Goal: Task Accomplishment & Management: Manage account settings

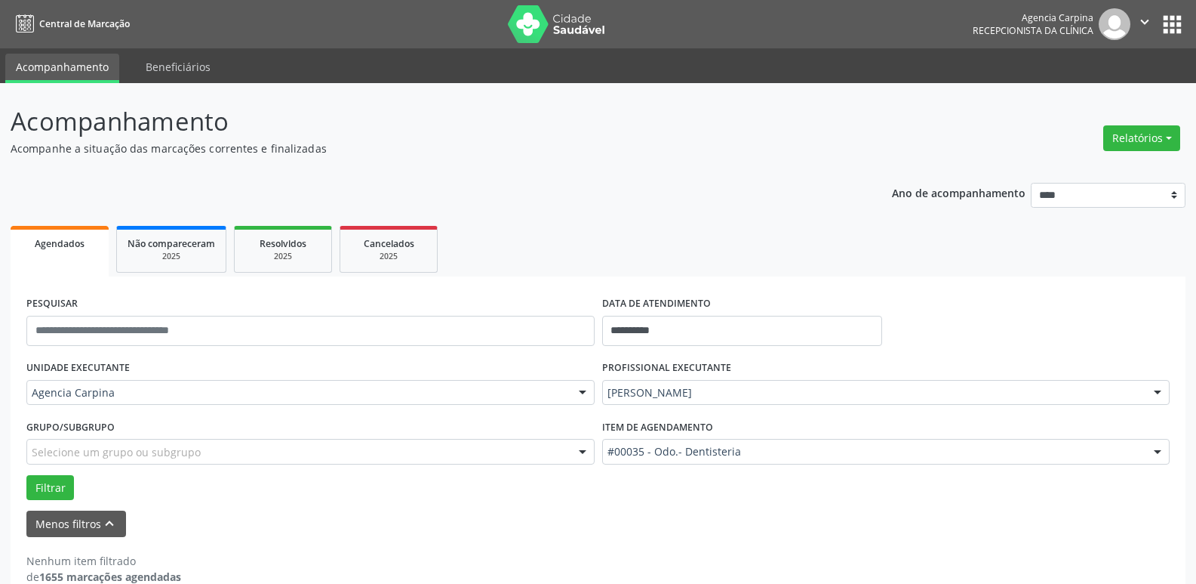
scroll to position [27, 0]
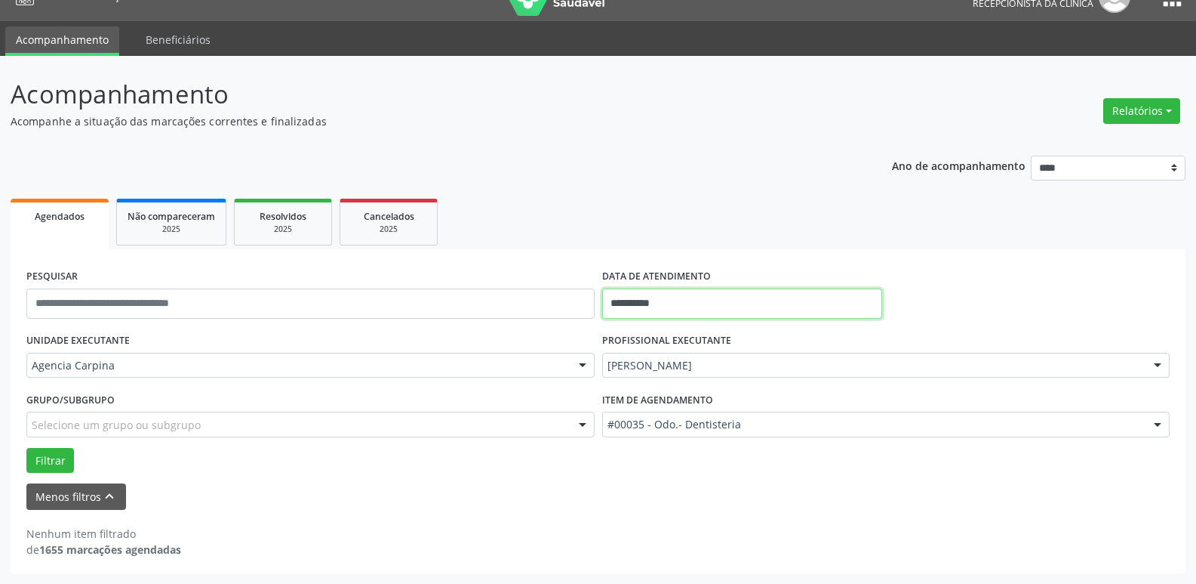
click at [682, 297] on input "**********" at bounding box center [742, 303] width 280 height 30
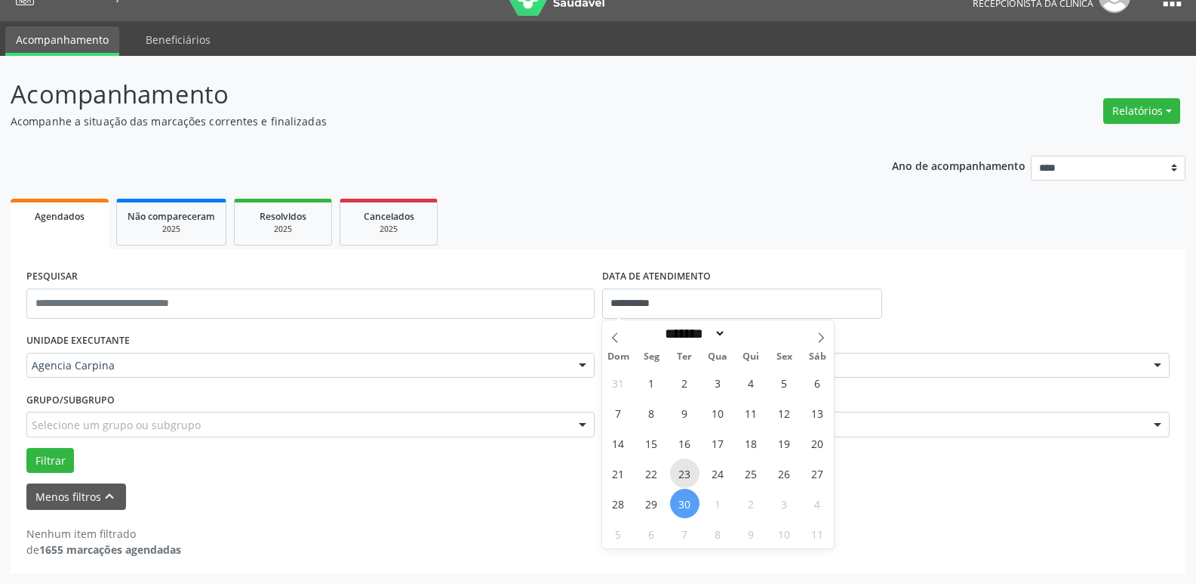
click at [682, 477] on span "23" at bounding box center [684, 472] width 29 height 29
type input "**********"
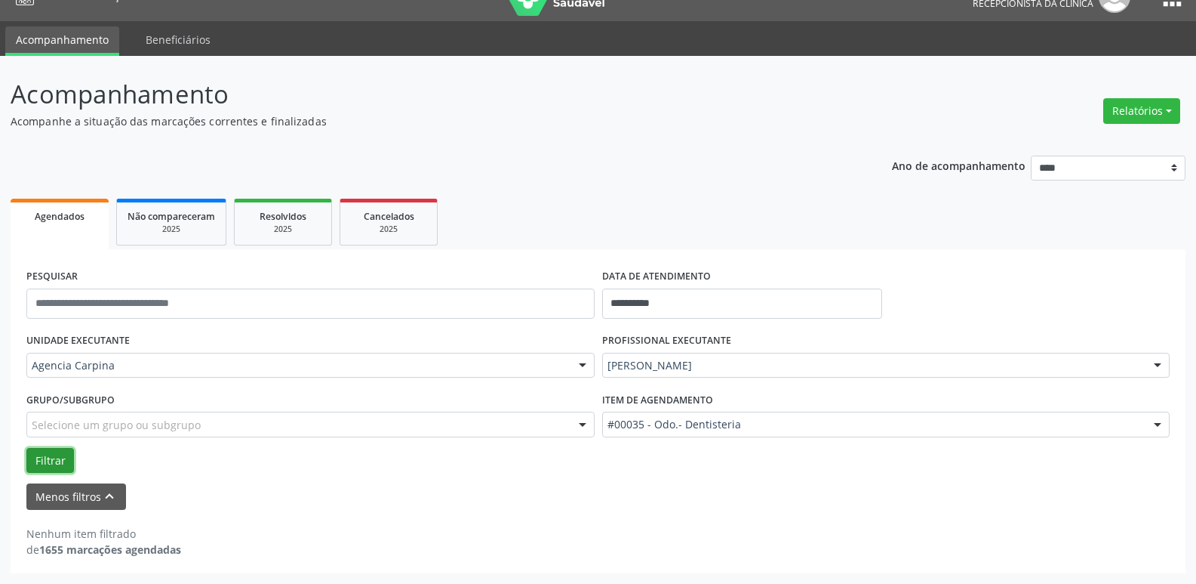
click at [60, 458] on button "Filtrar" at bounding box center [50, 461] width 48 height 26
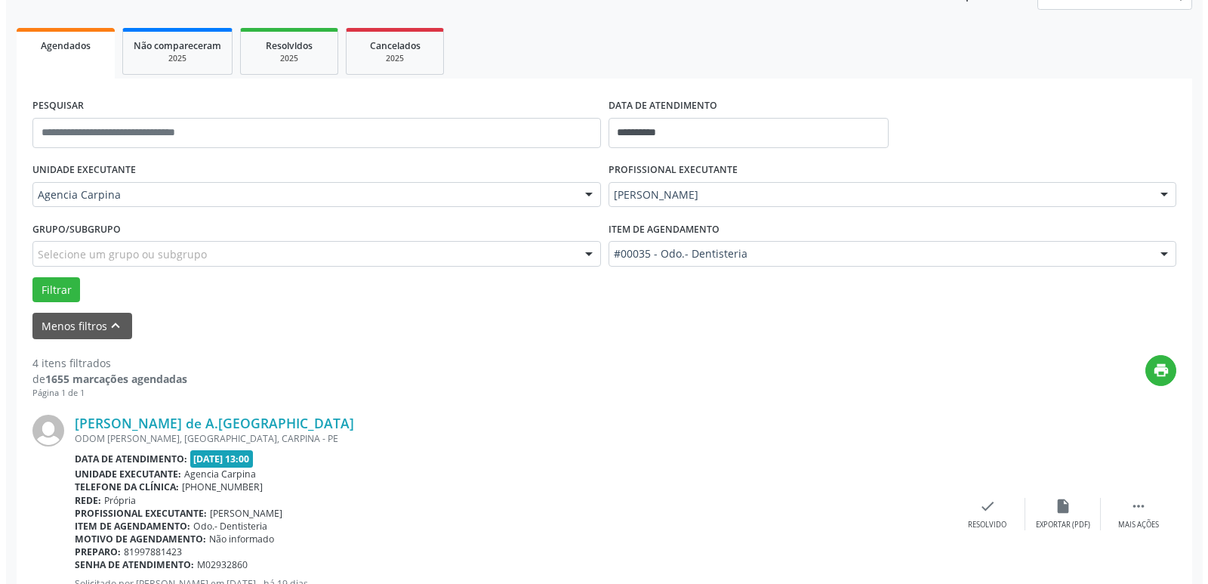
scroll to position [254, 0]
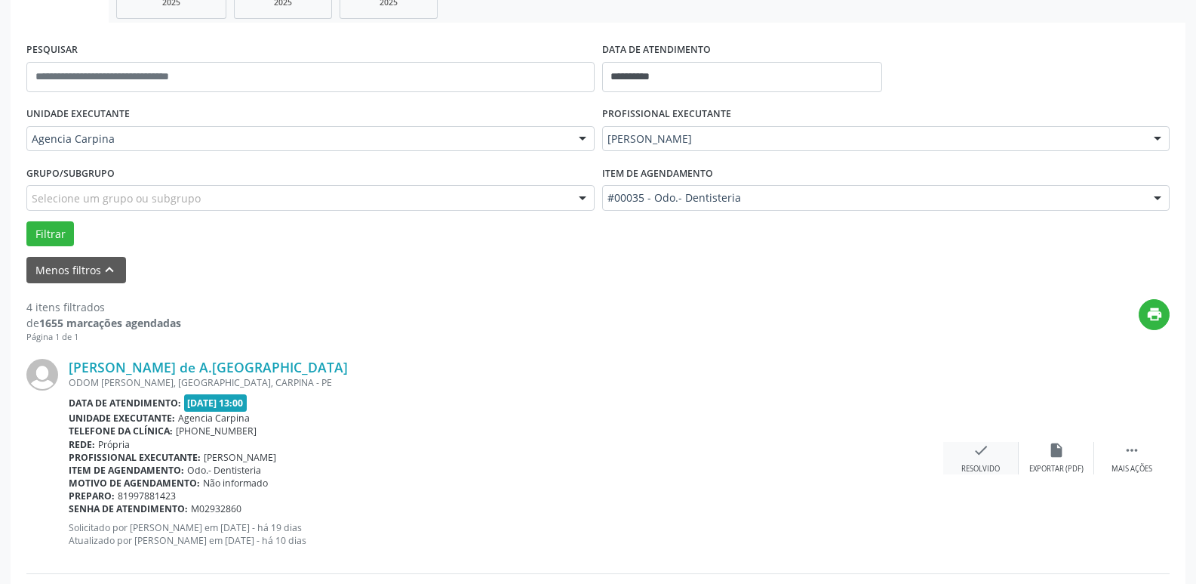
click at [981, 465] on div "Resolvido" at bounding box center [981, 468] width 38 height 11
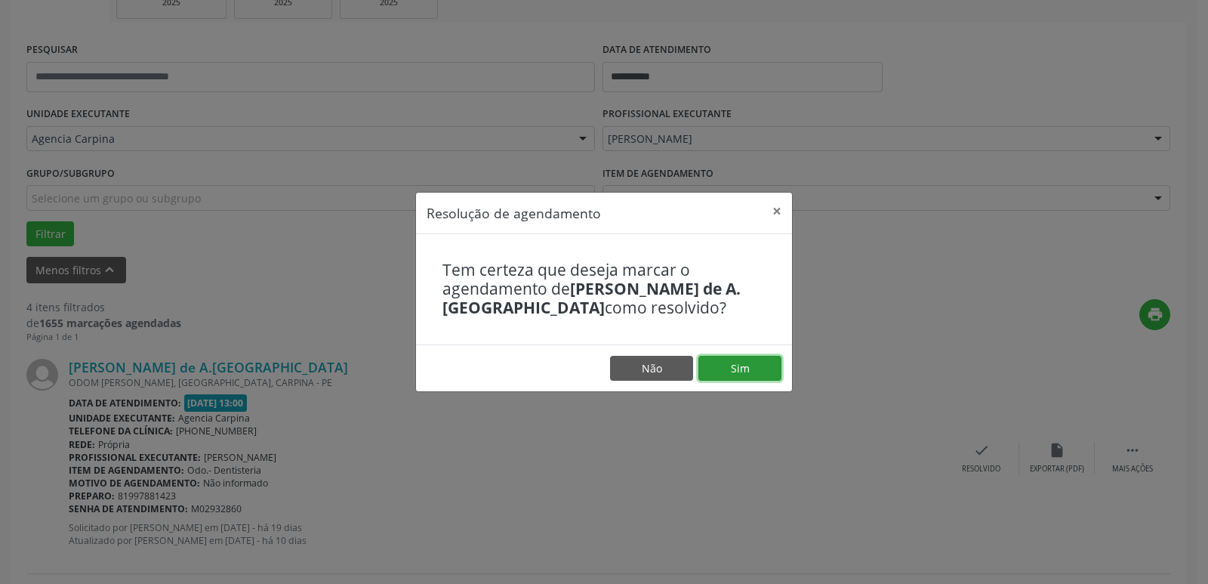
click at [723, 373] on button "Sim" at bounding box center [739, 369] width 83 height 26
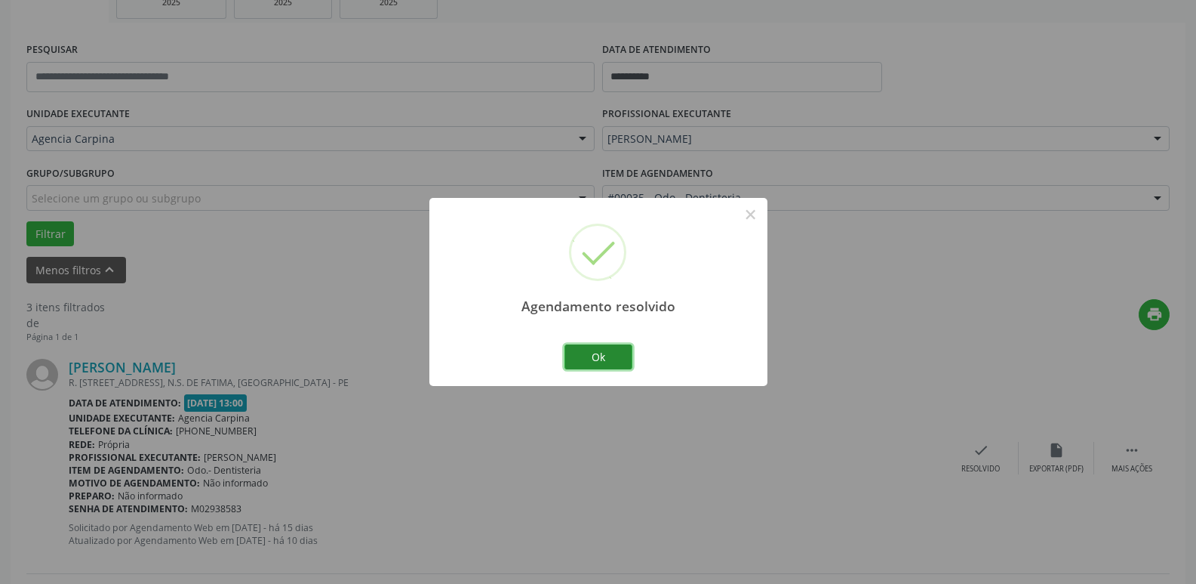
click at [590, 356] on button "Ok" at bounding box center [599, 357] width 68 height 26
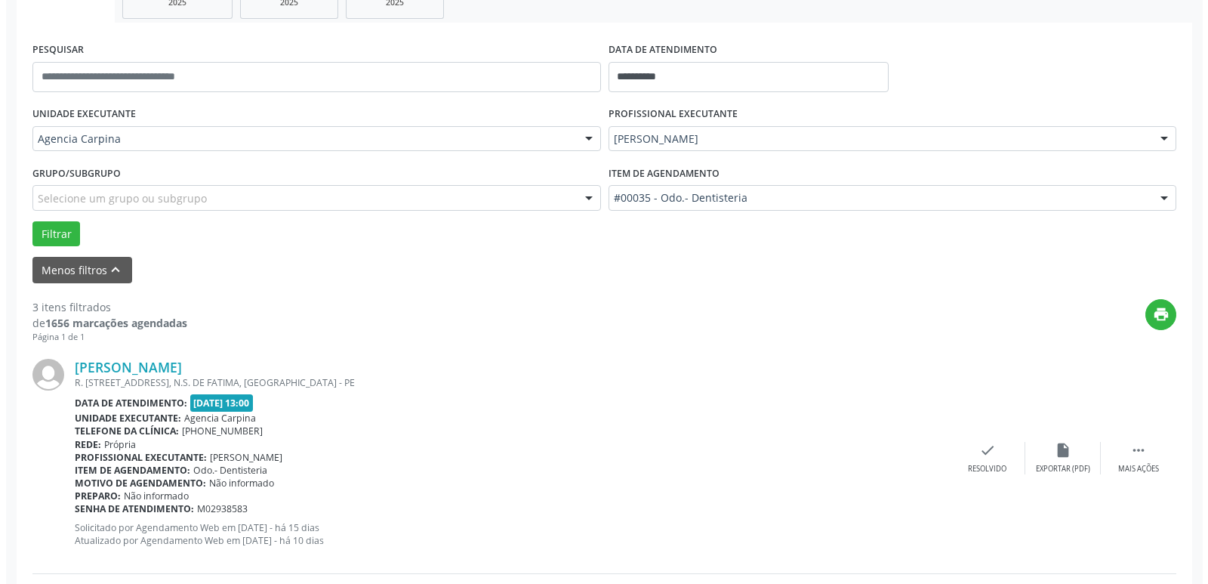
scroll to position [329, 0]
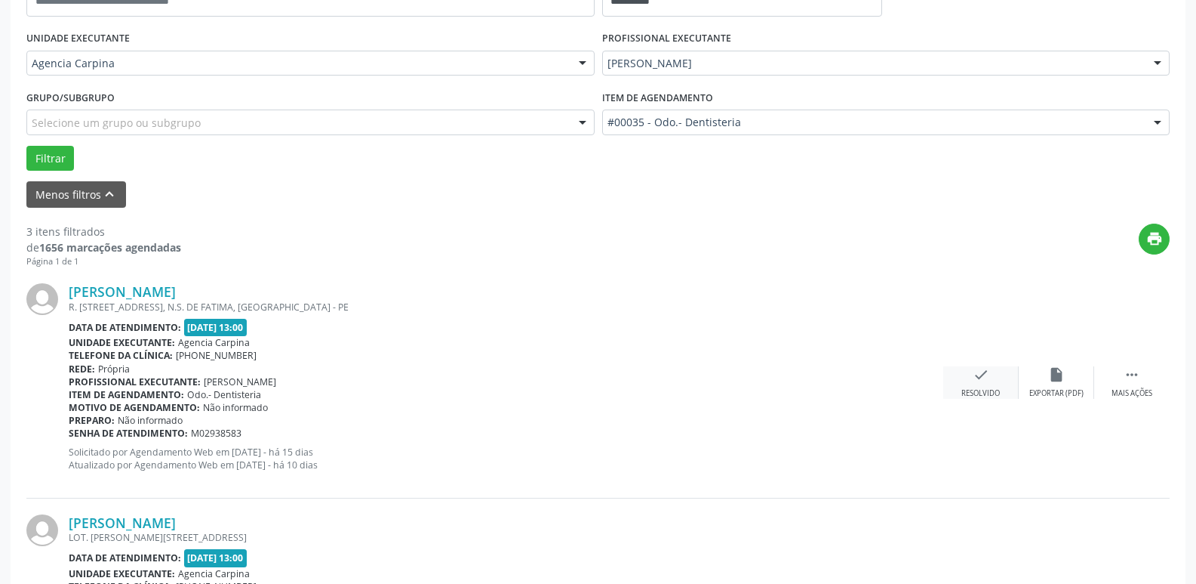
click at [976, 369] on icon "check" at bounding box center [981, 374] width 17 height 17
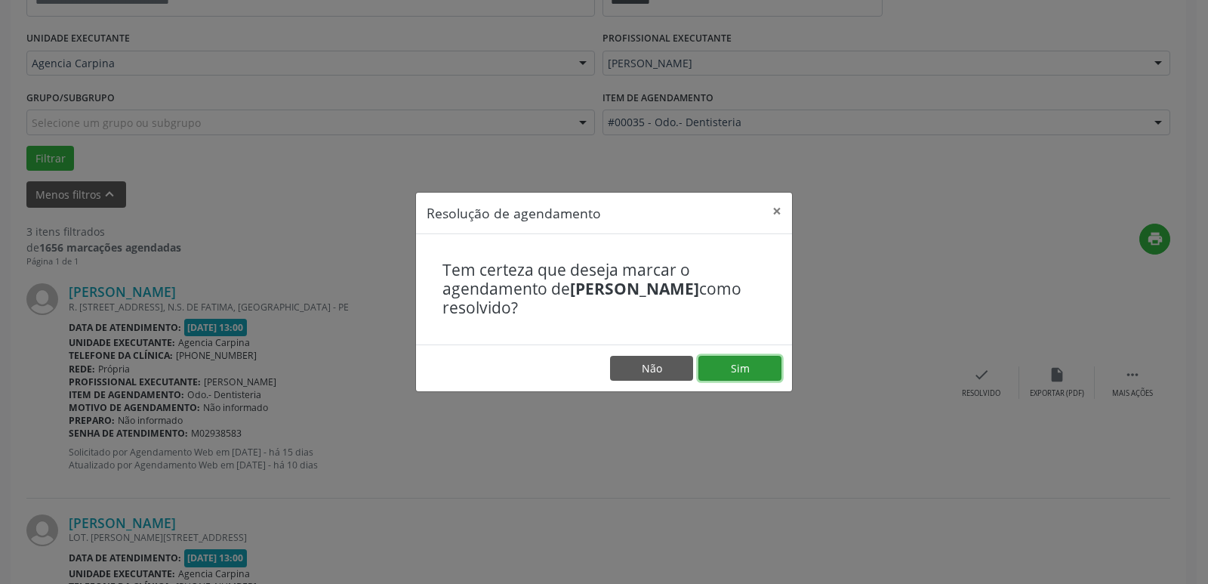
click at [748, 366] on button "Sim" at bounding box center [739, 369] width 83 height 26
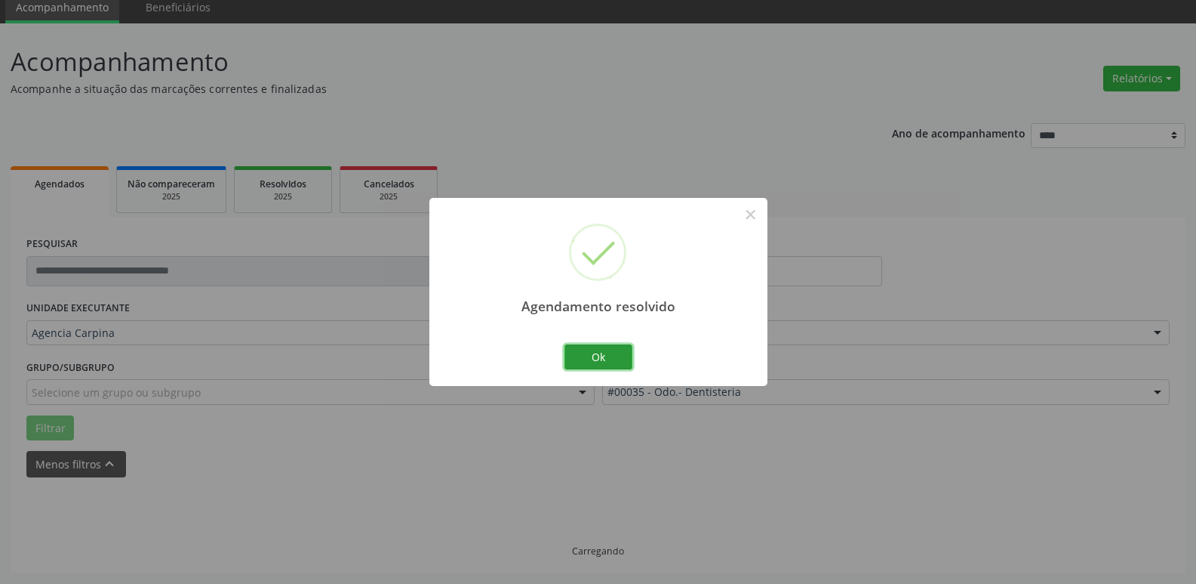
scroll to position [75, 0]
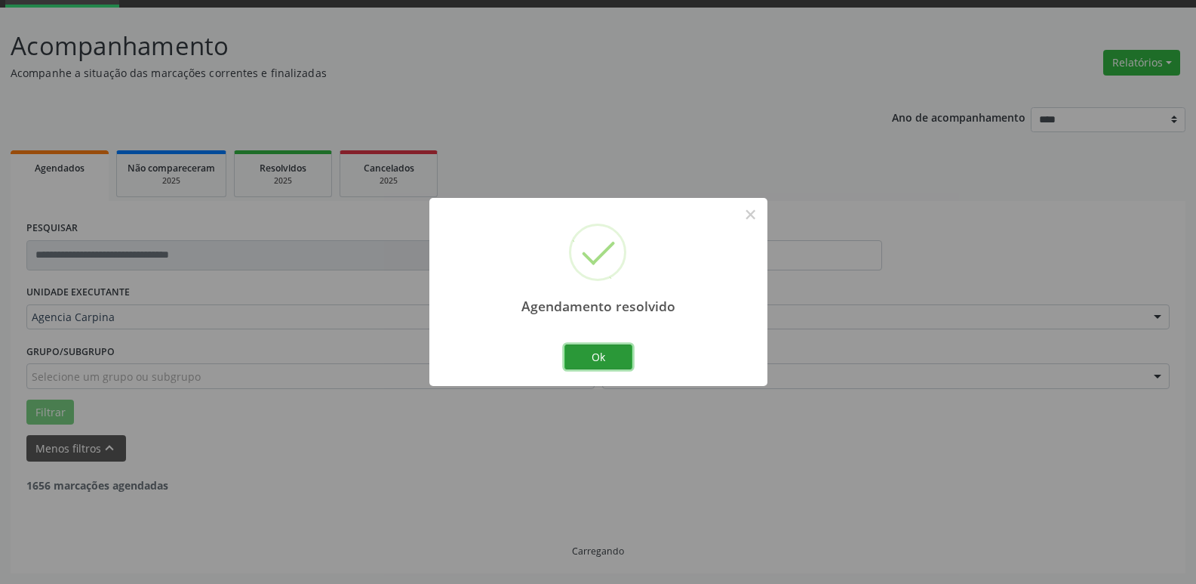
click at [618, 356] on button "Ok" at bounding box center [599, 357] width 68 height 26
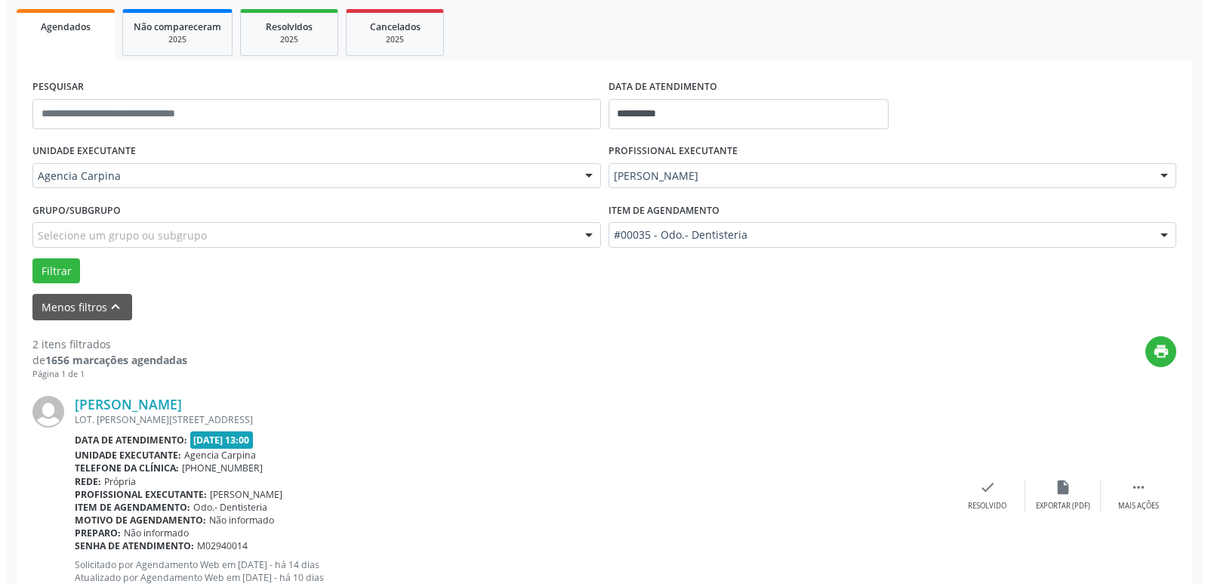
scroll to position [302, 0]
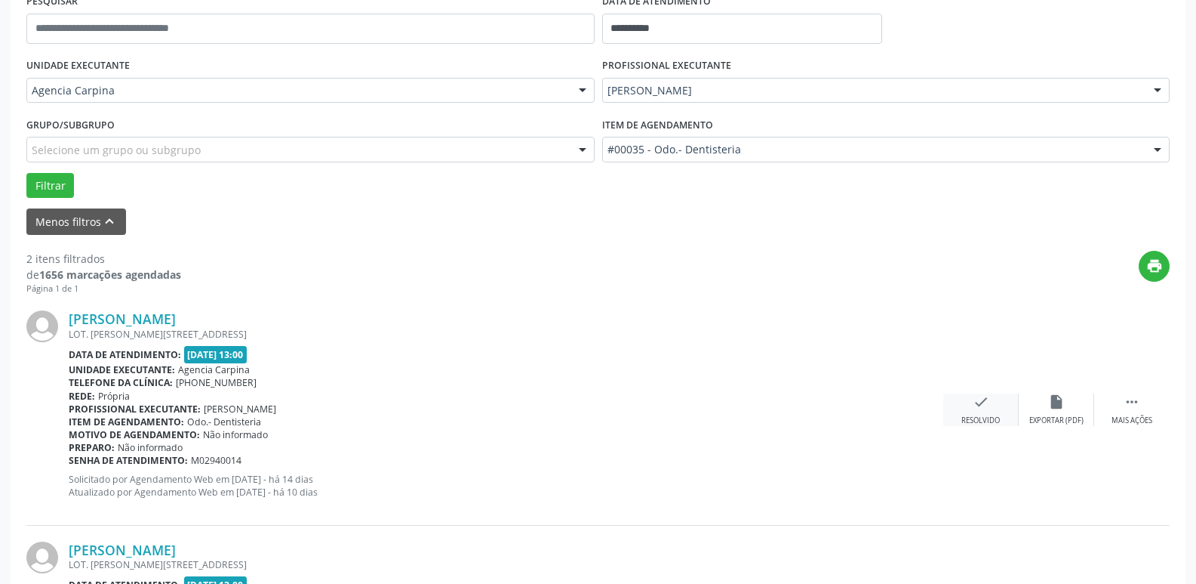
click at [980, 407] on icon "check" at bounding box center [981, 401] width 17 height 17
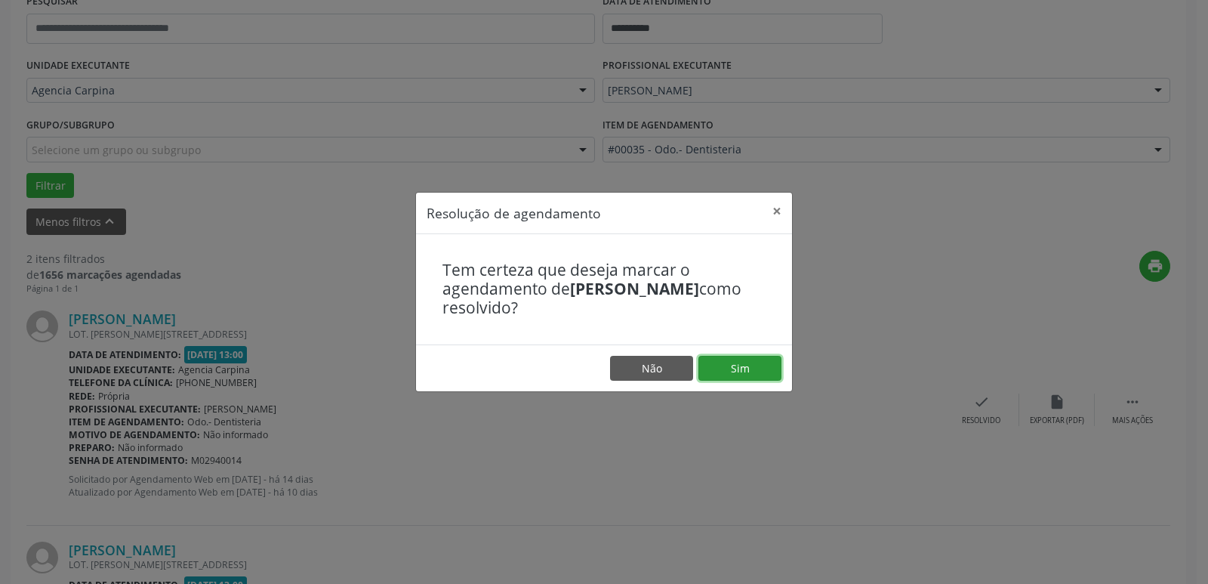
click at [738, 362] on button "Sim" at bounding box center [739, 369] width 83 height 26
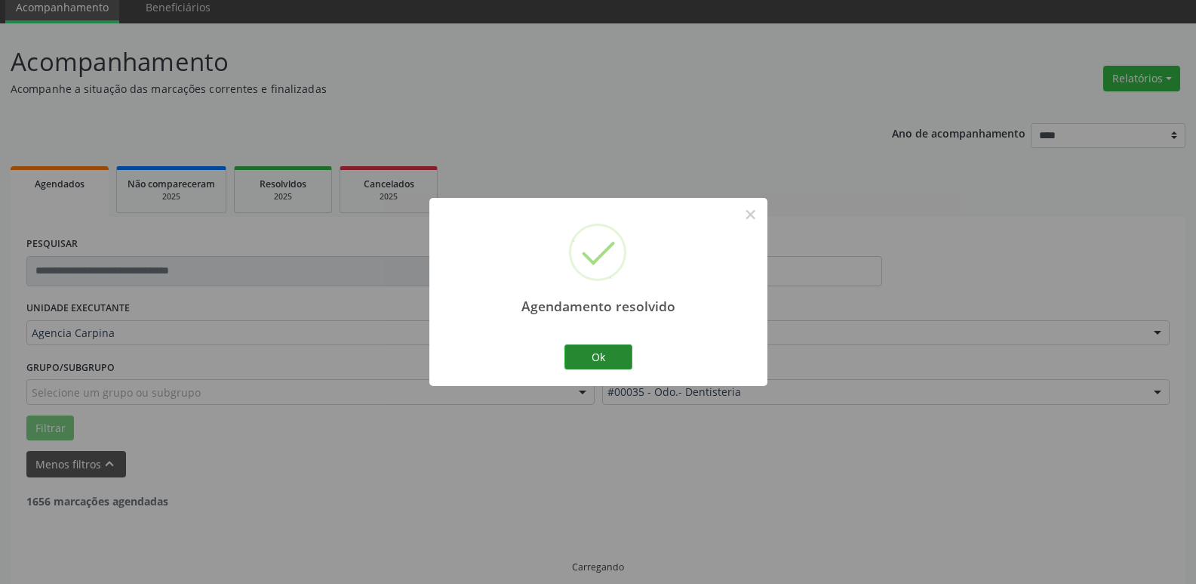
scroll to position [75, 0]
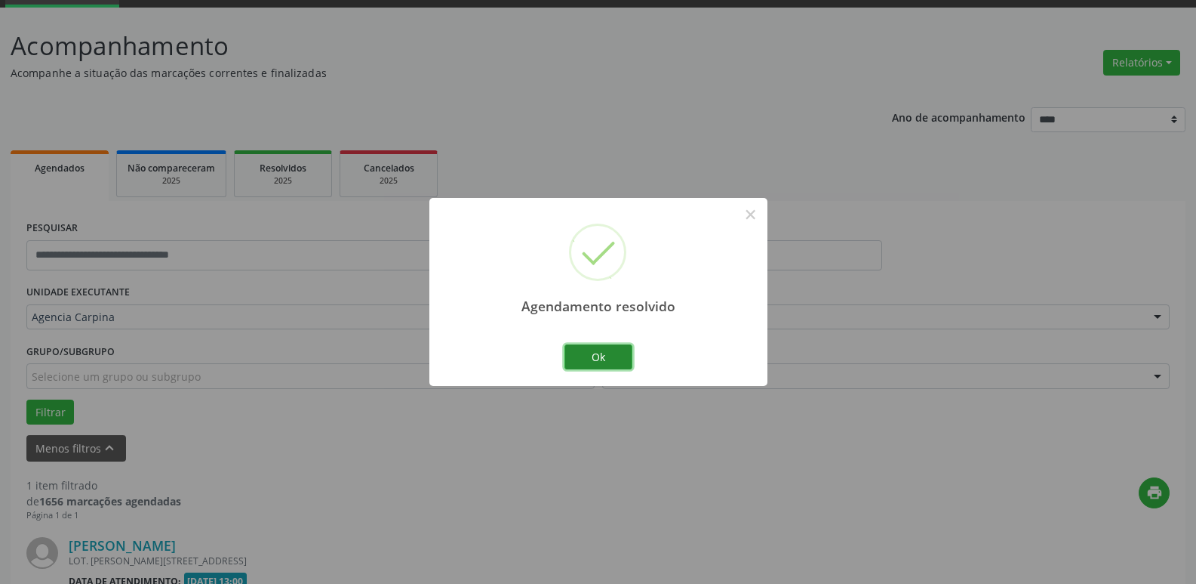
click at [614, 362] on button "Ok" at bounding box center [599, 357] width 68 height 26
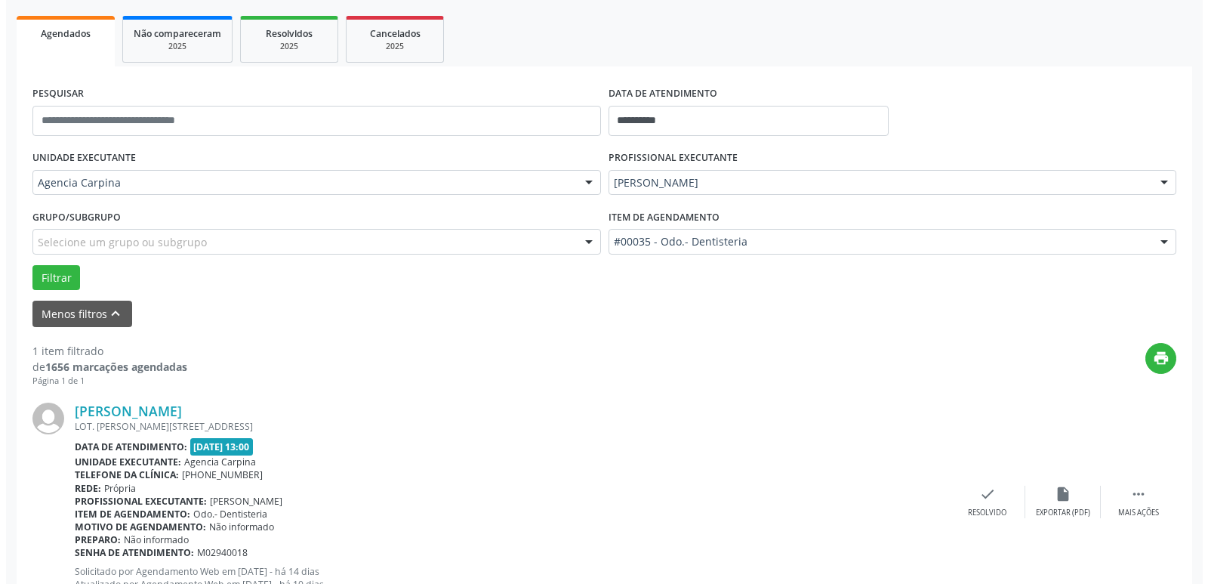
scroll to position [226, 0]
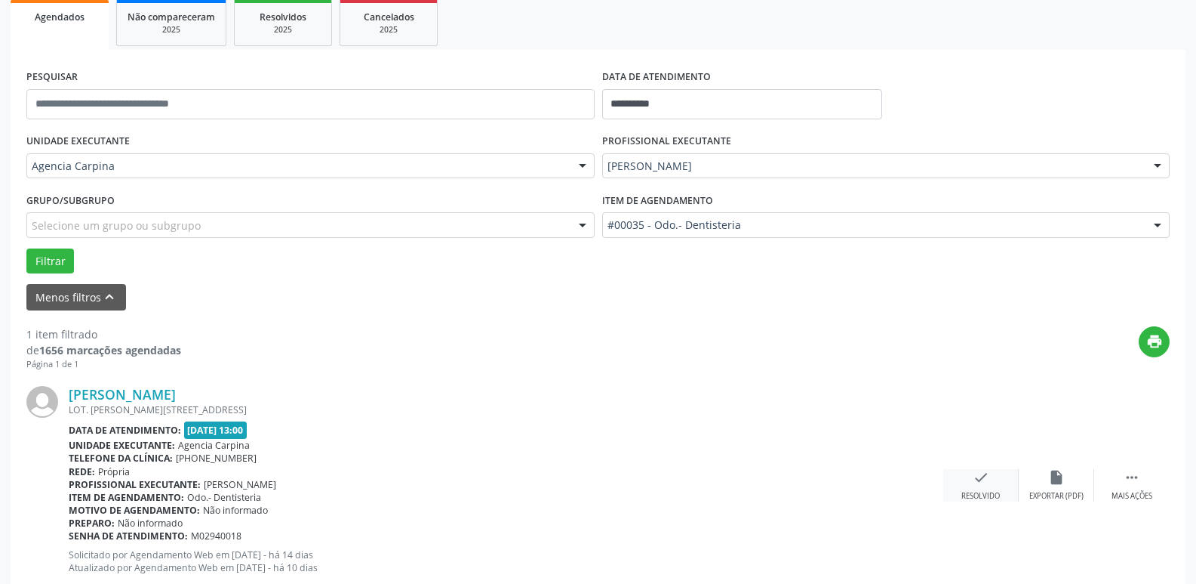
click at [984, 496] on div "Resolvido" at bounding box center [981, 496] width 38 height 11
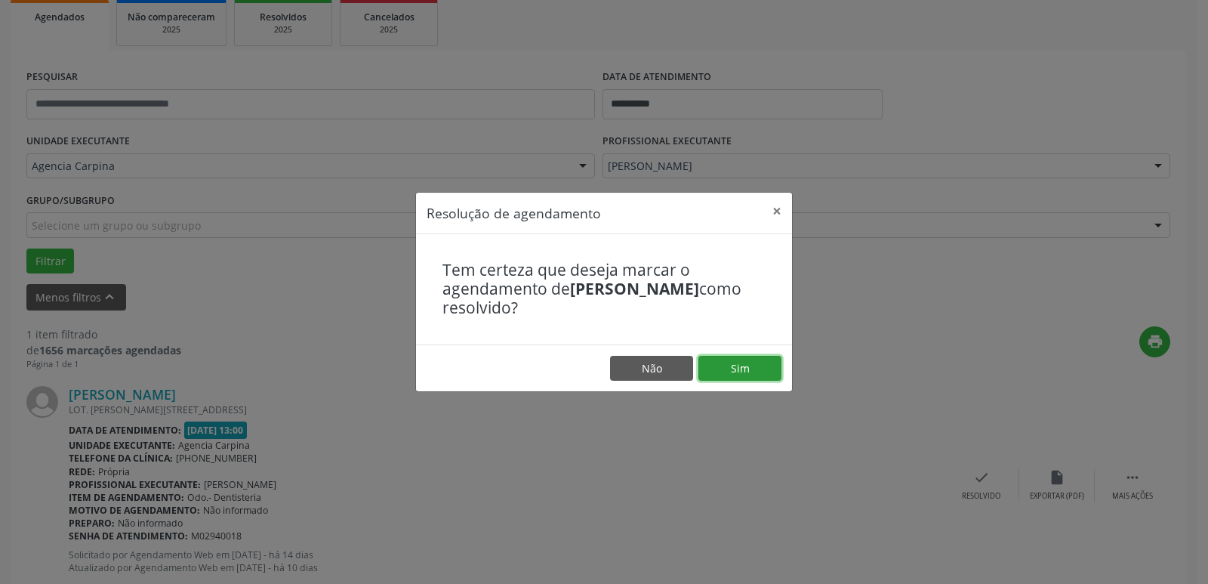
click at [747, 367] on button "Sim" at bounding box center [739, 369] width 83 height 26
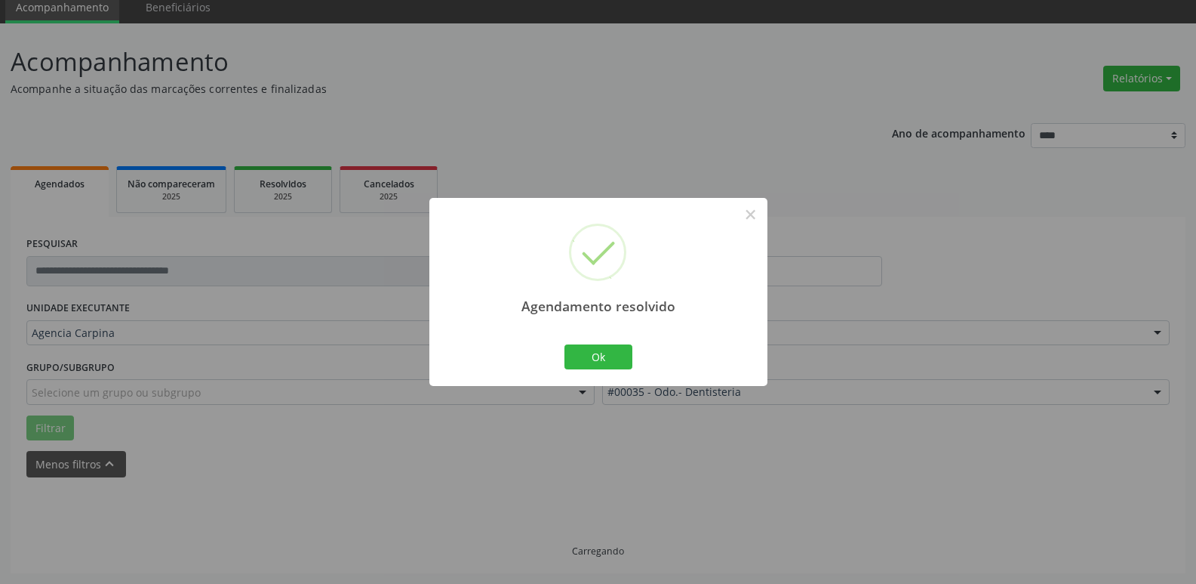
scroll to position [27, 0]
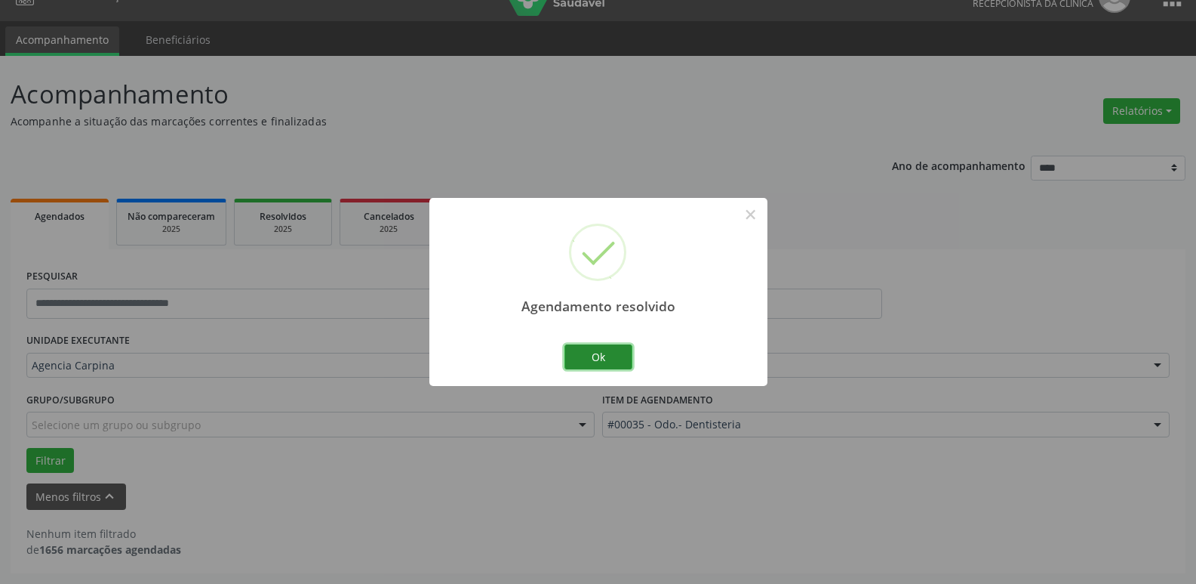
click at [587, 358] on button "Ok" at bounding box center [599, 357] width 68 height 26
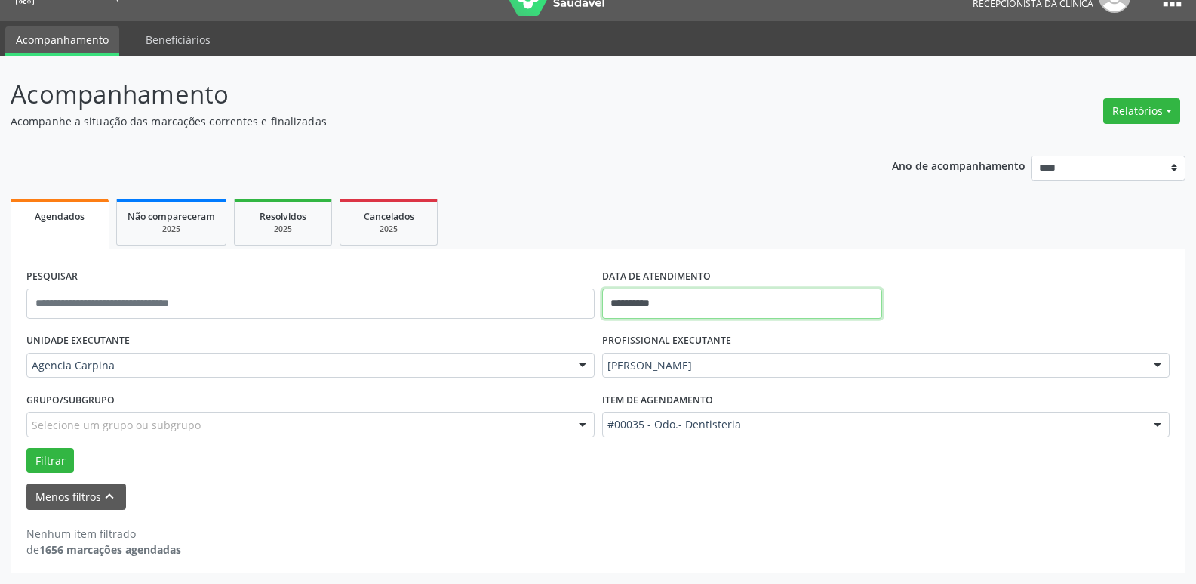
click at [665, 304] on input "**********" at bounding box center [742, 303] width 280 height 30
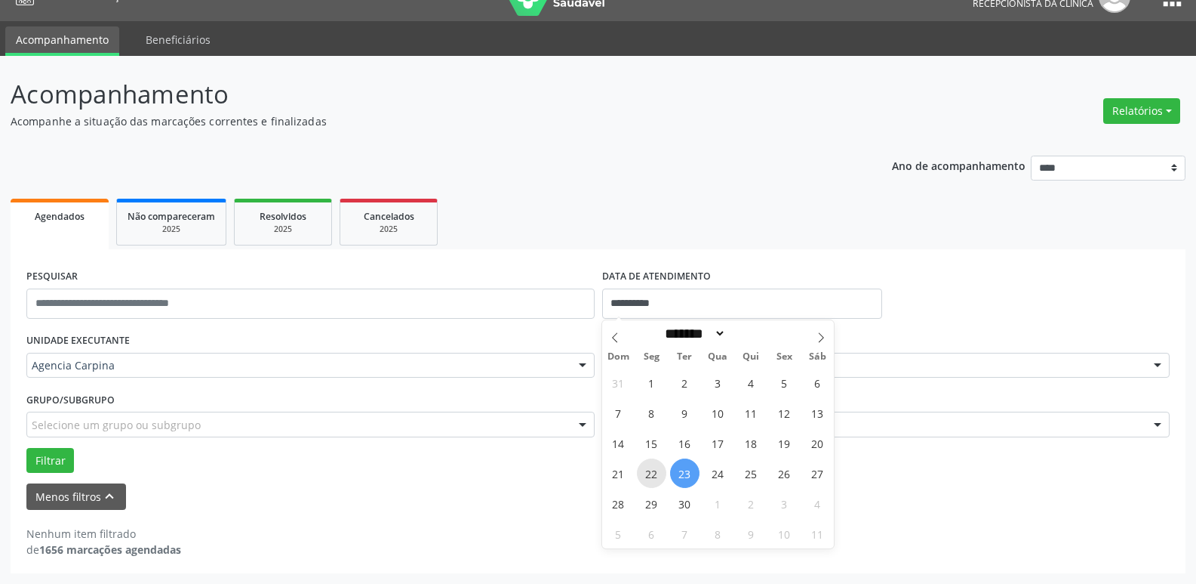
click at [653, 476] on span "22" at bounding box center [651, 472] width 29 height 29
type input "**********"
click at [653, 476] on span "22" at bounding box center [651, 472] width 29 height 29
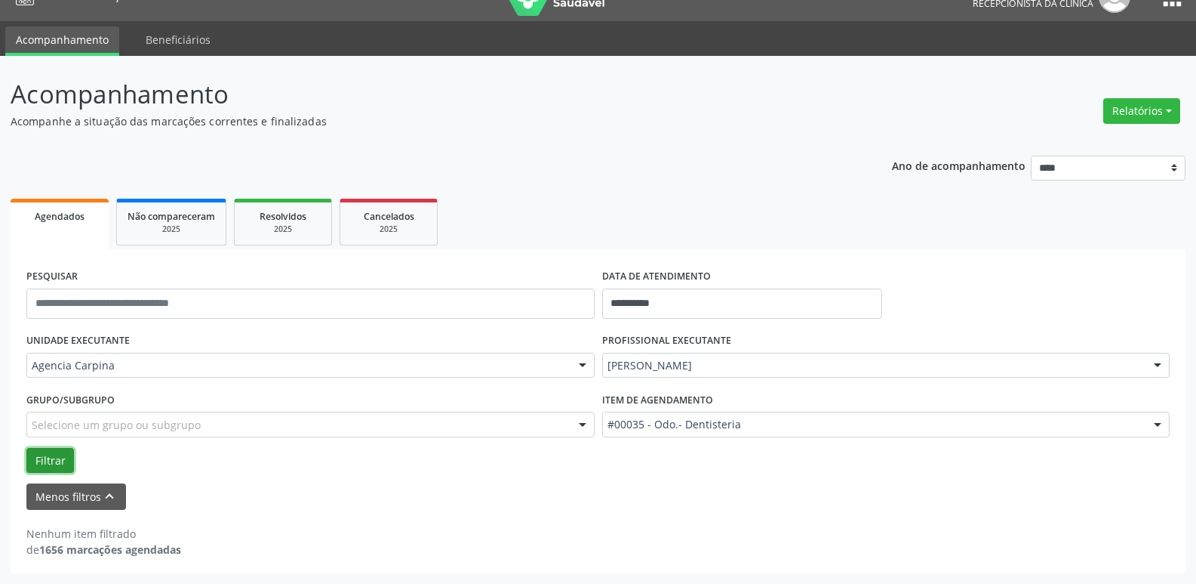
click at [42, 463] on button "Filtrar" at bounding box center [50, 461] width 48 height 26
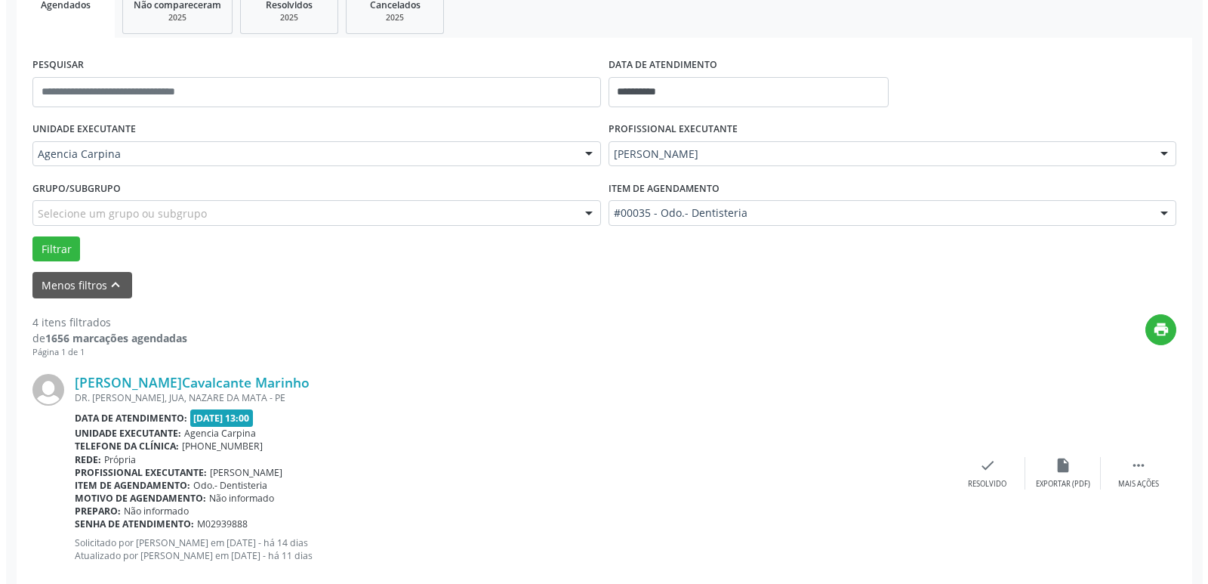
scroll to position [254, 0]
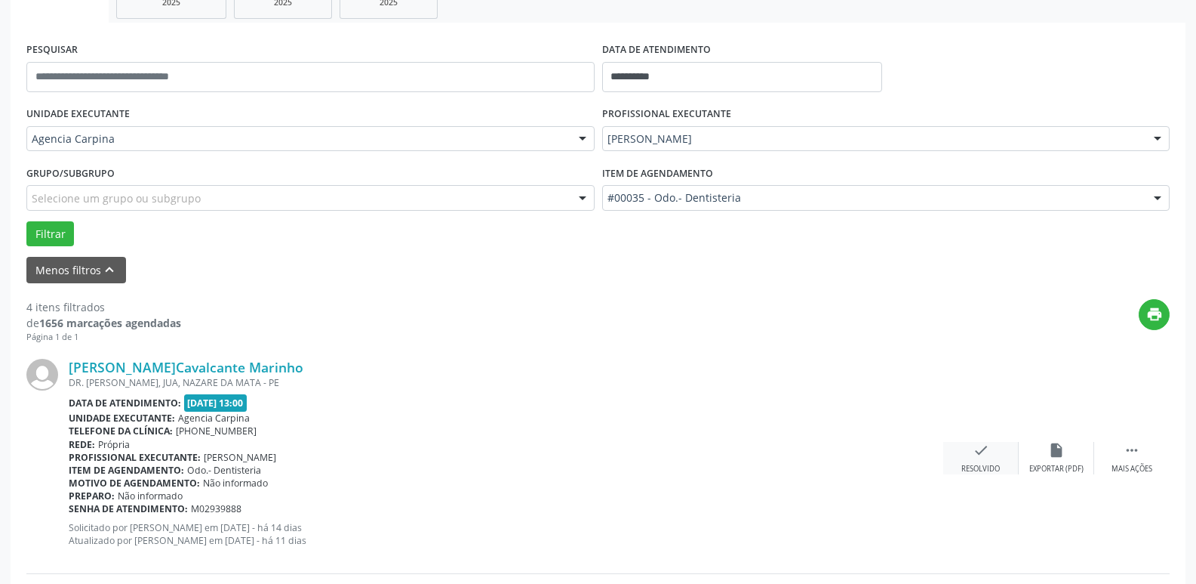
click at [977, 454] on icon "check" at bounding box center [981, 450] width 17 height 17
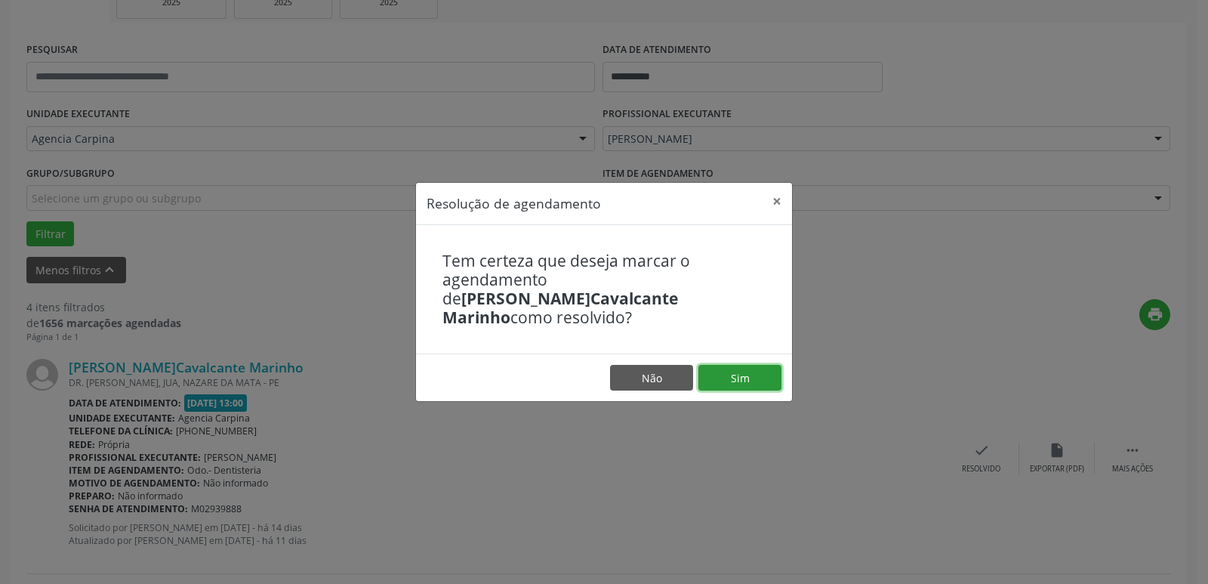
click at [759, 365] on button "Sim" at bounding box center [739, 378] width 83 height 26
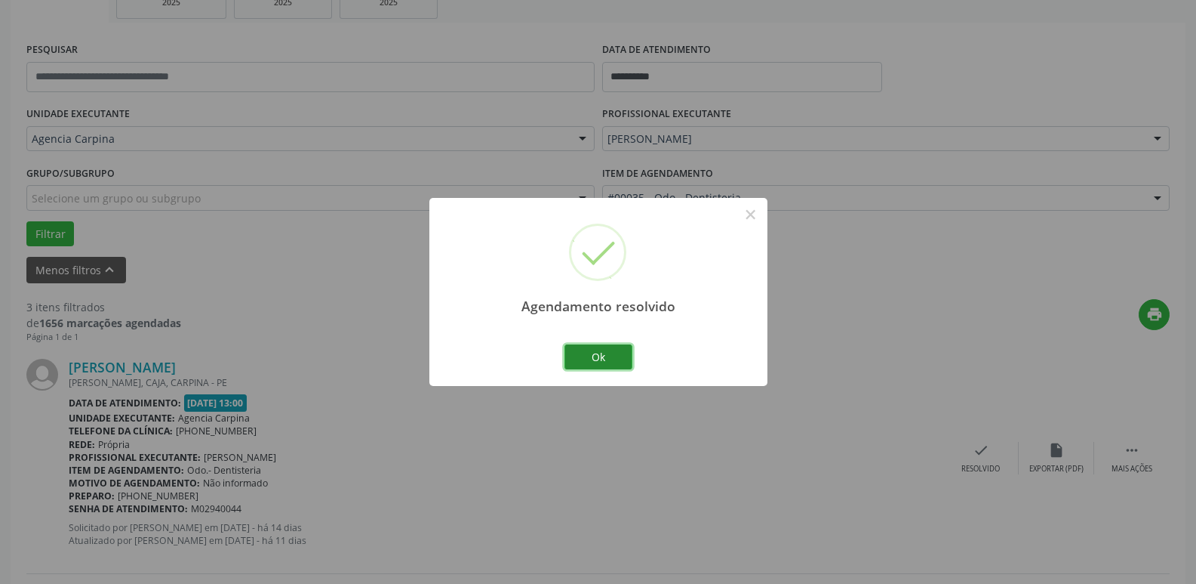
click at [599, 360] on button "Ok" at bounding box center [599, 357] width 68 height 26
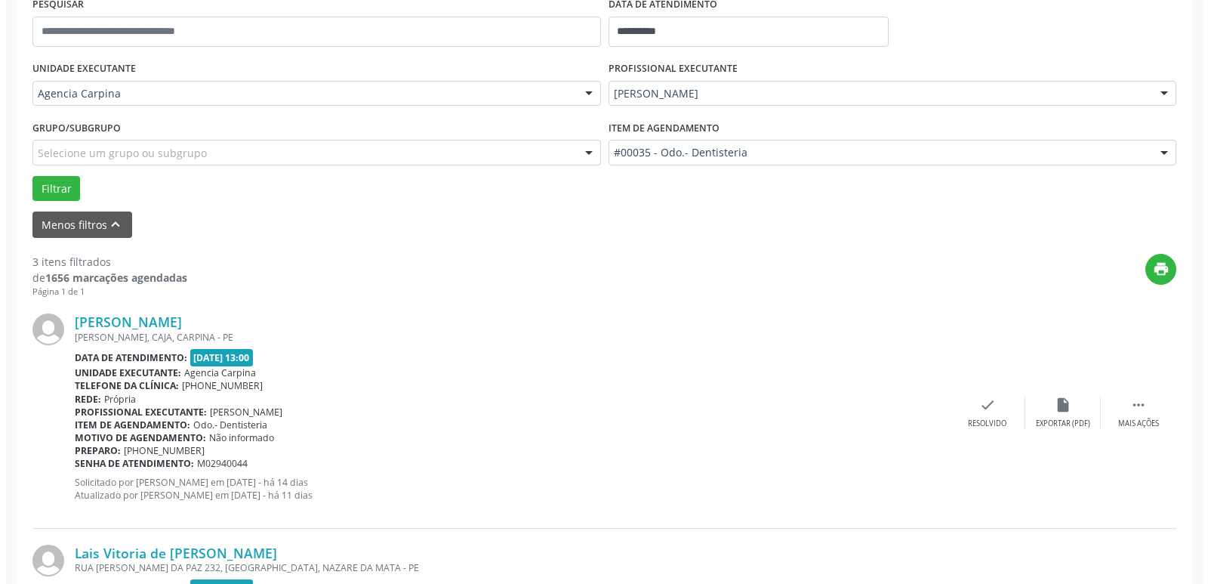
scroll to position [329, 0]
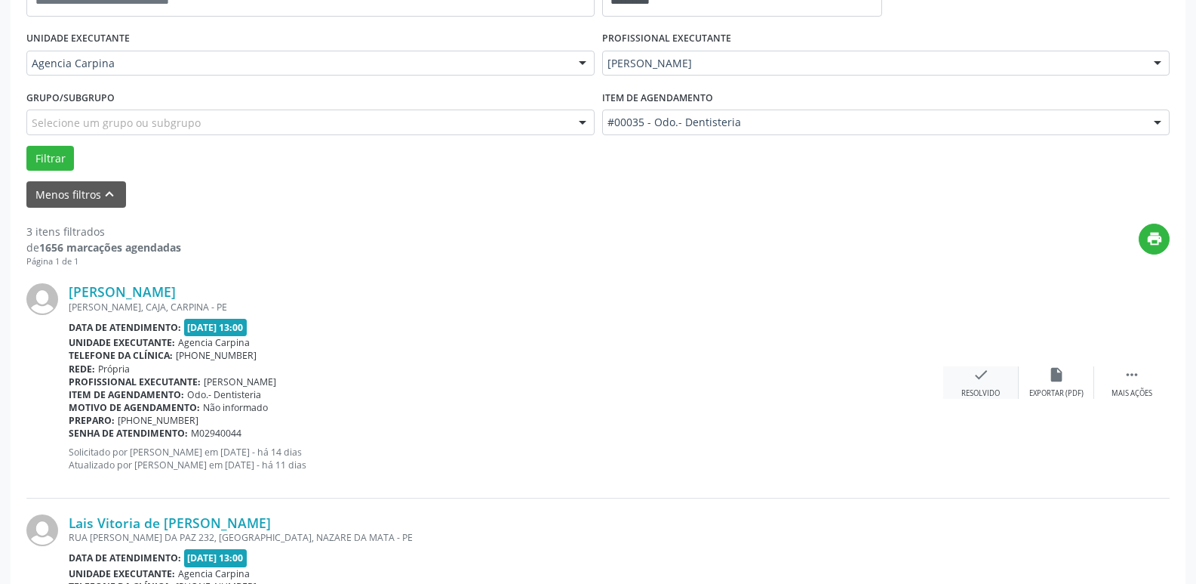
click at [992, 376] on div "check Resolvido" at bounding box center [981, 382] width 75 height 32
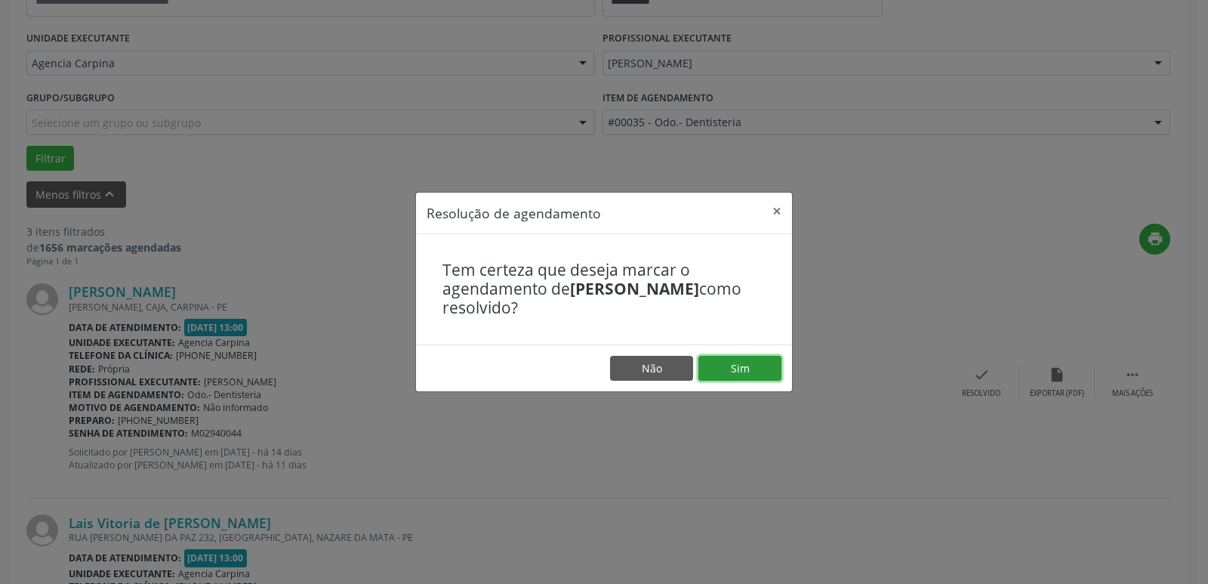
click at [732, 371] on button "Sim" at bounding box center [739, 369] width 83 height 26
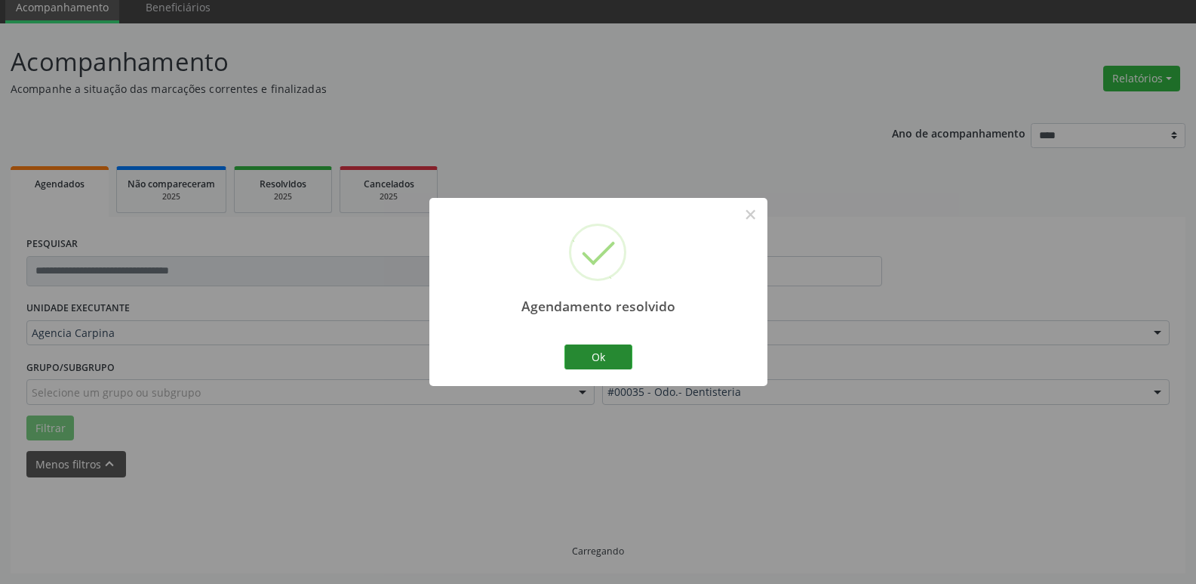
scroll to position [75, 0]
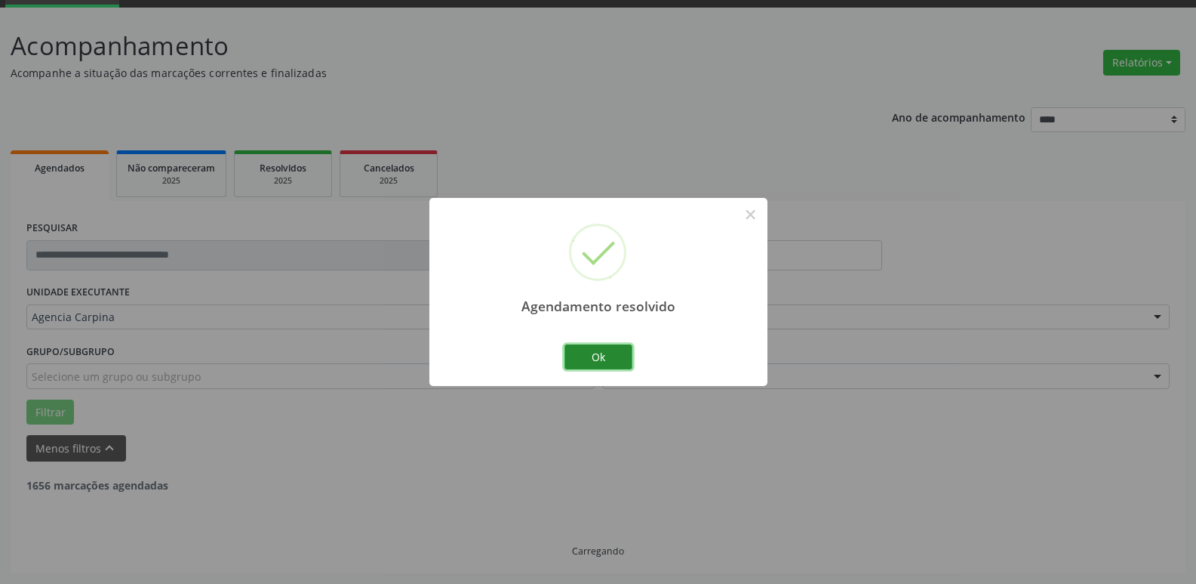
click at [611, 348] on button "Ok" at bounding box center [599, 357] width 68 height 26
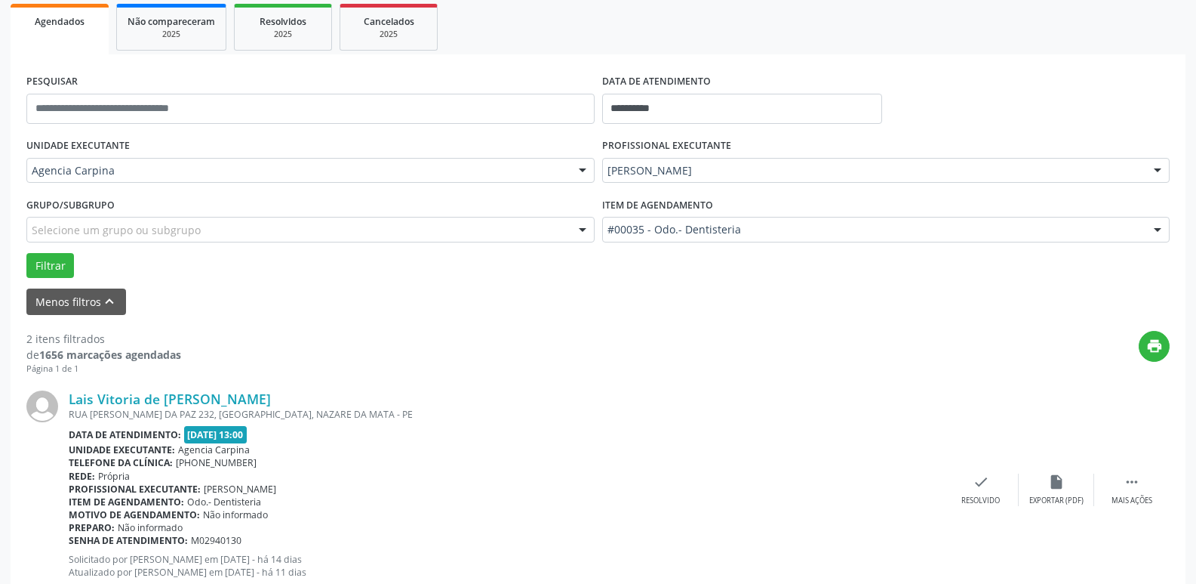
scroll to position [226, 0]
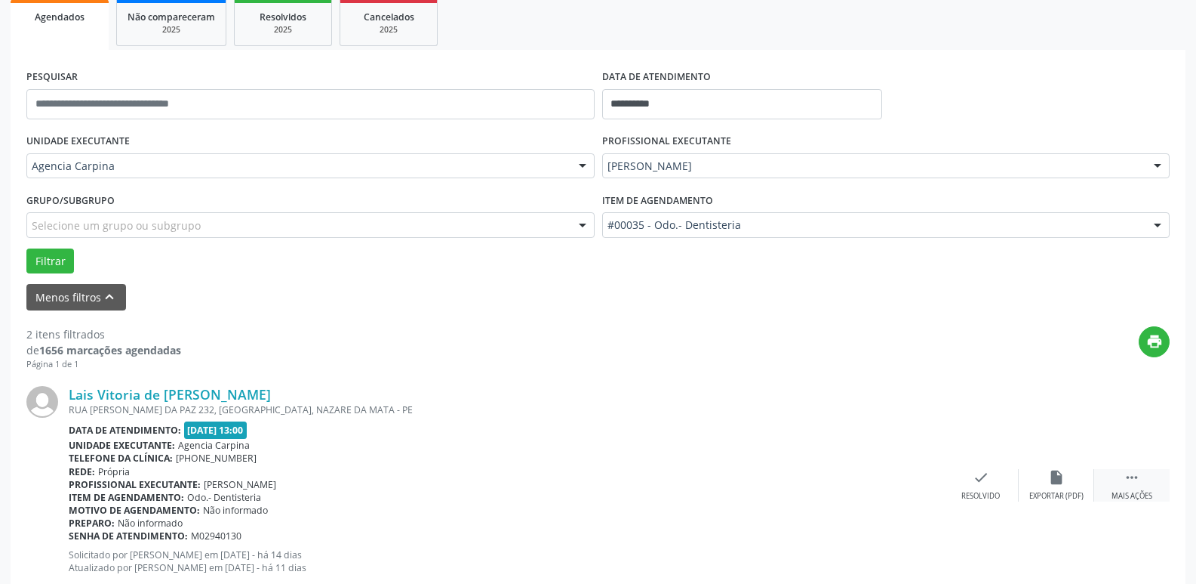
click at [1128, 476] on icon "" at bounding box center [1132, 477] width 17 height 17
click at [1065, 479] on div "alarm_off Não compareceu" at bounding box center [1056, 485] width 75 height 32
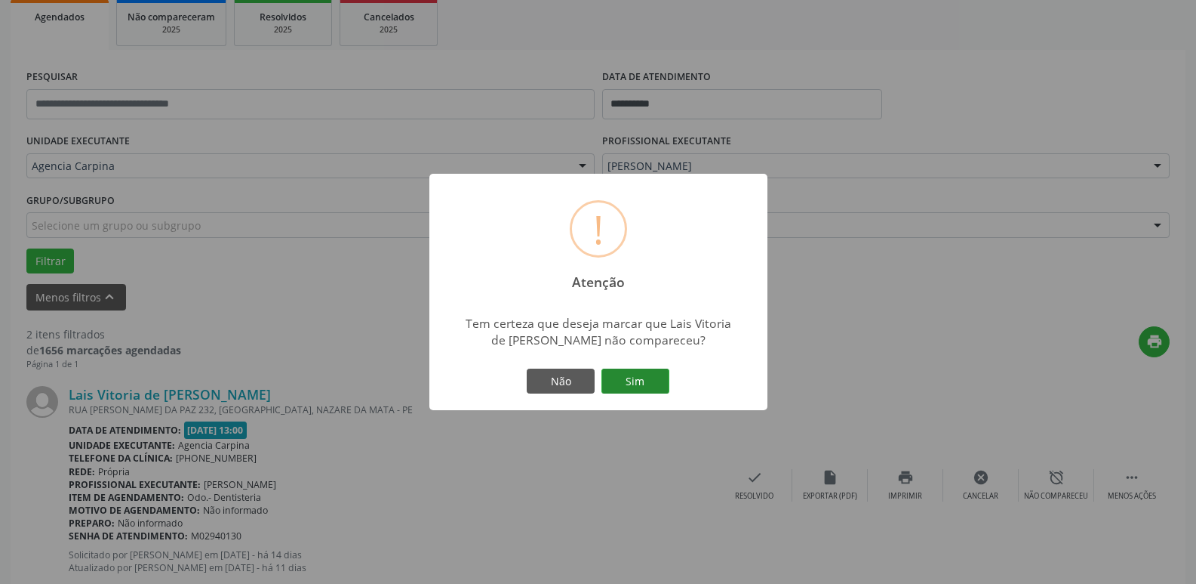
click at [657, 381] on button "Sim" at bounding box center [636, 381] width 68 height 26
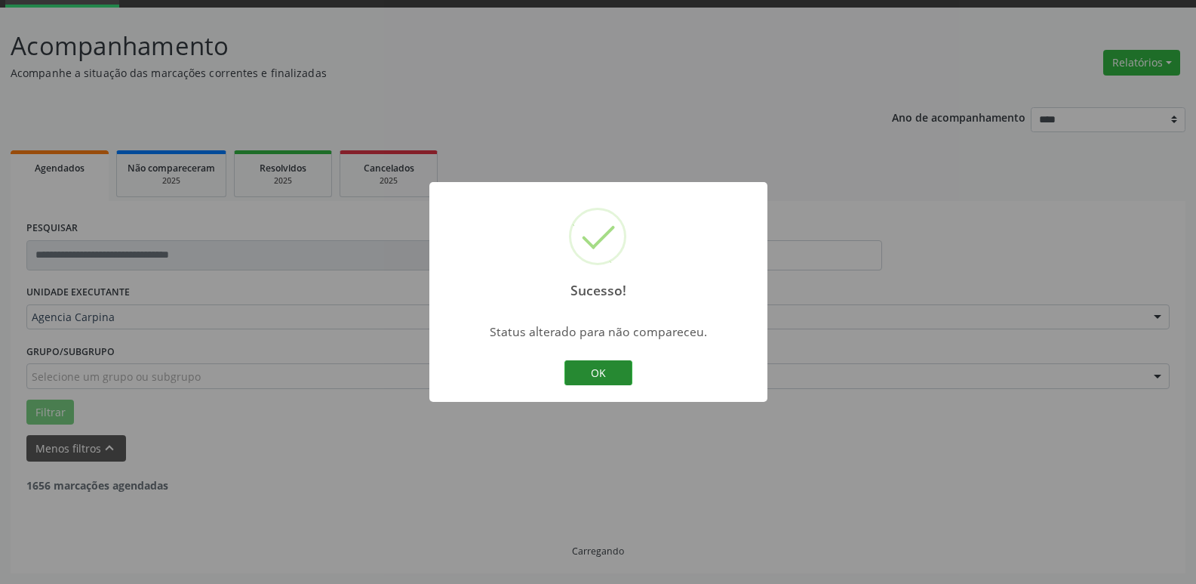
click at [599, 371] on button "OK" at bounding box center [599, 373] width 68 height 26
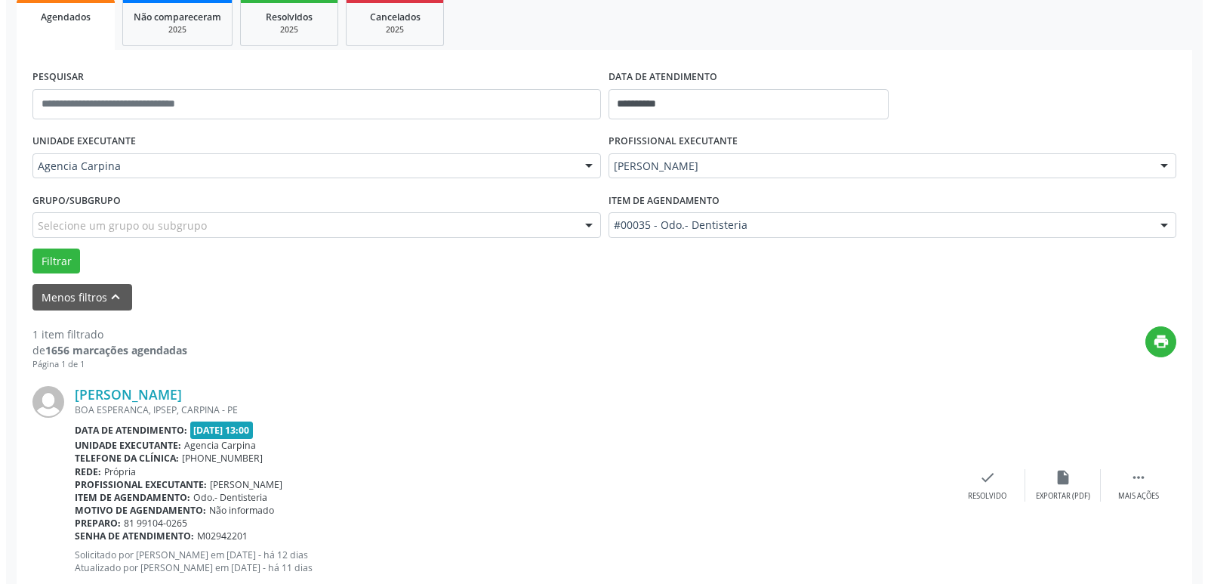
scroll to position [269, 0]
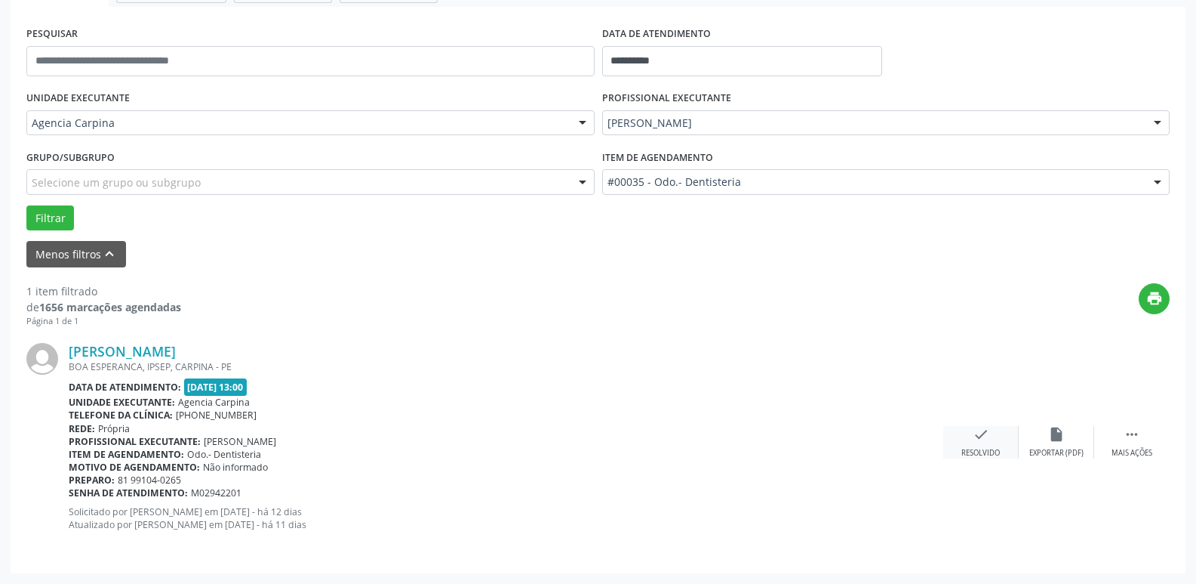
click at [981, 438] on icon "check" at bounding box center [981, 434] width 17 height 17
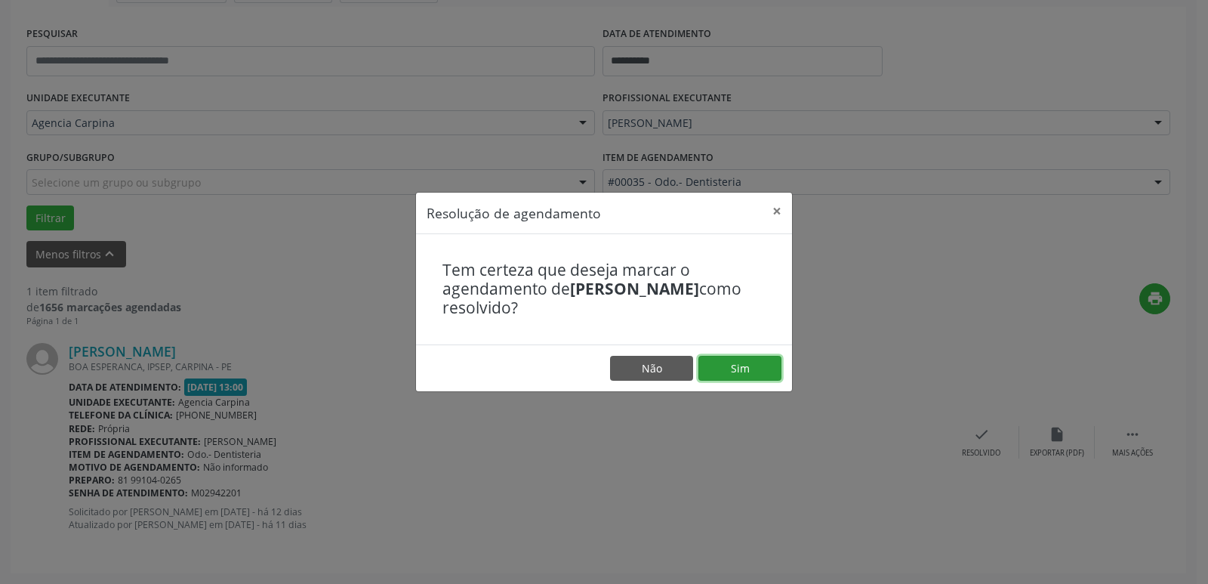
click at [731, 368] on button "Sim" at bounding box center [739, 369] width 83 height 26
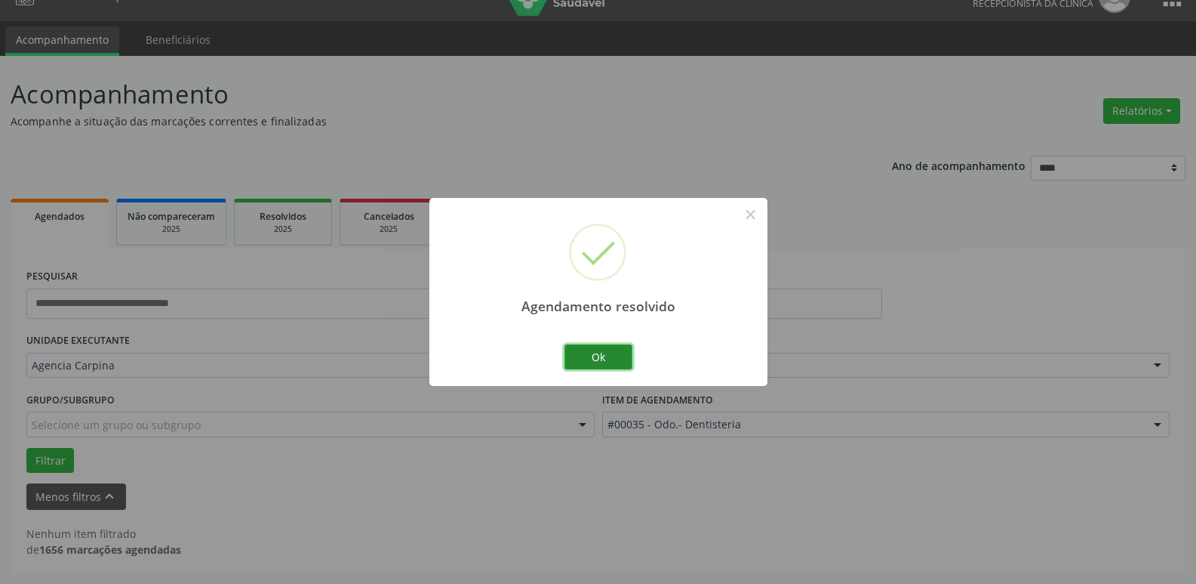
scroll to position [27, 0]
click at [576, 359] on button "Ok" at bounding box center [599, 357] width 68 height 26
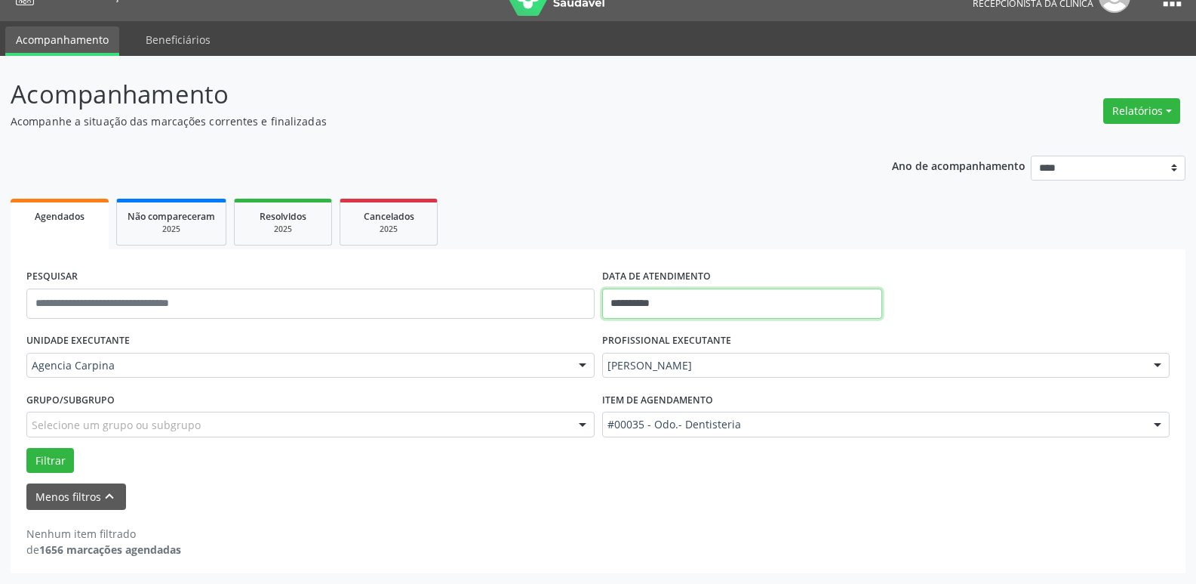
click at [676, 303] on input "**********" at bounding box center [742, 303] width 280 height 30
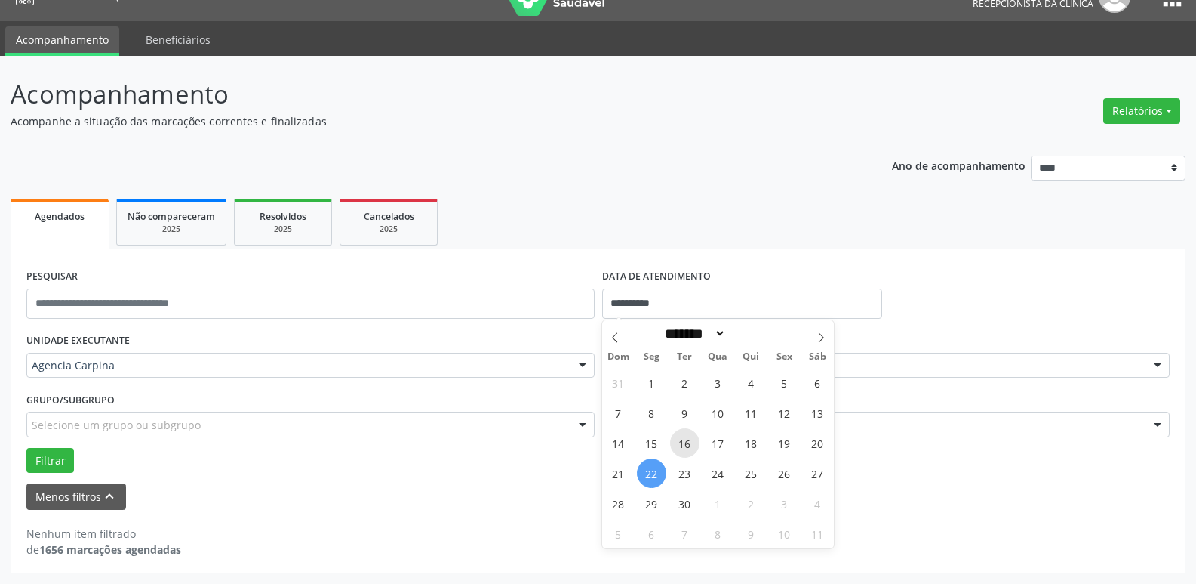
click at [685, 436] on span "16" at bounding box center [684, 442] width 29 height 29
type input "**********"
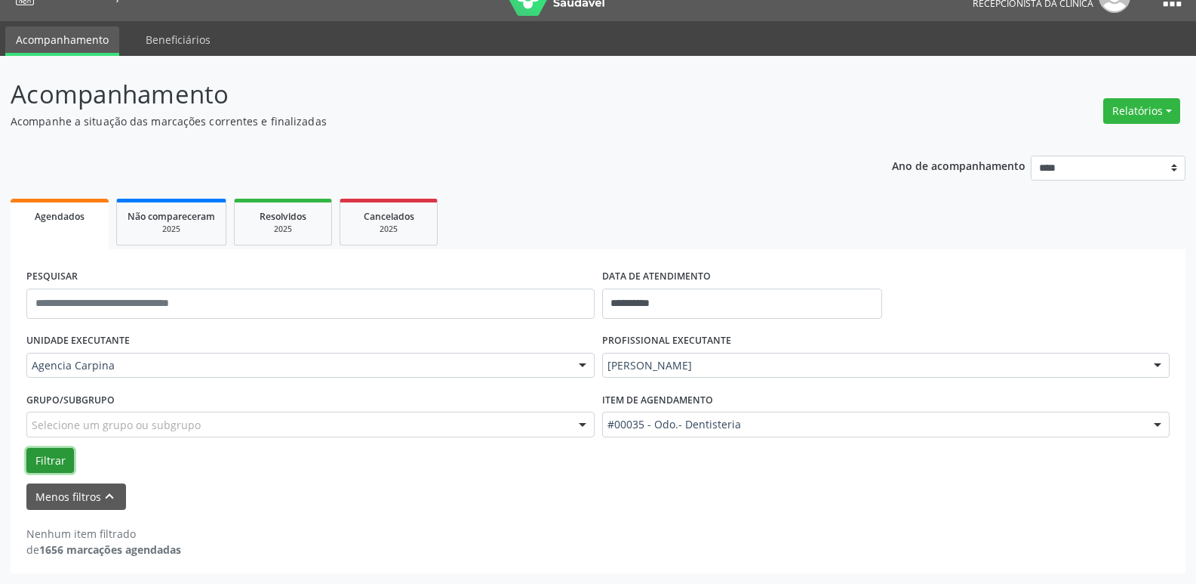
click at [57, 462] on button "Filtrar" at bounding box center [50, 461] width 48 height 26
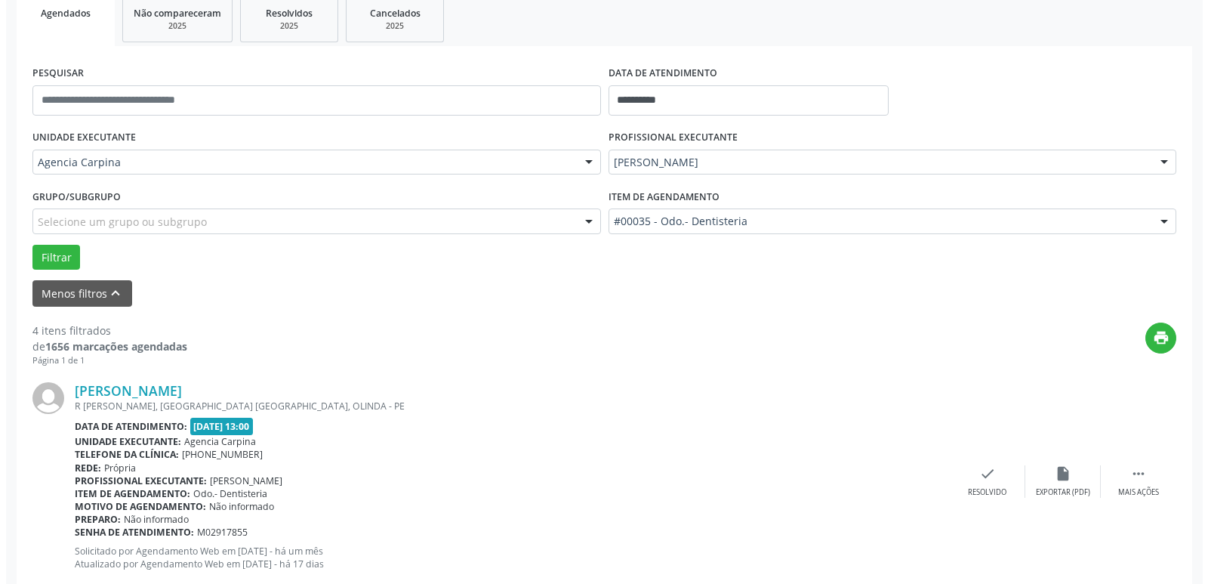
scroll to position [254, 0]
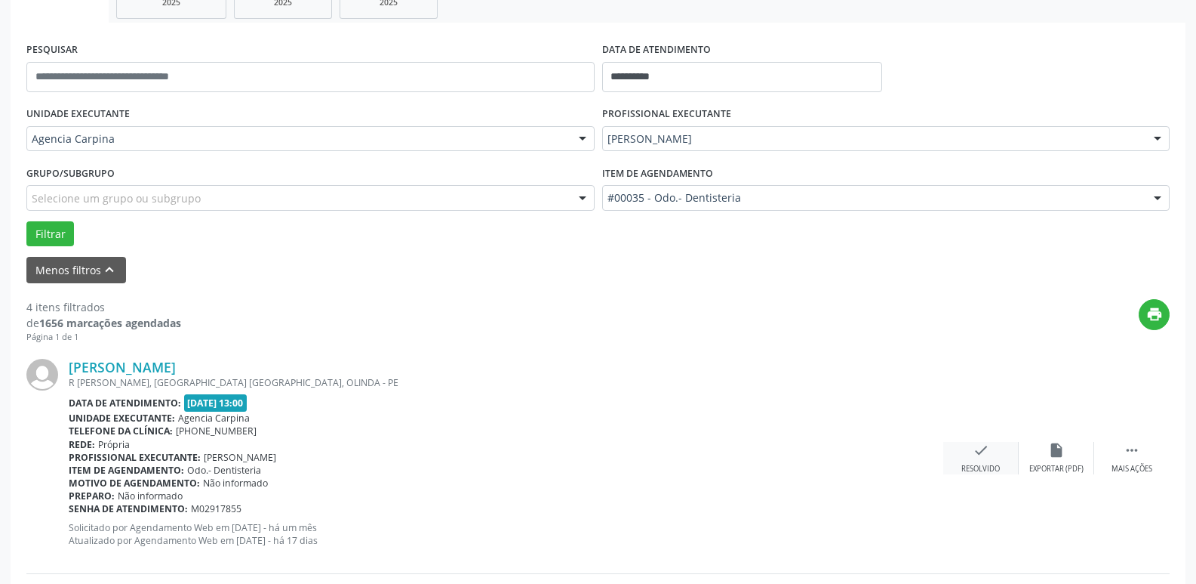
click at [979, 460] on div "check Resolvido" at bounding box center [981, 458] width 75 height 32
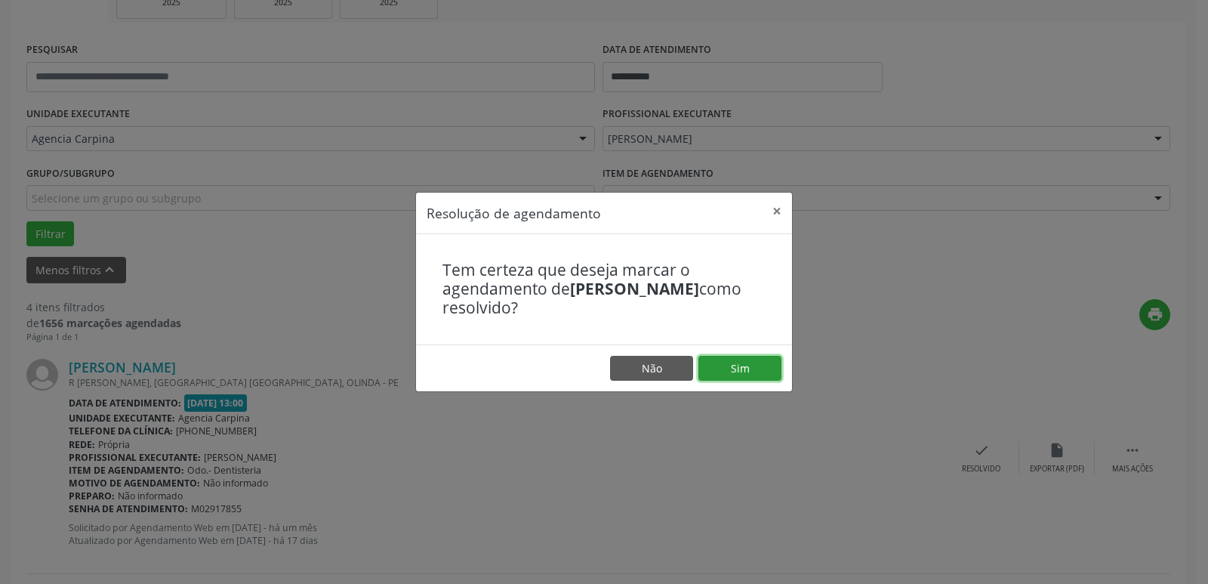
click at [723, 359] on button "Sim" at bounding box center [739, 369] width 83 height 26
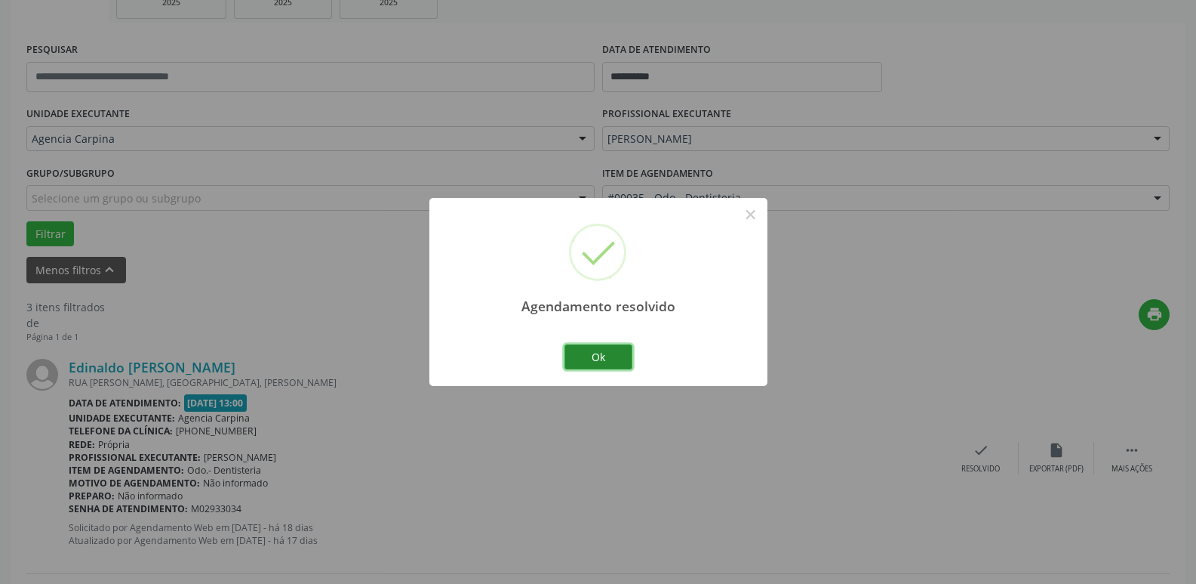
click at [616, 358] on button "Ok" at bounding box center [599, 357] width 68 height 26
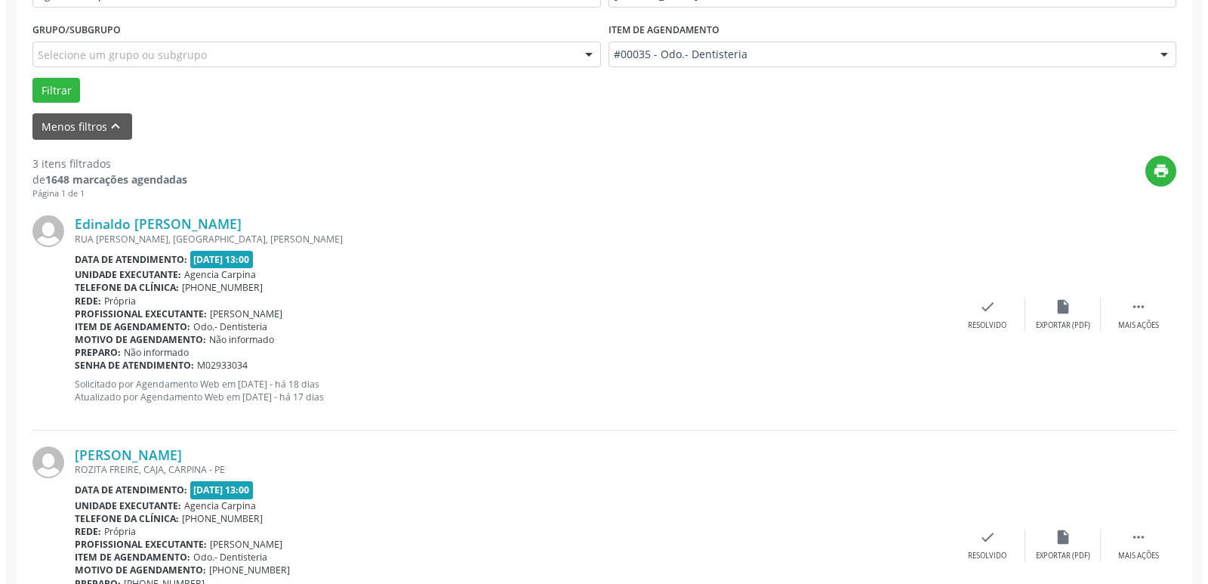
scroll to position [405, 0]
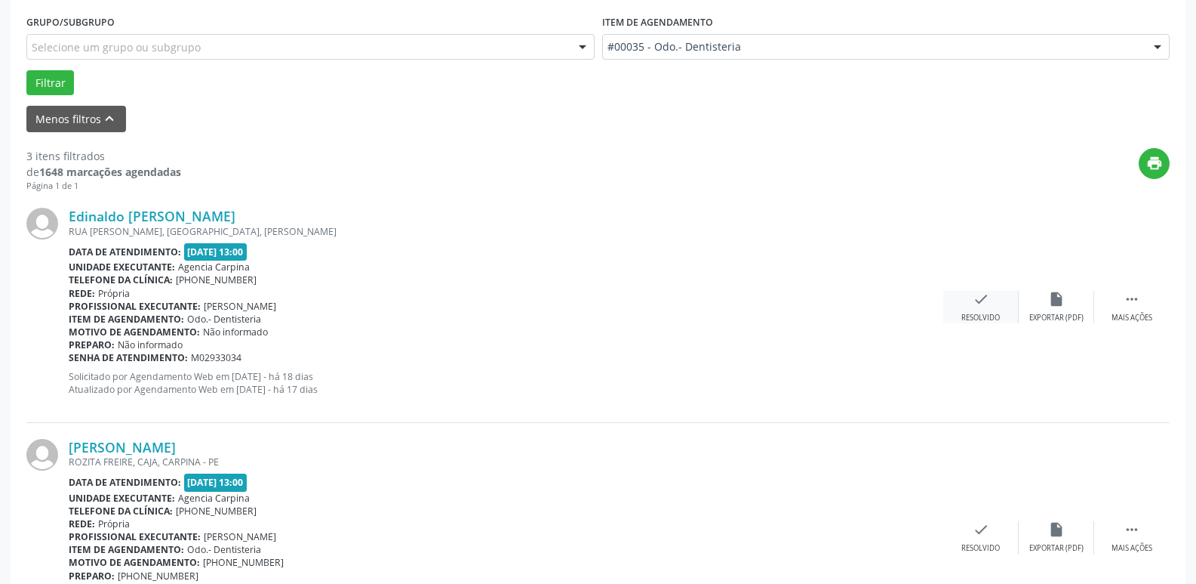
click at [973, 306] on icon "check" at bounding box center [981, 299] width 17 height 17
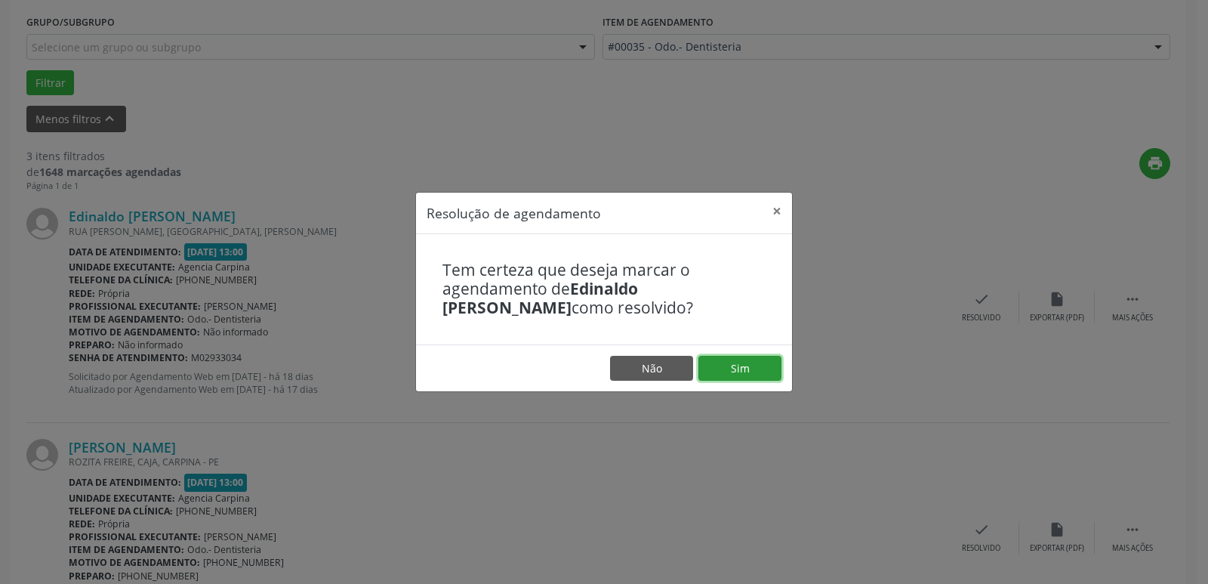
click at [733, 365] on button "Sim" at bounding box center [739, 369] width 83 height 26
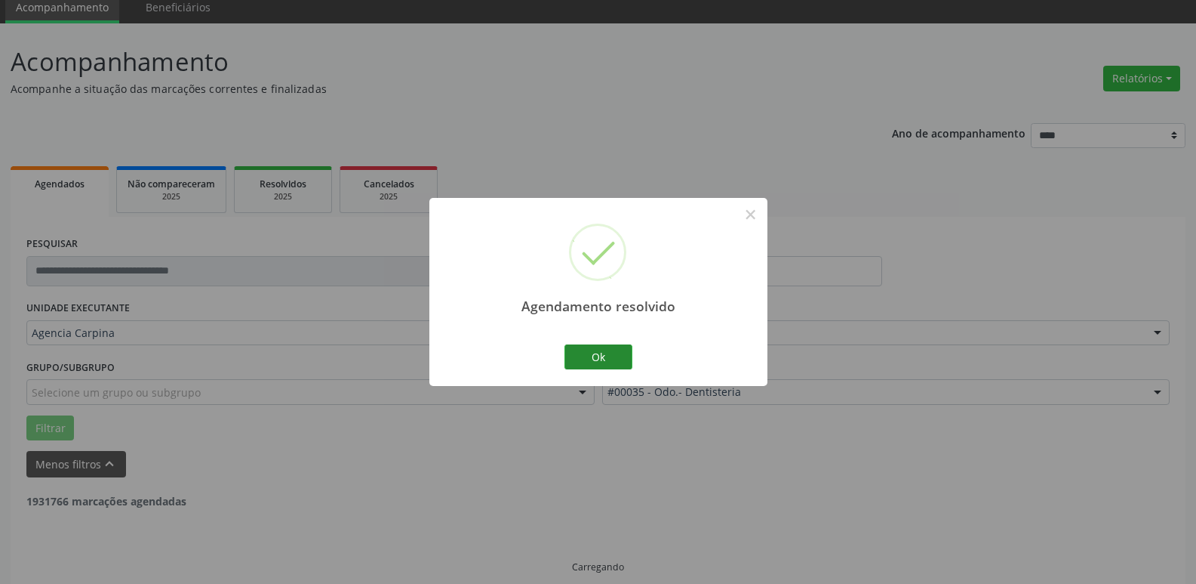
scroll to position [75, 0]
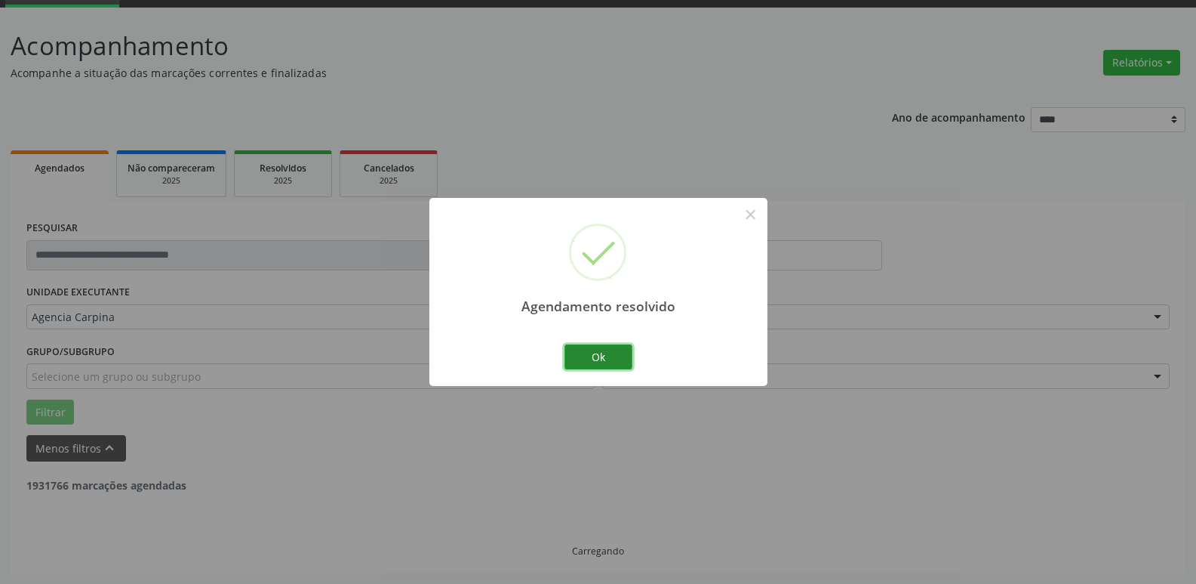
click at [602, 359] on button "Ok" at bounding box center [599, 357] width 68 height 26
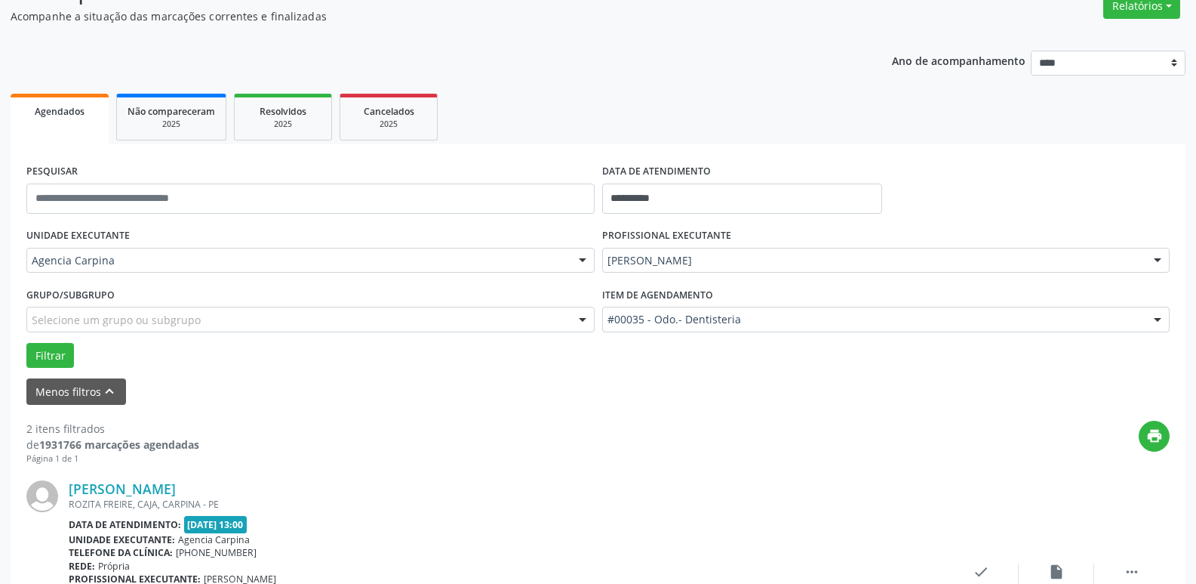
scroll to position [302, 0]
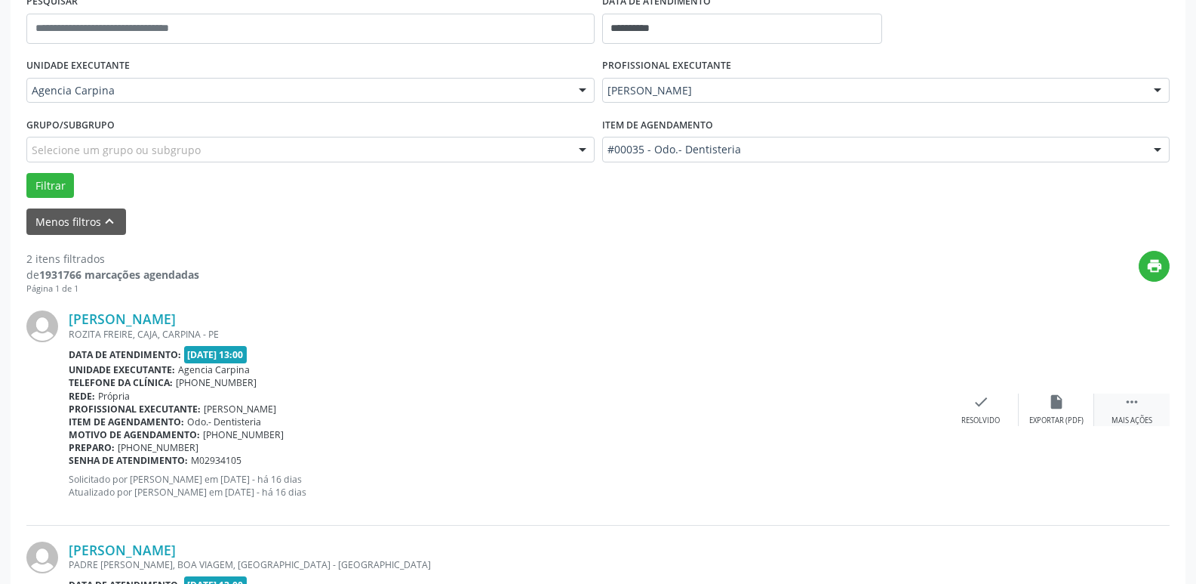
click at [1132, 407] on icon "" at bounding box center [1132, 401] width 17 height 17
click at [1063, 411] on div "alarm_off Não compareceu" at bounding box center [1056, 409] width 75 height 32
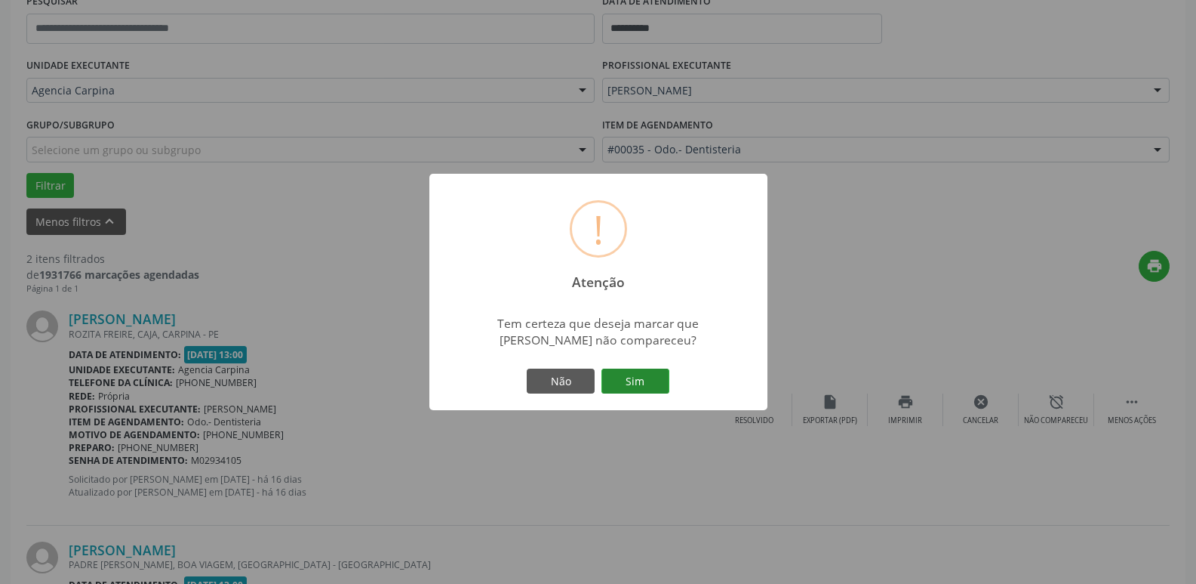
click at [628, 377] on button "Sim" at bounding box center [636, 381] width 68 height 26
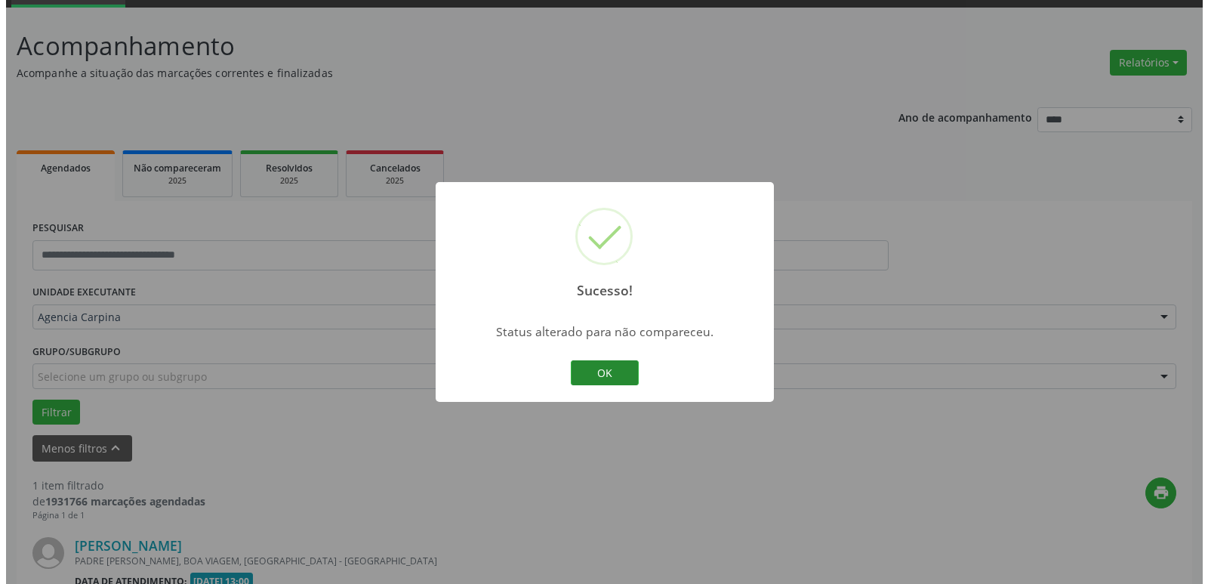
scroll to position [269, 0]
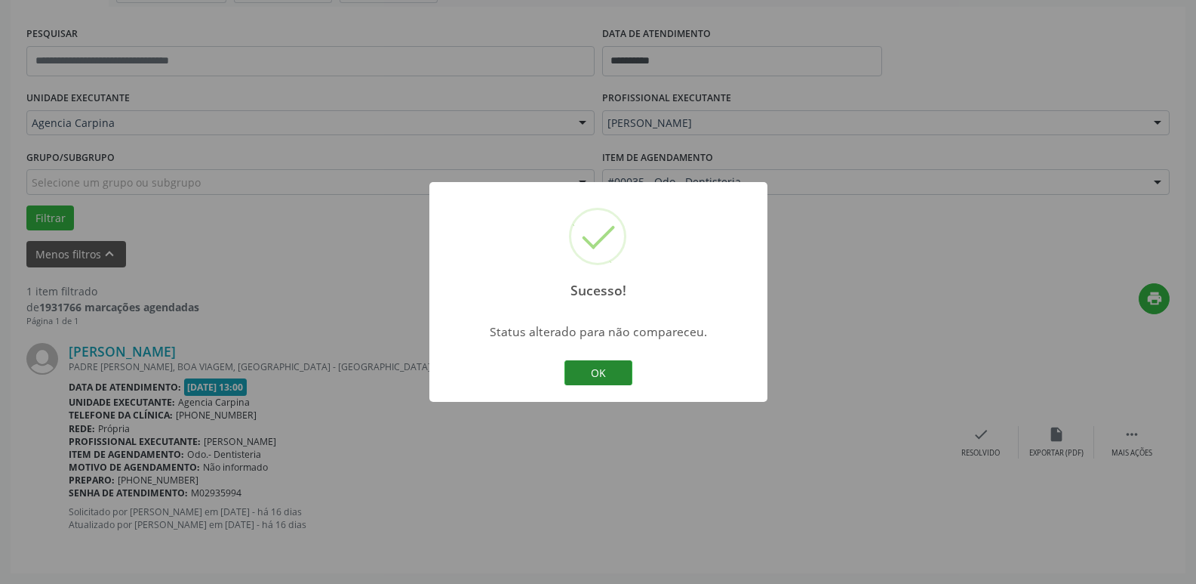
click at [602, 371] on button "OK" at bounding box center [599, 373] width 68 height 26
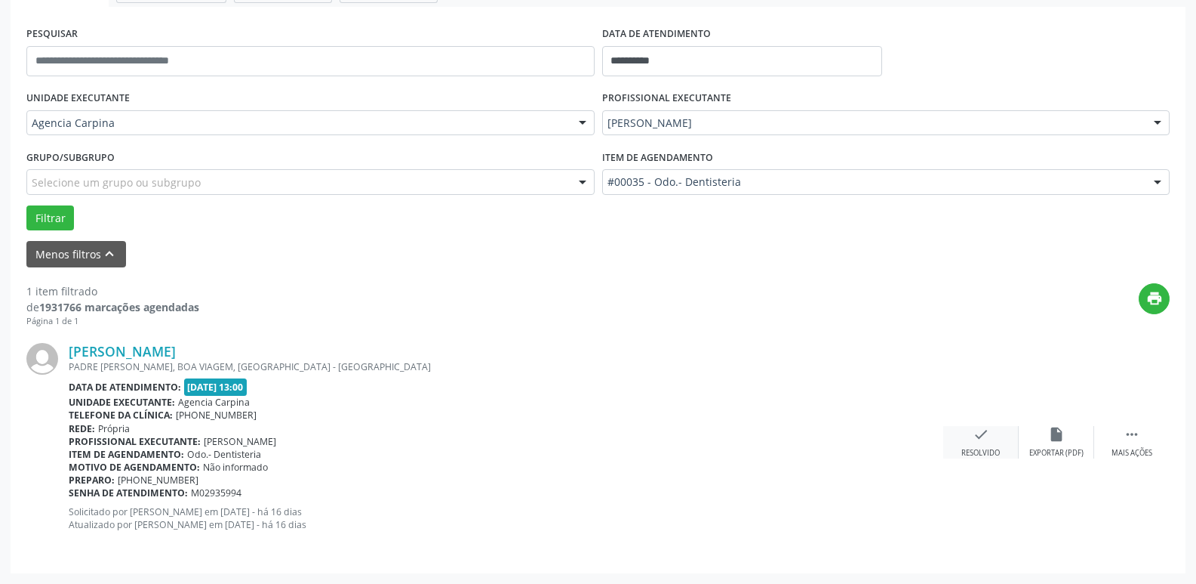
click at [990, 436] on div "check Resolvido" at bounding box center [981, 442] width 75 height 32
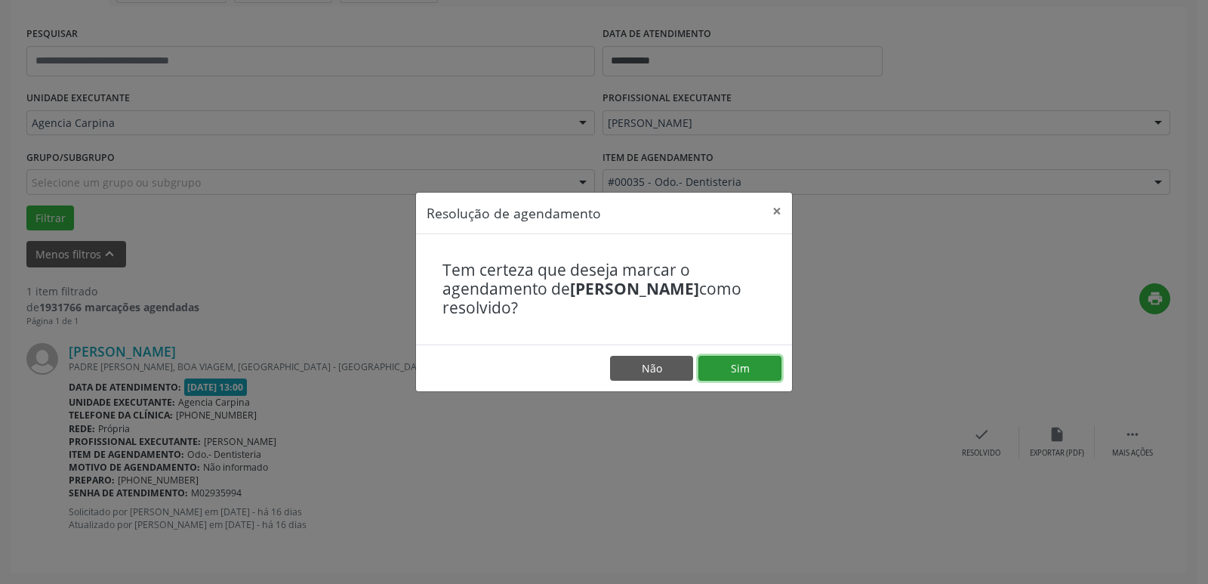
click at [766, 374] on button "Sim" at bounding box center [739, 369] width 83 height 26
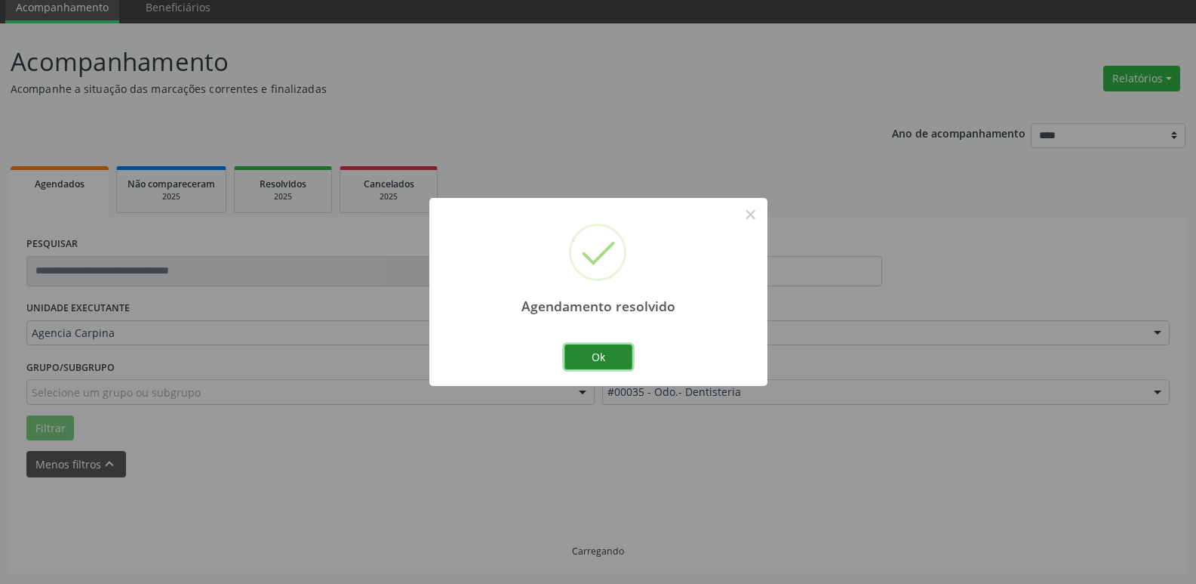
scroll to position [27, 0]
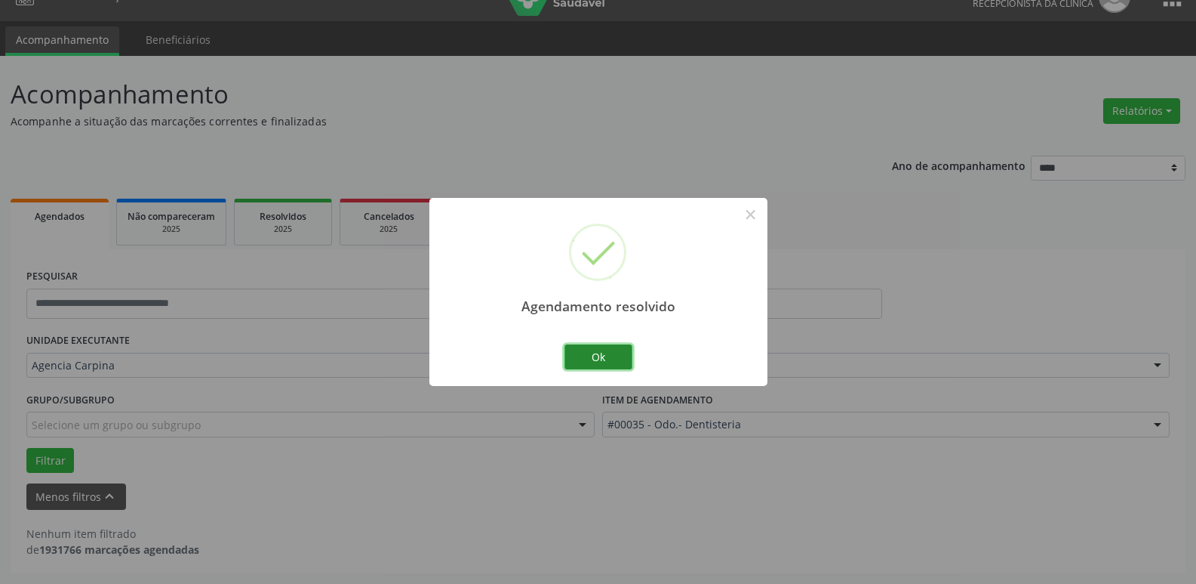
click at [608, 362] on button "Ok" at bounding box center [599, 357] width 68 height 26
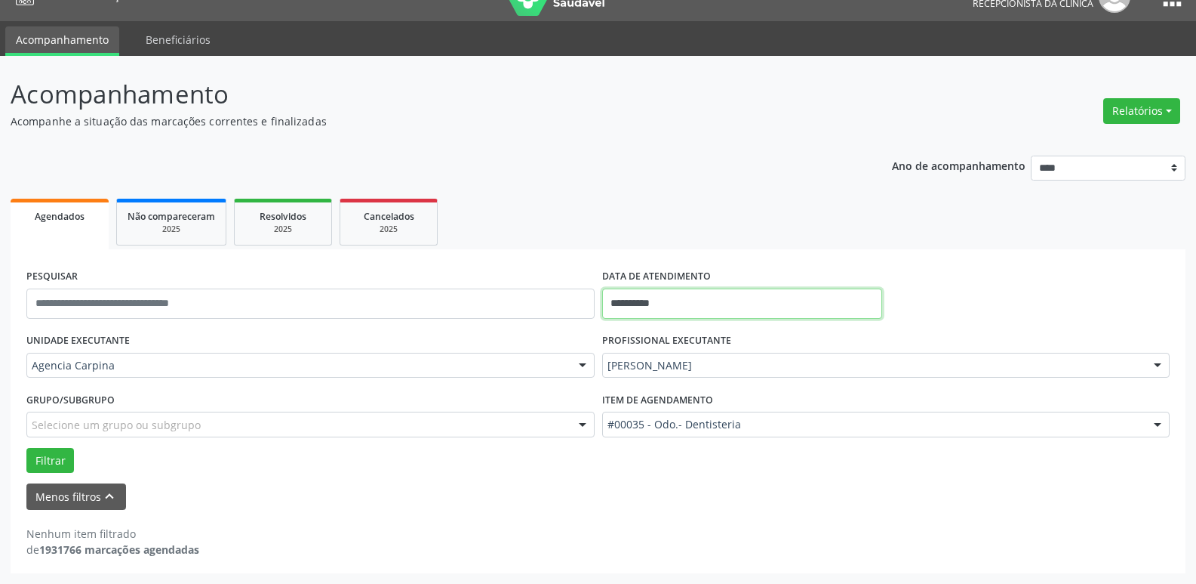
click at [666, 308] on input "**********" at bounding box center [742, 303] width 280 height 30
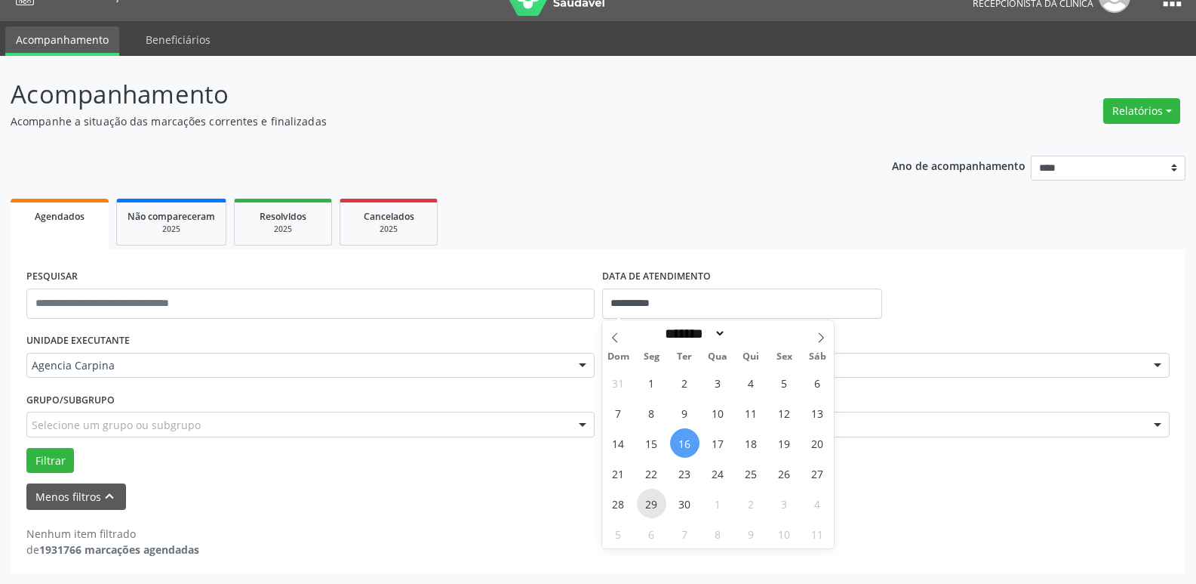
click at [647, 506] on span "29" at bounding box center [651, 502] width 29 height 29
type input "**********"
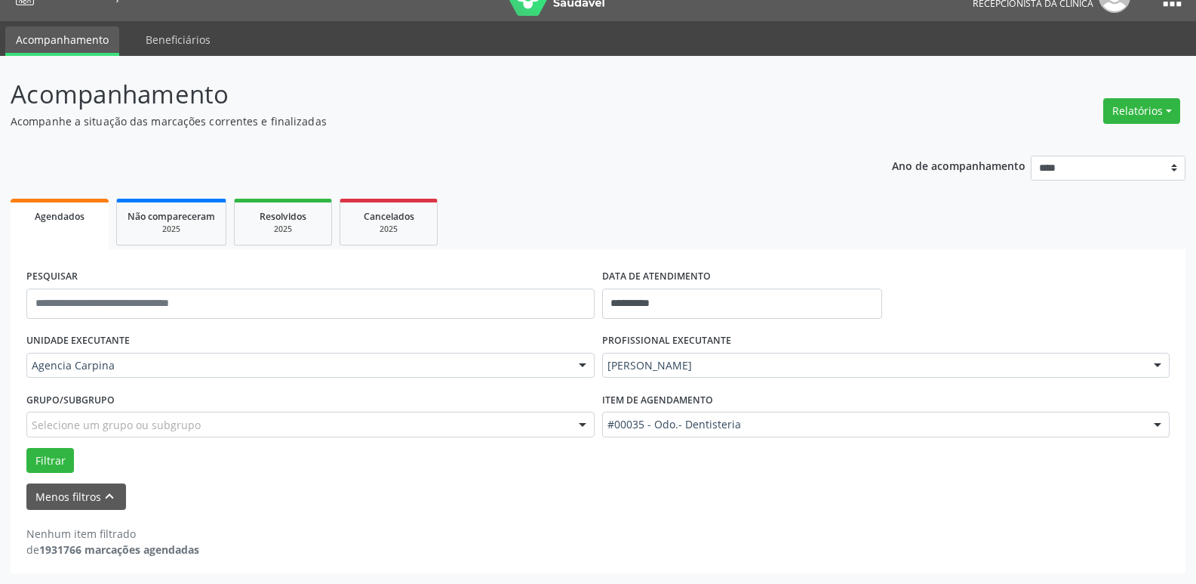
click at [1153, 364] on div at bounding box center [1158, 366] width 23 height 26
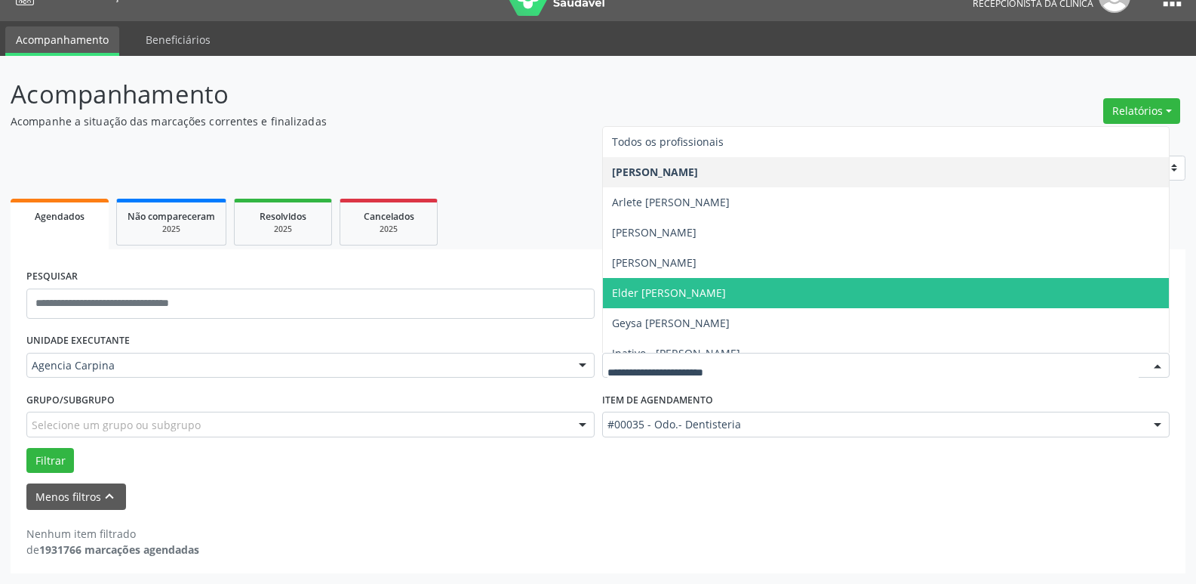
click at [867, 286] on span "Elder [PERSON_NAME]" at bounding box center [886, 293] width 567 height 30
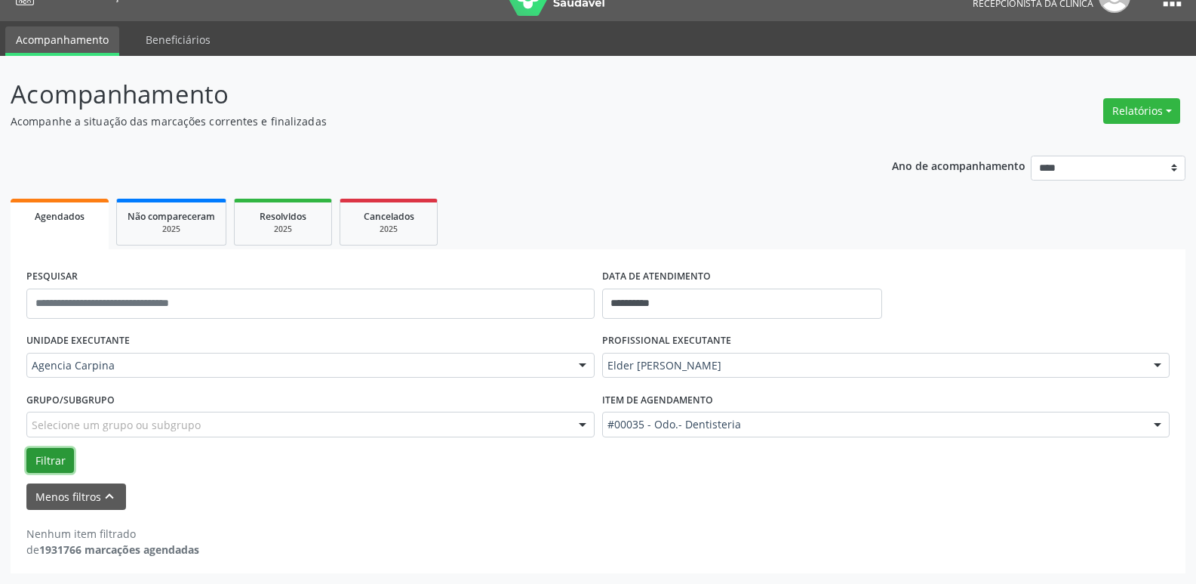
click at [55, 460] on button "Filtrar" at bounding box center [50, 461] width 48 height 26
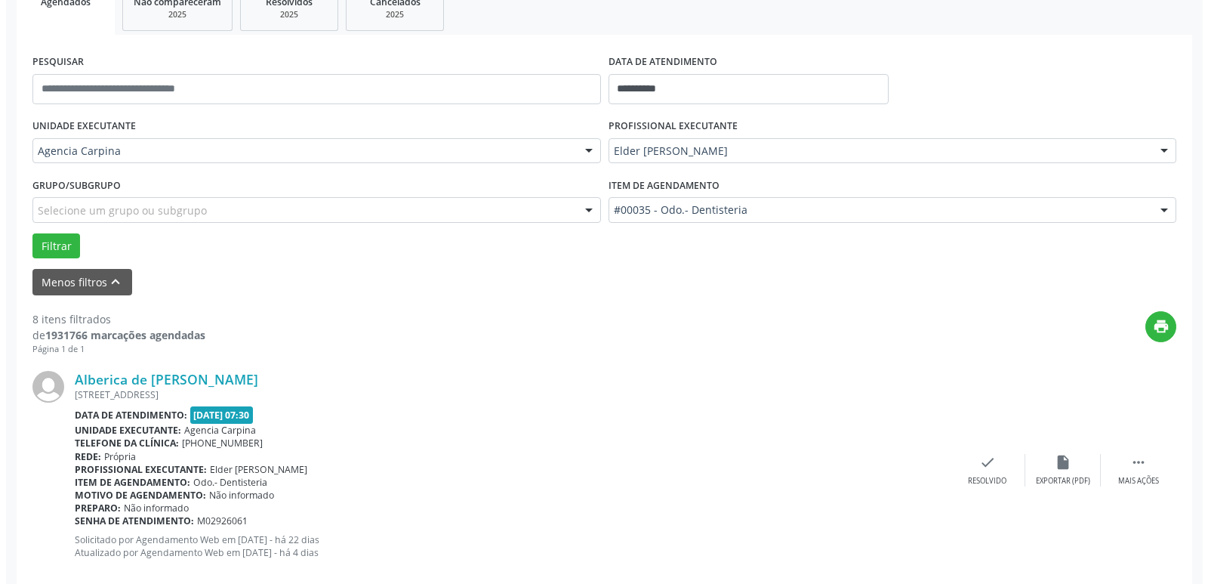
scroll to position [254, 0]
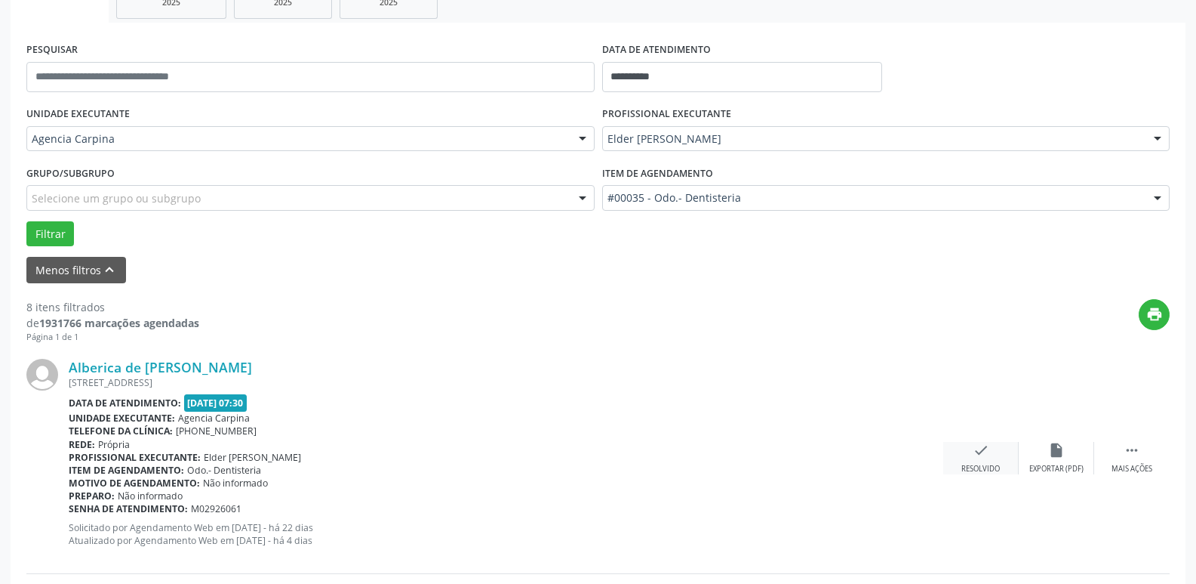
click at [981, 449] on icon "check" at bounding box center [981, 450] width 17 height 17
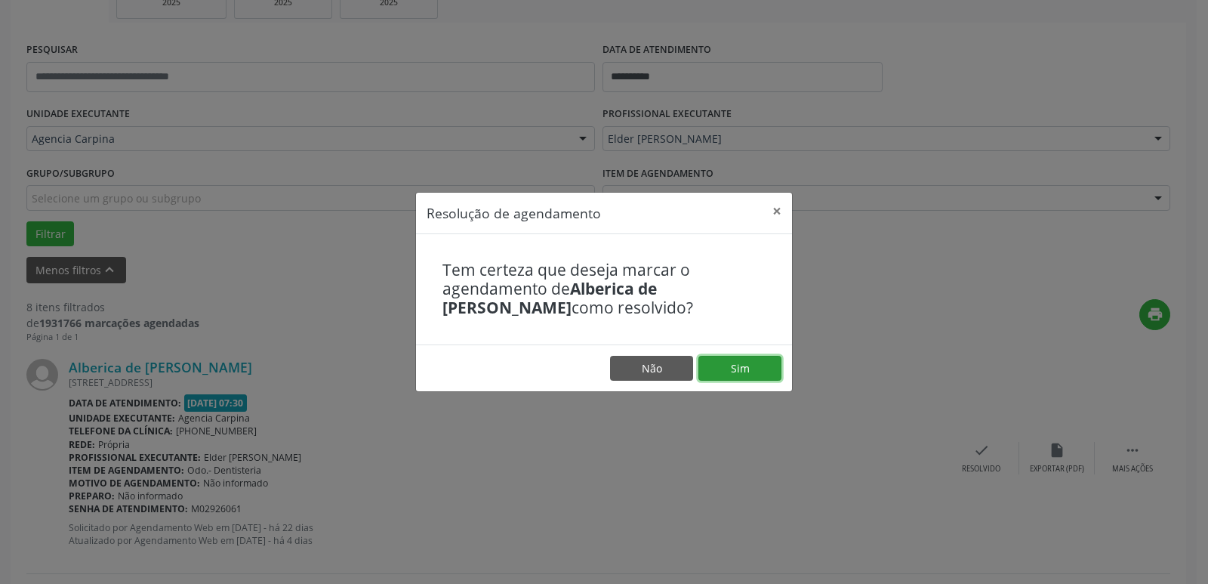
click at [771, 371] on button "Sim" at bounding box center [739, 369] width 83 height 26
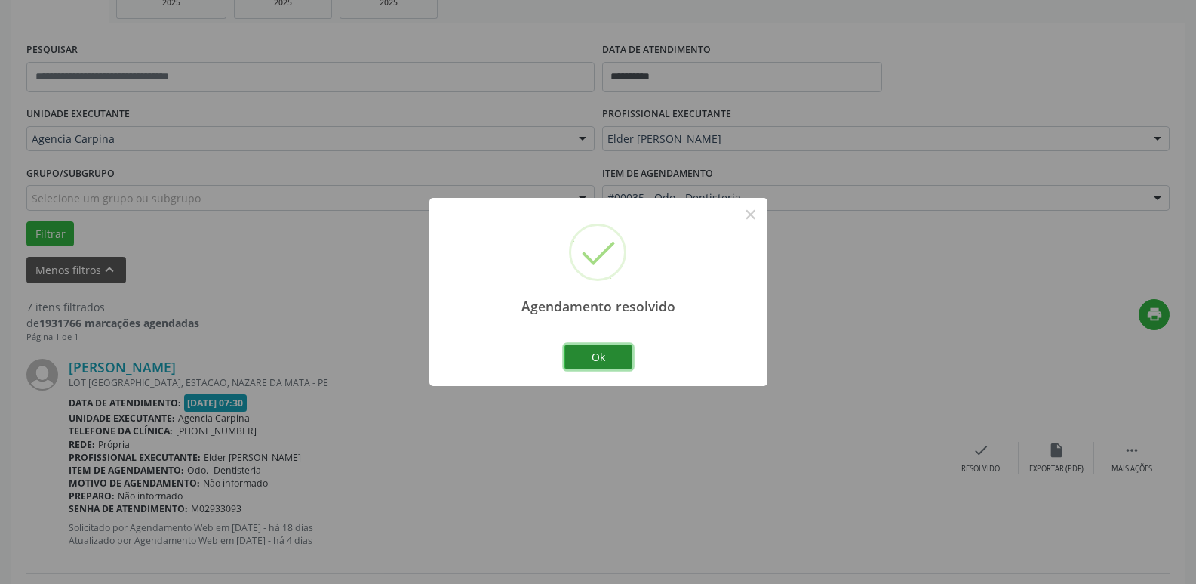
click at [605, 359] on button "Ok" at bounding box center [599, 357] width 68 height 26
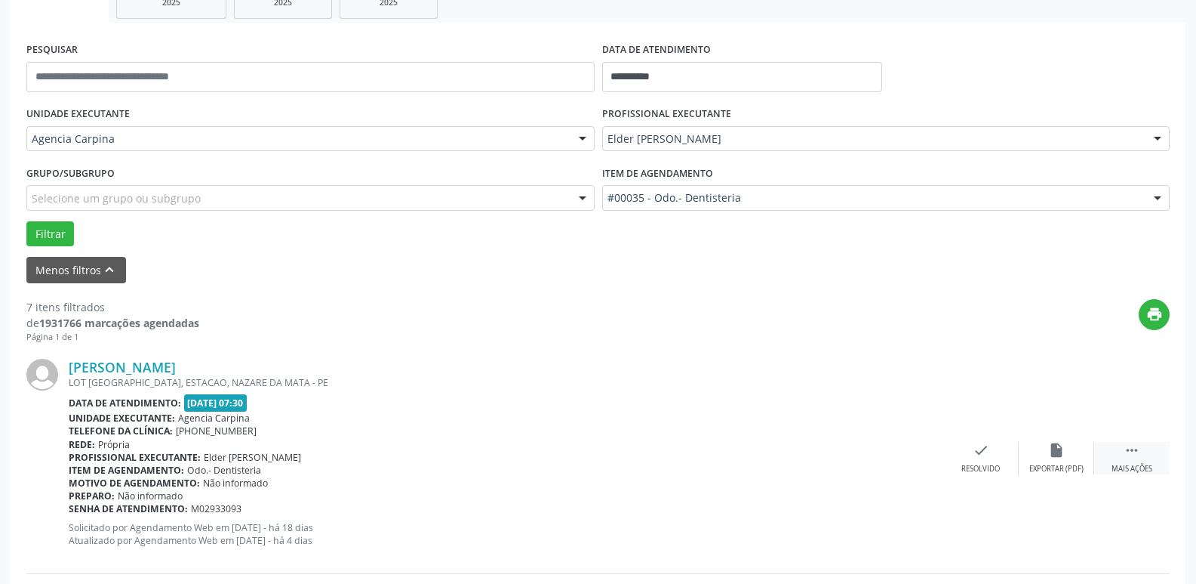
click at [1135, 451] on icon "" at bounding box center [1132, 450] width 17 height 17
click at [1064, 452] on icon "alarm_off" at bounding box center [1057, 450] width 17 height 17
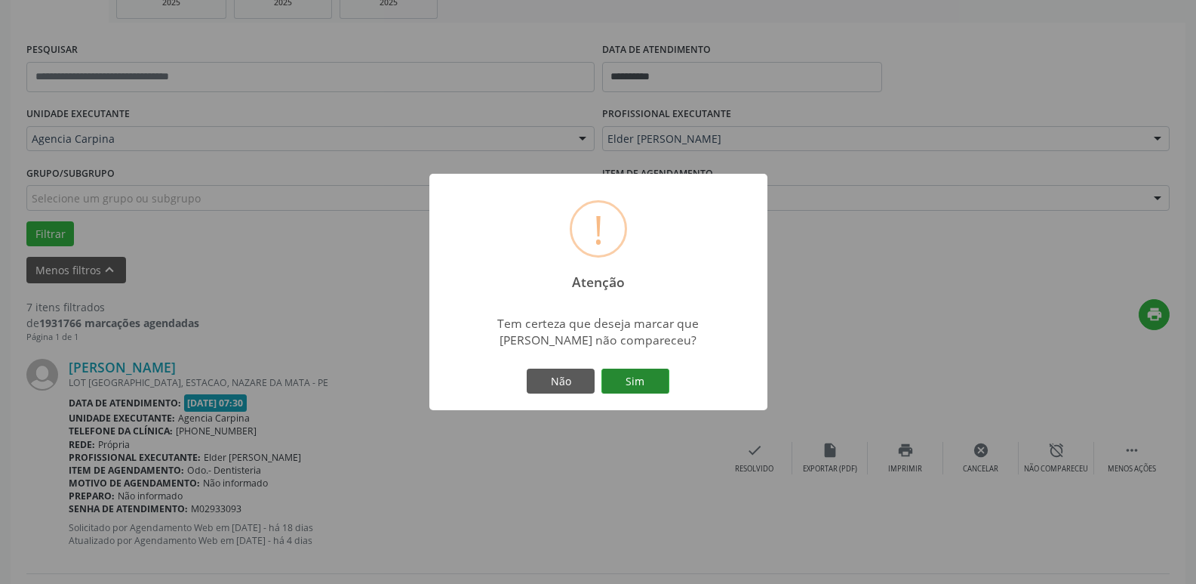
click at [629, 375] on button "Sim" at bounding box center [636, 381] width 68 height 26
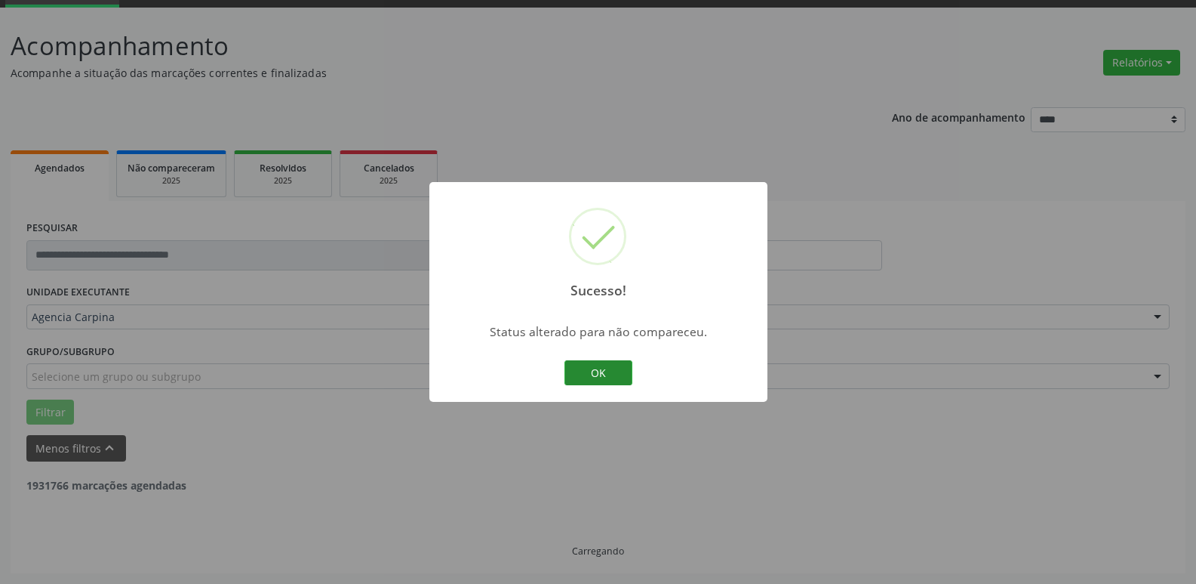
click at [612, 375] on button "OK" at bounding box center [599, 373] width 68 height 26
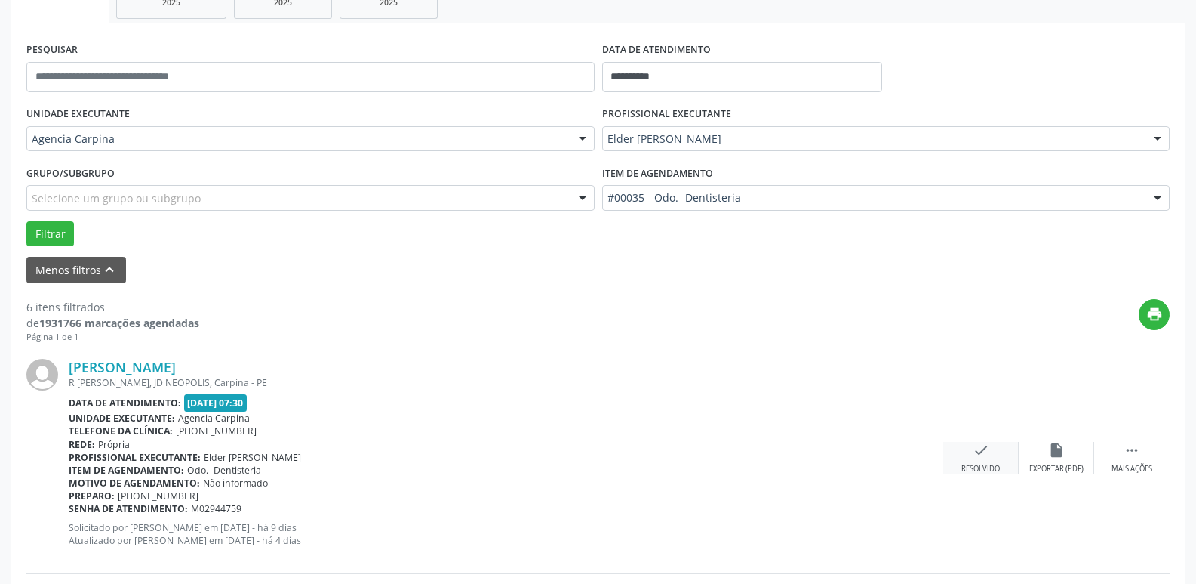
click at [977, 455] on icon "check" at bounding box center [981, 450] width 17 height 17
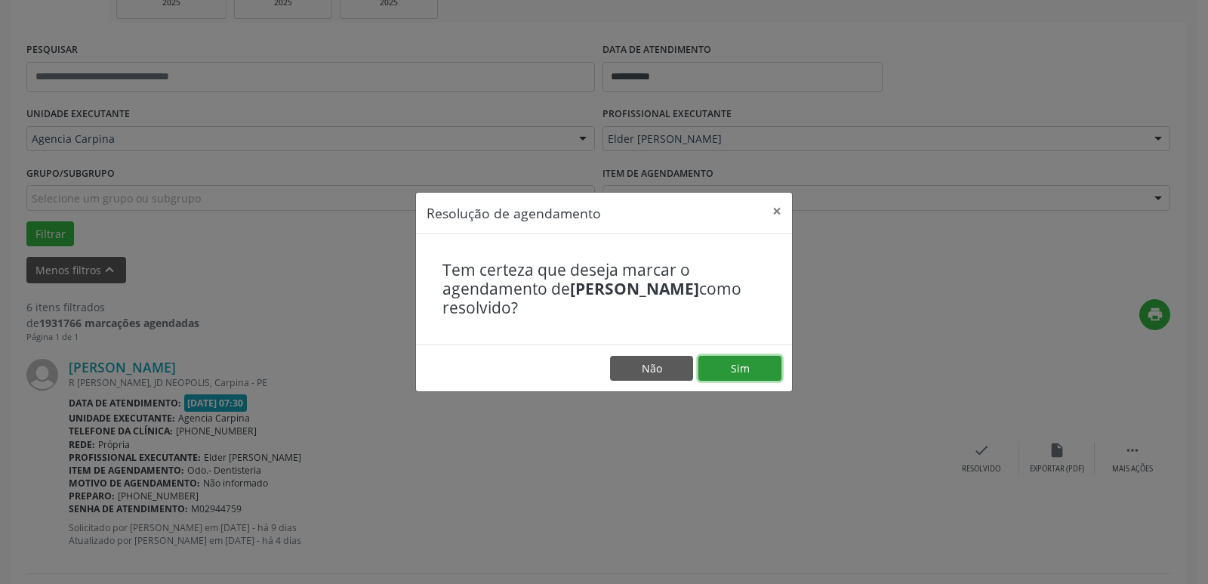
click at [760, 373] on button "Sim" at bounding box center [739, 369] width 83 height 26
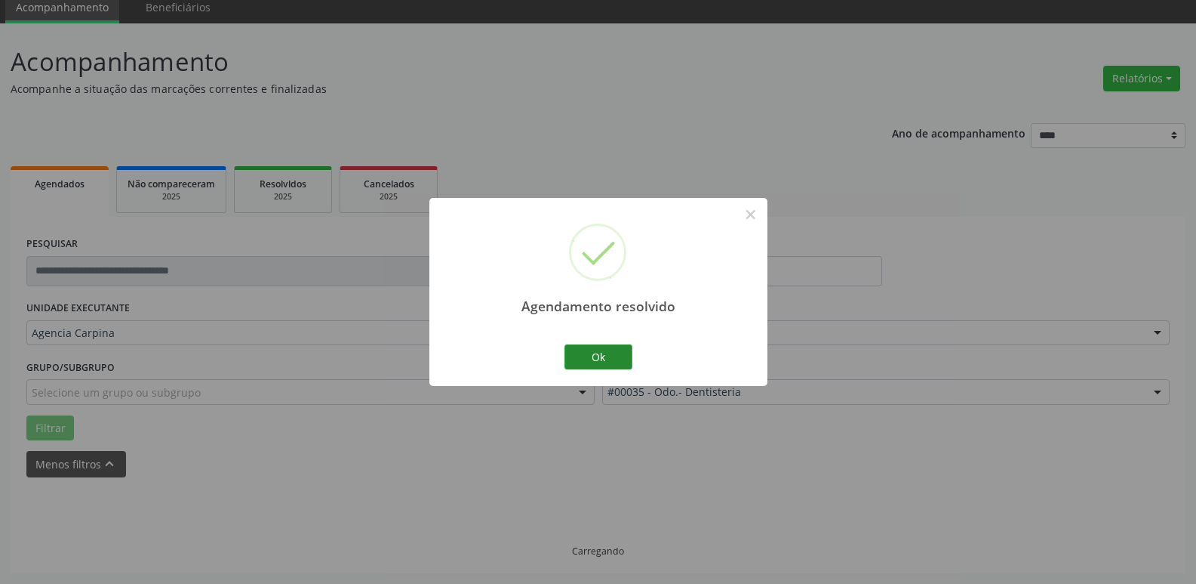
scroll to position [75, 0]
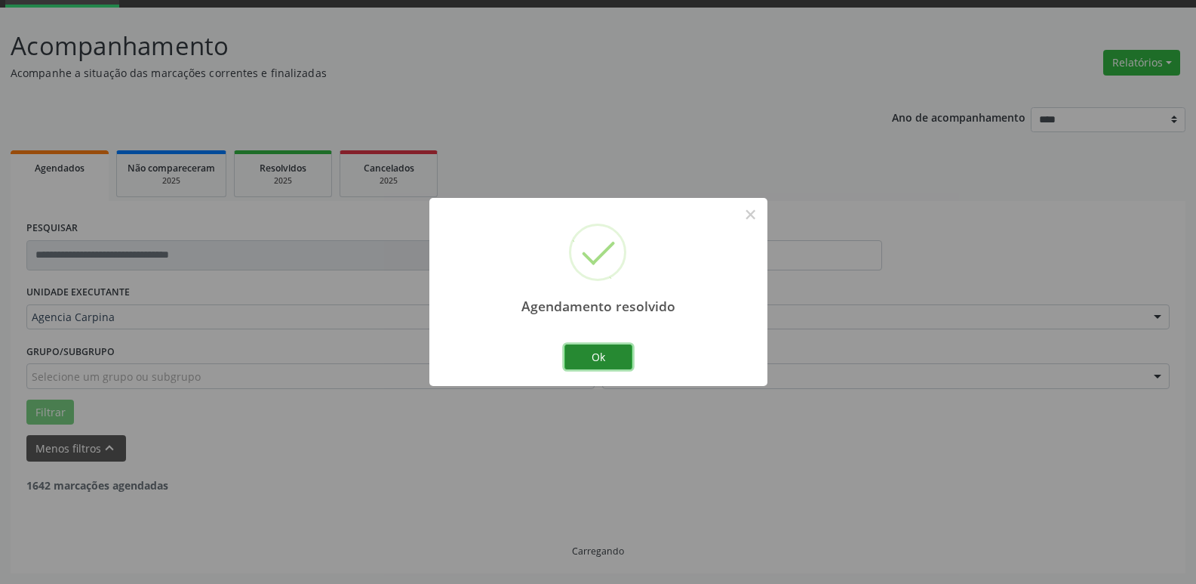
click at [601, 350] on button "Ok" at bounding box center [599, 357] width 68 height 26
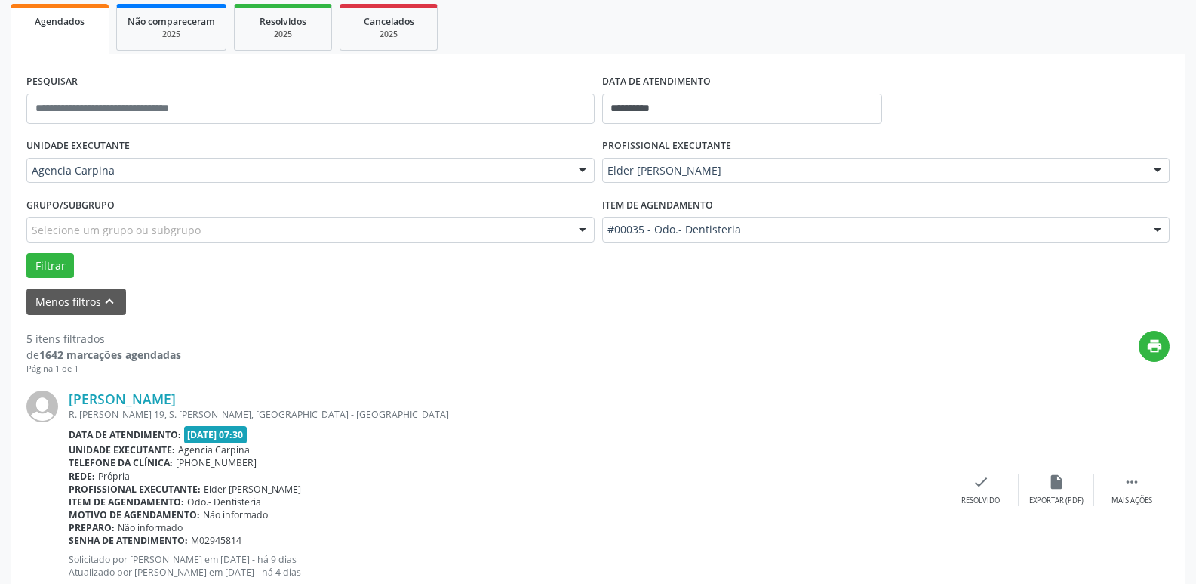
scroll to position [226, 0]
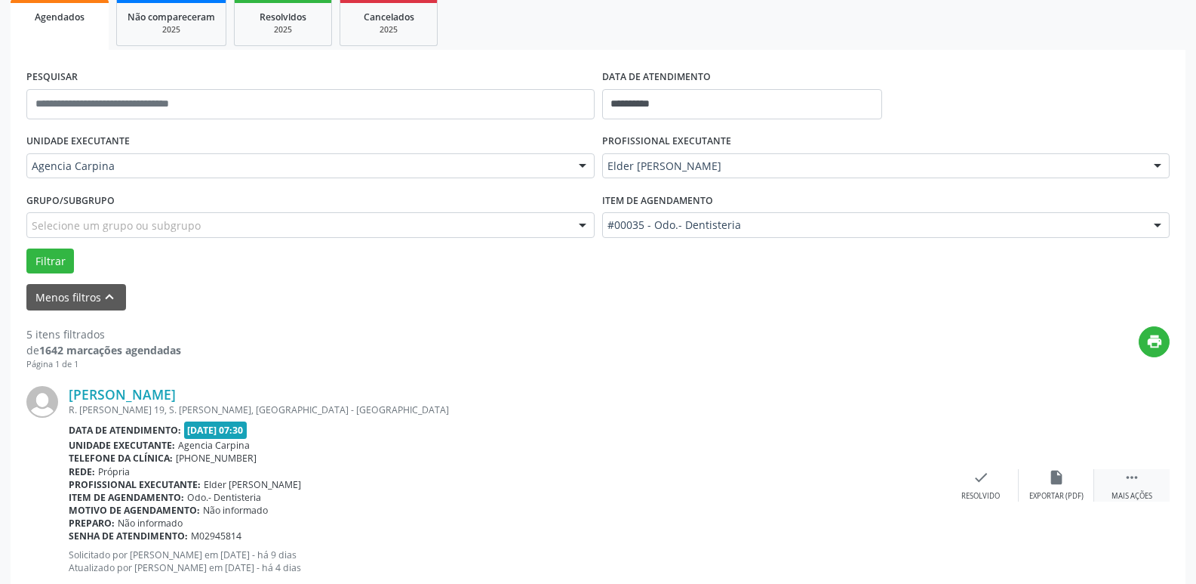
click at [1133, 487] on div " Mais ações" at bounding box center [1132, 485] width 75 height 32
click at [1060, 475] on icon "alarm_off" at bounding box center [1057, 477] width 17 height 17
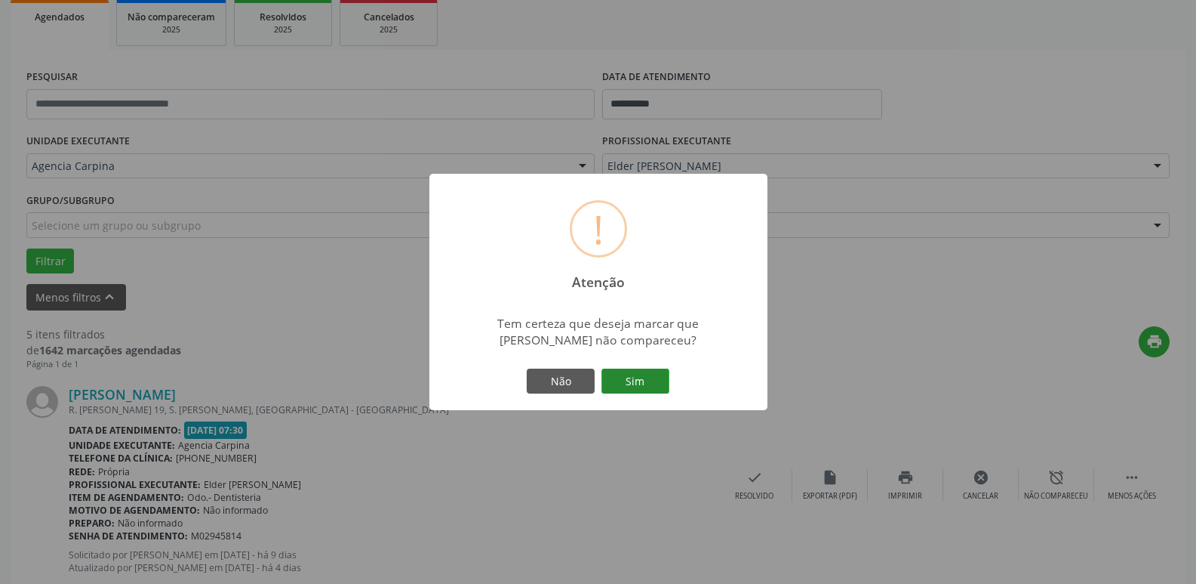
click at [657, 379] on button "Sim" at bounding box center [636, 381] width 68 height 26
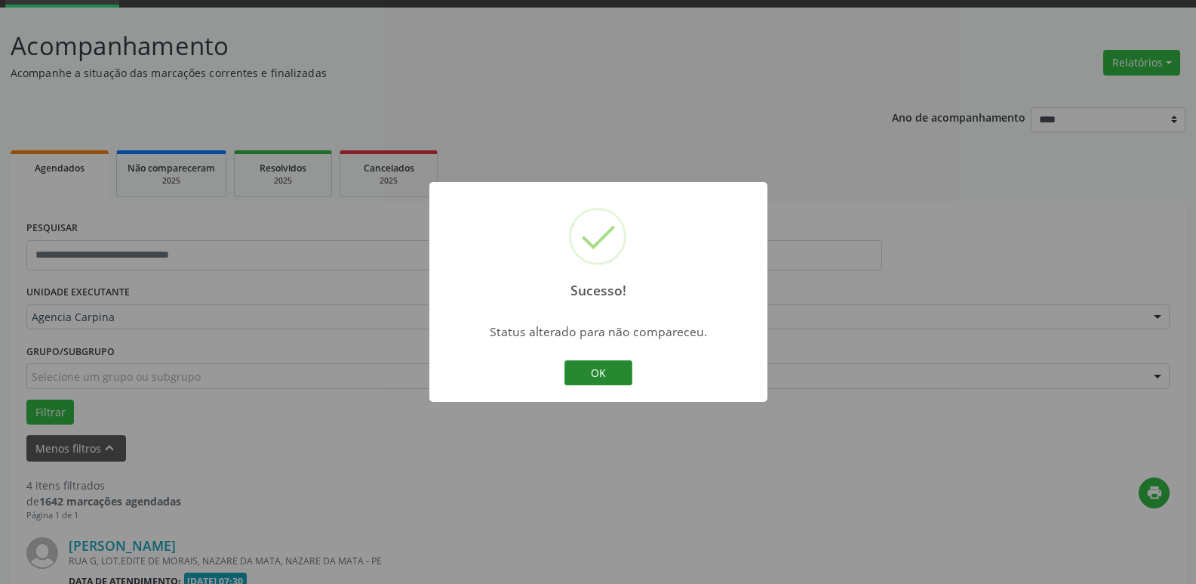
click at [604, 368] on button "OK" at bounding box center [599, 373] width 68 height 26
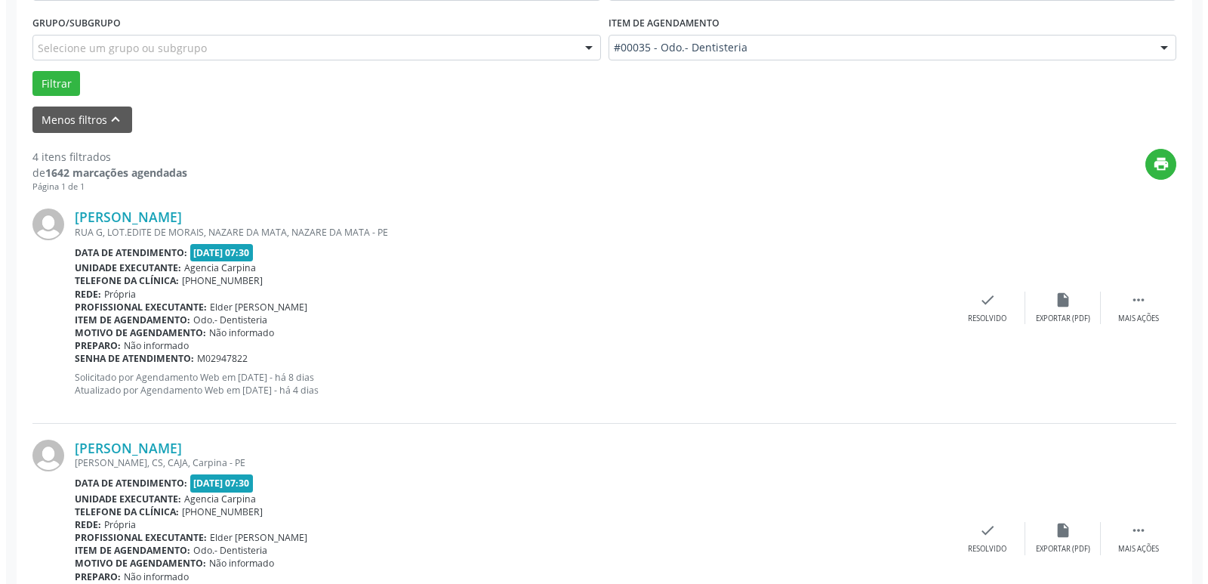
scroll to position [453, 0]
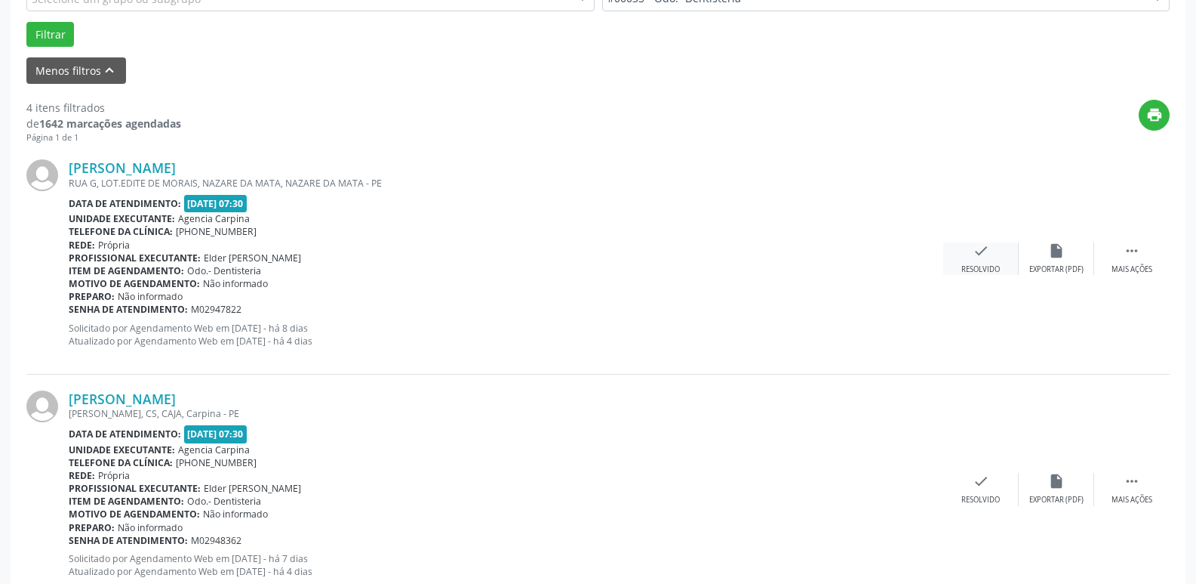
click at [983, 255] on icon "check" at bounding box center [981, 250] width 17 height 17
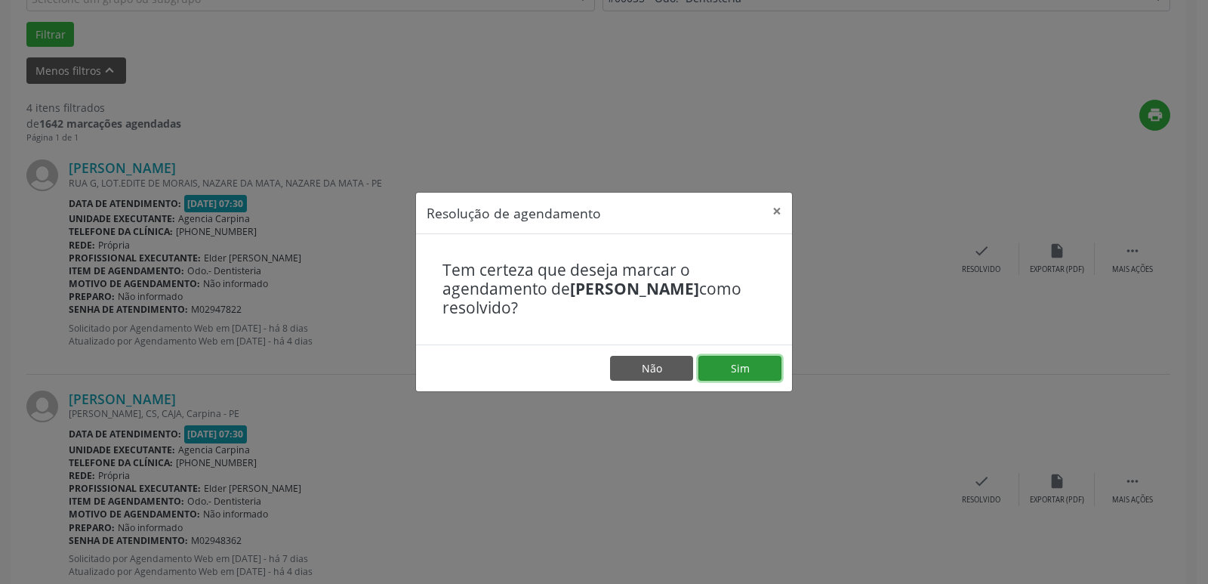
click at [751, 371] on button "Sim" at bounding box center [739, 369] width 83 height 26
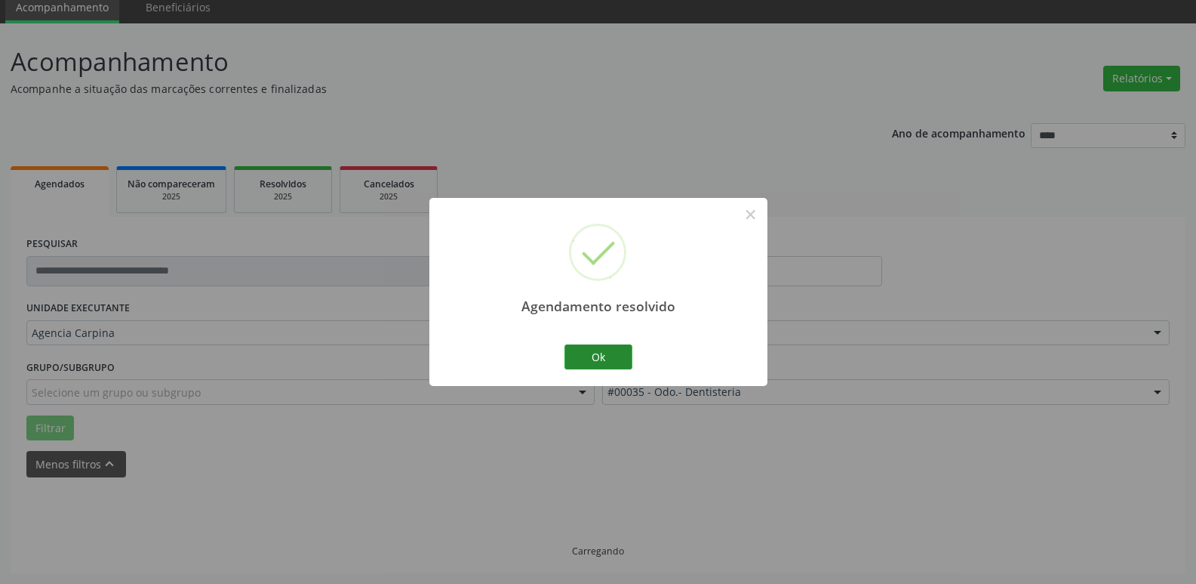
scroll to position [75, 0]
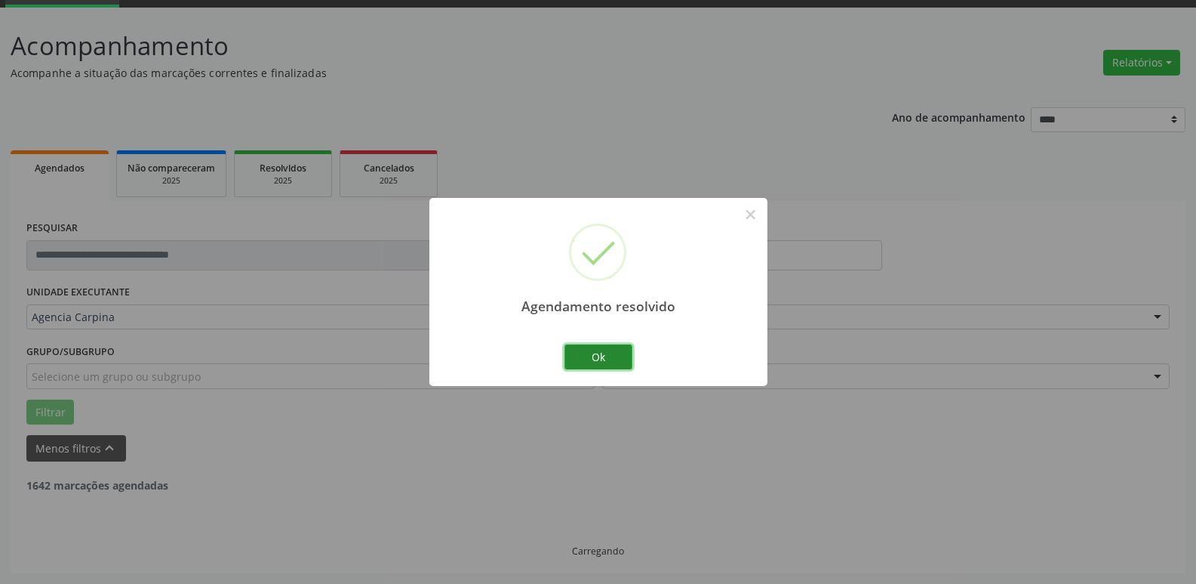
click at [613, 355] on button "Ok" at bounding box center [599, 357] width 68 height 26
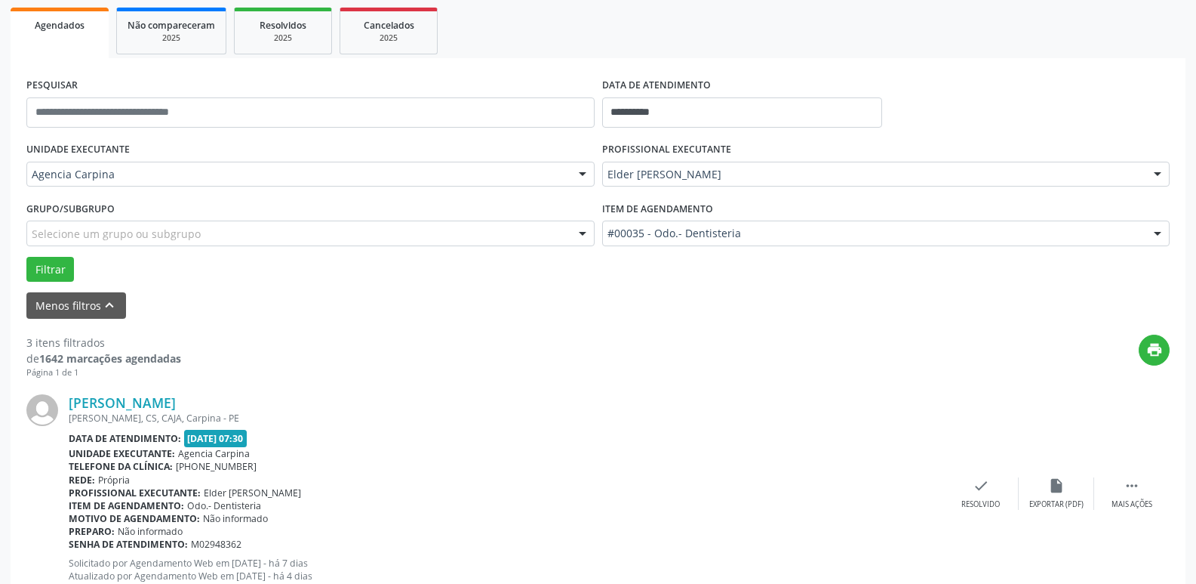
scroll to position [226, 0]
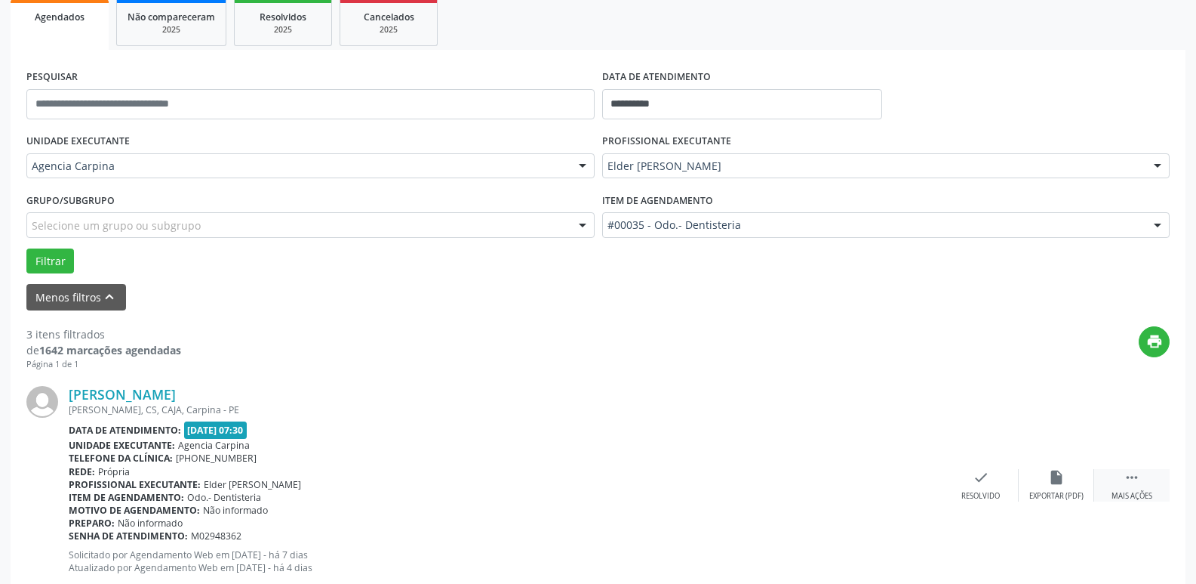
click at [1137, 476] on icon "" at bounding box center [1132, 477] width 17 height 17
click at [1046, 485] on div "alarm_off Não compareceu" at bounding box center [1056, 485] width 75 height 32
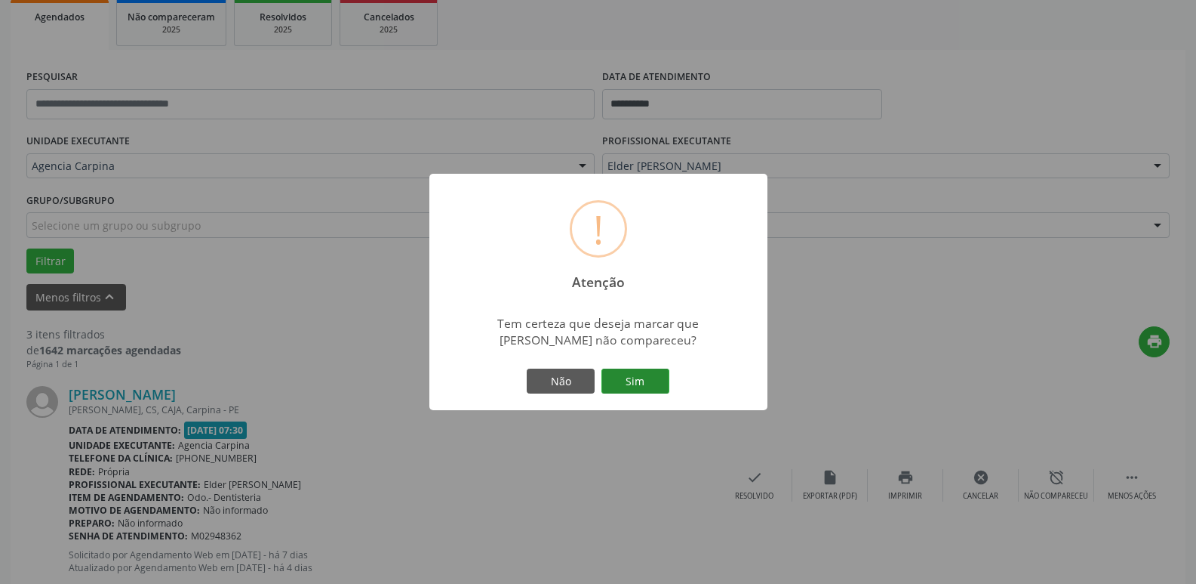
click at [637, 393] on button "Sim" at bounding box center [636, 381] width 68 height 26
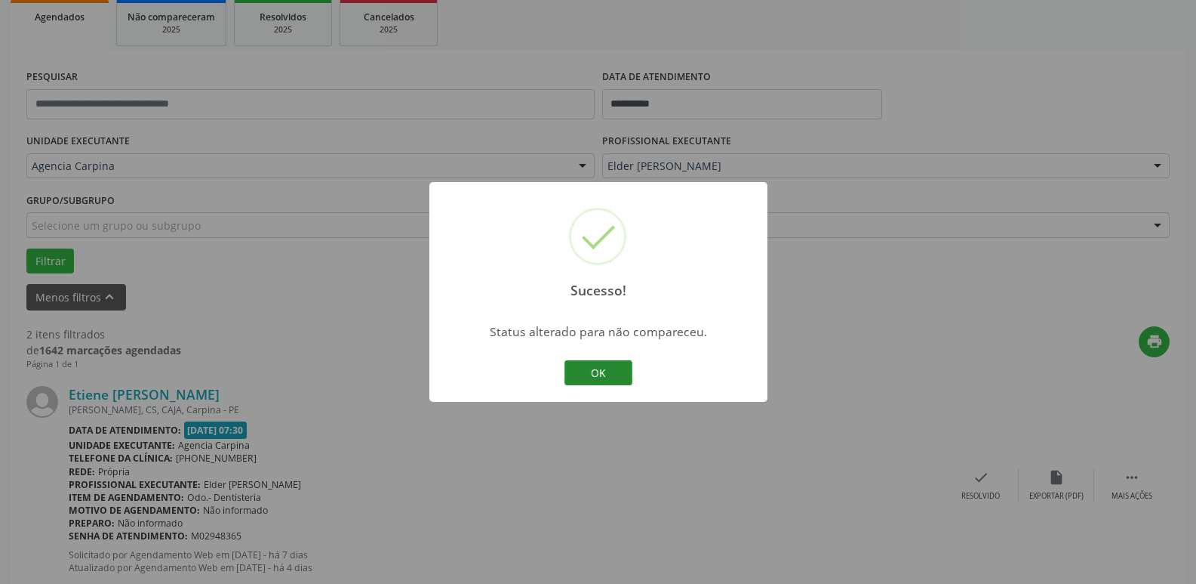
click at [613, 380] on button "OK" at bounding box center [599, 373] width 68 height 26
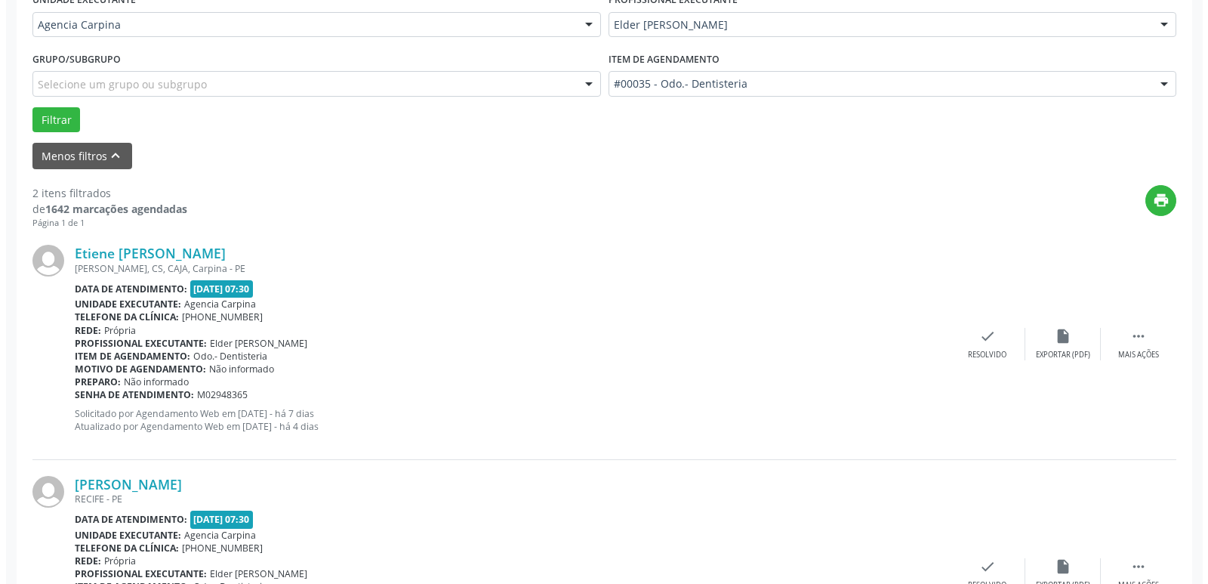
scroll to position [377, 0]
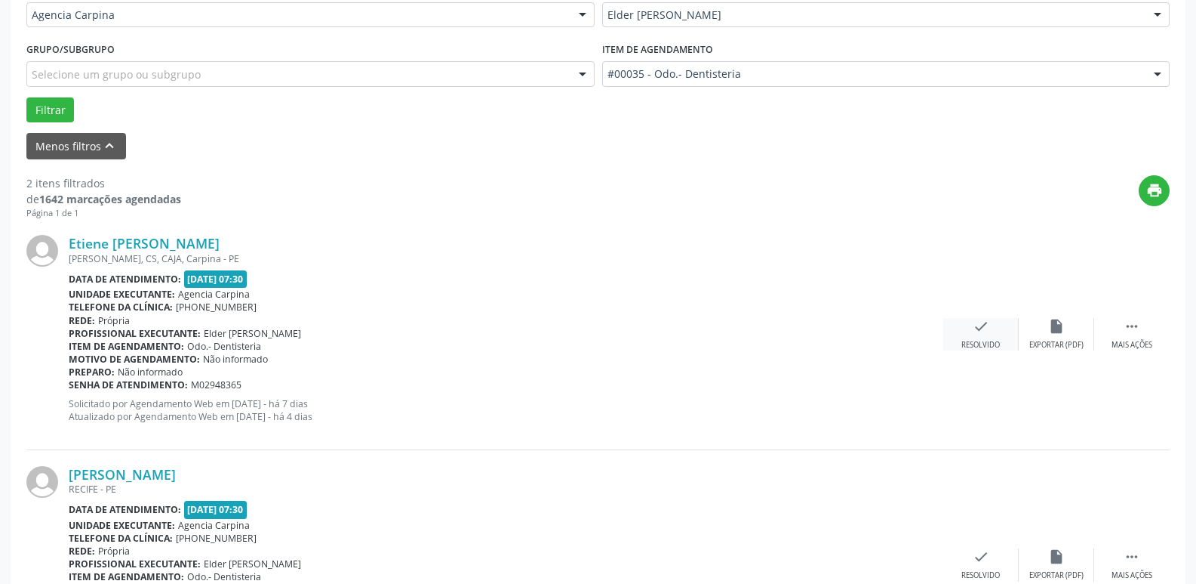
click at [976, 326] on icon "check" at bounding box center [981, 326] width 17 height 17
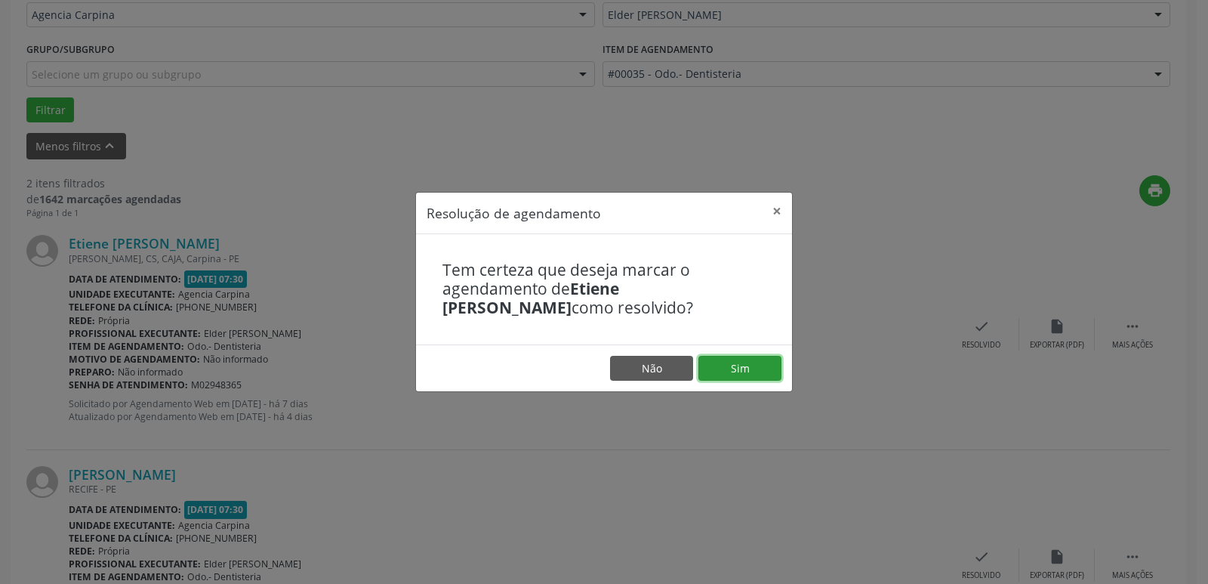
click at [740, 371] on button "Sim" at bounding box center [739, 369] width 83 height 26
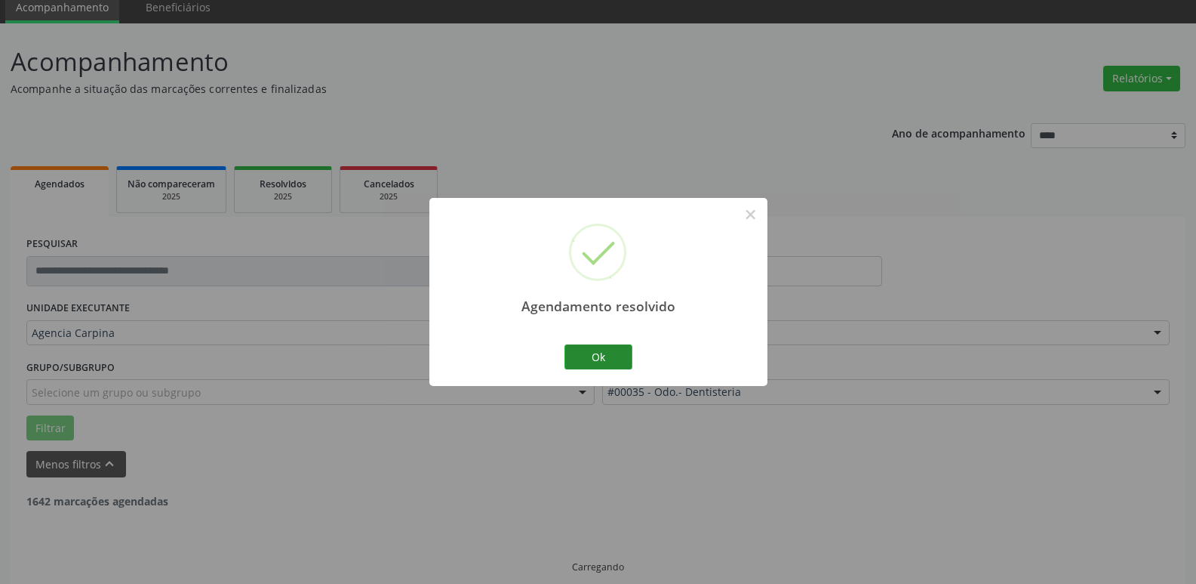
scroll to position [75, 0]
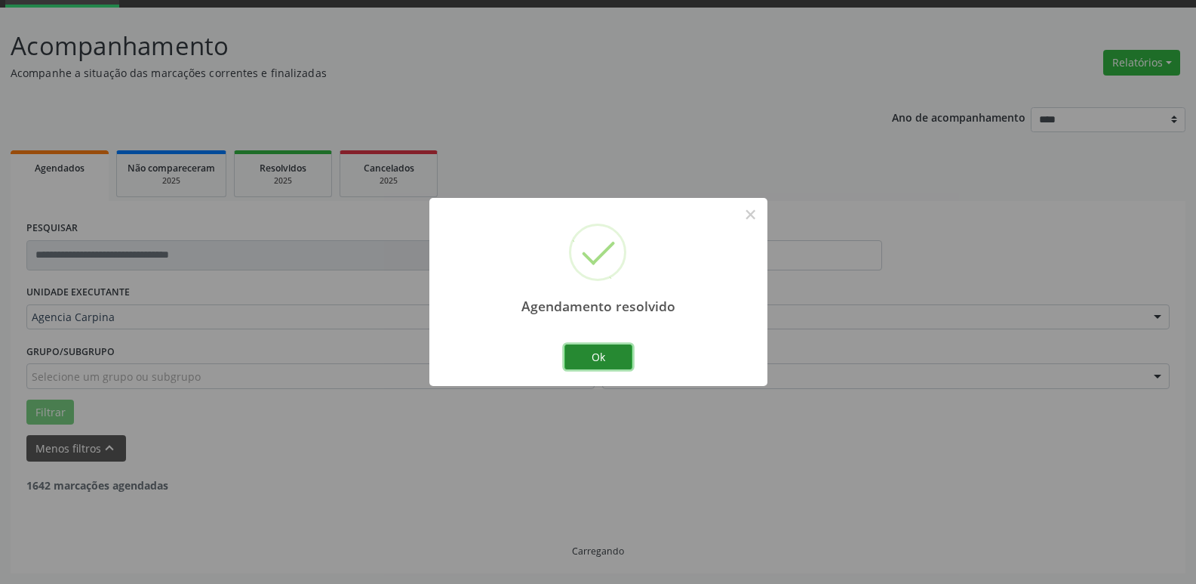
click at [629, 357] on button "Ok" at bounding box center [599, 357] width 68 height 26
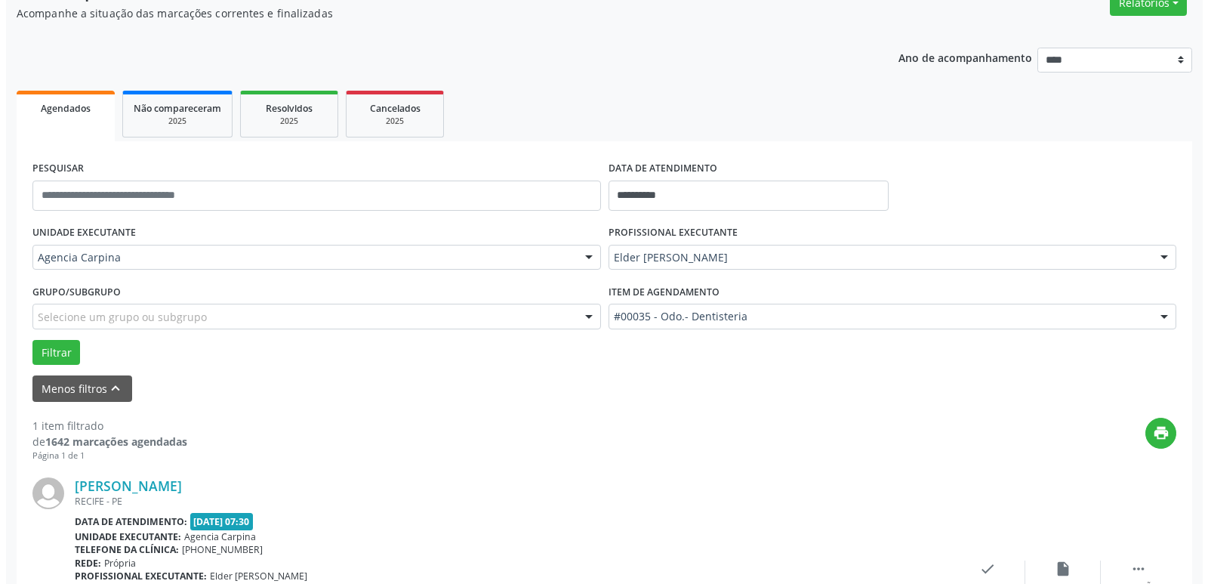
scroll to position [226, 0]
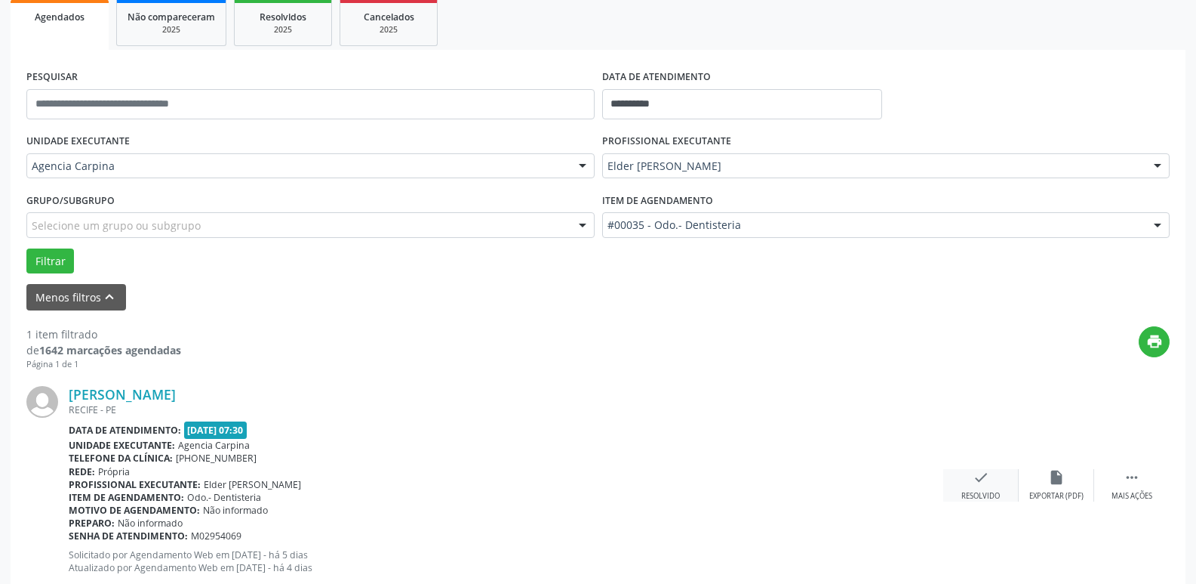
click at [979, 480] on icon "check" at bounding box center [981, 477] width 17 height 17
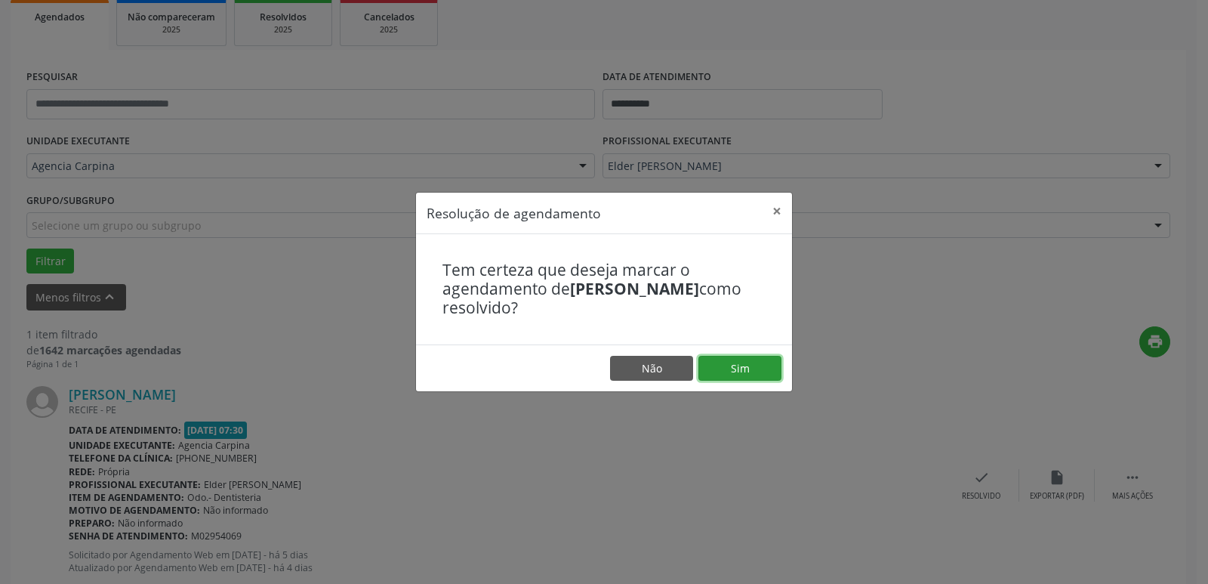
click at [754, 369] on button "Sim" at bounding box center [739, 369] width 83 height 26
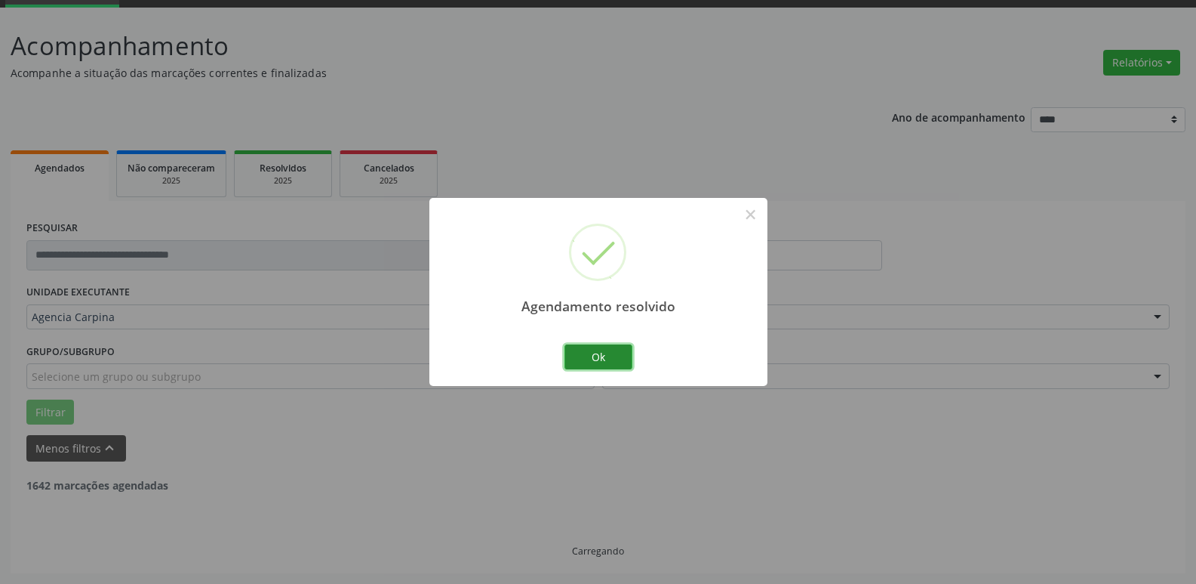
click at [594, 353] on button "Ok" at bounding box center [599, 357] width 68 height 26
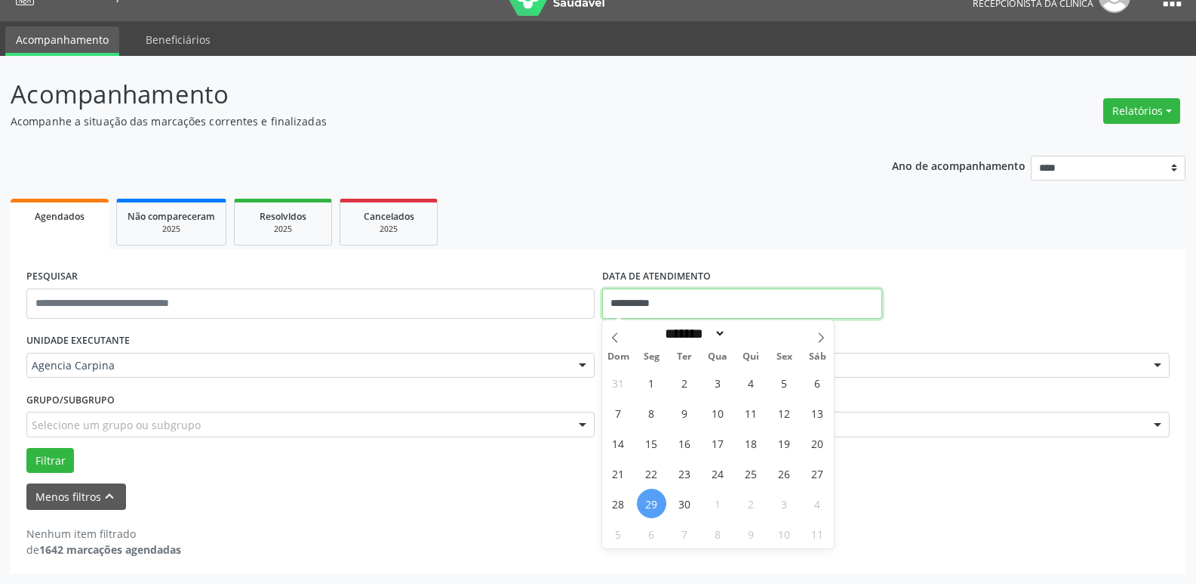
click at [684, 297] on input "**********" at bounding box center [742, 303] width 280 height 30
click at [781, 475] on span "26" at bounding box center [784, 472] width 29 height 29
type input "**********"
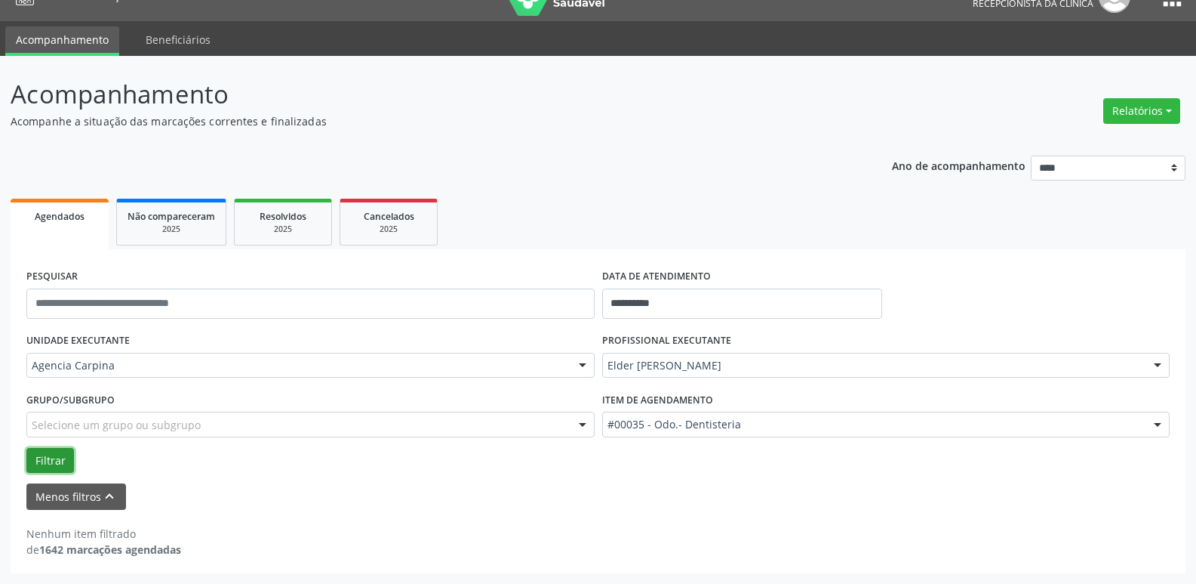
click at [43, 458] on button "Filtrar" at bounding box center [50, 461] width 48 height 26
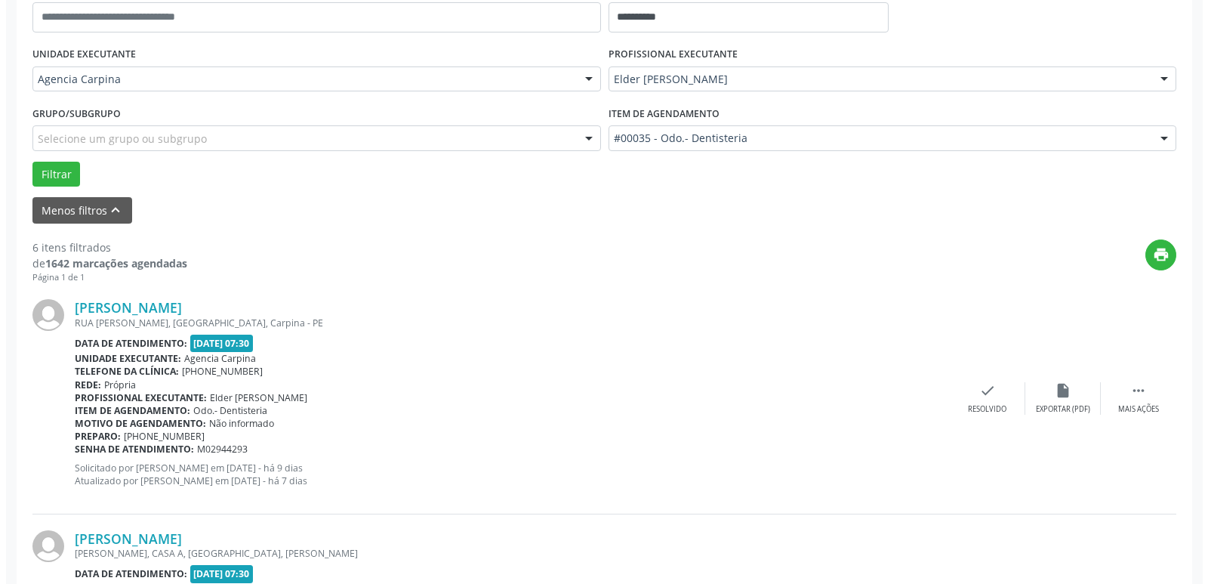
scroll to position [329, 0]
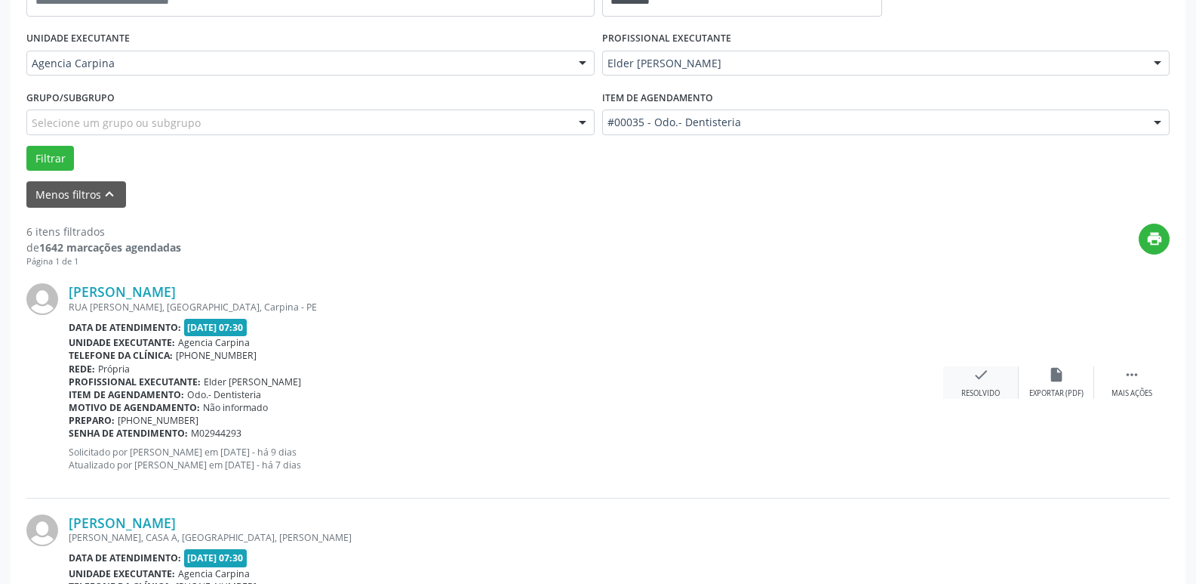
click at [985, 383] on icon "check" at bounding box center [981, 374] width 17 height 17
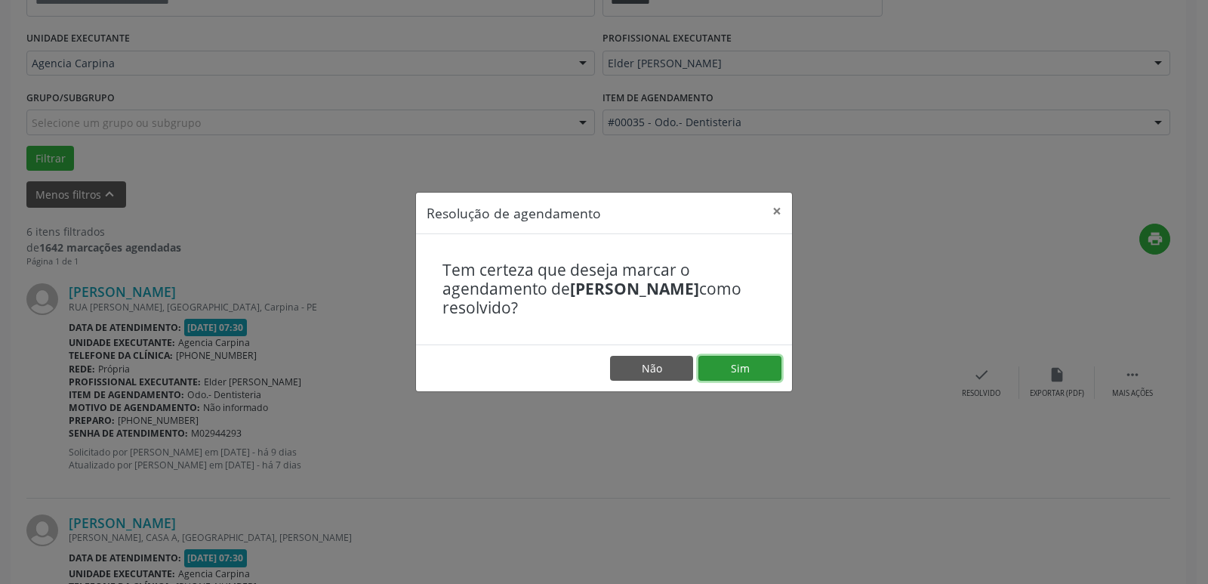
click at [759, 372] on button "Sim" at bounding box center [739, 369] width 83 height 26
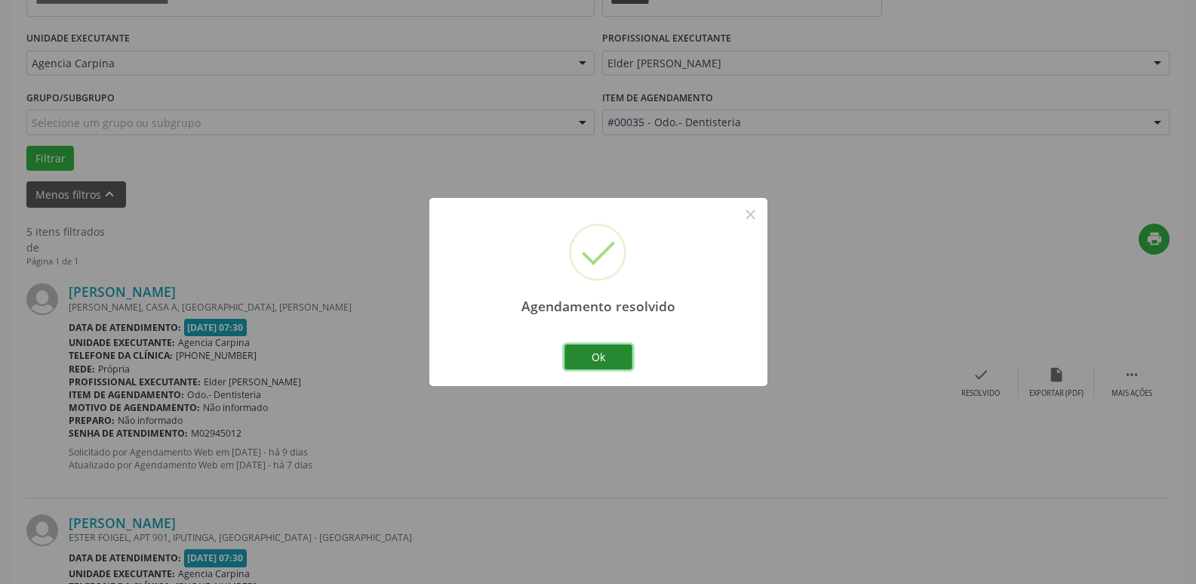
click at [625, 352] on button "Ok" at bounding box center [599, 357] width 68 height 26
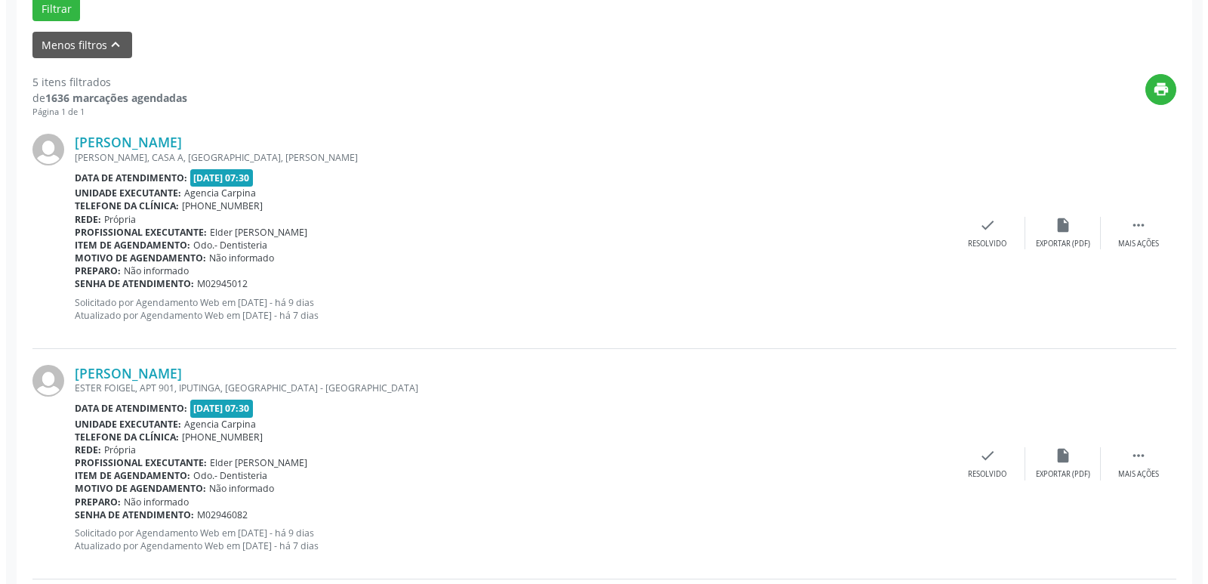
scroll to position [480, 0]
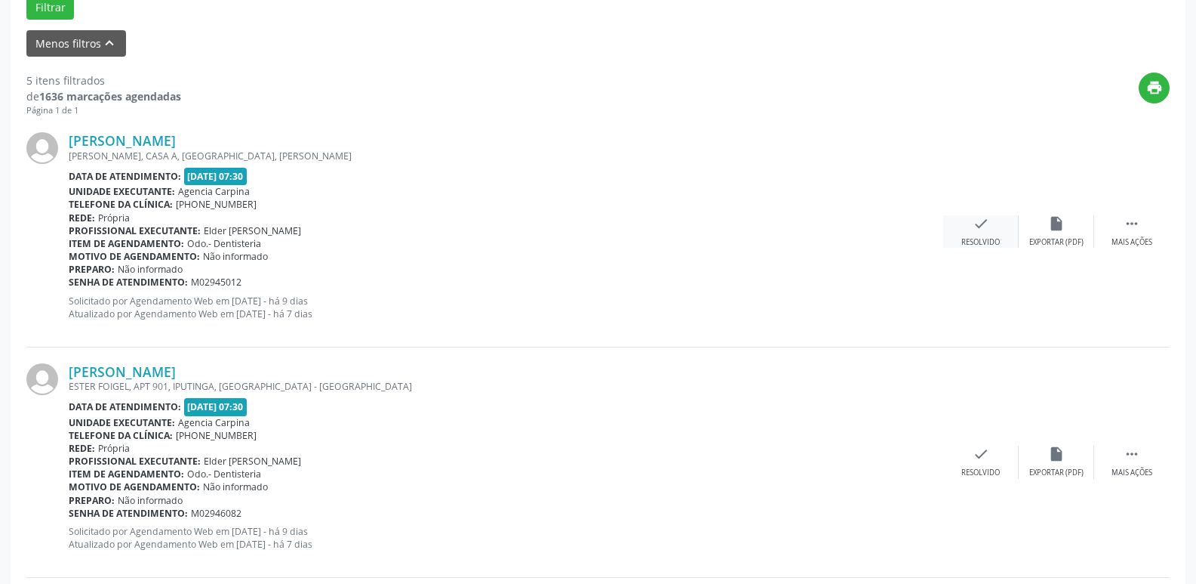
click at [974, 233] on div "check Resolvido" at bounding box center [981, 231] width 75 height 32
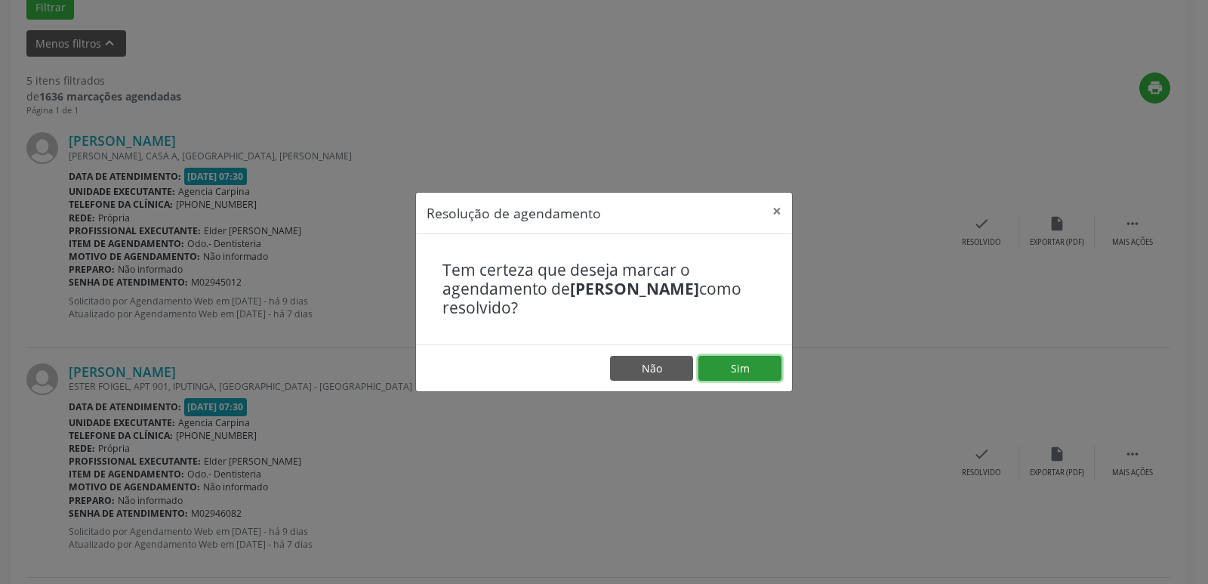
click at [761, 368] on button "Sim" at bounding box center [739, 369] width 83 height 26
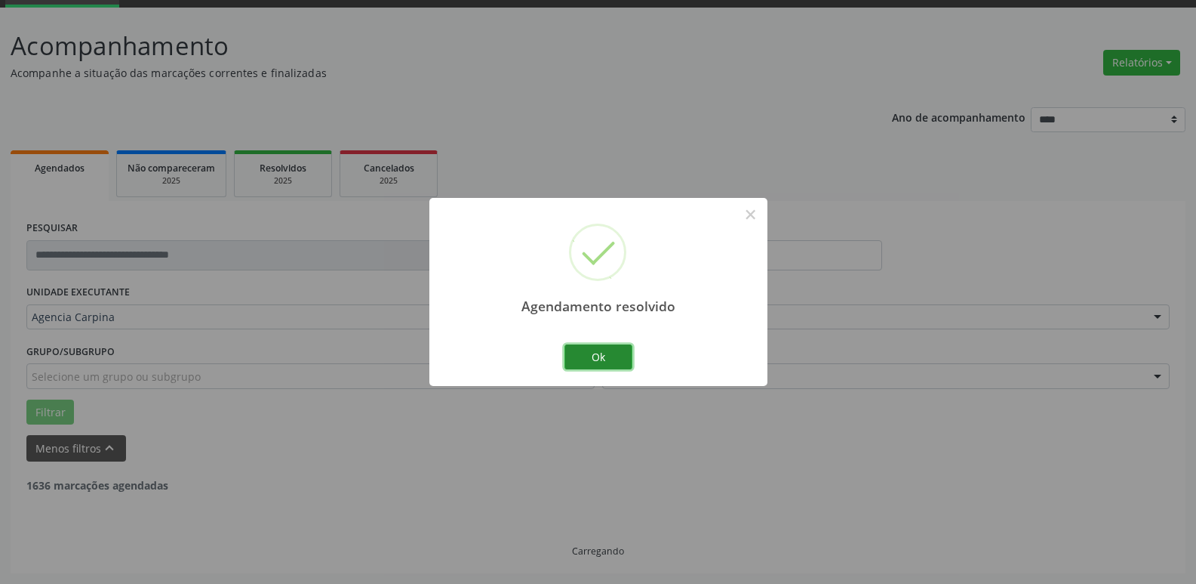
click at [611, 356] on button "Ok" at bounding box center [599, 357] width 68 height 26
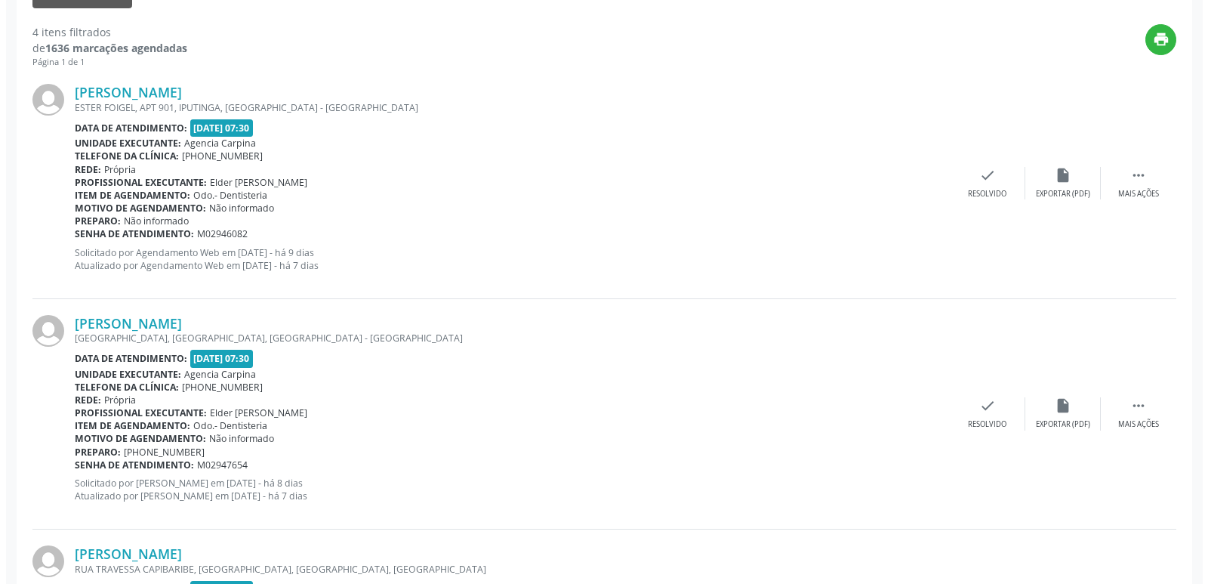
scroll to position [556, 0]
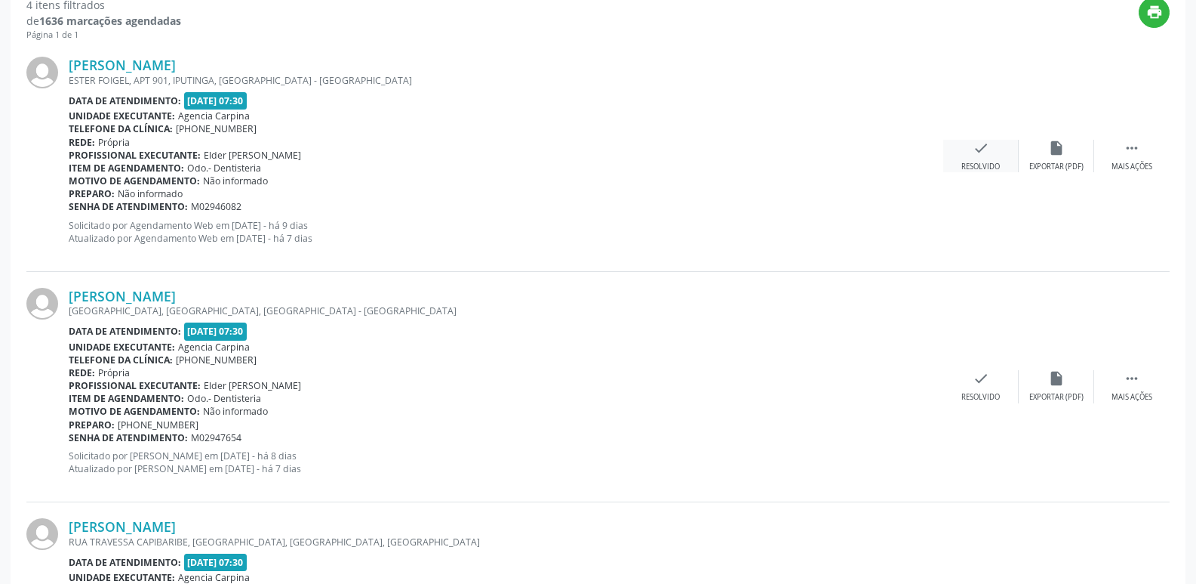
click at [982, 158] on div "check Resolvido" at bounding box center [981, 156] width 75 height 32
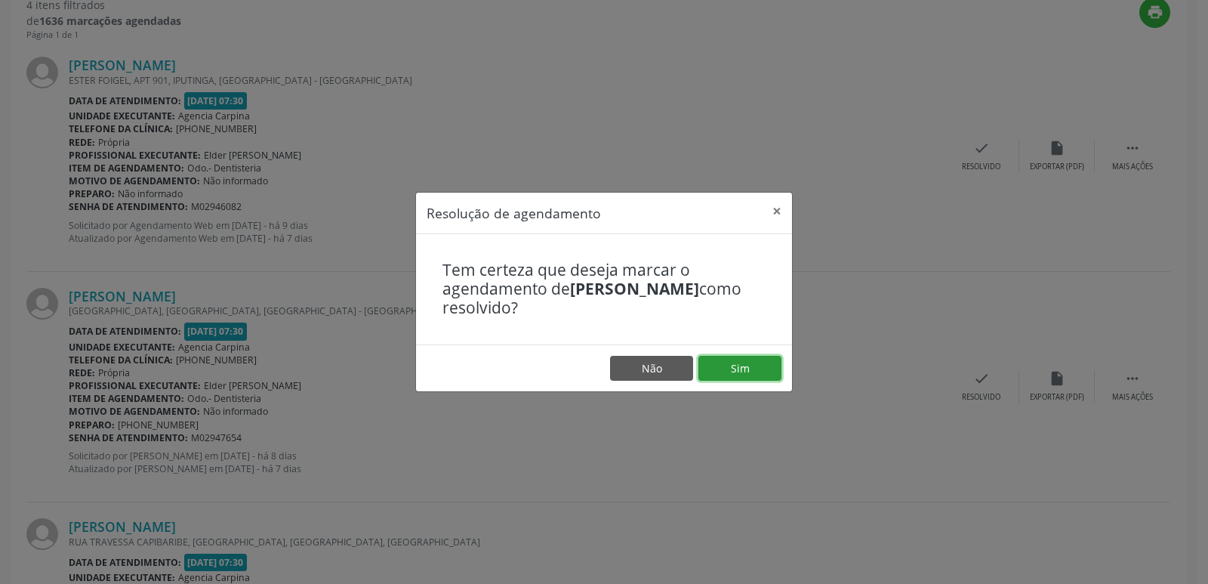
click at [756, 365] on button "Sim" at bounding box center [739, 369] width 83 height 26
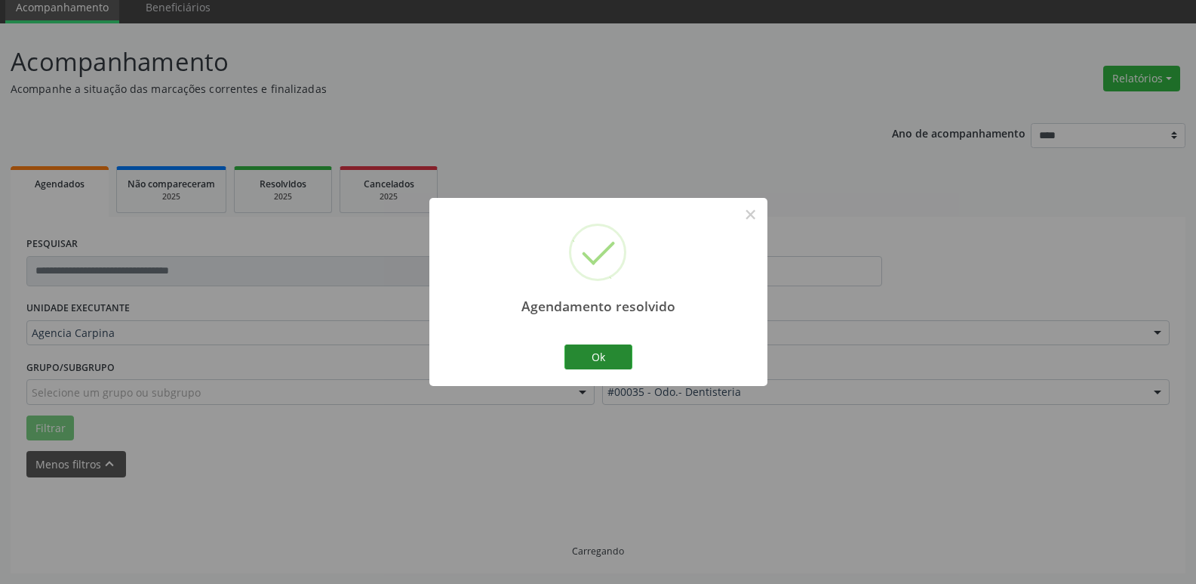
scroll to position [75, 0]
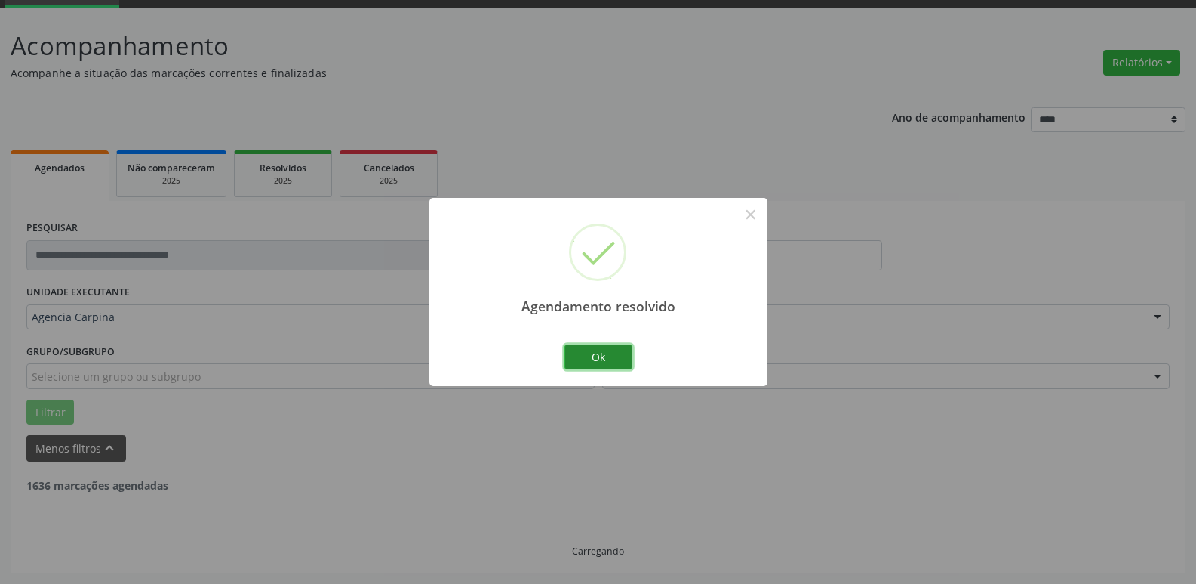
click at [618, 356] on button "Ok" at bounding box center [599, 357] width 68 height 26
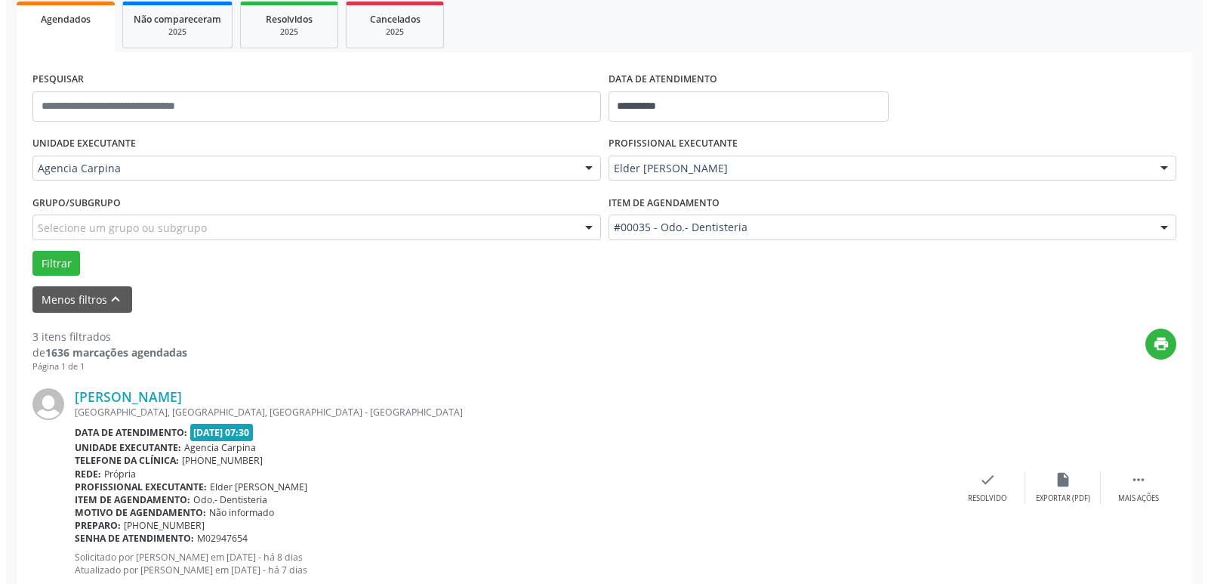
scroll to position [226, 0]
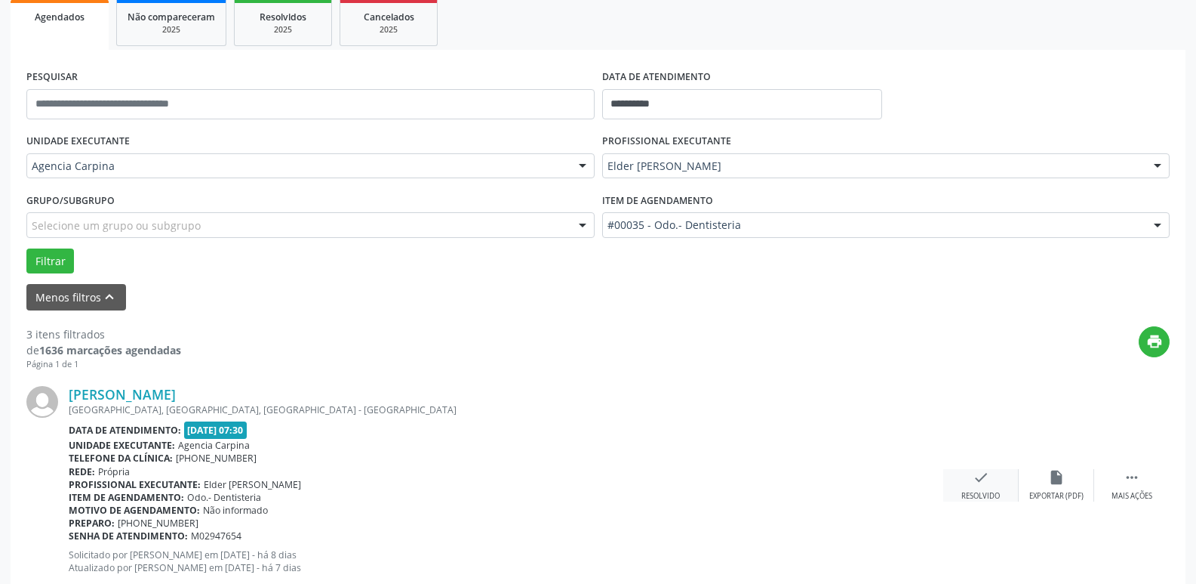
click at [982, 479] on icon "check" at bounding box center [981, 477] width 17 height 17
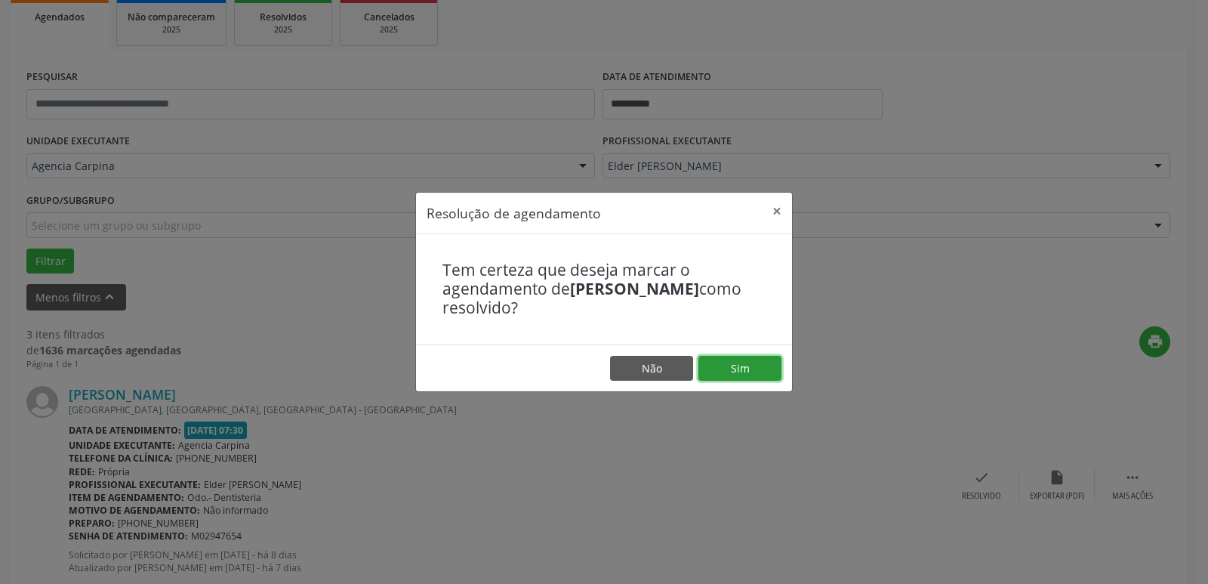
click at [744, 365] on button "Sim" at bounding box center [739, 369] width 83 height 26
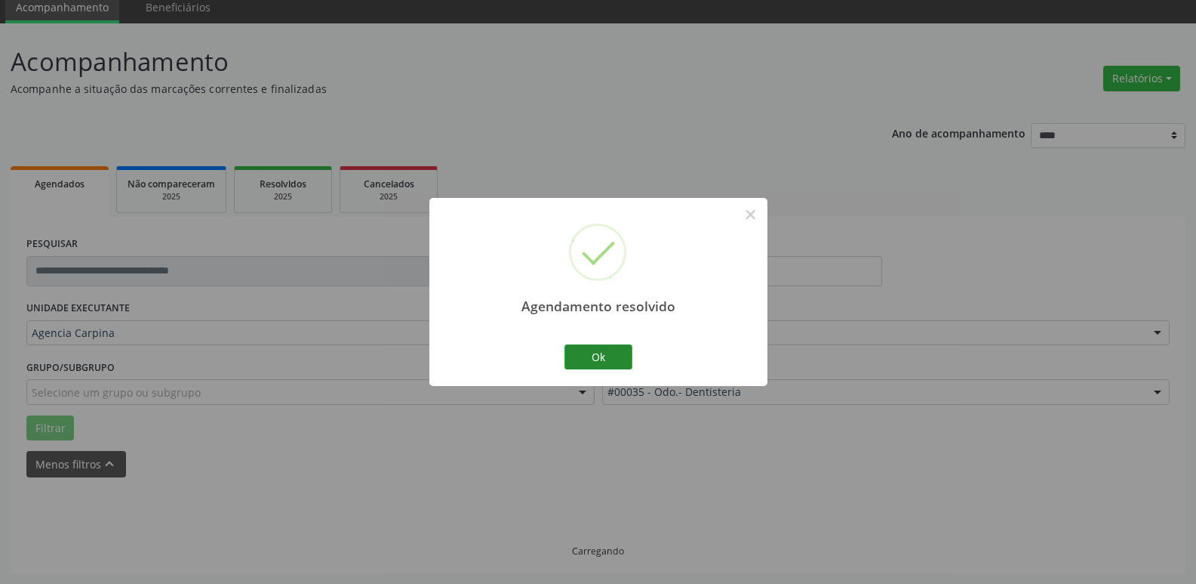
scroll to position [75, 0]
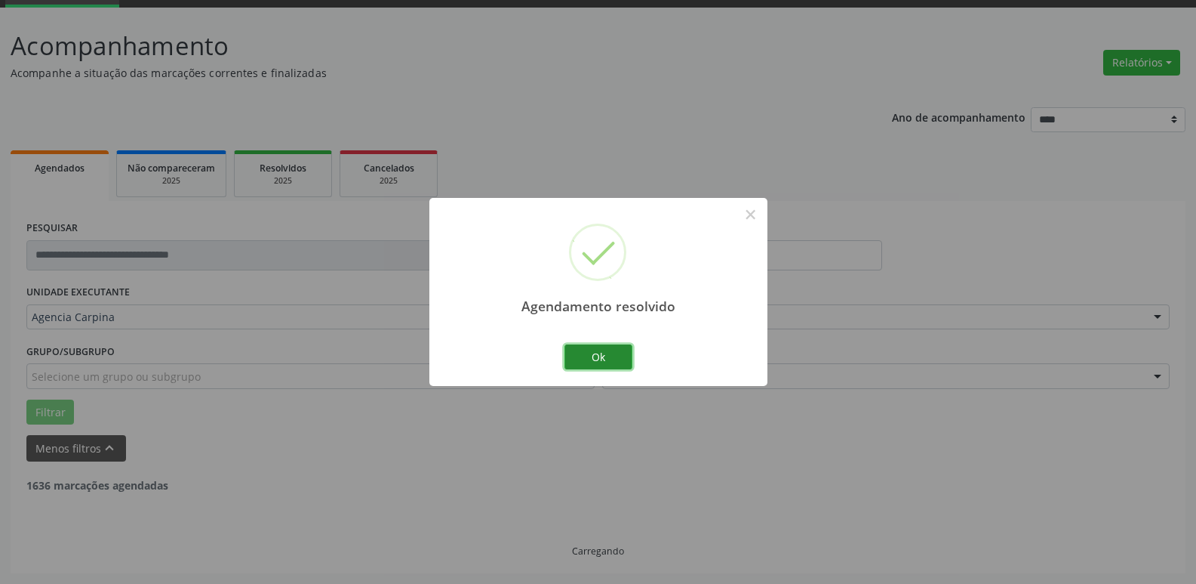
click at [605, 359] on button "Ok" at bounding box center [599, 357] width 68 height 26
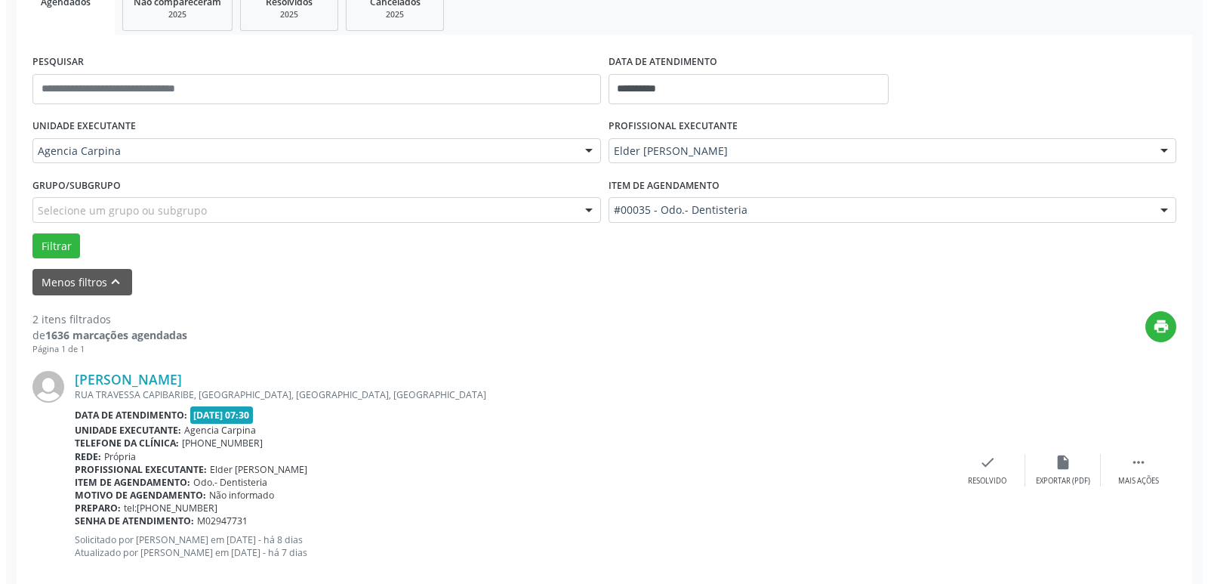
scroll to position [302, 0]
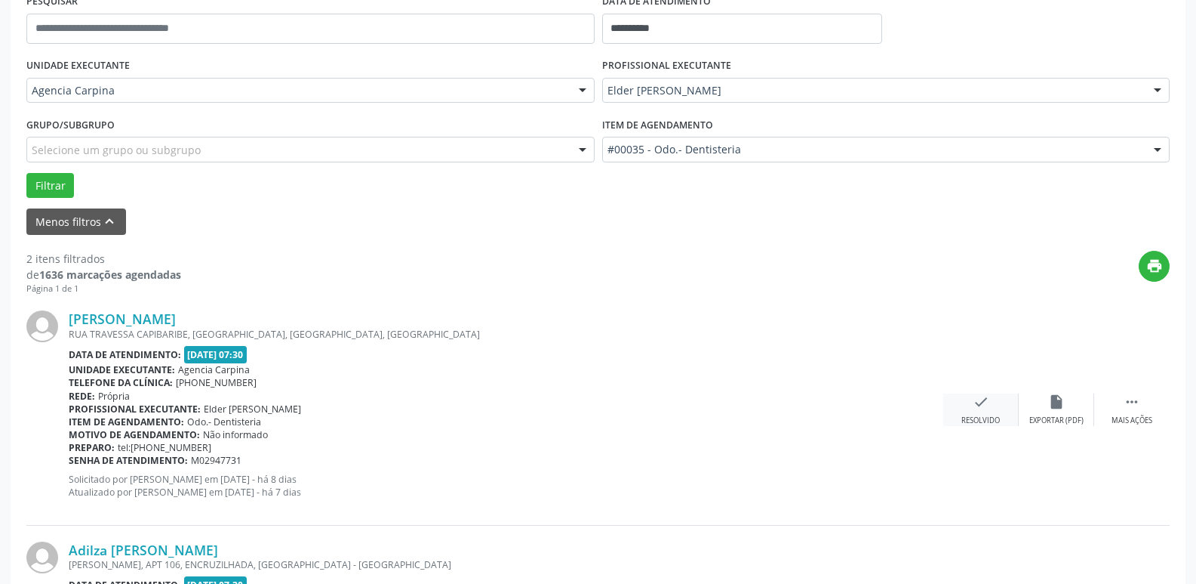
click at [981, 405] on icon "check" at bounding box center [981, 401] width 17 height 17
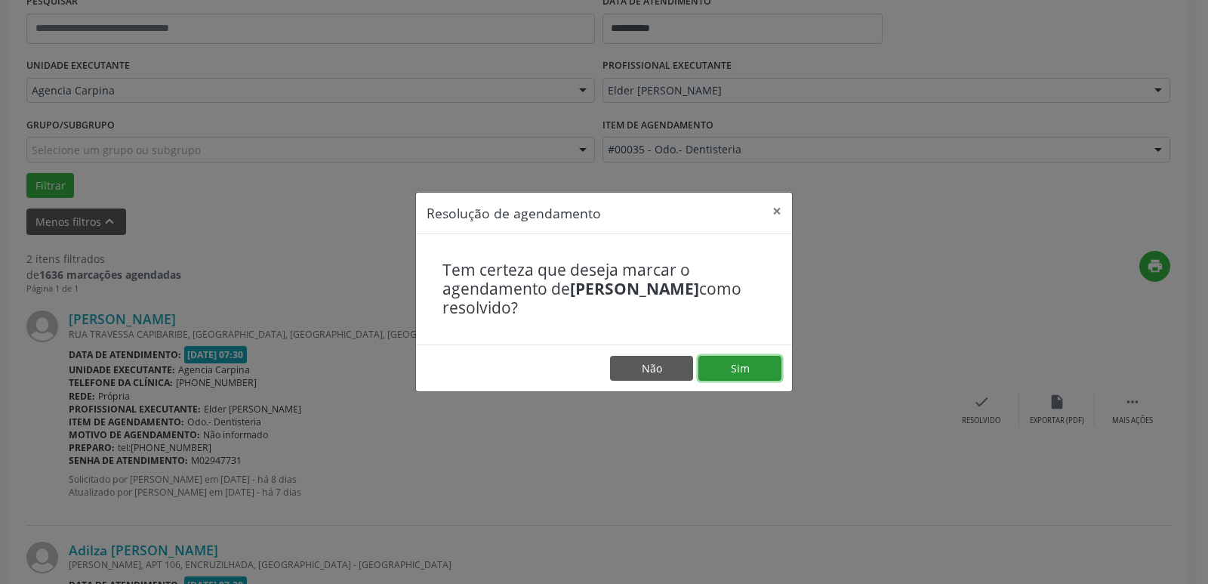
click at [770, 366] on button "Sim" at bounding box center [739, 369] width 83 height 26
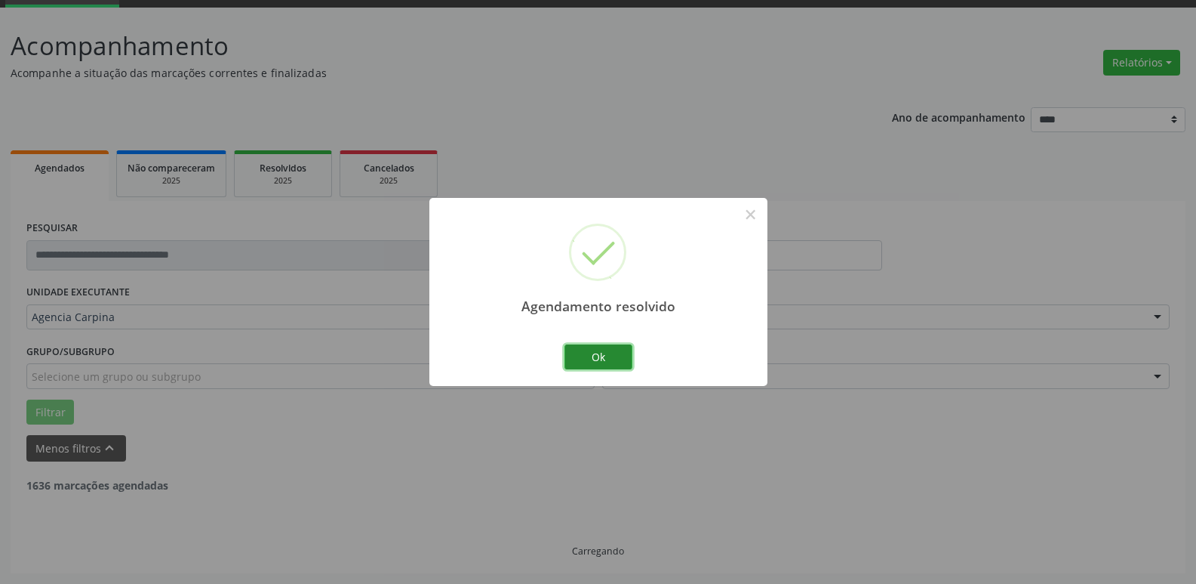
scroll to position [269, 0]
click at [618, 356] on button "Ok" at bounding box center [599, 357] width 68 height 26
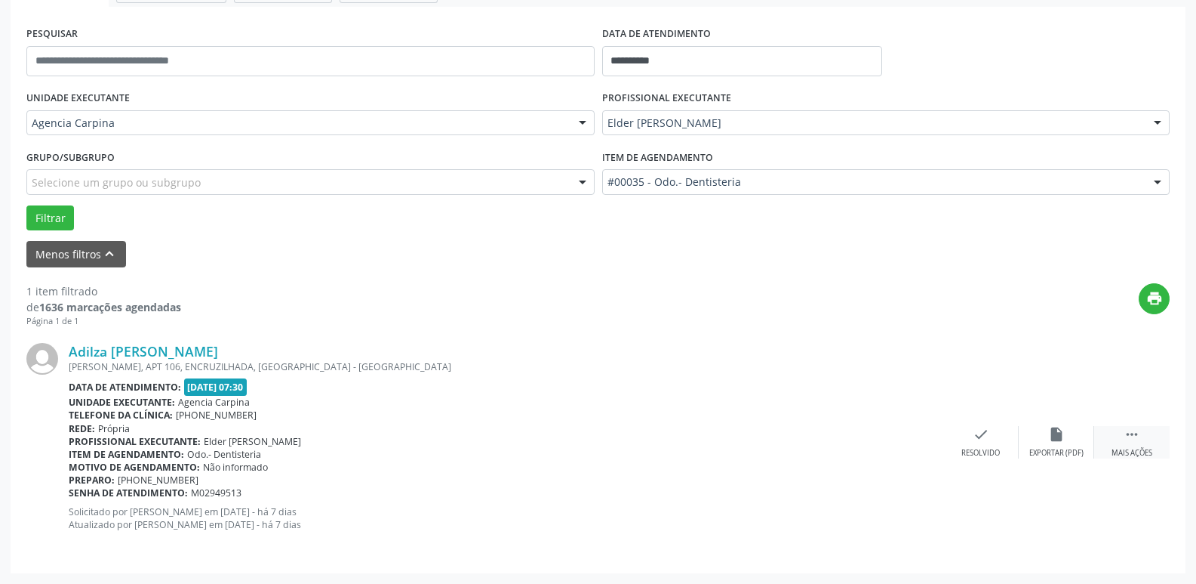
click at [1139, 451] on div "Mais ações" at bounding box center [1132, 453] width 41 height 11
click at [1064, 436] on icon "alarm_off" at bounding box center [1057, 434] width 17 height 17
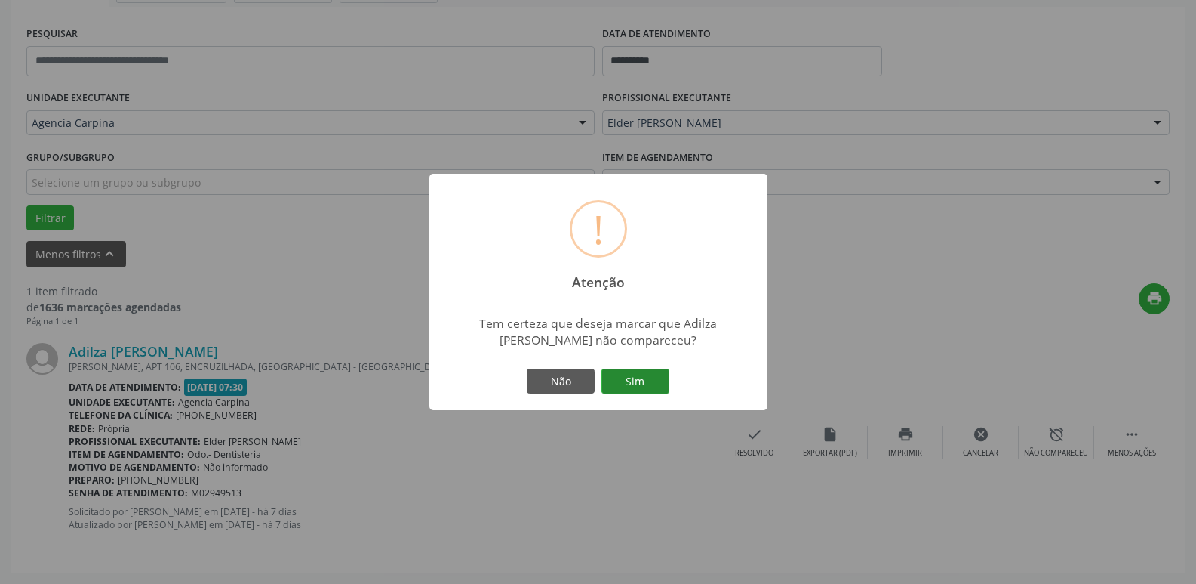
click at [655, 386] on button "Sim" at bounding box center [636, 381] width 68 height 26
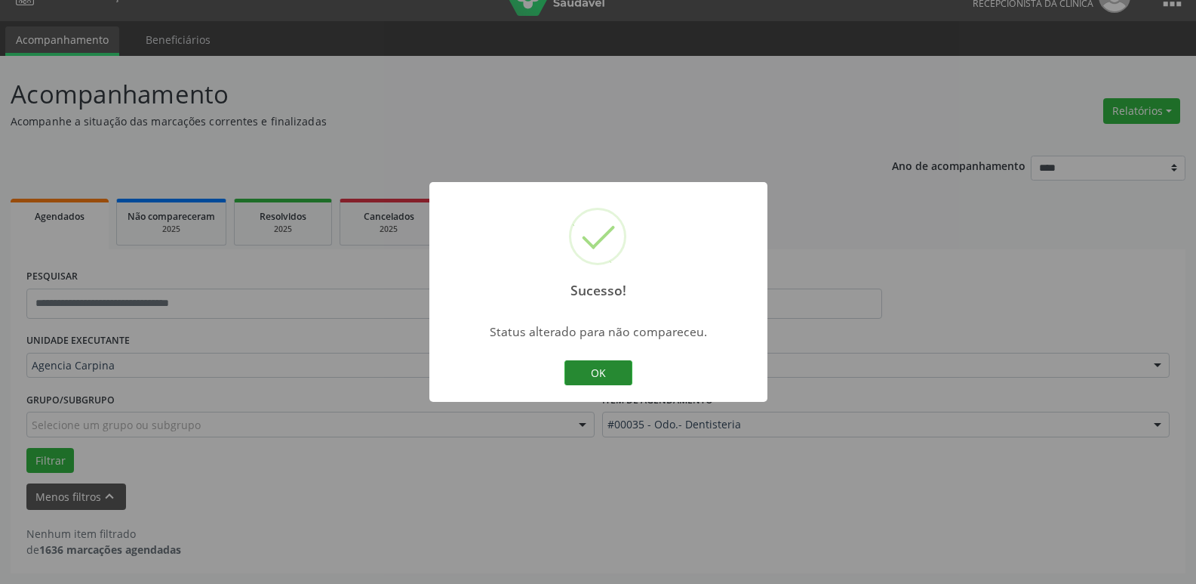
scroll to position [27, 0]
click at [582, 376] on button "OK" at bounding box center [599, 373] width 68 height 26
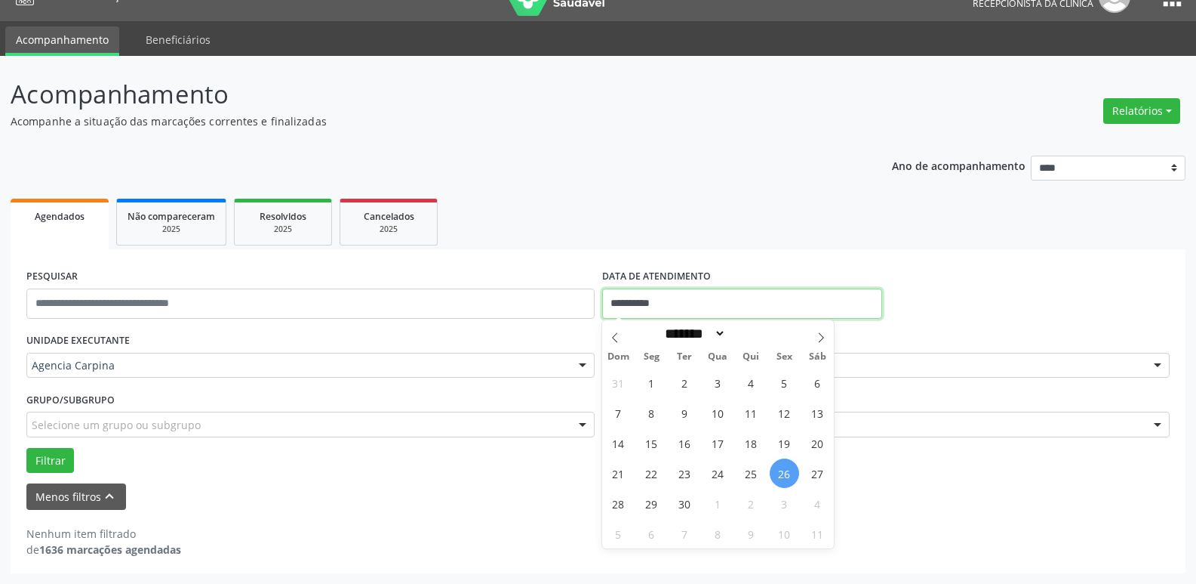
click at [741, 301] on input "**********" at bounding box center [742, 303] width 280 height 30
click at [657, 473] on span "22" at bounding box center [651, 472] width 29 height 29
type input "**********"
click at [657, 473] on span "22" at bounding box center [651, 472] width 29 height 29
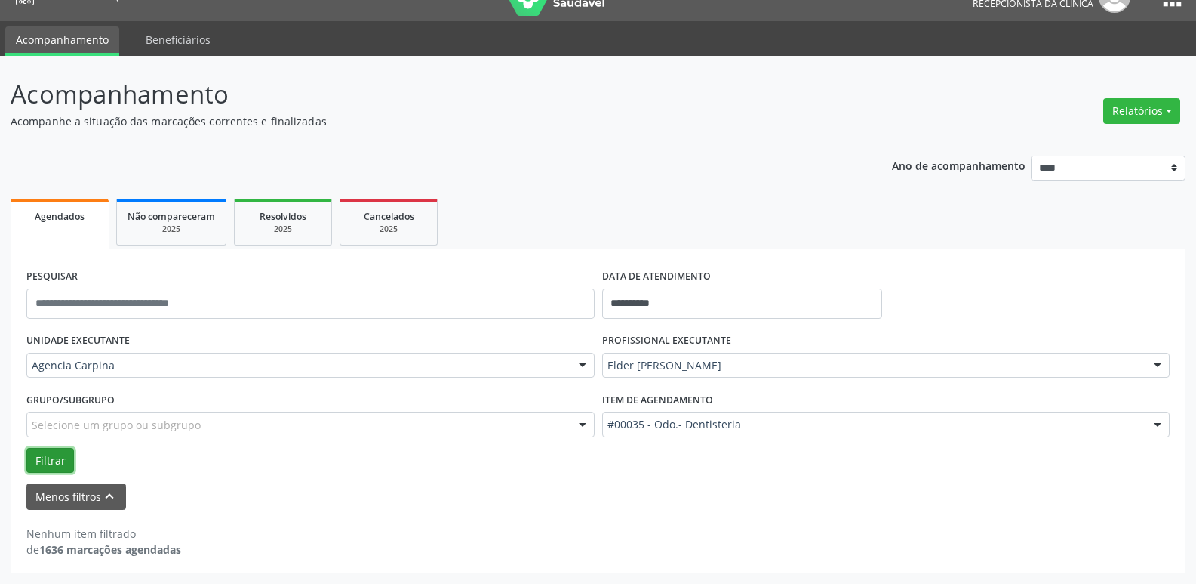
click at [57, 460] on button "Filtrar" at bounding box center [50, 461] width 48 height 26
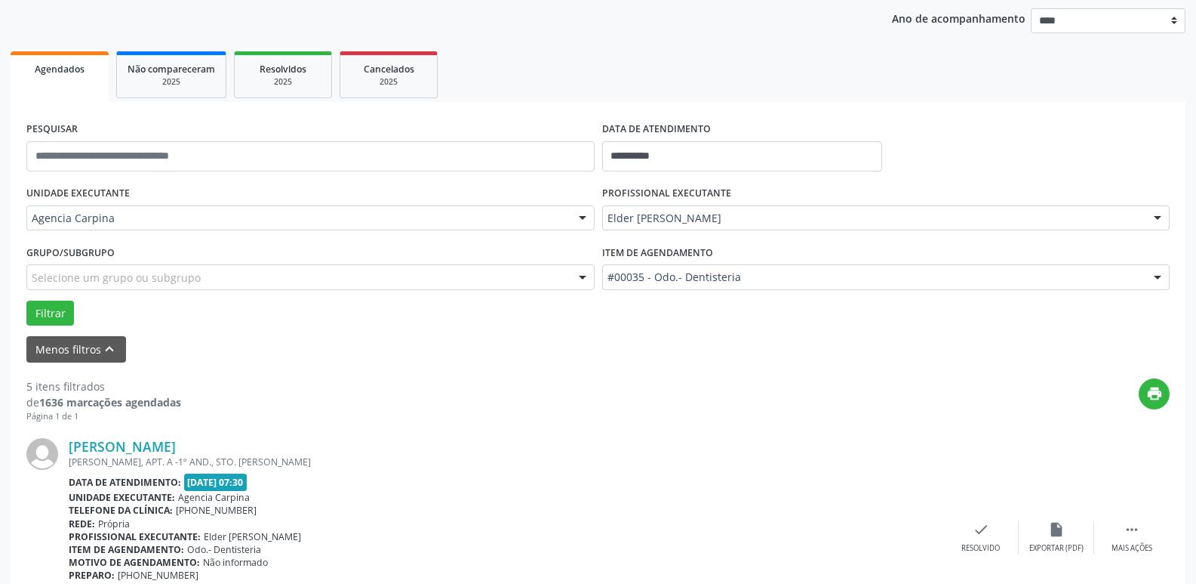
scroll to position [178, 0]
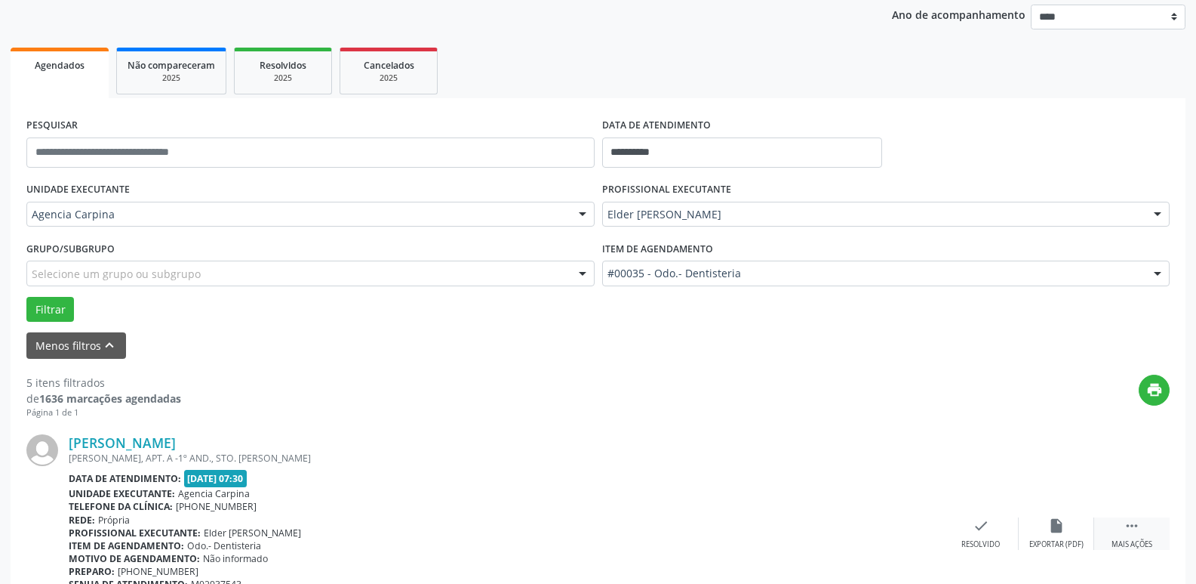
click at [1135, 528] on icon "" at bounding box center [1132, 525] width 17 height 17
click at [1057, 532] on icon "alarm_off" at bounding box center [1057, 525] width 17 height 17
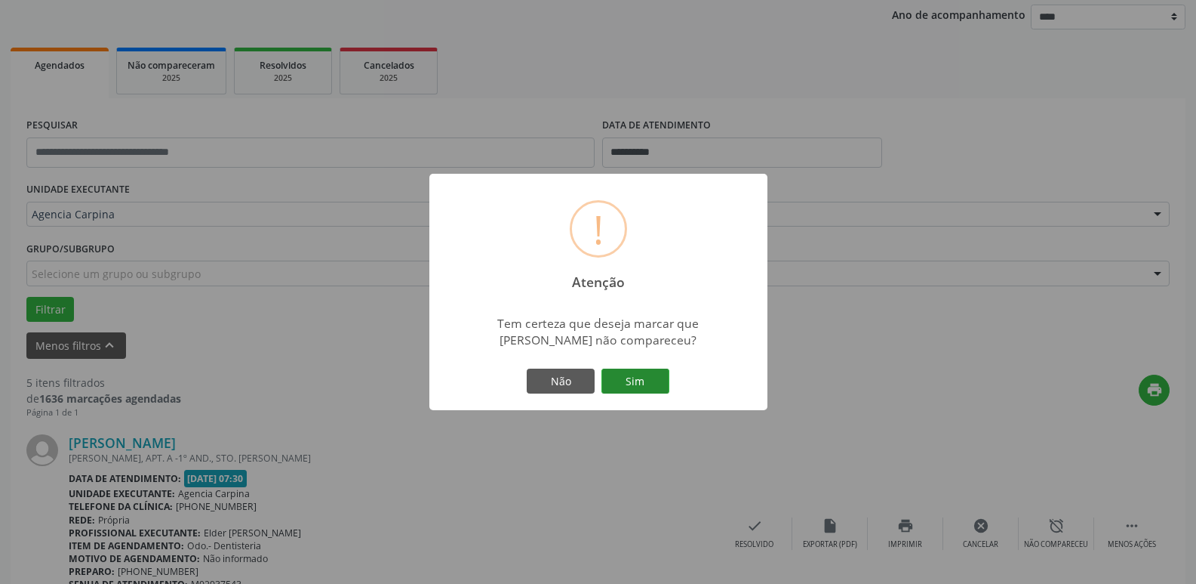
click at [647, 376] on button "Sim" at bounding box center [636, 381] width 68 height 26
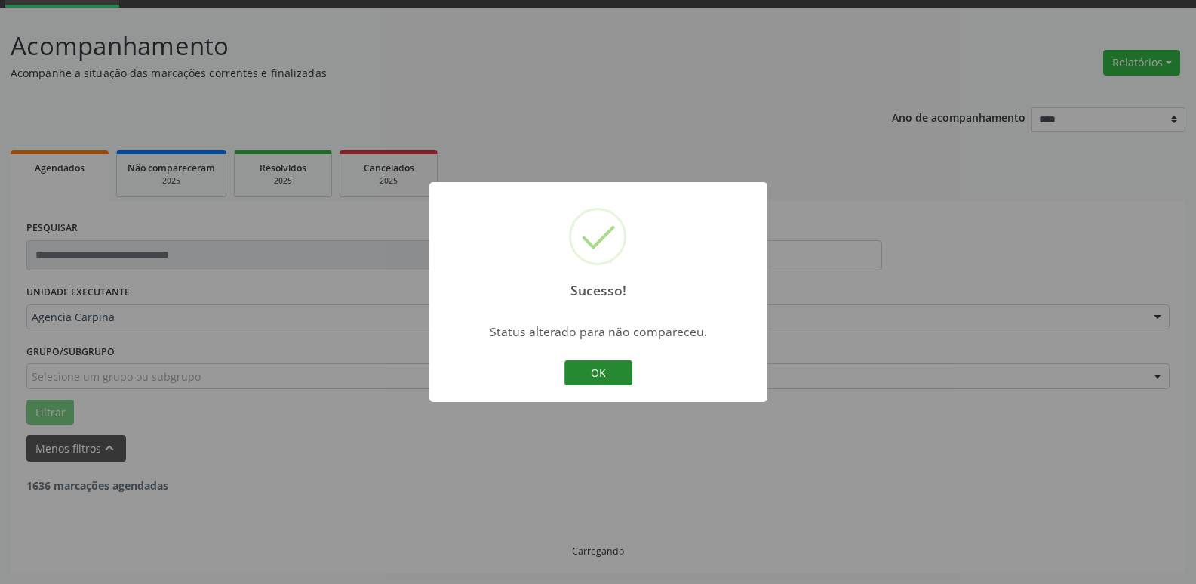
click at [598, 371] on button "OK" at bounding box center [599, 373] width 68 height 26
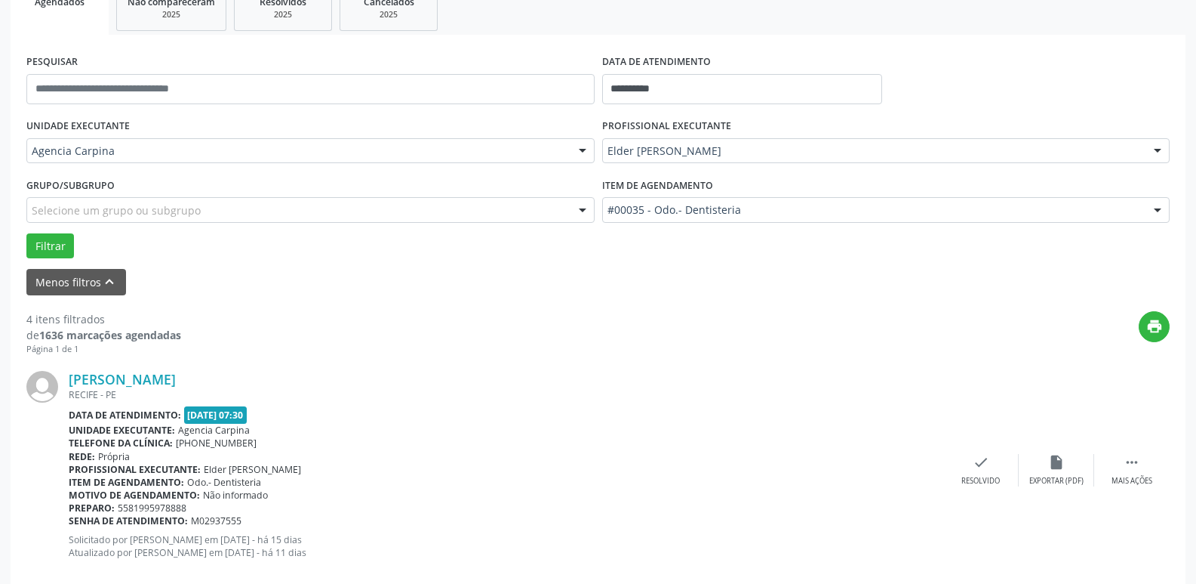
scroll to position [329, 0]
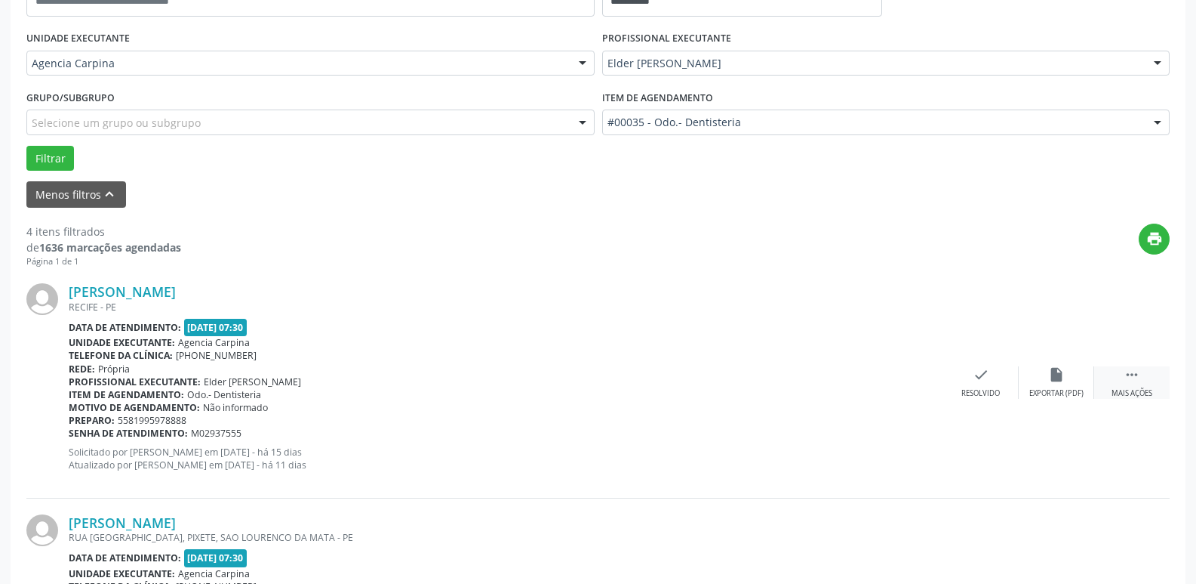
click at [1136, 377] on icon "" at bounding box center [1132, 374] width 17 height 17
click at [1051, 383] on div "alarm_off Não compareceu" at bounding box center [1056, 382] width 75 height 32
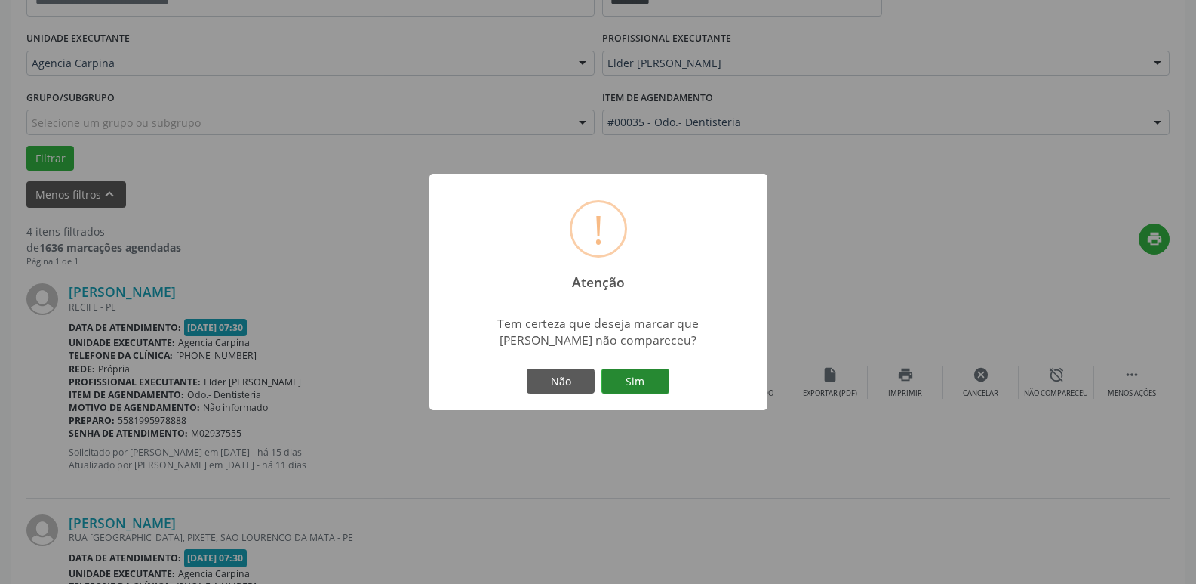
click at [640, 374] on button "Sim" at bounding box center [636, 381] width 68 height 26
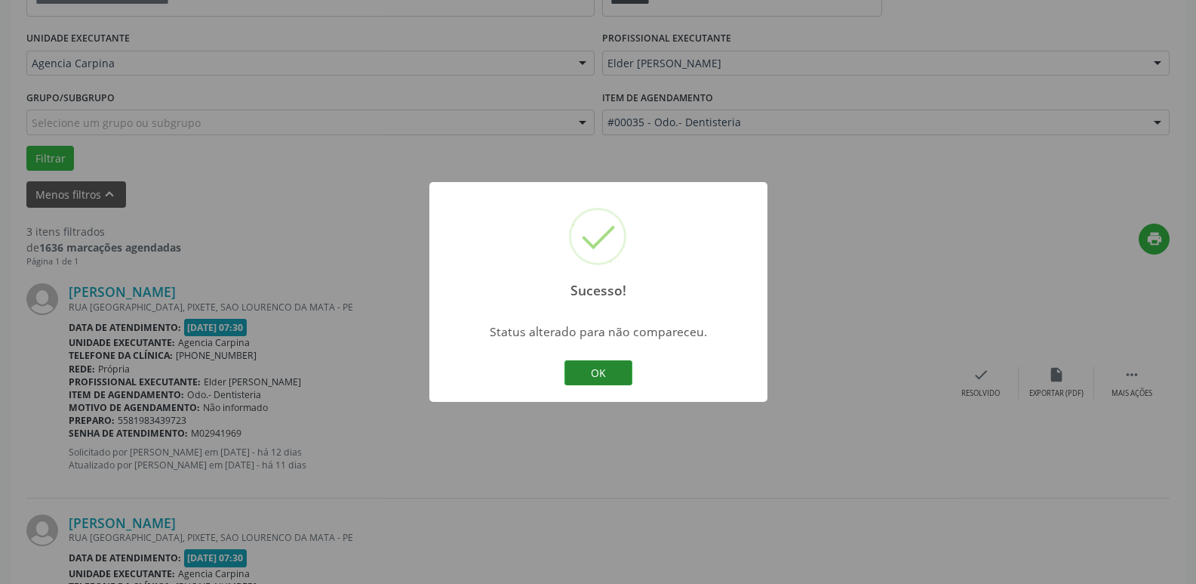
click at [596, 364] on button "OK" at bounding box center [599, 373] width 68 height 26
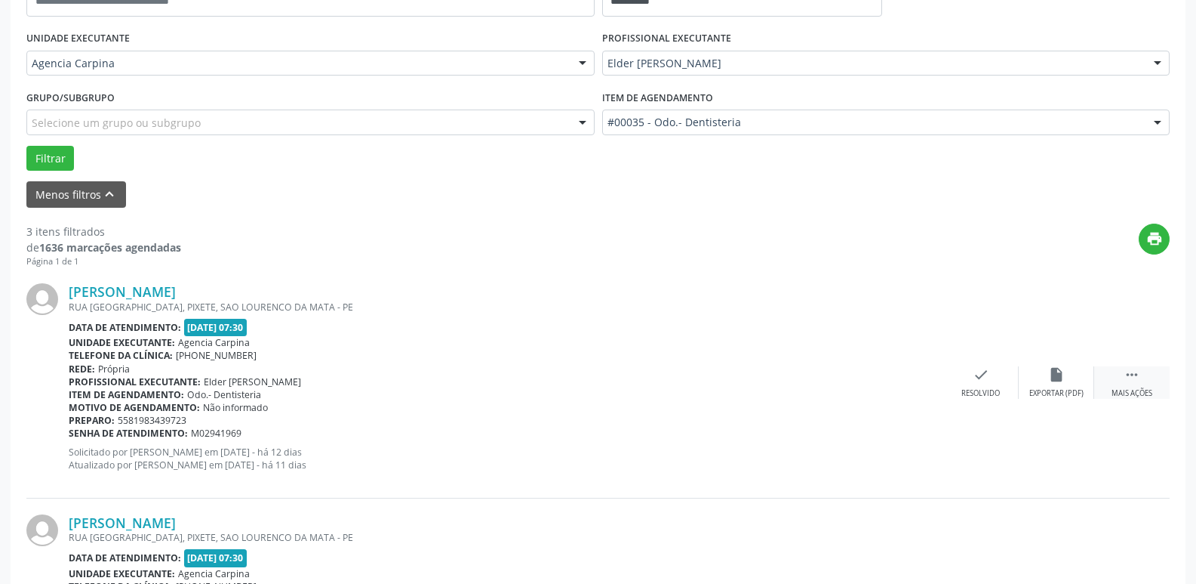
click at [1135, 379] on icon "" at bounding box center [1132, 374] width 17 height 17
click at [1060, 388] on div "Não compareceu" at bounding box center [1056, 393] width 64 height 11
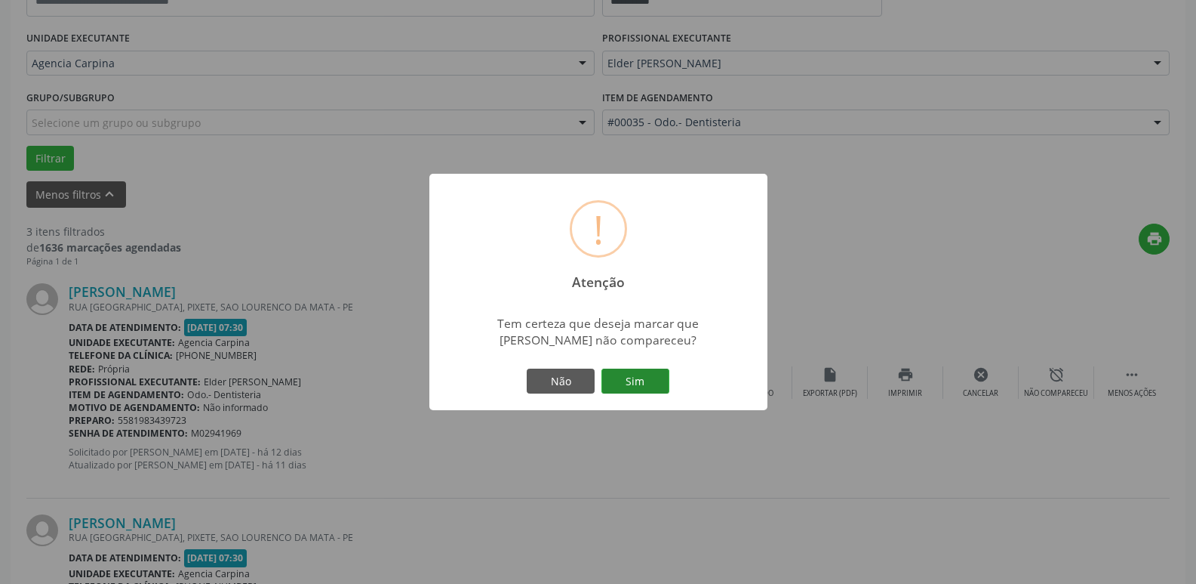
click at [667, 385] on button "Sim" at bounding box center [636, 381] width 68 height 26
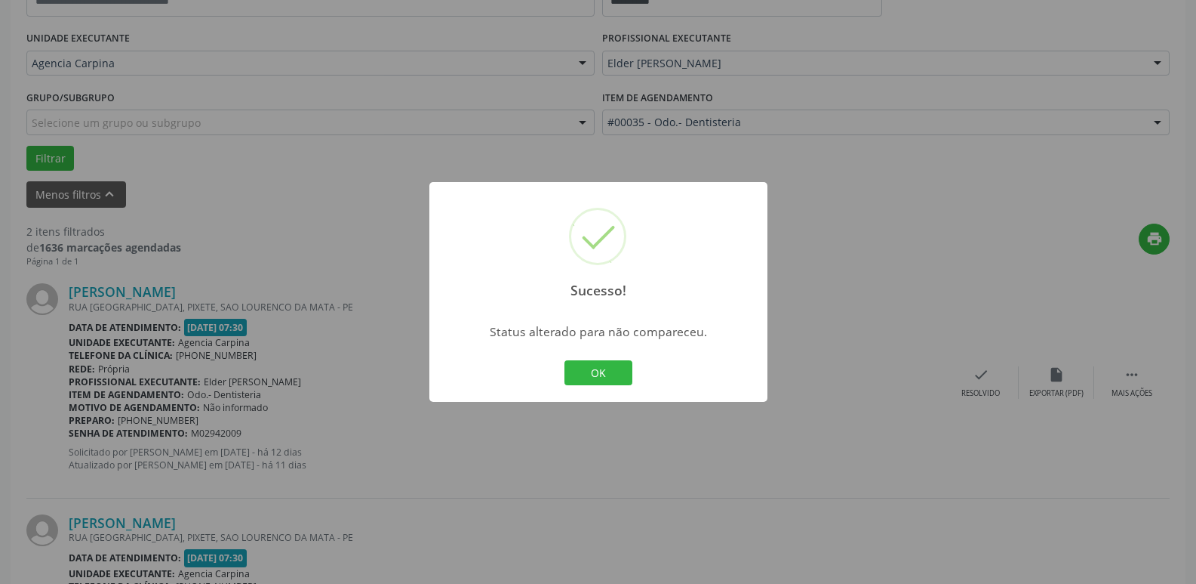
click at [612, 371] on button "OK" at bounding box center [599, 373] width 68 height 26
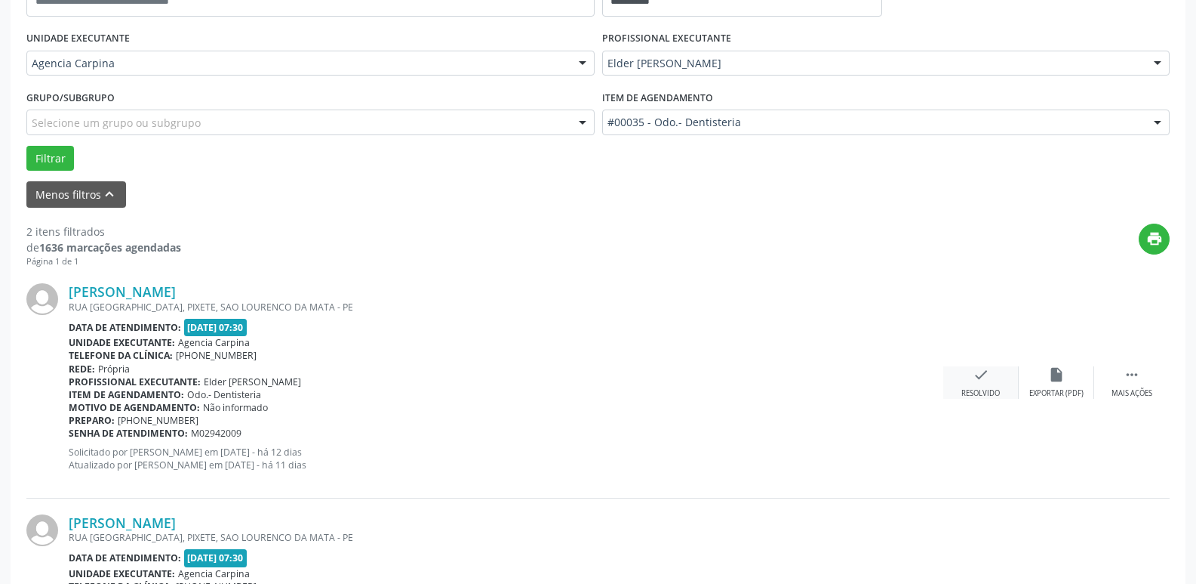
click at [982, 386] on div "check Resolvido" at bounding box center [981, 382] width 75 height 32
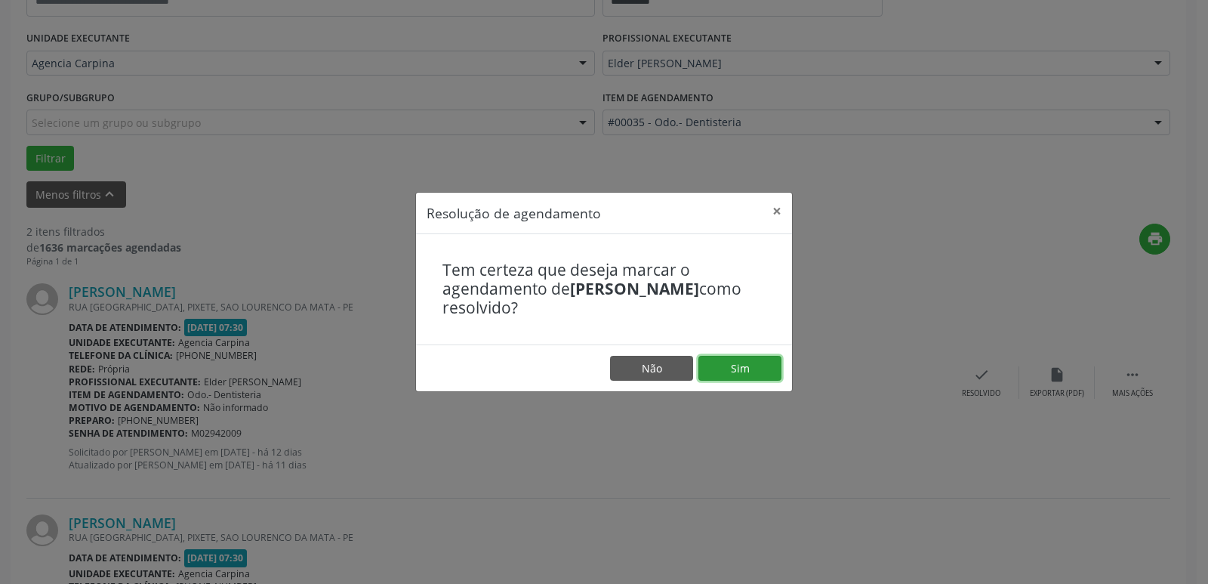
click at [769, 367] on button "Sim" at bounding box center [739, 369] width 83 height 26
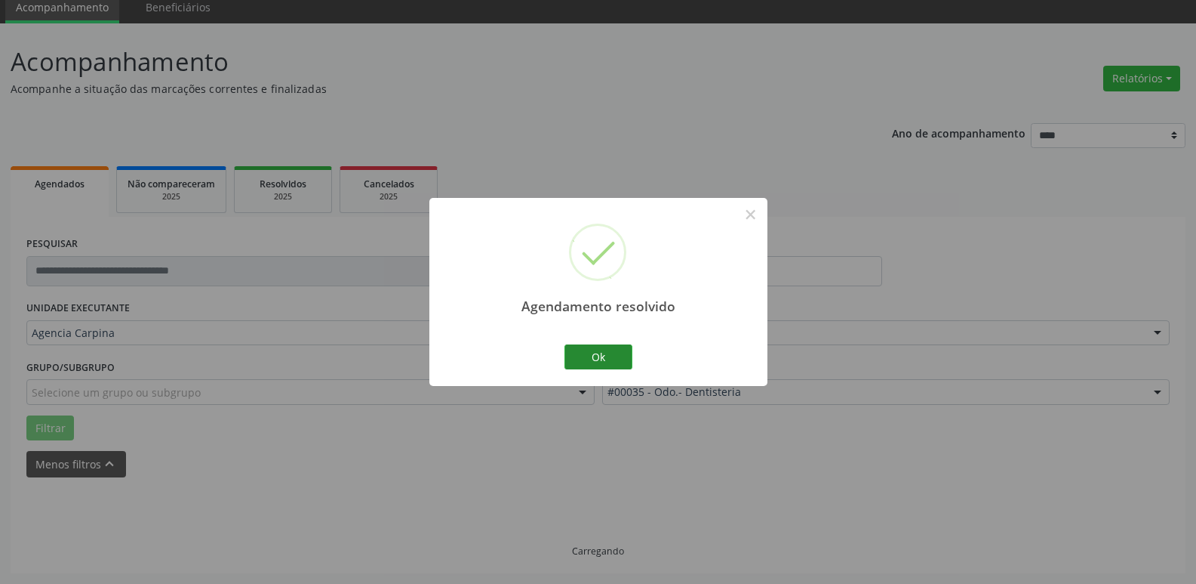
scroll to position [75, 0]
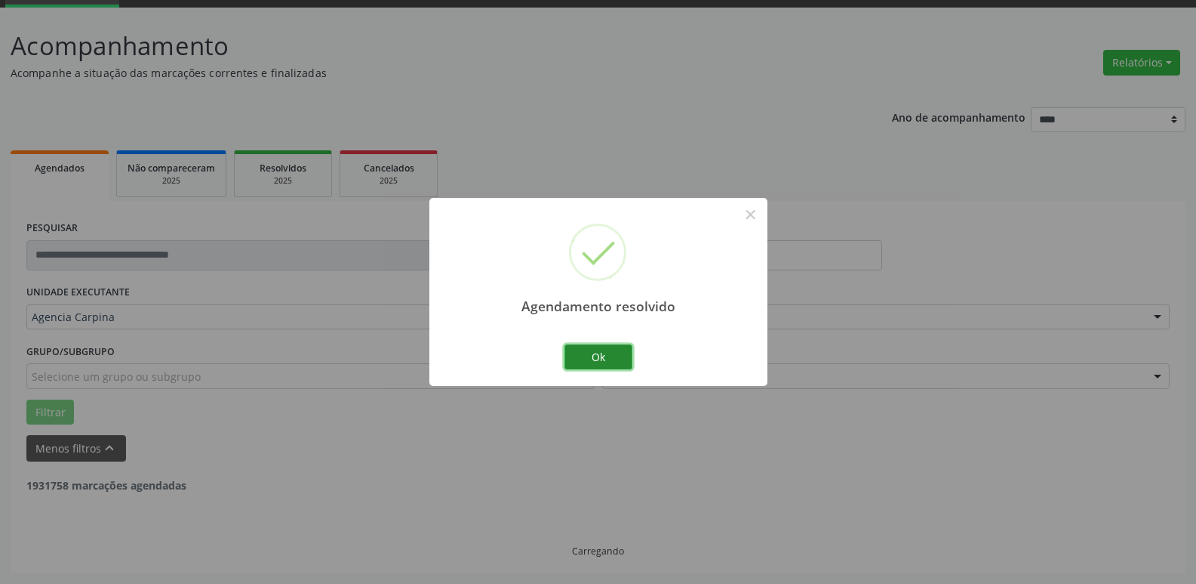
click at [607, 353] on button "Ok" at bounding box center [599, 357] width 68 height 26
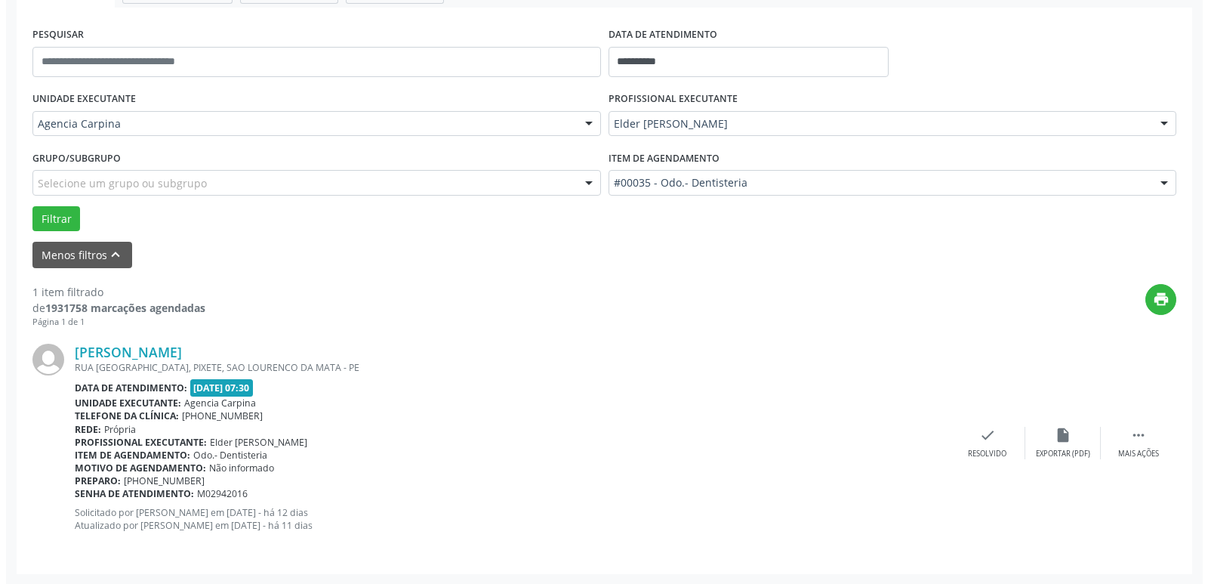
scroll to position [269, 0]
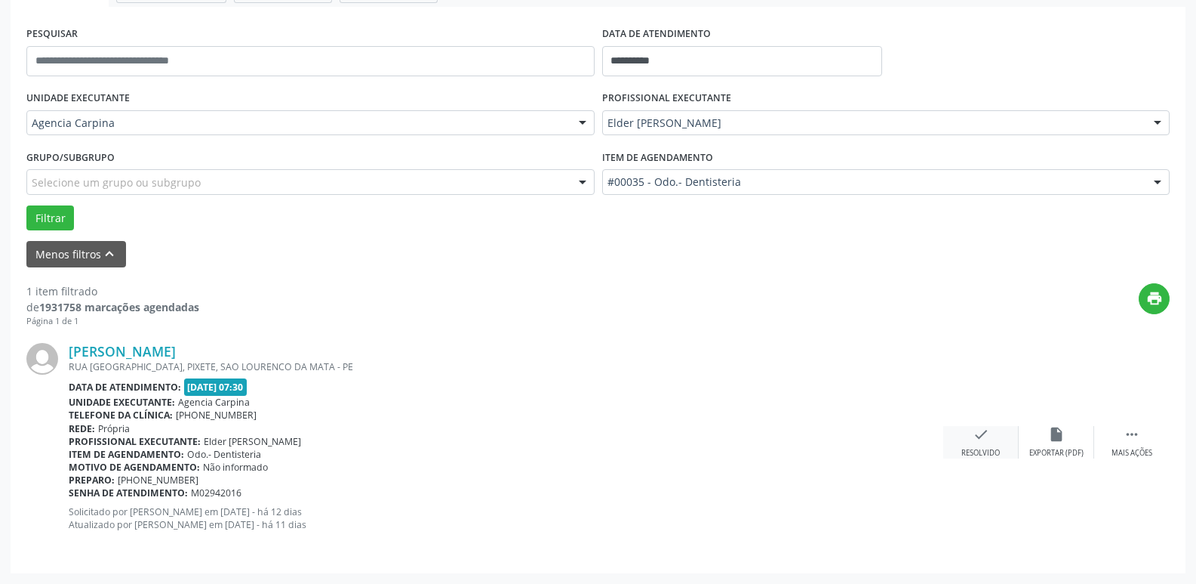
click at [976, 447] on div "check Resolvido" at bounding box center [981, 442] width 75 height 32
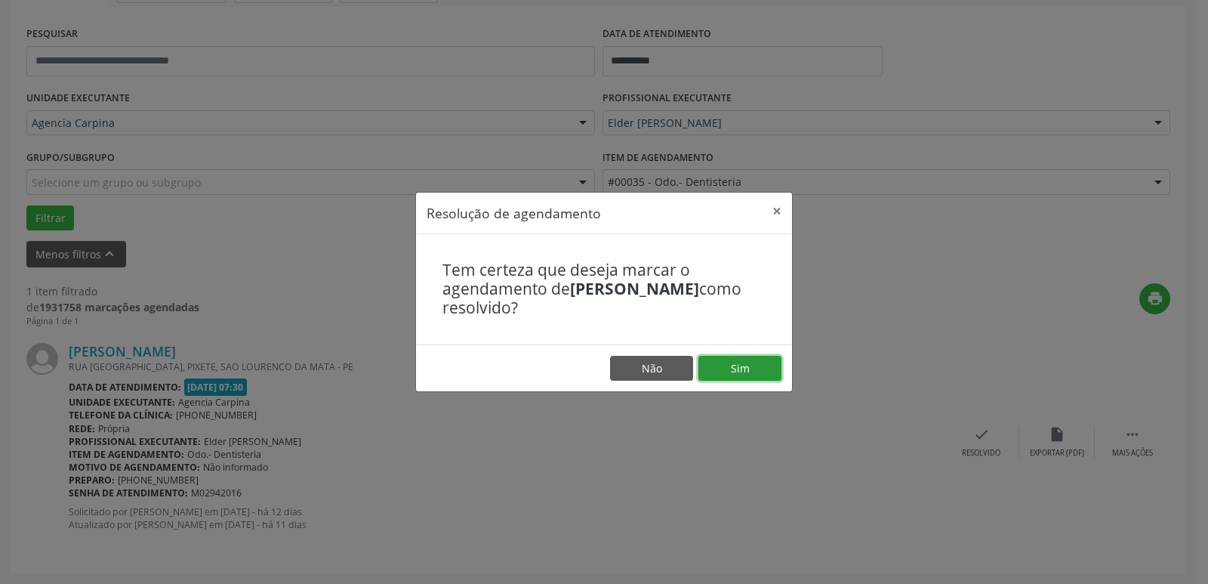
click at [778, 374] on button "Sim" at bounding box center [739, 369] width 83 height 26
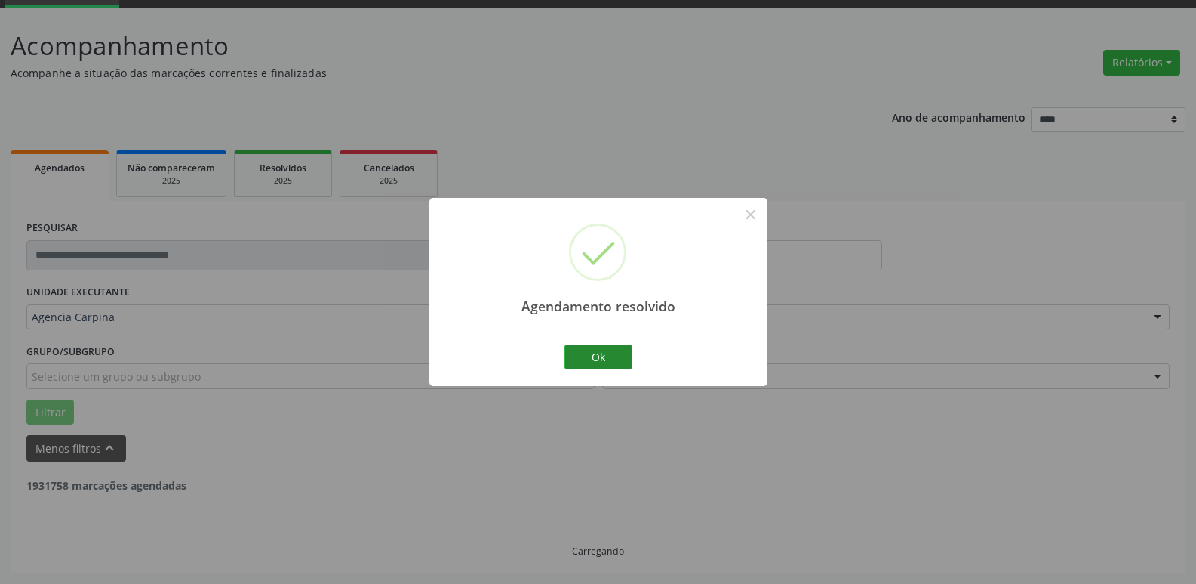
scroll to position [27, 0]
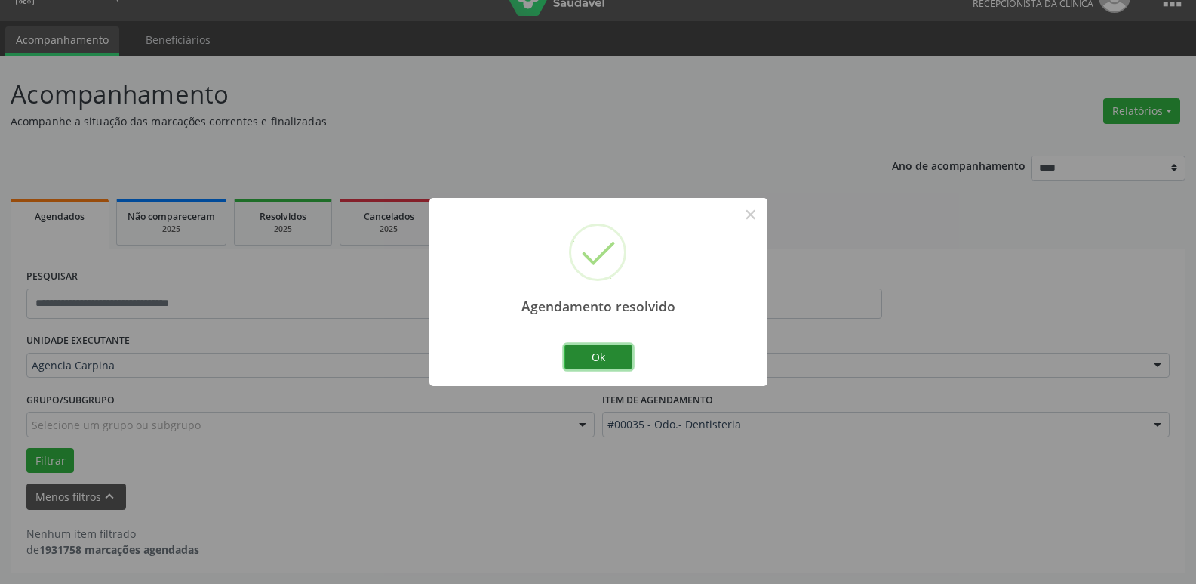
click at [579, 351] on button "Ok" at bounding box center [599, 357] width 68 height 26
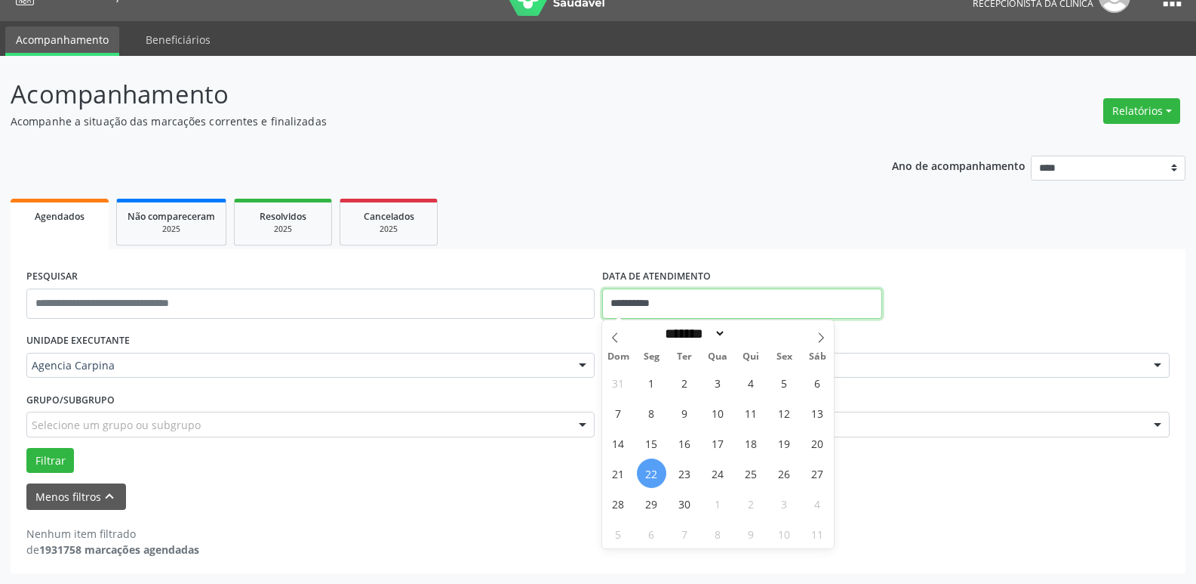
click at [679, 312] on input "**********" at bounding box center [742, 303] width 280 height 30
click at [779, 440] on span "19" at bounding box center [784, 442] width 29 height 29
type input "**********"
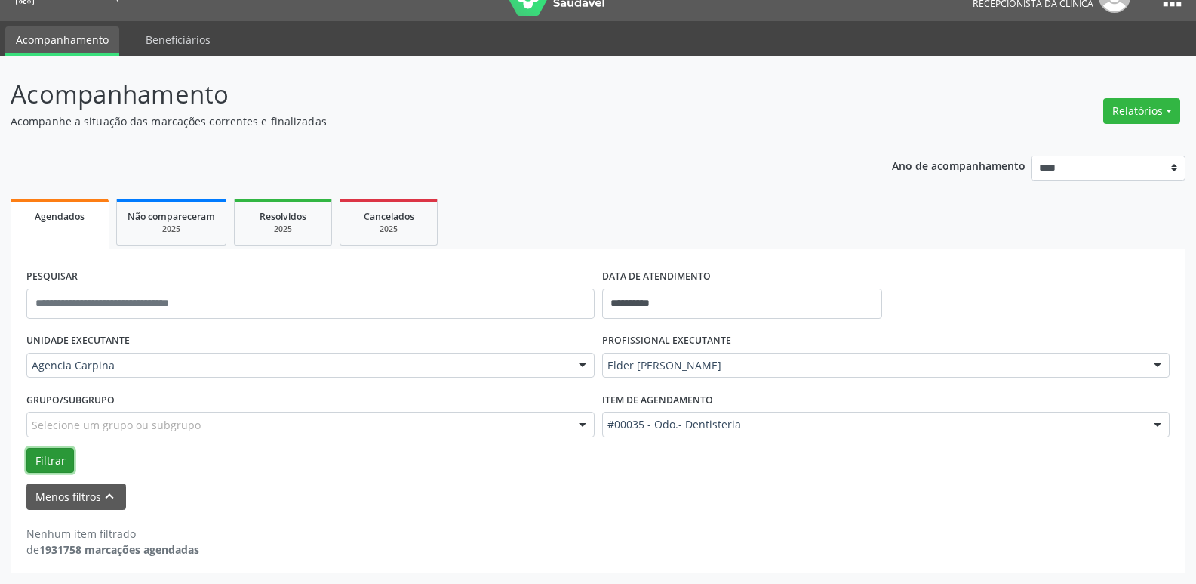
click at [62, 460] on button "Filtrar" at bounding box center [50, 461] width 48 height 26
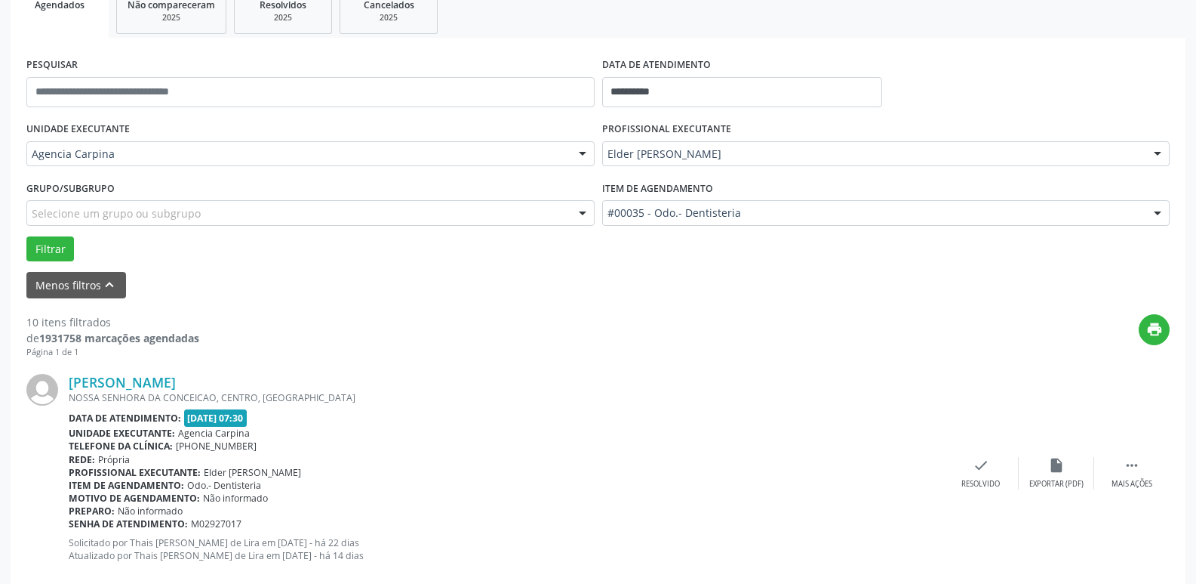
scroll to position [254, 0]
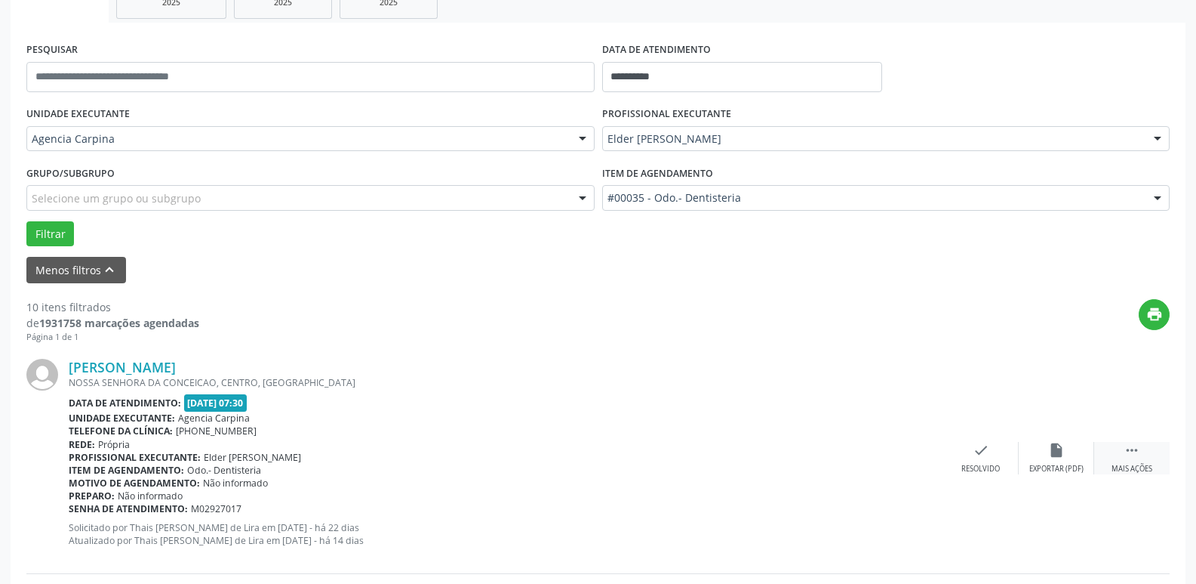
click at [1118, 454] on div " Mais ações" at bounding box center [1132, 458] width 75 height 32
click at [1058, 462] on div "alarm_off Não compareceu" at bounding box center [1056, 458] width 75 height 32
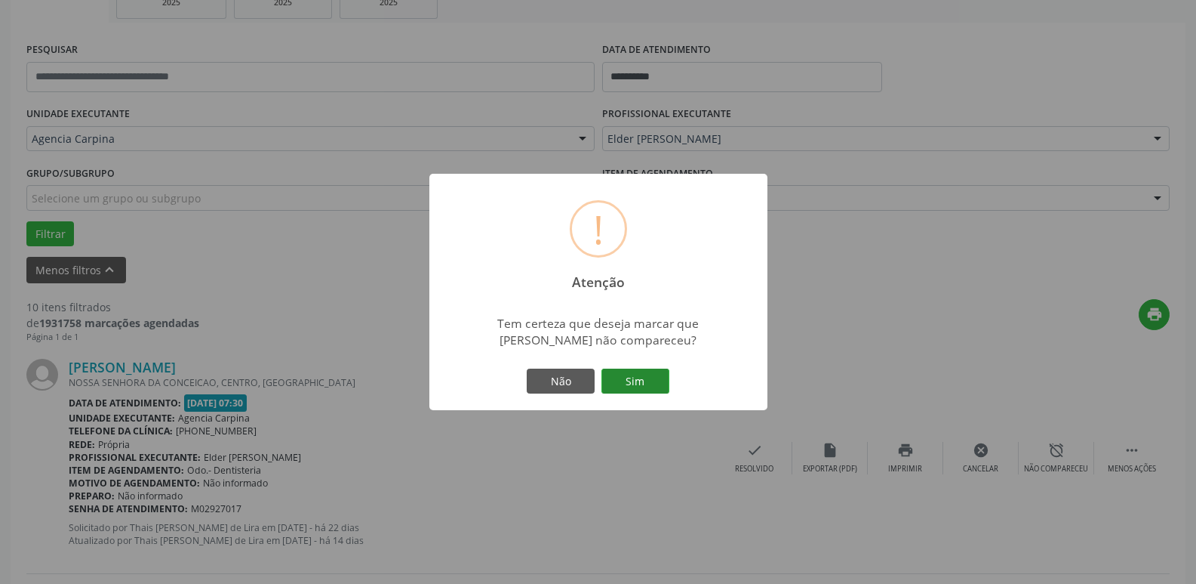
click at [627, 380] on button "Sim" at bounding box center [636, 381] width 68 height 26
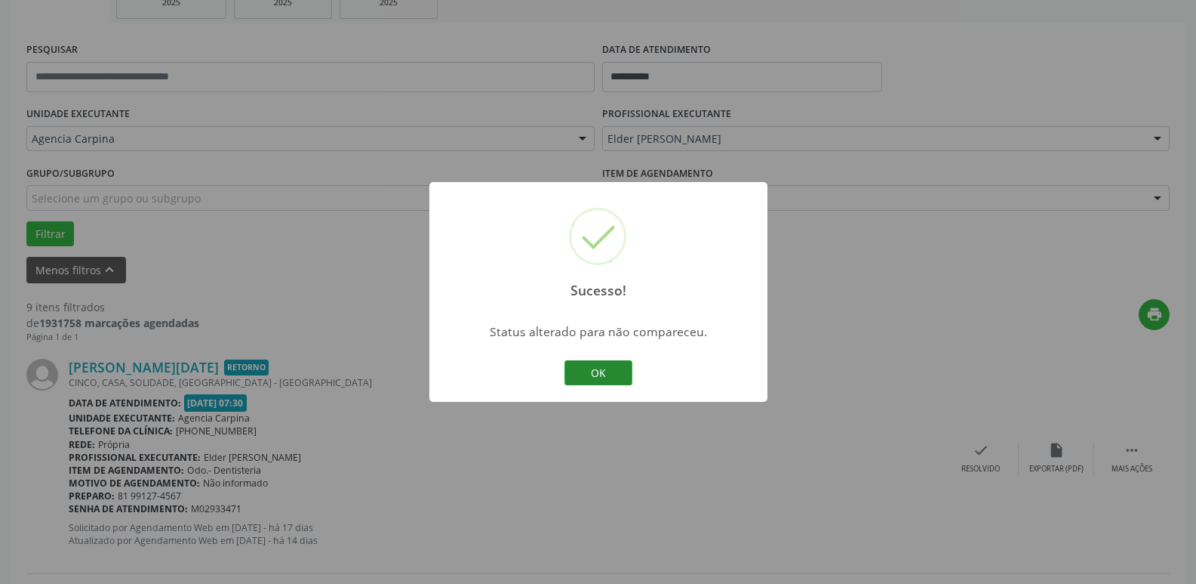
click at [600, 374] on button "OK" at bounding box center [599, 373] width 68 height 26
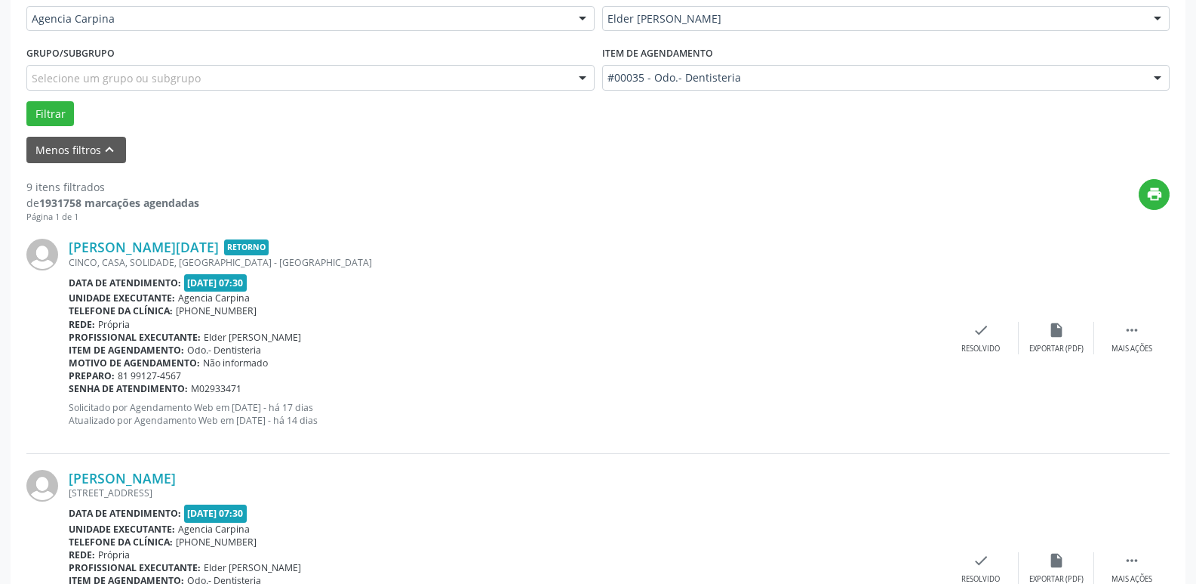
scroll to position [405, 0]
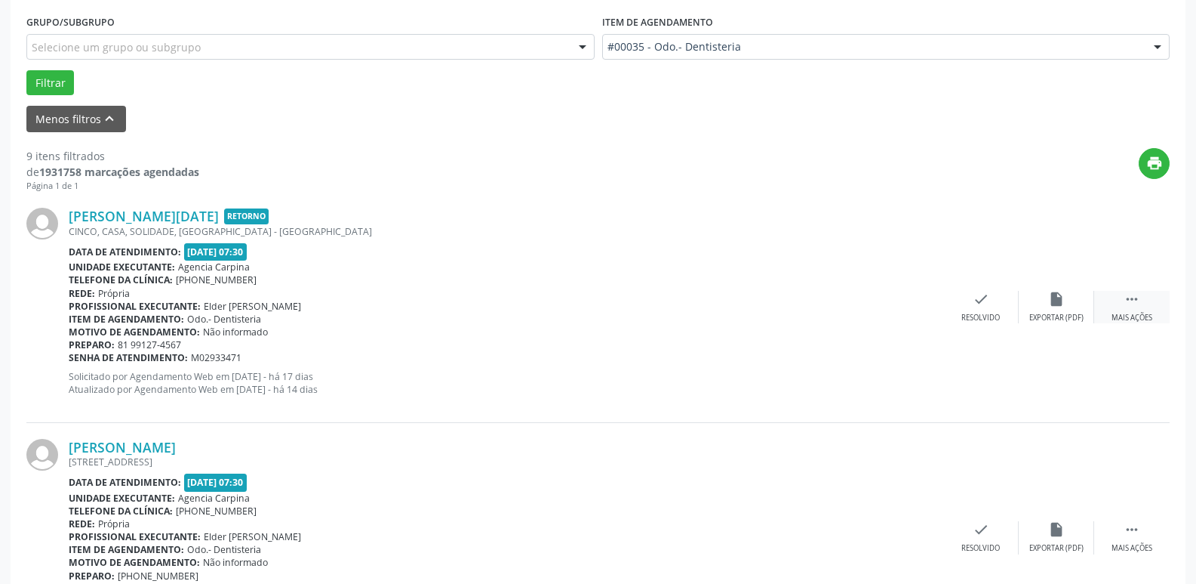
click at [1134, 300] on icon "" at bounding box center [1132, 299] width 17 height 17
click at [1058, 303] on icon "alarm_off" at bounding box center [1057, 299] width 17 height 17
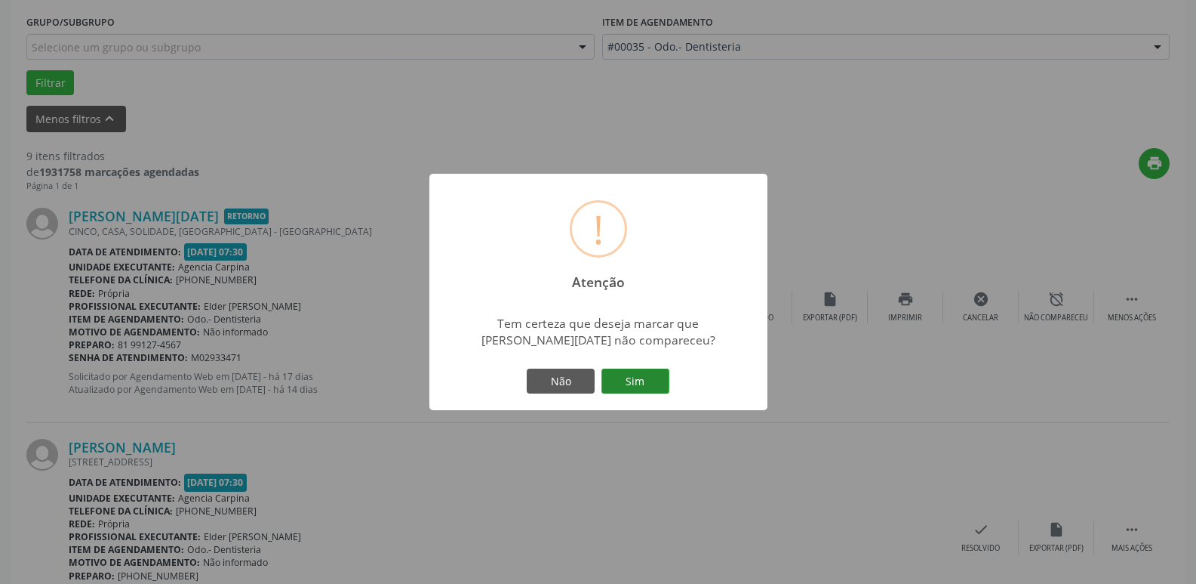
click at [664, 382] on button "Sim" at bounding box center [636, 381] width 68 height 26
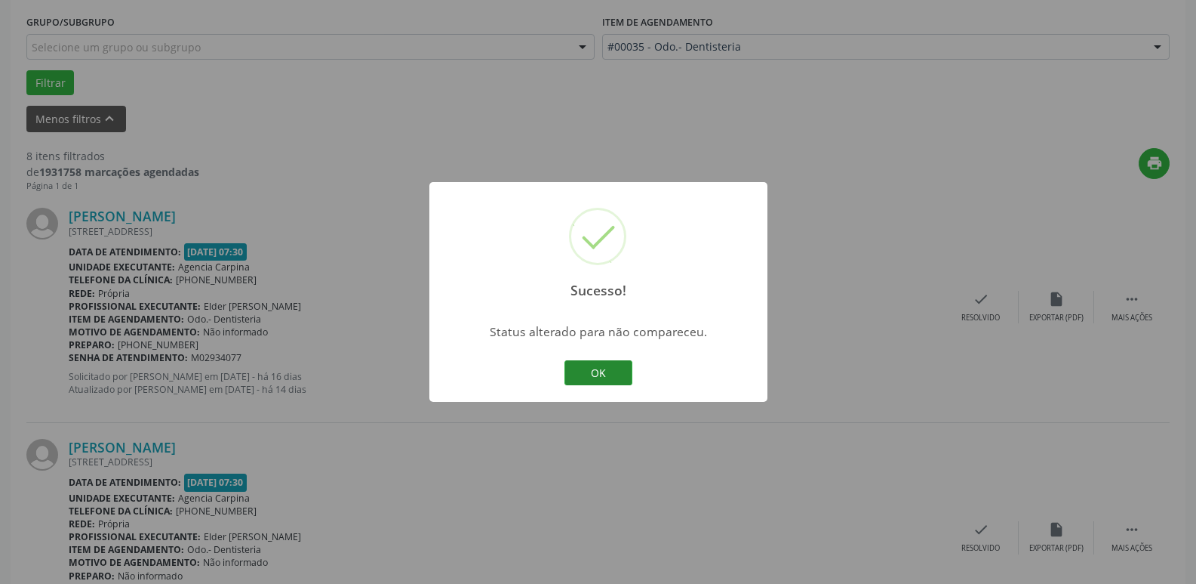
click at [615, 368] on button "OK" at bounding box center [599, 373] width 68 height 26
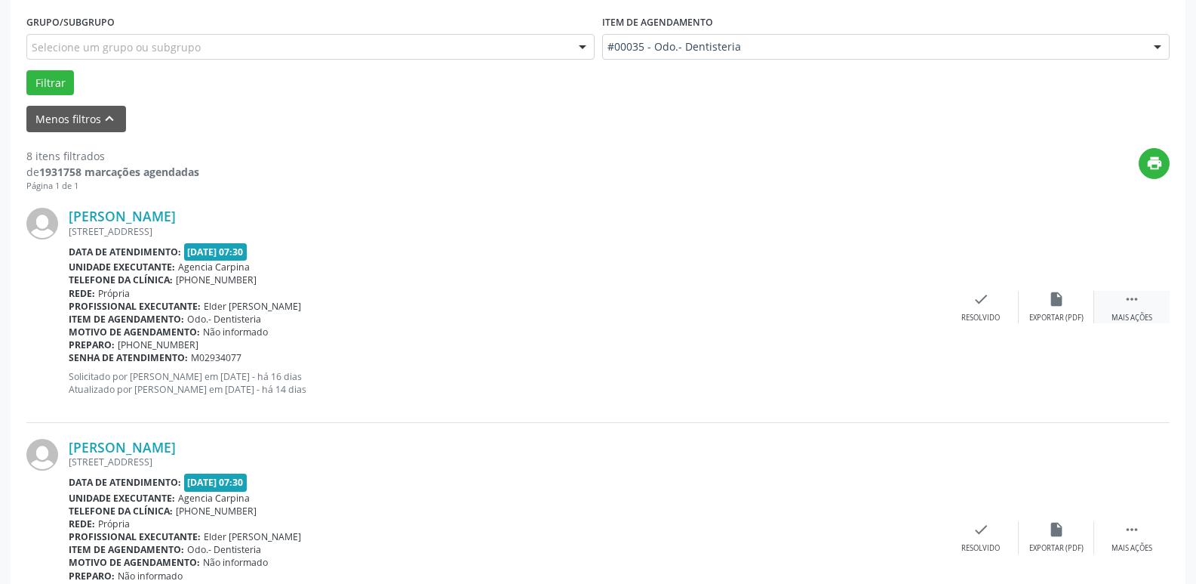
click at [1134, 303] on icon "" at bounding box center [1132, 299] width 17 height 17
click at [1045, 292] on div "alarm_off Não compareceu" at bounding box center [1056, 307] width 75 height 32
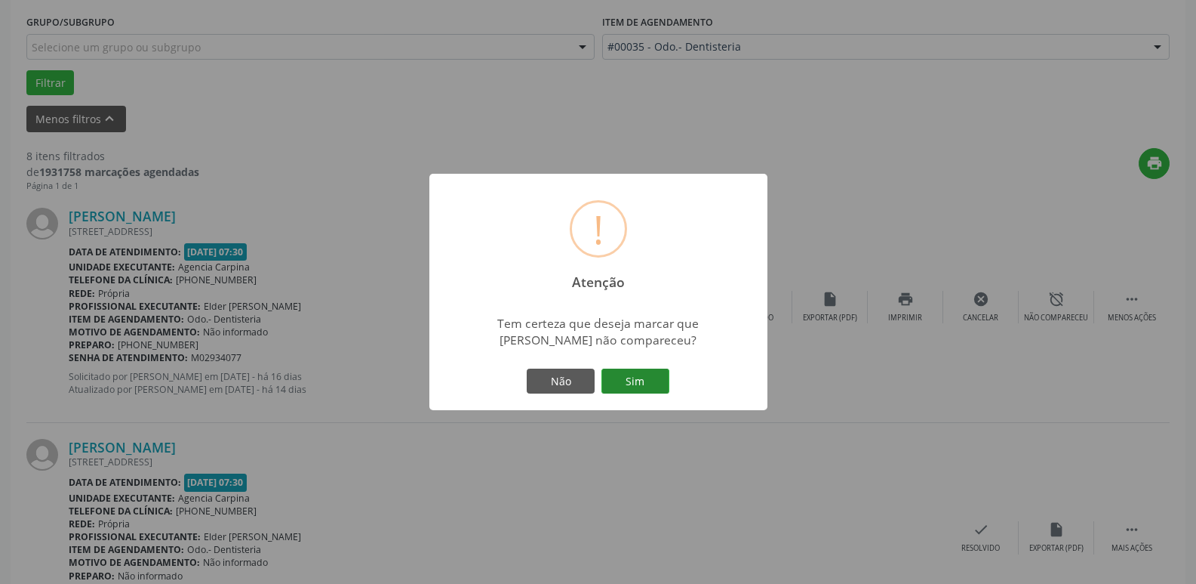
click at [644, 383] on button "Sim" at bounding box center [636, 381] width 68 height 26
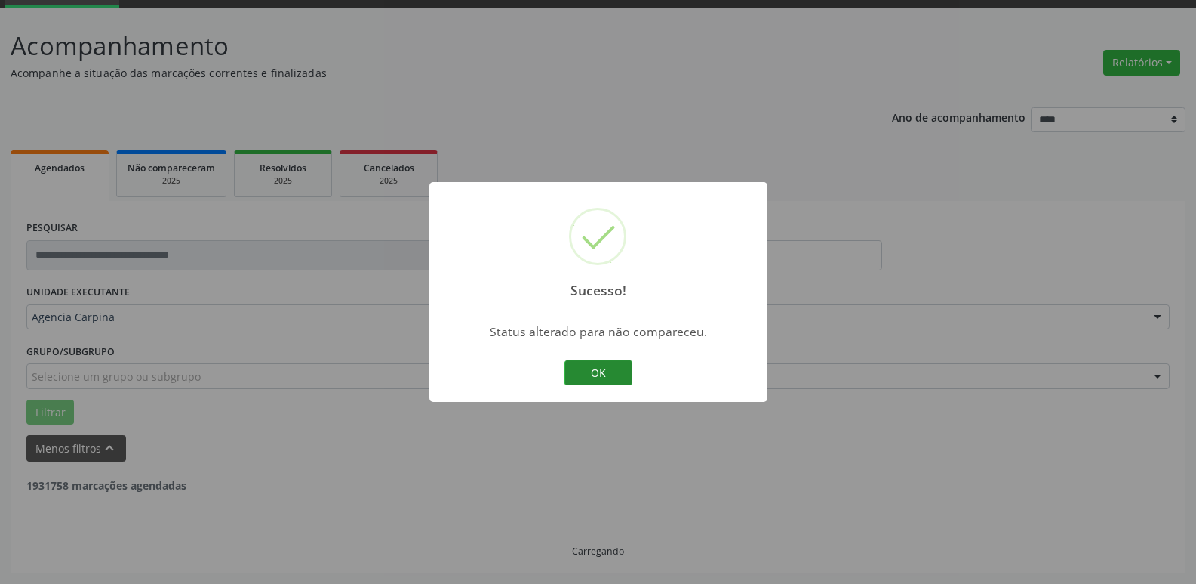
click at [618, 368] on button "OK" at bounding box center [599, 373] width 68 height 26
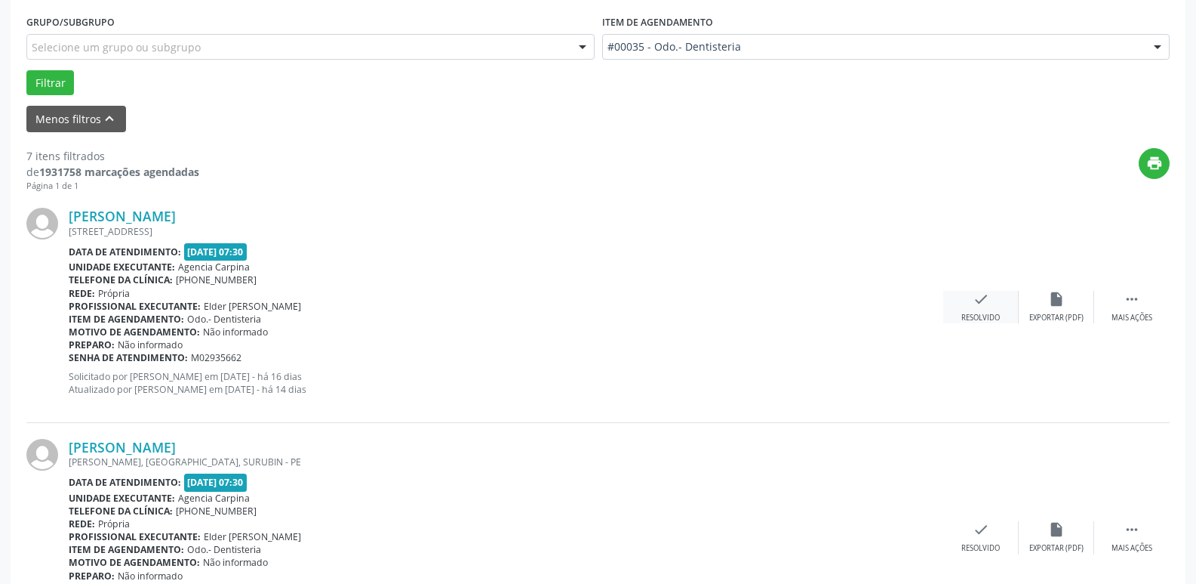
click at [975, 309] on div "check Resolvido" at bounding box center [981, 307] width 75 height 32
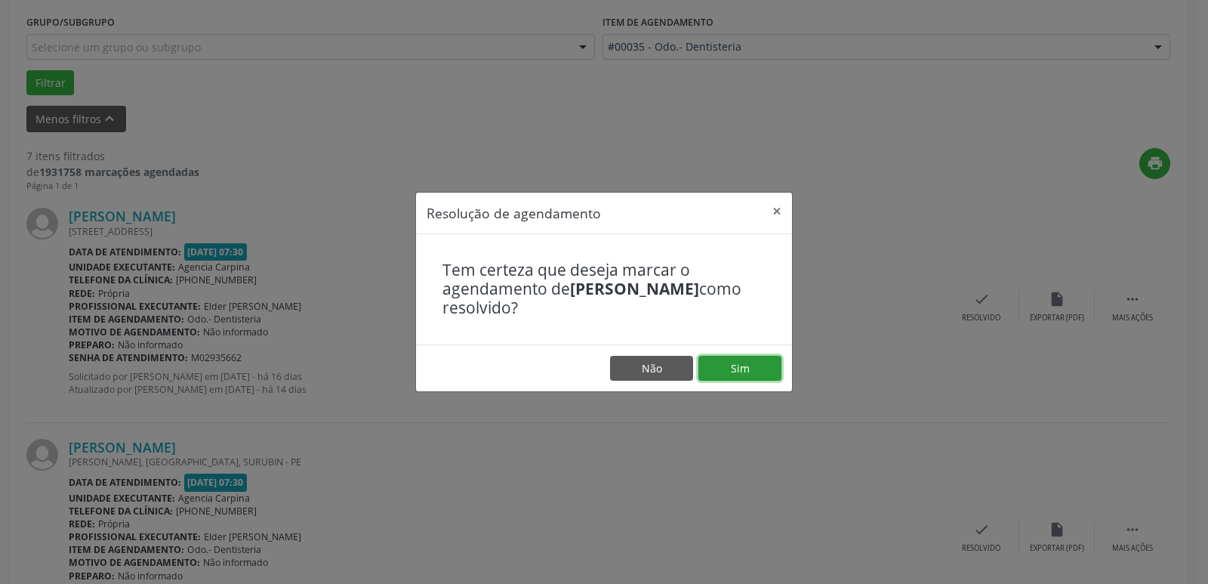
click at [738, 363] on button "Sim" at bounding box center [739, 369] width 83 height 26
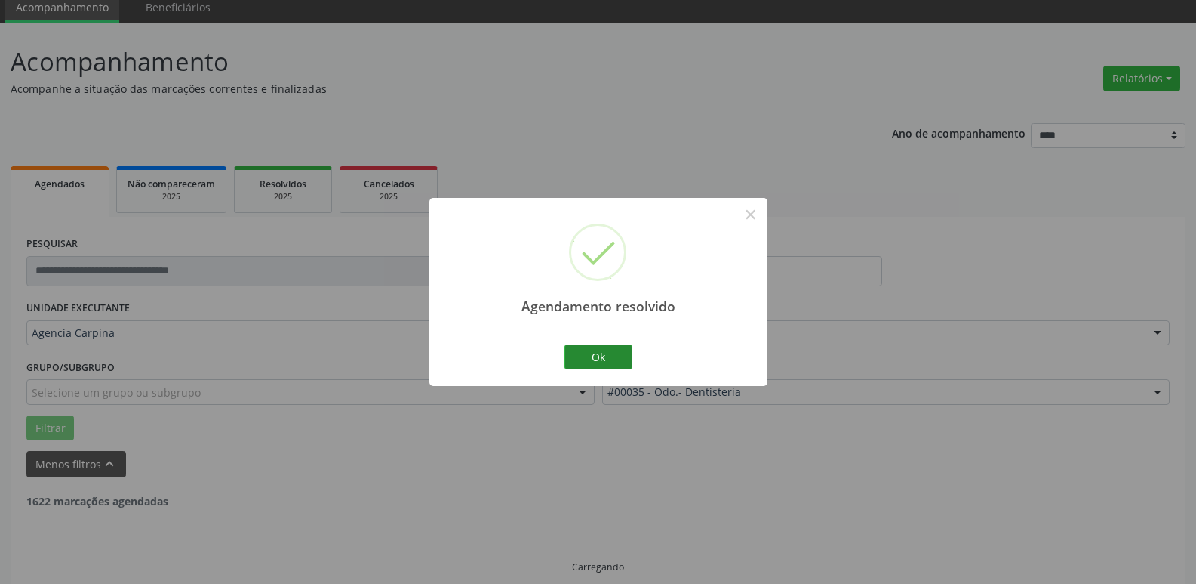
scroll to position [75, 0]
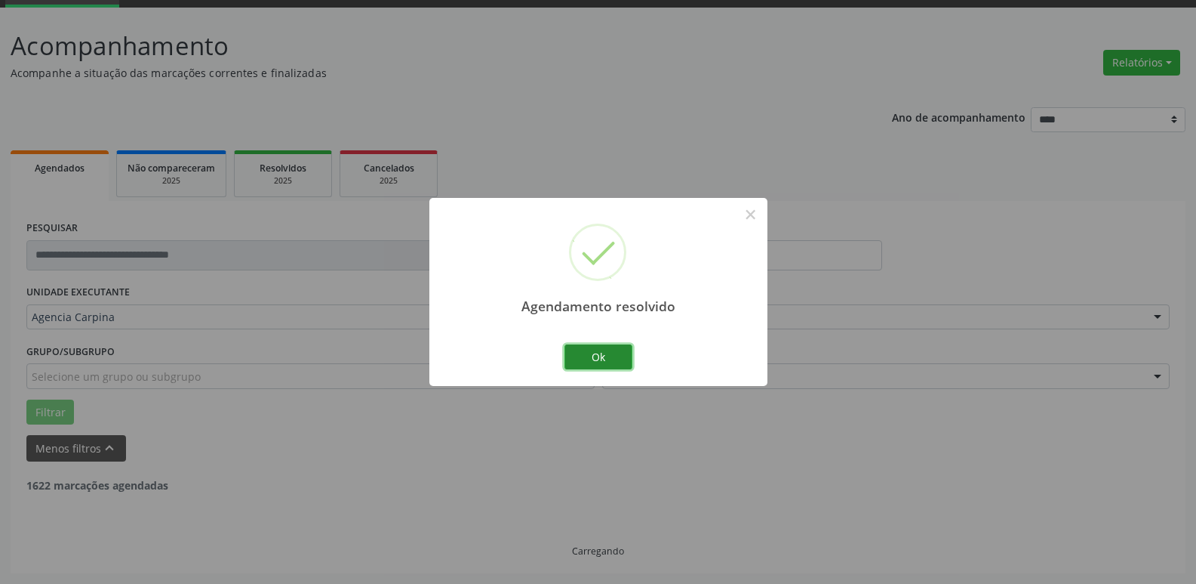
click at [617, 358] on button "Ok" at bounding box center [599, 357] width 68 height 26
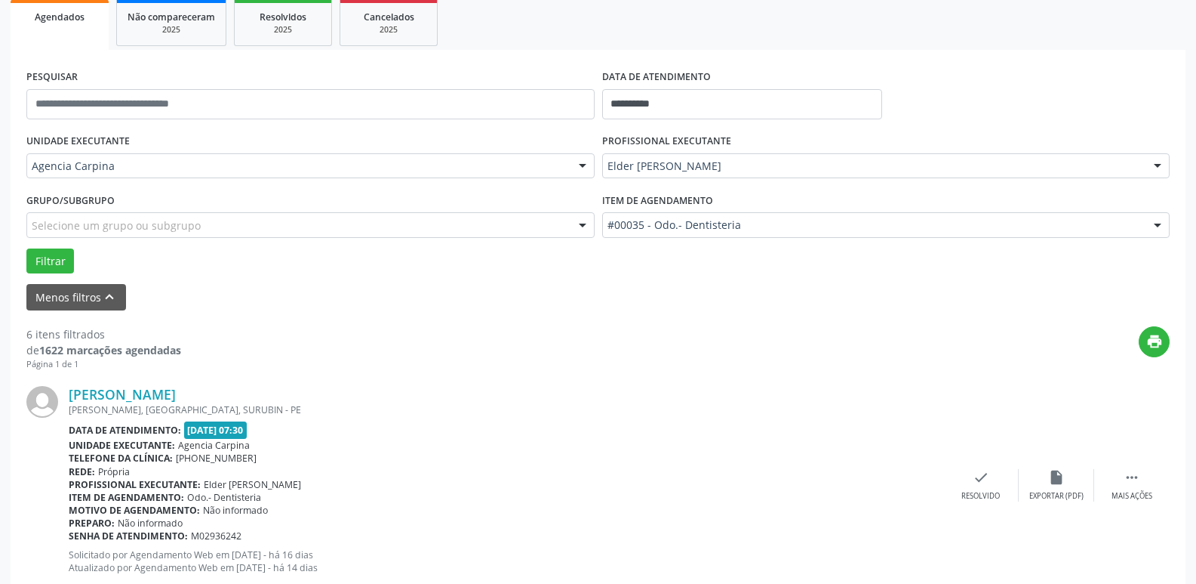
scroll to position [377, 0]
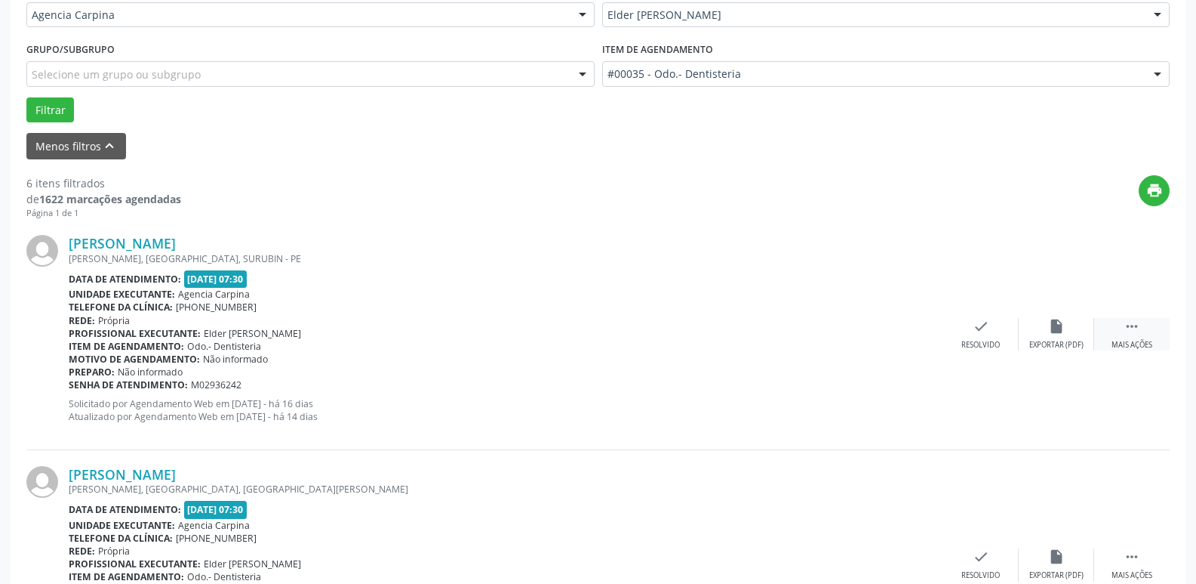
click at [1126, 328] on icon "" at bounding box center [1132, 326] width 17 height 17
click at [1061, 340] on div "Não compareceu" at bounding box center [1056, 345] width 64 height 11
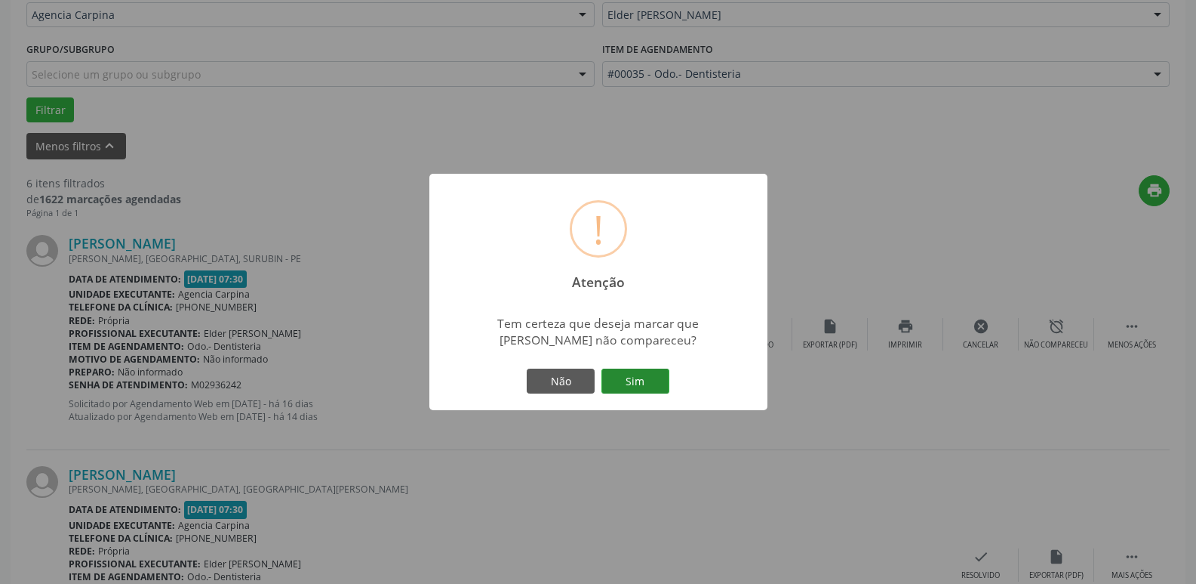
click at [661, 390] on button "Sim" at bounding box center [636, 381] width 68 height 26
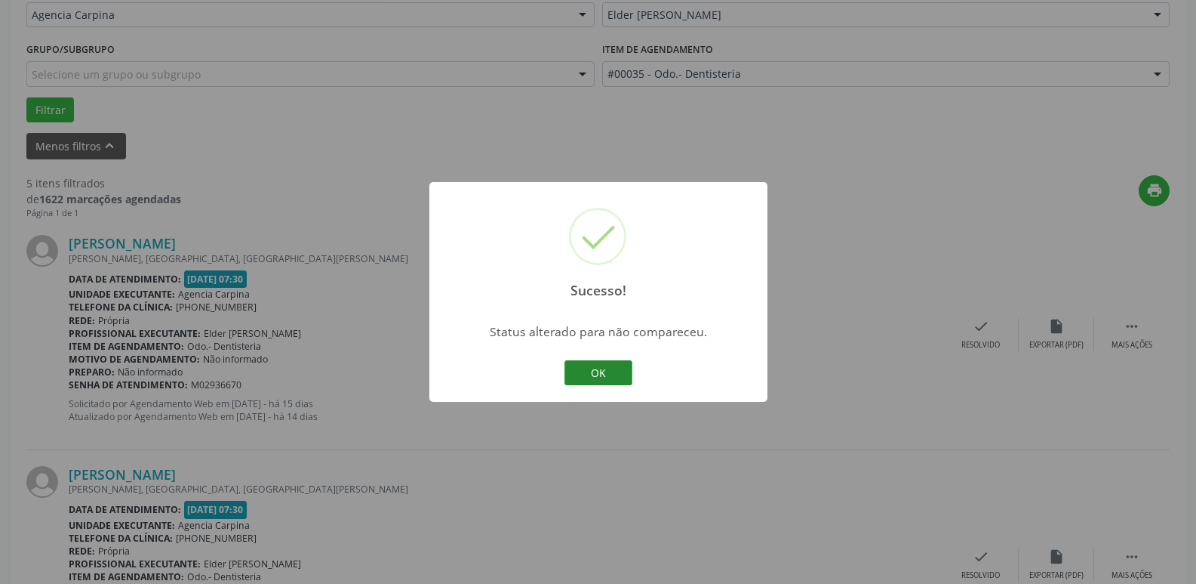
click at [603, 371] on button "OK" at bounding box center [599, 373] width 68 height 26
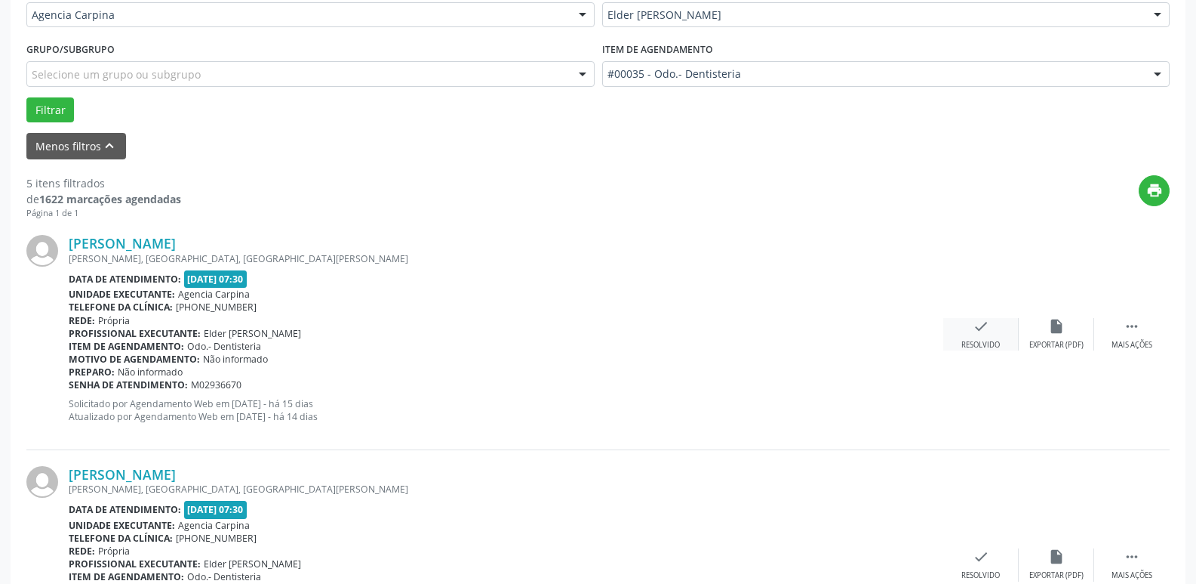
click at [965, 340] on div "Resolvido" at bounding box center [981, 345] width 38 height 11
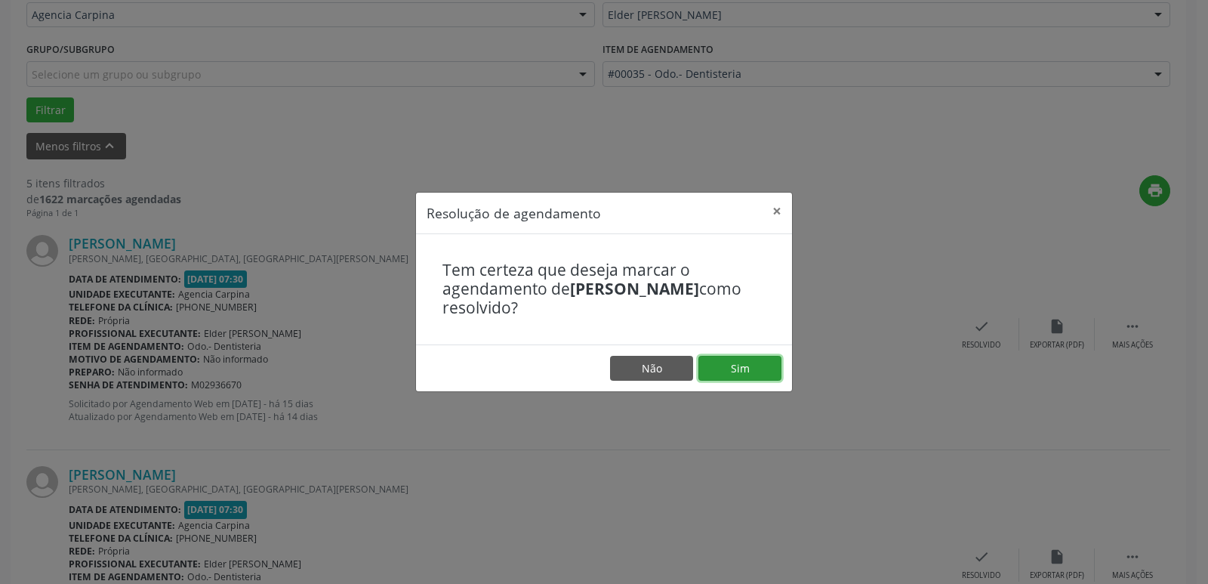
click at [750, 374] on button "Sim" at bounding box center [739, 369] width 83 height 26
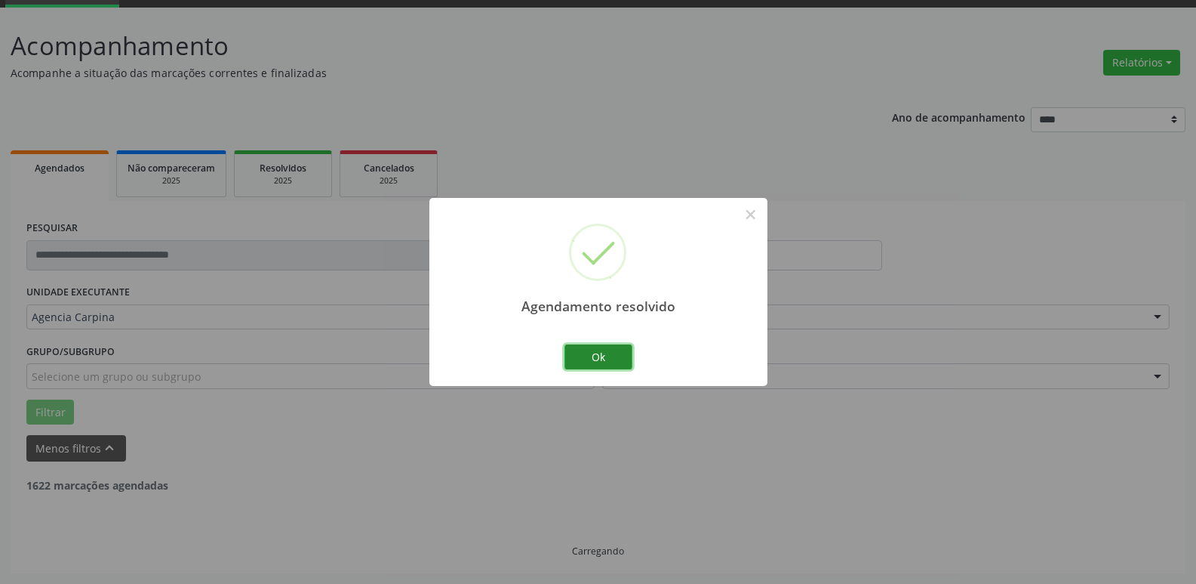
click at [617, 359] on button "Ok" at bounding box center [599, 357] width 68 height 26
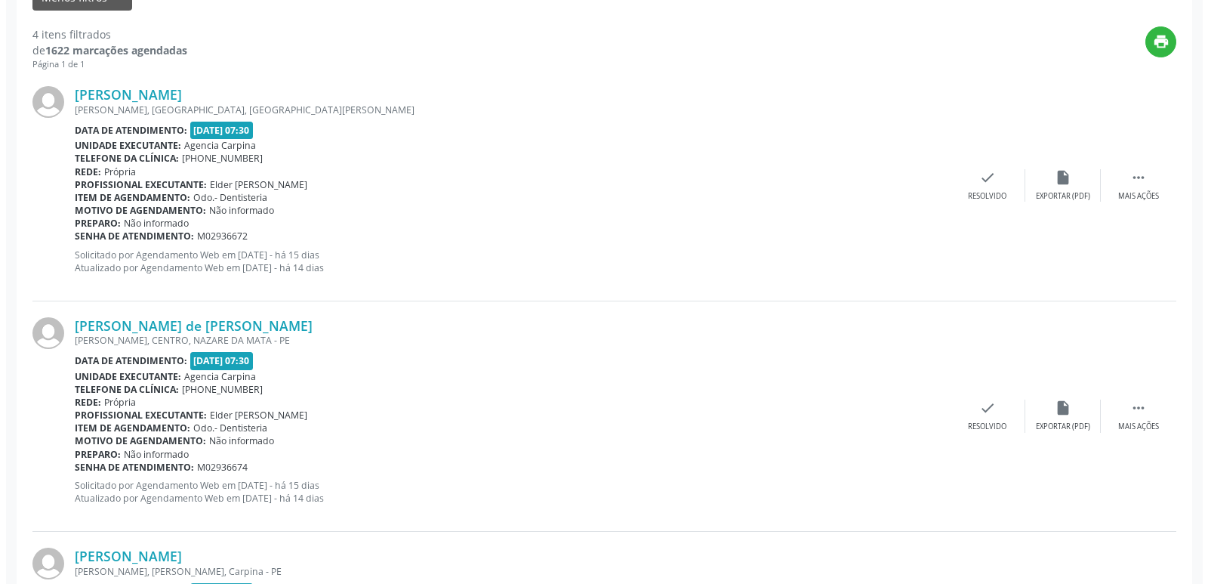
scroll to position [528, 0]
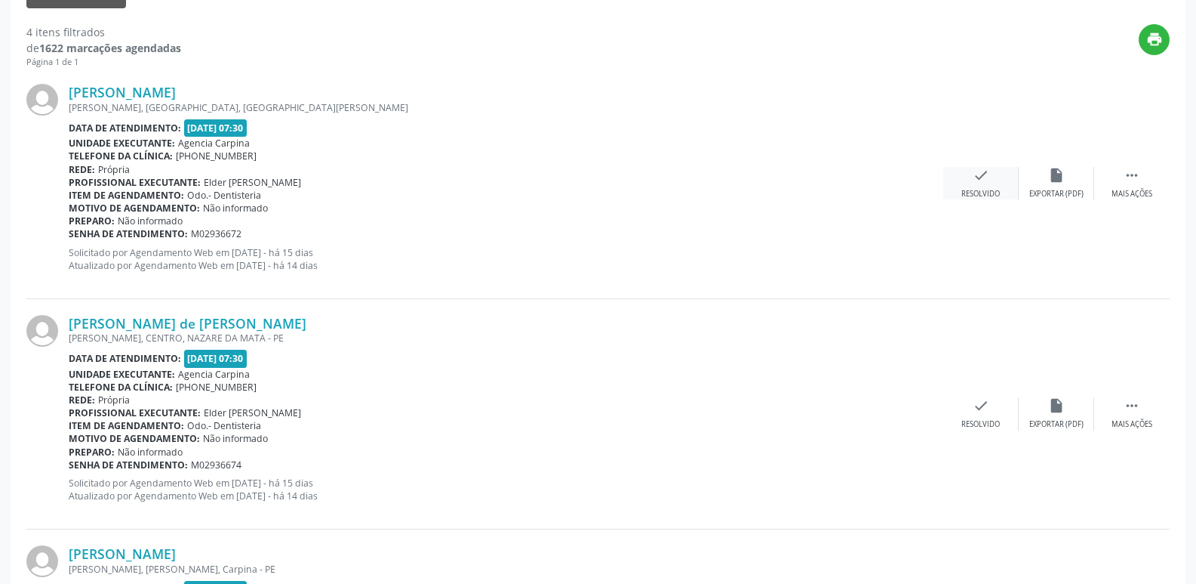
click at [982, 170] on icon "check" at bounding box center [981, 175] width 17 height 17
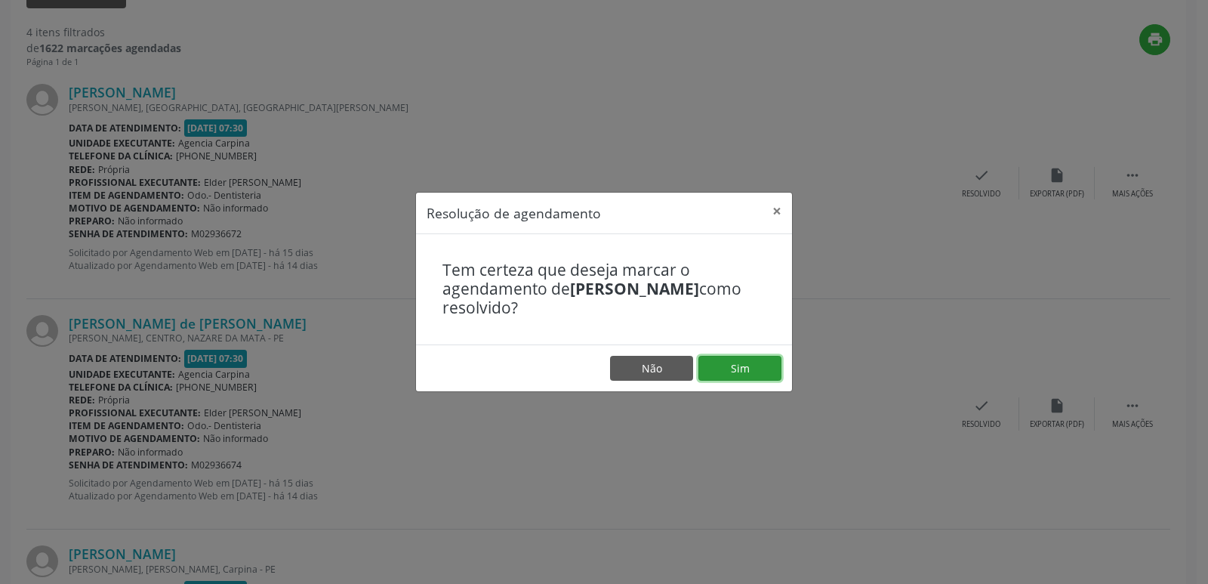
click at [742, 377] on button "Sim" at bounding box center [739, 369] width 83 height 26
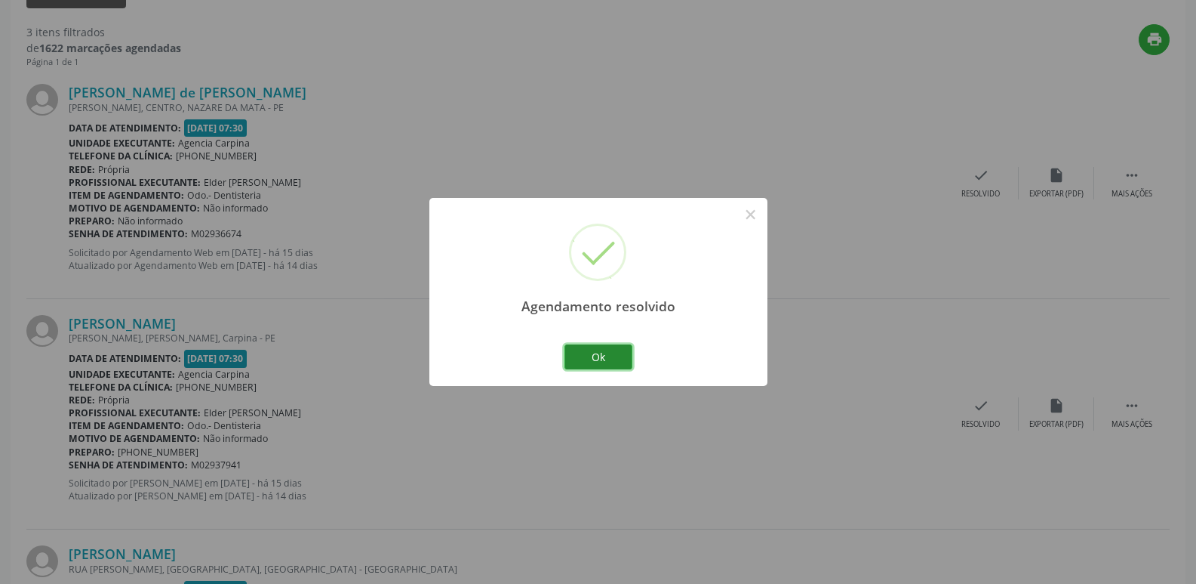
click at [614, 357] on button "Ok" at bounding box center [599, 357] width 68 height 26
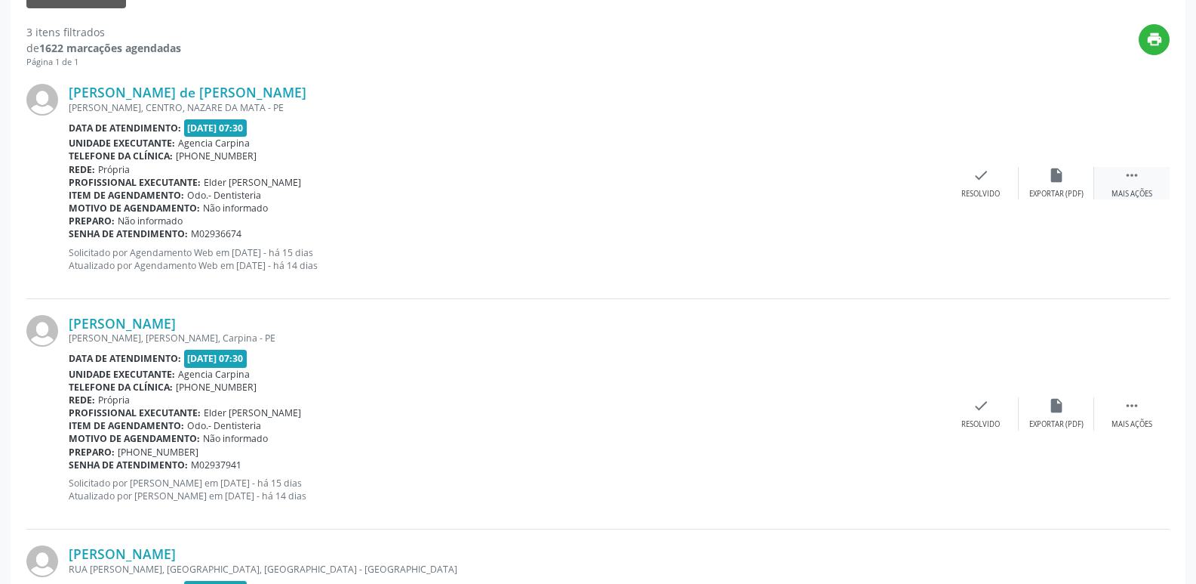
click at [1134, 184] on div " Mais ações" at bounding box center [1132, 183] width 75 height 32
click at [1058, 189] on div "Não compareceu" at bounding box center [1056, 194] width 64 height 11
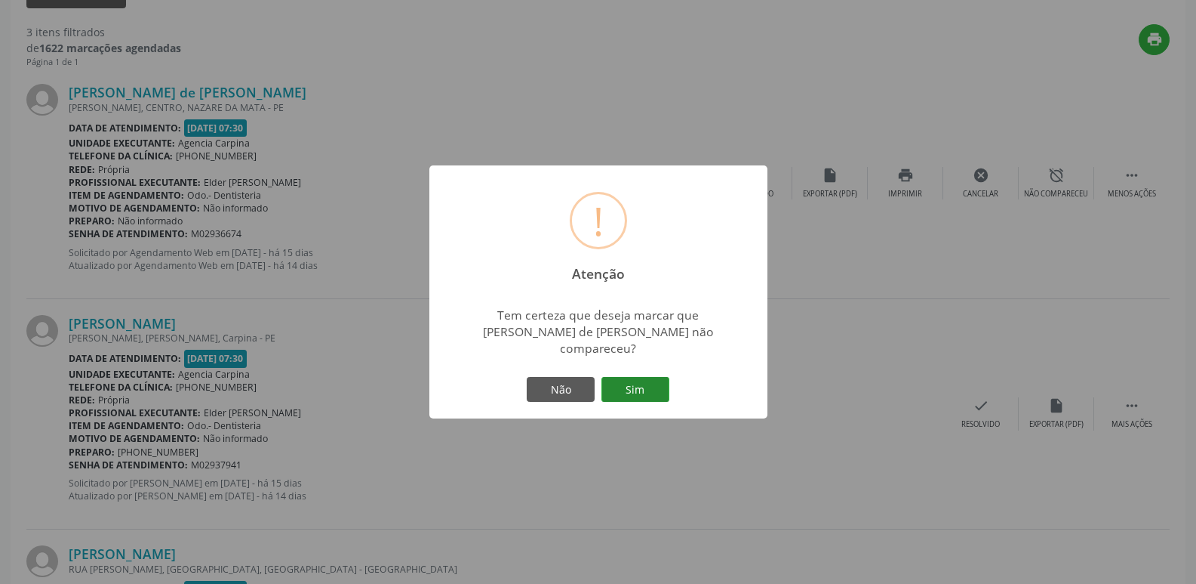
click at [657, 396] on button "Sim" at bounding box center [636, 390] width 68 height 26
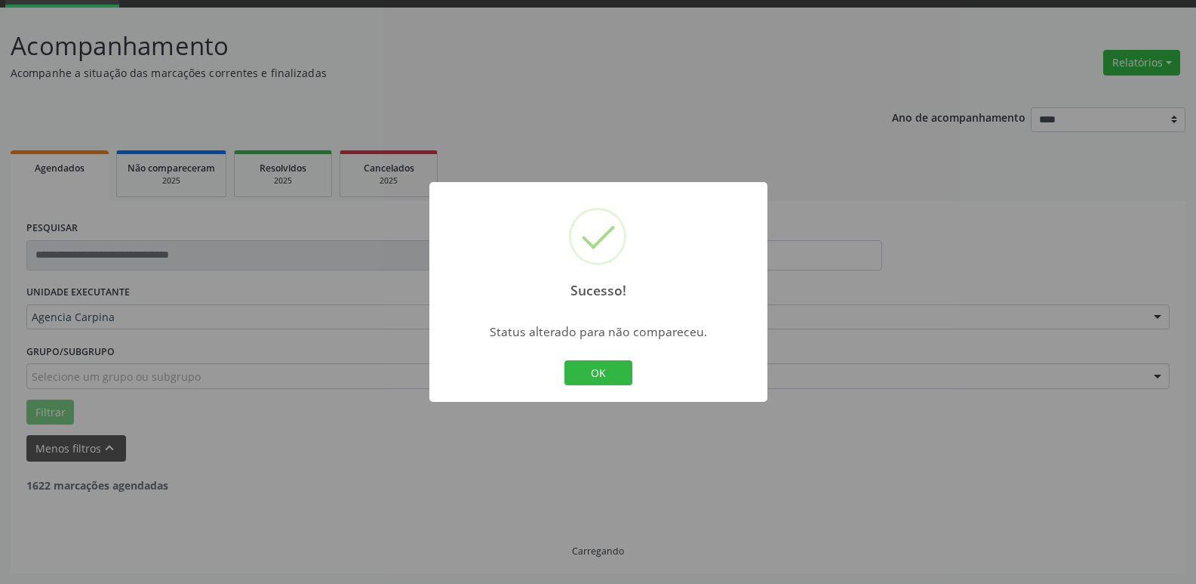
scroll to position [500, 0]
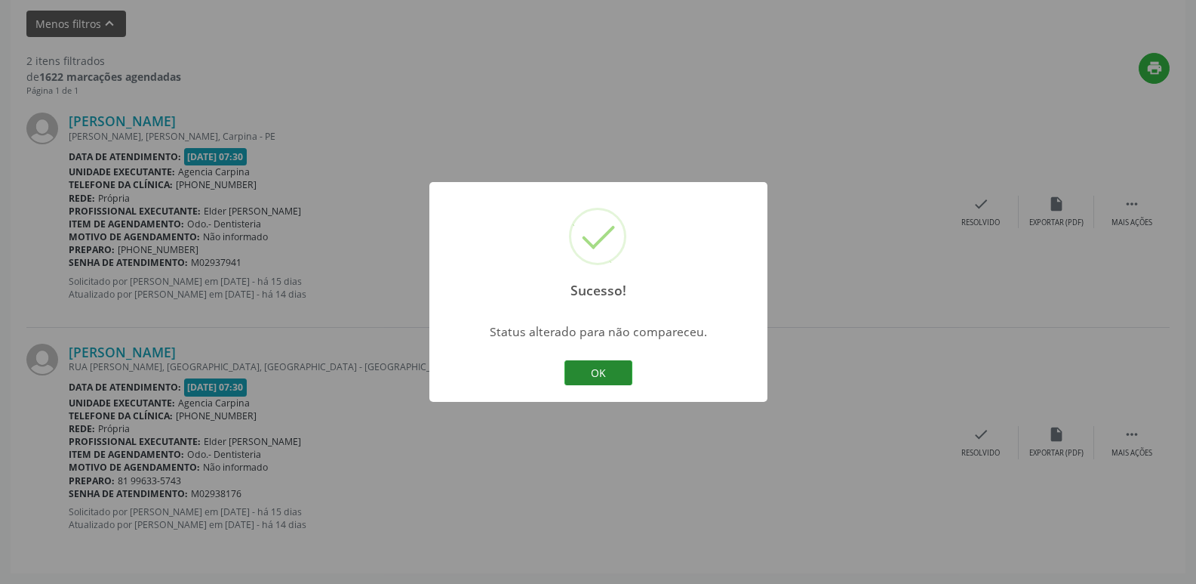
click at [622, 374] on button "OK" at bounding box center [599, 373] width 68 height 26
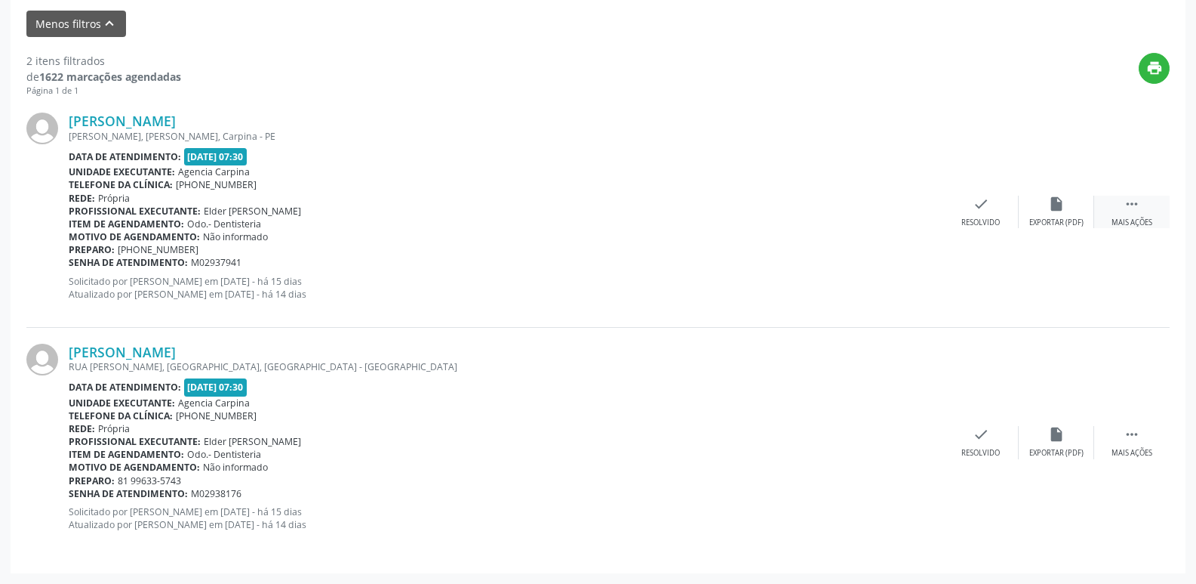
click at [1138, 205] on icon "" at bounding box center [1132, 204] width 17 height 17
click at [1073, 215] on div "alarm_off Não compareceu" at bounding box center [1056, 212] width 75 height 32
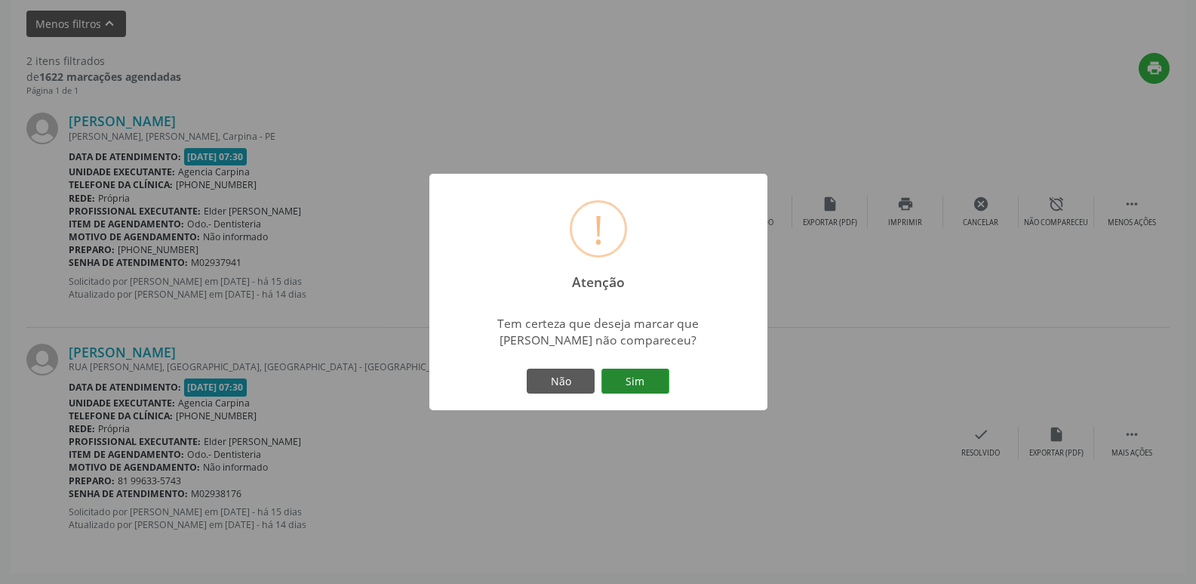
click at [630, 377] on button "Sim" at bounding box center [636, 381] width 68 height 26
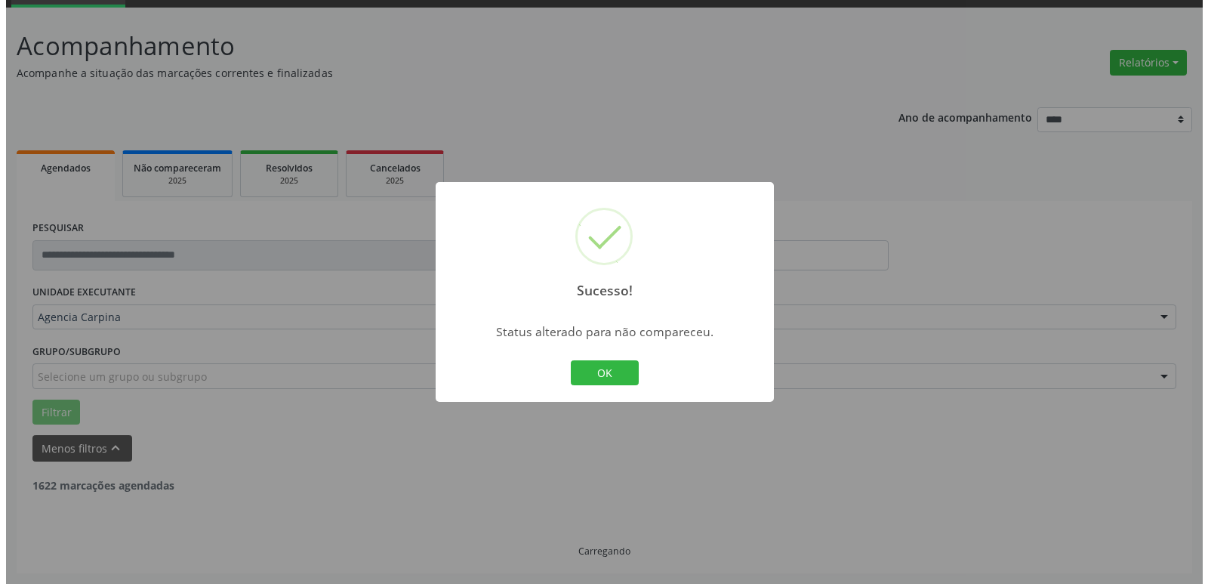
scroll to position [269, 0]
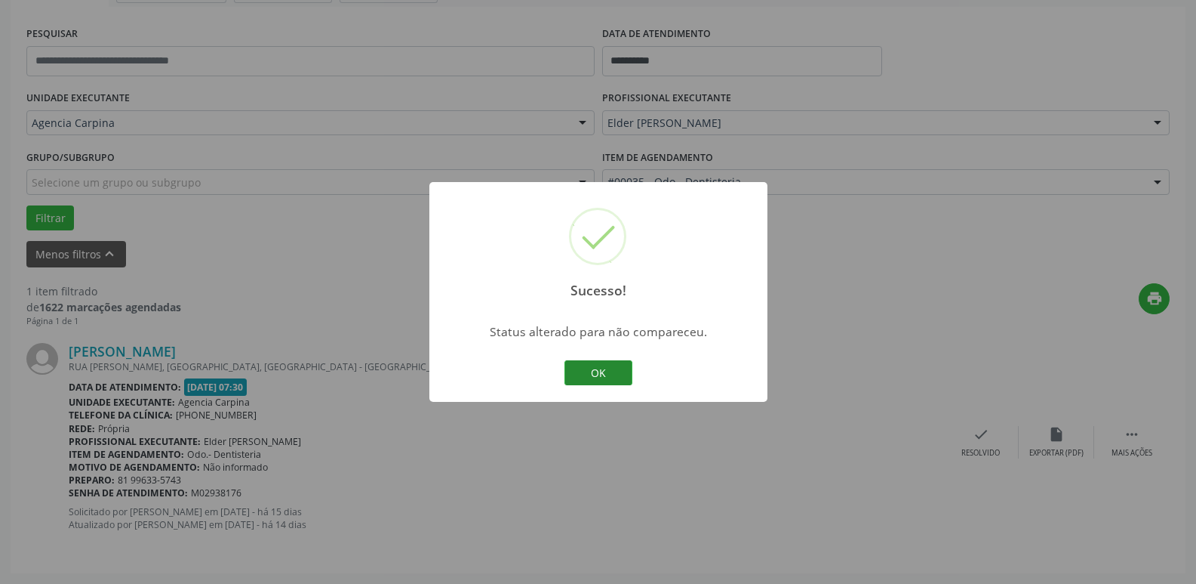
click at [591, 380] on button "OK" at bounding box center [599, 373] width 68 height 26
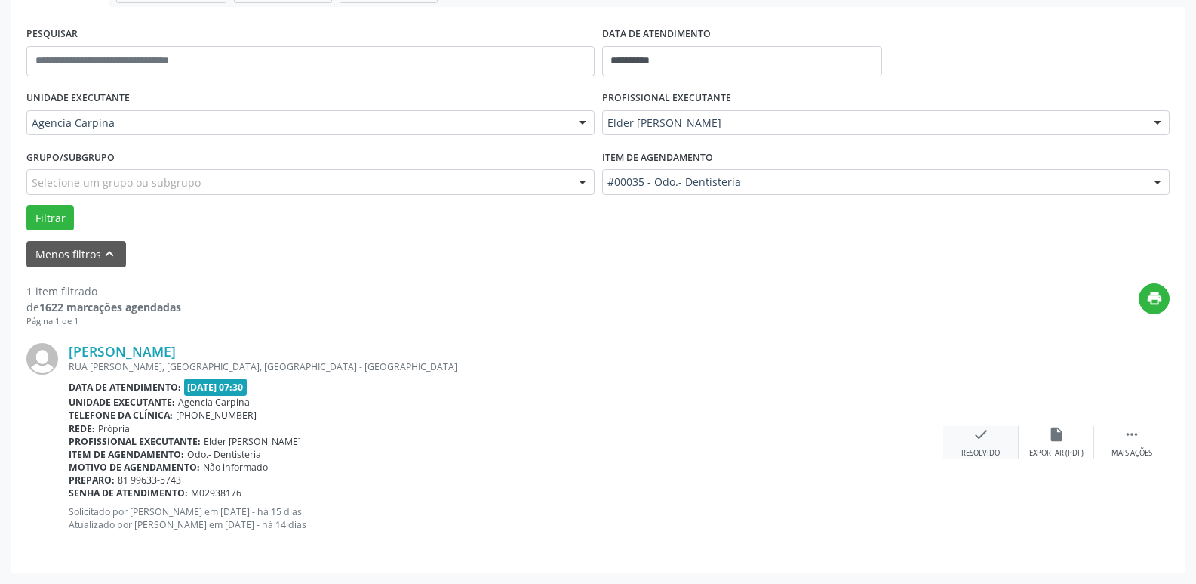
click at [978, 445] on div "check Resolvido" at bounding box center [981, 442] width 75 height 32
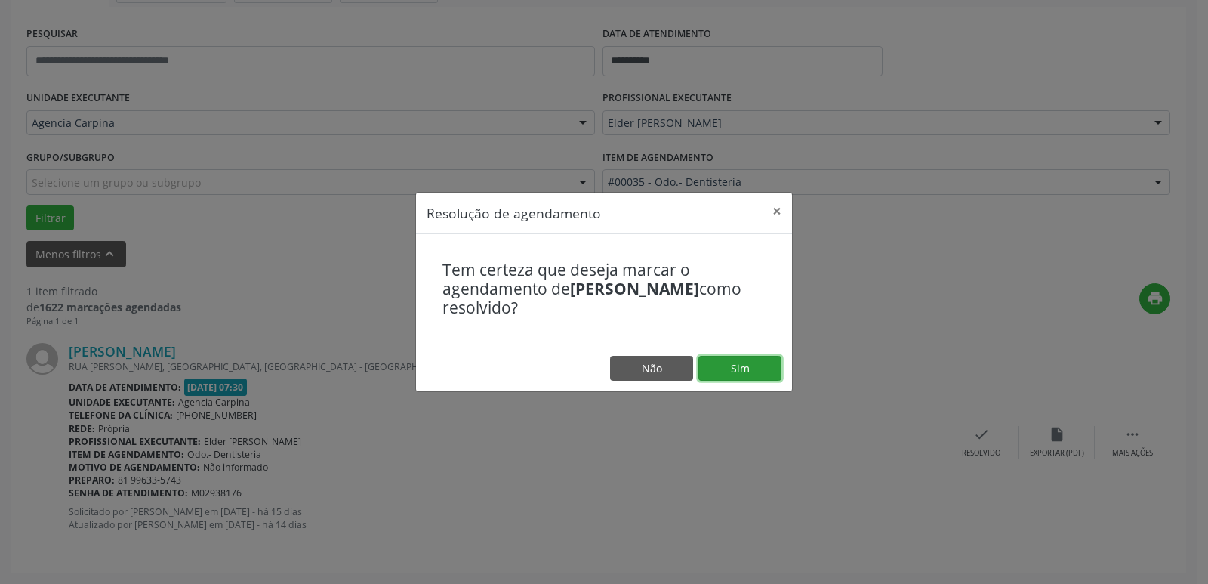
click at [722, 365] on button "Sim" at bounding box center [739, 369] width 83 height 26
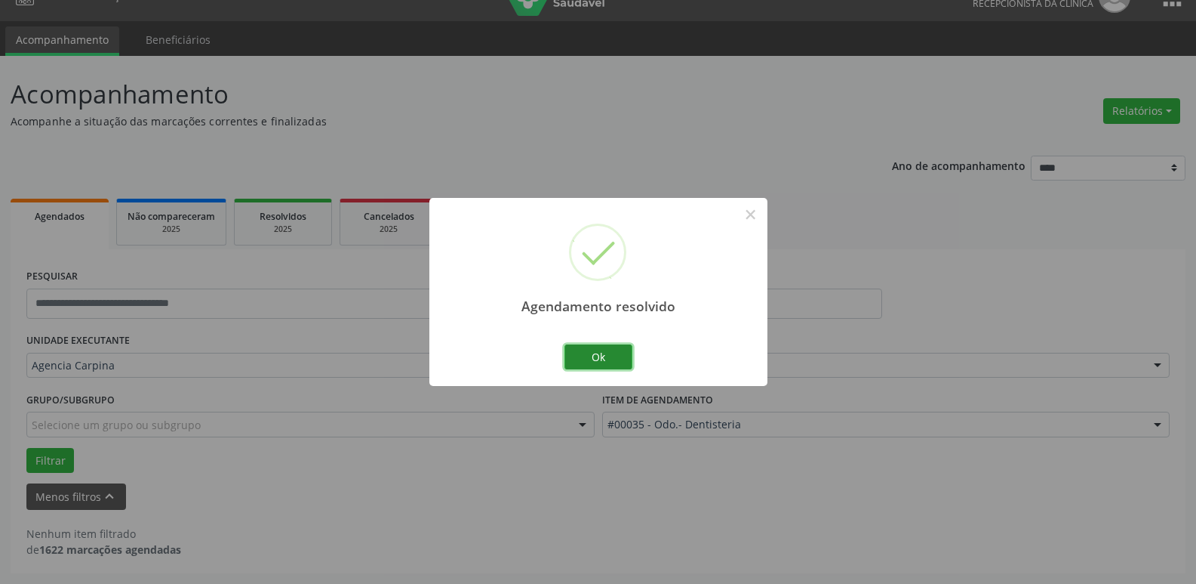
scroll to position [27, 0]
click at [601, 353] on button "Ok" at bounding box center [599, 357] width 68 height 26
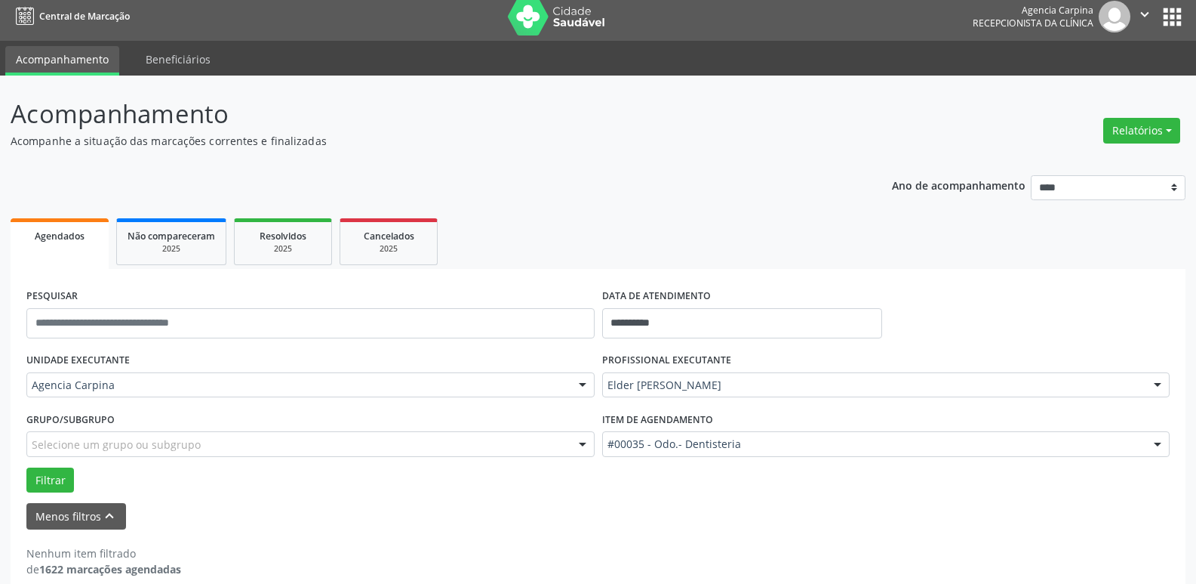
scroll to position [0, 0]
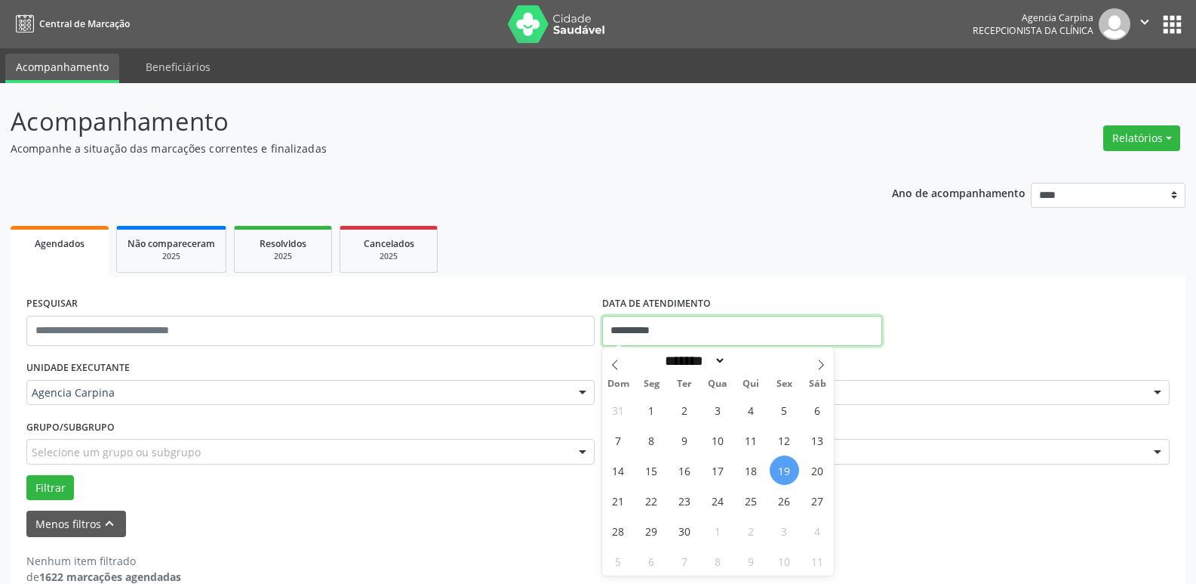
click at [654, 327] on input "**********" at bounding box center [742, 331] width 280 height 30
click at [651, 537] on span "29" at bounding box center [651, 530] width 29 height 29
type input "**********"
click at [651, 537] on span "29" at bounding box center [651, 530] width 29 height 29
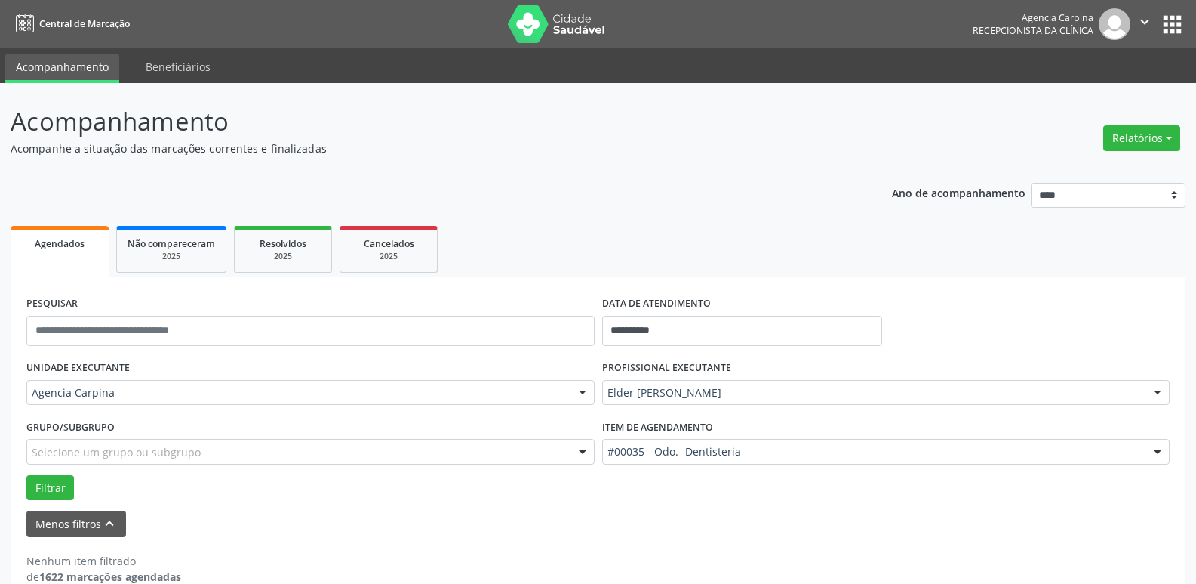
click at [1156, 394] on div at bounding box center [1158, 393] width 23 height 26
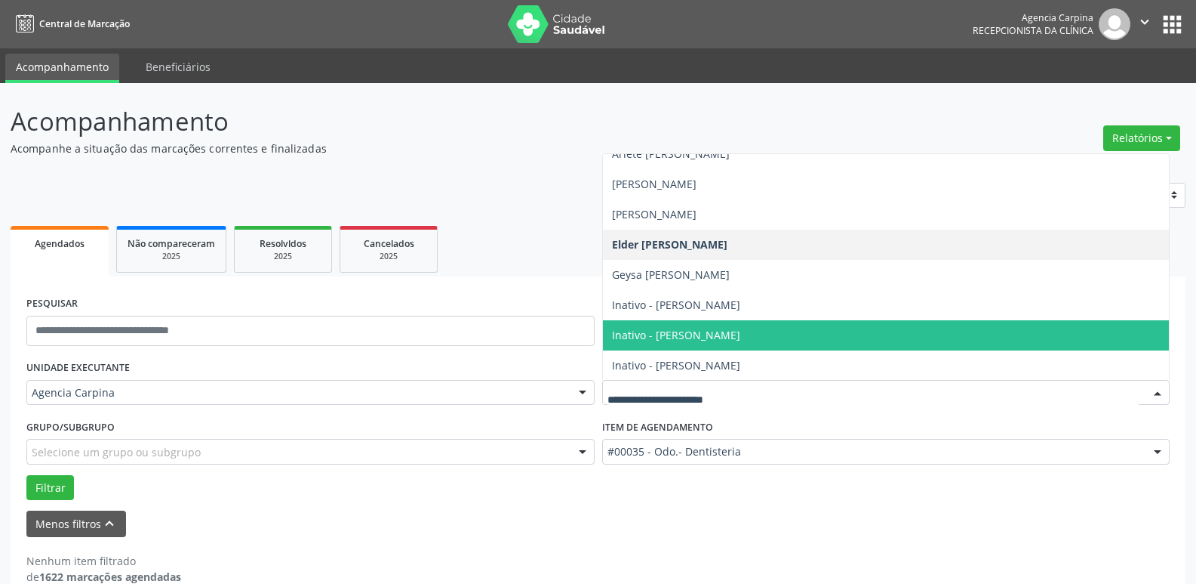
scroll to position [226, 0]
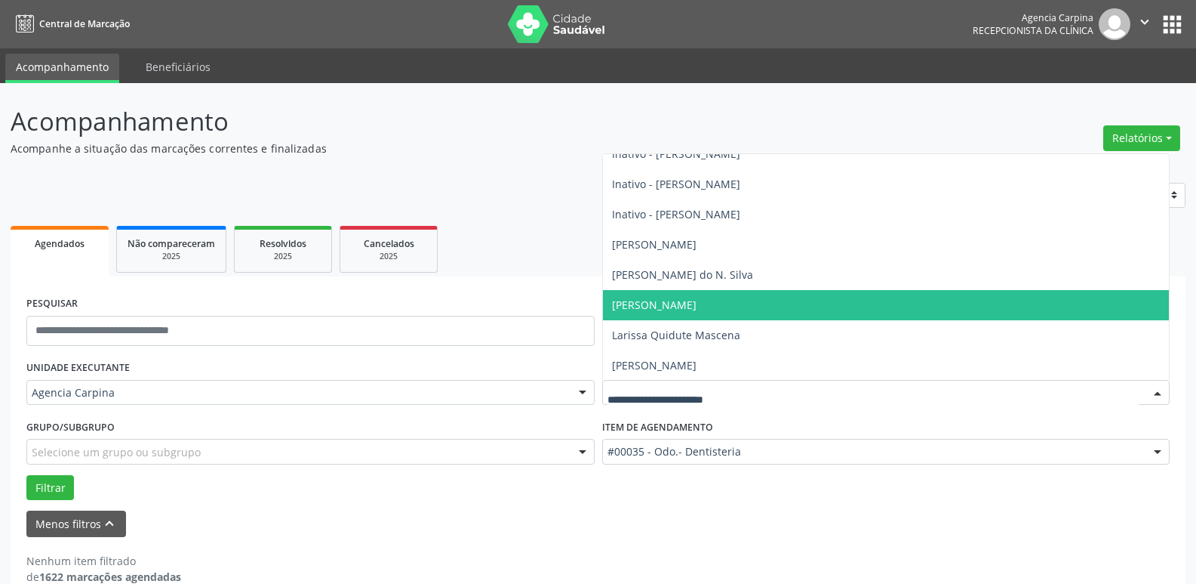
click at [848, 303] on span "[PERSON_NAME]" at bounding box center [886, 305] width 567 height 30
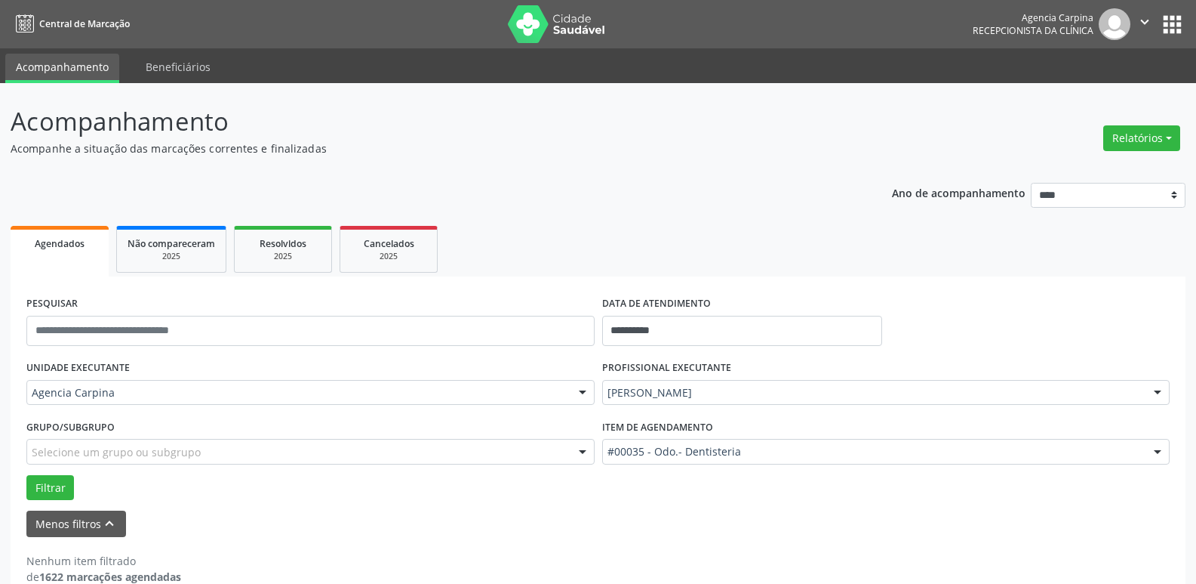
click at [1151, 454] on div at bounding box center [1158, 452] width 23 height 26
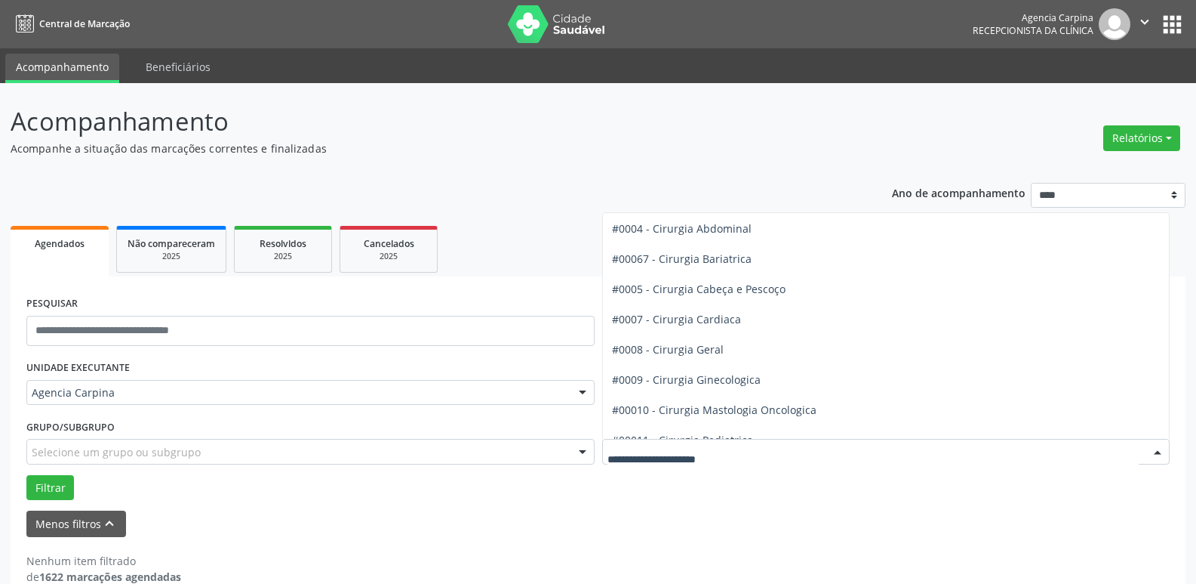
scroll to position [91, 0]
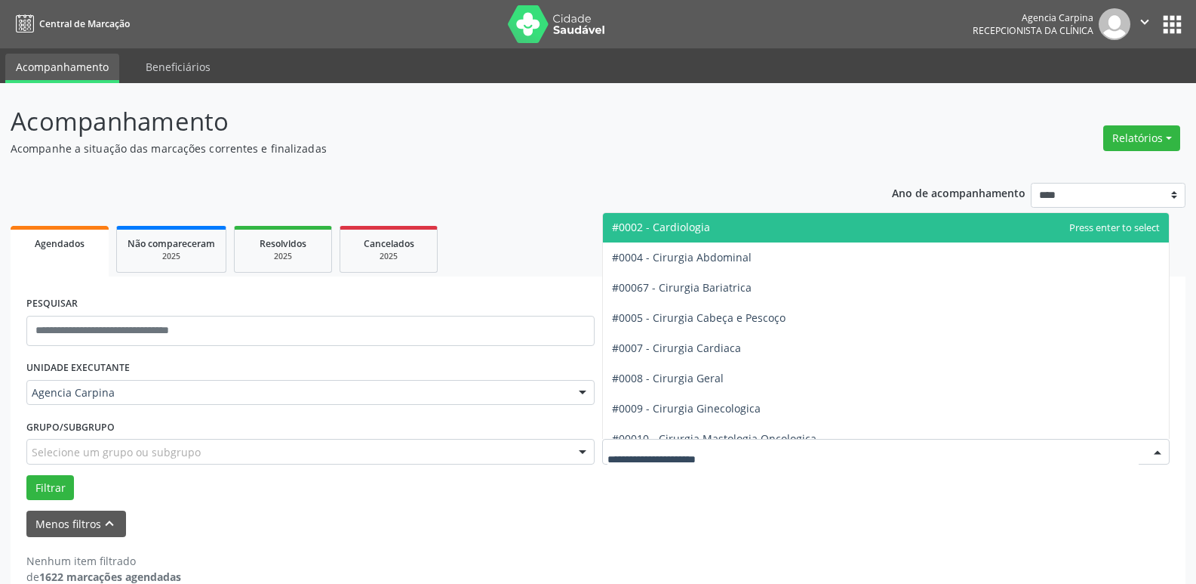
click at [746, 228] on span "#0002 - Cardiologia" at bounding box center [886, 227] width 567 height 30
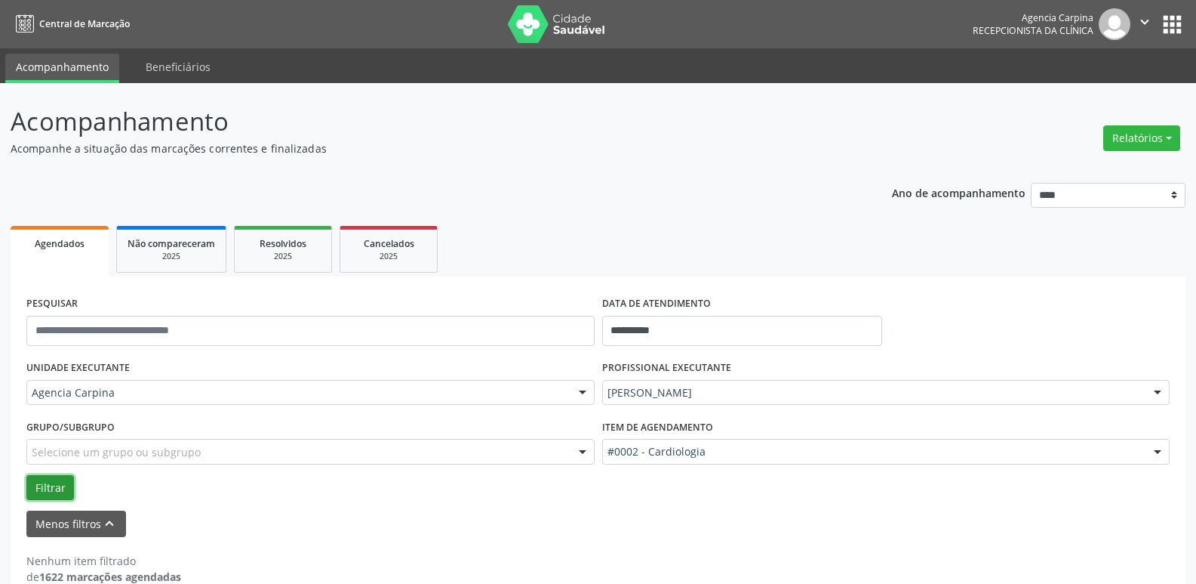
click at [35, 486] on button "Filtrar" at bounding box center [50, 488] width 48 height 26
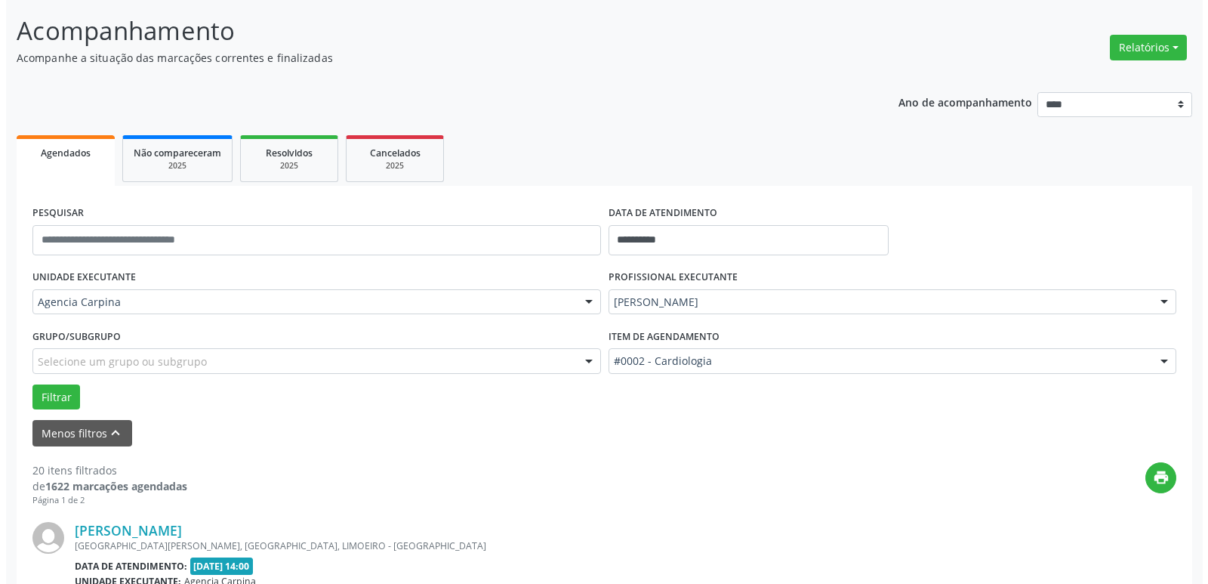
scroll to position [226, 0]
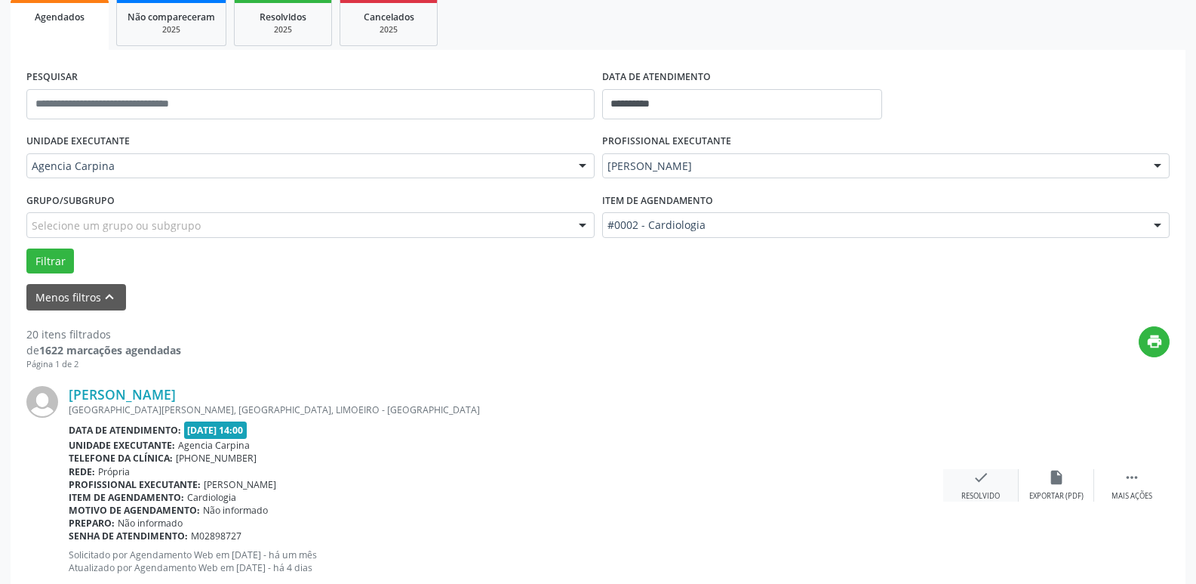
click at [974, 485] on icon "check" at bounding box center [981, 477] width 17 height 17
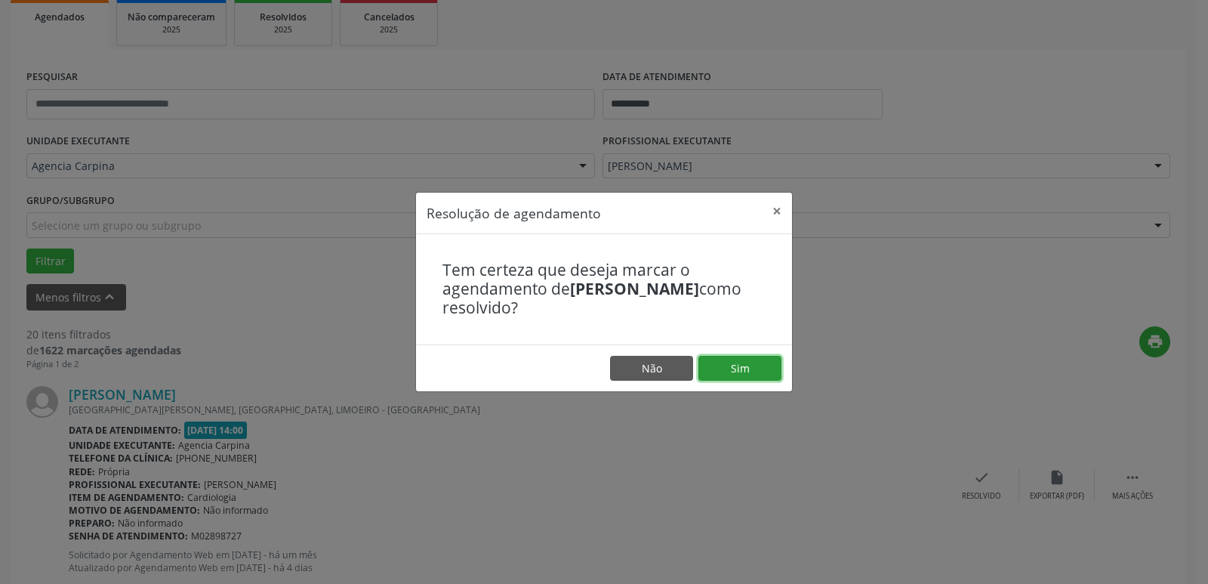
click at [733, 373] on button "Sim" at bounding box center [739, 369] width 83 height 26
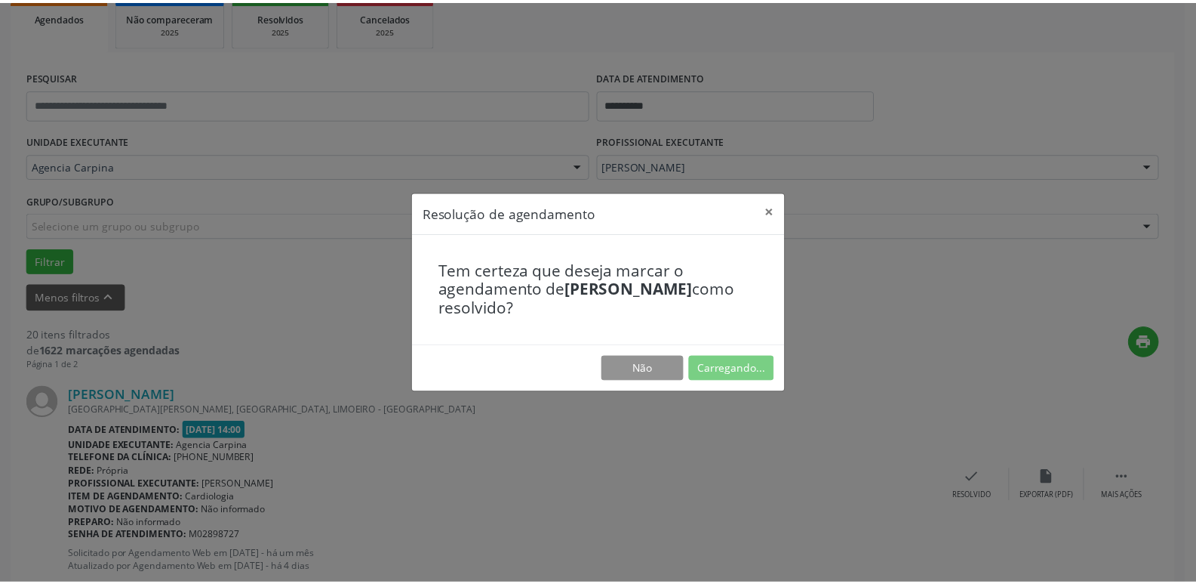
scroll to position [60, 0]
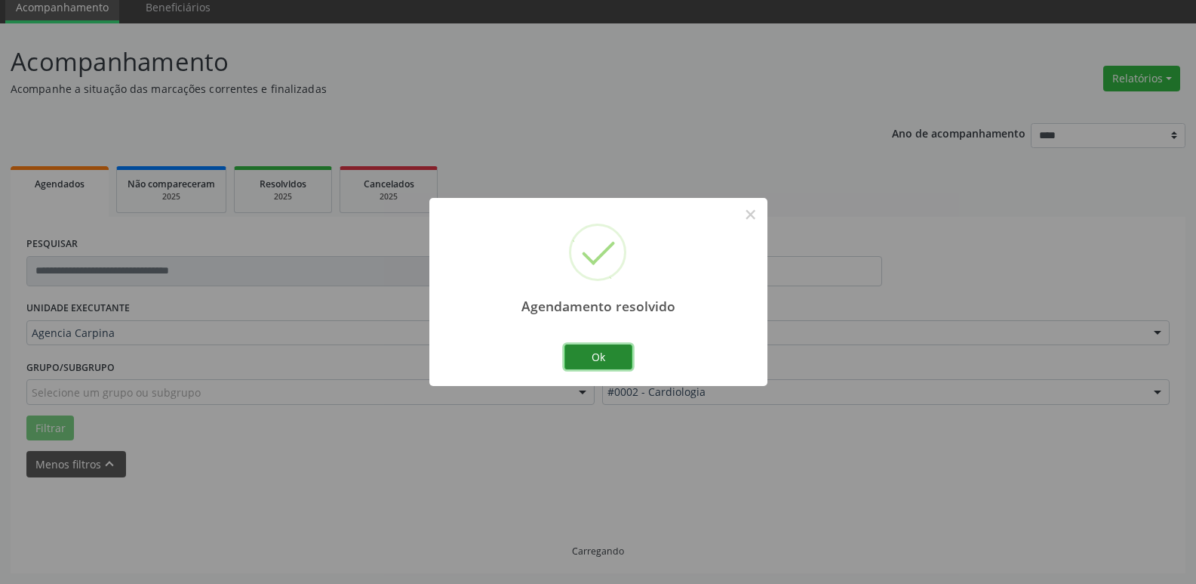
click at [616, 359] on button "Ok" at bounding box center [599, 357] width 68 height 26
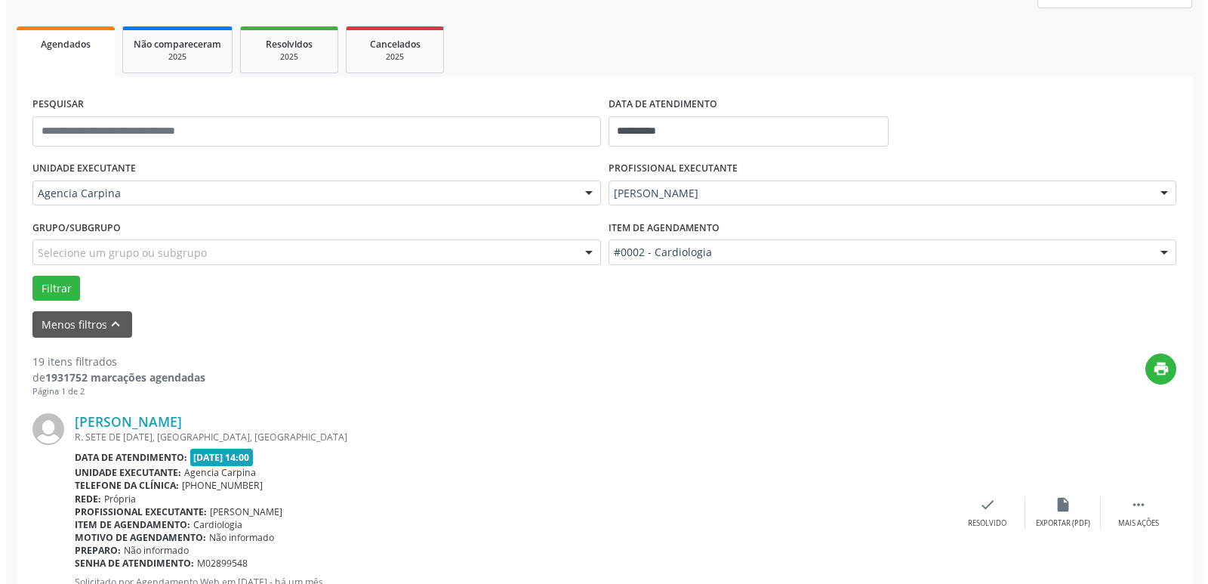
scroll to position [226, 0]
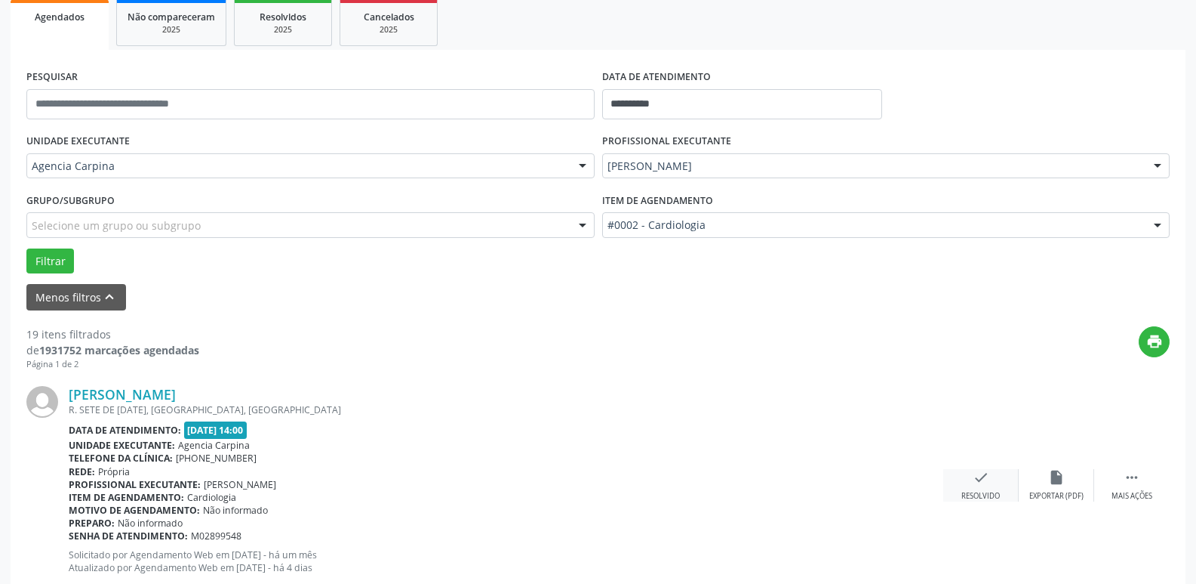
click at [977, 483] on icon "check" at bounding box center [981, 477] width 17 height 17
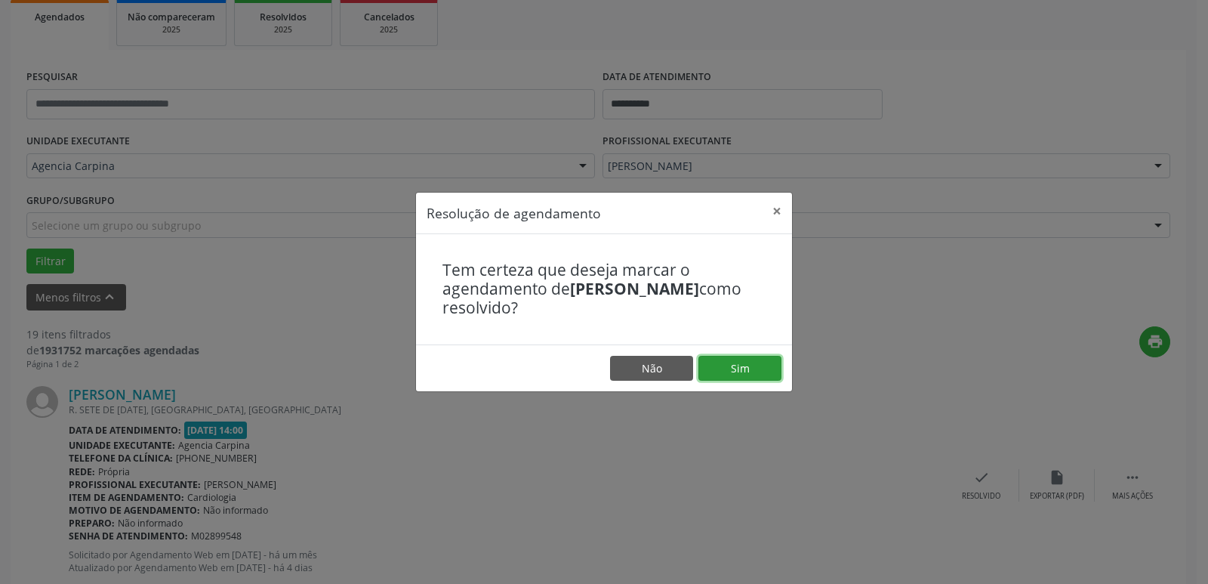
click at [734, 375] on button "Sim" at bounding box center [739, 369] width 83 height 26
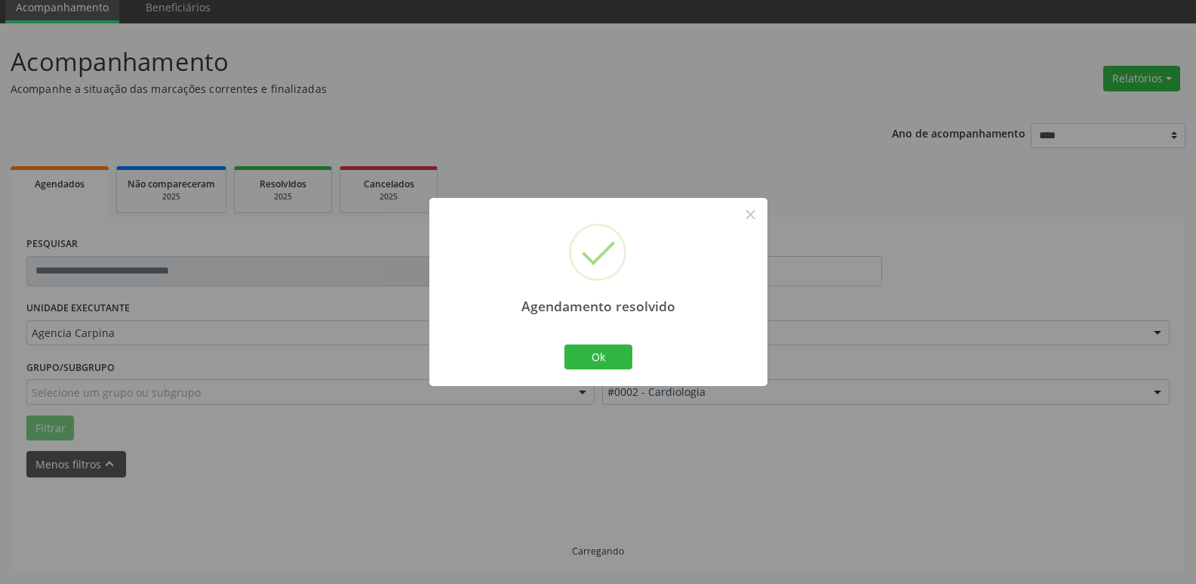
scroll to position [75, 0]
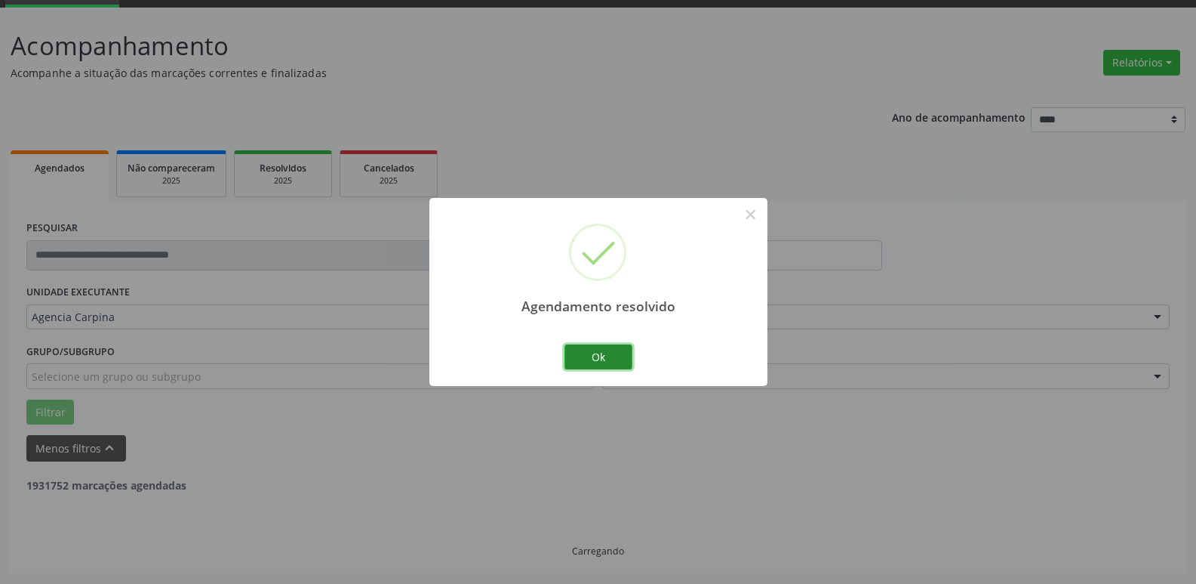
drag, startPoint x: 594, startPoint y: 346, endPoint x: 596, endPoint y: 361, distance: 14.5
click at [596, 361] on button "Ok" at bounding box center [599, 357] width 68 height 26
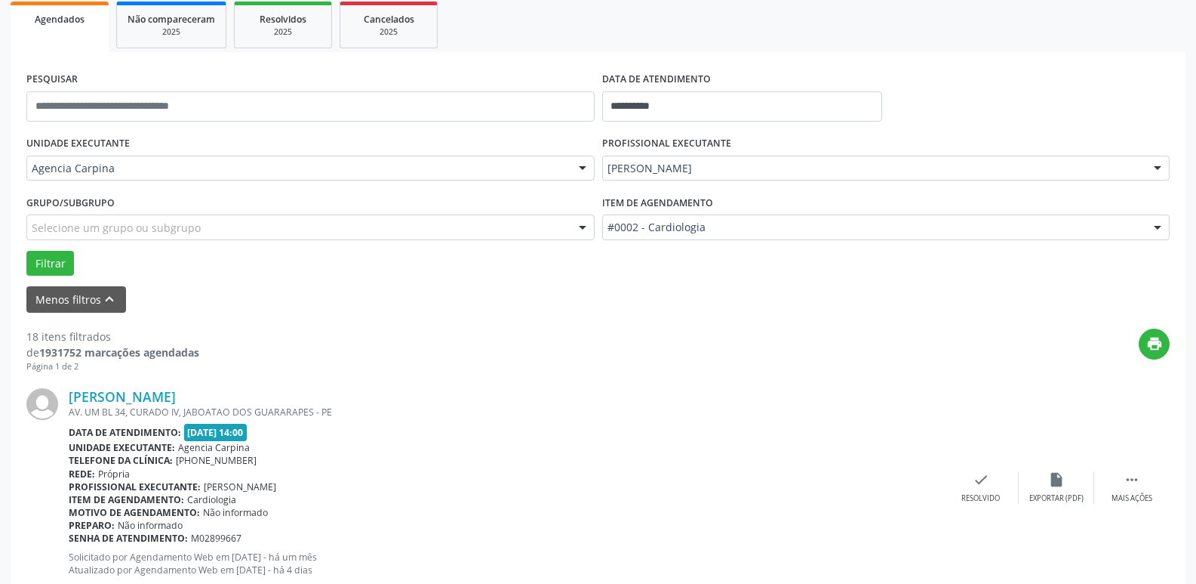
scroll to position [226, 0]
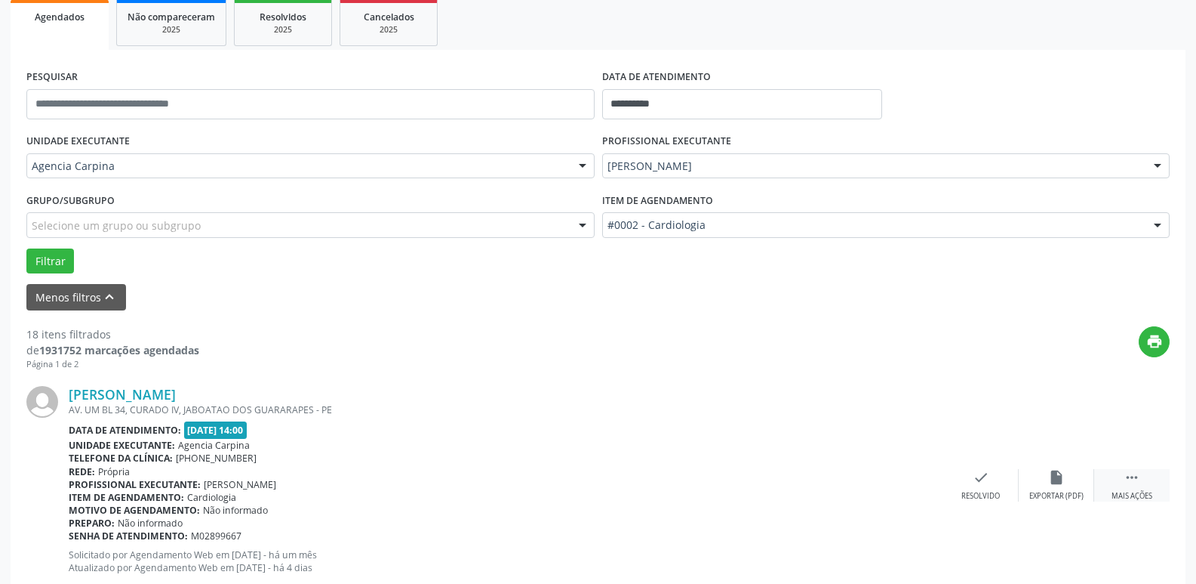
click at [1125, 478] on icon "" at bounding box center [1132, 477] width 17 height 17
click at [1049, 482] on icon "alarm_off" at bounding box center [1057, 477] width 17 height 17
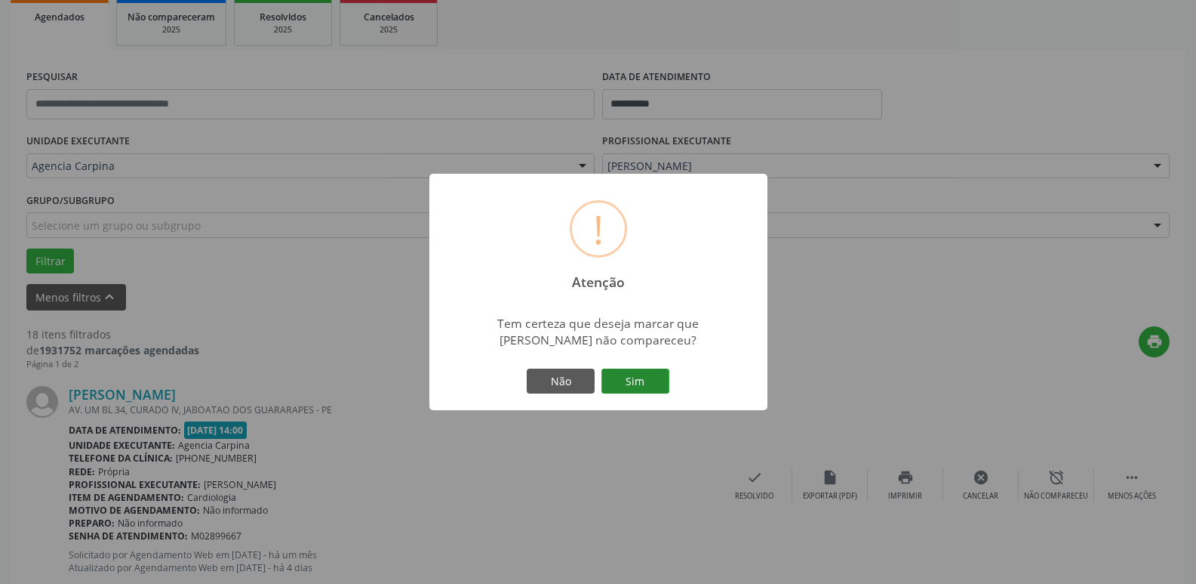
click at [617, 374] on button "Sim" at bounding box center [636, 381] width 68 height 26
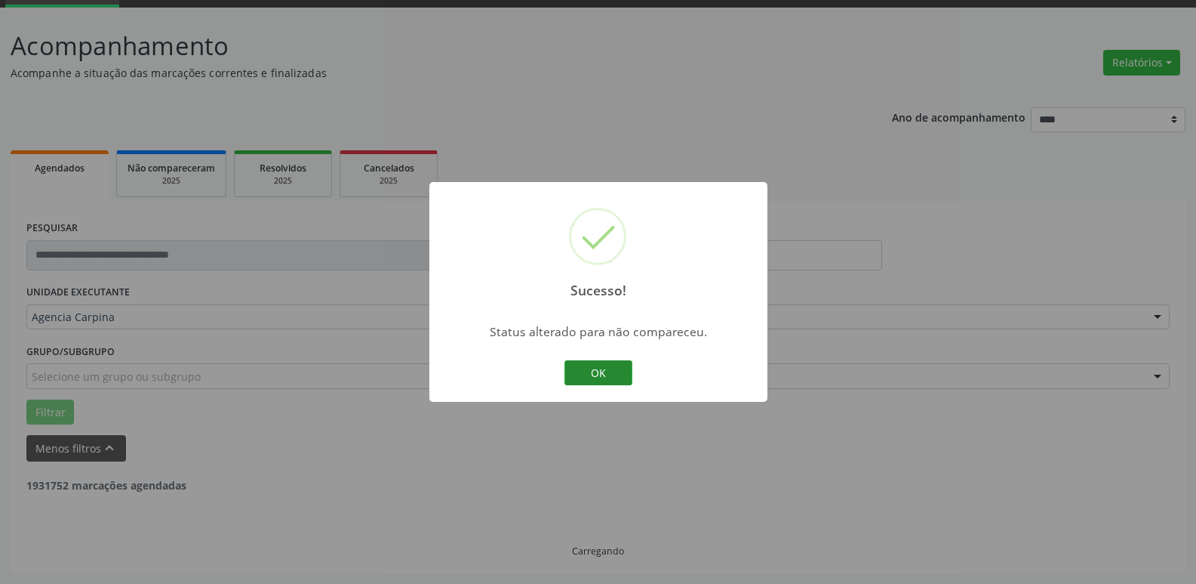
scroll to position [75, 0]
click at [593, 374] on button "OK" at bounding box center [599, 373] width 68 height 26
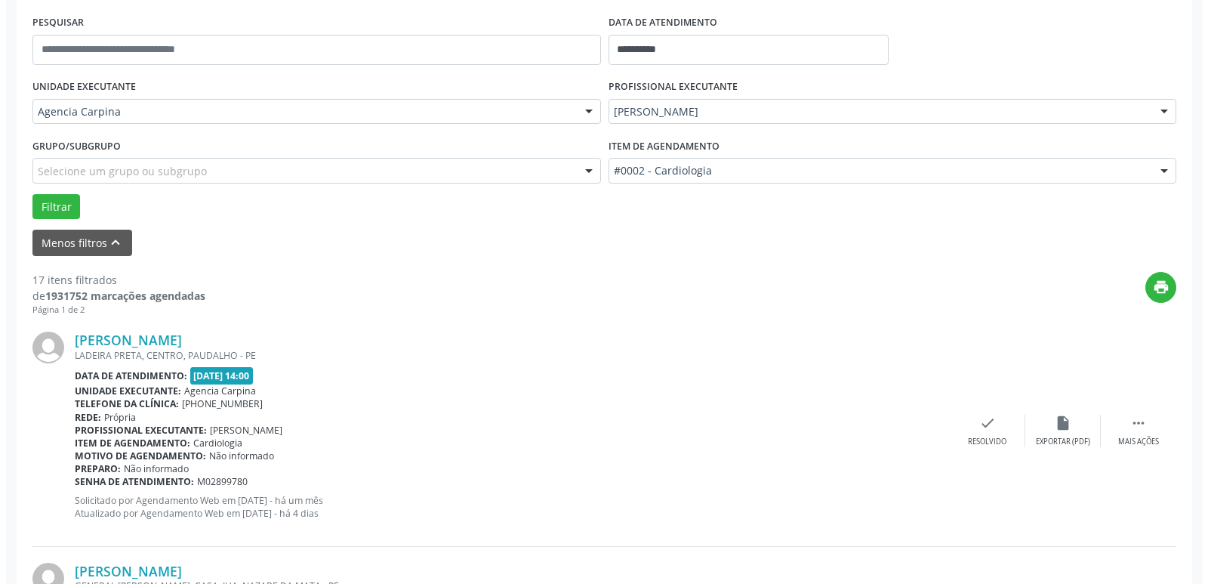
scroll to position [302, 0]
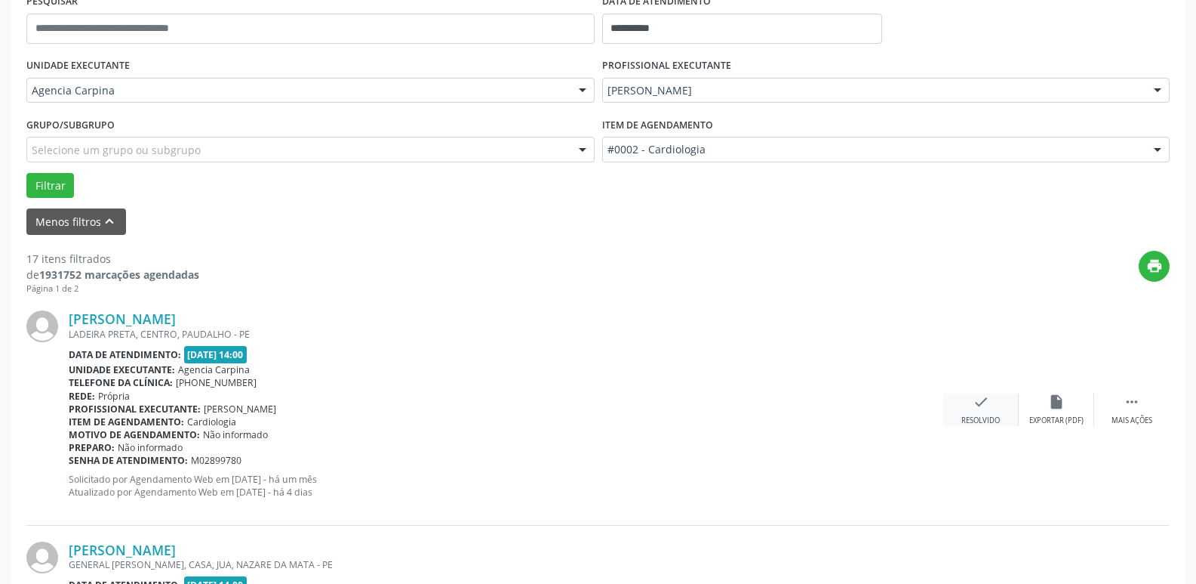
click at [984, 405] on icon "check" at bounding box center [981, 401] width 17 height 17
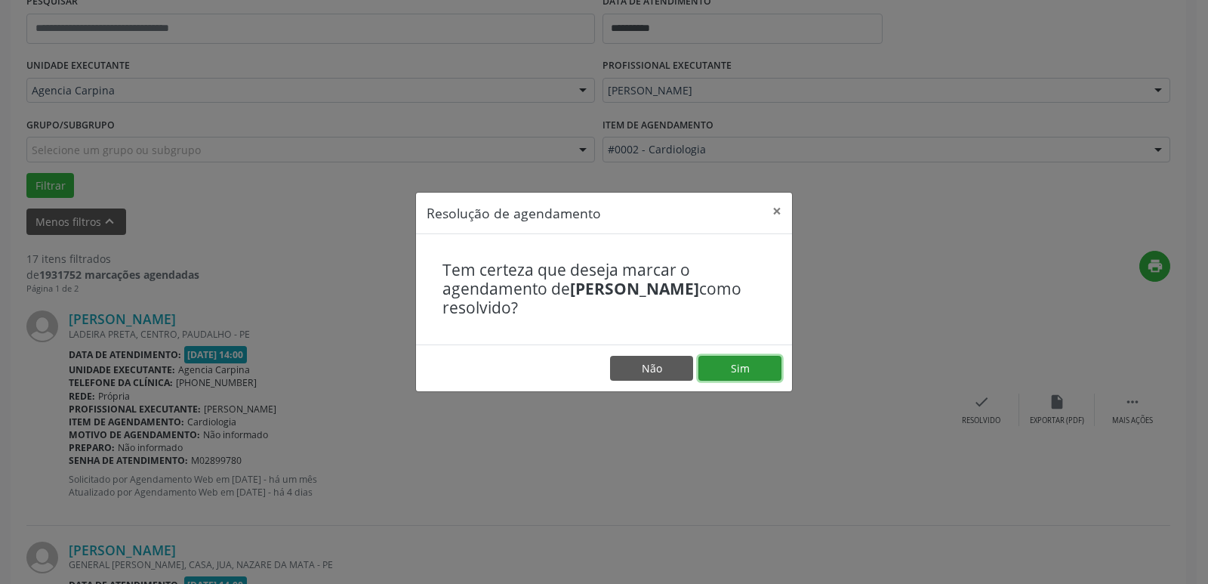
click at [743, 364] on button "Sim" at bounding box center [739, 369] width 83 height 26
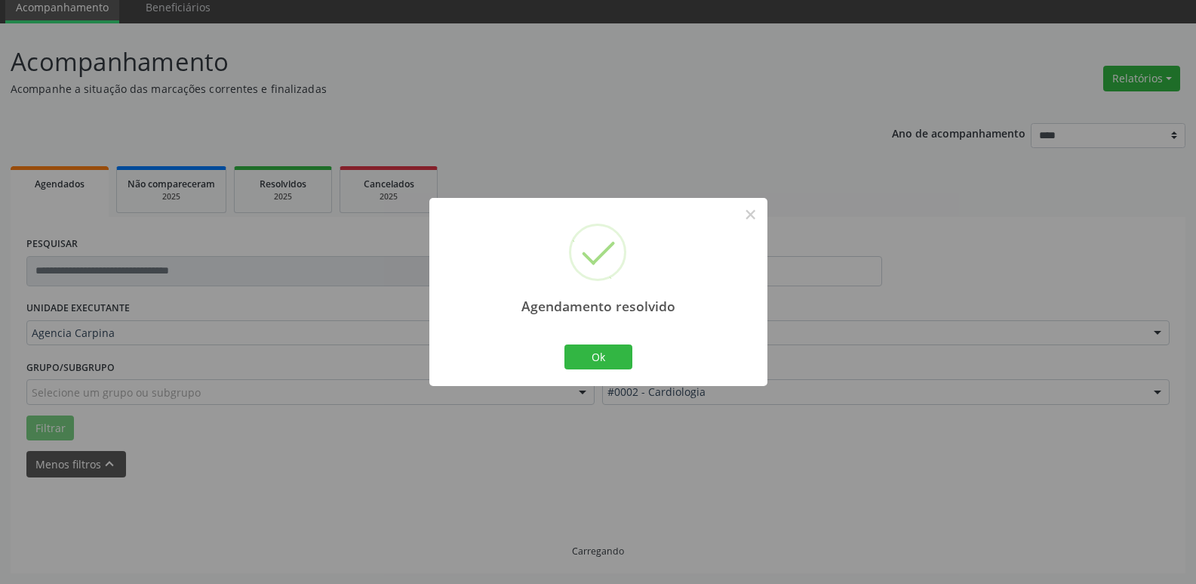
scroll to position [75, 0]
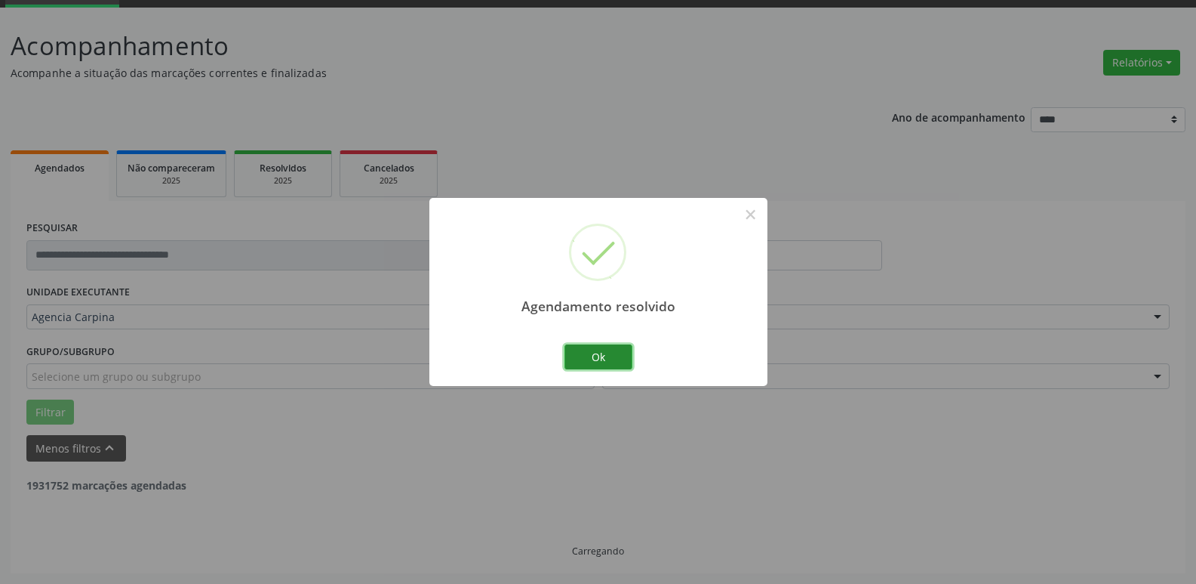
click at [625, 358] on button "Ok" at bounding box center [599, 357] width 68 height 26
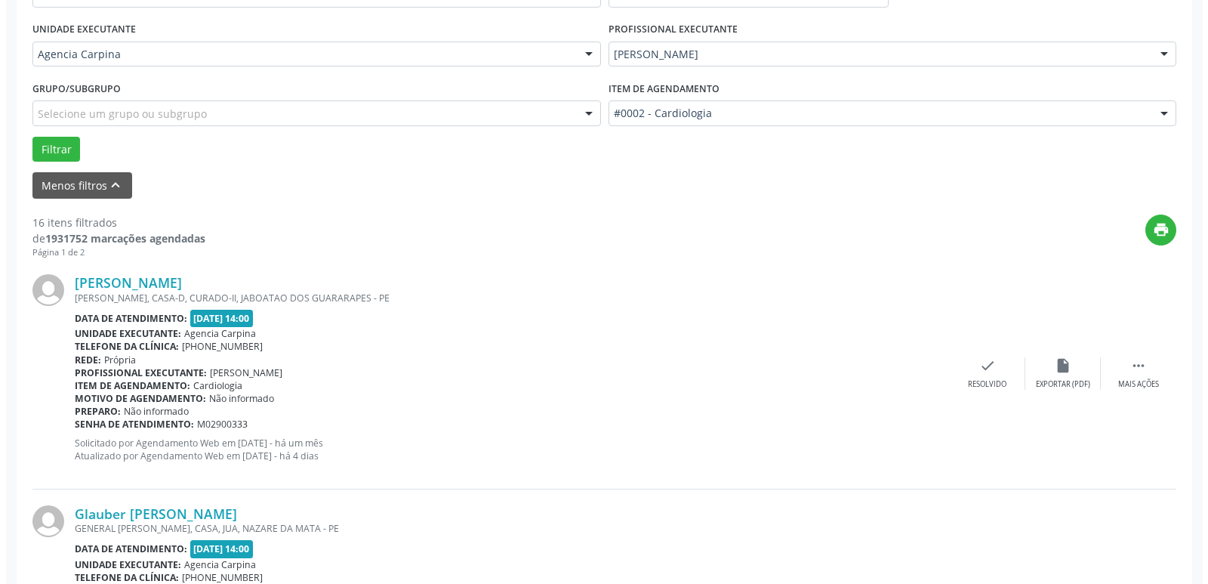
scroll to position [377, 0]
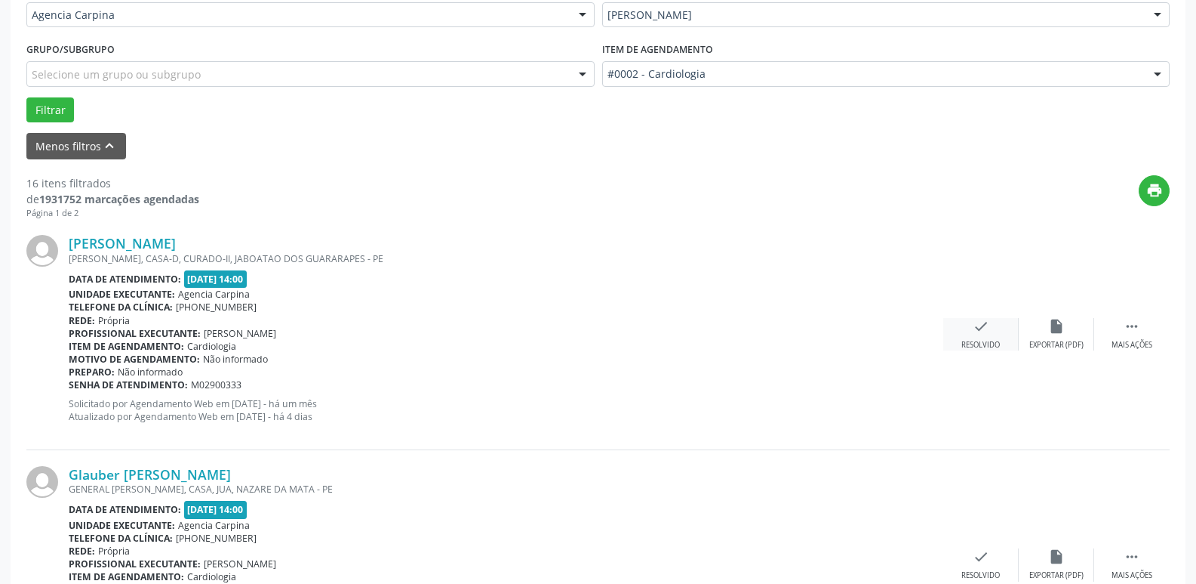
click at [982, 319] on icon "check" at bounding box center [981, 326] width 17 height 17
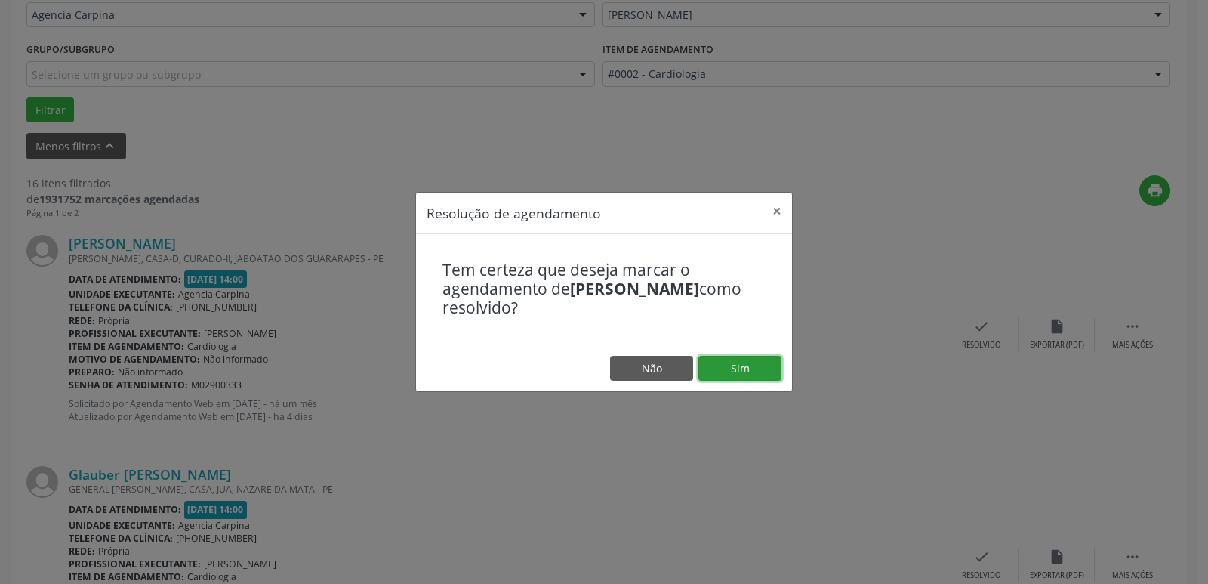
click at [770, 361] on button "Sim" at bounding box center [739, 369] width 83 height 26
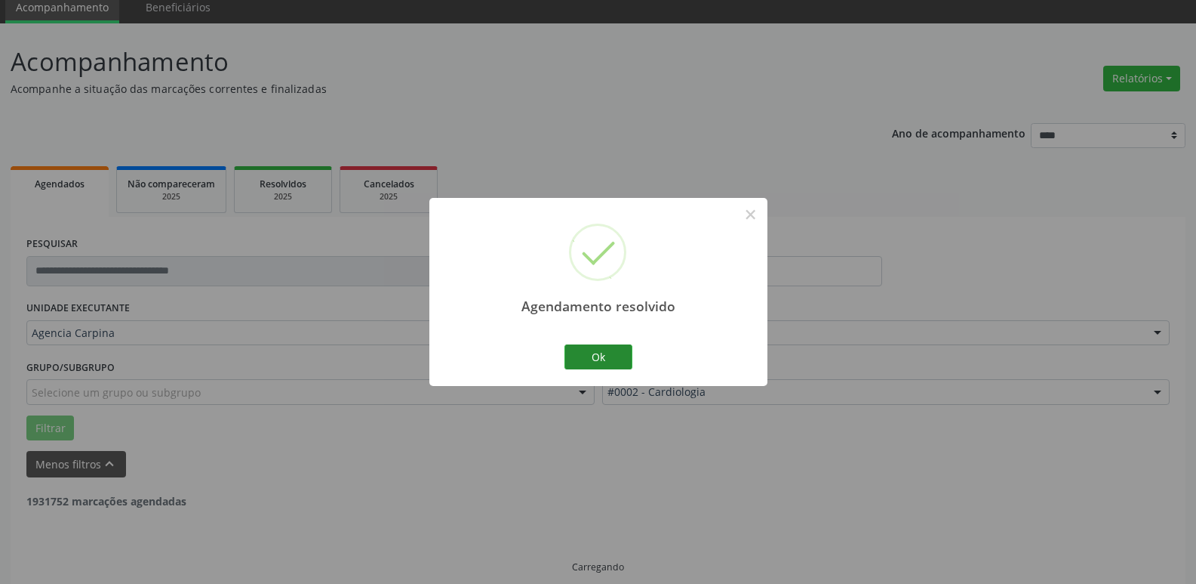
scroll to position [75, 0]
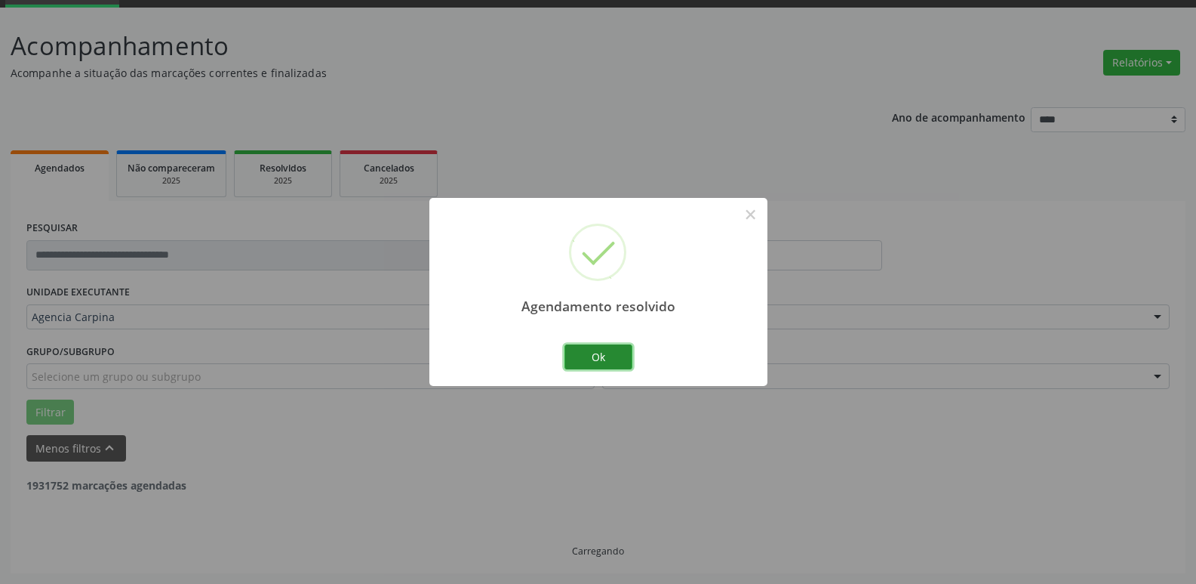
click at [609, 352] on button "Ok" at bounding box center [599, 357] width 68 height 26
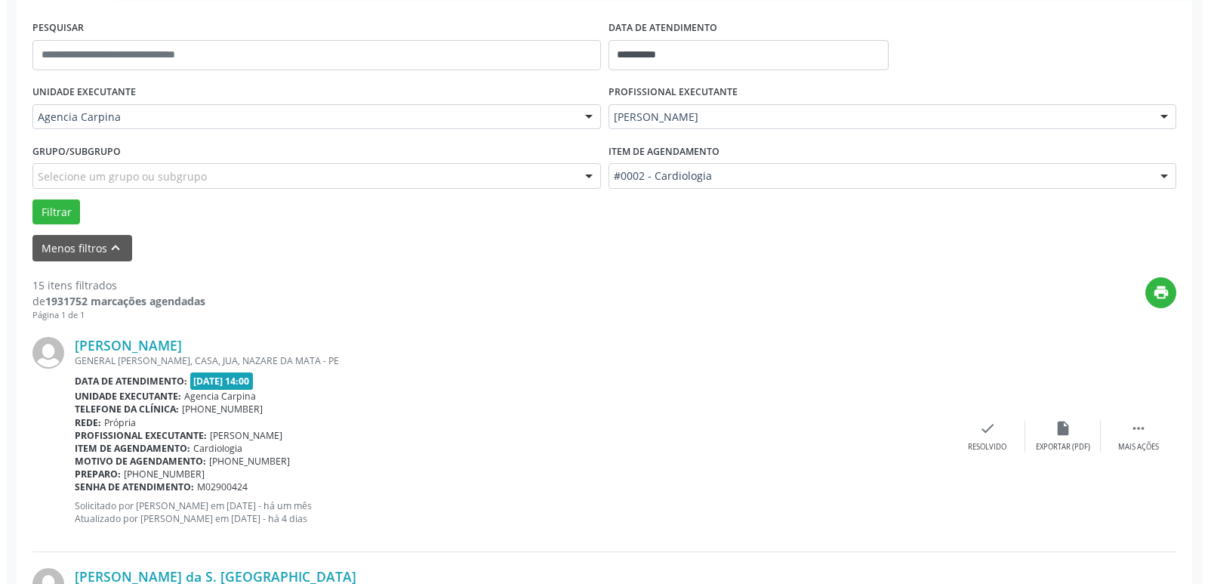
scroll to position [302, 0]
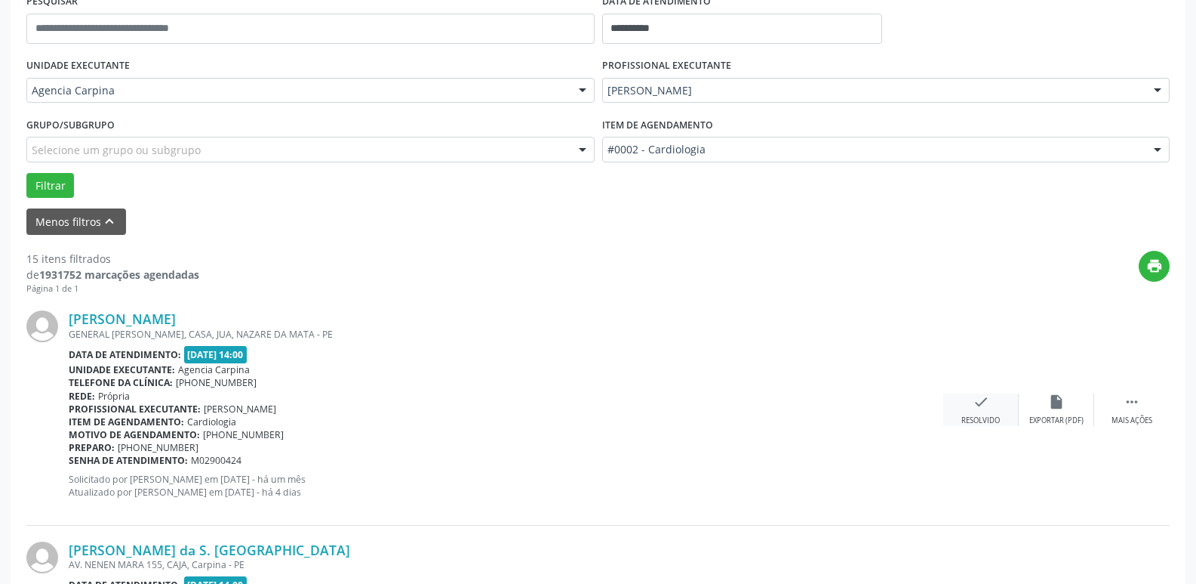
click at [979, 409] on icon "check" at bounding box center [981, 401] width 17 height 17
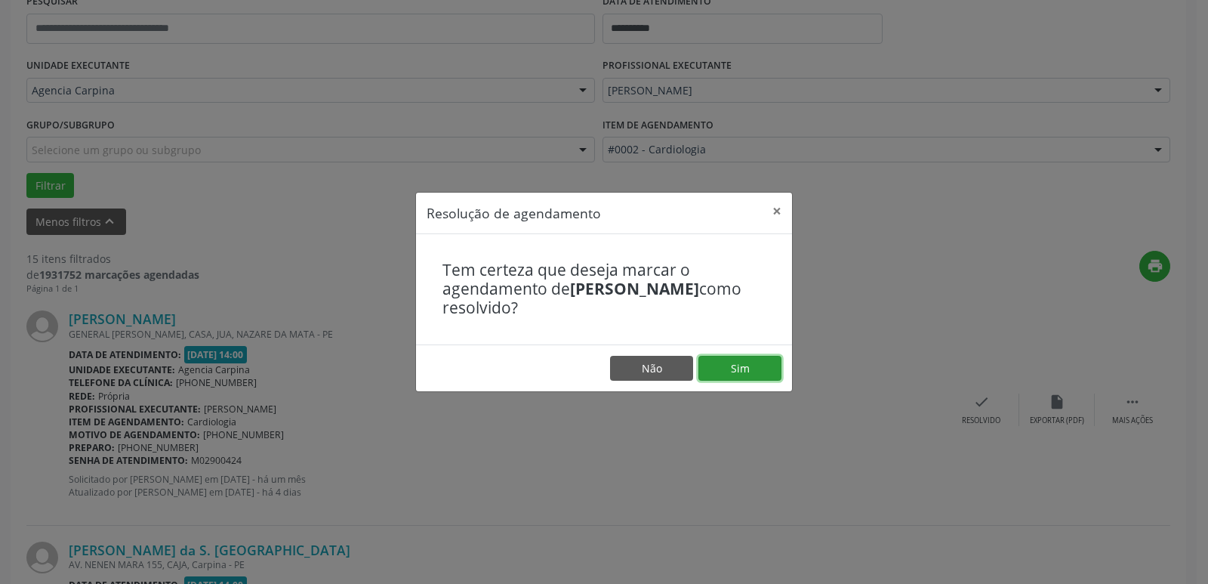
click at [767, 377] on button "Sim" at bounding box center [739, 369] width 83 height 26
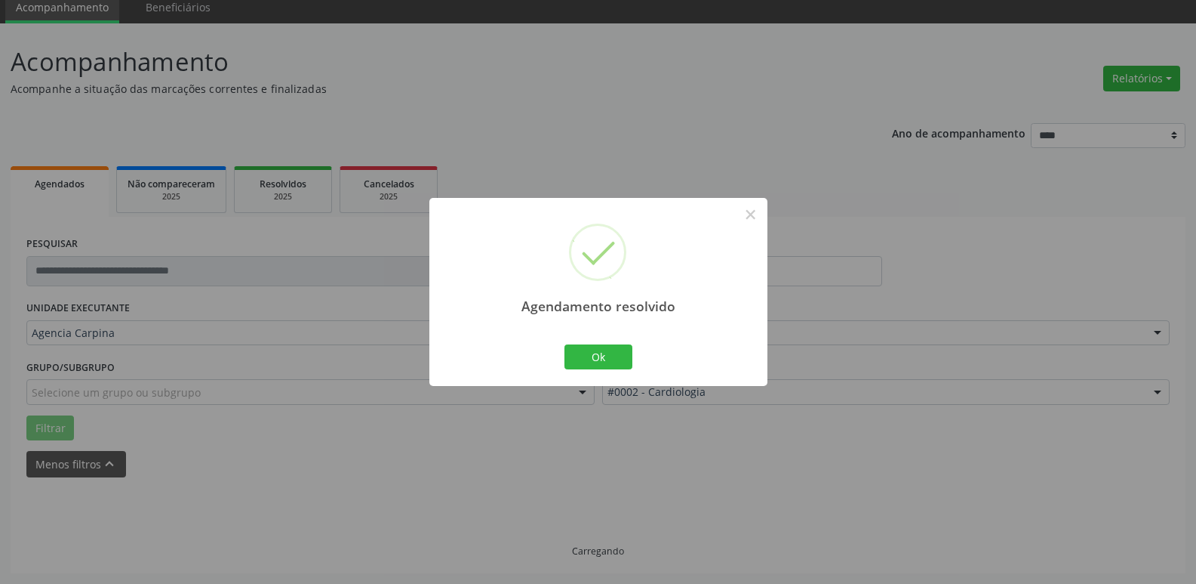
scroll to position [75, 0]
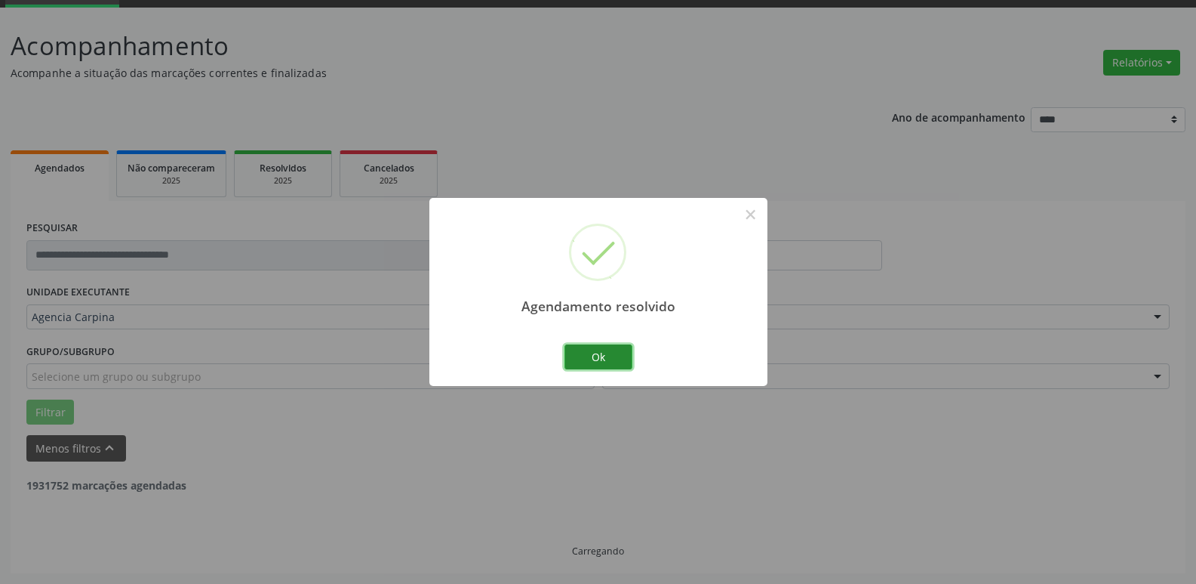
click at [603, 364] on button "Ok" at bounding box center [599, 357] width 68 height 26
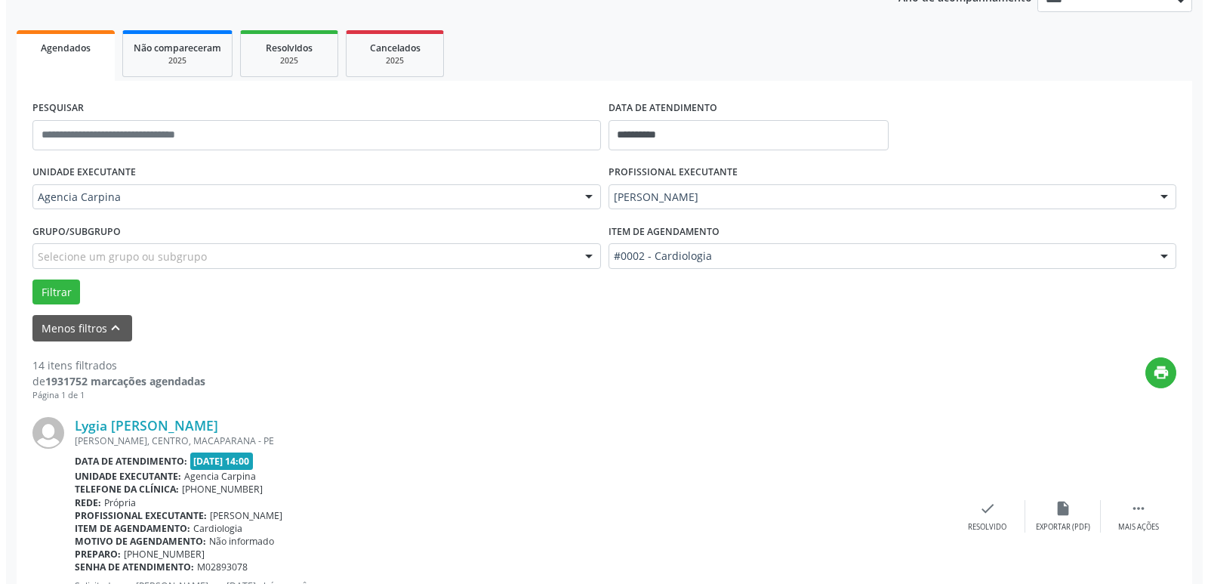
scroll to position [226, 0]
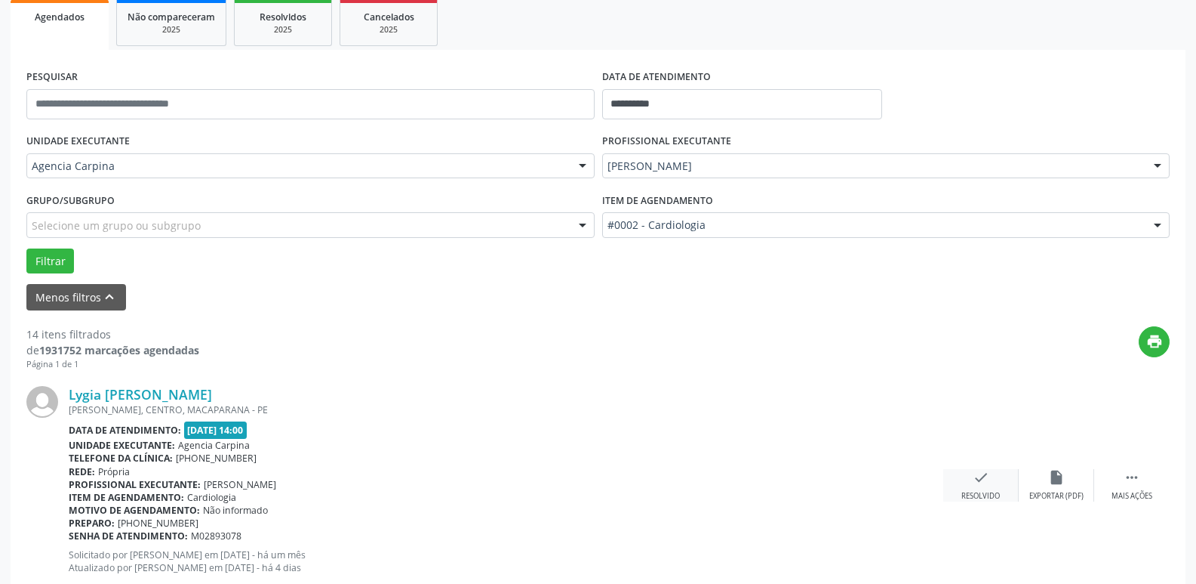
click at [971, 488] on div "check Resolvido" at bounding box center [981, 485] width 75 height 32
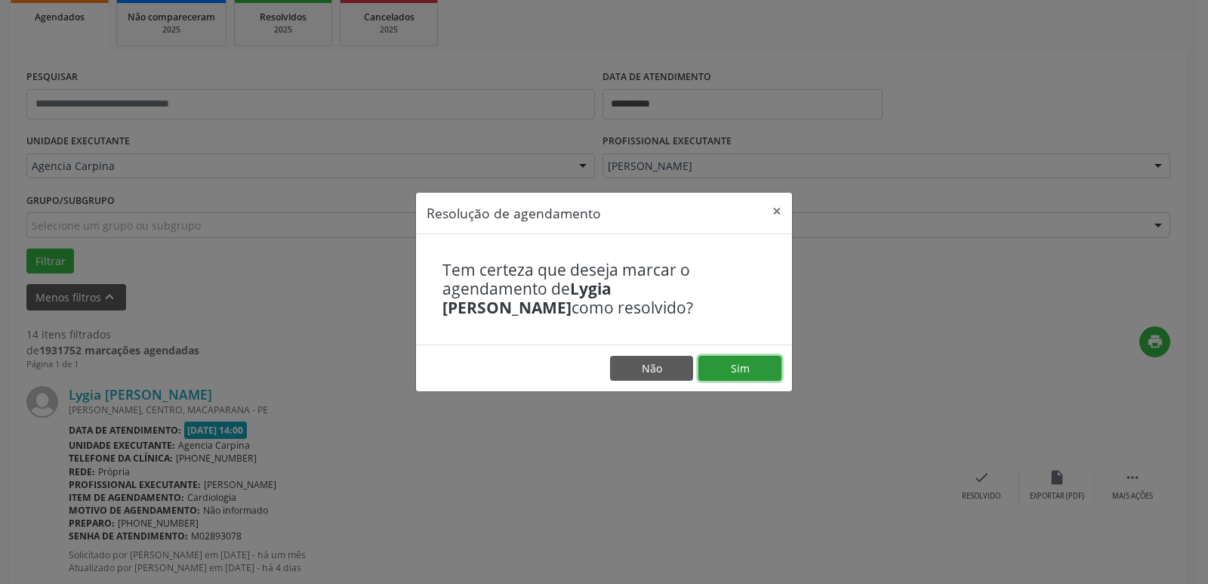
click at [756, 373] on button "Sim" at bounding box center [739, 369] width 83 height 26
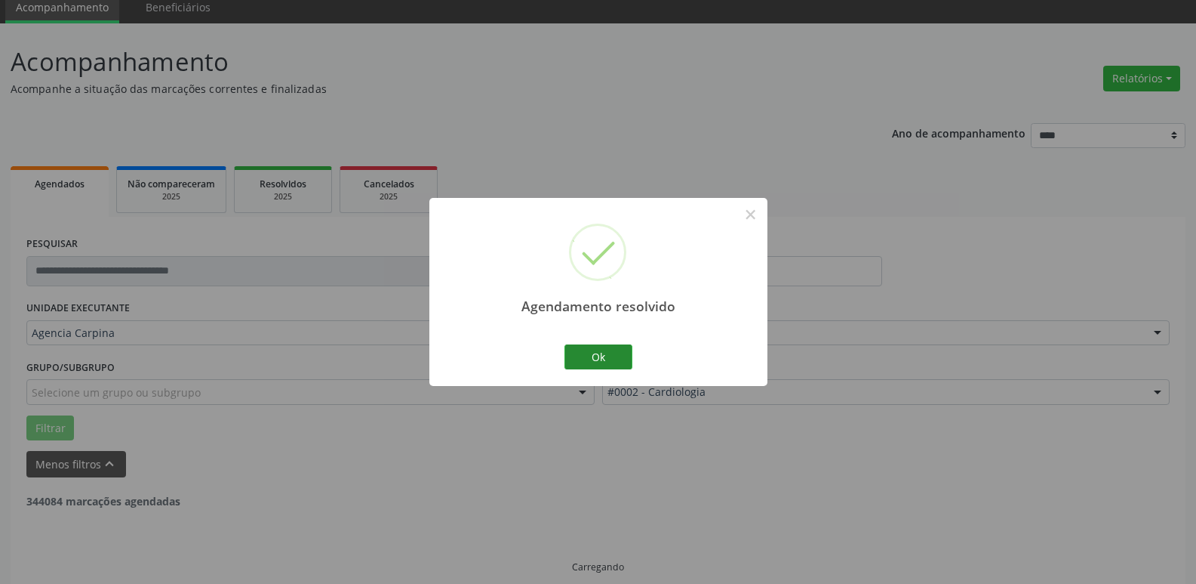
scroll to position [75, 0]
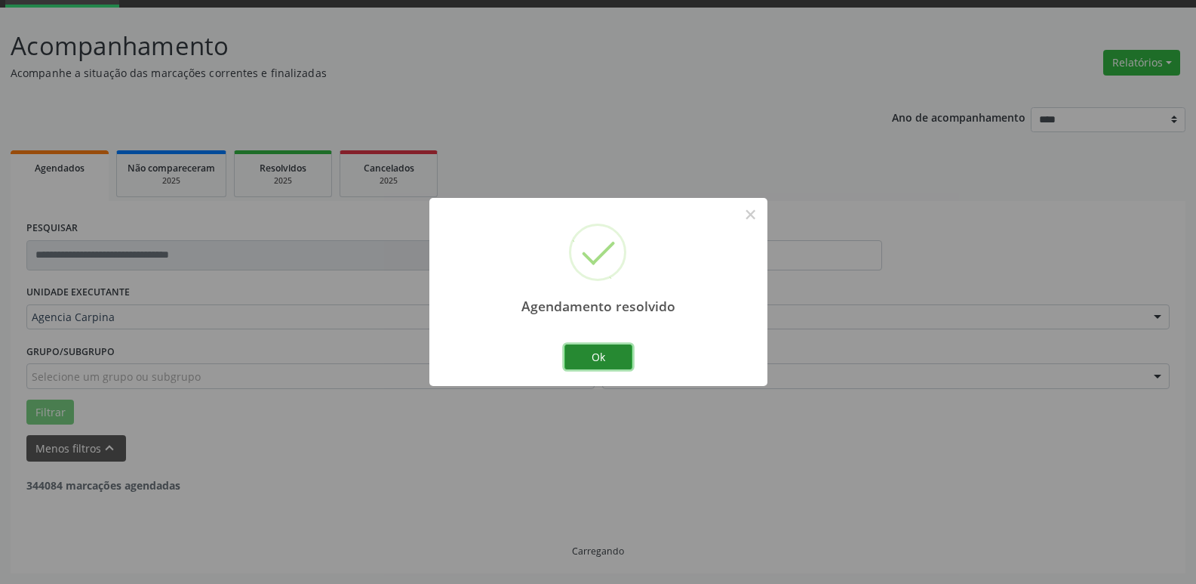
click at [610, 362] on button "Ok" at bounding box center [599, 357] width 68 height 26
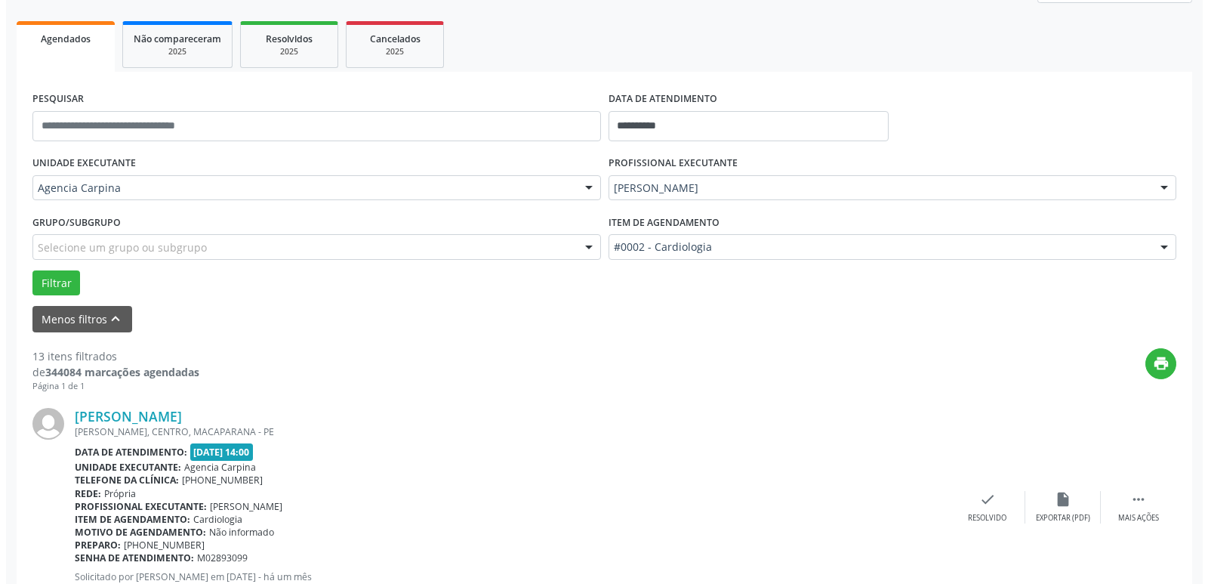
scroll to position [226, 0]
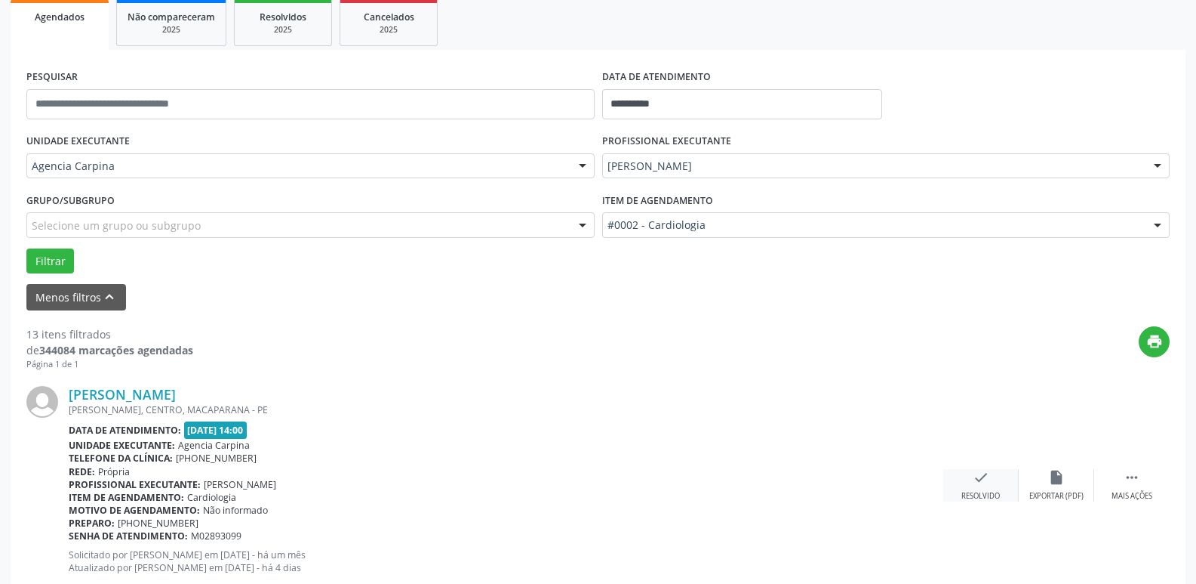
click at [979, 487] on div "check Resolvido" at bounding box center [981, 485] width 75 height 32
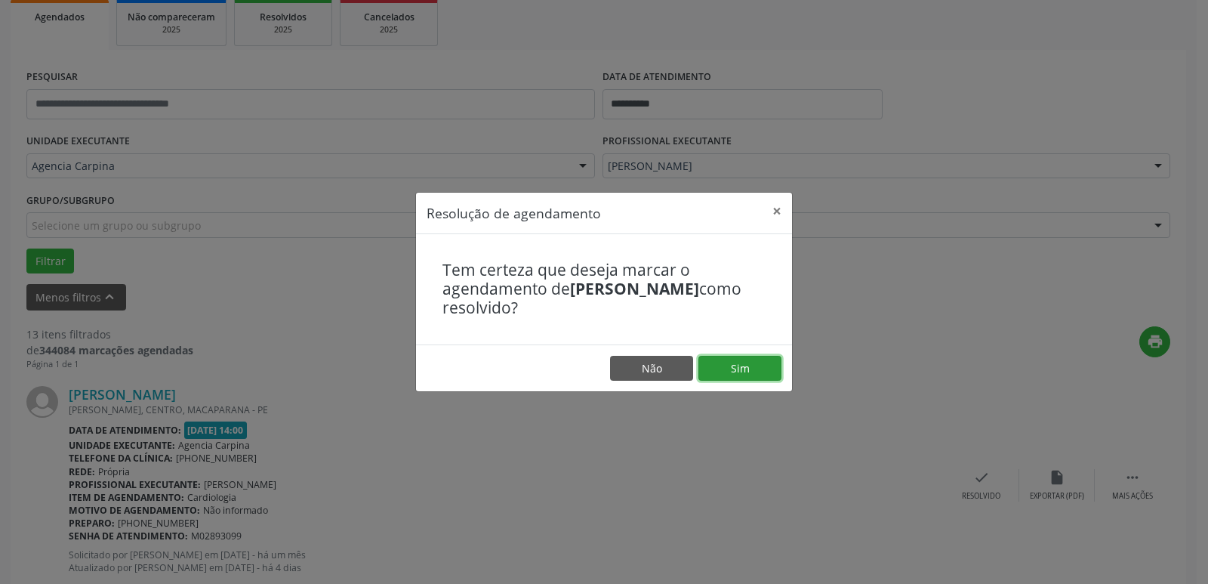
click at [758, 368] on button "Sim" at bounding box center [739, 369] width 83 height 26
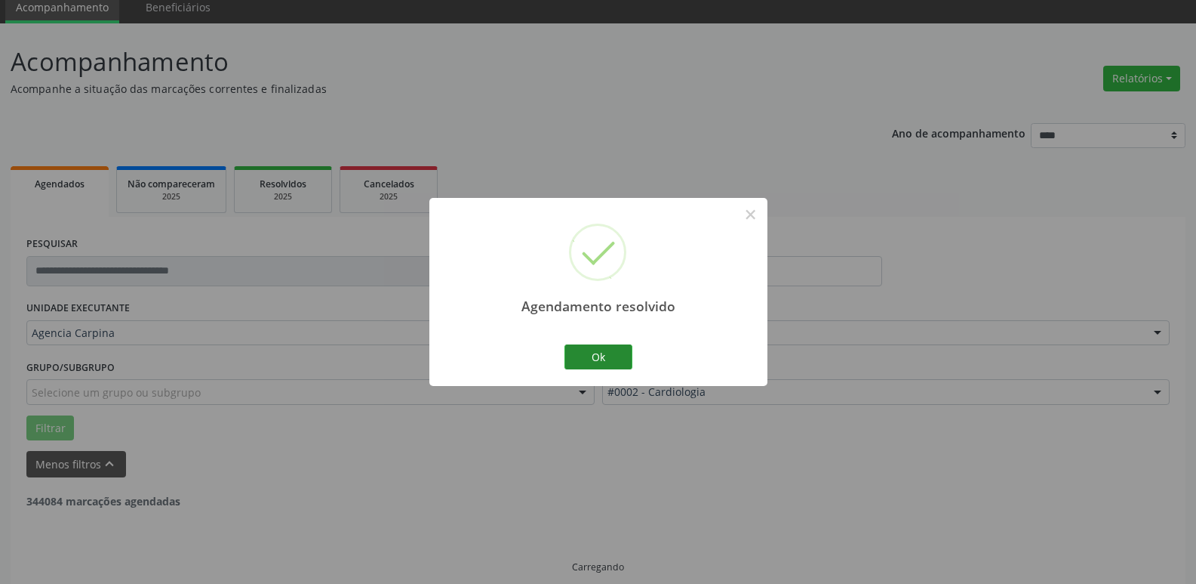
scroll to position [75, 0]
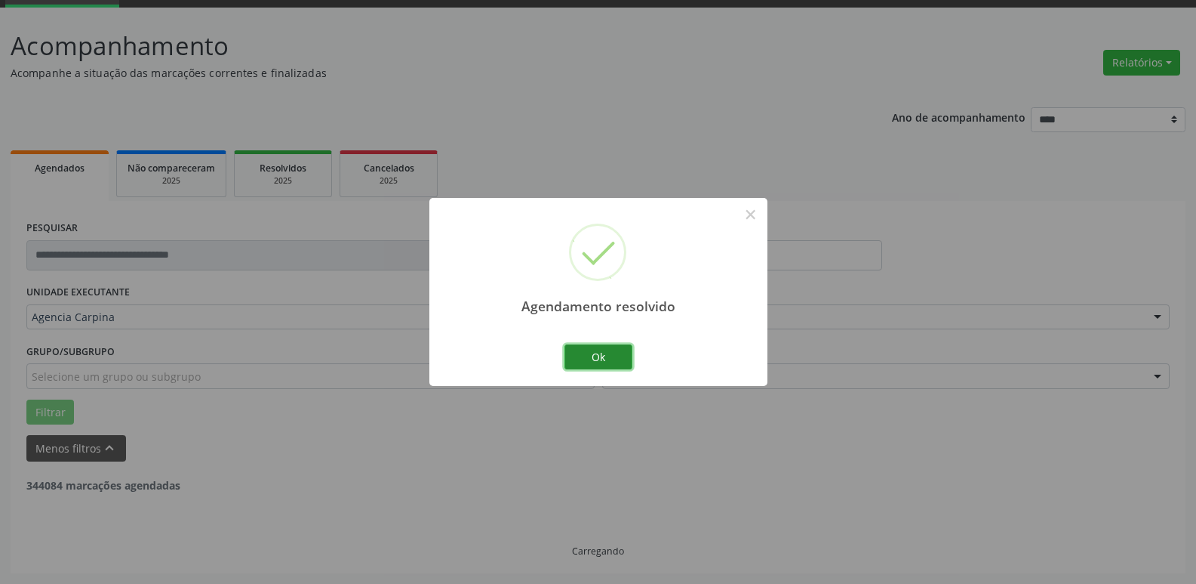
click at [613, 359] on button "Ok" at bounding box center [599, 357] width 68 height 26
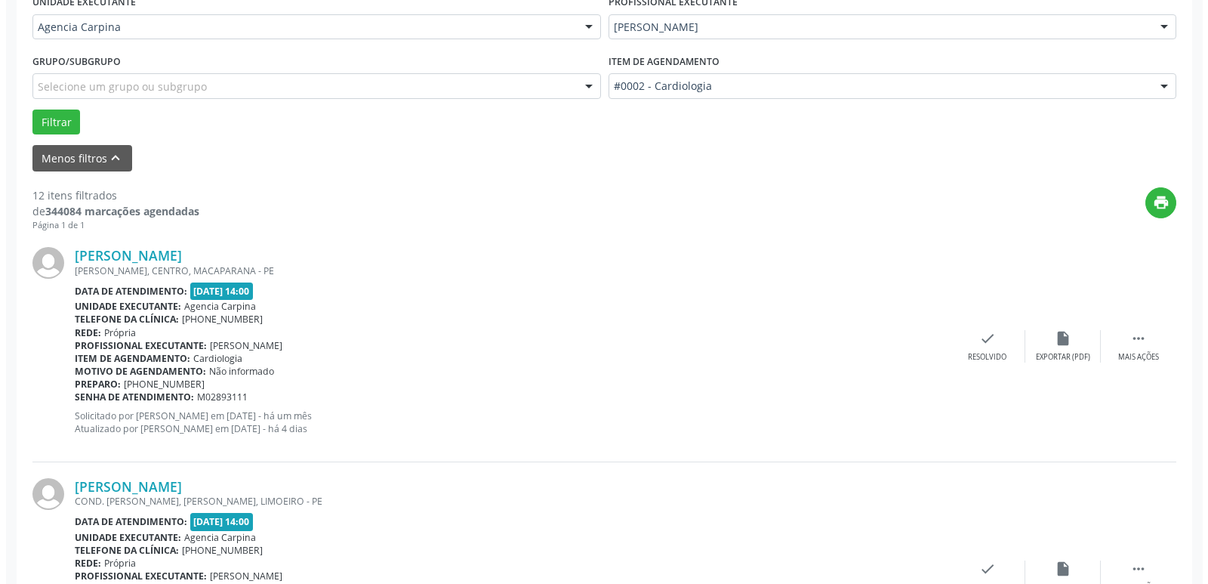
scroll to position [377, 0]
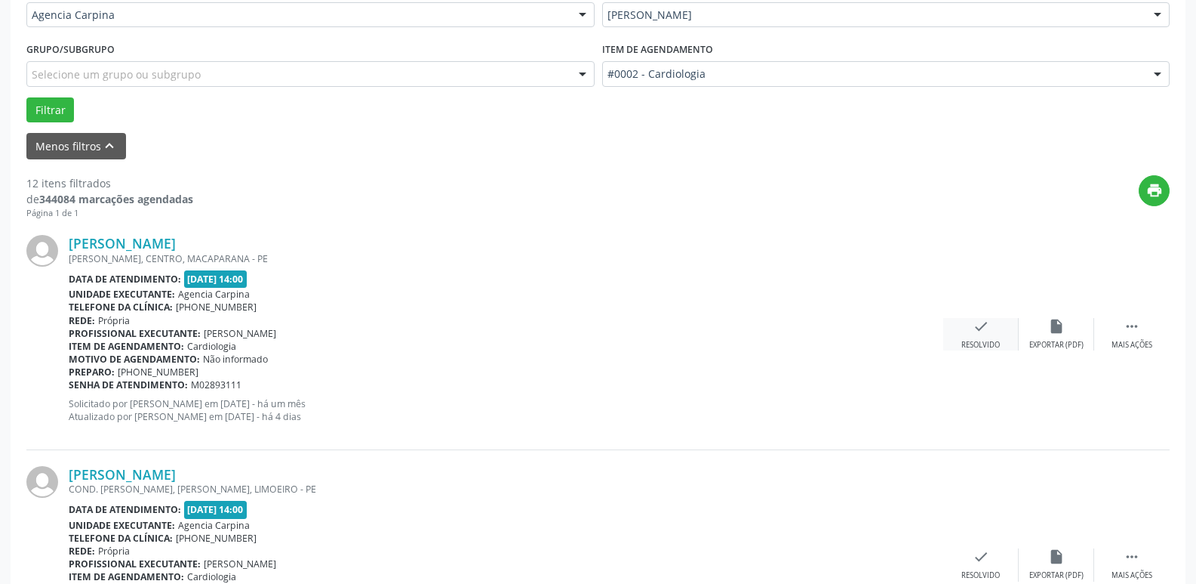
click at [982, 329] on icon "check" at bounding box center [981, 326] width 17 height 17
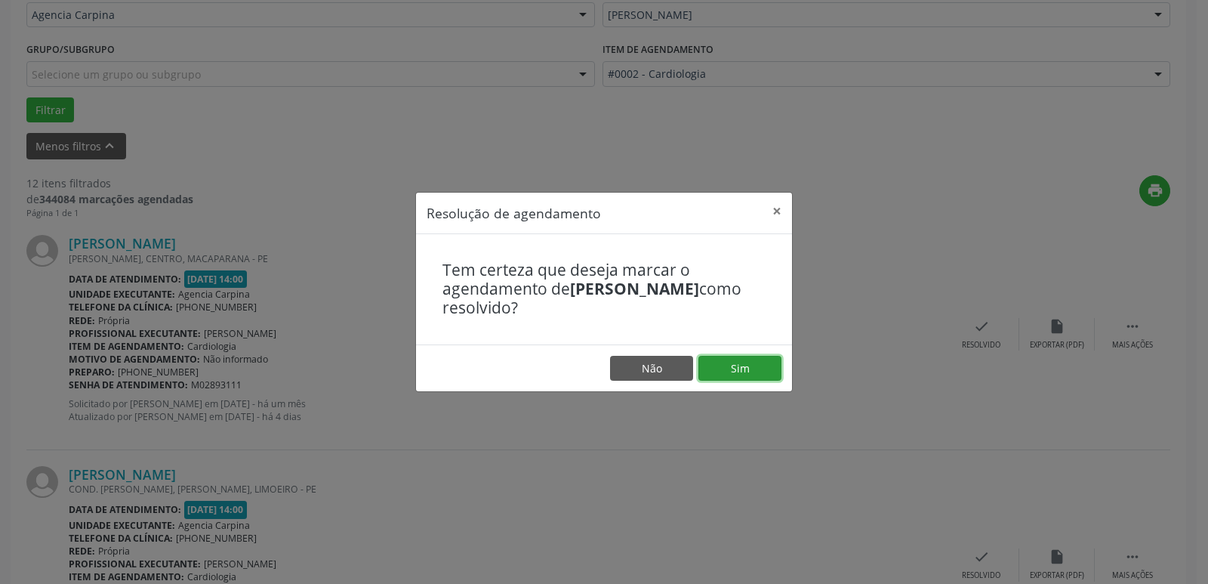
click at [735, 374] on button "Sim" at bounding box center [739, 369] width 83 height 26
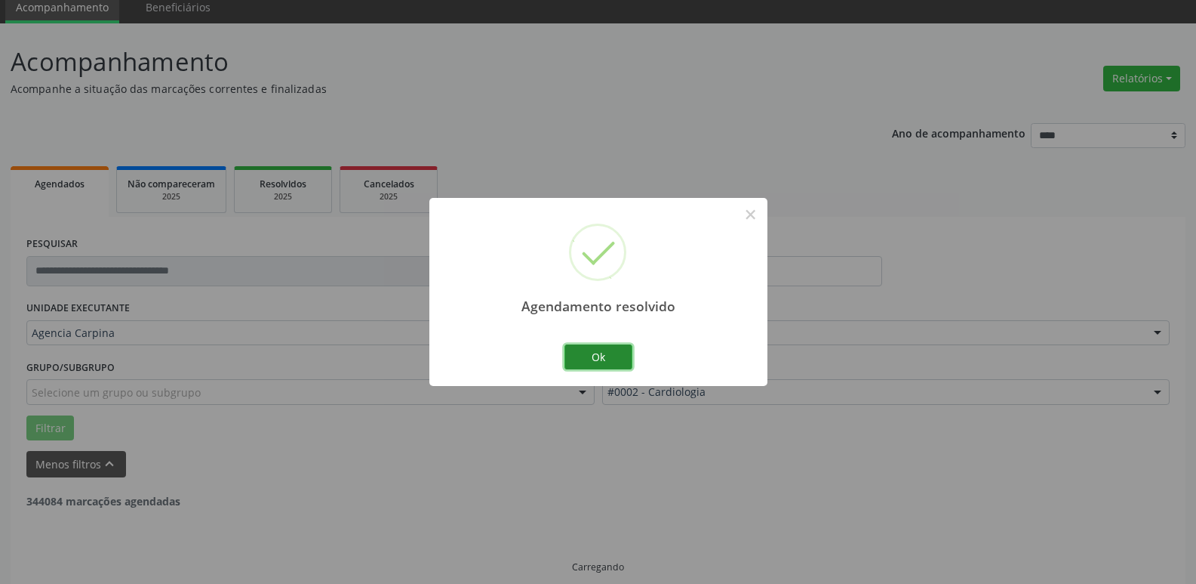
scroll to position [75, 0]
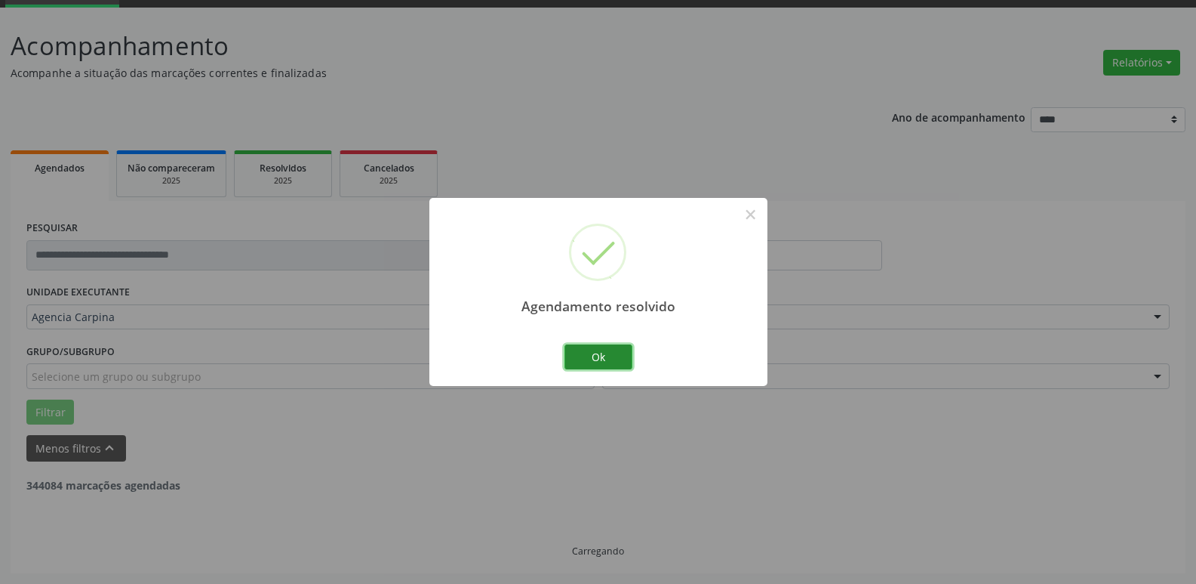
click at [603, 356] on button "Ok" at bounding box center [599, 357] width 68 height 26
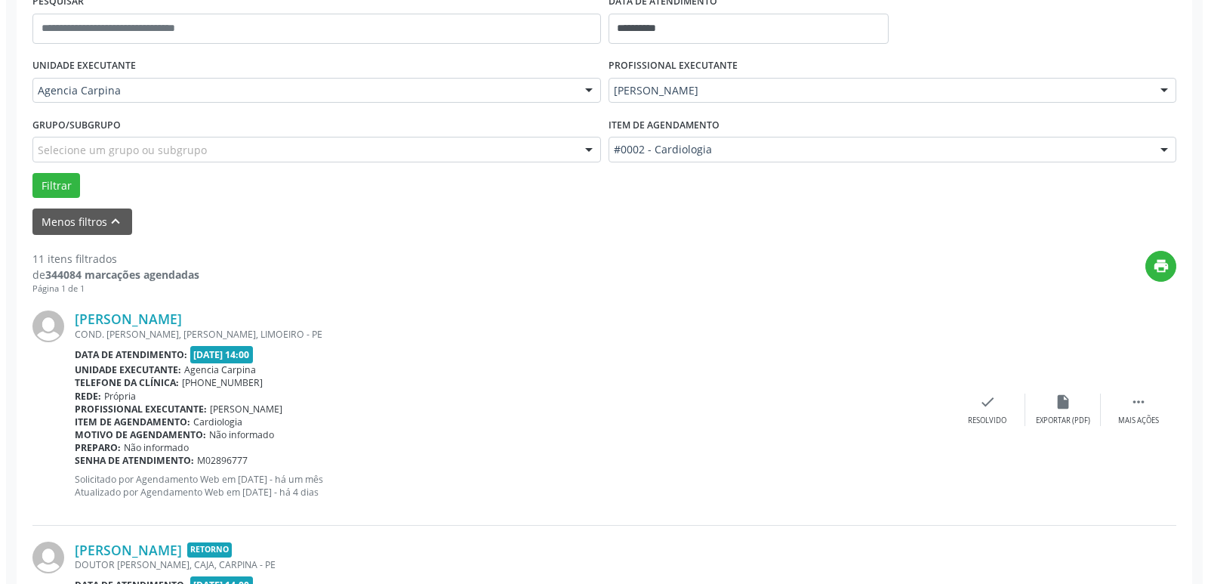
scroll to position [377, 0]
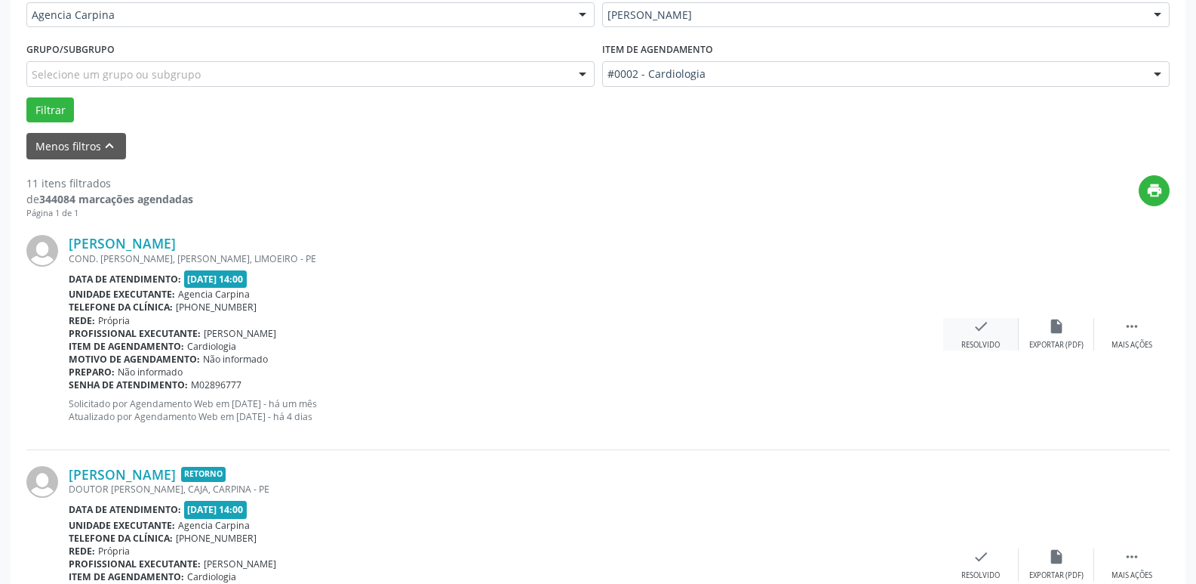
click at [978, 331] on icon "check" at bounding box center [981, 326] width 17 height 17
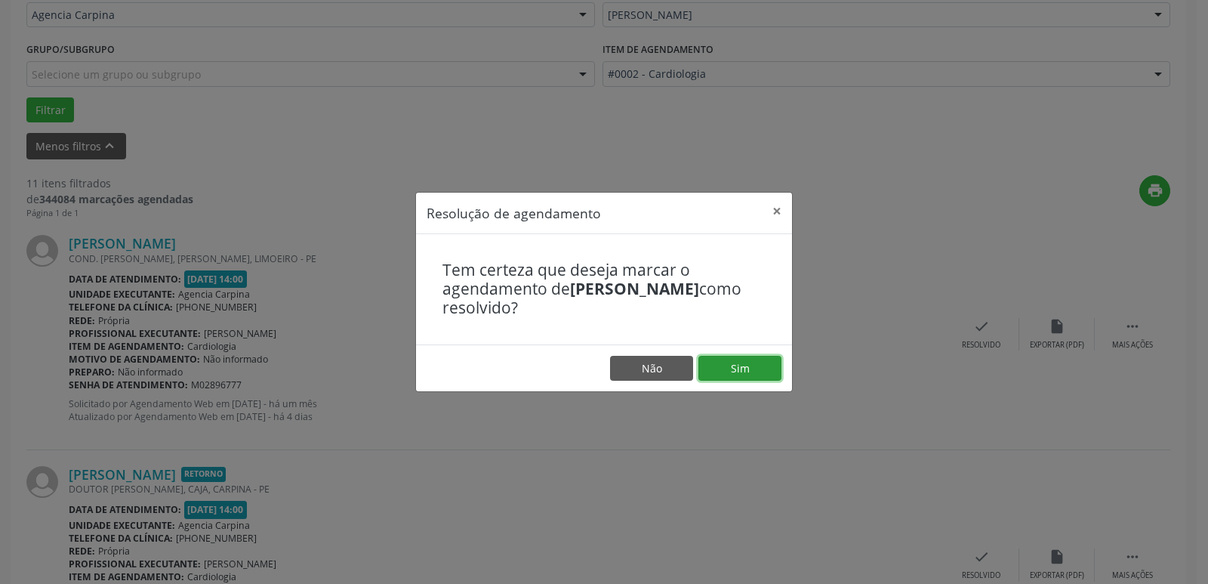
click at [756, 371] on button "Sim" at bounding box center [739, 369] width 83 height 26
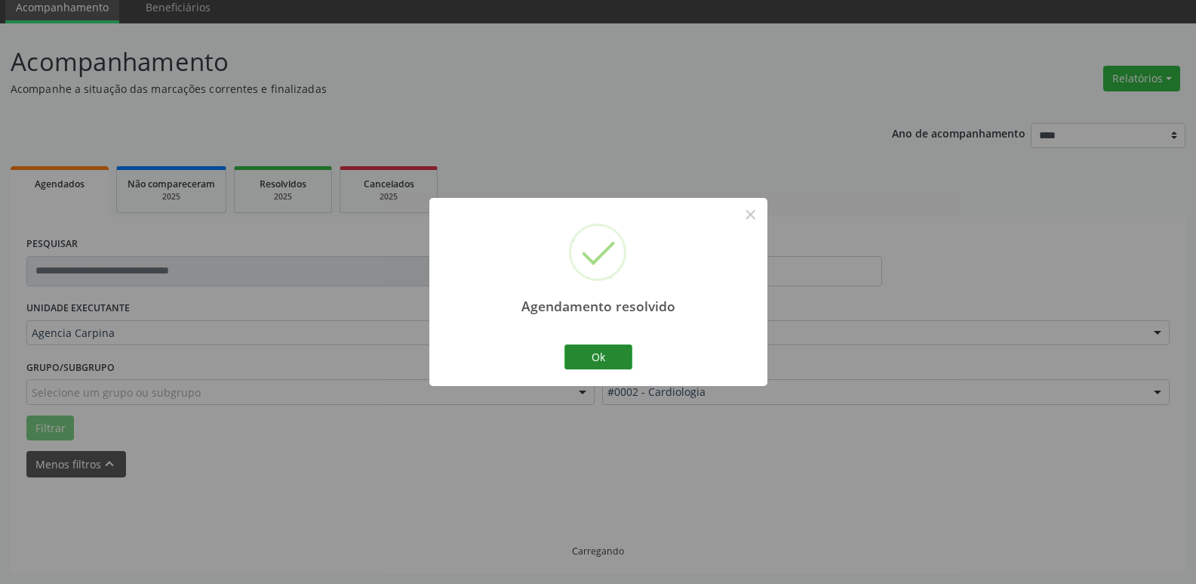
scroll to position [75, 0]
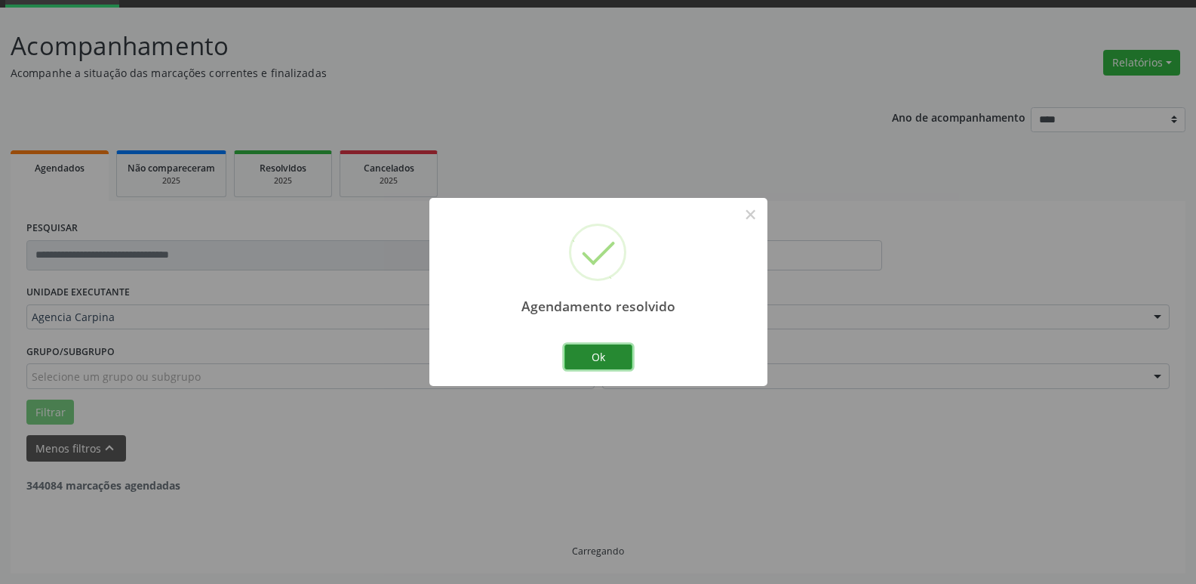
click at [624, 356] on button "Ok" at bounding box center [599, 357] width 68 height 26
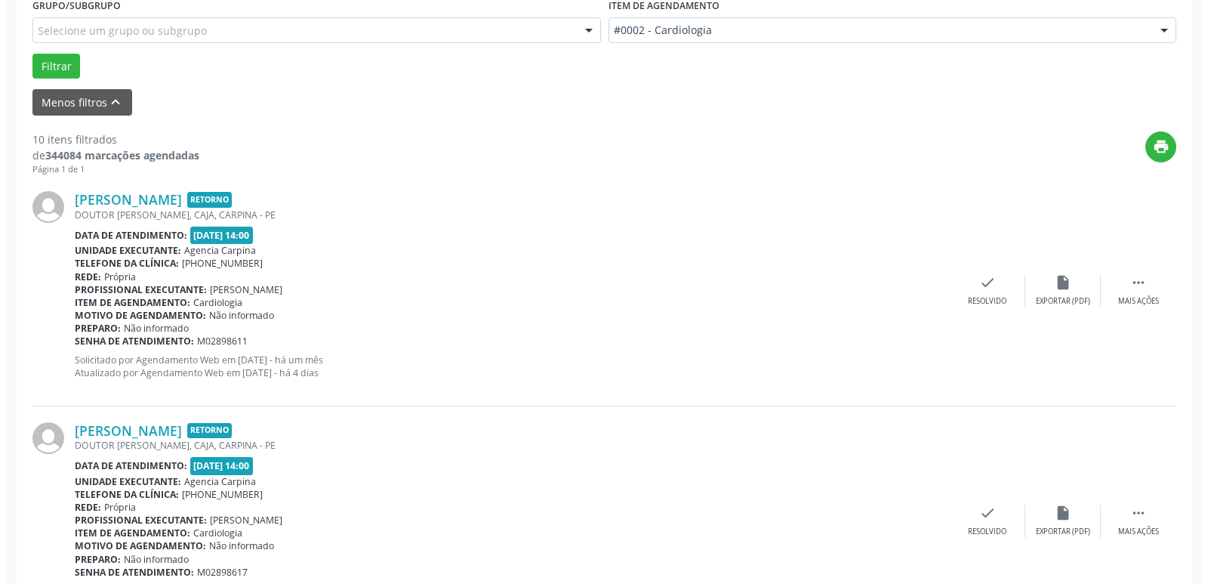
scroll to position [453, 0]
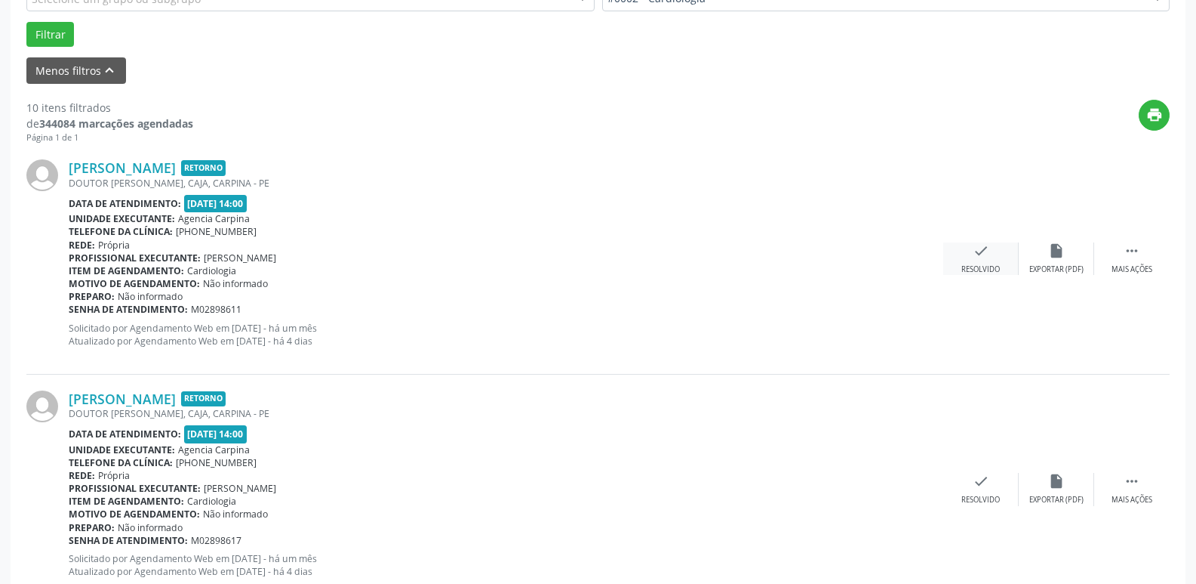
click at [970, 260] on div "check Resolvido" at bounding box center [981, 258] width 75 height 32
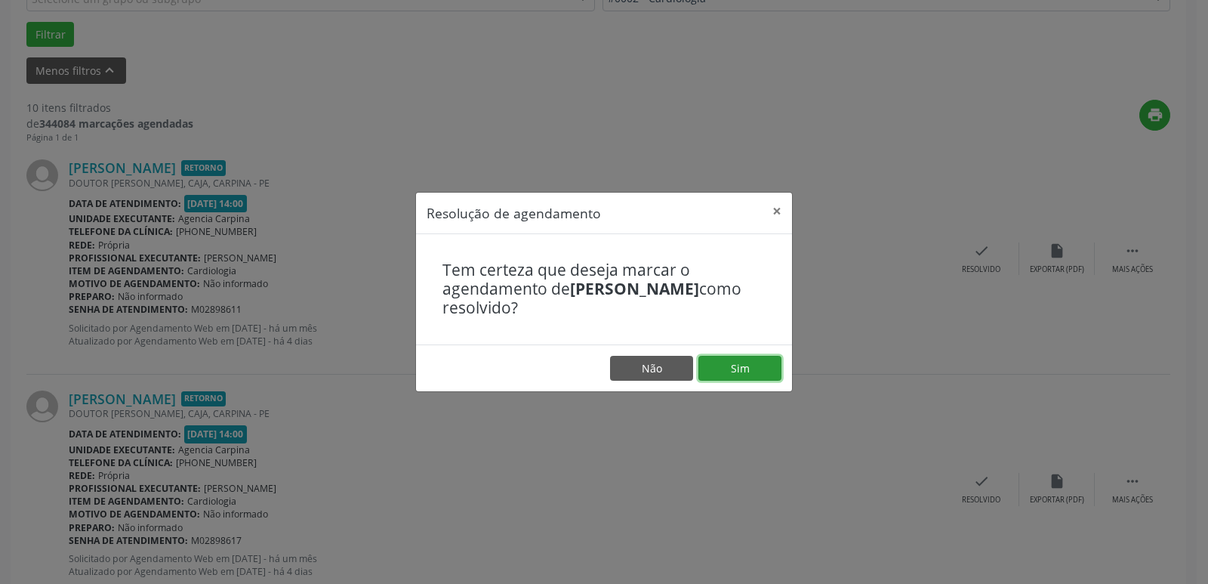
click at [747, 370] on button "Sim" at bounding box center [739, 369] width 83 height 26
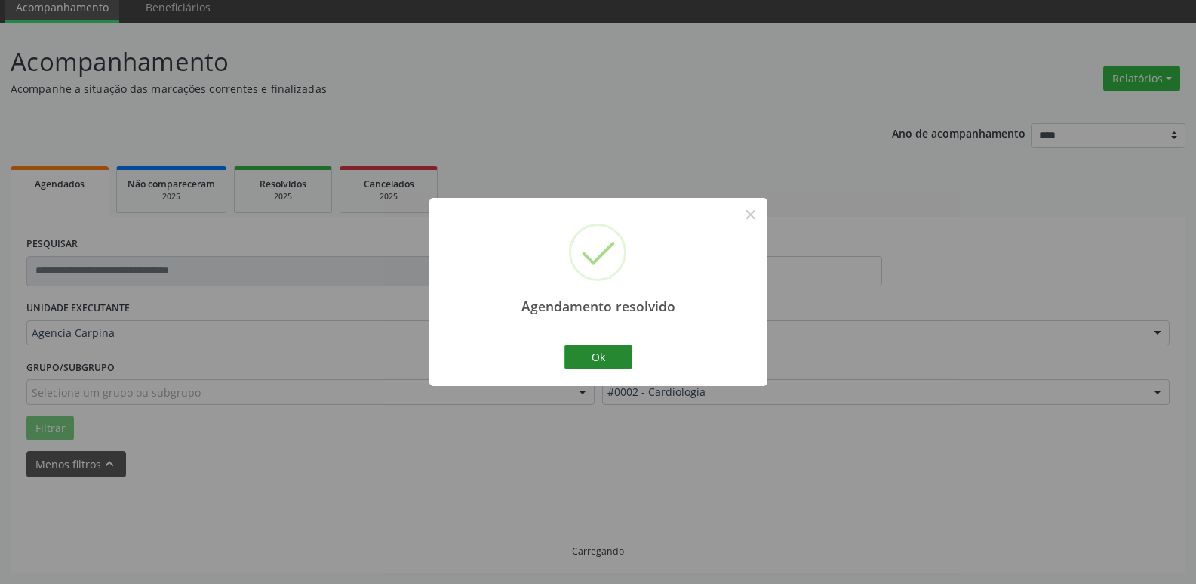
scroll to position [75, 0]
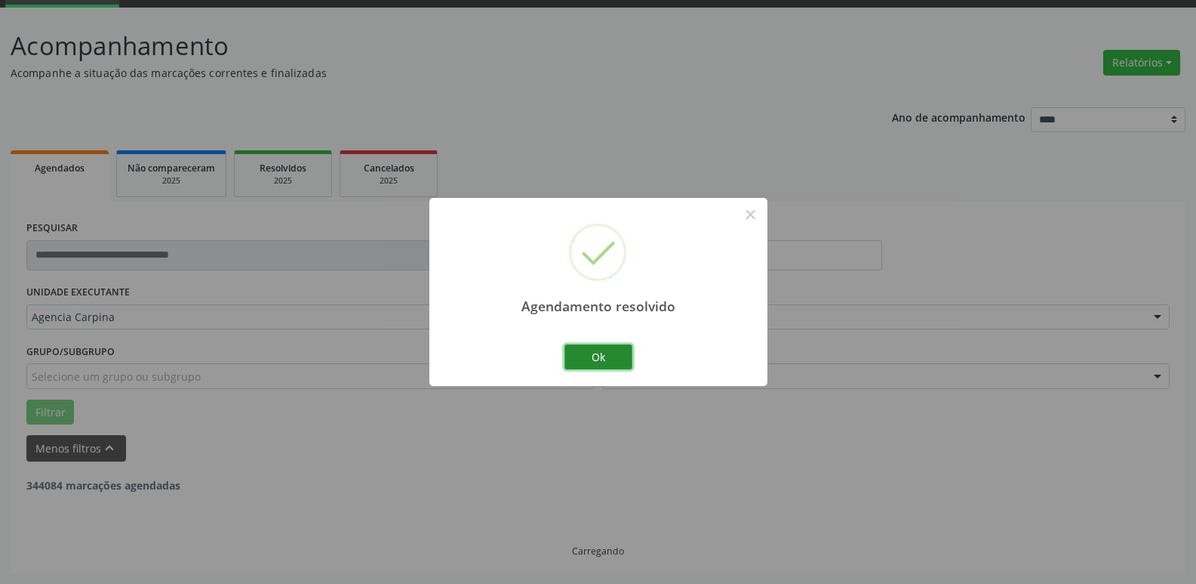
click at [609, 353] on button "Ok" at bounding box center [599, 357] width 68 height 26
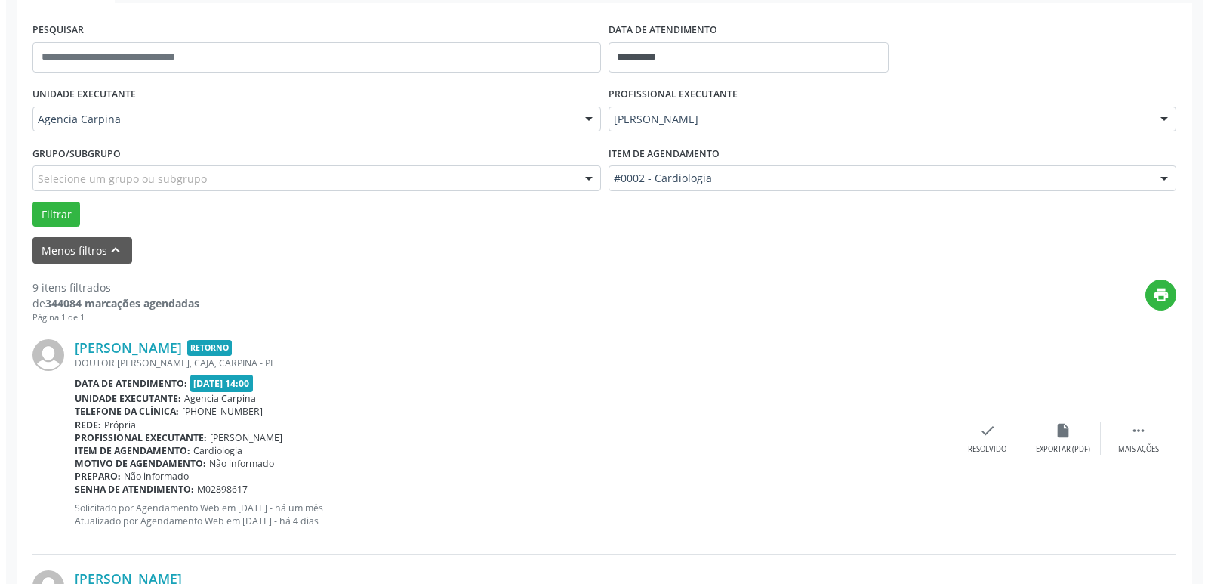
scroll to position [302, 0]
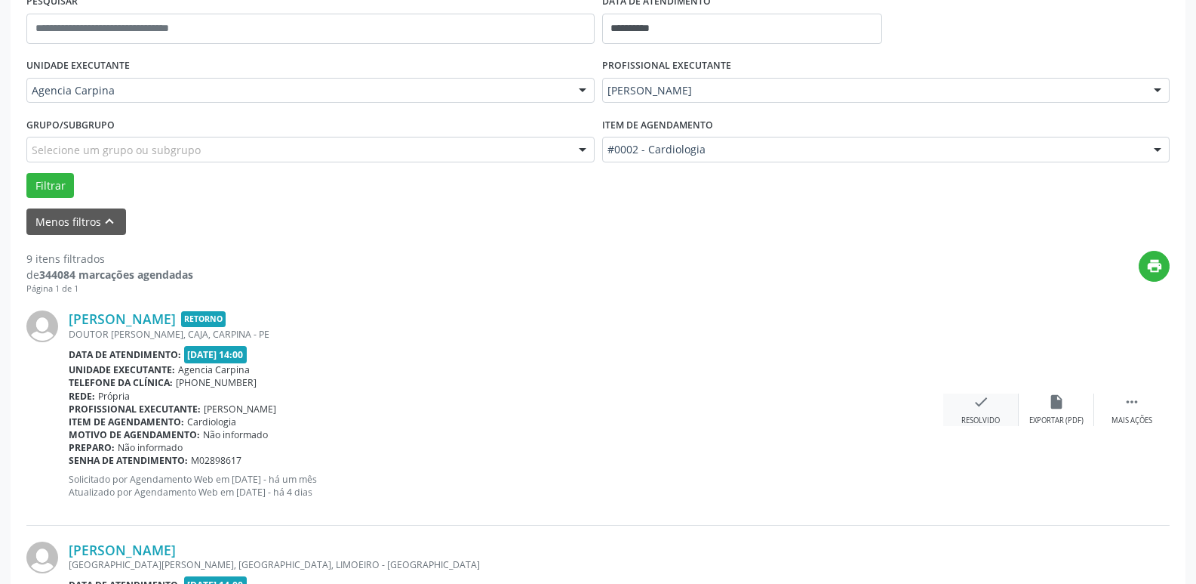
click at [993, 402] on div "check Resolvido" at bounding box center [981, 409] width 75 height 32
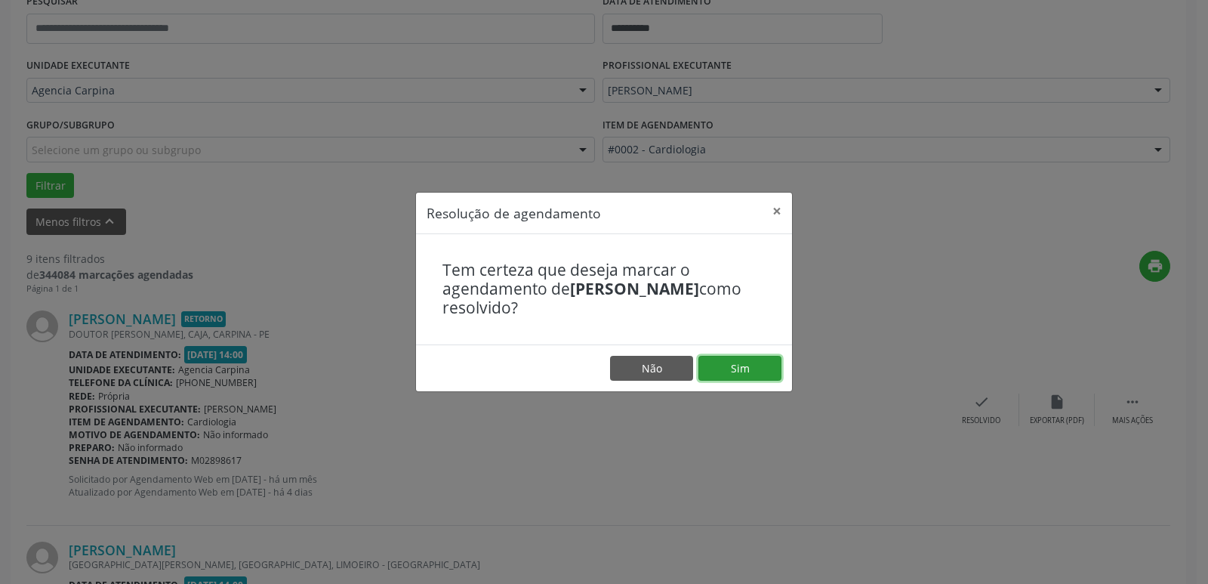
click at [759, 363] on button "Sim" at bounding box center [739, 369] width 83 height 26
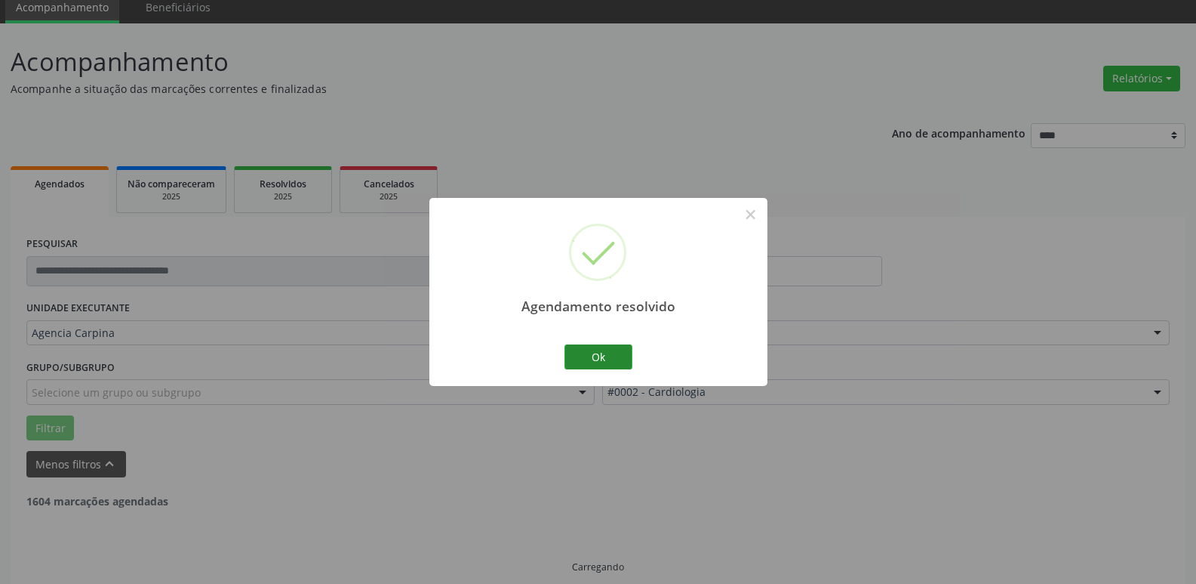
scroll to position [75, 0]
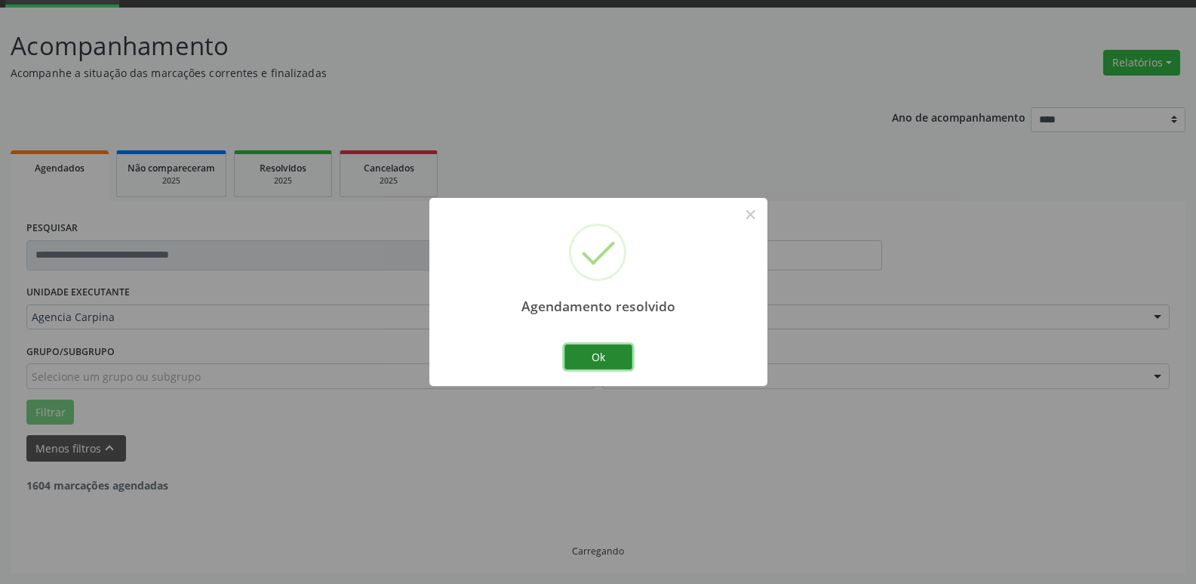
click at [599, 361] on button "Ok" at bounding box center [599, 357] width 68 height 26
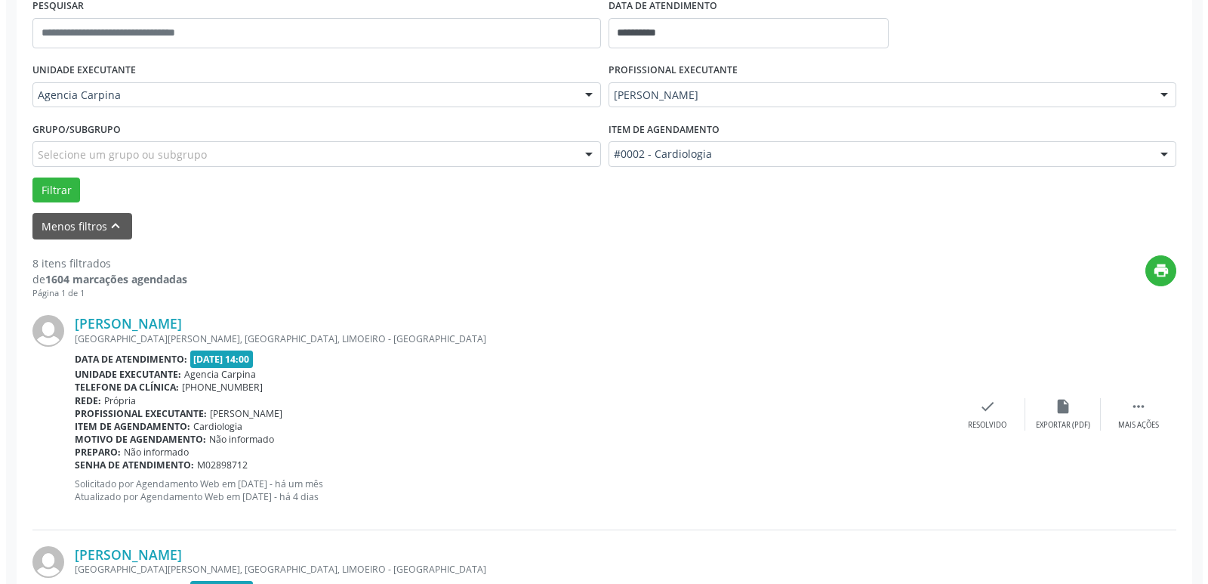
scroll to position [302, 0]
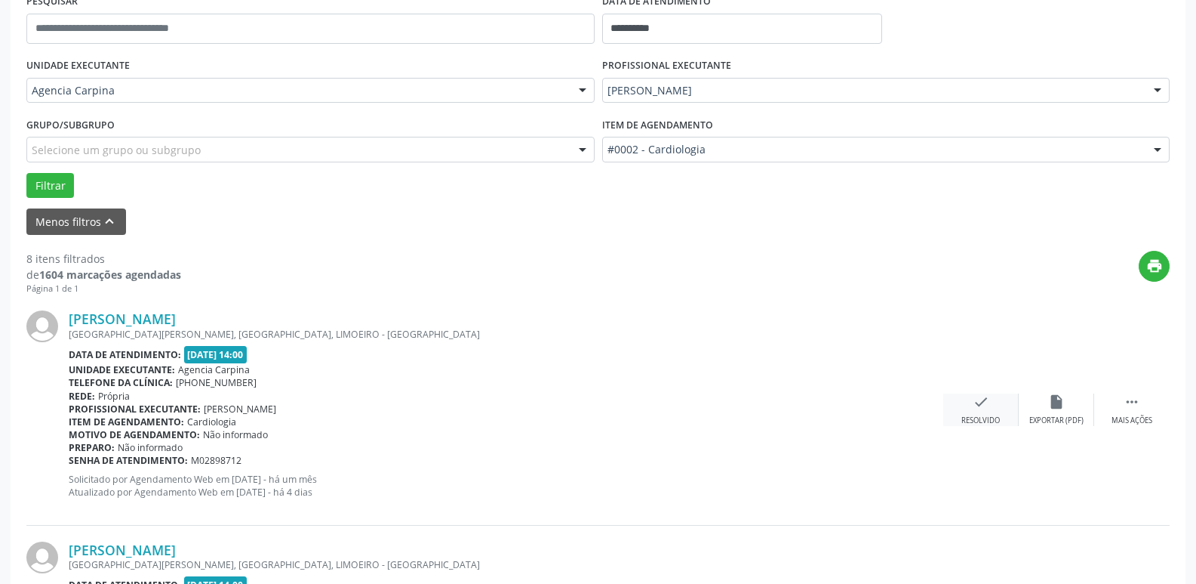
click at [976, 409] on icon "check" at bounding box center [981, 401] width 17 height 17
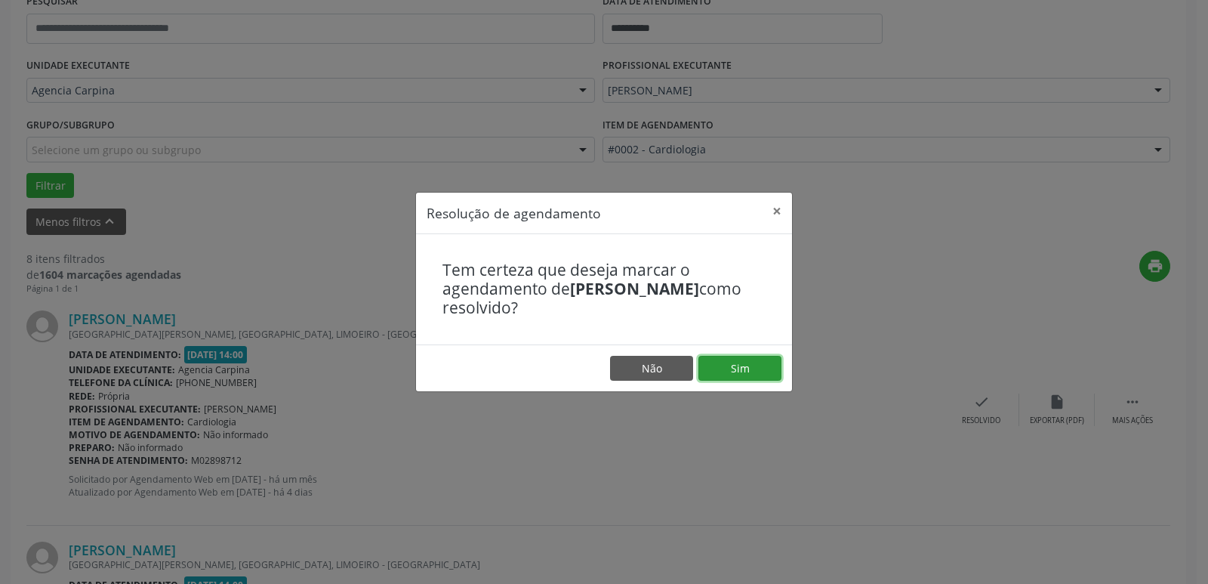
click at [734, 362] on button "Sim" at bounding box center [739, 369] width 83 height 26
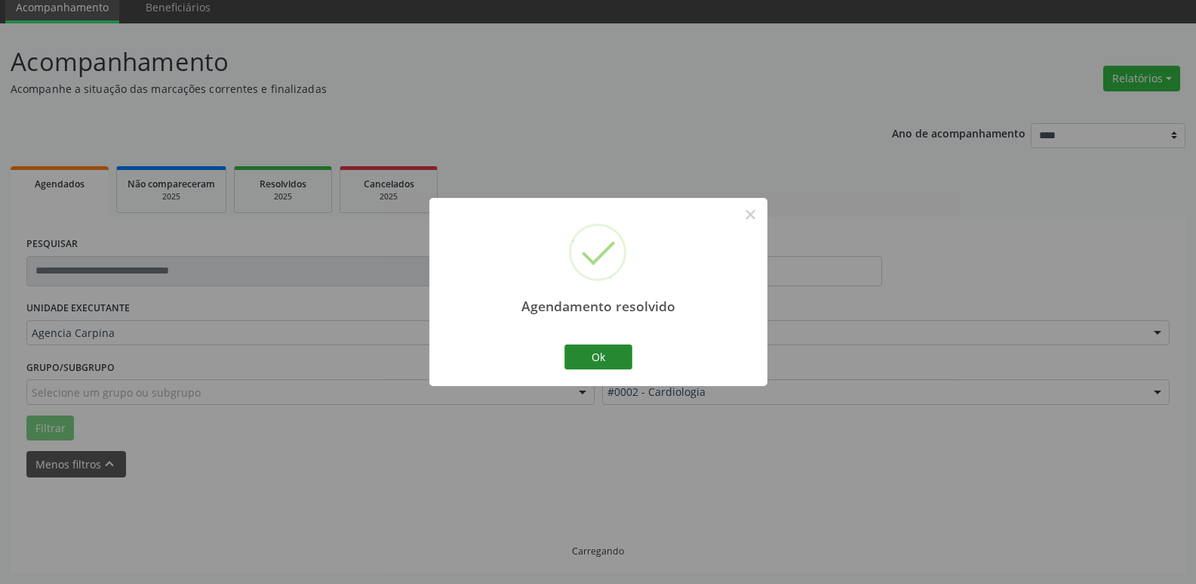
scroll to position [75, 0]
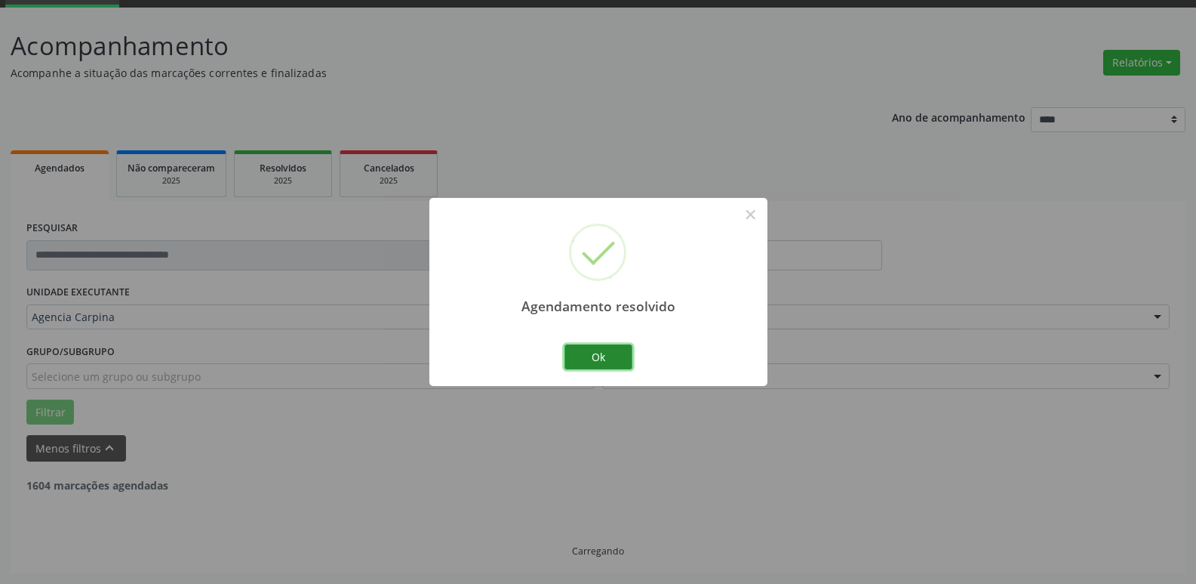
click at [581, 363] on button "Ok" at bounding box center [599, 357] width 68 height 26
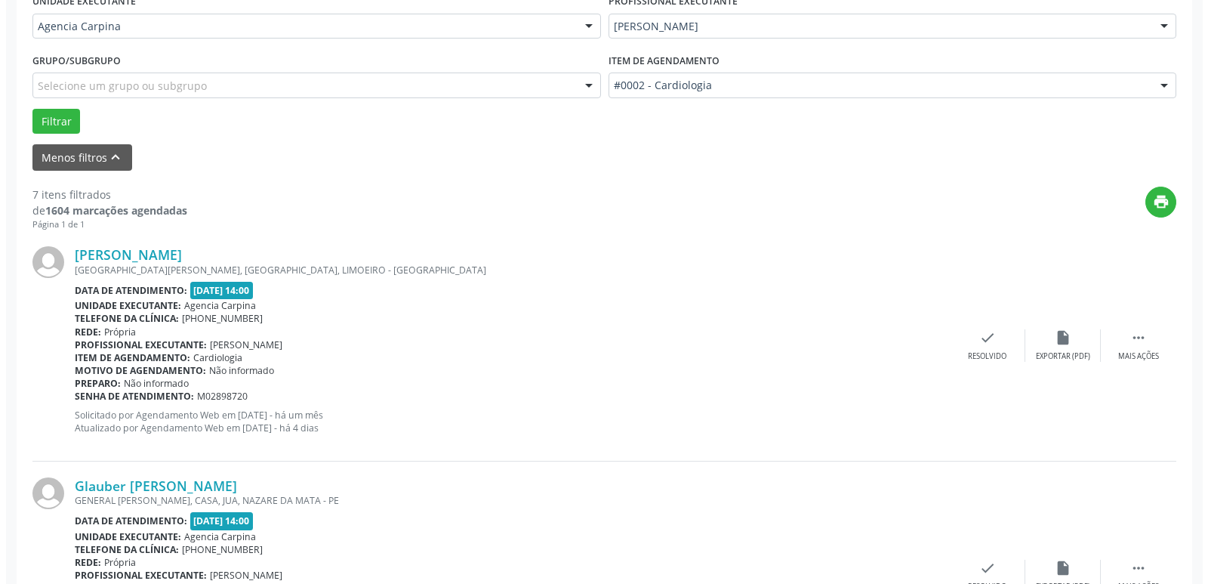
scroll to position [377, 0]
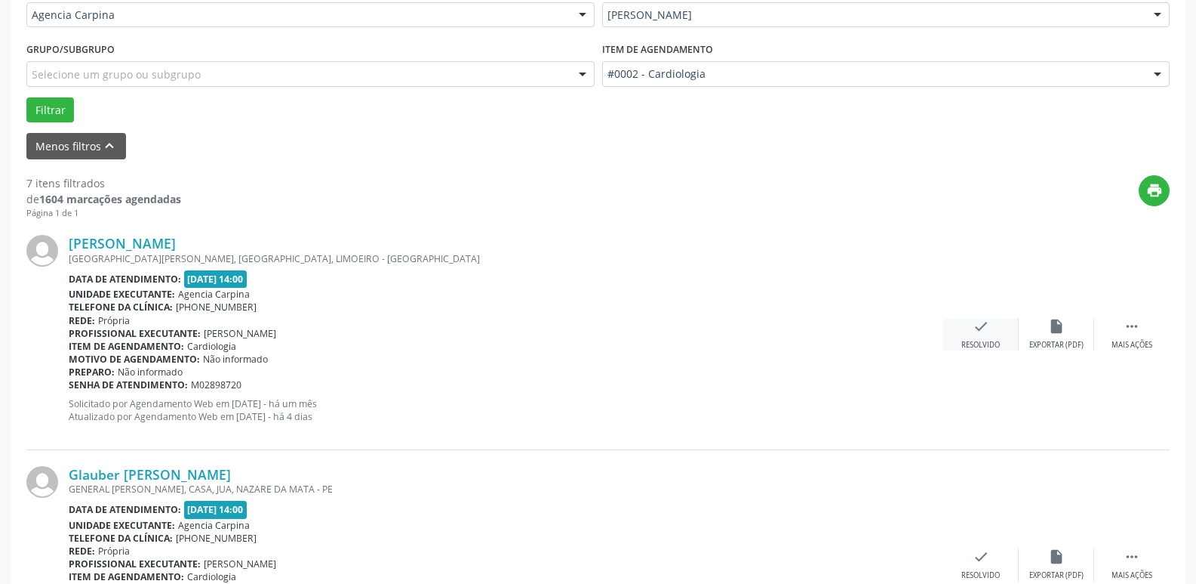
click at [984, 327] on icon "check" at bounding box center [981, 326] width 17 height 17
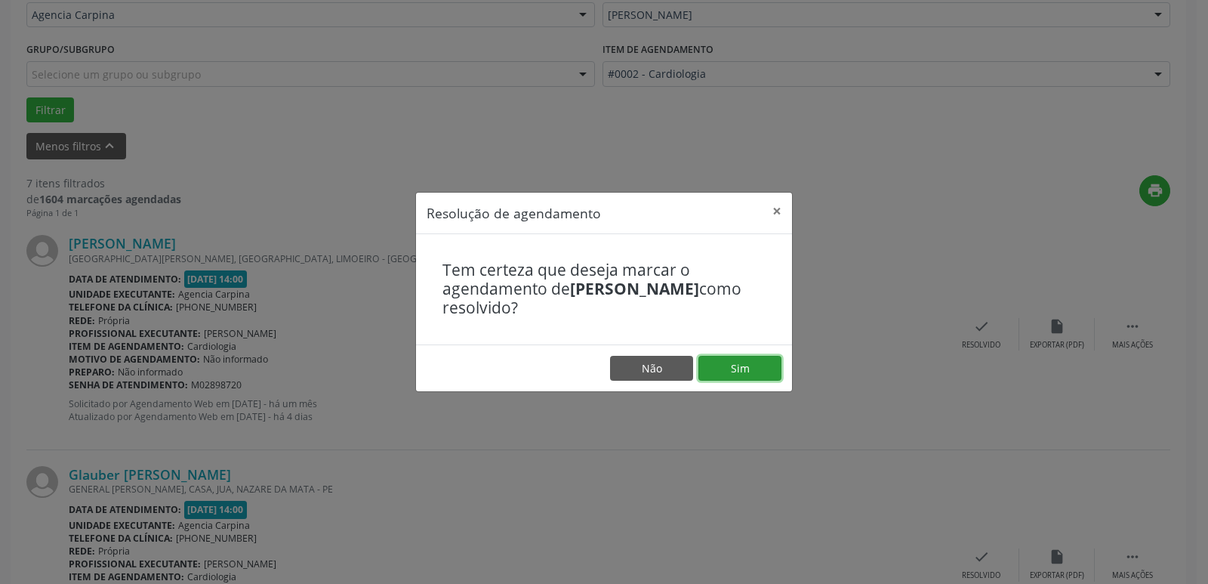
click at [750, 376] on button "Sim" at bounding box center [739, 369] width 83 height 26
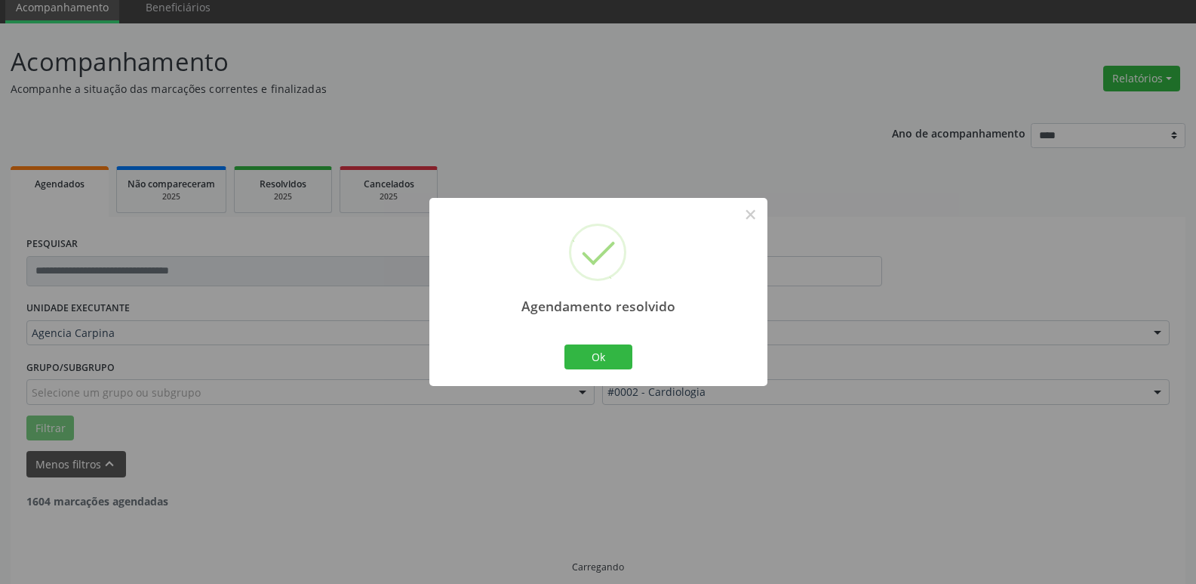
click at [602, 358] on button "Ok" at bounding box center [599, 357] width 68 height 26
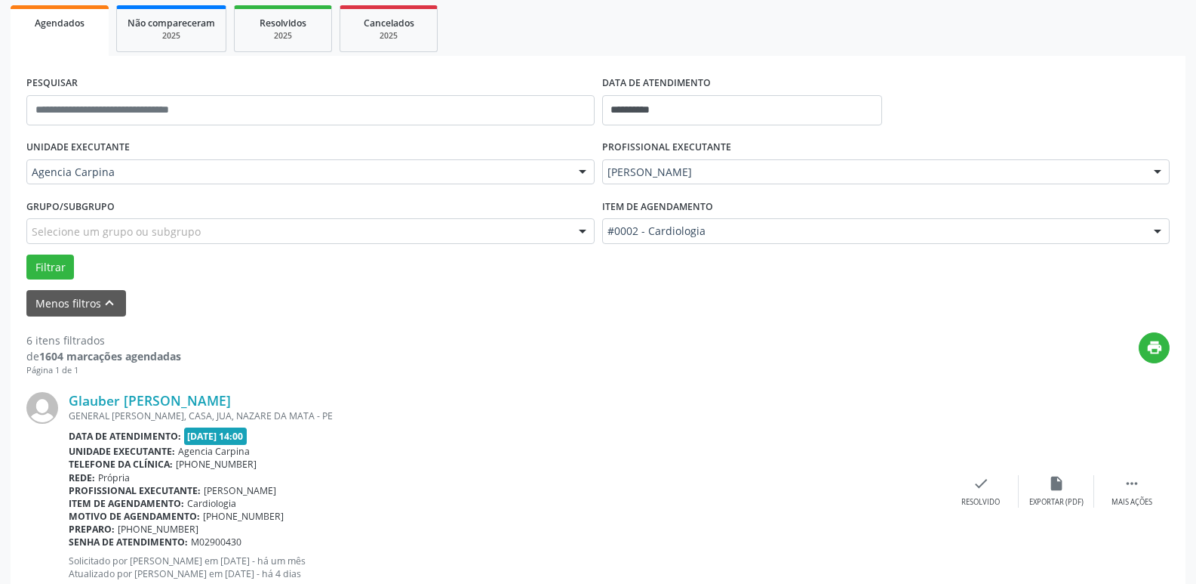
scroll to position [226, 0]
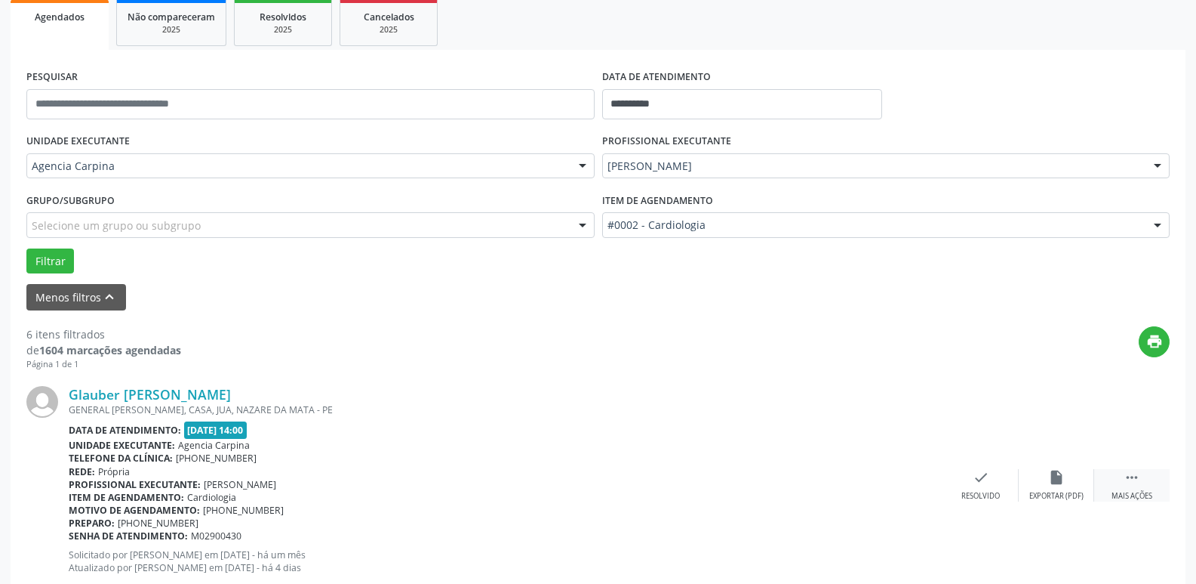
click at [1135, 490] on div " Mais ações" at bounding box center [1132, 485] width 75 height 32
click at [1049, 487] on div "alarm_off Não compareceu" at bounding box center [1056, 485] width 75 height 32
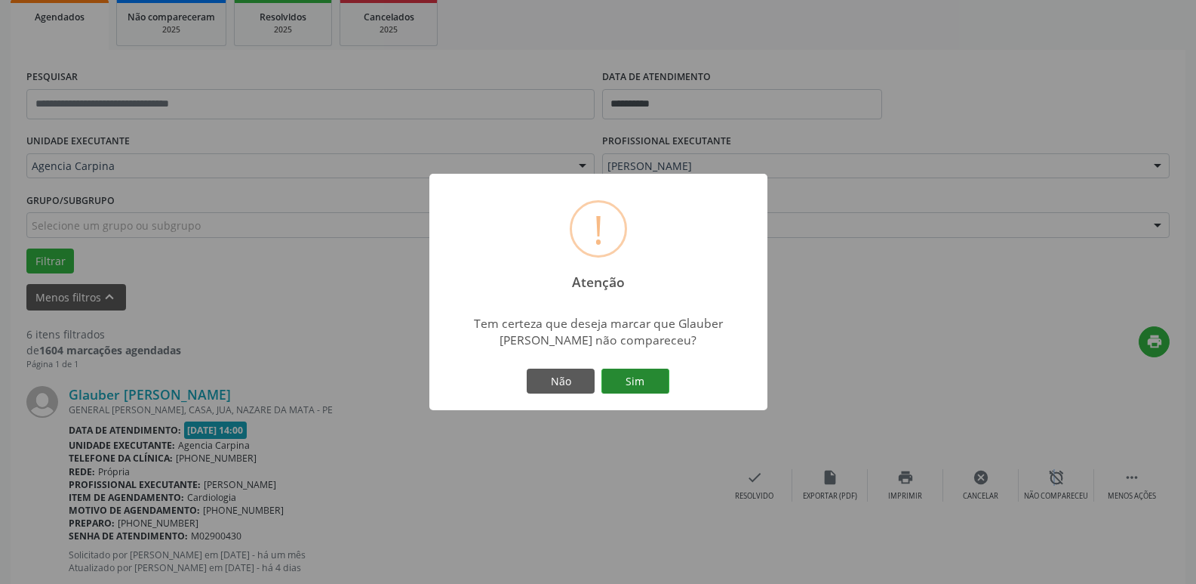
click at [639, 382] on button "Sim" at bounding box center [636, 381] width 68 height 26
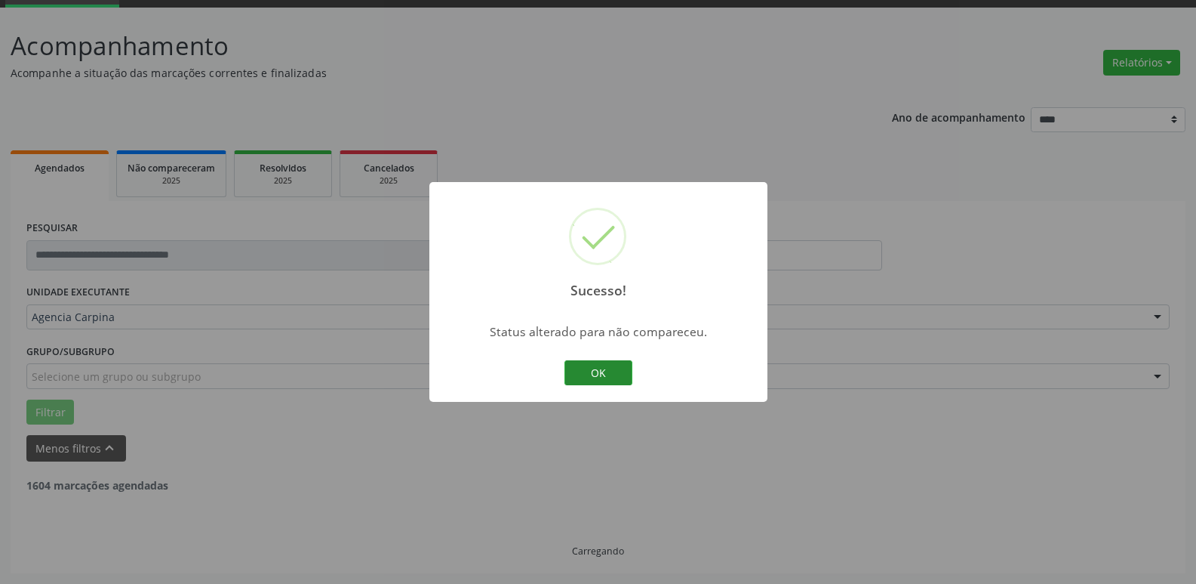
click at [605, 379] on button "OK" at bounding box center [599, 373] width 68 height 26
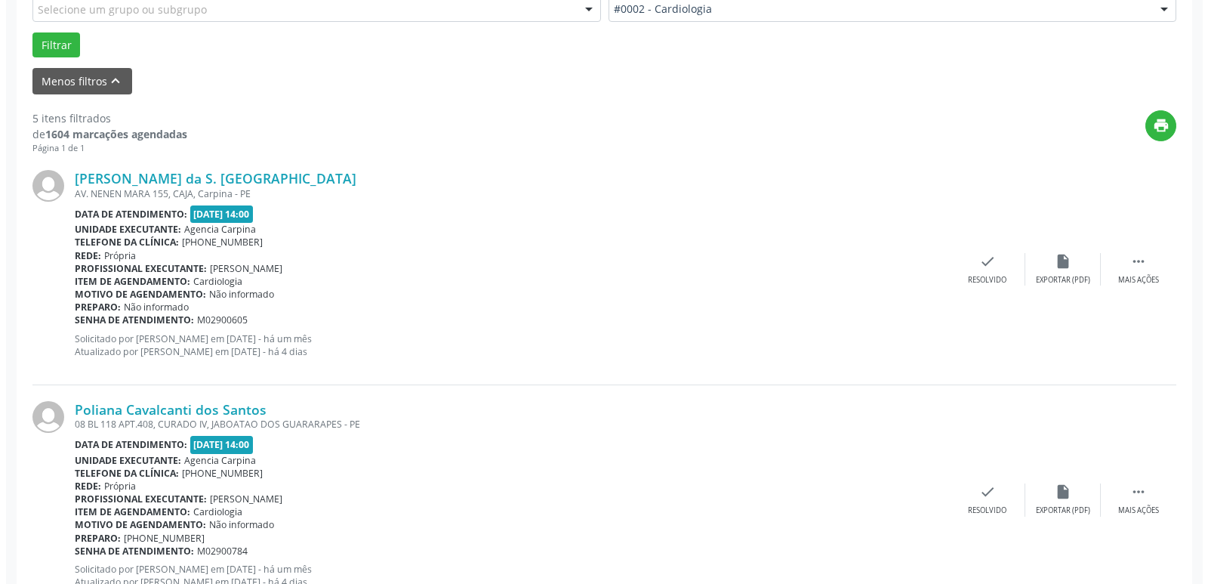
scroll to position [453, 0]
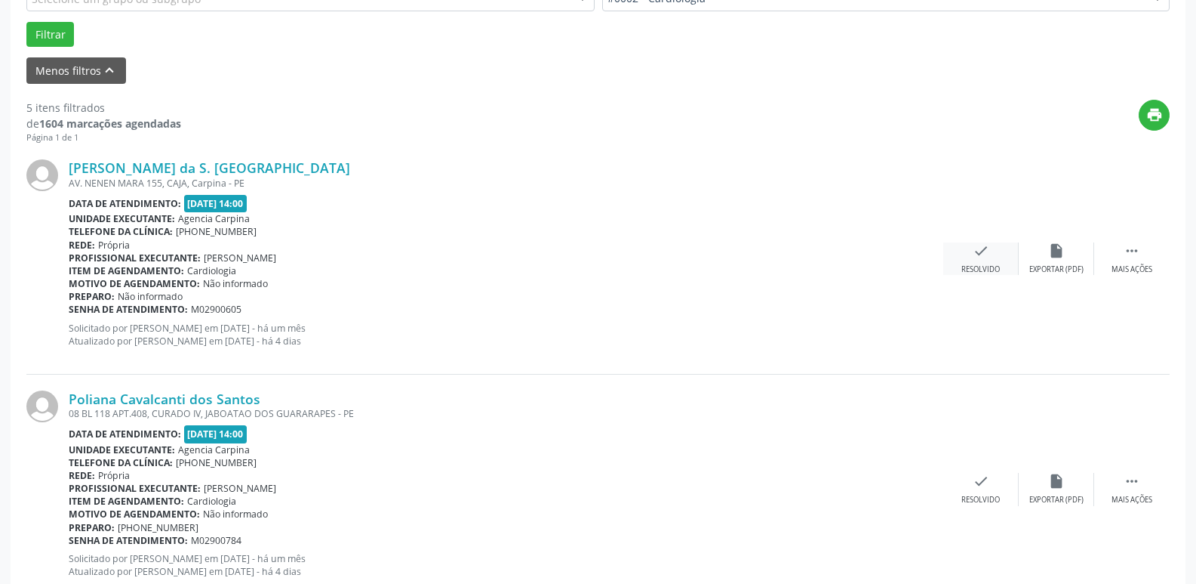
click at [981, 254] on icon "check" at bounding box center [981, 250] width 17 height 17
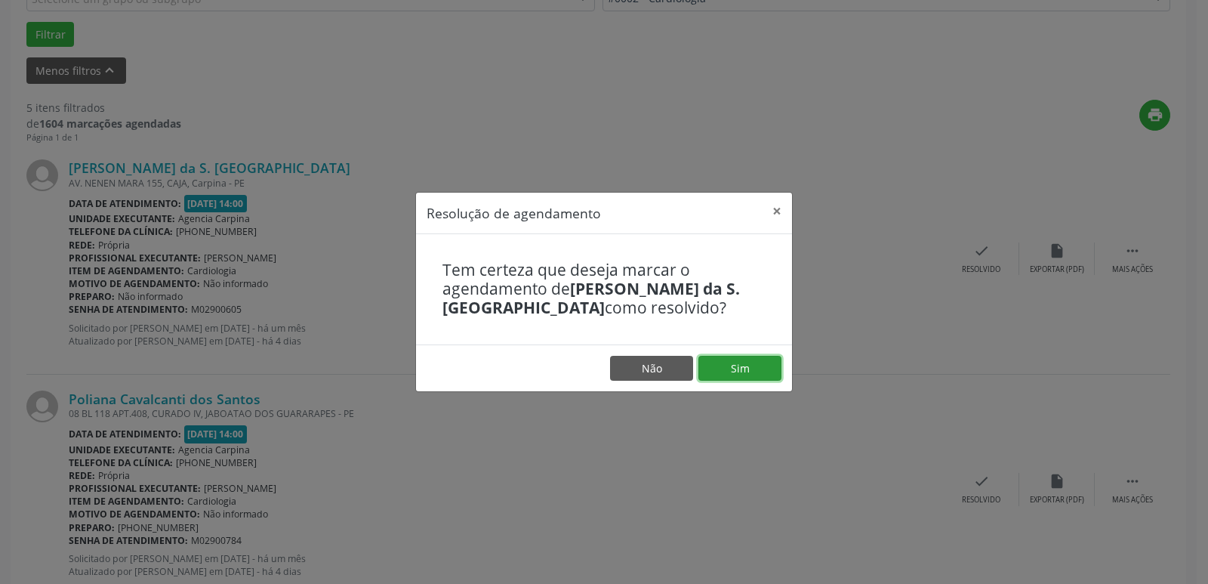
click at [742, 365] on button "Sim" at bounding box center [739, 369] width 83 height 26
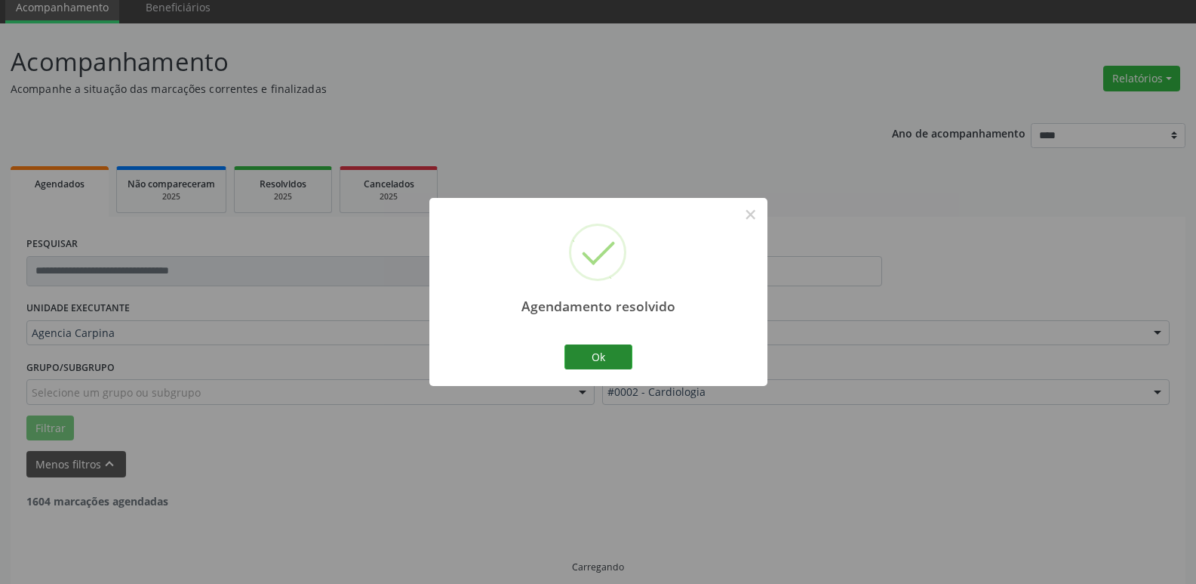
scroll to position [75, 0]
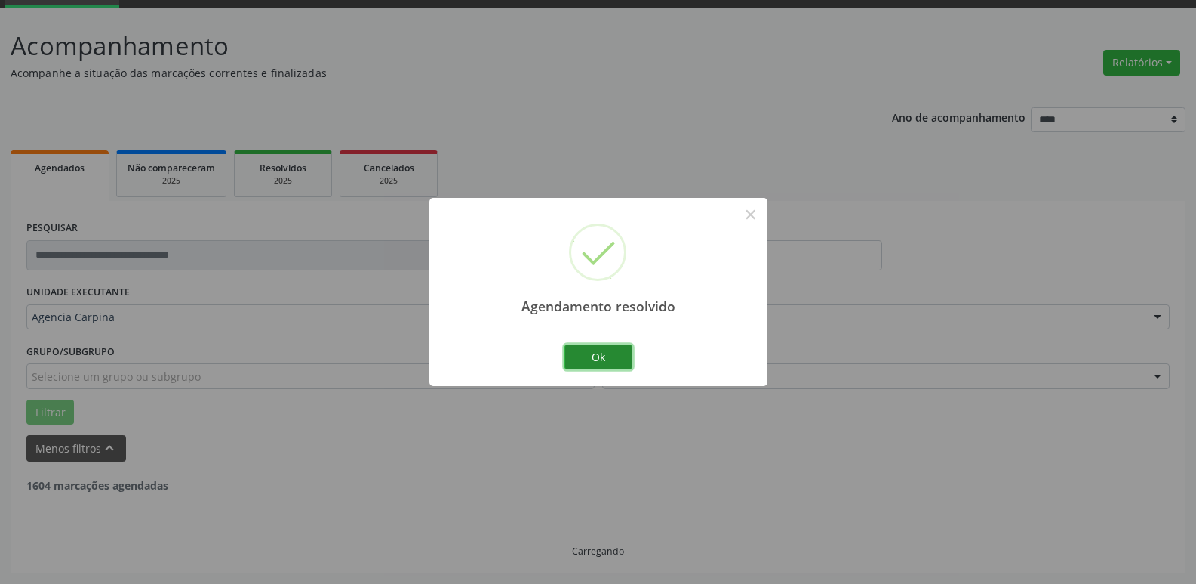
click at [621, 352] on button "Ok" at bounding box center [599, 357] width 68 height 26
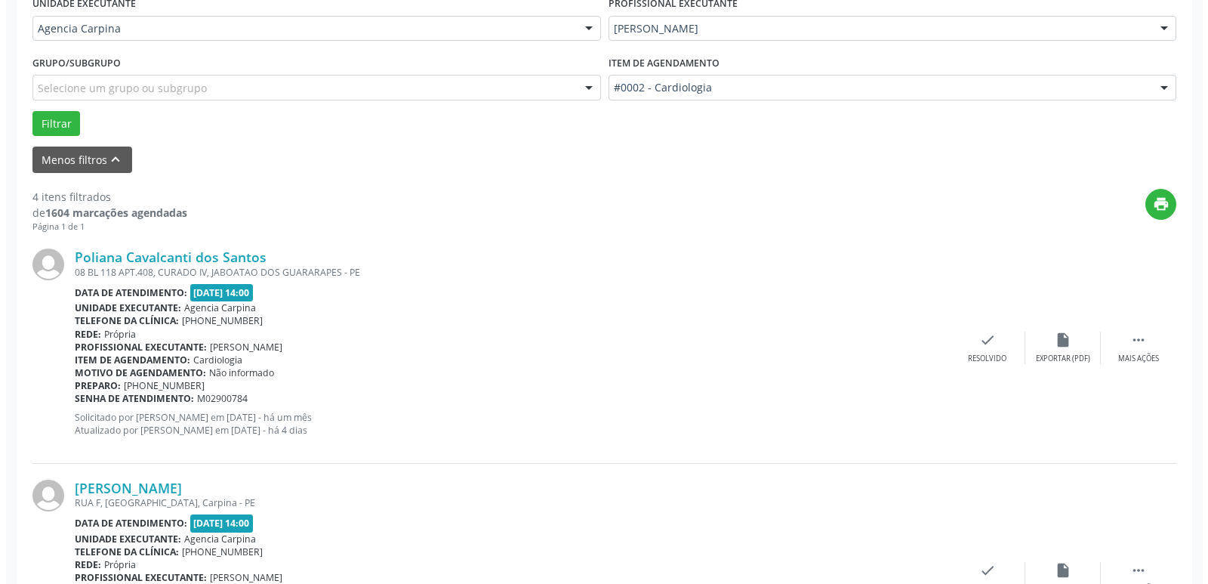
scroll to position [377, 0]
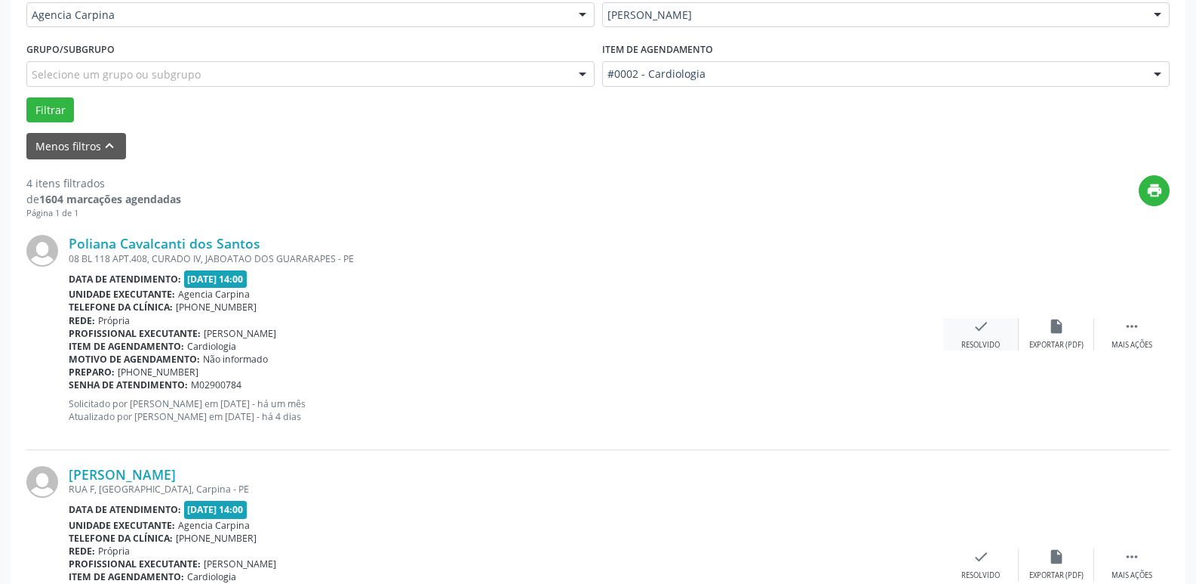
click at [974, 331] on icon "check" at bounding box center [981, 326] width 17 height 17
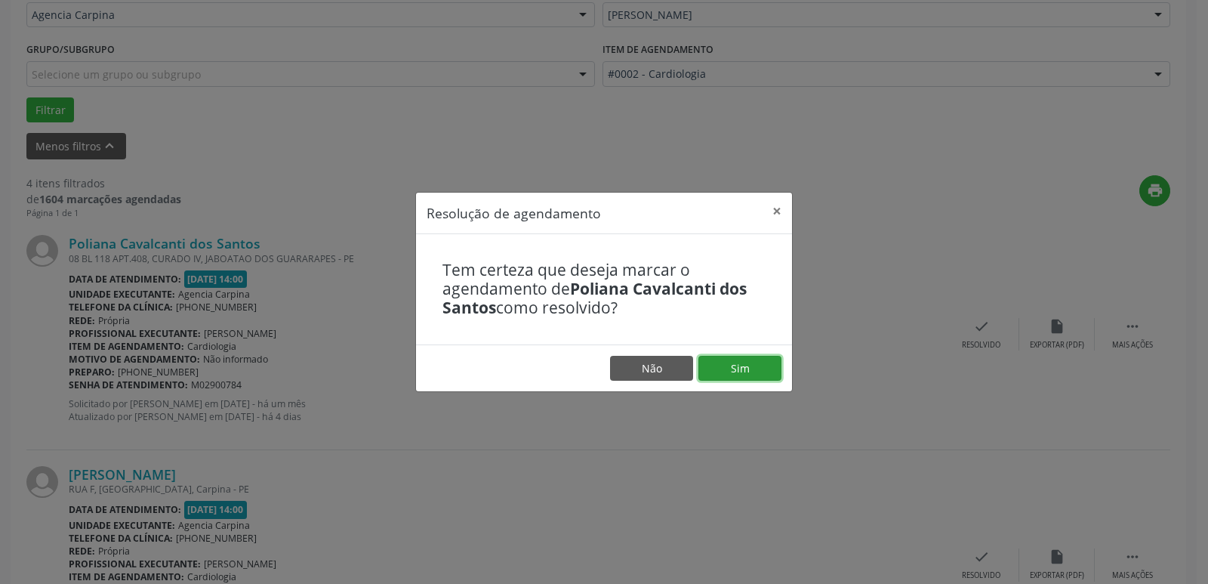
click at [755, 368] on button "Sim" at bounding box center [739, 369] width 83 height 26
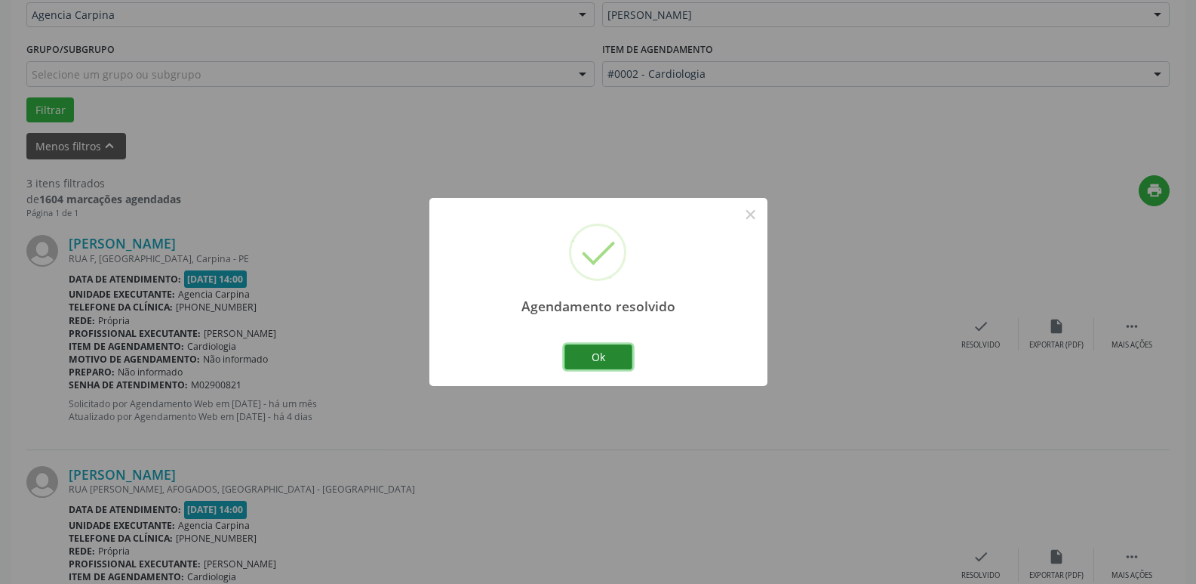
click at [614, 353] on button "Ok" at bounding box center [599, 357] width 68 height 26
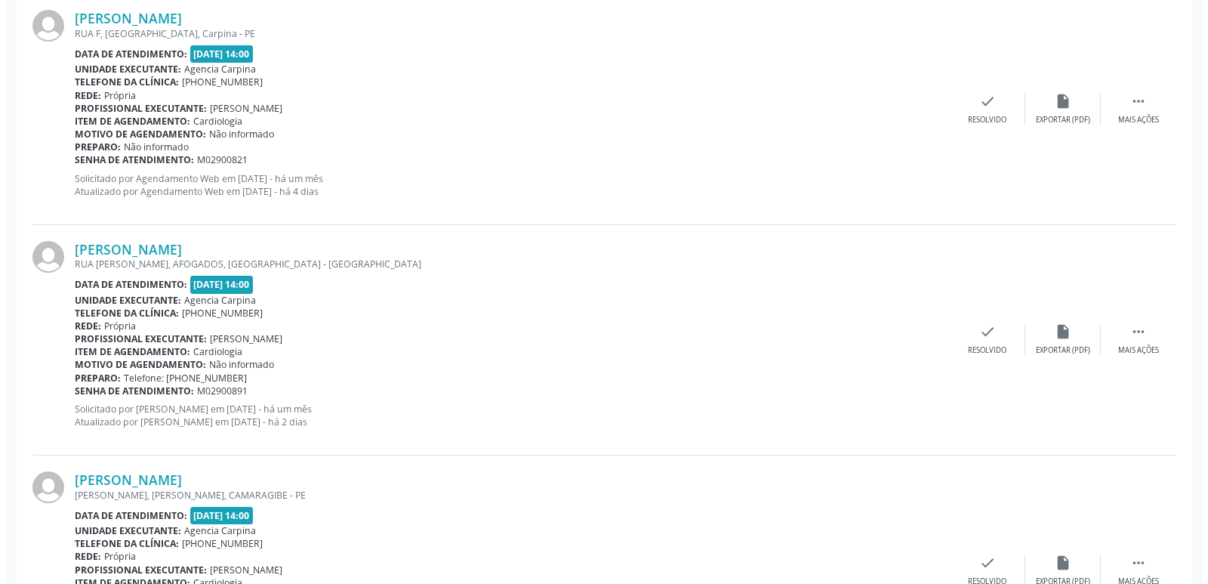
scroll to position [604, 0]
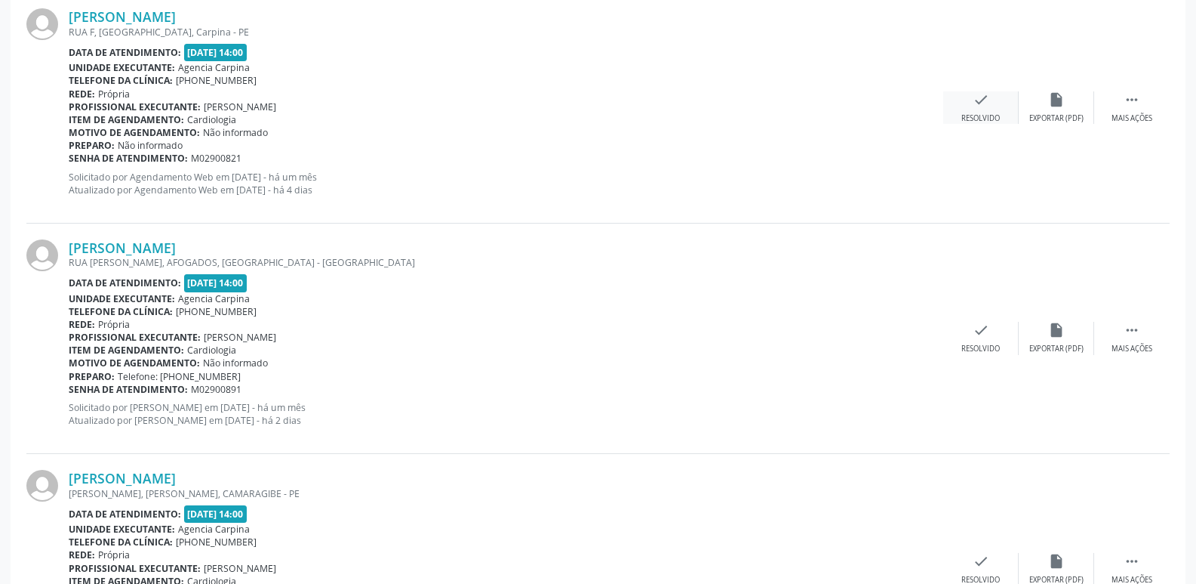
click at [975, 112] on div "check Resolvido" at bounding box center [981, 107] width 75 height 32
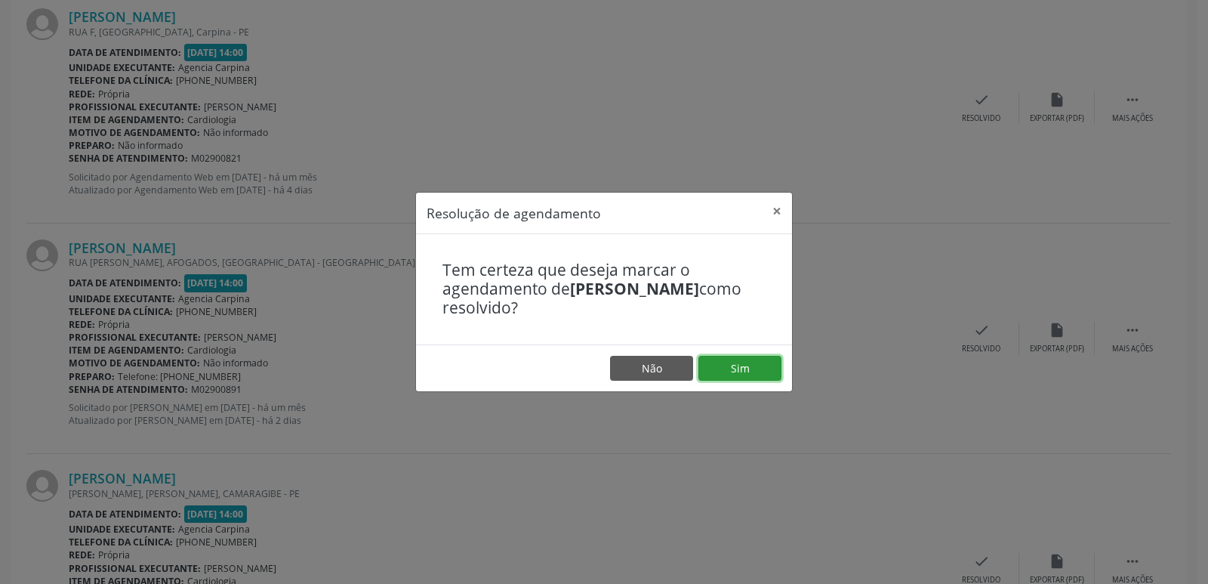
click at [734, 371] on button "Sim" at bounding box center [739, 369] width 83 height 26
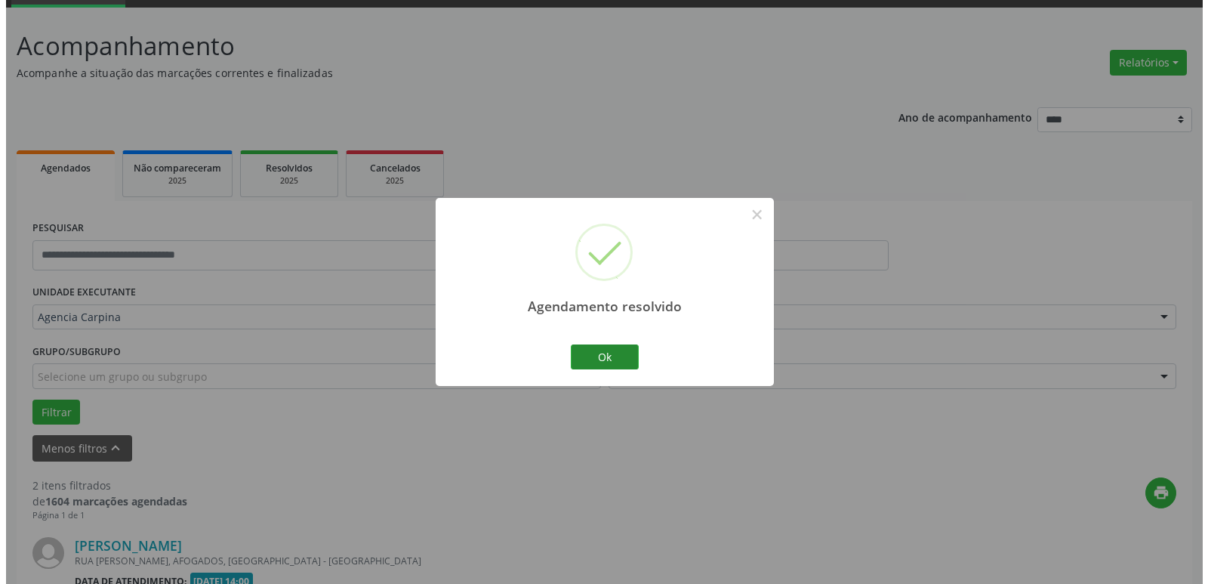
scroll to position [500, 0]
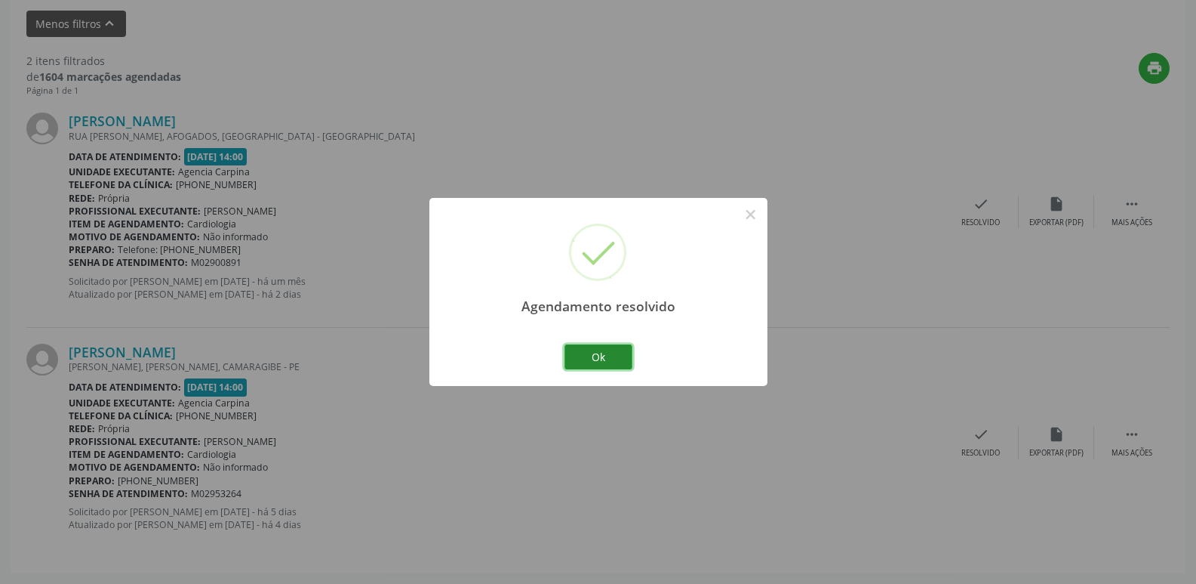
click at [599, 356] on button "Ok" at bounding box center [599, 357] width 68 height 26
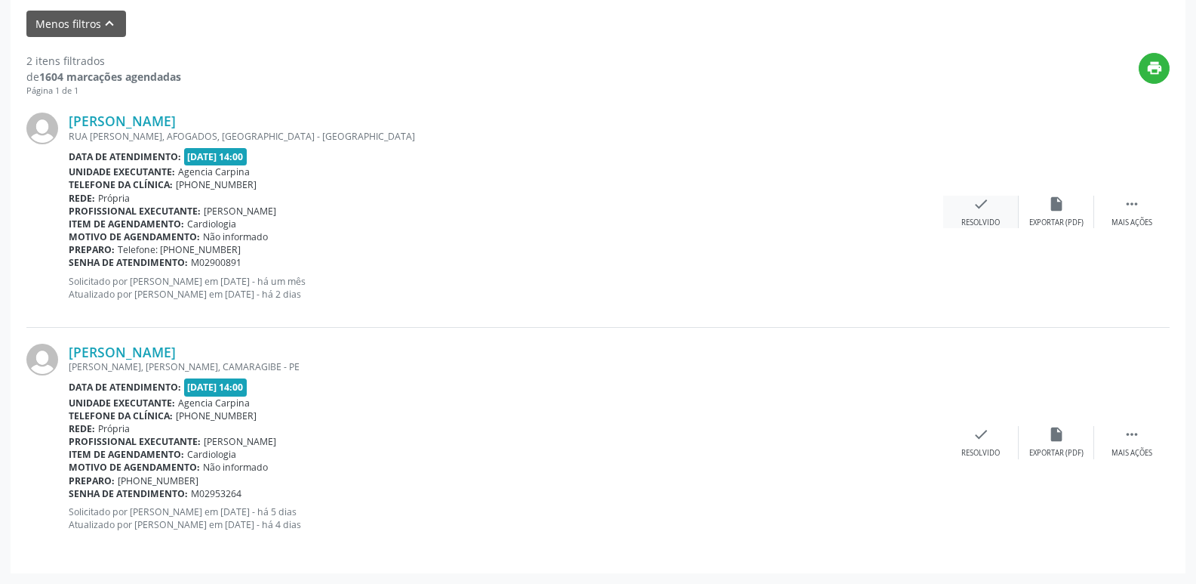
click at [972, 211] on div "check Resolvido" at bounding box center [981, 212] width 75 height 32
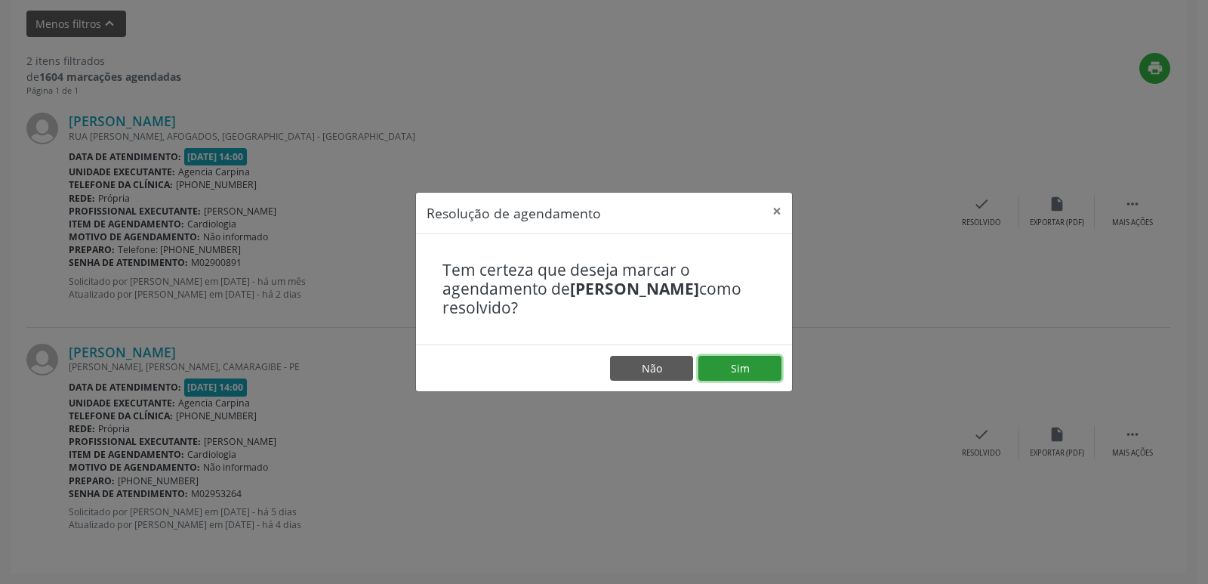
click at [726, 368] on button "Sim" at bounding box center [739, 369] width 83 height 26
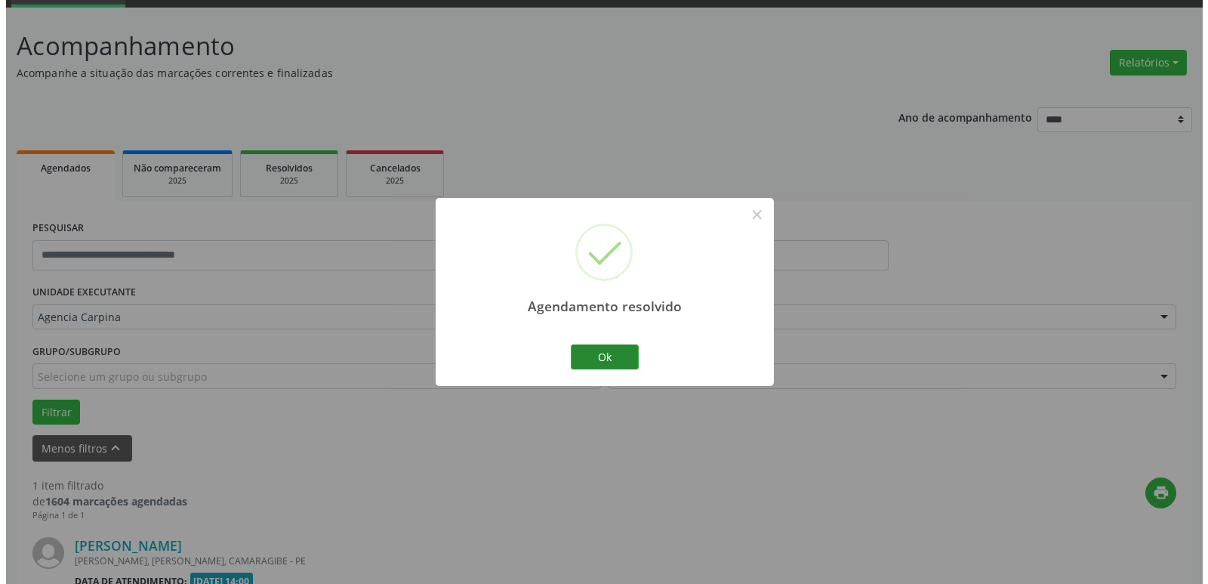
scroll to position [269, 0]
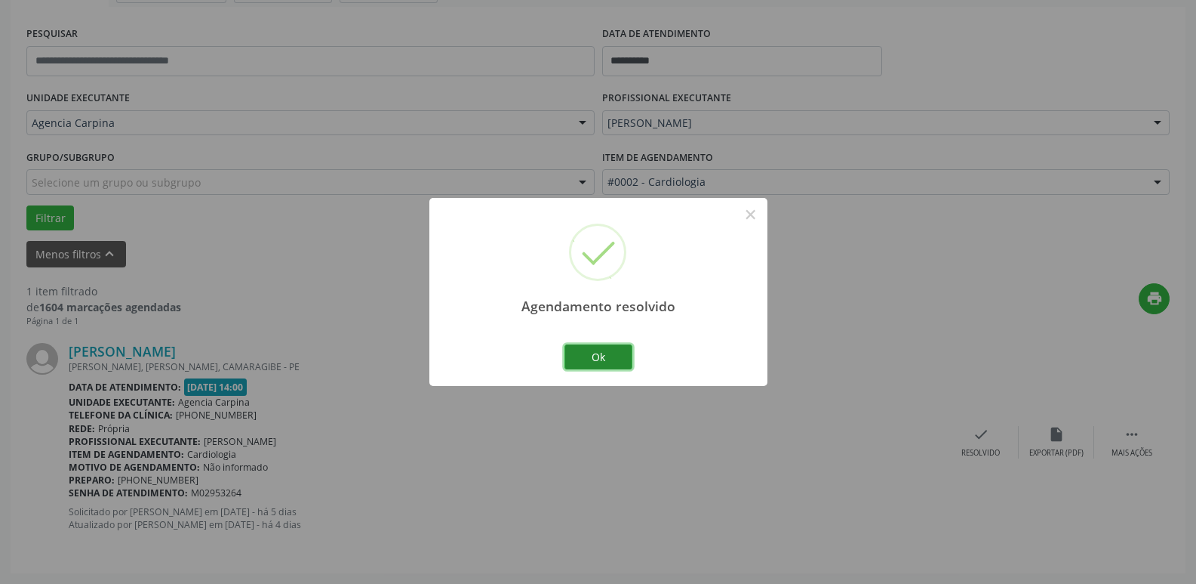
click at [605, 356] on button "Ok" at bounding box center [599, 357] width 68 height 26
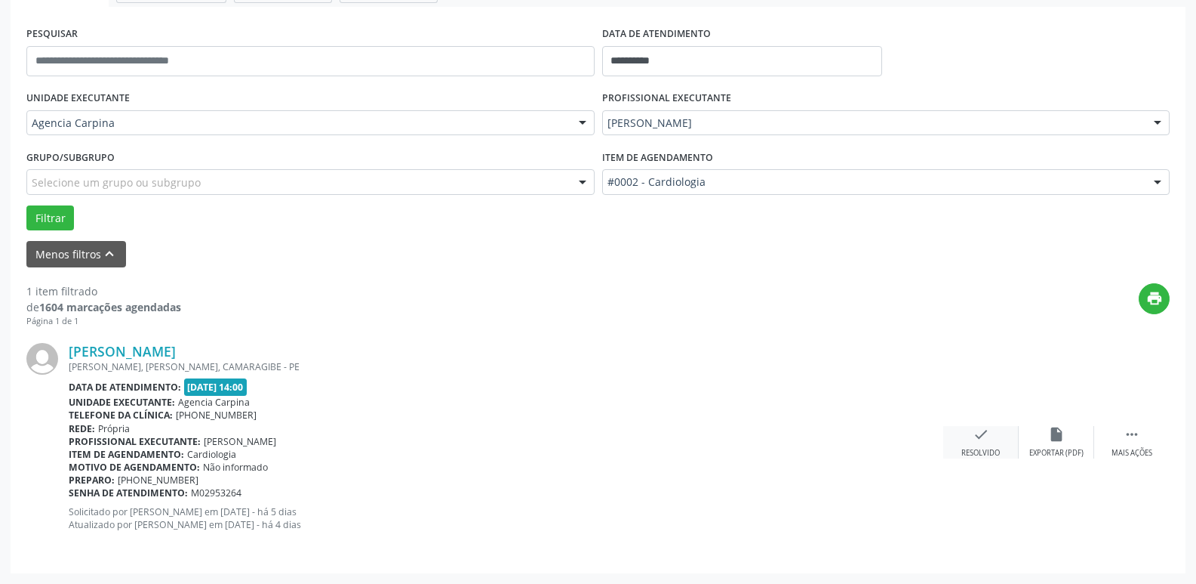
click at [972, 440] on div "check Resolvido" at bounding box center [981, 442] width 75 height 32
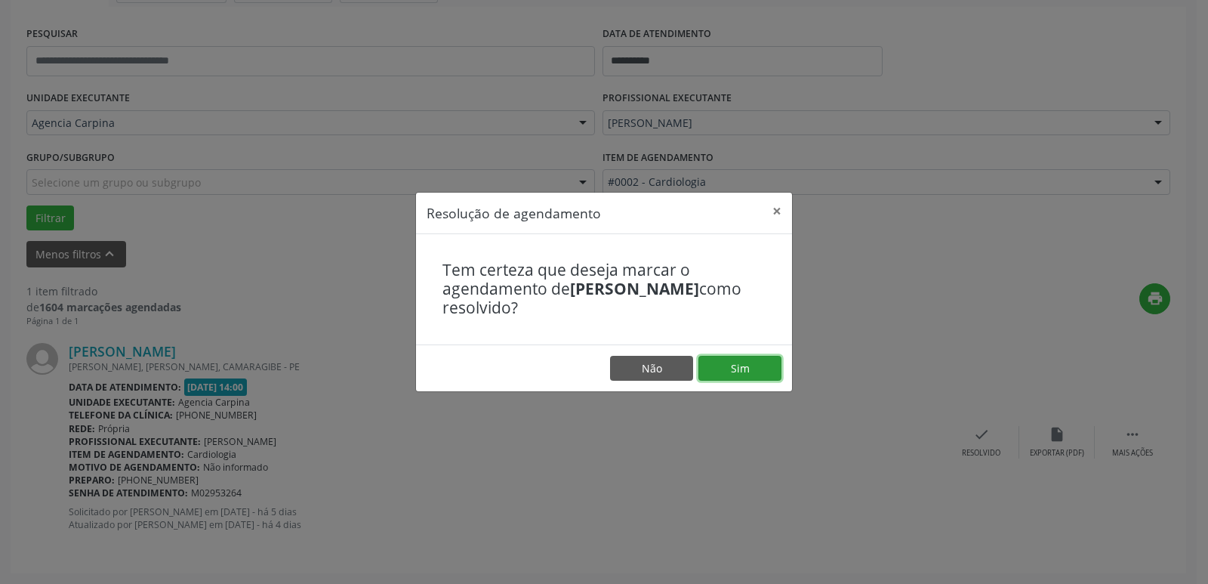
click at [740, 369] on button "Sim" at bounding box center [739, 369] width 83 height 26
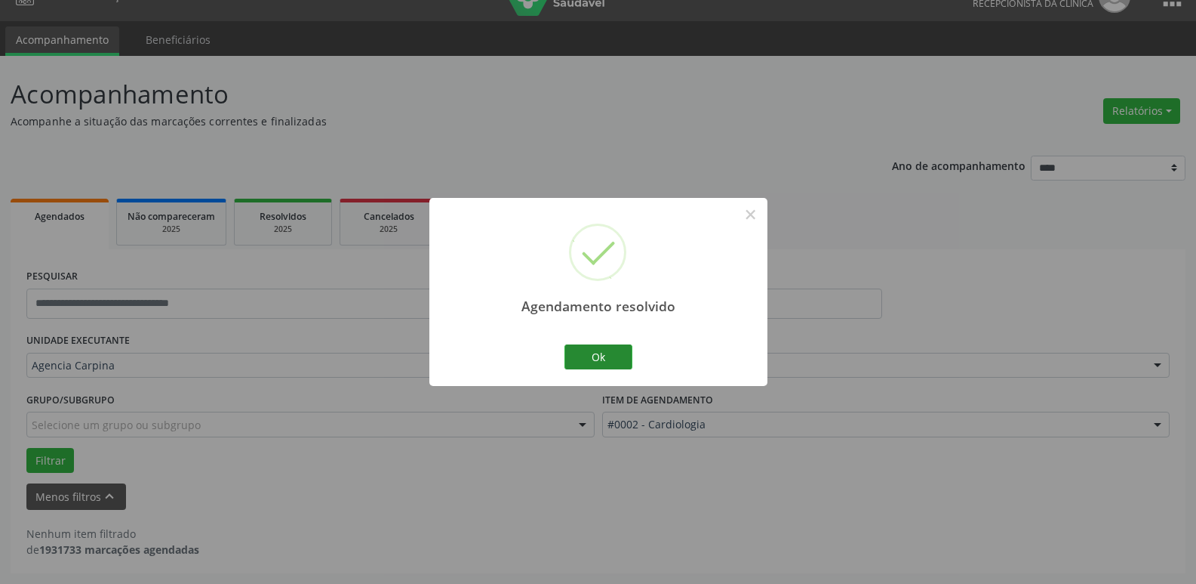
scroll to position [27, 0]
click at [592, 359] on button "Ok" at bounding box center [599, 357] width 68 height 26
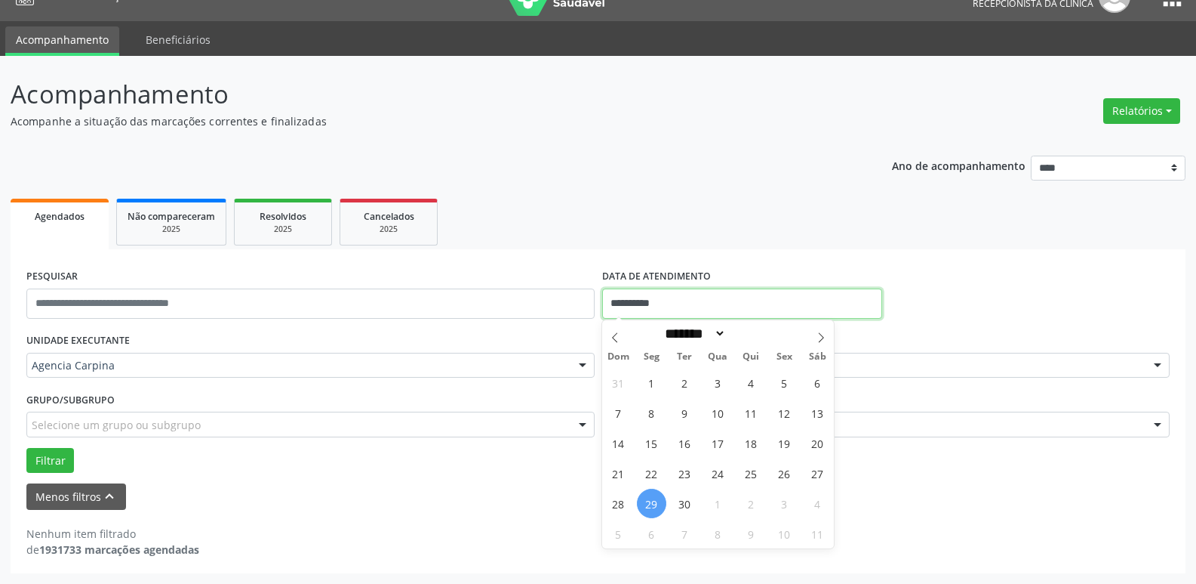
click at [654, 306] on input "**********" at bounding box center [742, 303] width 280 height 30
click at [754, 476] on span "25" at bounding box center [751, 472] width 29 height 29
type input "**********"
click at [754, 476] on span "25" at bounding box center [751, 472] width 29 height 29
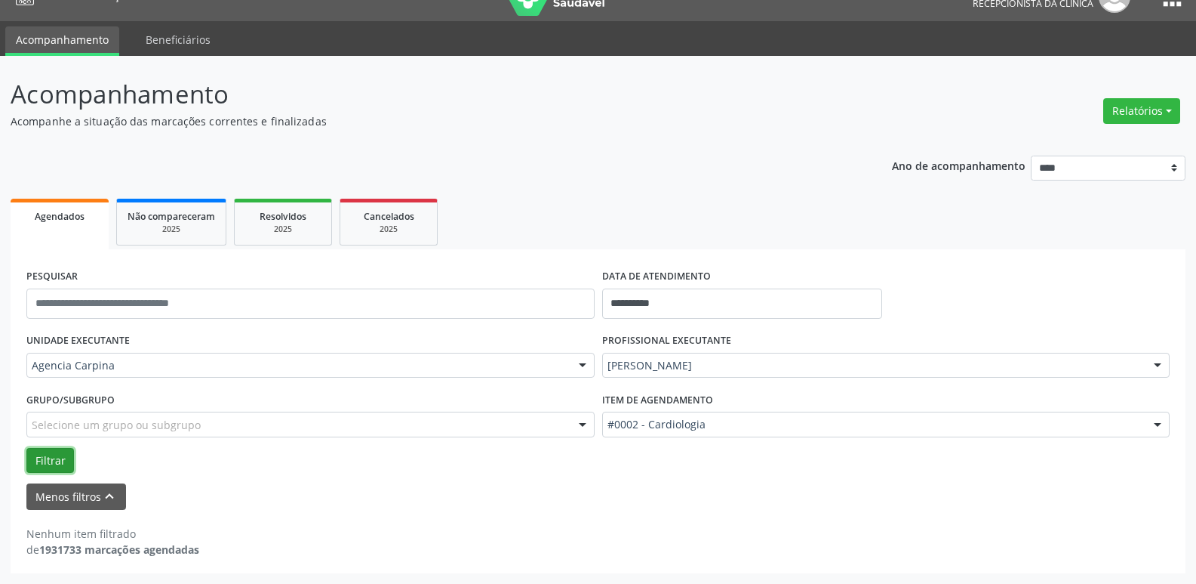
click at [47, 457] on button "Filtrar" at bounding box center [50, 461] width 48 height 26
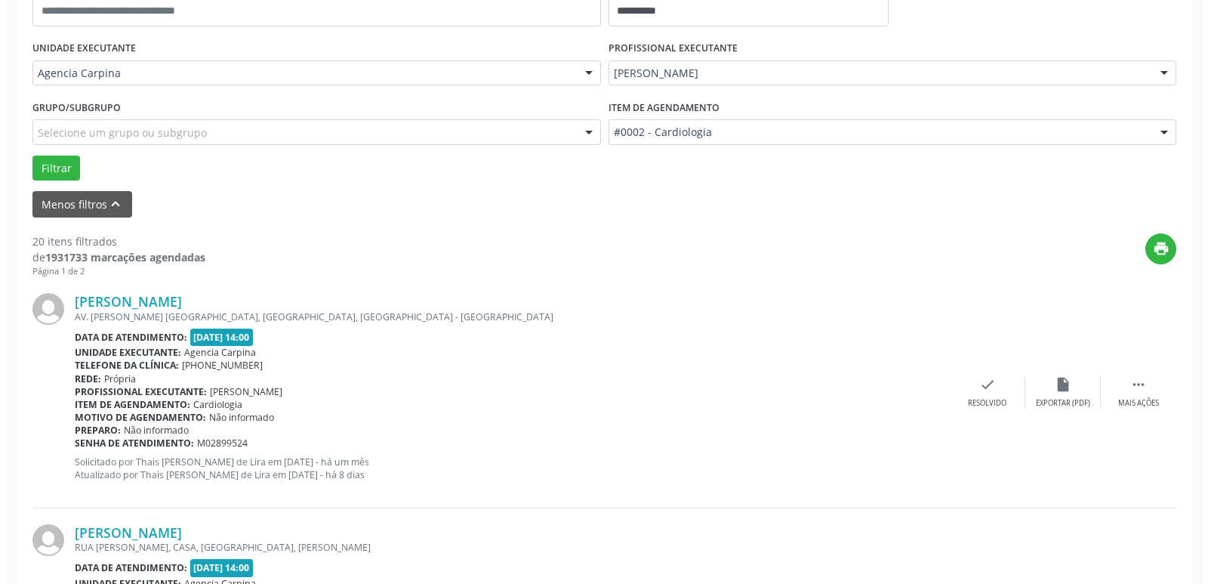
scroll to position [329, 0]
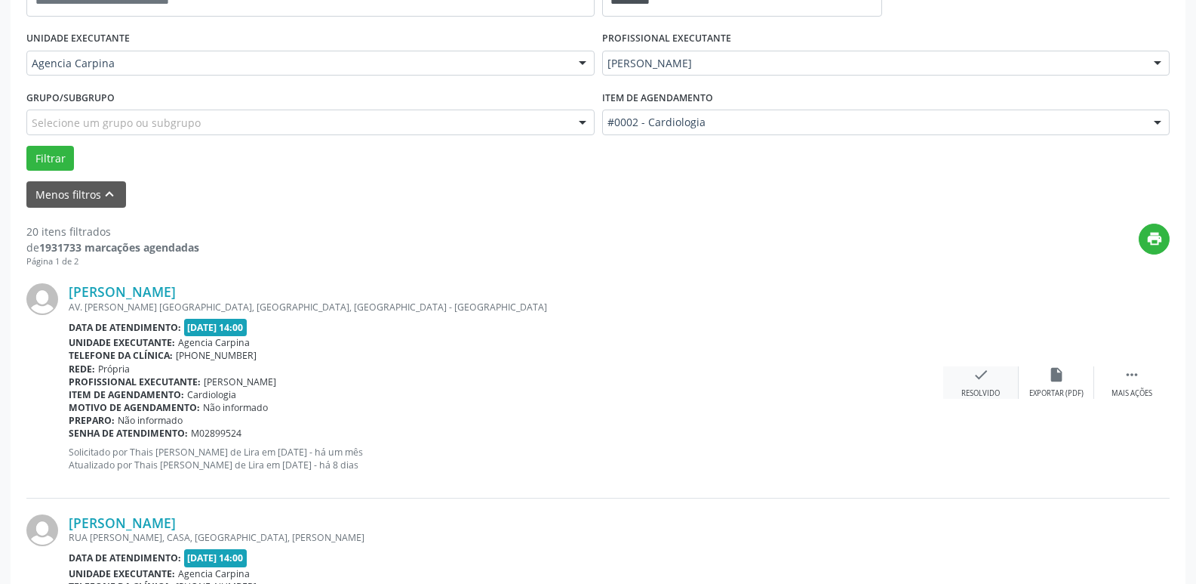
click at [981, 376] on icon "check" at bounding box center [981, 374] width 17 height 17
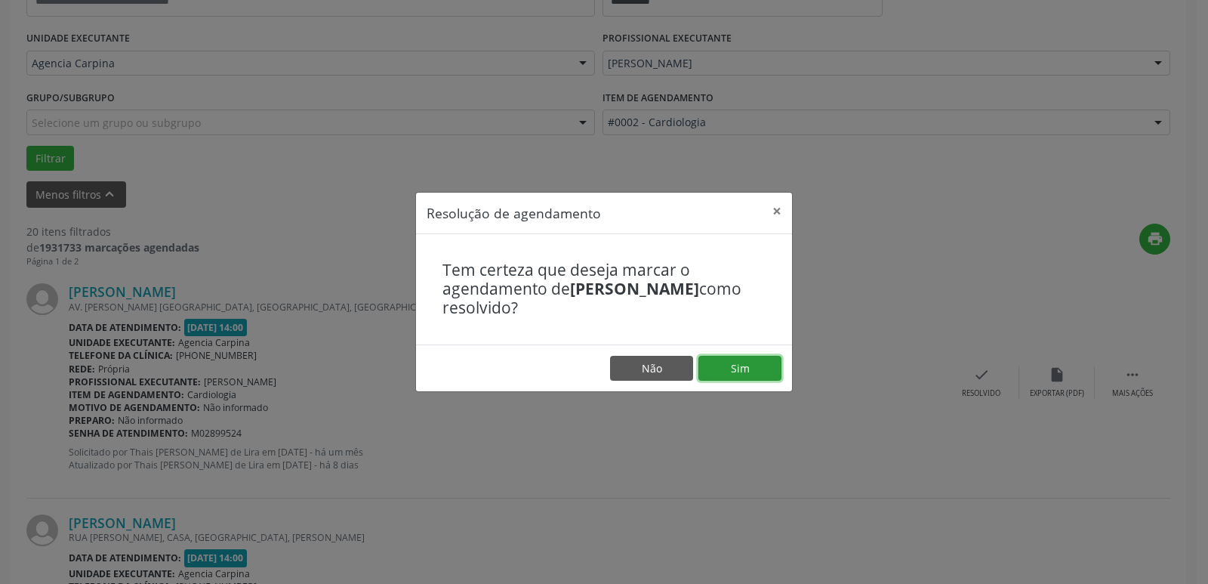
click at [753, 371] on button "Sim" at bounding box center [739, 369] width 83 height 26
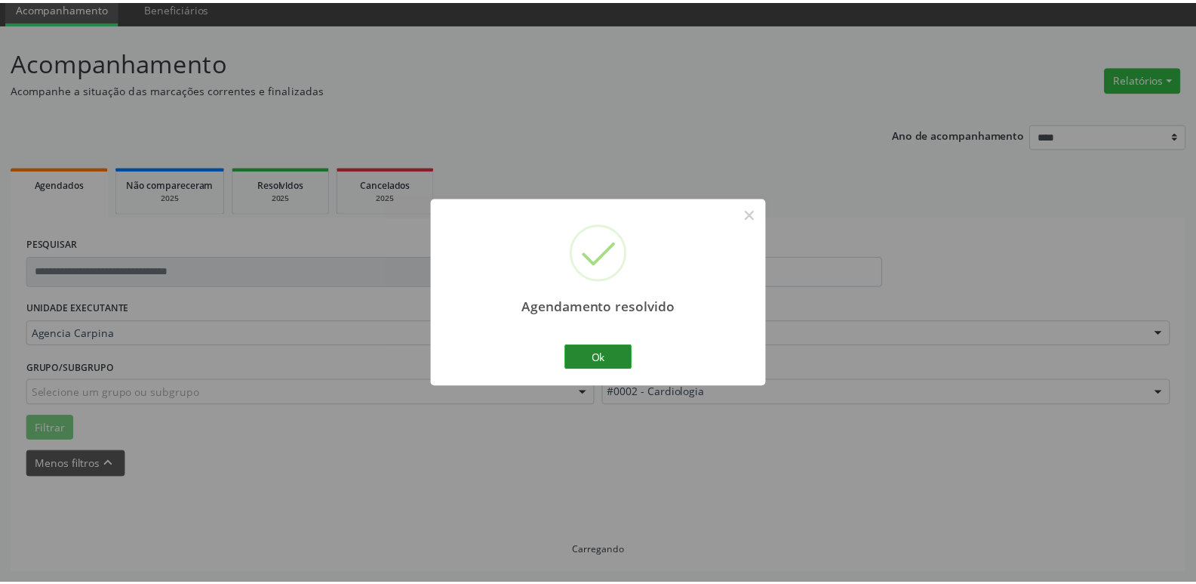
scroll to position [60, 0]
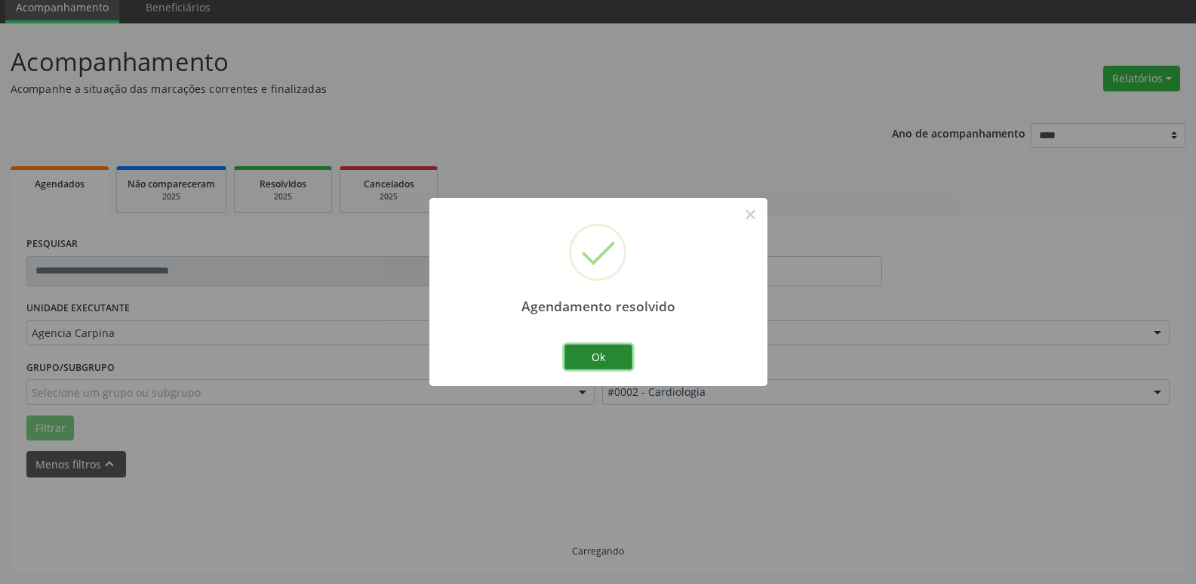
click at [612, 356] on button "Ok" at bounding box center [599, 357] width 68 height 26
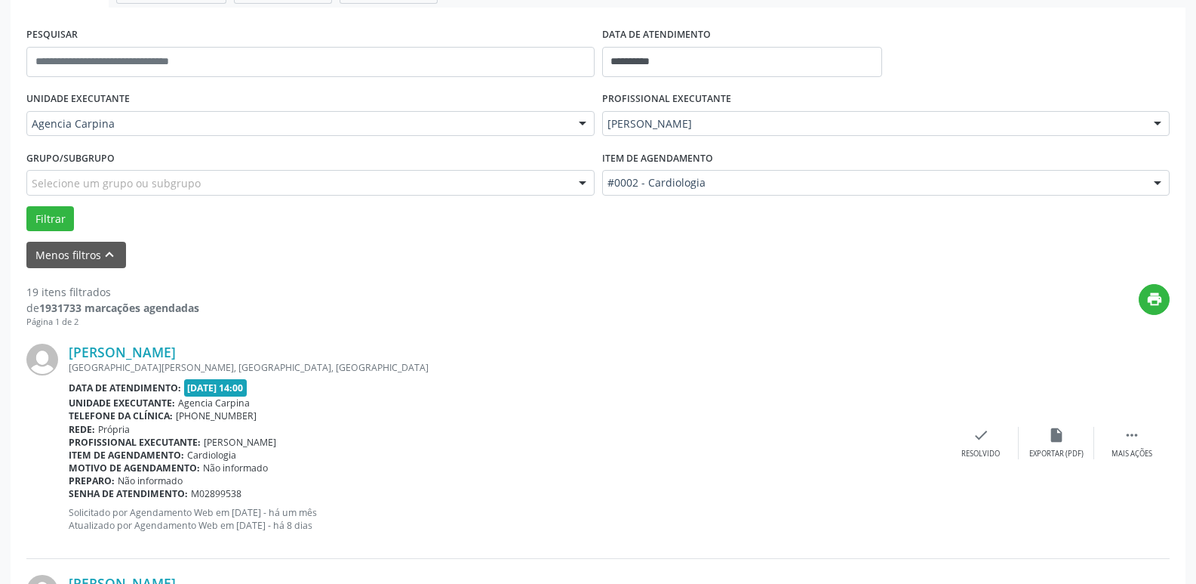
scroll to position [362, 0]
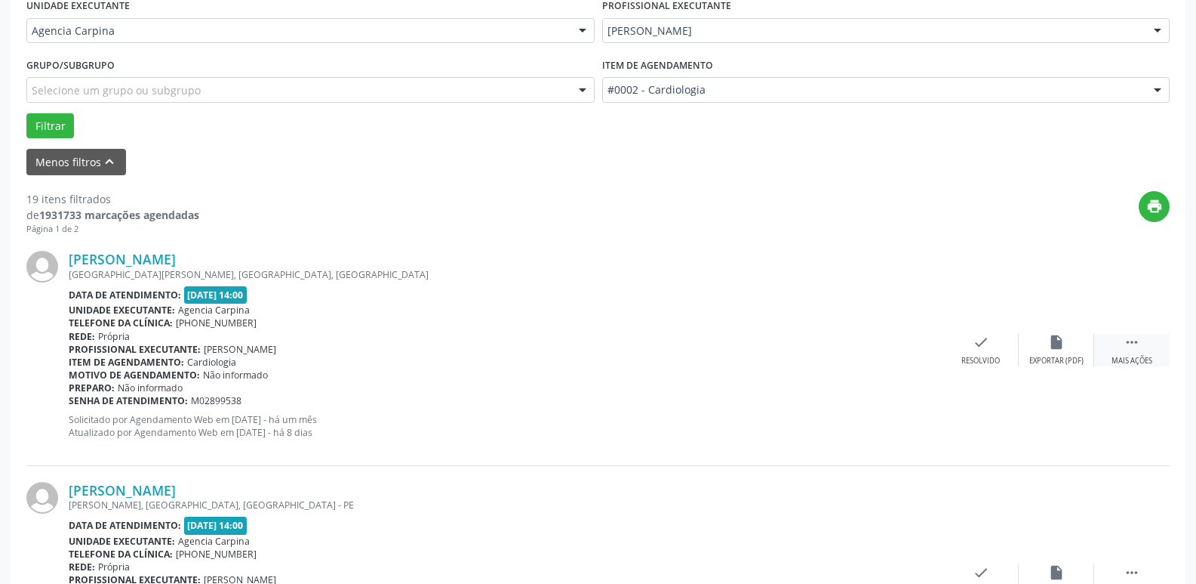
click at [1137, 346] on icon "" at bounding box center [1132, 342] width 17 height 17
click at [1079, 347] on div "alarm_off Não compareceu" at bounding box center [1056, 350] width 75 height 32
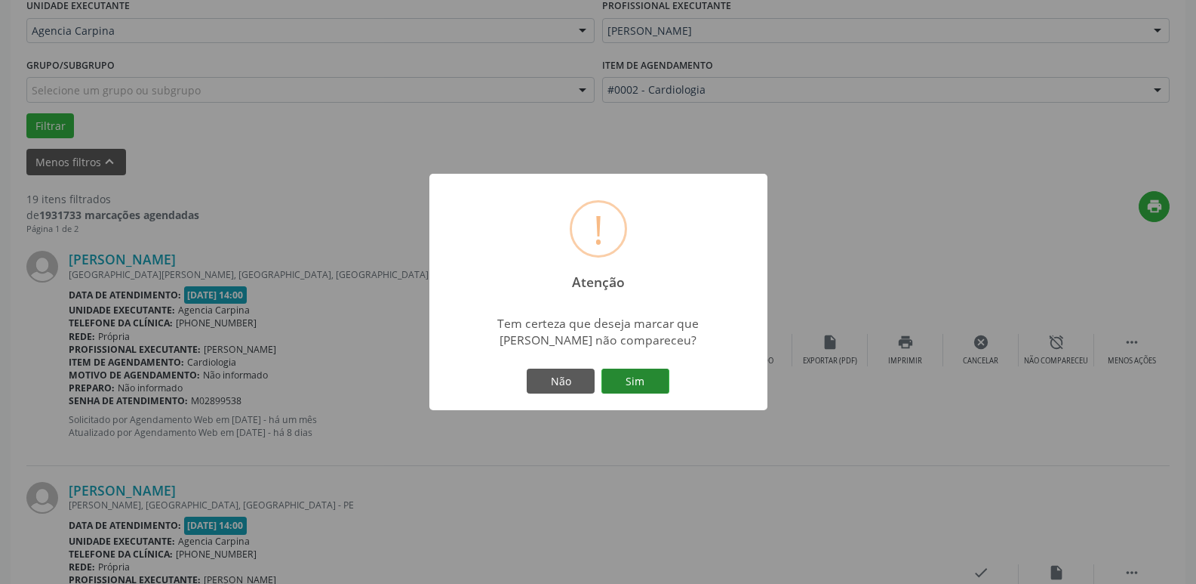
click at [640, 386] on button "Sim" at bounding box center [636, 381] width 68 height 26
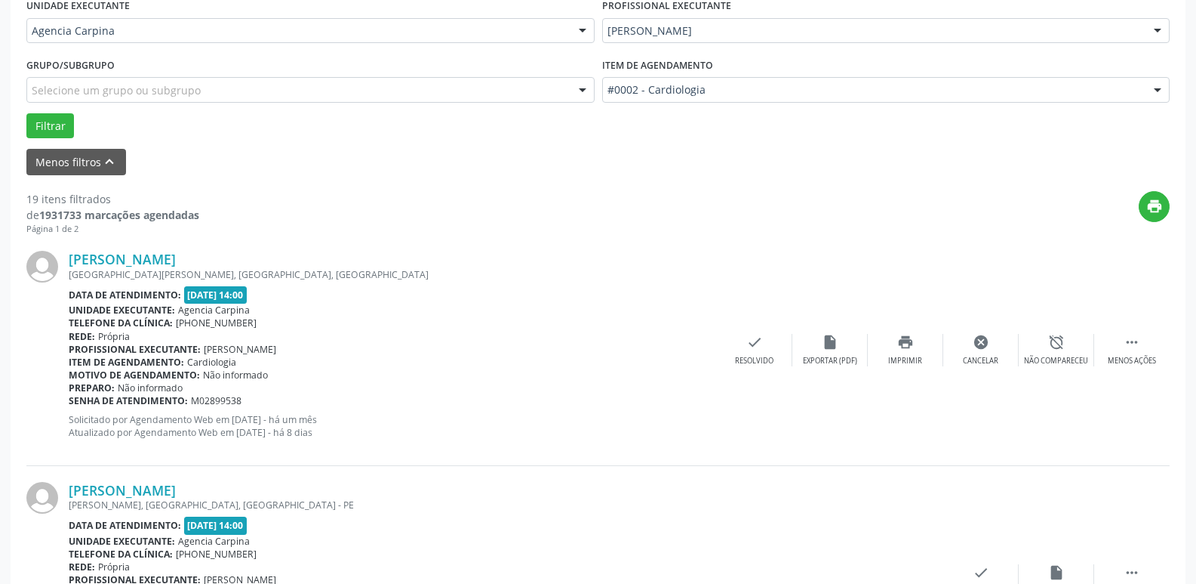
scroll to position [75, 0]
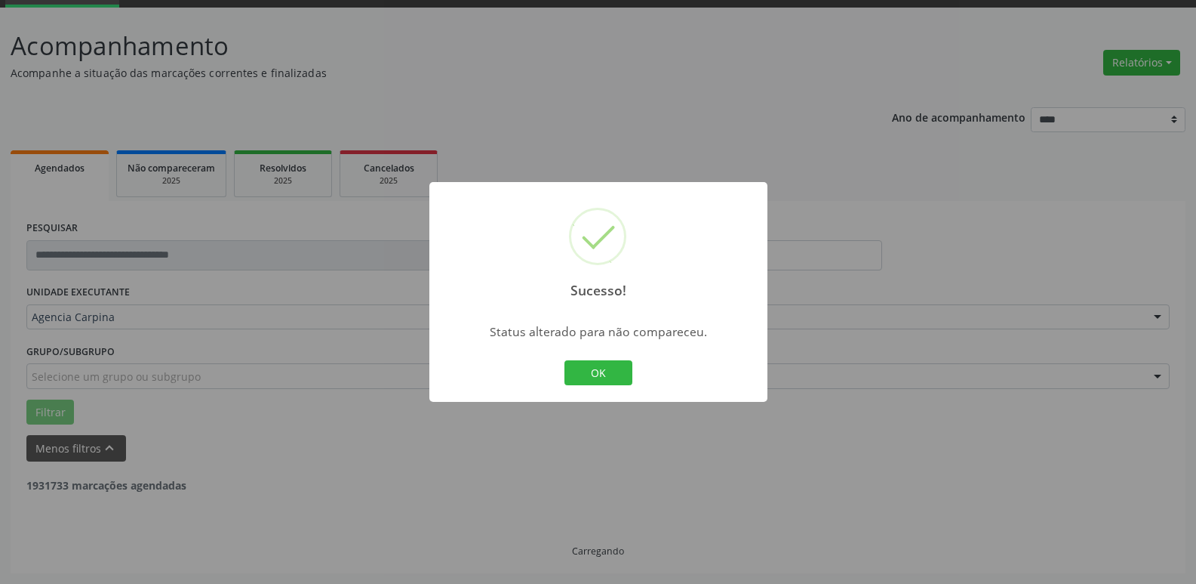
click at [611, 377] on button "OK" at bounding box center [599, 373] width 68 height 26
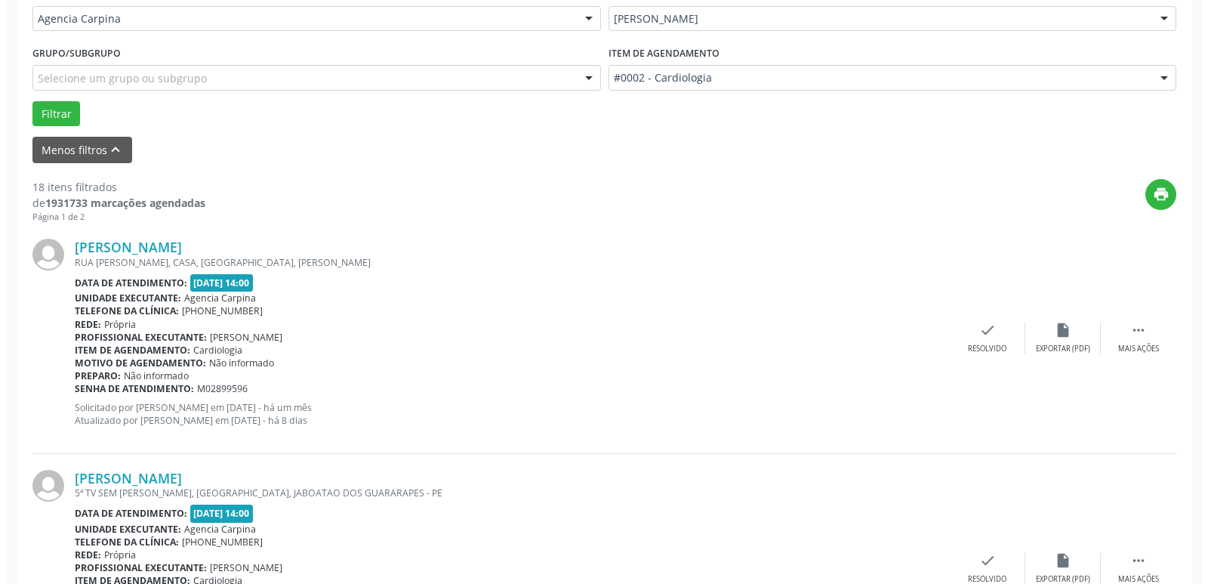
scroll to position [377, 0]
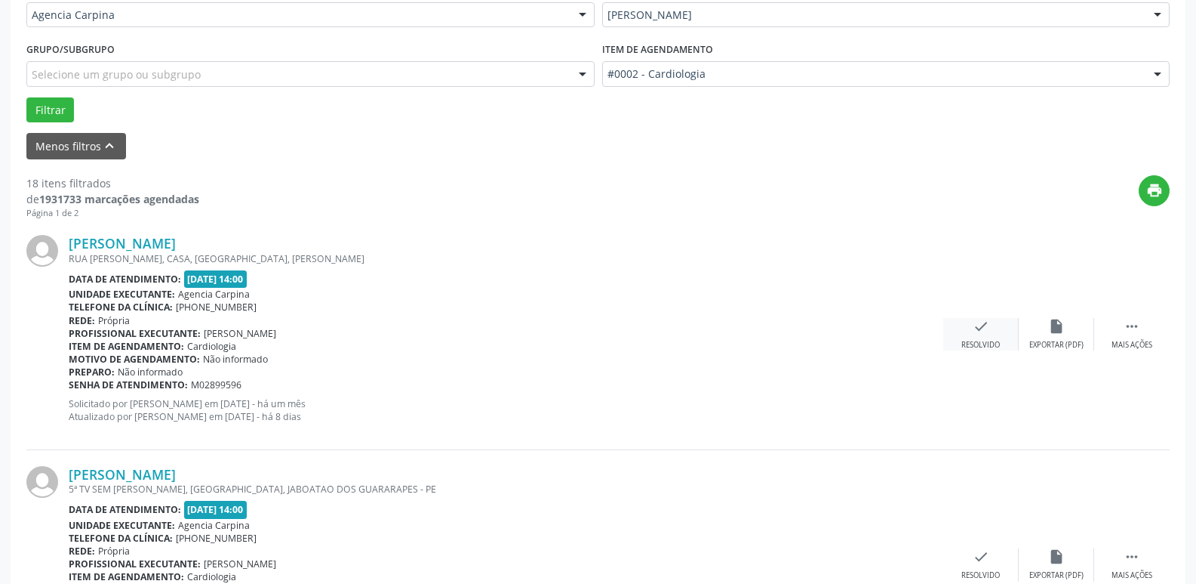
click at [983, 334] on icon "check" at bounding box center [981, 326] width 17 height 17
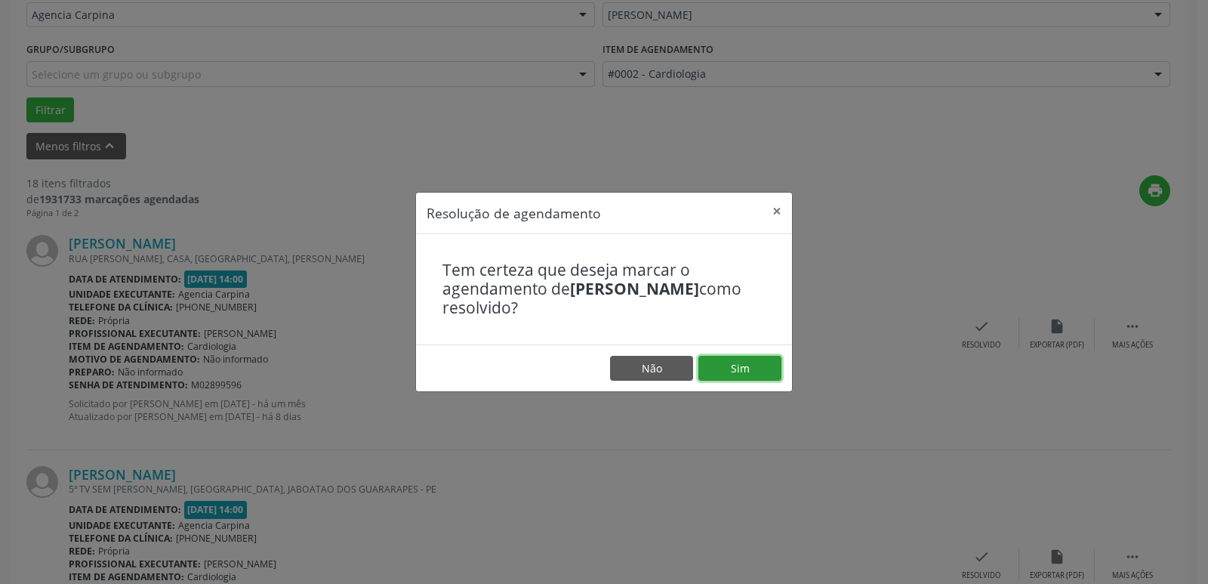
click at [751, 372] on button "Sim" at bounding box center [739, 369] width 83 height 26
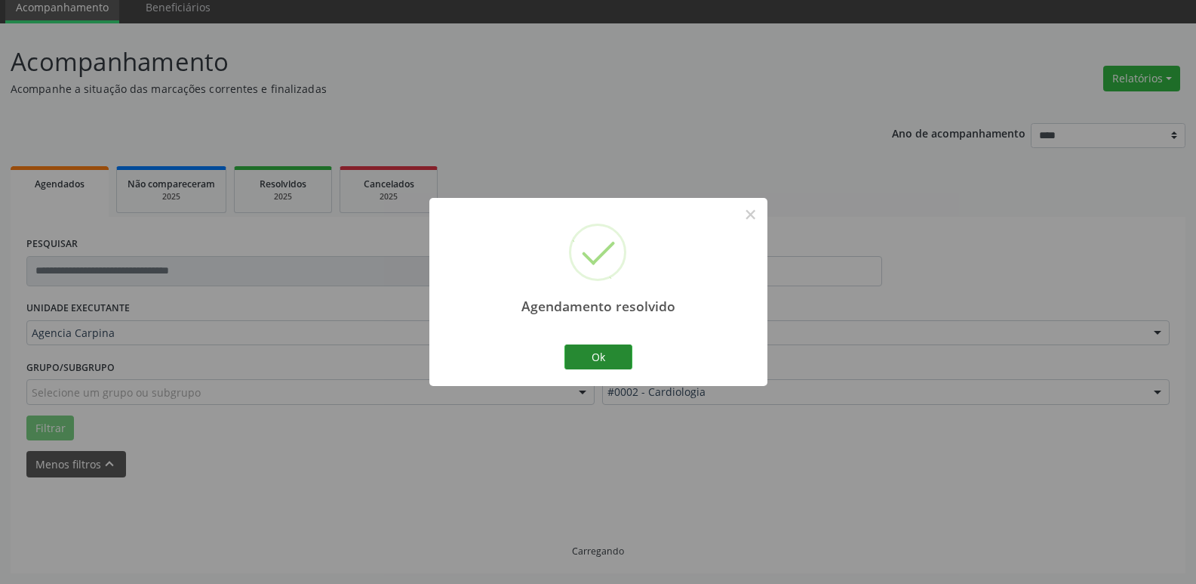
scroll to position [75, 0]
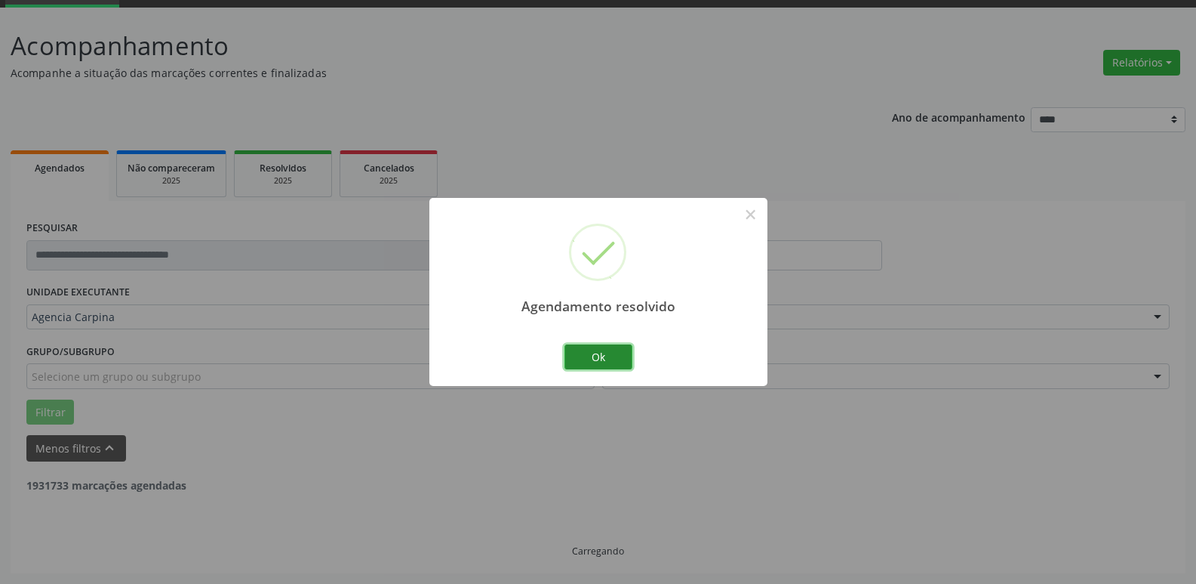
click at [615, 358] on button "Ok" at bounding box center [599, 357] width 68 height 26
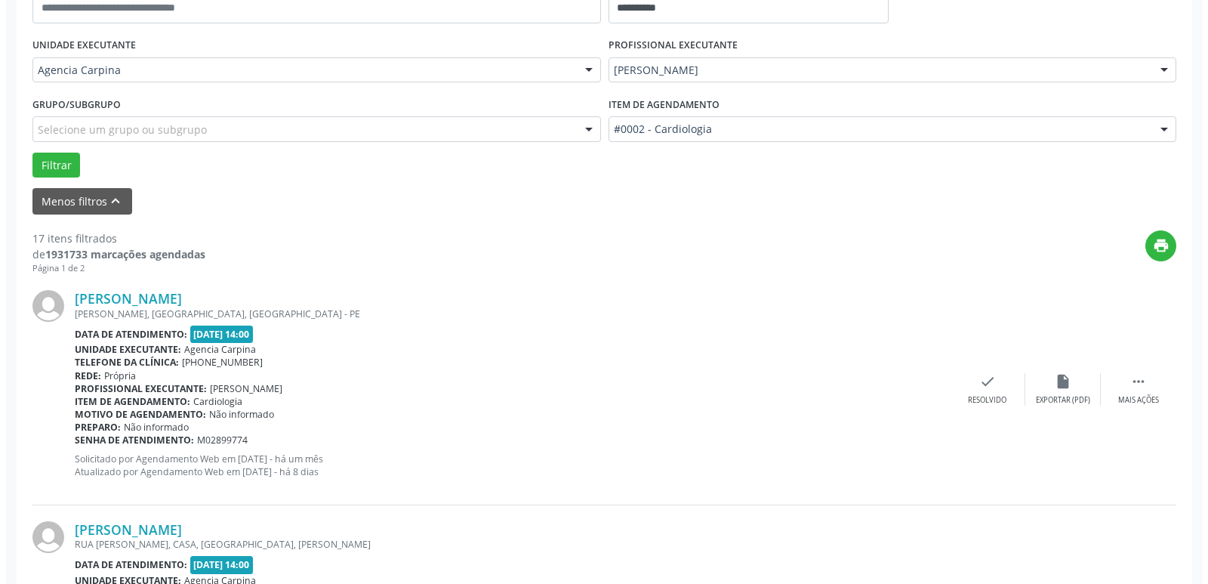
scroll to position [377, 0]
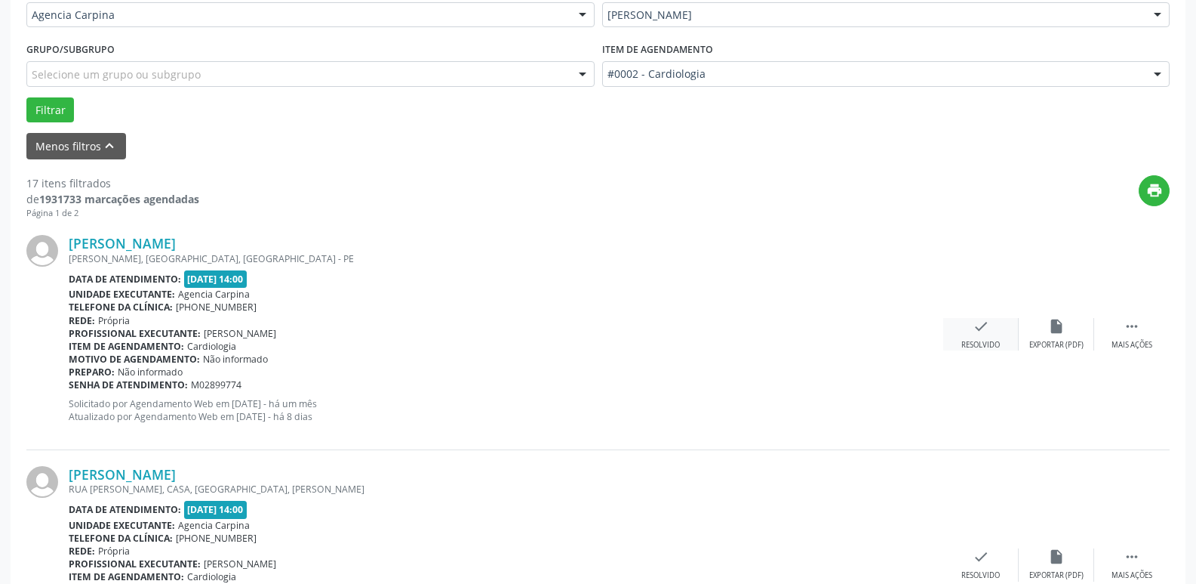
click at [976, 327] on icon "check" at bounding box center [981, 326] width 17 height 17
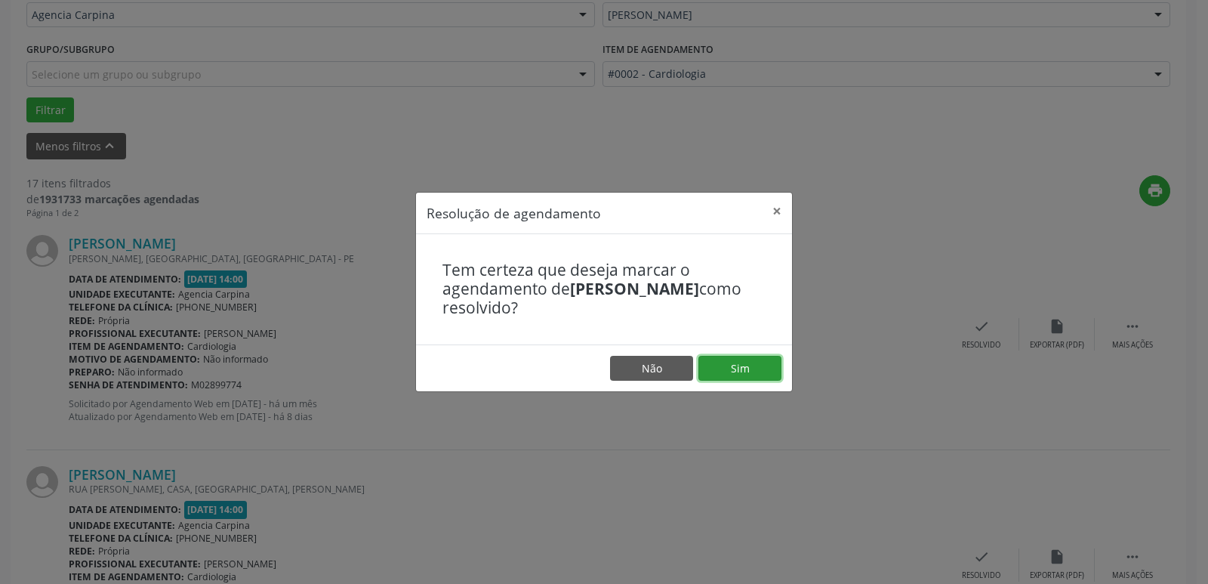
click at [734, 370] on button "Sim" at bounding box center [739, 369] width 83 height 26
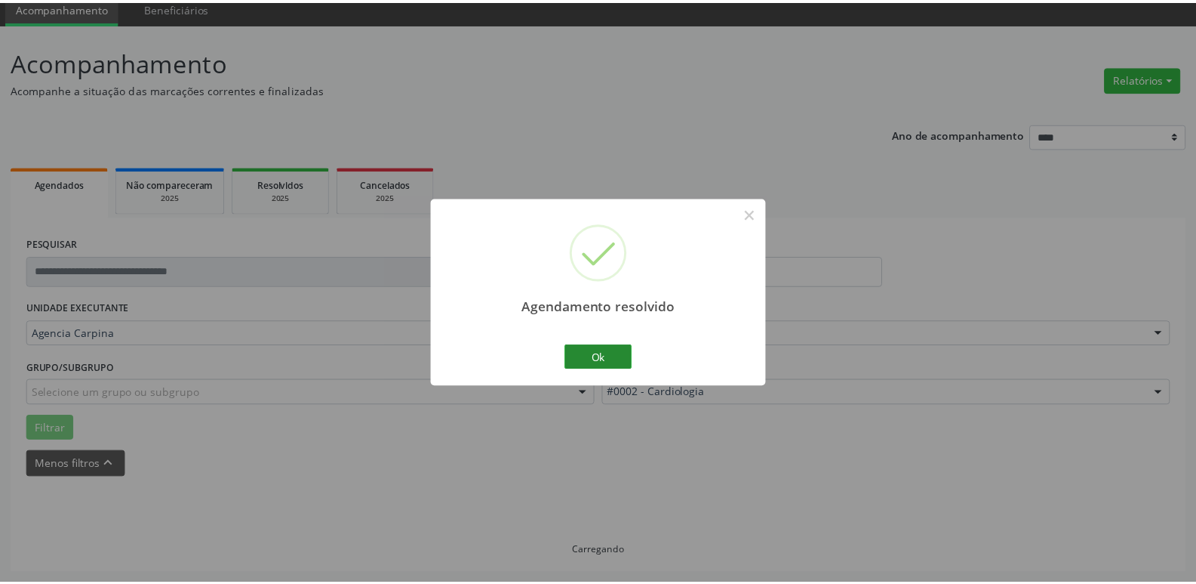
scroll to position [60, 0]
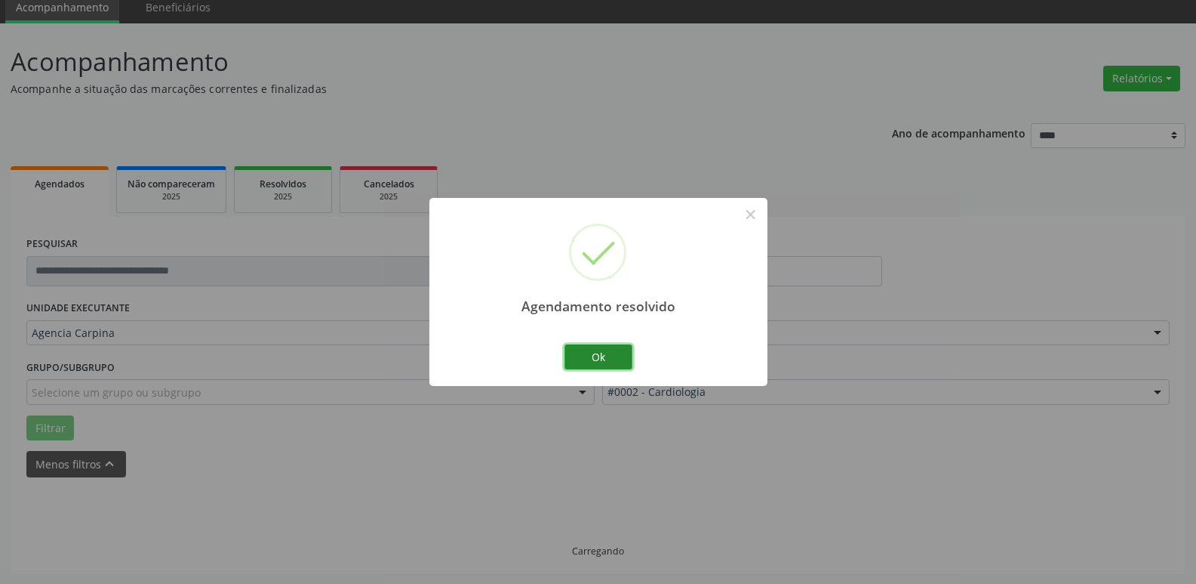
click at [606, 358] on button "Ok" at bounding box center [599, 357] width 68 height 26
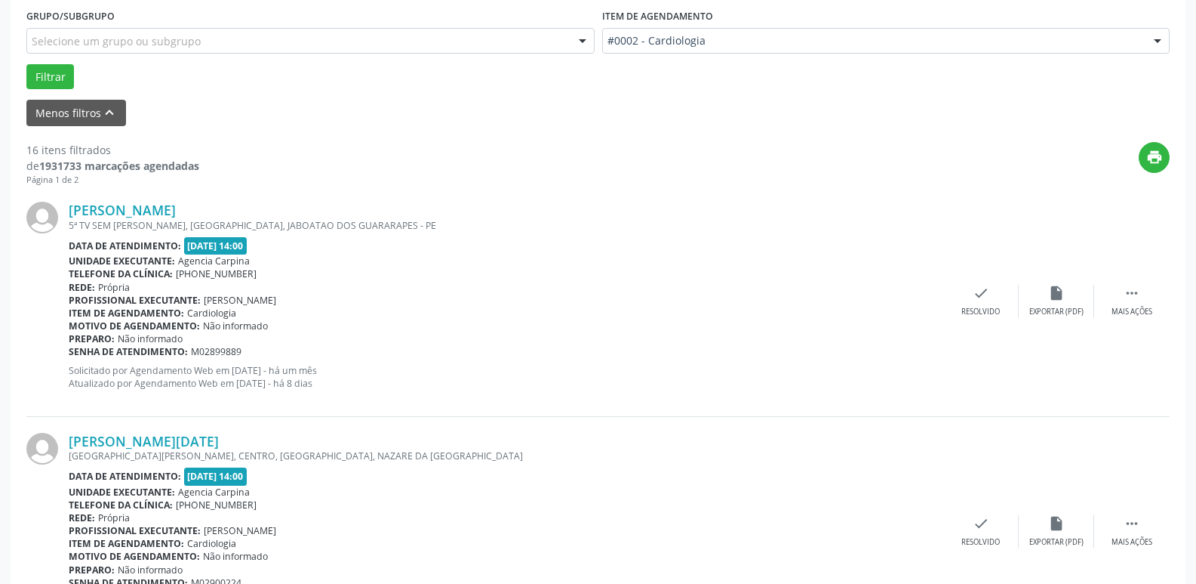
scroll to position [437, 0]
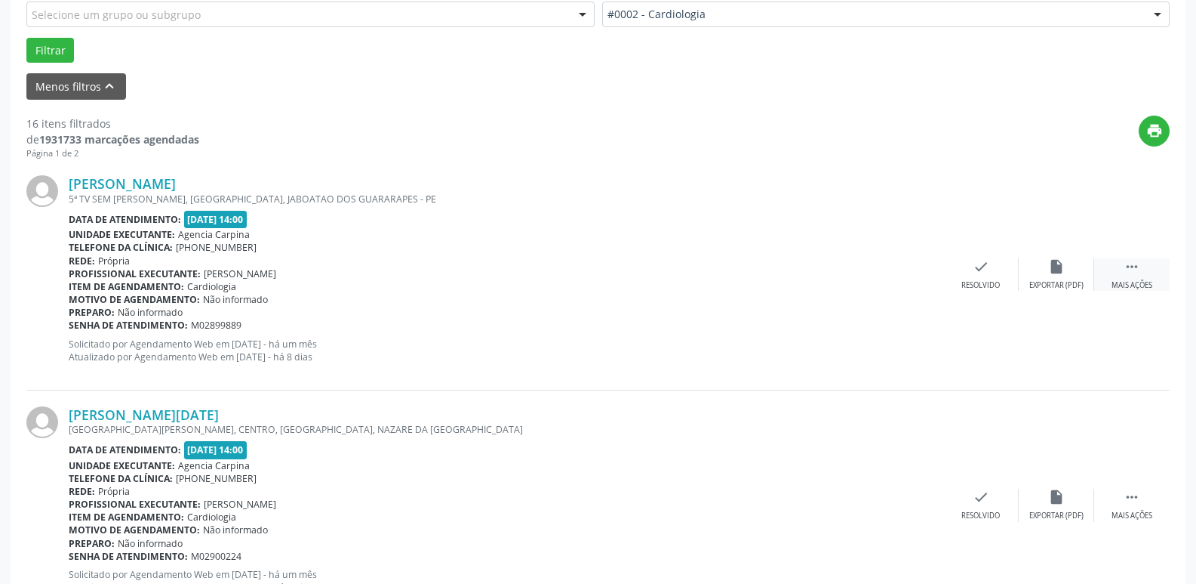
click at [1132, 269] on icon "" at bounding box center [1132, 266] width 17 height 17
click at [1046, 268] on div "alarm_off Não compareceu" at bounding box center [1056, 274] width 75 height 32
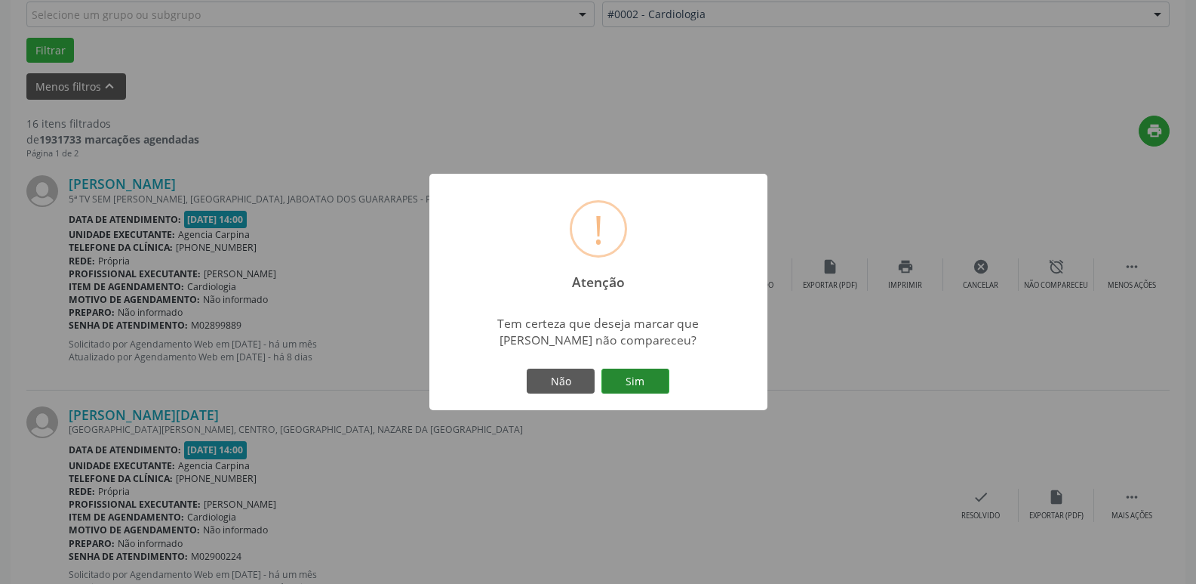
click at [648, 375] on button "Sim" at bounding box center [636, 381] width 68 height 26
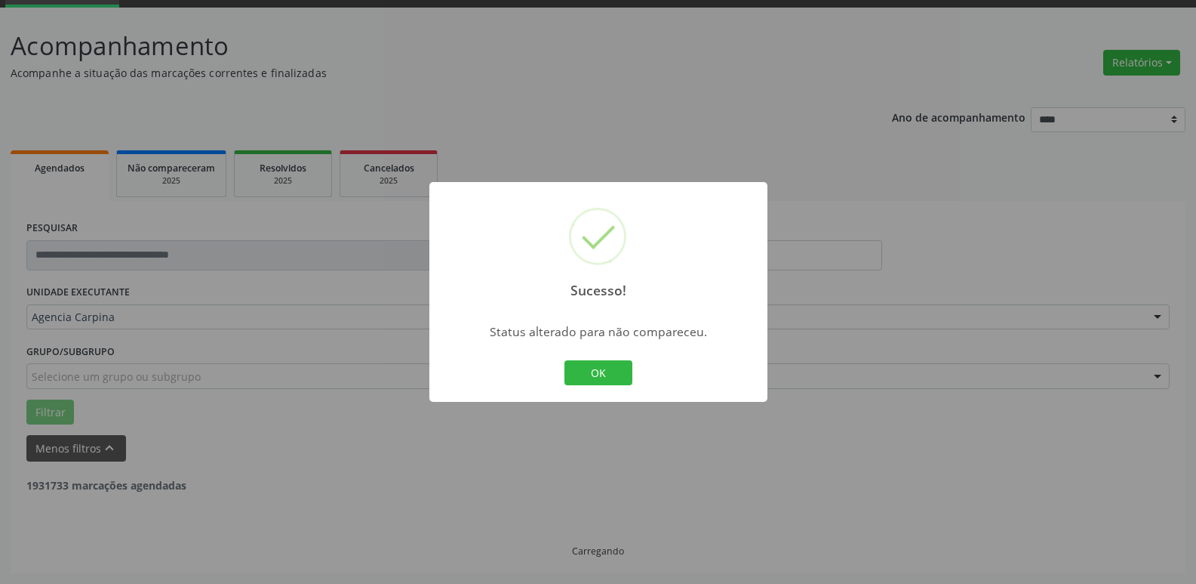
scroll to position [75, 0]
click at [615, 371] on button "OK" at bounding box center [599, 373] width 68 height 26
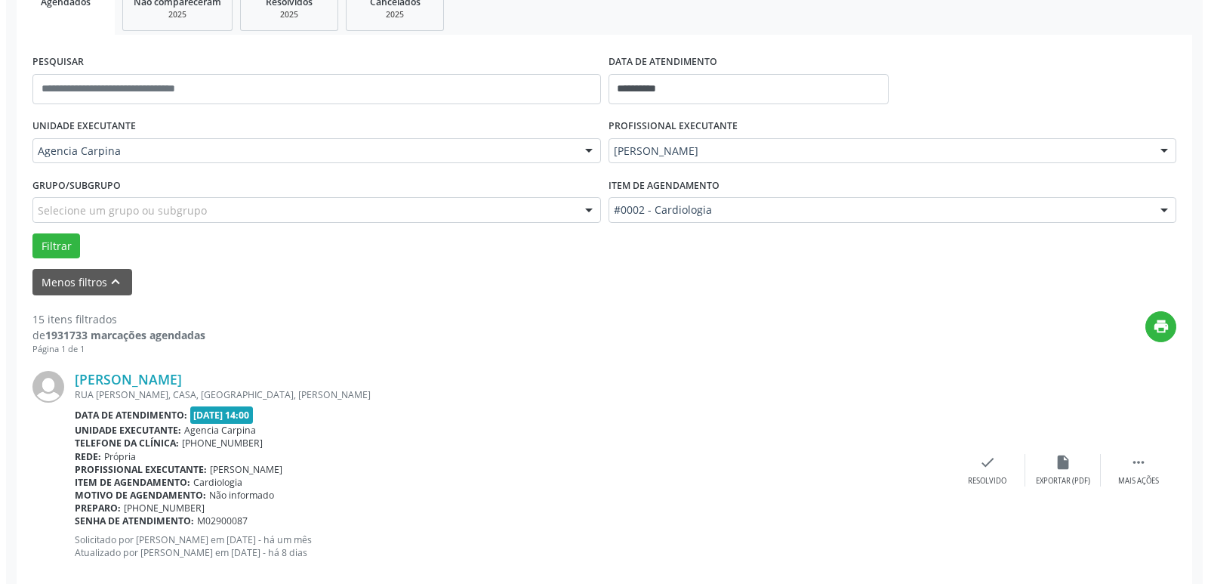
scroll to position [302, 0]
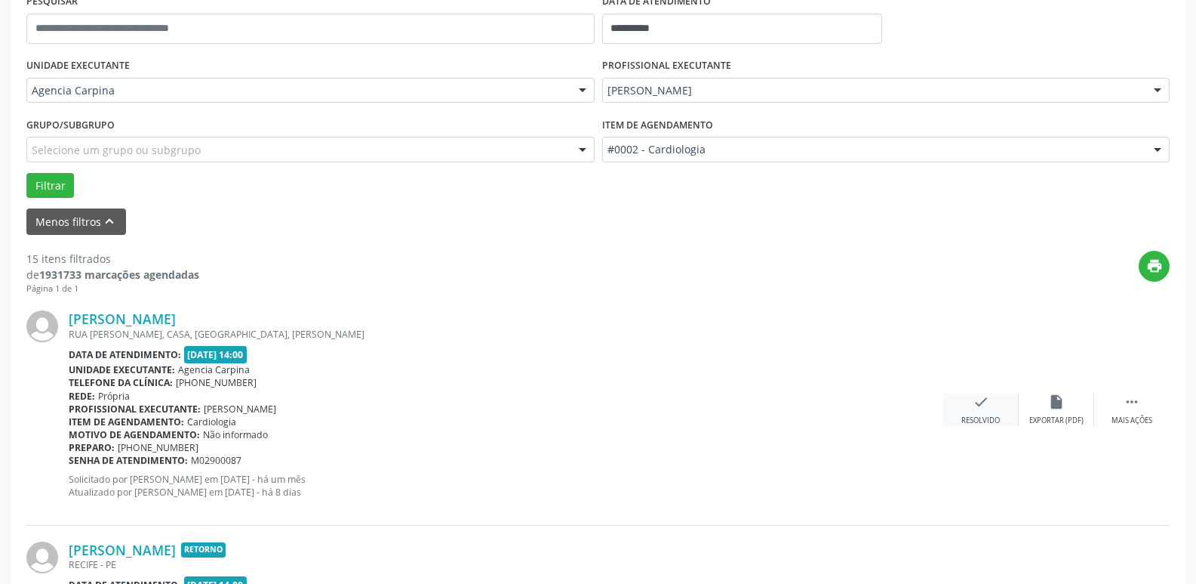
click at [980, 406] on icon "check" at bounding box center [981, 401] width 17 height 17
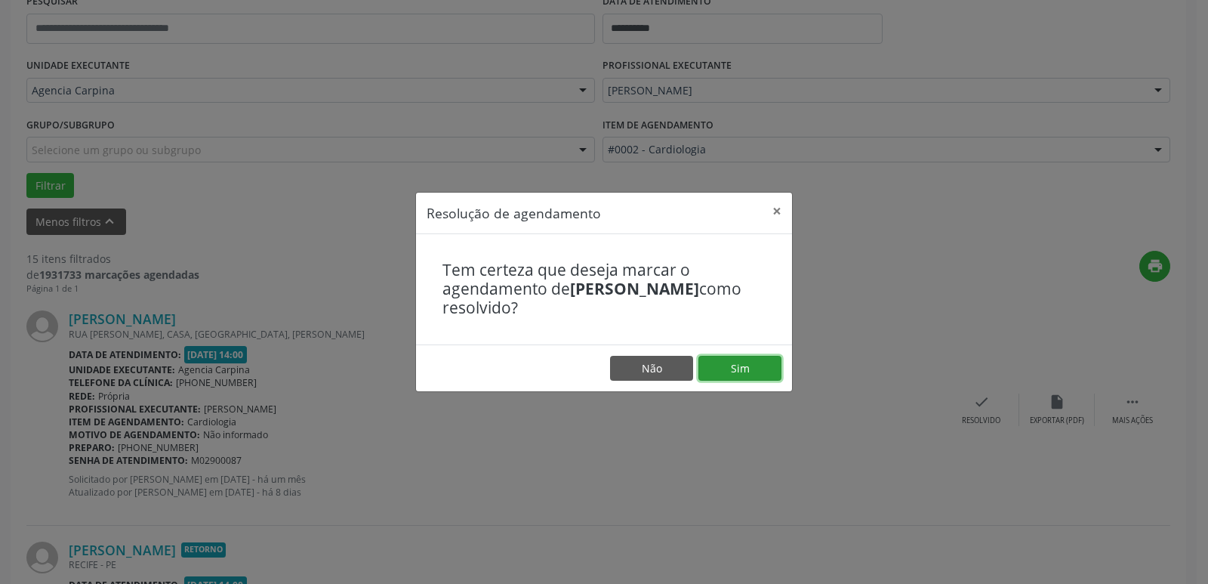
click at [741, 369] on button "Sim" at bounding box center [739, 369] width 83 height 26
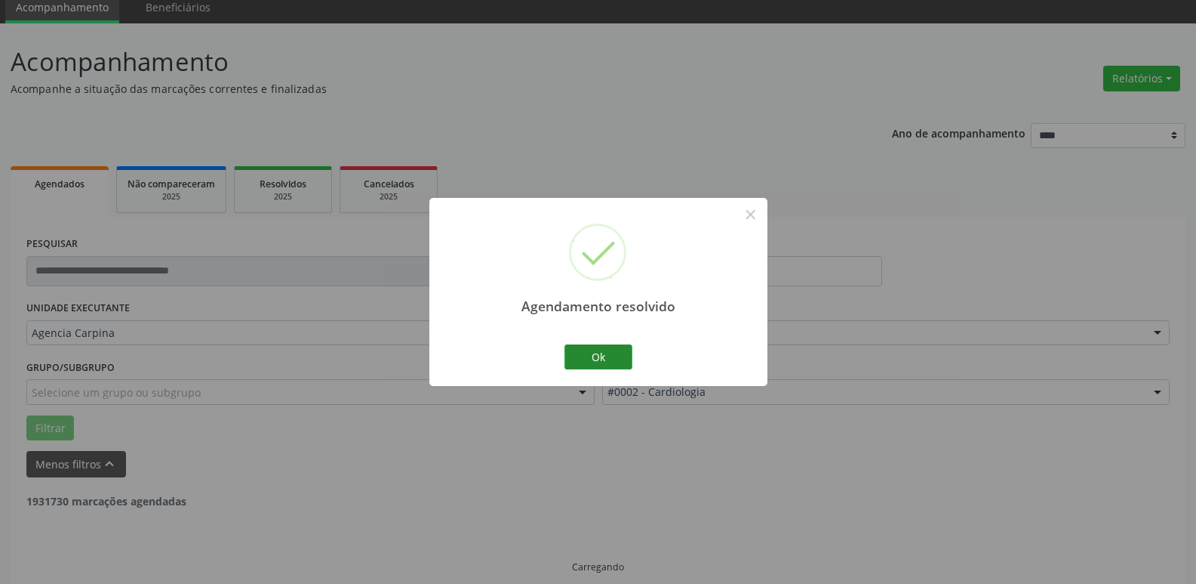
scroll to position [75, 0]
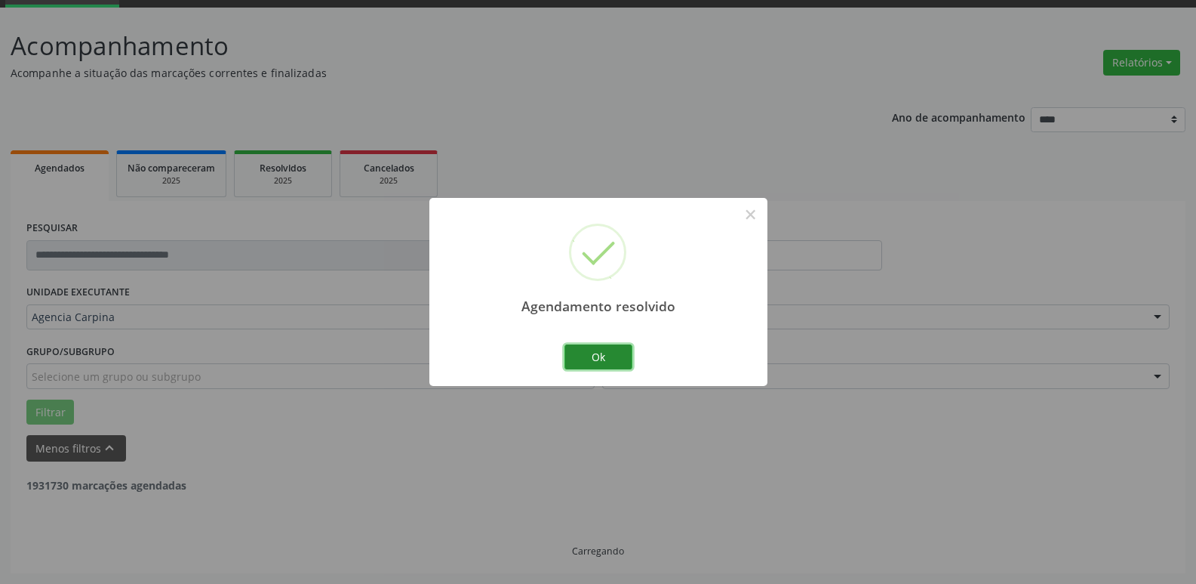
click at [587, 360] on button "Ok" at bounding box center [599, 357] width 68 height 26
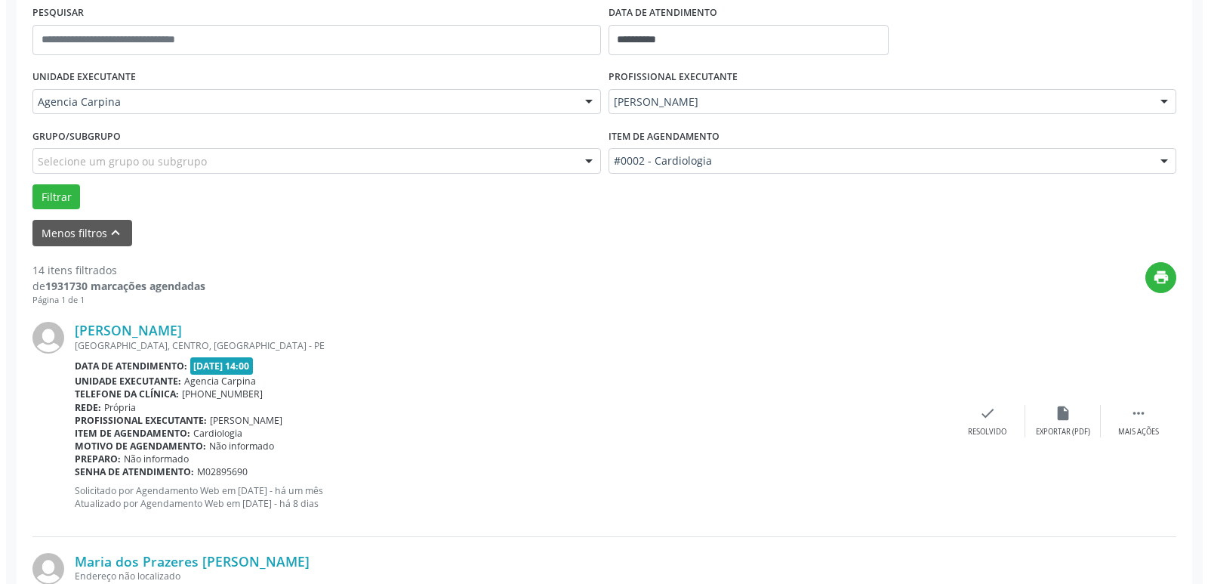
scroll to position [302, 0]
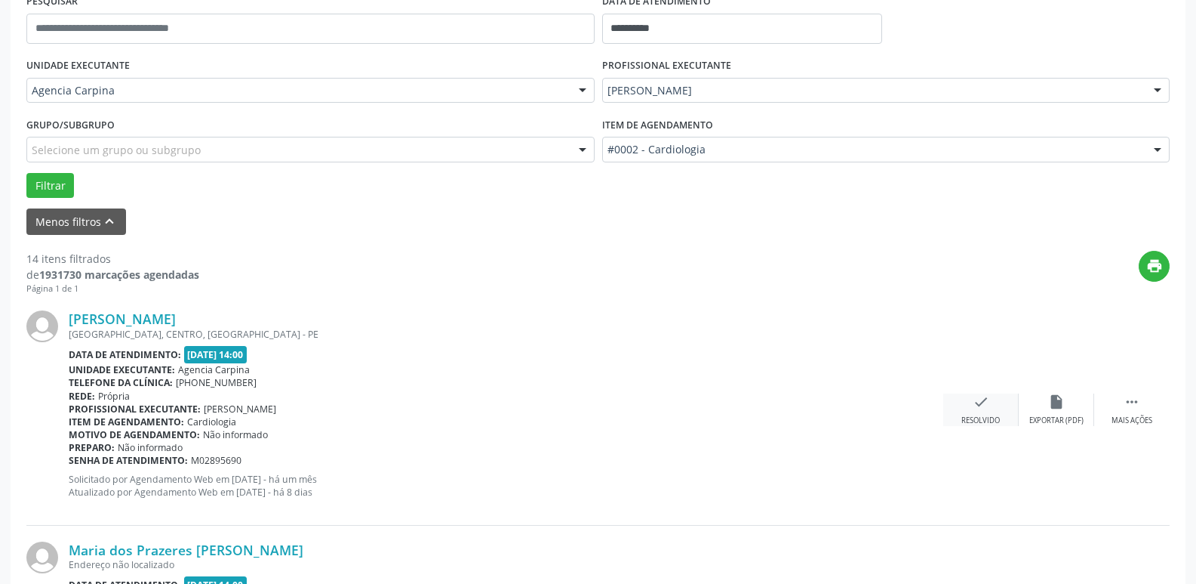
click at [978, 405] on icon "check" at bounding box center [981, 401] width 17 height 17
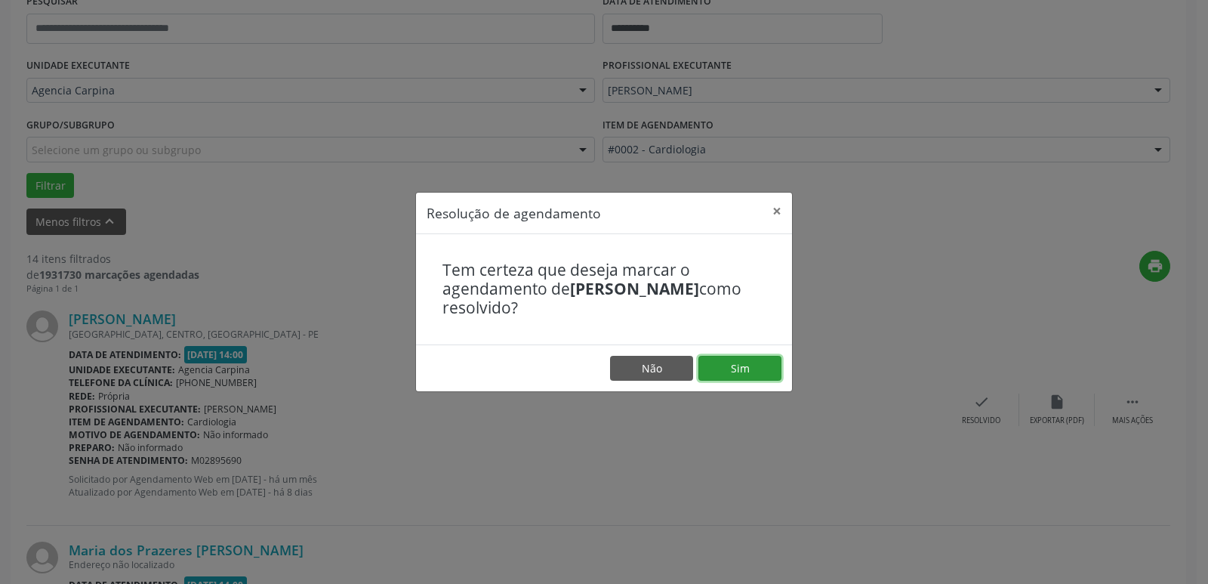
click at [759, 361] on button "Sim" at bounding box center [739, 369] width 83 height 26
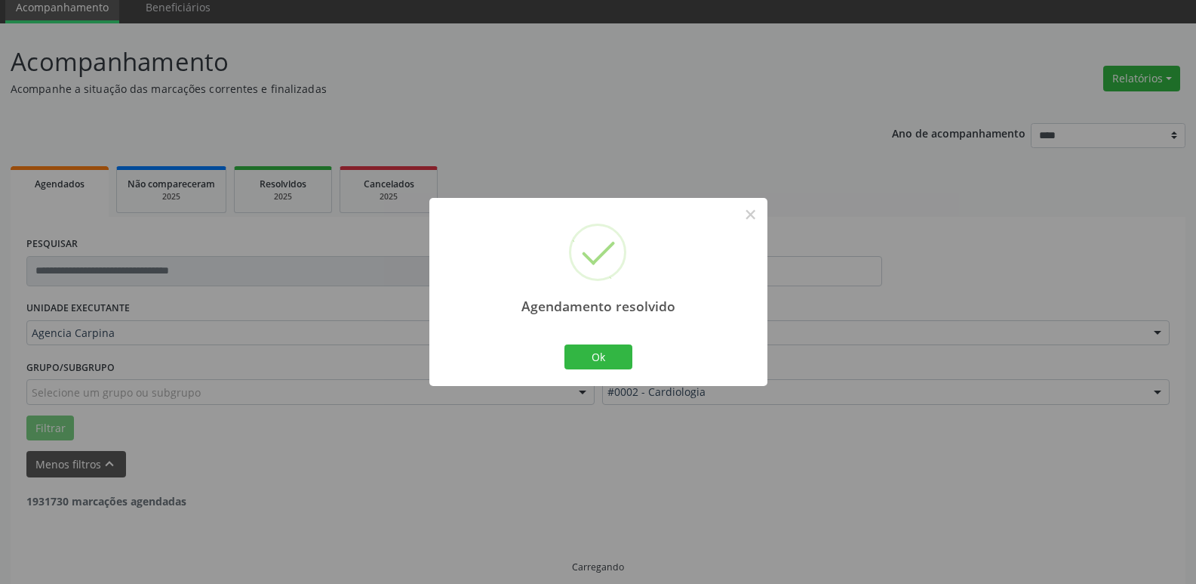
scroll to position [75, 0]
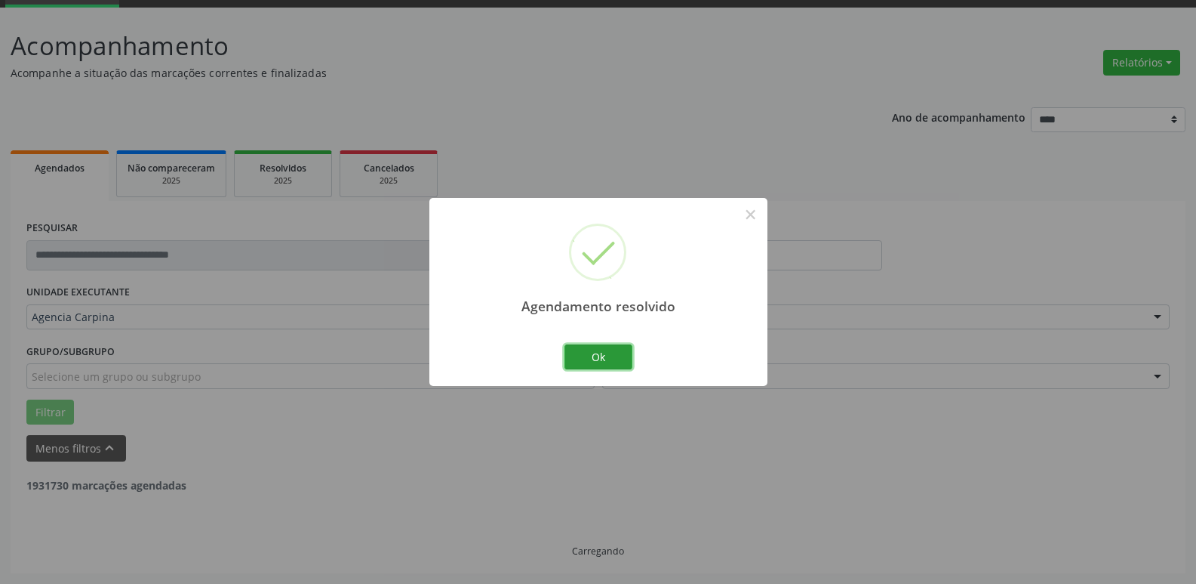
click at [587, 360] on button "Ok" at bounding box center [599, 357] width 68 height 26
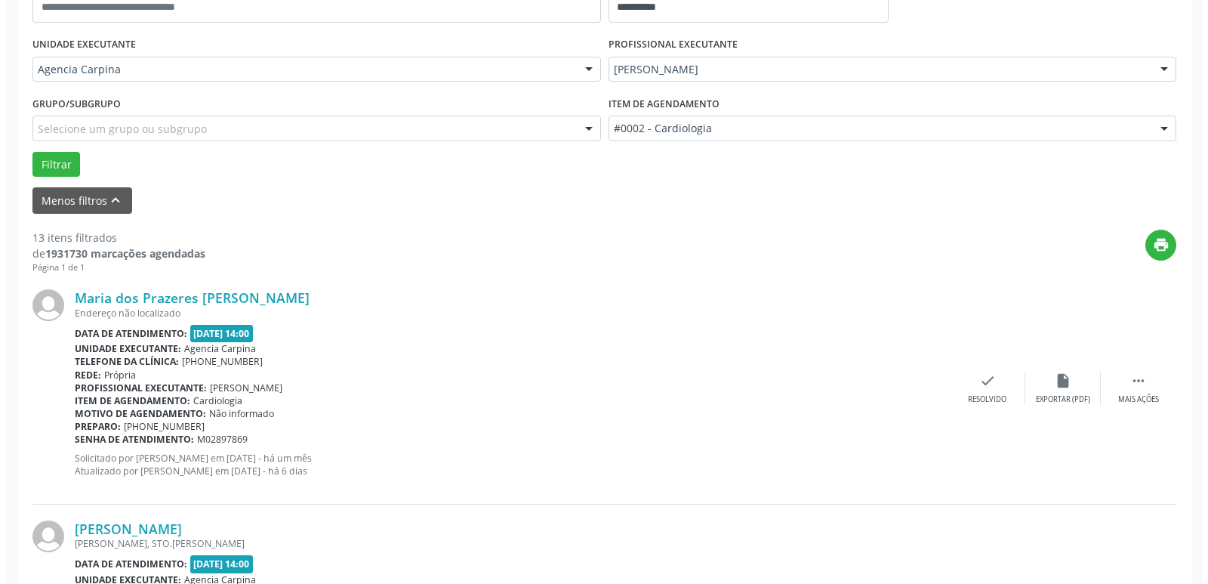
scroll to position [377, 0]
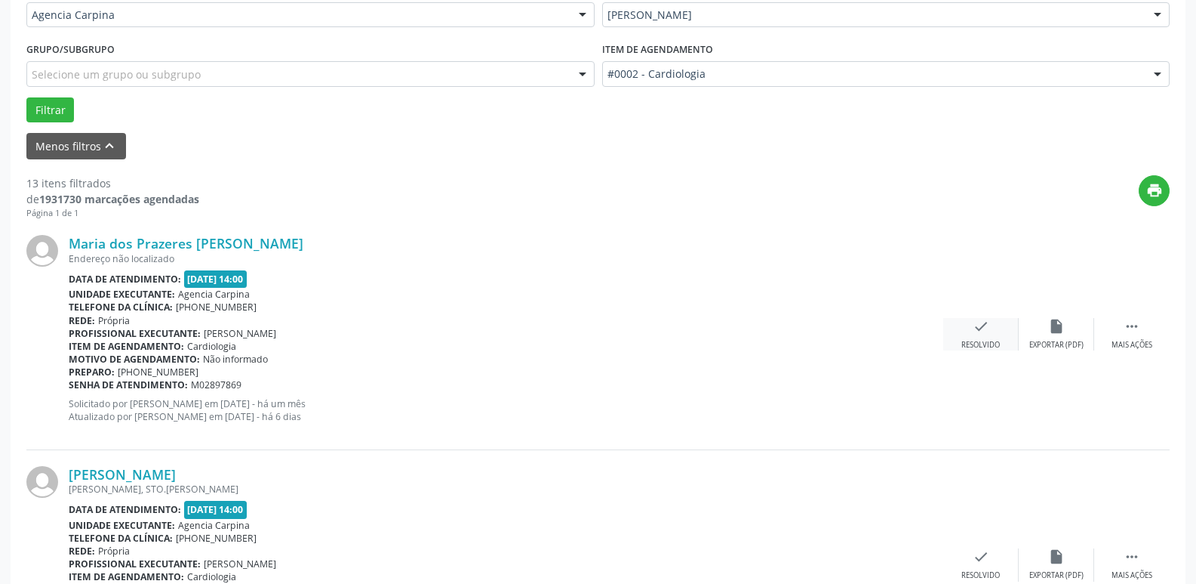
click at [977, 334] on icon "check" at bounding box center [981, 326] width 17 height 17
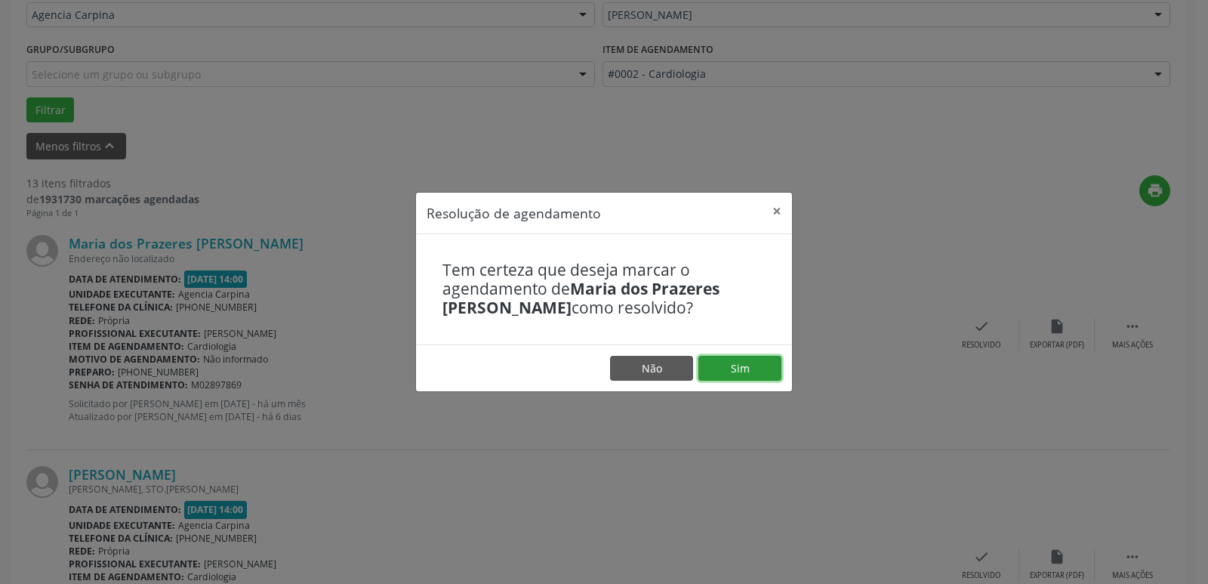
click at [732, 375] on button "Sim" at bounding box center [739, 369] width 83 height 26
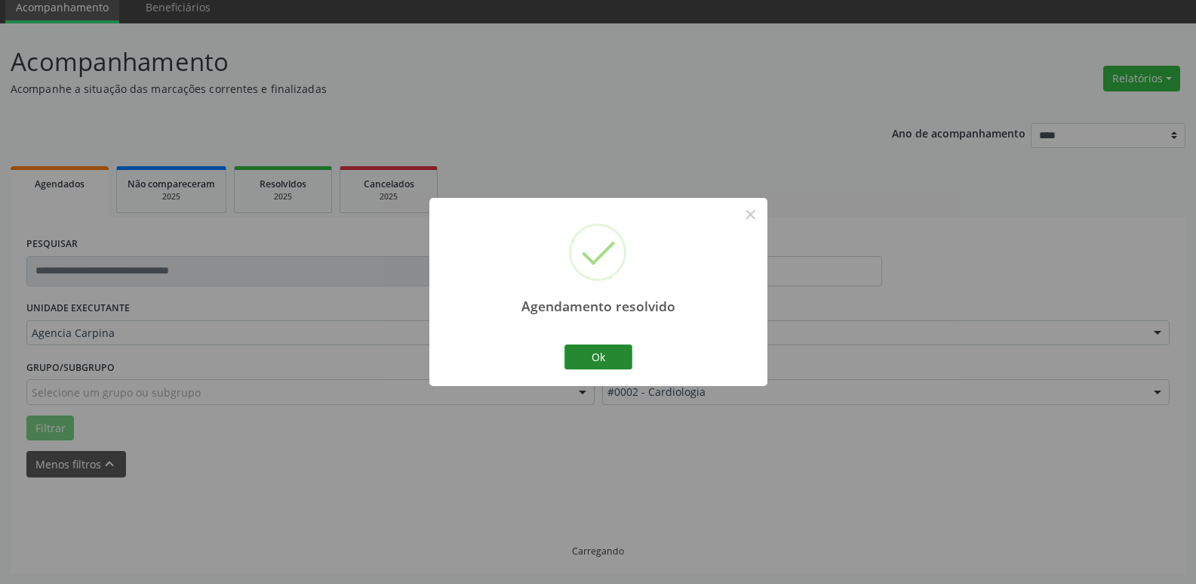
scroll to position [75, 0]
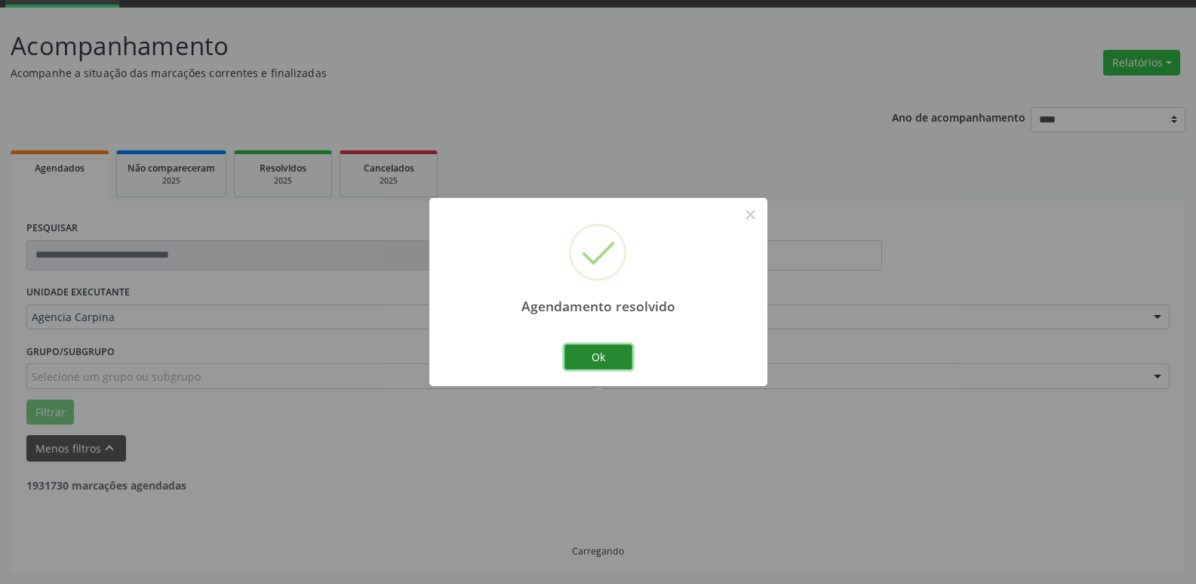
click at [612, 353] on button "Ok" at bounding box center [599, 357] width 68 height 26
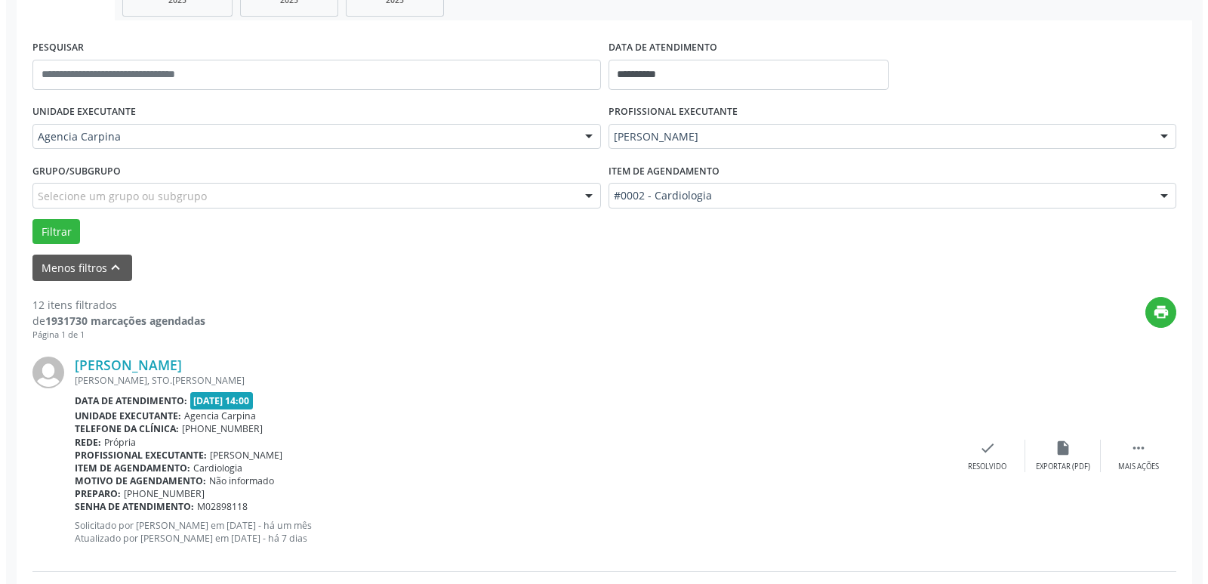
scroll to position [302, 0]
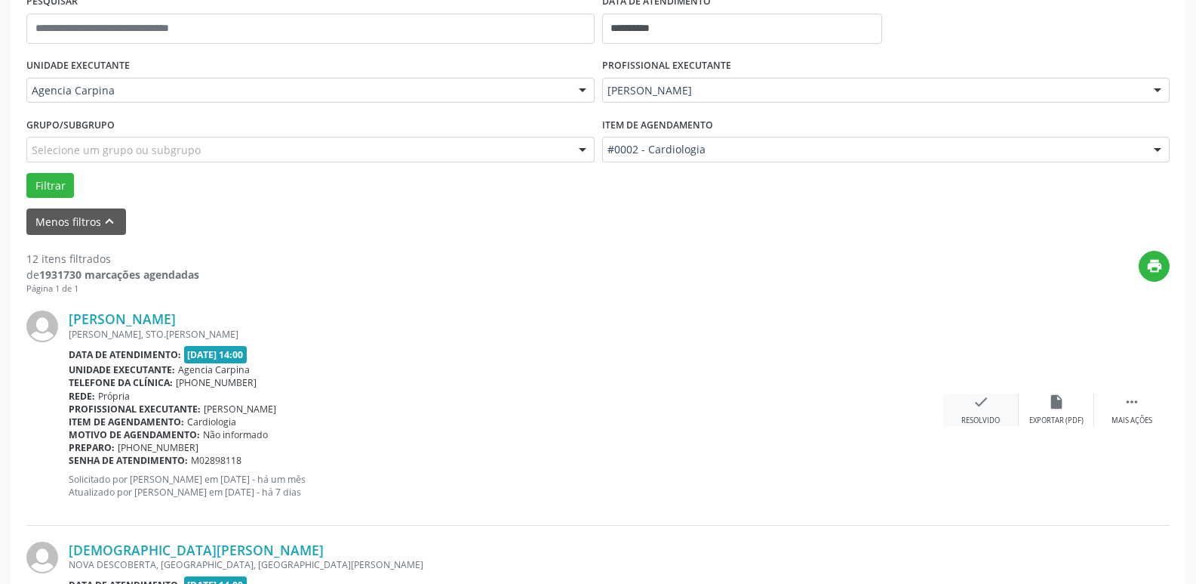
click at [980, 402] on icon "check" at bounding box center [981, 401] width 17 height 17
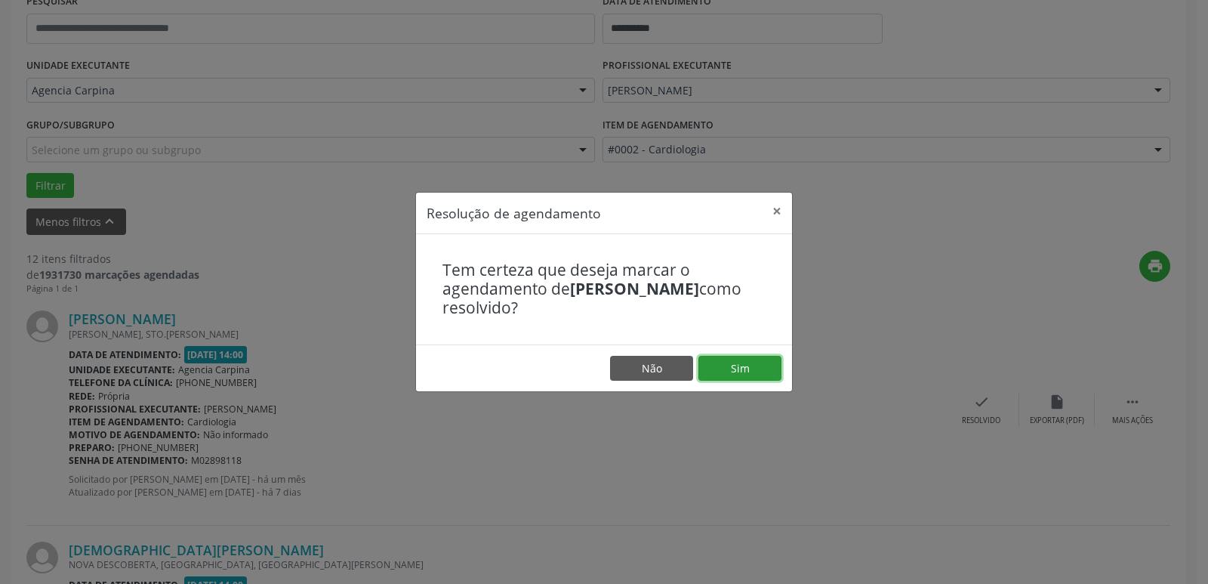
click at [746, 371] on button "Sim" at bounding box center [739, 369] width 83 height 26
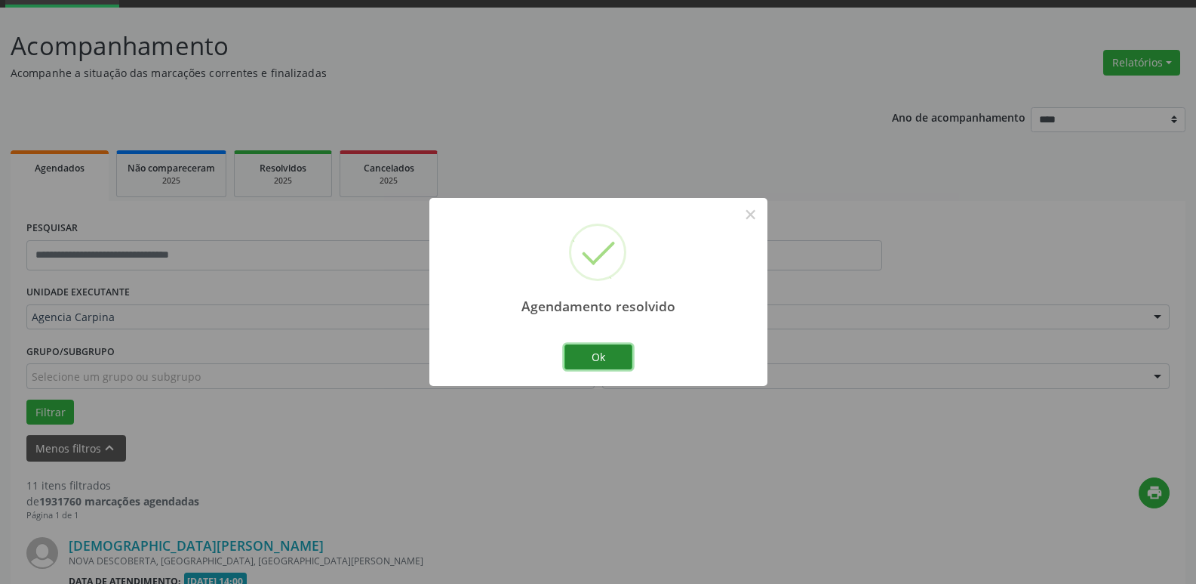
click at [611, 359] on button "Ok" at bounding box center [599, 357] width 68 height 26
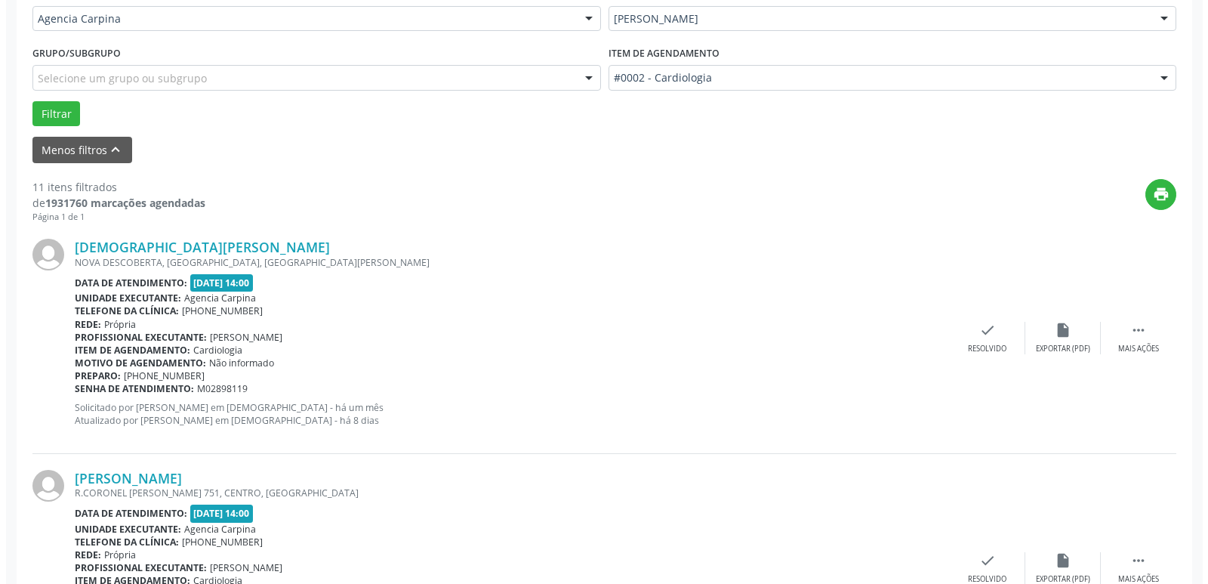
scroll to position [453, 0]
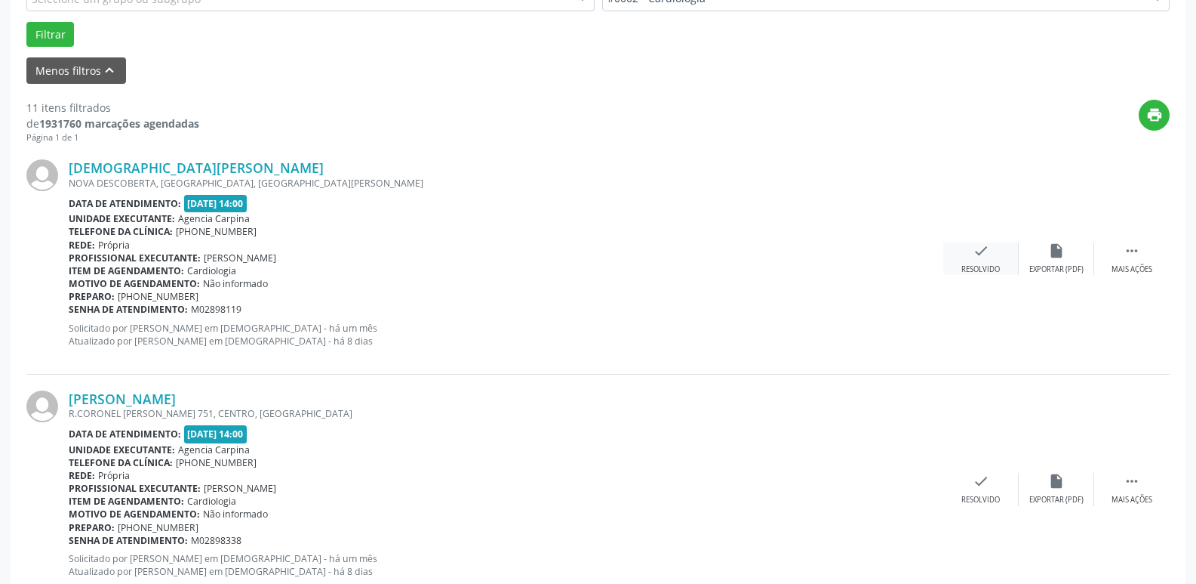
click at [972, 263] on div "check Resolvido" at bounding box center [981, 258] width 75 height 32
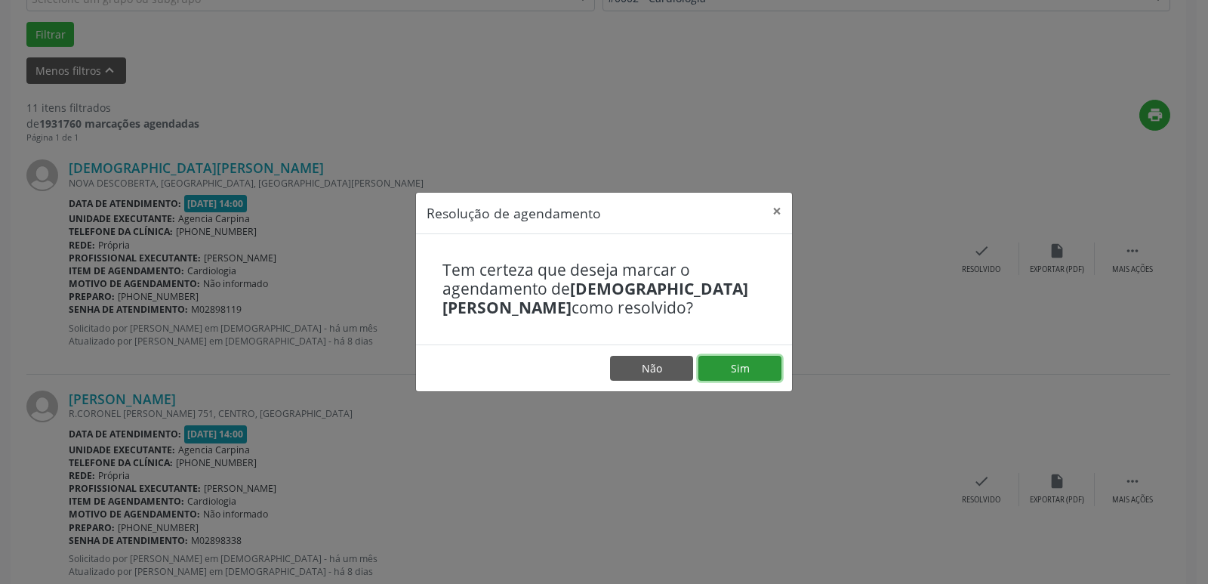
click at [745, 370] on button "Sim" at bounding box center [739, 369] width 83 height 26
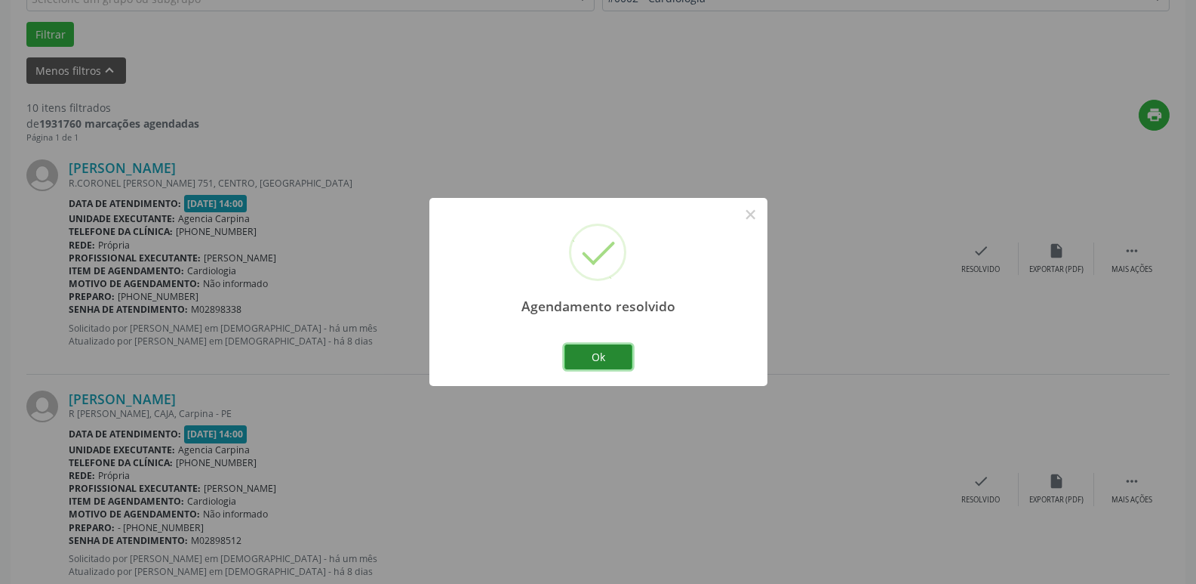
click at [610, 353] on button "Ok" at bounding box center [599, 357] width 68 height 26
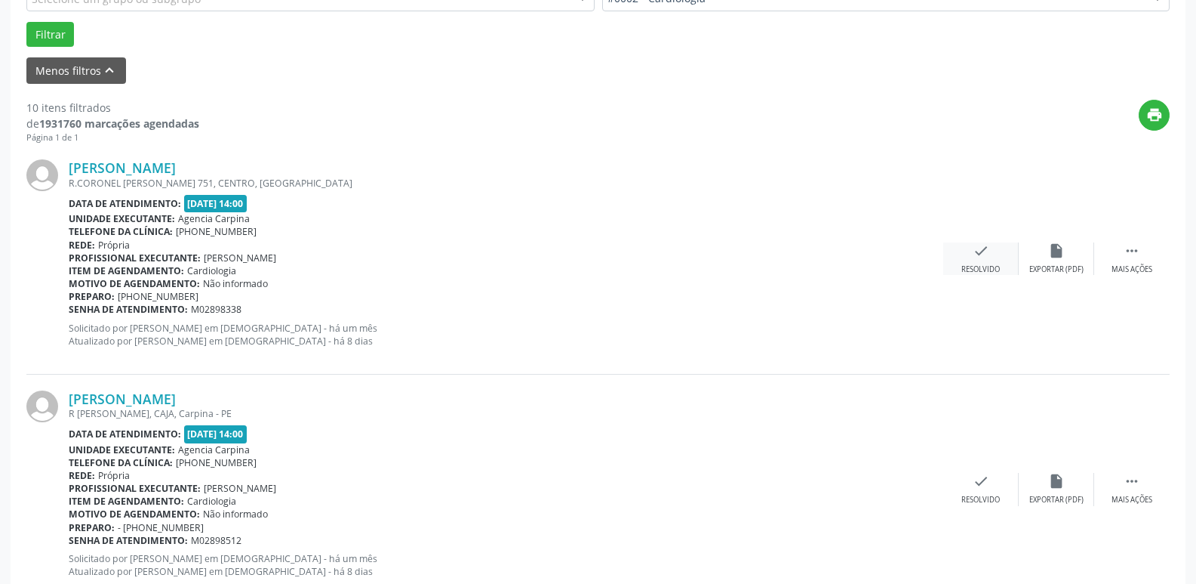
click at [974, 245] on icon "check" at bounding box center [981, 250] width 17 height 17
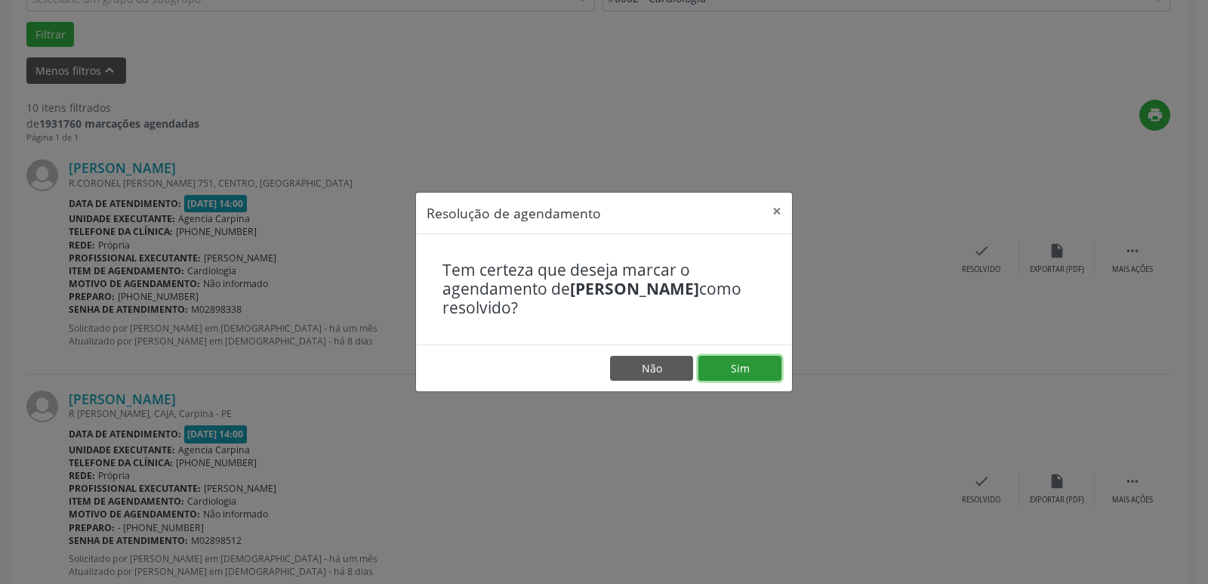
click at [744, 374] on button "Sim" at bounding box center [739, 369] width 83 height 26
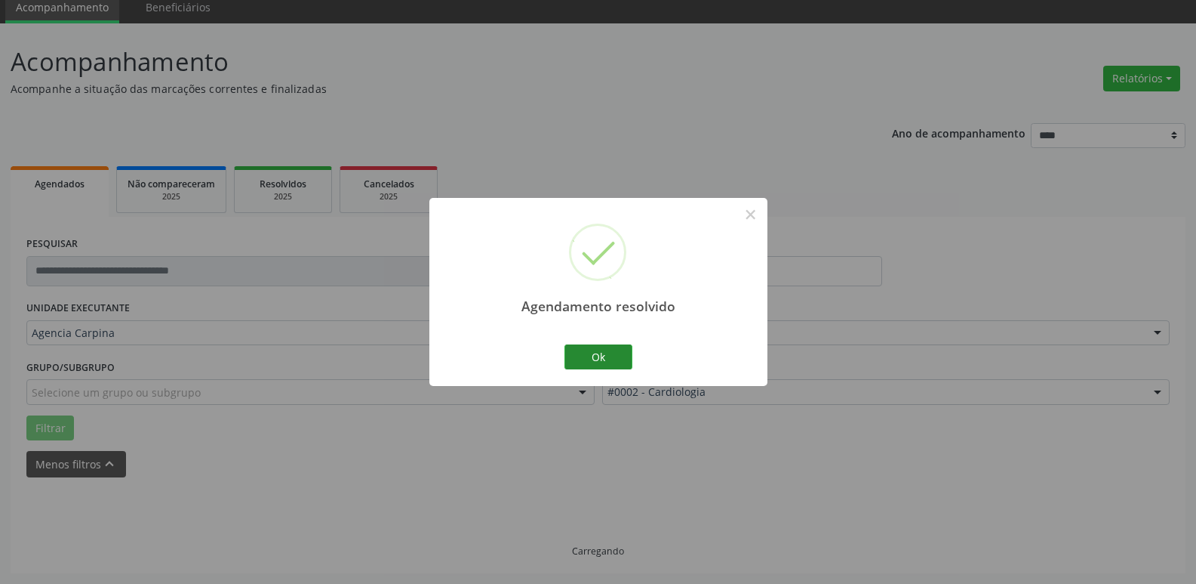
scroll to position [75, 0]
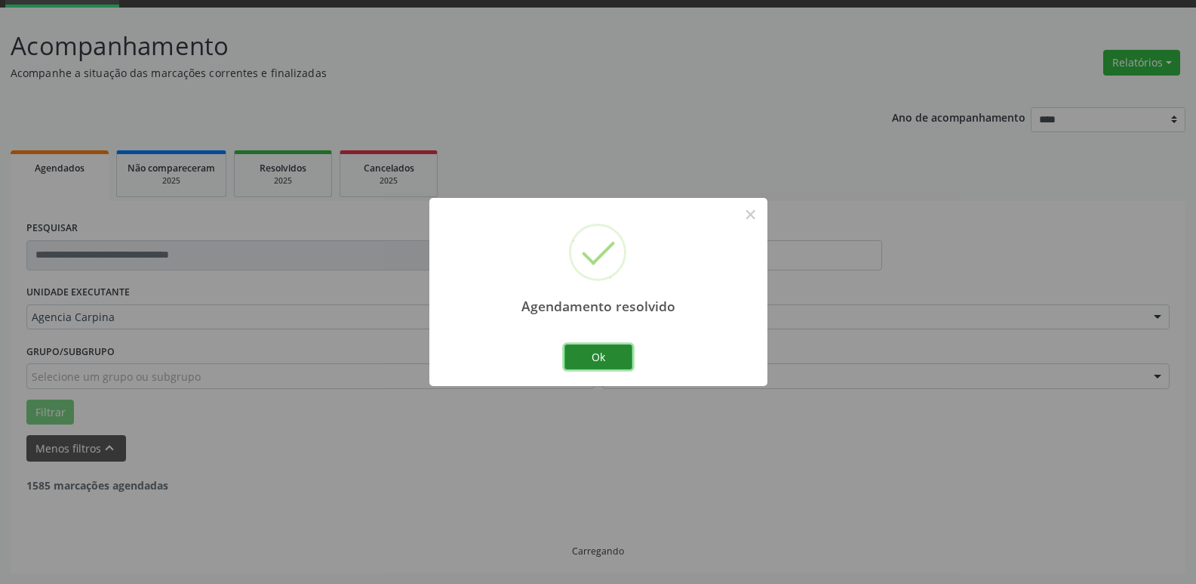
click at [611, 348] on button "Ok" at bounding box center [599, 357] width 68 height 26
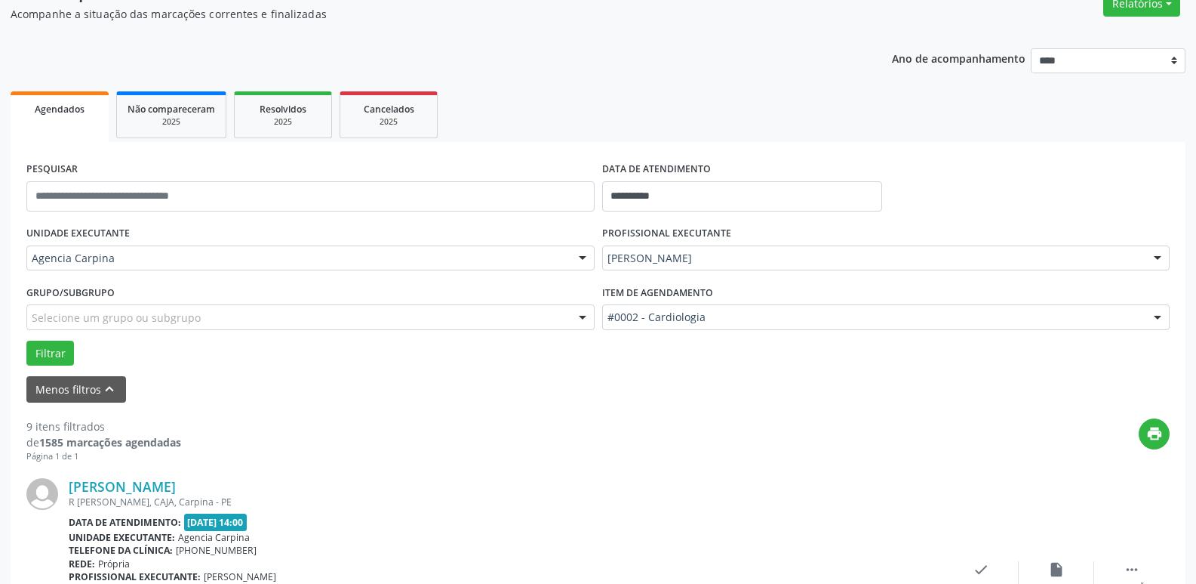
scroll to position [226, 0]
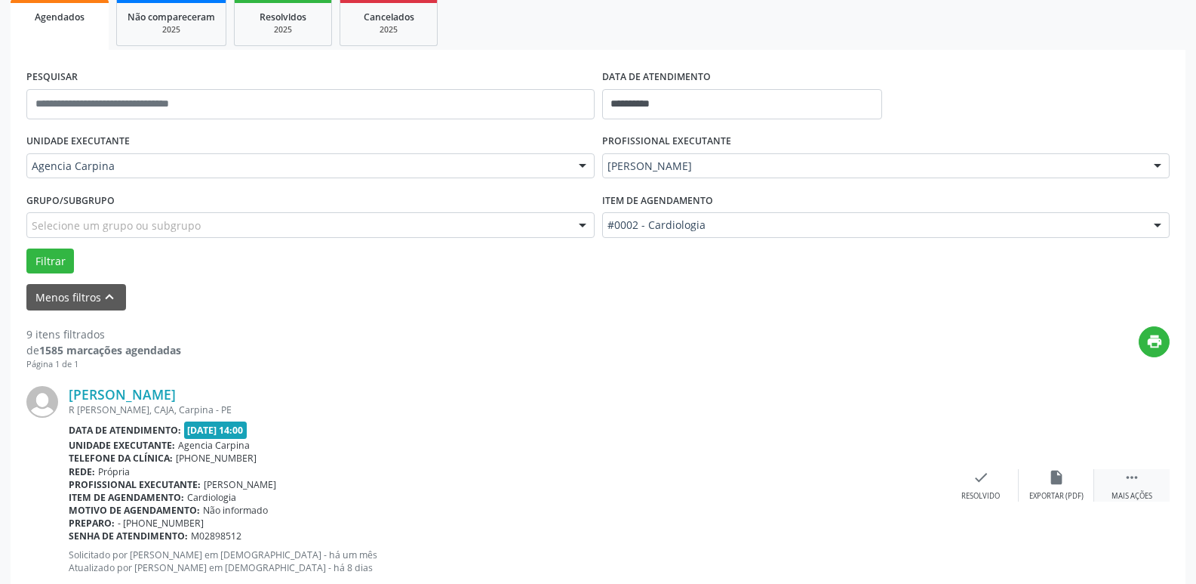
click at [1132, 486] on div " Mais ações" at bounding box center [1132, 485] width 75 height 32
click at [1049, 482] on icon "alarm_off" at bounding box center [1057, 477] width 17 height 17
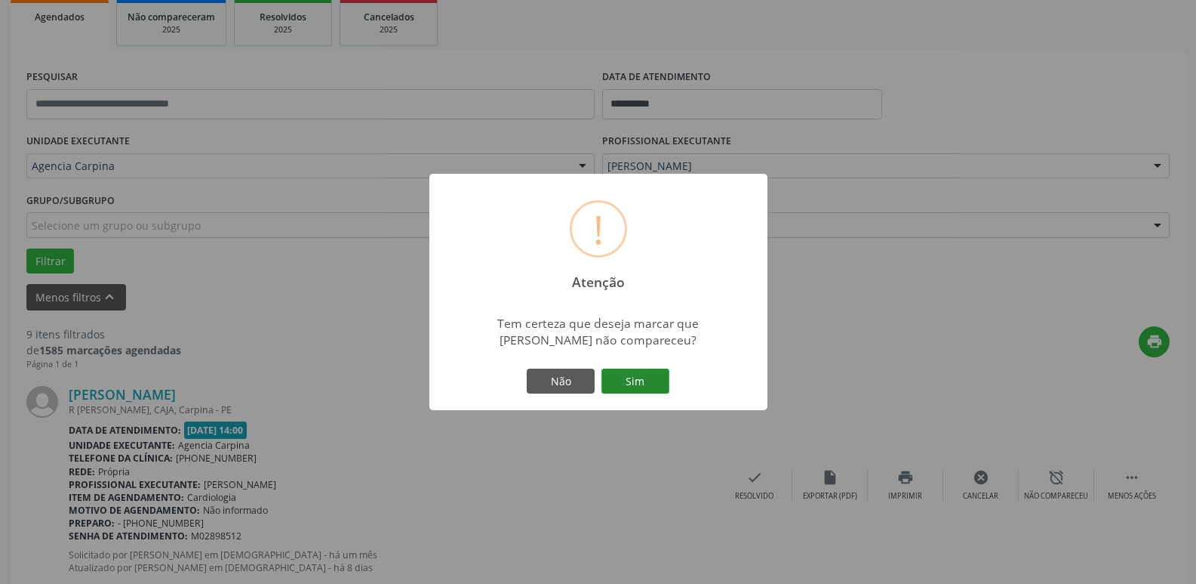
click at [642, 388] on button "Sim" at bounding box center [636, 381] width 68 height 26
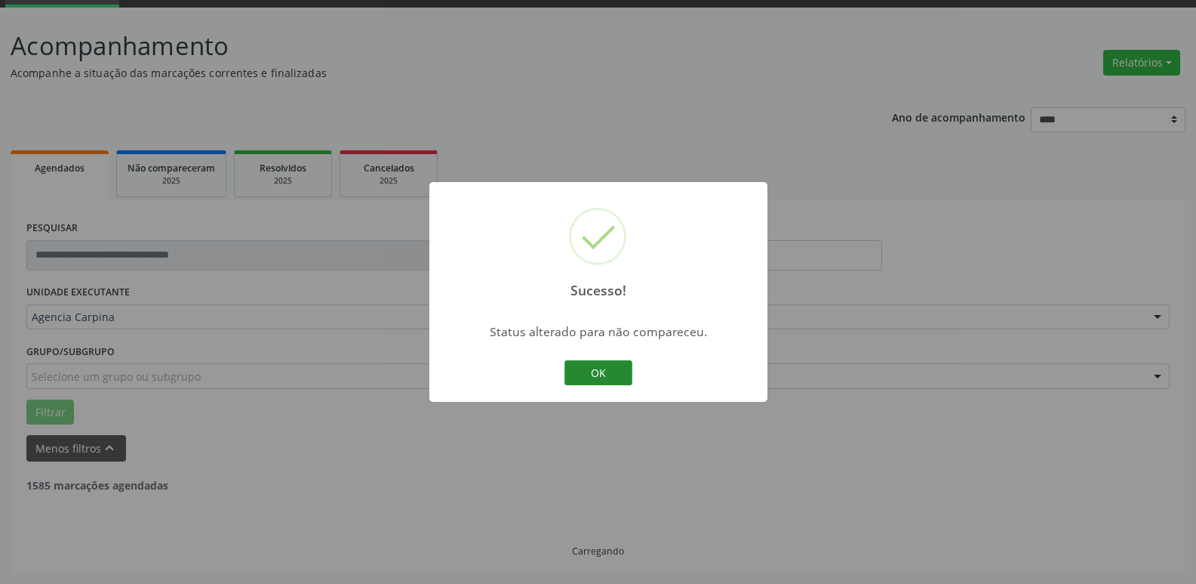
scroll to position [75, 0]
click at [616, 376] on button "OK" at bounding box center [599, 373] width 68 height 26
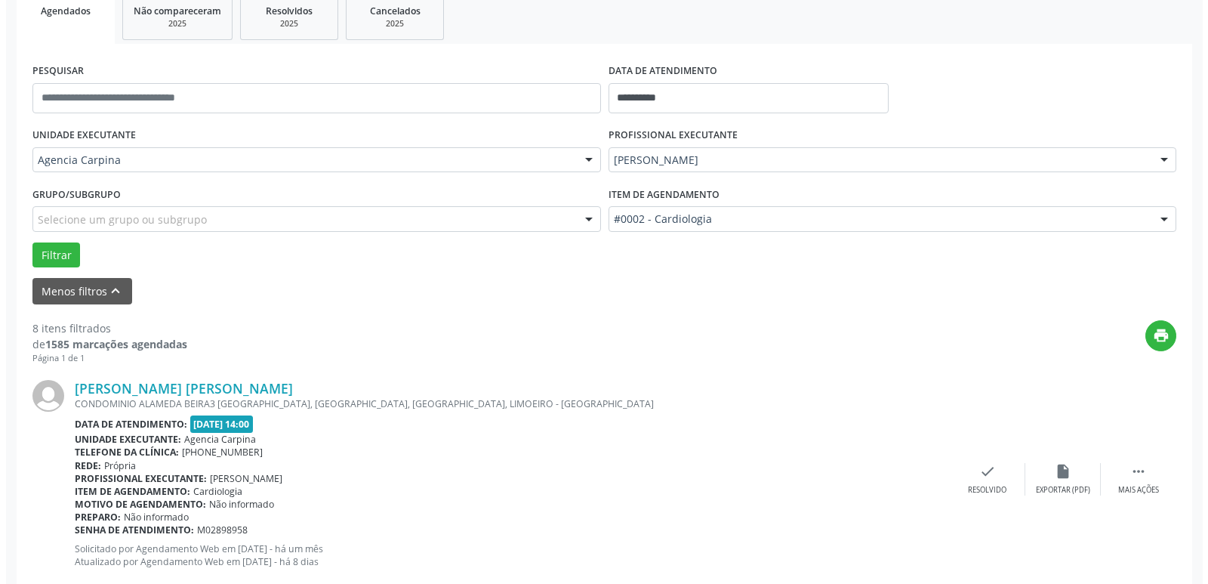
scroll to position [302, 0]
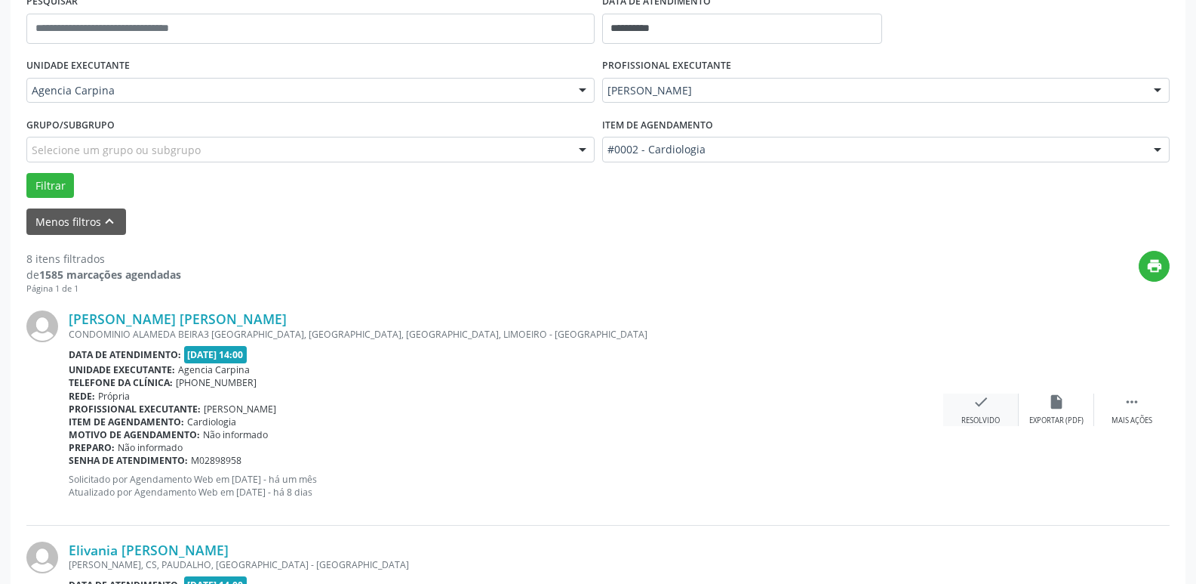
click at [979, 404] on icon "check" at bounding box center [981, 401] width 17 height 17
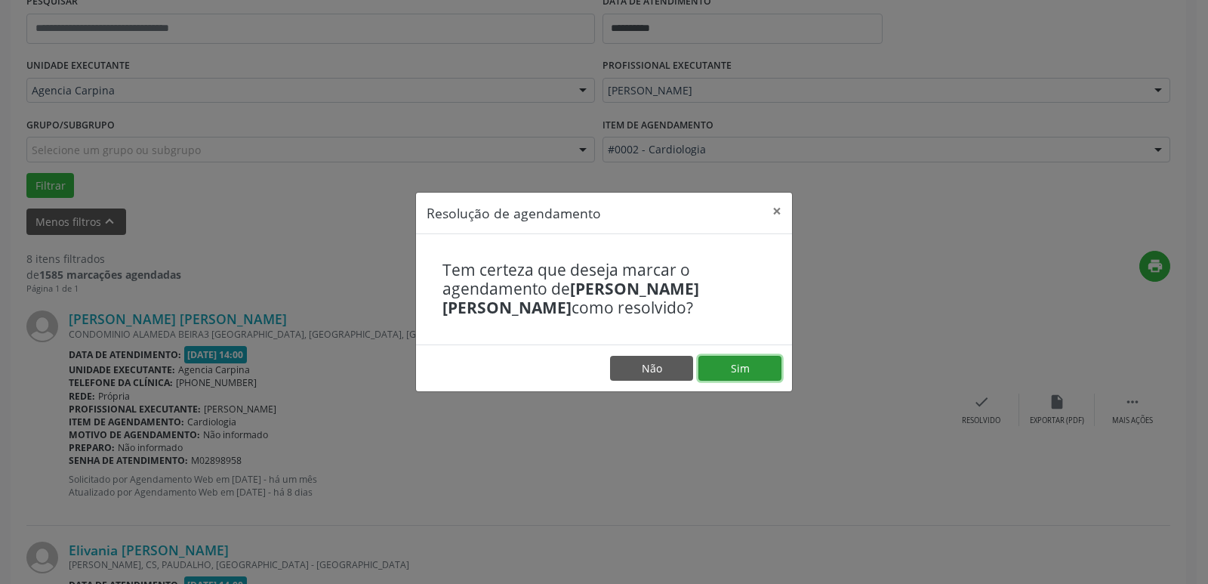
click at [767, 371] on button "Sim" at bounding box center [739, 369] width 83 height 26
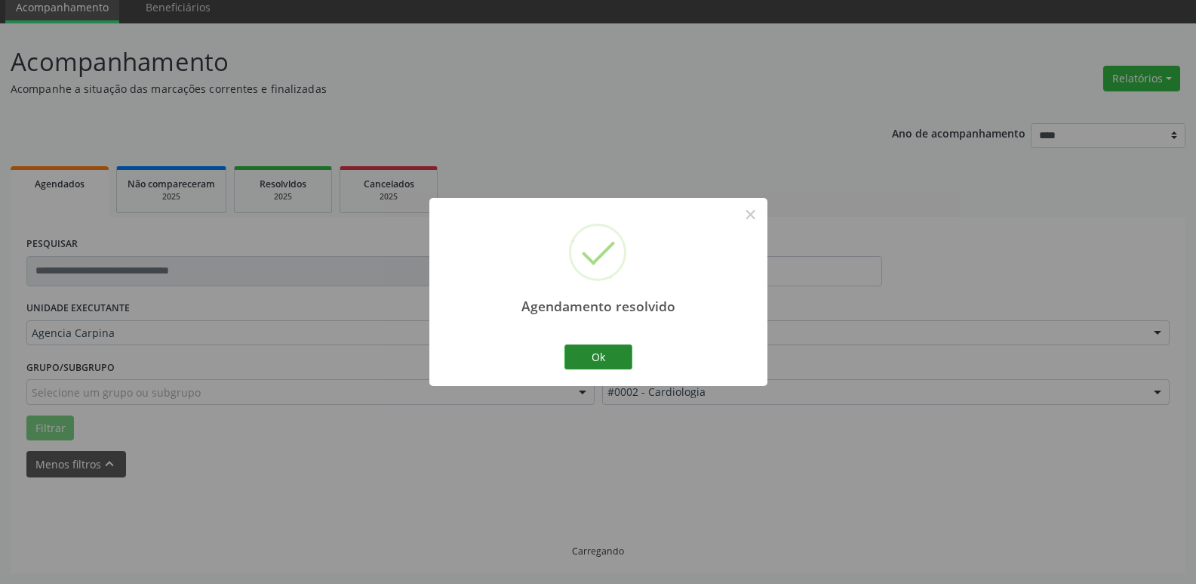
scroll to position [75, 0]
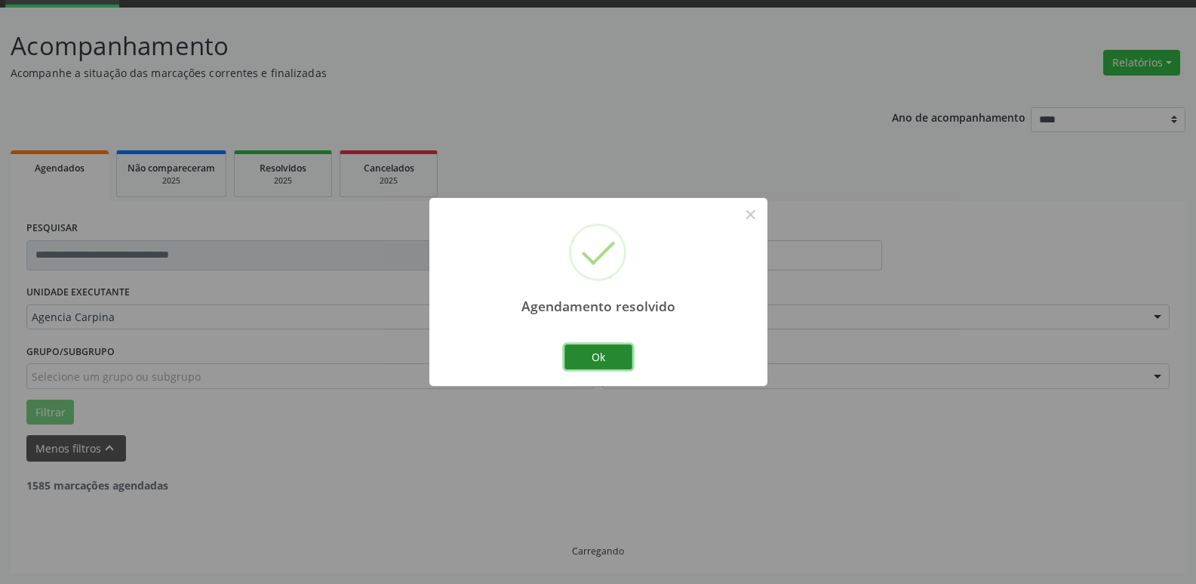
click at [603, 362] on button "Ok" at bounding box center [599, 357] width 68 height 26
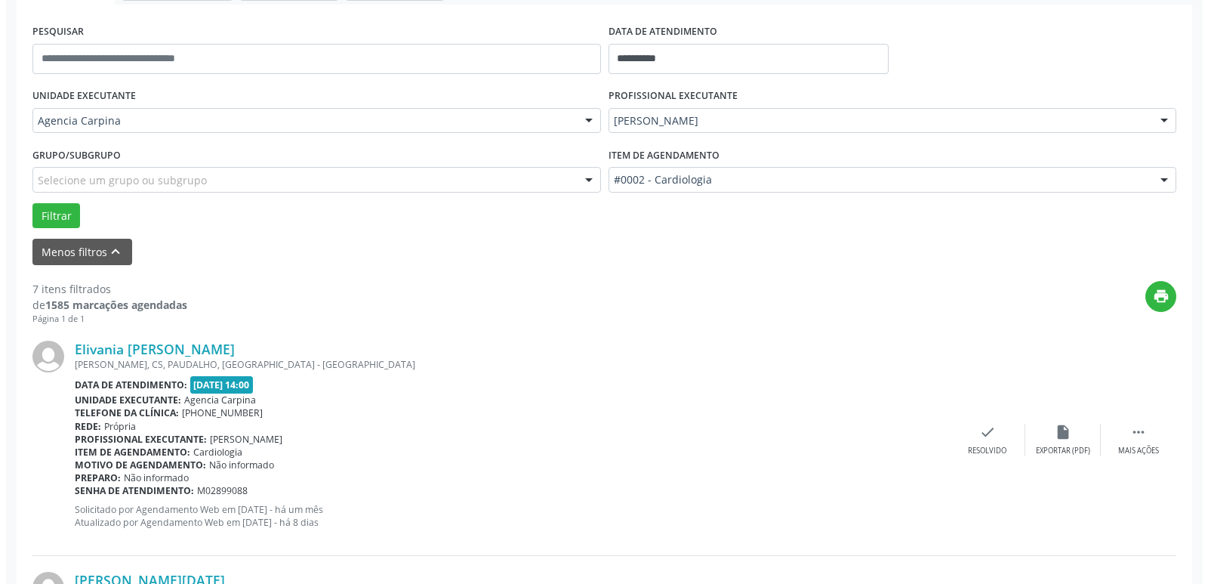
scroll to position [302, 0]
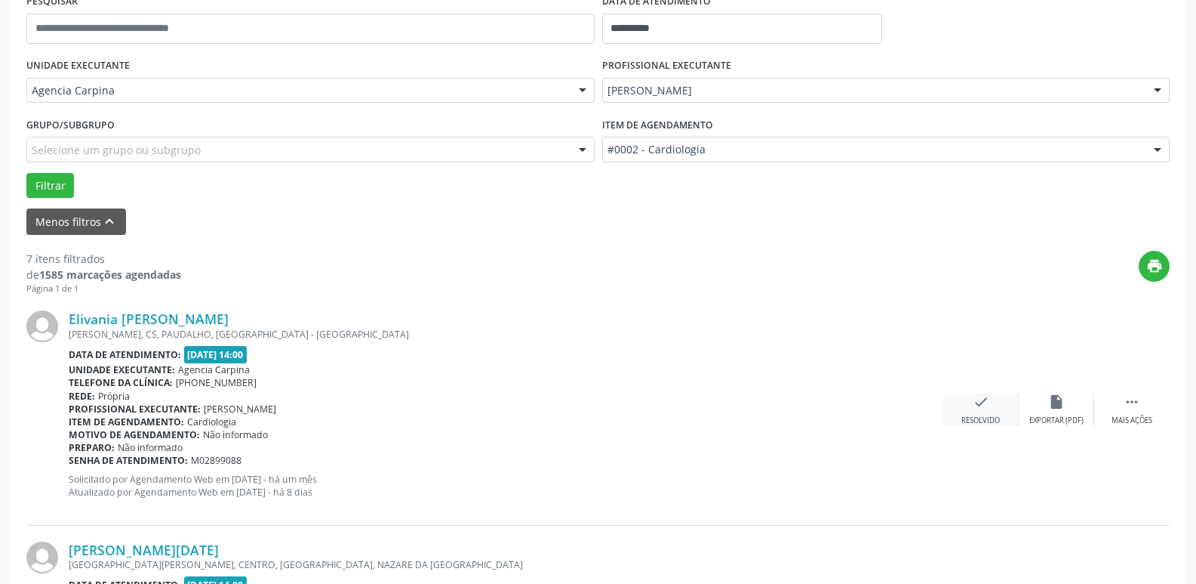
click at [981, 402] on icon "check" at bounding box center [981, 401] width 17 height 17
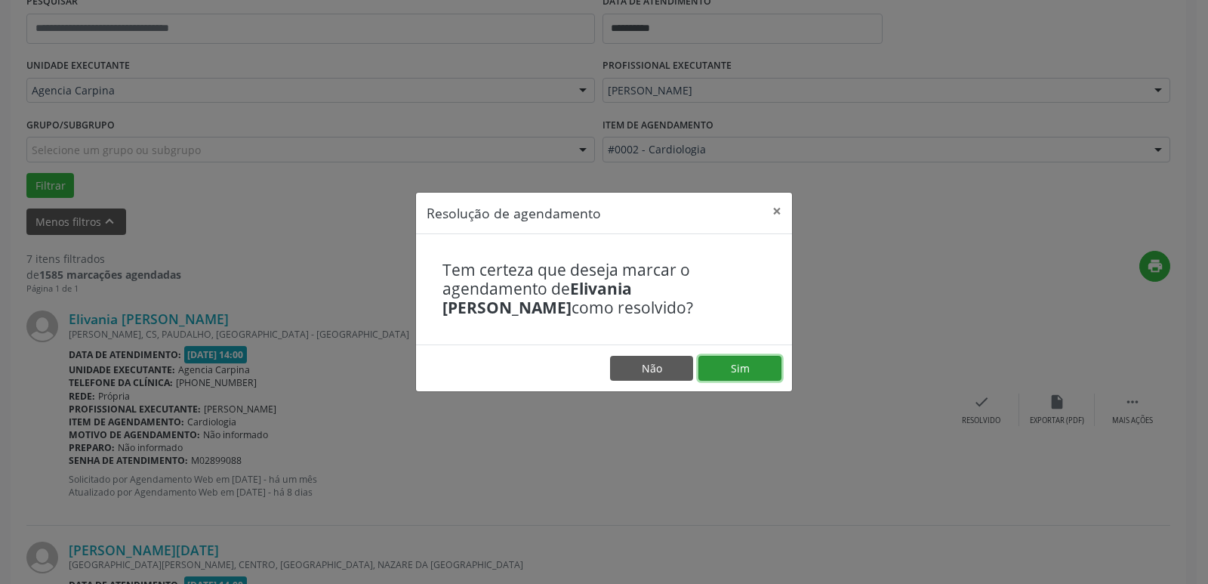
click at [747, 370] on button "Sim" at bounding box center [739, 369] width 83 height 26
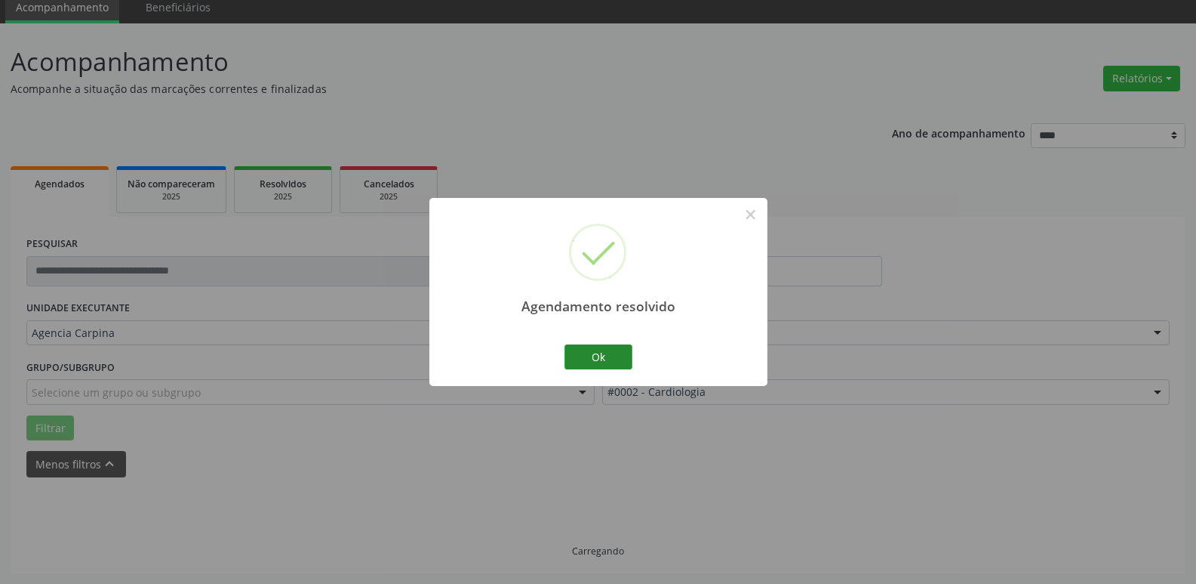
scroll to position [75, 0]
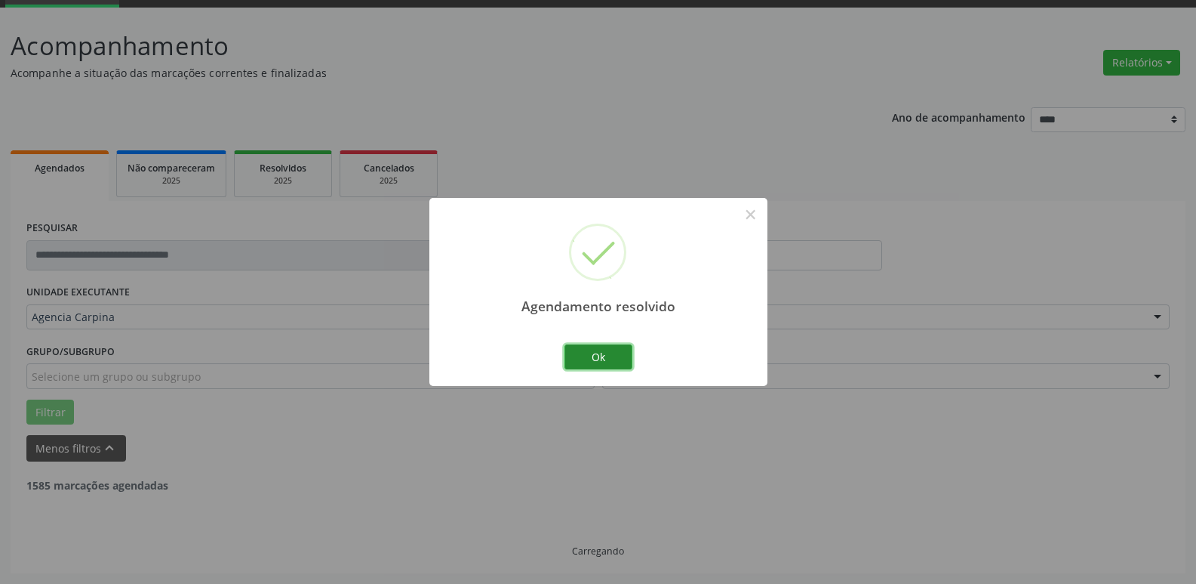
click at [598, 364] on button "Ok" at bounding box center [599, 357] width 68 height 26
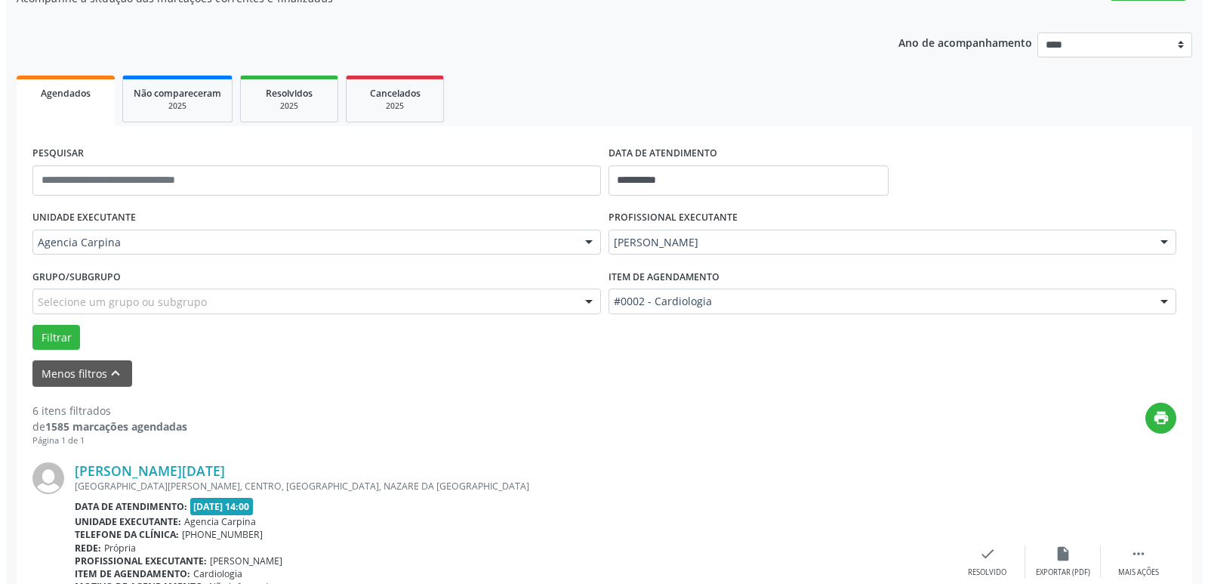
scroll to position [151, 0]
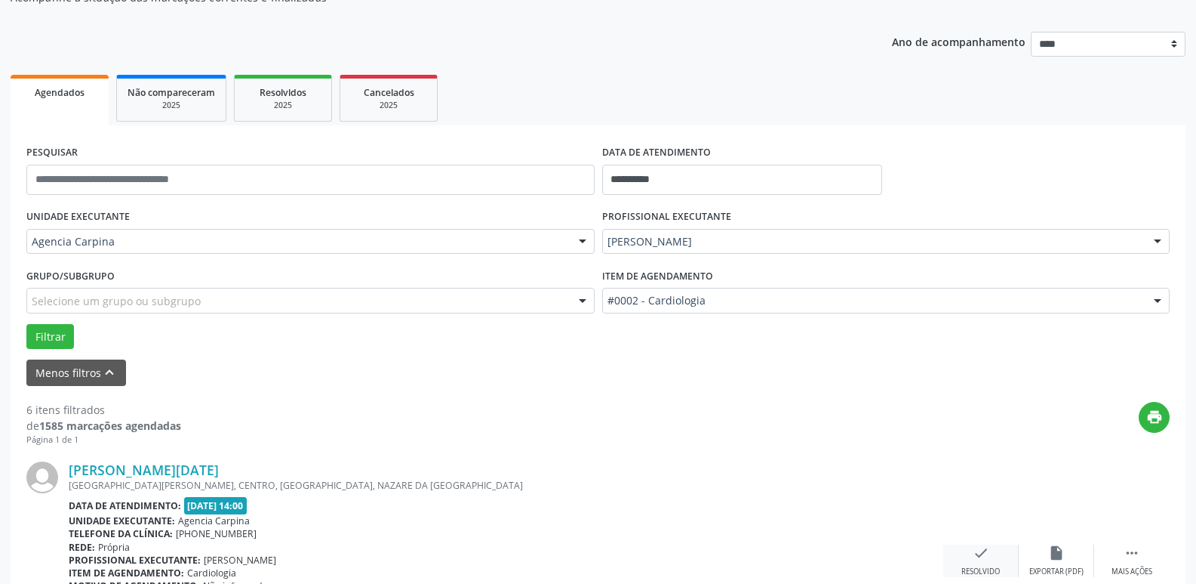
click at [980, 550] on icon "check" at bounding box center [981, 552] width 17 height 17
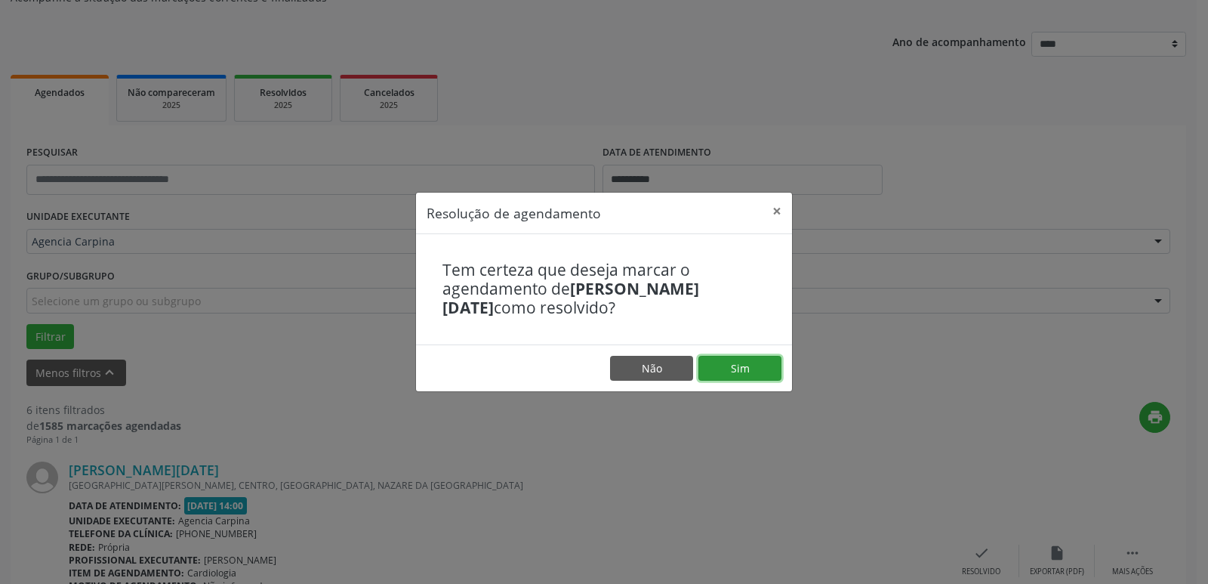
click at [747, 366] on button "Sim" at bounding box center [739, 369] width 83 height 26
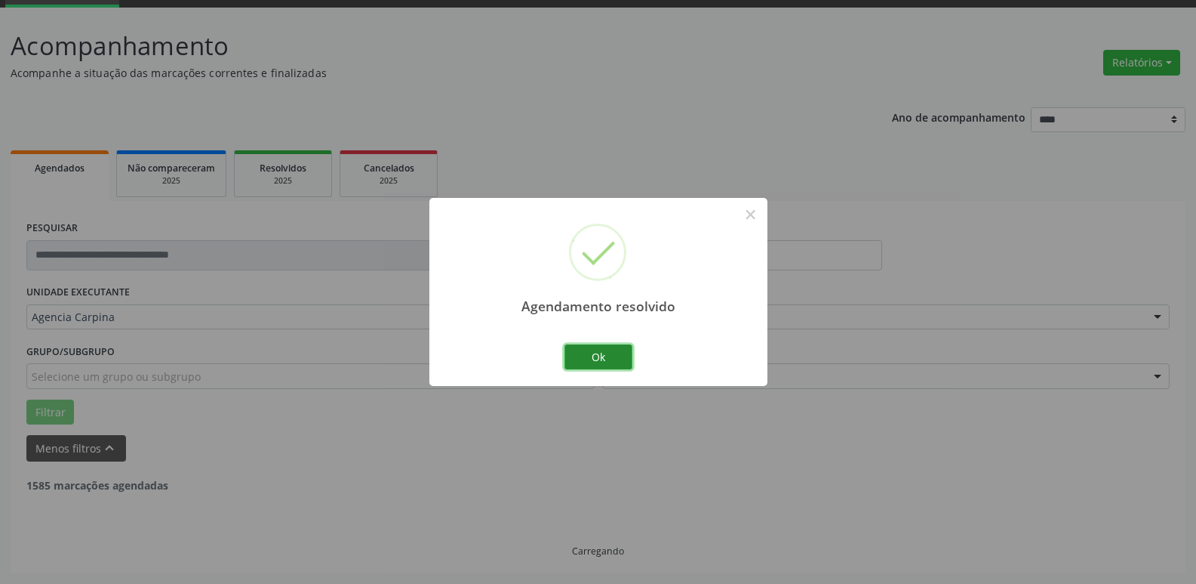
click at [605, 358] on button "Ok" at bounding box center [599, 357] width 68 height 26
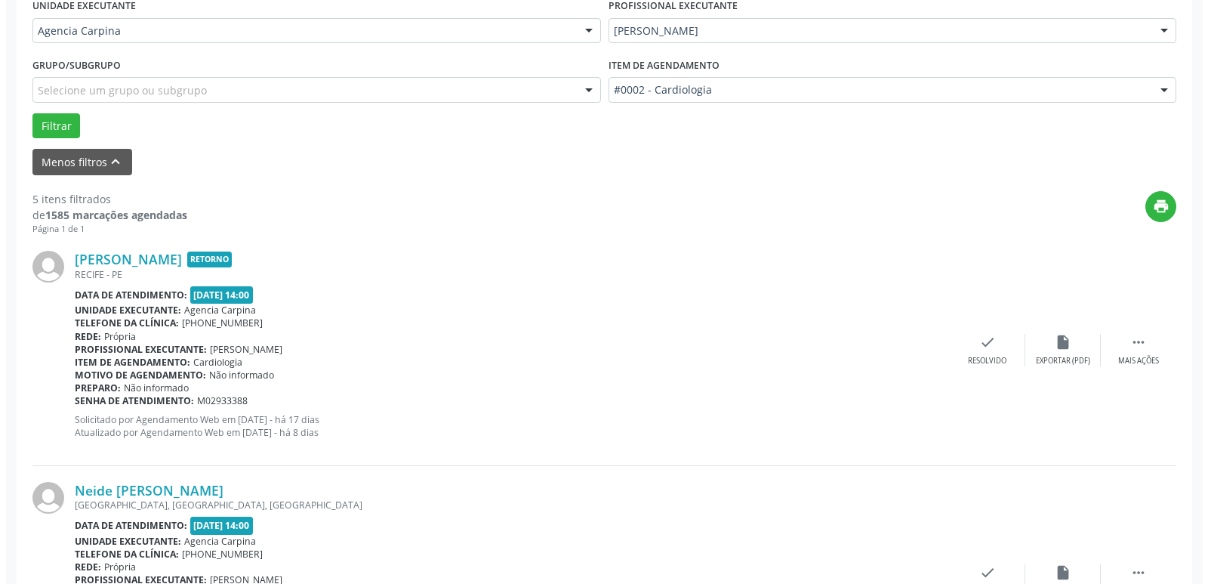
scroll to position [377, 0]
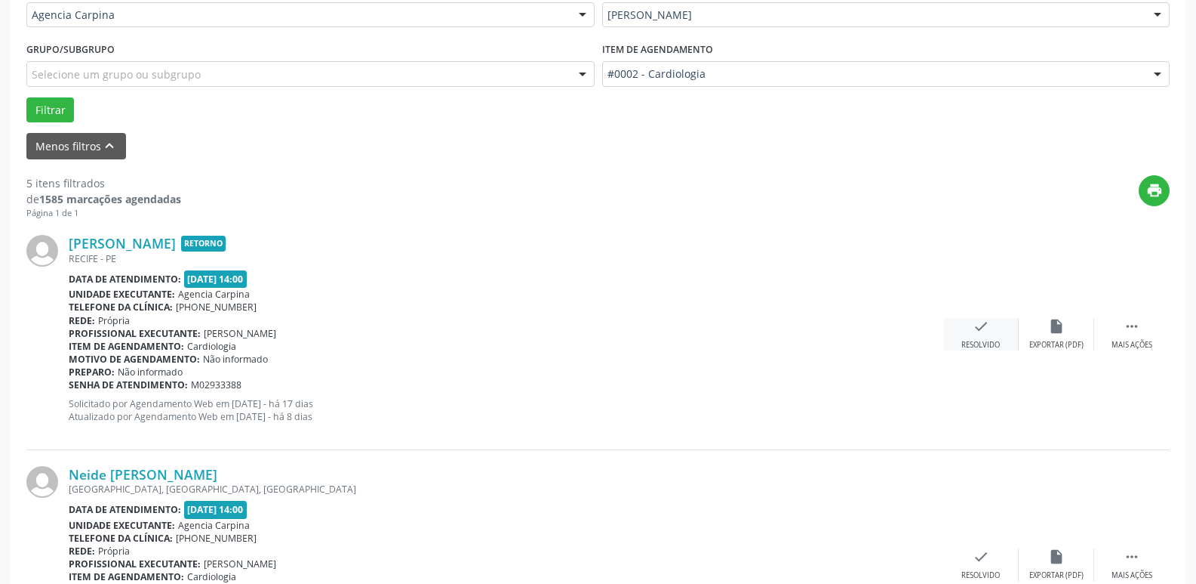
click at [975, 331] on icon "check" at bounding box center [981, 326] width 17 height 17
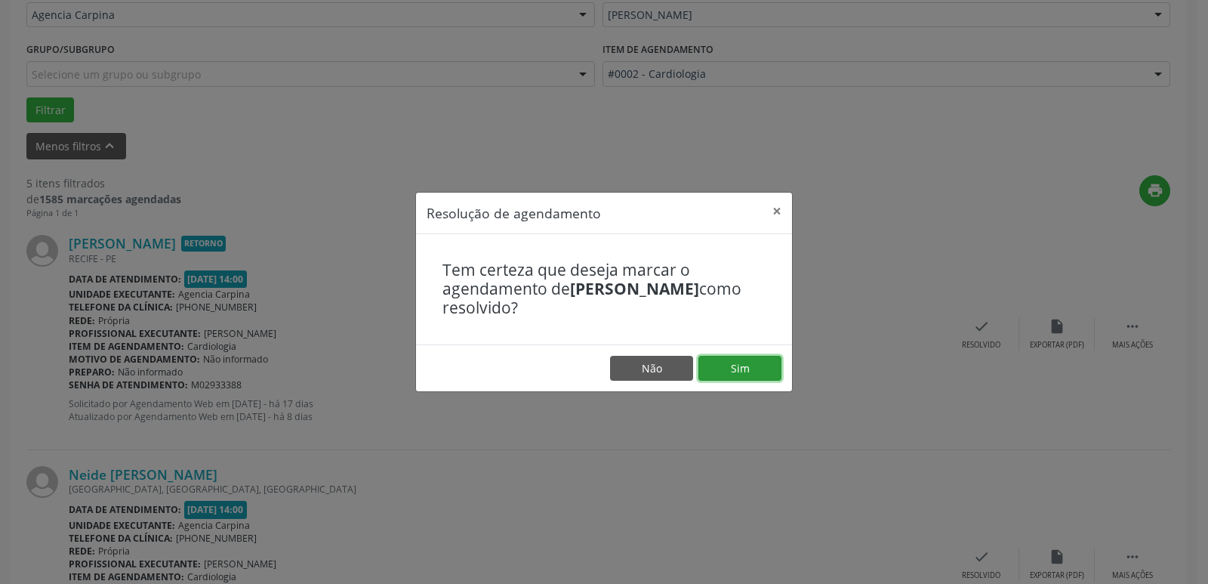
click at [729, 373] on button "Sim" at bounding box center [739, 369] width 83 height 26
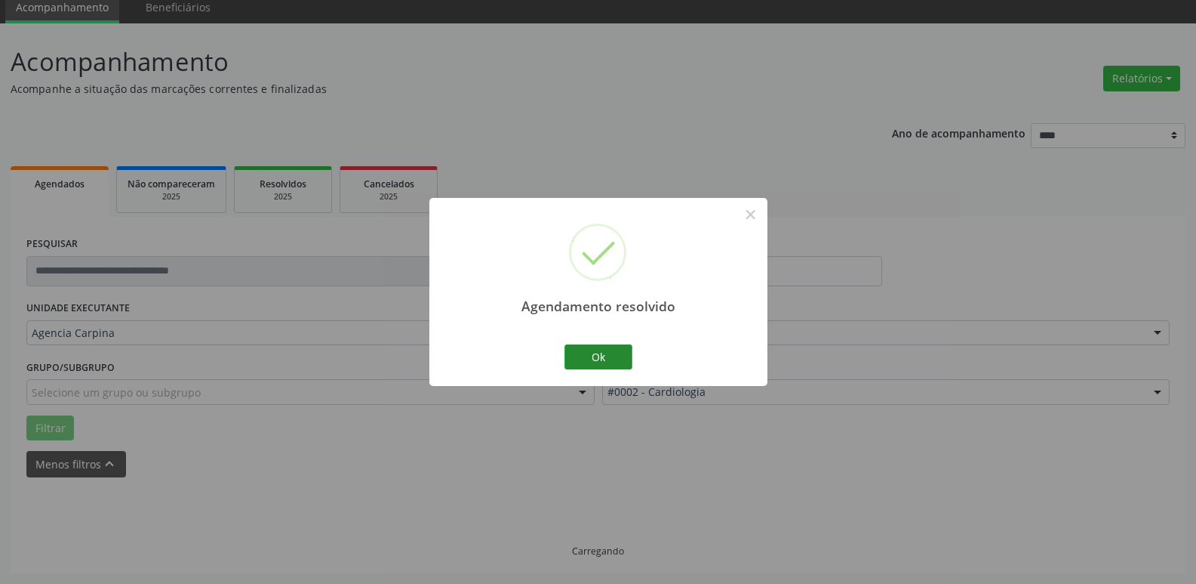
scroll to position [75, 0]
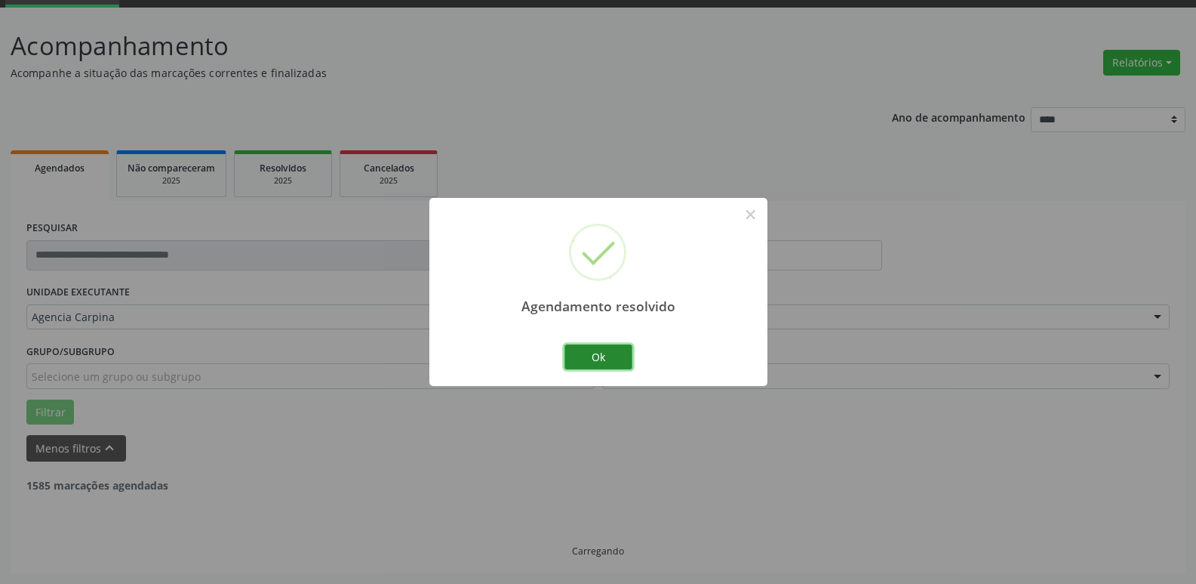
click at [622, 359] on button "Ok" at bounding box center [599, 357] width 68 height 26
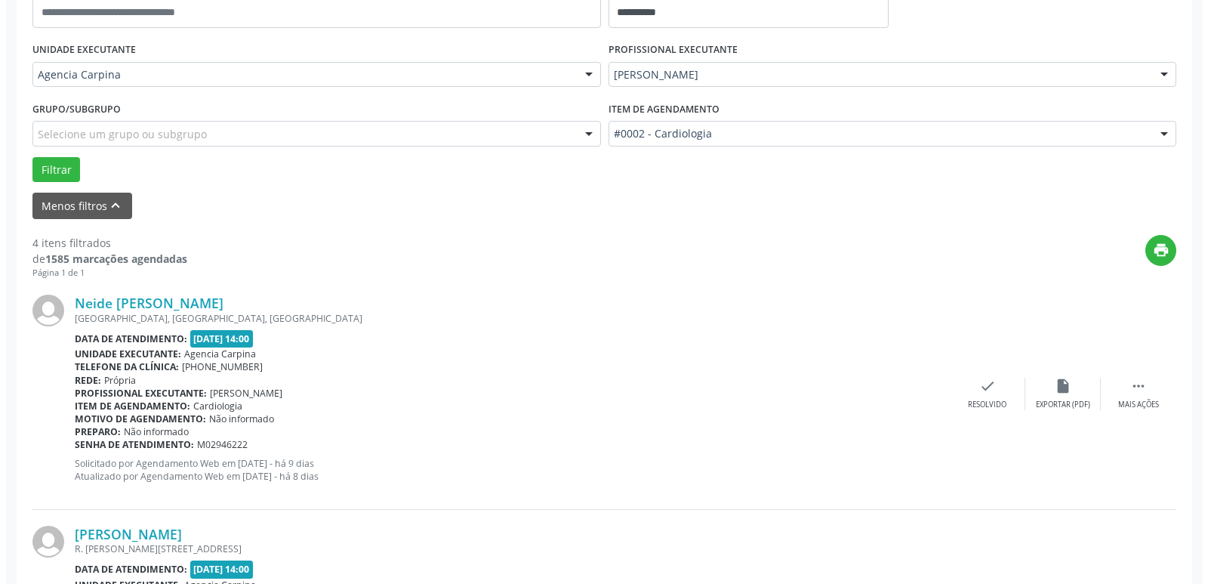
scroll to position [377, 0]
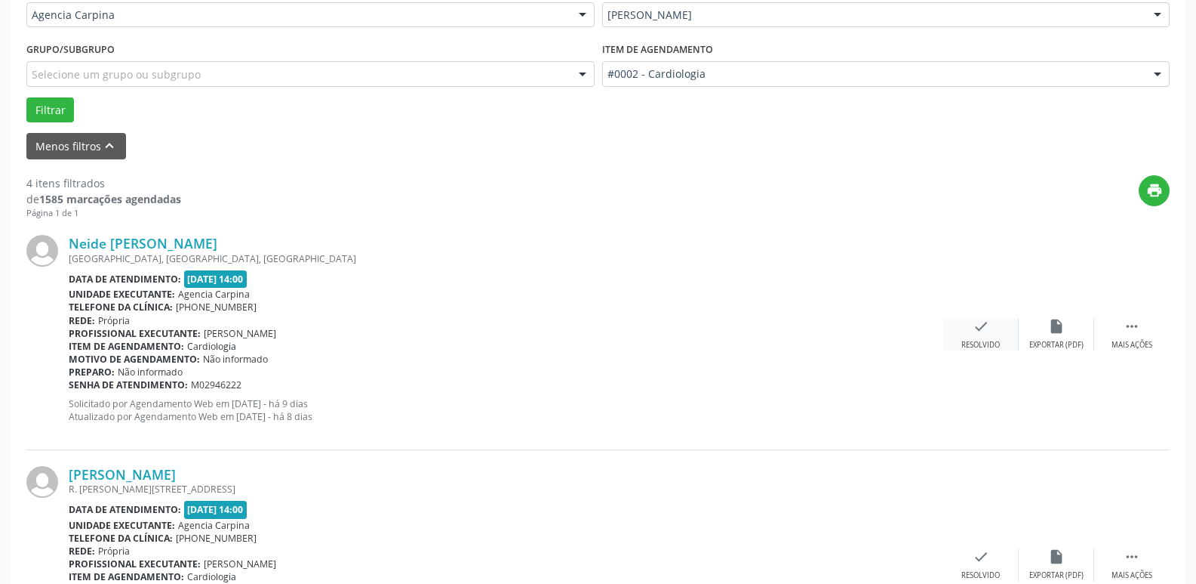
click at [980, 331] on icon "check" at bounding box center [981, 326] width 17 height 17
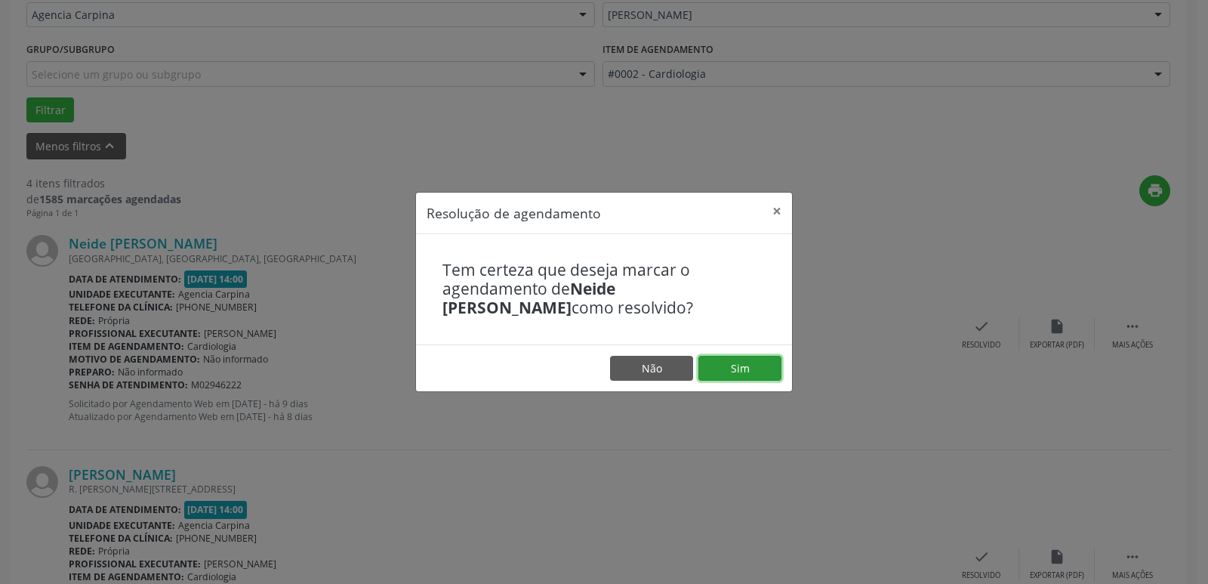
click at [716, 371] on button "Sim" at bounding box center [739, 369] width 83 height 26
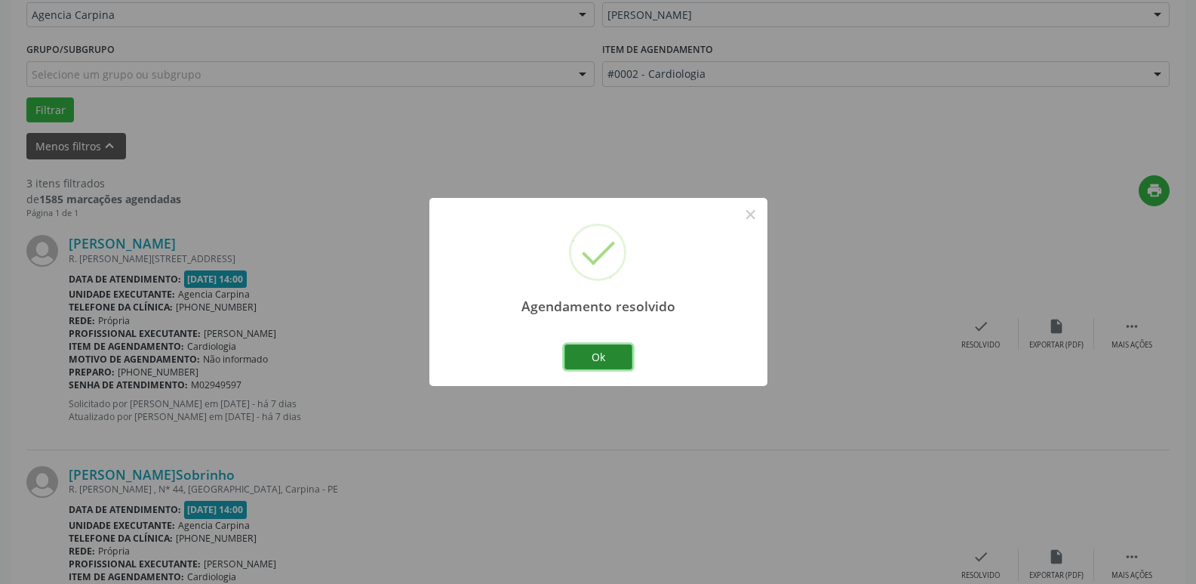
click at [602, 359] on button "Ok" at bounding box center [599, 357] width 68 height 26
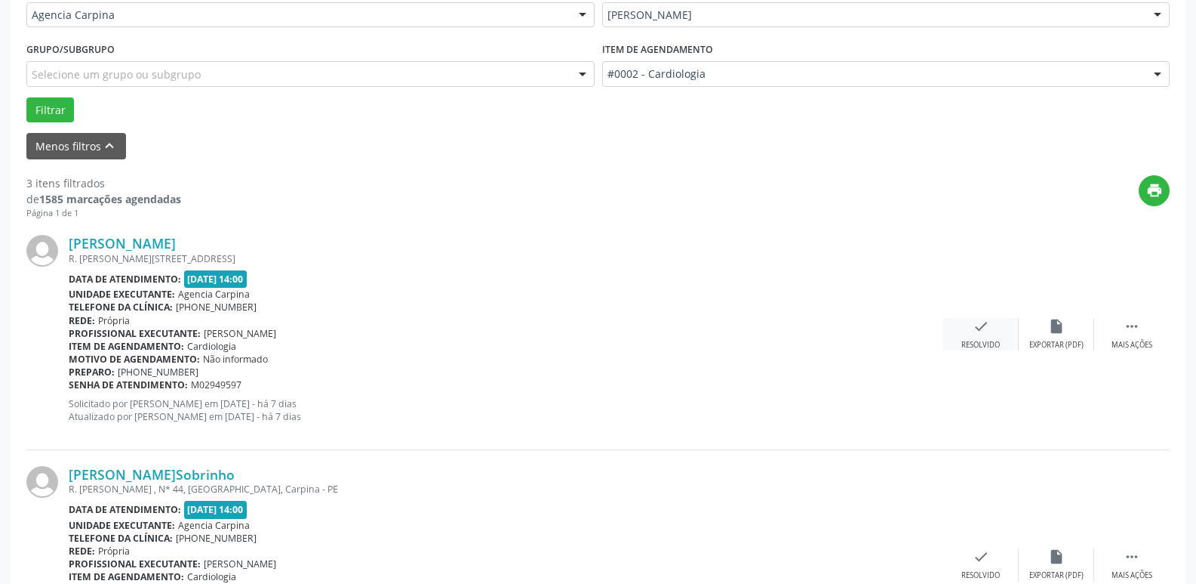
click at [980, 328] on icon "check" at bounding box center [981, 326] width 17 height 17
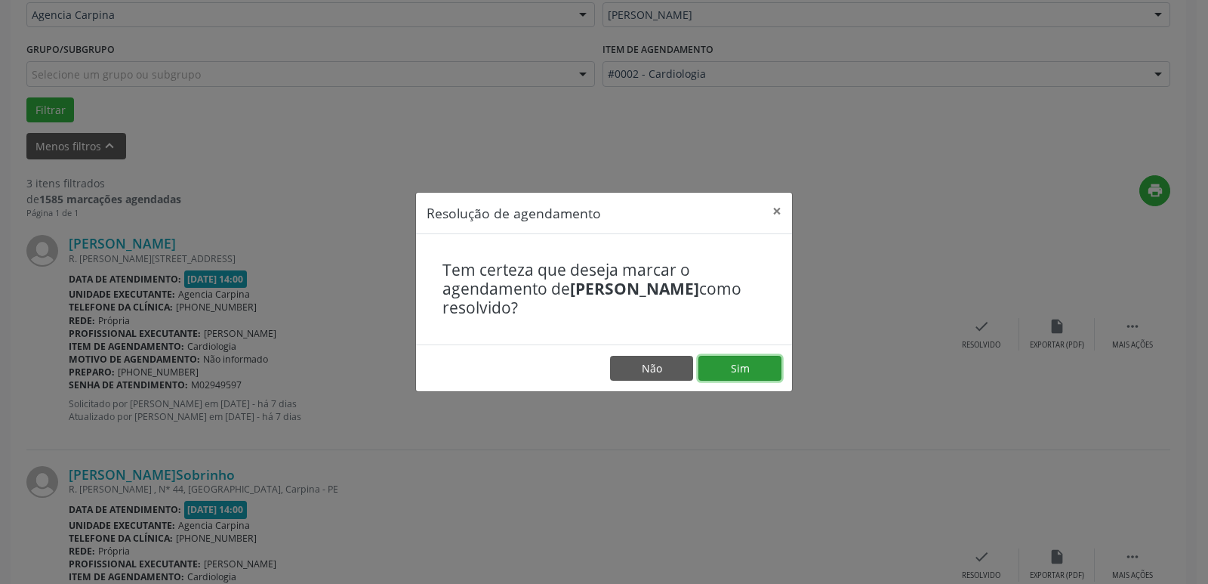
click at [741, 374] on button "Sim" at bounding box center [739, 369] width 83 height 26
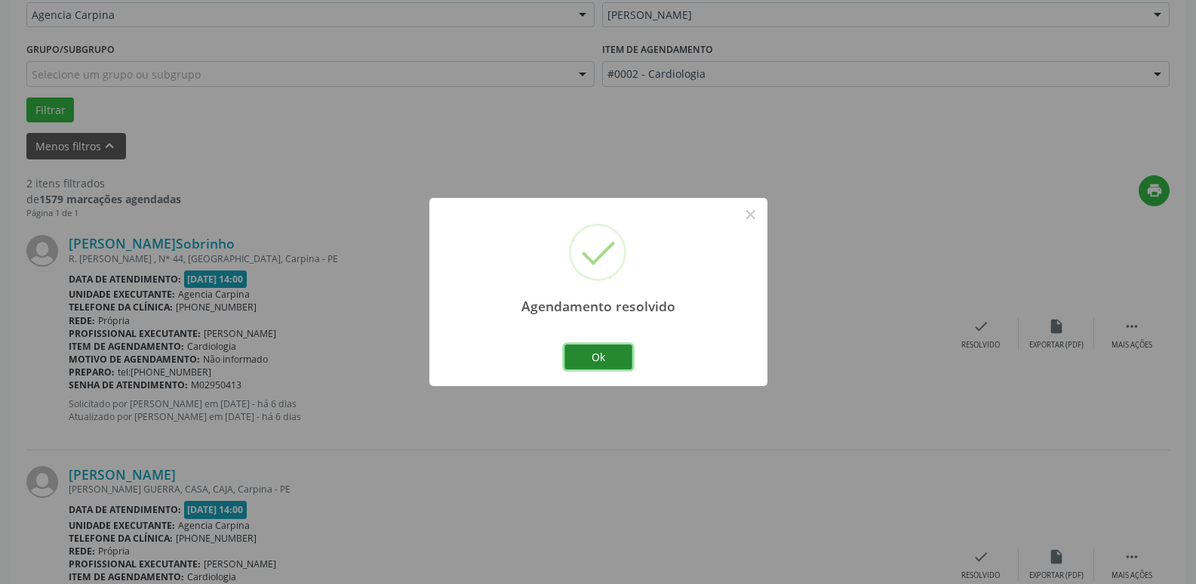
click at [614, 359] on button "Ok" at bounding box center [599, 357] width 68 height 26
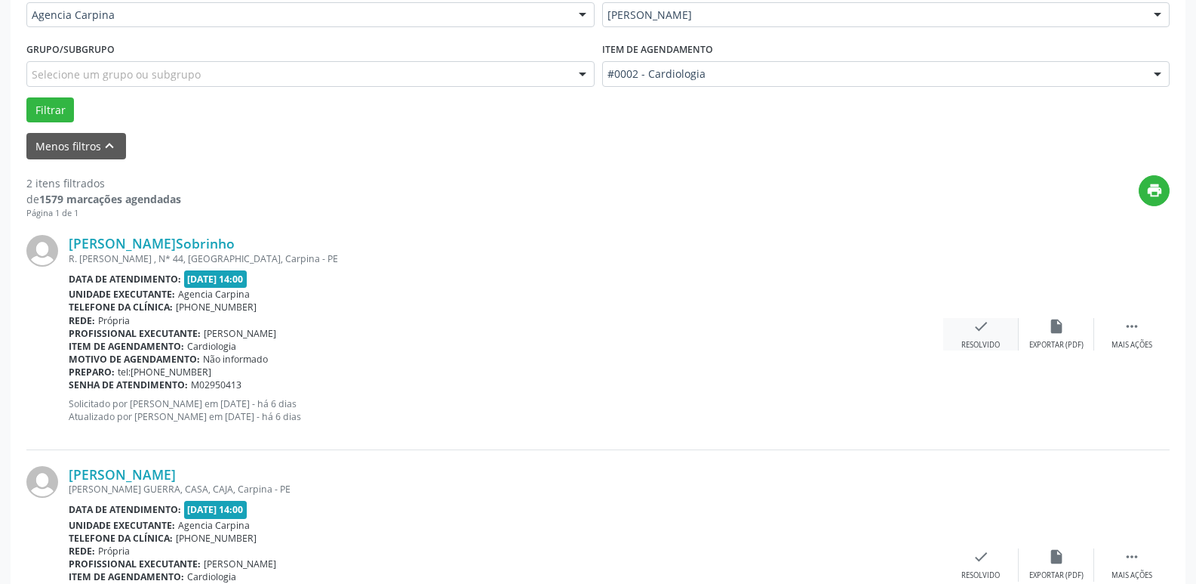
click at [980, 331] on icon "check" at bounding box center [981, 326] width 17 height 17
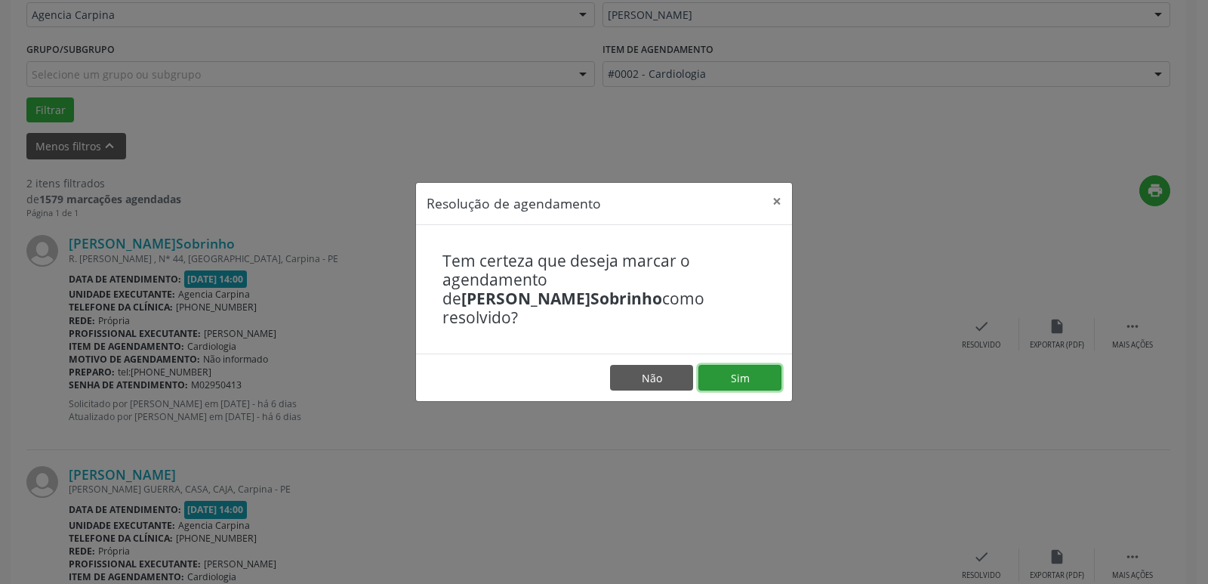
click at [730, 369] on button "Sim" at bounding box center [739, 378] width 83 height 26
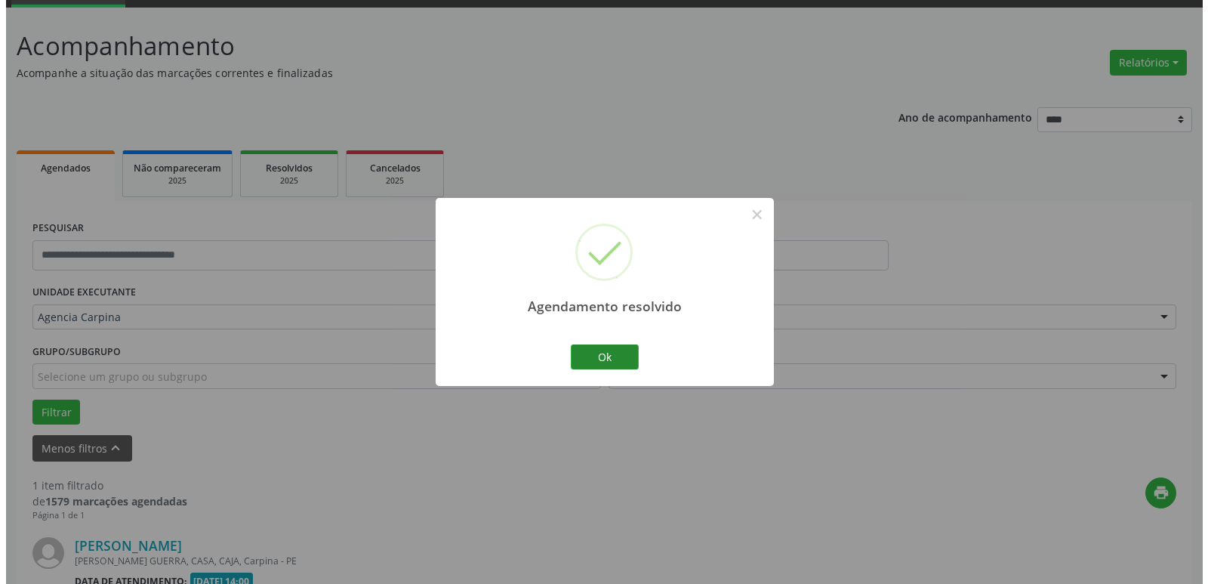
scroll to position [269, 0]
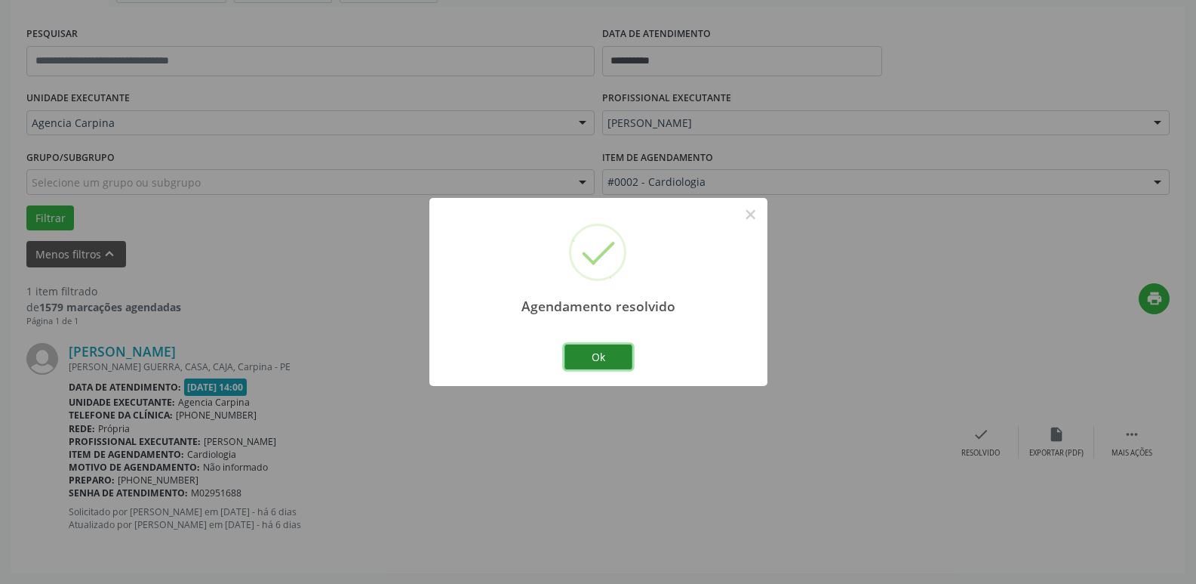
click at [580, 351] on button "Ok" at bounding box center [599, 357] width 68 height 26
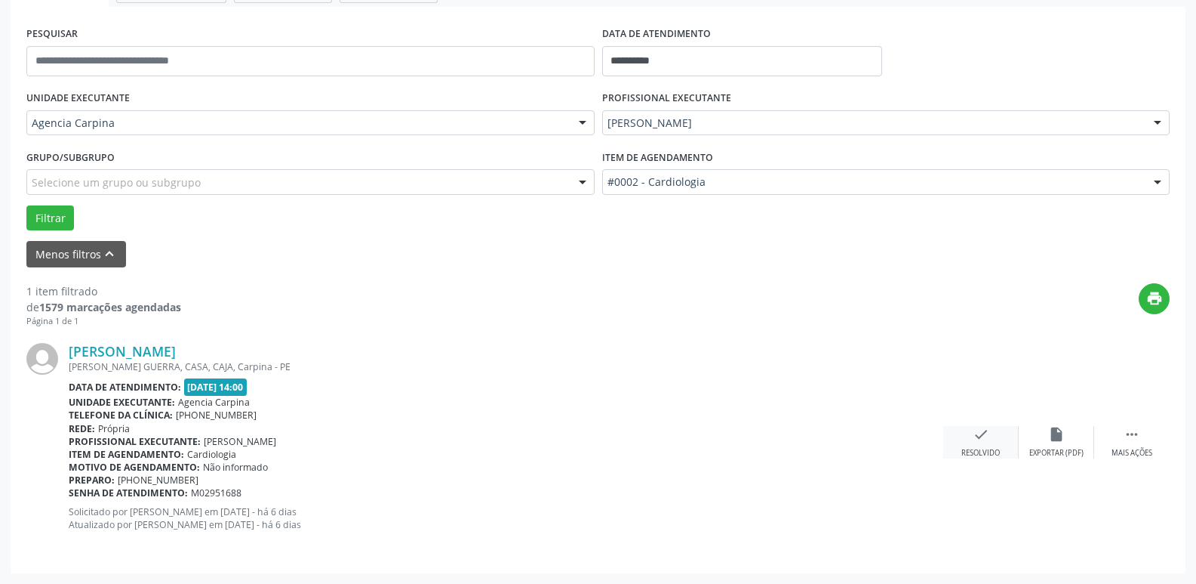
click at [984, 442] on icon "check" at bounding box center [981, 434] width 17 height 17
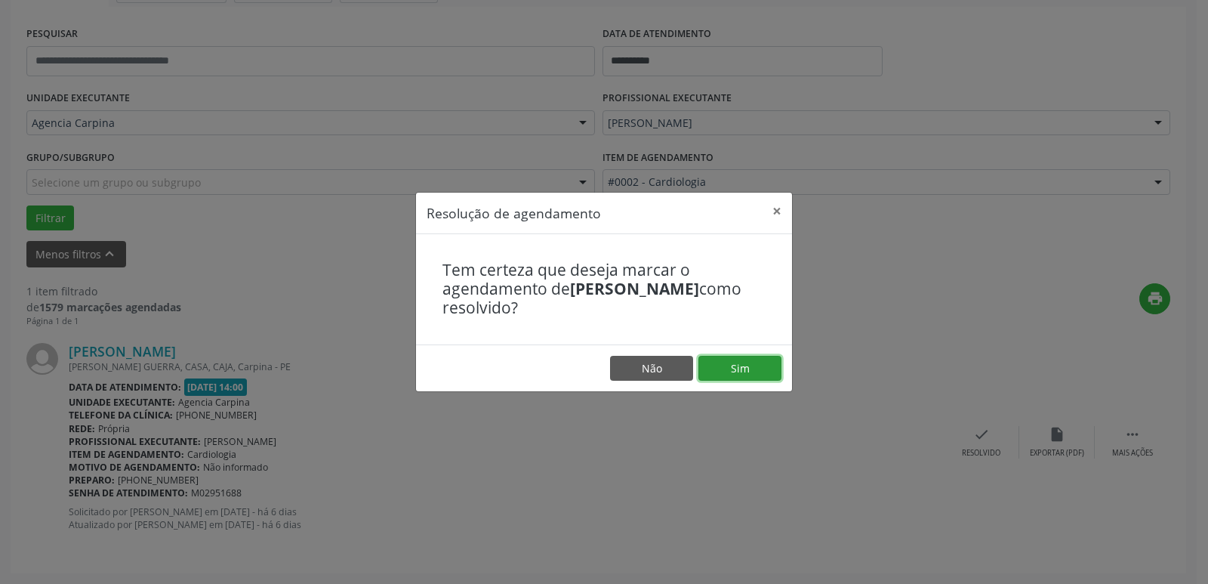
click at [752, 366] on button "Sim" at bounding box center [739, 369] width 83 height 26
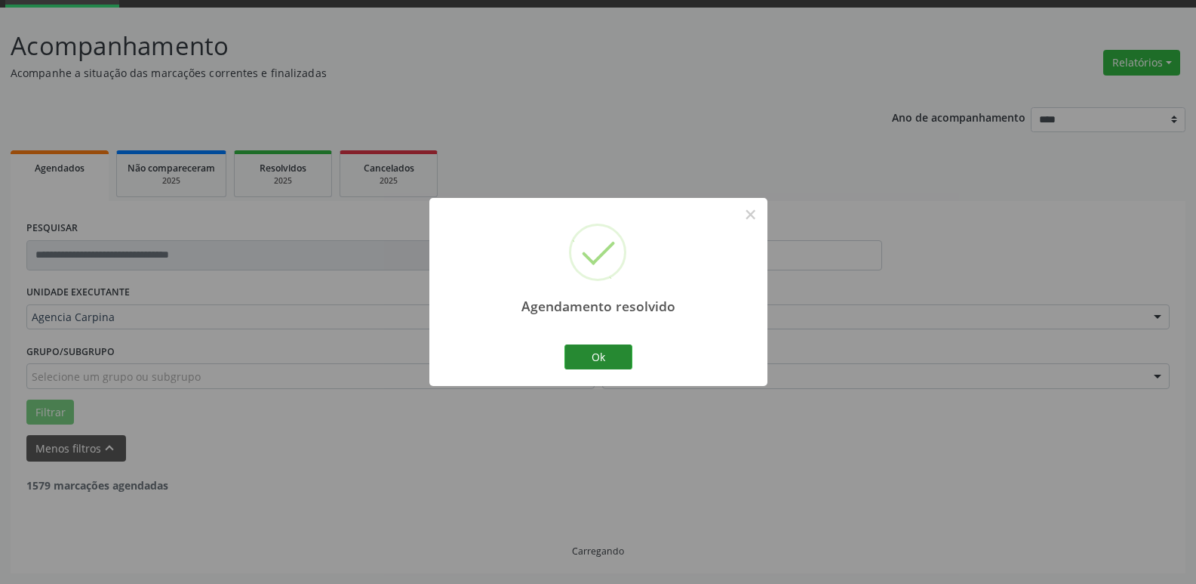
scroll to position [27, 0]
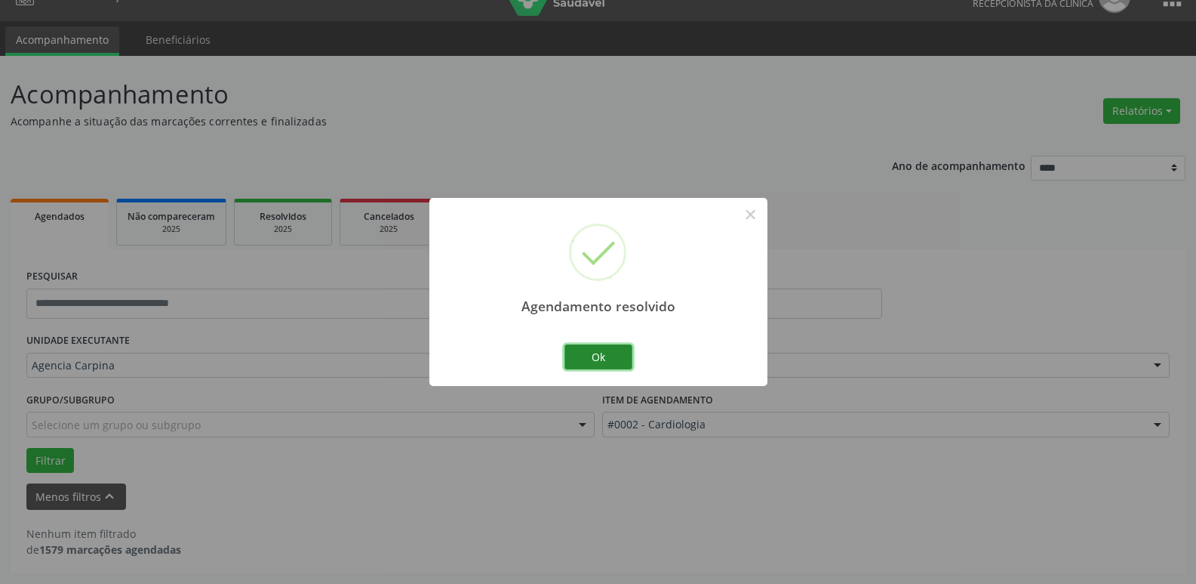
click at [583, 350] on button "Ok" at bounding box center [599, 357] width 68 height 26
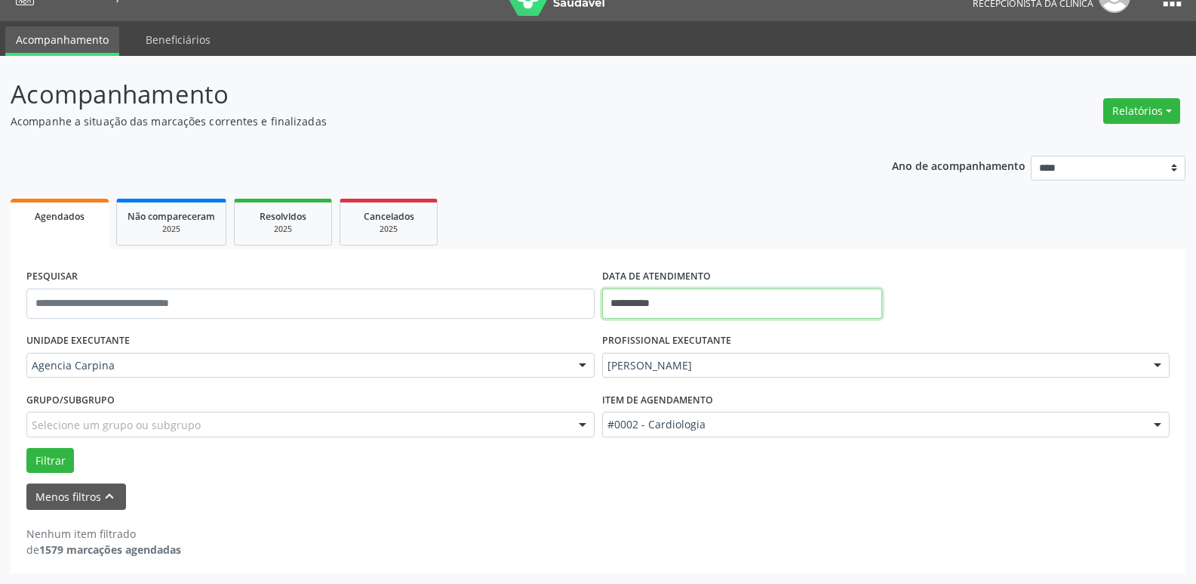
click at [645, 297] on input "**********" at bounding box center [742, 303] width 280 height 30
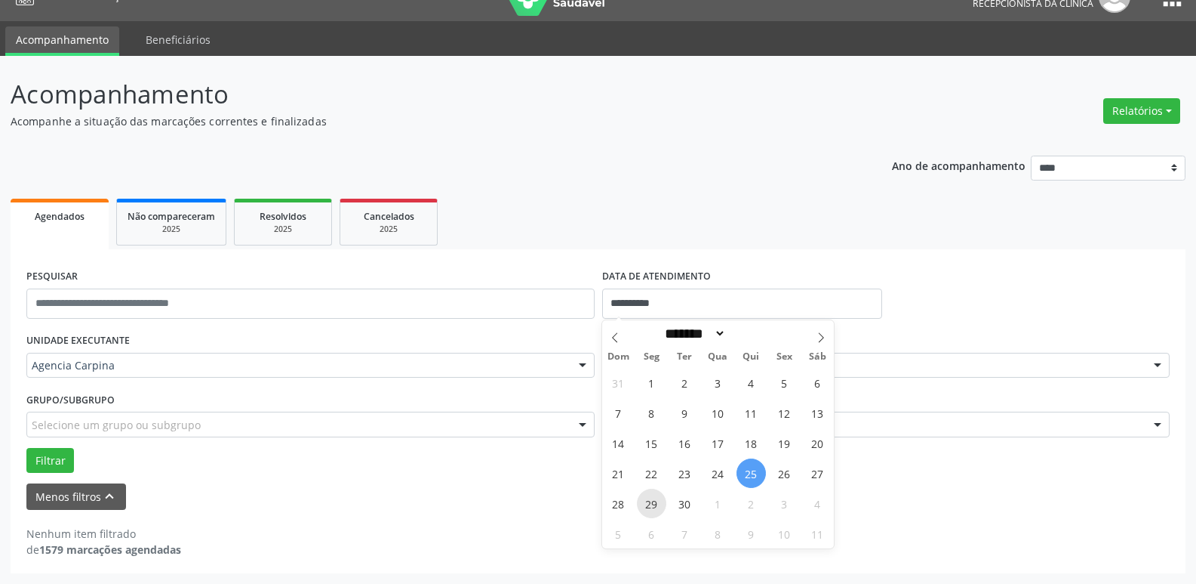
click at [653, 504] on span "29" at bounding box center [651, 502] width 29 height 29
type input "**********"
click at [653, 504] on span "29" at bounding box center [651, 502] width 29 height 29
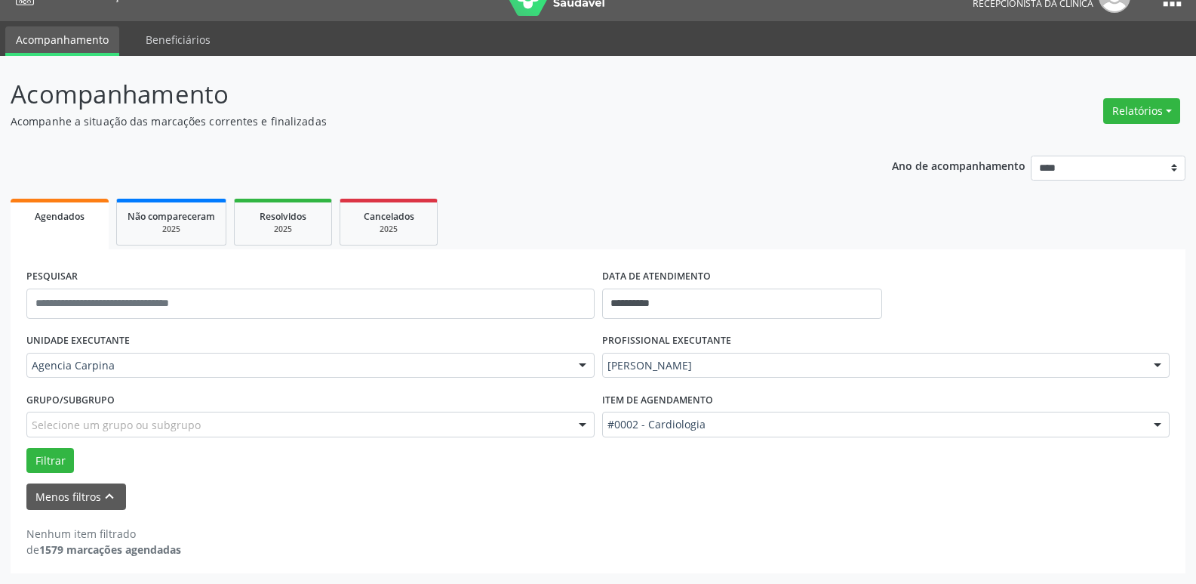
click at [1160, 365] on div at bounding box center [1158, 366] width 23 height 26
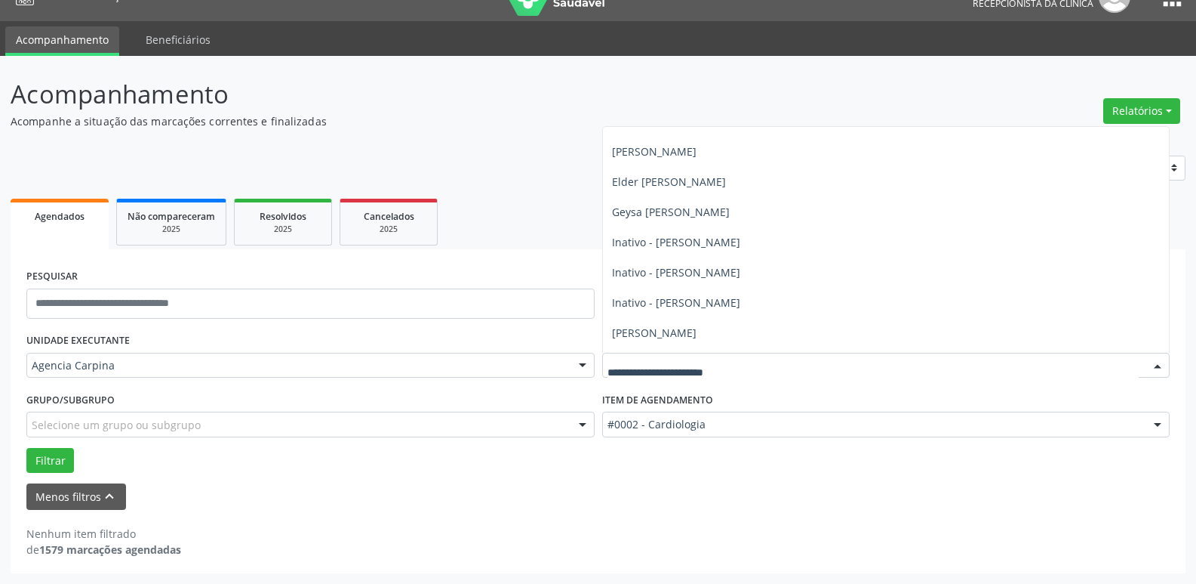
scroll to position [0, 0]
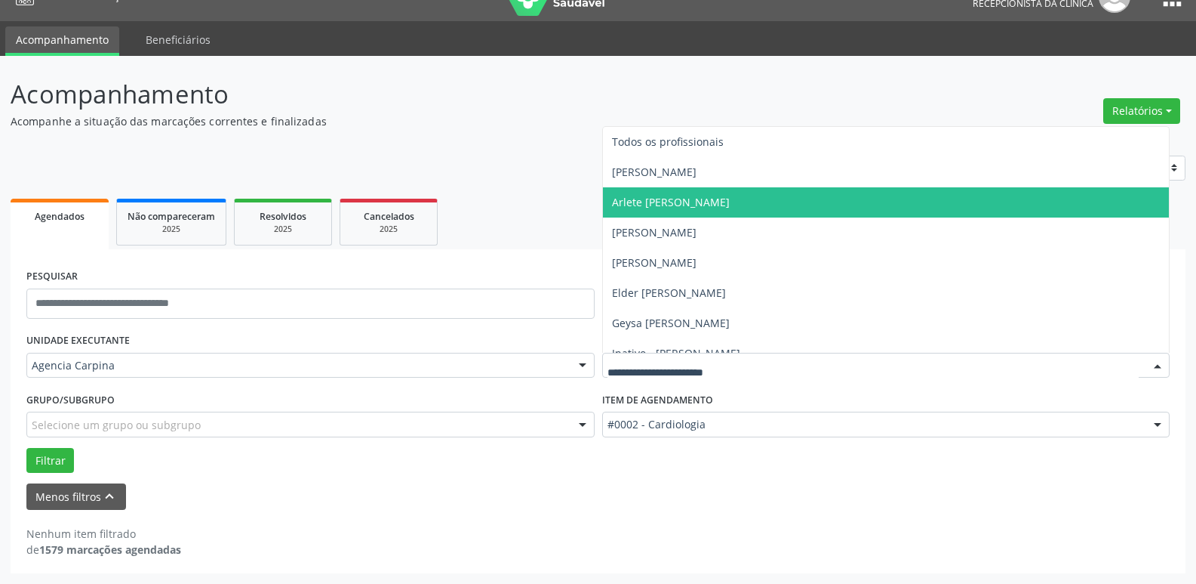
click at [730, 208] on span "Arlete [PERSON_NAME]" at bounding box center [671, 202] width 118 height 14
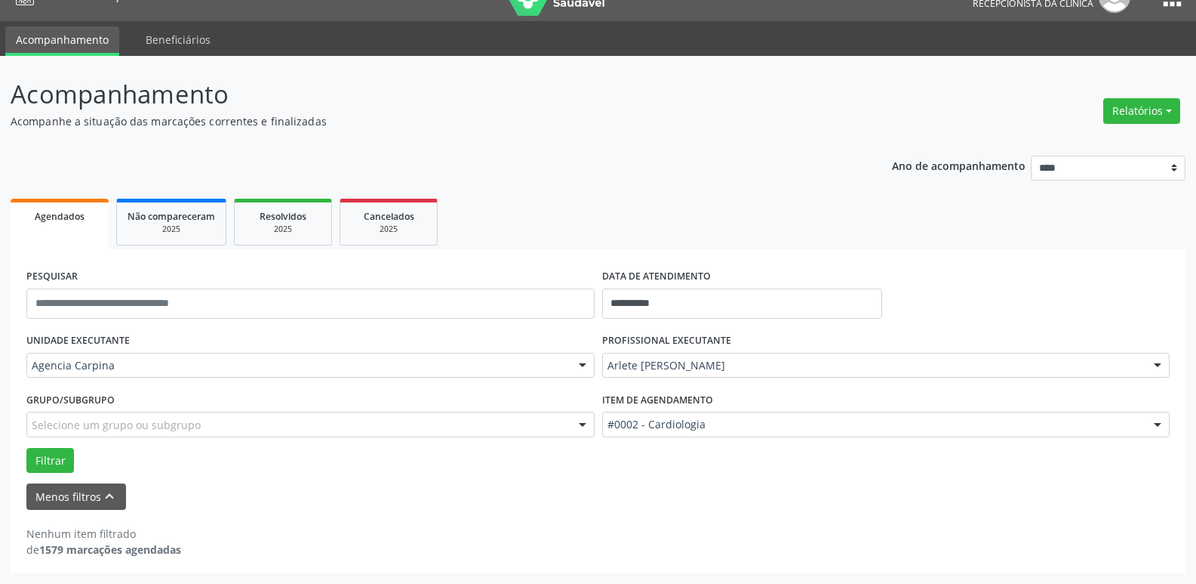
click at [1162, 423] on div at bounding box center [1158, 425] width 23 height 26
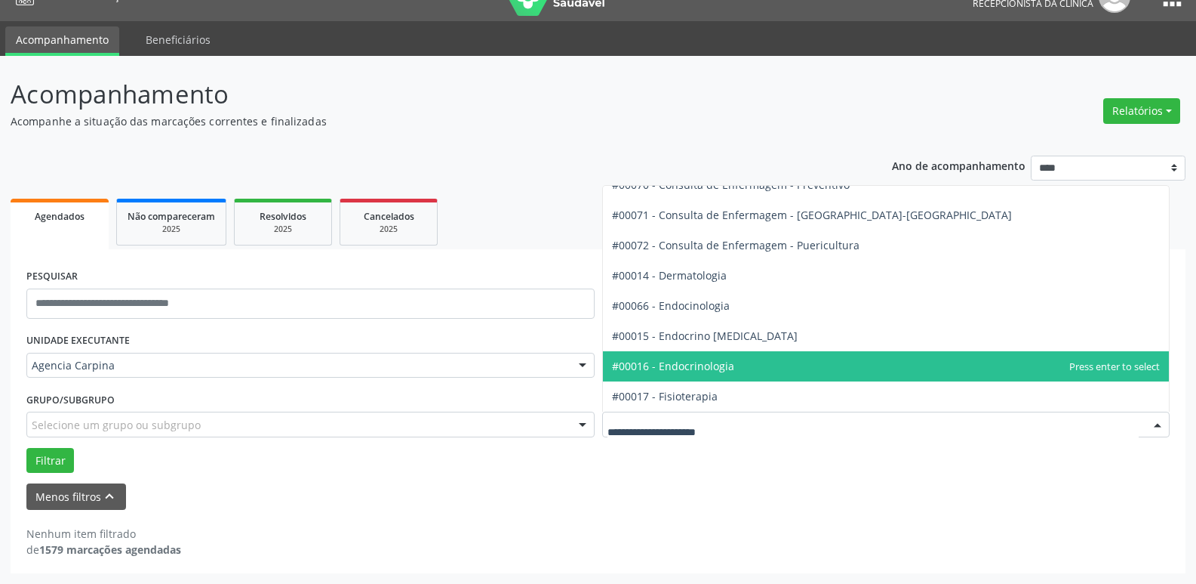
scroll to position [695, 0]
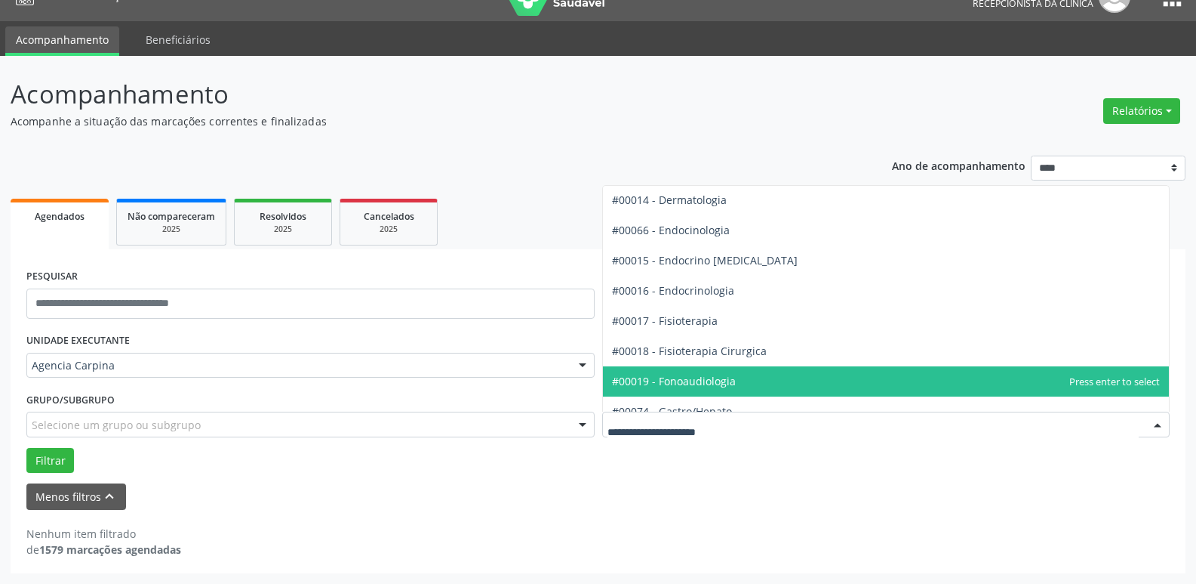
click at [724, 381] on span "#00019 - Fonoaudiologia" at bounding box center [674, 381] width 124 height 14
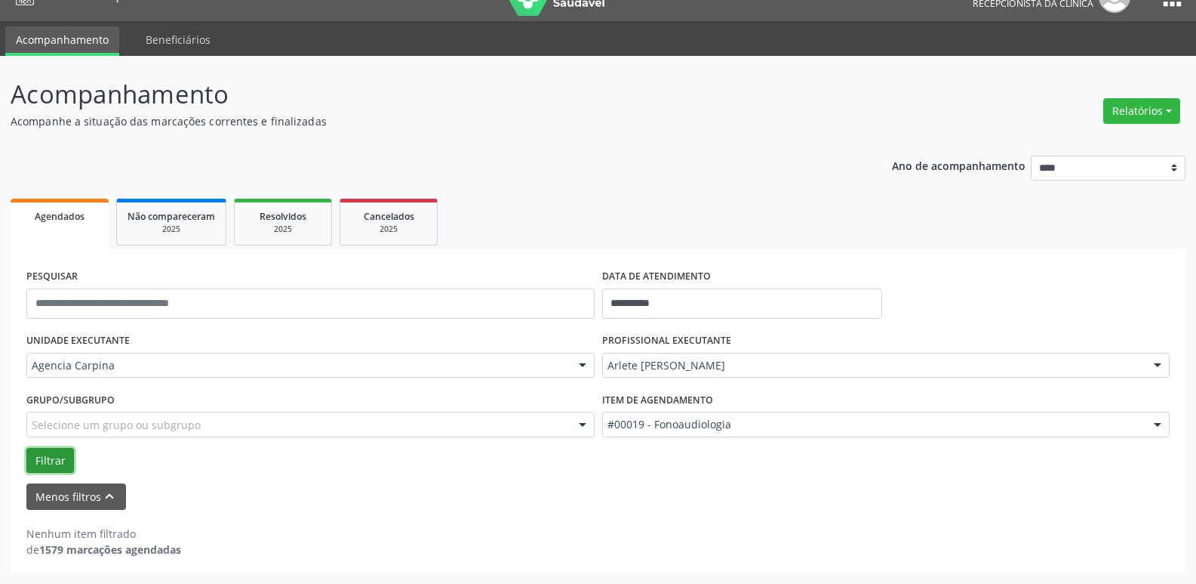
click at [54, 464] on button "Filtrar" at bounding box center [50, 461] width 48 height 26
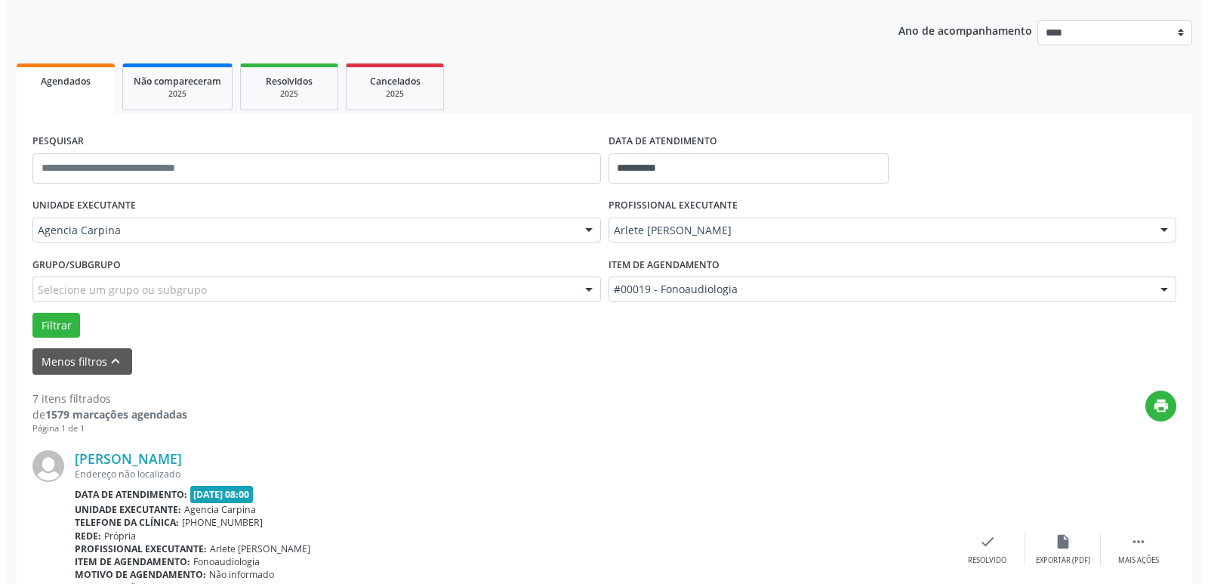
scroll to position [254, 0]
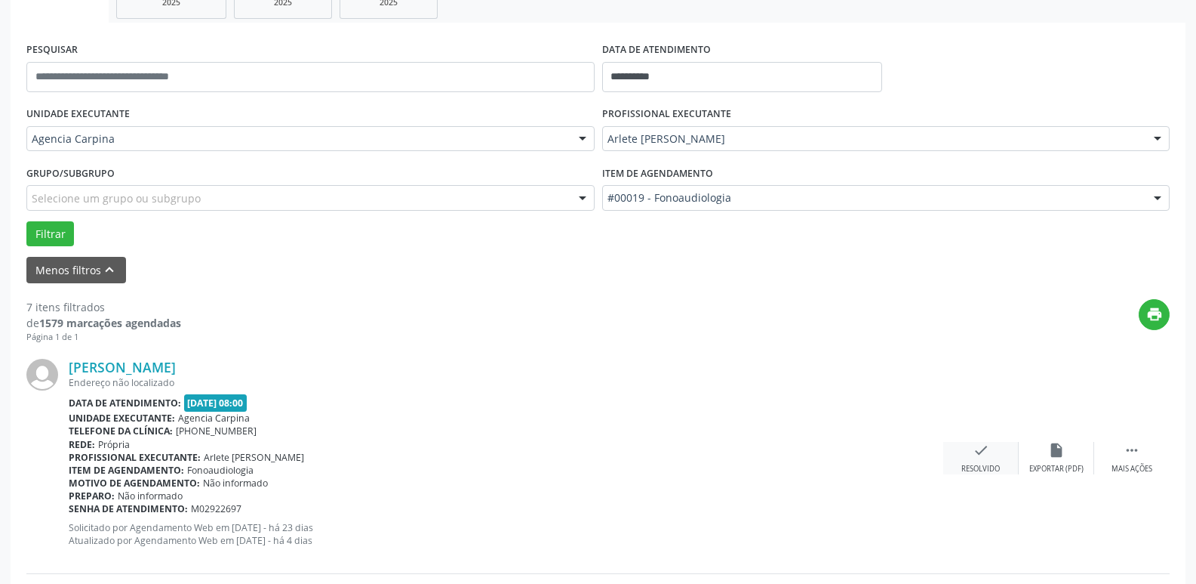
click at [974, 451] on icon "check" at bounding box center [981, 450] width 17 height 17
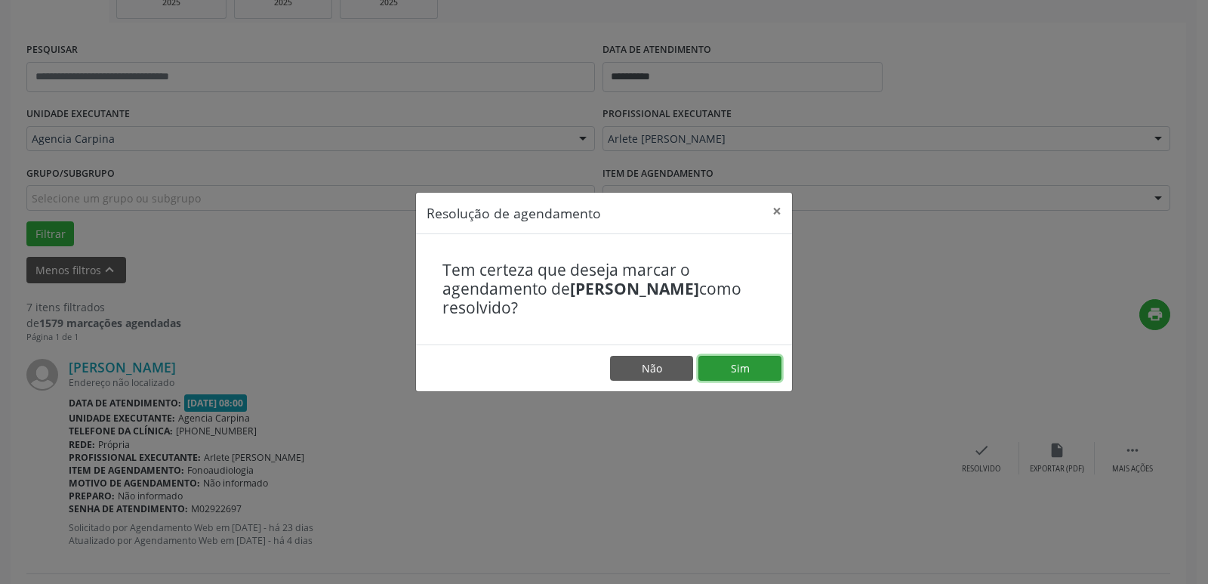
click at [756, 368] on button "Sim" at bounding box center [739, 369] width 83 height 26
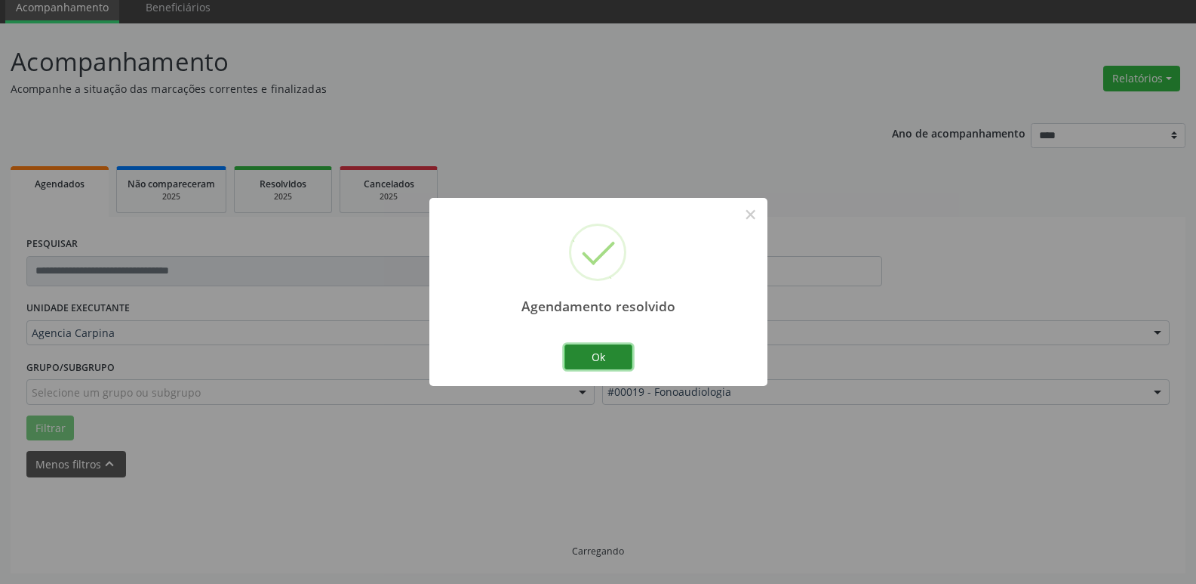
scroll to position [75, 0]
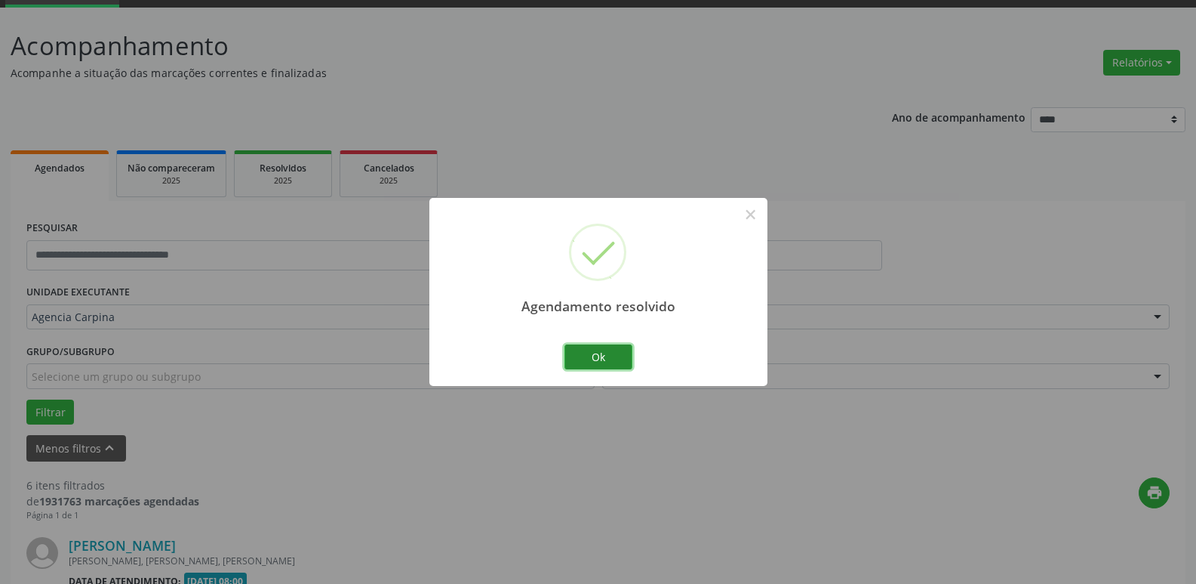
click at [578, 354] on button "Ok" at bounding box center [599, 357] width 68 height 26
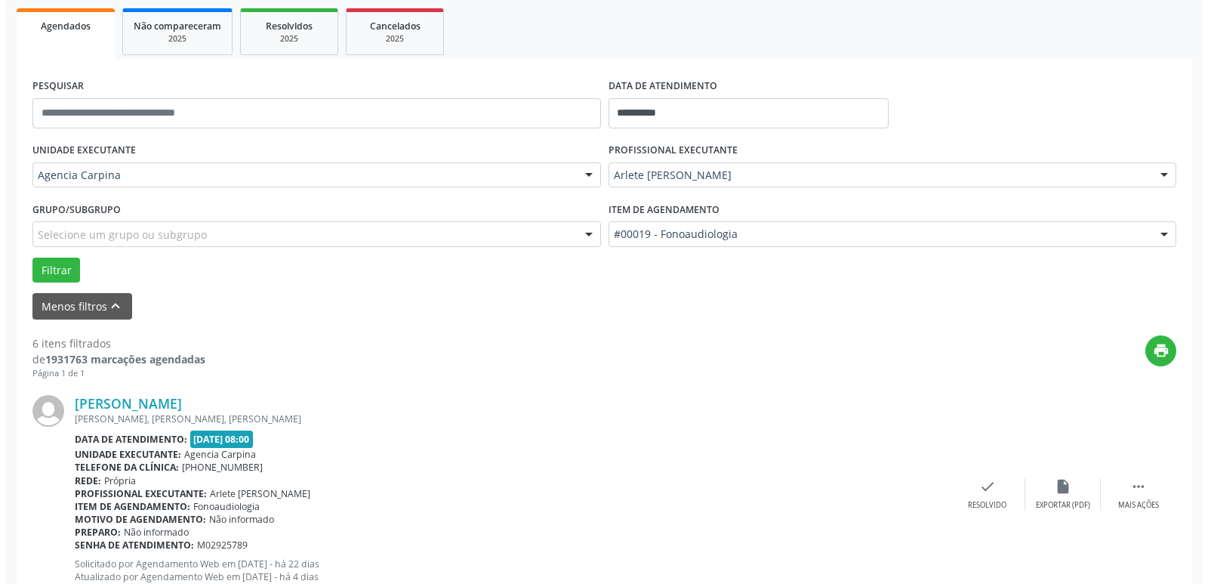
scroll to position [226, 0]
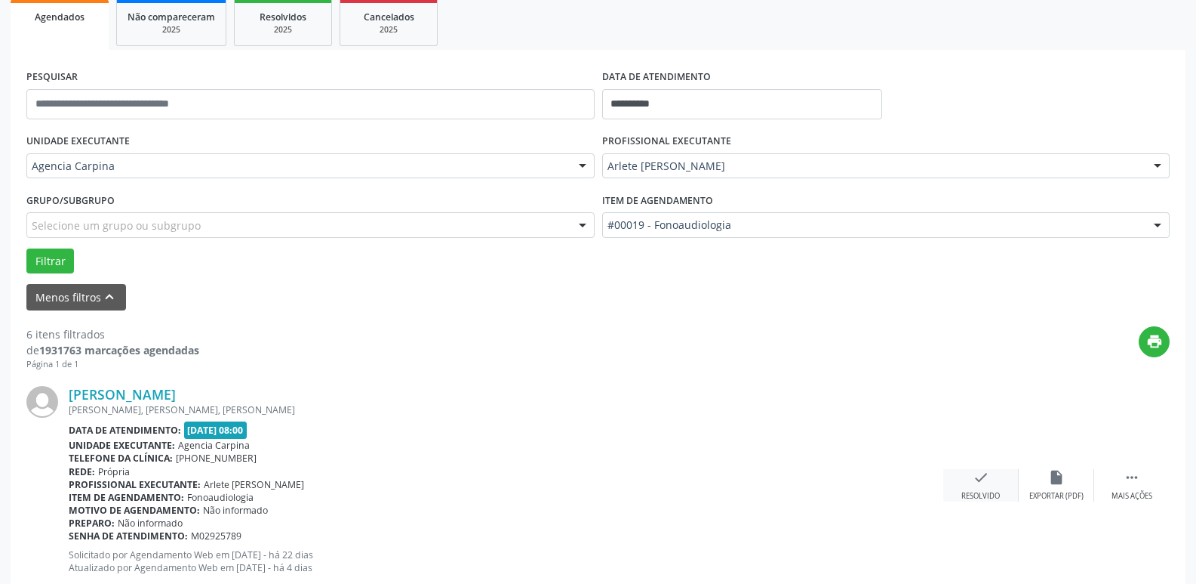
click at [972, 488] on div "check Resolvido" at bounding box center [981, 485] width 75 height 32
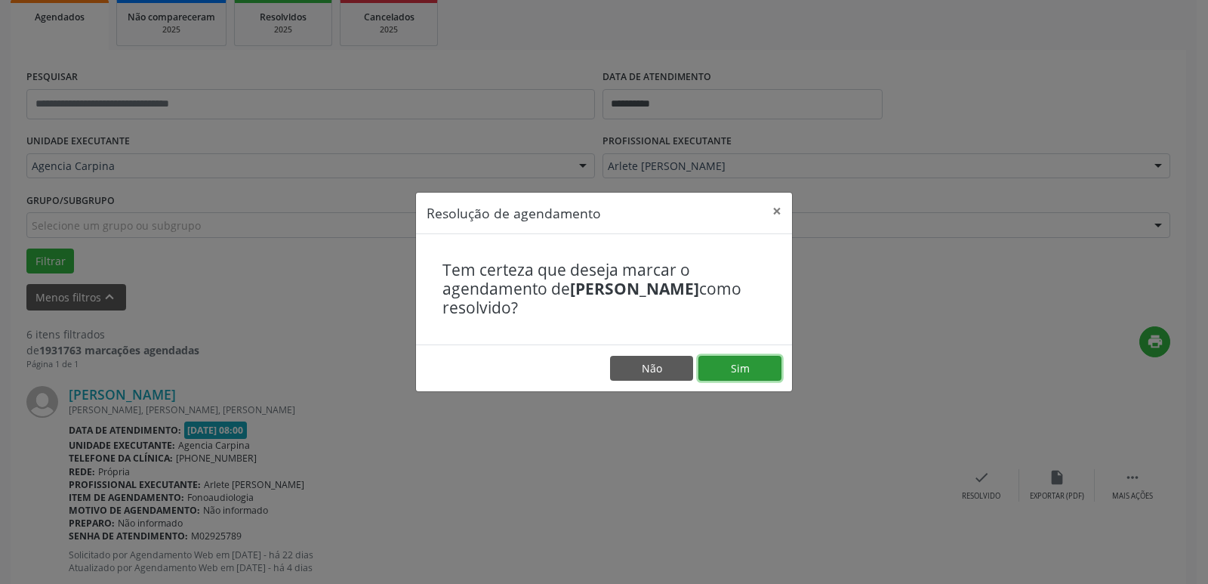
click at [738, 372] on button "Sim" at bounding box center [739, 369] width 83 height 26
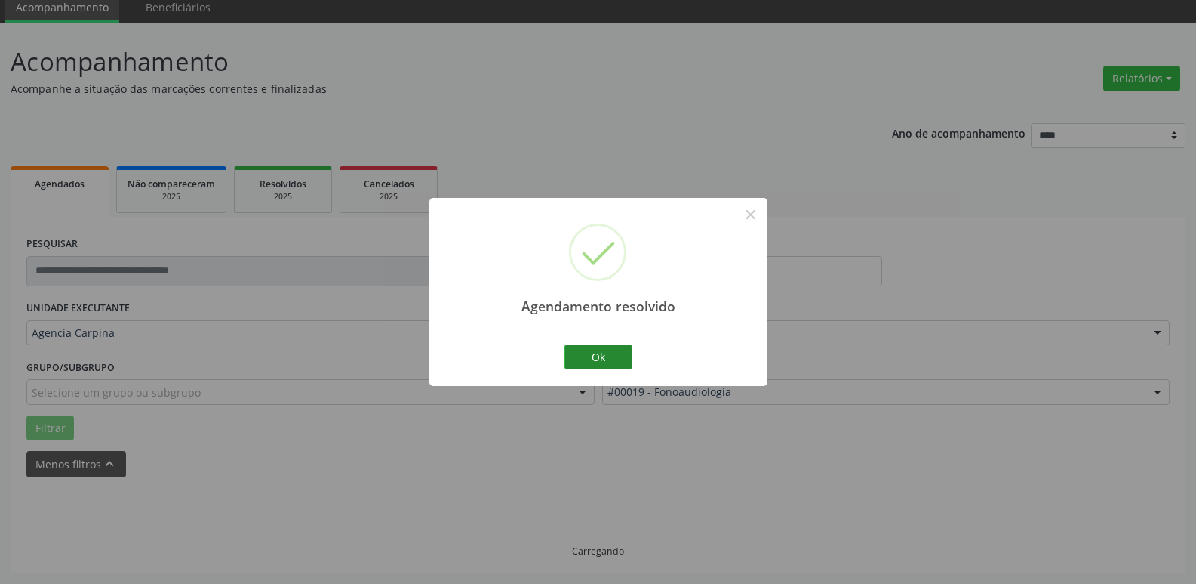
scroll to position [75, 0]
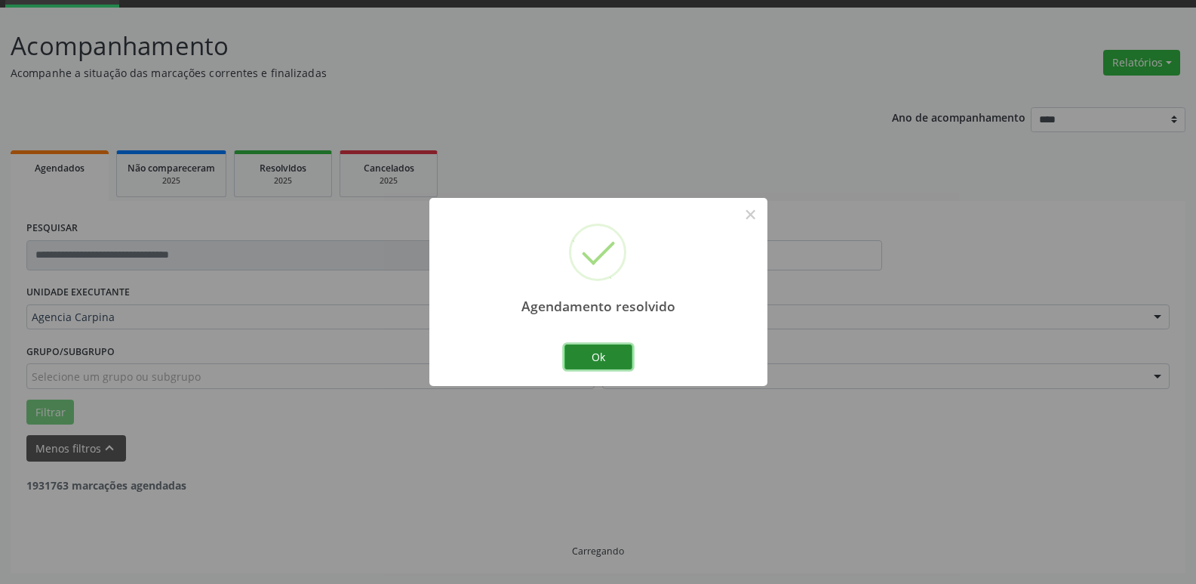
click at [616, 353] on button "Ok" at bounding box center [599, 357] width 68 height 26
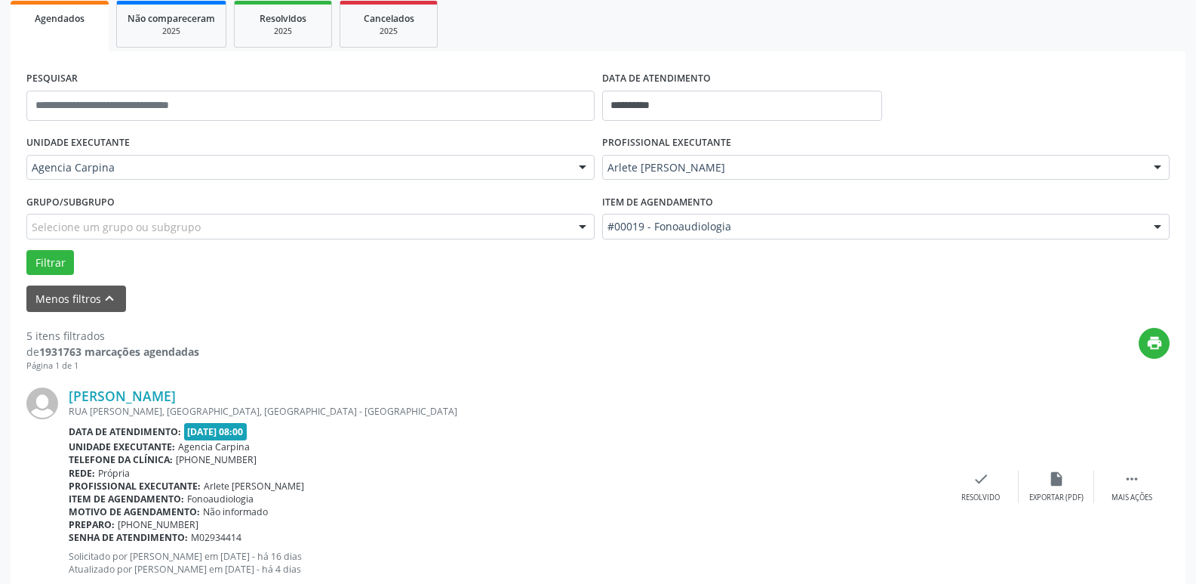
scroll to position [226, 0]
click at [1131, 495] on div "Mais ações" at bounding box center [1132, 496] width 41 height 11
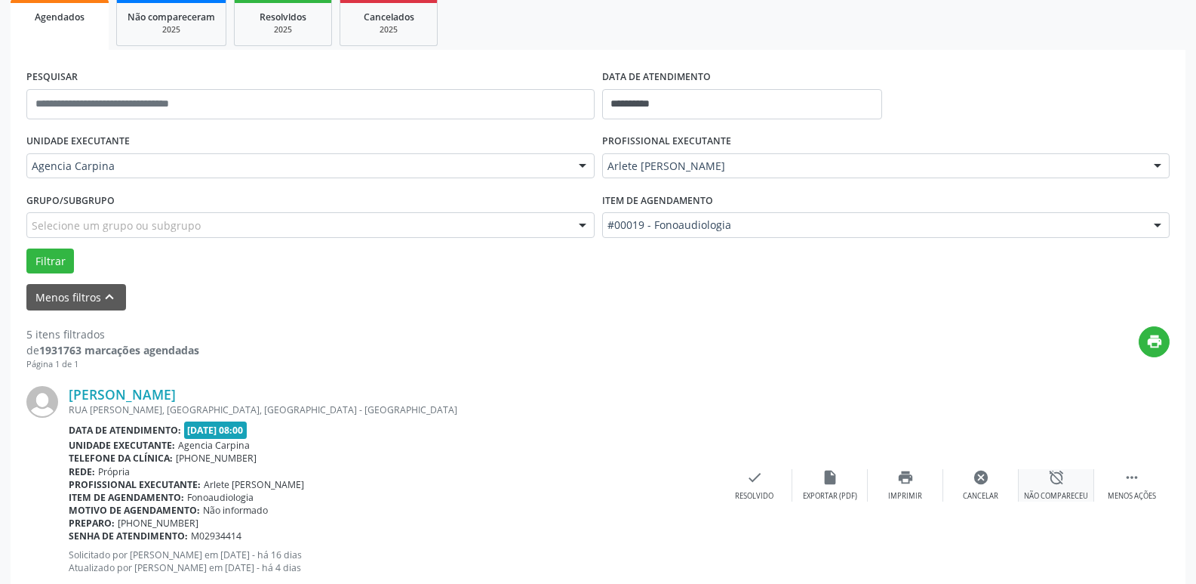
click at [1062, 483] on icon "alarm_off" at bounding box center [1057, 477] width 17 height 17
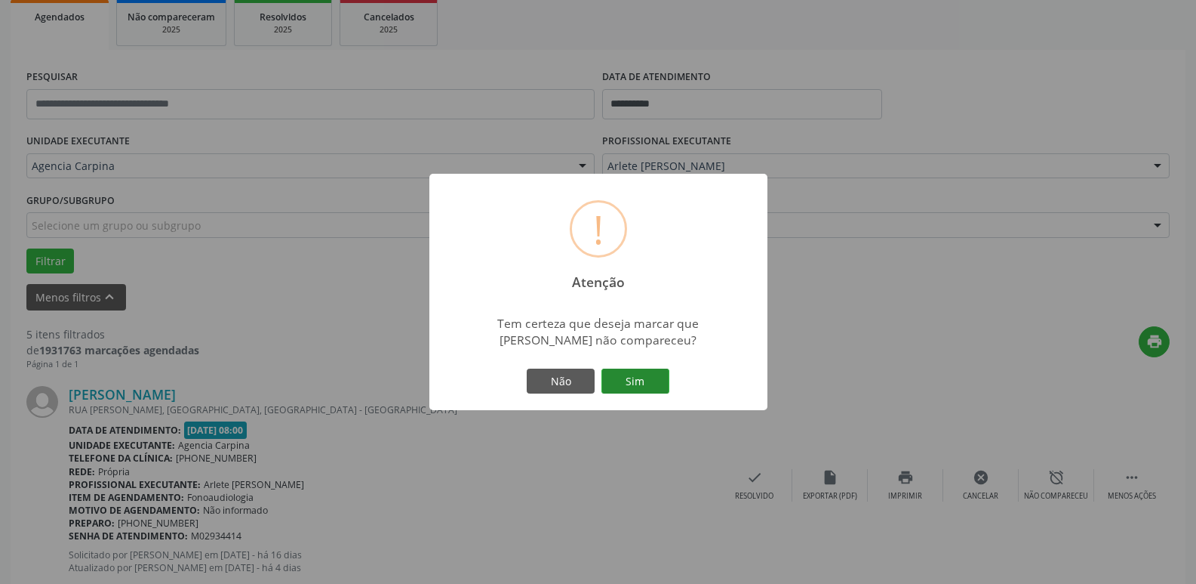
click at [653, 381] on button "Sim" at bounding box center [636, 381] width 68 height 26
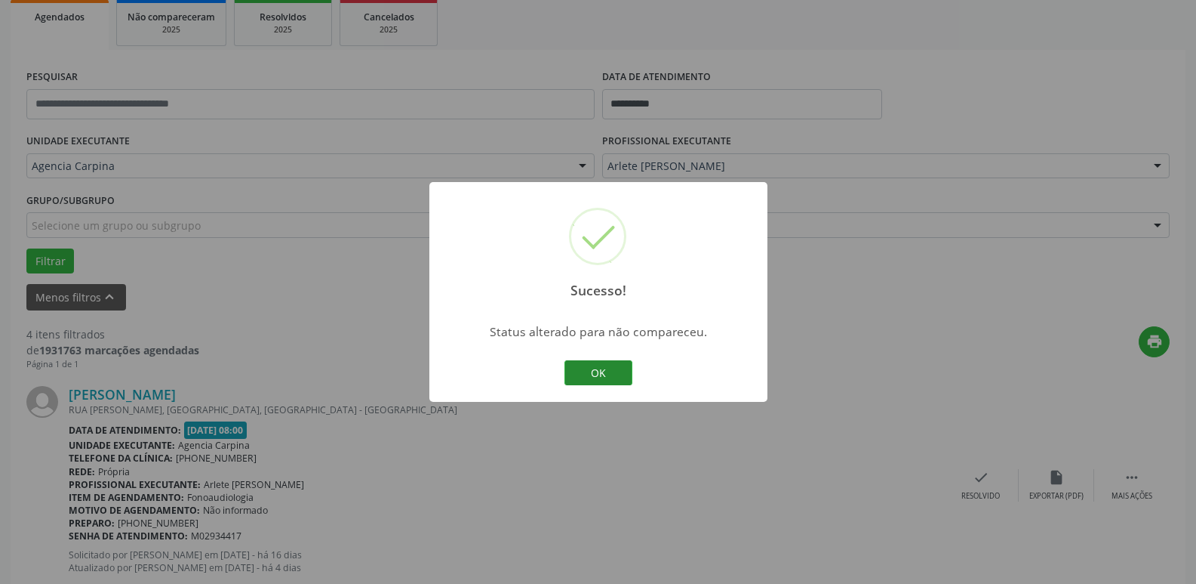
click at [622, 365] on button "OK" at bounding box center [599, 373] width 68 height 26
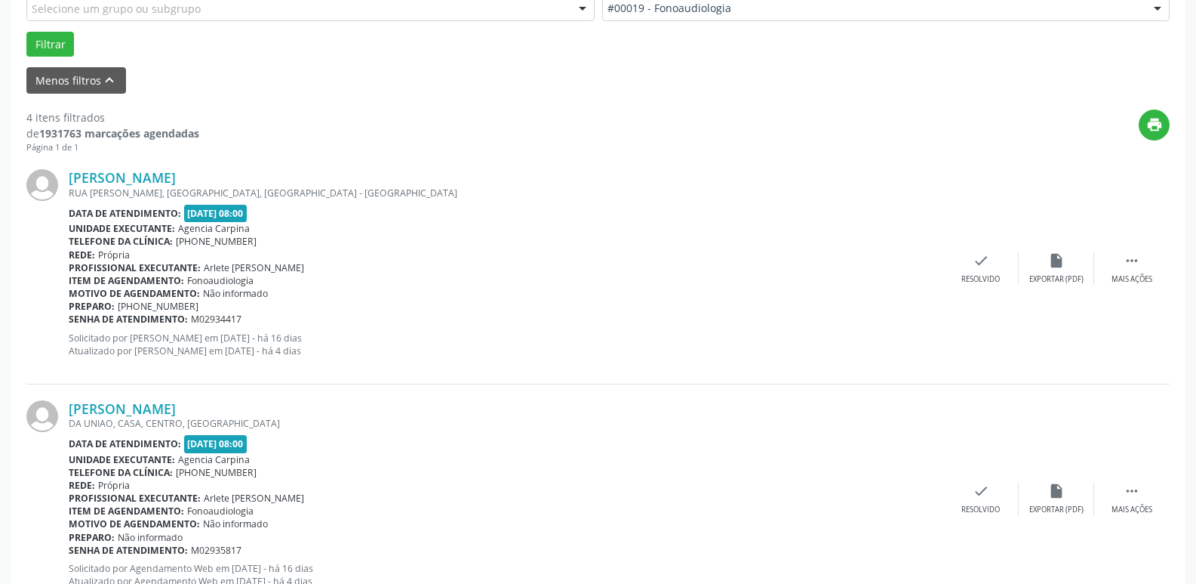
scroll to position [453, 0]
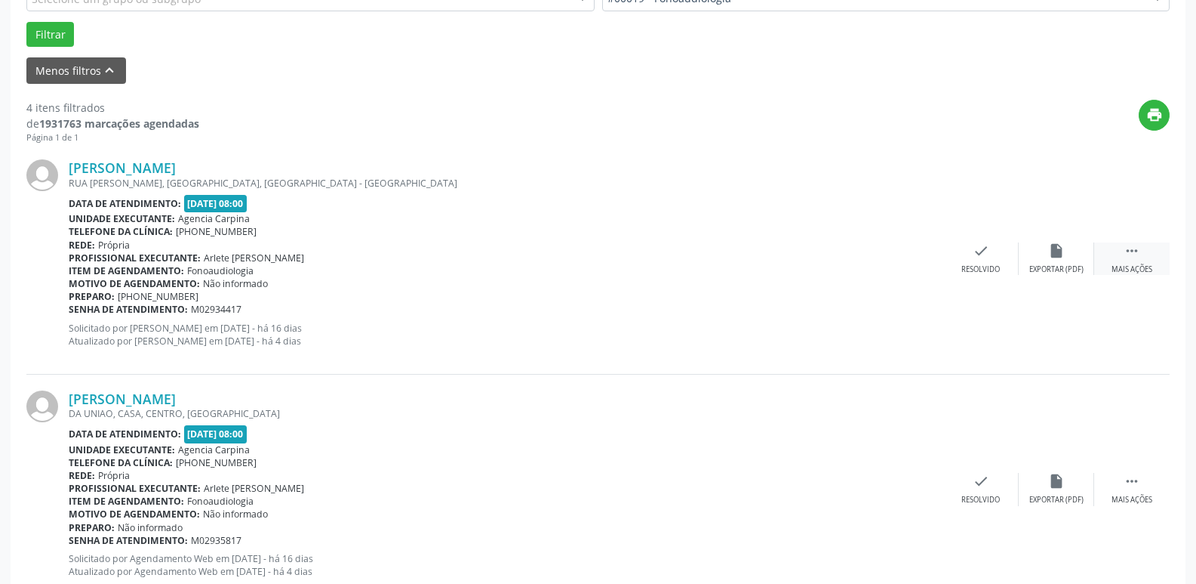
click at [1129, 254] on icon "" at bounding box center [1132, 250] width 17 height 17
click at [1051, 259] on icon "alarm_off" at bounding box center [1057, 250] width 17 height 17
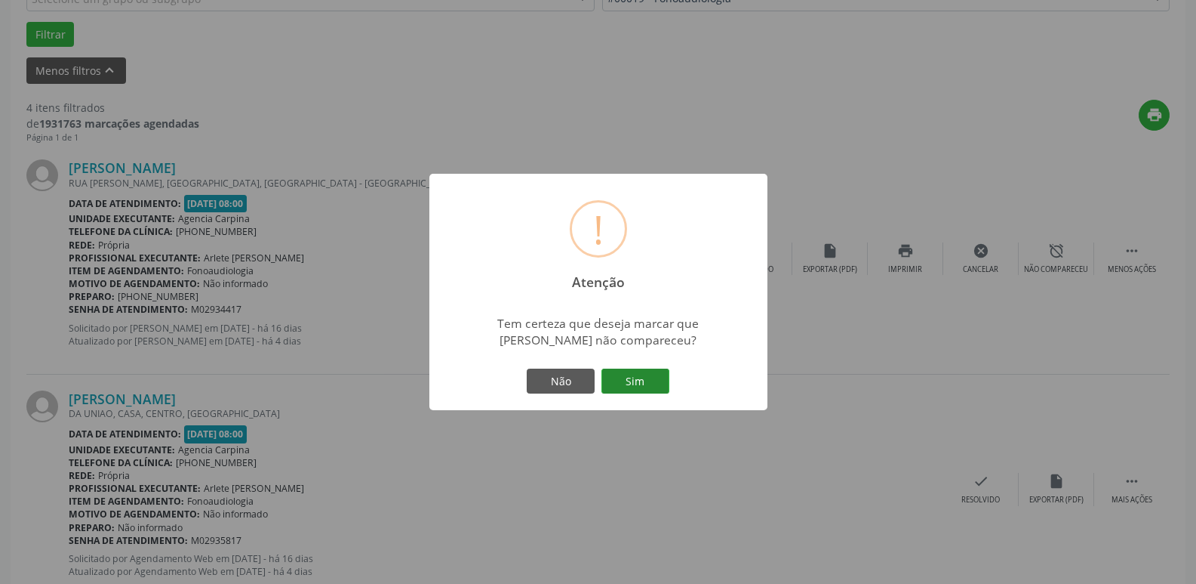
click at [651, 376] on button "Sim" at bounding box center [636, 381] width 68 height 26
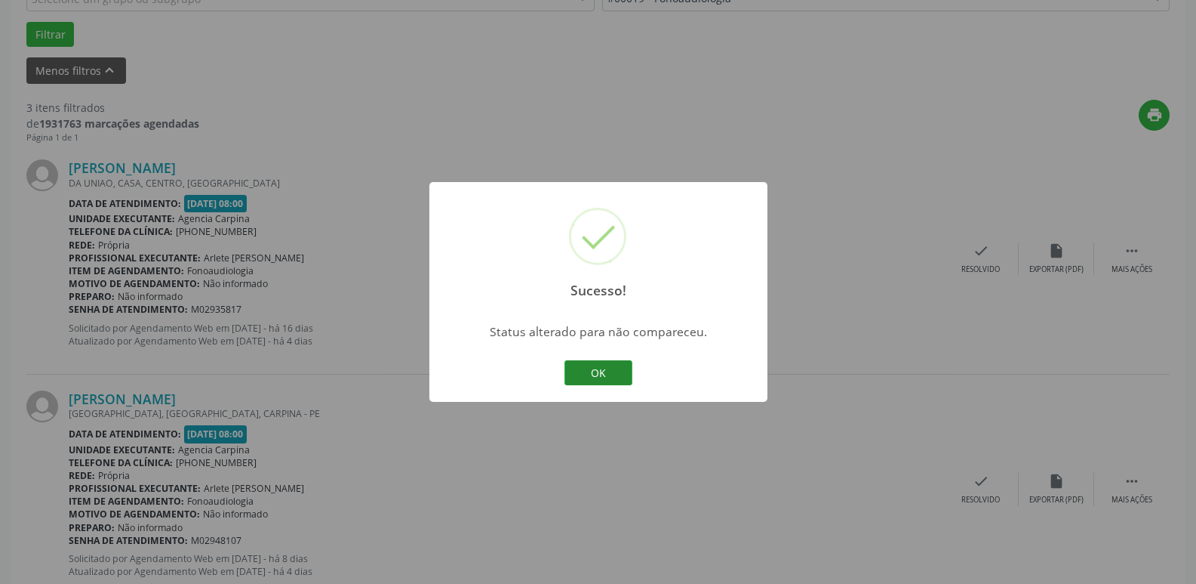
click at [606, 365] on button "OK" at bounding box center [599, 373] width 68 height 26
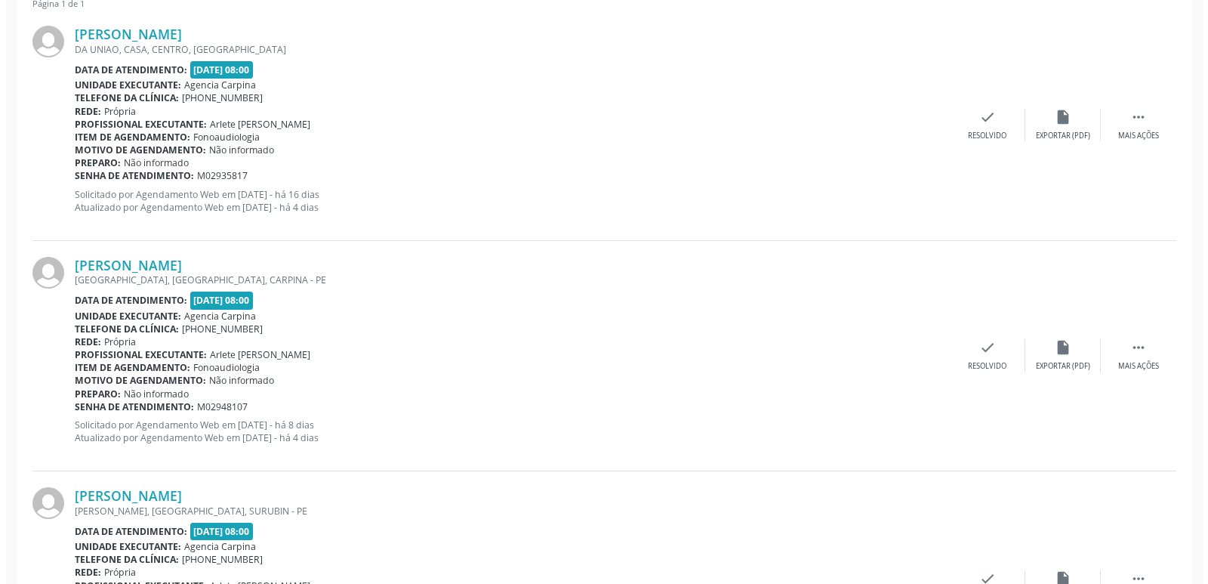
scroll to position [604, 0]
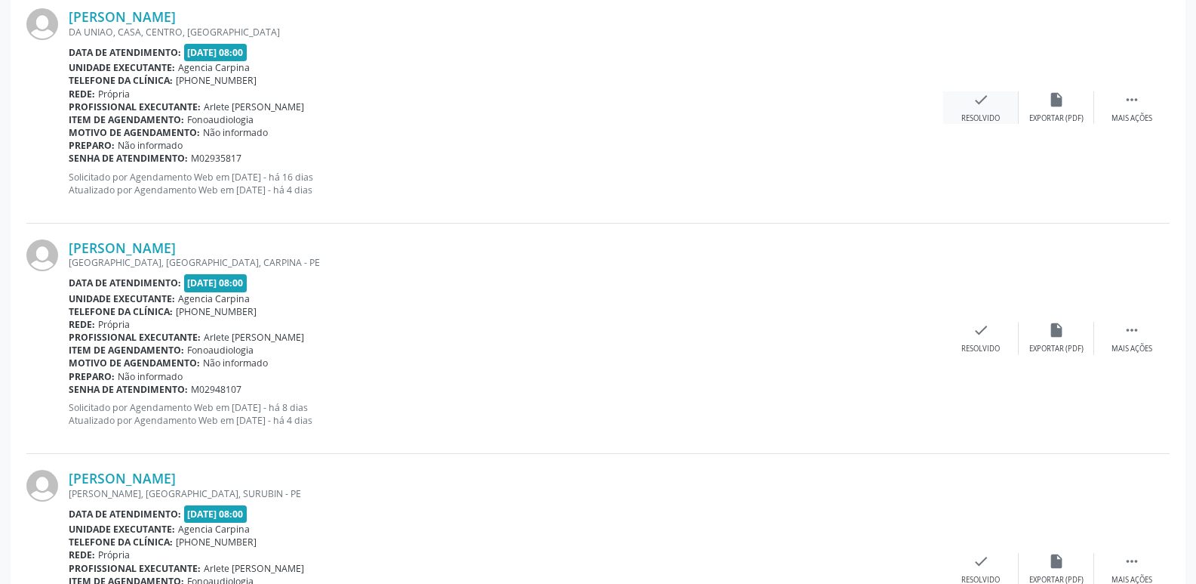
click at [969, 97] on div "check Resolvido" at bounding box center [981, 107] width 75 height 32
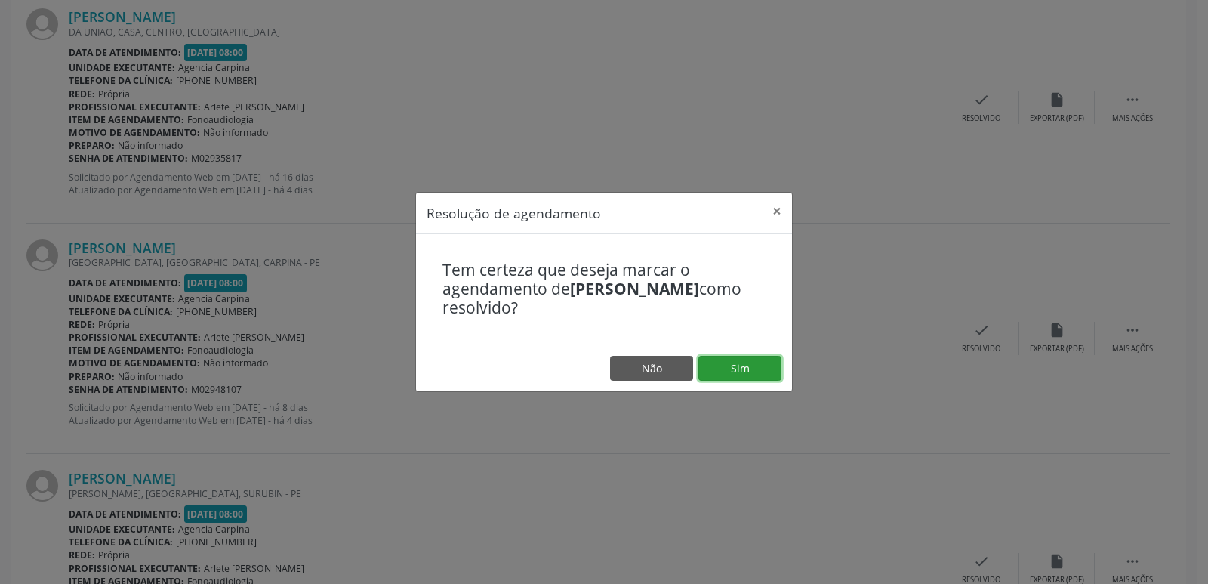
click at [728, 370] on button "Sim" at bounding box center [739, 369] width 83 height 26
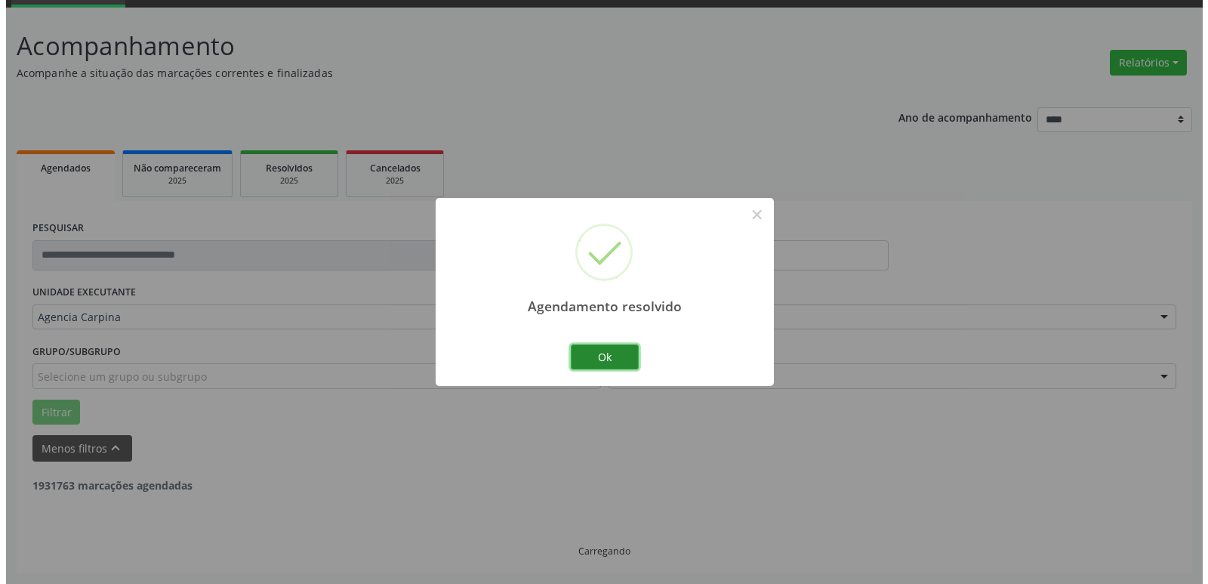
scroll to position [500, 0]
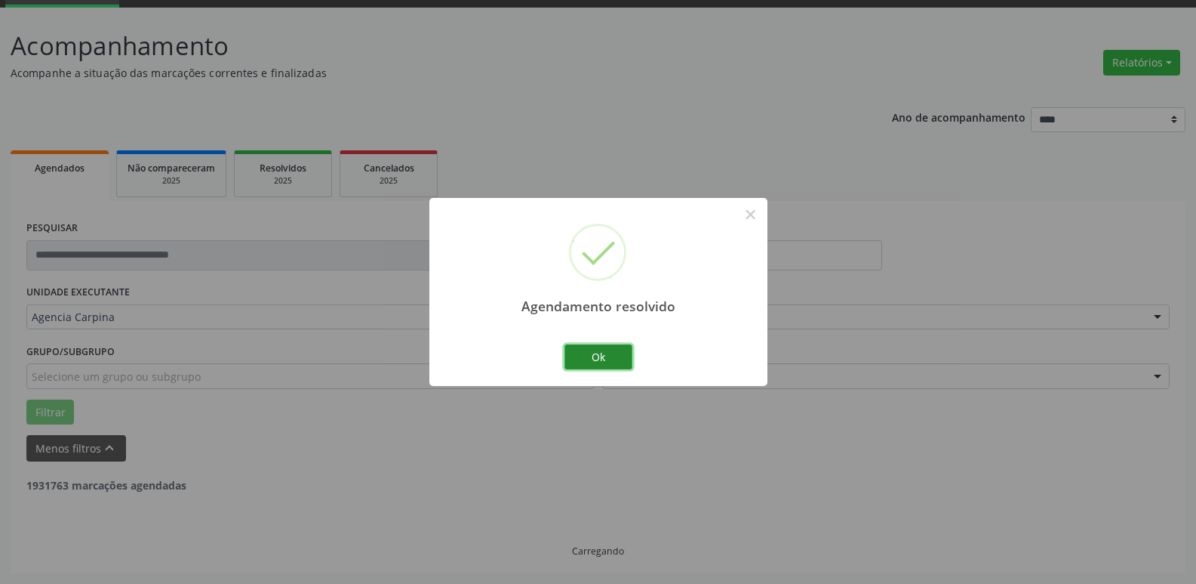
click at [618, 358] on button "Ok" at bounding box center [599, 357] width 68 height 26
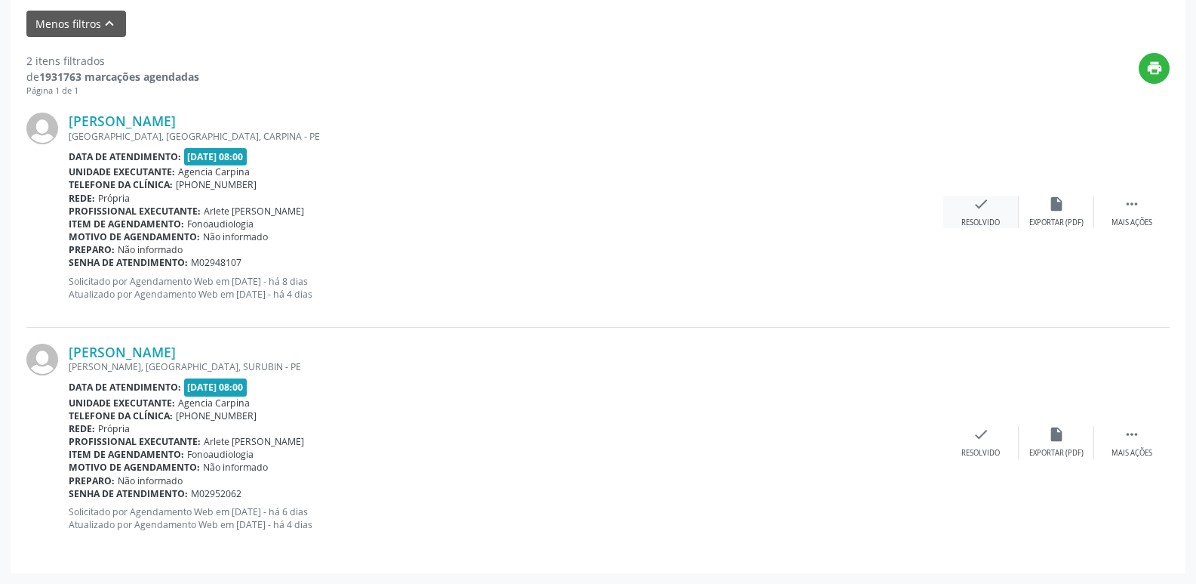
click at [978, 210] on icon "check" at bounding box center [981, 204] width 17 height 17
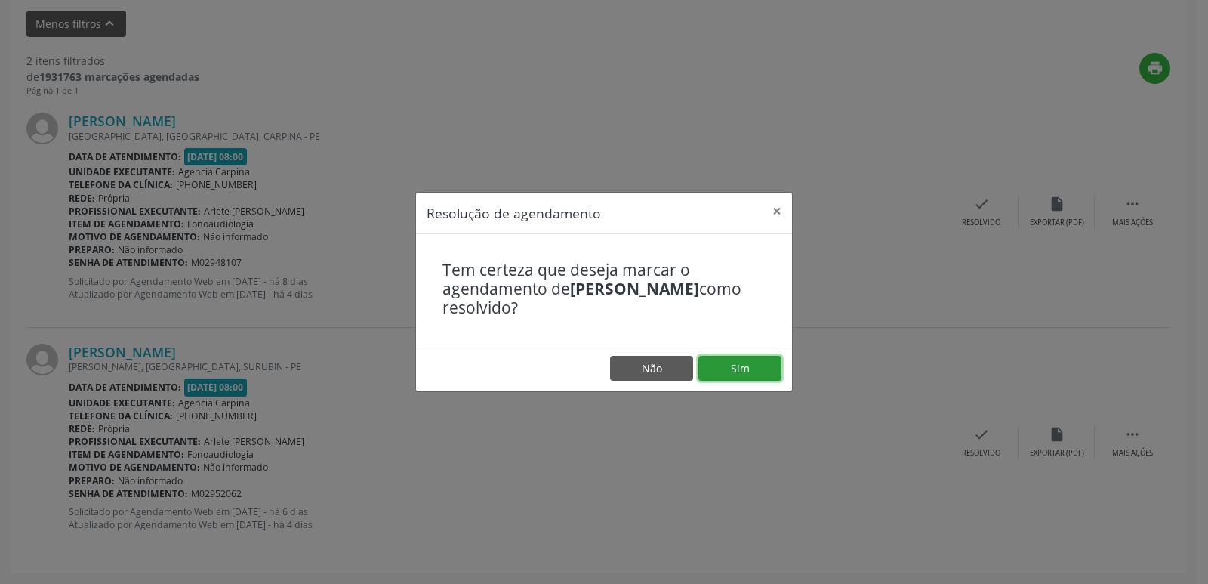
click at [746, 371] on button "Sim" at bounding box center [739, 369] width 83 height 26
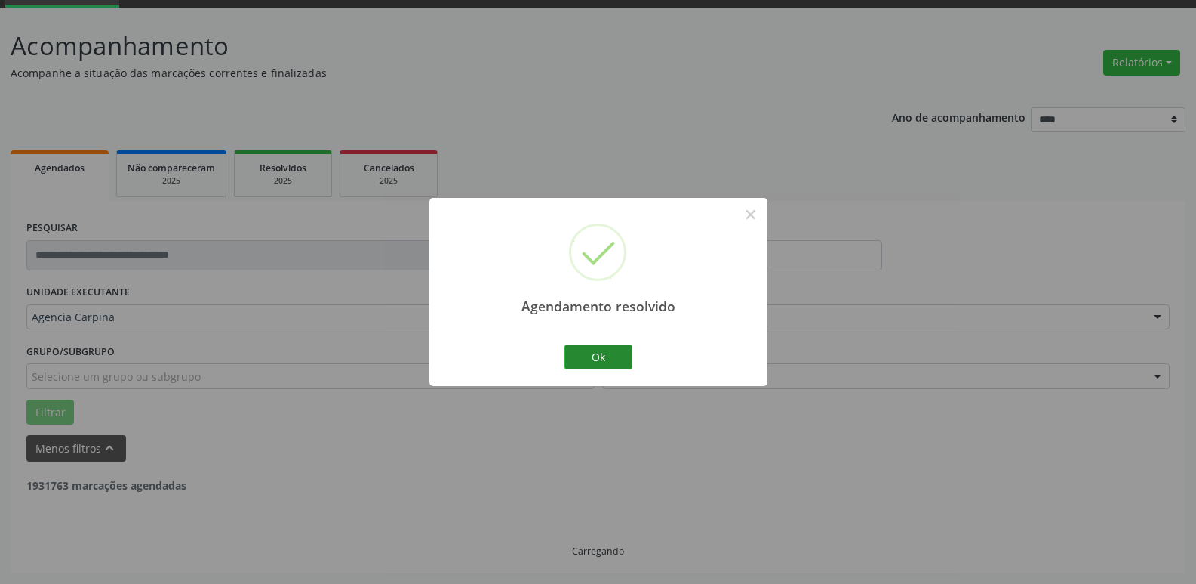
scroll to position [269, 0]
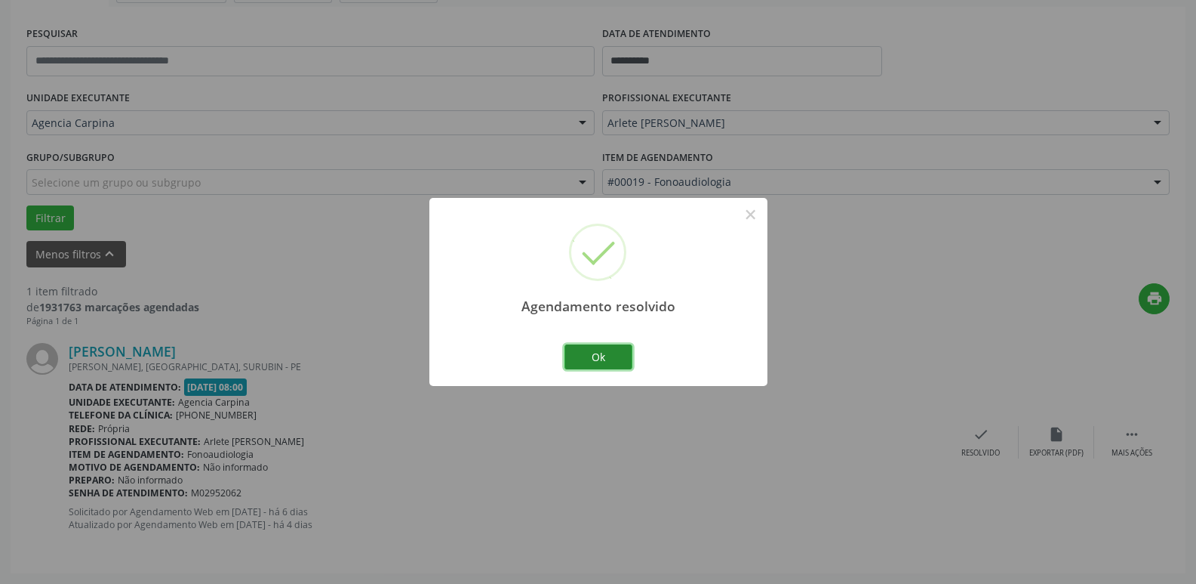
click at [609, 355] on button "Ok" at bounding box center [599, 357] width 68 height 26
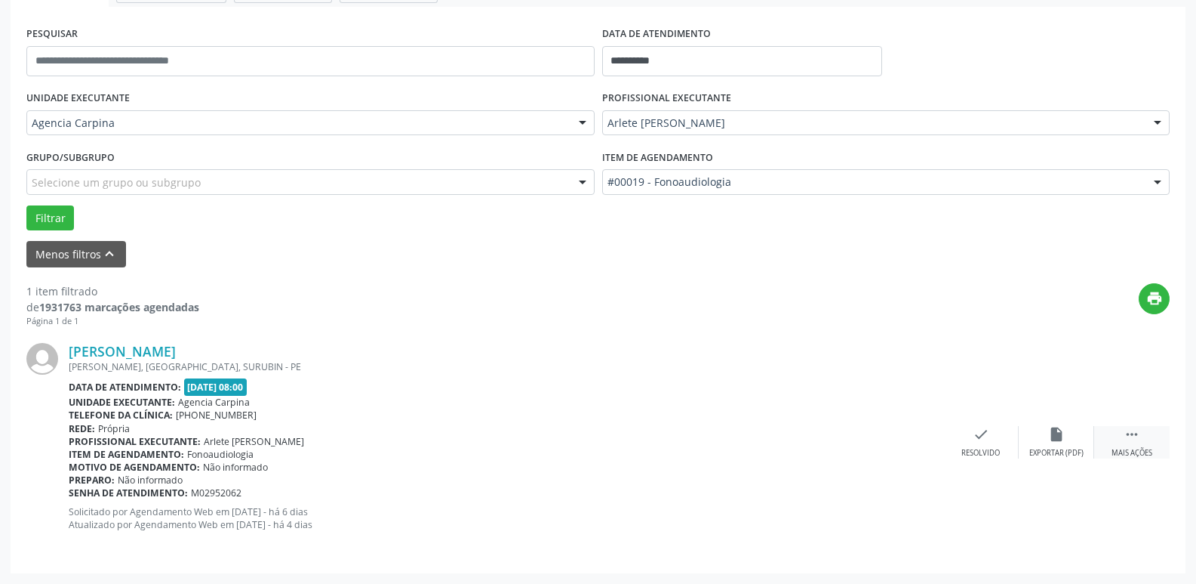
click at [1131, 440] on icon "" at bounding box center [1132, 434] width 17 height 17
click at [1064, 450] on div "Não compareceu" at bounding box center [1056, 453] width 64 height 11
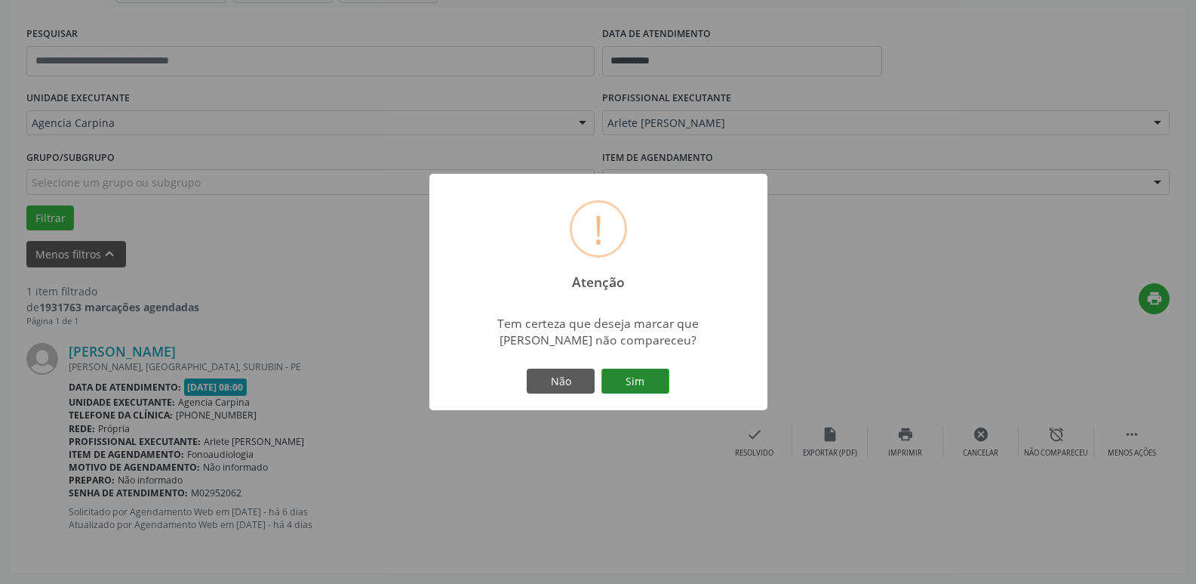
click at [646, 387] on button "Sim" at bounding box center [636, 381] width 68 height 26
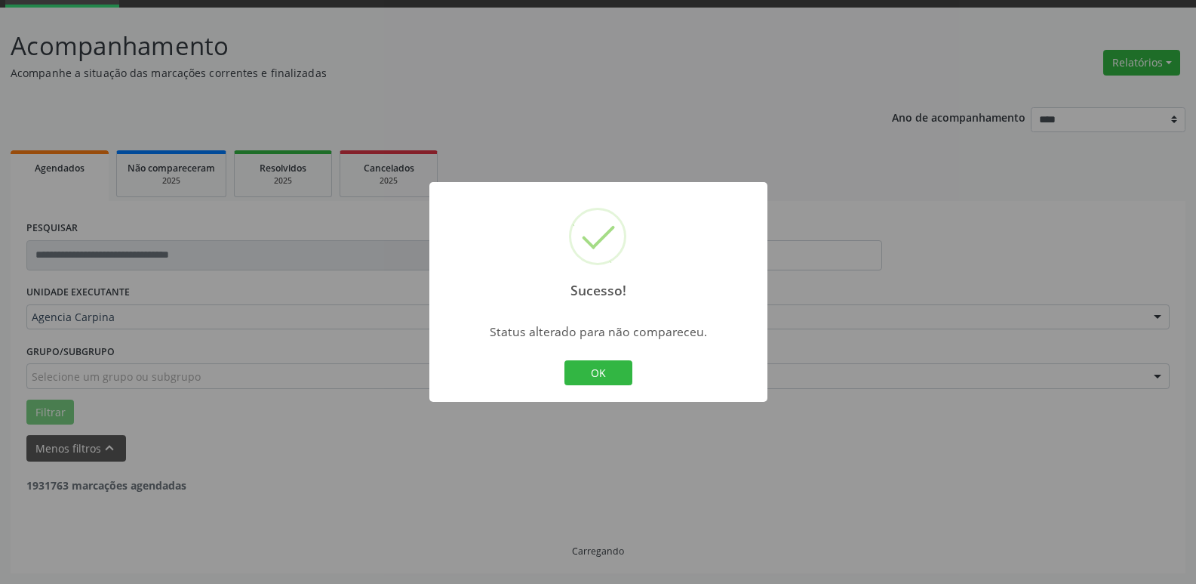
scroll to position [27, 0]
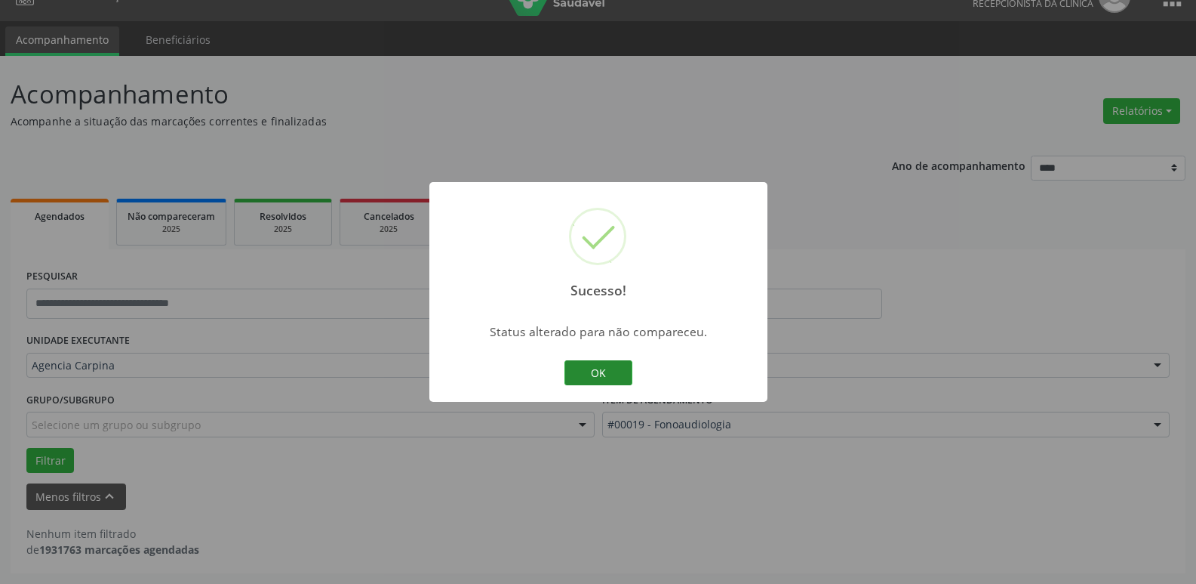
click at [599, 378] on button "OK" at bounding box center [599, 373] width 68 height 26
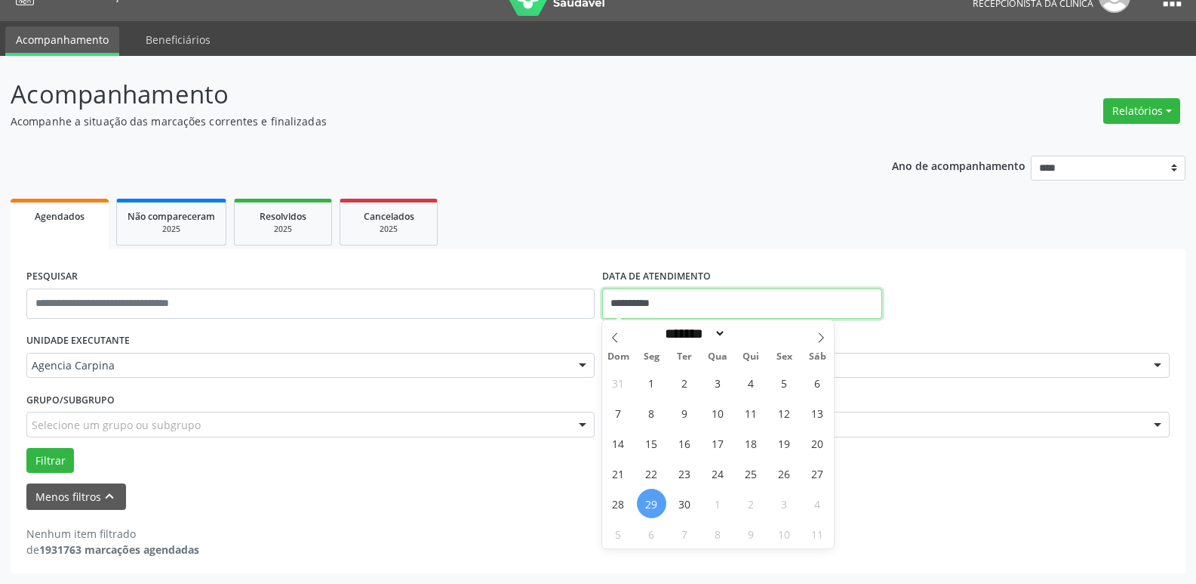
click at [681, 292] on input "**********" at bounding box center [742, 303] width 280 height 30
click at [749, 476] on span "25" at bounding box center [751, 472] width 29 height 29
type input "**********"
click at [749, 476] on span "25" at bounding box center [751, 472] width 29 height 29
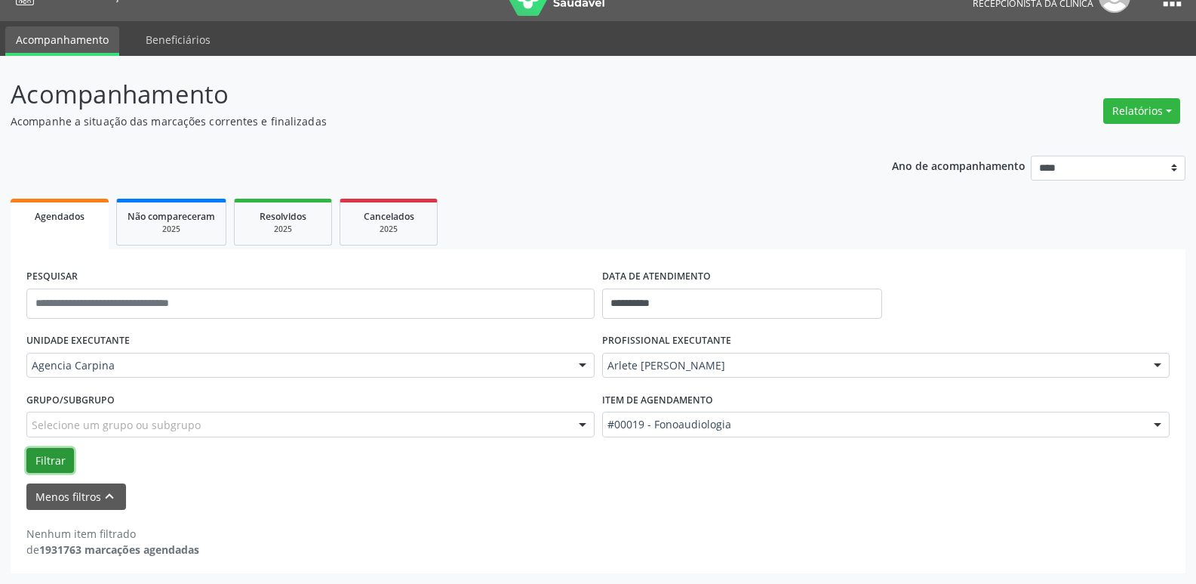
click at [55, 462] on button "Filtrar" at bounding box center [50, 461] width 48 height 26
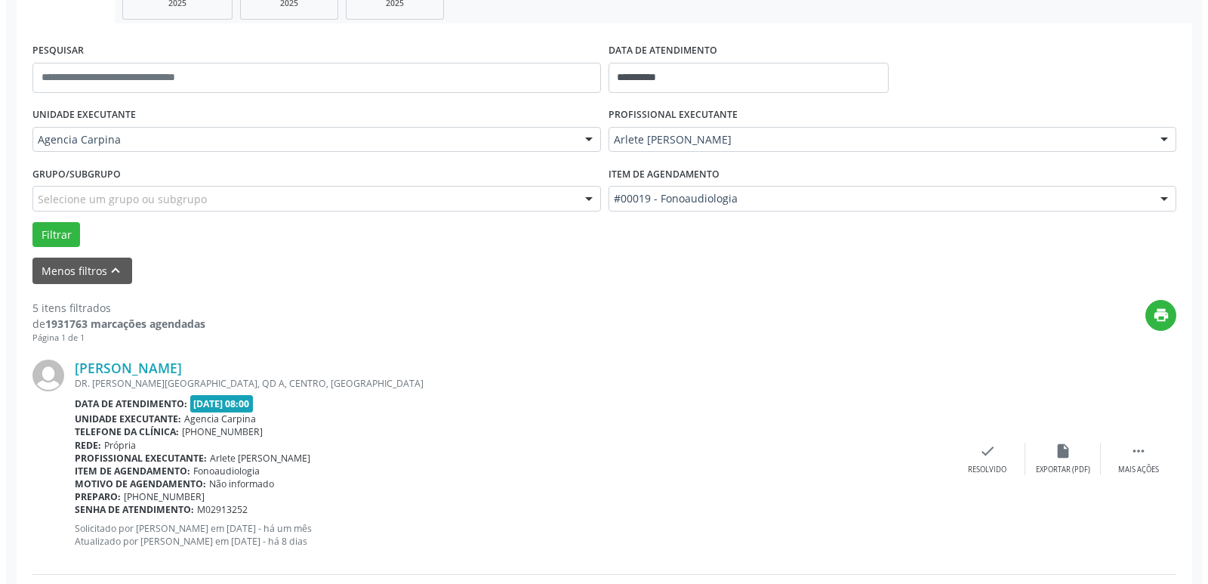
scroll to position [254, 0]
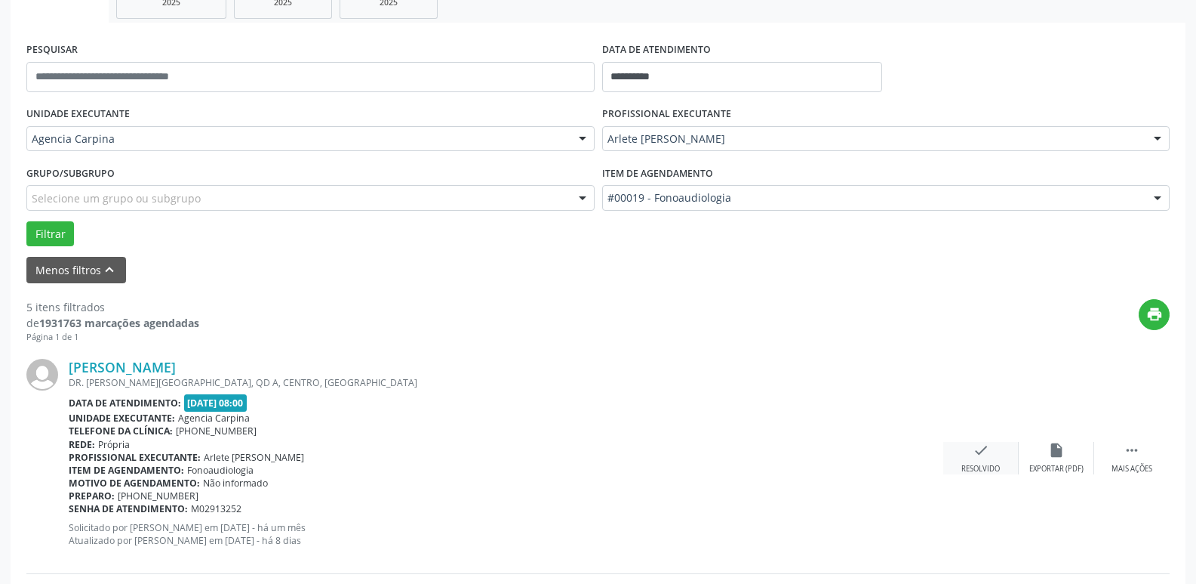
click at [977, 460] on div "check Resolvido" at bounding box center [981, 458] width 75 height 32
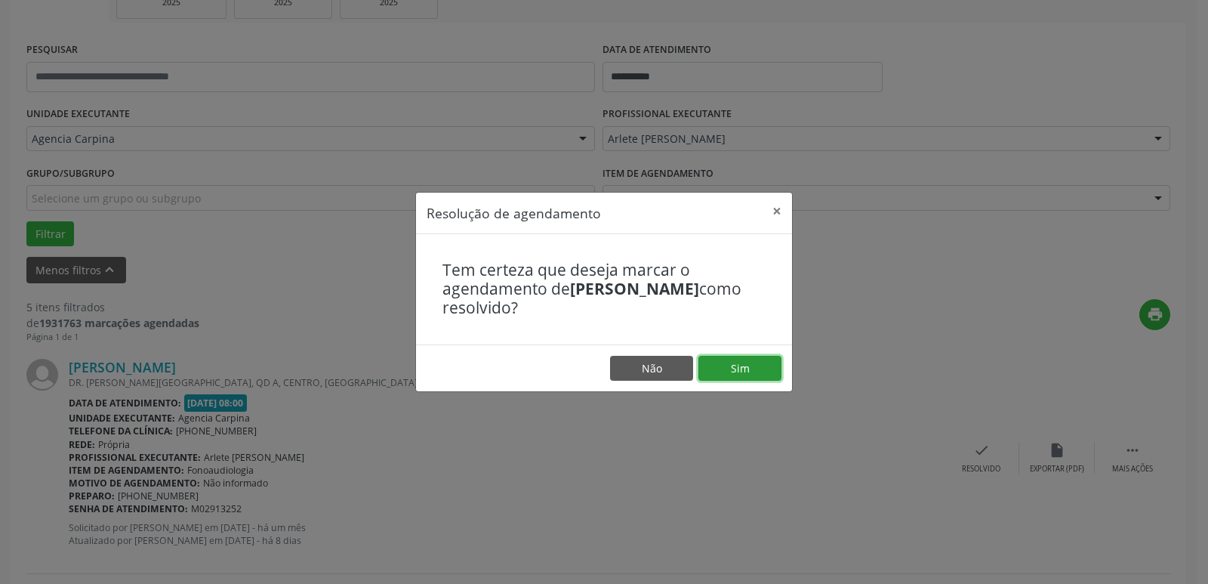
click at [745, 377] on button "Sim" at bounding box center [739, 369] width 83 height 26
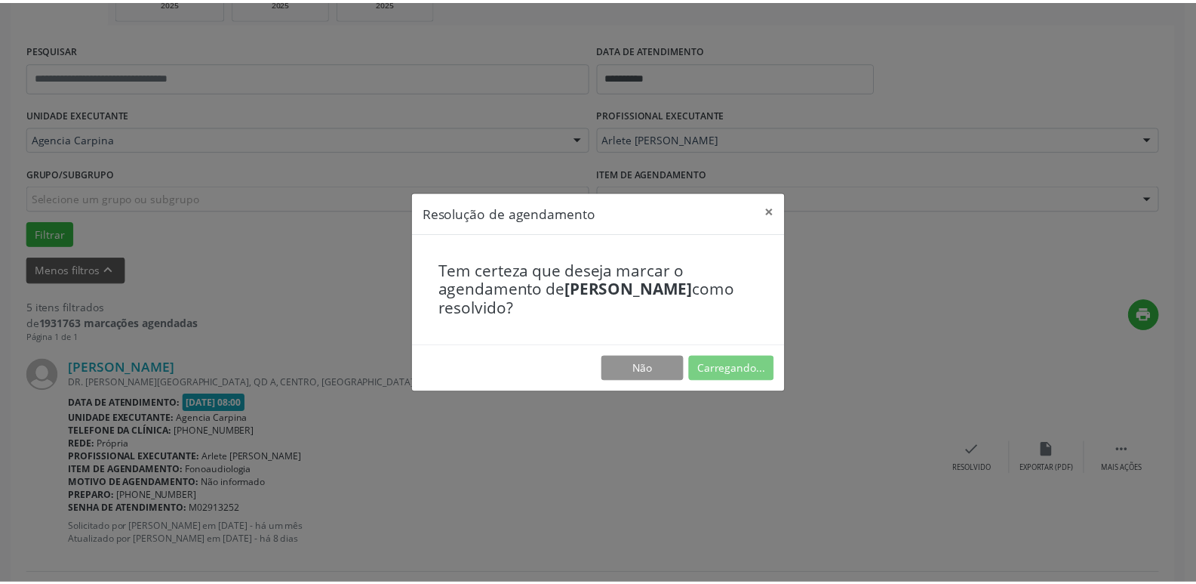
scroll to position [60, 0]
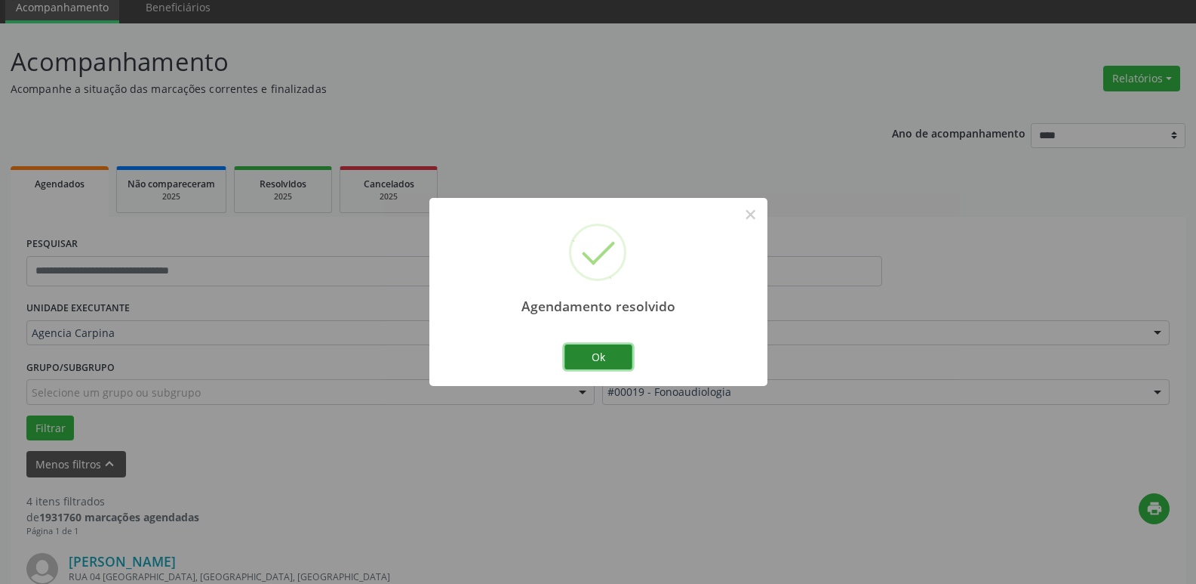
click at [596, 358] on button "Ok" at bounding box center [599, 357] width 68 height 26
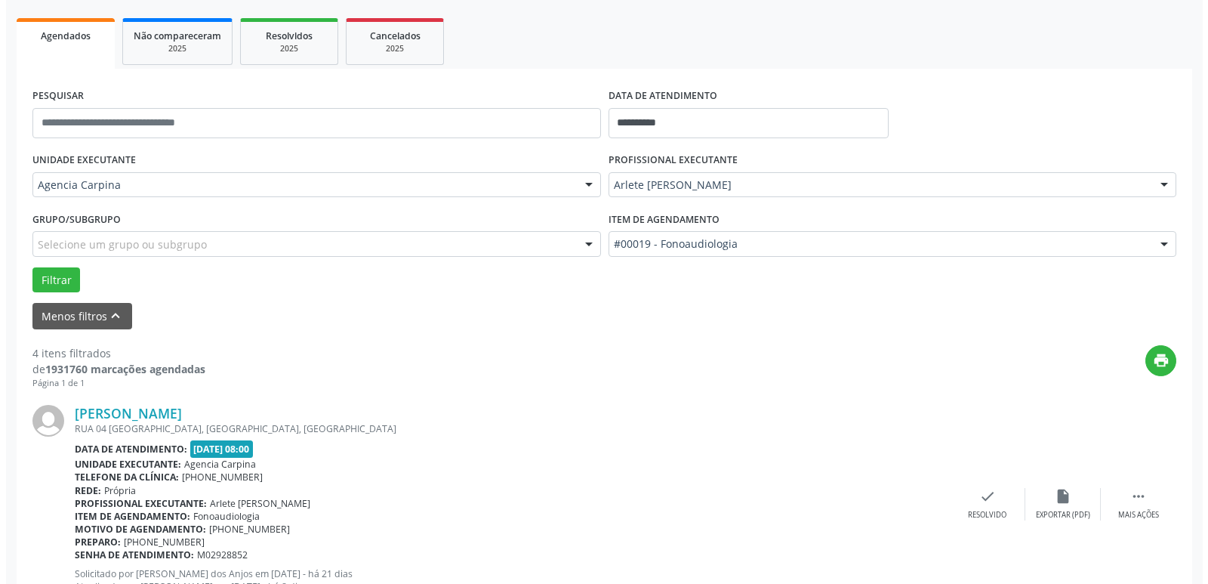
scroll to position [211, 0]
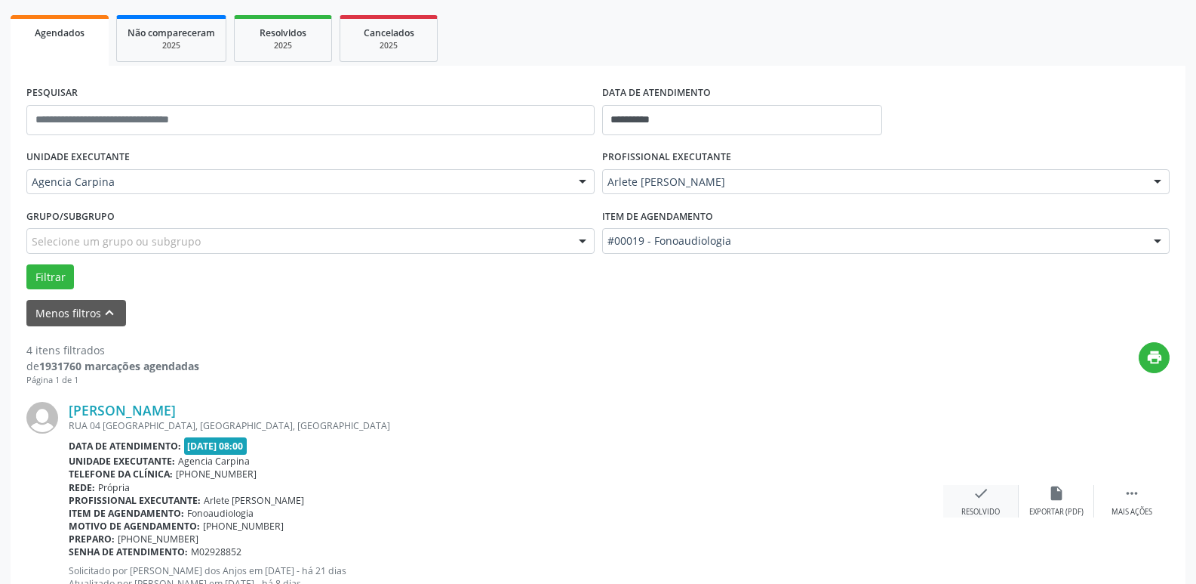
click at [984, 505] on div "check Resolvido" at bounding box center [981, 501] width 75 height 32
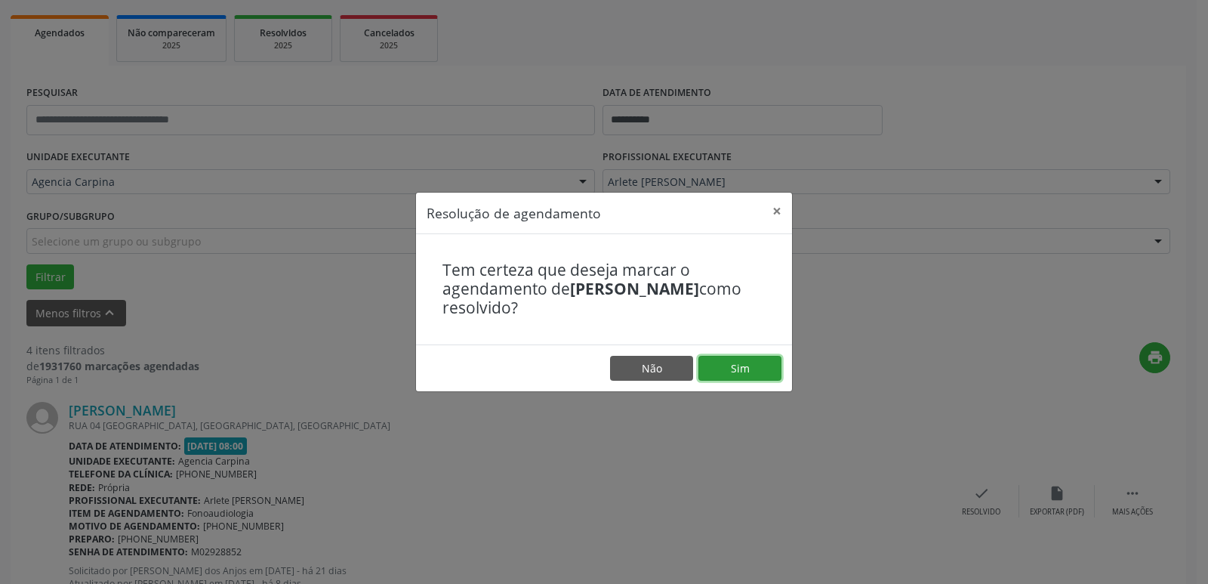
click at [744, 372] on button "Sim" at bounding box center [739, 369] width 83 height 26
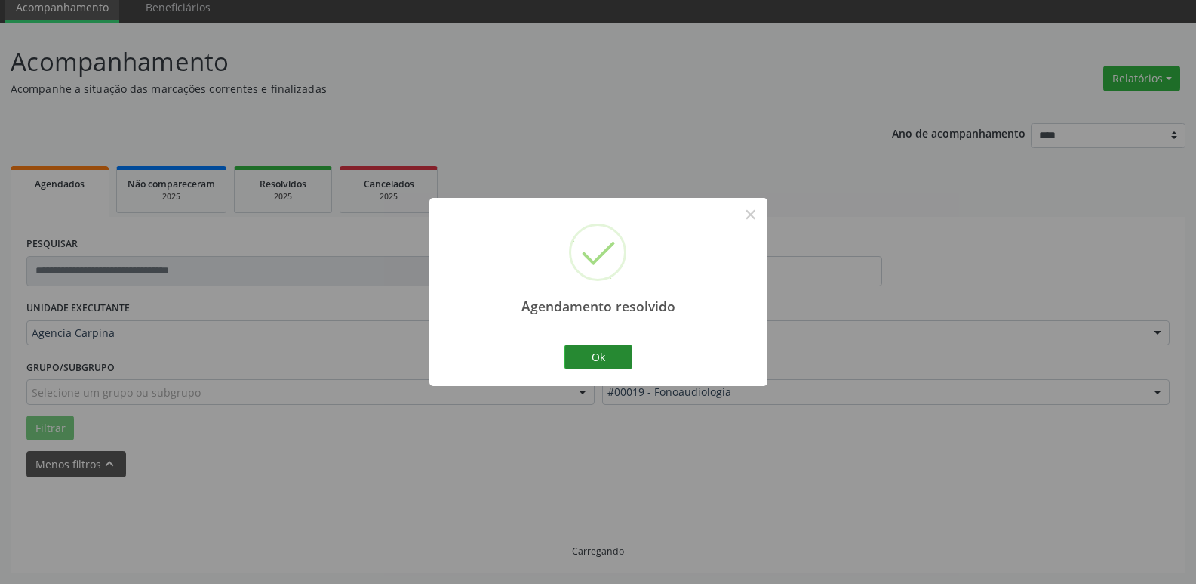
scroll to position [75, 0]
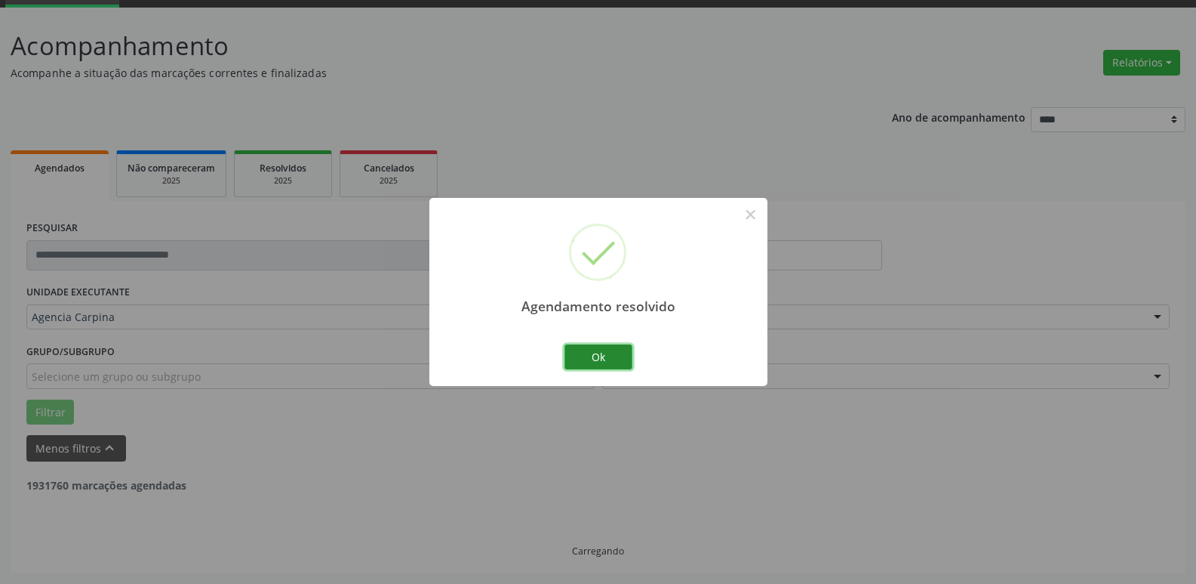
click at [568, 363] on button "Ok" at bounding box center [599, 357] width 68 height 26
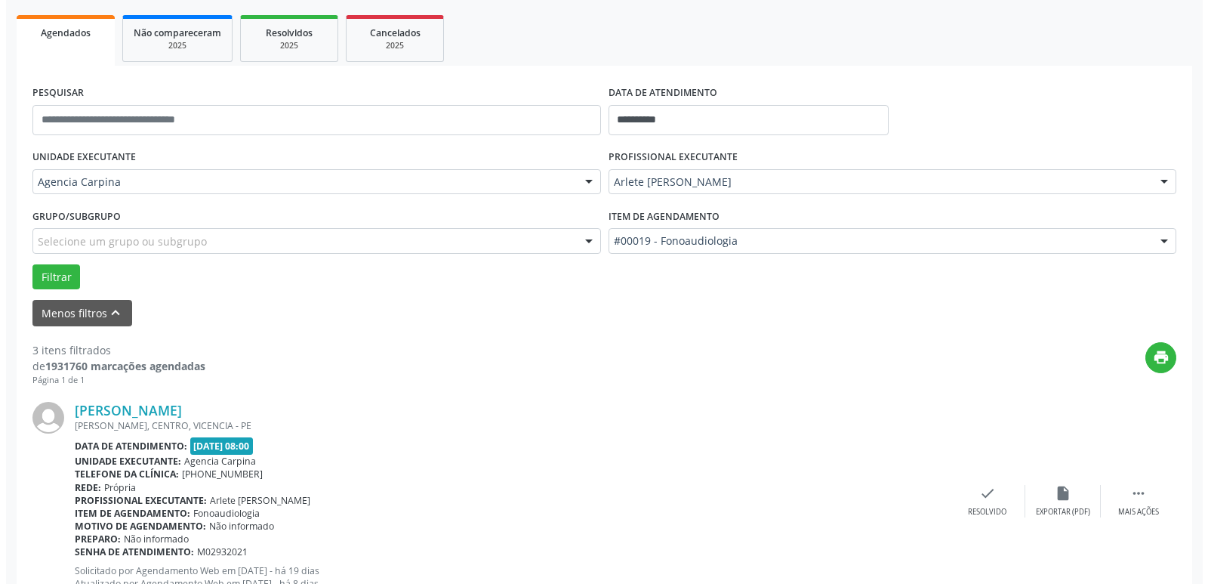
scroll to position [302, 0]
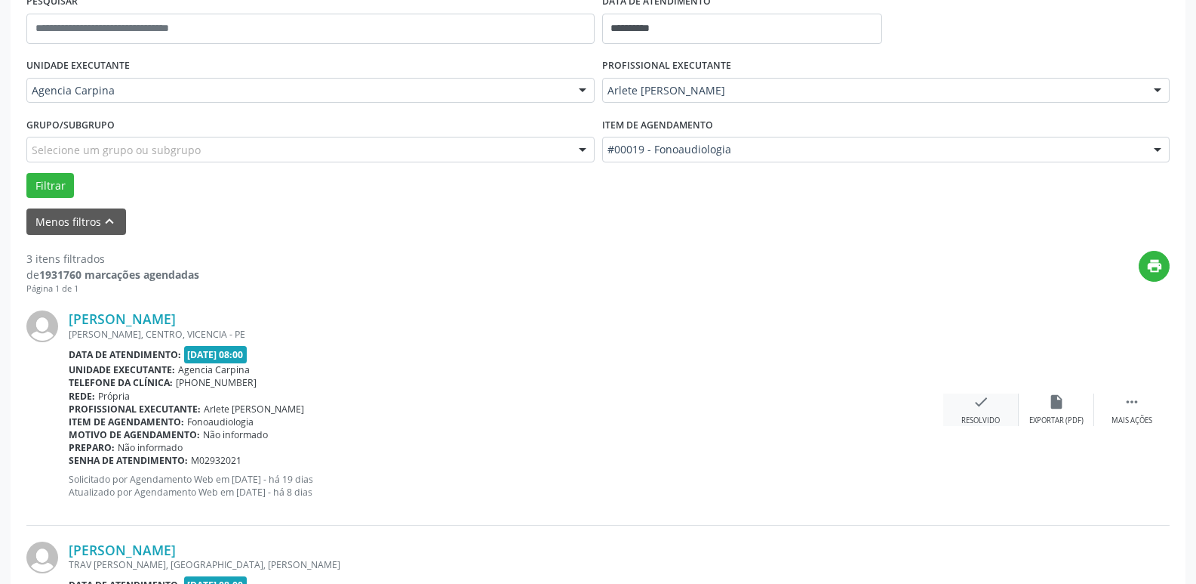
click at [986, 409] on icon "check" at bounding box center [981, 401] width 17 height 17
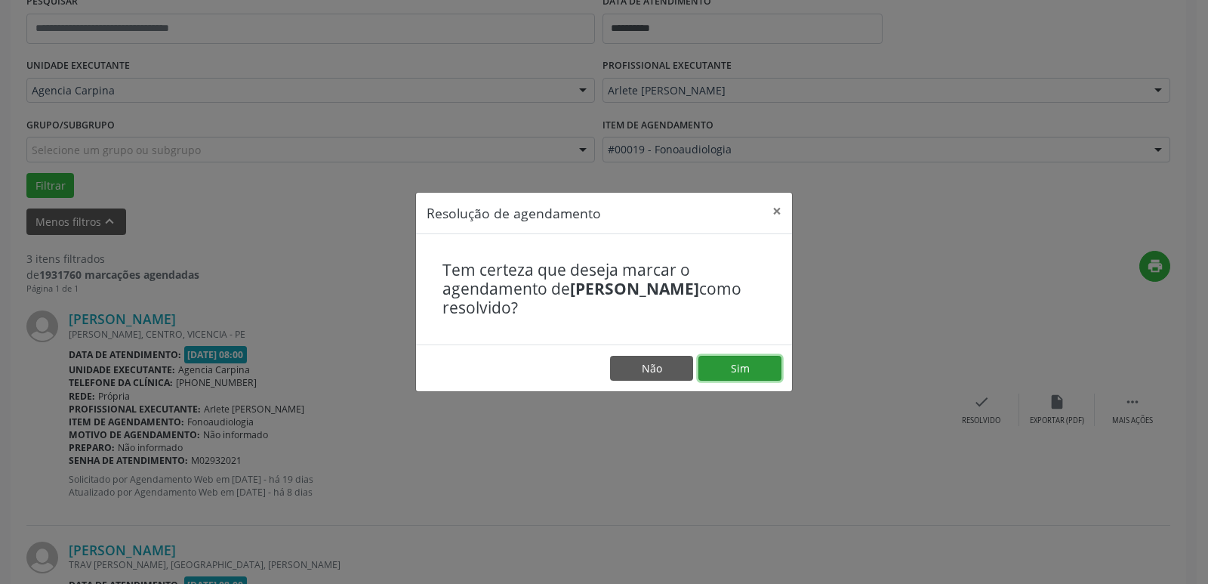
click at [757, 370] on button "Sim" at bounding box center [739, 369] width 83 height 26
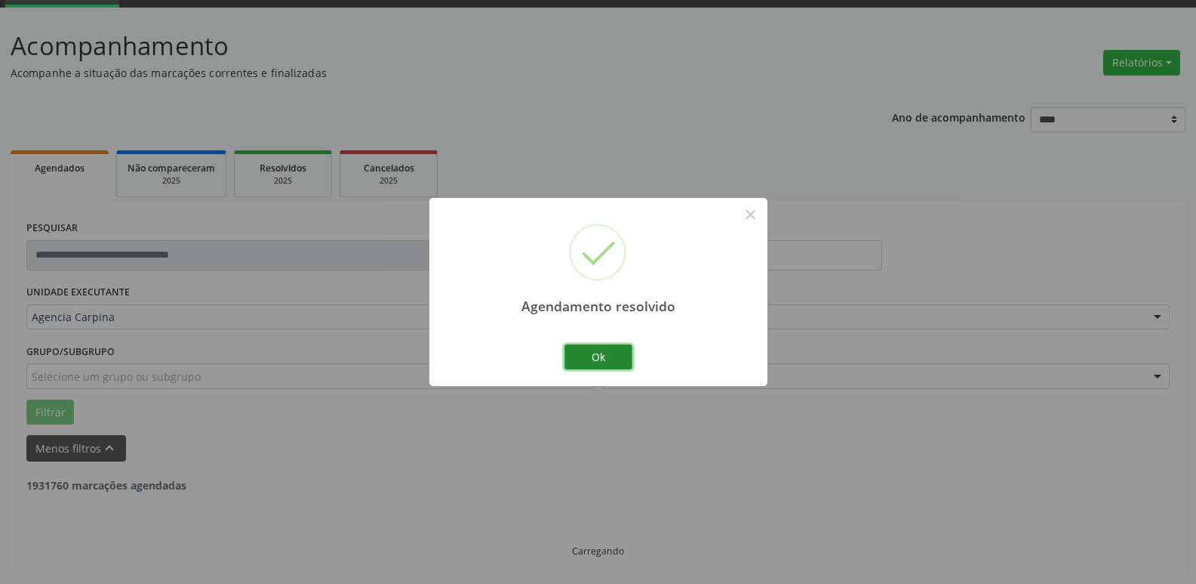
click at [596, 355] on button "Ok" at bounding box center [599, 357] width 68 height 26
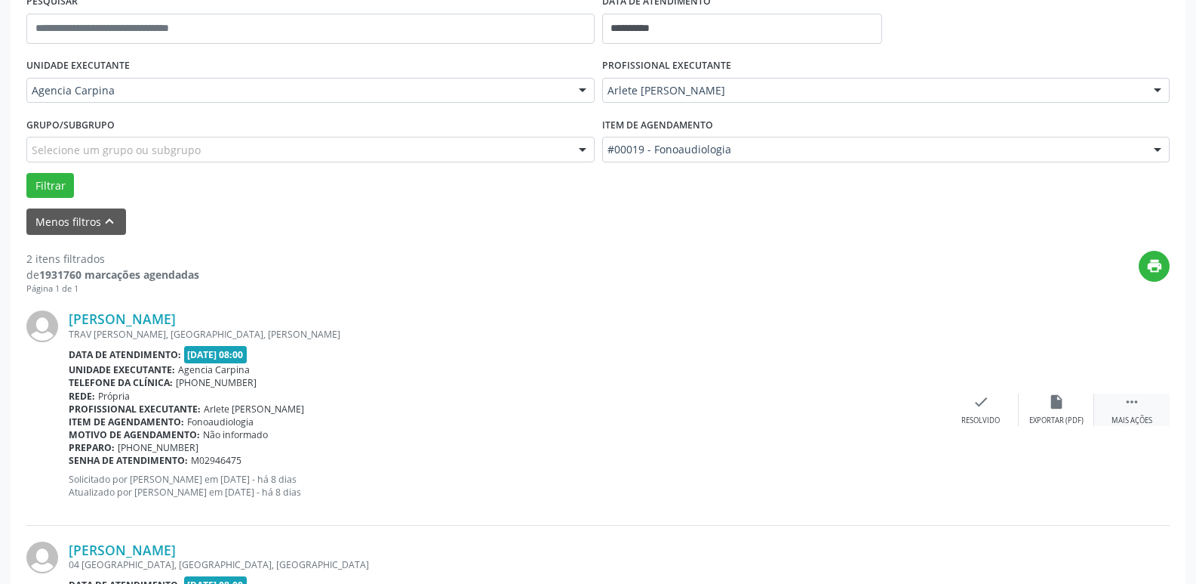
click at [1138, 402] on icon "" at bounding box center [1132, 401] width 17 height 17
click at [1061, 417] on div "Não compareceu" at bounding box center [1056, 420] width 64 height 11
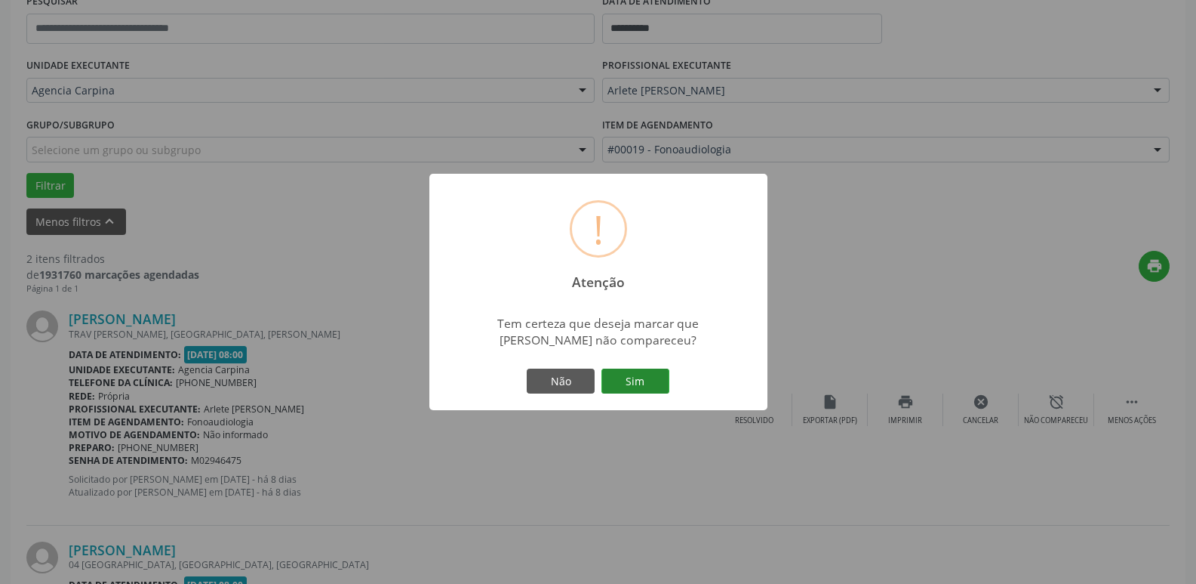
click at [621, 388] on button "Sim" at bounding box center [636, 381] width 68 height 26
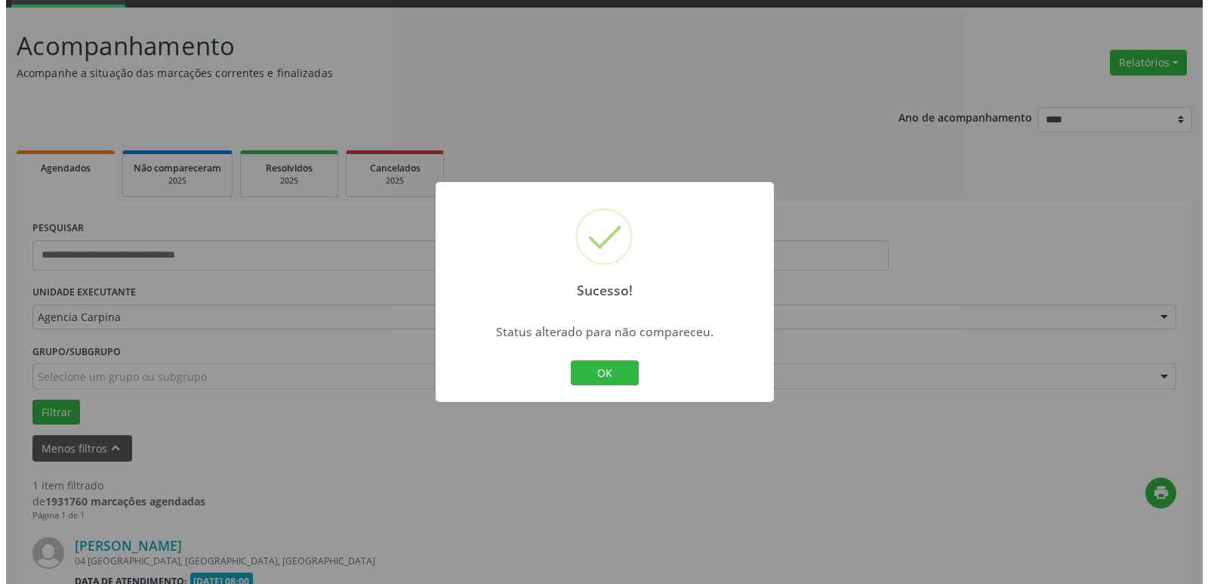
scroll to position [269, 0]
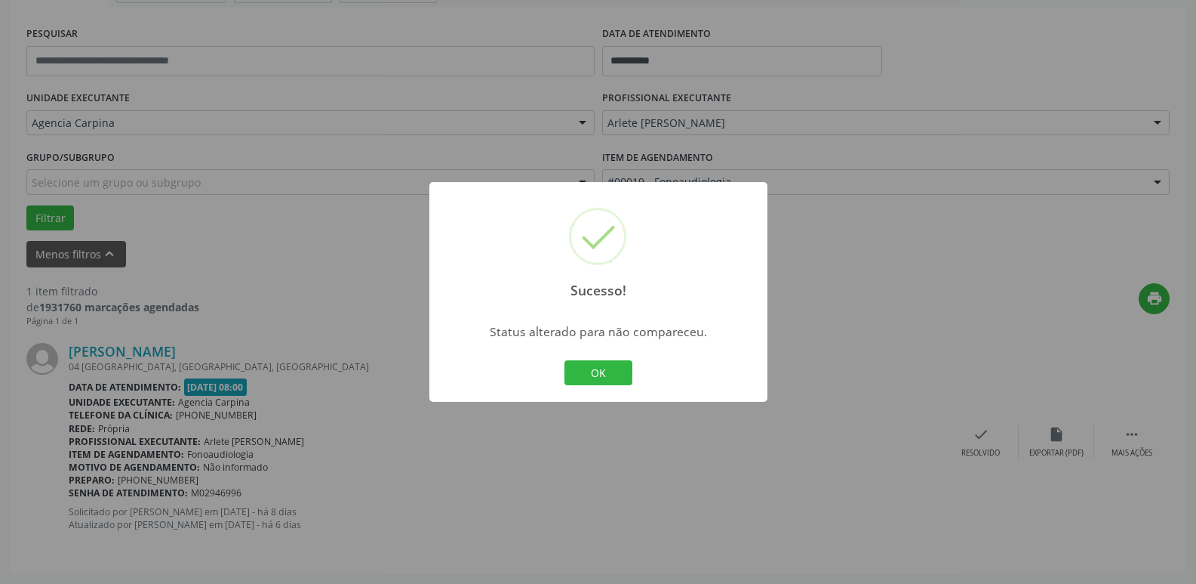
click at [592, 384] on button "OK" at bounding box center [599, 373] width 68 height 26
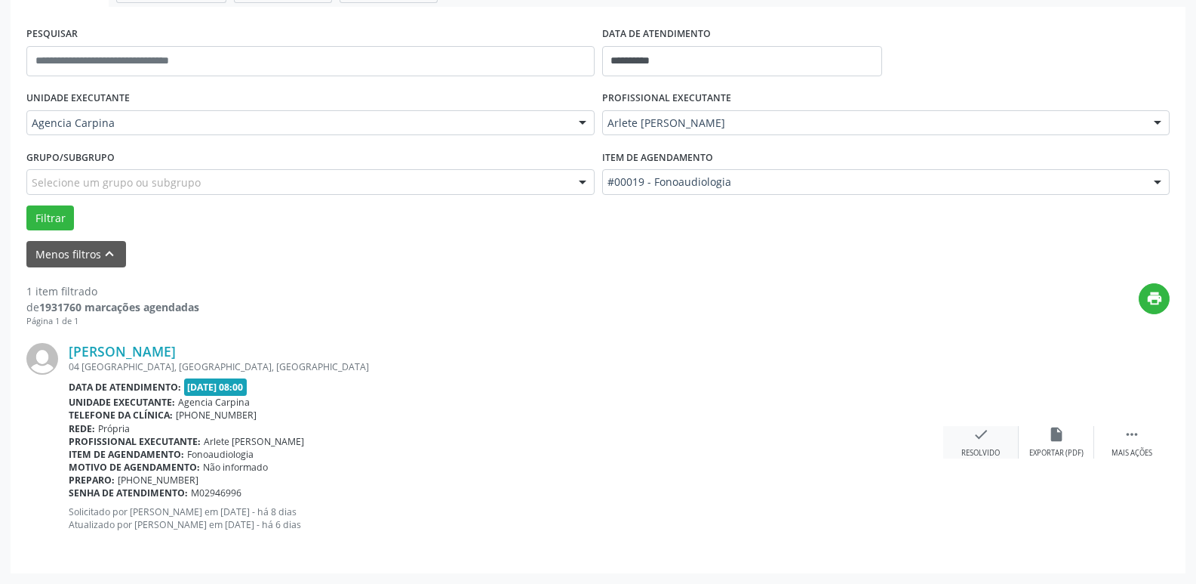
click at [976, 448] on div "Resolvido" at bounding box center [981, 453] width 38 height 11
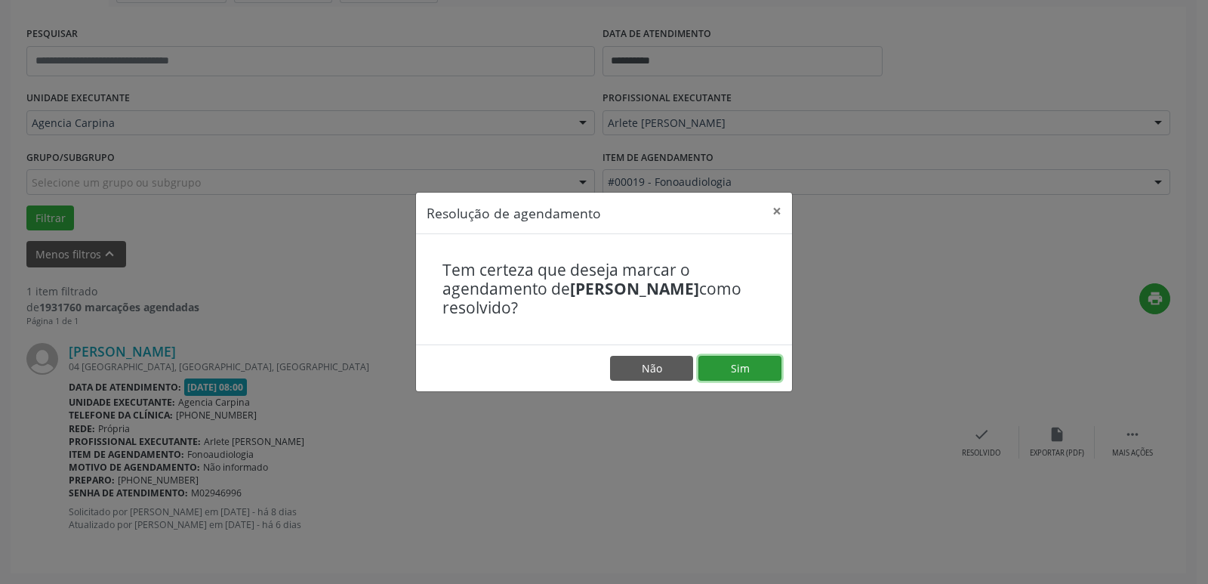
click at [763, 362] on button "Sim" at bounding box center [739, 369] width 83 height 26
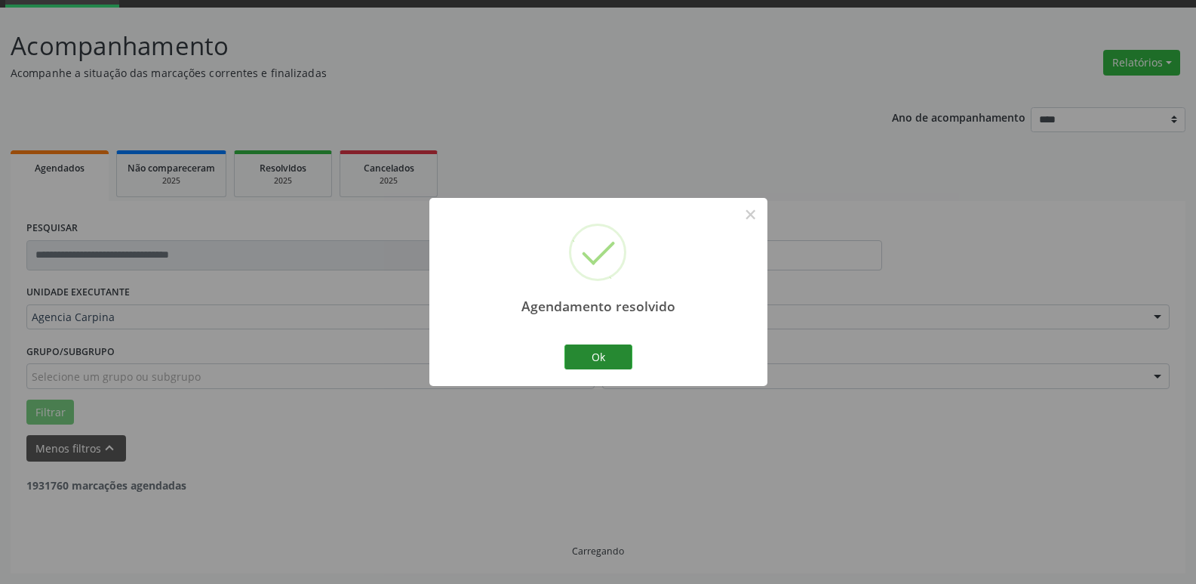
scroll to position [27, 0]
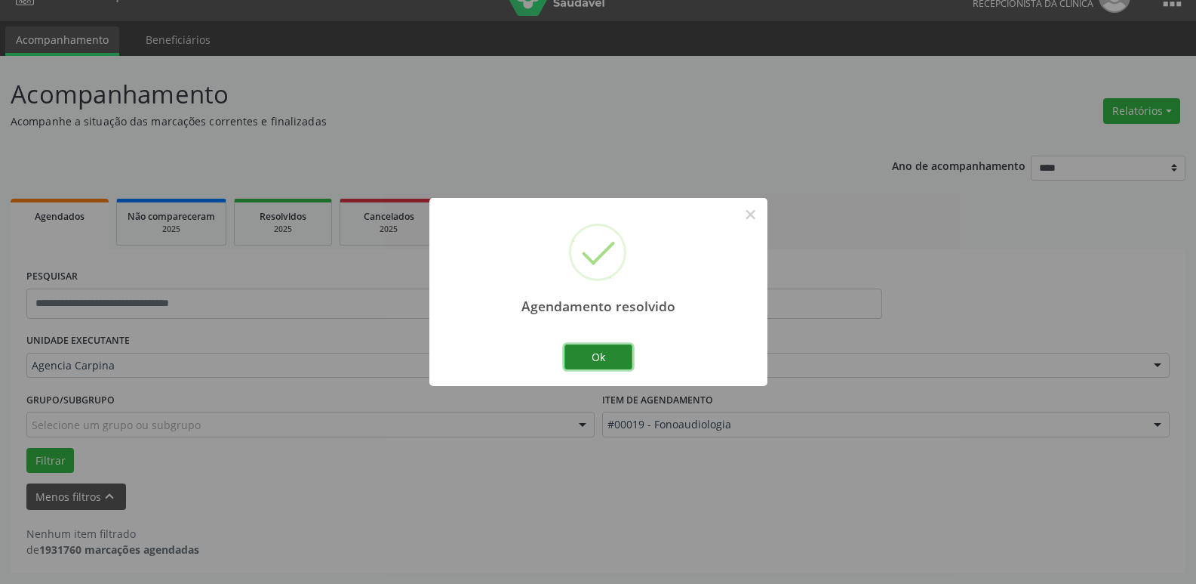
click at [594, 359] on button "Ok" at bounding box center [599, 357] width 68 height 26
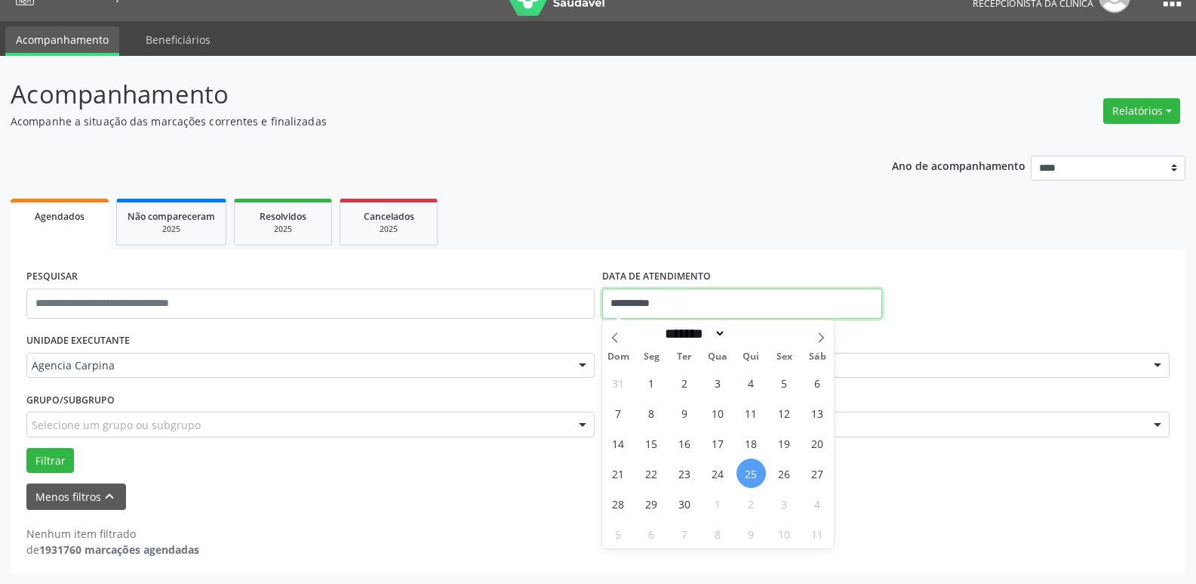
click at [711, 301] on input "**********" at bounding box center [742, 303] width 280 height 30
click at [717, 476] on span "24" at bounding box center [718, 472] width 29 height 29
type input "**********"
click at [717, 476] on span "24" at bounding box center [718, 472] width 29 height 29
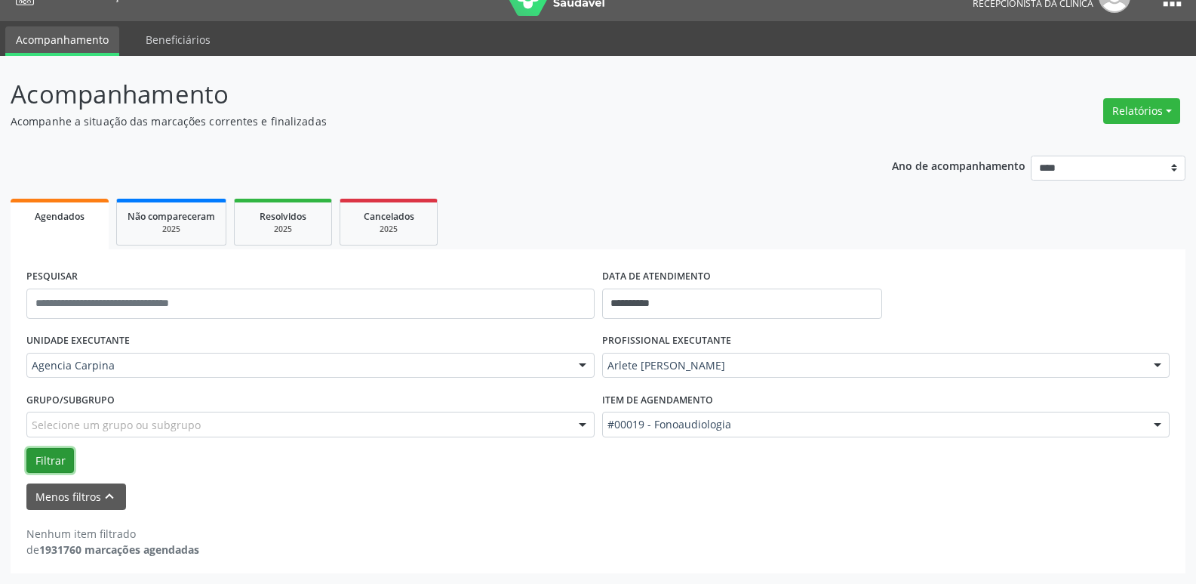
click at [36, 457] on button "Filtrar" at bounding box center [50, 461] width 48 height 26
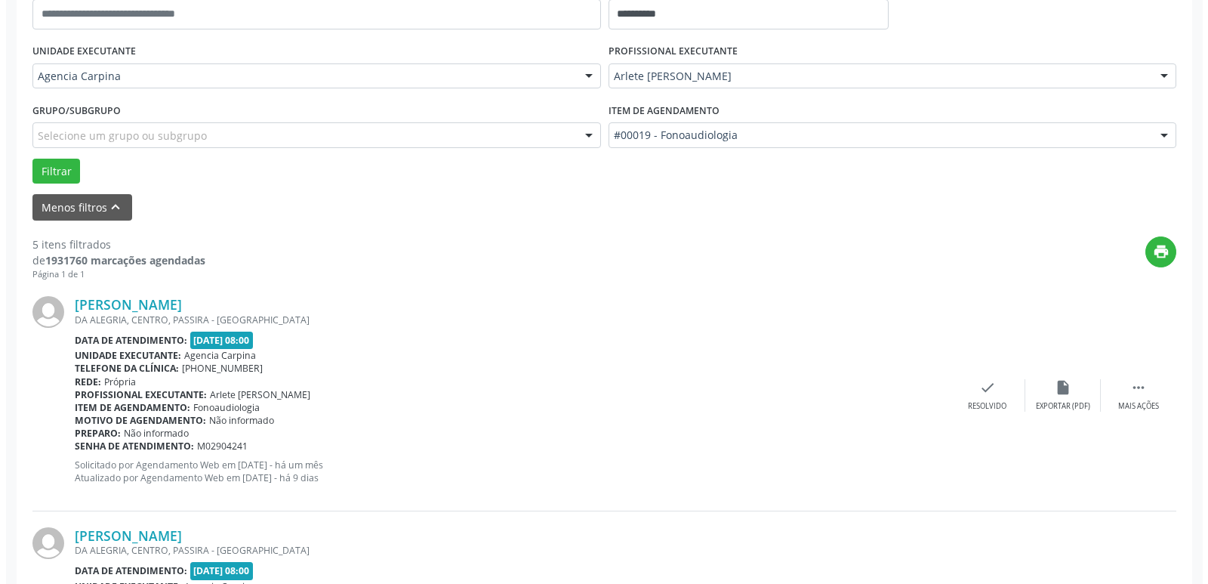
scroll to position [329, 0]
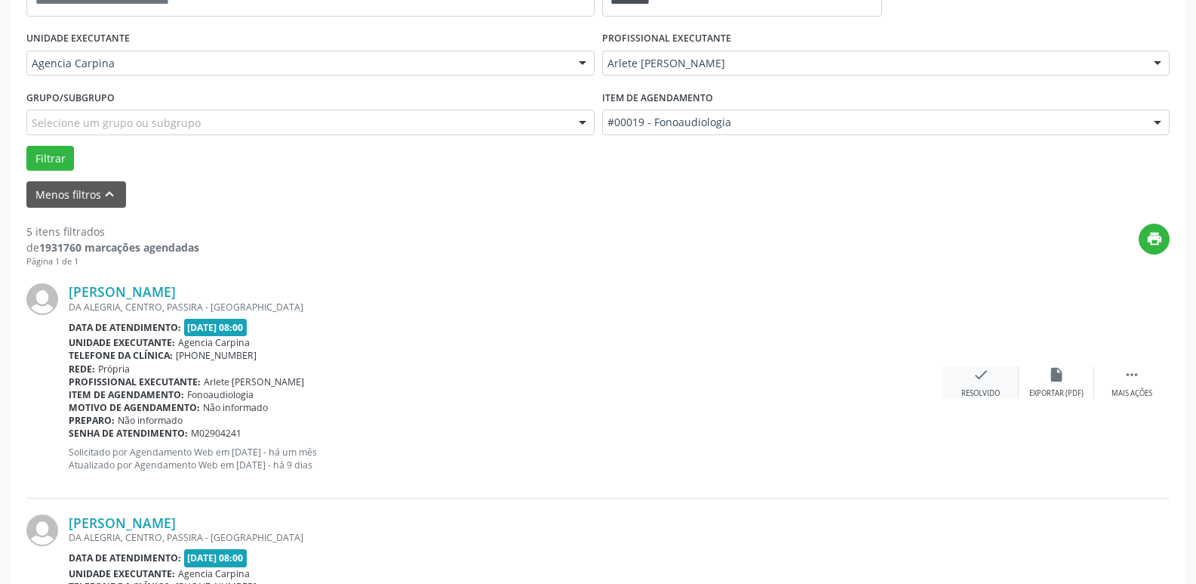
click at [984, 376] on icon "check" at bounding box center [981, 374] width 17 height 17
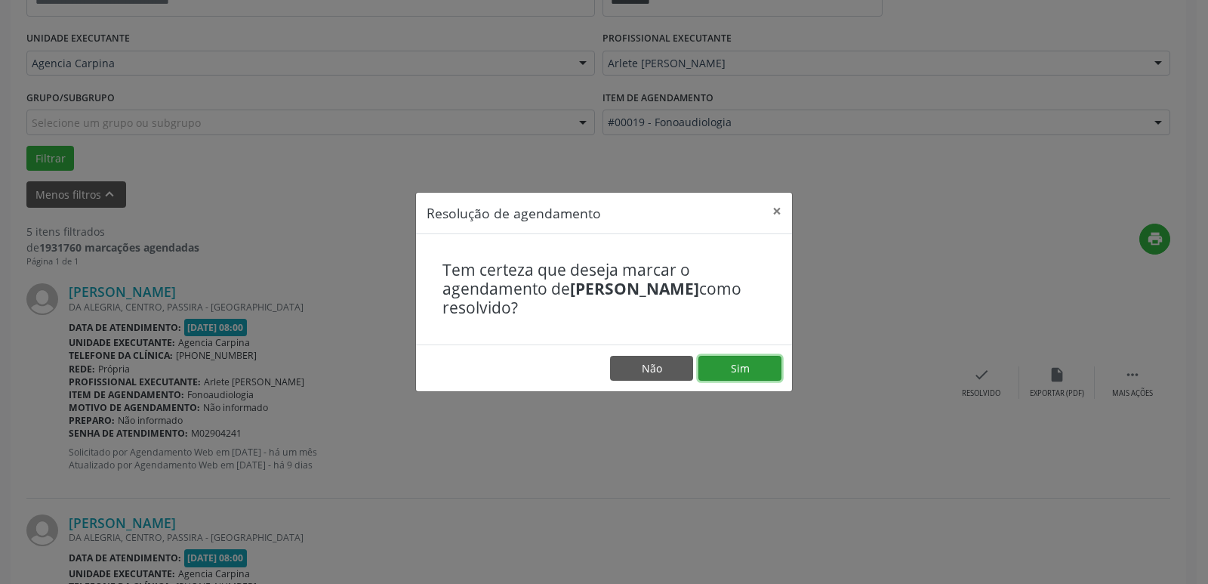
click at [738, 373] on button "Sim" at bounding box center [739, 369] width 83 height 26
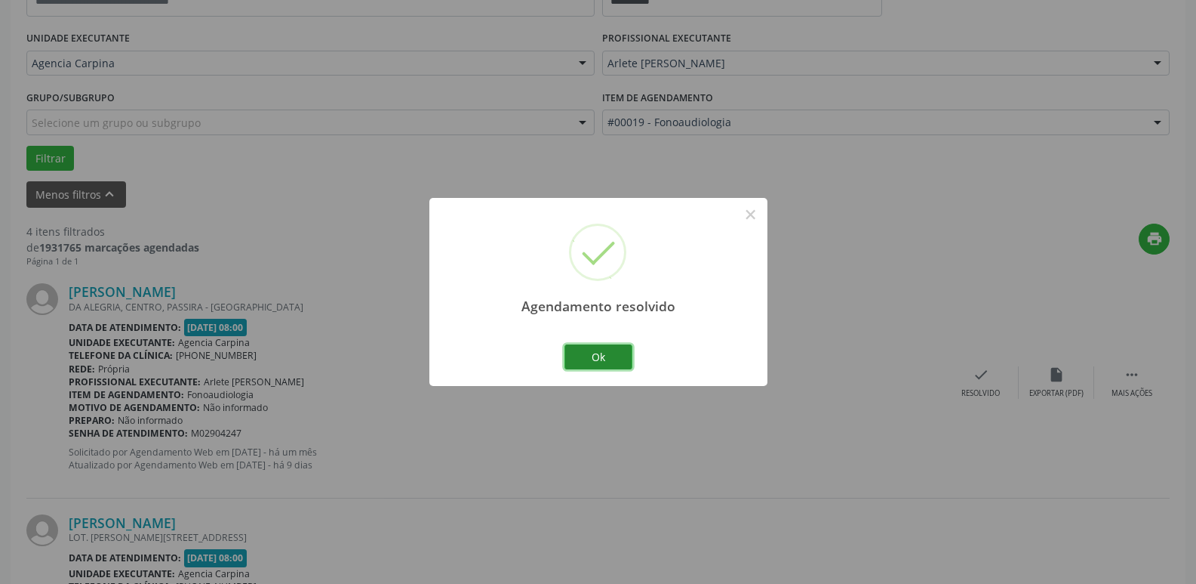
click at [604, 363] on button "Ok" at bounding box center [599, 357] width 68 height 26
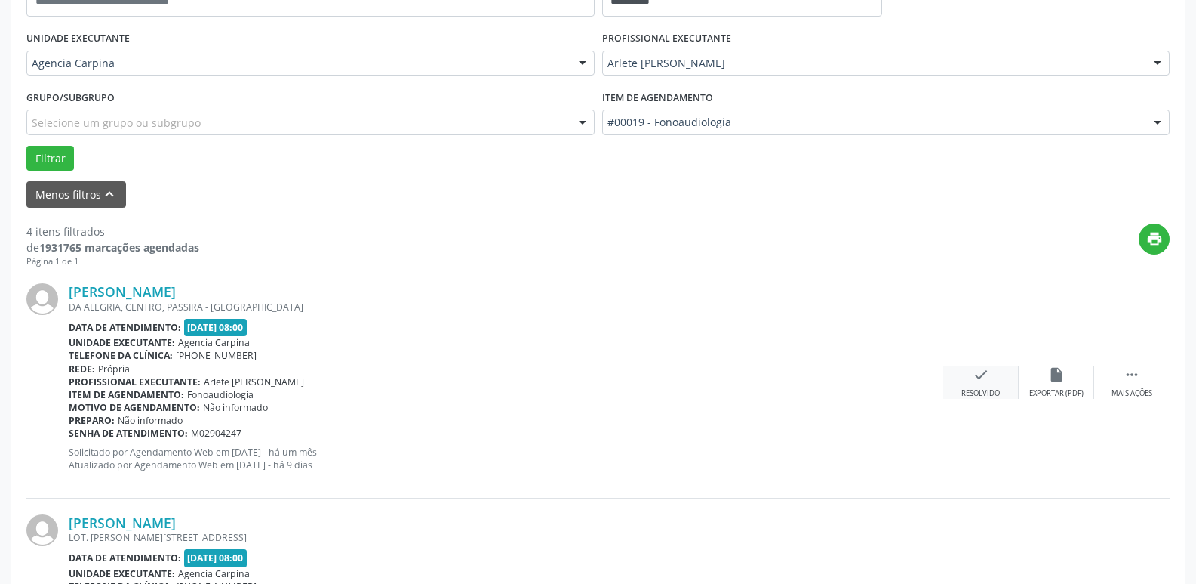
click at [975, 376] on icon "check" at bounding box center [981, 374] width 17 height 17
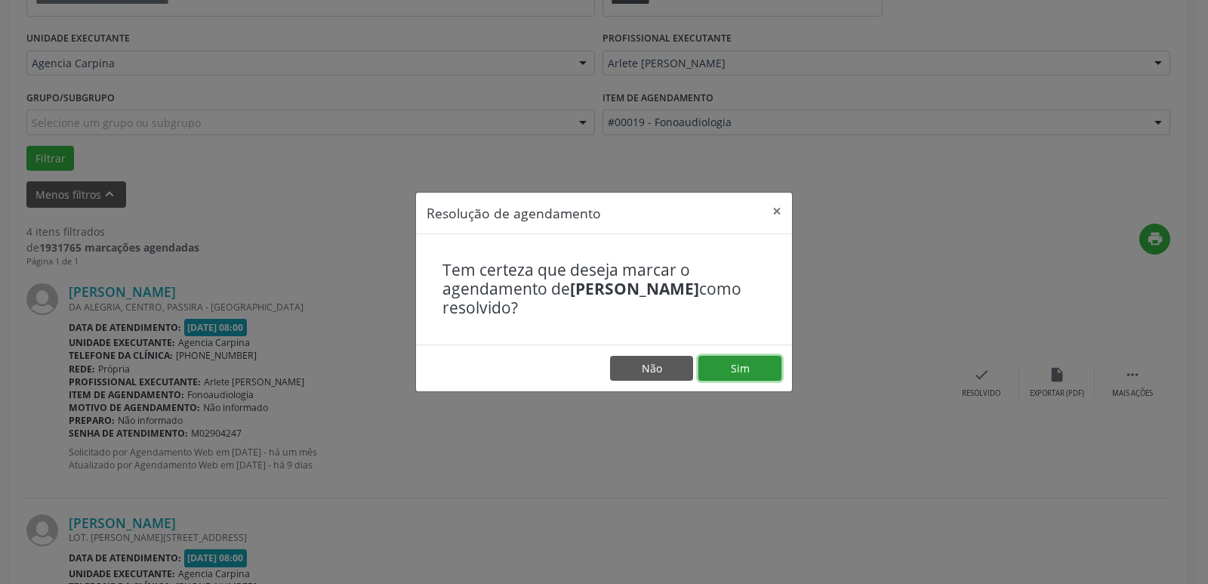
click at [732, 375] on button "Sim" at bounding box center [739, 369] width 83 height 26
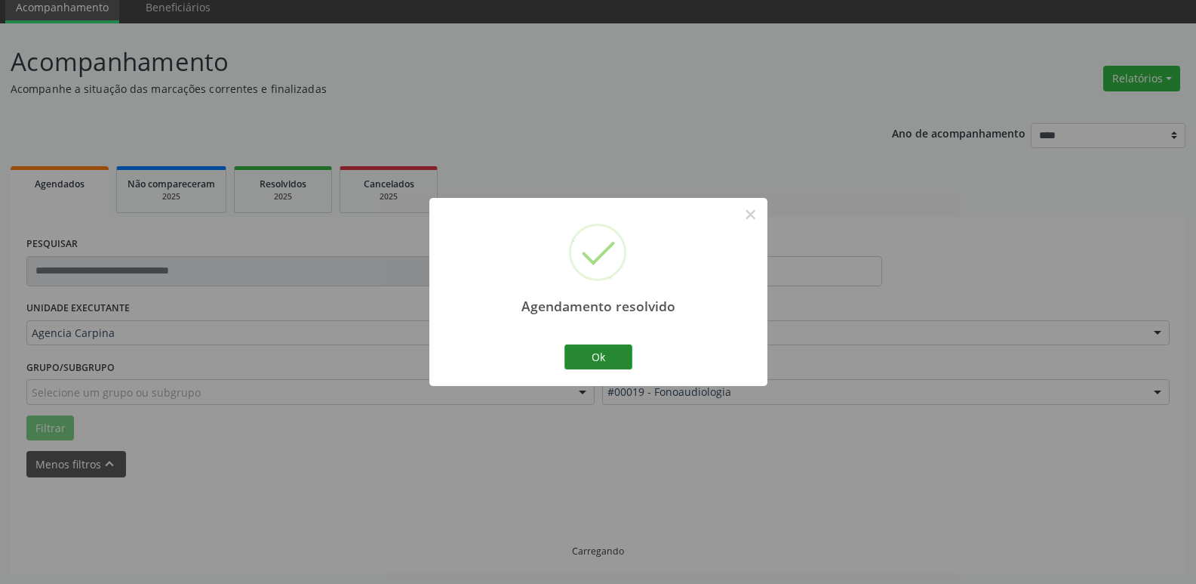
scroll to position [75, 0]
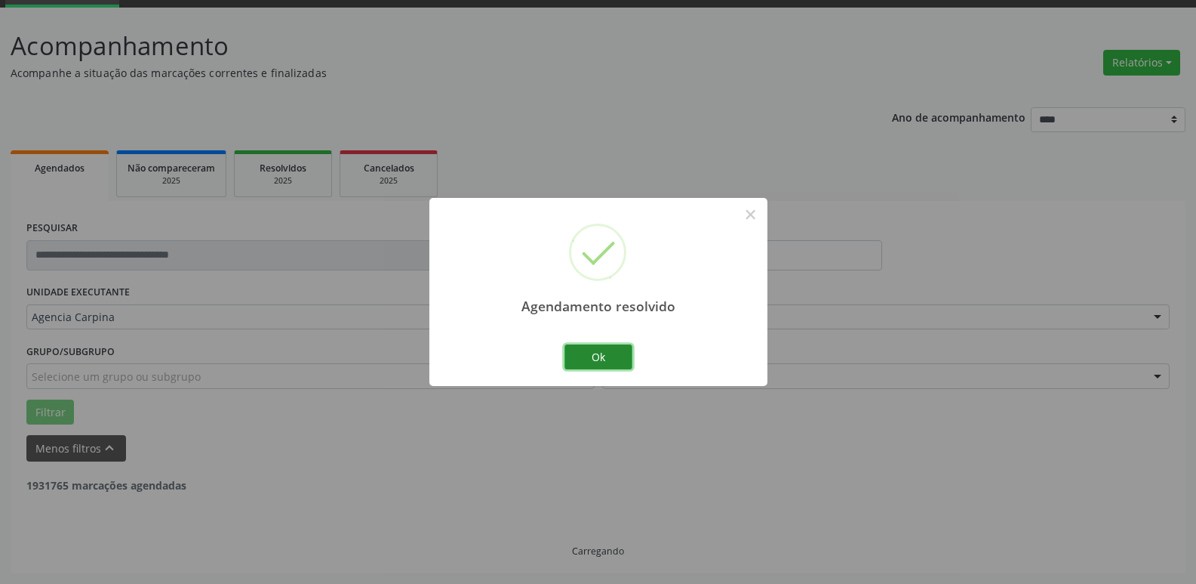
click at [617, 359] on button "Ok" at bounding box center [599, 357] width 68 height 26
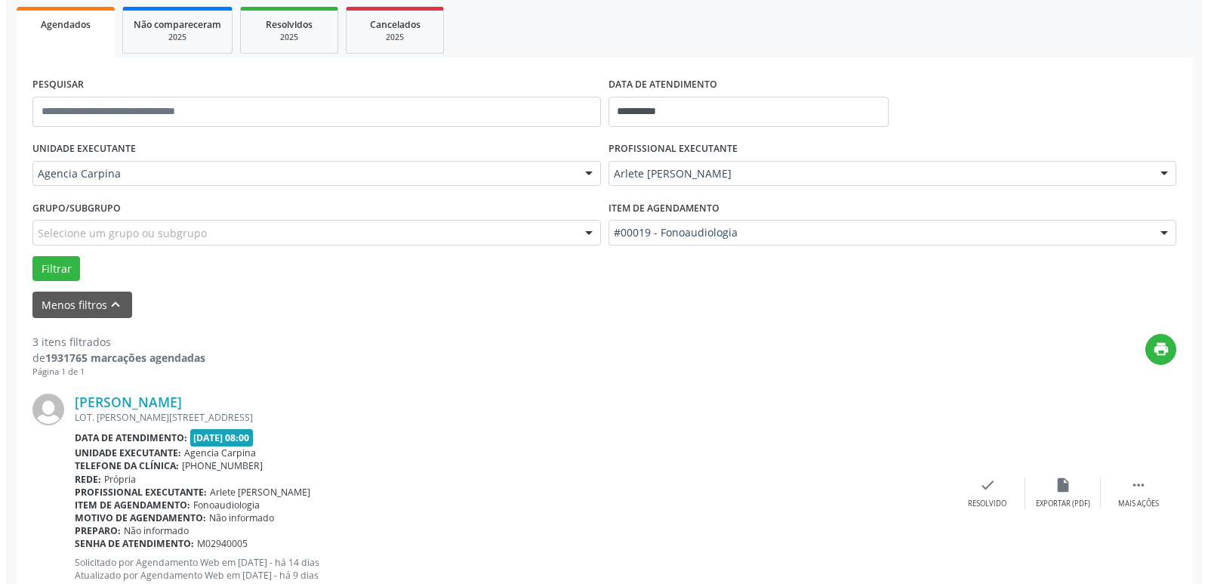
scroll to position [226, 0]
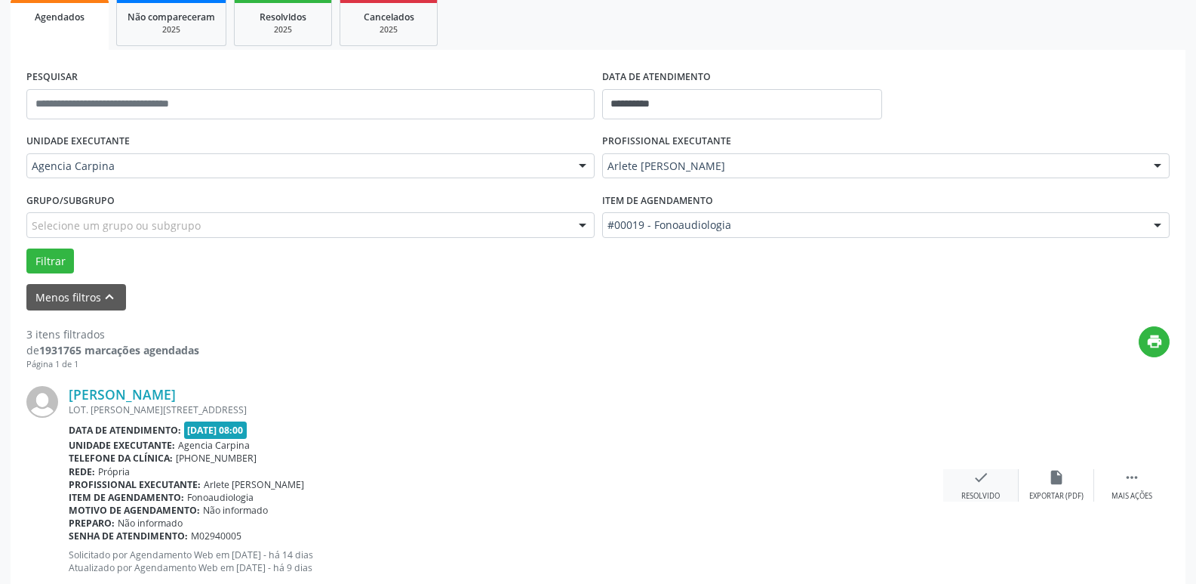
click at [986, 476] on icon "check" at bounding box center [981, 477] width 17 height 17
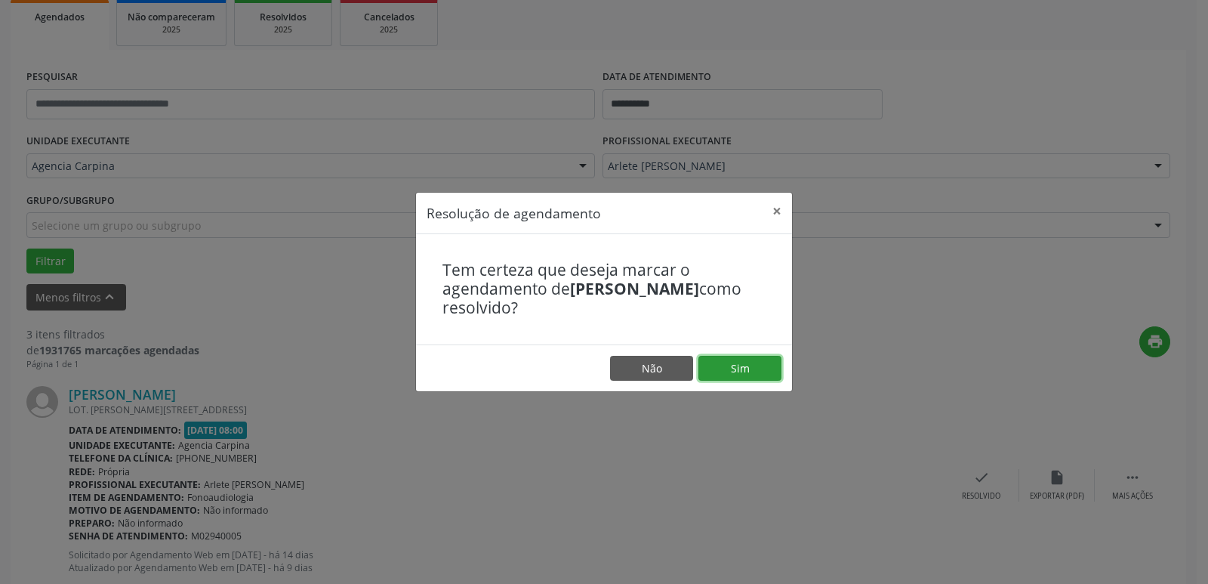
click at [762, 358] on button "Sim" at bounding box center [739, 369] width 83 height 26
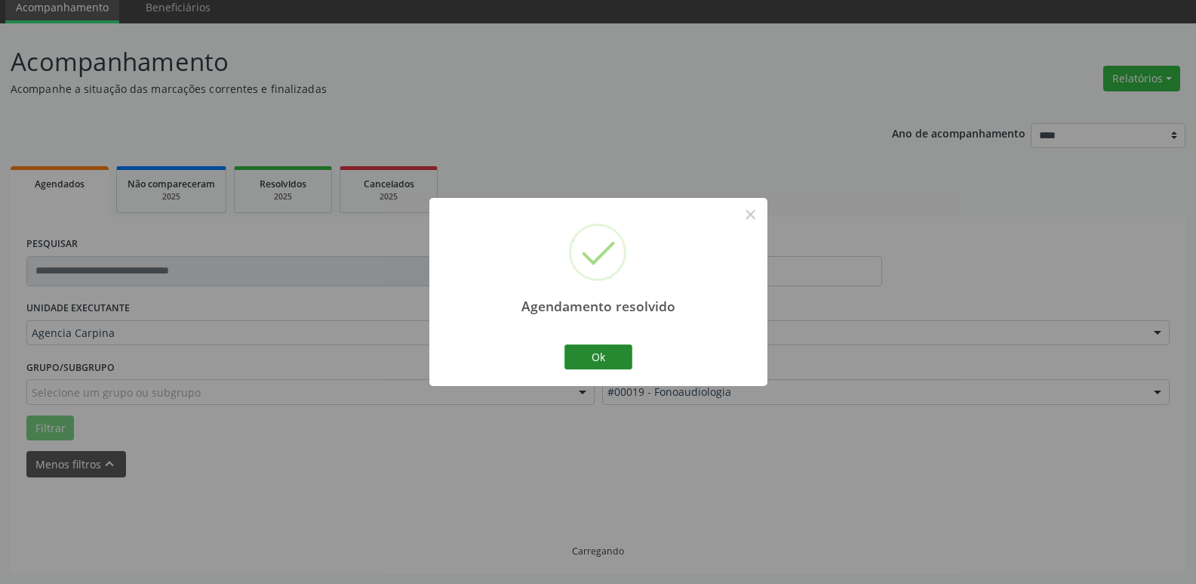
scroll to position [75, 0]
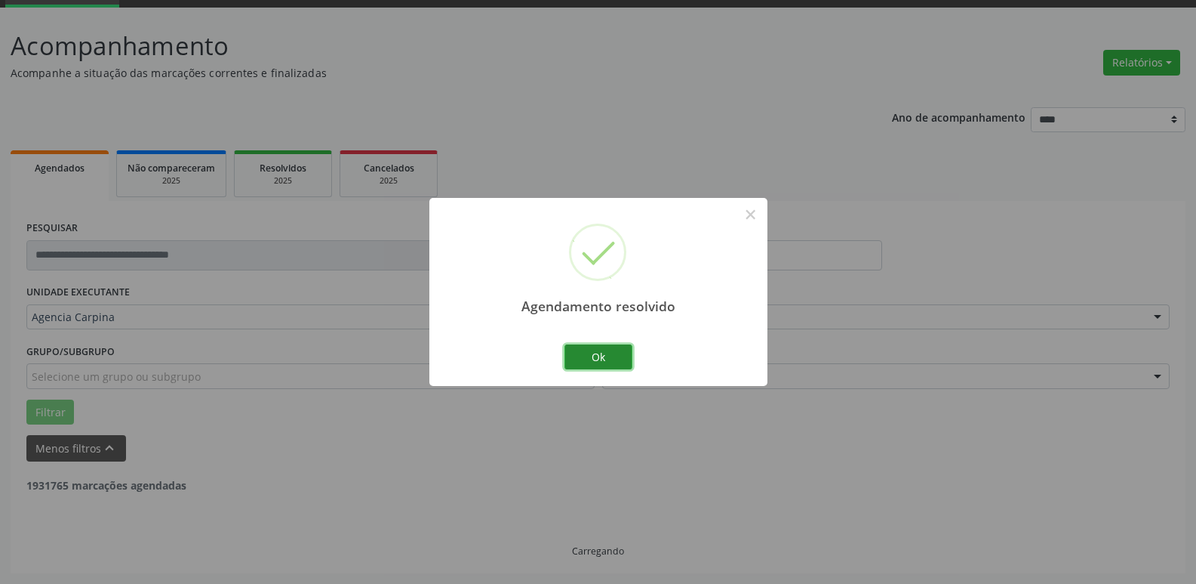
click at [614, 360] on button "Ok" at bounding box center [599, 357] width 68 height 26
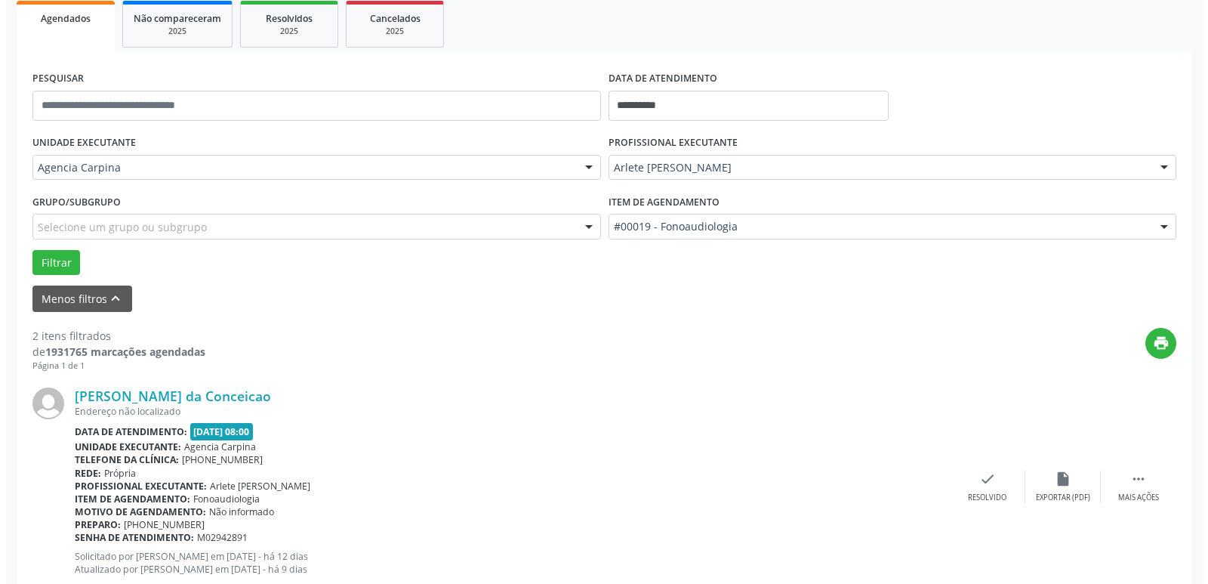
scroll to position [226, 0]
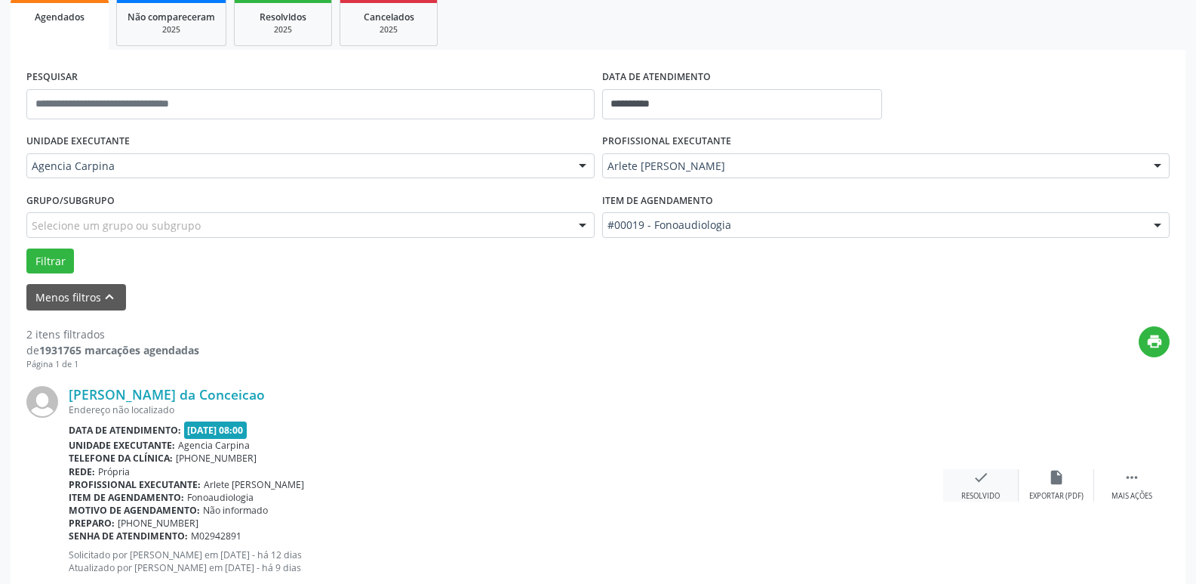
click at [984, 476] on icon "check" at bounding box center [981, 477] width 17 height 17
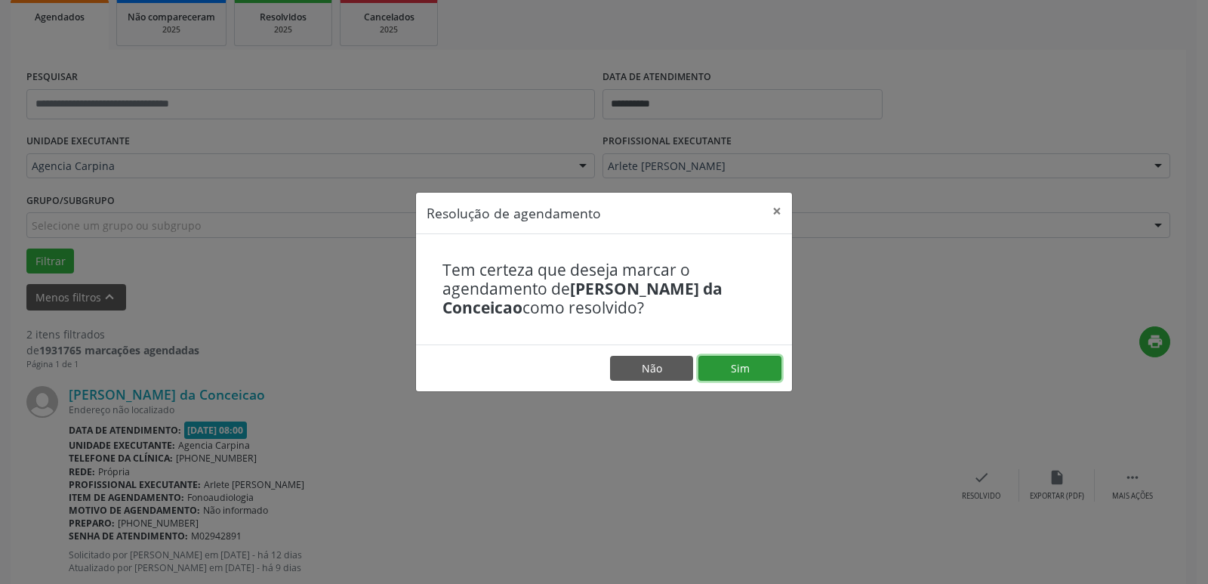
click at [759, 367] on button "Sim" at bounding box center [739, 369] width 83 height 26
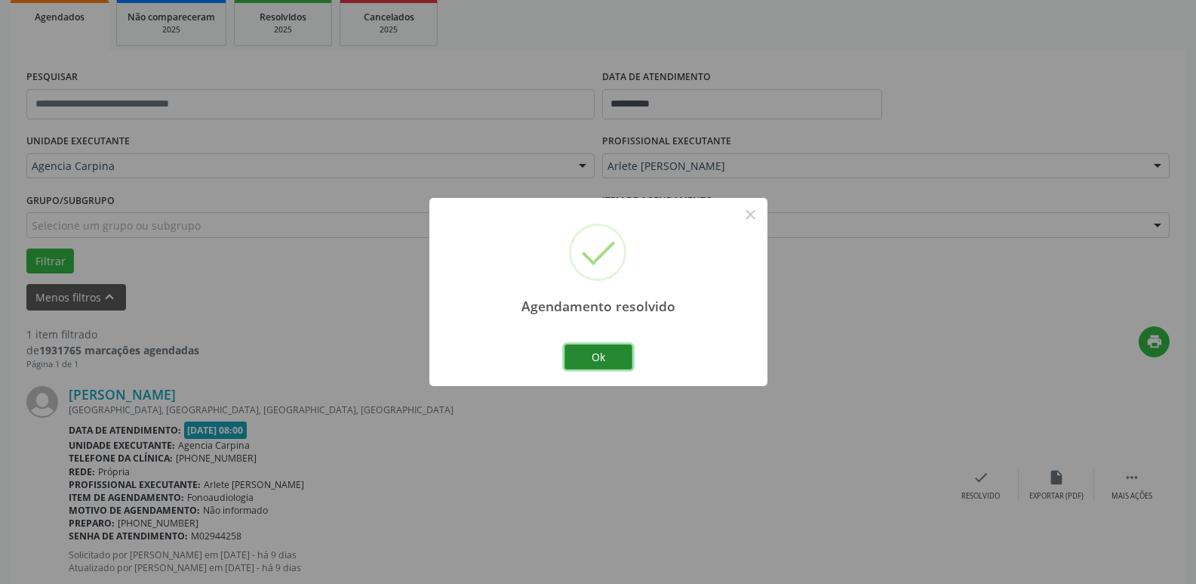
click at [571, 363] on button "Ok" at bounding box center [599, 357] width 68 height 26
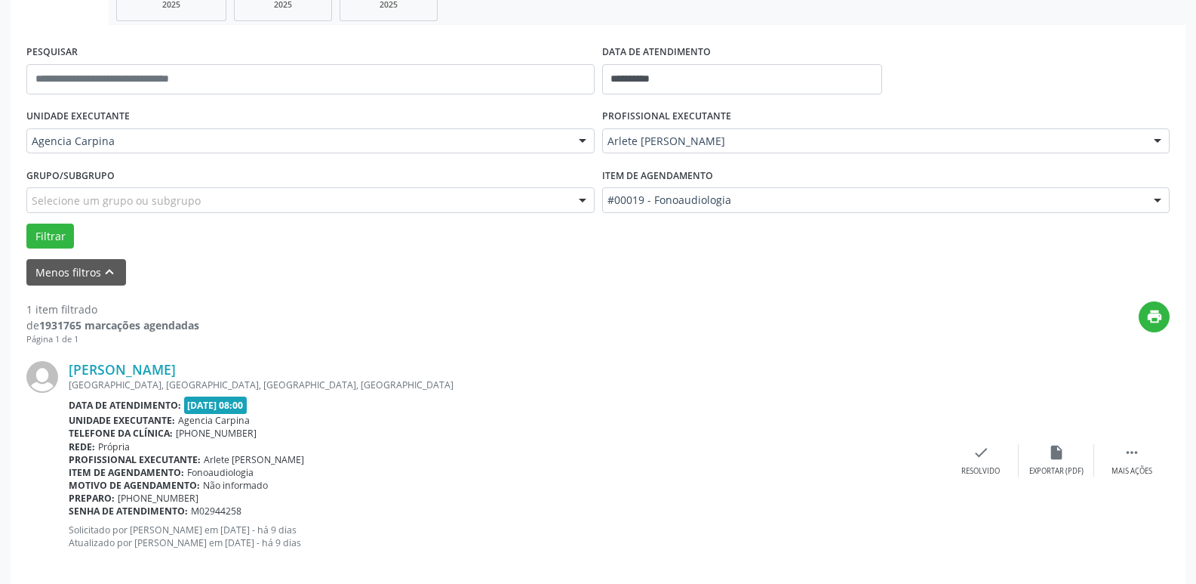
scroll to position [269, 0]
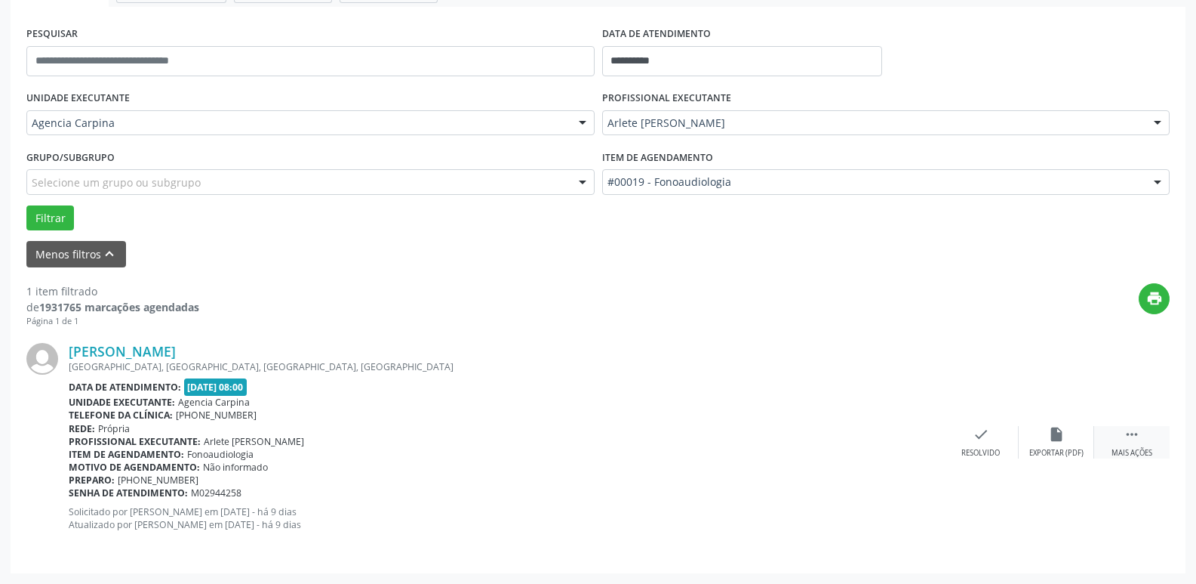
click at [1134, 441] on icon "" at bounding box center [1132, 434] width 17 height 17
click at [1068, 443] on div "alarm_off Não compareceu" at bounding box center [1056, 442] width 75 height 32
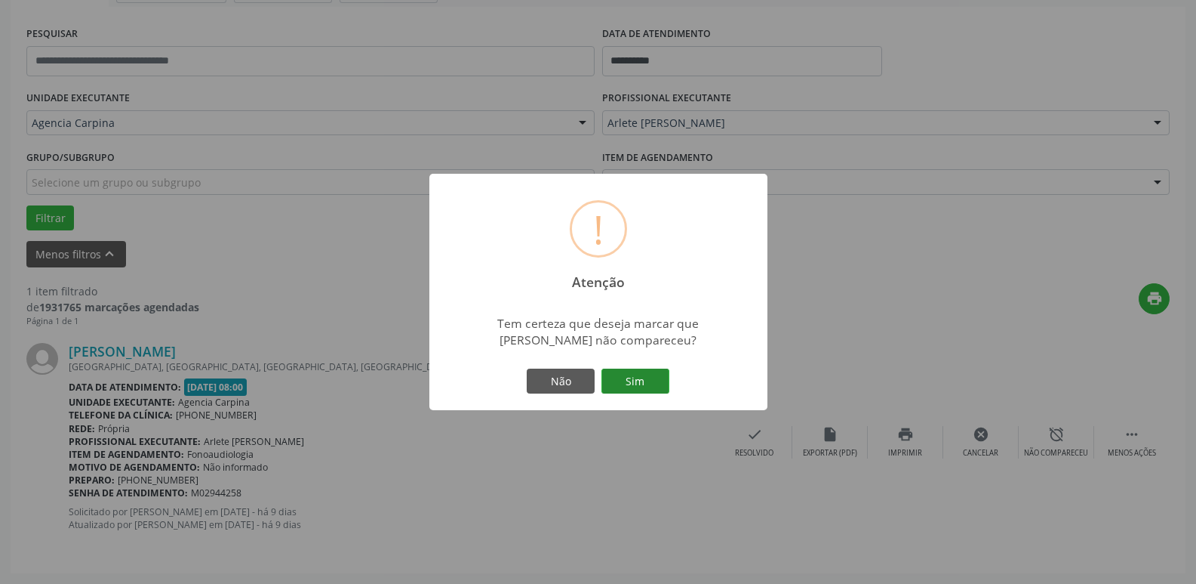
click at [654, 387] on button "Sim" at bounding box center [636, 381] width 68 height 26
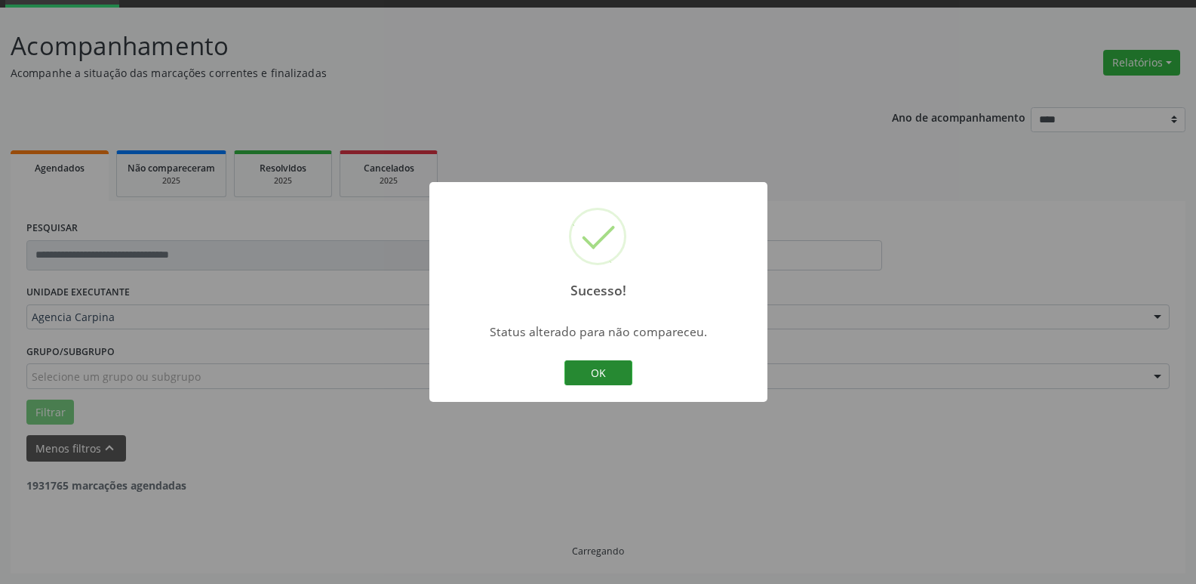
scroll to position [27, 0]
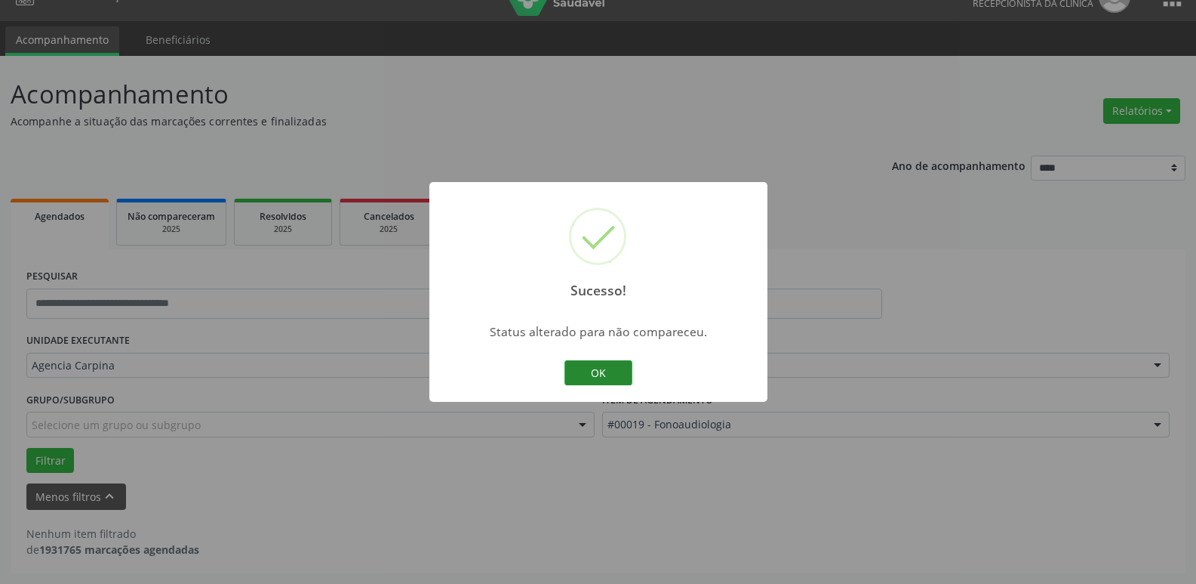
click at [597, 368] on button "OK" at bounding box center [599, 373] width 68 height 26
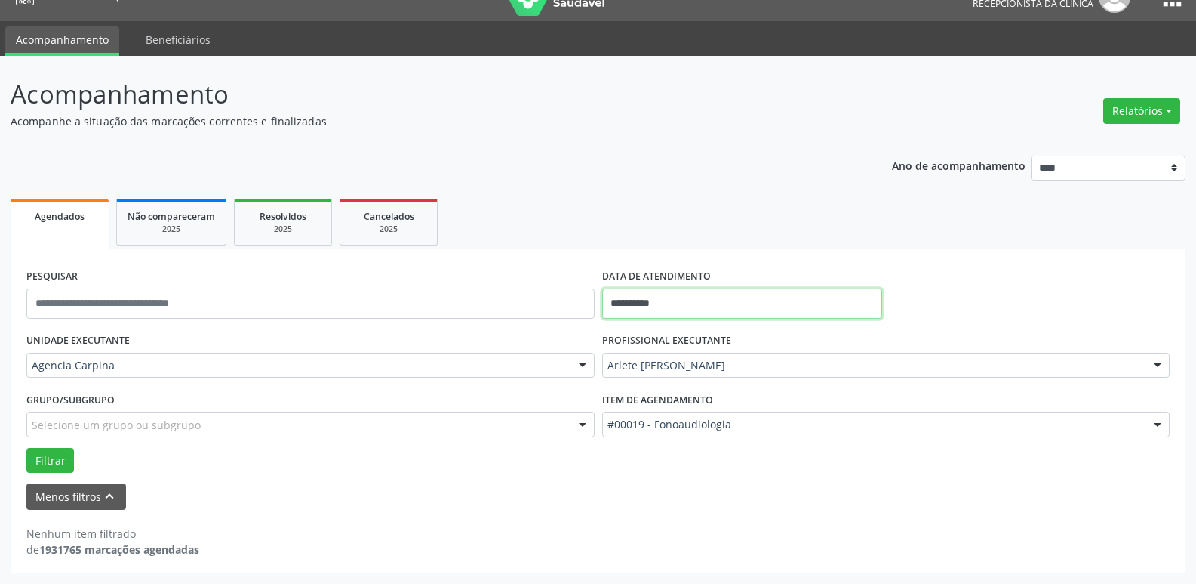
click at [726, 309] on input "**********" at bounding box center [742, 303] width 280 height 30
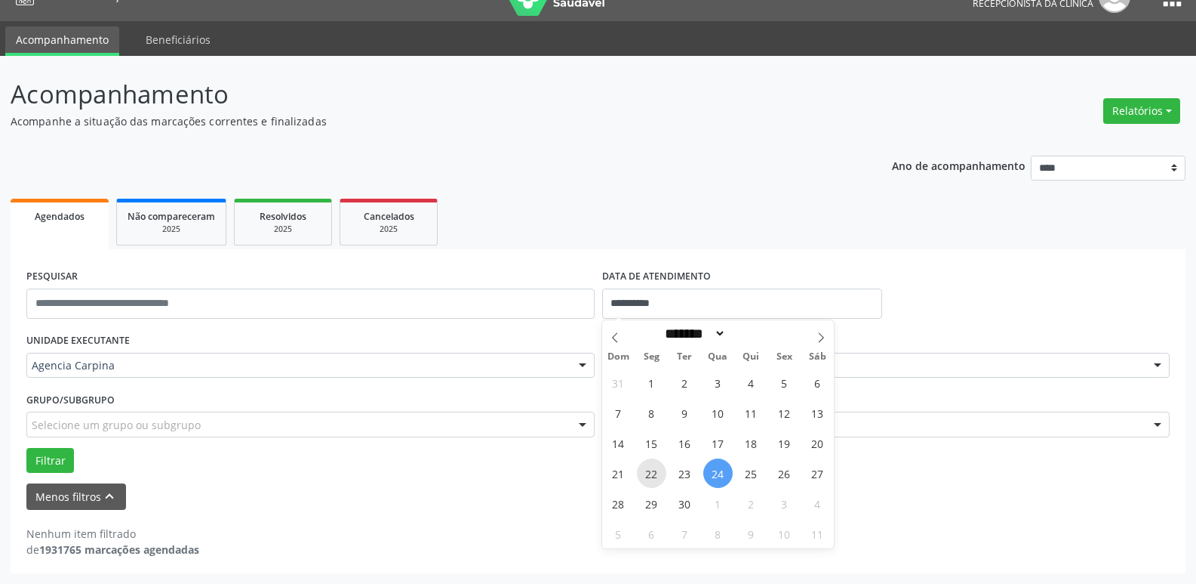
click at [651, 474] on span "22" at bounding box center [651, 472] width 29 height 29
type input "**********"
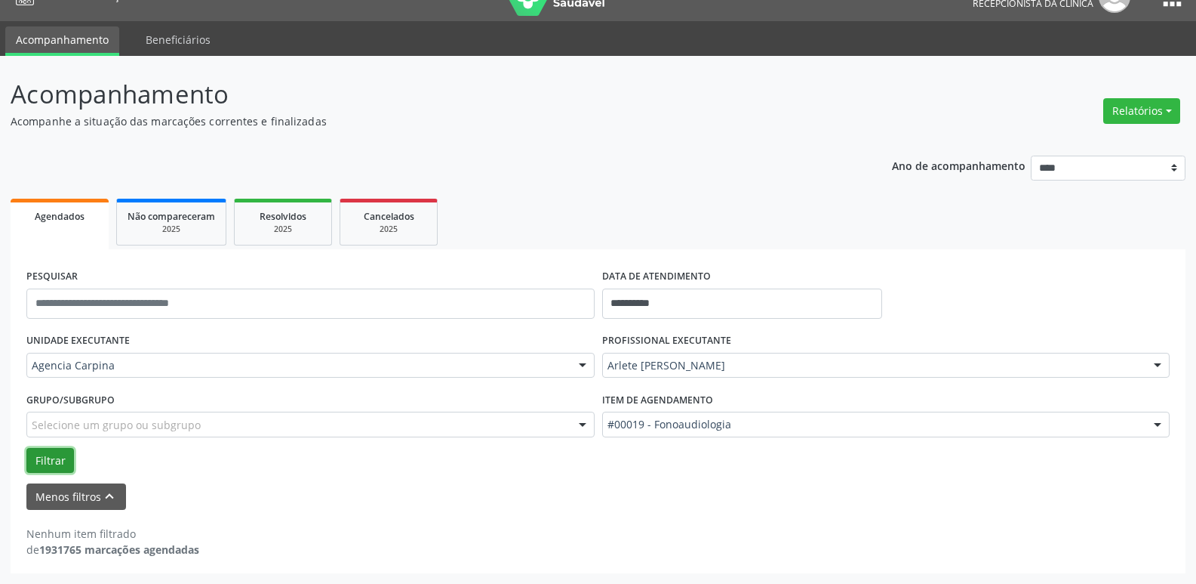
click at [54, 452] on button "Filtrar" at bounding box center [50, 461] width 48 height 26
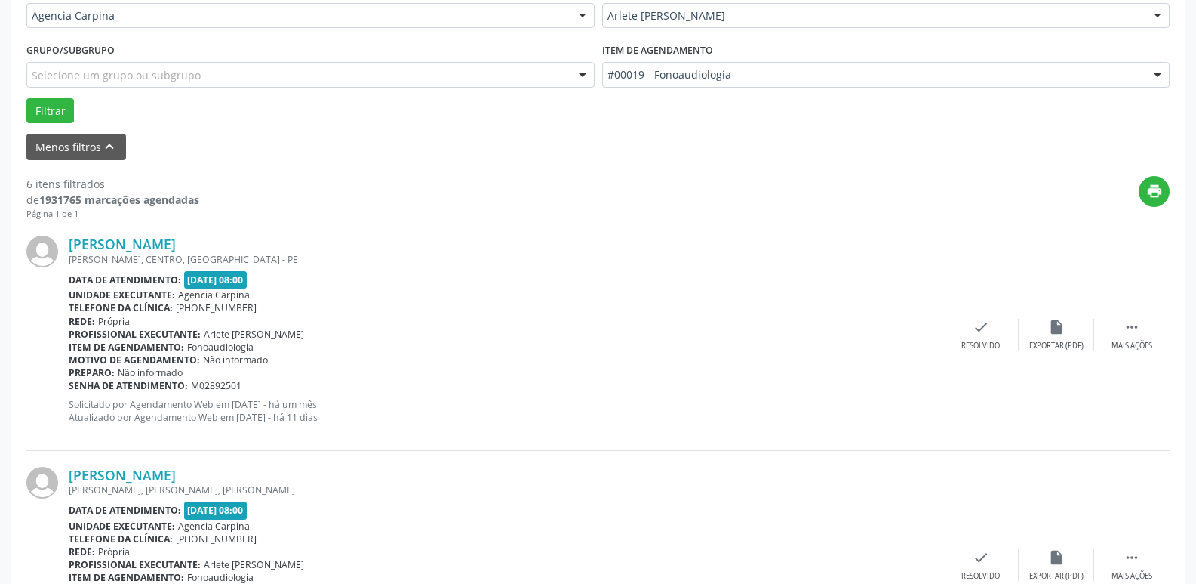
scroll to position [377, 0]
click at [1126, 334] on icon "" at bounding box center [1132, 326] width 17 height 17
click at [1058, 334] on icon "alarm_off" at bounding box center [1057, 326] width 17 height 17
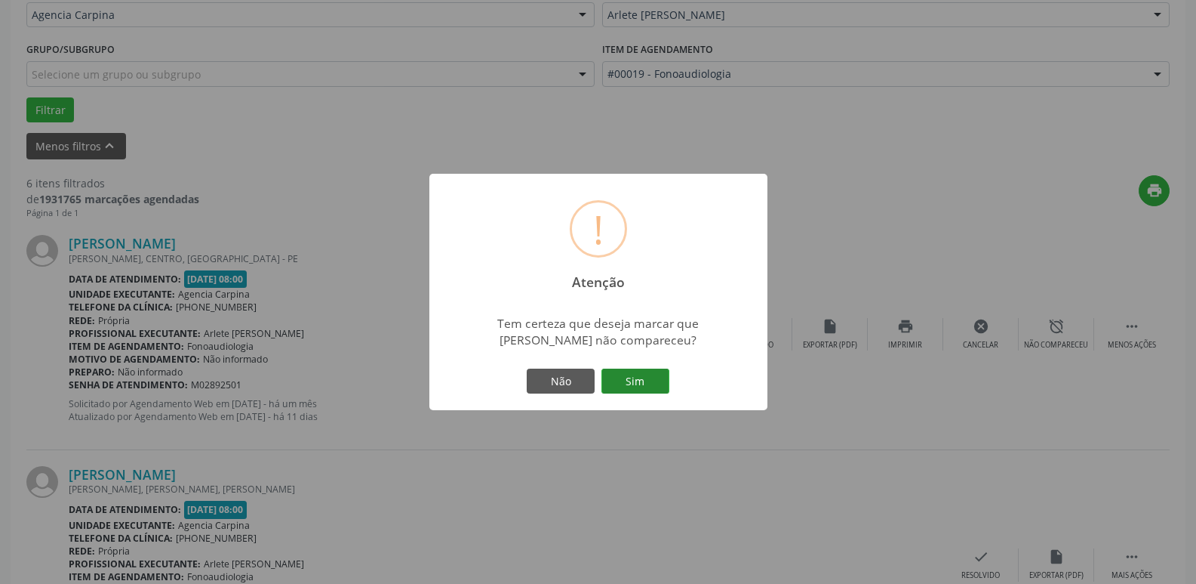
click at [622, 384] on button "Sim" at bounding box center [636, 381] width 68 height 26
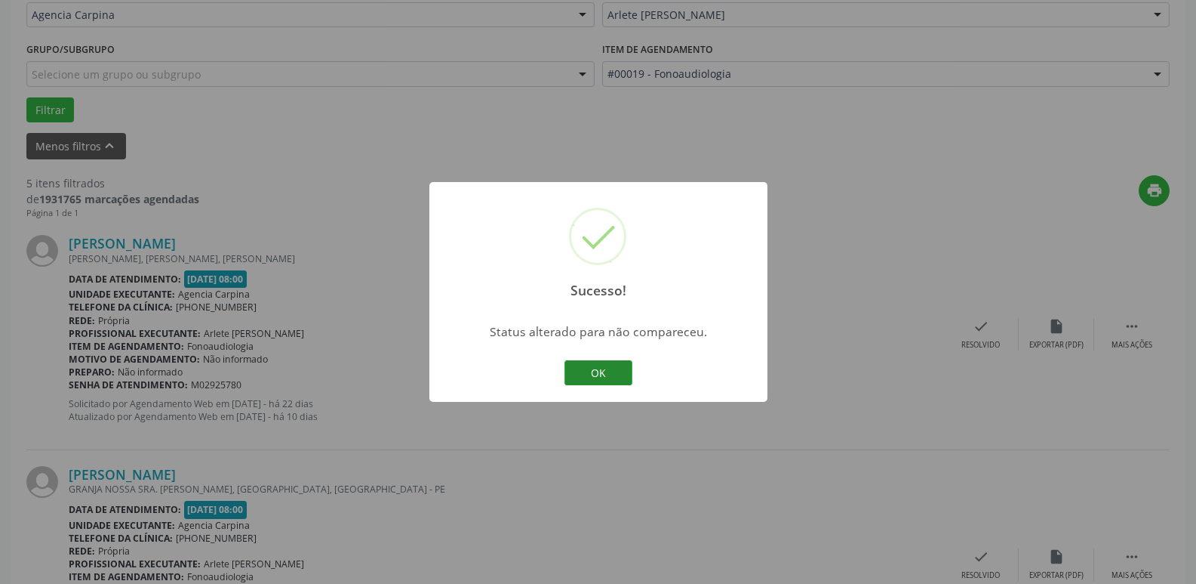
click at [618, 362] on button "OK" at bounding box center [599, 373] width 68 height 26
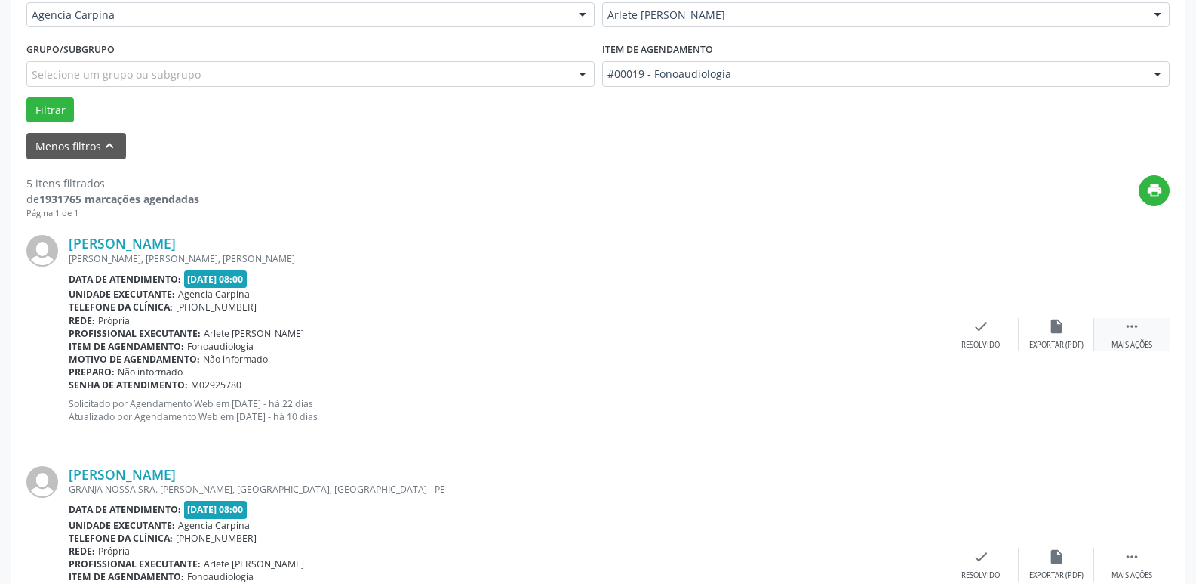
click at [1128, 333] on icon "" at bounding box center [1132, 326] width 17 height 17
click at [1058, 333] on icon "alarm_off" at bounding box center [1057, 326] width 17 height 17
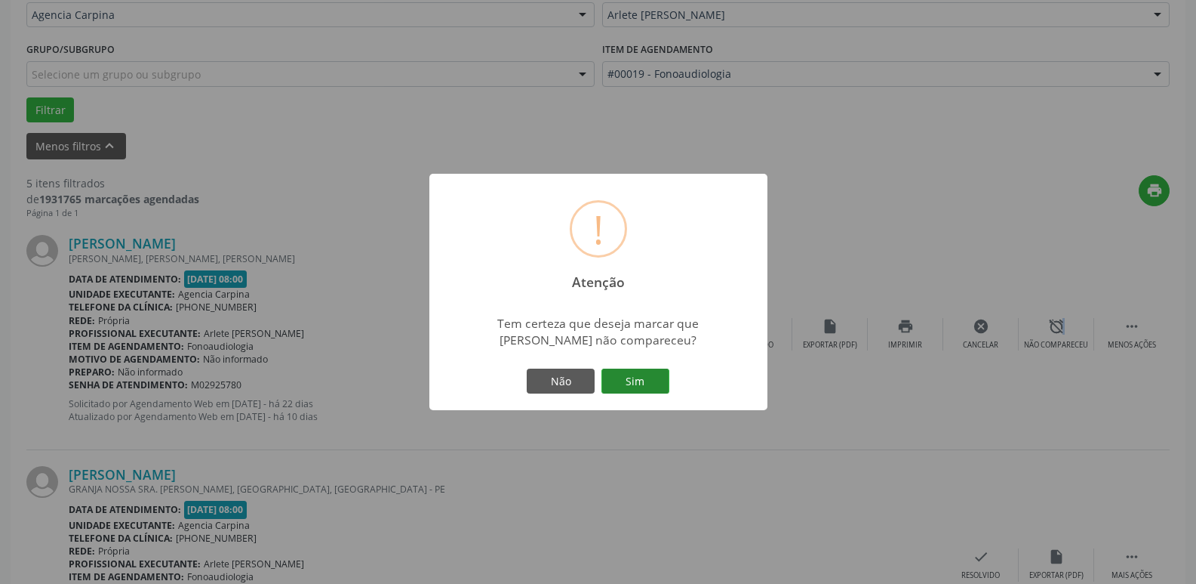
click at [656, 383] on button "Sim" at bounding box center [636, 381] width 68 height 26
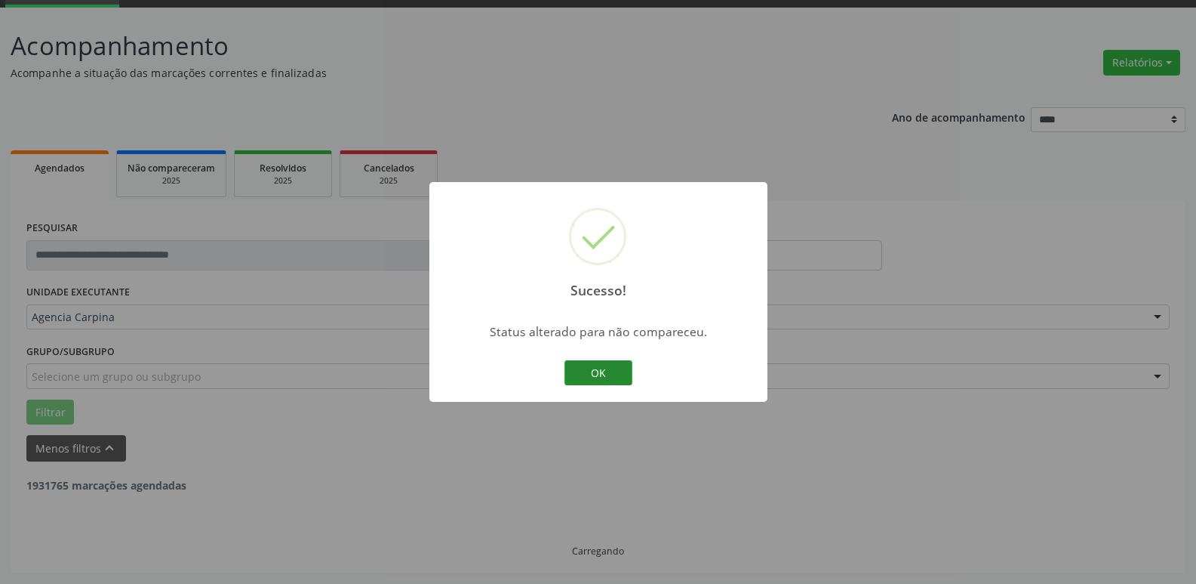
click at [608, 365] on button "OK" at bounding box center [599, 373] width 68 height 26
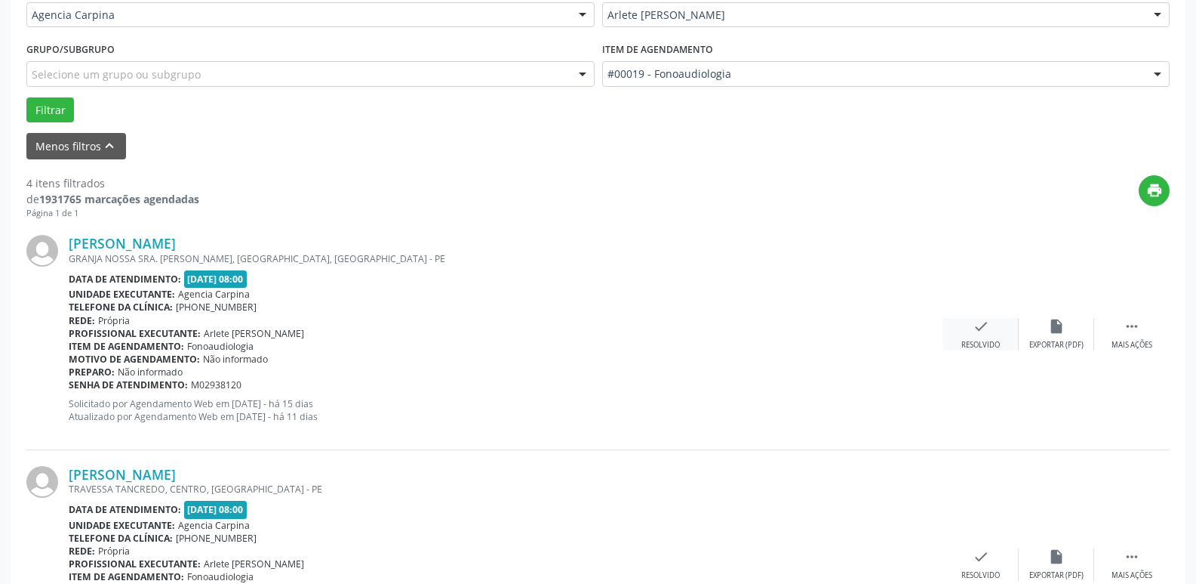
click at [972, 333] on div "check Resolvido" at bounding box center [981, 334] width 75 height 32
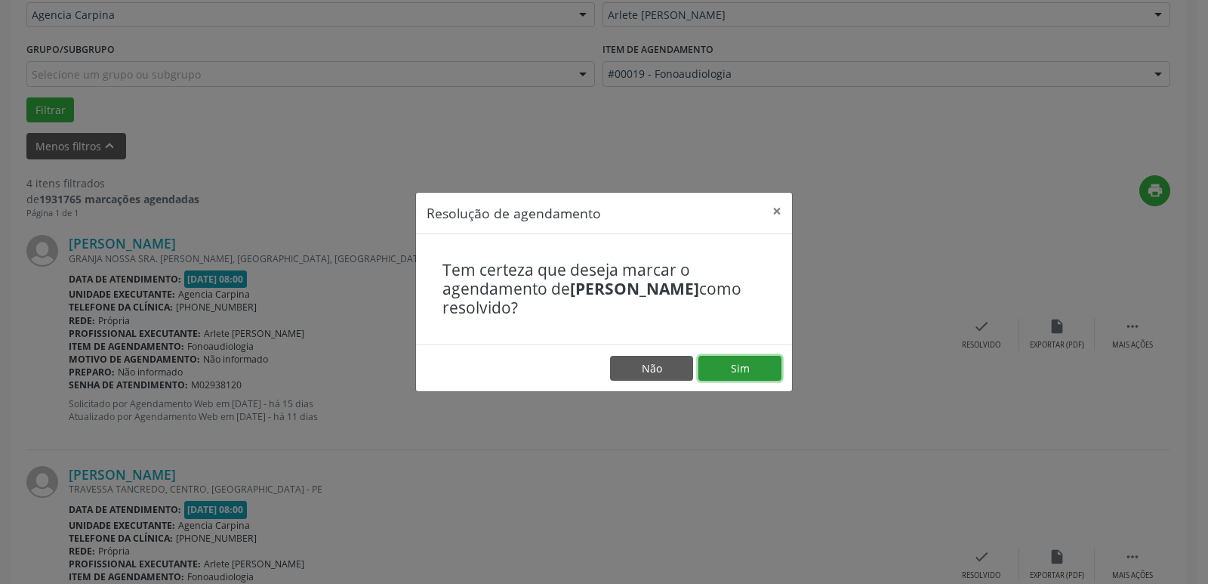
click at [738, 363] on button "Sim" at bounding box center [739, 369] width 83 height 26
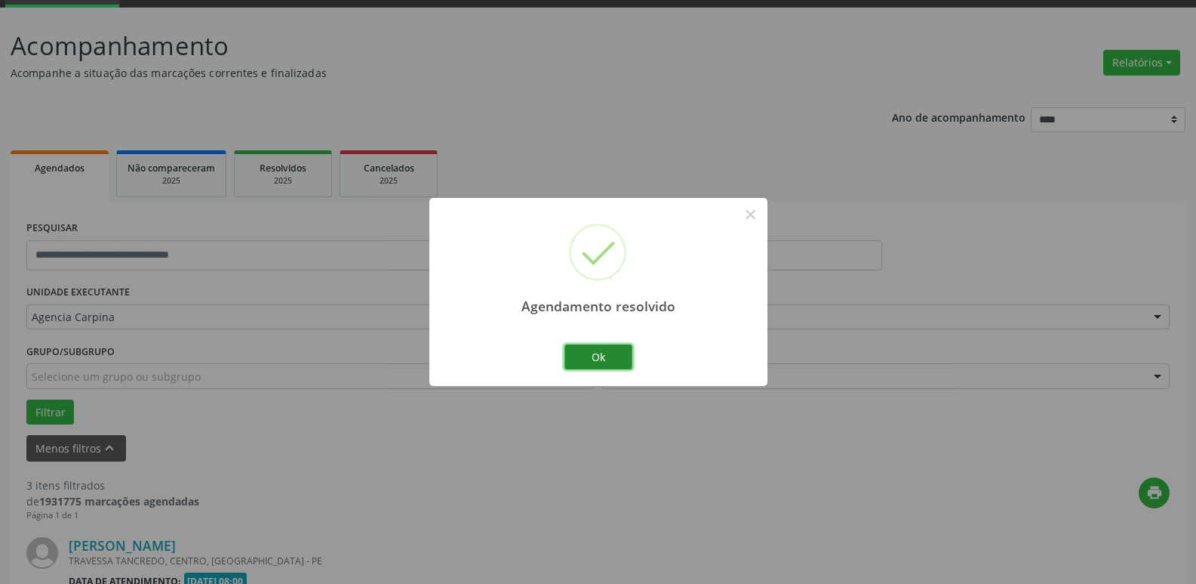
click at [598, 365] on button "Ok" at bounding box center [599, 357] width 68 height 26
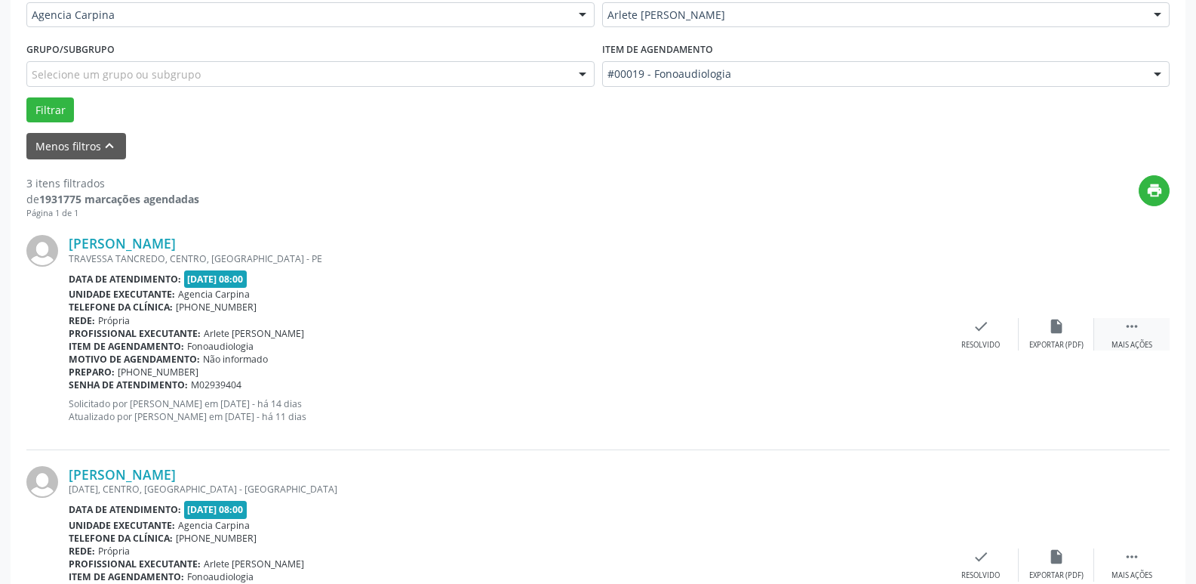
click at [1132, 333] on icon "" at bounding box center [1132, 326] width 17 height 17
click at [1056, 333] on icon "alarm_off" at bounding box center [1057, 326] width 17 height 17
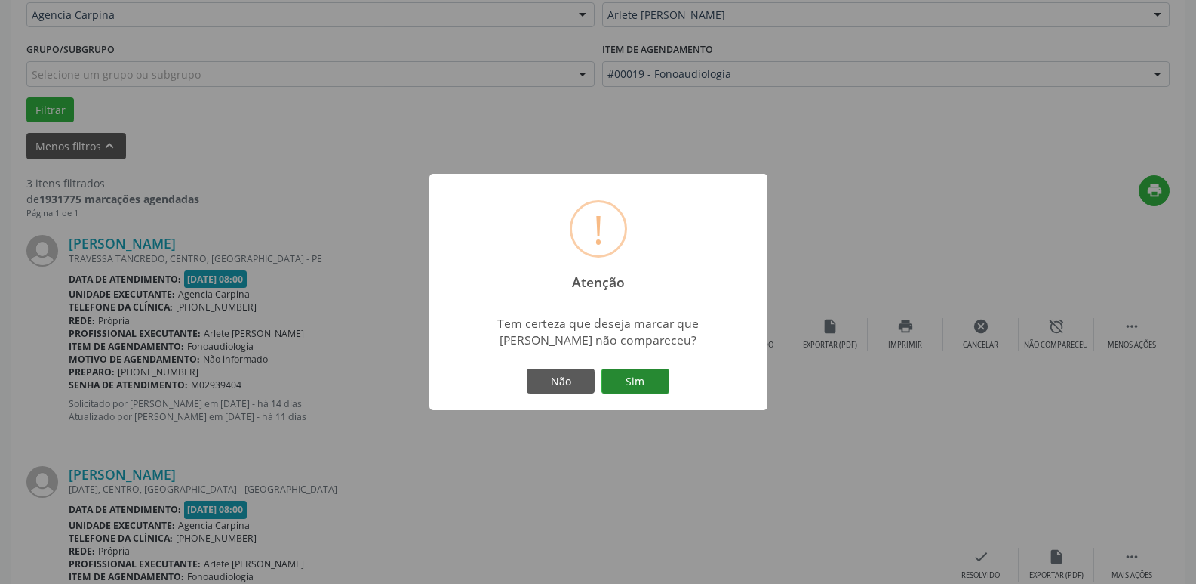
click at [651, 387] on button "Sim" at bounding box center [636, 381] width 68 height 26
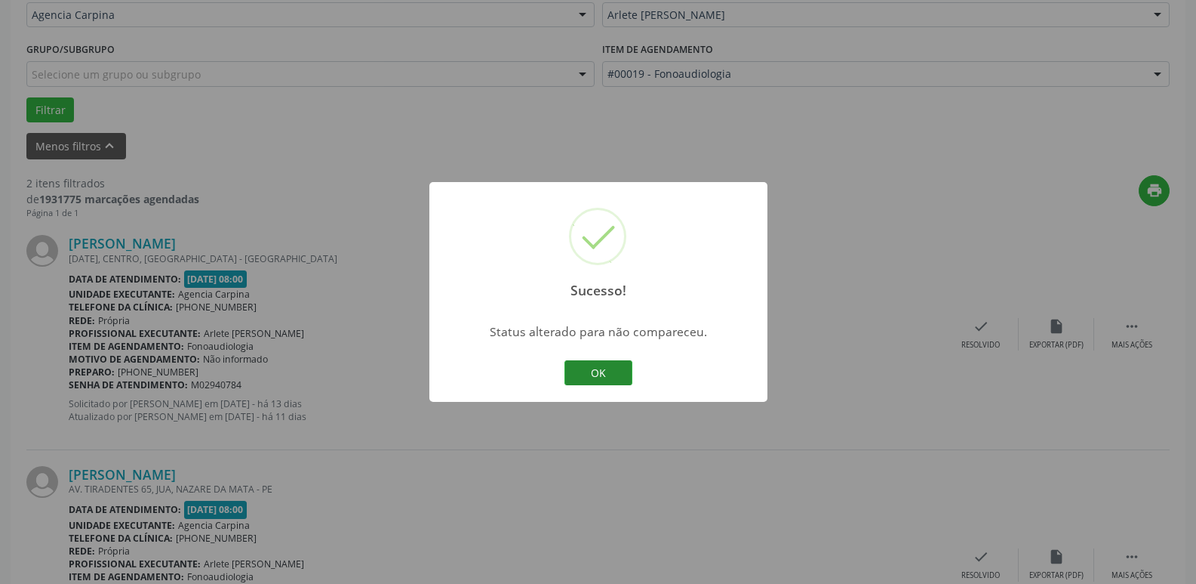
click at [583, 368] on button "OK" at bounding box center [599, 373] width 68 height 26
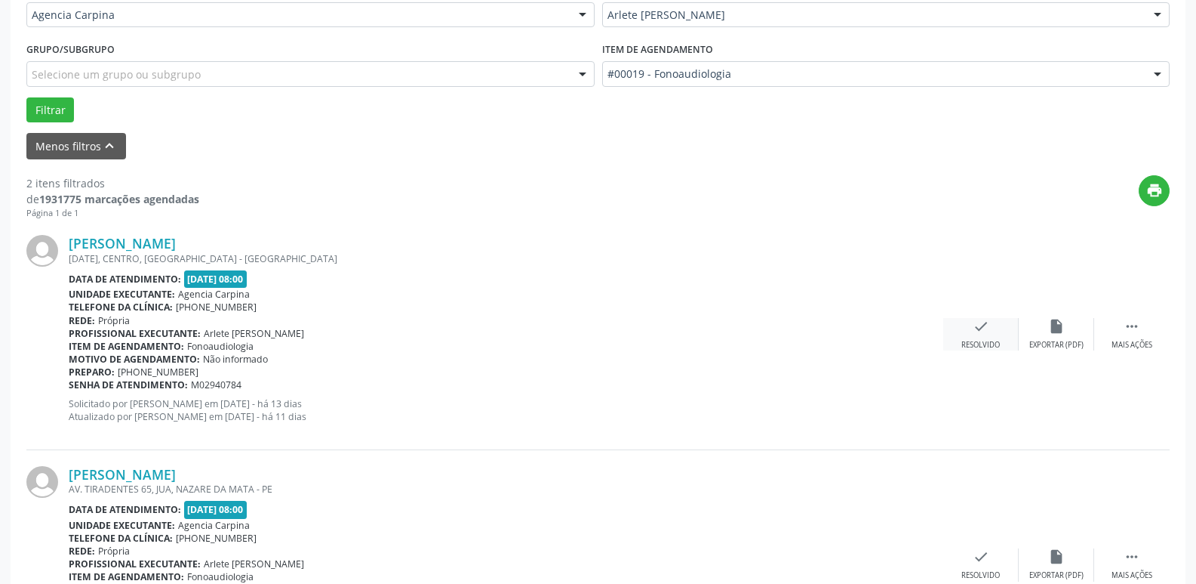
click at [979, 332] on icon "check" at bounding box center [981, 326] width 17 height 17
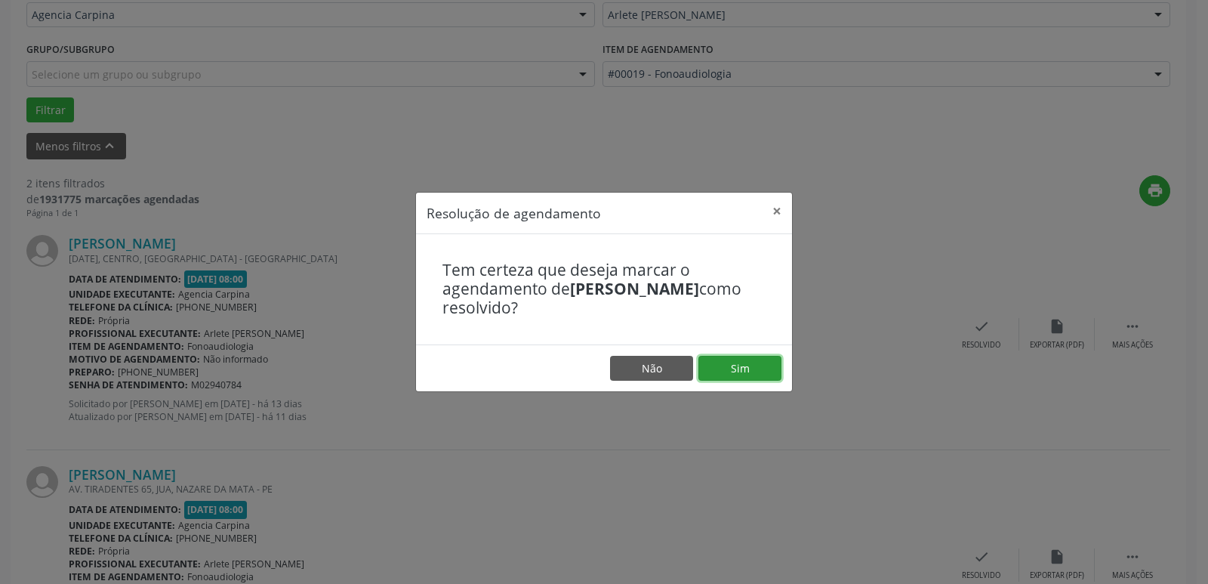
click at [760, 364] on button "Sim" at bounding box center [739, 369] width 83 height 26
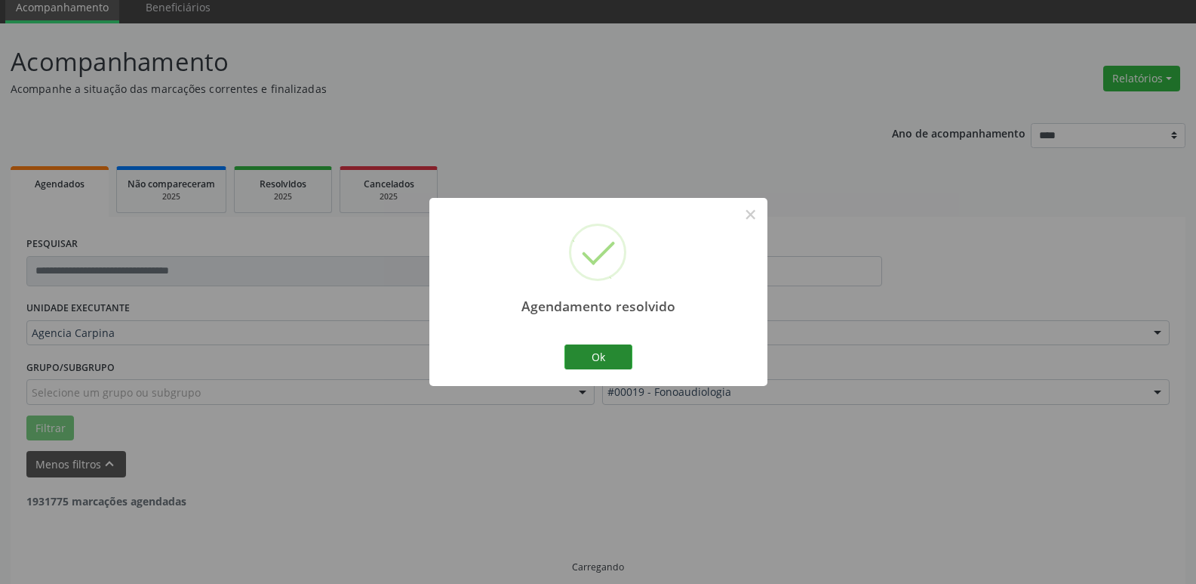
scroll to position [75, 0]
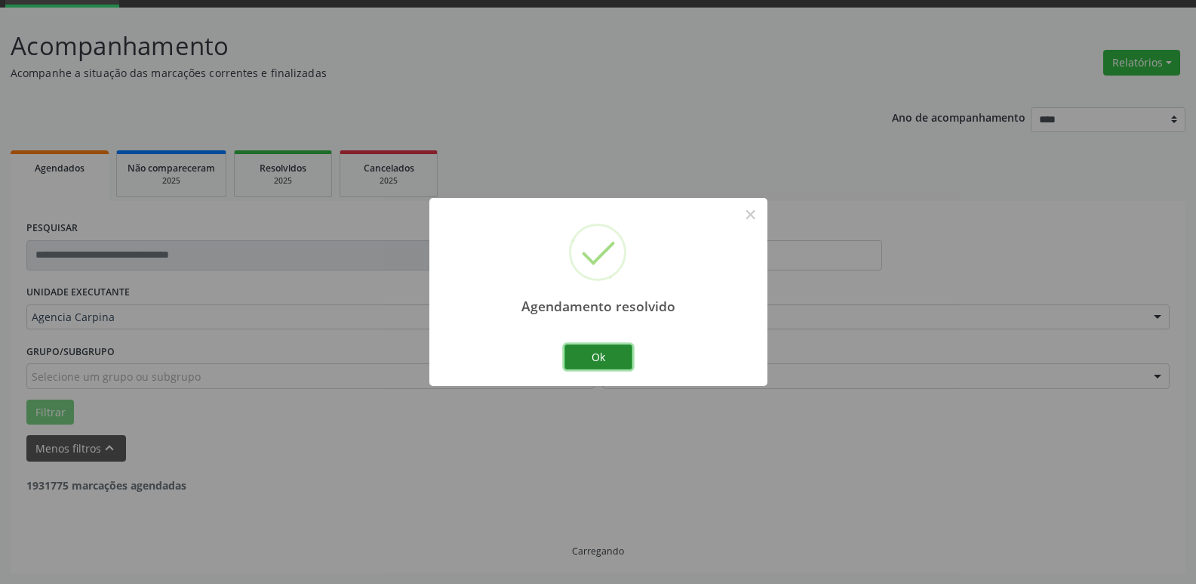
click at [599, 355] on button "Ok" at bounding box center [599, 357] width 68 height 26
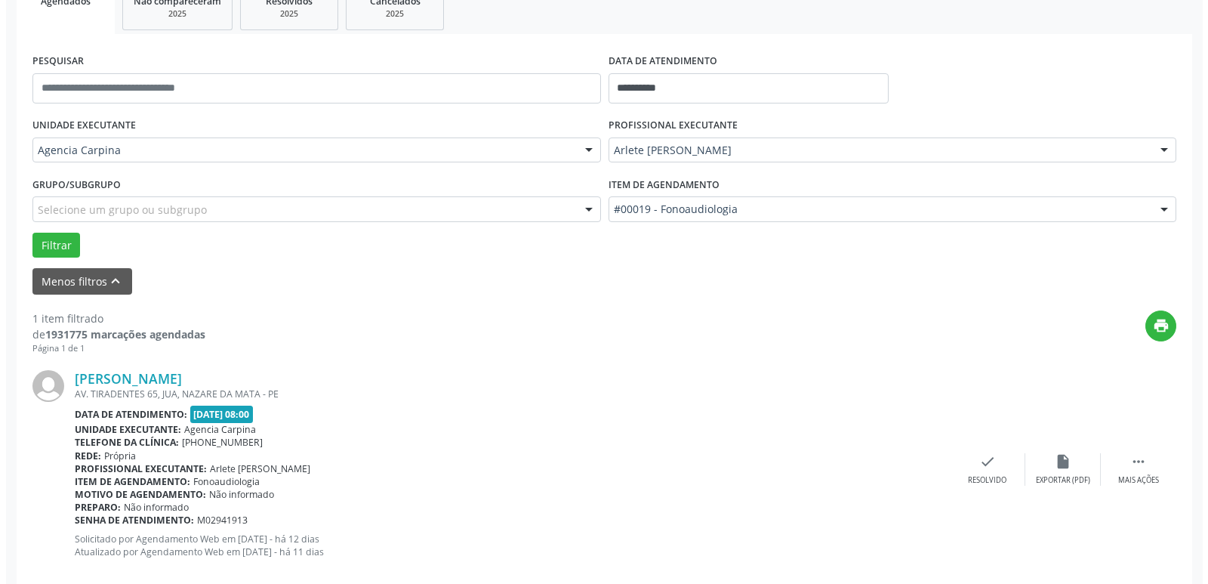
scroll to position [269, 0]
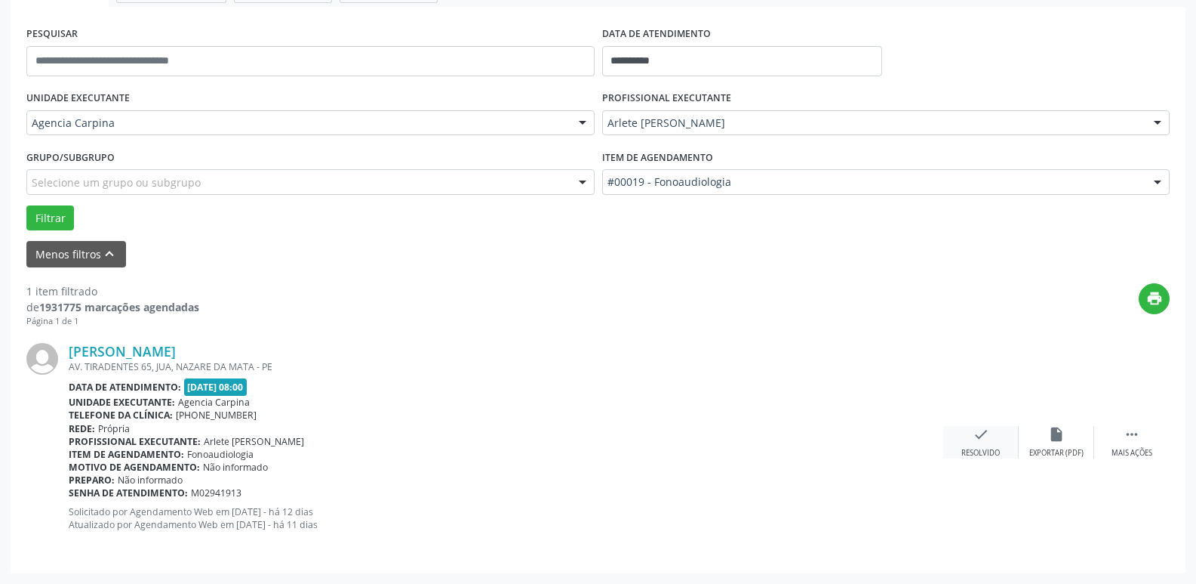
click at [978, 439] on icon "check" at bounding box center [981, 434] width 17 height 17
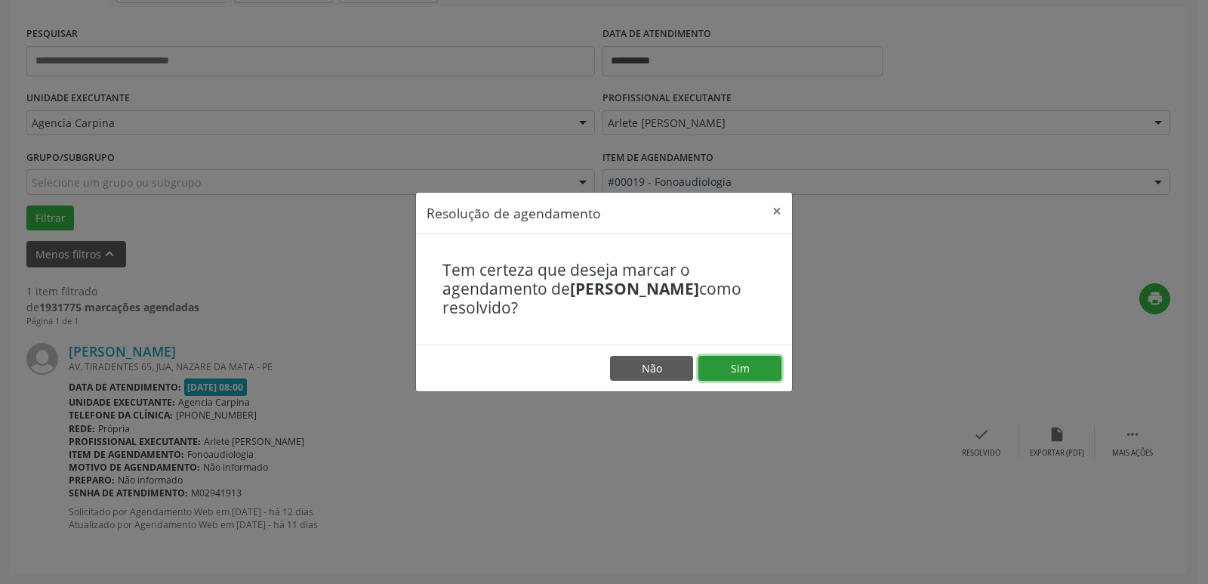
click at [738, 368] on button "Sim" at bounding box center [739, 369] width 83 height 26
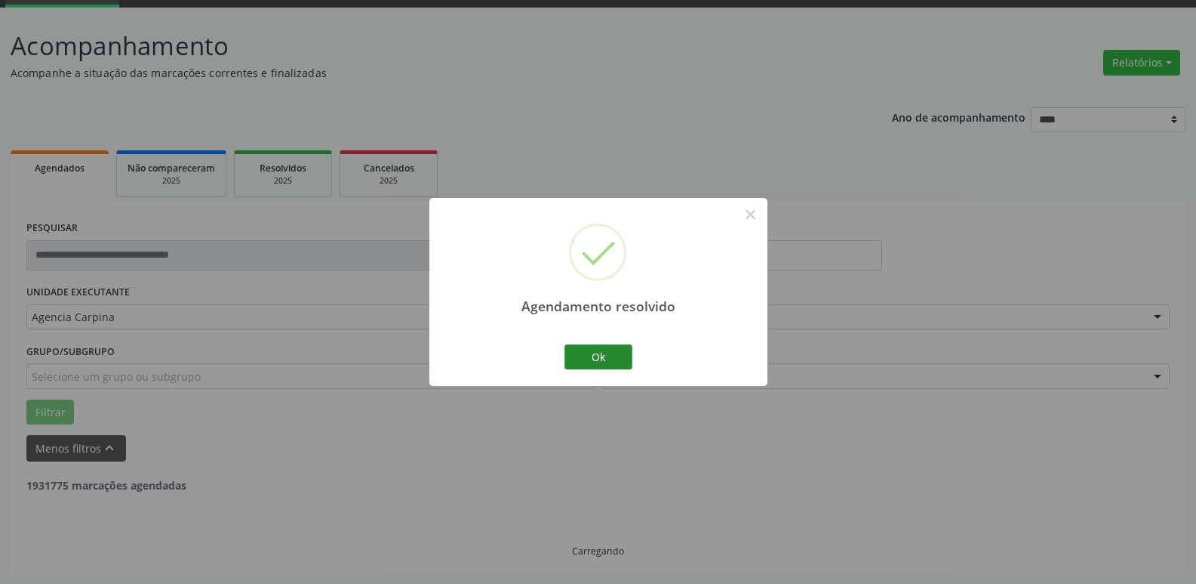
scroll to position [27, 0]
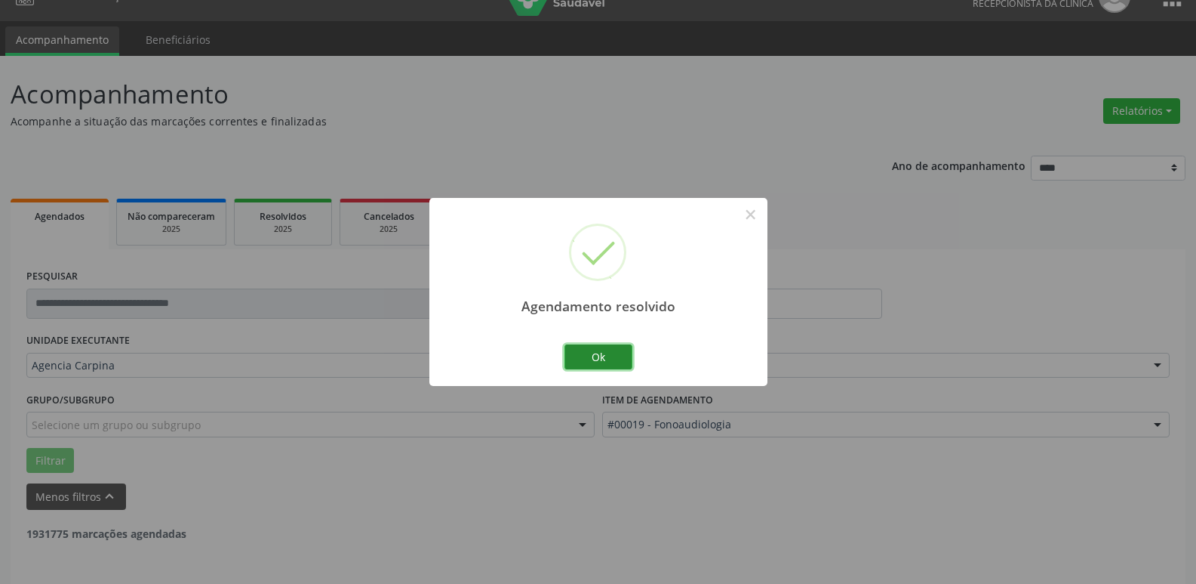
click at [577, 356] on button "Ok" at bounding box center [599, 357] width 68 height 26
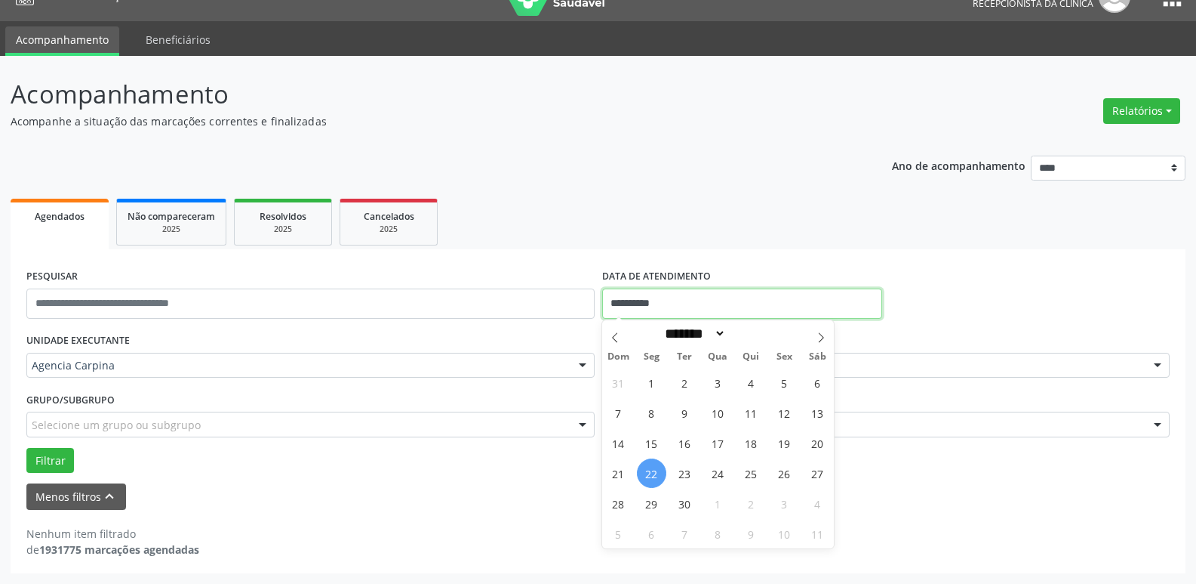
click at [657, 300] on input "**********" at bounding box center [742, 303] width 280 height 30
click at [751, 472] on span "25" at bounding box center [751, 472] width 29 height 29
type input "**********"
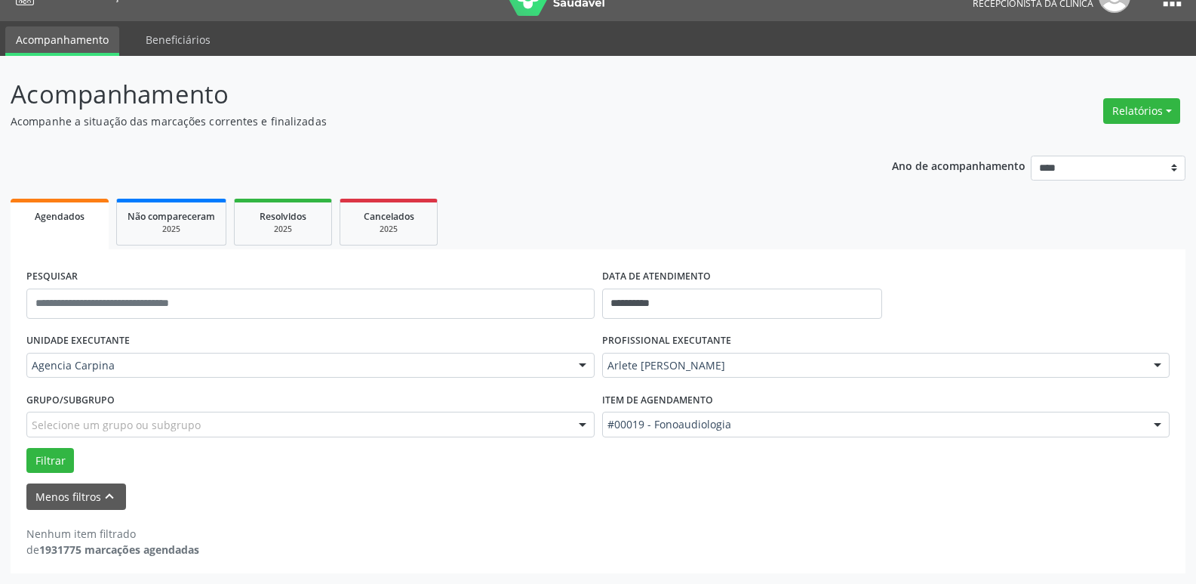
click at [1156, 365] on div at bounding box center [1158, 366] width 23 height 26
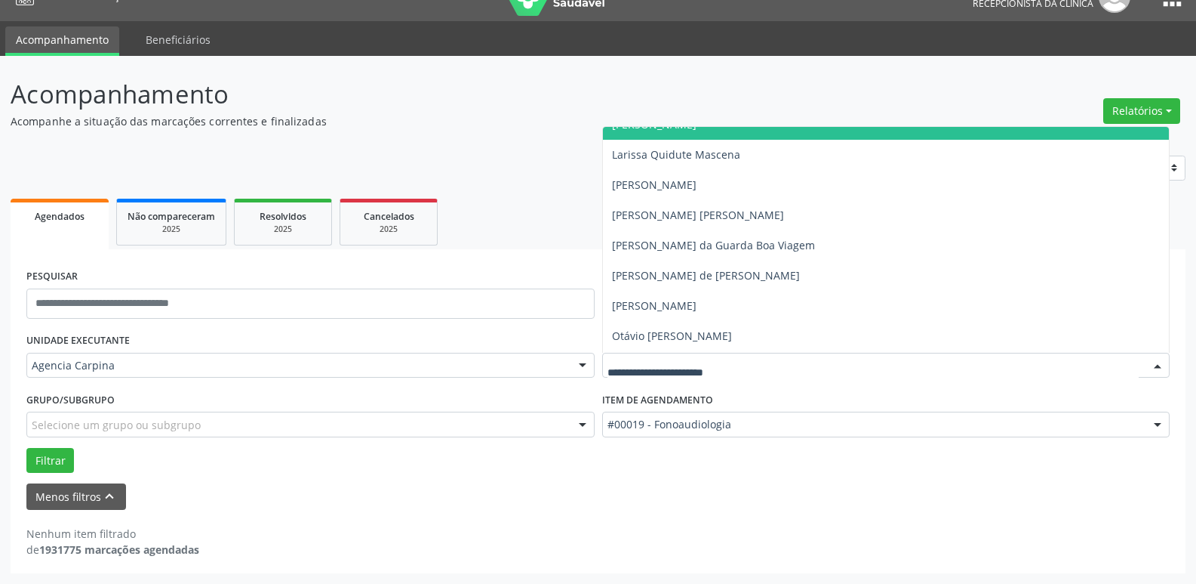
scroll to position [408, 0]
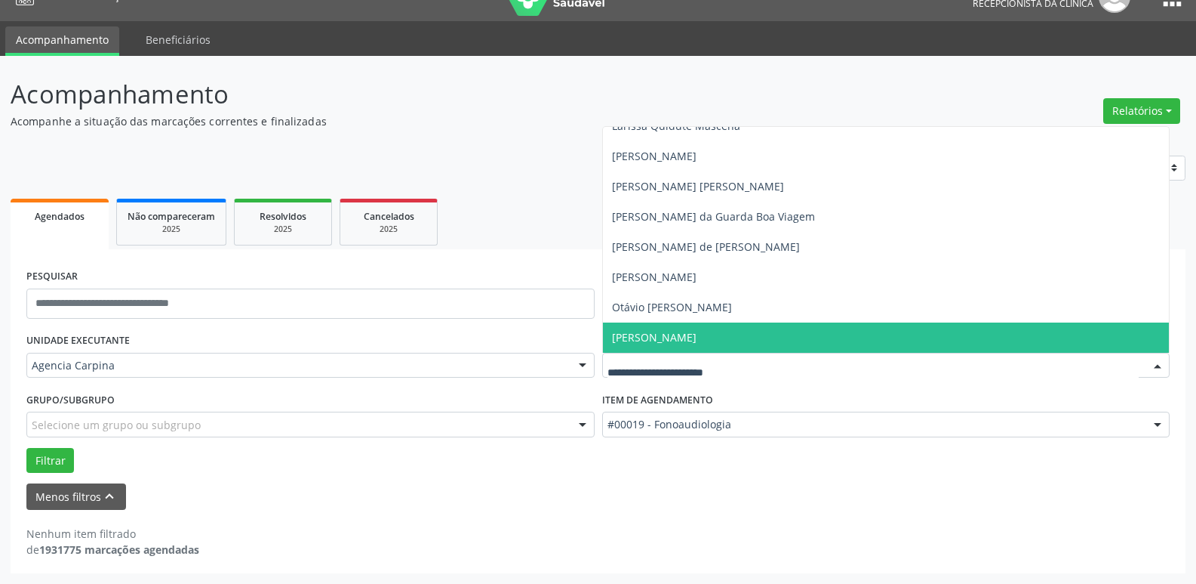
click at [697, 334] on span "[PERSON_NAME]" at bounding box center [654, 337] width 85 height 14
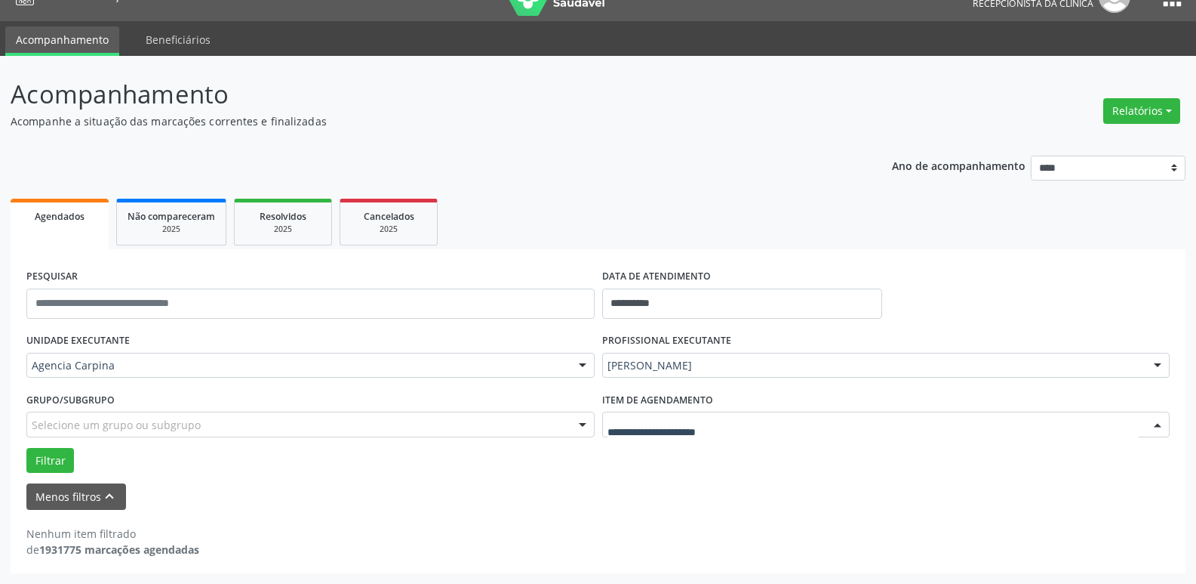
click at [1160, 428] on div at bounding box center [1158, 425] width 23 height 26
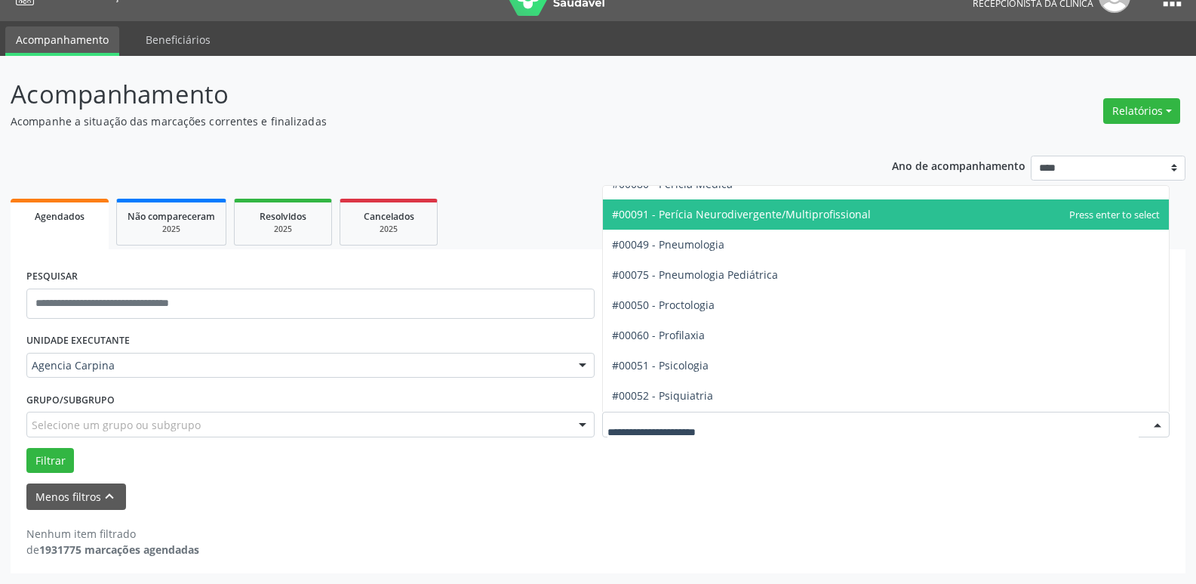
scroll to position [2431, 0]
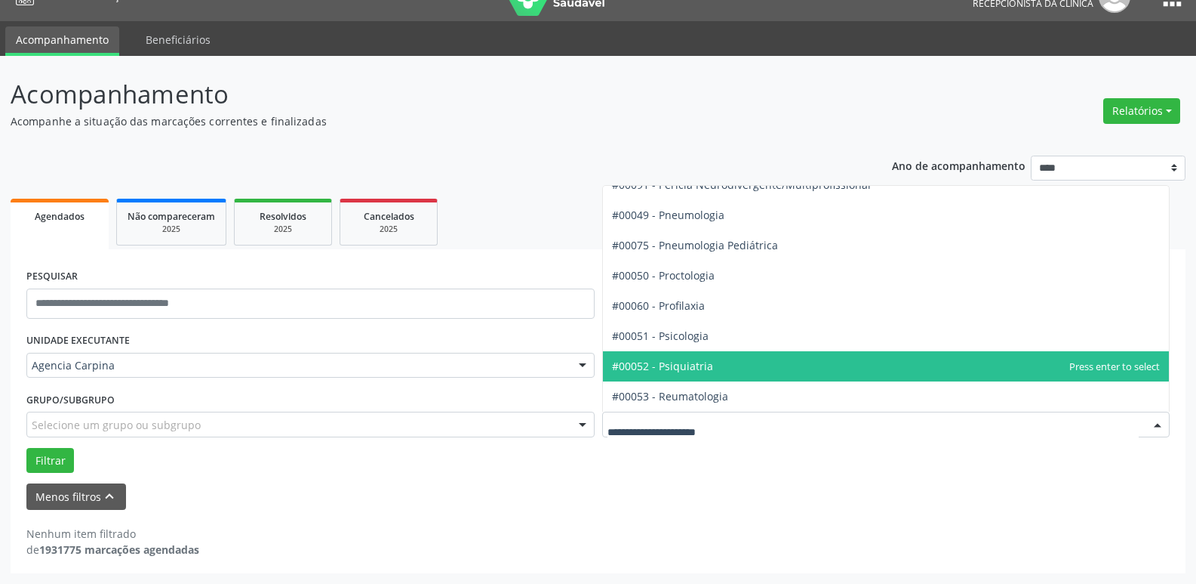
click at [731, 362] on span "#00052 - Psiquiatria" at bounding box center [886, 366] width 567 height 30
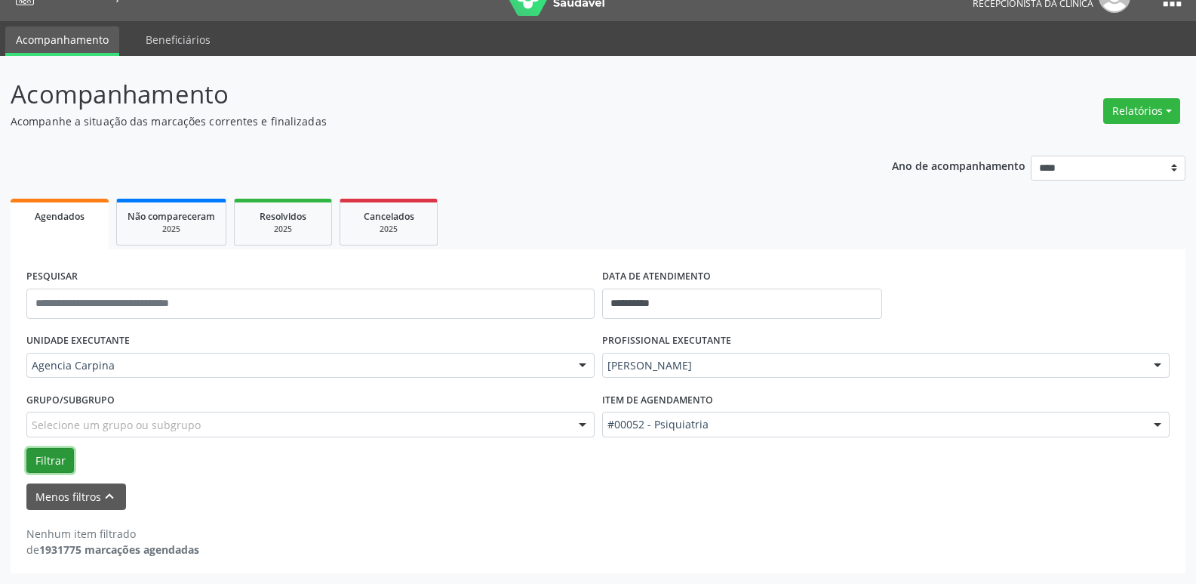
click at [59, 463] on button "Filtrar" at bounding box center [50, 461] width 48 height 26
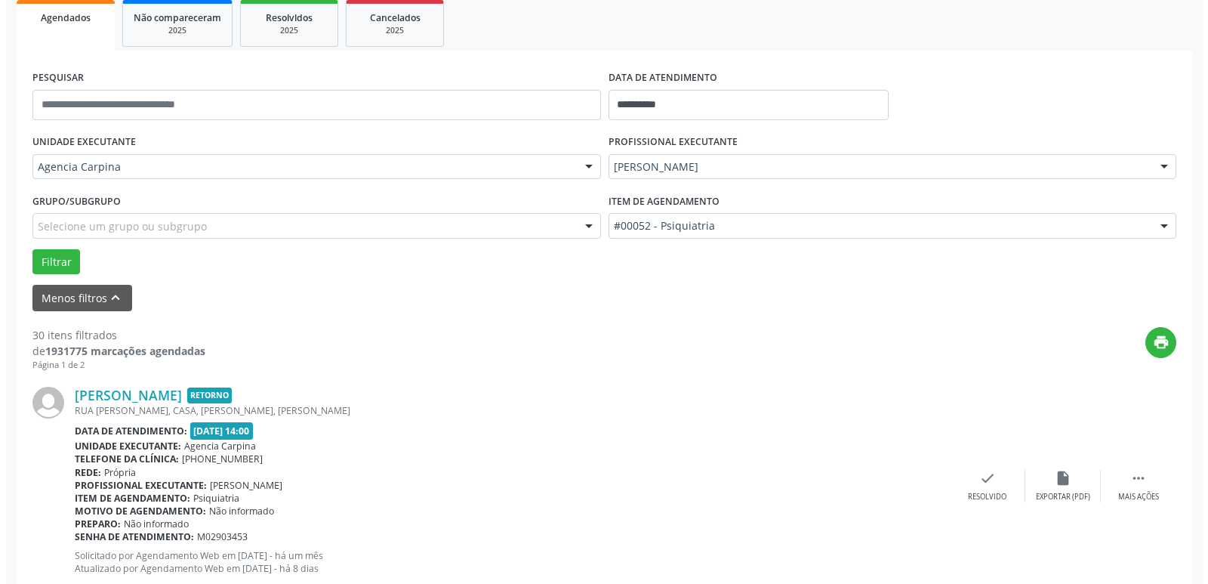
scroll to position [254, 0]
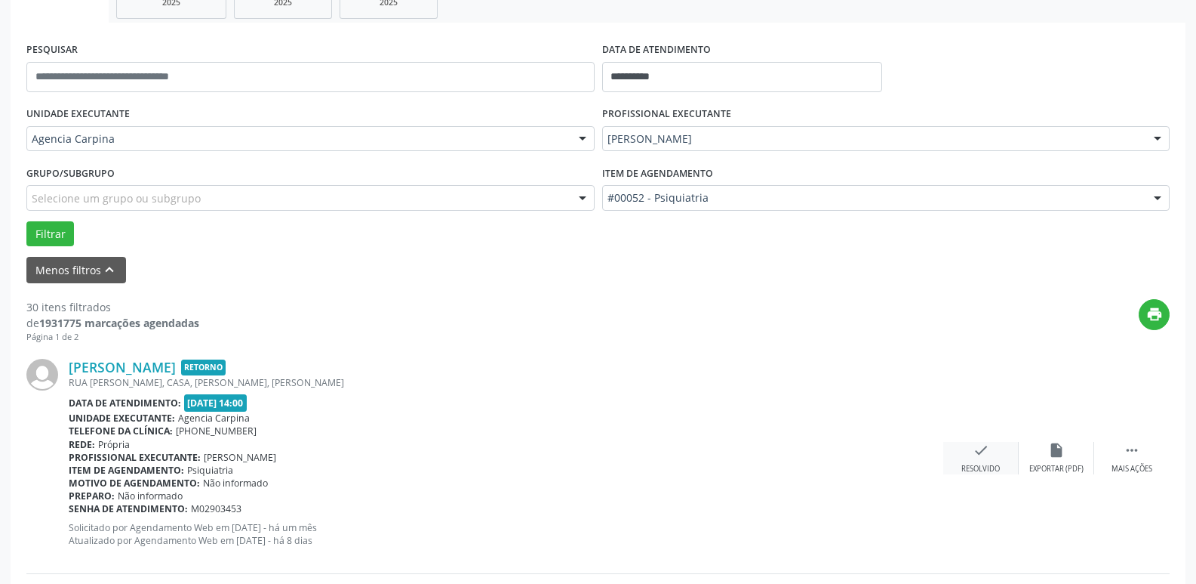
click at [976, 454] on icon "check" at bounding box center [981, 450] width 17 height 17
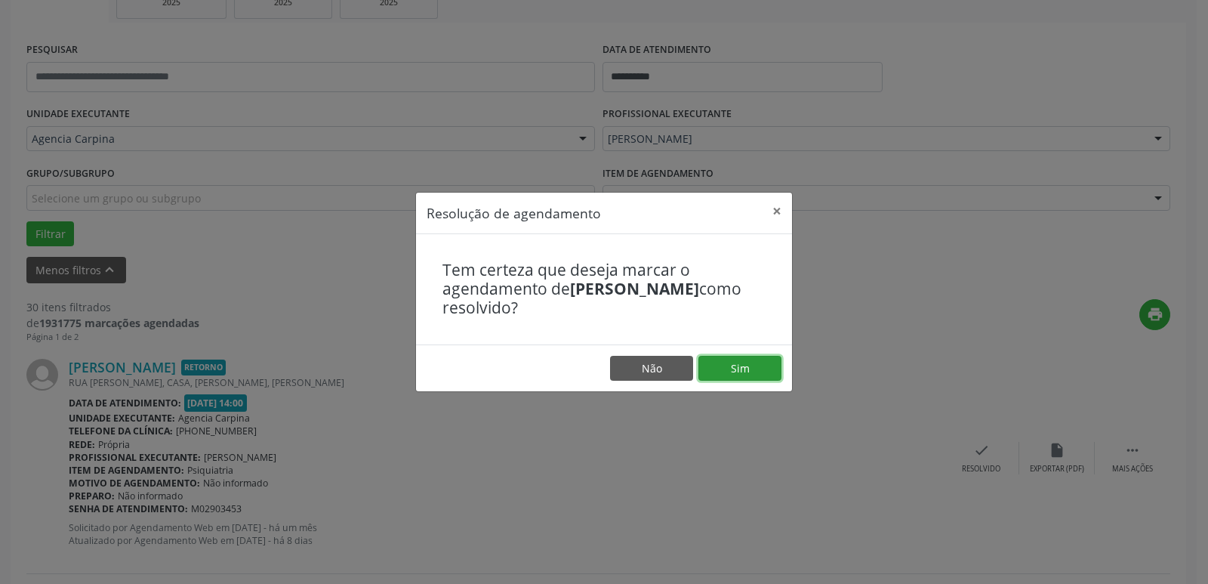
click at [754, 377] on button "Sim" at bounding box center [739, 369] width 83 height 26
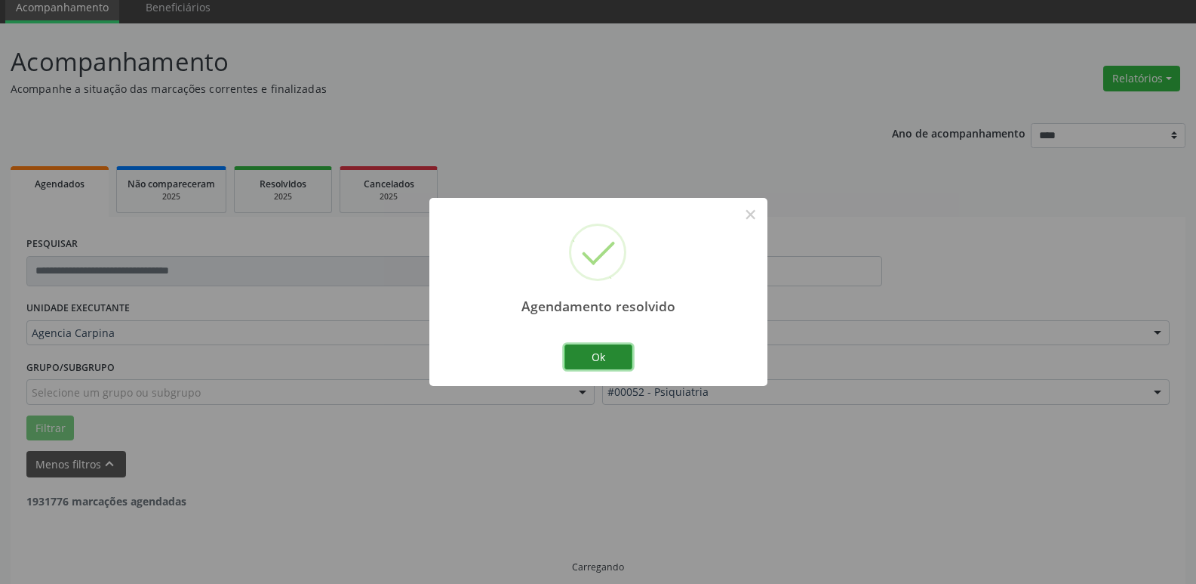
scroll to position [75, 0]
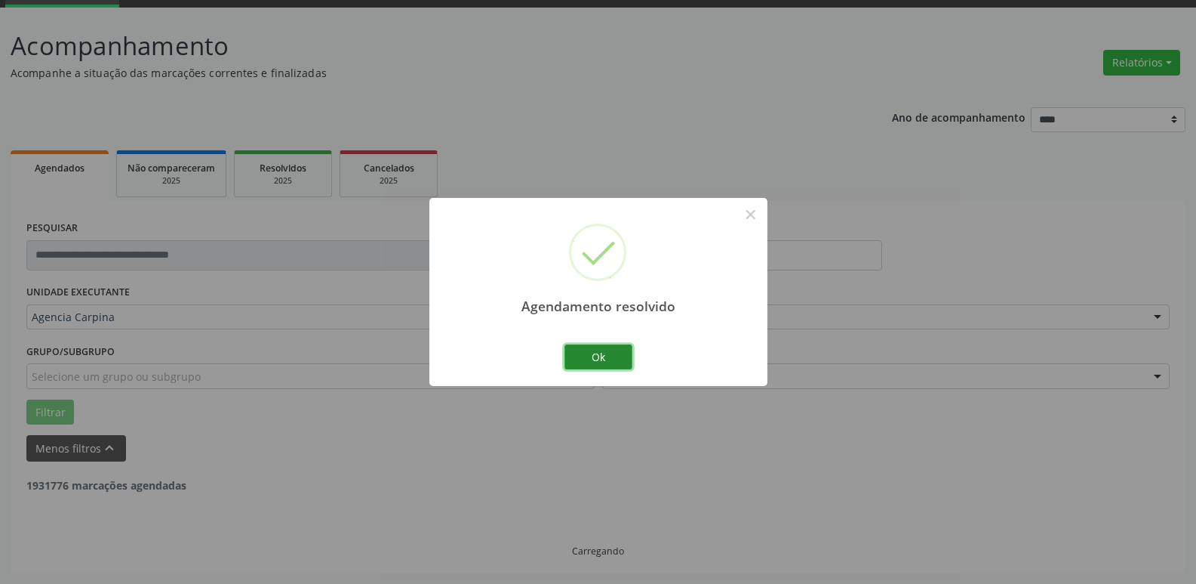
click at [621, 365] on button "Ok" at bounding box center [599, 357] width 68 height 26
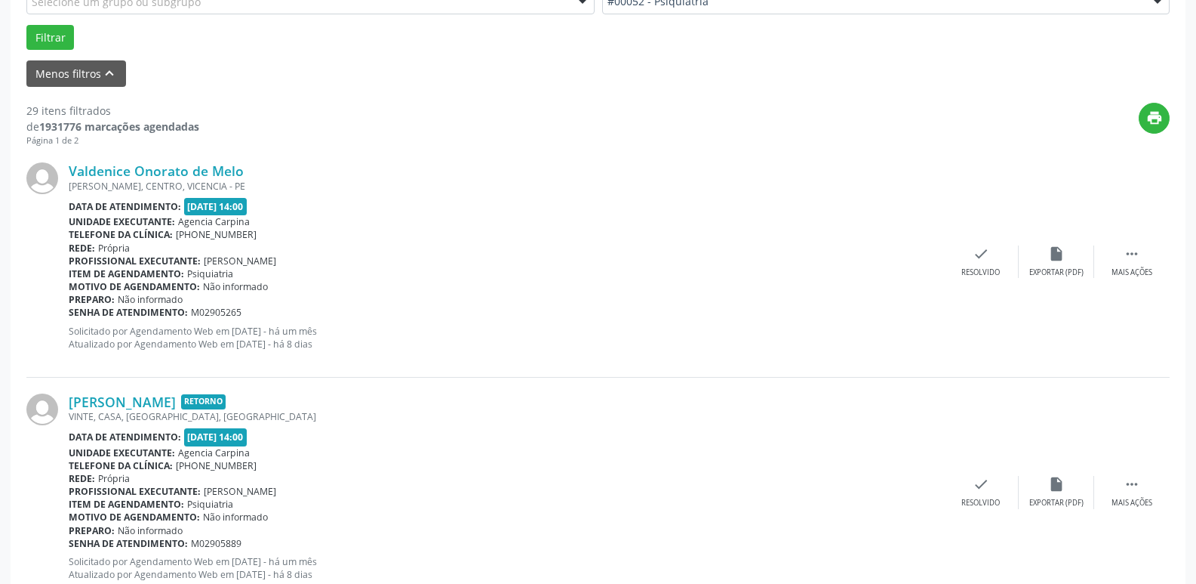
scroll to position [453, 0]
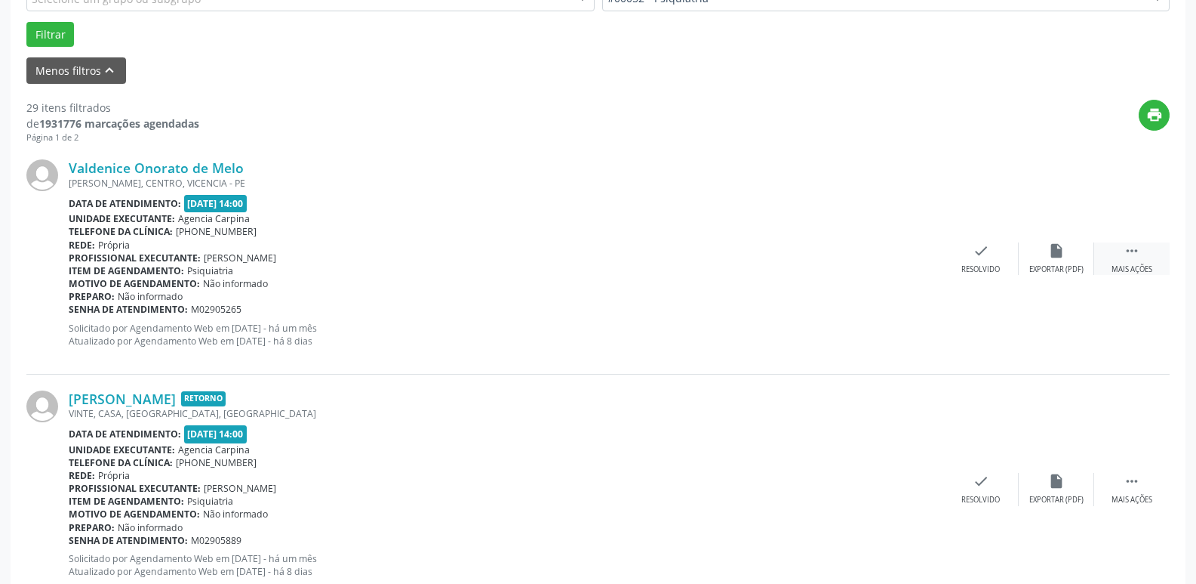
click at [1136, 259] on icon "" at bounding box center [1132, 250] width 17 height 17
click at [1054, 248] on icon "alarm_off" at bounding box center [1057, 250] width 17 height 17
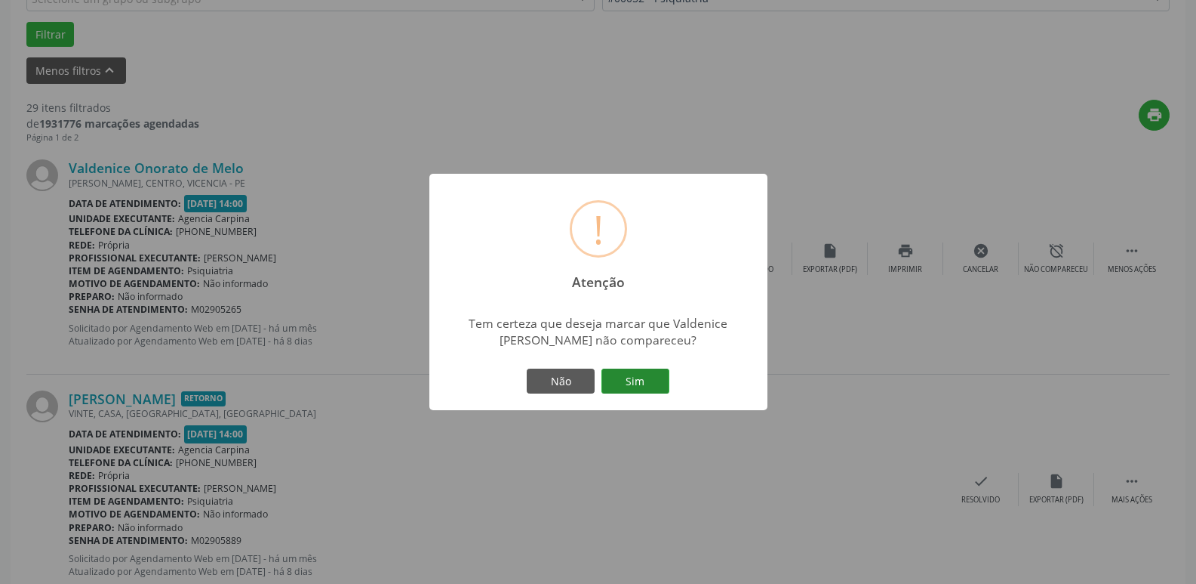
click at [633, 383] on button "Sim" at bounding box center [636, 381] width 68 height 26
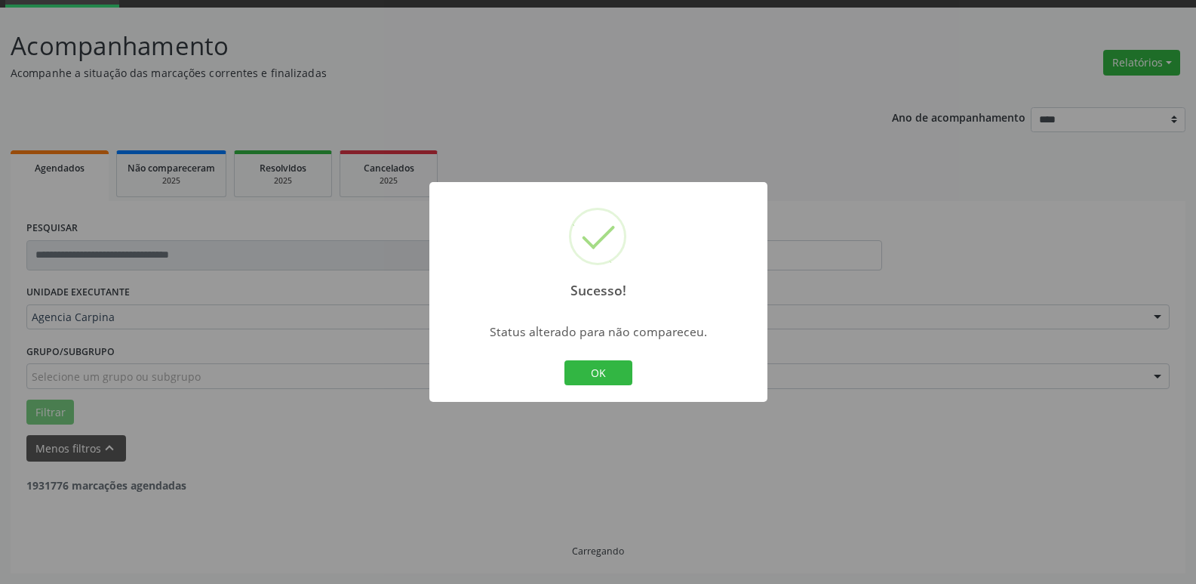
scroll to position [75, 0]
click at [627, 368] on button "OK" at bounding box center [599, 373] width 68 height 26
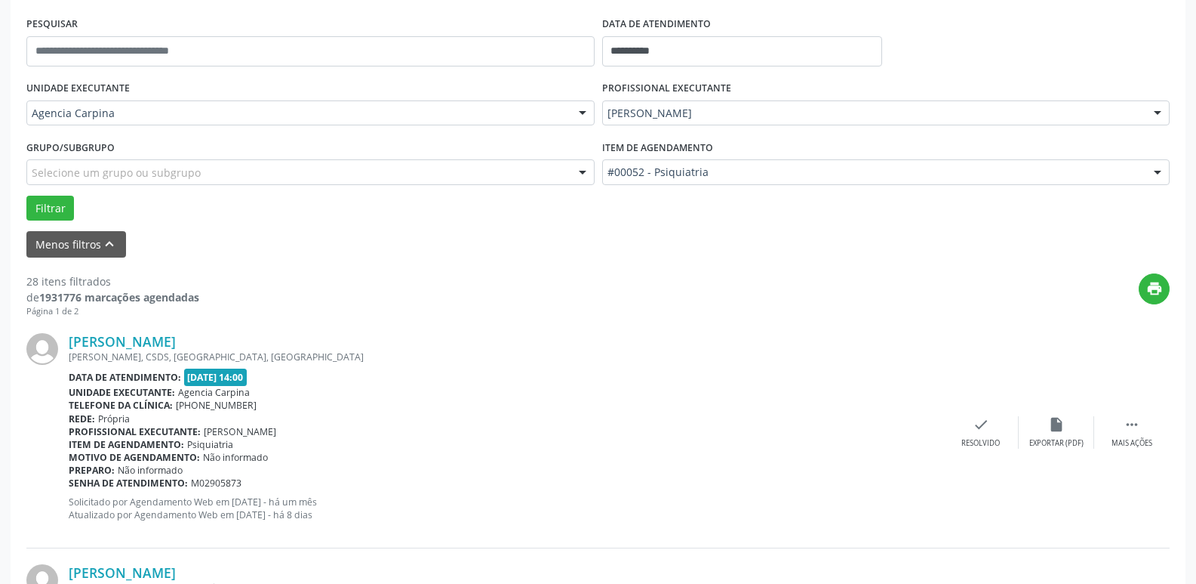
scroll to position [302, 0]
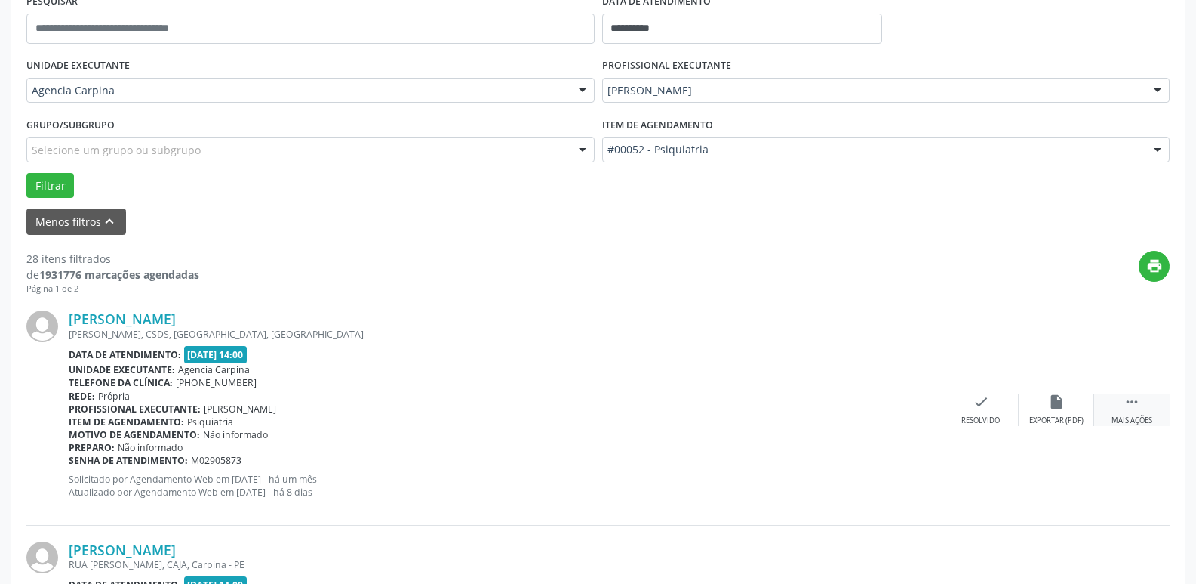
click at [1131, 400] on icon "" at bounding box center [1132, 401] width 17 height 17
click at [1061, 406] on icon "alarm_off" at bounding box center [1057, 401] width 17 height 17
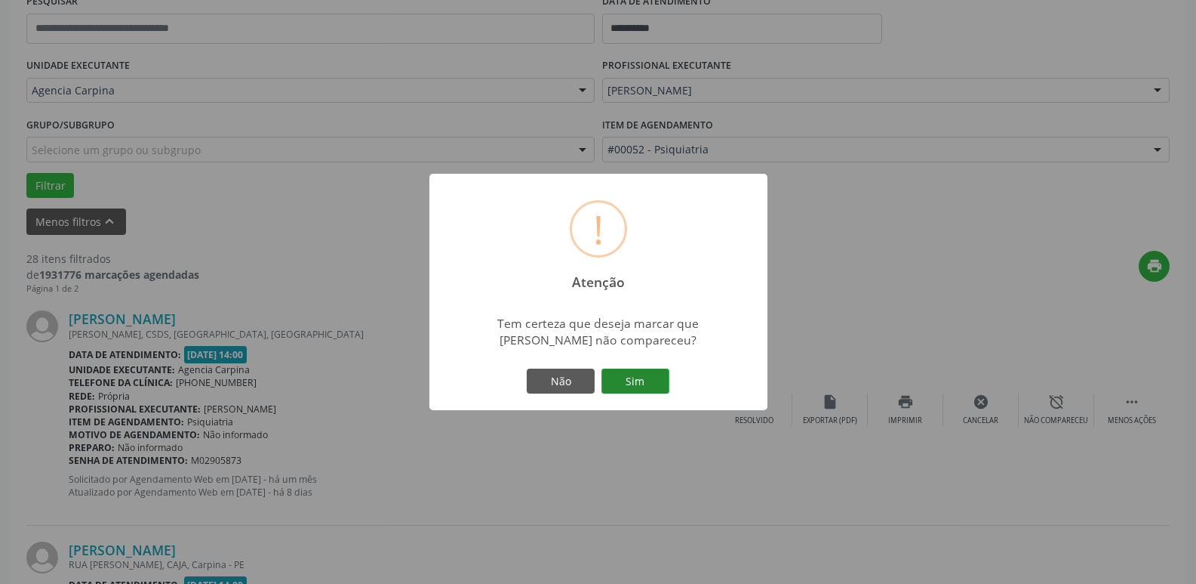
click at [653, 380] on button "Sim" at bounding box center [636, 381] width 68 height 26
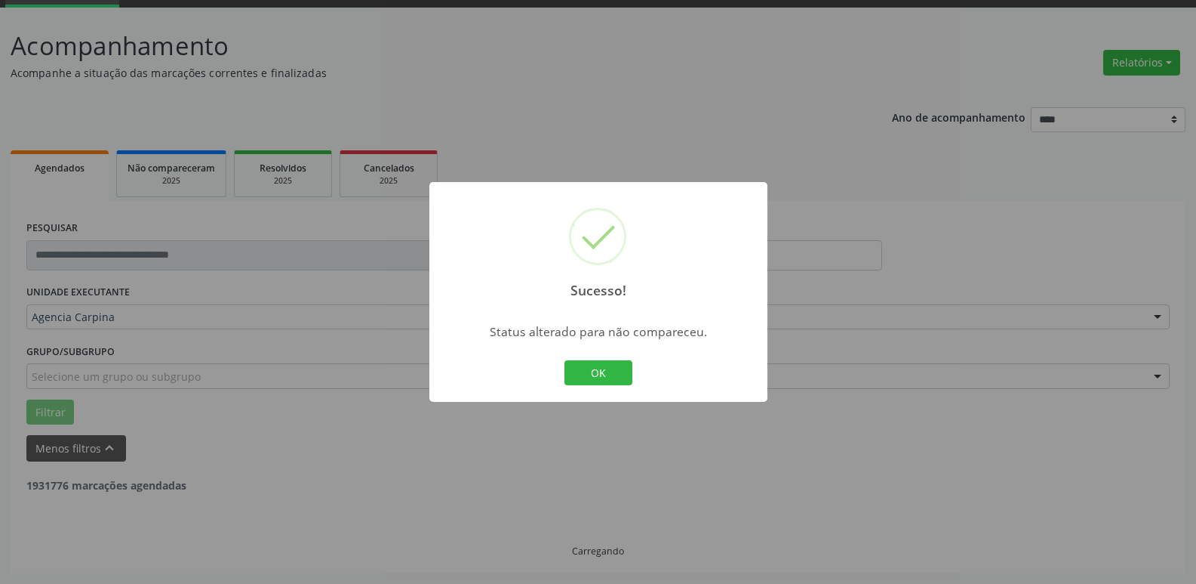
scroll to position [75, 0]
click at [606, 372] on button "OK" at bounding box center [599, 373] width 68 height 26
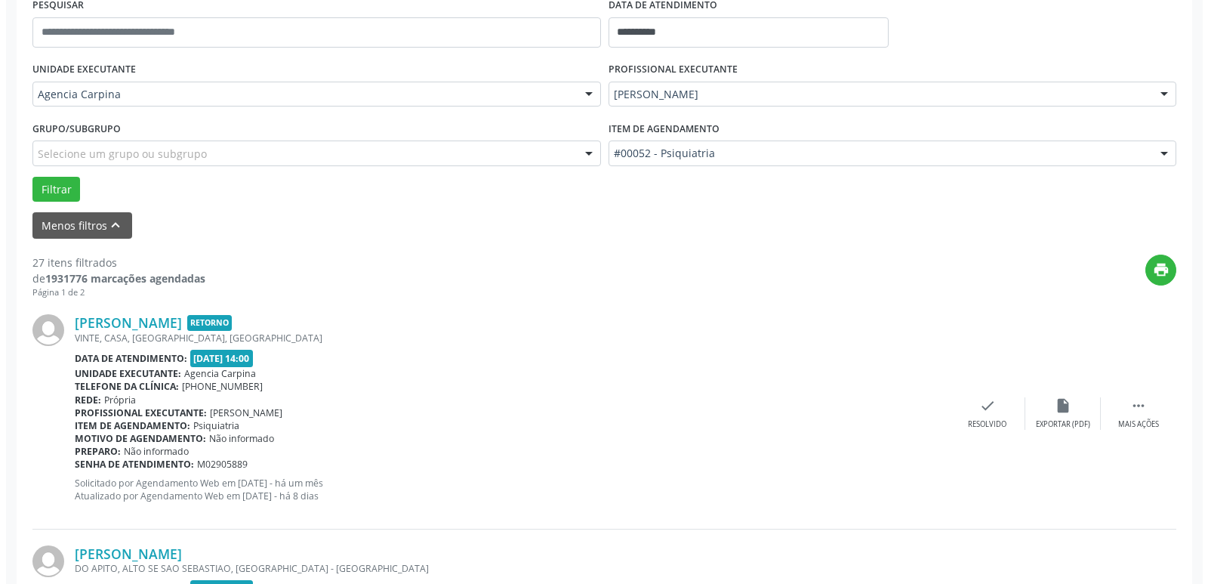
scroll to position [302, 0]
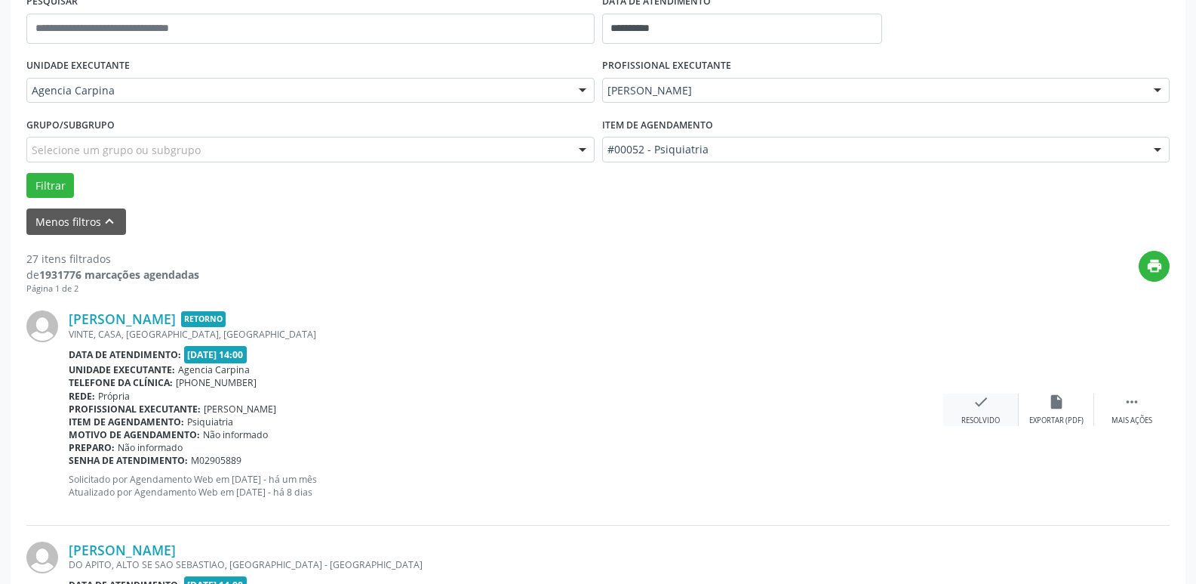
click at [984, 405] on icon "check" at bounding box center [981, 401] width 17 height 17
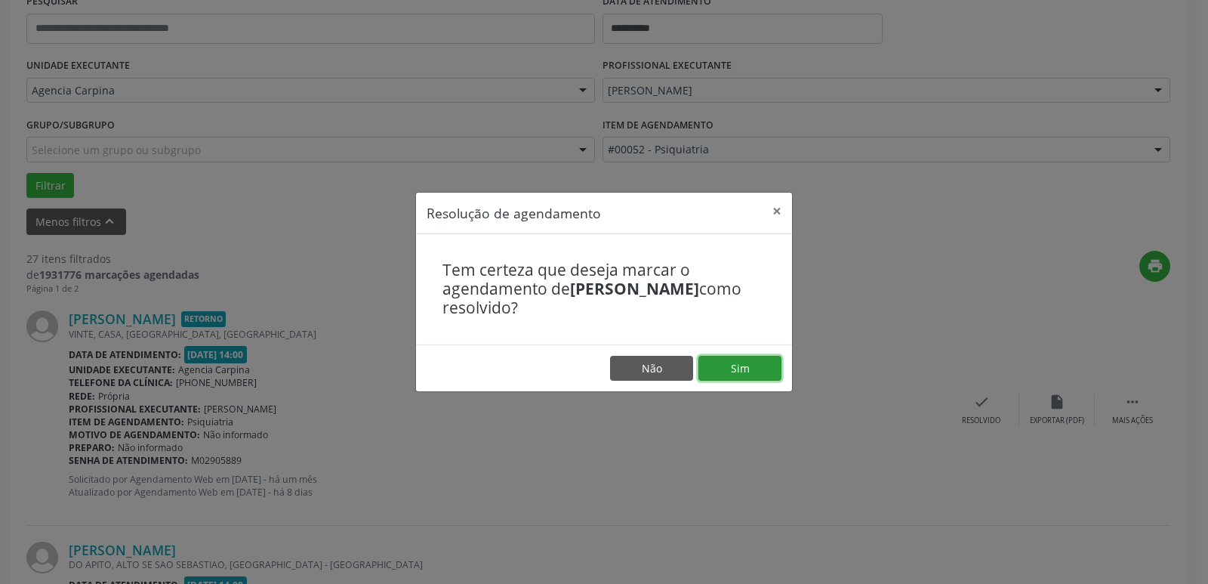
click at [746, 373] on button "Sim" at bounding box center [739, 369] width 83 height 26
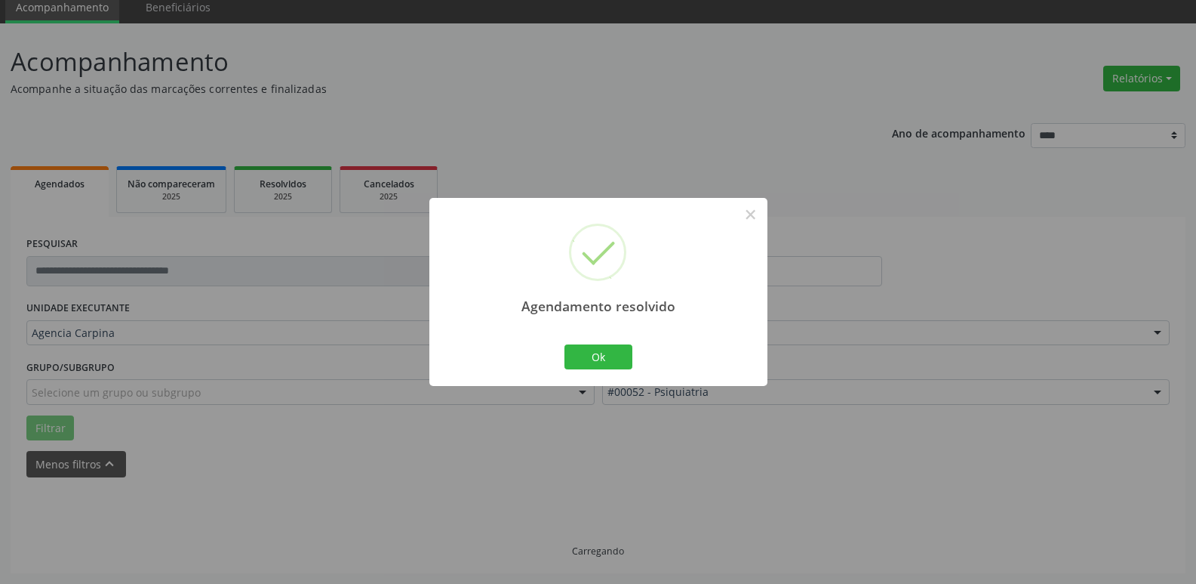
scroll to position [75, 0]
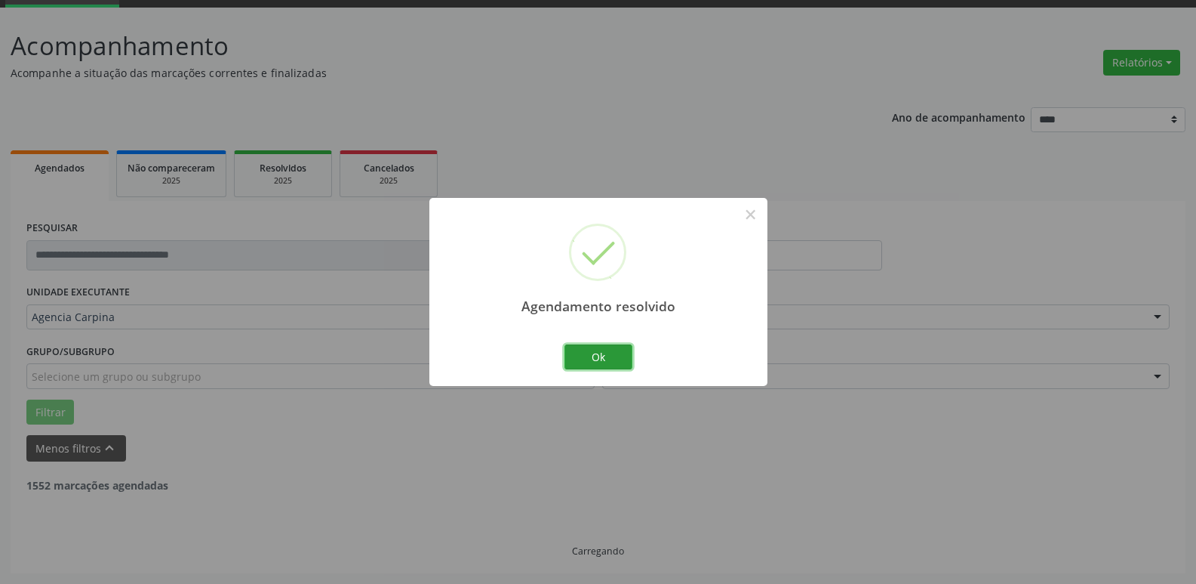
click at [614, 359] on button "Ok" at bounding box center [599, 357] width 68 height 26
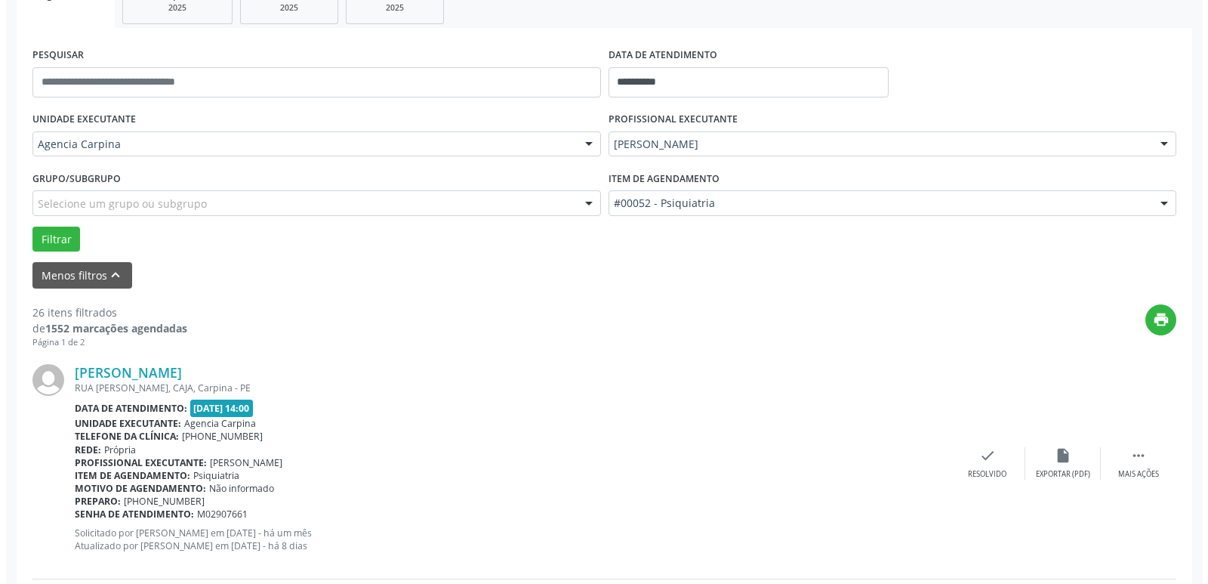
scroll to position [302, 0]
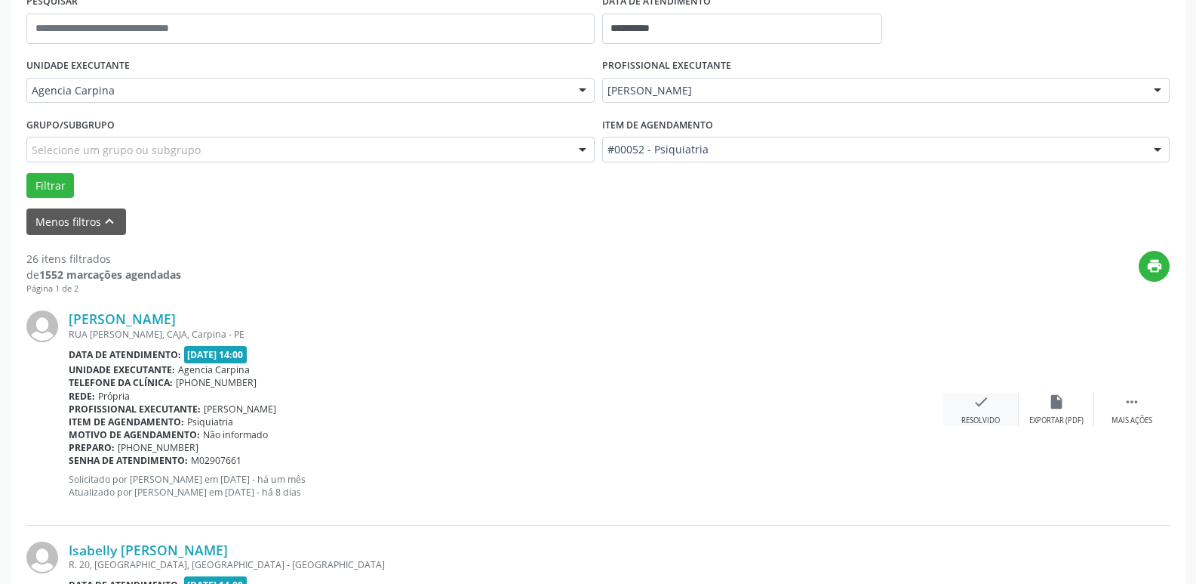
click at [975, 407] on icon "check" at bounding box center [981, 401] width 17 height 17
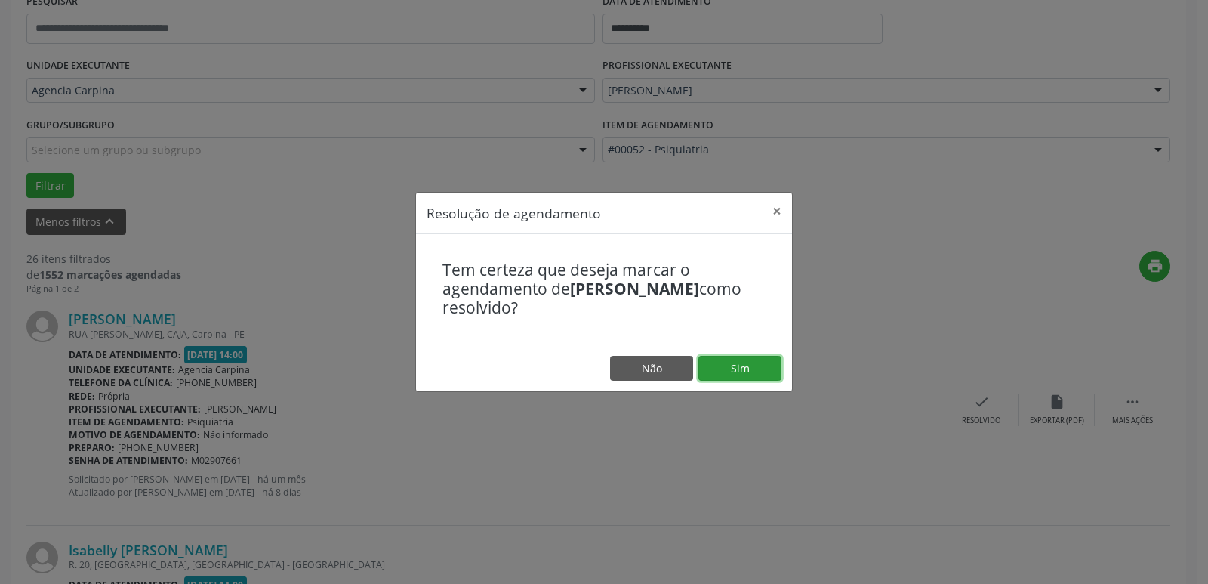
click at [745, 368] on button "Sim" at bounding box center [739, 369] width 83 height 26
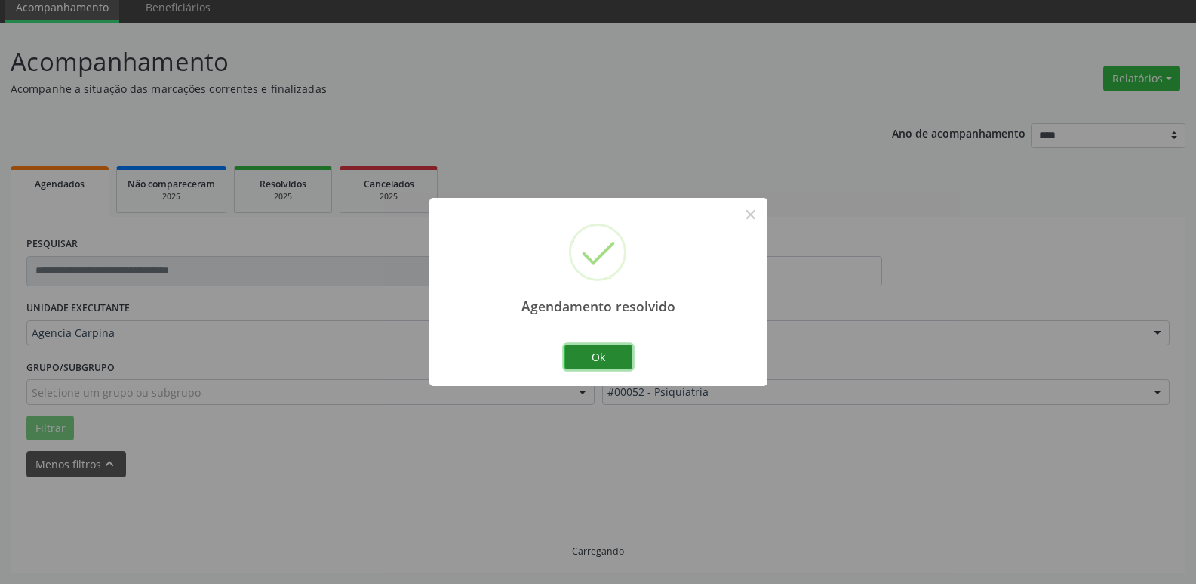
scroll to position [75, 0]
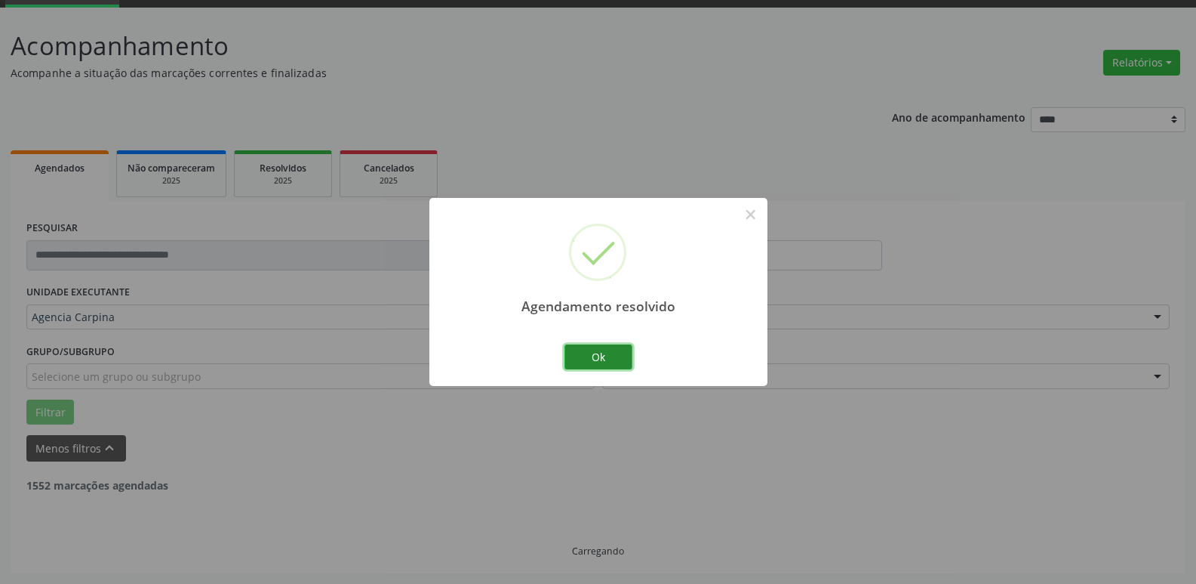
click at [624, 358] on button "Ok" at bounding box center [599, 357] width 68 height 26
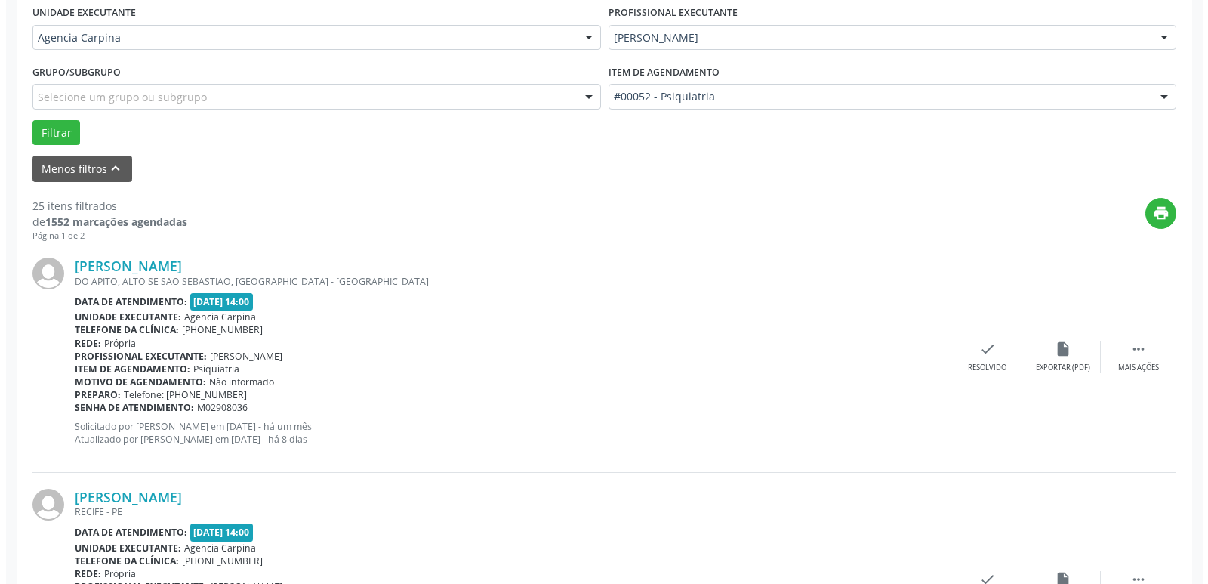
scroll to position [377, 0]
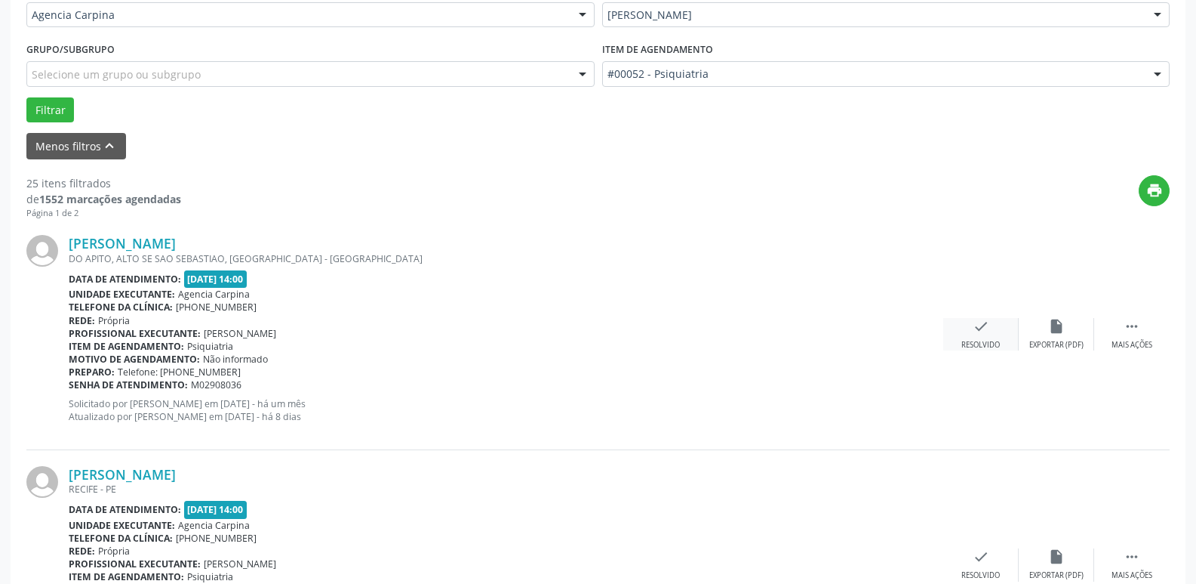
click at [972, 339] on div "check Resolvido" at bounding box center [981, 334] width 75 height 32
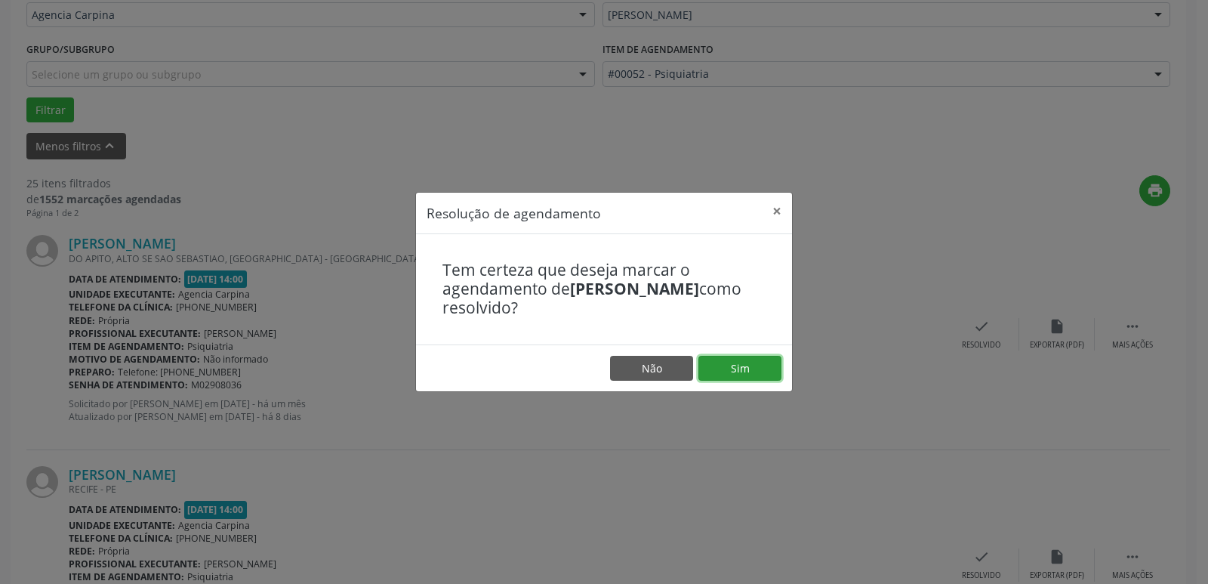
click at [753, 359] on button "Sim" at bounding box center [739, 369] width 83 height 26
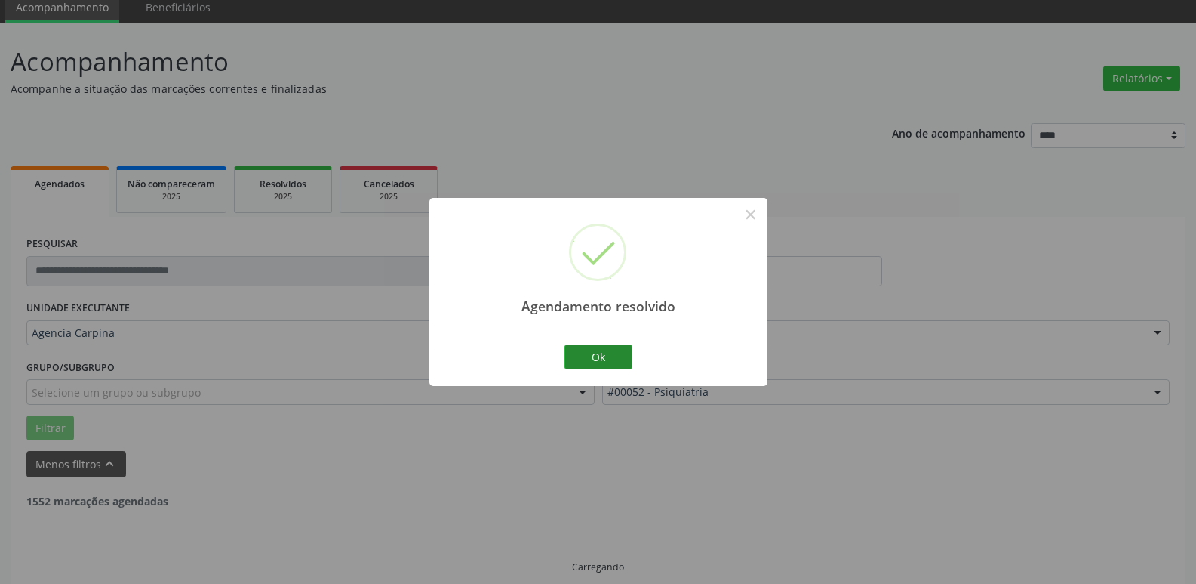
scroll to position [75, 0]
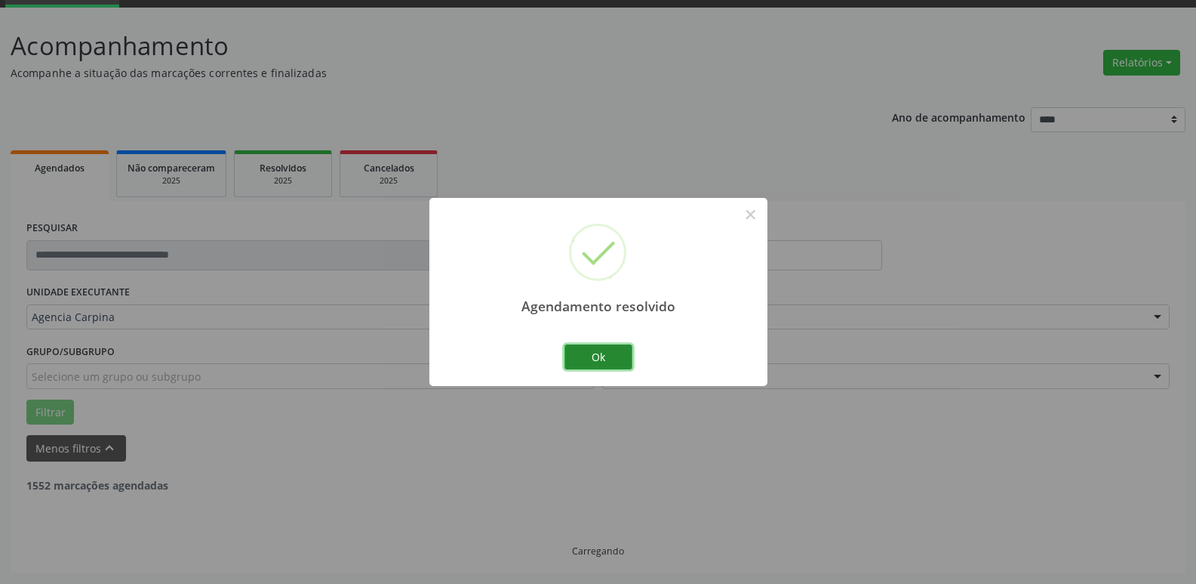
click at [609, 350] on button "Ok" at bounding box center [599, 357] width 68 height 26
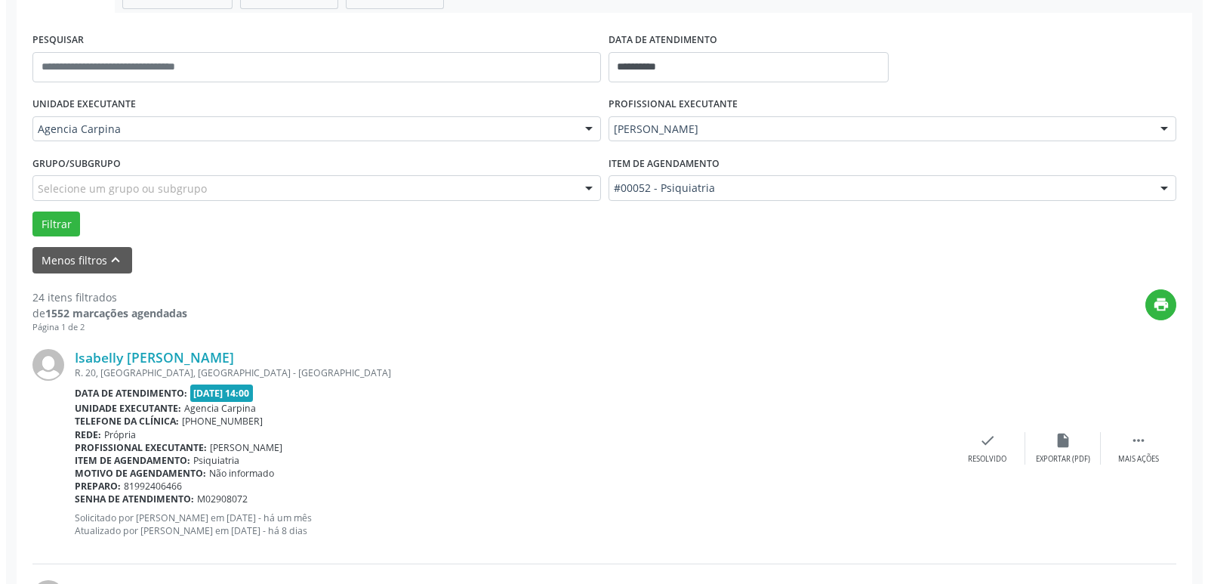
scroll to position [302, 0]
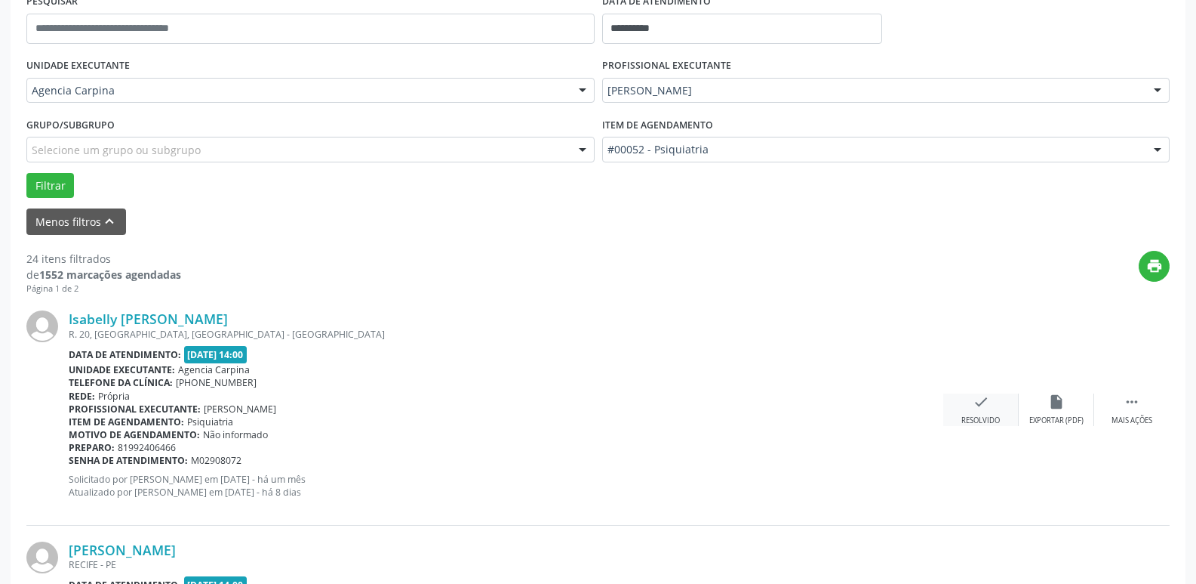
click at [976, 415] on div "Resolvido" at bounding box center [981, 420] width 38 height 11
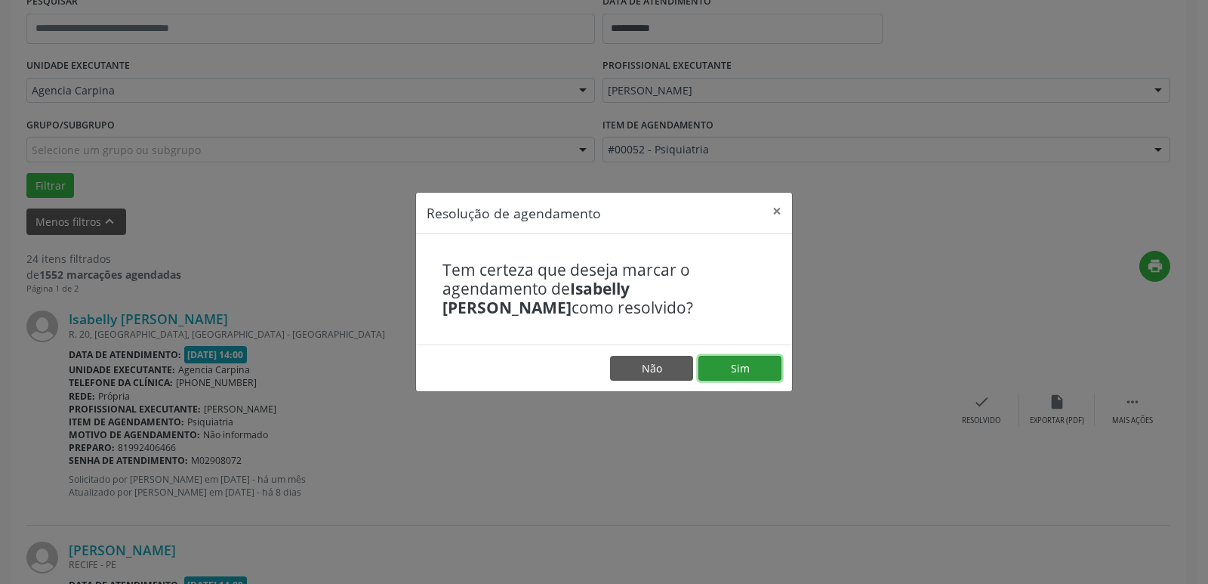
click at [747, 367] on button "Sim" at bounding box center [739, 369] width 83 height 26
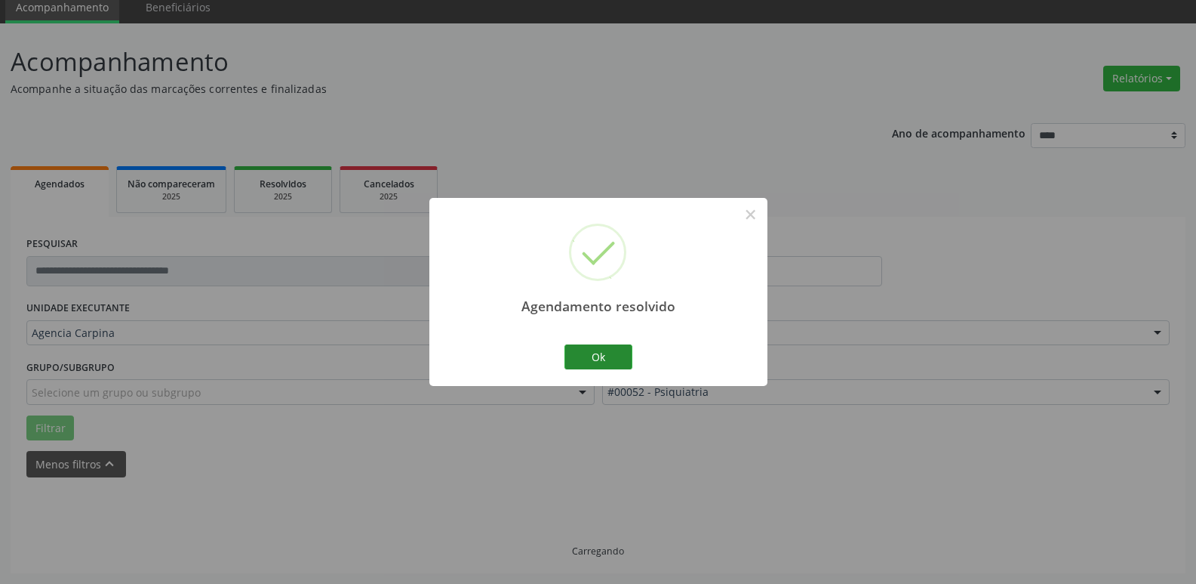
scroll to position [75, 0]
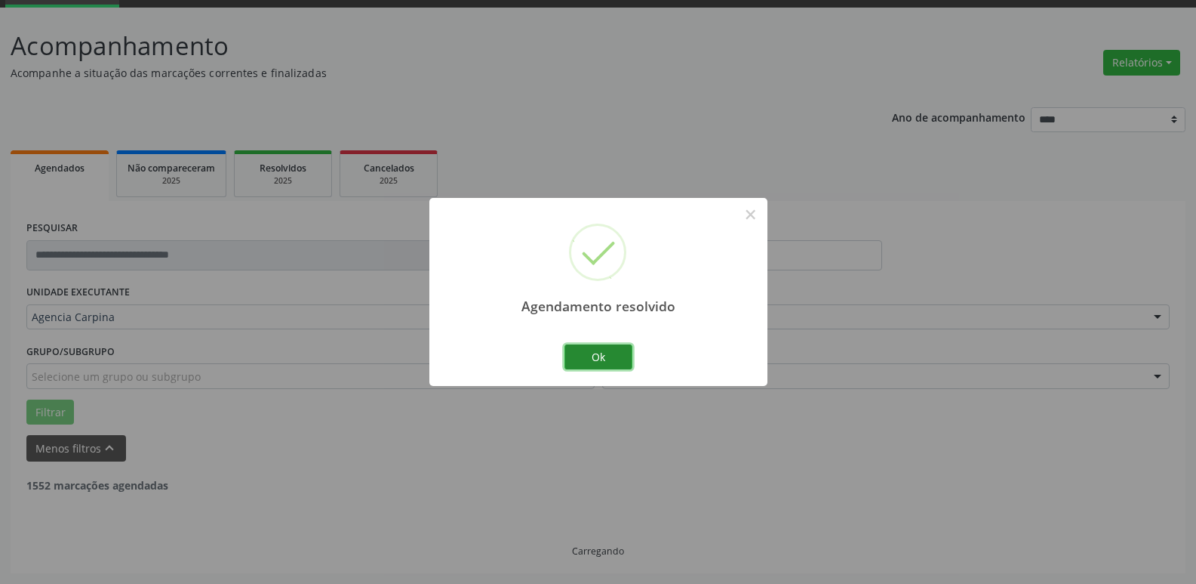
click at [596, 355] on button "Ok" at bounding box center [599, 357] width 68 height 26
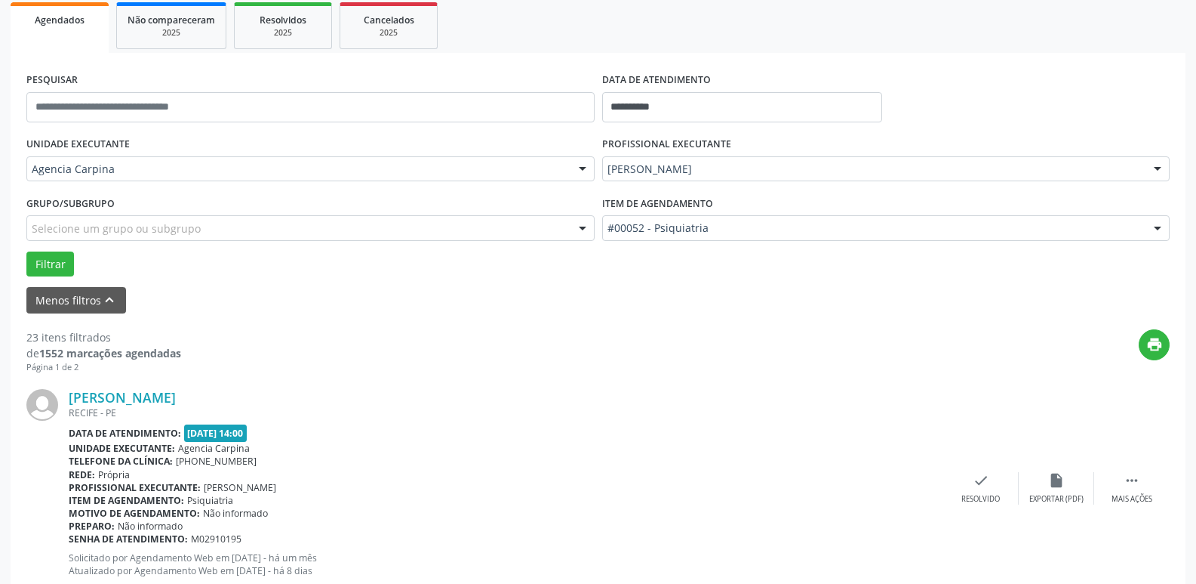
scroll to position [226, 0]
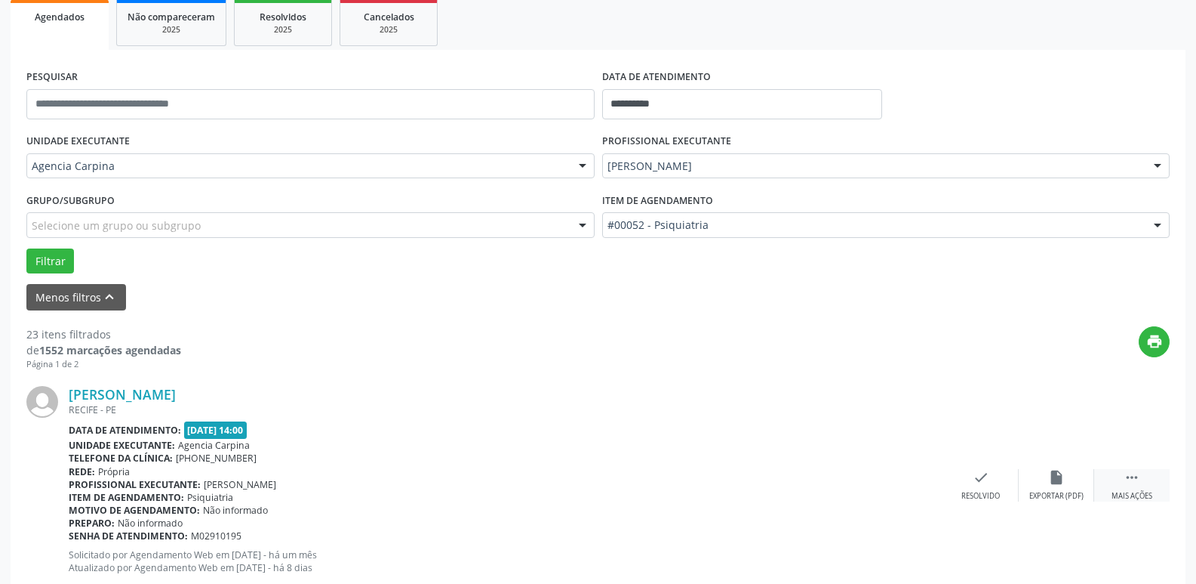
click at [1129, 482] on icon "" at bounding box center [1132, 477] width 17 height 17
click at [1055, 482] on icon "alarm_off" at bounding box center [1057, 477] width 17 height 17
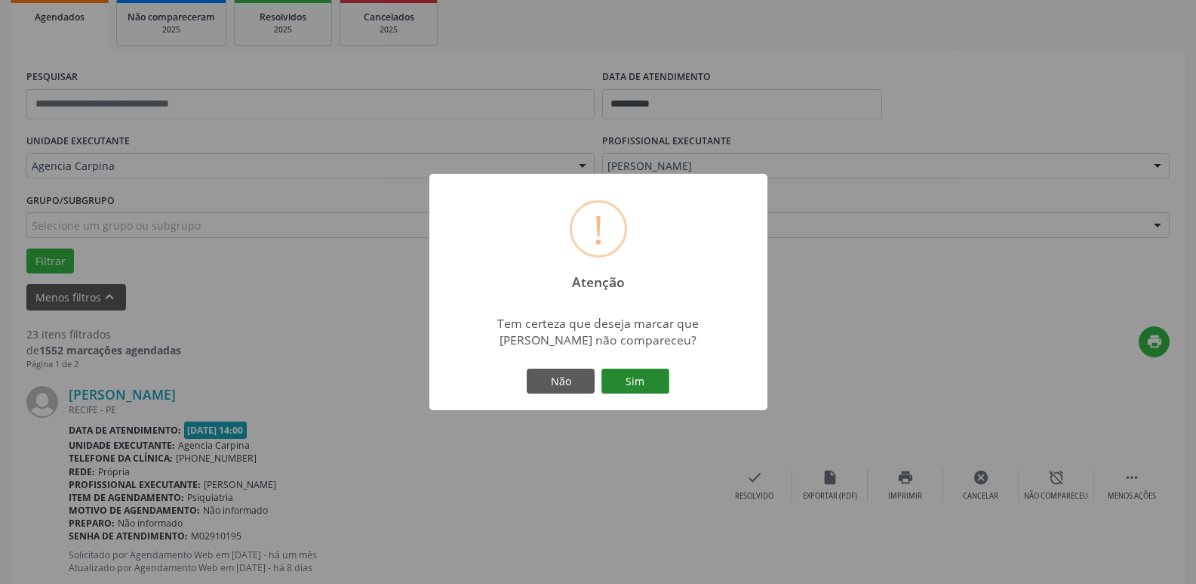
click at [655, 389] on button "Sim" at bounding box center [636, 381] width 68 height 26
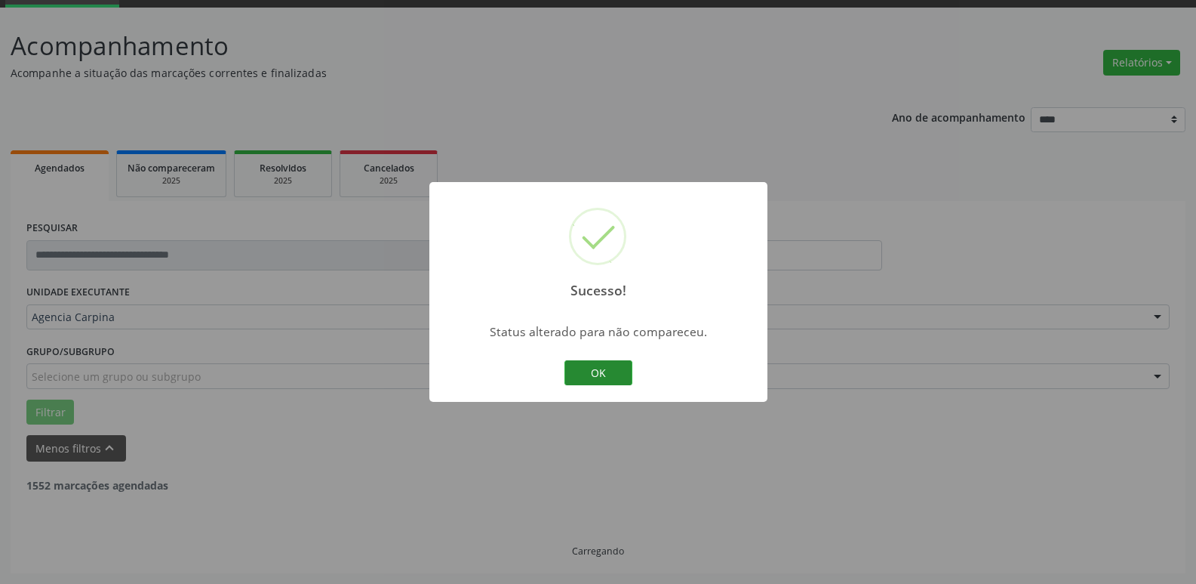
click at [616, 370] on button "OK" at bounding box center [599, 373] width 68 height 26
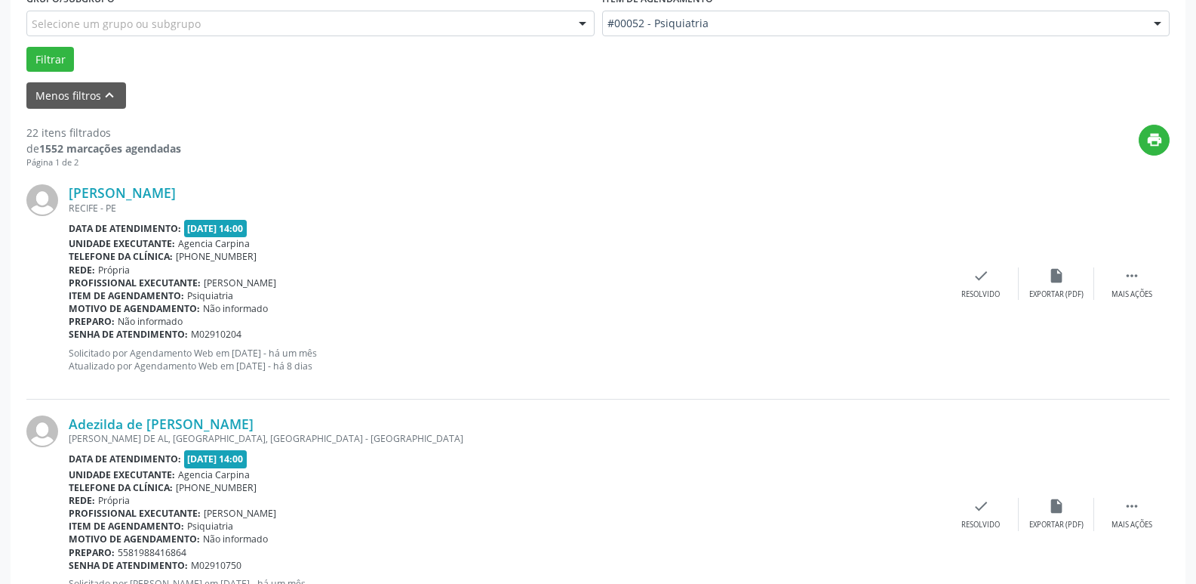
scroll to position [453, 0]
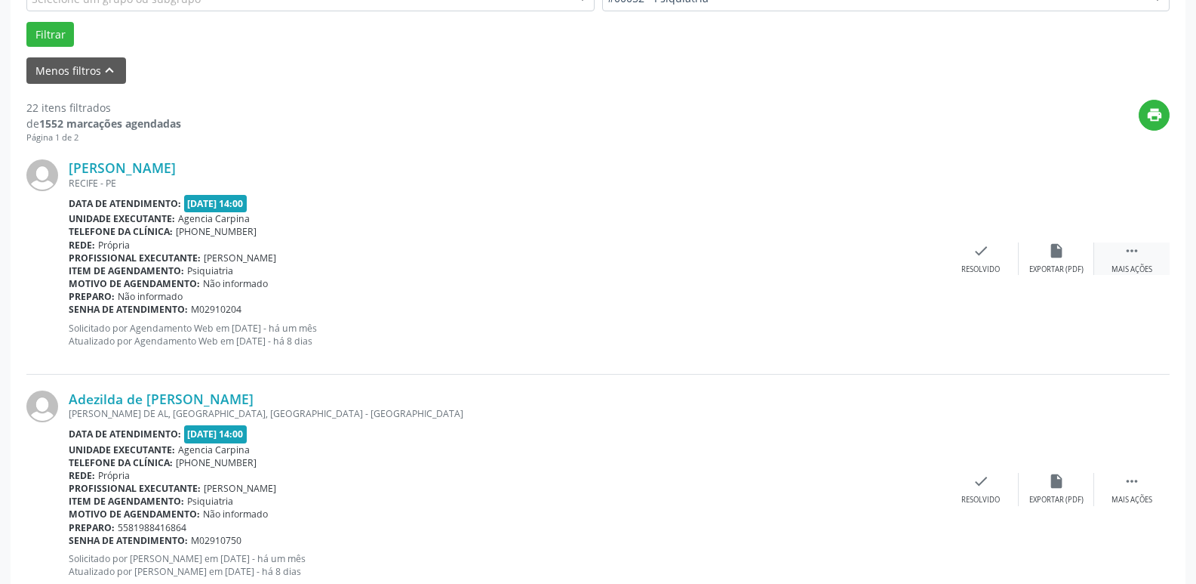
click at [1132, 256] on icon "" at bounding box center [1132, 250] width 17 height 17
click at [1055, 263] on div "alarm_off Não compareceu" at bounding box center [1056, 258] width 75 height 32
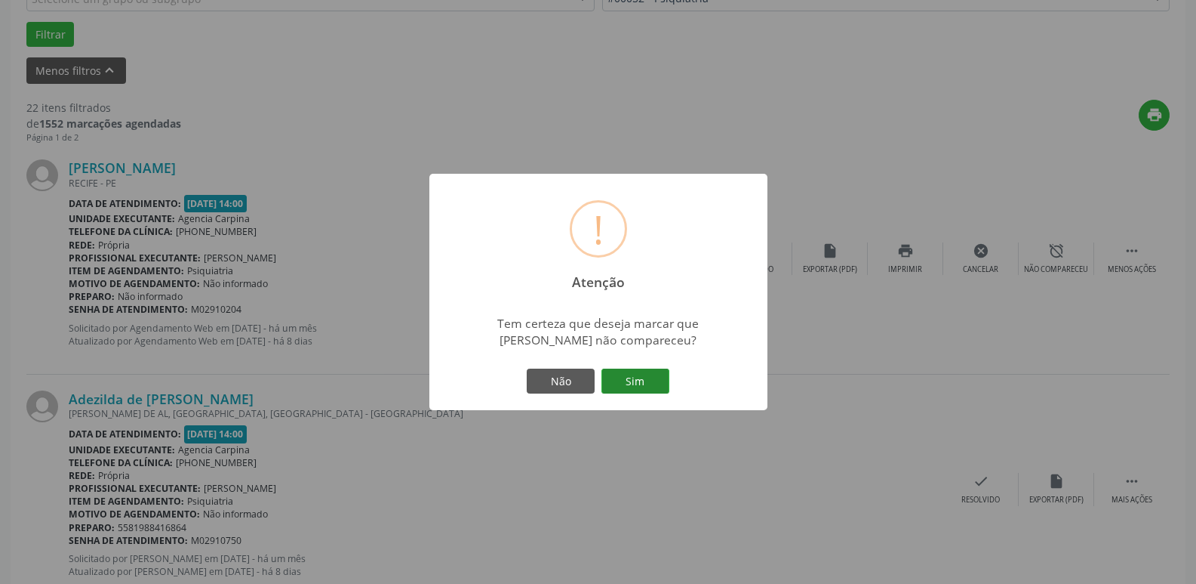
click at [652, 387] on button "Sim" at bounding box center [636, 381] width 68 height 26
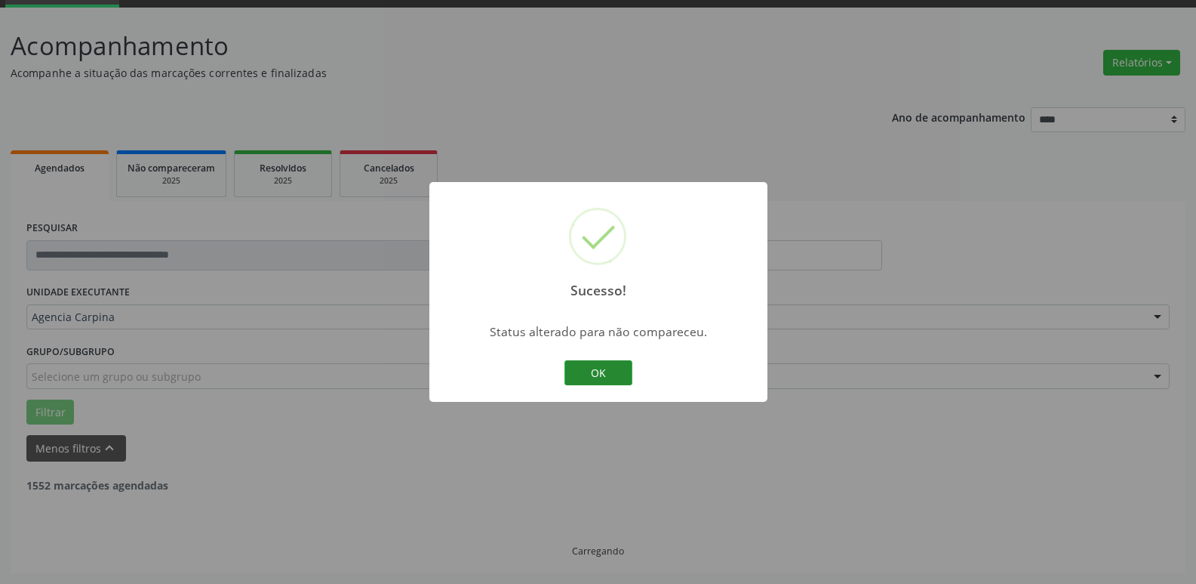
click at [615, 368] on button "OK" at bounding box center [599, 373] width 68 height 26
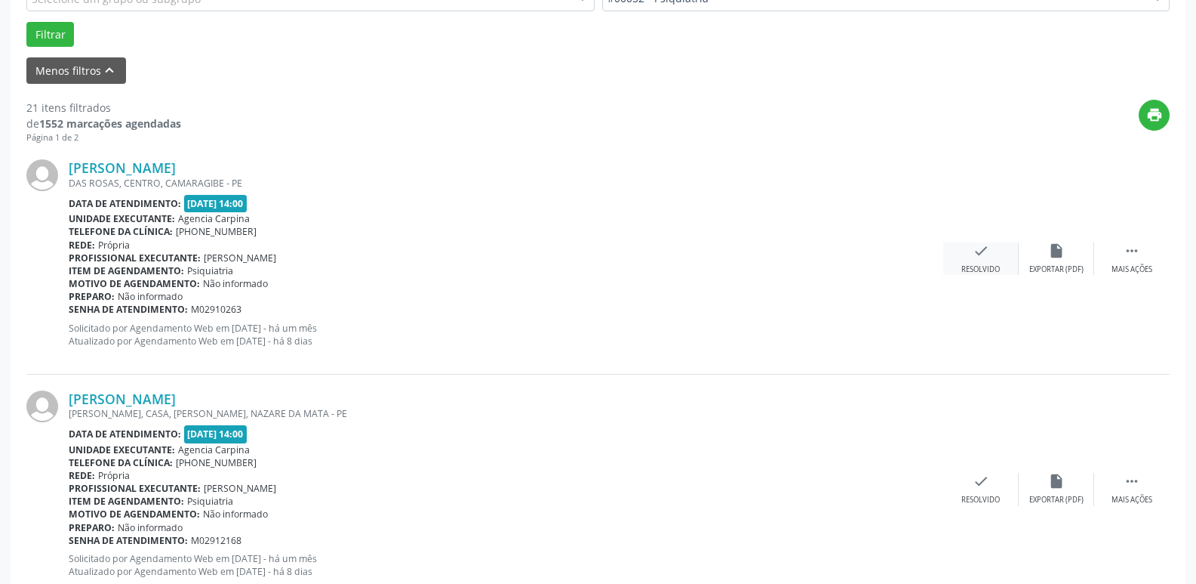
click at [980, 257] on icon "check" at bounding box center [981, 250] width 17 height 17
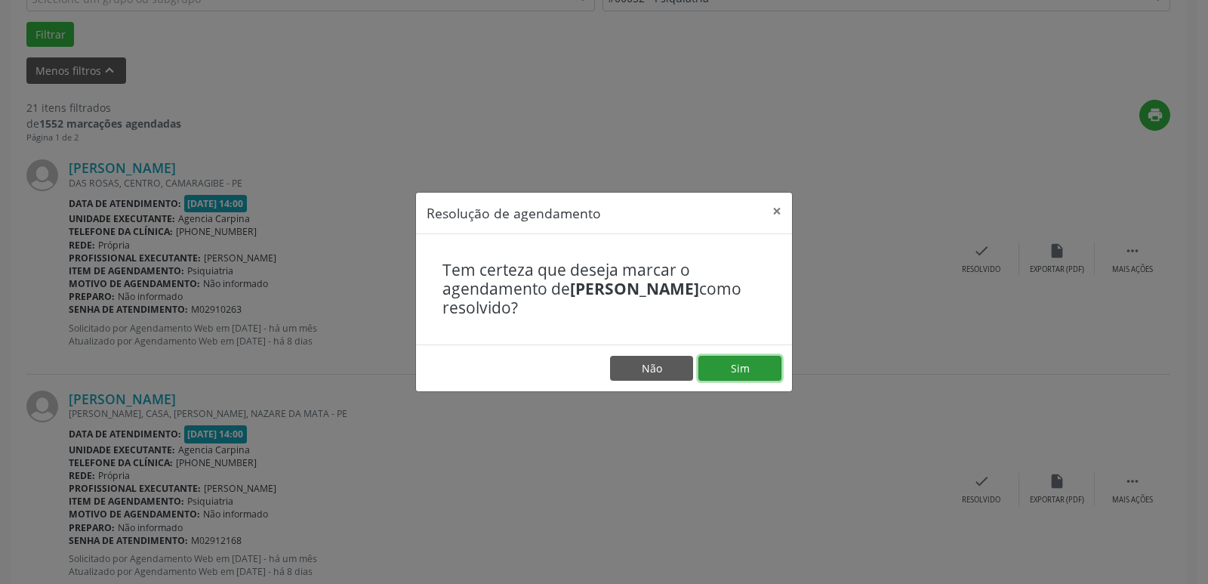
click at [731, 371] on button "Sim" at bounding box center [739, 369] width 83 height 26
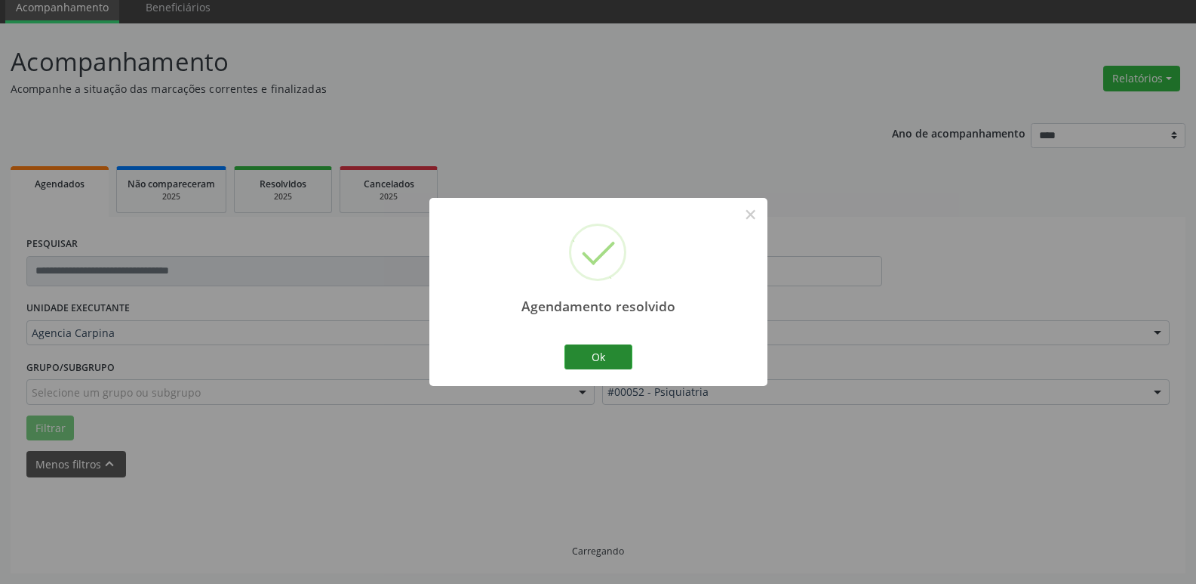
scroll to position [75, 0]
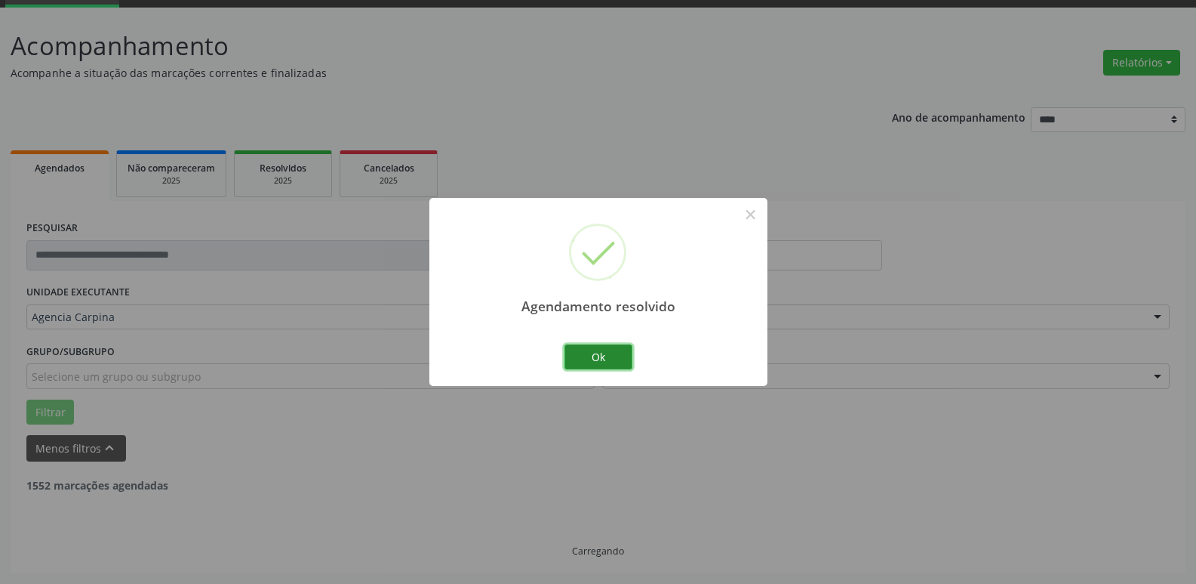
click at [611, 353] on button "Ok" at bounding box center [599, 357] width 68 height 26
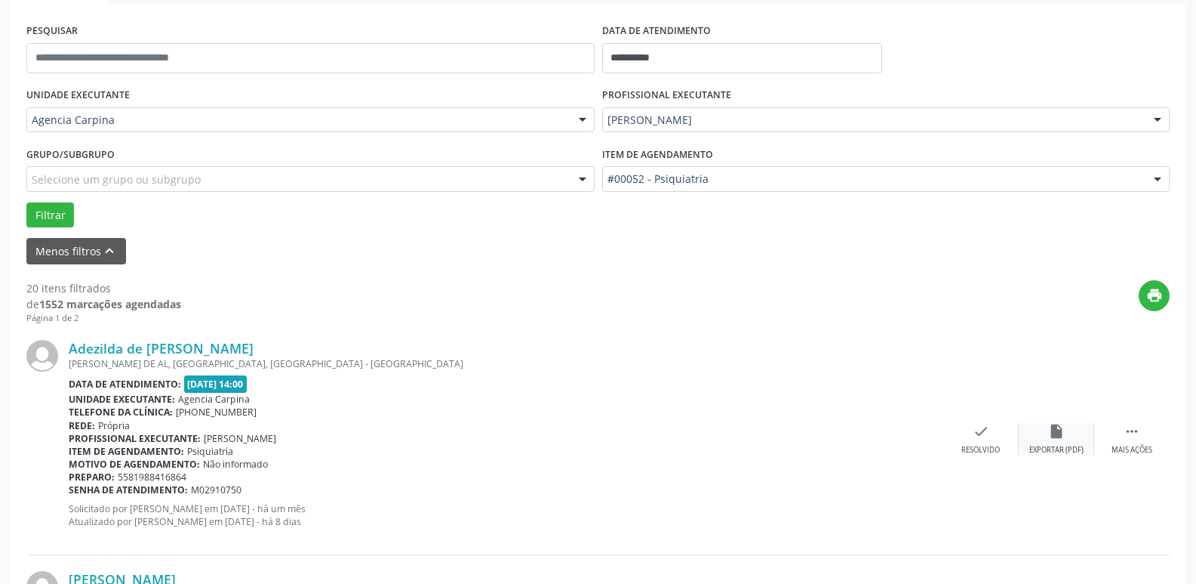
scroll to position [302, 0]
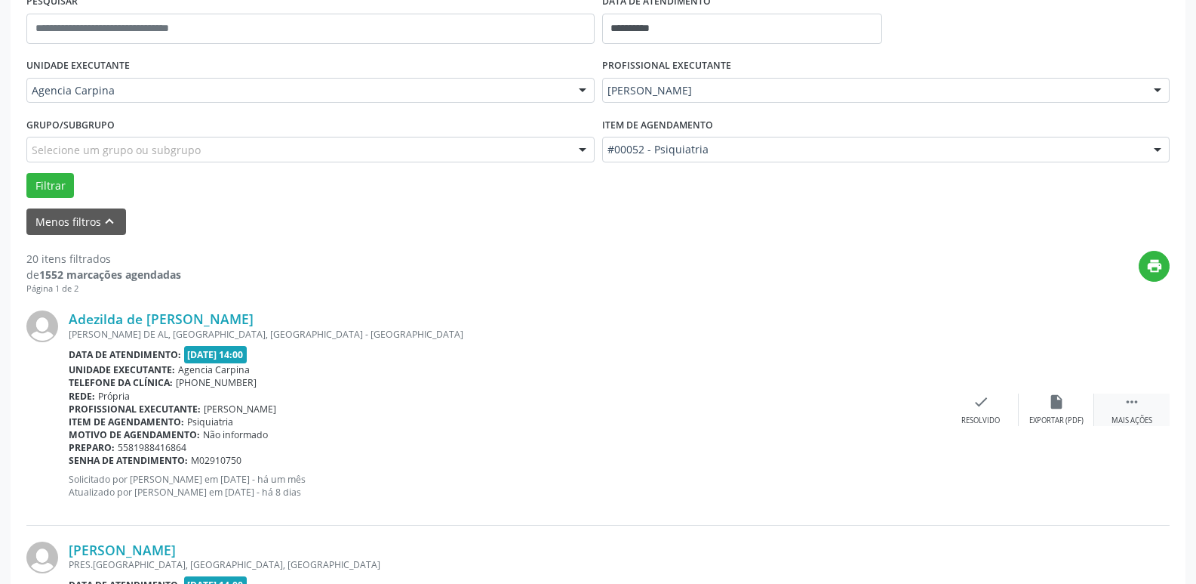
click at [1135, 402] on icon "" at bounding box center [1132, 401] width 17 height 17
click at [1065, 411] on div "alarm_off Não compareceu" at bounding box center [1056, 409] width 75 height 32
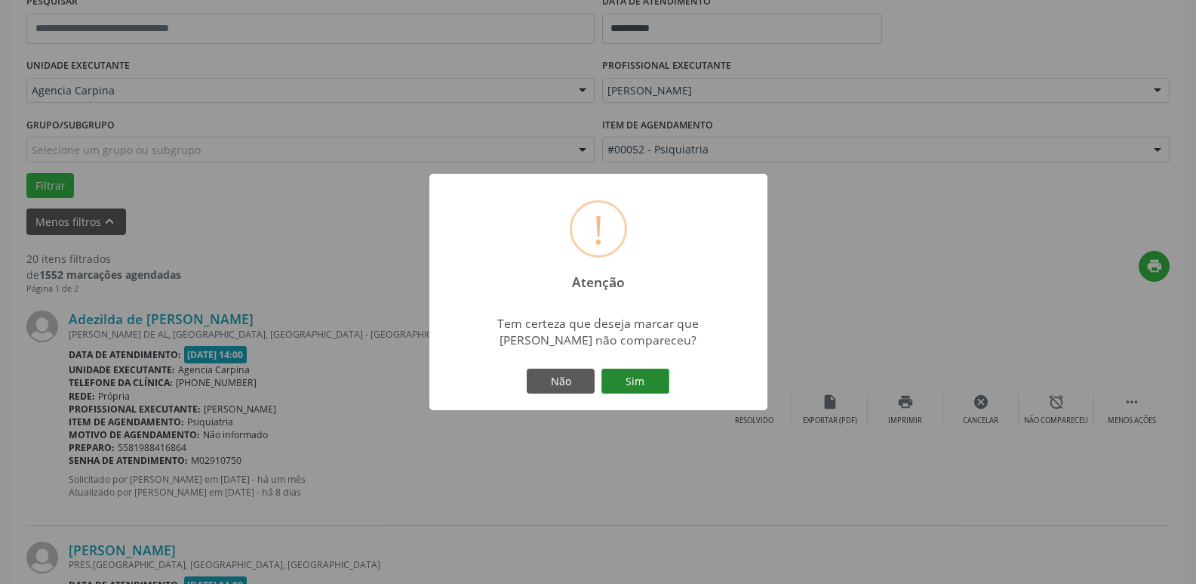
click at [655, 381] on button "Sim" at bounding box center [636, 381] width 68 height 26
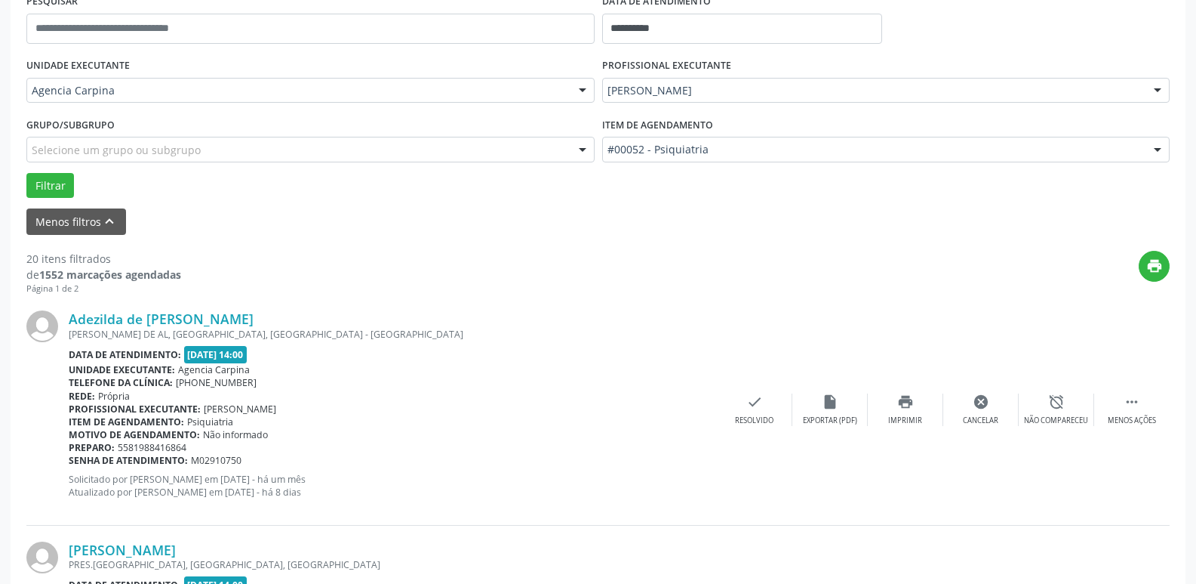
scroll to position [75, 0]
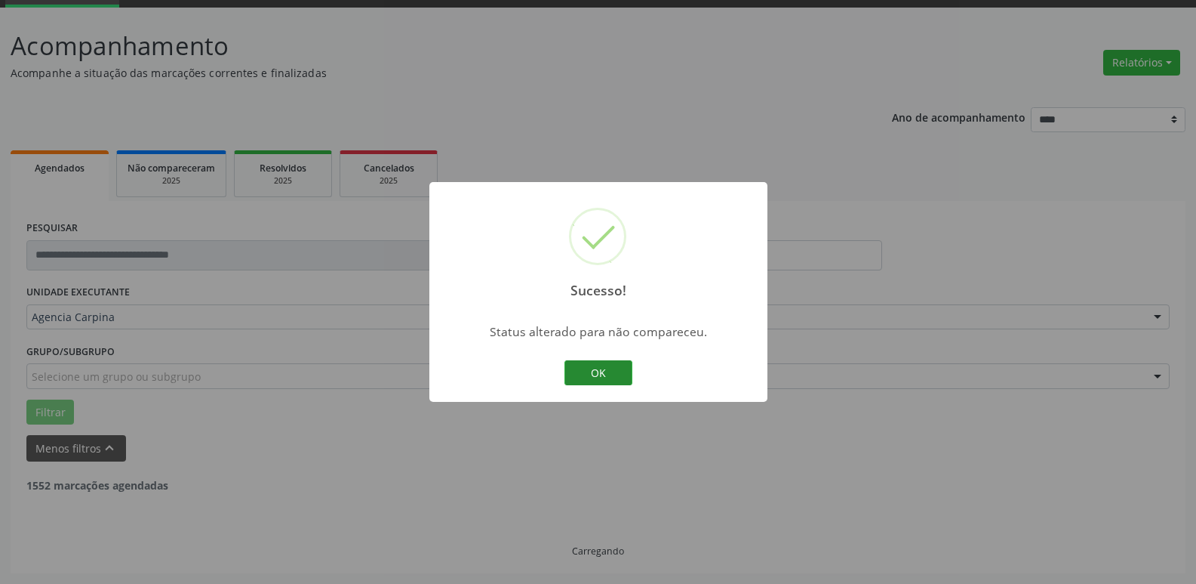
click at [620, 377] on button "OK" at bounding box center [599, 373] width 68 height 26
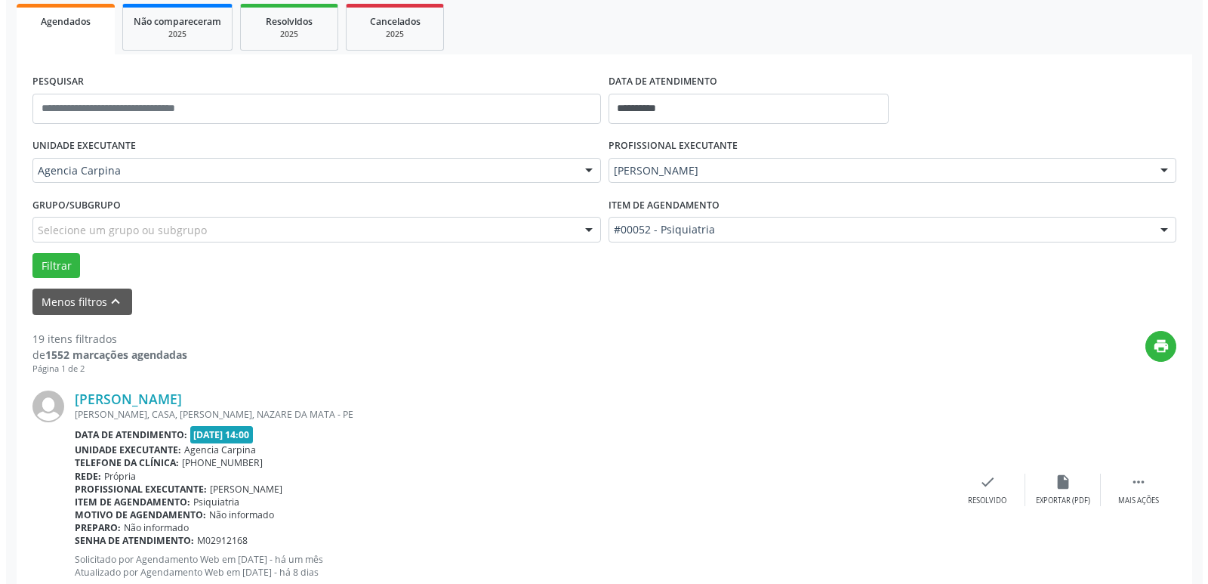
scroll to position [226, 0]
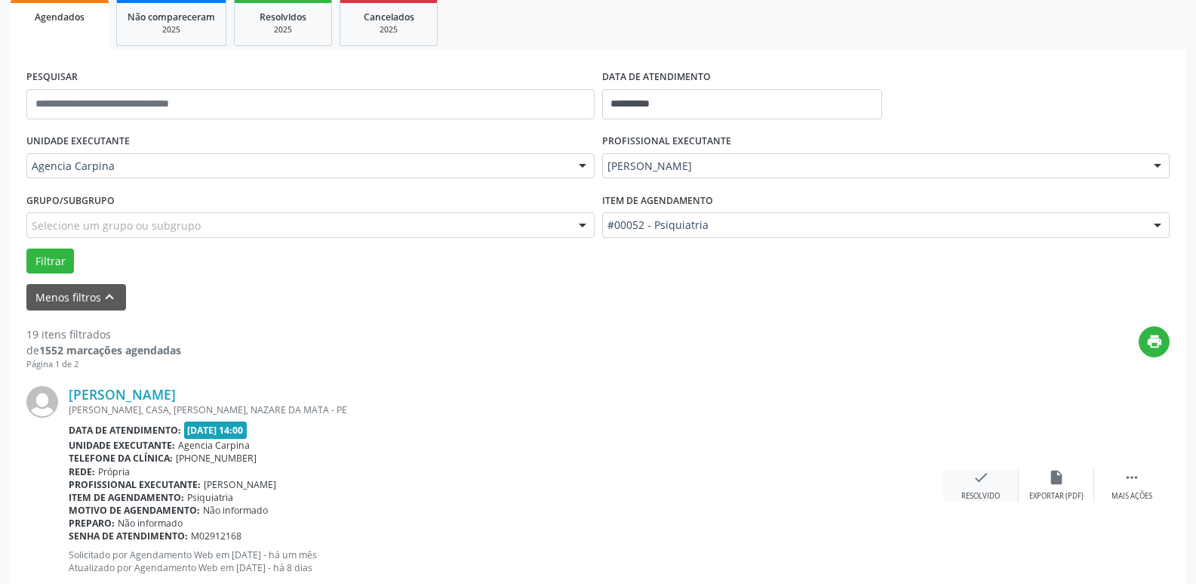
click at [980, 482] on icon "check" at bounding box center [981, 477] width 17 height 17
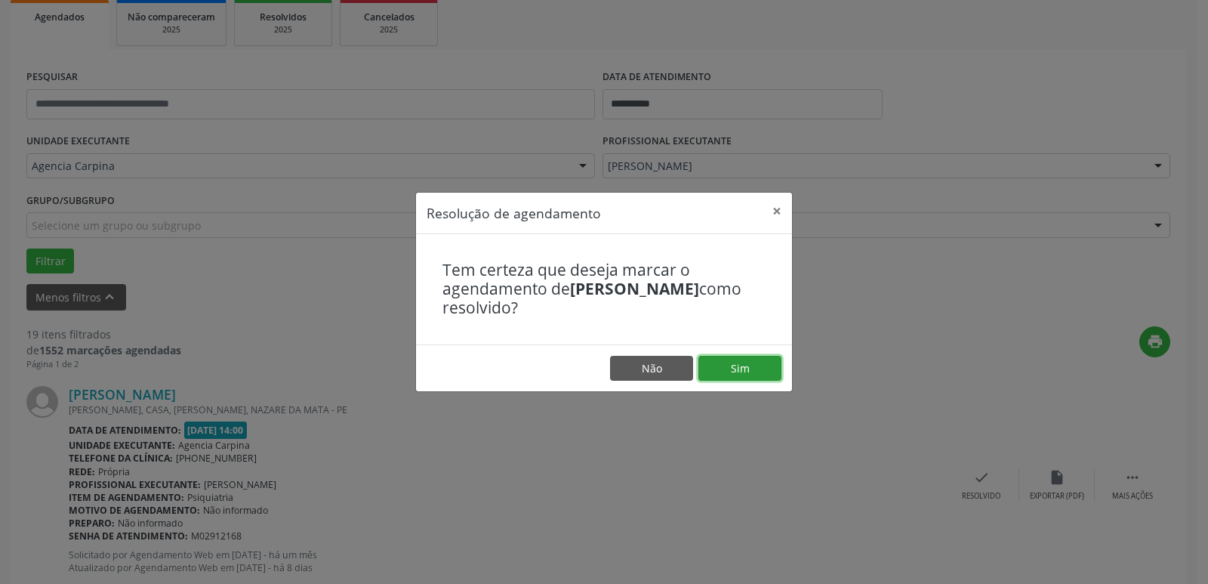
click at [761, 375] on button "Sim" at bounding box center [739, 369] width 83 height 26
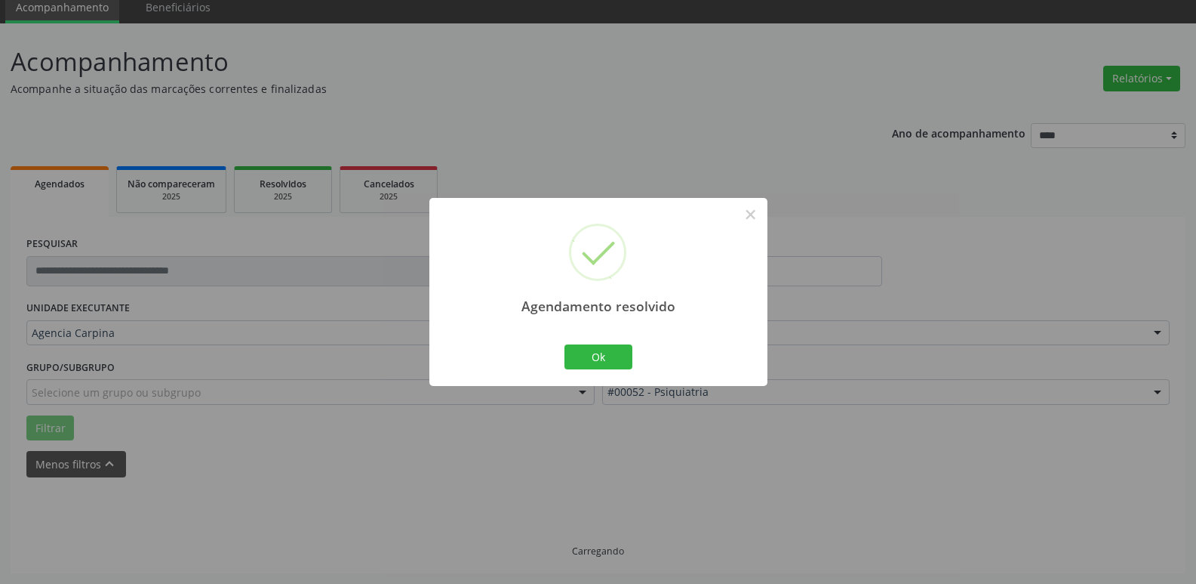
scroll to position [75, 0]
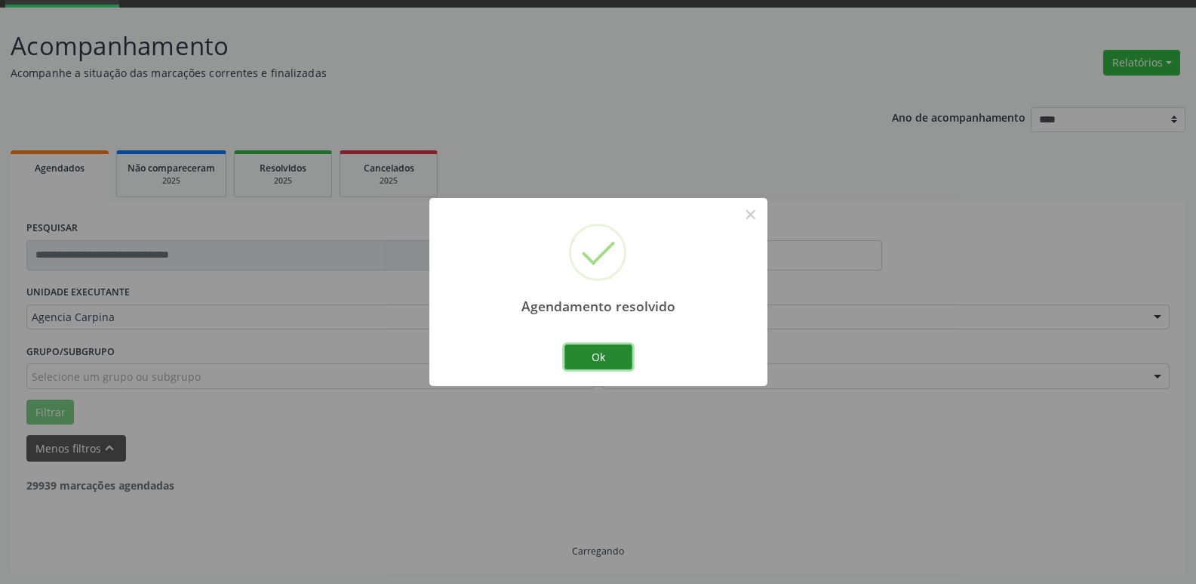
click at [617, 361] on button "Ok" at bounding box center [599, 357] width 68 height 26
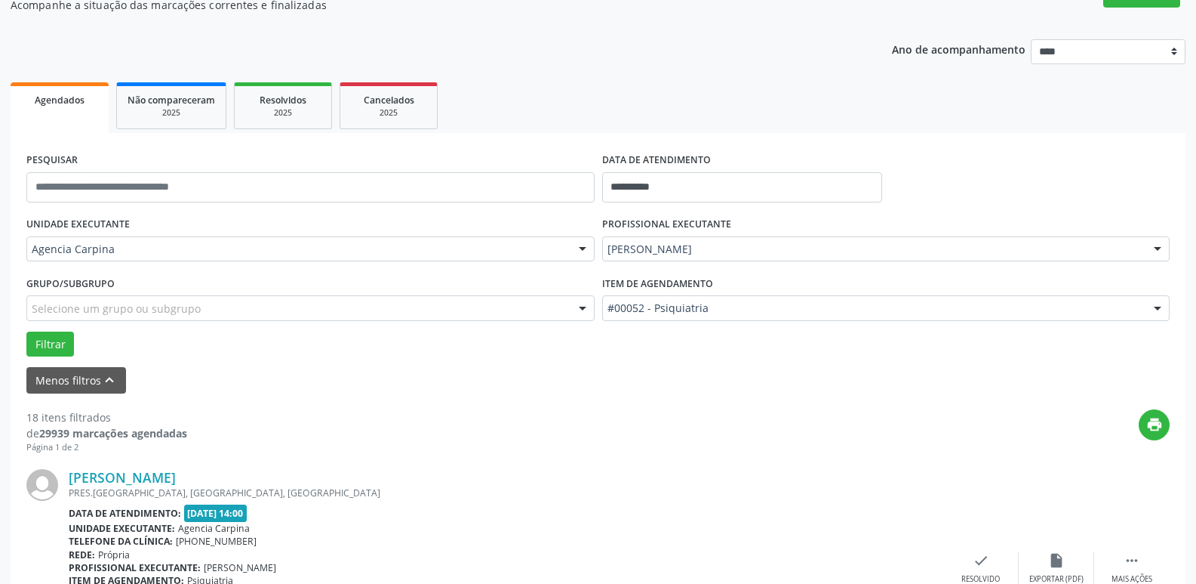
scroll to position [226, 0]
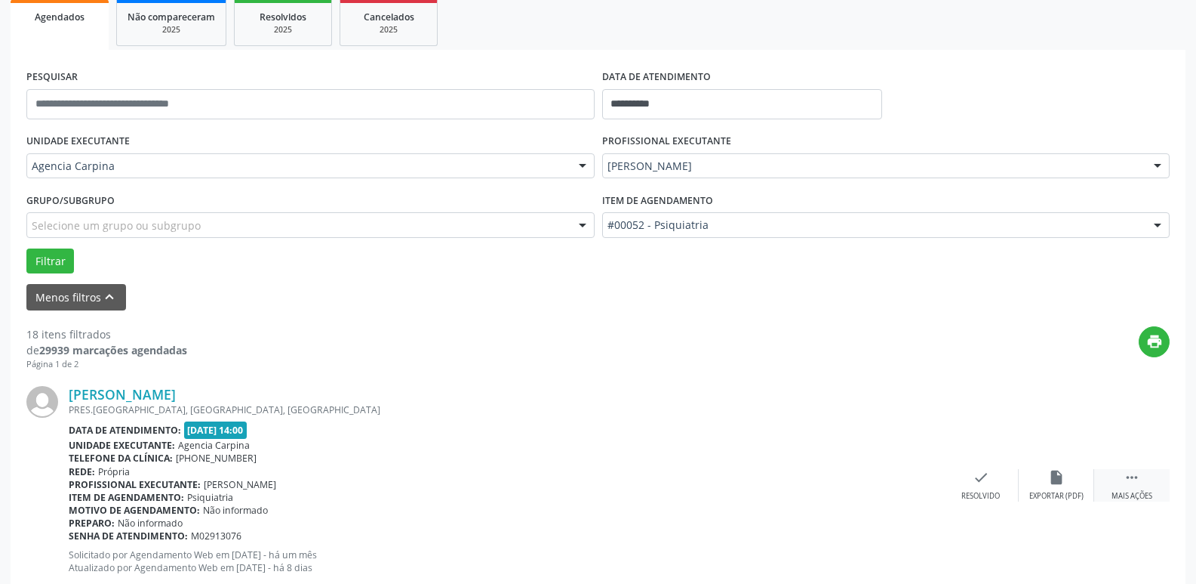
click at [1129, 482] on icon "" at bounding box center [1132, 477] width 17 height 17
click at [1049, 476] on icon "alarm_off" at bounding box center [1057, 477] width 17 height 17
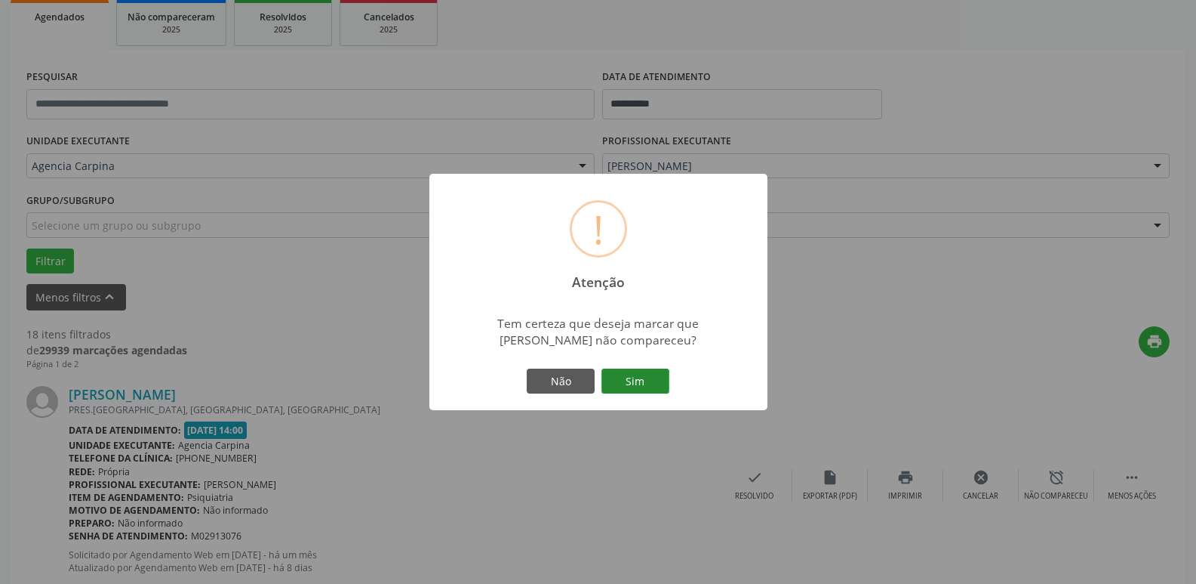
click at [630, 390] on button "Sim" at bounding box center [636, 381] width 68 height 26
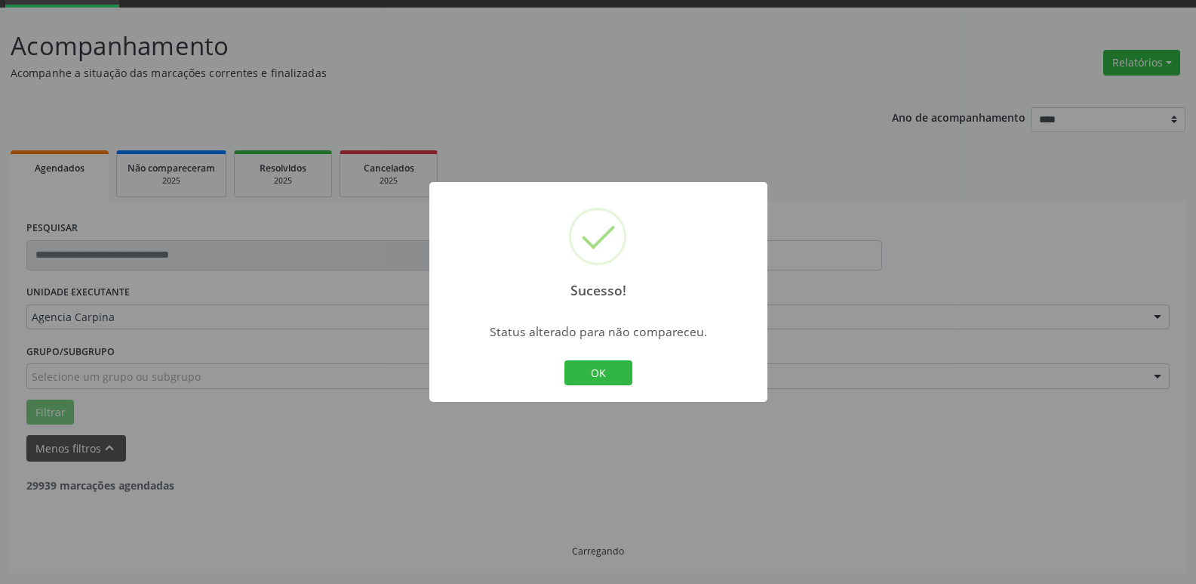
scroll to position [75, 0]
click at [595, 368] on button "OK" at bounding box center [599, 373] width 68 height 26
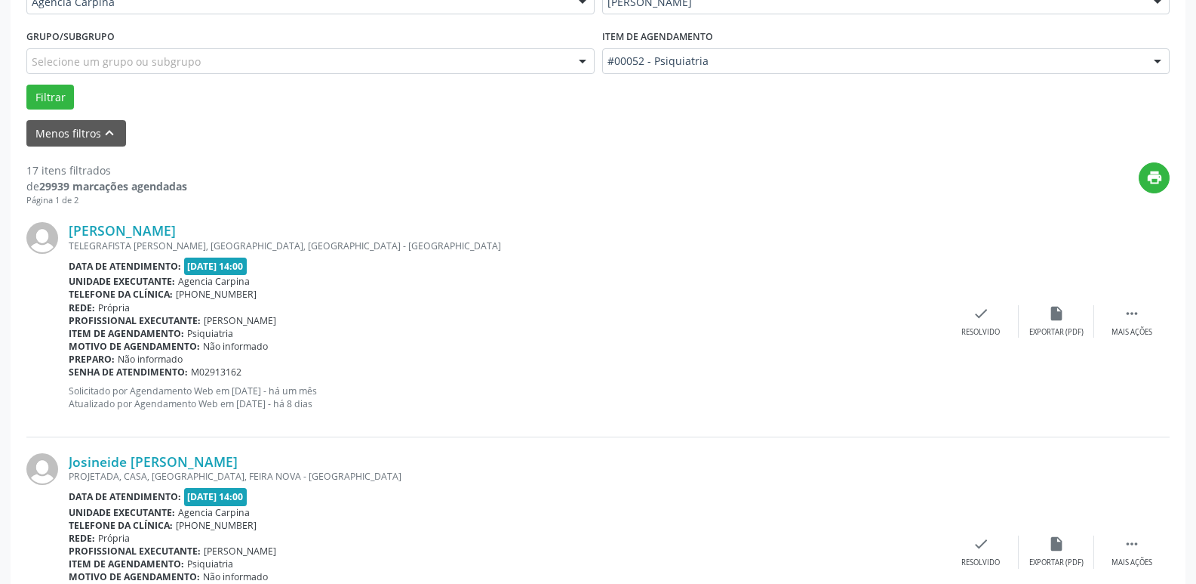
scroll to position [453, 0]
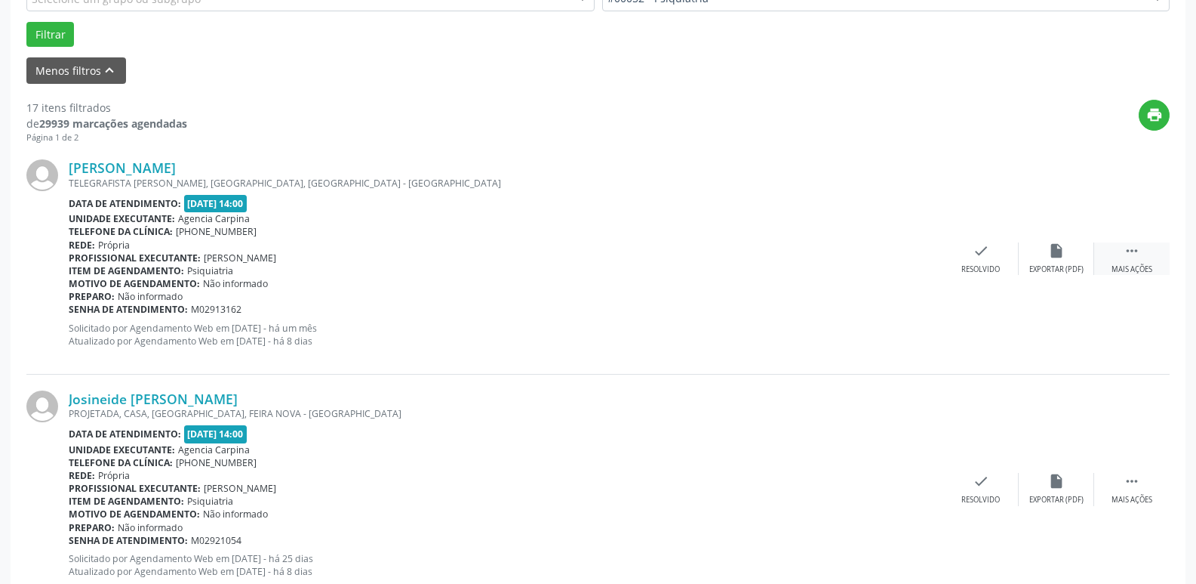
click at [1133, 251] on icon "" at bounding box center [1132, 250] width 17 height 17
click at [1061, 257] on icon "alarm_off" at bounding box center [1057, 250] width 17 height 17
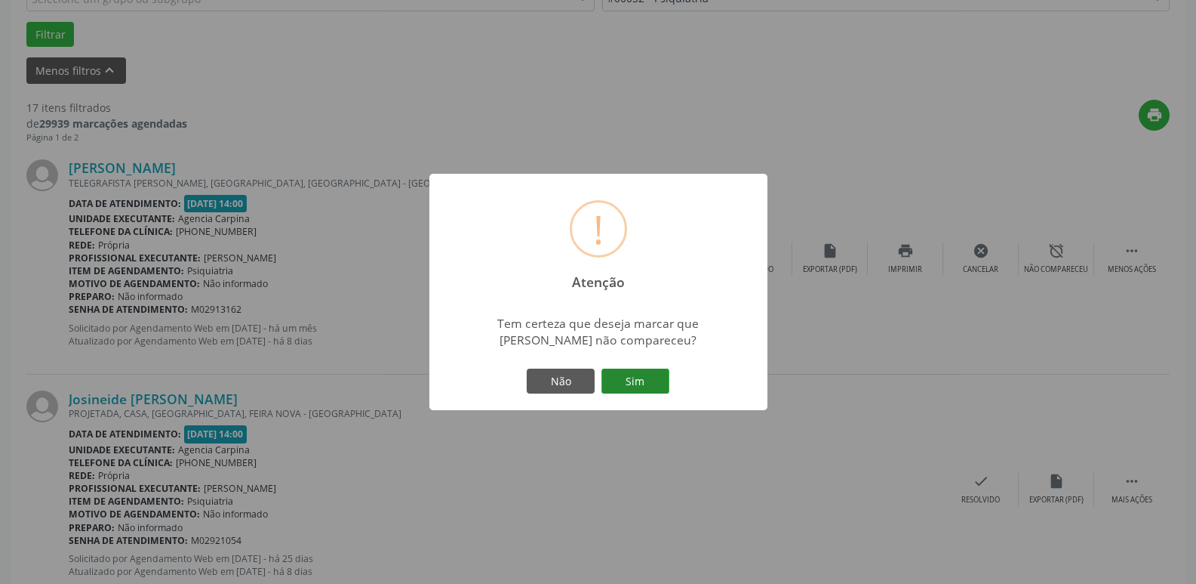
click at [641, 384] on button "Sim" at bounding box center [636, 381] width 68 height 26
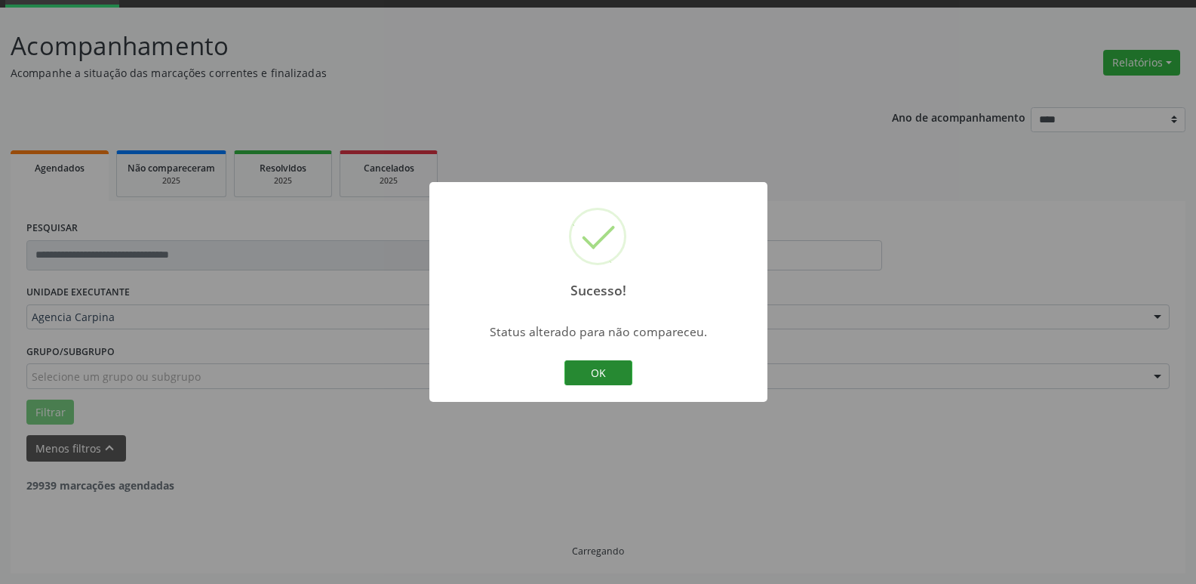
click at [602, 373] on button "OK" at bounding box center [599, 373] width 68 height 26
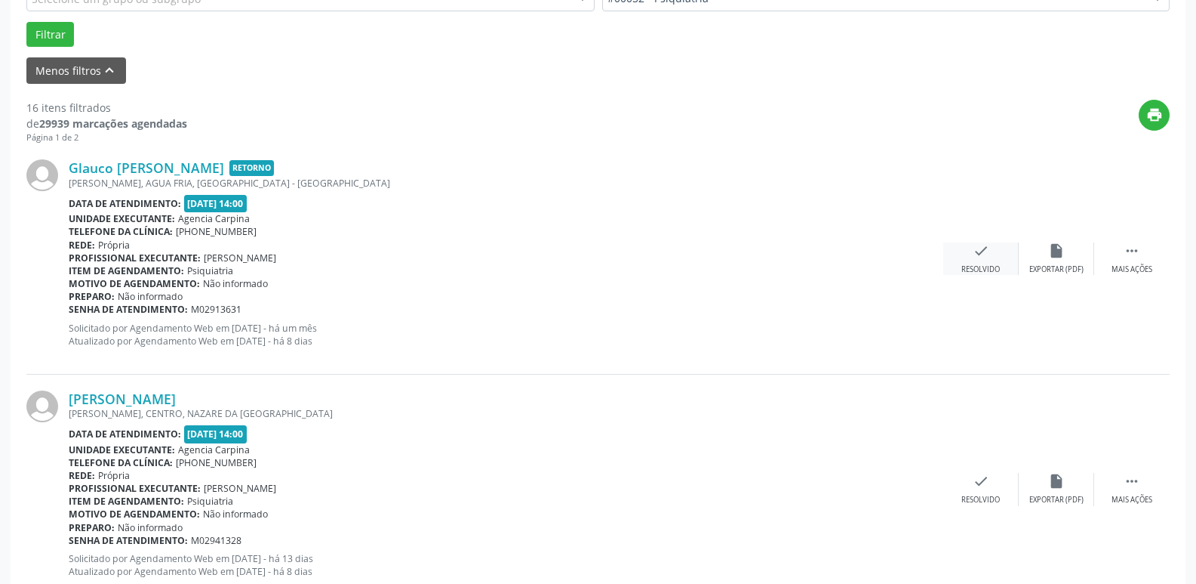
click at [980, 260] on div "check Resolvido" at bounding box center [981, 258] width 75 height 32
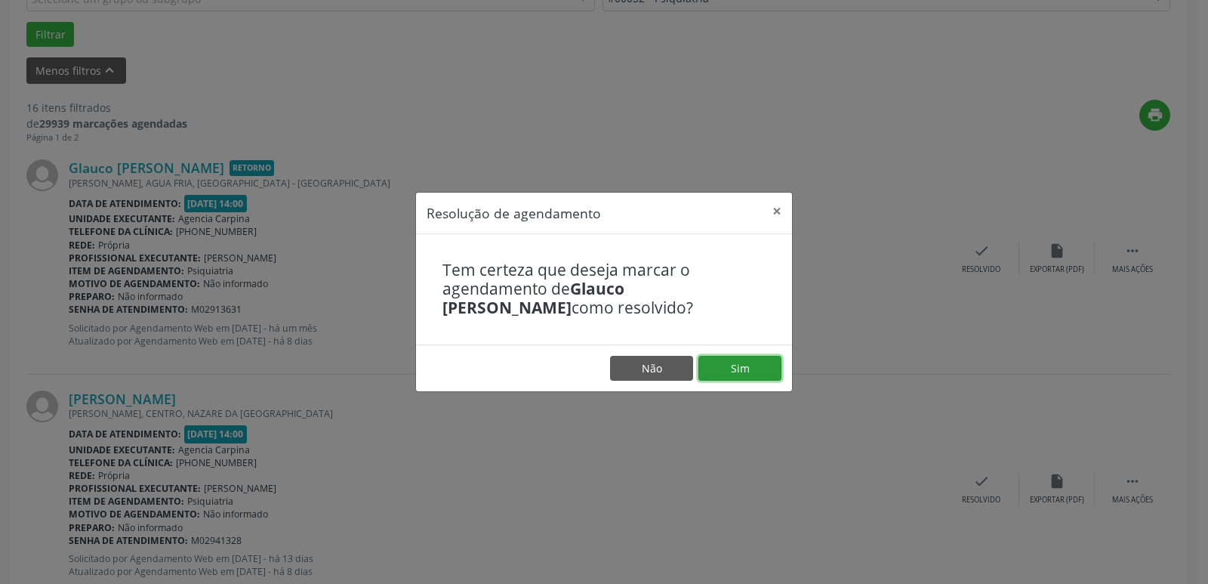
click at [756, 375] on button "Sim" at bounding box center [739, 369] width 83 height 26
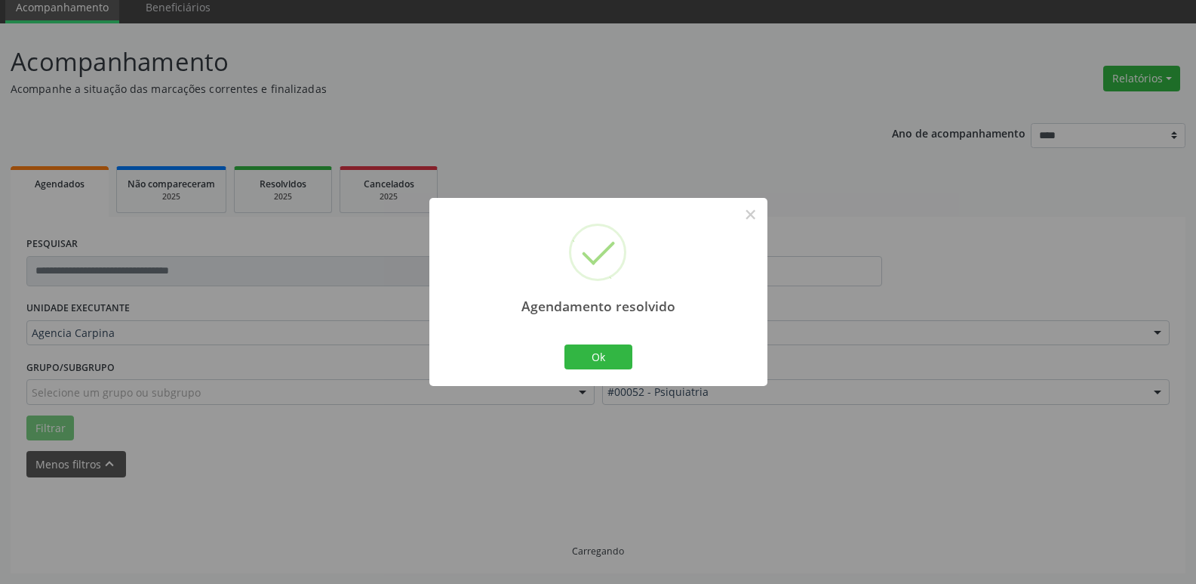
scroll to position [75, 0]
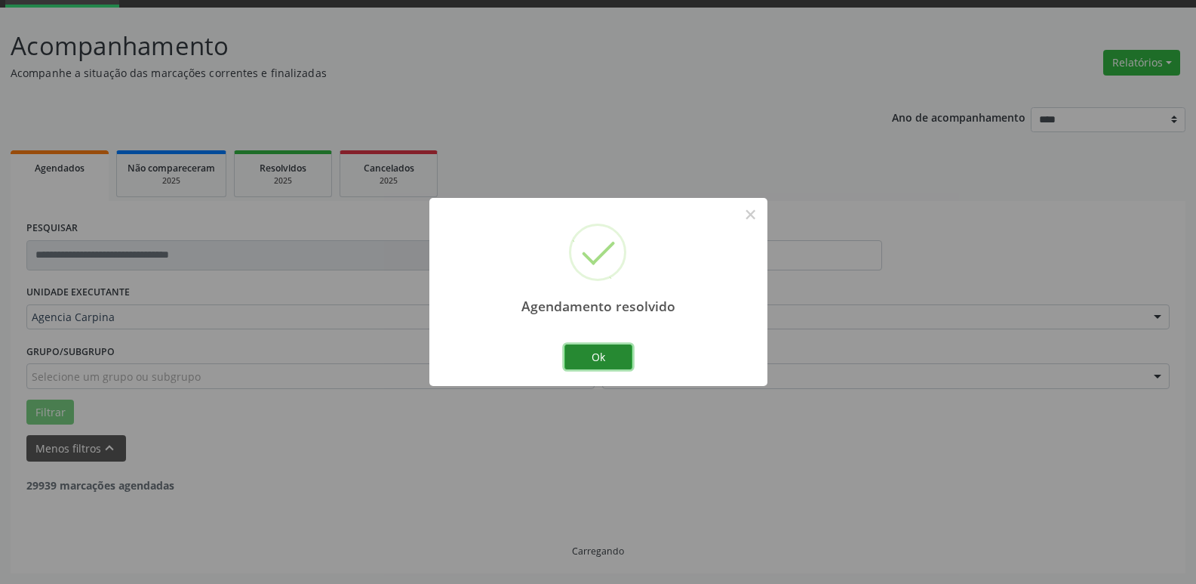
click at [621, 358] on button "Ok" at bounding box center [599, 357] width 68 height 26
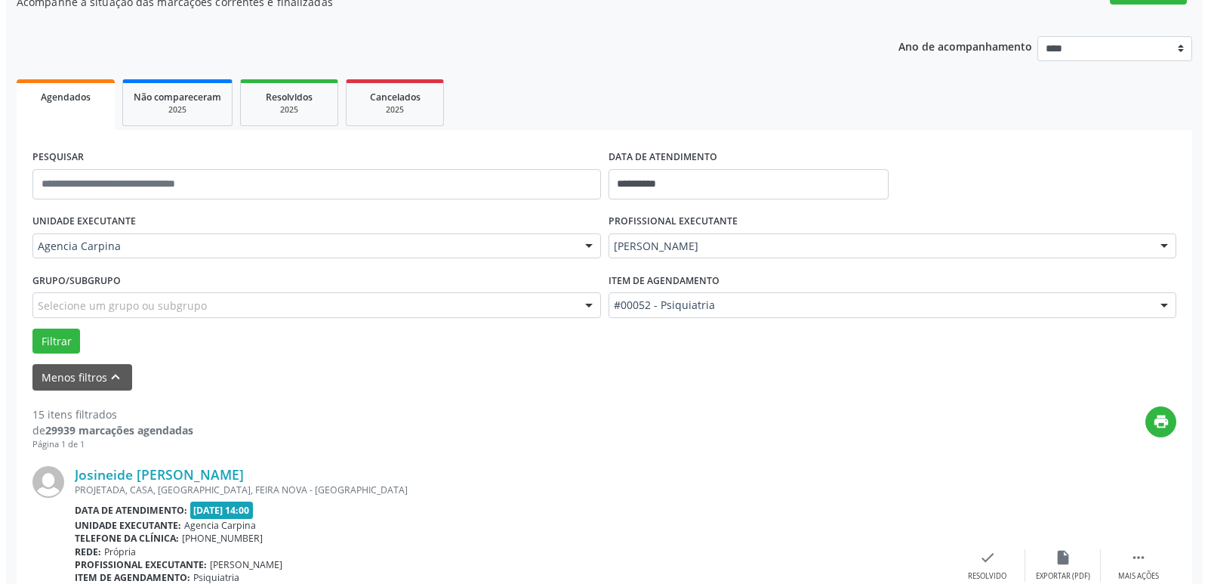
scroll to position [377, 0]
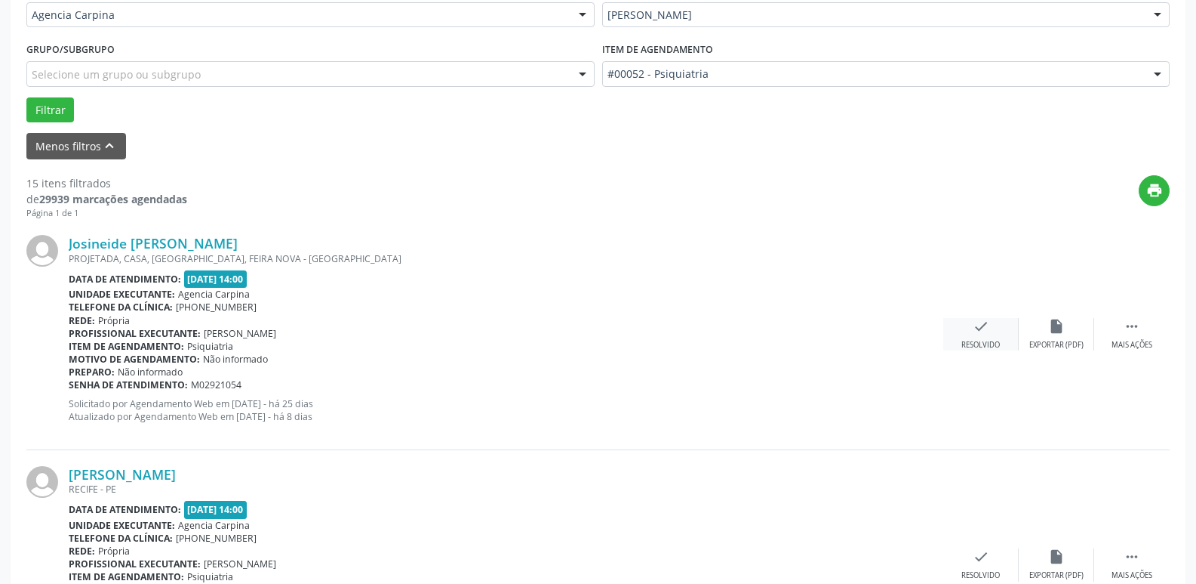
click at [981, 331] on icon "check" at bounding box center [981, 326] width 17 height 17
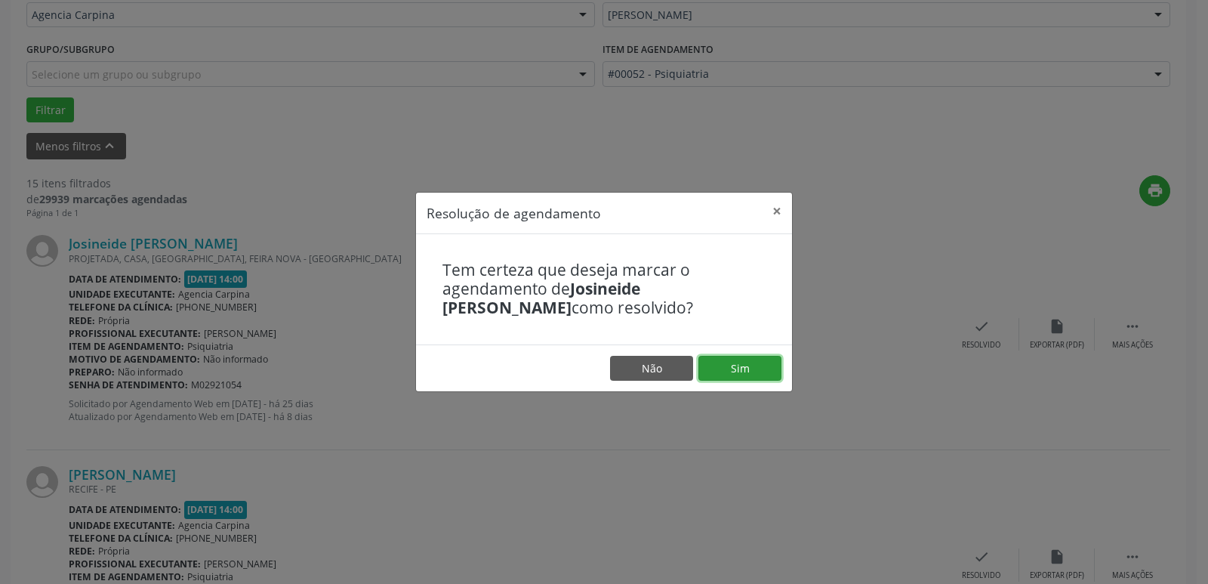
click at [757, 373] on button "Sim" at bounding box center [739, 369] width 83 height 26
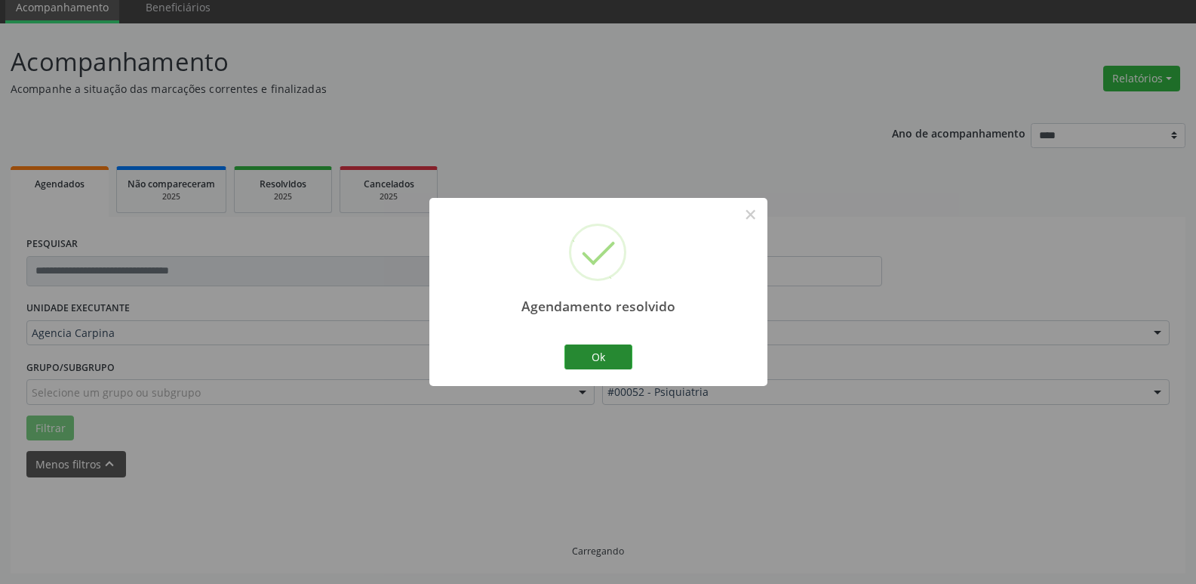
scroll to position [75, 0]
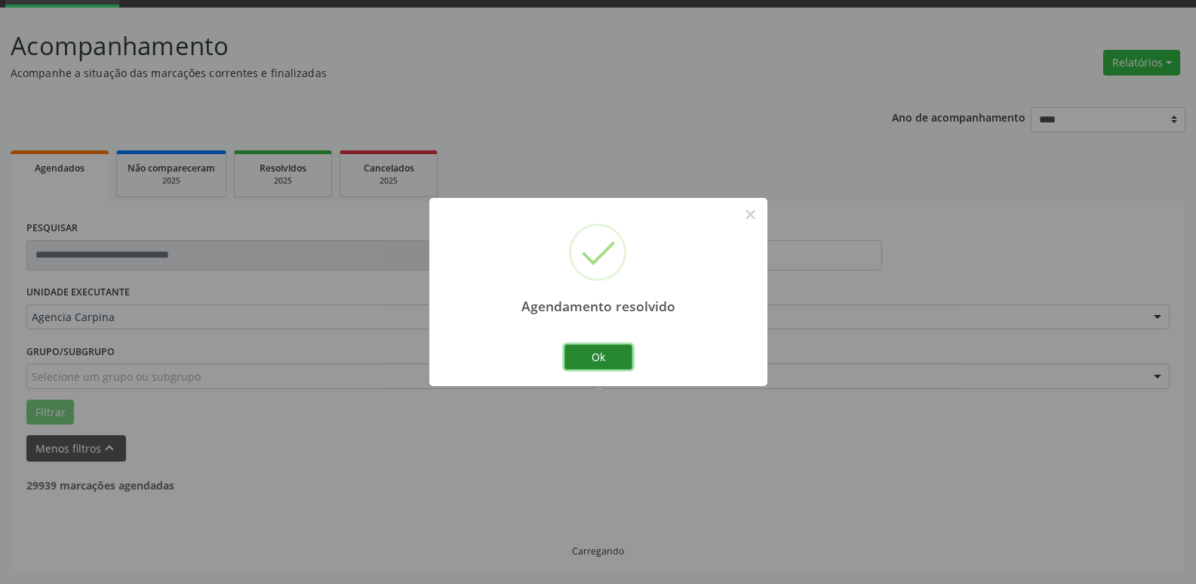
click at [605, 357] on button "Ok" at bounding box center [599, 357] width 68 height 26
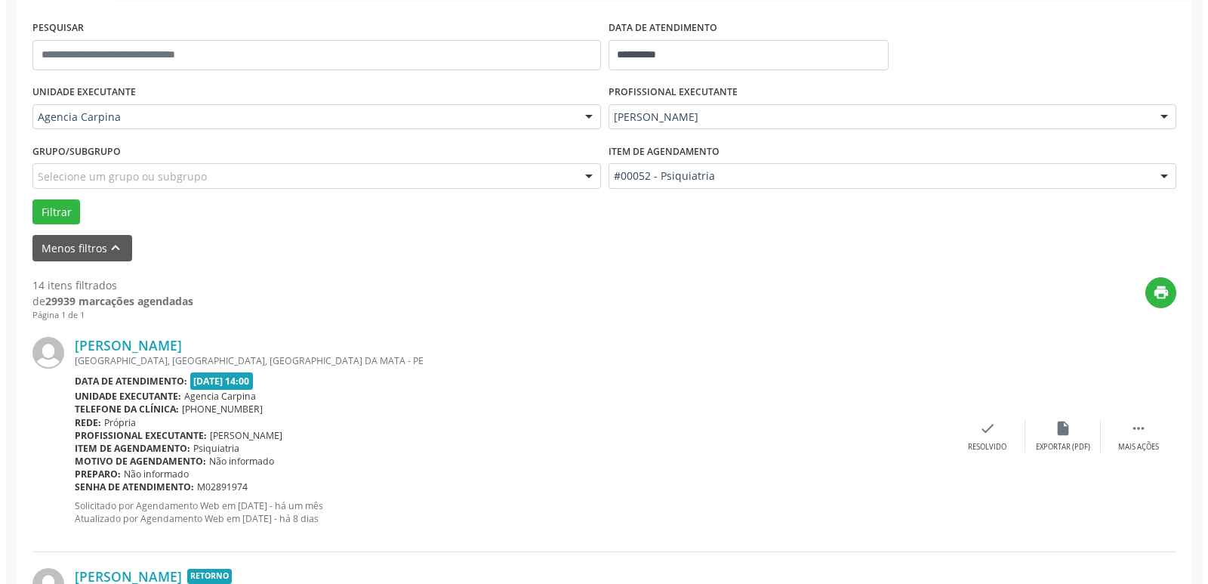
scroll to position [302, 0]
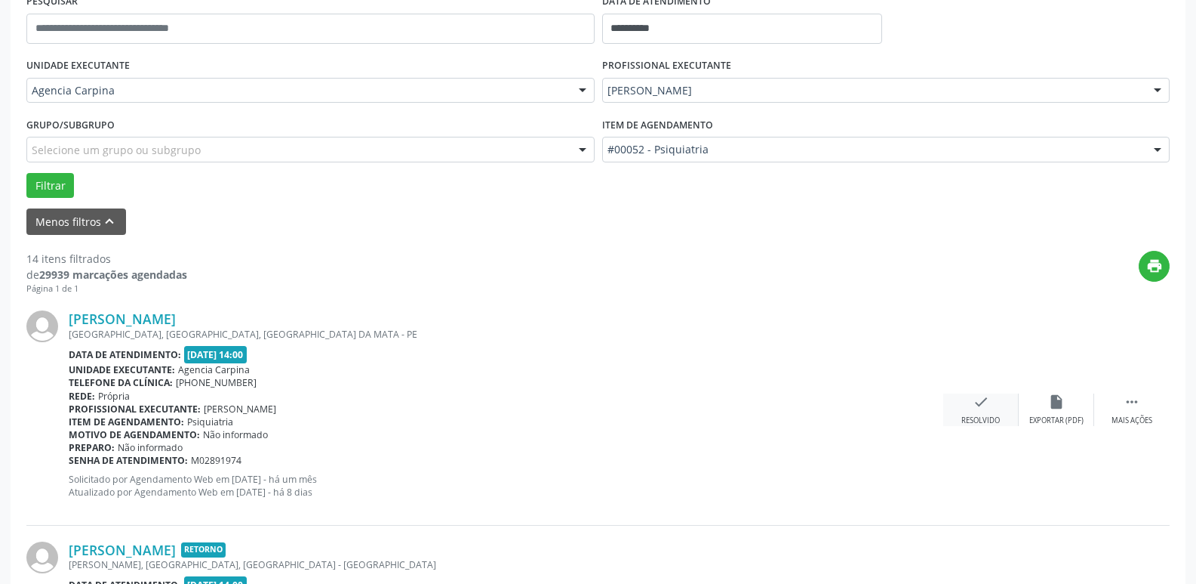
click at [980, 408] on icon "check" at bounding box center [981, 401] width 17 height 17
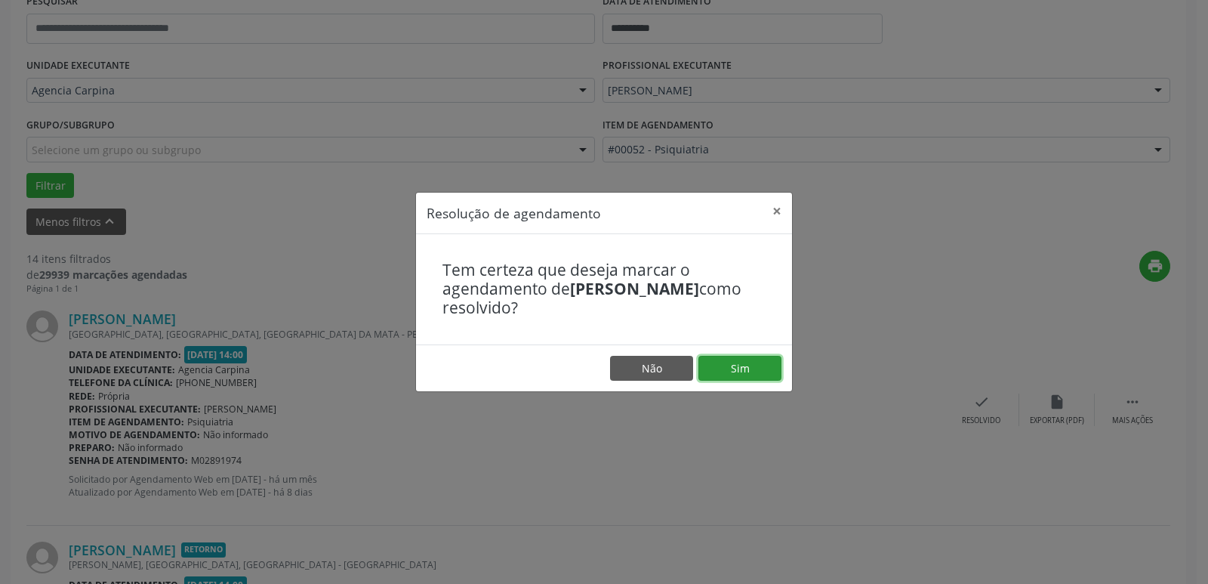
click at [733, 365] on button "Sim" at bounding box center [739, 369] width 83 height 26
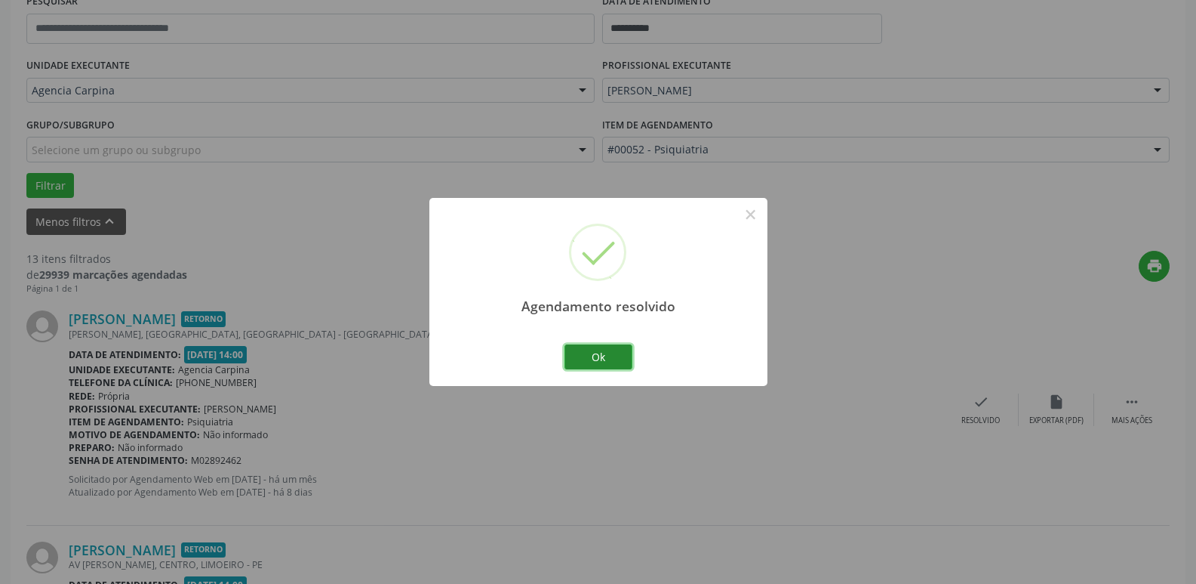
click at [582, 353] on button "Ok" at bounding box center [599, 357] width 68 height 26
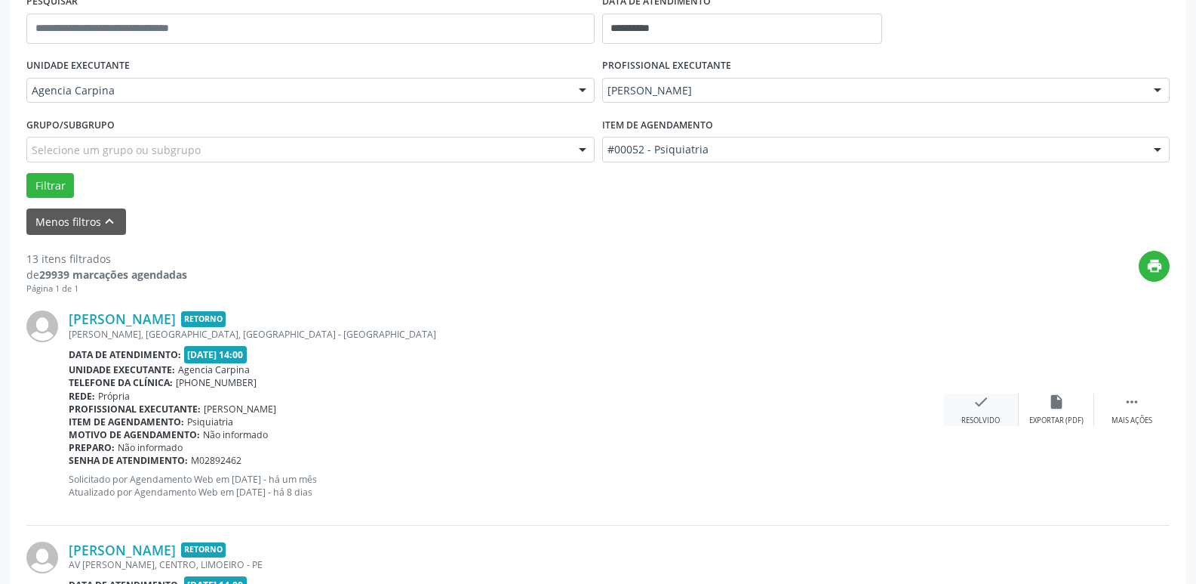
click at [978, 410] on icon "check" at bounding box center [981, 401] width 17 height 17
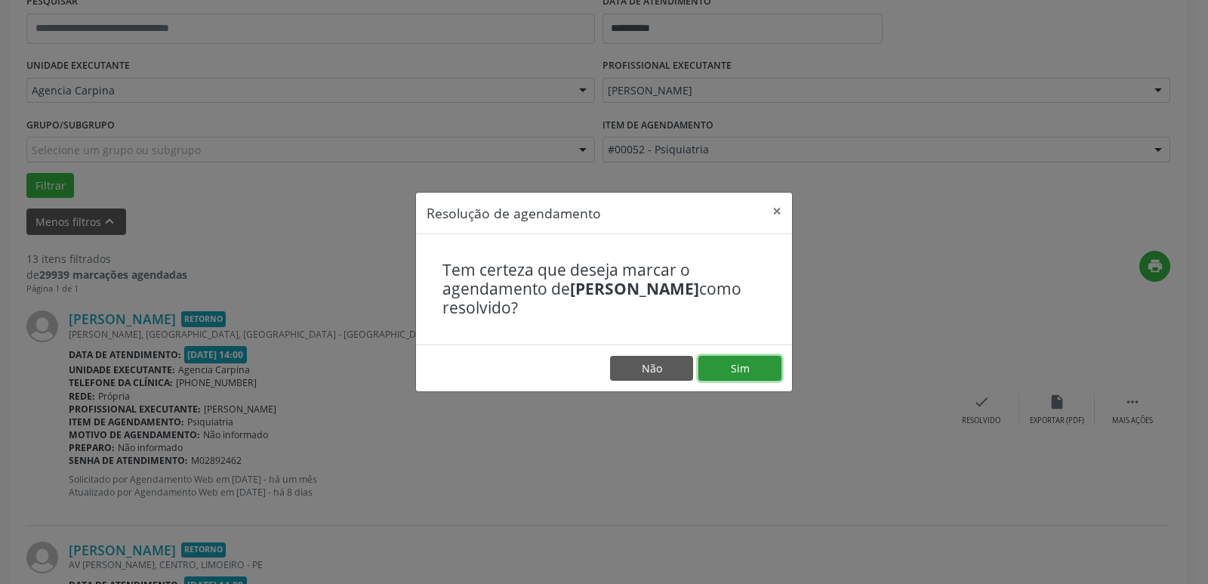
click at [766, 369] on button "Sim" at bounding box center [739, 369] width 83 height 26
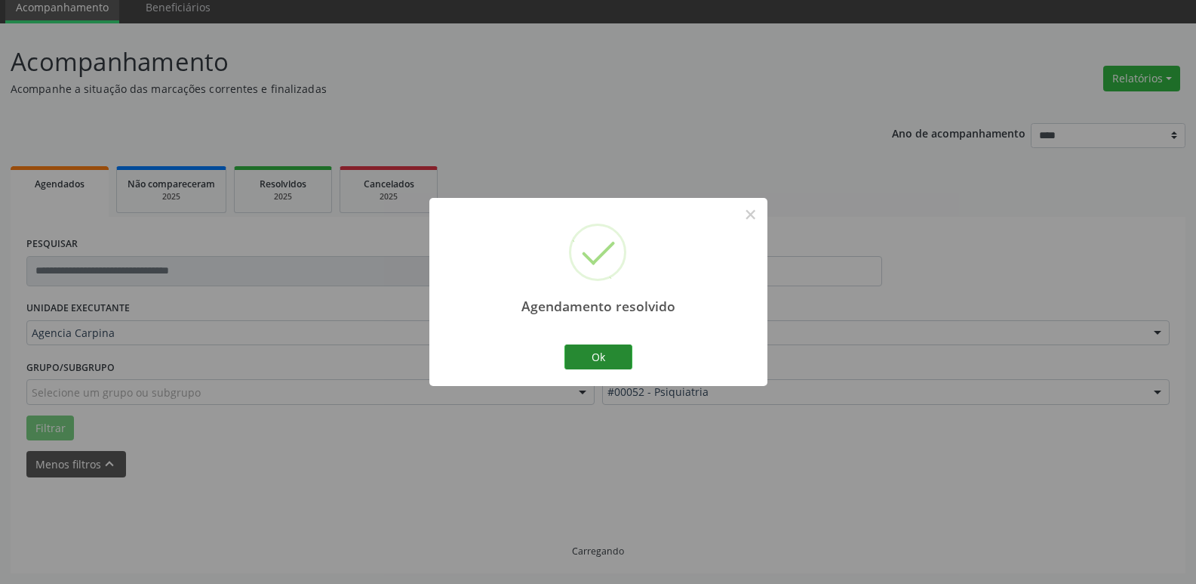
scroll to position [75, 0]
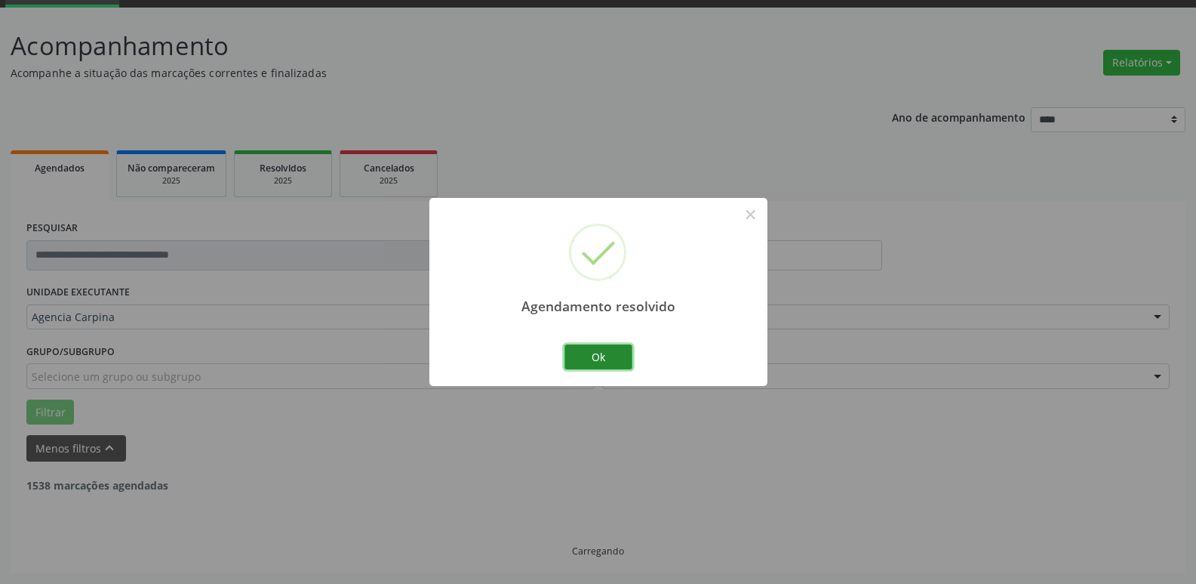
click at [590, 354] on button "Ok" at bounding box center [599, 357] width 68 height 26
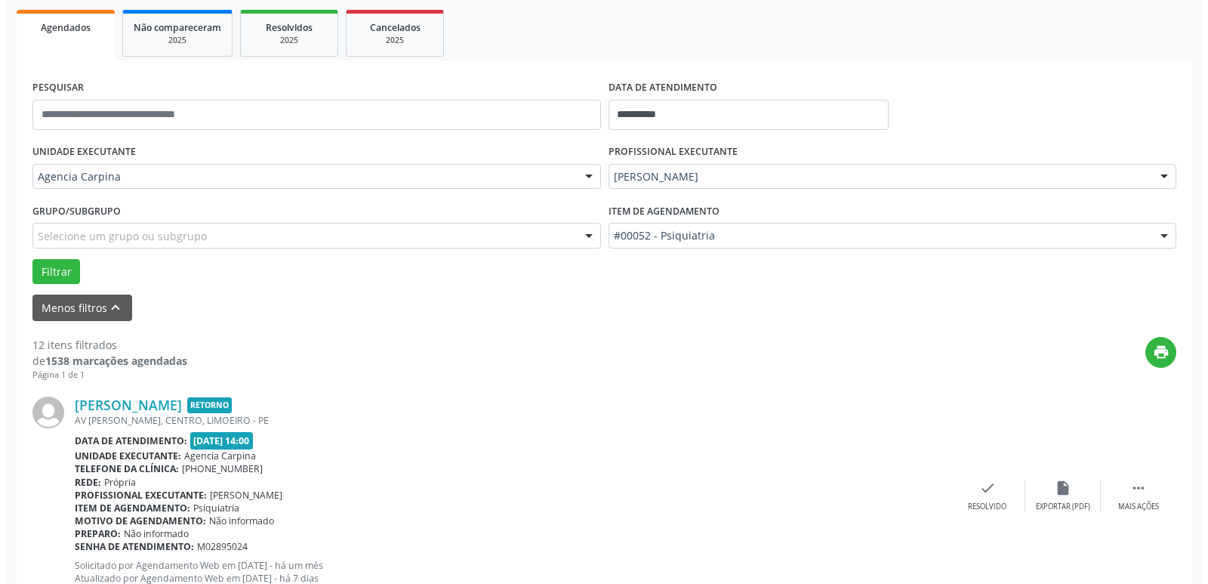
scroll to position [226, 0]
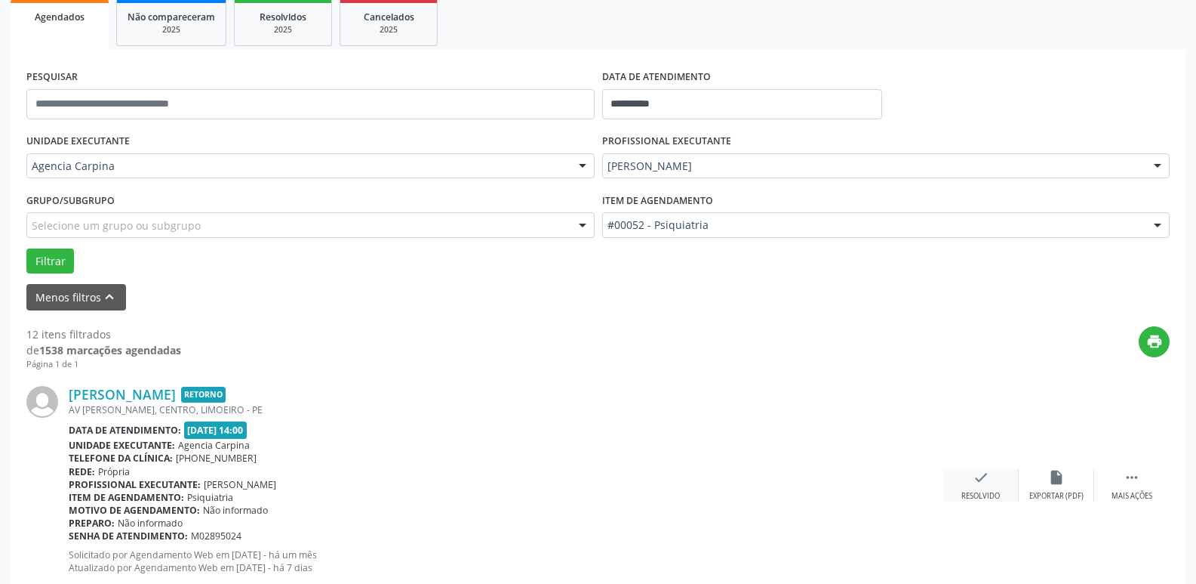
click at [983, 479] on icon "check" at bounding box center [981, 477] width 17 height 17
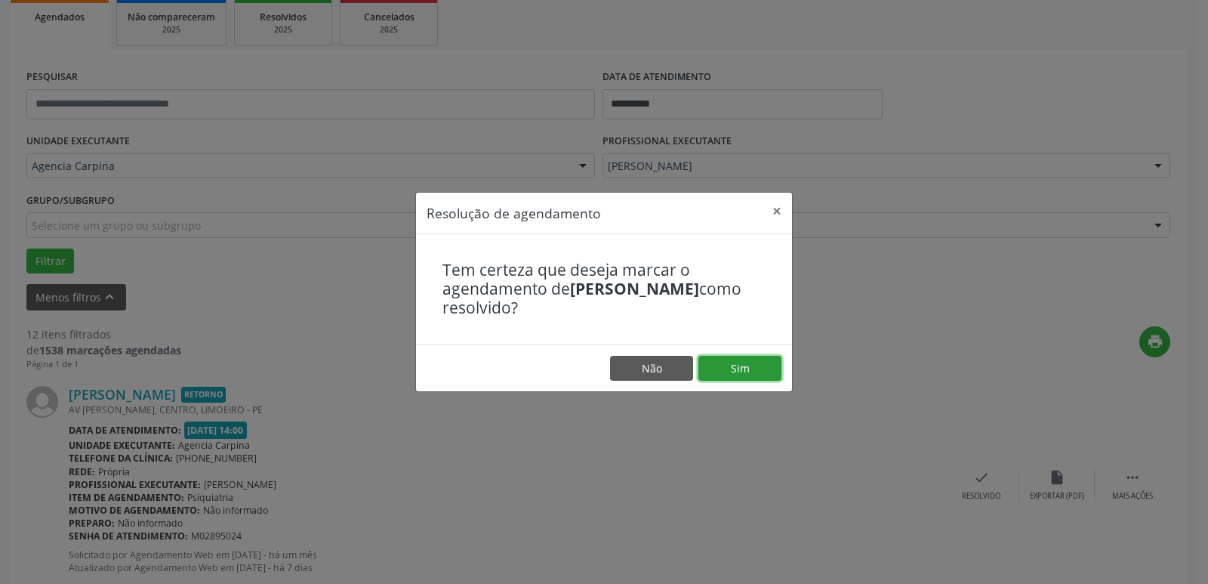
click at [746, 367] on button "Sim" at bounding box center [739, 369] width 83 height 26
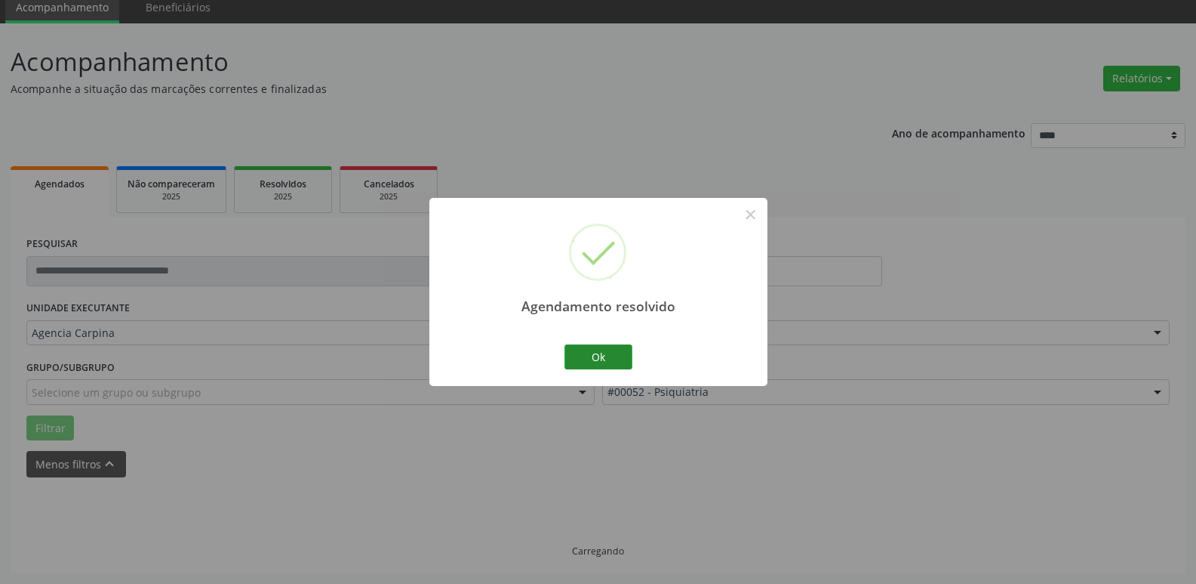
scroll to position [75, 0]
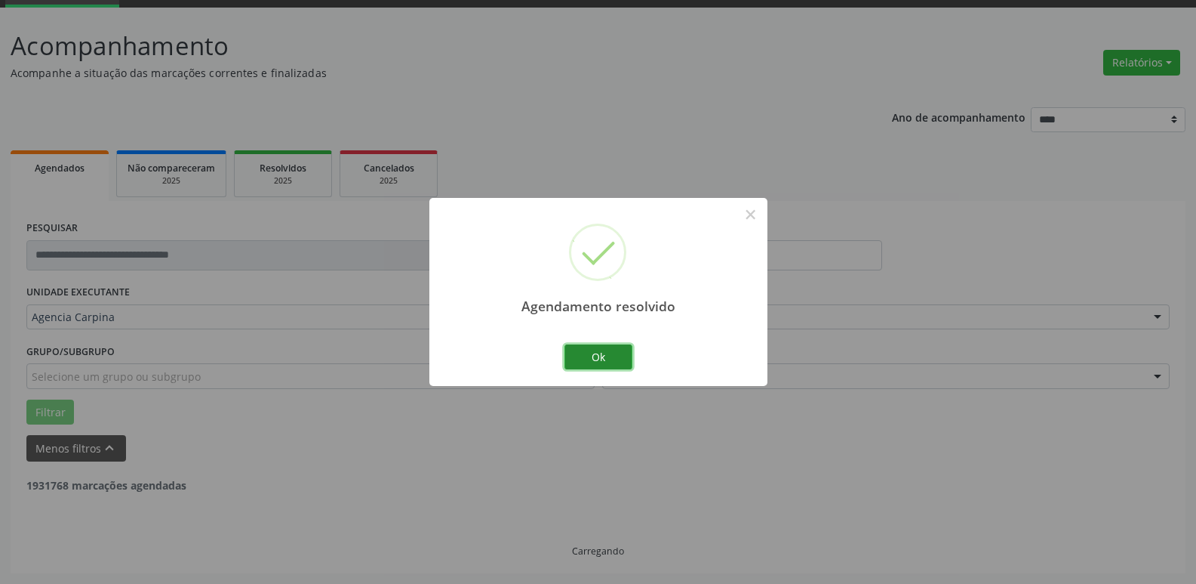
click at [620, 361] on button "Ok" at bounding box center [599, 357] width 68 height 26
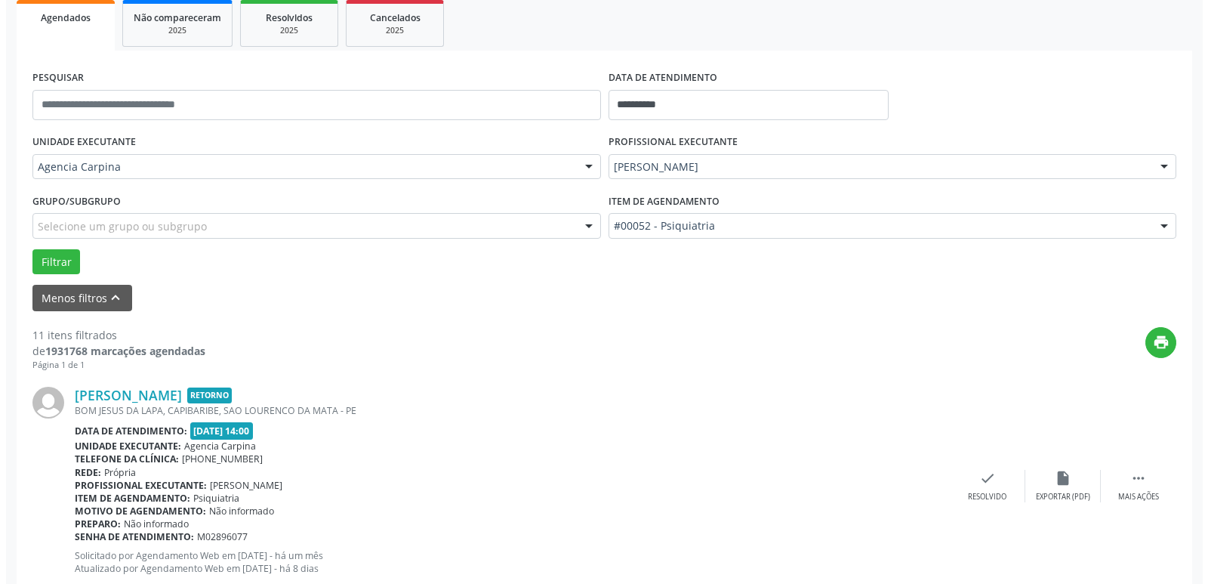
scroll to position [226, 0]
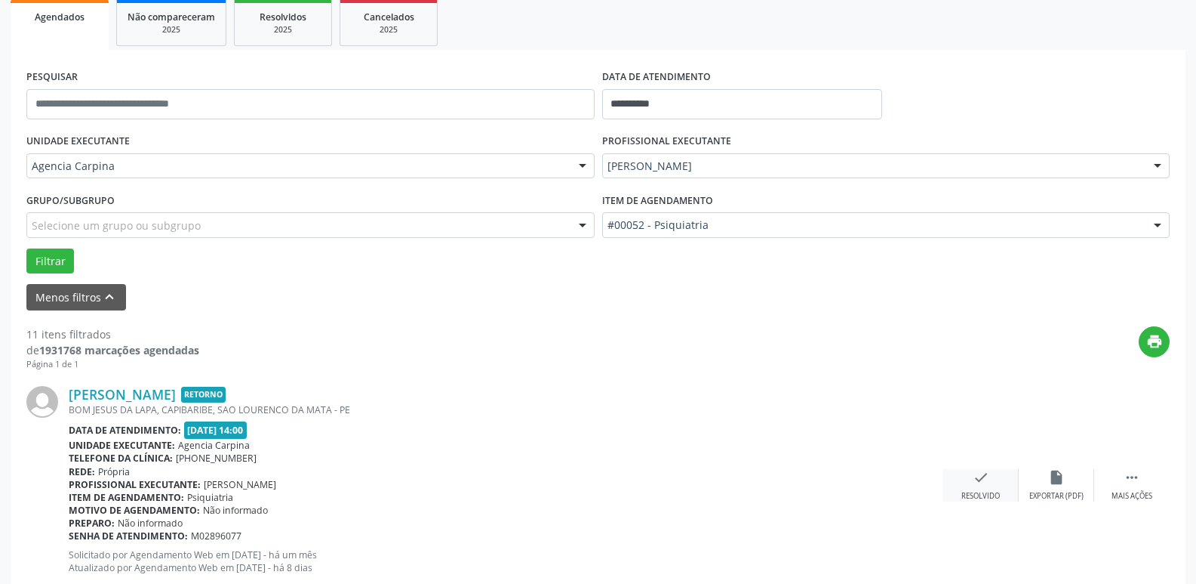
click at [970, 473] on div "check Resolvido" at bounding box center [981, 485] width 75 height 32
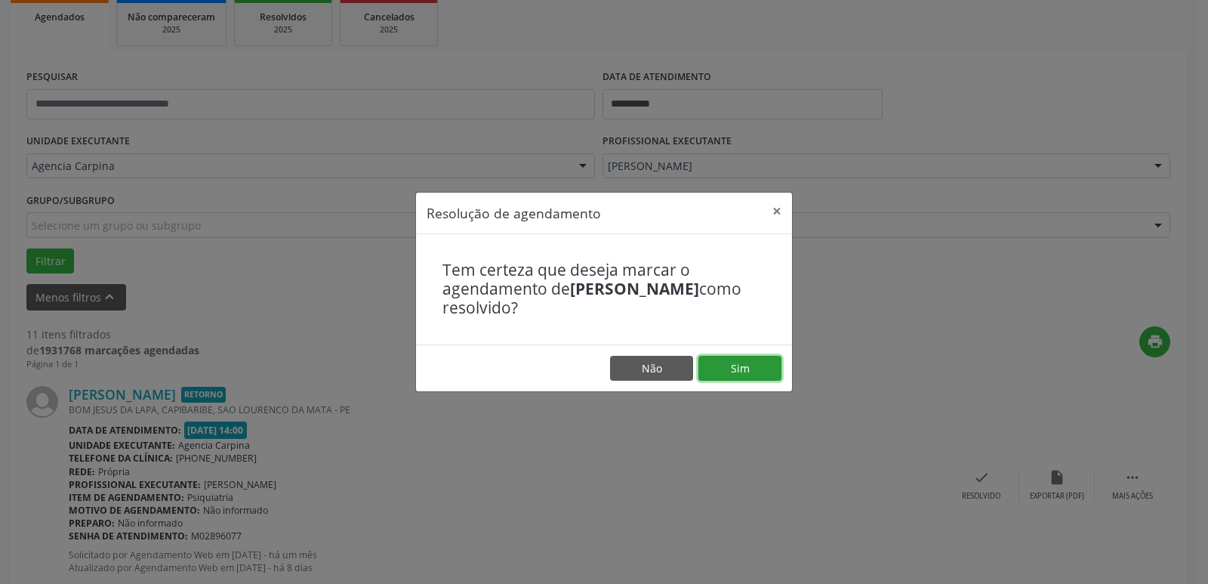
click at [762, 363] on button "Sim" at bounding box center [739, 369] width 83 height 26
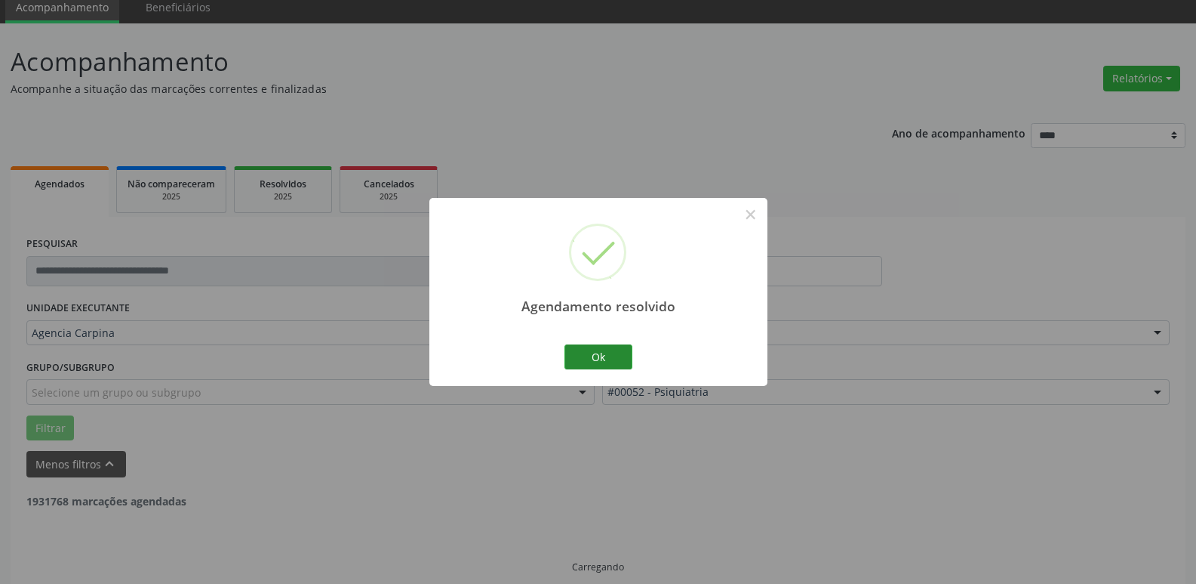
scroll to position [75, 0]
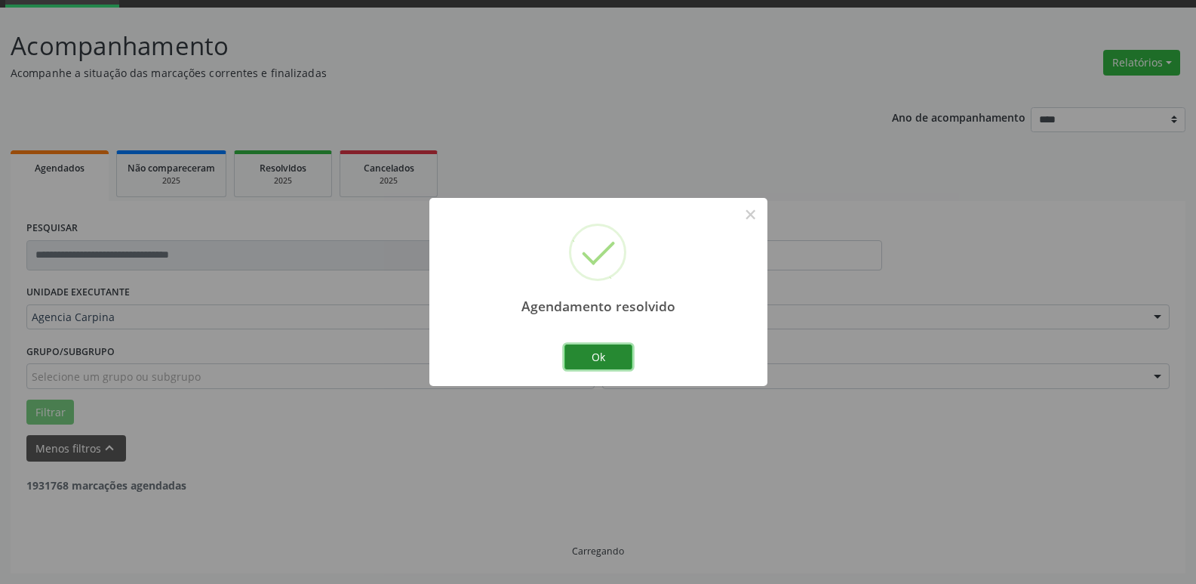
click at [624, 353] on button "Ok" at bounding box center [599, 357] width 68 height 26
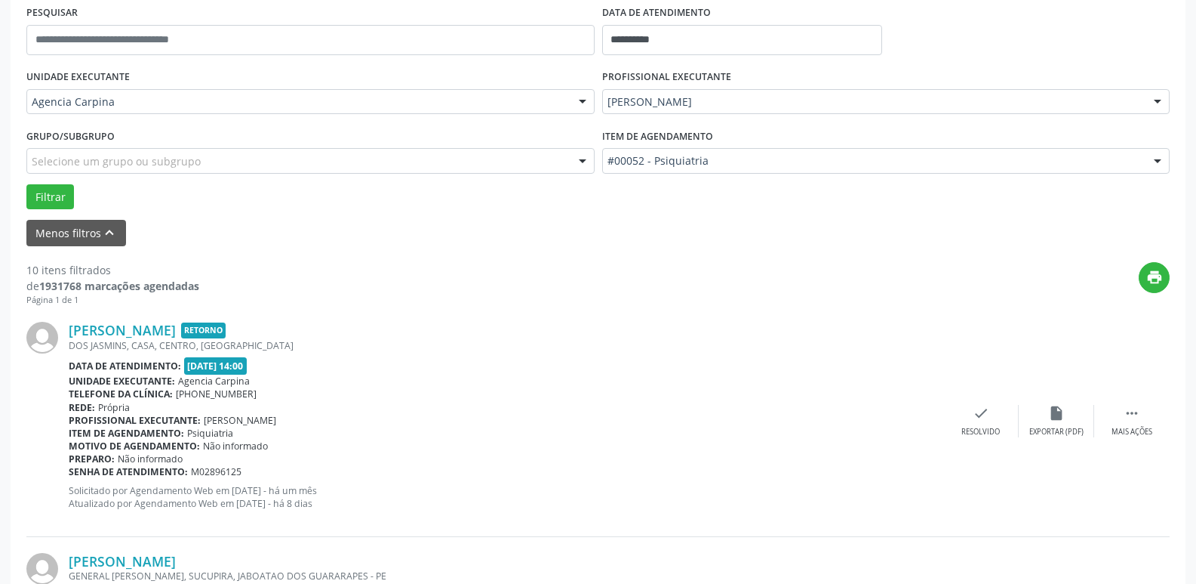
scroll to position [302, 0]
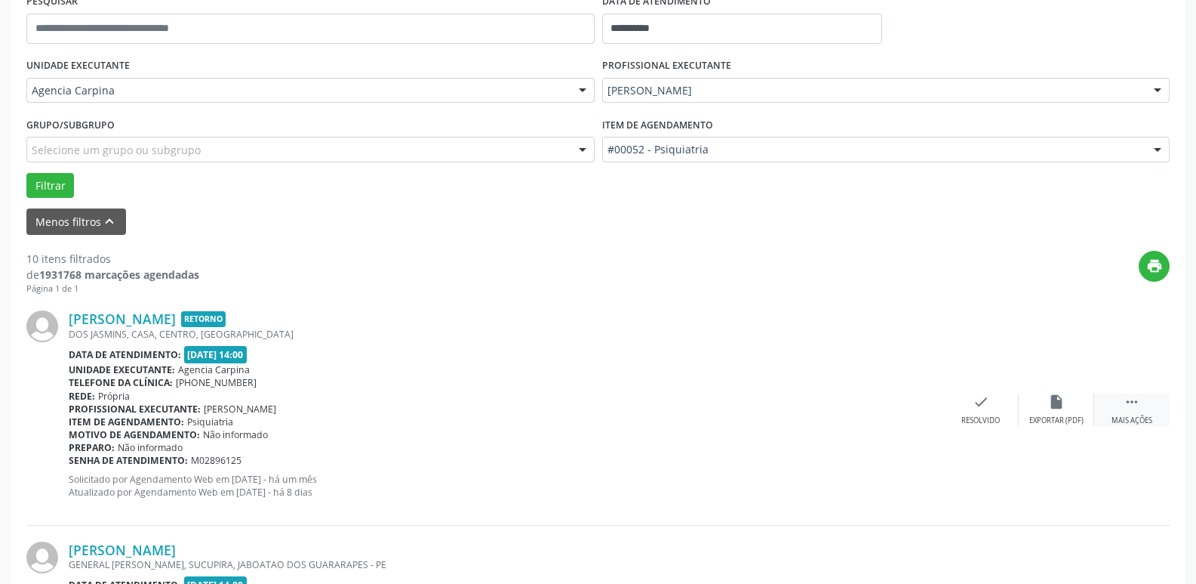
click at [1133, 405] on icon "" at bounding box center [1132, 401] width 17 height 17
click at [1049, 413] on div "alarm_off Não compareceu" at bounding box center [1056, 409] width 75 height 32
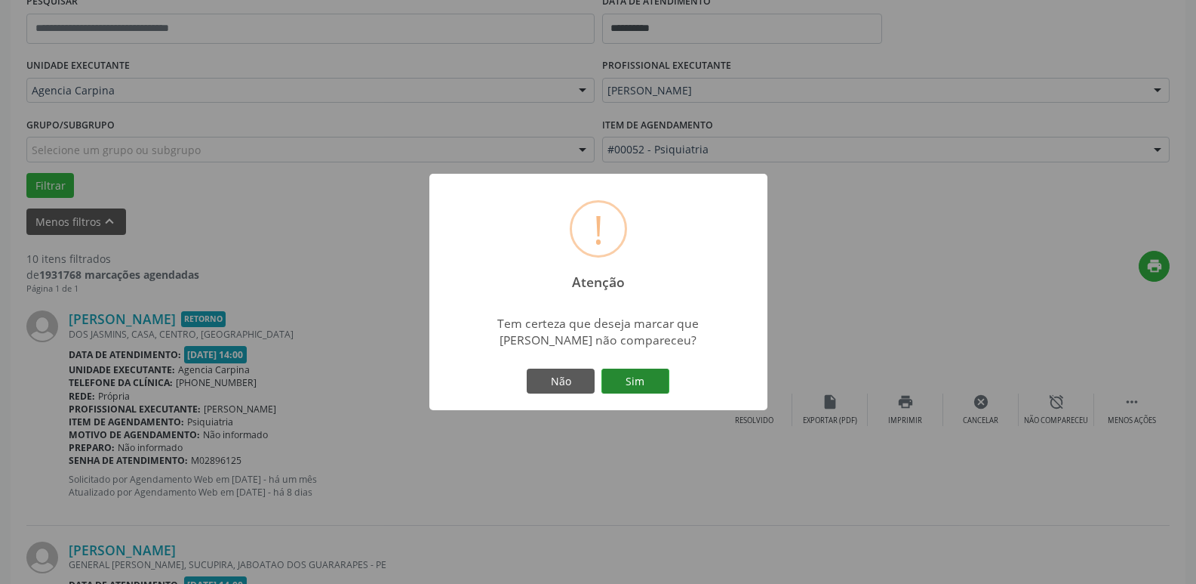
click at [641, 377] on button "Sim" at bounding box center [636, 381] width 68 height 26
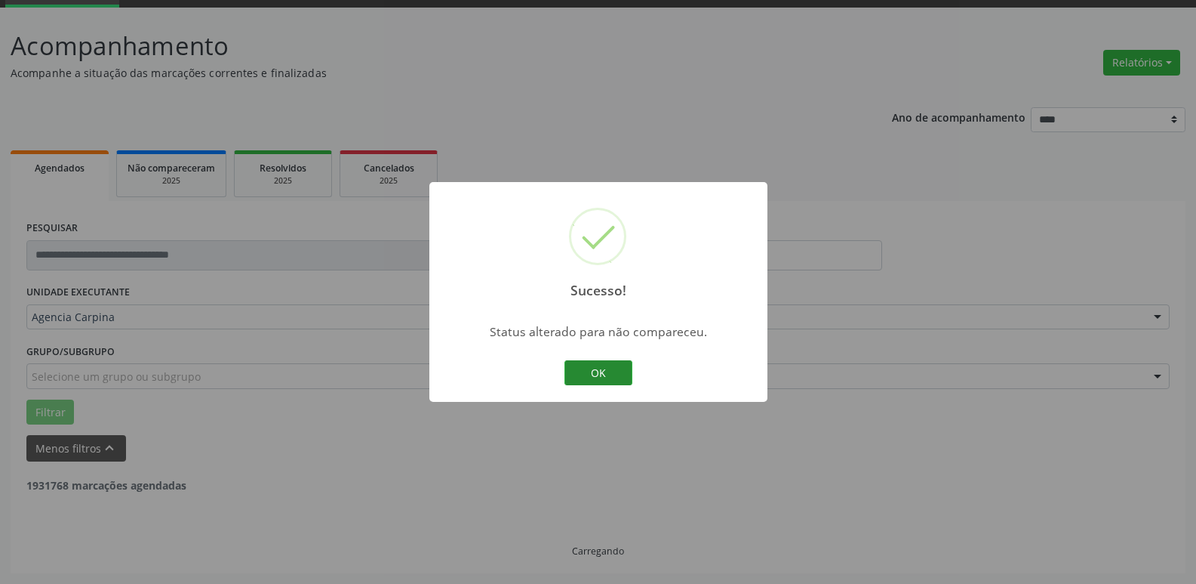
scroll to position [75, 0]
click at [584, 377] on button "OK" at bounding box center [599, 373] width 68 height 26
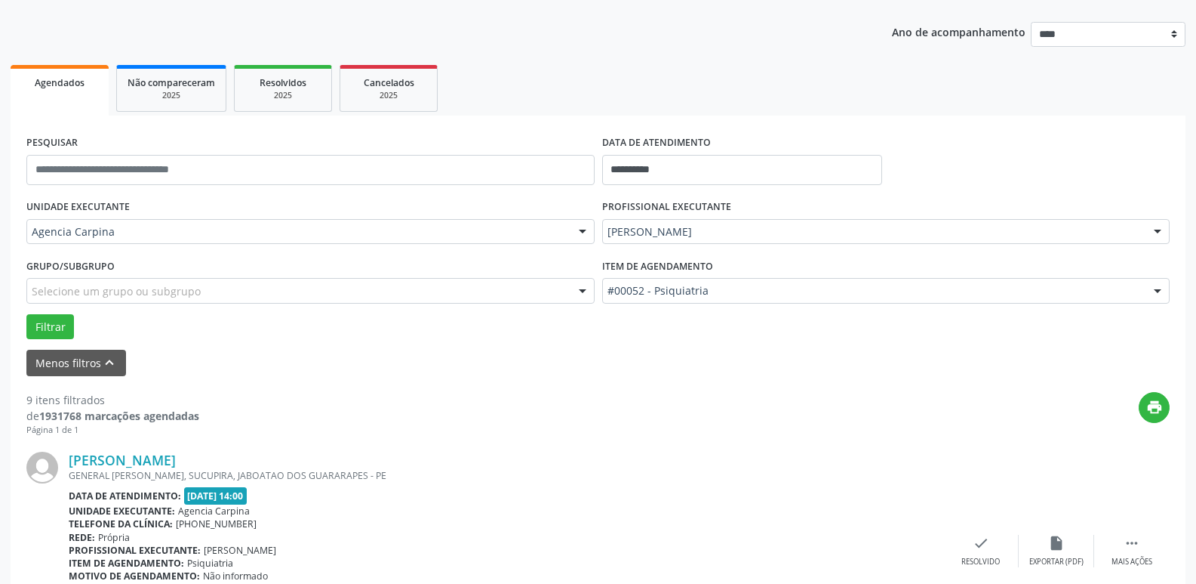
scroll to position [302, 0]
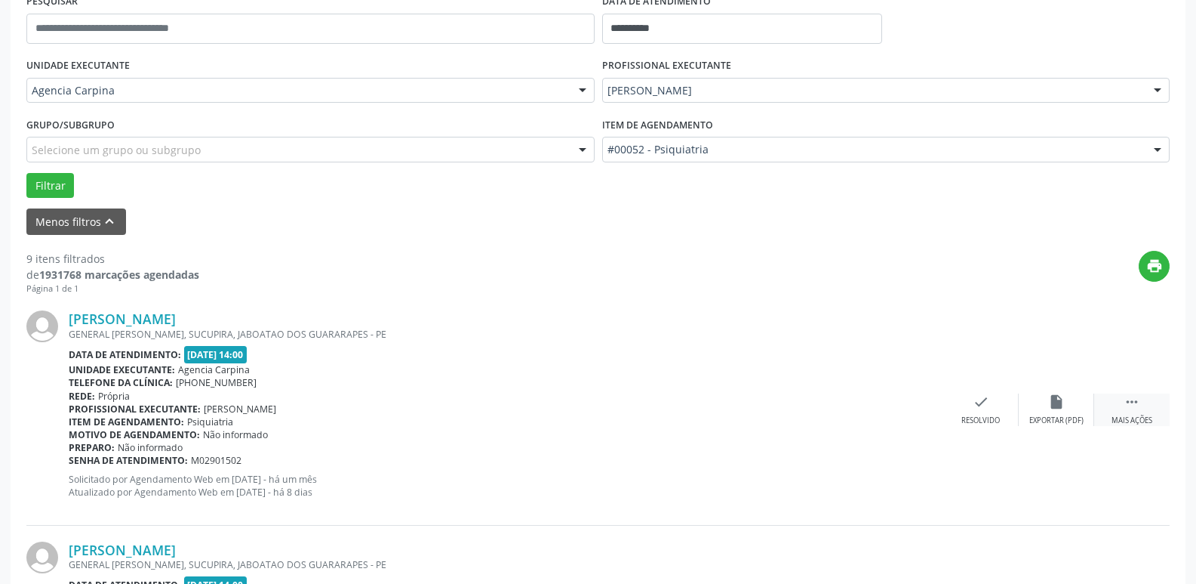
click at [1131, 401] on icon "" at bounding box center [1132, 401] width 17 height 17
click at [1044, 408] on div "alarm_off Não compareceu" at bounding box center [1056, 409] width 75 height 32
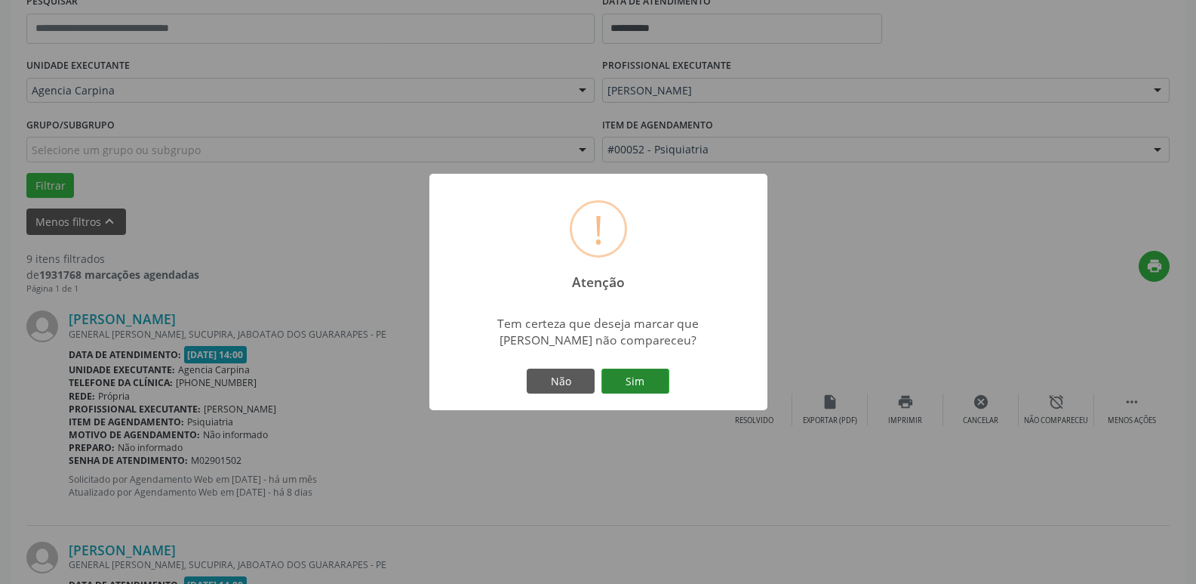
click at [651, 382] on button "Sim" at bounding box center [636, 381] width 68 height 26
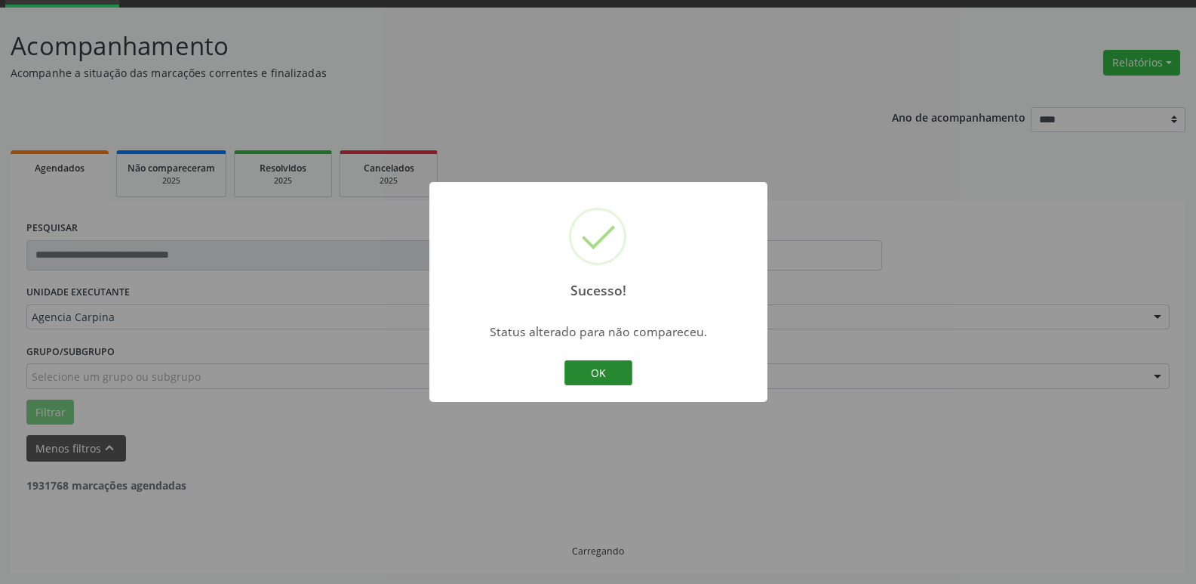
click at [587, 367] on button "OK" at bounding box center [599, 373] width 68 height 26
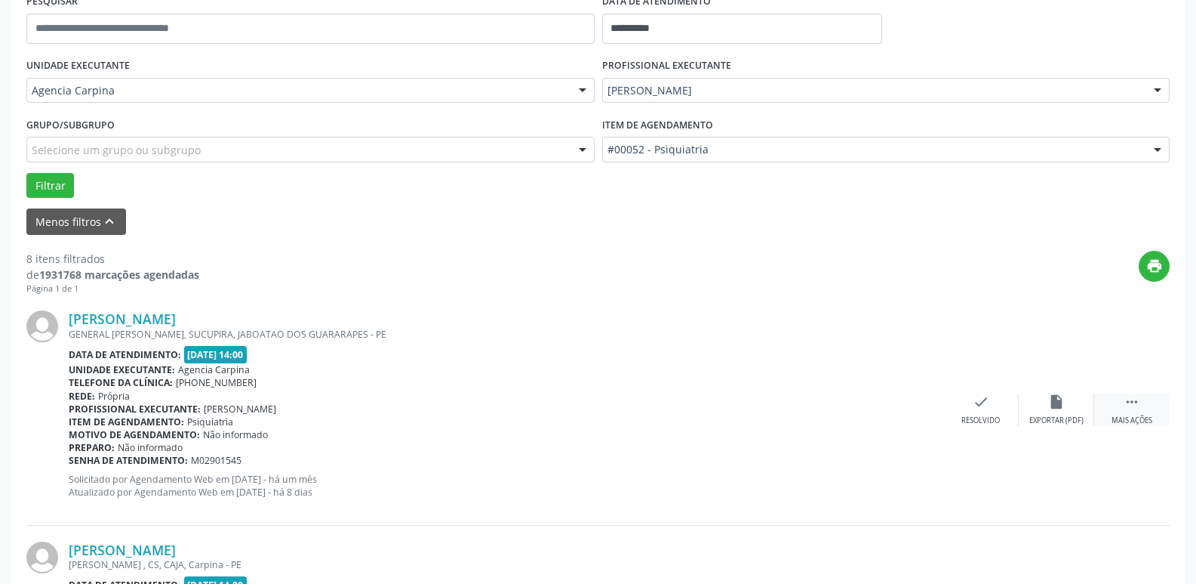
click at [1140, 407] on icon "" at bounding box center [1132, 401] width 17 height 17
click at [1066, 411] on div "alarm_off Não compareceu" at bounding box center [1056, 409] width 75 height 32
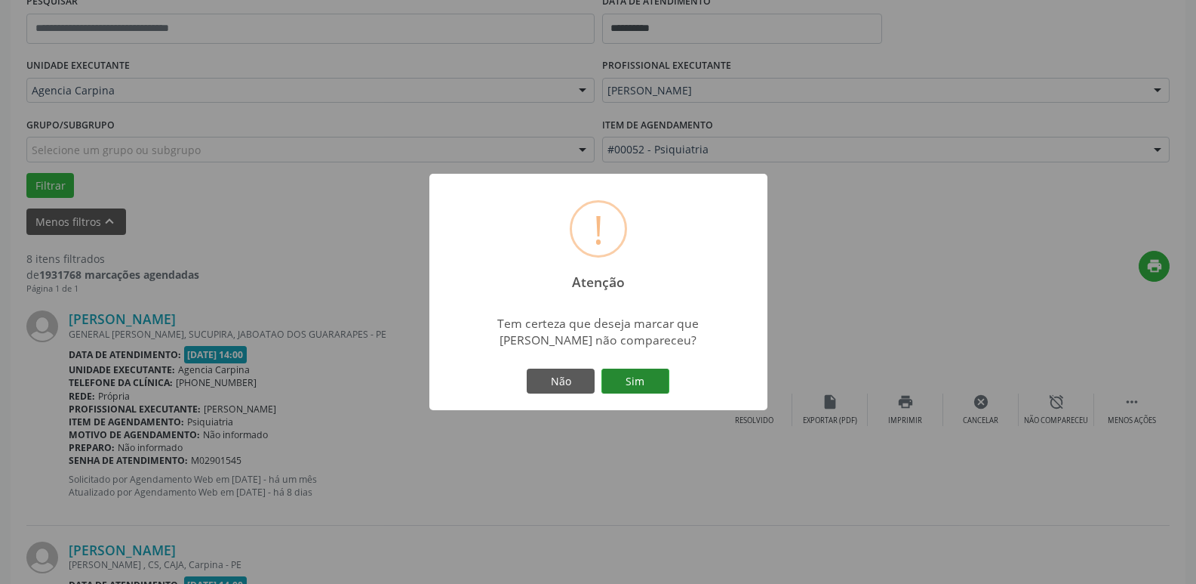
click at [618, 381] on button "Sim" at bounding box center [636, 381] width 68 height 26
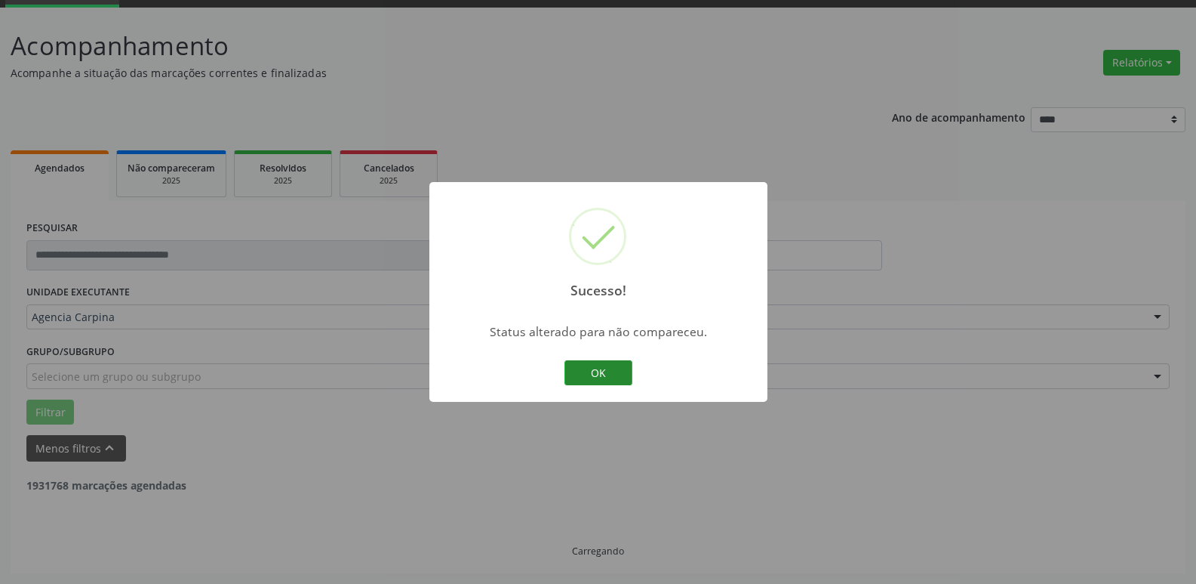
scroll to position [75, 0]
click at [596, 374] on button "OK" at bounding box center [599, 373] width 68 height 26
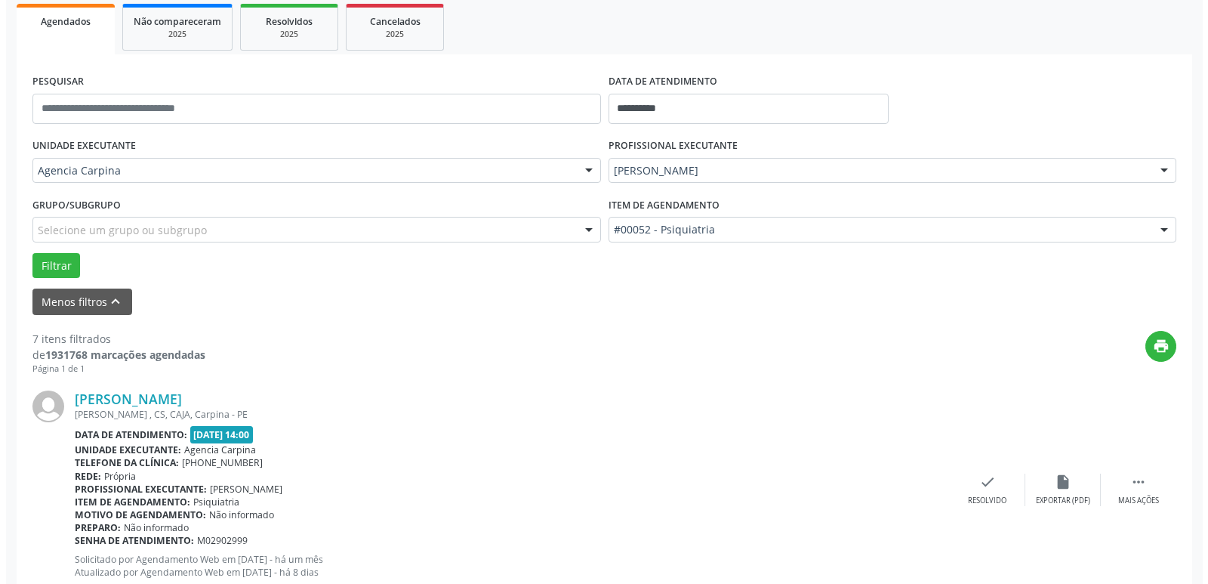
scroll to position [226, 0]
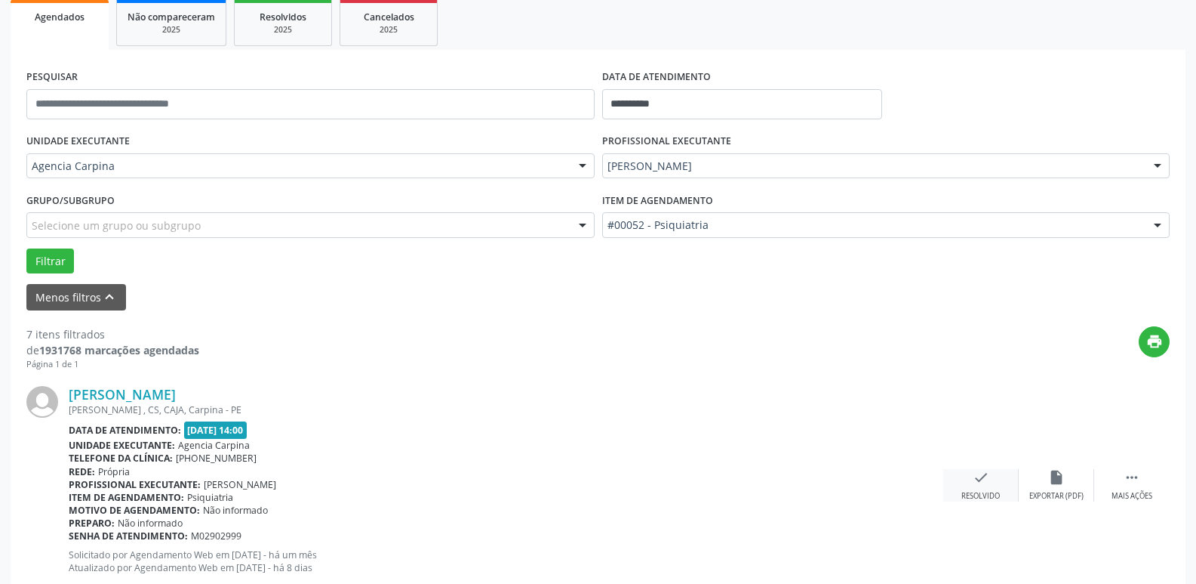
click at [978, 477] on icon "check" at bounding box center [981, 477] width 17 height 17
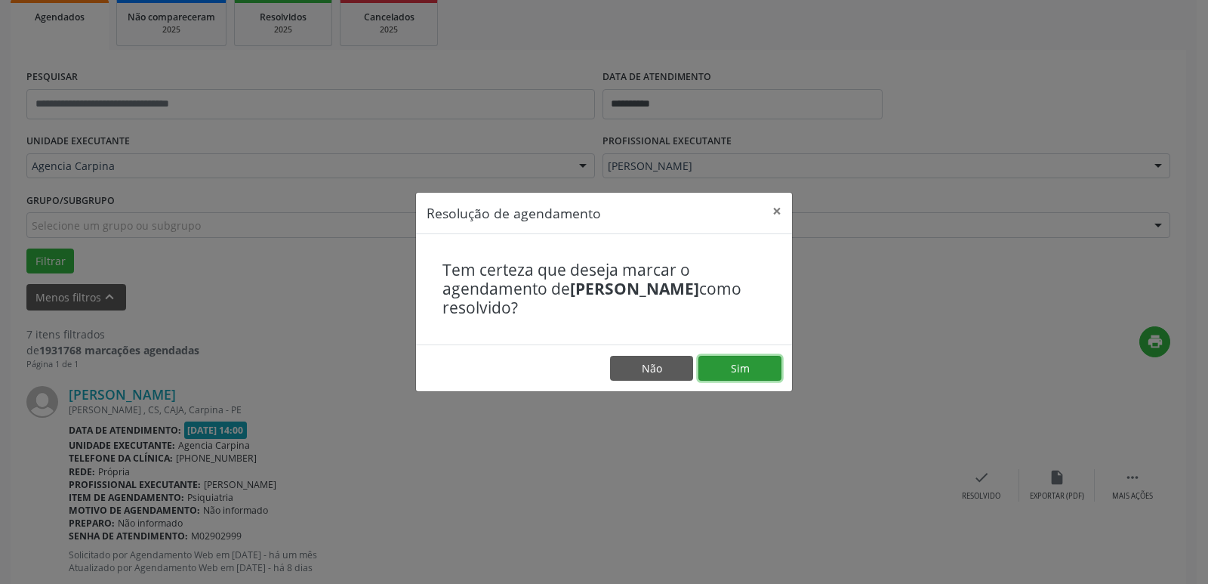
click at [726, 374] on button "Sim" at bounding box center [739, 369] width 83 height 26
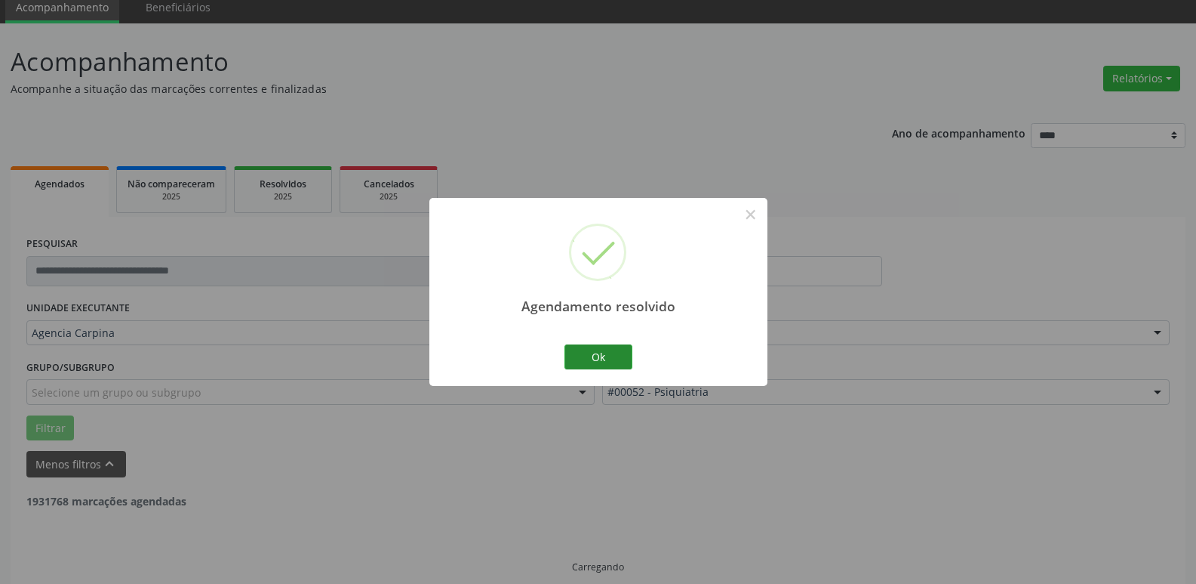
scroll to position [75, 0]
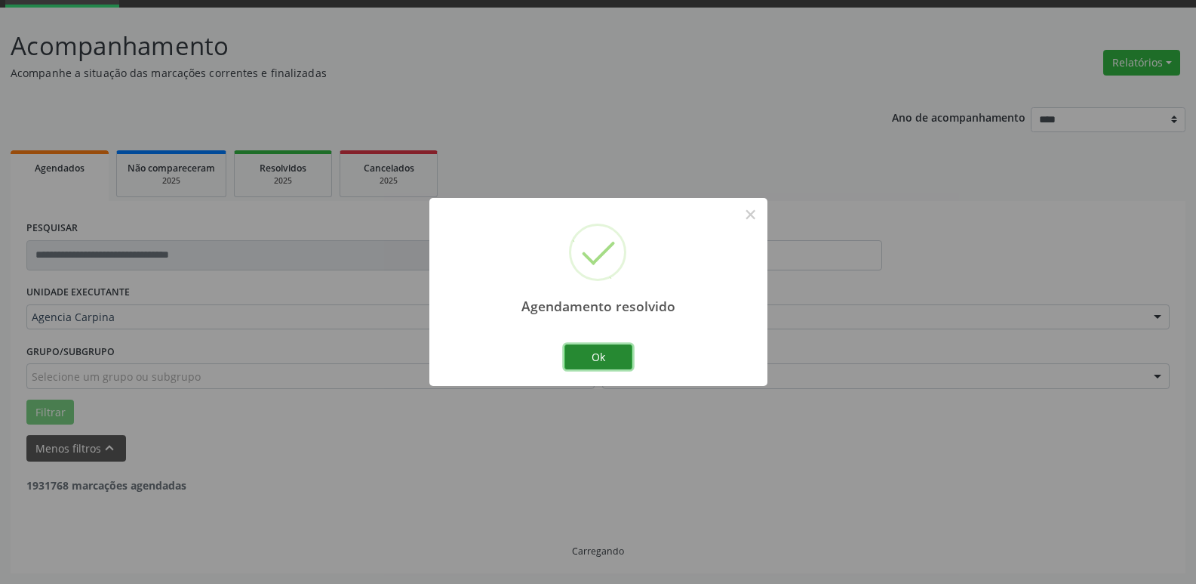
click at [609, 349] on button "Ok" at bounding box center [599, 357] width 68 height 26
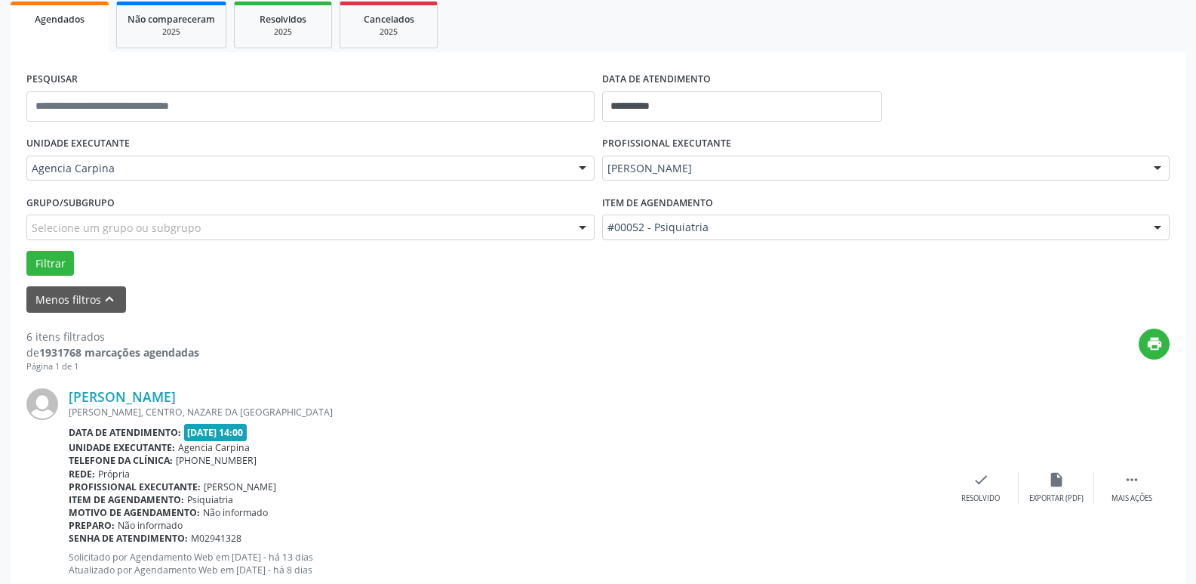
scroll to position [302, 0]
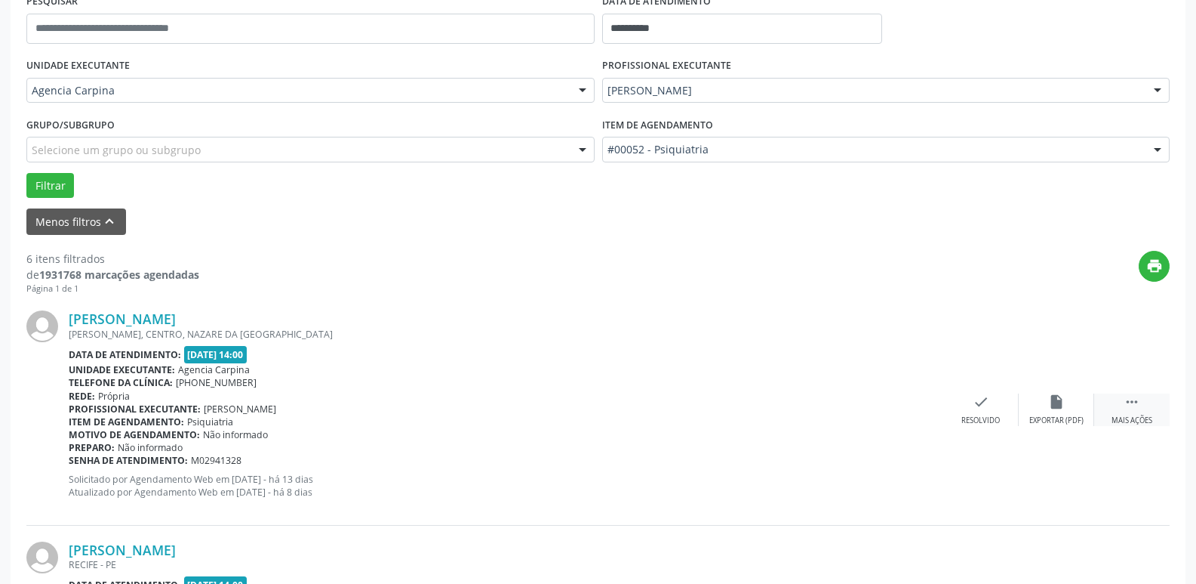
click at [1125, 414] on div " Mais ações" at bounding box center [1132, 409] width 75 height 32
click at [1055, 413] on div "alarm_off Não compareceu" at bounding box center [1056, 409] width 75 height 32
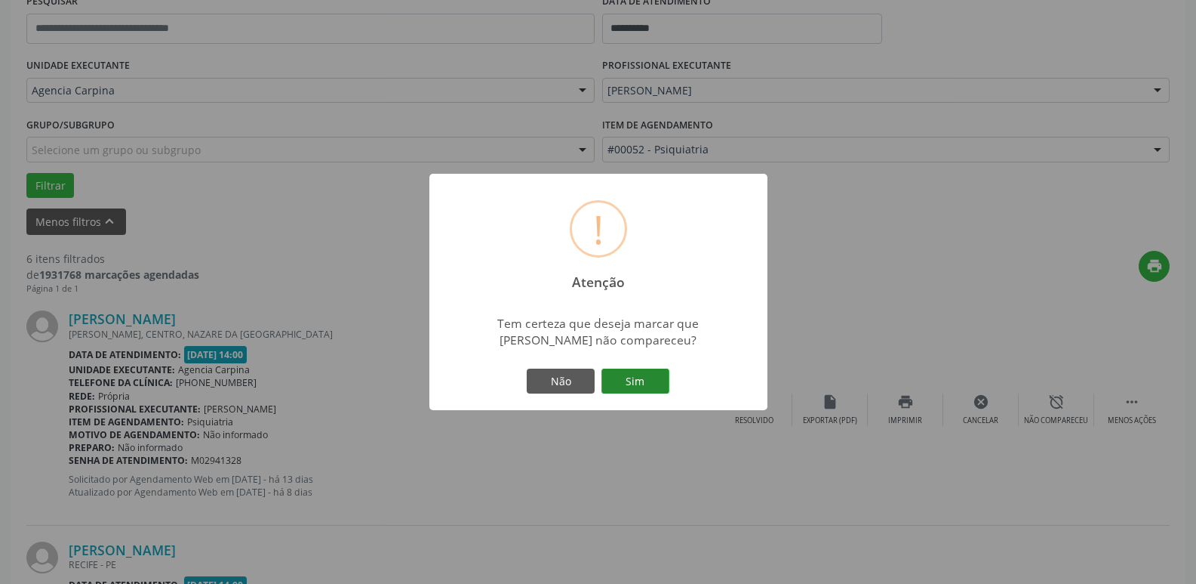
click at [648, 377] on button "Sim" at bounding box center [636, 381] width 68 height 26
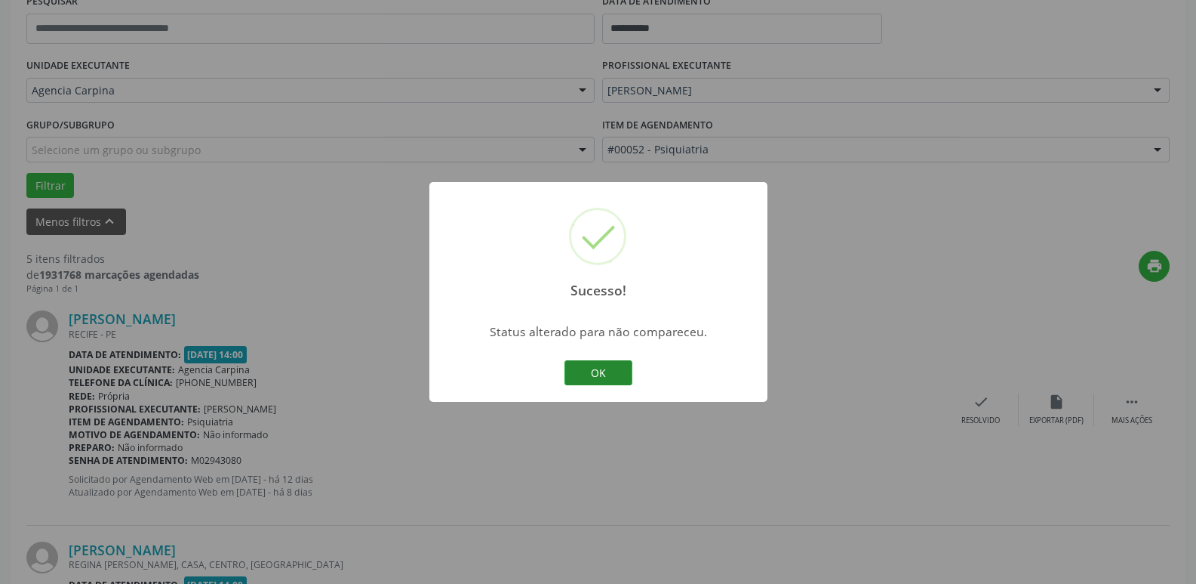
click at [606, 368] on button "OK" at bounding box center [599, 373] width 68 height 26
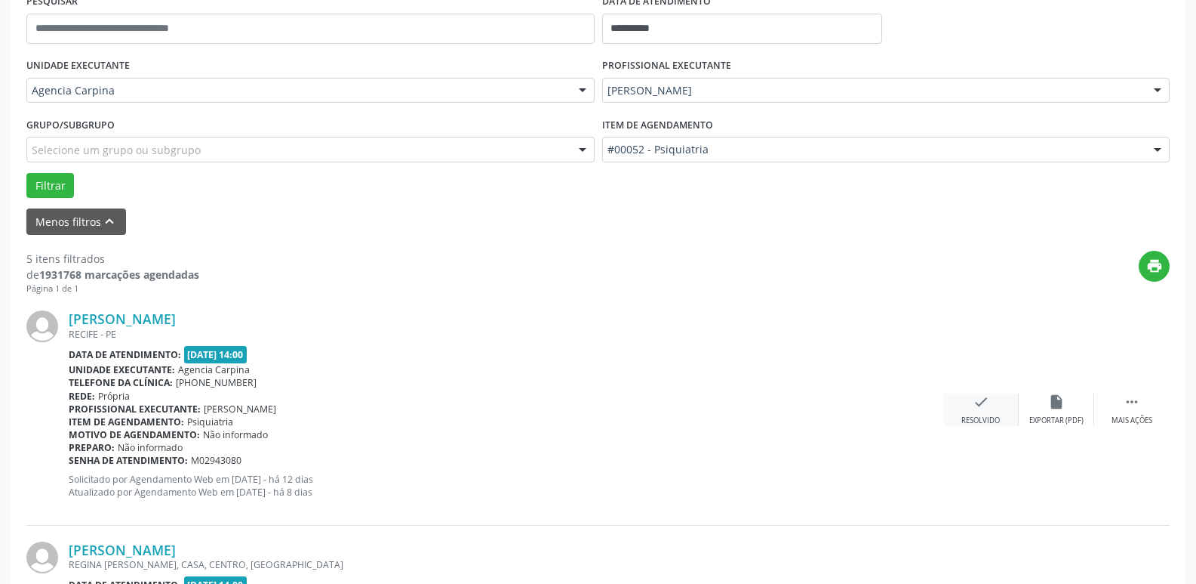
click at [975, 420] on div "Resolvido" at bounding box center [981, 420] width 38 height 11
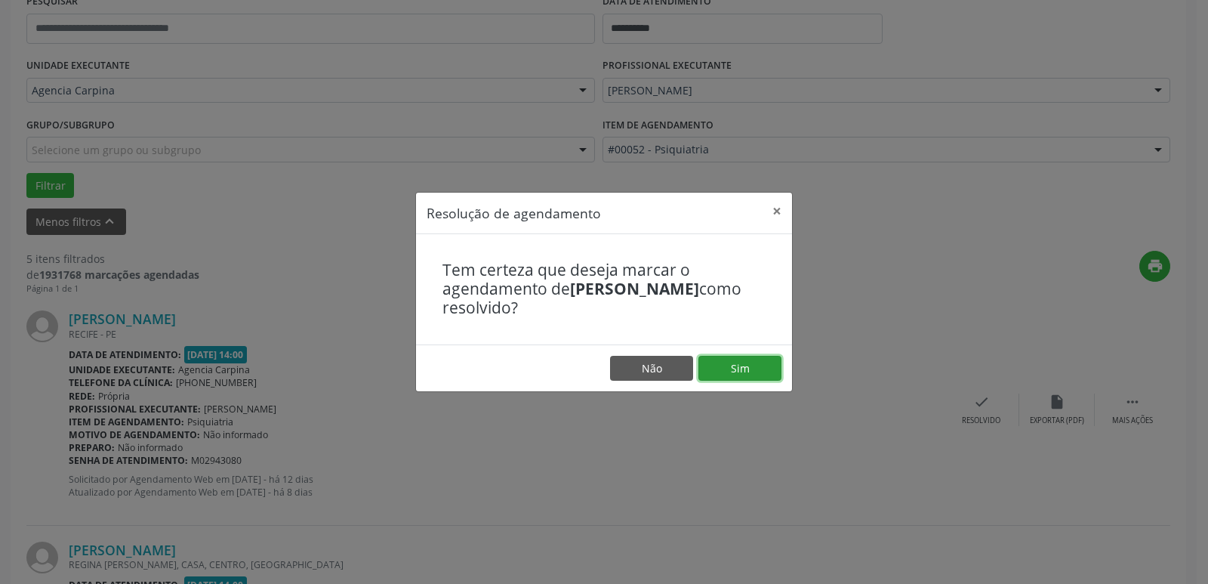
click at [759, 365] on button "Sim" at bounding box center [739, 369] width 83 height 26
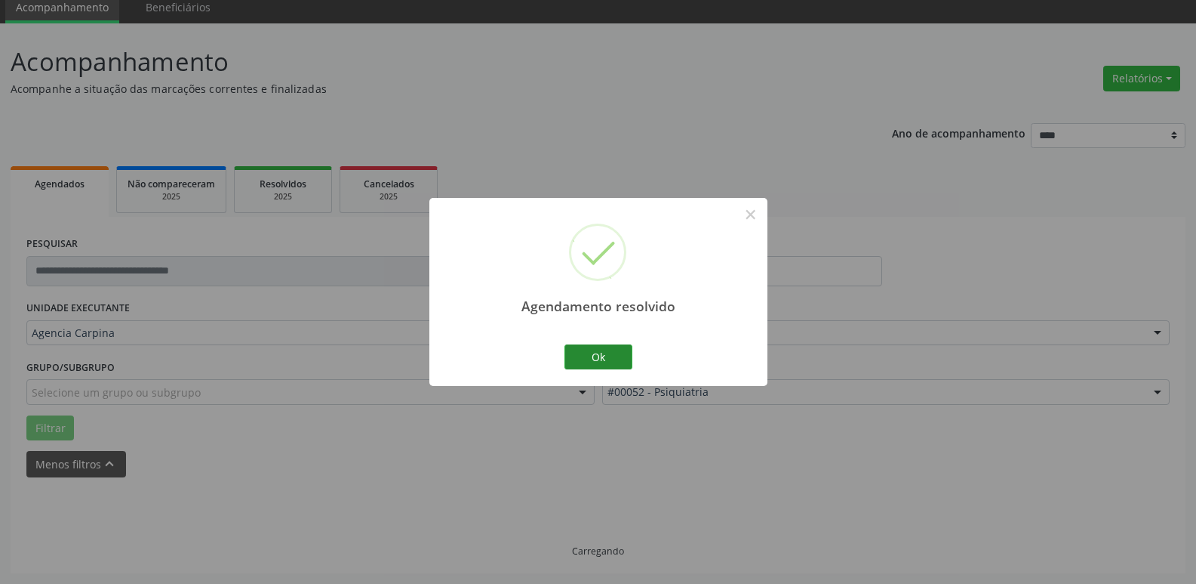
scroll to position [75, 0]
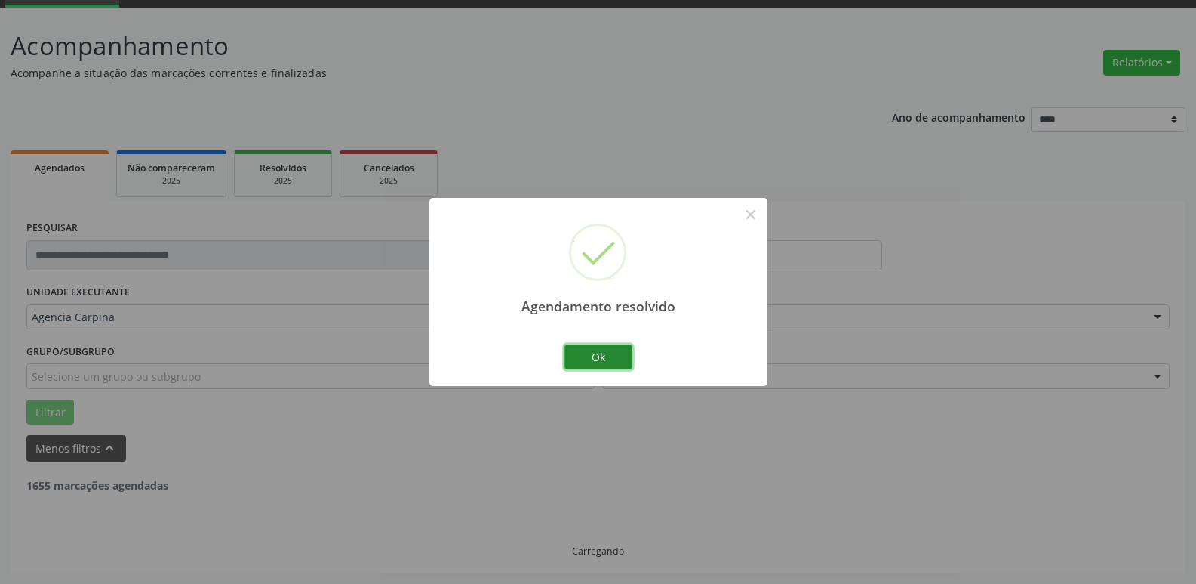
click at [608, 358] on button "Ok" at bounding box center [599, 357] width 68 height 26
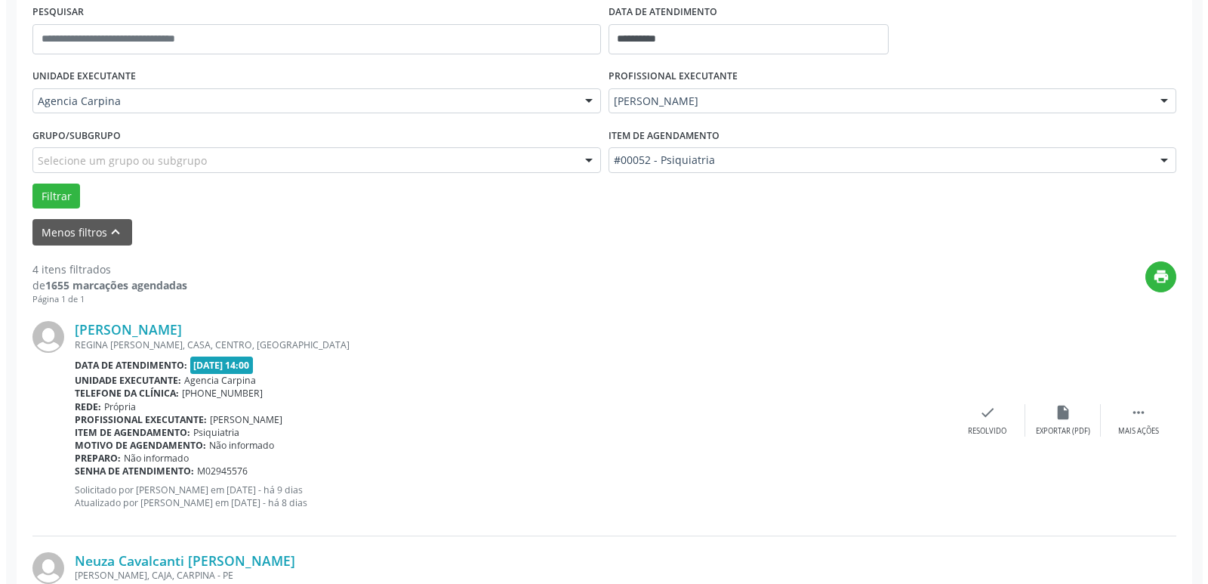
scroll to position [302, 0]
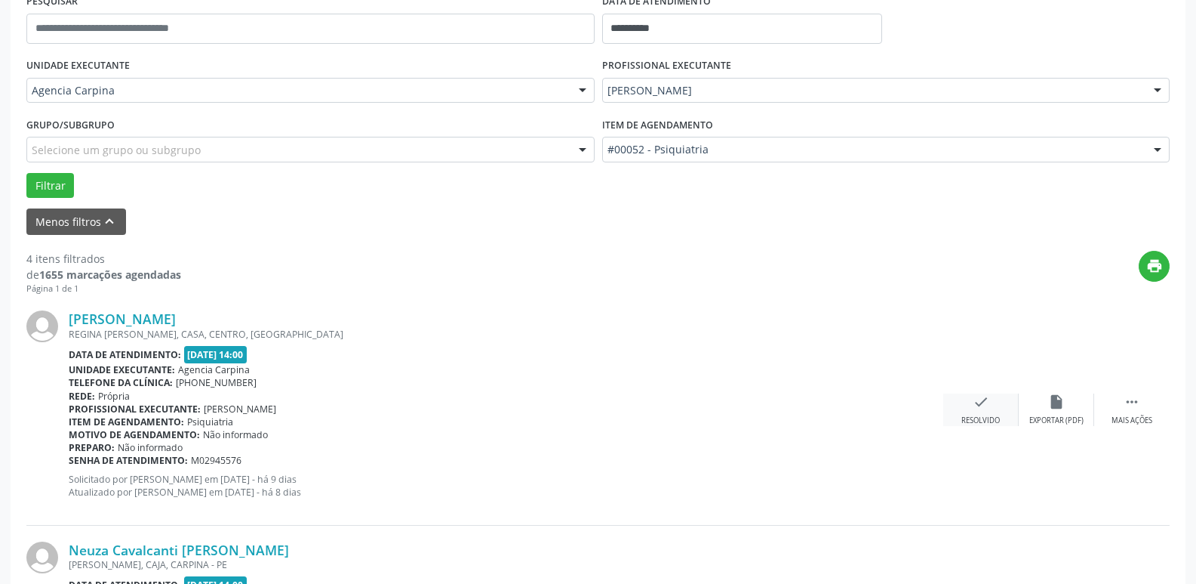
click at [984, 402] on icon "check" at bounding box center [981, 401] width 17 height 17
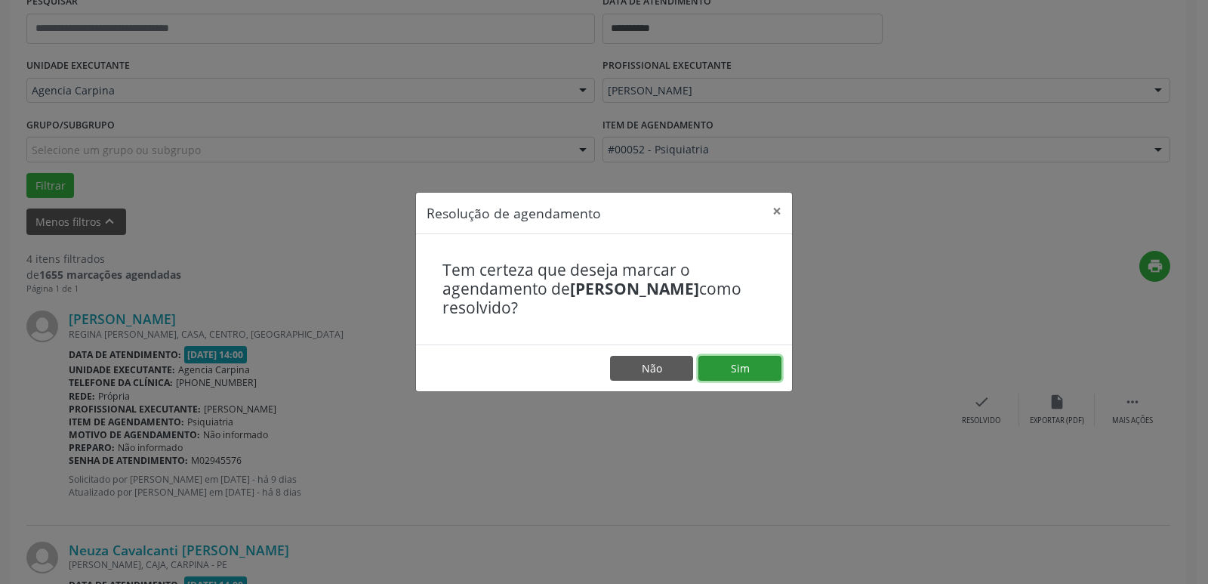
click at [726, 371] on button "Sim" at bounding box center [739, 369] width 83 height 26
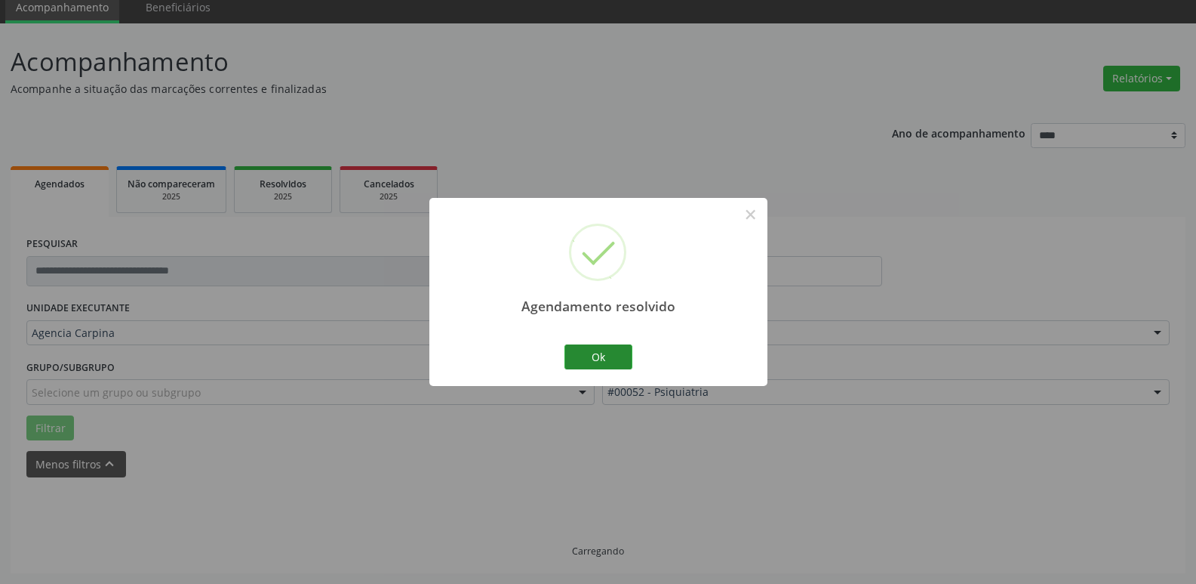
scroll to position [75, 0]
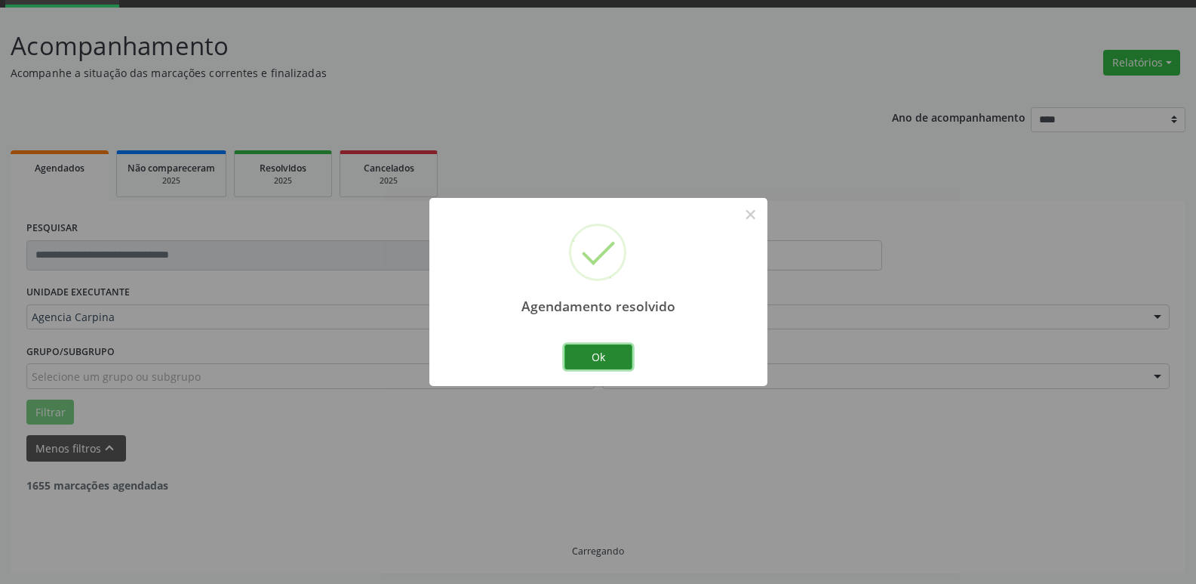
click at [608, 359] on button "Ok" at bounding box center [599, 357] width 68 height 26
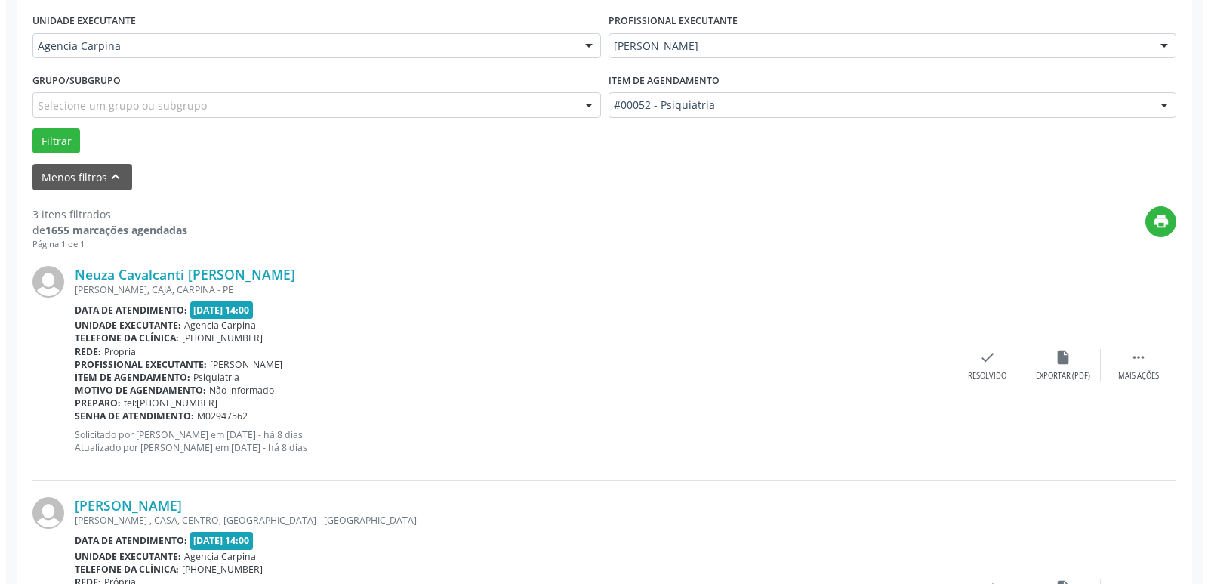
scroll to position [377, 0]
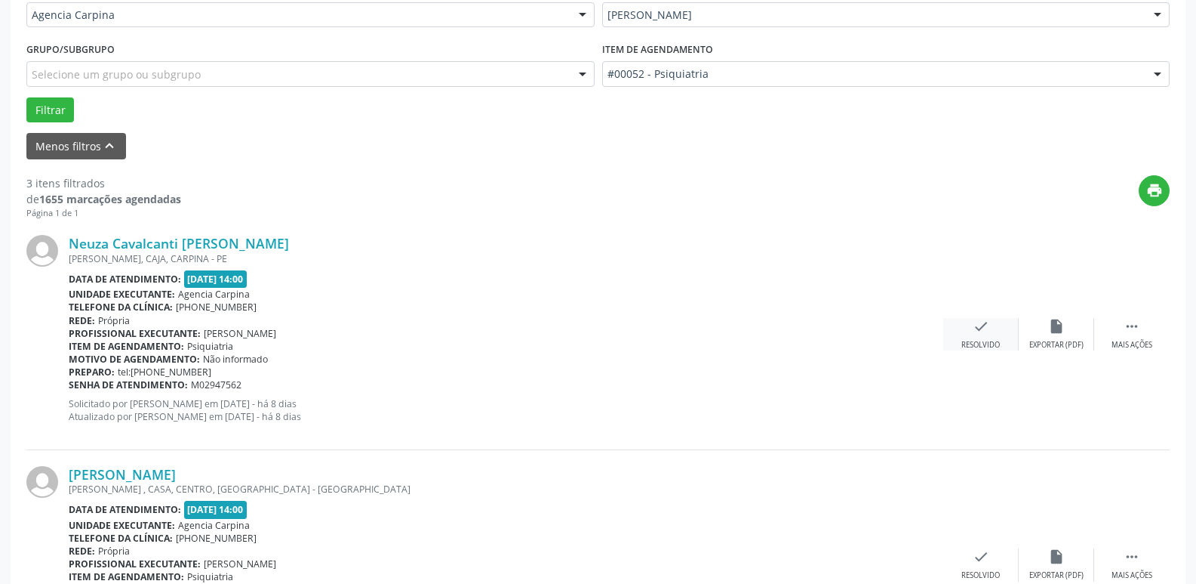
click at [987, 335] on div "check Resolvido" at bounding box center [981, 334] width 75 height 32
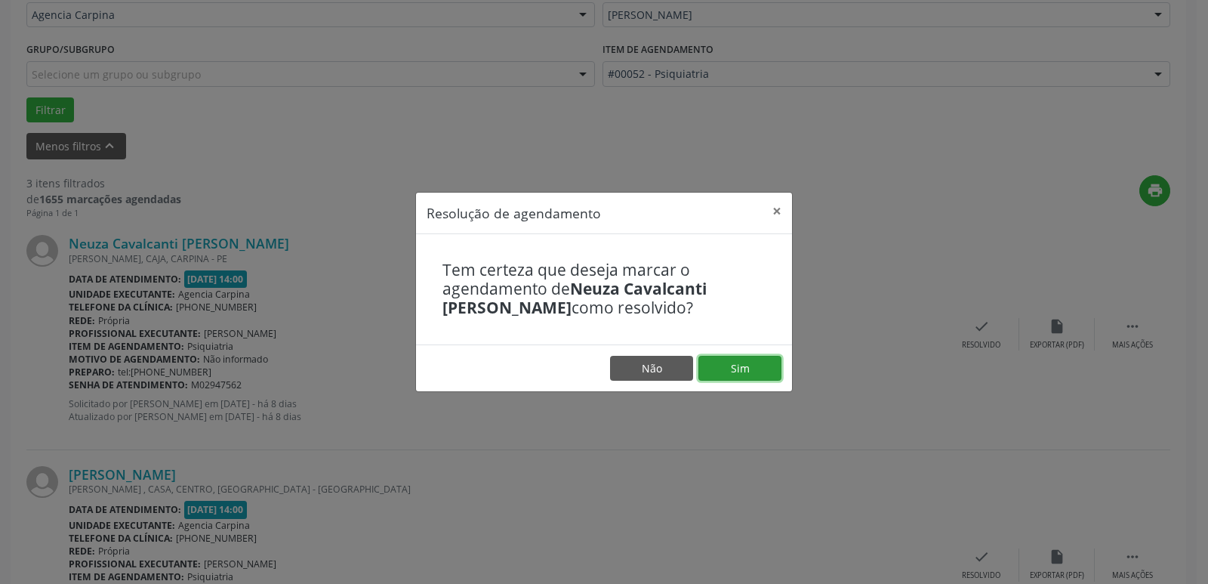
click at [762, 361] on button "Sim" at bounding box center [739, 369] width 83 height 26
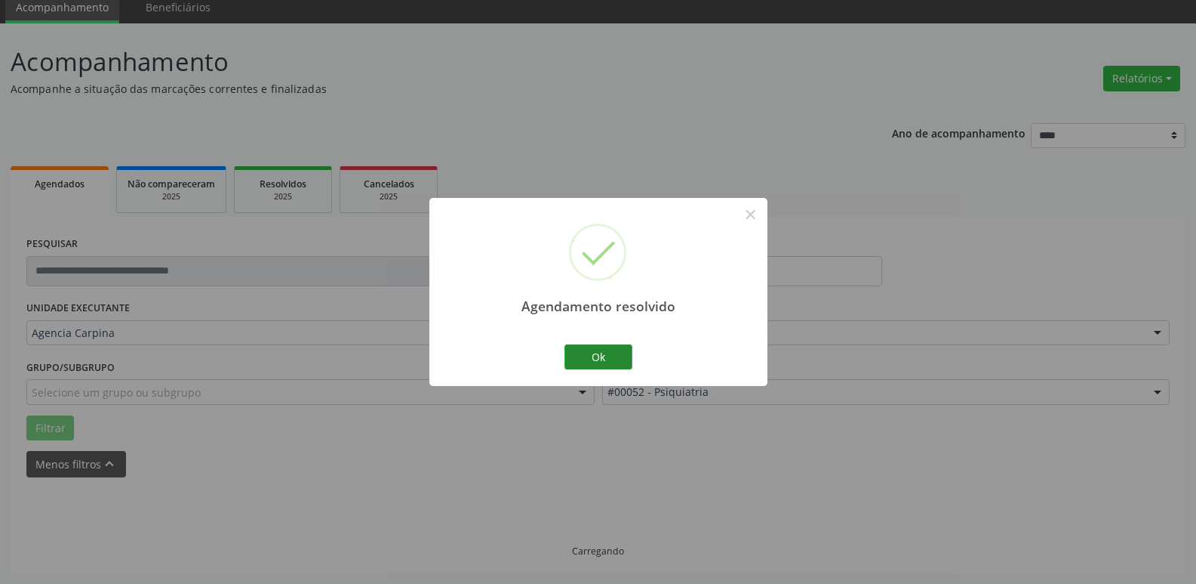
scroll to position [75, 0]
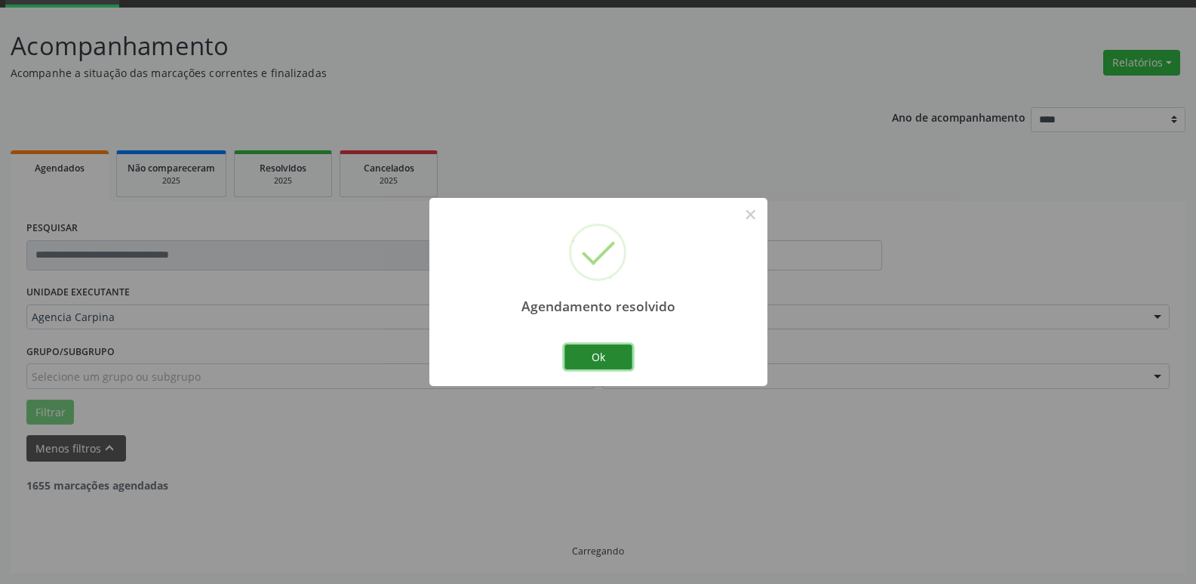
click at [613, 354] on button "Ok" at bounding box center [599, 357] width 68 height 26
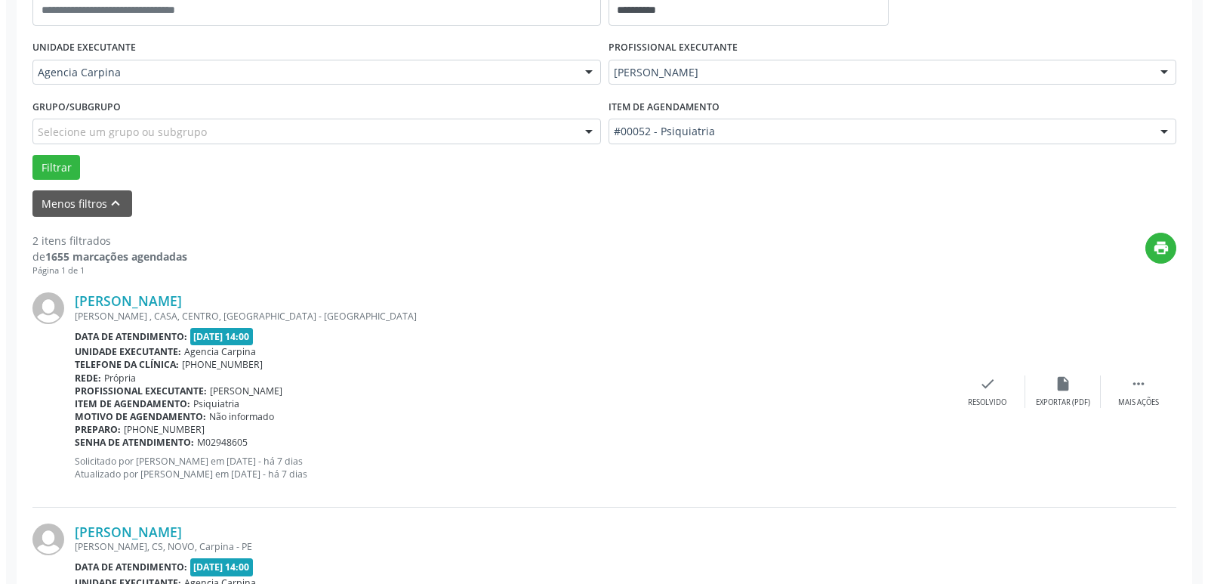
scroll to position [377, 0]
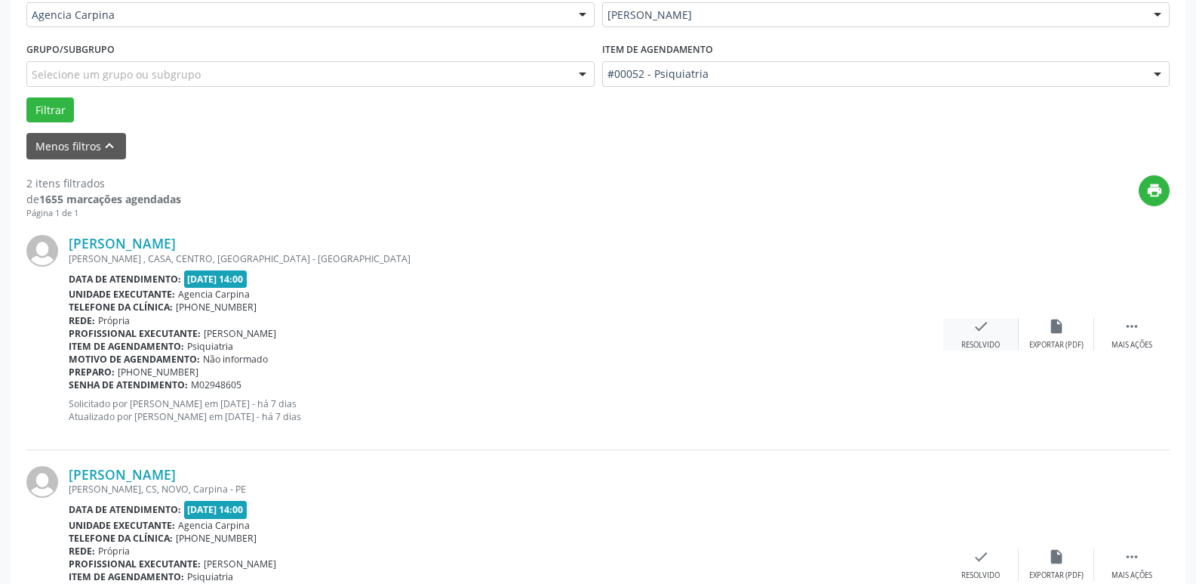
click at [973, 328] on icon "check" at bounding box center [981, 326] width 17 height 17
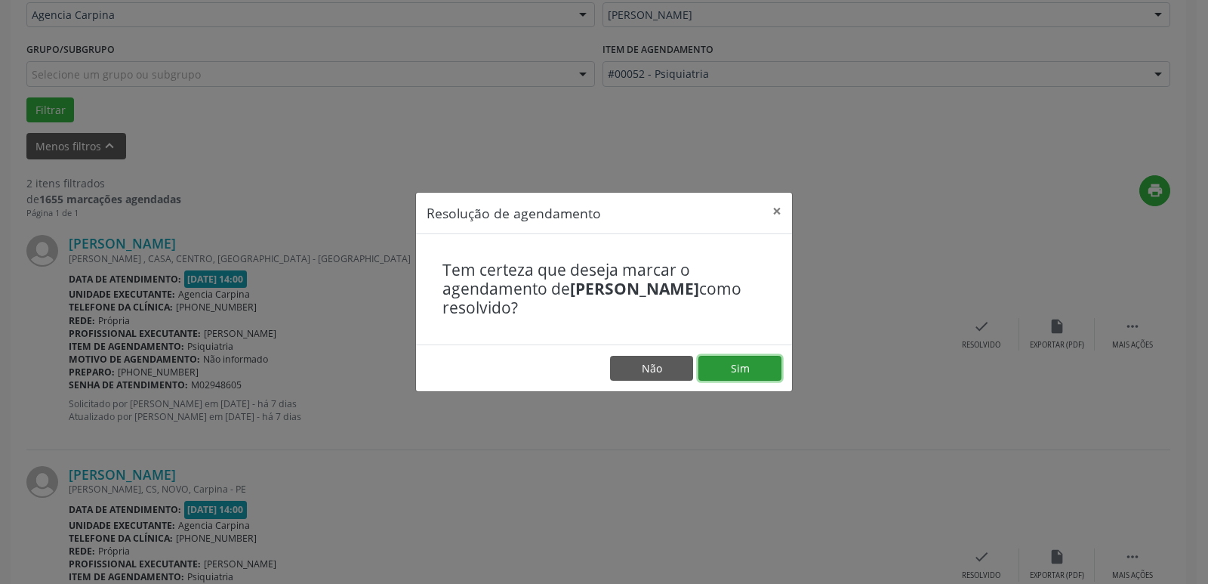
click at [749, 368] on button "Sim" at bounding box center [739, 369] width 83 height 26
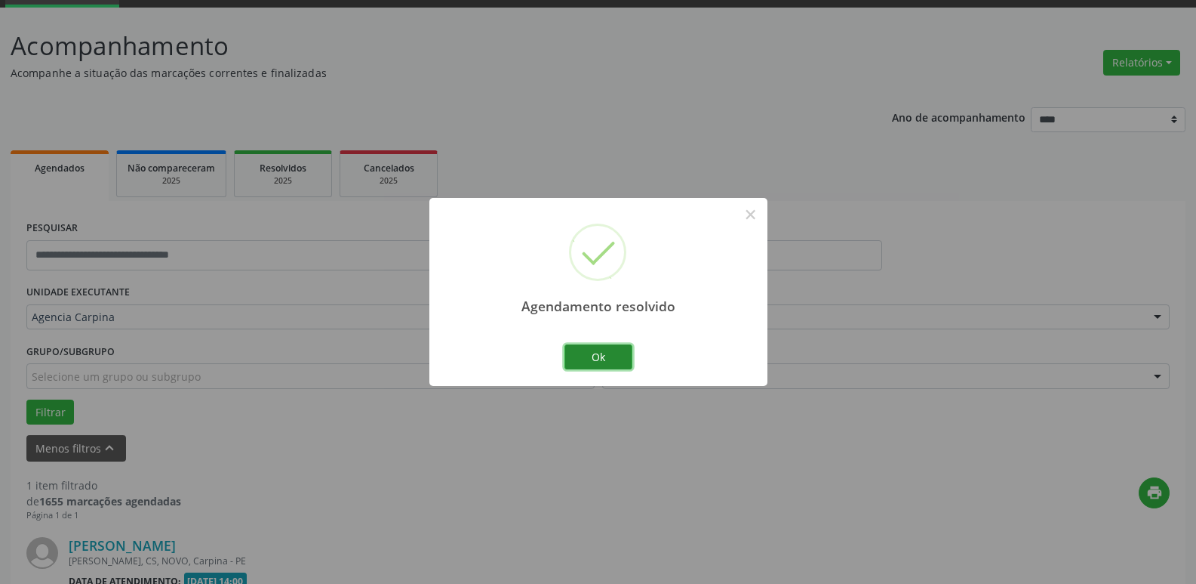
click at [568, 360] on button "Ok" at bounding box center [599, 357] width 68 height 26
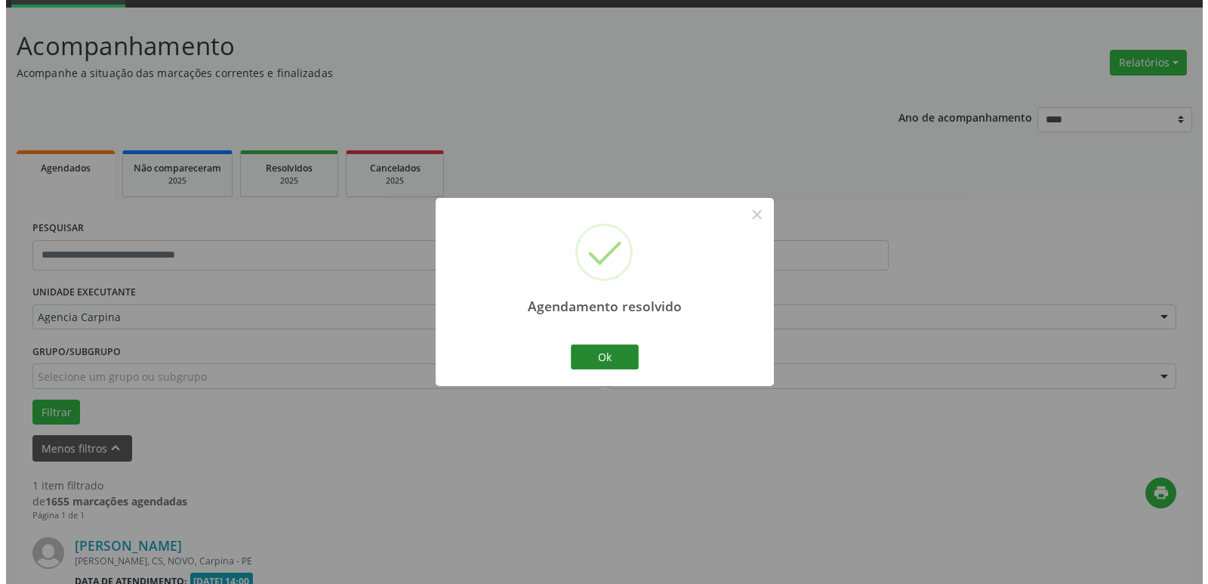
scroll to position [269, 0]
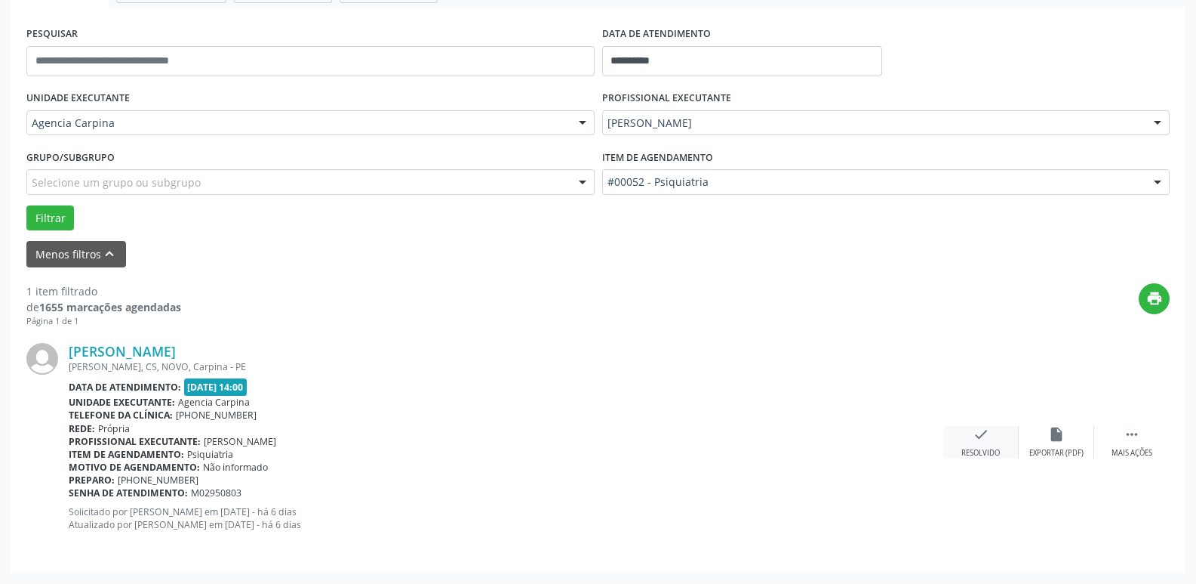
click at [973, 442] on icon "check" at bounding box center [981, 434] width 17 height 17
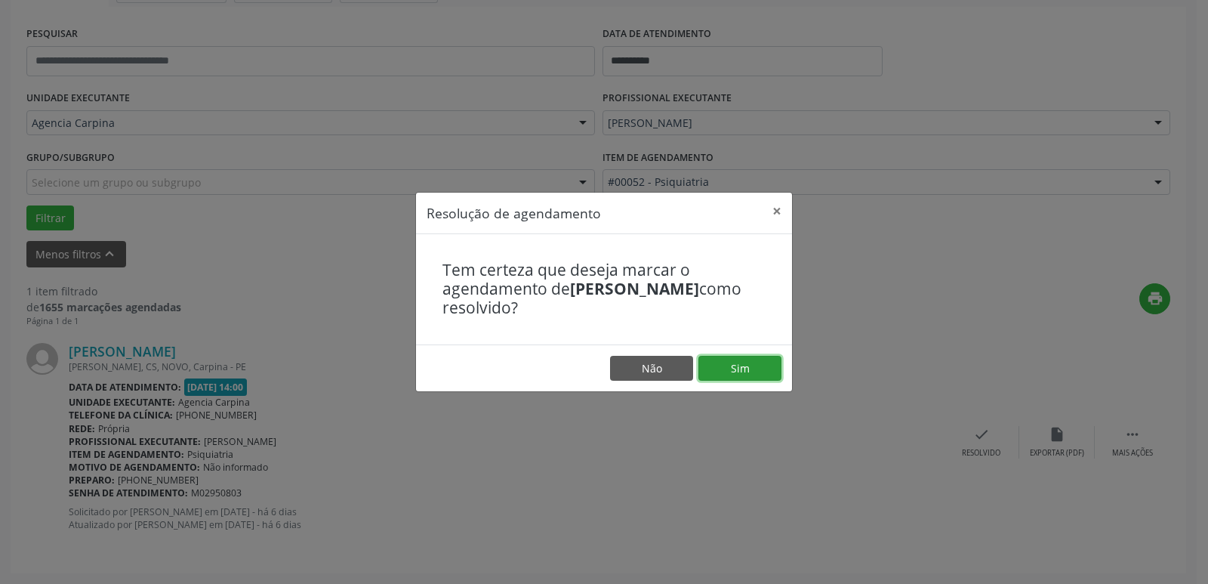
click at [770, 361] on button "Sim" at bounding box center [739, 369] width 83 height 26
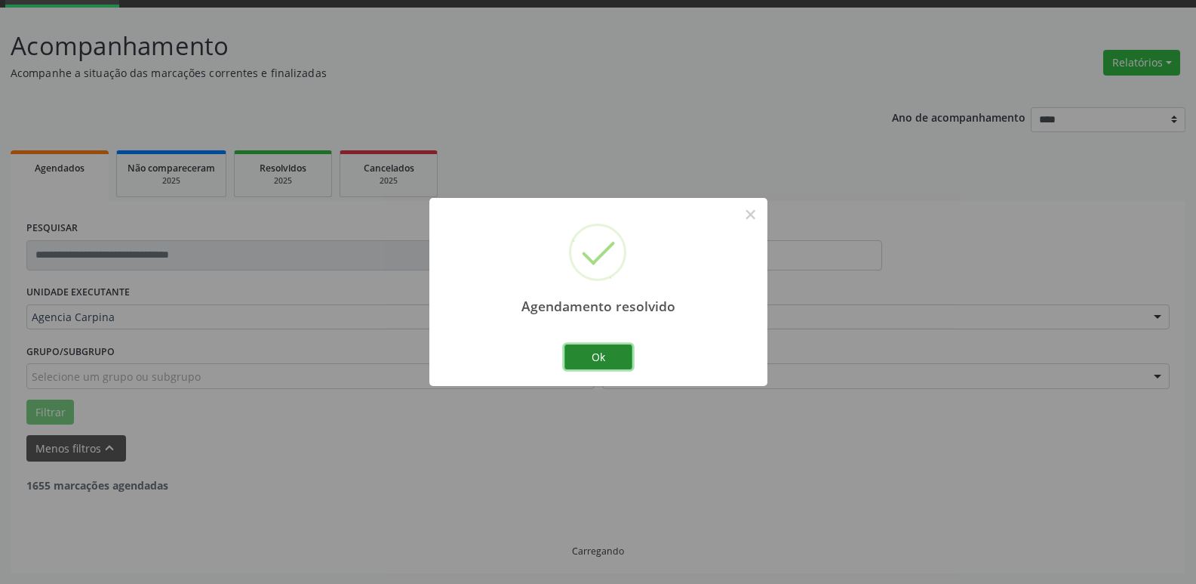
scroll to position [27, 0]
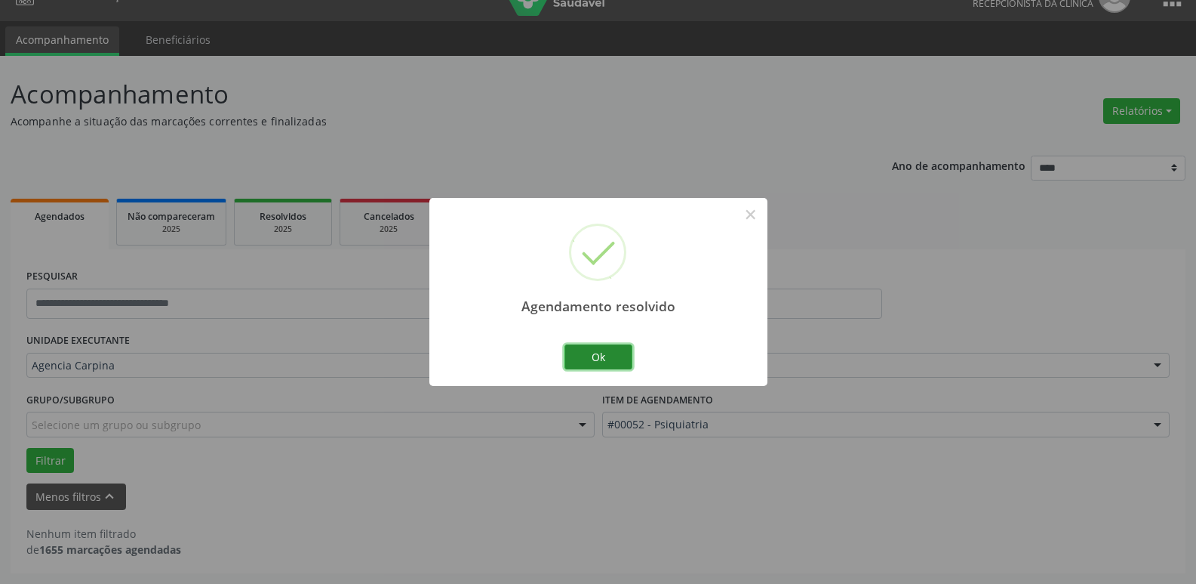
click at [577, 359] on button "Ok" at bounding box center [599, 357] width 68 height 26
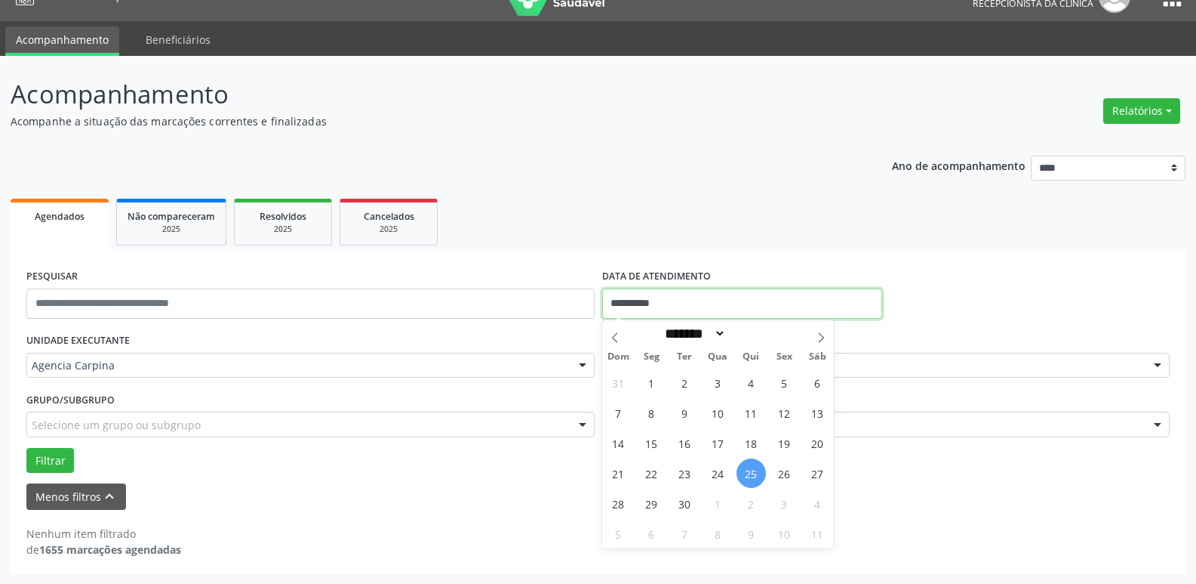
click at [677, 298] on input "**********" at bounding box center [742, 303] width 280 height 30
click at [688, 501] on span "30" at bounding box center [684, 502] width 29 height 29
type input "**********"
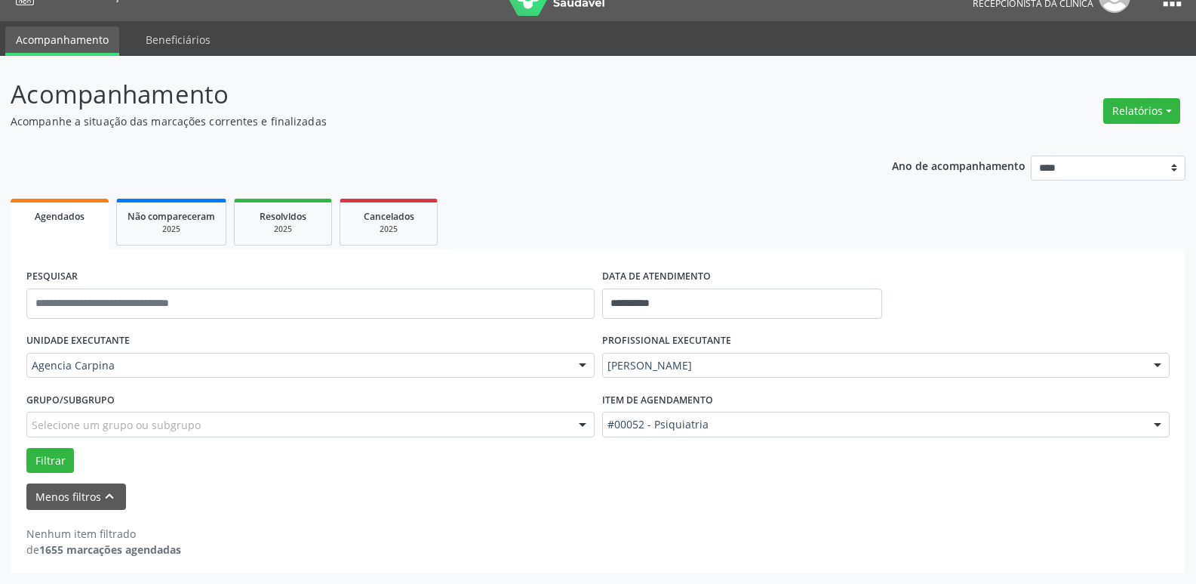
click at [1160, 365] on div at bounding box center [1158, 366] width 23 height 26
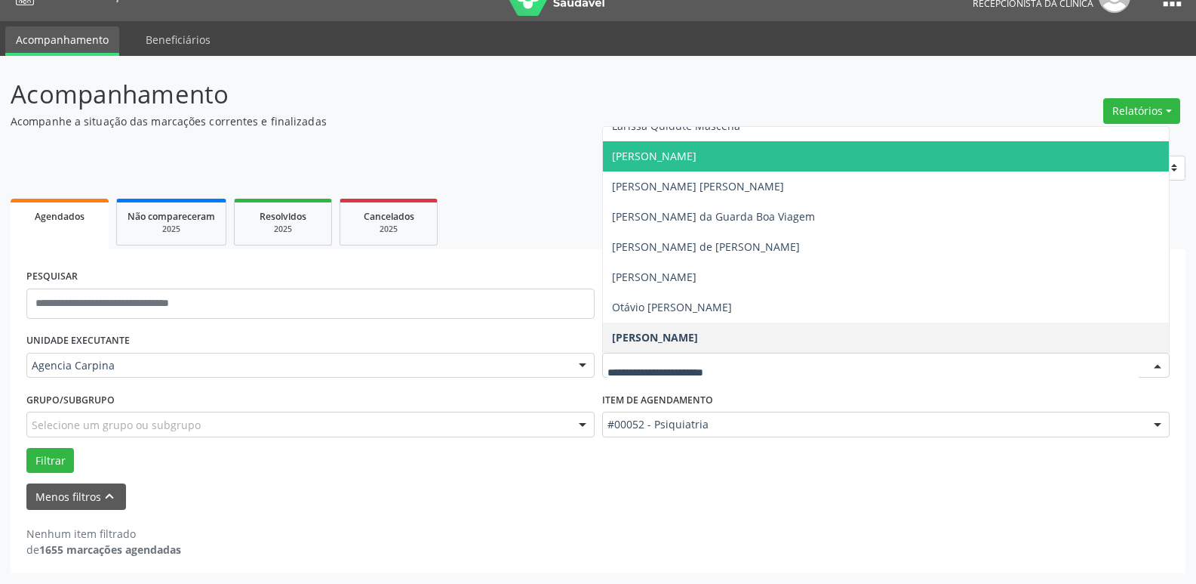
click at [845, 161] on span "[PERSON_NAME]" at bounding box center [886, 156] width 567 height 30
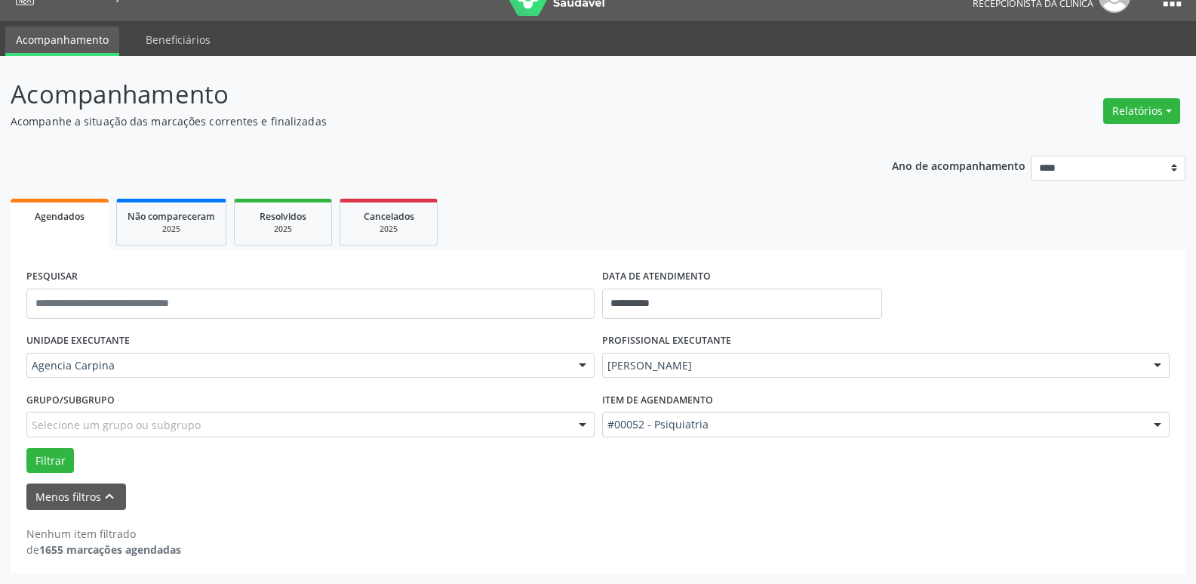
click at [1159, 427] on div at bounding box center [1158, 425] width 23 height 26
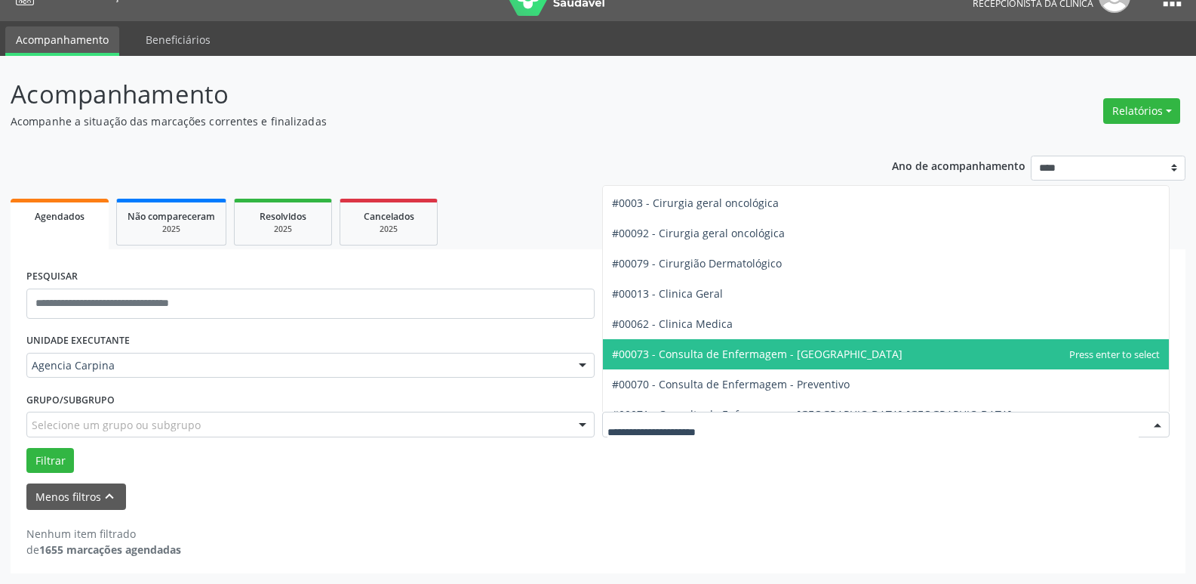
scroll to position [393, 0]
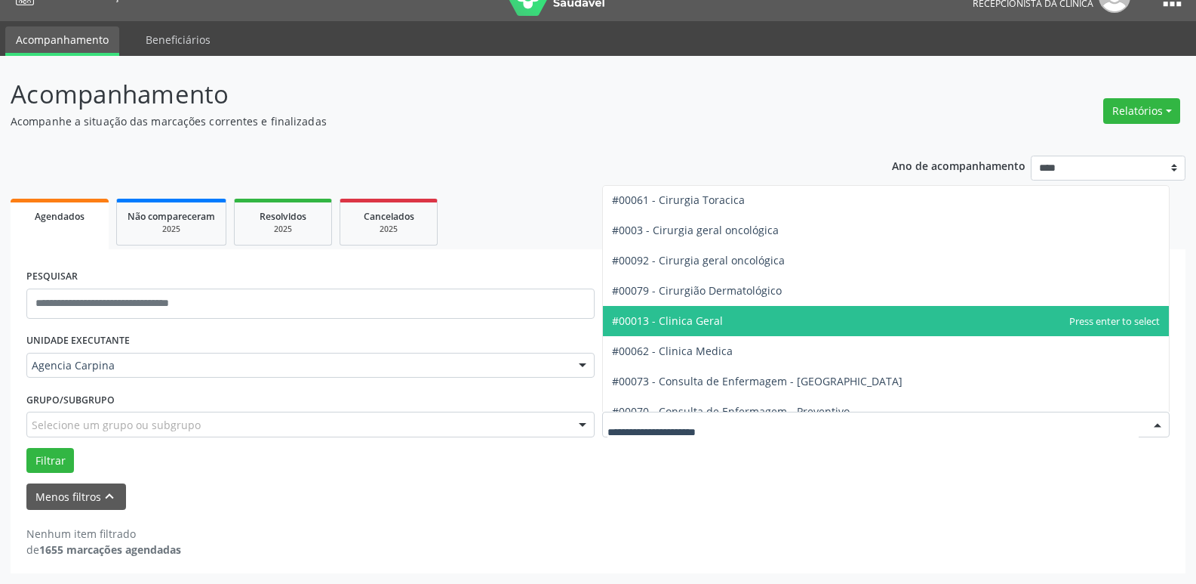
click at [824, 313] on span "#00013 - Clinica Geral" at bounding box center [886, 321] width 567 height 30
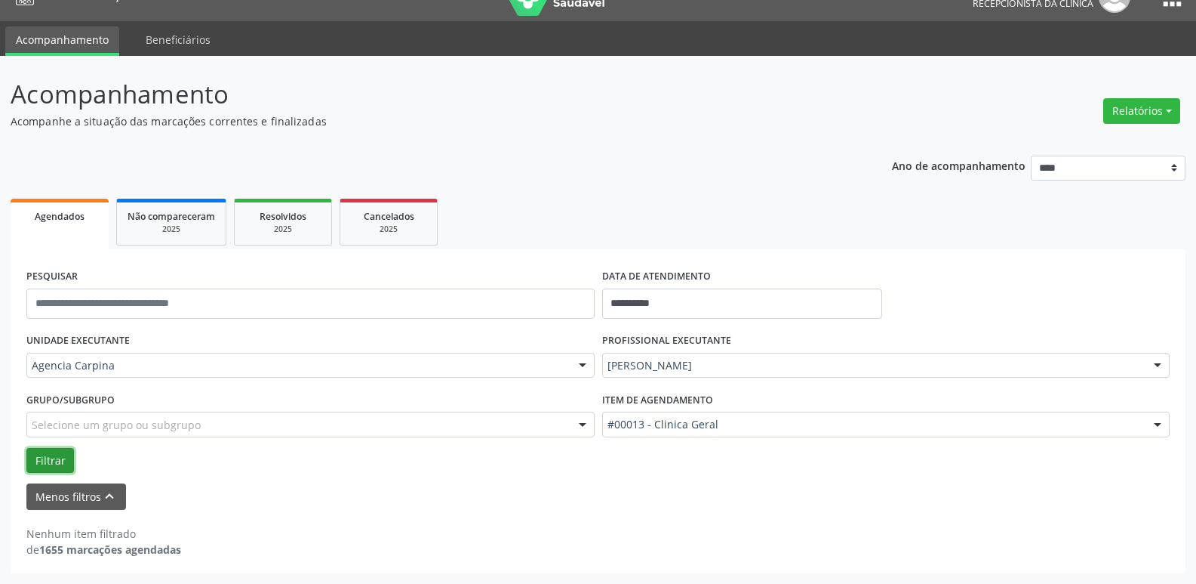
click at [57, 468] on button "Filtrar" at bounding box center [50, 461] width 48 height 26
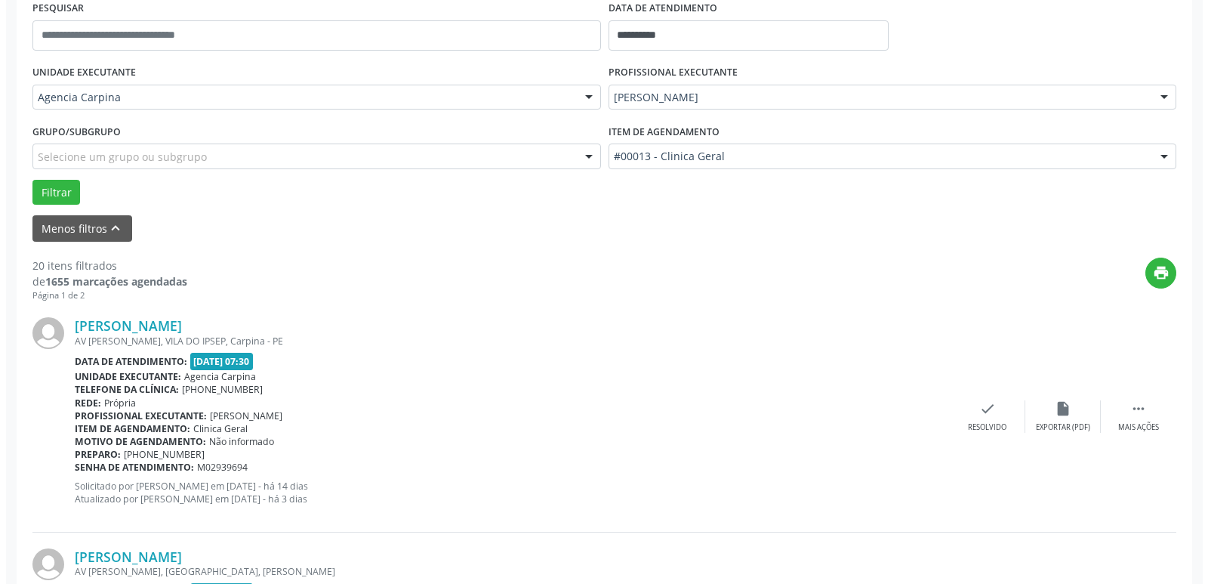
scroll to position [329, 0]
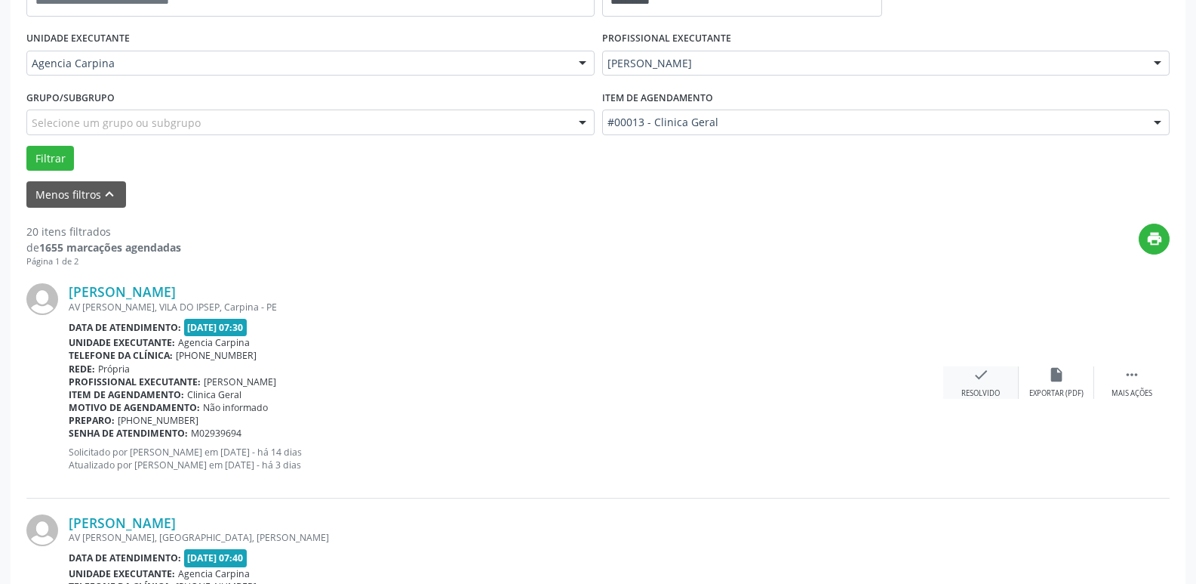
click at [979, 377] on icon "check" at bounding box center [981, 374] width 17 height 17
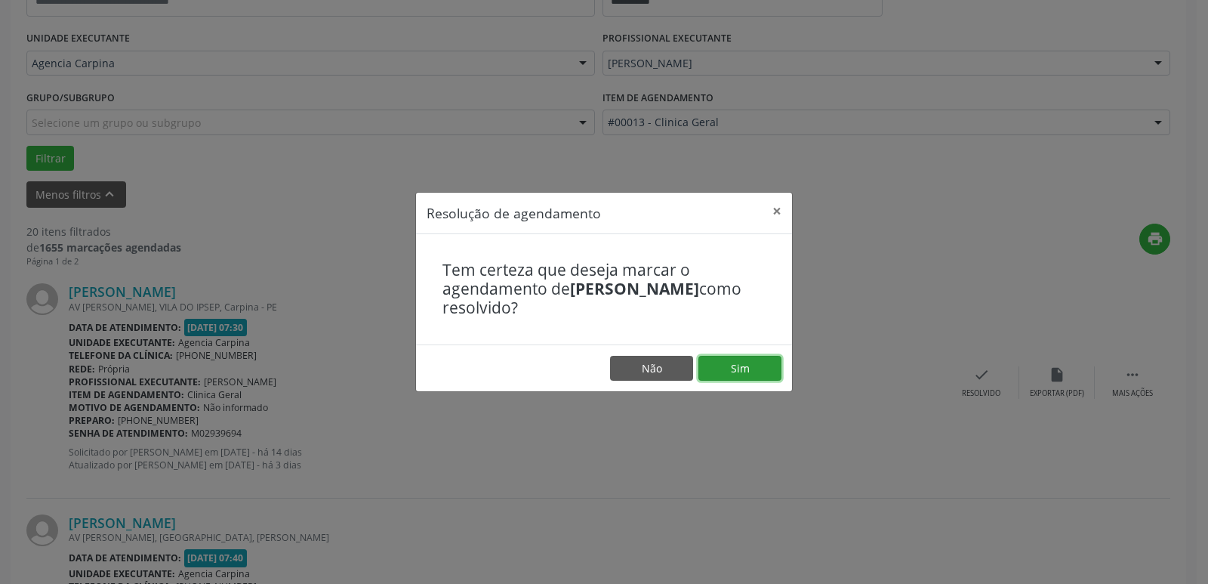
click at [766, 366] on button "Sim" at bounding box center [739, 369] width 83 height 26
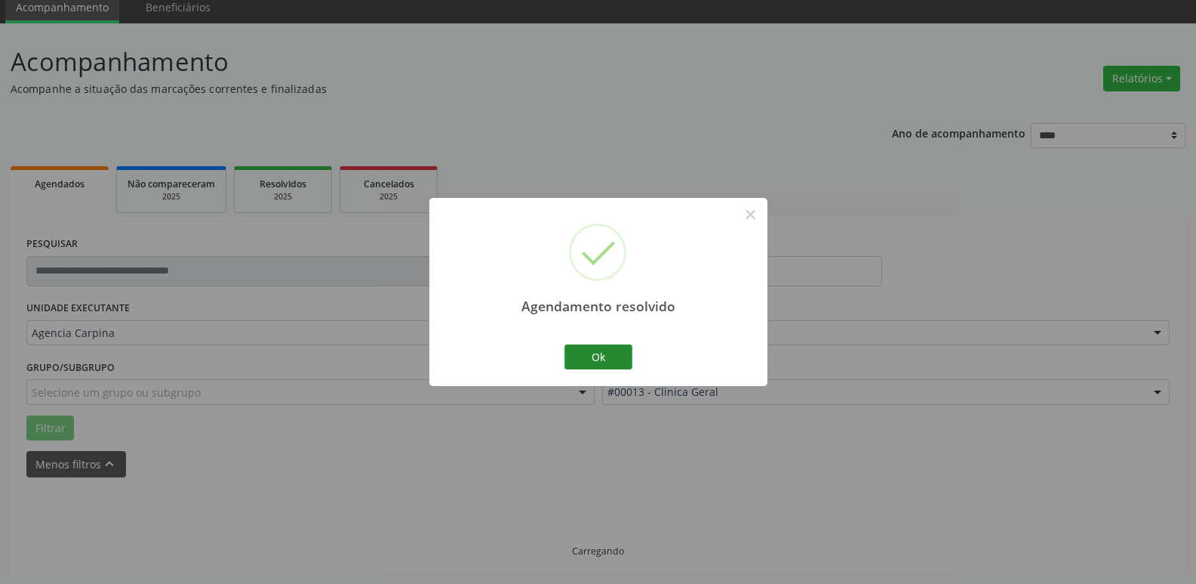
scroll to position [75, 0]
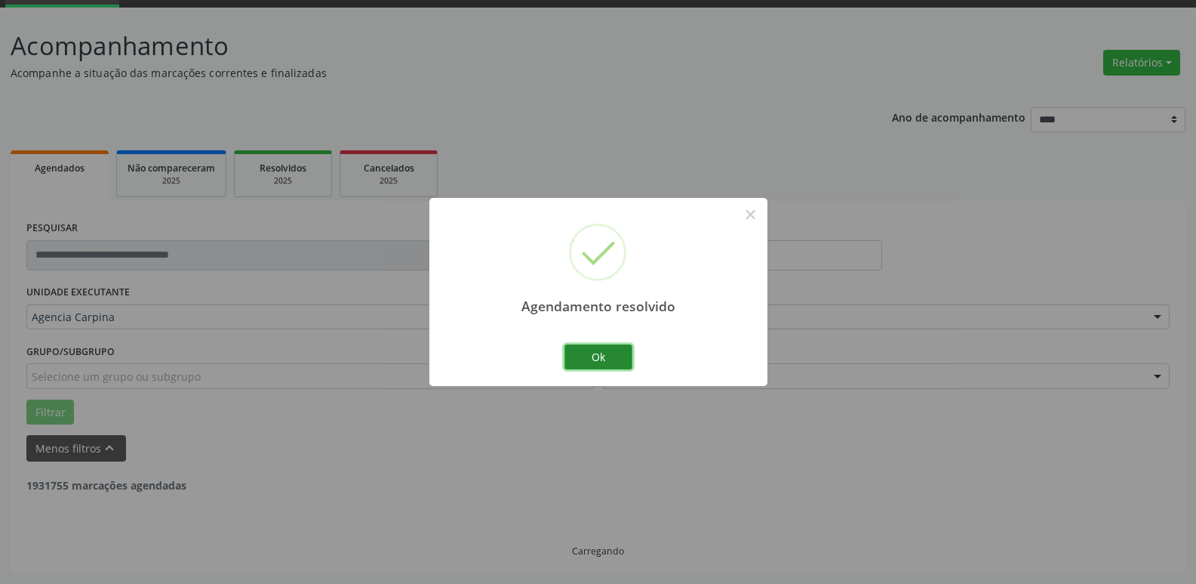
click at [626, 357] on button "Ok" at bounding box center [599, 357] width 68 height 26
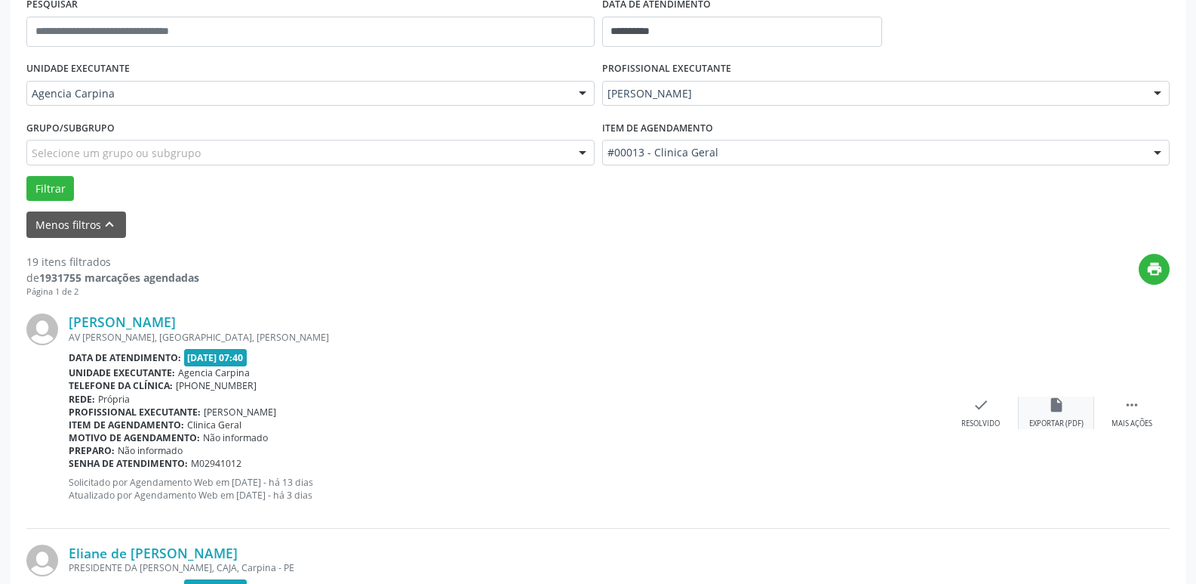
scroll to position [302, 0]
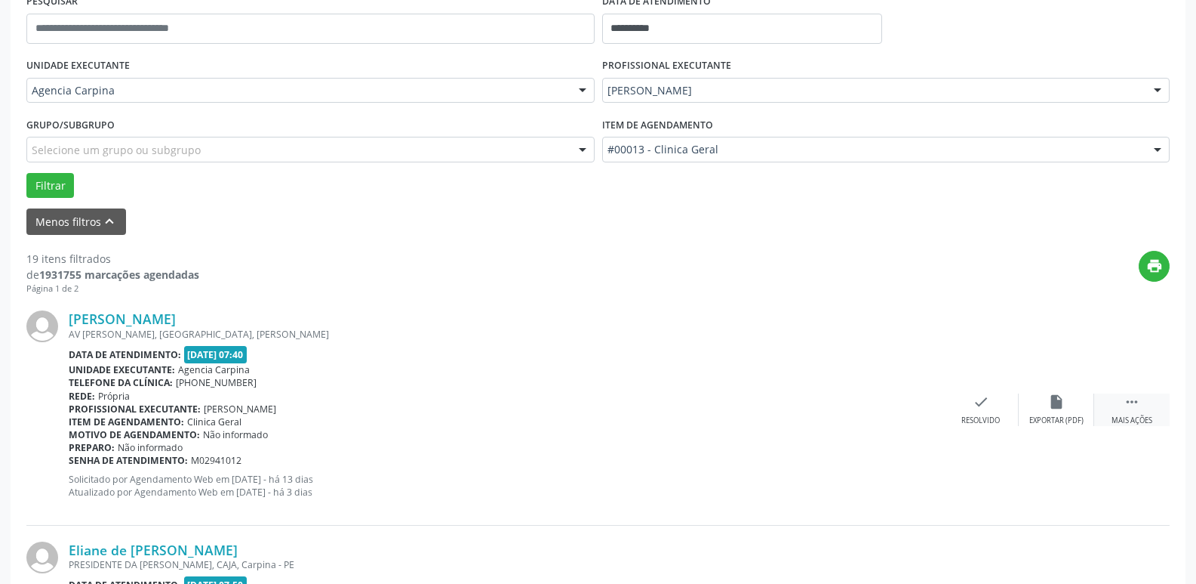
click at [1127, 406] on icon "" at bounding box center [1132, 401] width 17 height 17
click at [1054, 411] on div "alarm_off Não compareceu" at bounding box center [1056, 409] width 75 height 32
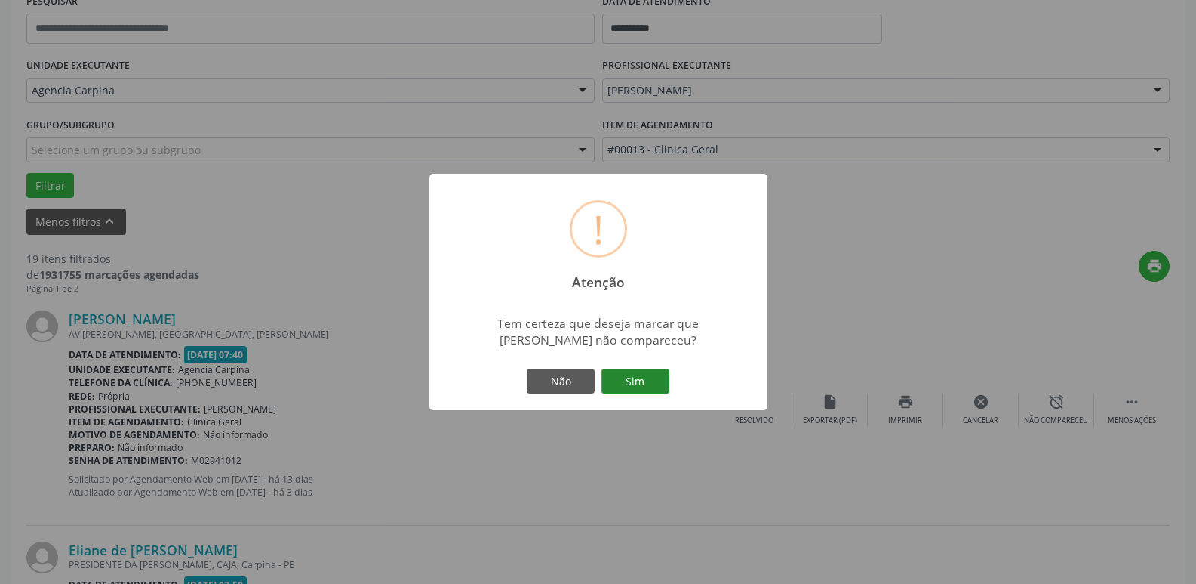
click at [621, 386] on button "Sim" at bounding box center [636, 381] width 68 height 26
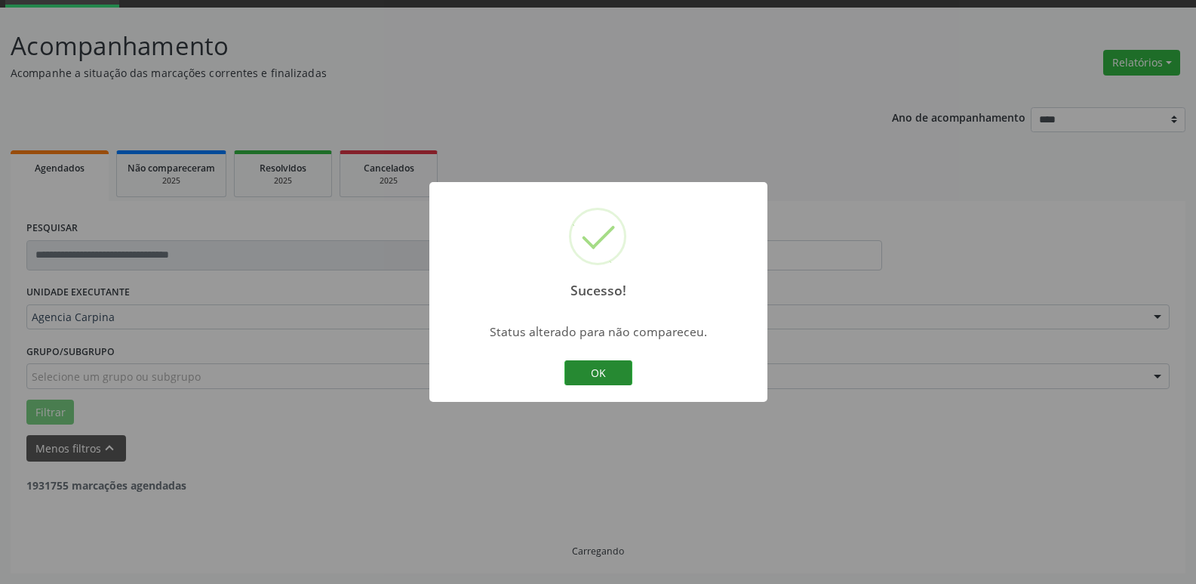
click at [577, 382] on button "OK" at bounding box center [599, 373] width 68 height 26
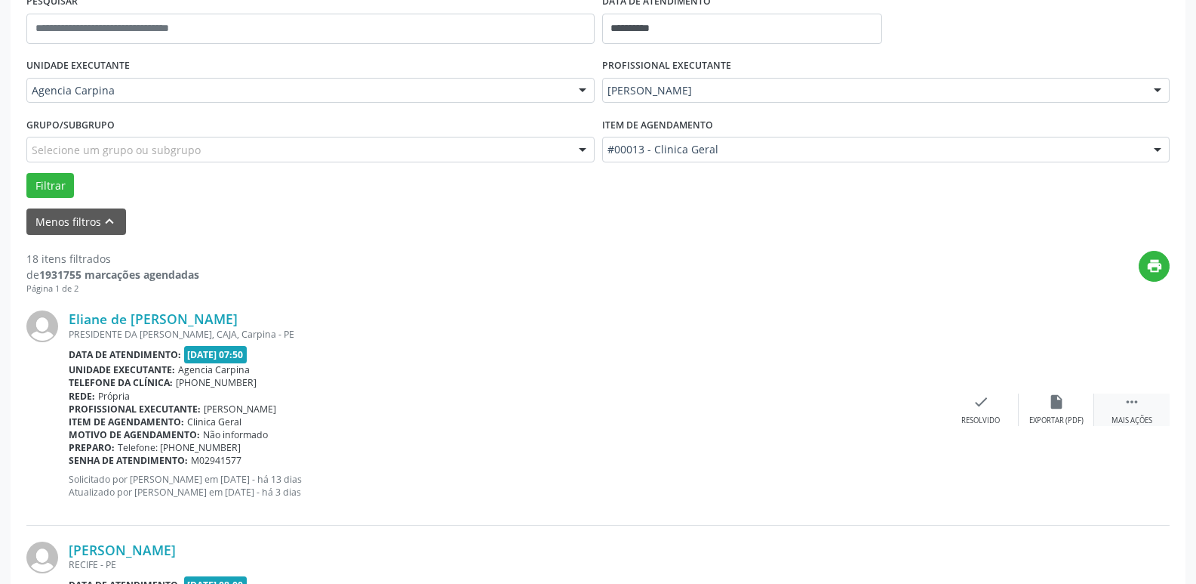
click at [1129, 408] on icon "" at bounding box center [1132, 401] width 17 height 17
click at [1057, 409] on icon "alarm_off" at bounding box center [1057, 401] width 17 height 17
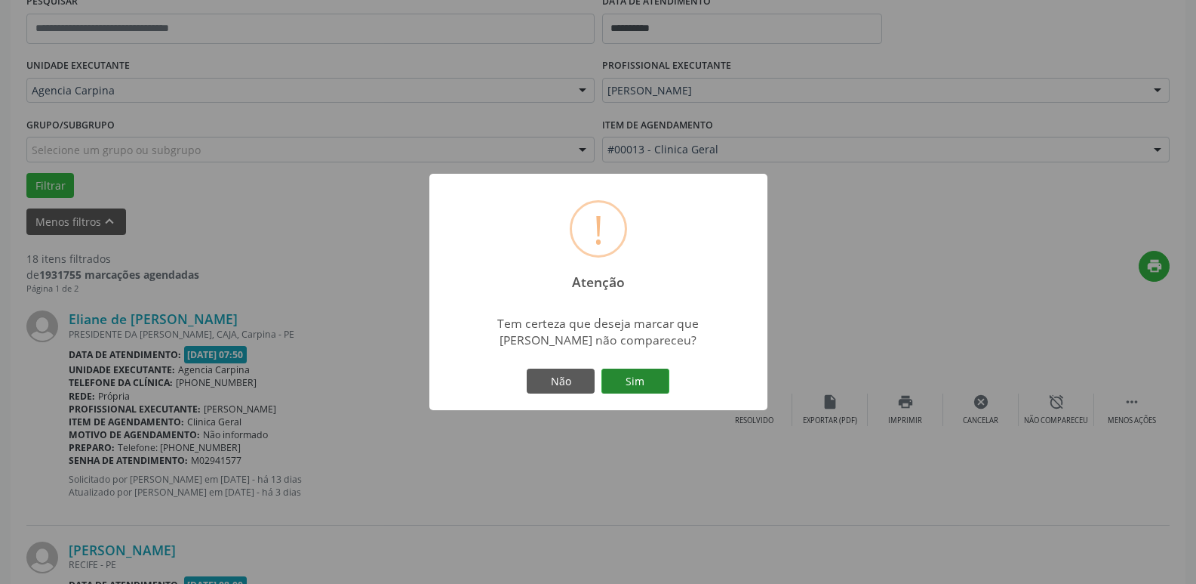
click at [616, 373] on button "Sim" at bounding box center [636, 381] width 68 height 26
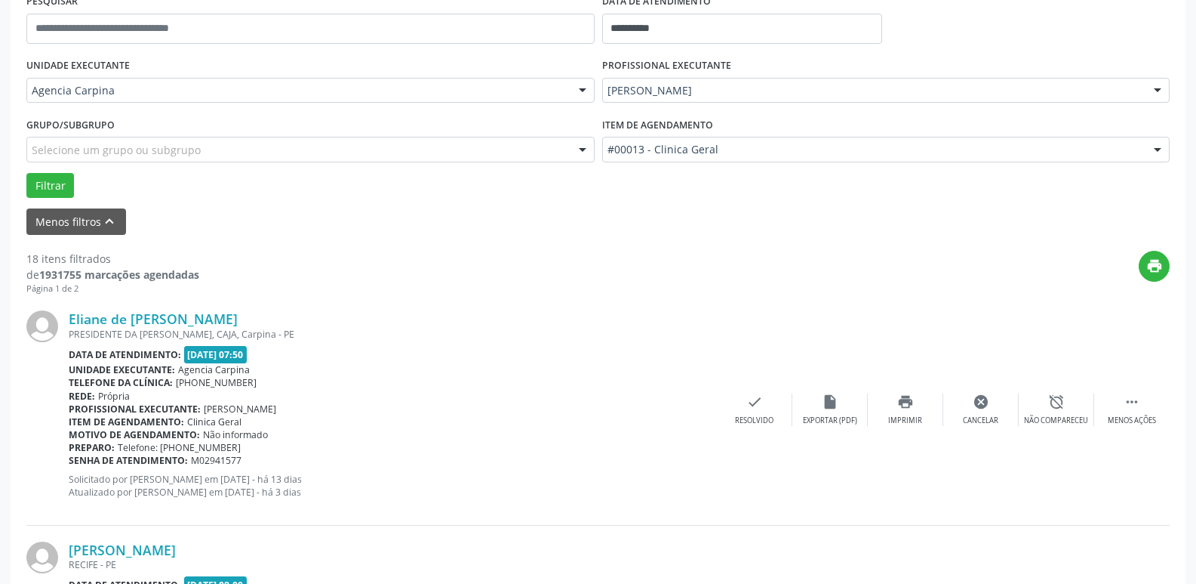
scroll to position [75, 0]
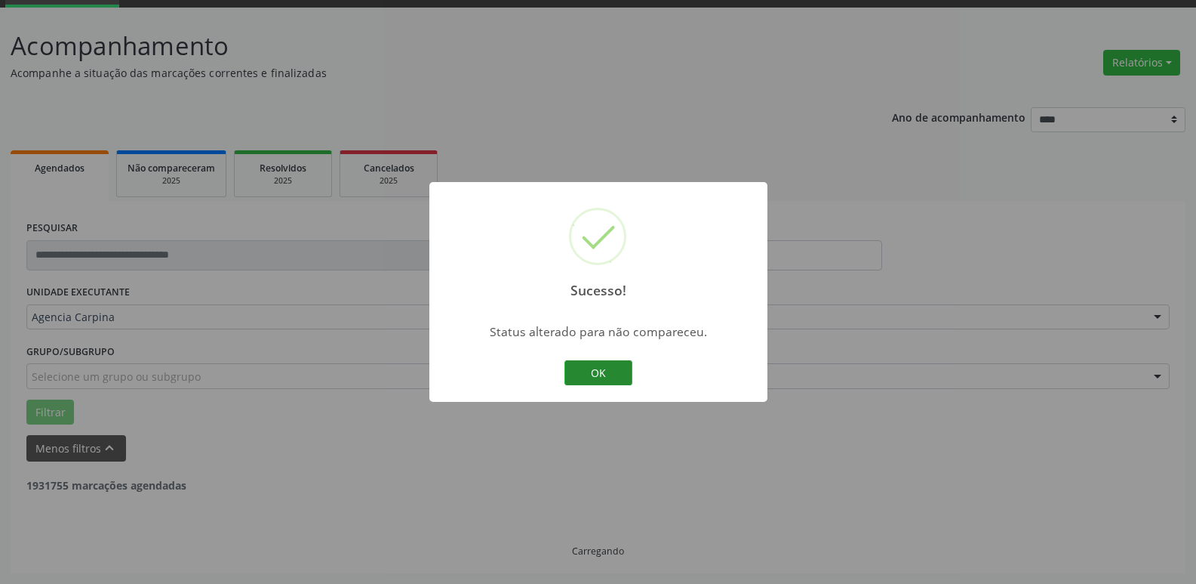
click at [613, 373] on button "OK" at bounding box center [599, 373] width 68 height 26
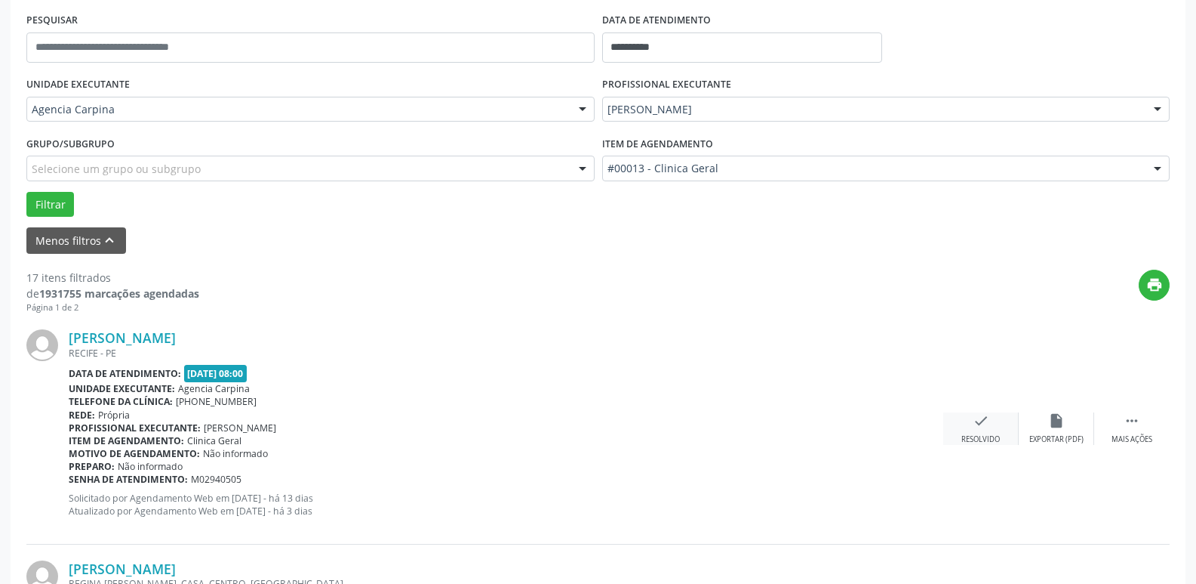
scroll to position [302, 0]
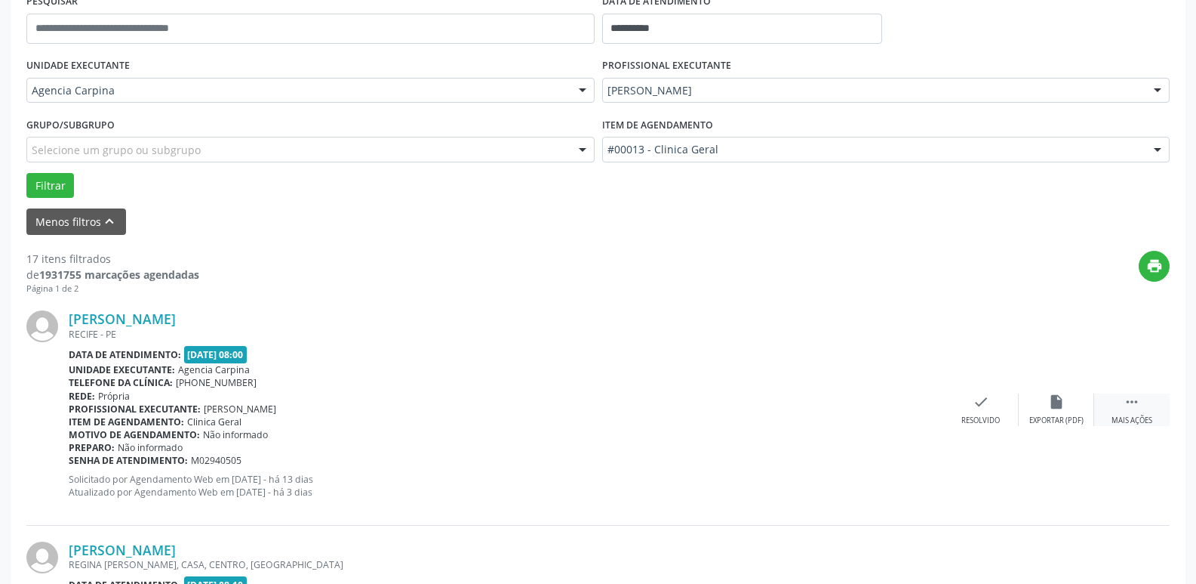
click at [1133, 408] on icon "" at bounding box center [1132, 401] width 17 height 17
click at [1057, 408] on icon "alarm_off" at bounding box center [1057, 401] width 17 height 17
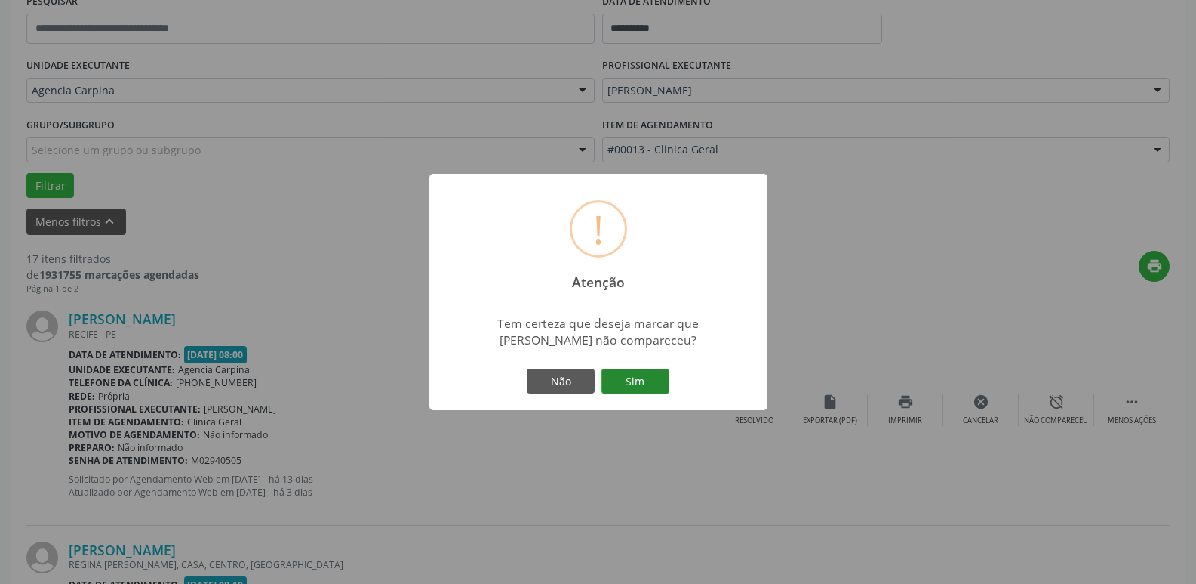
click at [648, 385] on button "Sim" at bounding box center [636, 381] width 68 height 26
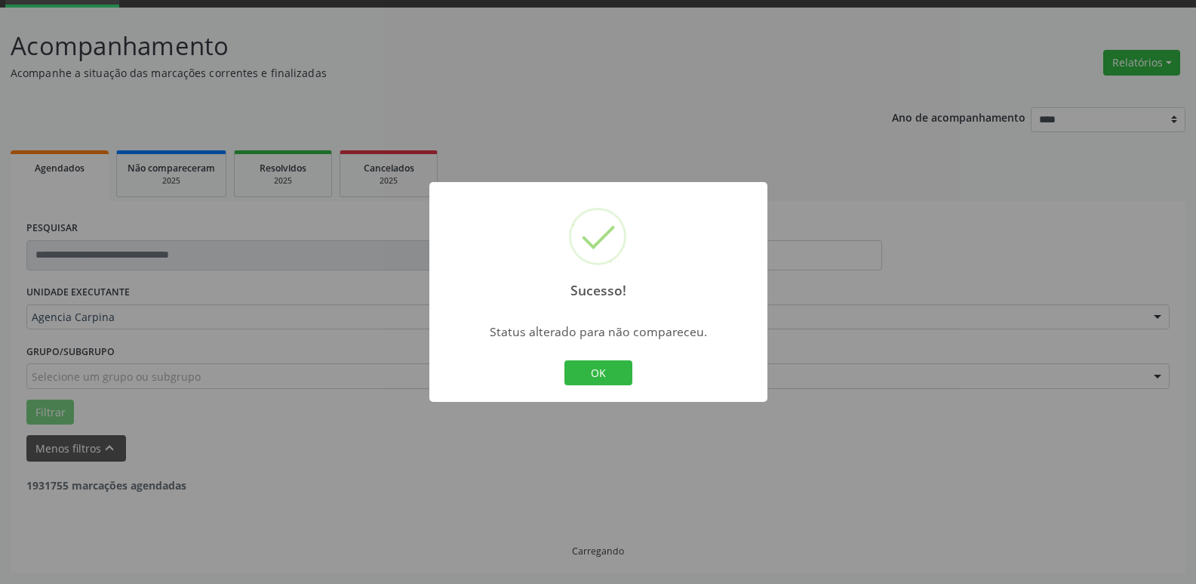
scroll to position [75, 0]
click at [588, 372] on button "OK" at bounding box center [599, 373] width 68 height 26
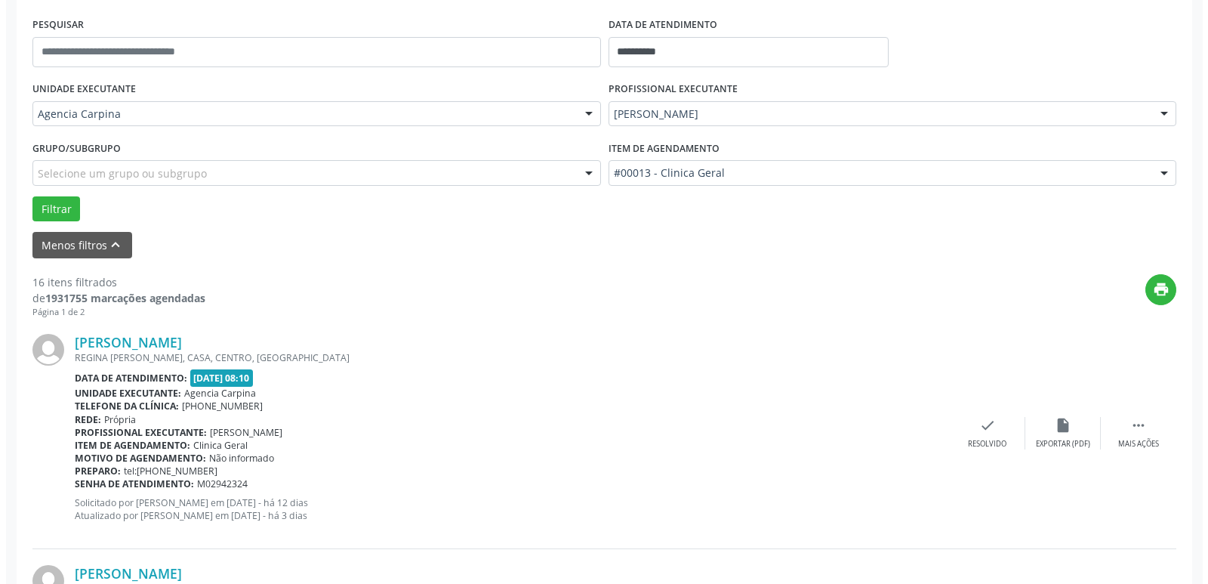
scroll to position [302, 0]
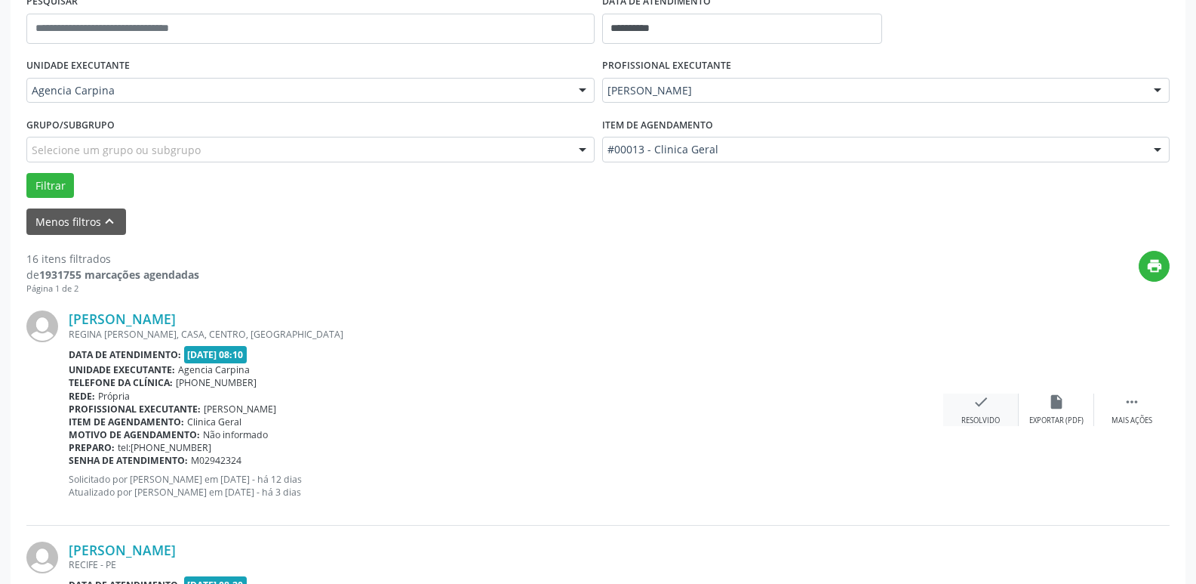
click at [970, 412] on div "check Resolvido" at bounding box center [981, 409] width 75 height 32
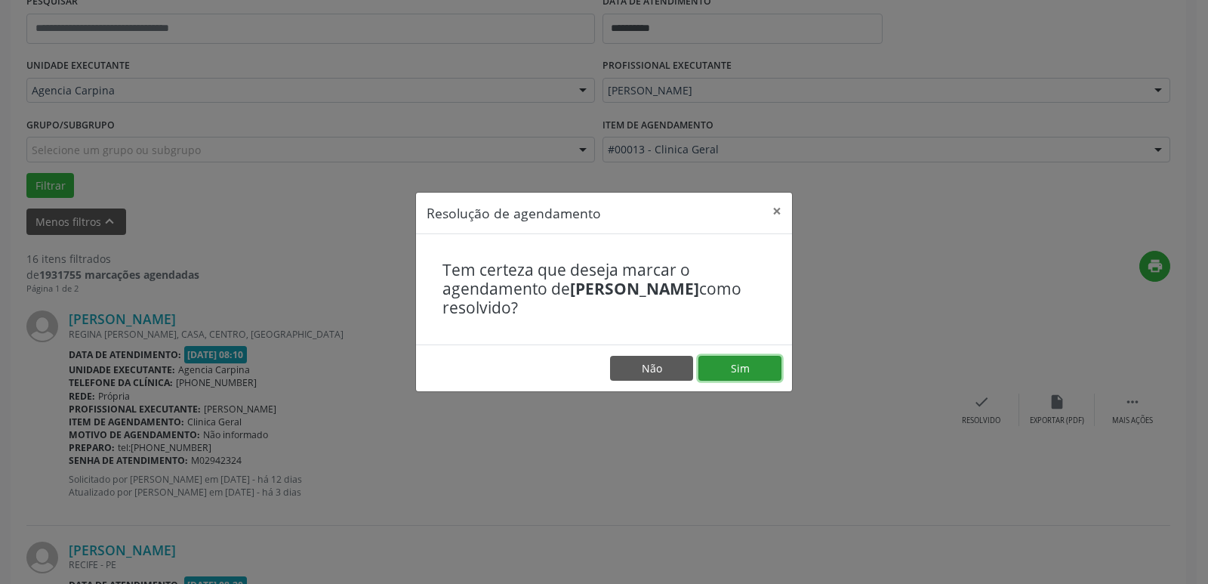
click at [753, 373] on button "Sim" at bounding box center [739, 369] width 83 height 26
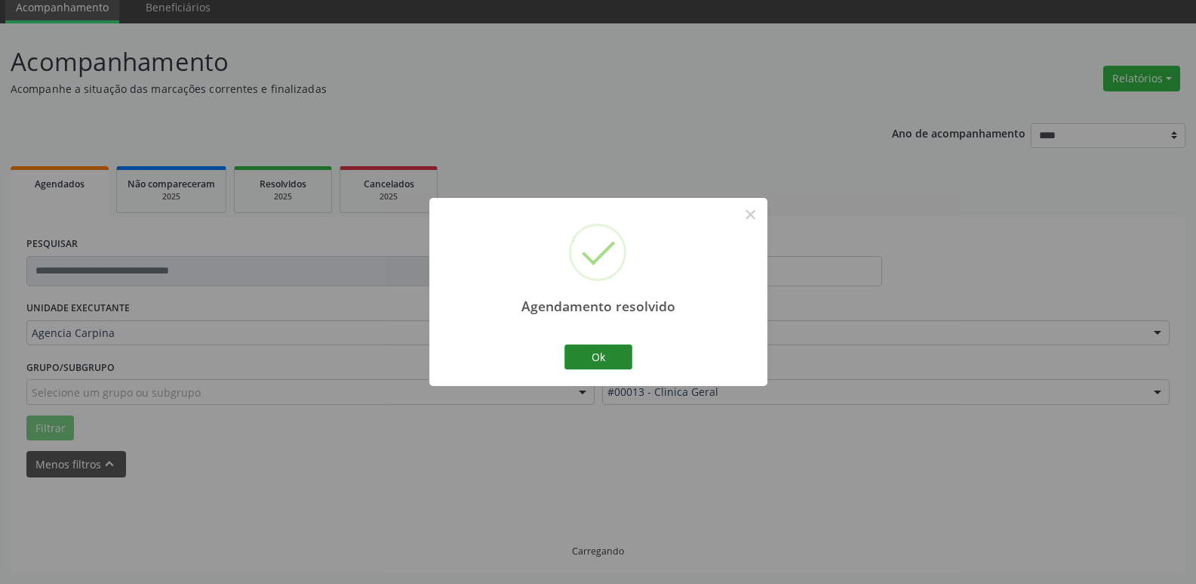
scroll to position [75, 0]
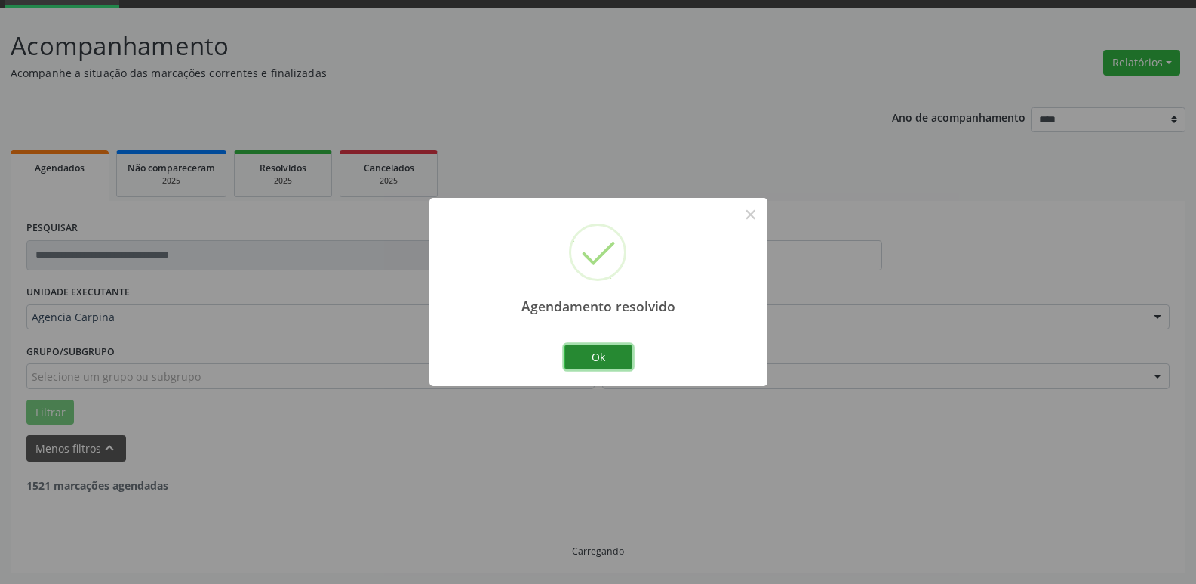
click at [580, 353] on button "Ok" at bounding box center [599, 357] width 68 height 26
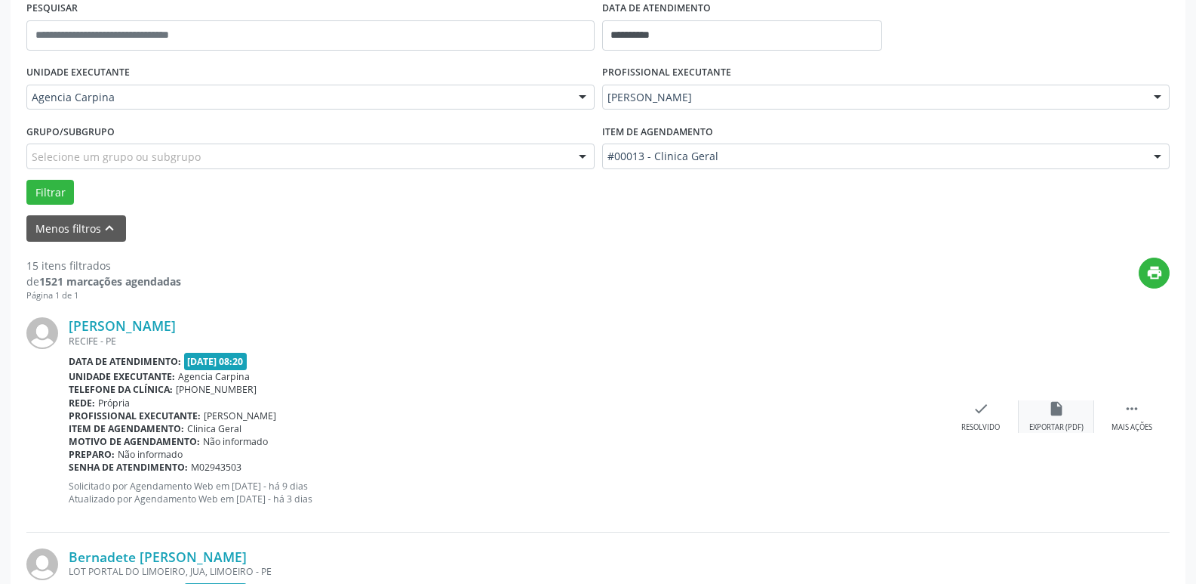
scroll to position [302, 0]
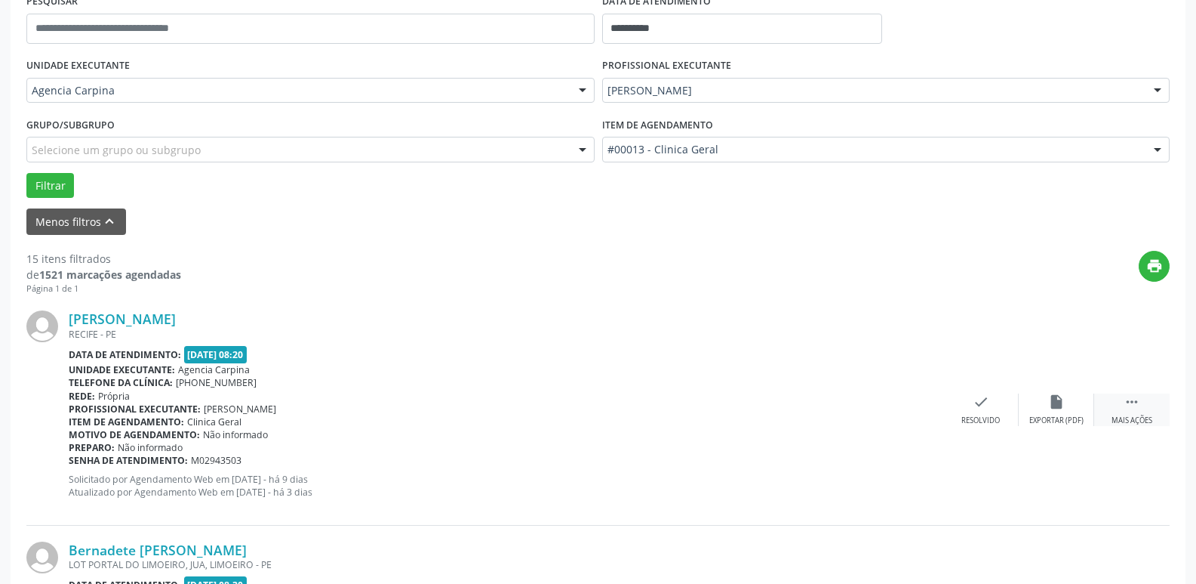
click at [1123, 400] on div " Mais ações" at bounding box center [1132, 409] width 75 height 32
click at [1057, 406] on icon "alarm_off" at bounding box center [1057, 401] width 17 height 17
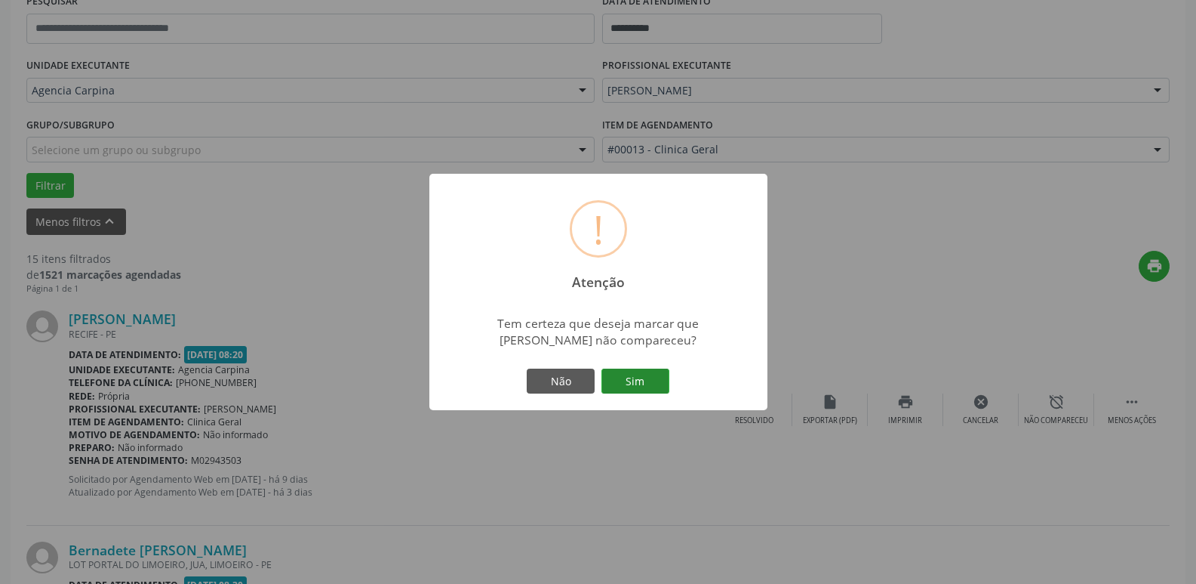
click at [665, 377] on button "Sim" at bounding box center [636, 381] width 68 height 26
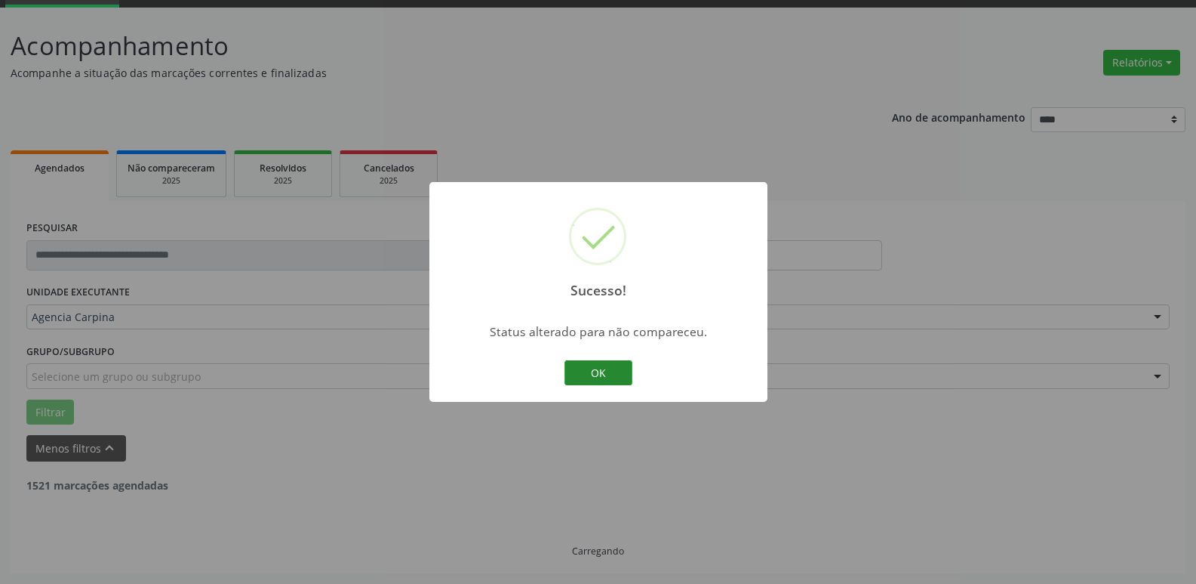
scroll to position [75, 0]
click at [597, 376] on button "OK" at bounding box center [599, 373] width 68 height 26
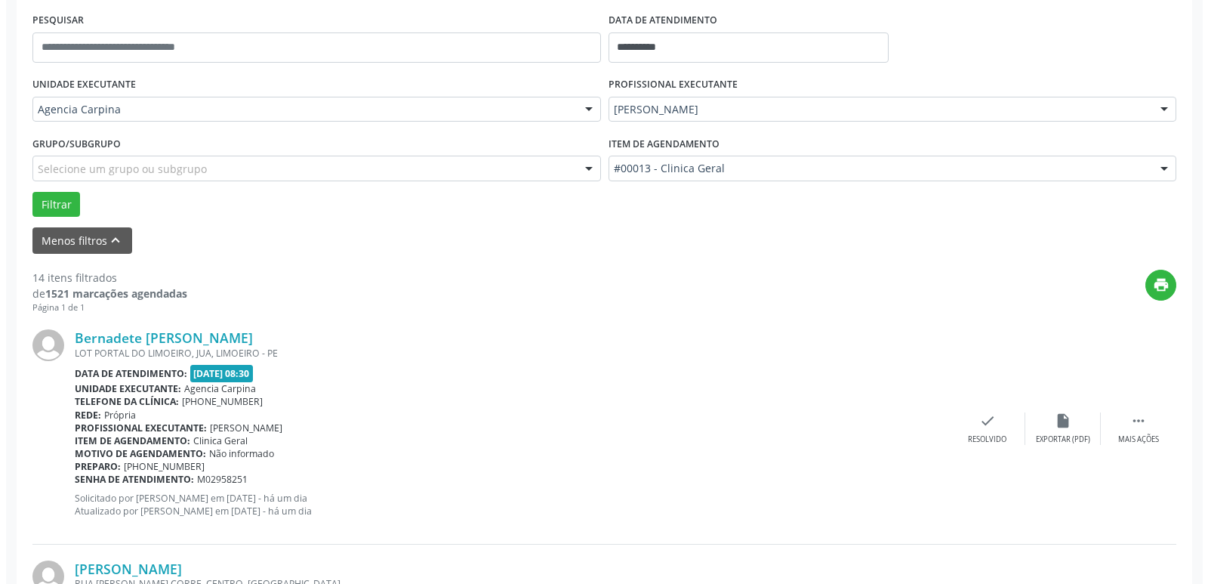
scroll to position [302, 0]
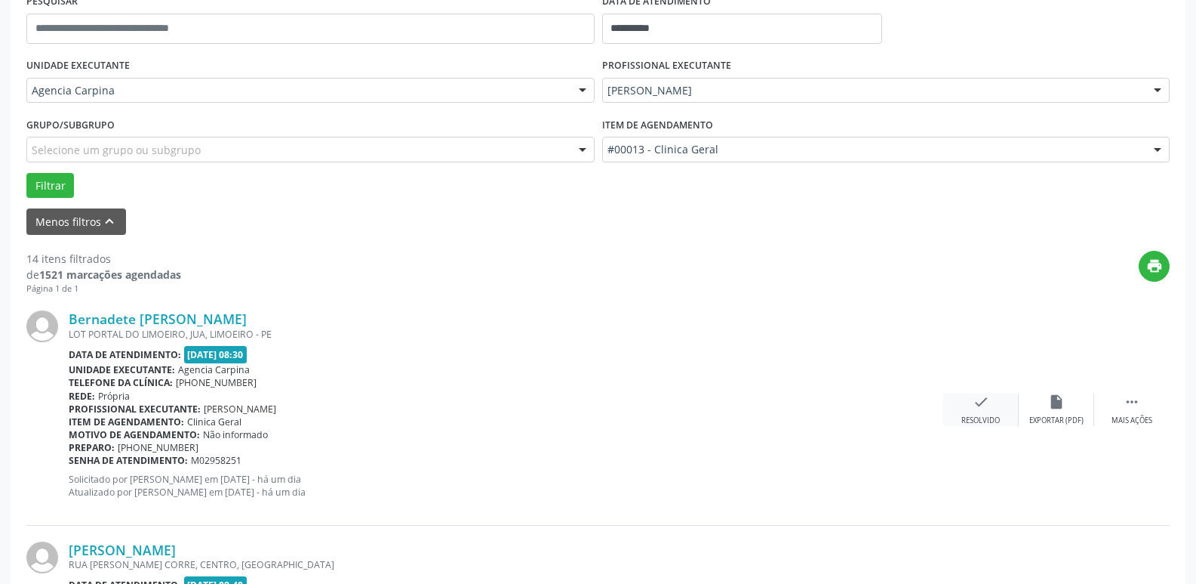
click at [983, 408] on icon "check" at bounding box center [981, 401] width 17 height 17
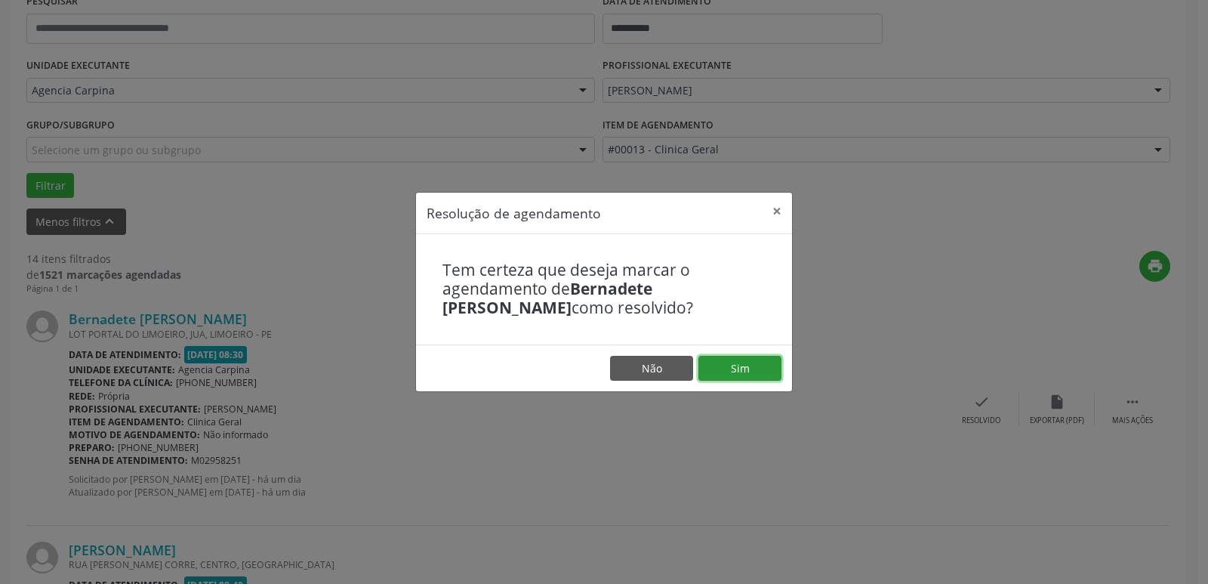
click at [773, 368] on button "Sim" at bounding box center [739, 369] width 83 height 26
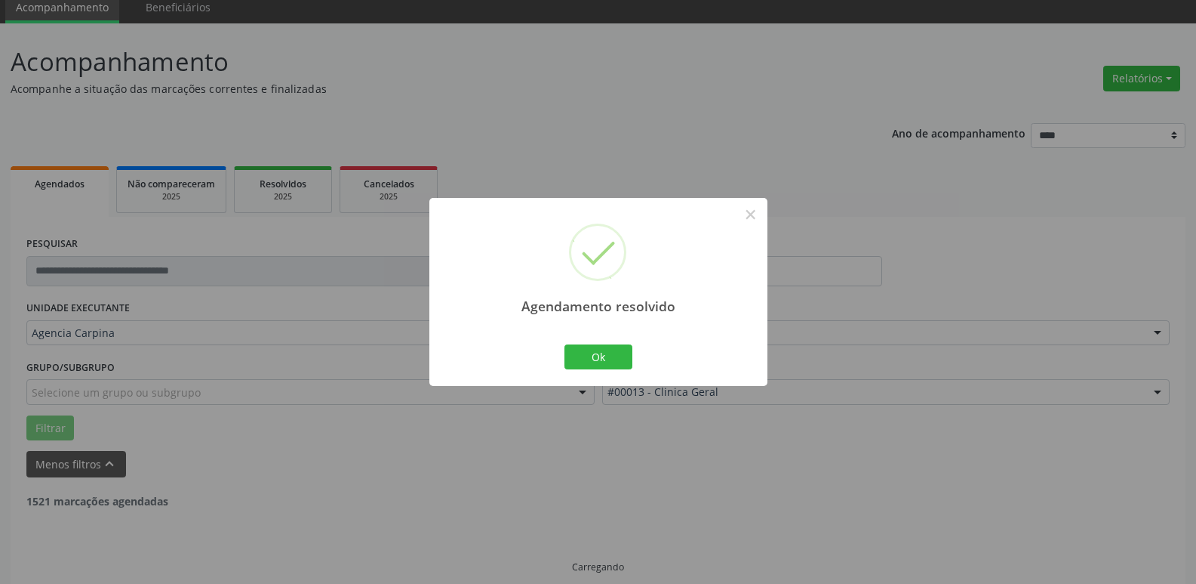
scroll to position [75, 0]
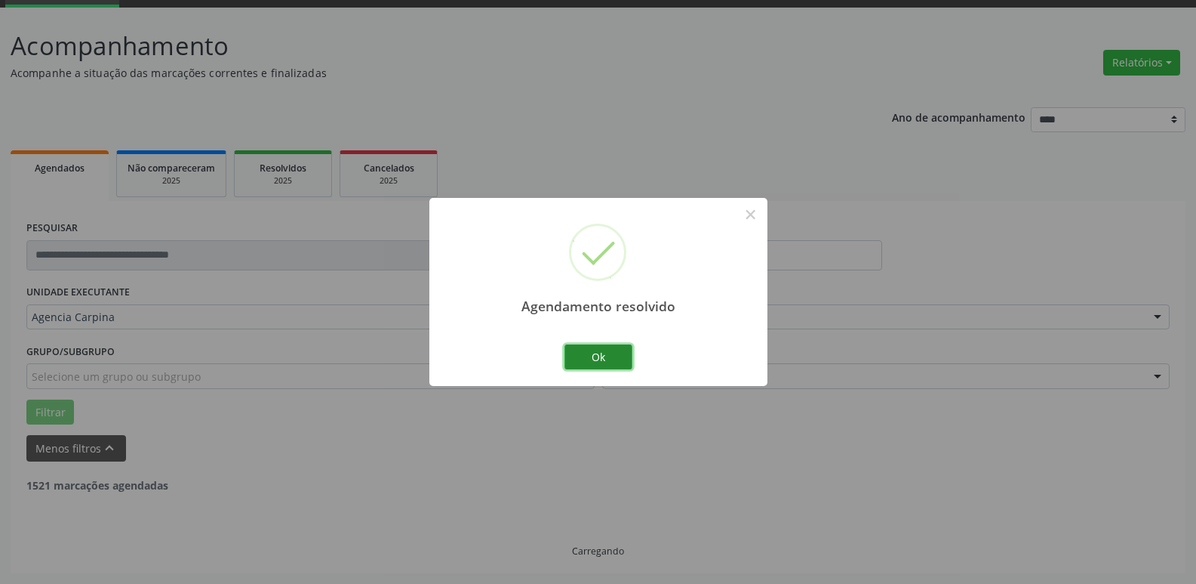
click at [614, 356] on button "Ok" at bounding box center [599, 357] width 68 height 26
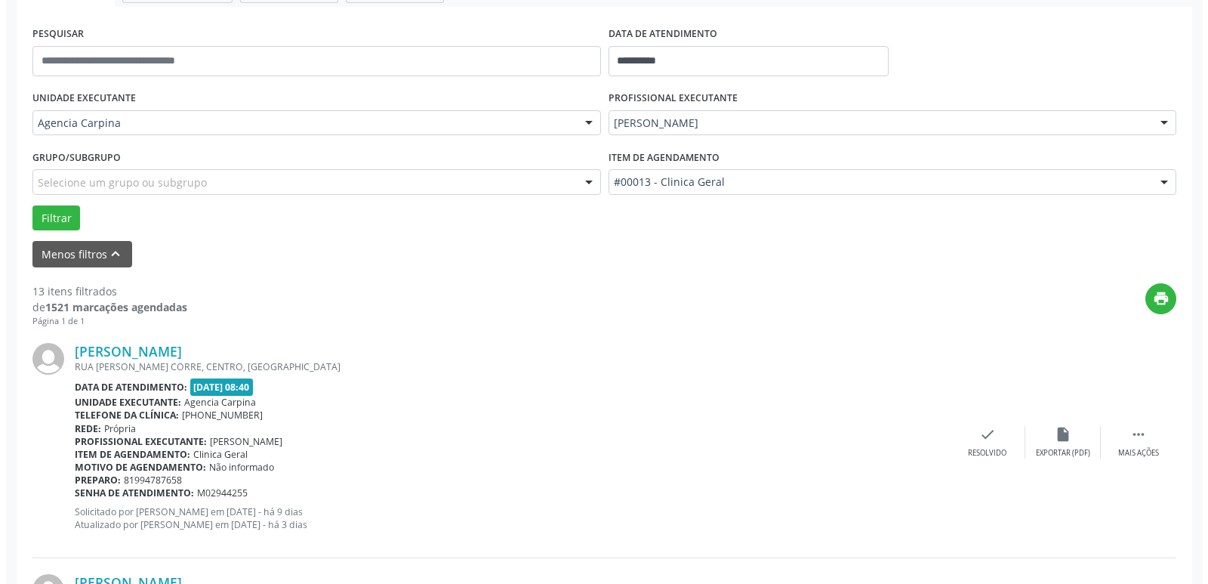
scroll to position [302, 0]
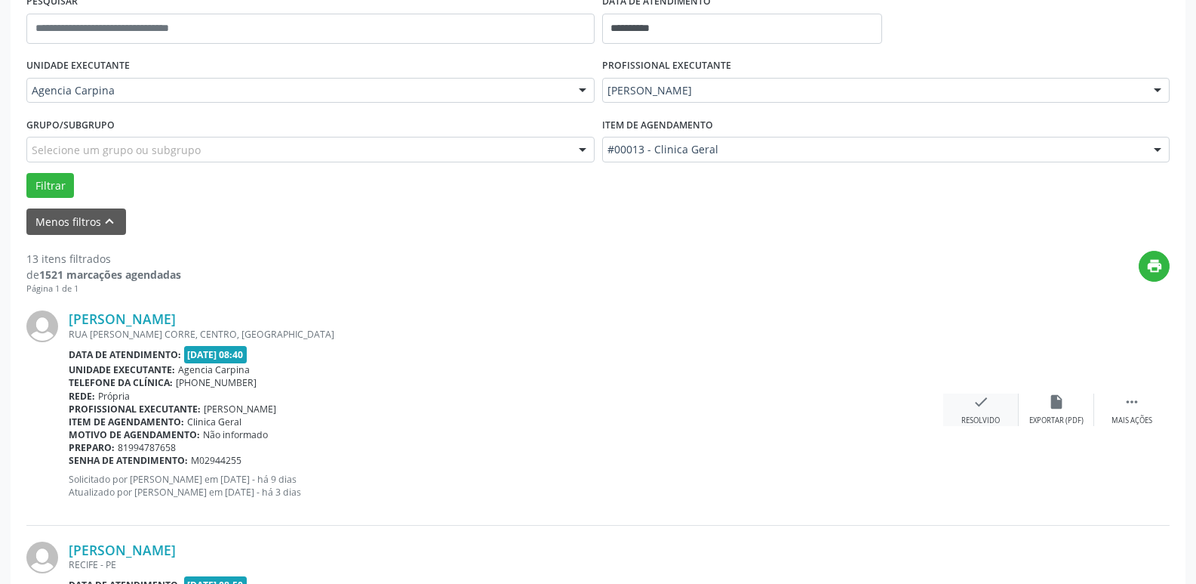
click at [988, 416] on div "Resolvido" at bounding box center [981, 420] width 38 height 11
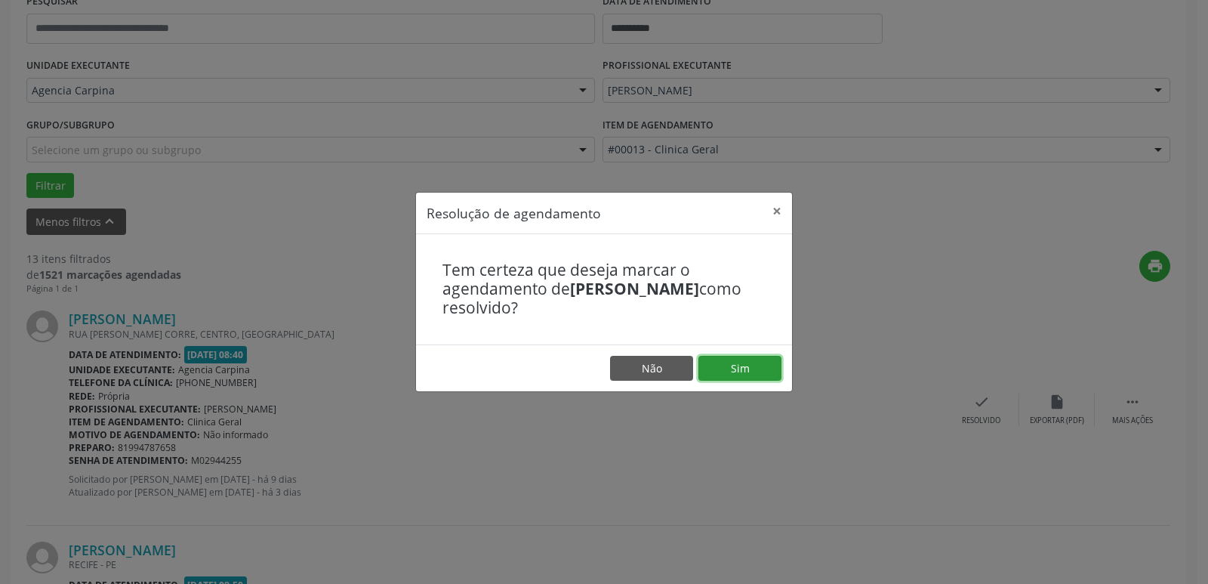
click at [734, 374] on button "Sim" at bounding box center [739, 369] width 83 height 26
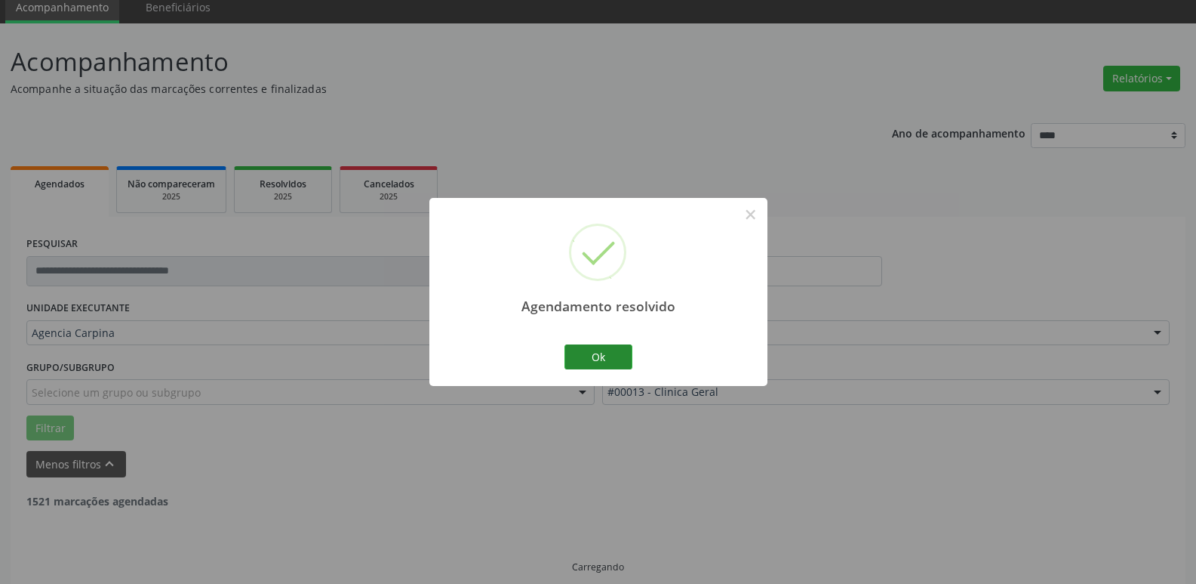
scroll to position [75, 0]
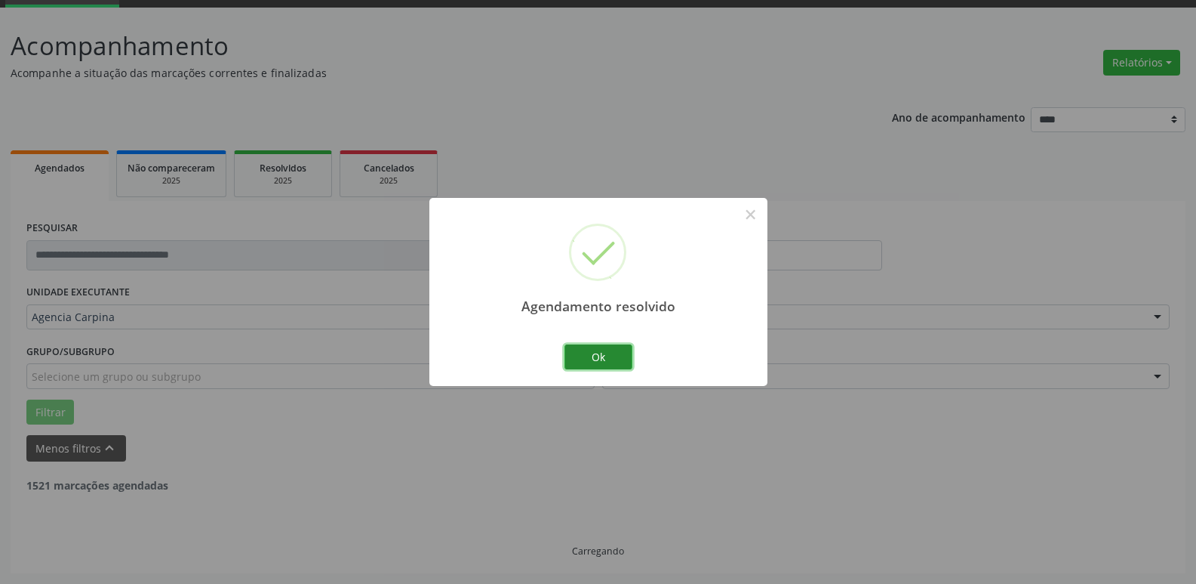
click at [614, 351] on button "Ok" at bounding box center [599, 357] width 68 height 26
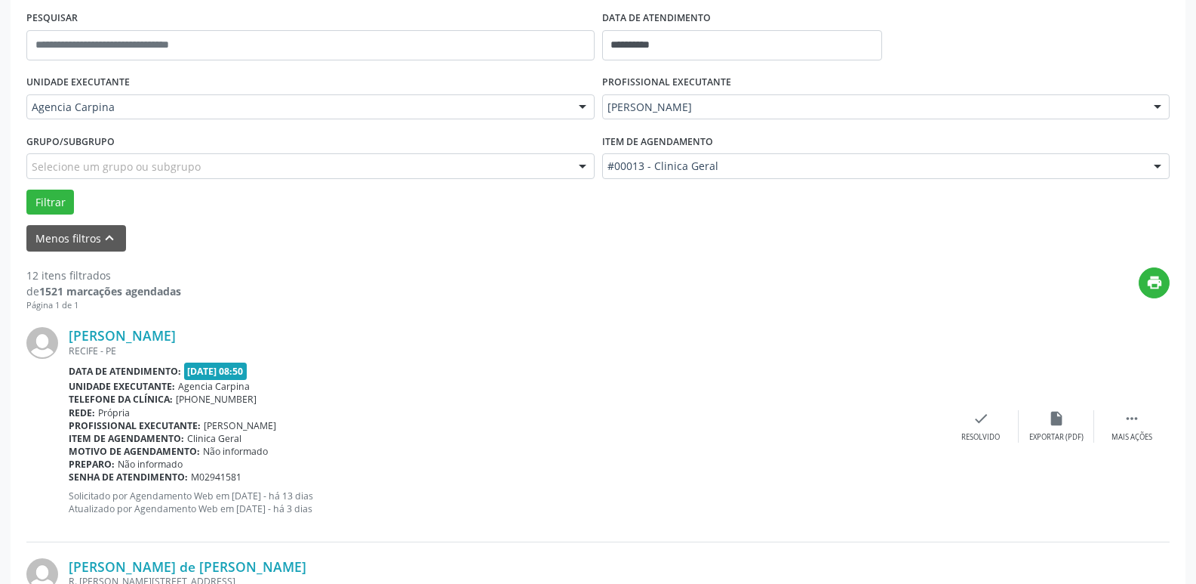
scroll to position [302, 0]
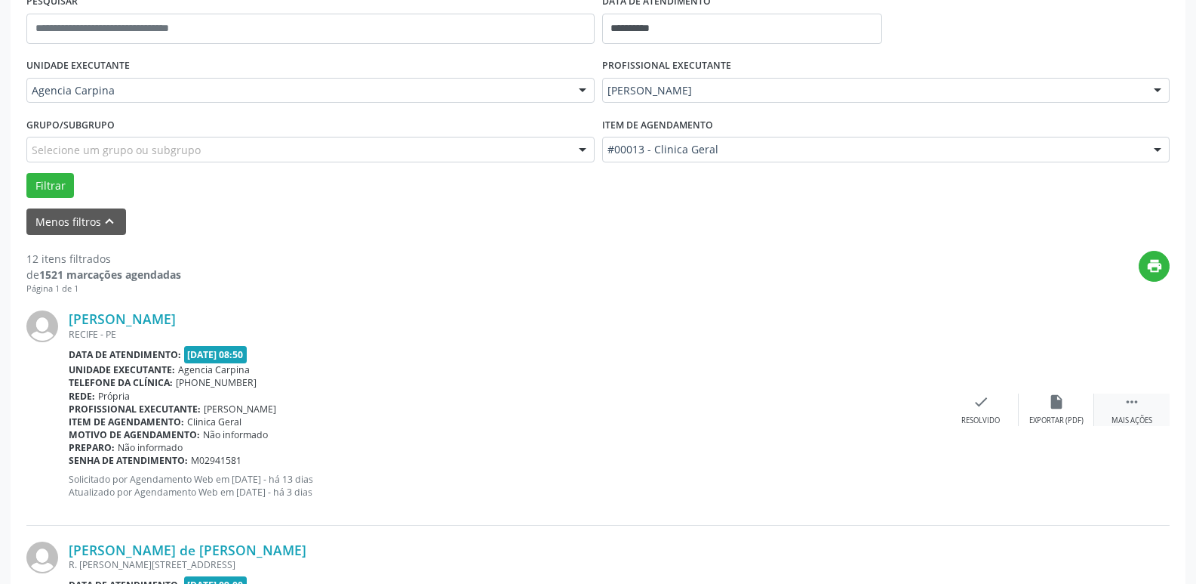
click at [1128, 405] on icon "" at bounding box center [1132, 401] width 17 height 17
click at [1055, 408] on icon "alarm_off" at bounding box center [1057, 401] width 17 height 17
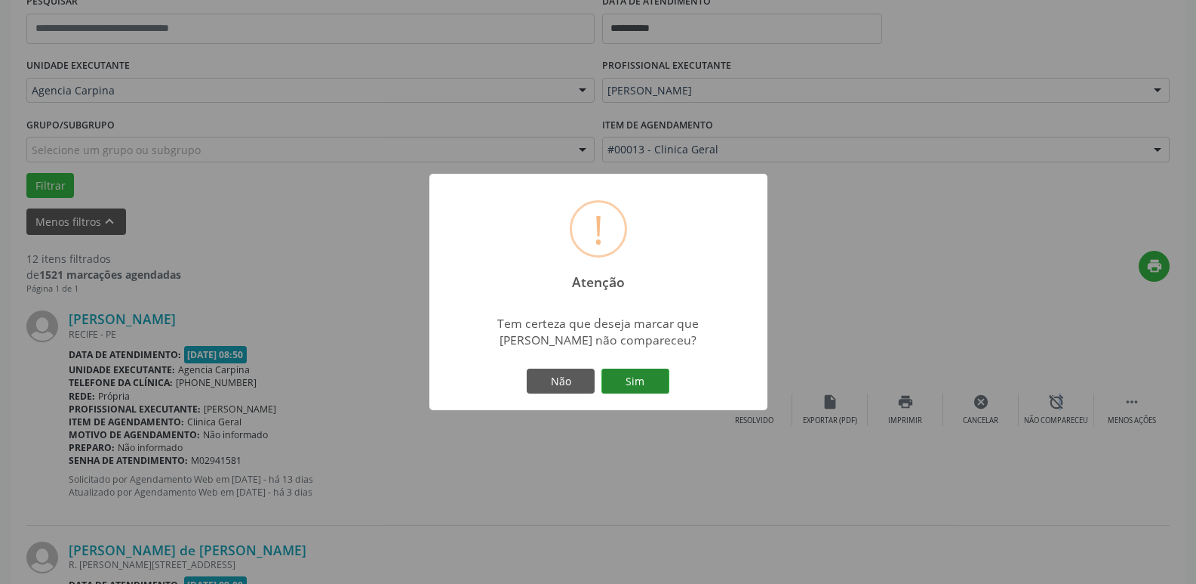
click at [661, 374] on button "Sim" at bounding box center [636, 381] width 68 height 26
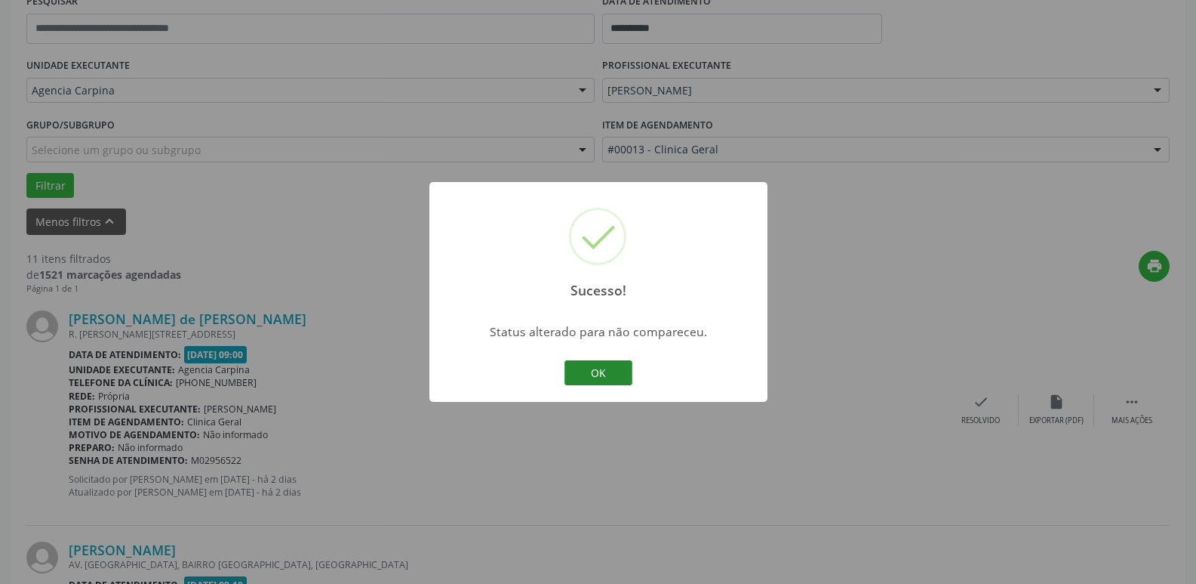
click at [618, 374] on button "OK" at bounding box center [599, 373] width 68 height 26
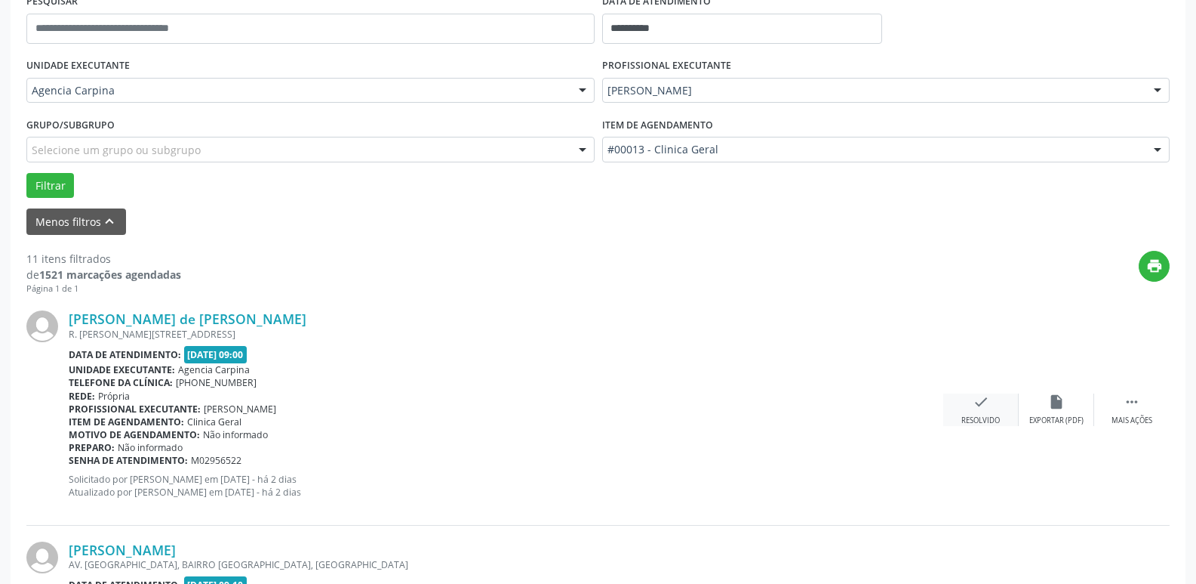
click at [968, 408] on div "check Resolvido" at bounding box center [981, 409] width 75 height 32
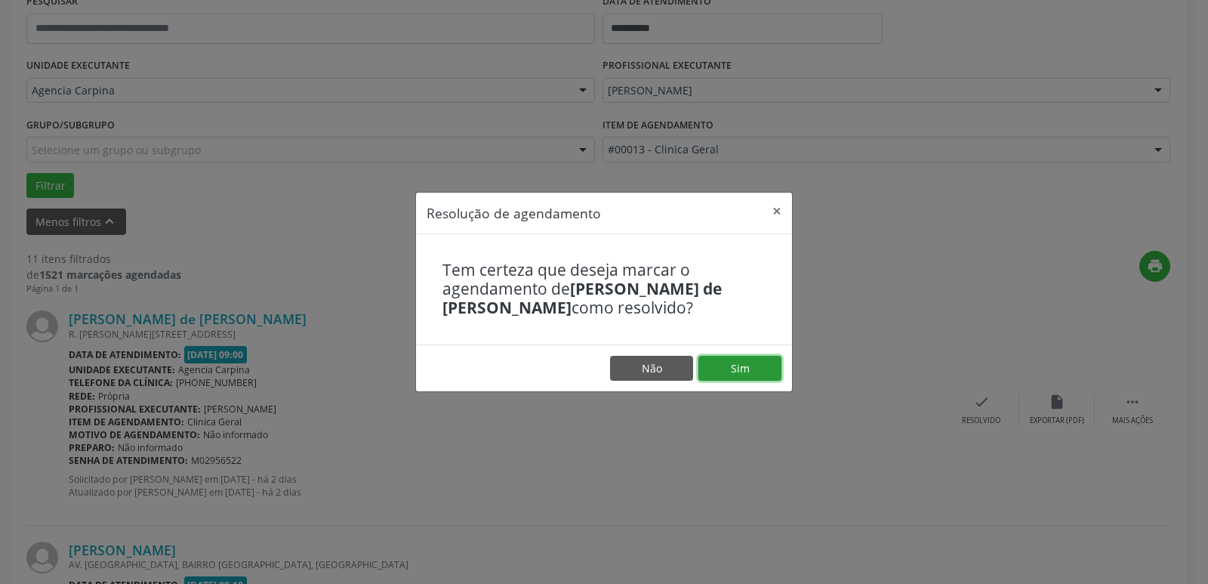
click at [744, 371] on button "Sim" at bounding box center [739, 369] width 83 height 26
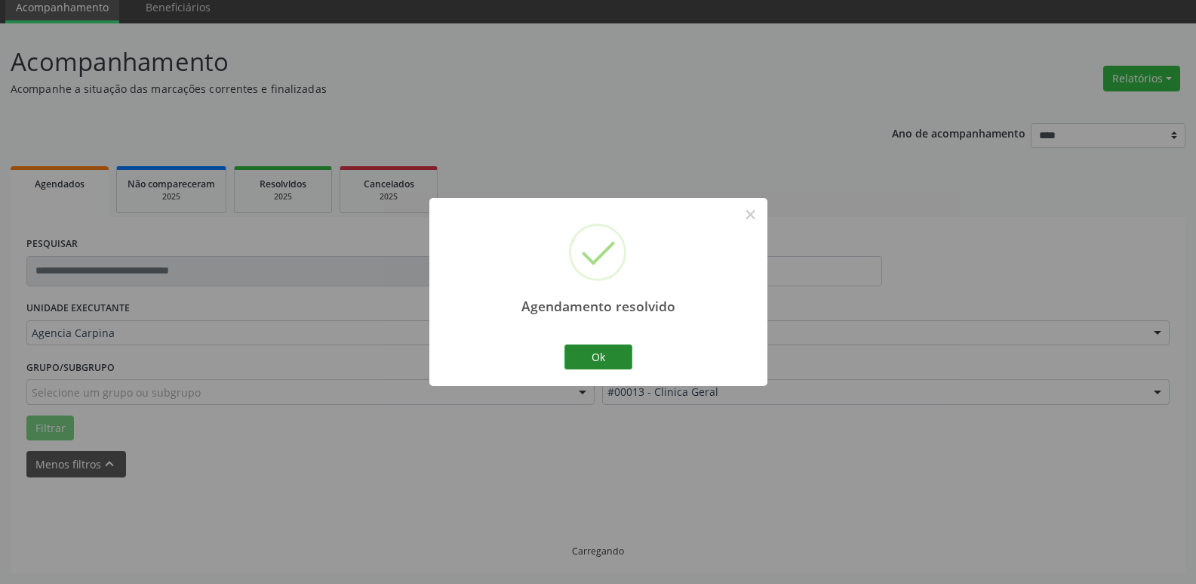
scroll to position [75, 0]
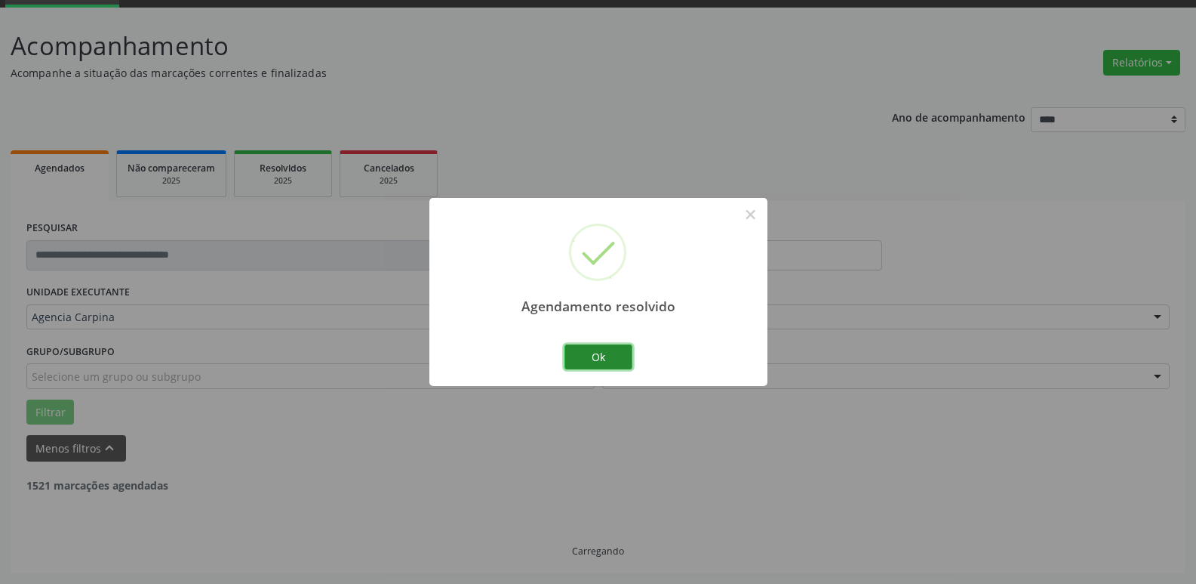
click at [599, 359] on button "Ok" at bounding box center [599, 357] width 68 height 26
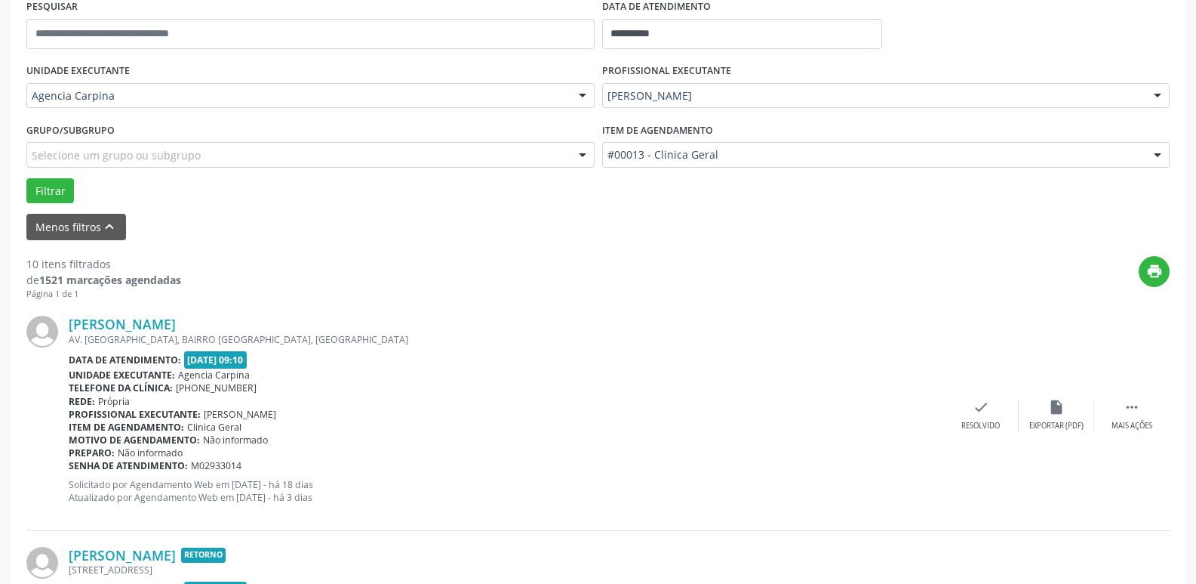
scroll to position [302, 0]
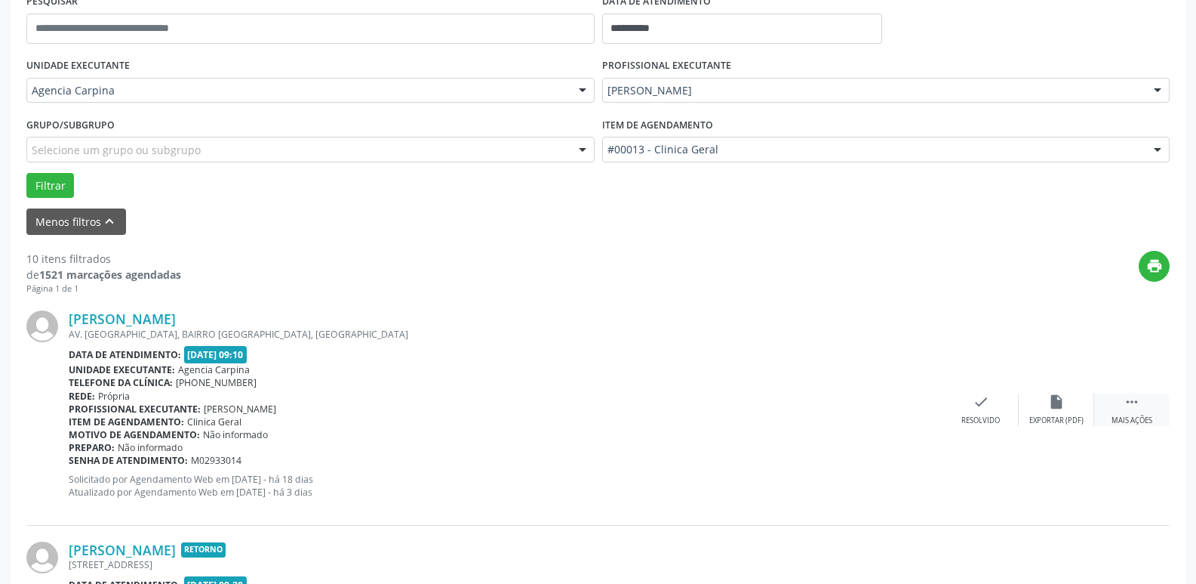
click at [1136, 410] on icon "" at bounding box center [1132, 401] width 17 height 17
click at [1064, 411] on div "alarm_off Não compareceu" at bounding box center [1056, 409] width 75 height 32
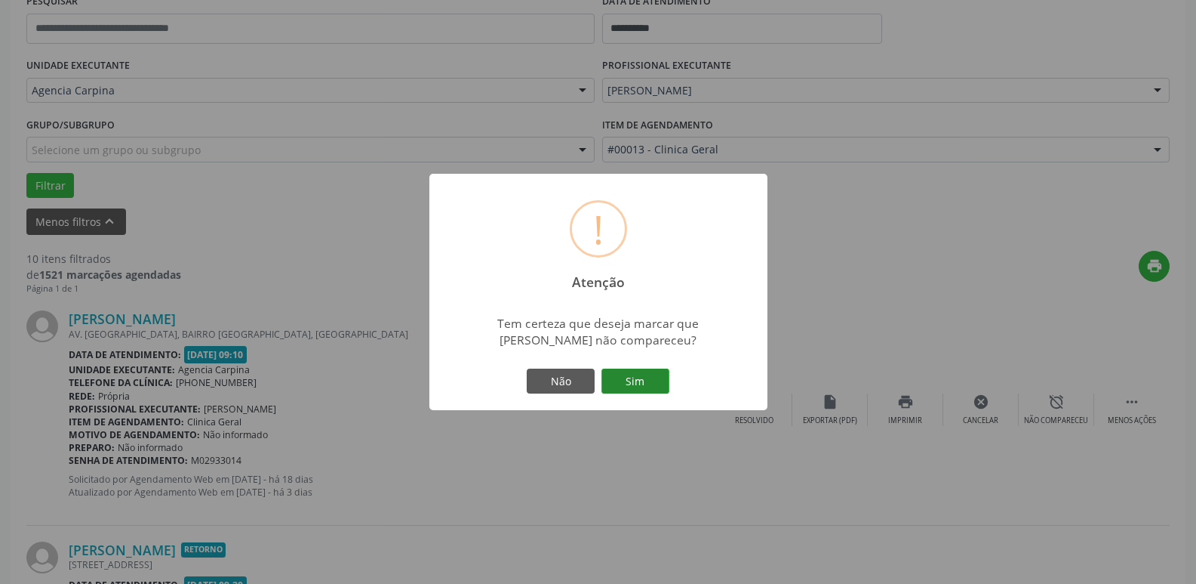
click at [649, 375] on button "Sim" at bounding box center [636, 381] width 68 height 26
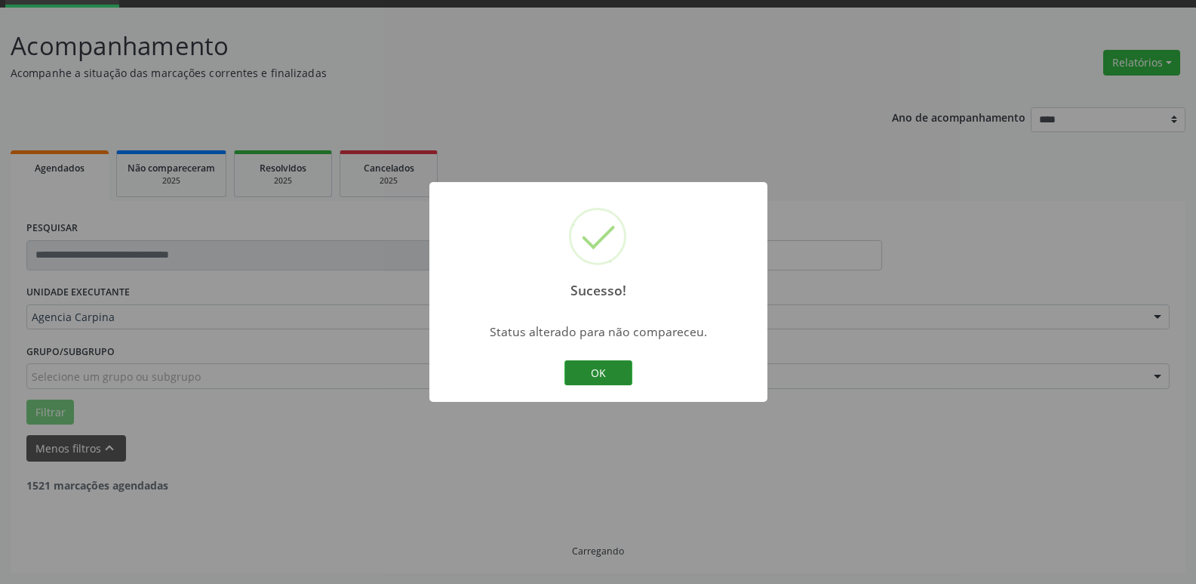
scroll to position [75, 0]
click at [598, 371] on button "OK" at bounding box center [599, 373] width 68 height 26
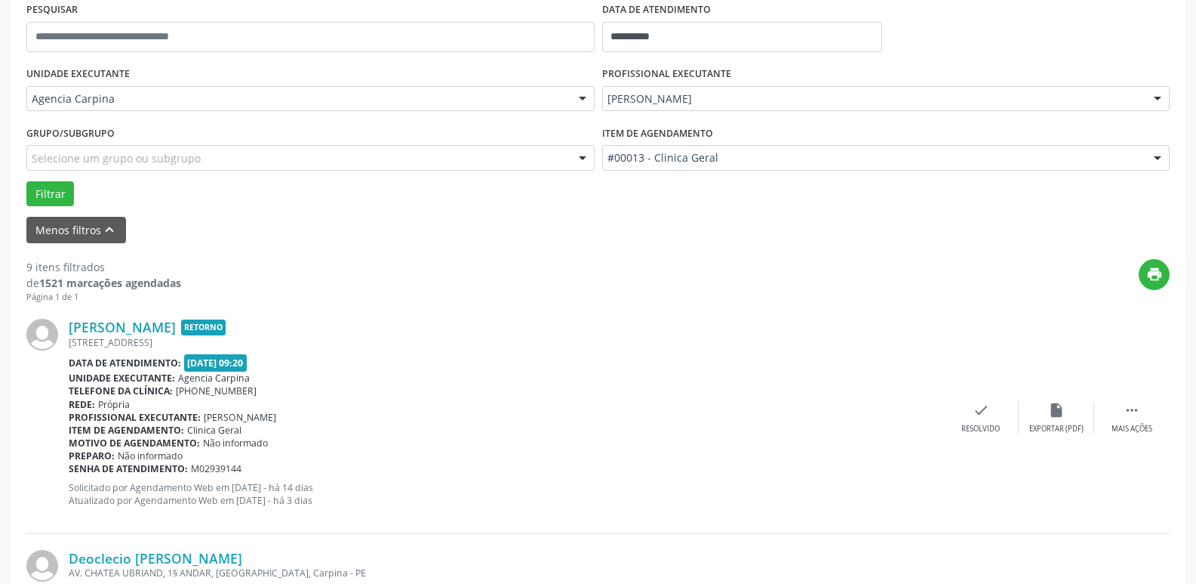
scroll to position [302, 0]
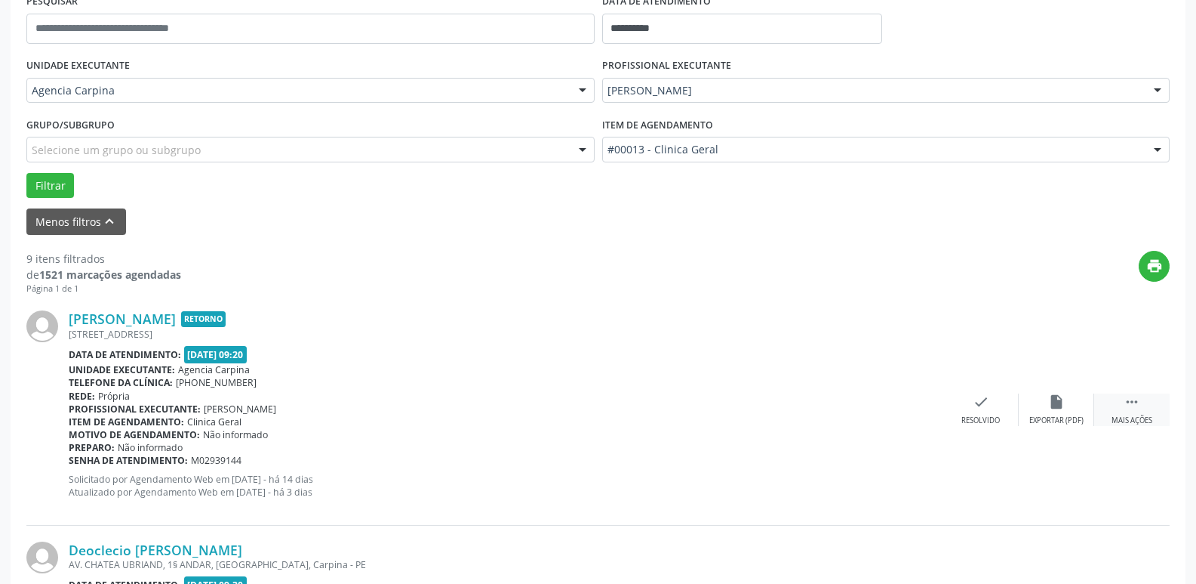
click at [1129, 407] on icon "" at bounding box center [1132, 401] width 17 height 17
click at [1053, 409] on icon "alarm_off" at bounding box center [1057, 401] width 17 height 17
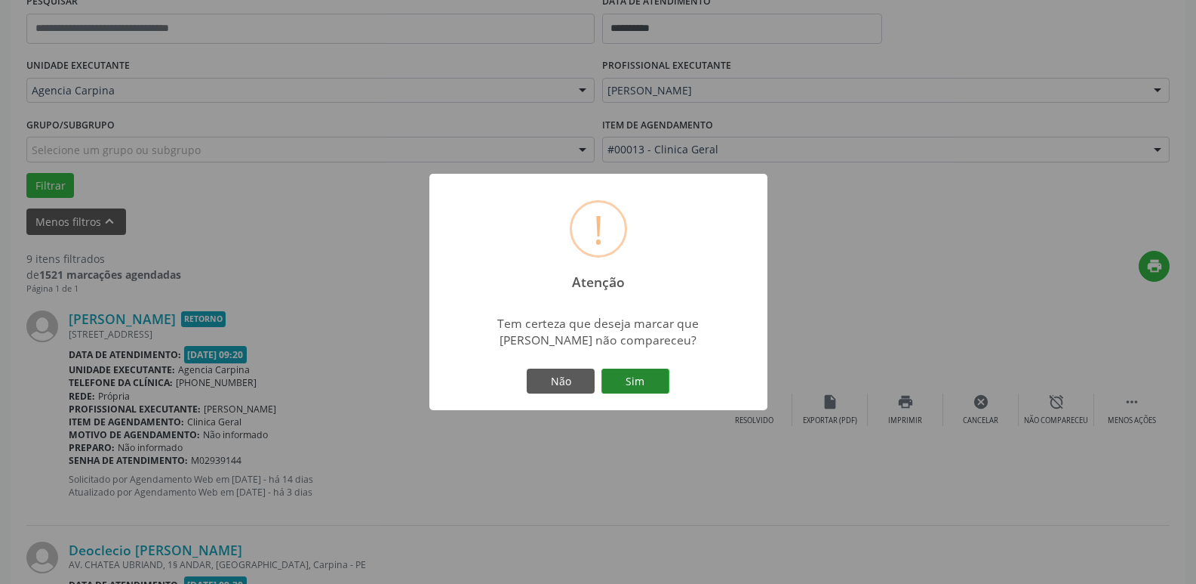
click at [647, 383] on button "Sim" at bounding box center [636, 381] width 68 height 26
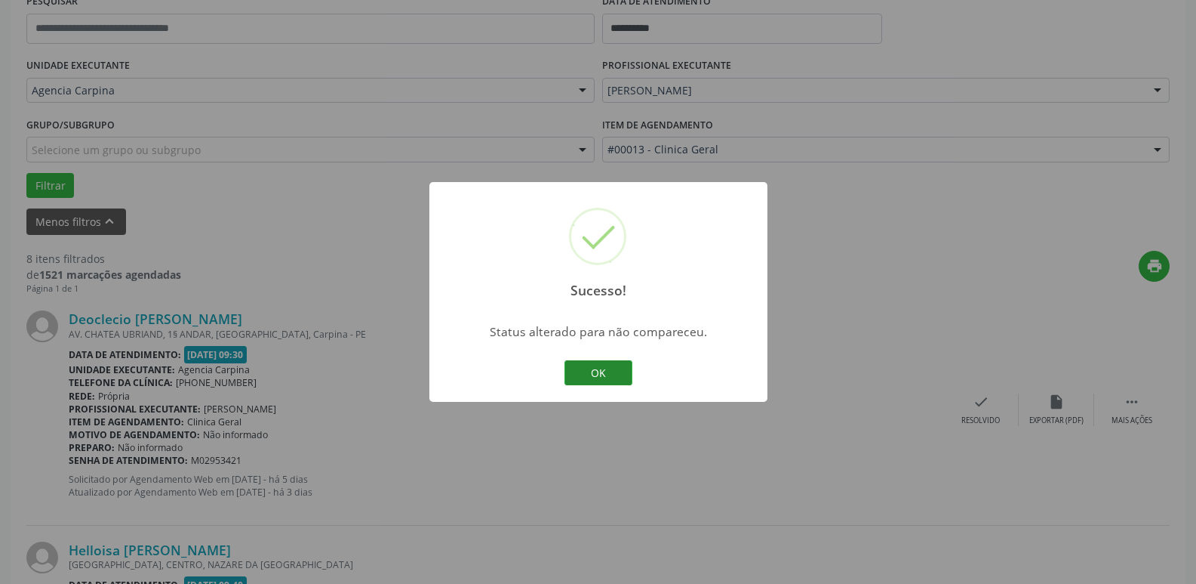
click at [597, 372] on button "OK" at bounding box center [599, 373] width 68 height 26
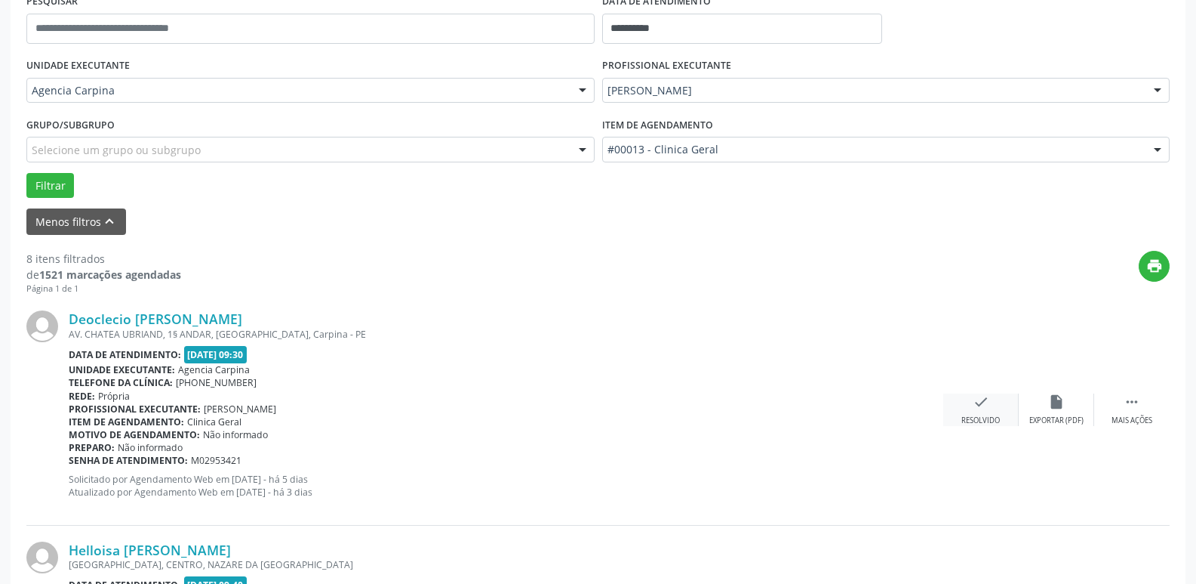
click at [959, 410] on div "check Resolvido" at bounding box center [981, 409] width 75 height 32
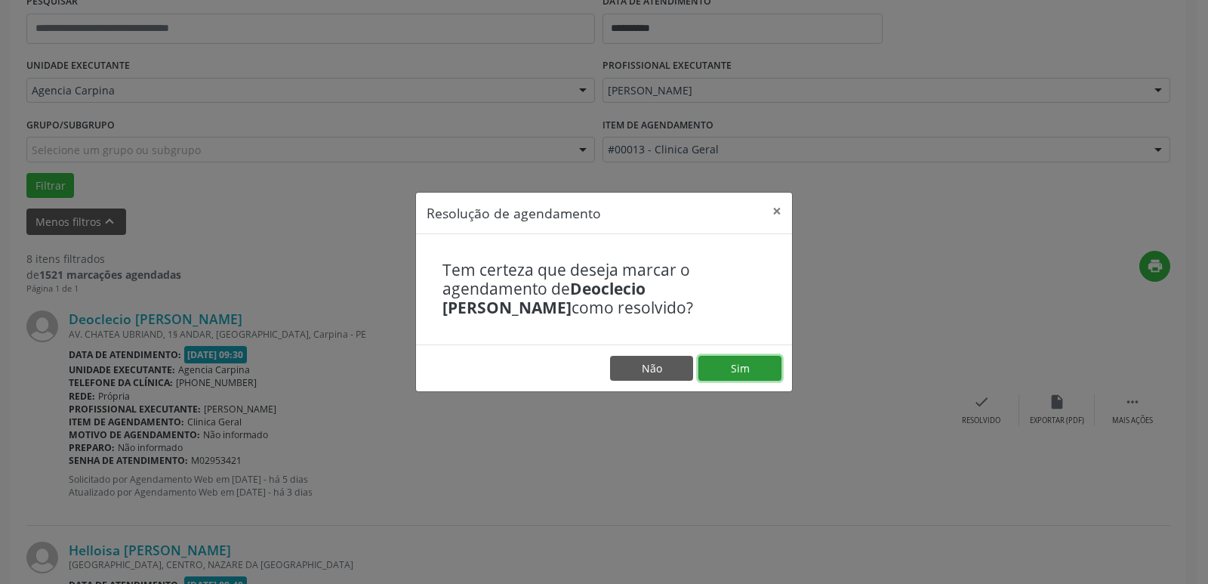
click at [737, 367] on button "Sim" at bounding box center [739, 369] width 83 height 26
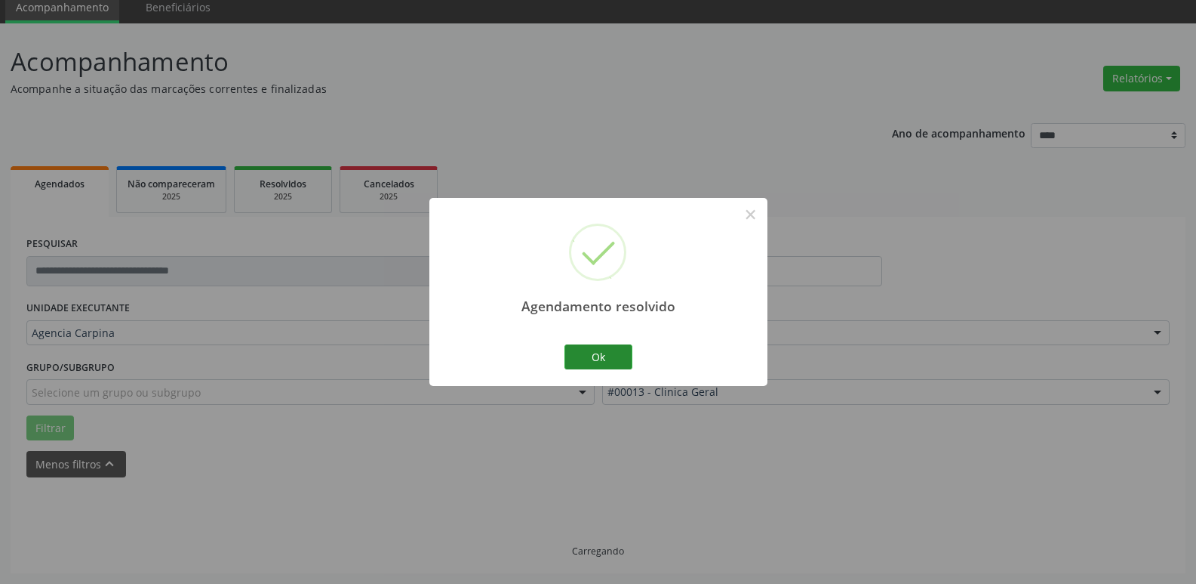
scroll to position [75, 0]
click at [604, 356] on button "Ok" at bounding box center [599, 357] width 68 height 26
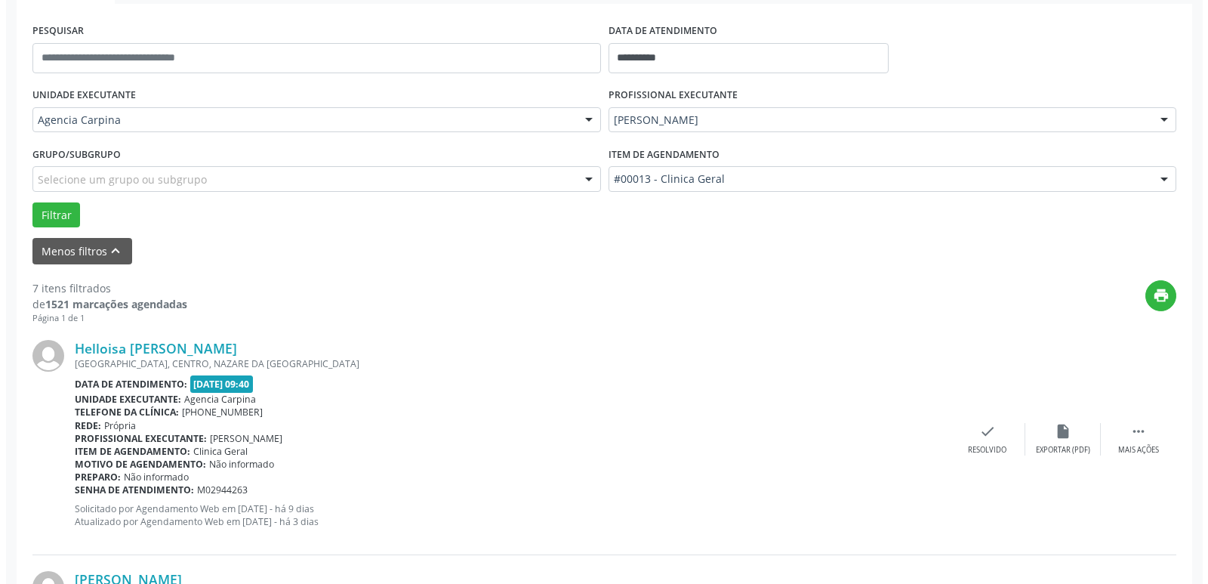
scroll to position [302, 0]
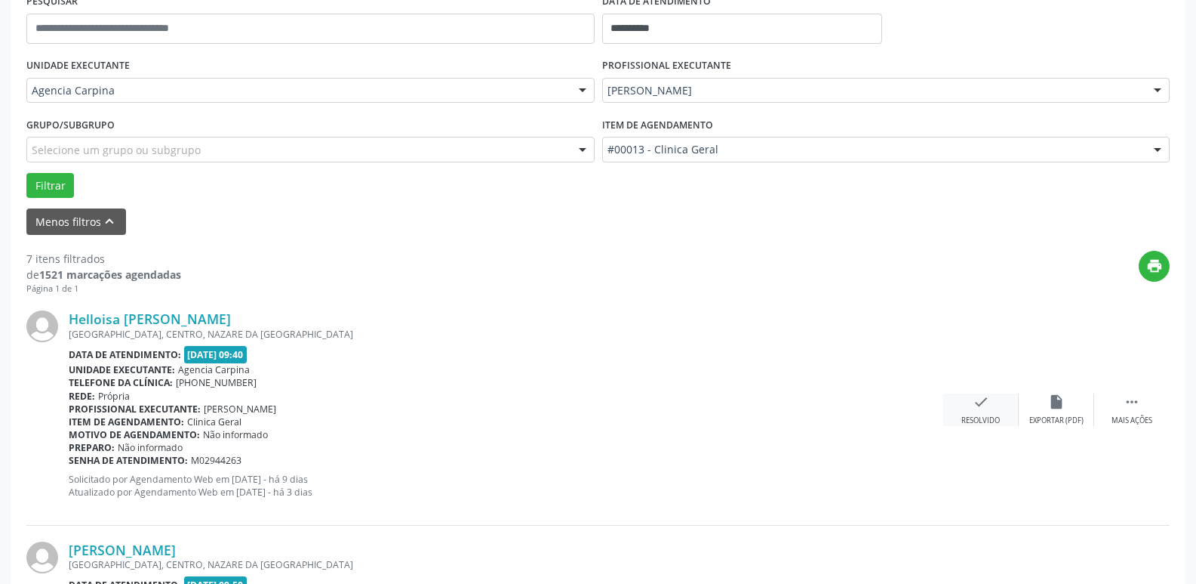
click at [977, 406] on icon "check" at bounding box center [981, 401] width 17 height 17
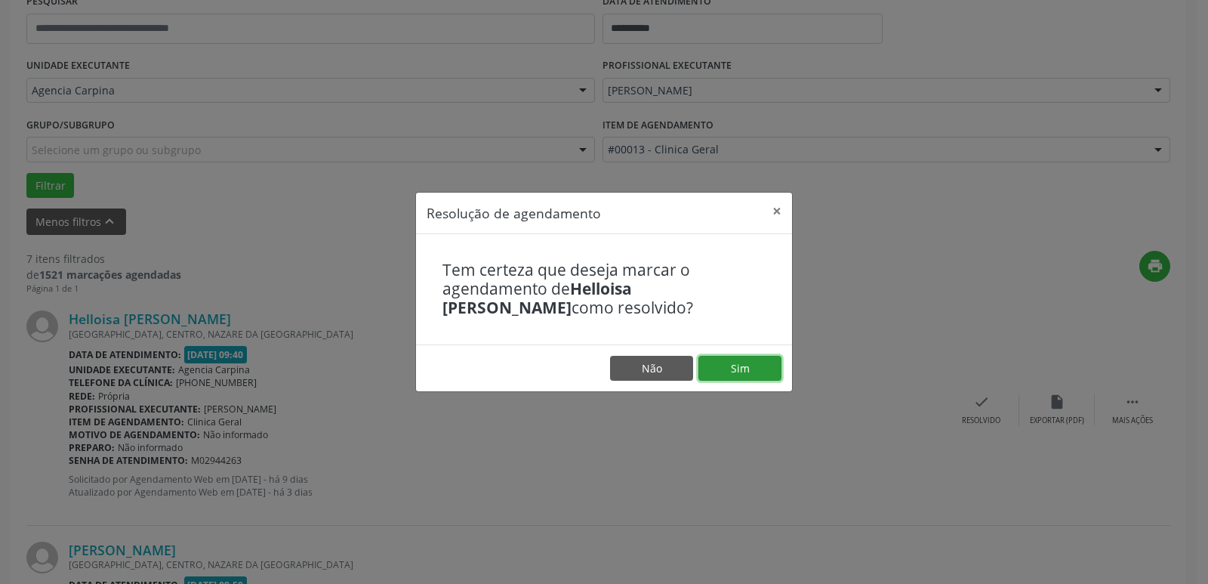
click at [755, 366] on button "Sim" at bounding box center [739, 369] width 83 height 26
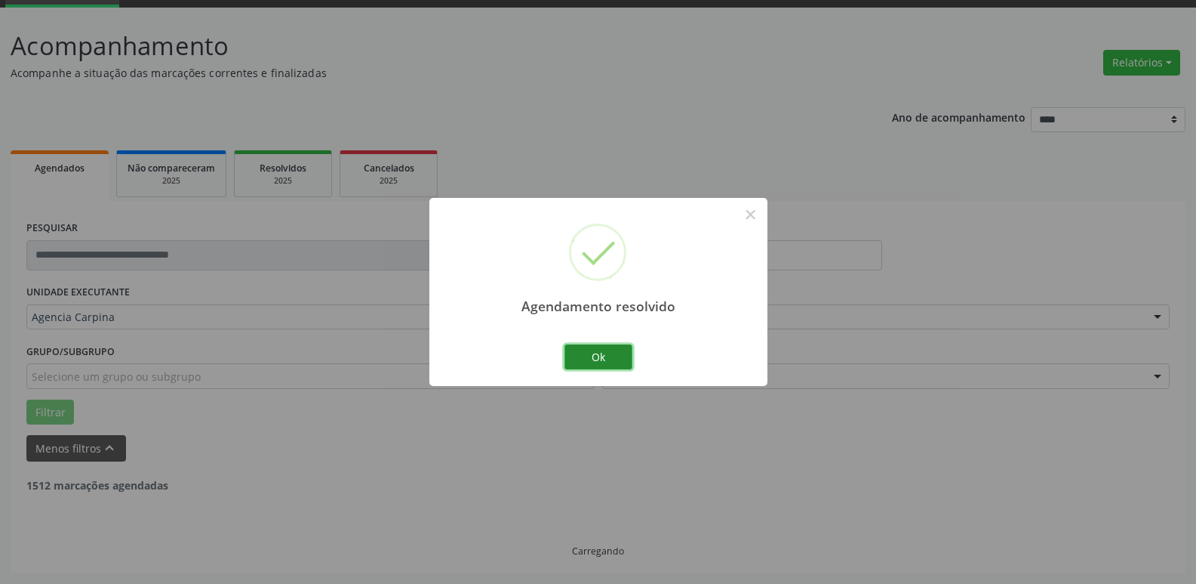
click at [619, 356] on button "Ok" at bounding box center [599, 357] width 68 height 26
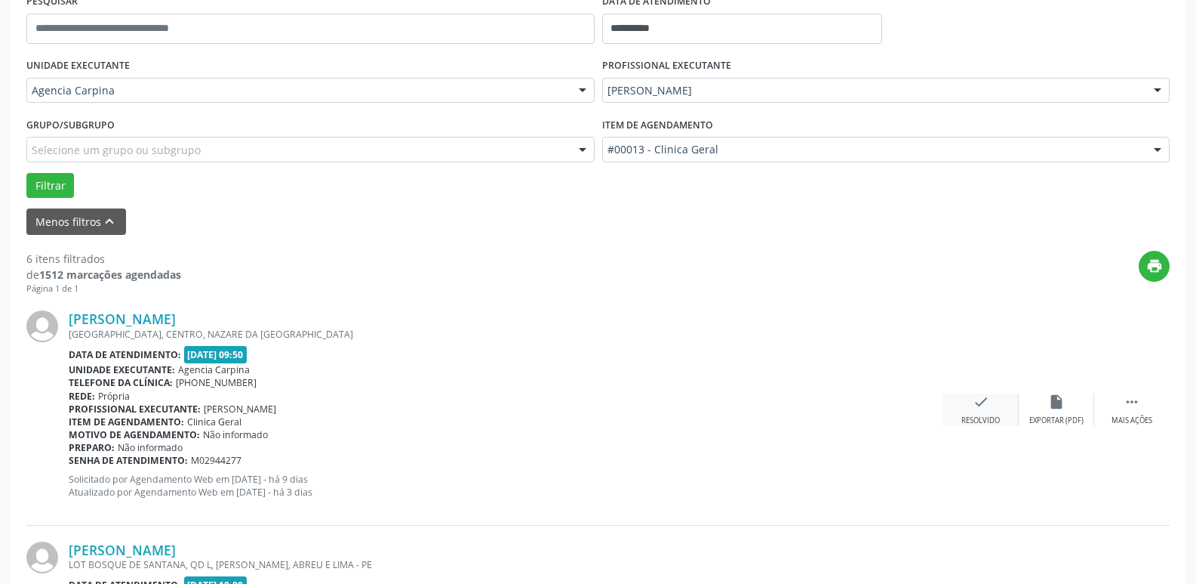
click at [975, 410] on icon "check" at bounding box center [981, 401] width 17 height 17
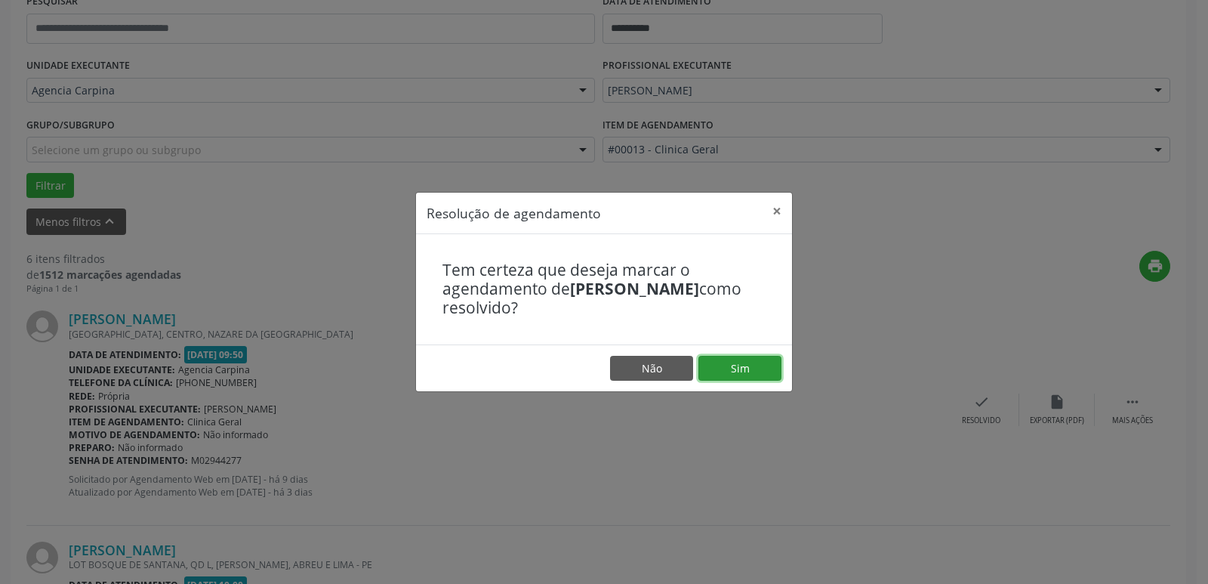
click at [716, 368] on button "Sim" at bounding box center [739, 369] width 83 height 26
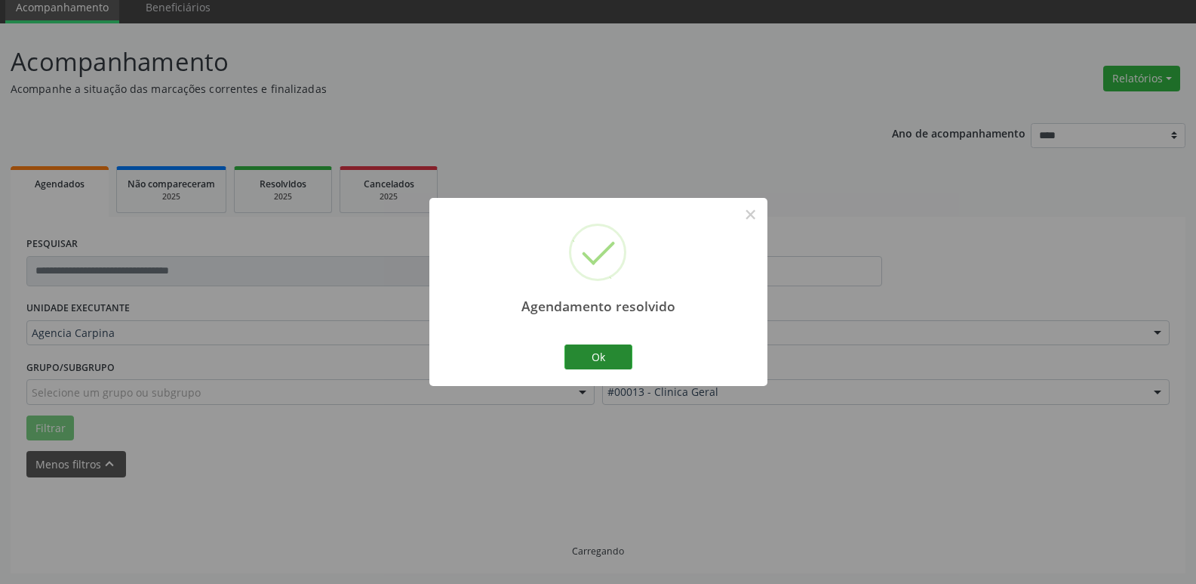
scroll to position [75, 0]
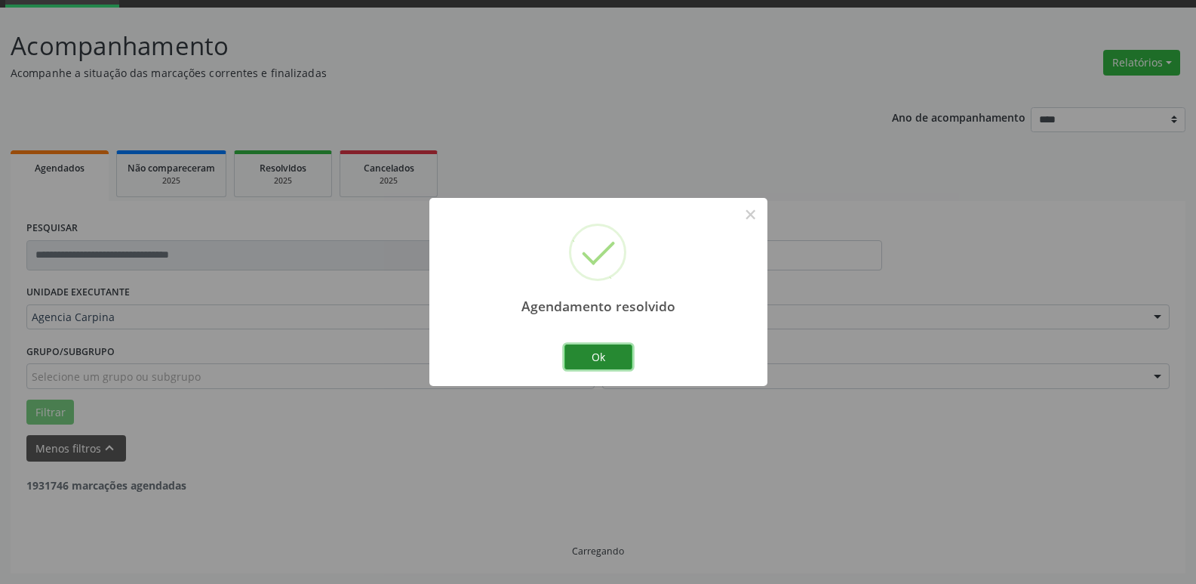
click at [572, 356] on button "Ok" at bounding box center [599, 357] width 68 height 26
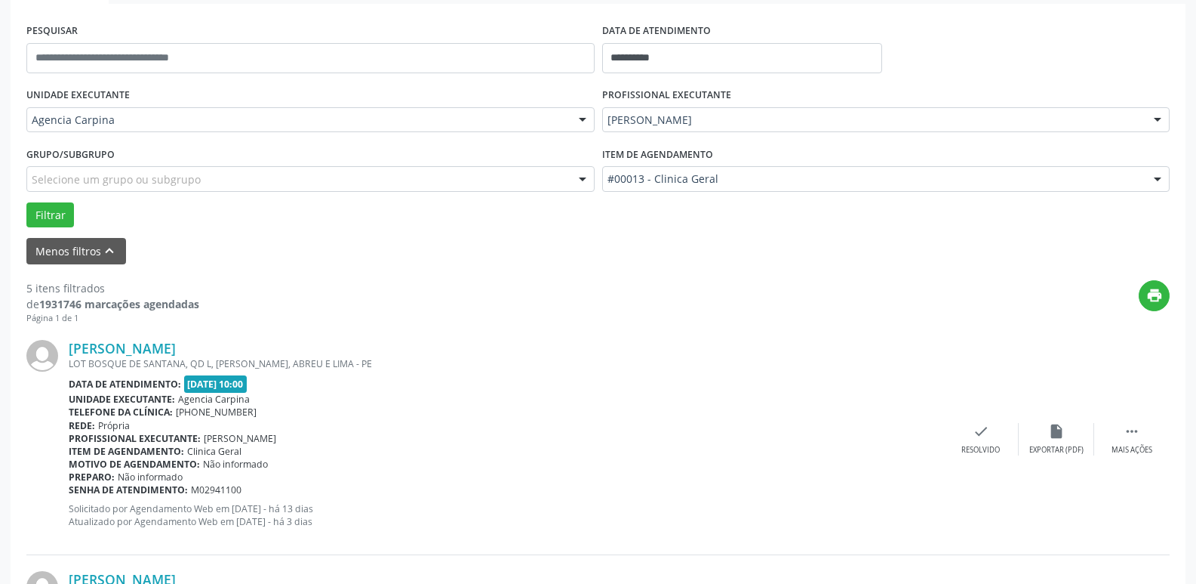
scroll to position [302, 0]
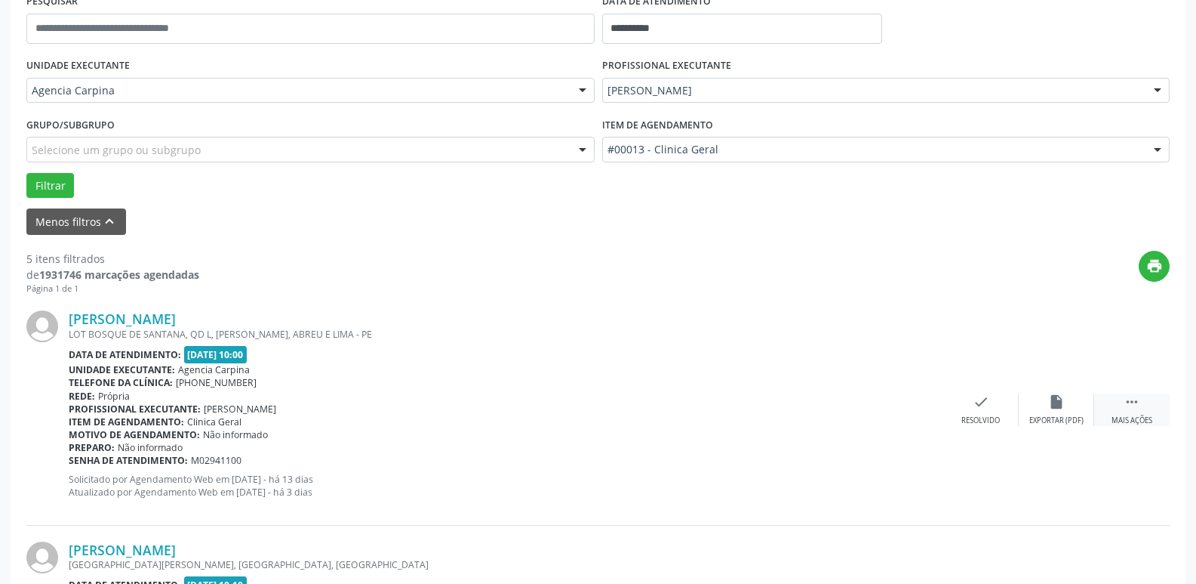
click at [1125, 403] on icon "" at bounding box center [1132, 401] width 17 height 17
click at [1042, 403] on div "alarm_off Não compareceu" at bounding box center [1056, 409] width 75 height 32
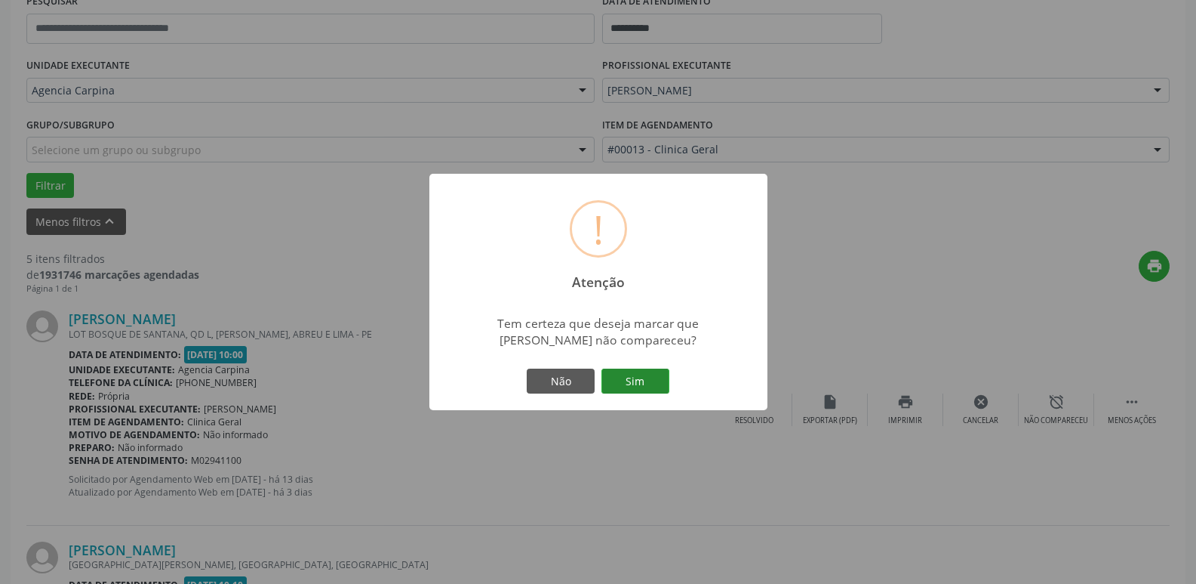
click at [657, 383] on button "Sim" at bounding box center [636, 381] width 68 height 26
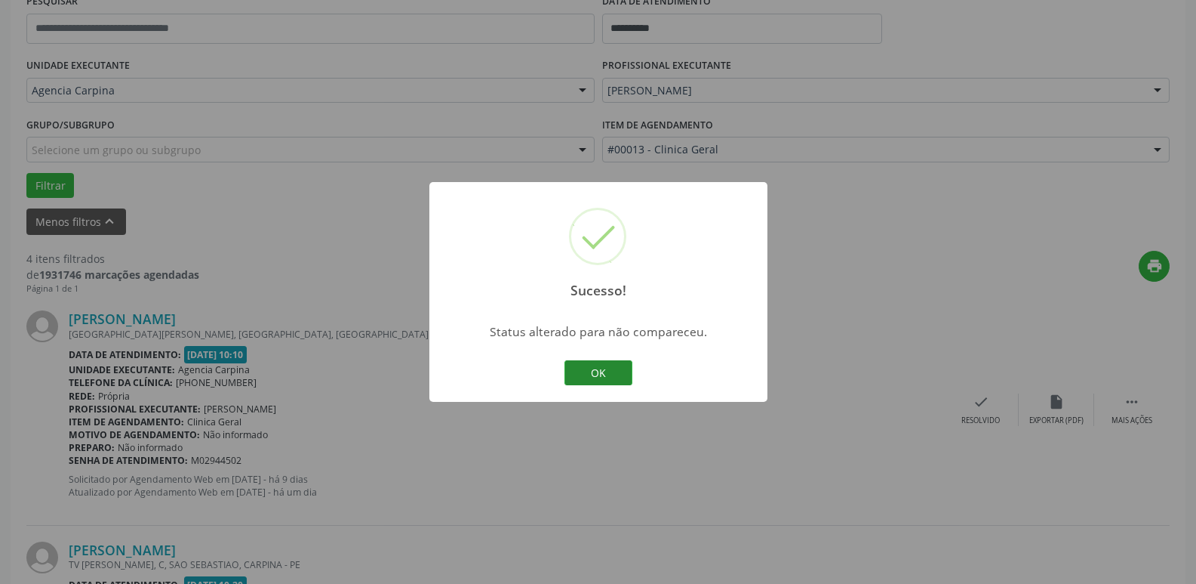
click at [580, 382] on button "OK" at bounding box center [599, 373] width 68 height 26
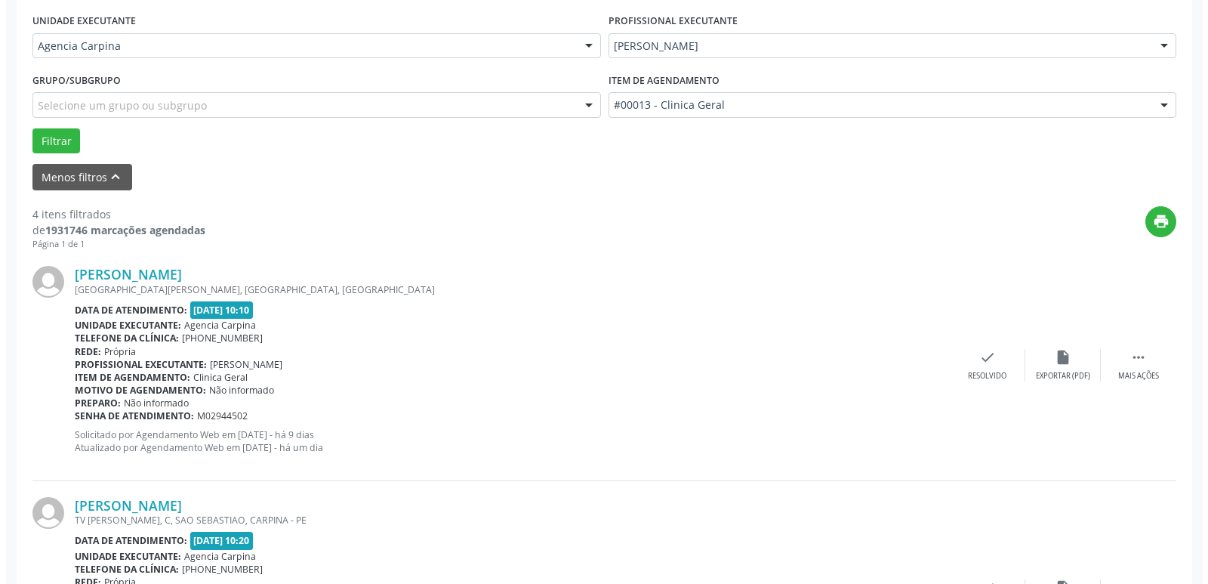
scroll to position [377, 0]
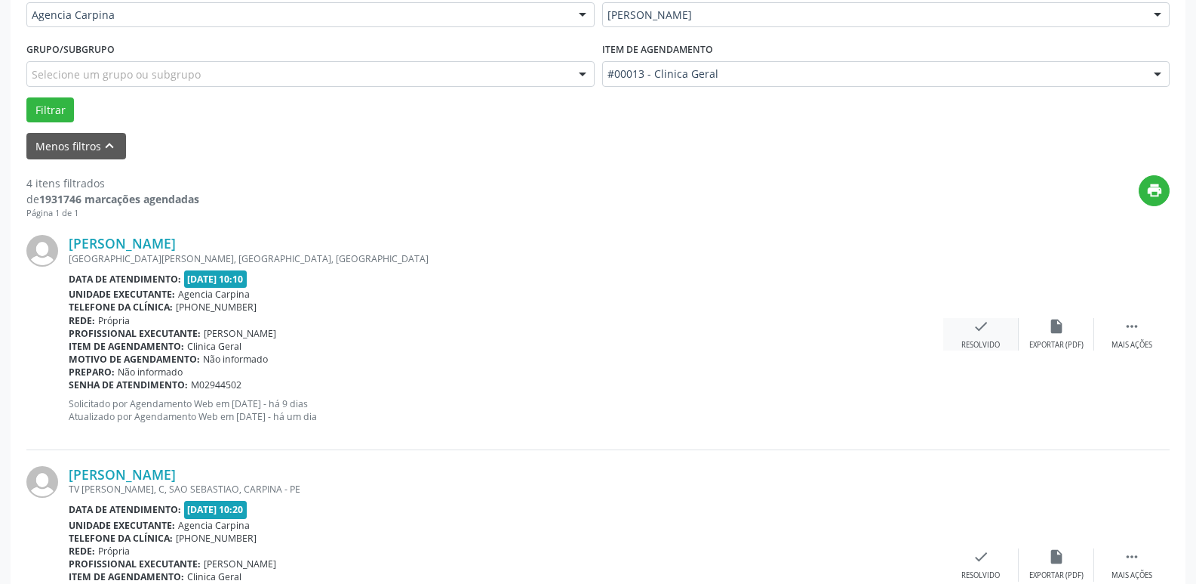
click at [981, 338] on div "check Resolvido" at bounding box center [981, 334] width 75 height 32
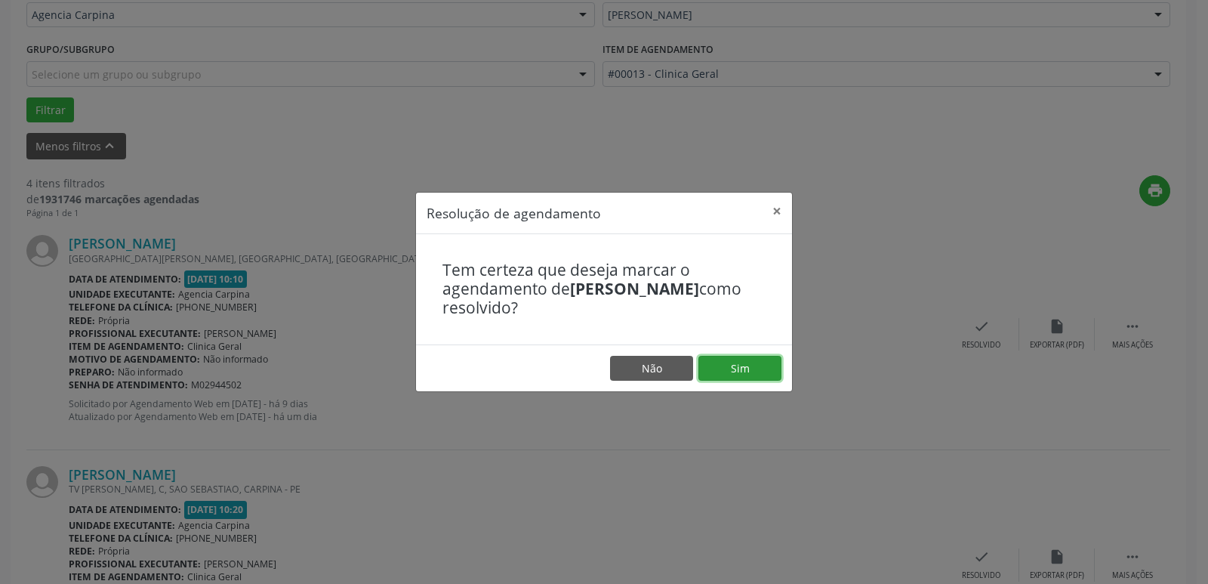
click at [710, 370] on button "Sim" at bounding box center [739, 369] width 83 height 26
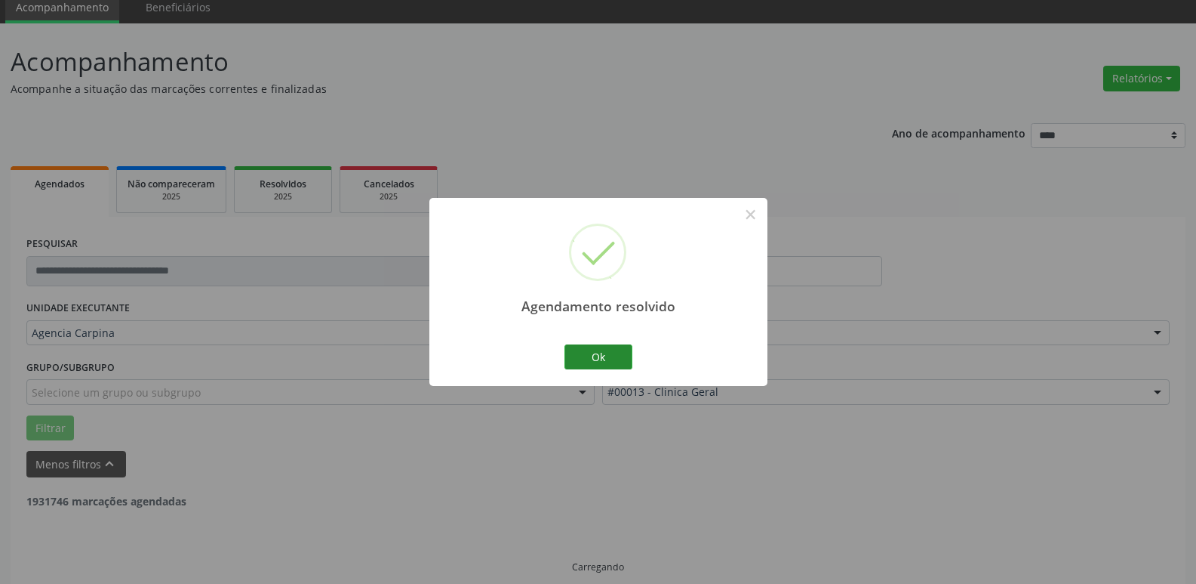
scroll to position [75, 0]
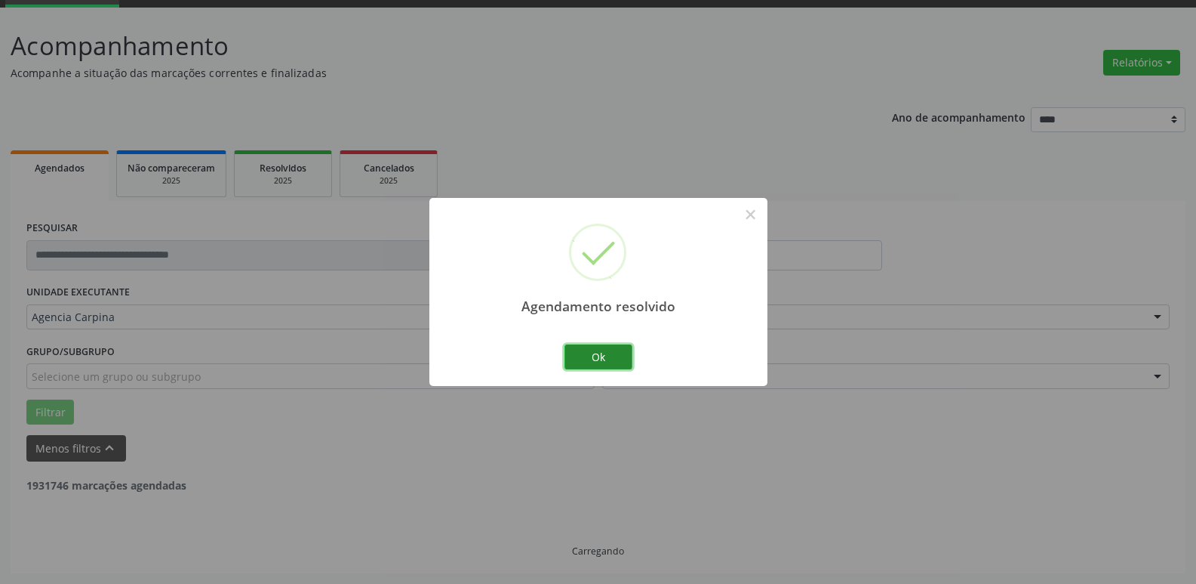
click at [623, 353] on button "Ok" at bounding box center [599, 357] width 68 height 26
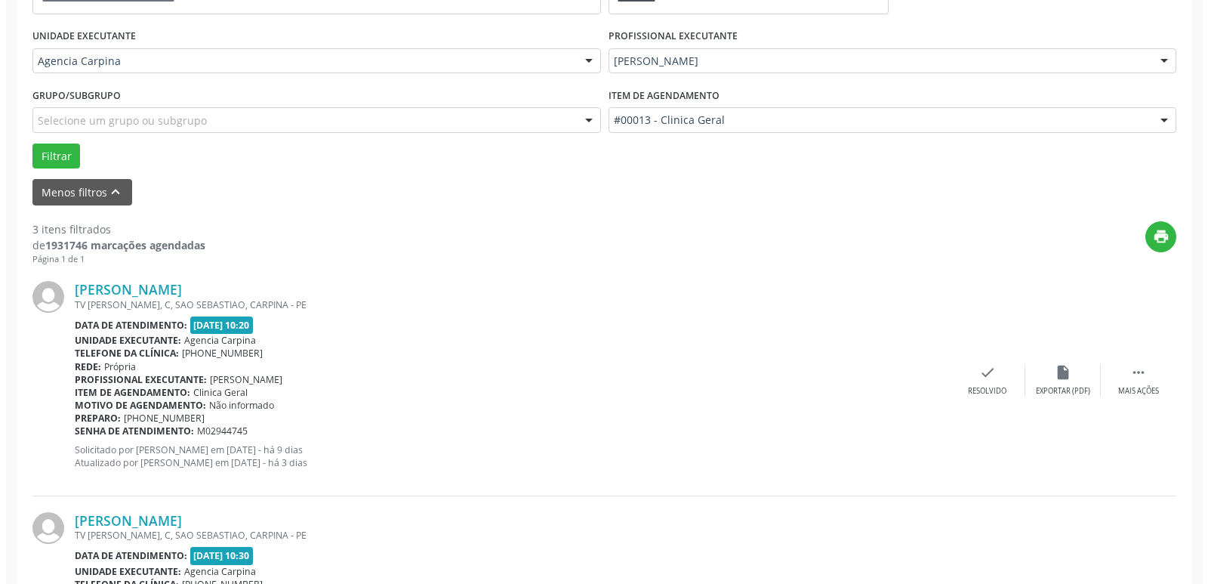
scroll to position [377, 0]
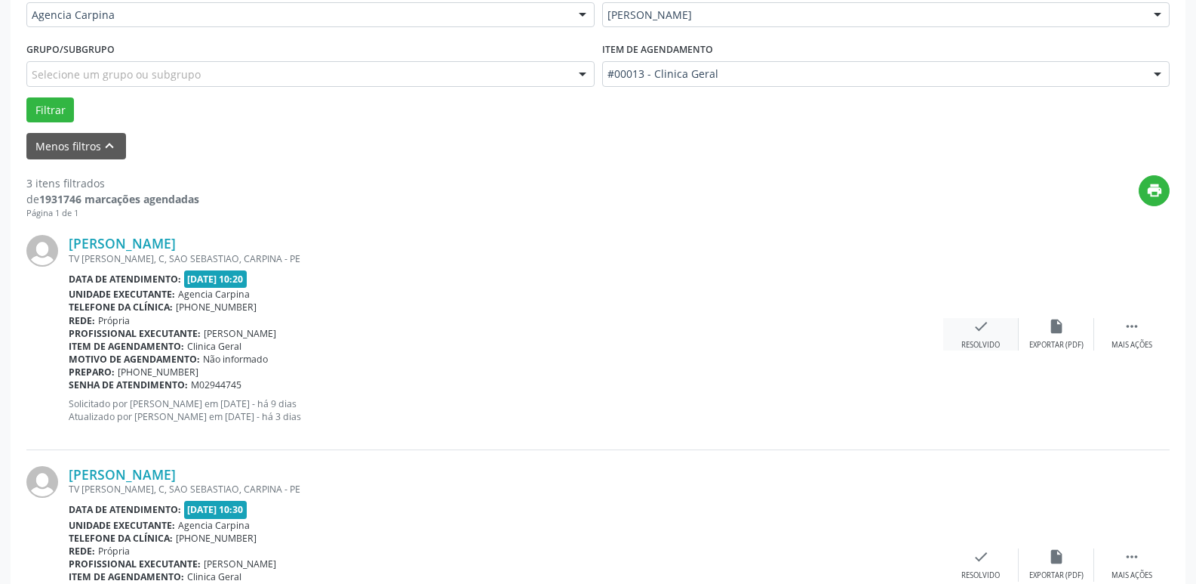
click at [984, 332] on icon "check" at bounding box center [981, 326] width 17 height 17
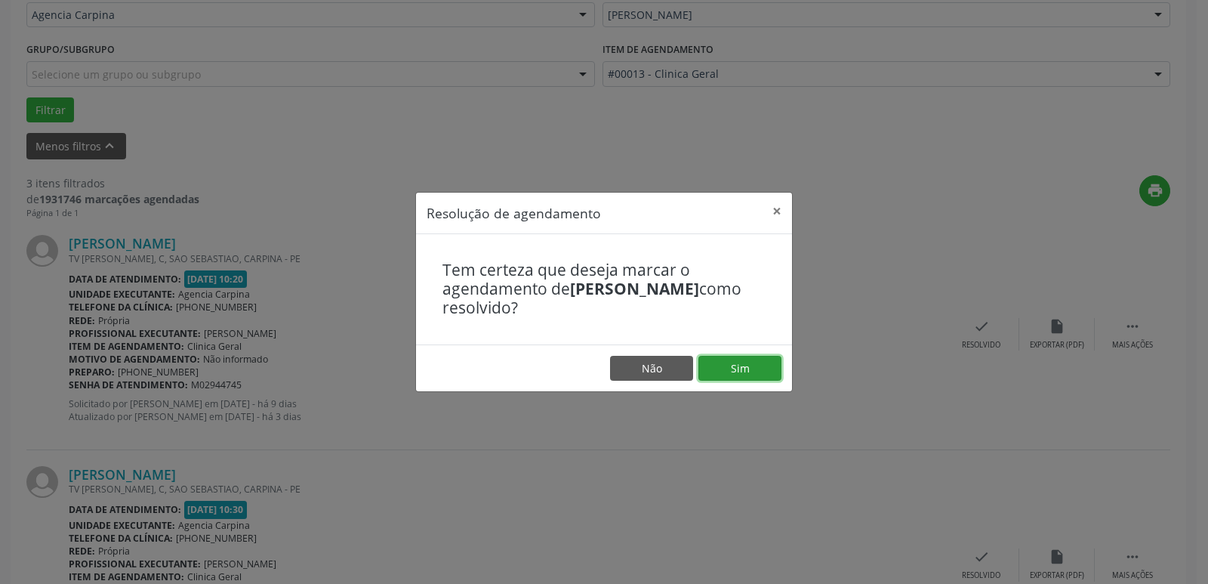
click at [759, 371] on button "Sim" at bounding box center [739, 369] width 83 height 26
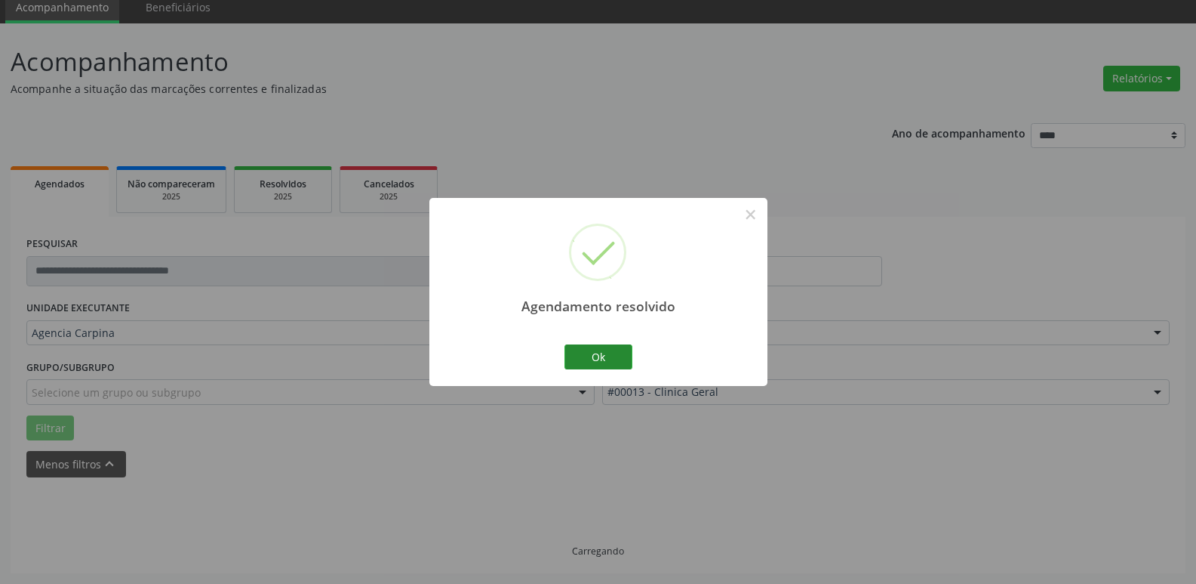
scroll to position [75, 0]
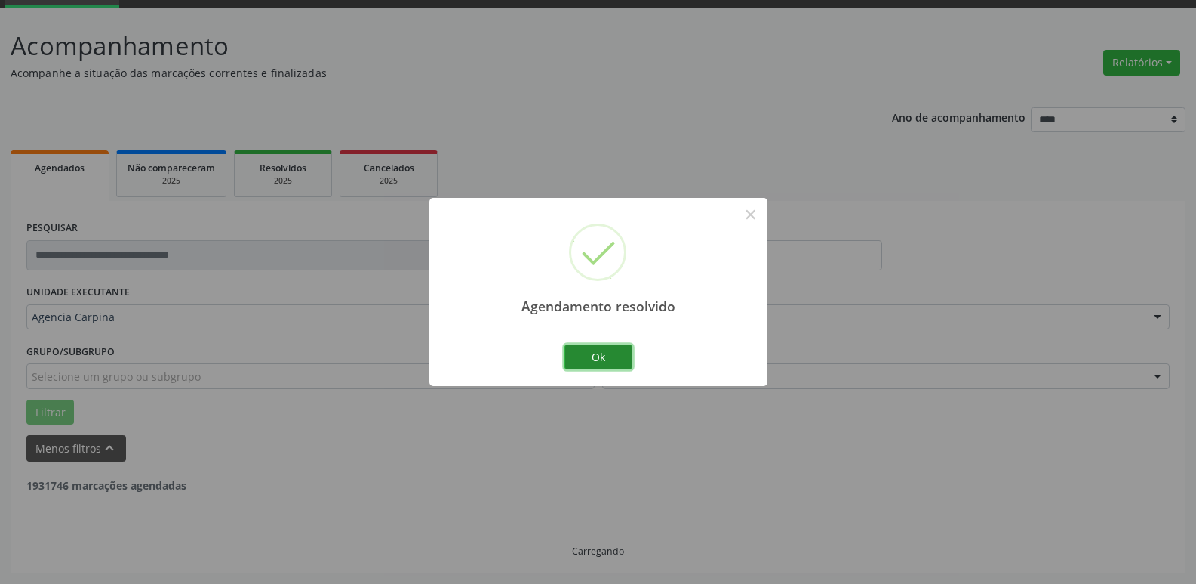
click at [608, 354] on button "Ok" at bounding box center [599, 357] width 68 height 26
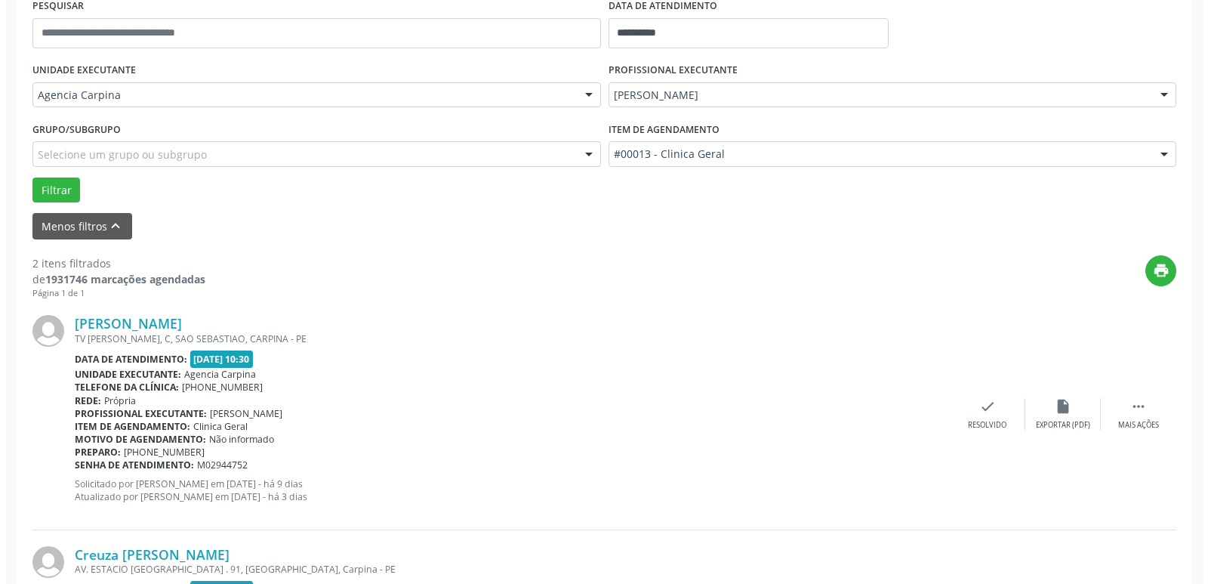
scroll to position [302, 0]
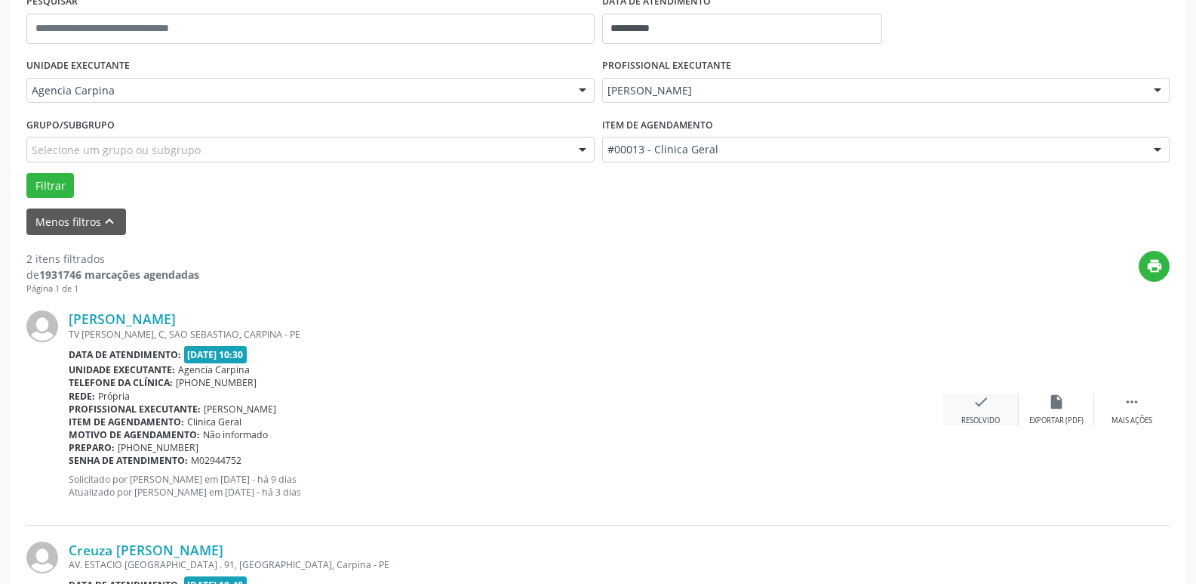
click at [984, 402] on icon "check" at bounding box center [981, 401] width 17 height 17
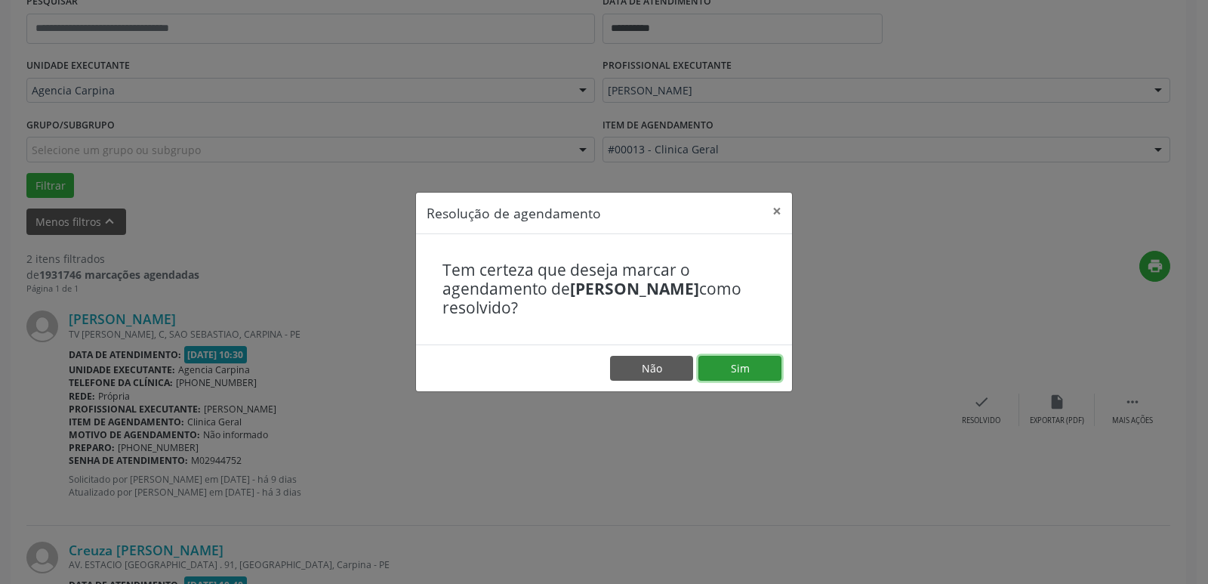
click at [763, 364] on button "Sim" at bounding box center [739, 369] width 83 height 26
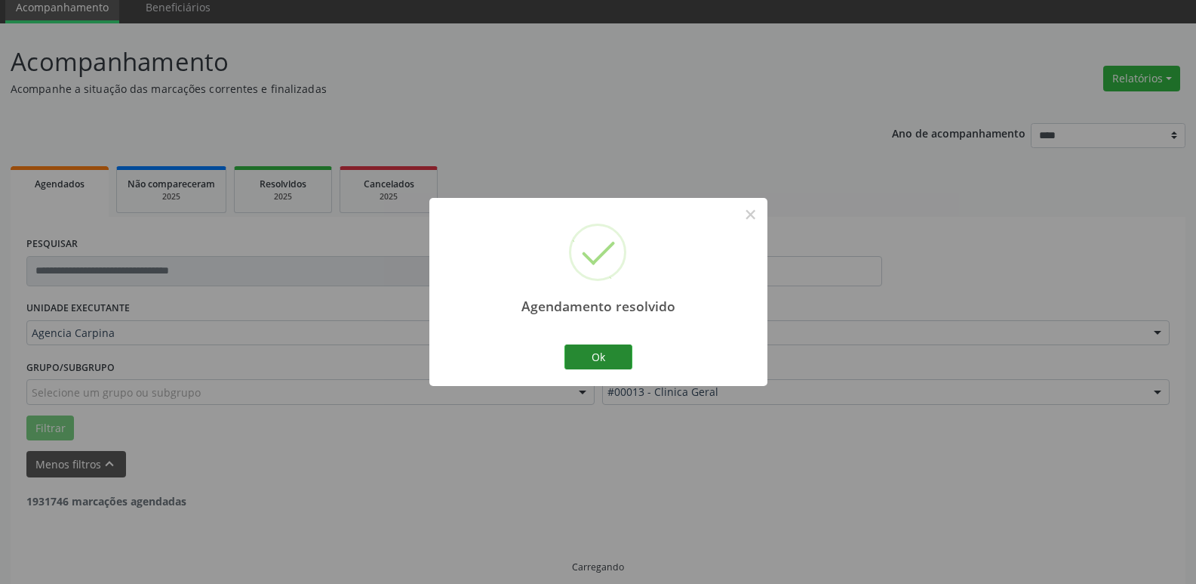
scroll to position [75, 0]
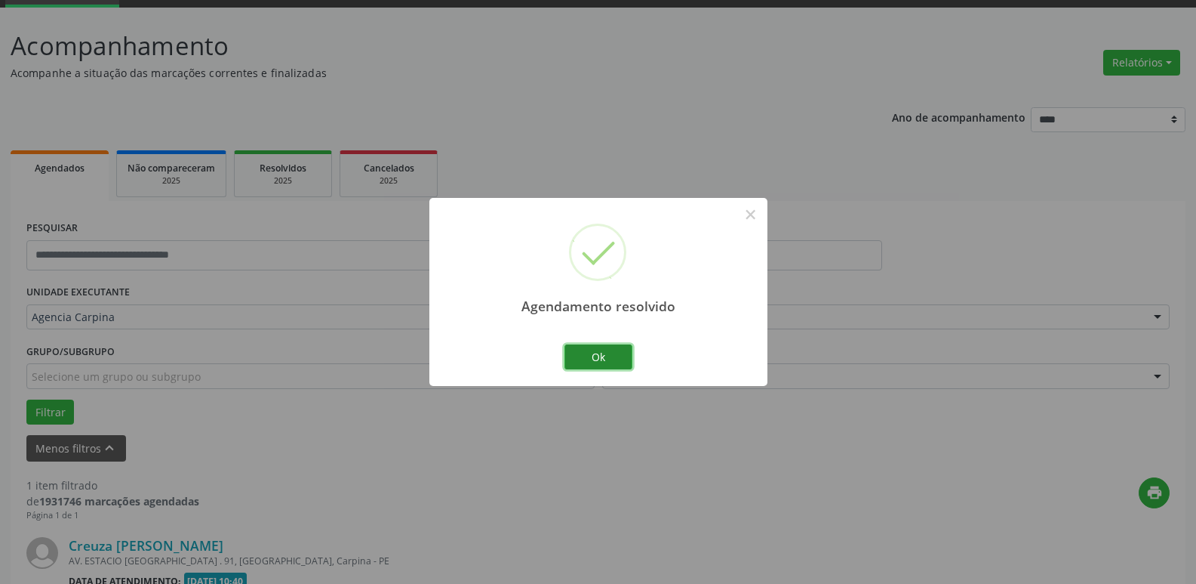
click at [591, 350] on button "Ok" at bounding box center [599, 357] width 68 height 26
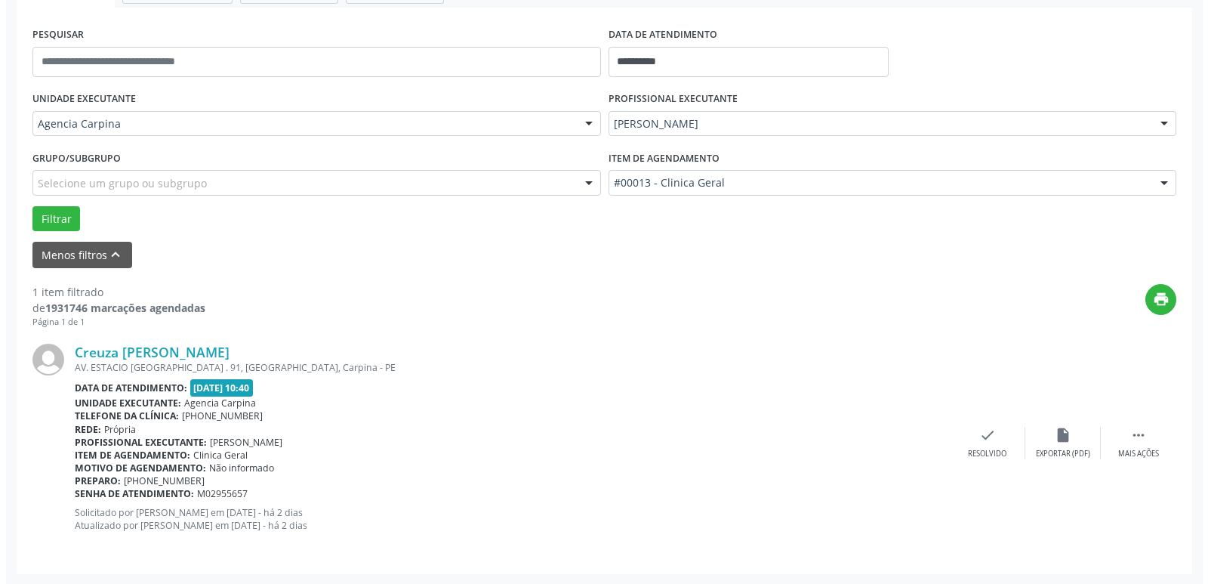
scroll to position [269, 0]
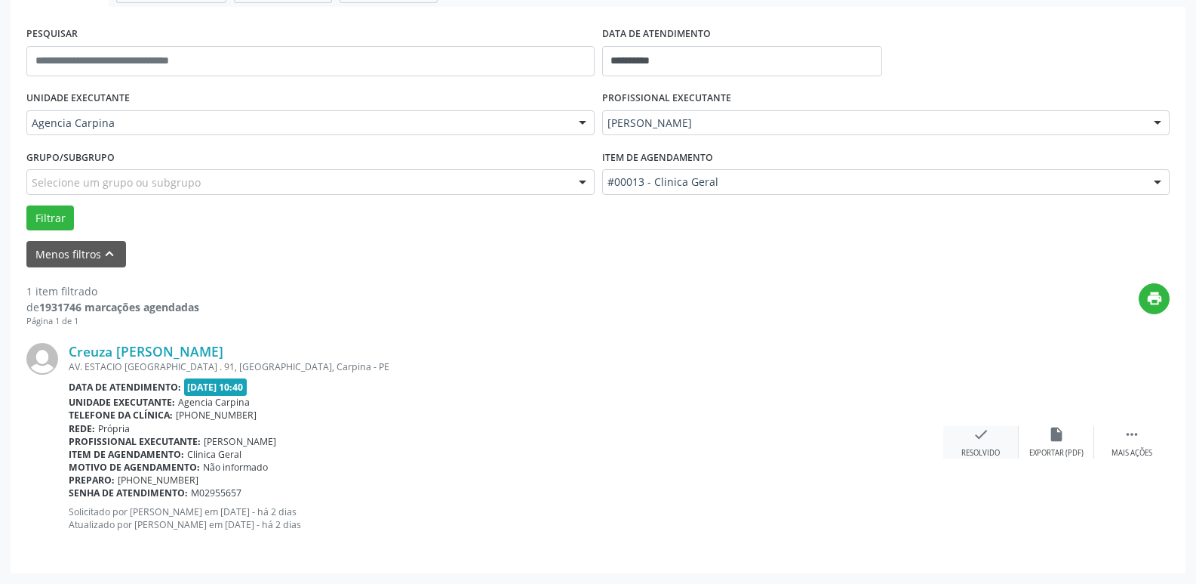
click at [978, 434] on icon "check" at bounding box center [981, 434] width 17 height 17
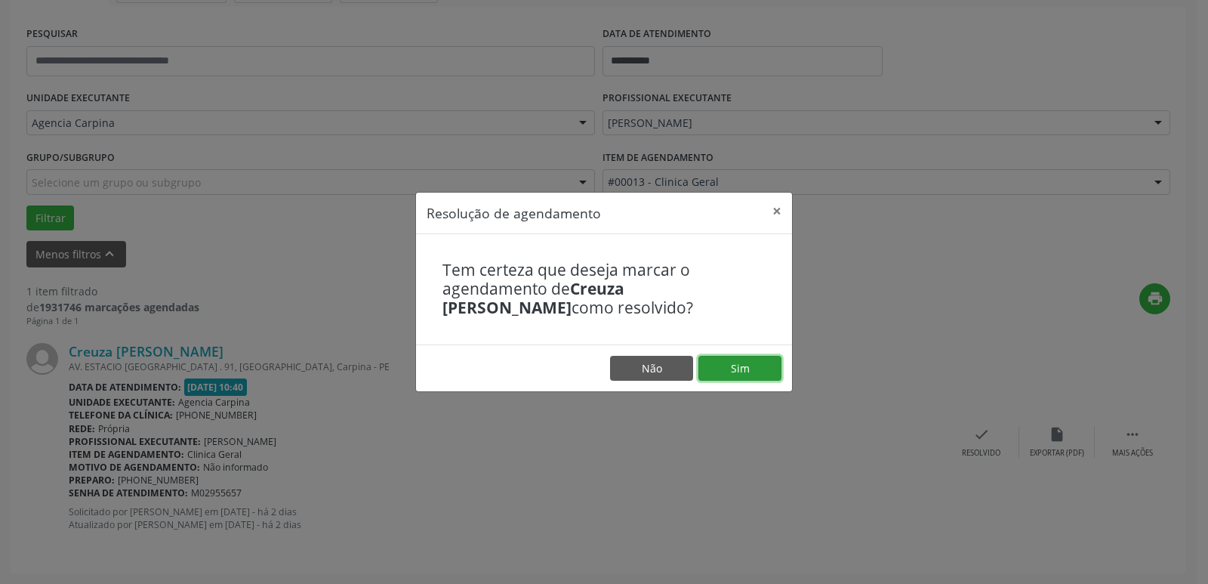
click at [756, 369] on button "Sim" at bounding box center [739, 369] width 83 height 26
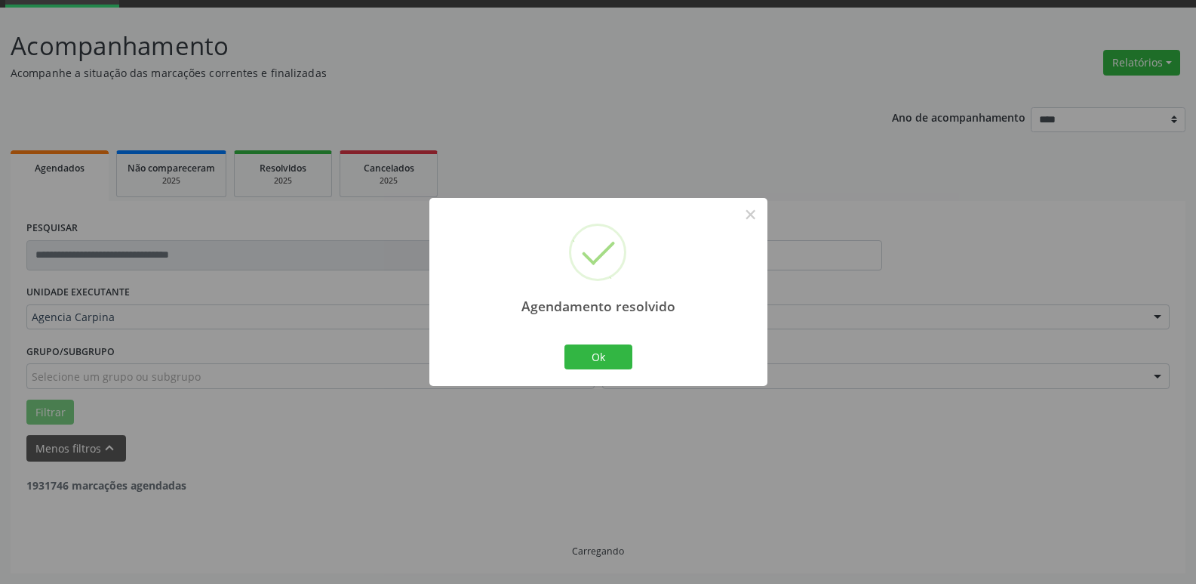
scroll to position [27, 0]
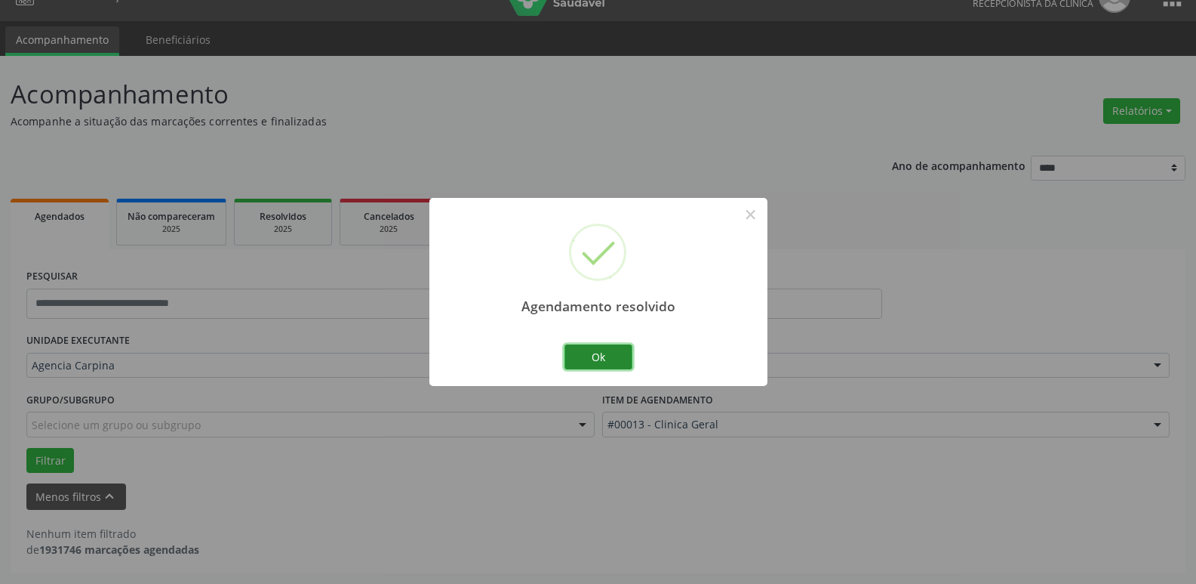
click at [610, 352] on button "Ok" at bounding box center [599, 357] width 68 height 26
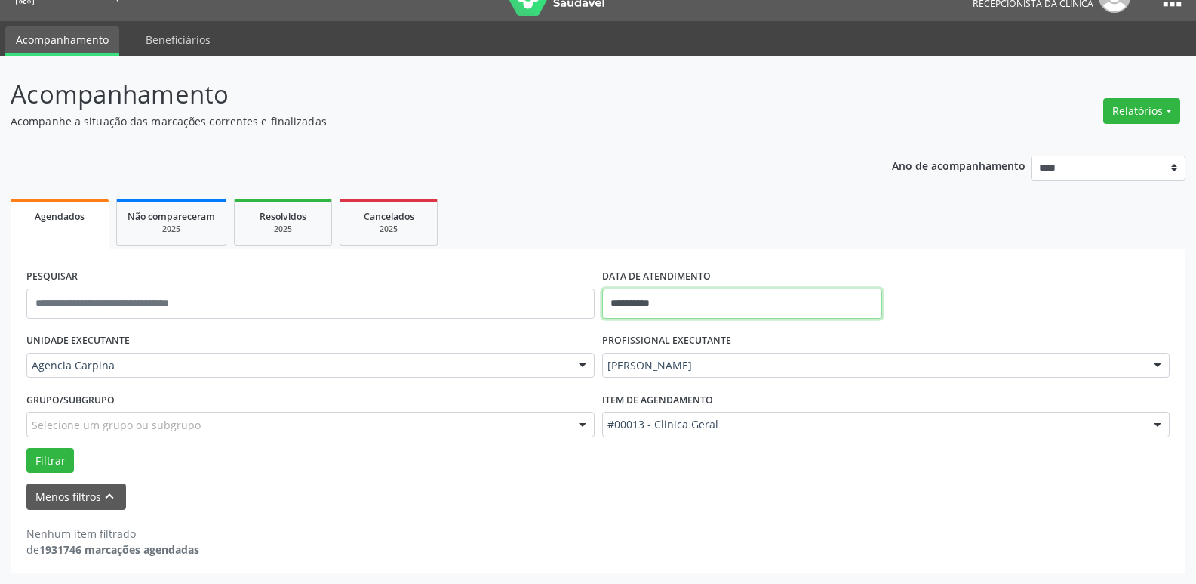
click at [663, 306] on input "**********" at bounding box center [742, 303] width 280 height 30
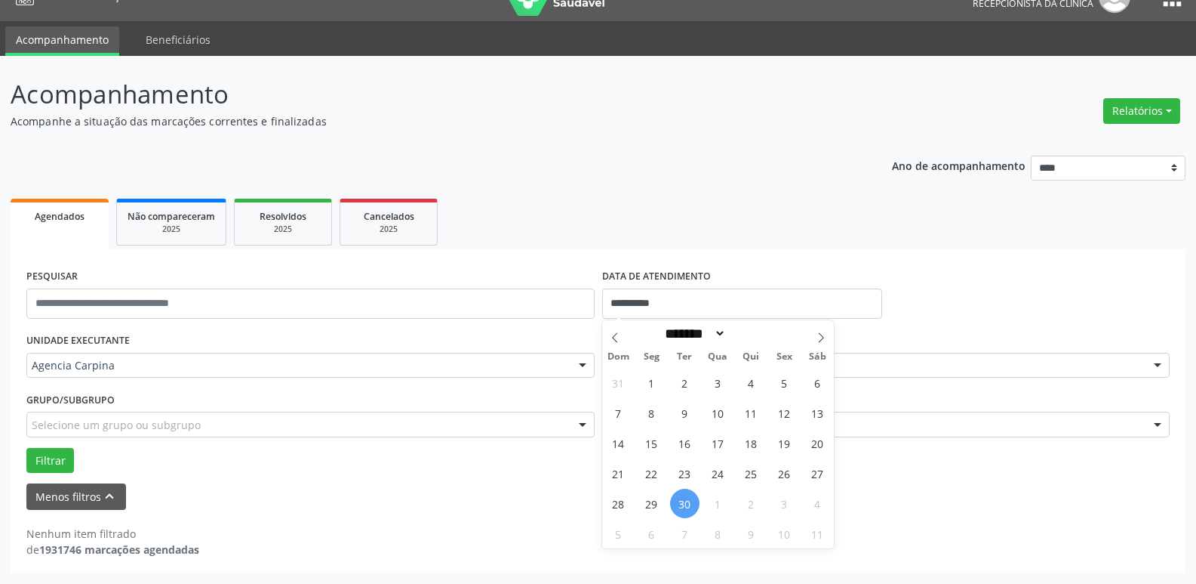
click at [993, 303] on div "**********" at bounding box center [598, 297] width 1151 height 64
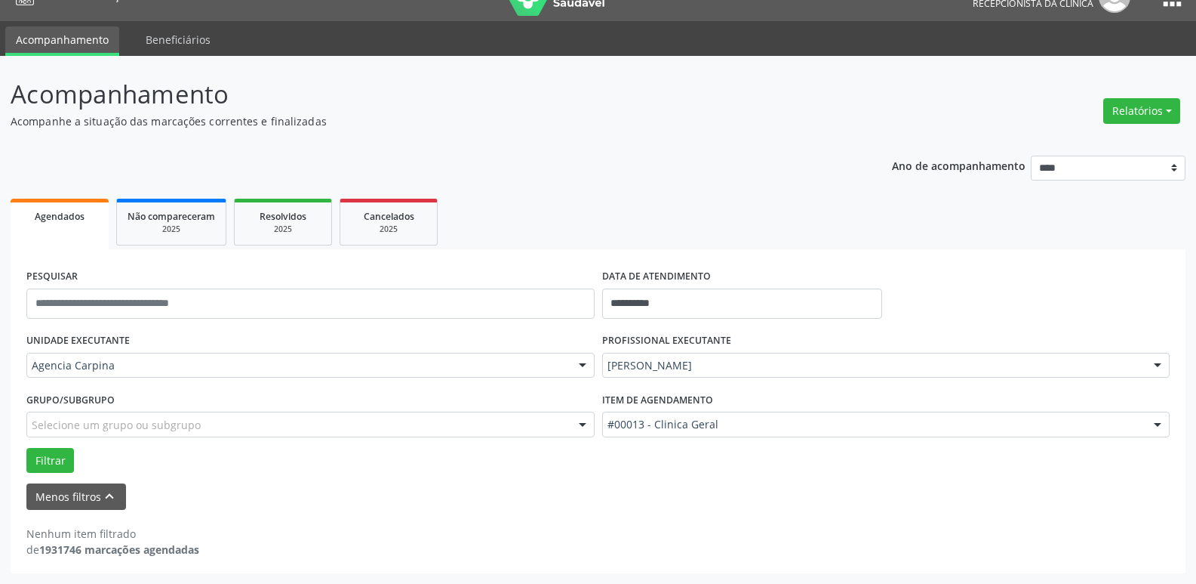
click at [1163, 372] on div at bounding box center [1158, 366] width 23 height 26
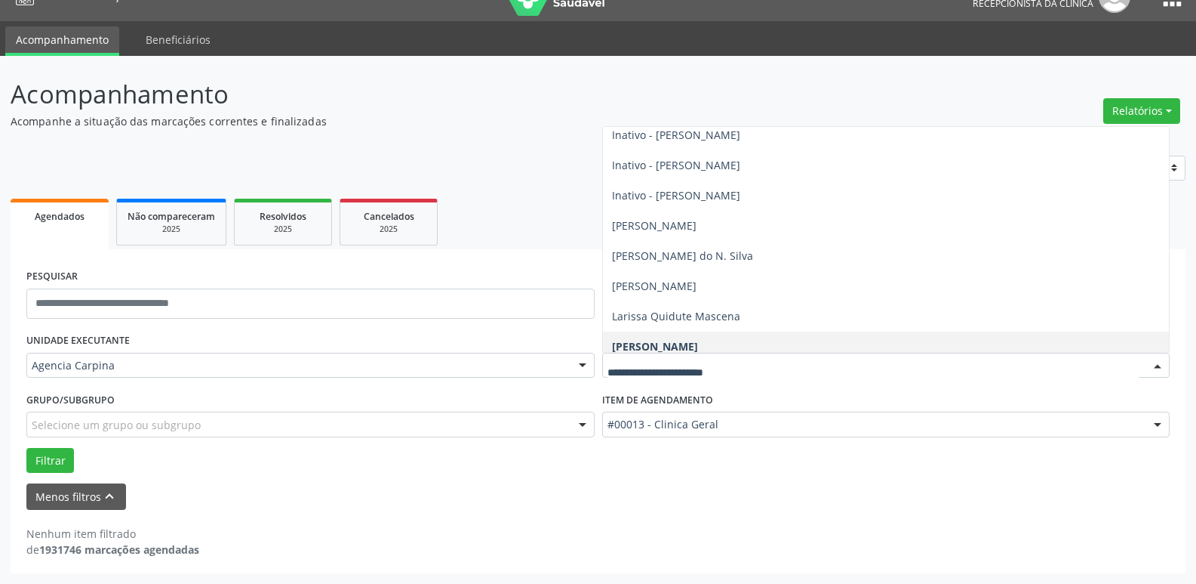
scroll to position [182, 0]
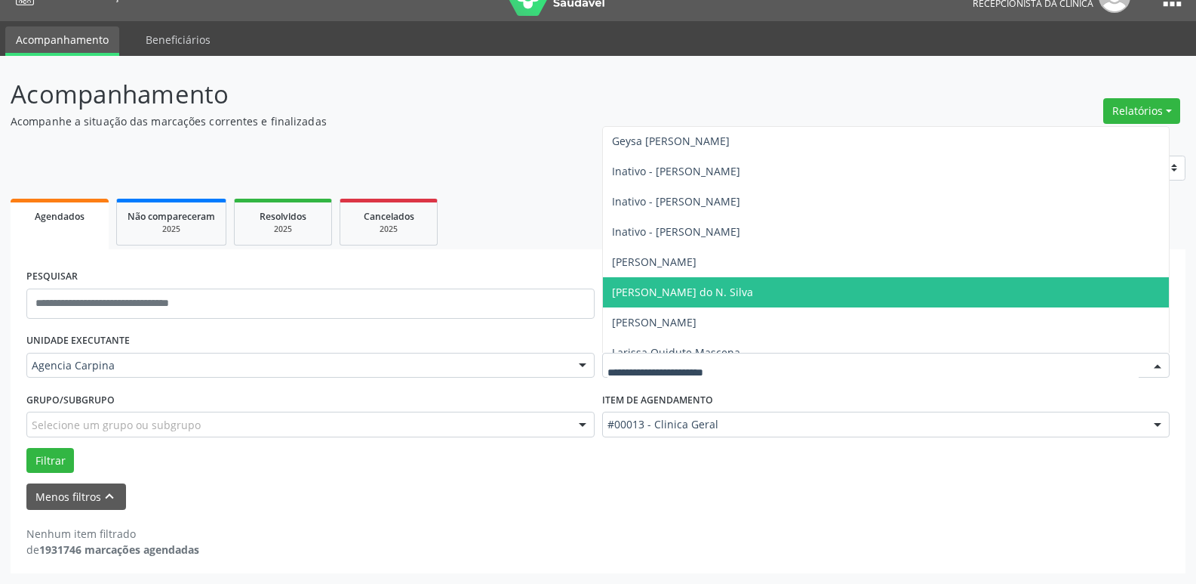
click at [824, 291] on span "[PERSON_NAME] do N. Silva" at bounding box center [886, 292] width 567 height 30
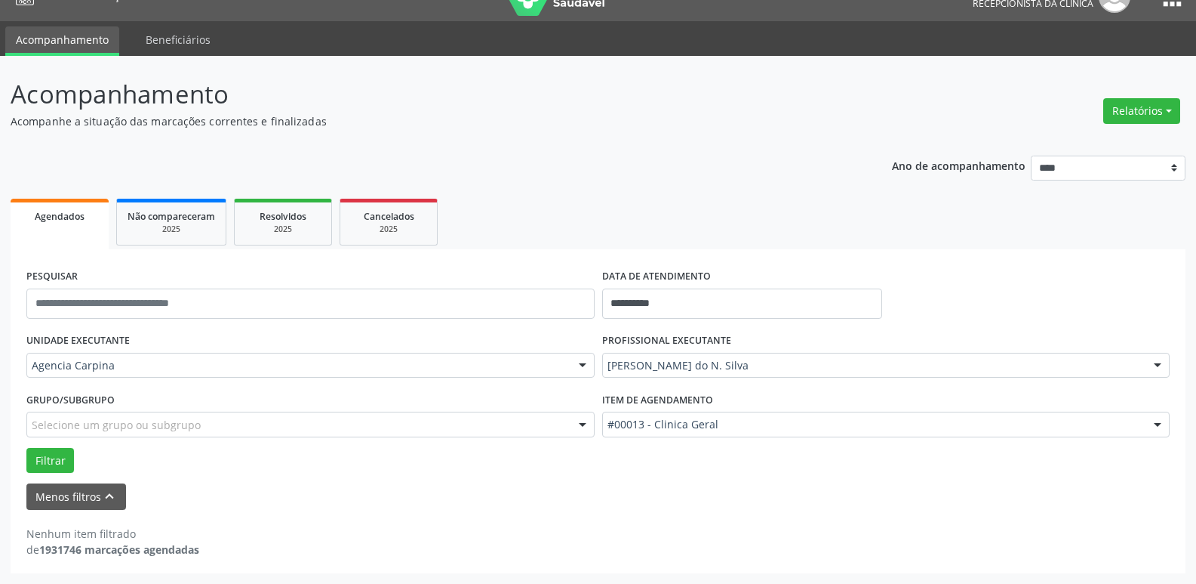
click at [1155, 429] on div at bounding box center [1158, 425] width 23 height 26
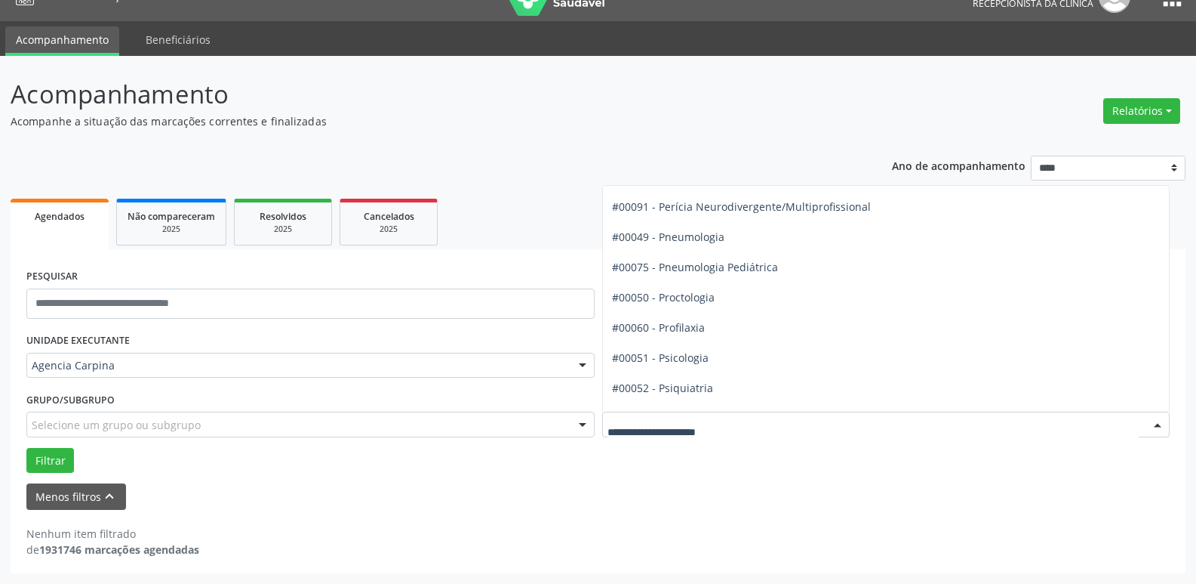
scroll to position [2431, 0]
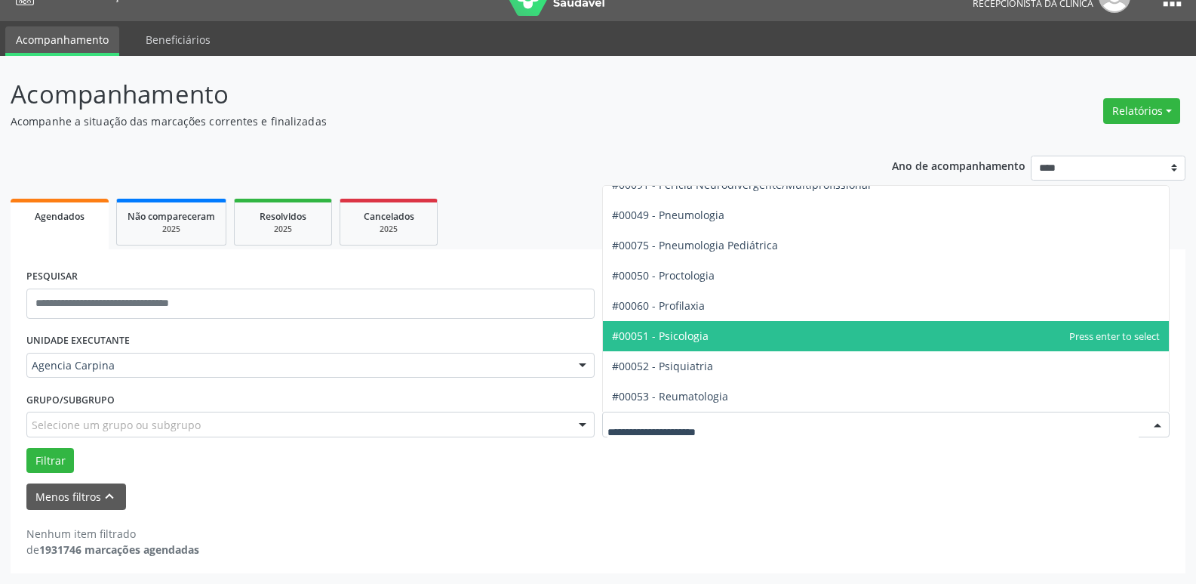
click at [836, 332] on span "#00051 - Psicologia" at bounding box center [886, 336] width 567 height 30
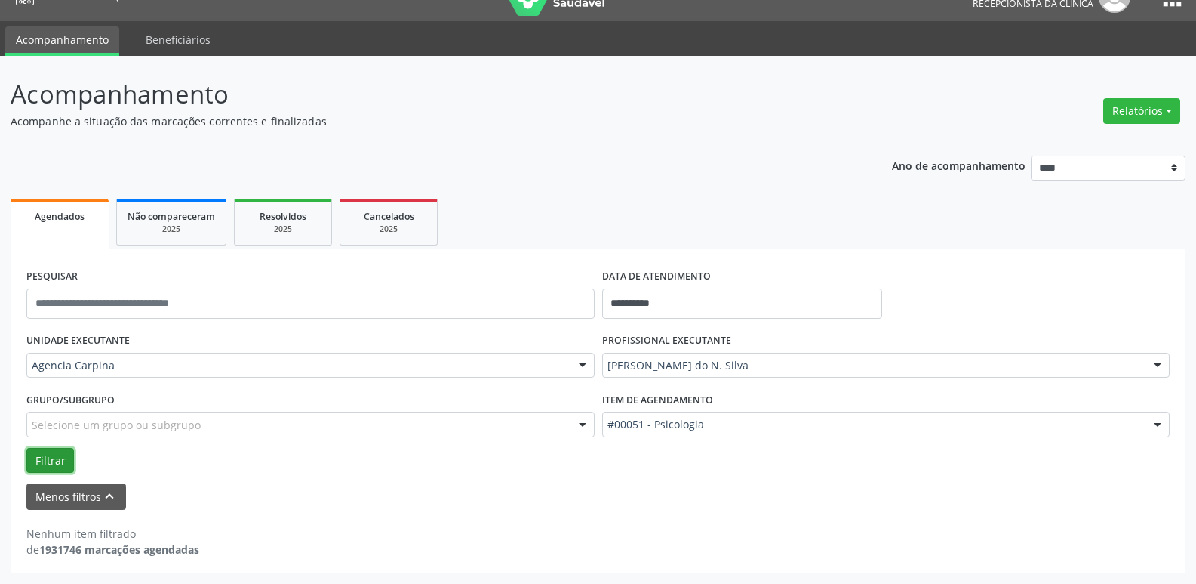
click at [55, 457] on button "Filtrar" at bounding box center [50, 461] width 48 height 26
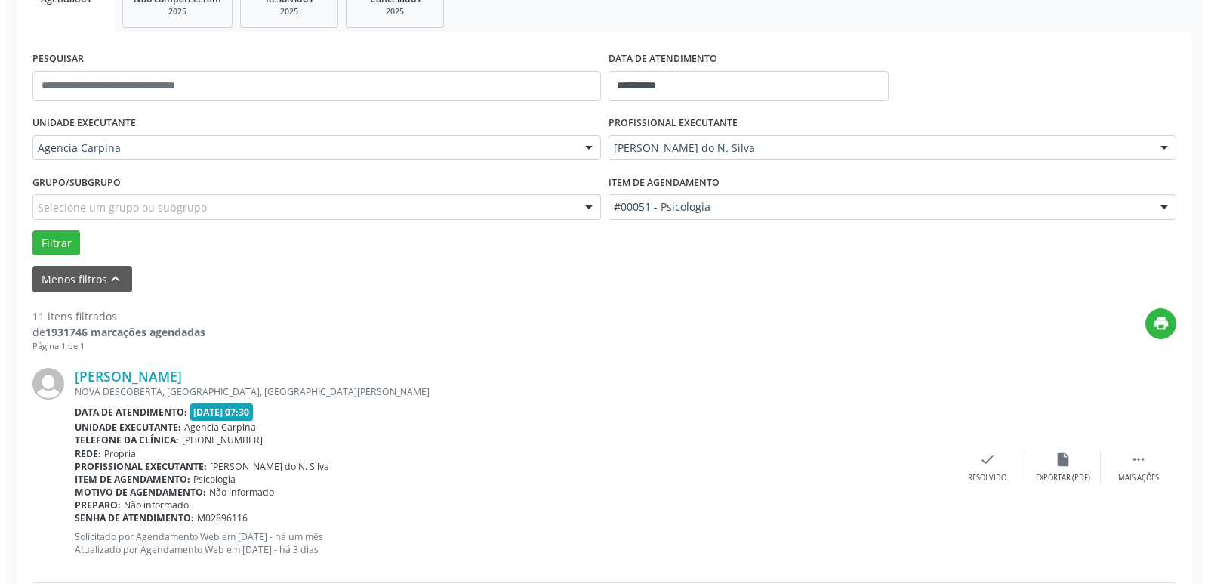
scroll to position [254, 0]
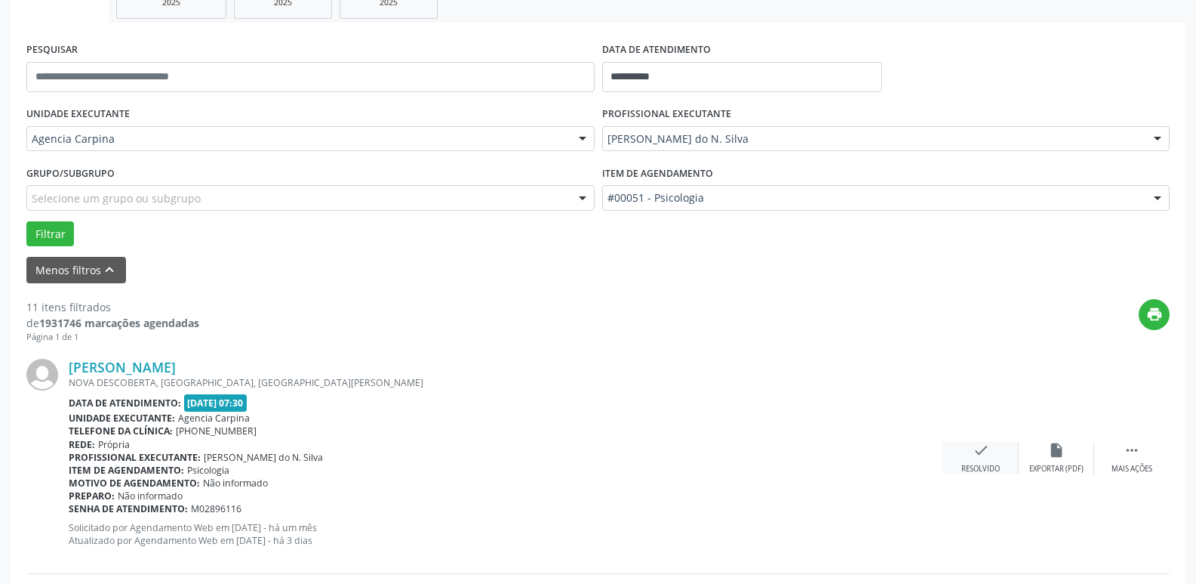
click at [983, 449] on icon "check" at bounding box center [981, 450] width 17 height 17
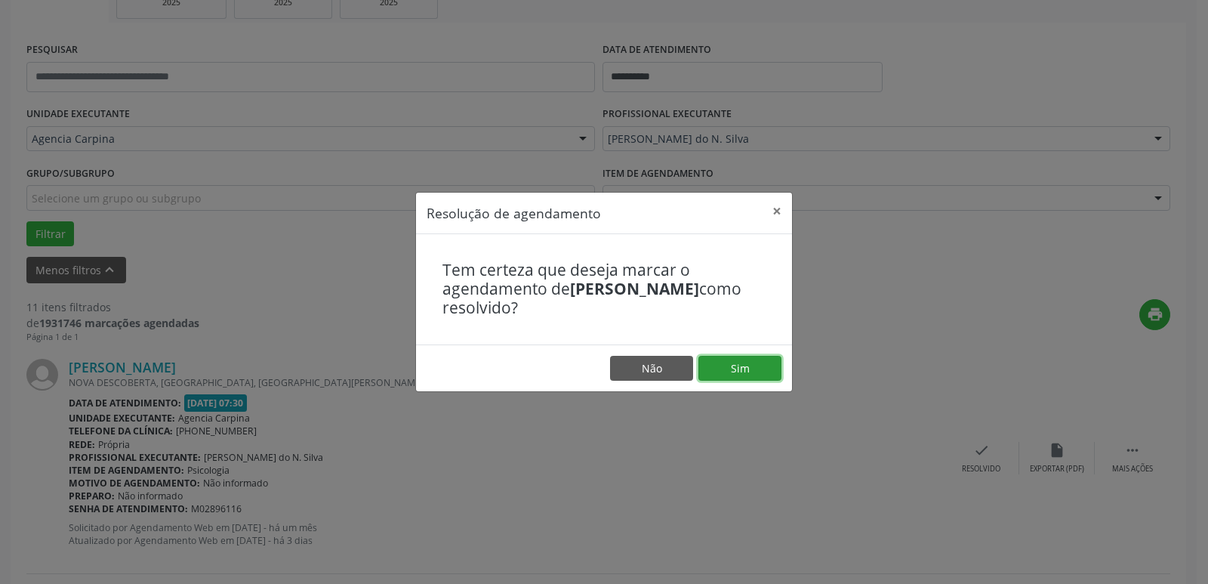
click at [762, 365] on button "Sim" at bounding box center [739, 369] width 83 height 26
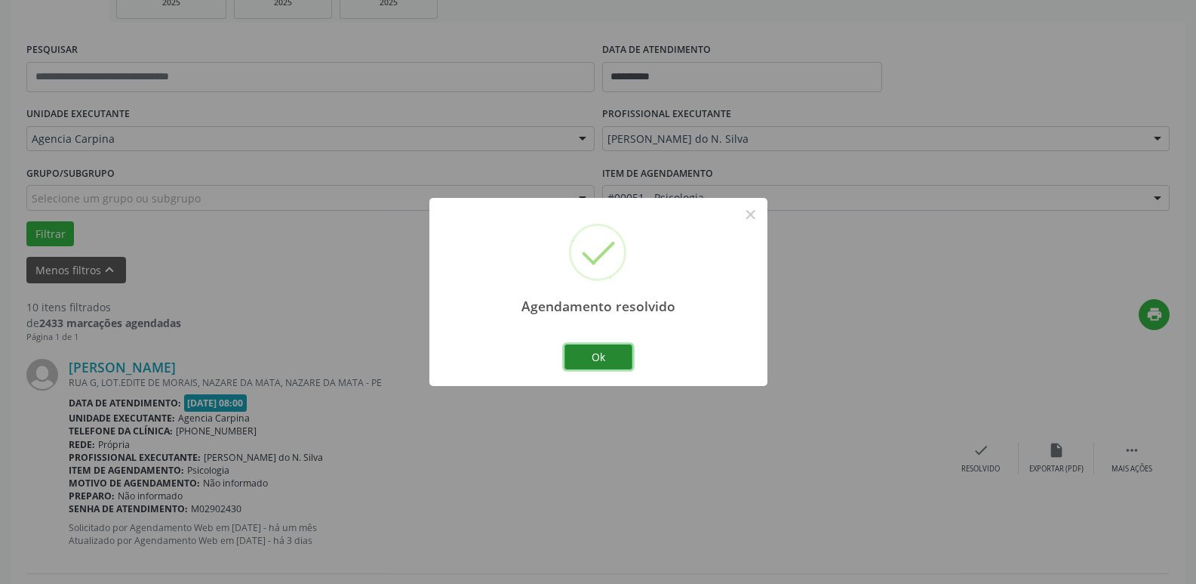
click at [594, 352] on button "Ok" at bounding box center [599, 357] width 68 height 26
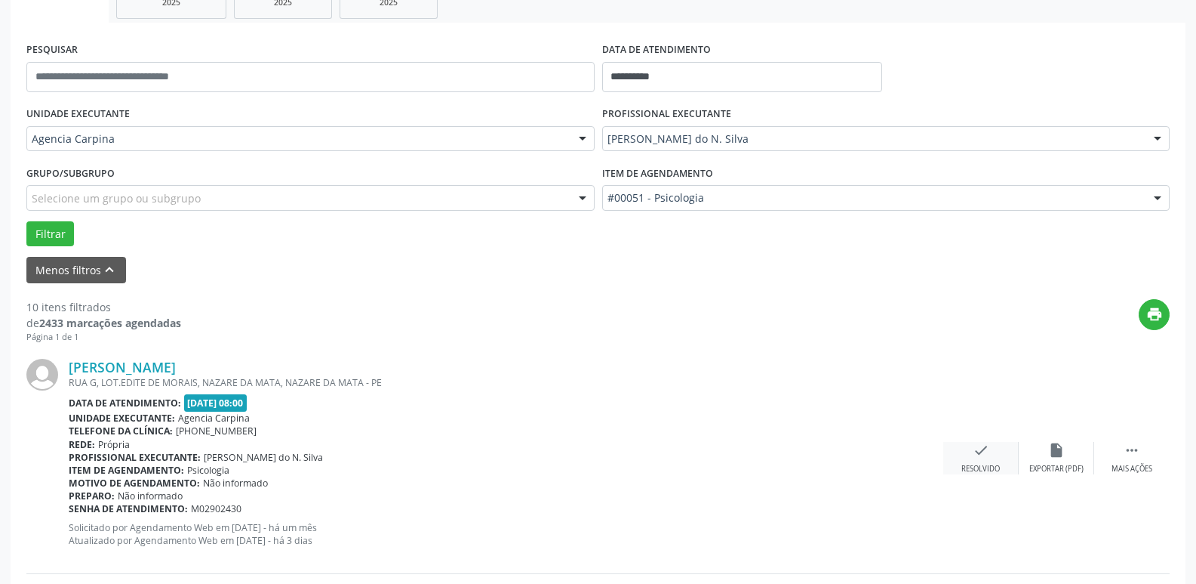
click at [982, 449] on icon "check" at bounding box center [981, 450] width 17 height 17
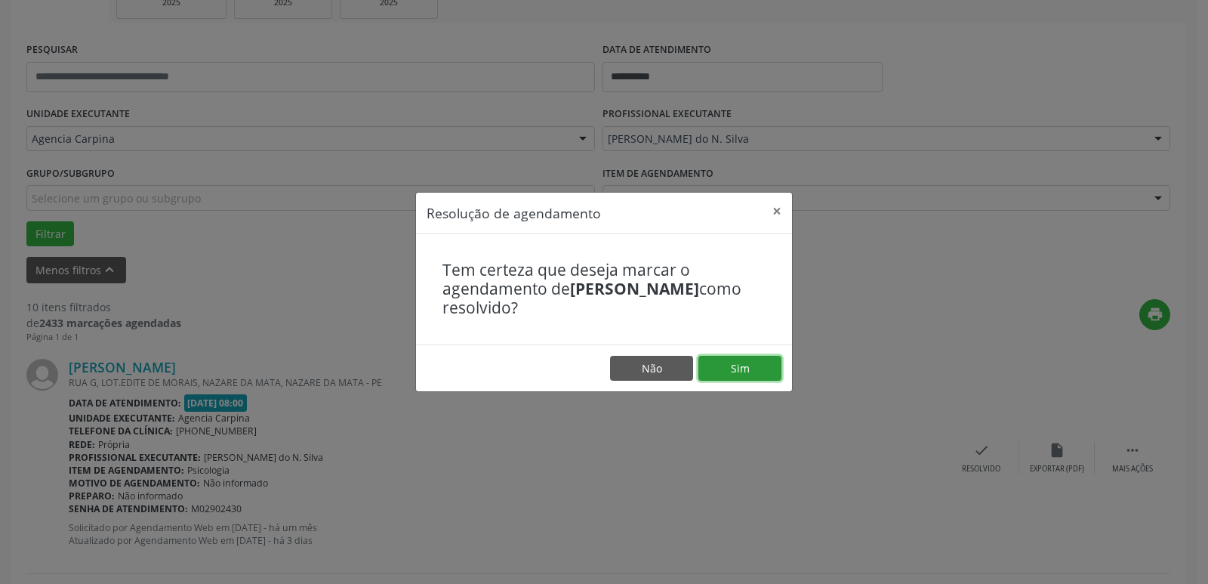
click at [746, 356] on button "Sim" at bounding box center [739, 369] width 83 height 26
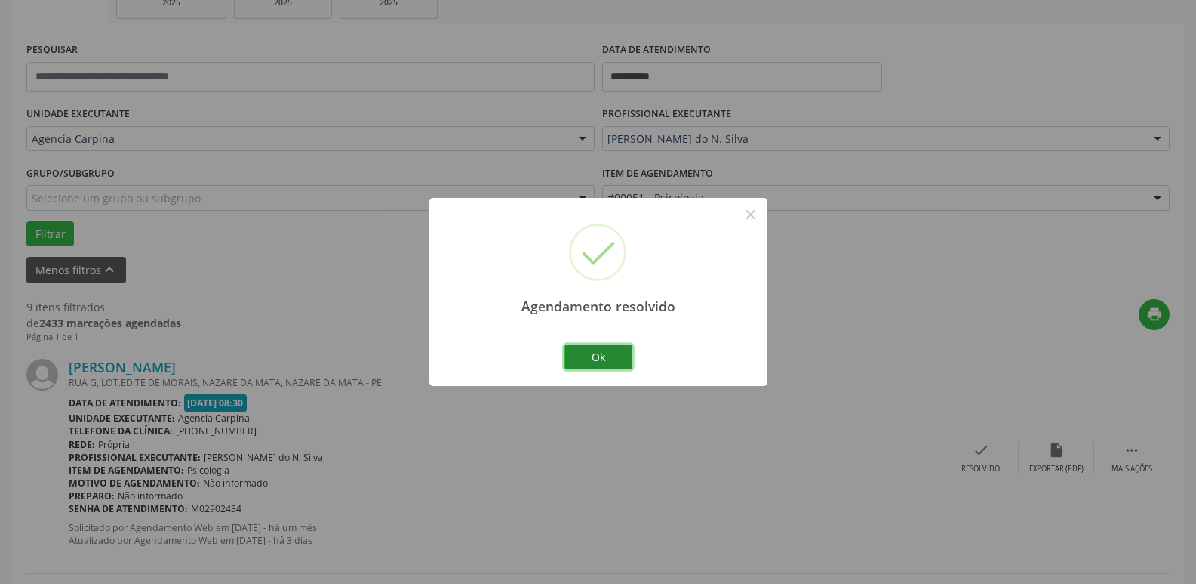
click at [618, 353] on button "Ok" at bounding box center [599, 357] width 68 height 26
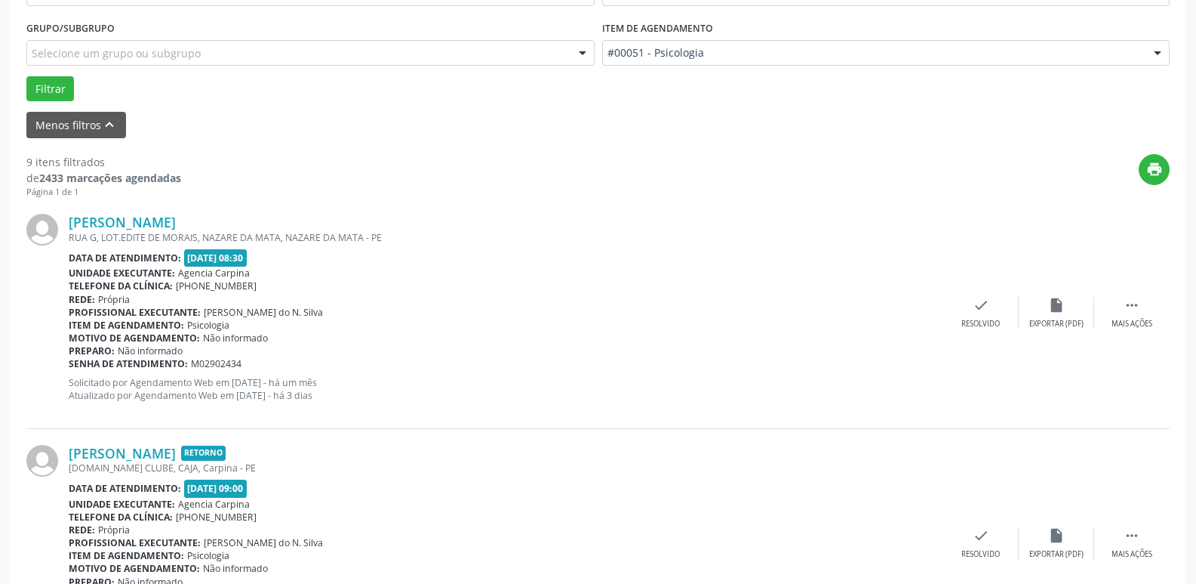
scroll to position [405, 0]
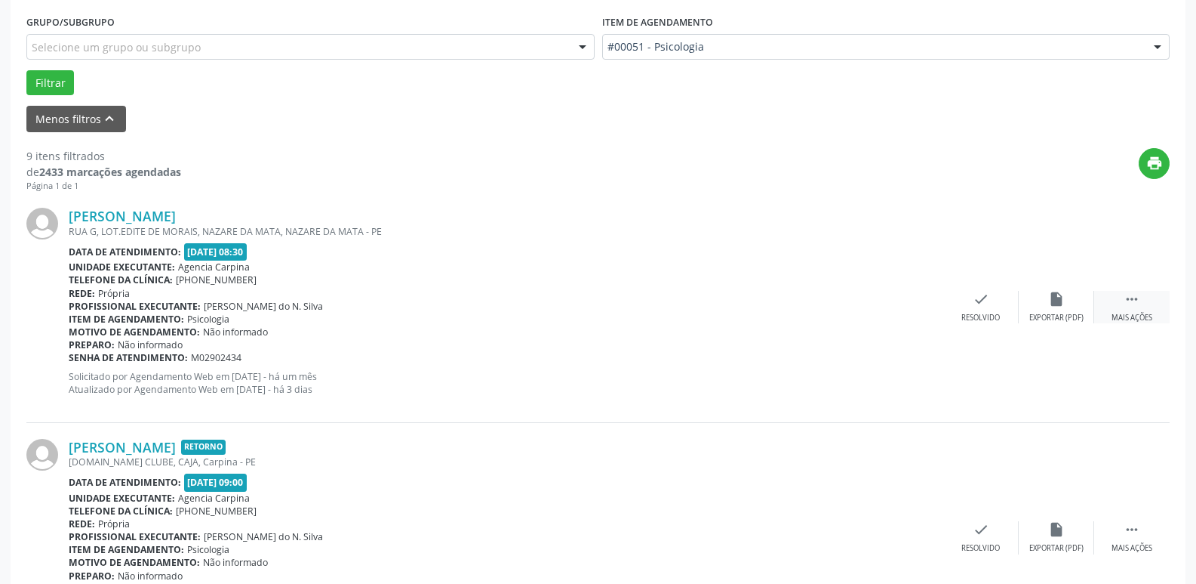
click at [1135, 311] on div " Mais ações" at bounding box center [1132, 307] width 75 height 32
click at [1056, 319] on div "Não compareceu" at bounding box center [1056, 318] width 64 height 11
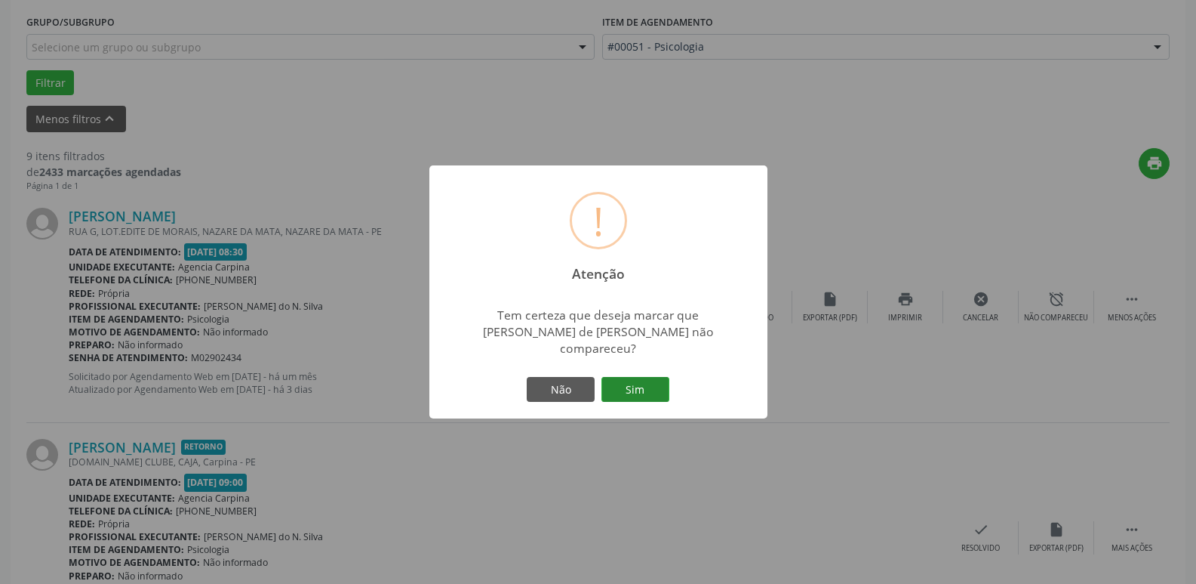
click at [656, 377] on button "Sim" at bounding box center [636, 390] width 68 height 26
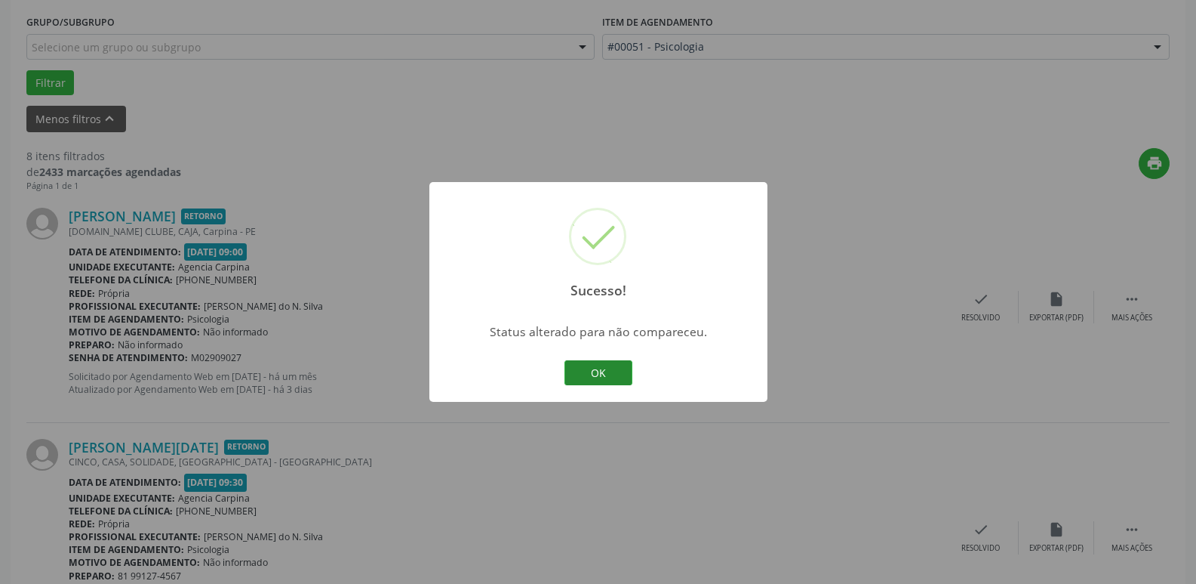
click at [611, 371] on button "OK" at bounding box center [599, 373] width 68 height 26
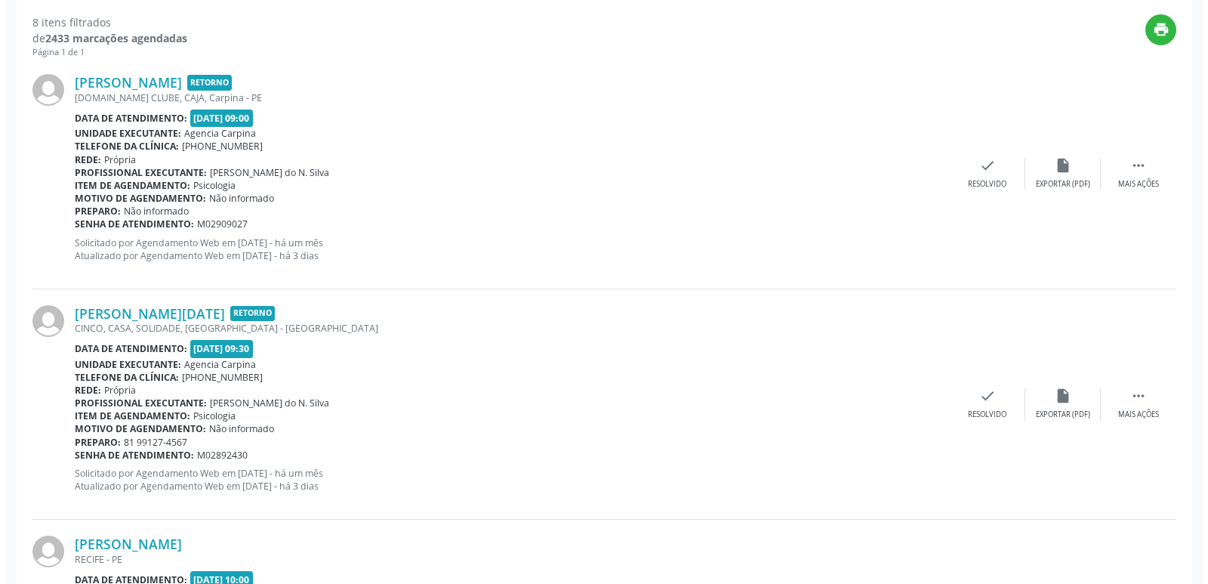
scroll to position [556, 0]
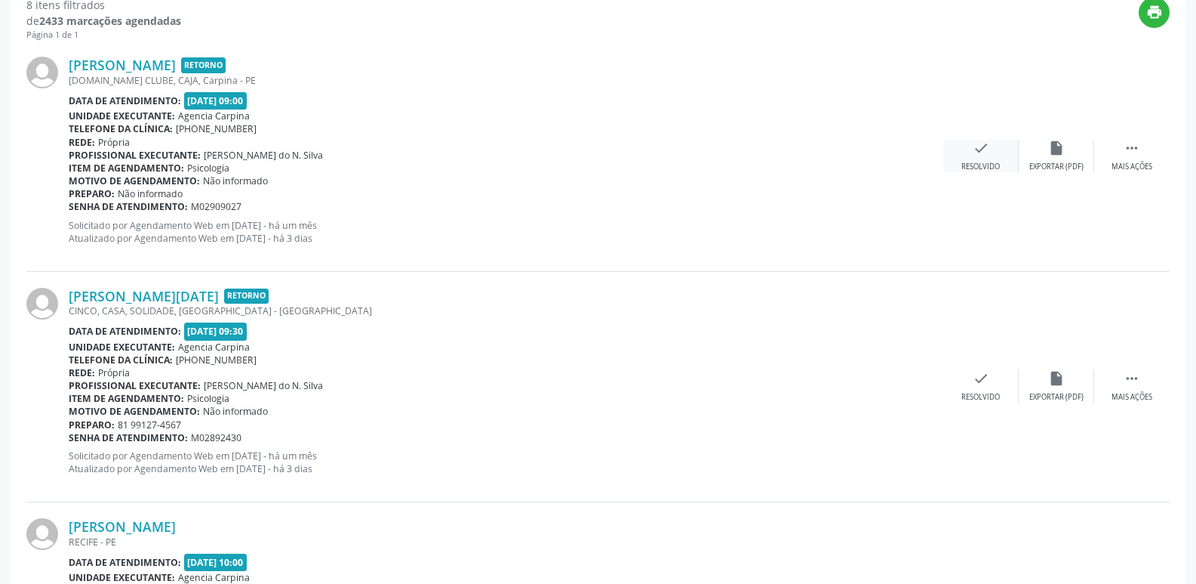
click at [976, 152] on icon "check" at bounding box center [981, 148] width 17 height 17
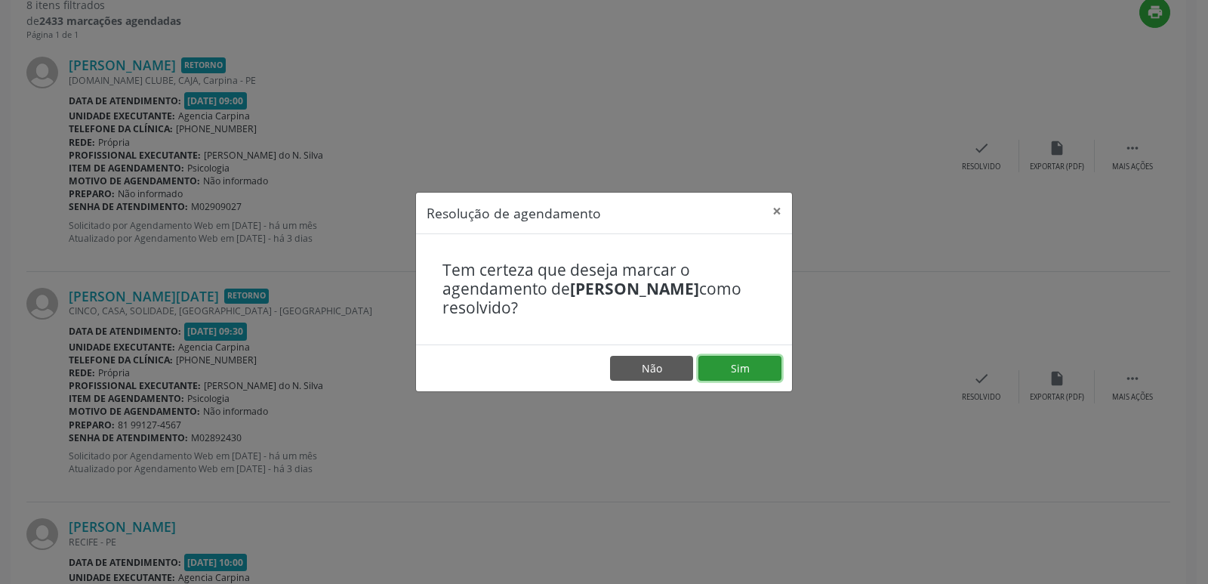
click at [744, 359] on button "Sim" at bounding box center [739, 369] width 83 height 26
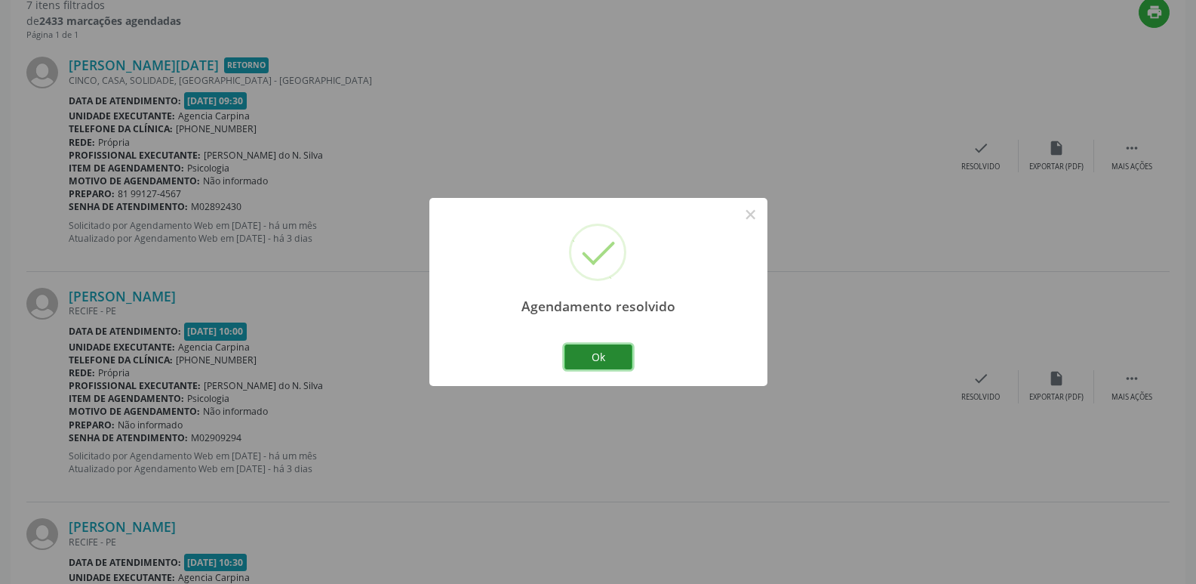
click at [589, 351] on button "Ok" at bounding box center [599, 357] width 68 height 26
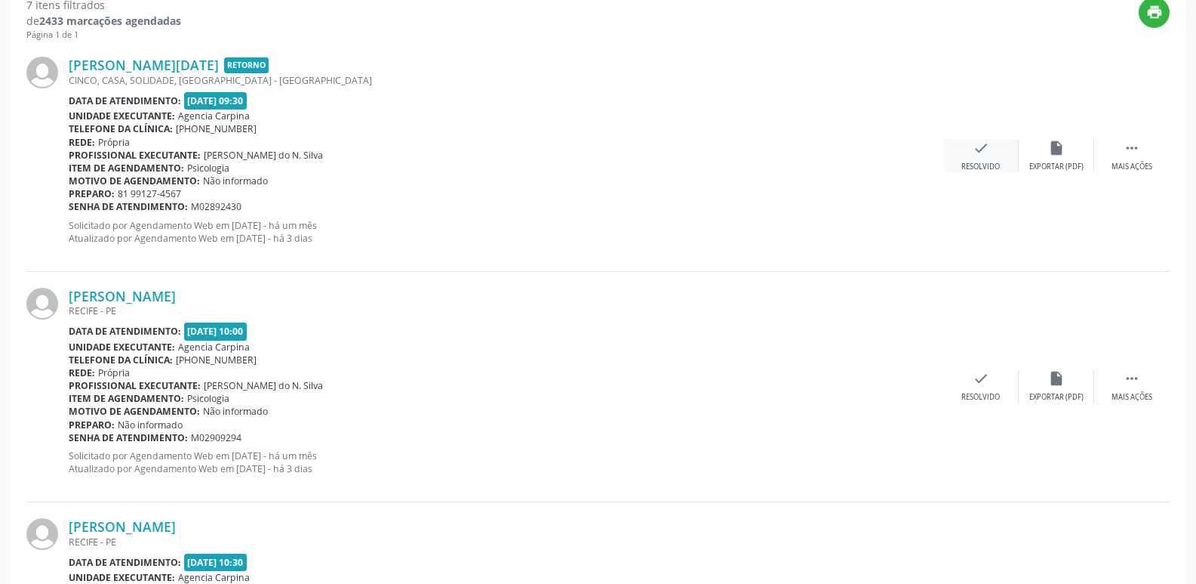
click at [978, 152] on icon "check" at bounding box center [981, 148] width 17 height 17
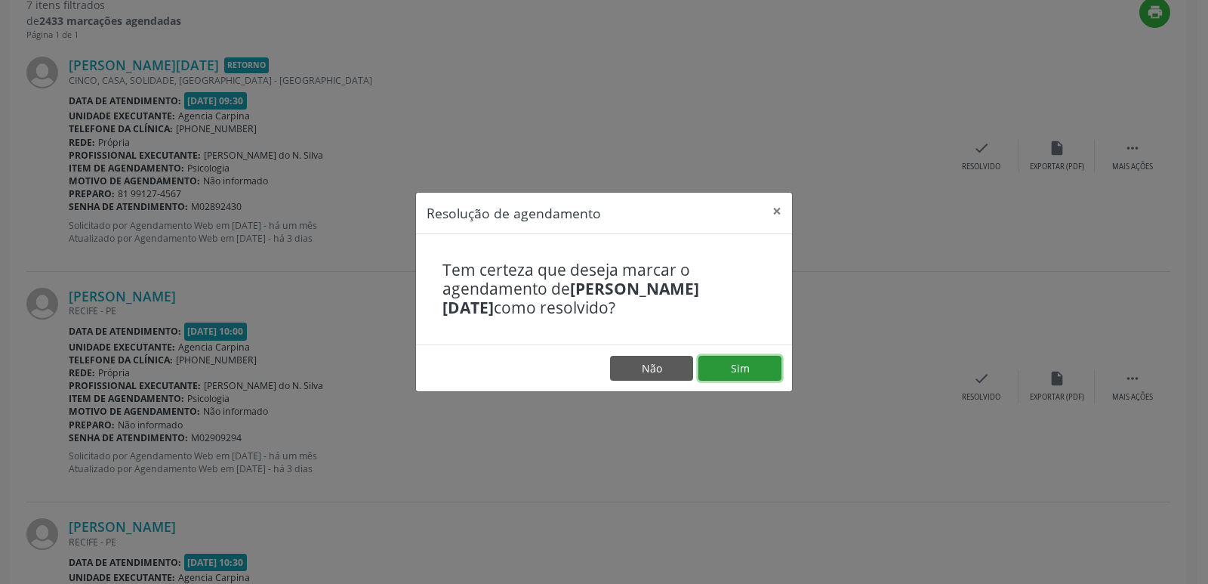
click at [738, 362] on button "Sim" at bounding box center [739, 369] width 83 height 26
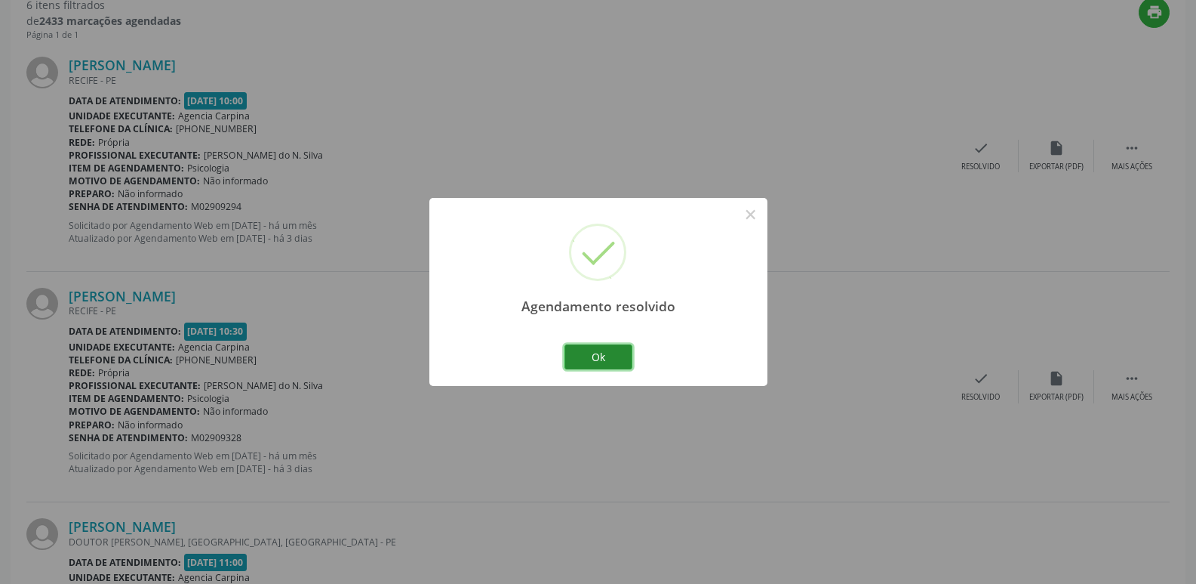
click at [618, 353] on button "Ok" at bounding box center [599, 357] width 68 height 26
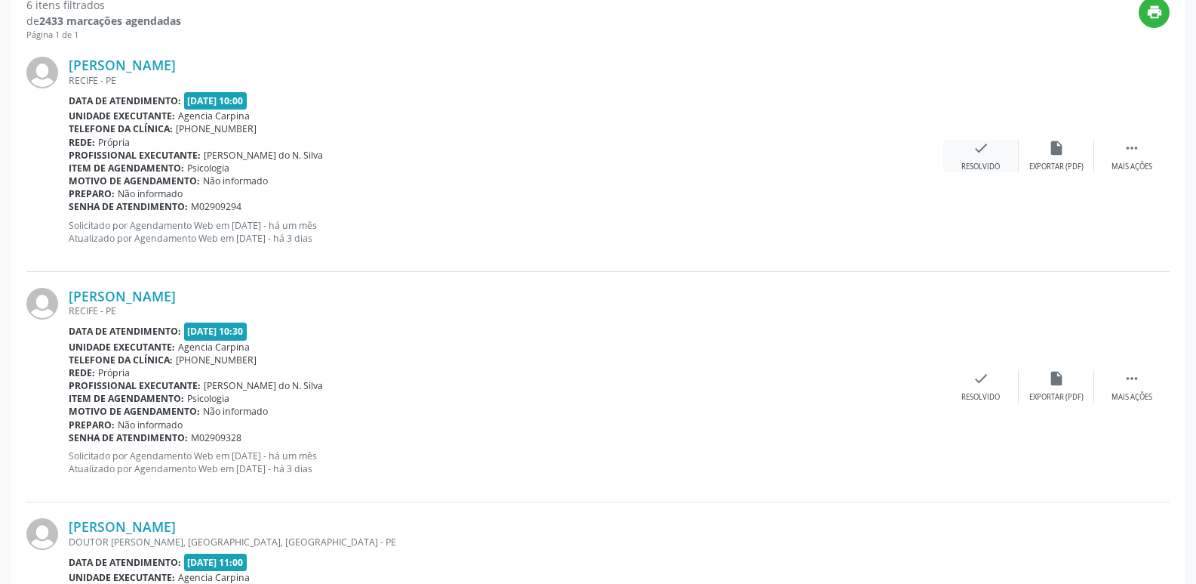
click at [973, 155] on icon "check" at bounding box center [981, 148] width 17 height 17
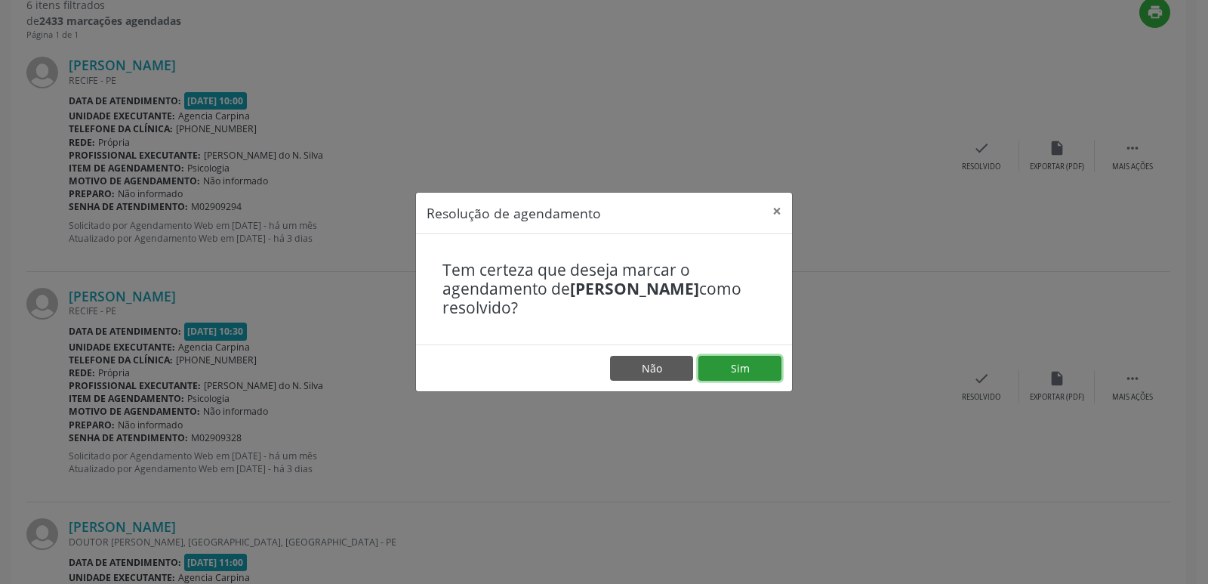
click at [741, 369] on button "Sim" at bounding box center [739, 369] width 83 height 26
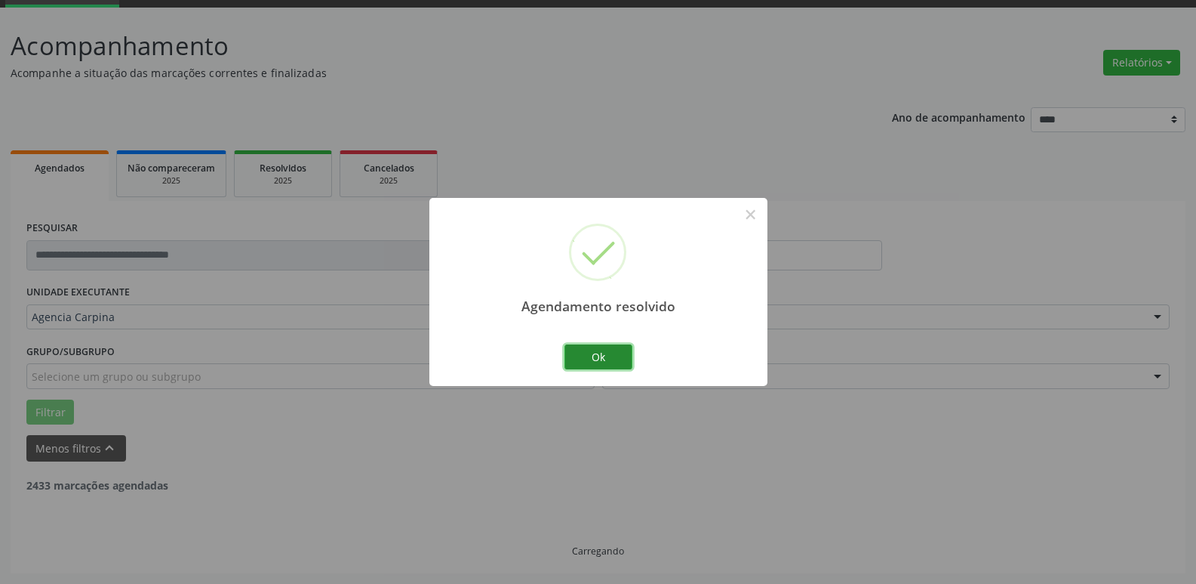
click at [596, 363] on button "Ok" at bounding box center [599, 357] width 68 height 26
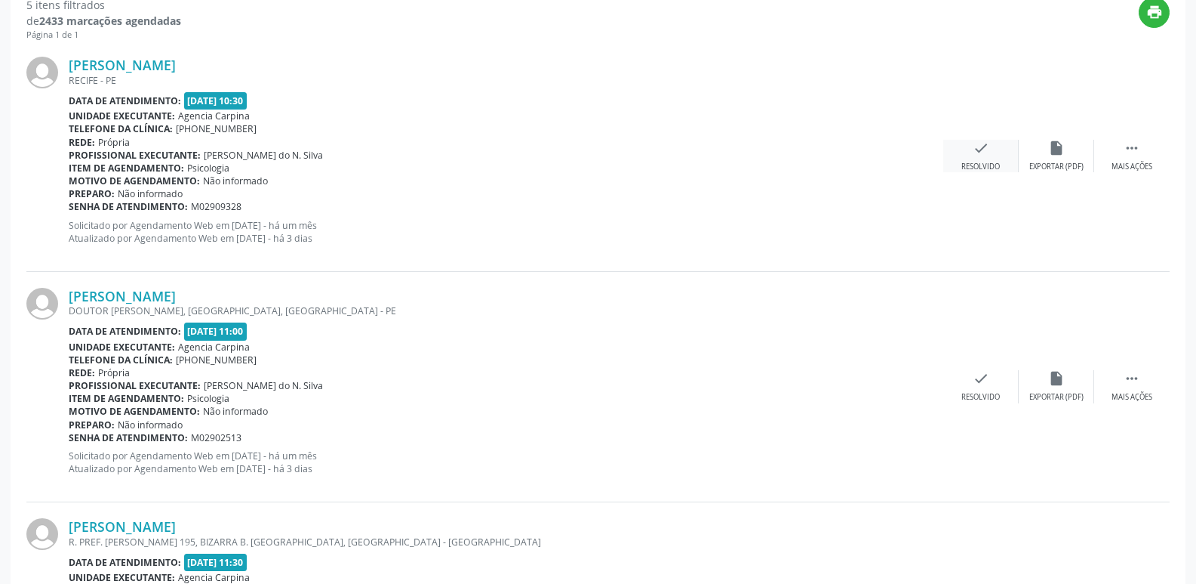
click at [984, 152] on icon "check" at bounding box center [981, 148] width 17 height 17
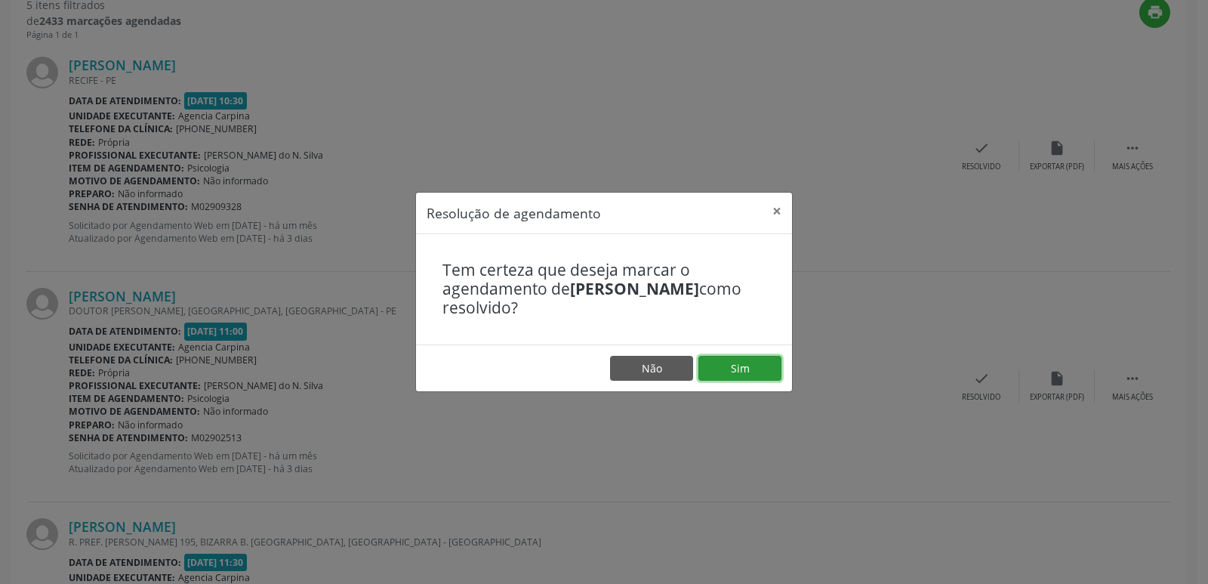
click at [718, 362] on button "Sim" at bounding box center [739, 369] width 83 height 26
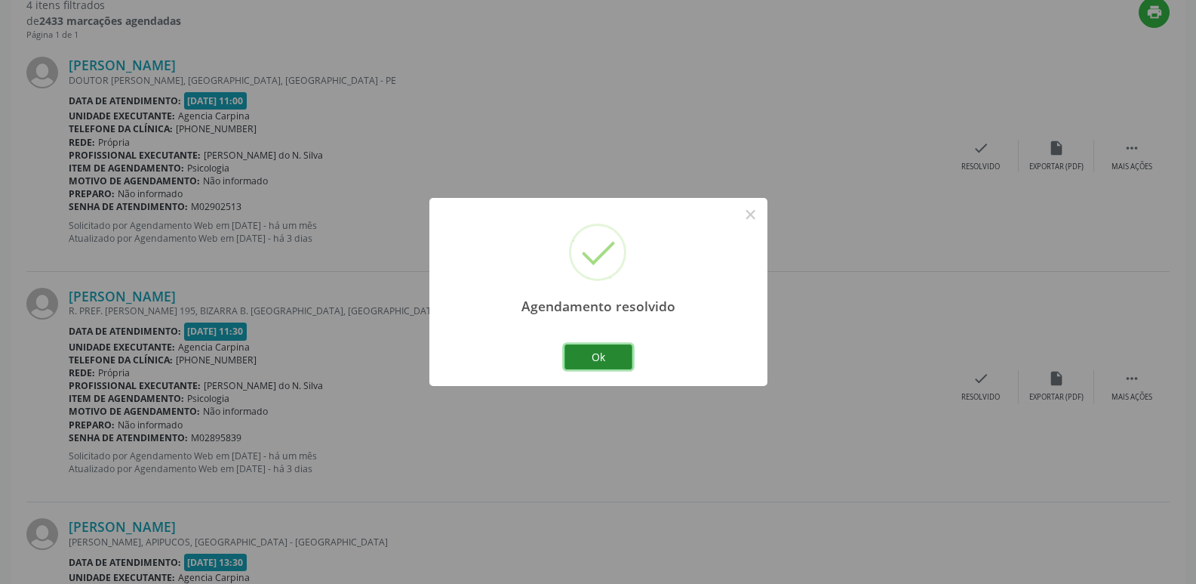
click at [584, 357] on button "Ok" at bounding box center [599, 357] width 68 height 26
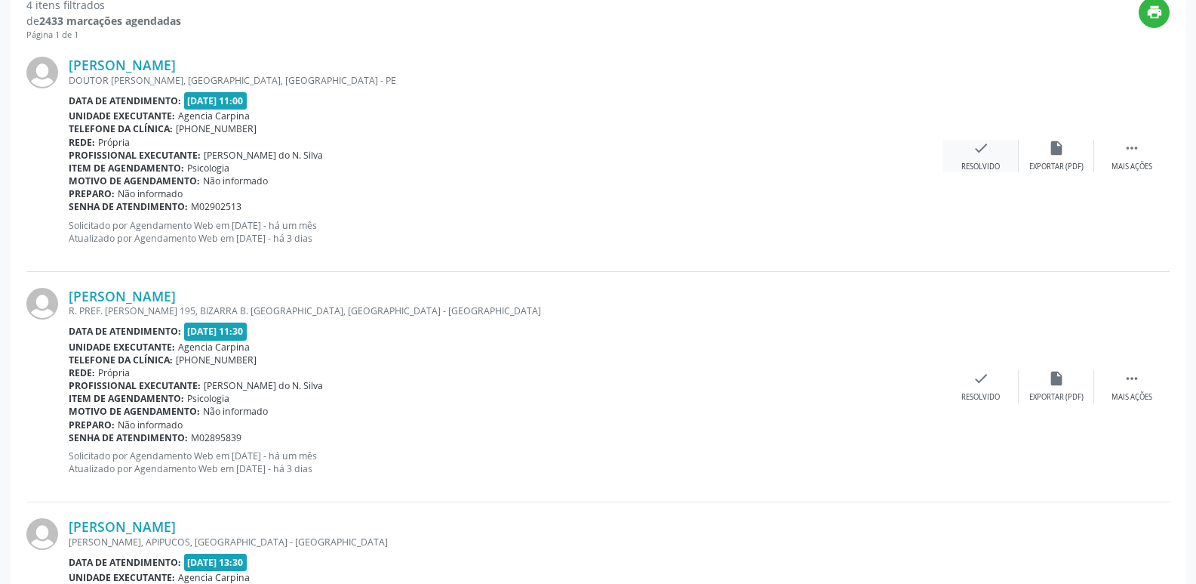
click at [979, 147] on icon "check" at bounding box center [981, 148] width 17 height 17
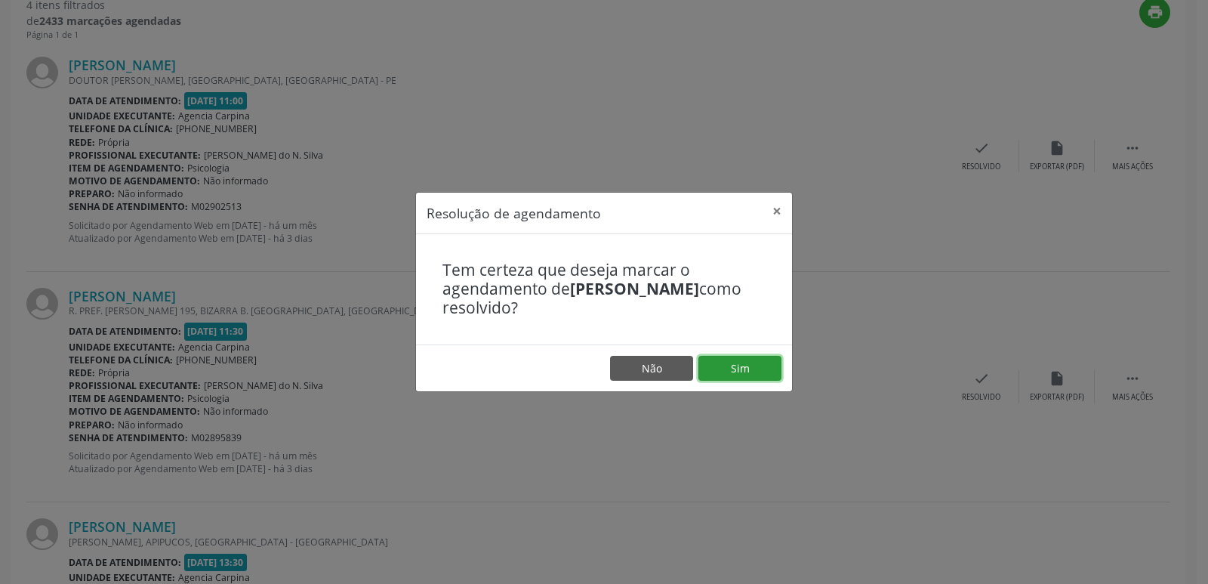
click at [742, 357] on button "Sim" at bounding box center [739, 369] width 83 height 26
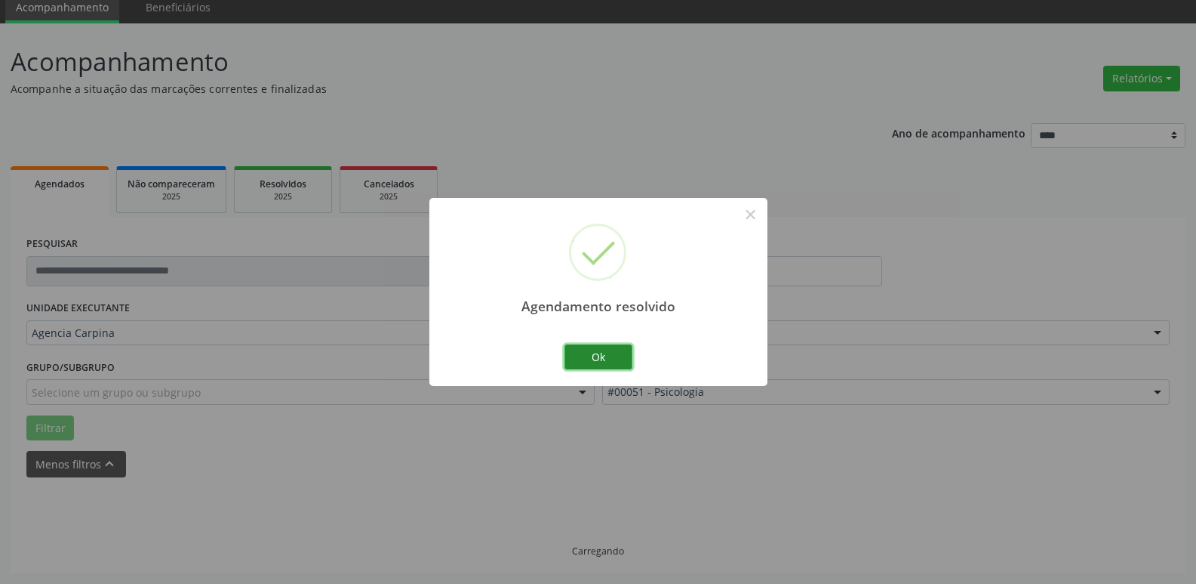
click at [599, 355] on button "Ok" at bounding box center [599, 357] width 68 height 26
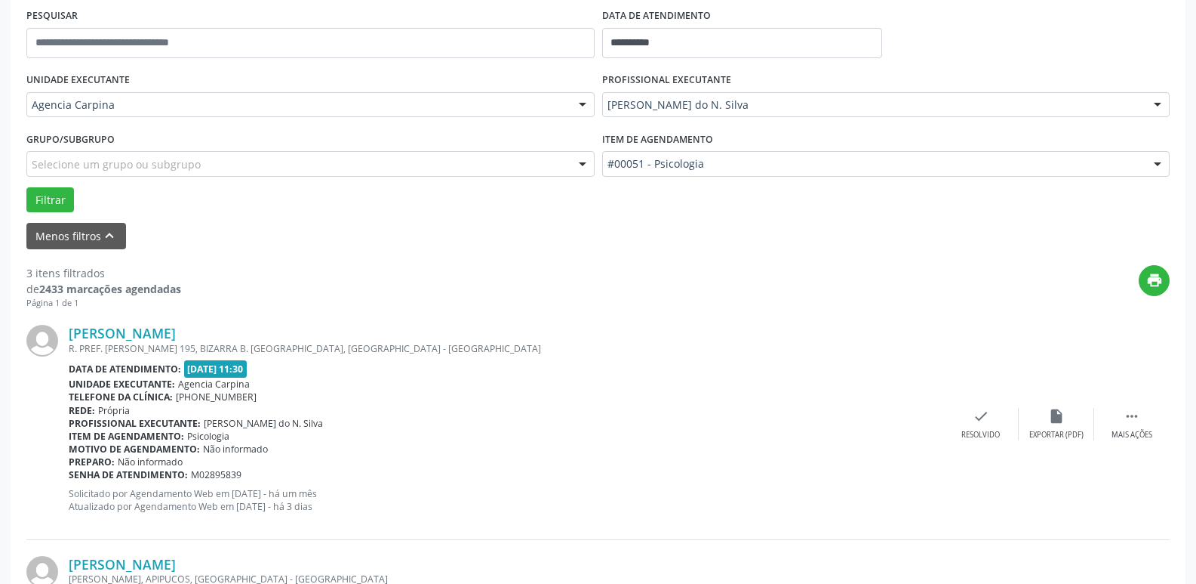
scroll to position [302, 0]
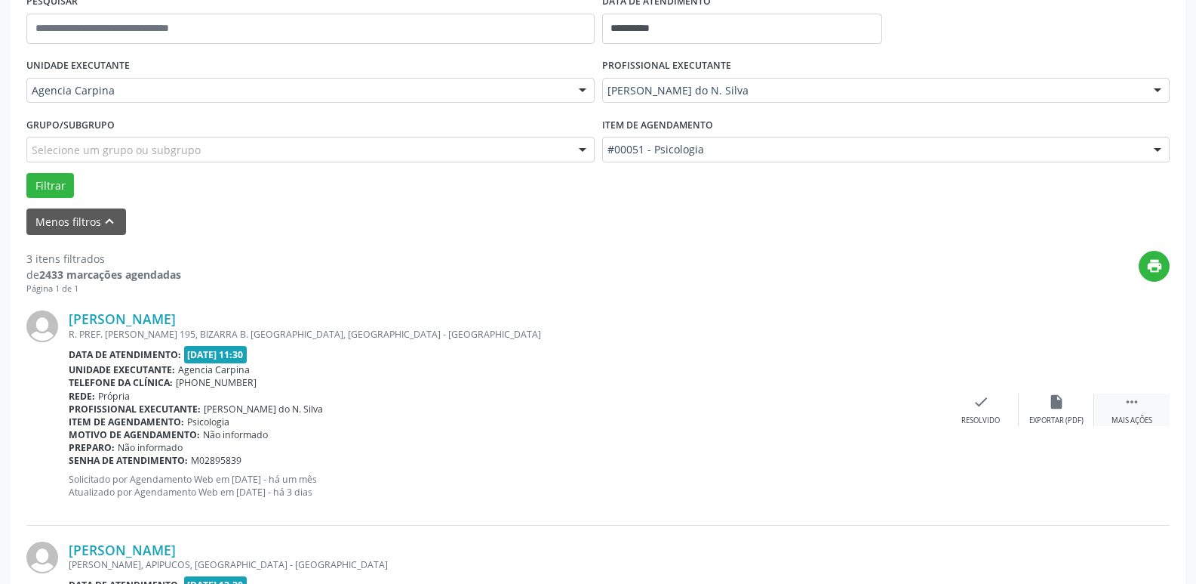
click at [1126, 401] on icon "" at bounding box center [1132, 401] width 17 height 17
click at [1049, 404] on icon "alarm_off" at bounding box center [1057, 401] width 17 height 17
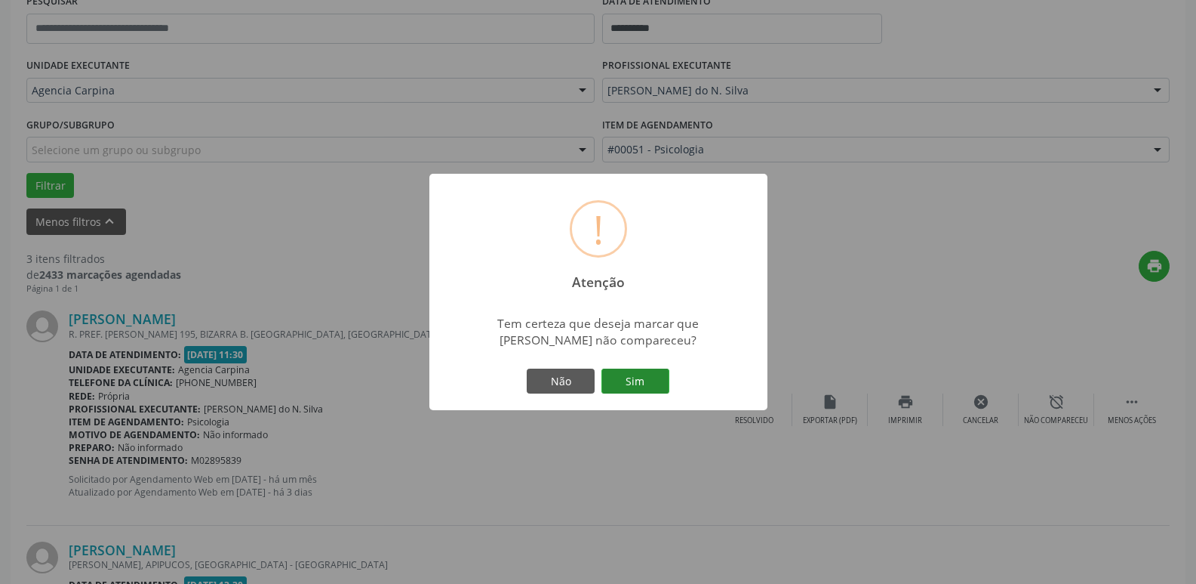
click at [651, 383] on button "Sim" at bounding box center [636, 381] width 68 height 26
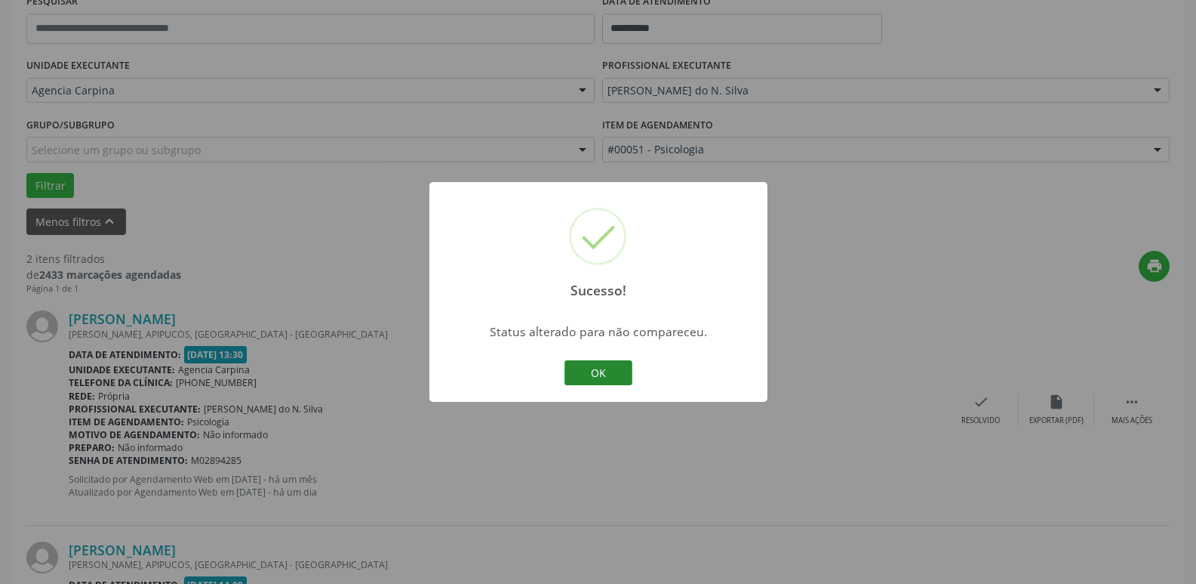
click at [610, 369] on button "OK" at bounding box center [599, 373] width 68 height 26
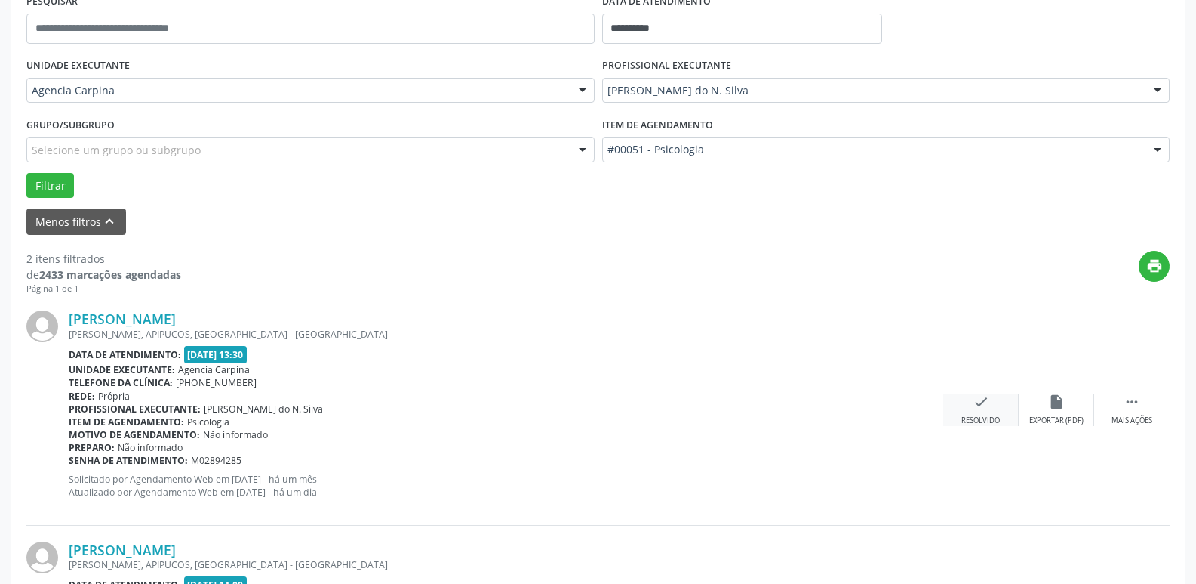
click at [986, 396] on icon "check" at bounding box center [981, 401] width 17 height 17
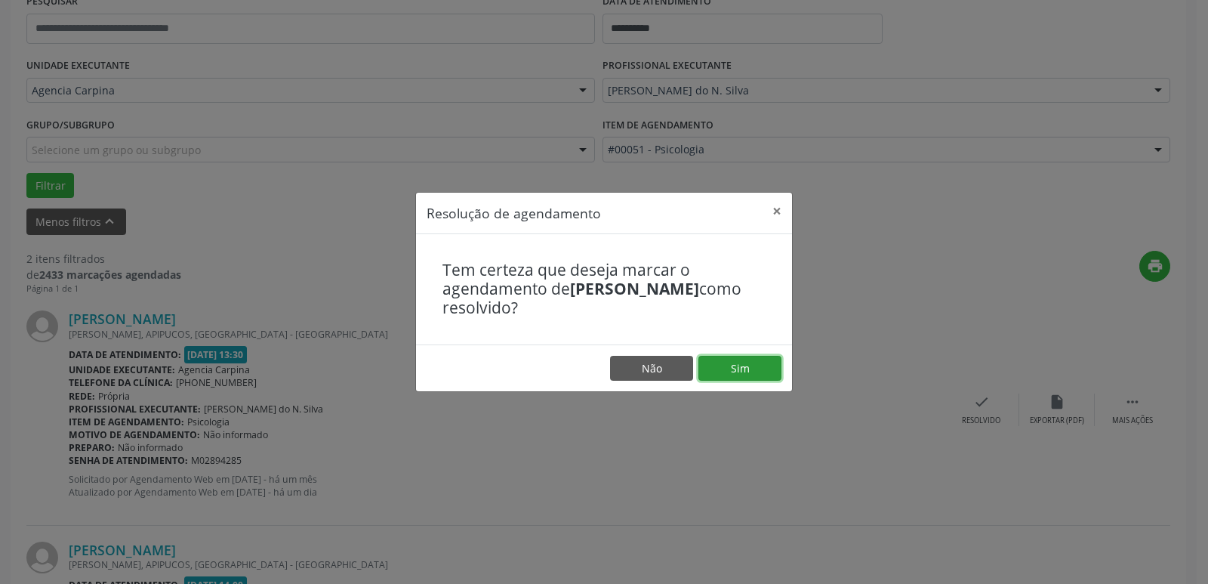
click at [776, 368] on button "Sim" at bounding box center [739, 369] width 83 height 26
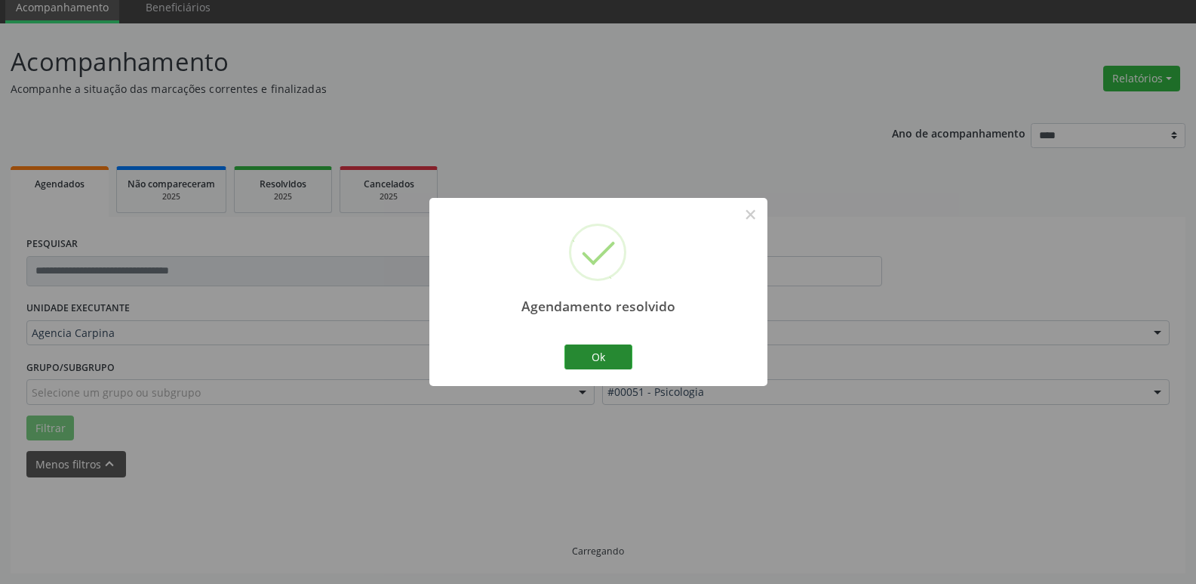
scroll to position [75, 0]
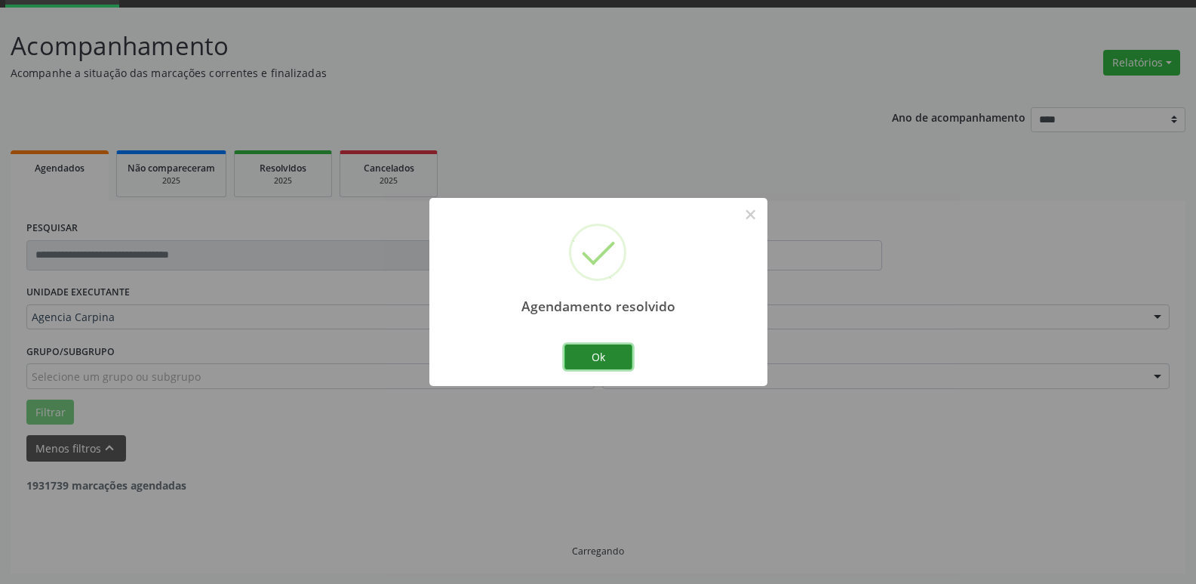
click at [600, 360] on button "Ok" at bounding box center [599, 357] width 68 height 26
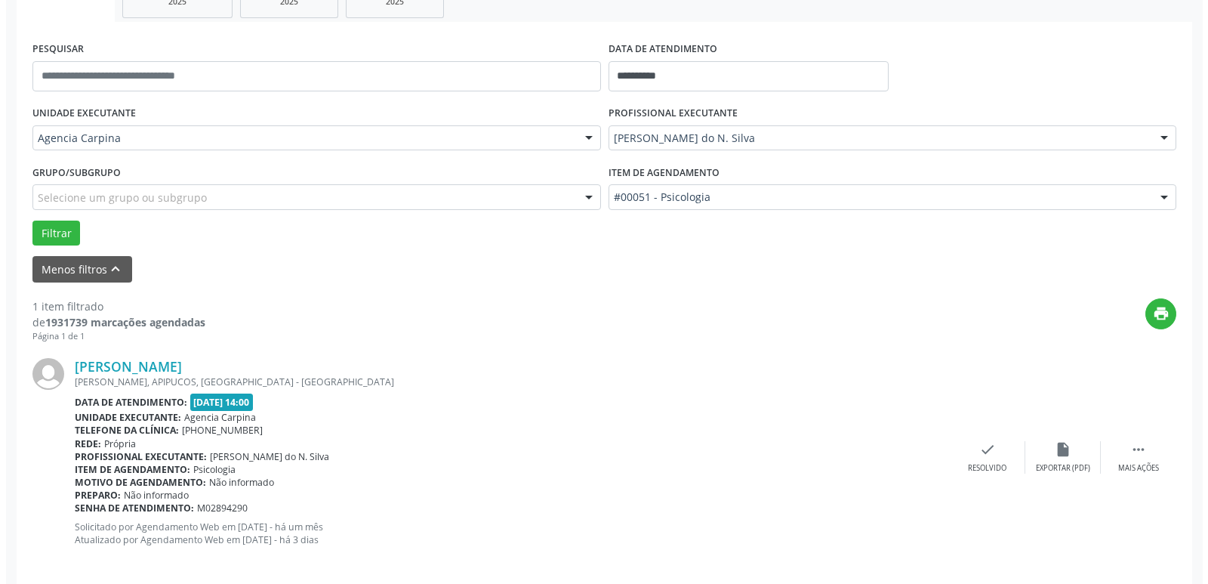
scroll to position [269, 0]
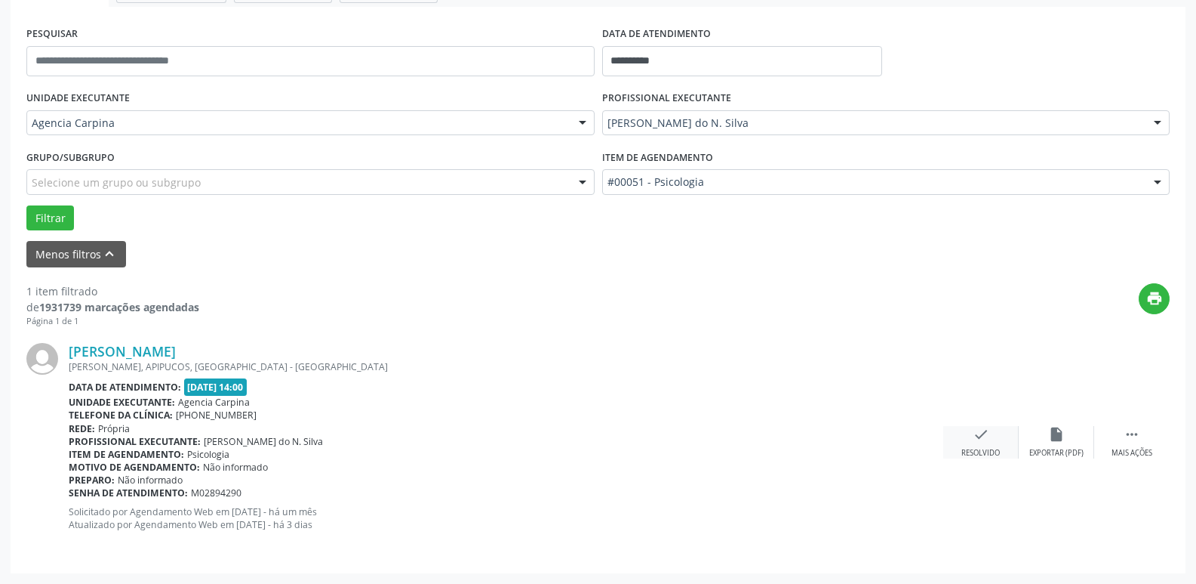
click at [986, 444] on div "check Resolvido" at bounding box center [981, 442] width 75 height 32
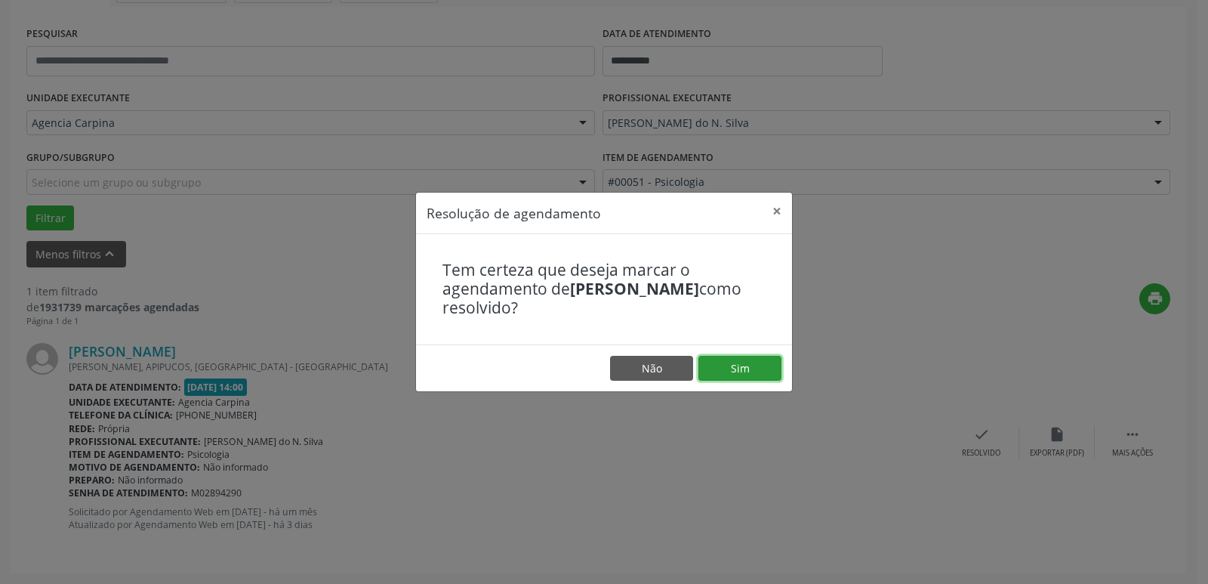
click at [758, 362] on button "Sim" at bounding box center [739, 369] width 83 height 26
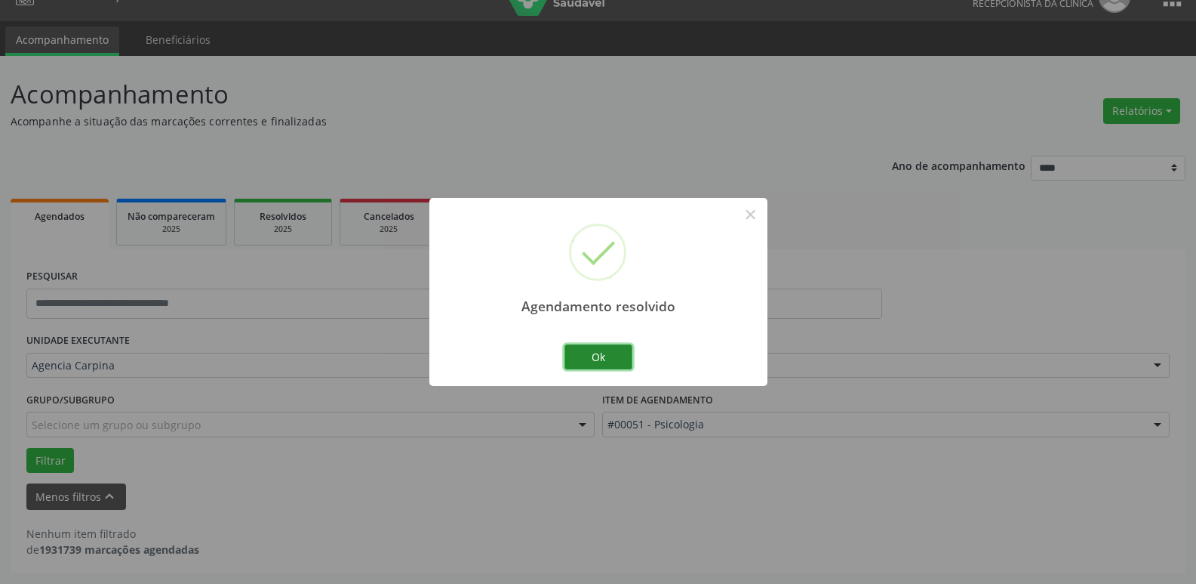
scroll to position [27, 0]
click at [616, 362] on button "Ok" at bounding box center [599, 357] width 68 height 26
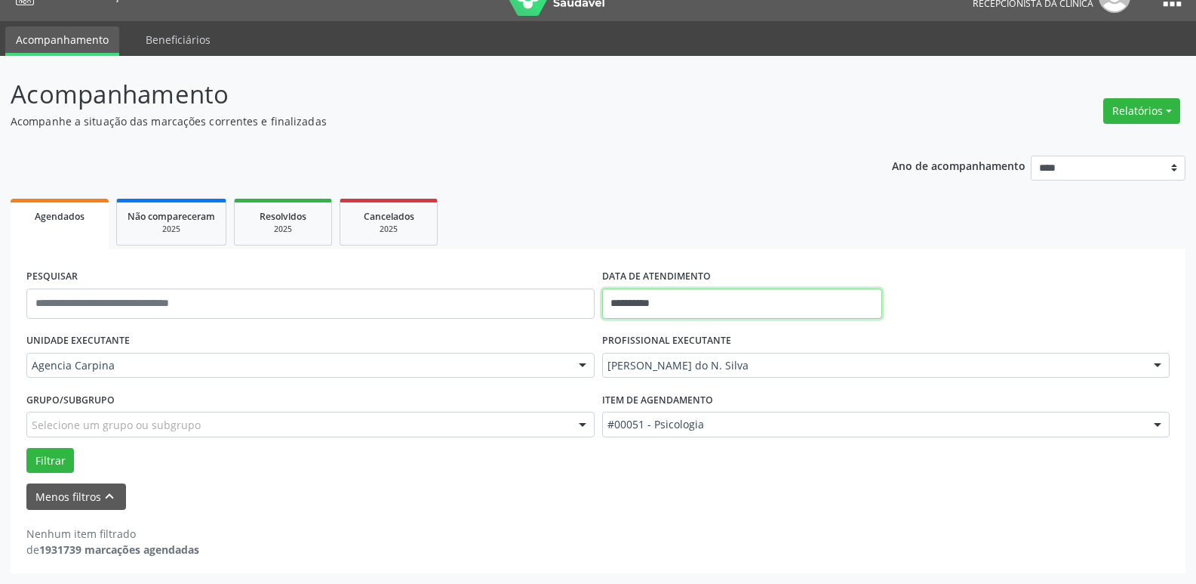
click at [685, 300] on input "**********" at bounding box center [742, 303] width 280 height 30
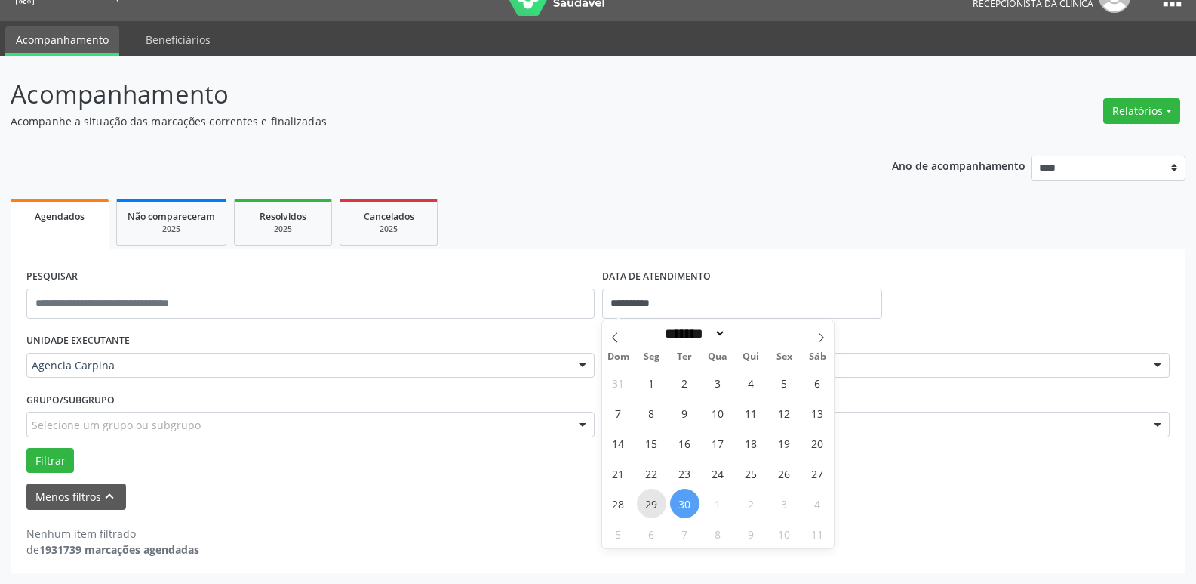
click at [656, 507] on span "29" at bounding box center [651, 502] width 29 height 29
type input "**********"
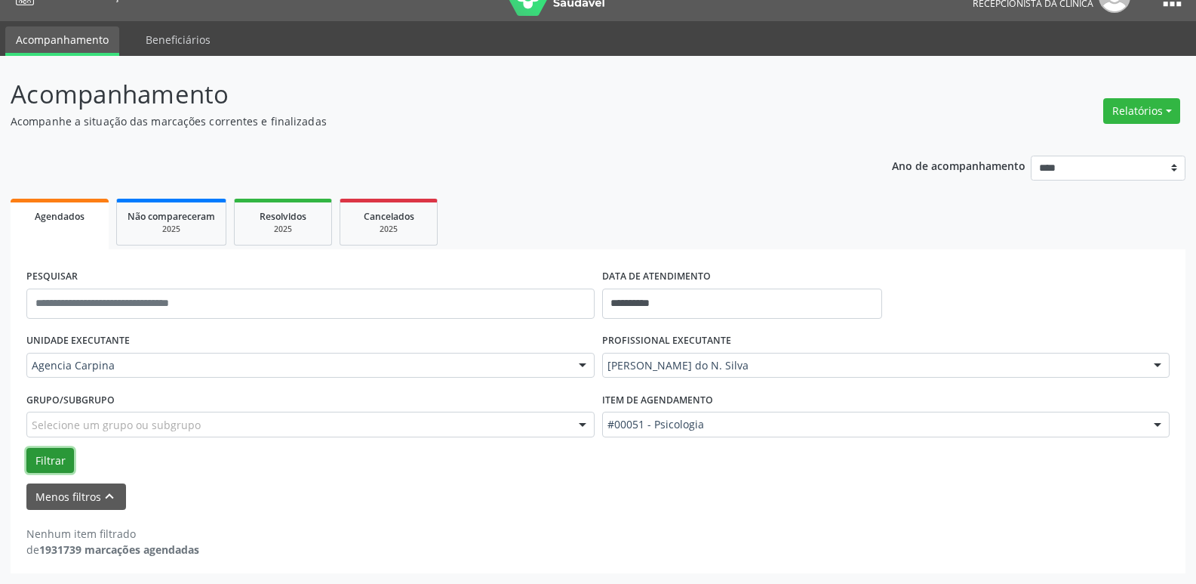
click at [57, 461] on button "Filtrar" at bounding box center [50, 461] width 48 height 26
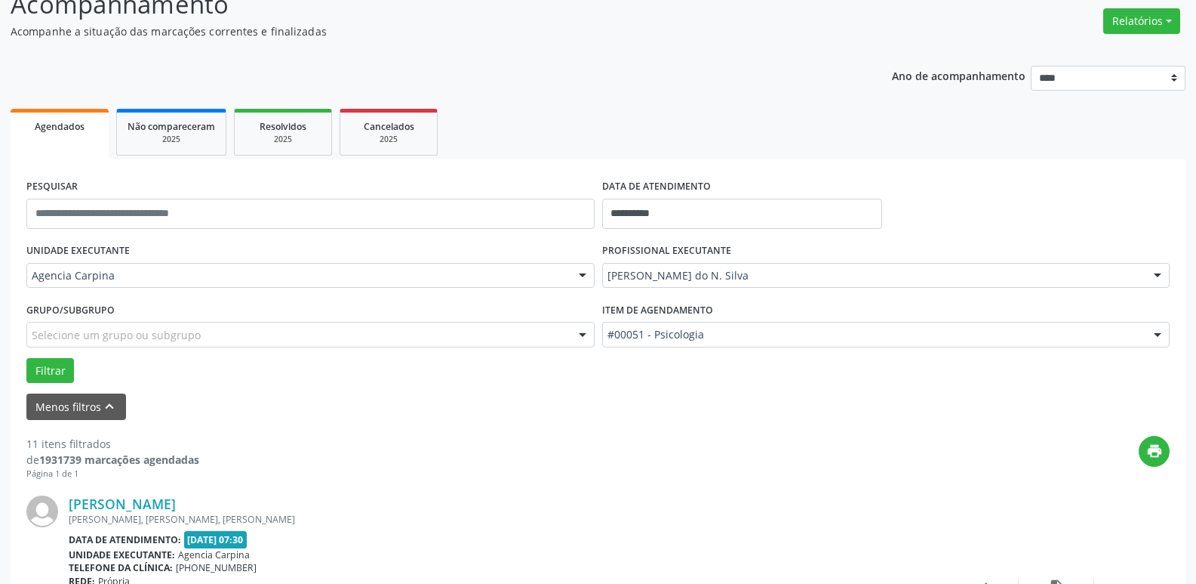
scroll to position [254, 0]
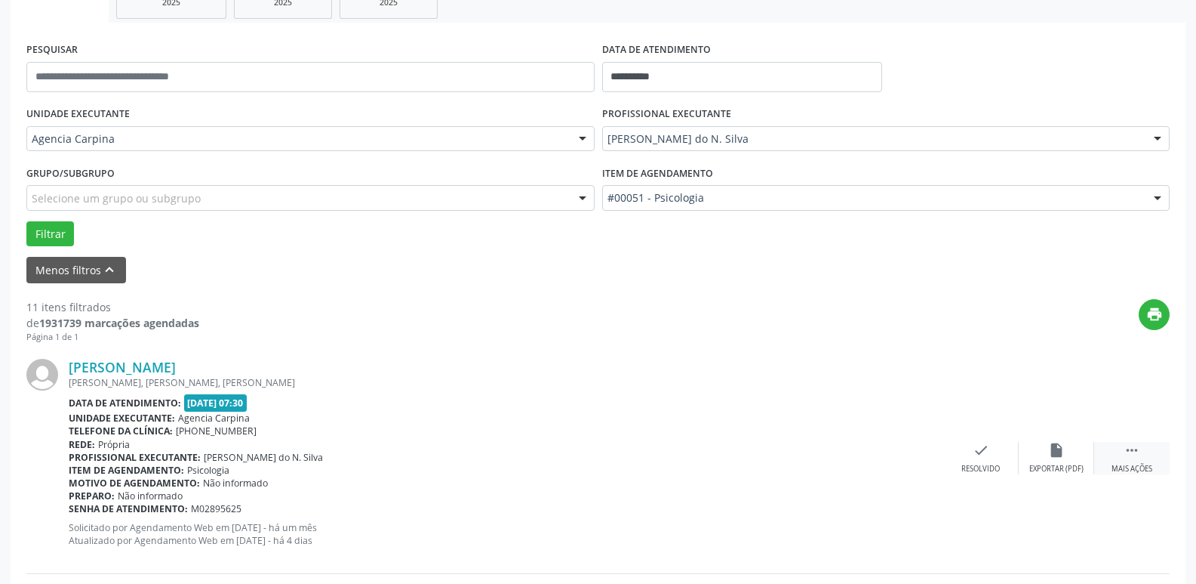
click at [1130, 452] on icon "" at bounding box center [1132, 450] width 17 height 17
click at [1046, 454] on div "alarm_off Não compareceu" at bounding box center [1056, 458] width 75 height 32
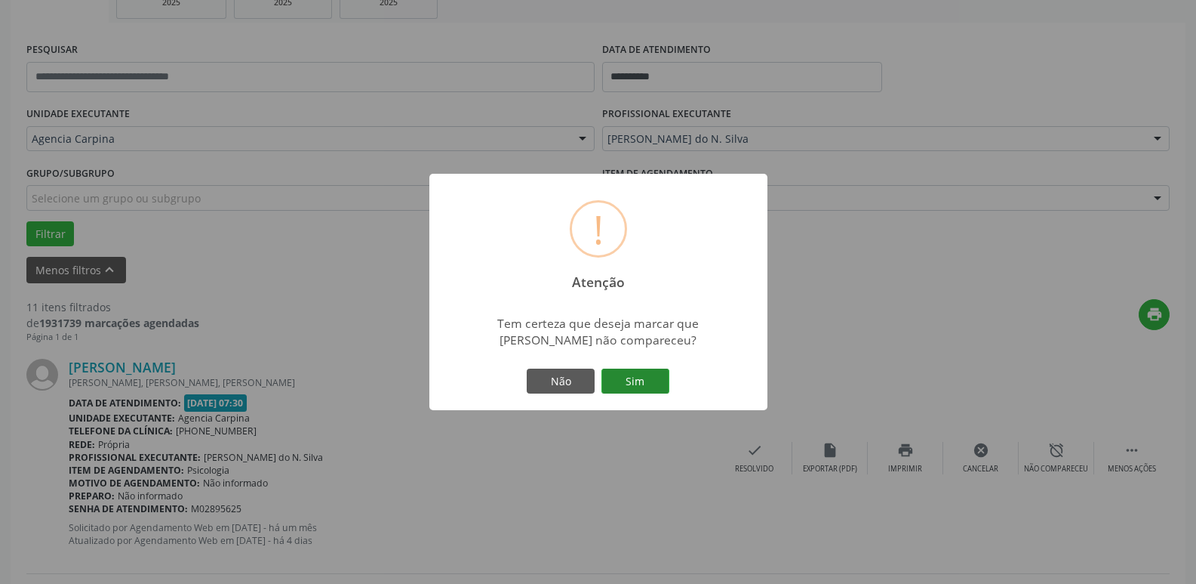
click at [645, 378] on button "Sim" at bounding box center [636, 381] width 68 height 26
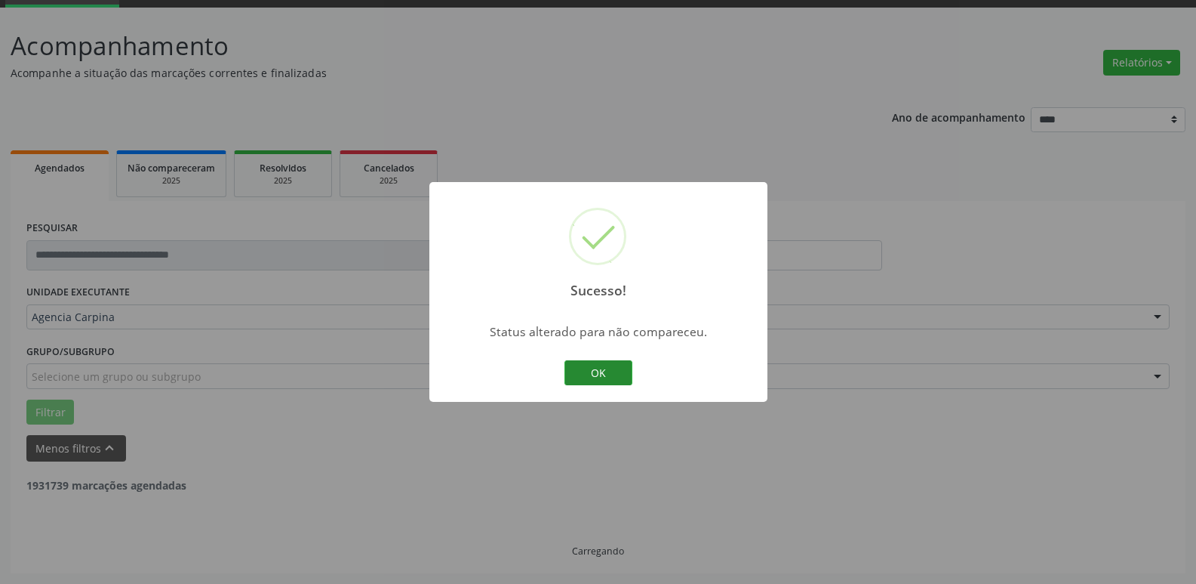
scroll to position [75, 0]
click at [593, 369] on button "OK" at bounding box center [599, 373] width 68 height 26
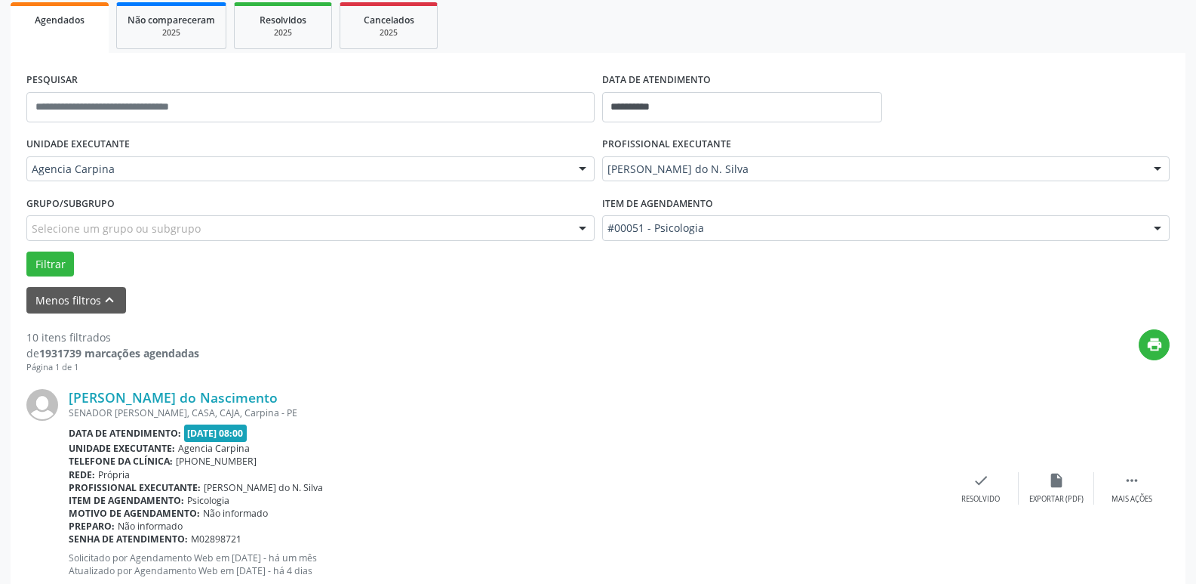
scroll to position [226, 0]
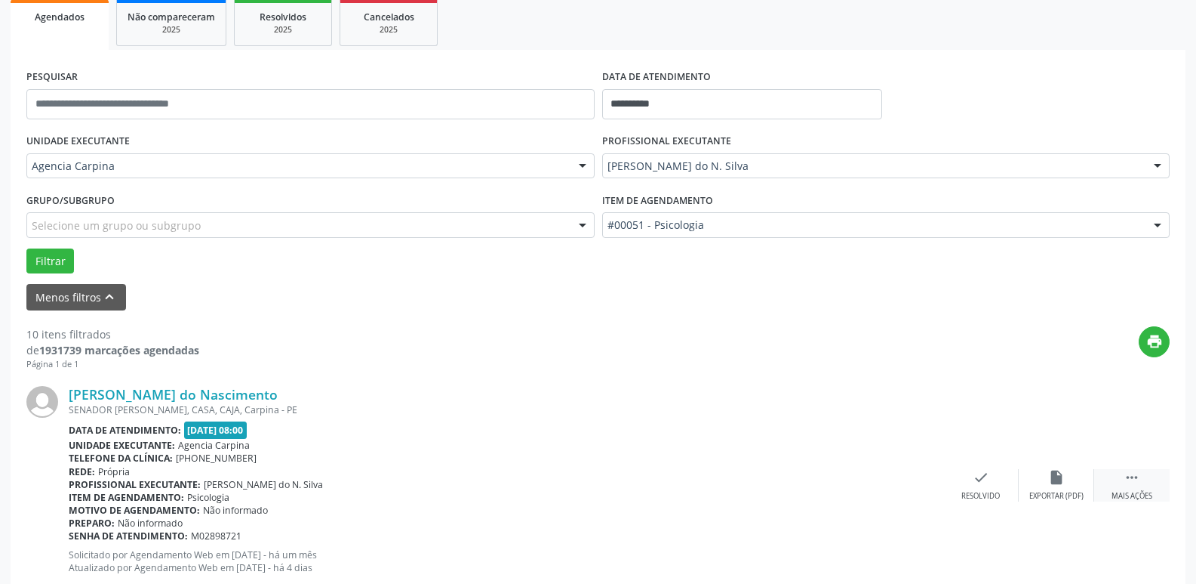
click at [1126, 488] on div " Mais ações" at bounding box center [1132, 485] width 75 height 32
click at [1060, 479] on icon "alarm_off" at bounding box center [1057, 477] width 17 height 17
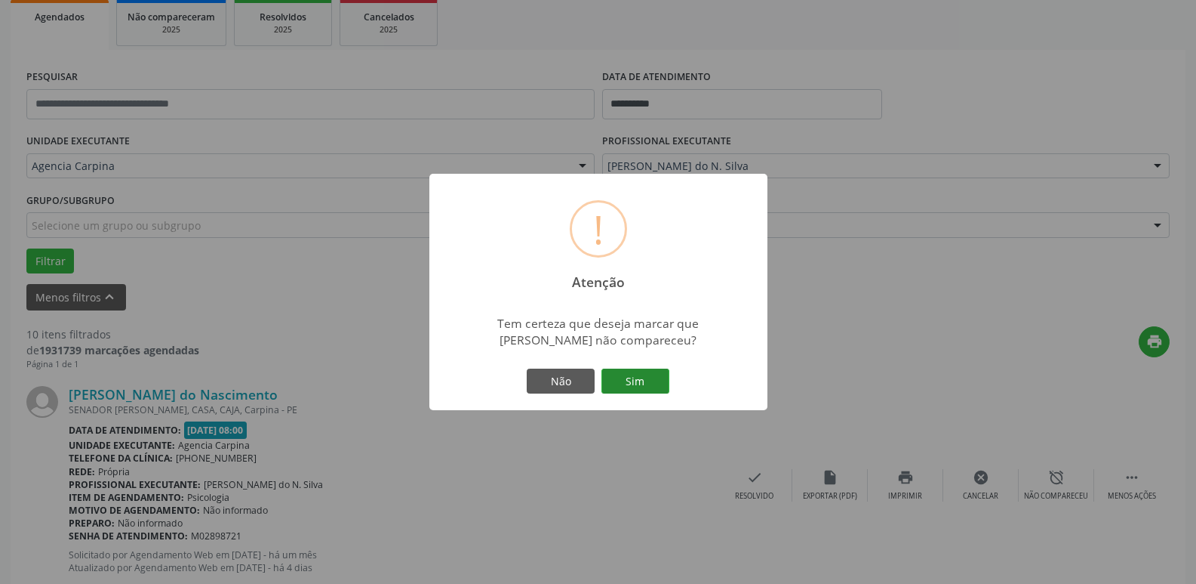
click at [632, 383] on button "Sim" at bounding box center [636, 381] width 68 height 26
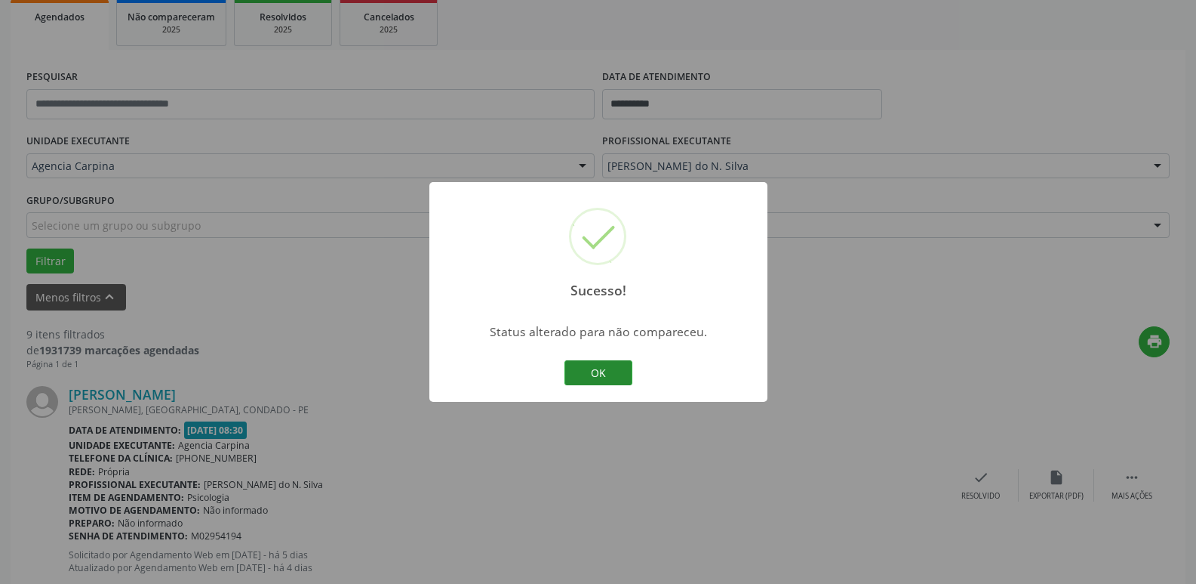
click at [604, 385] on button "OK" at bounding box center [599, 373] width 68 height 26
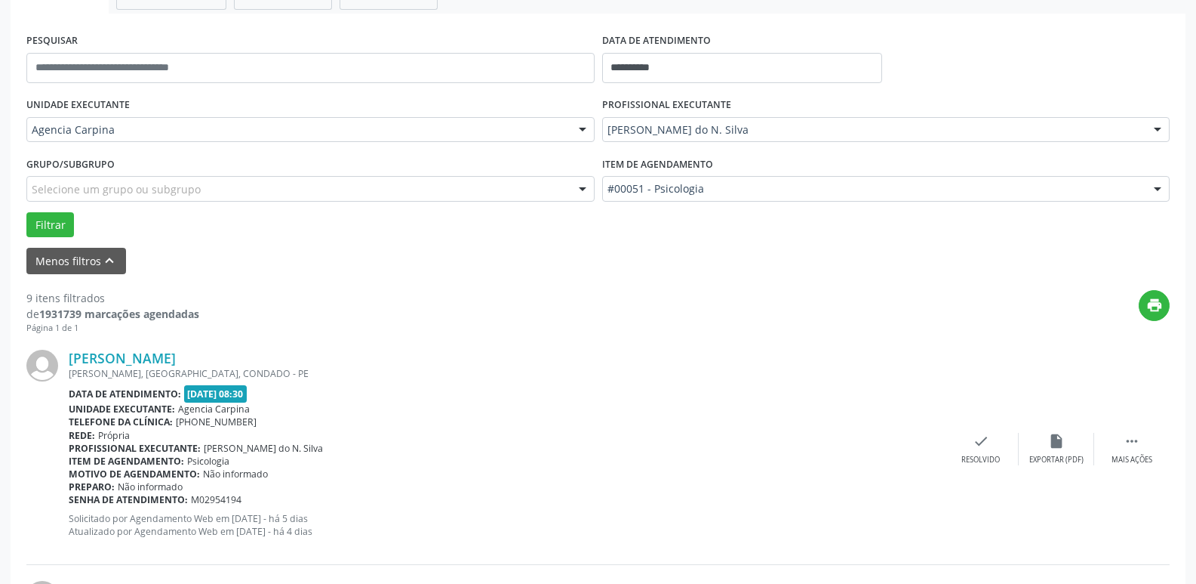
scroll to position [302, 0]
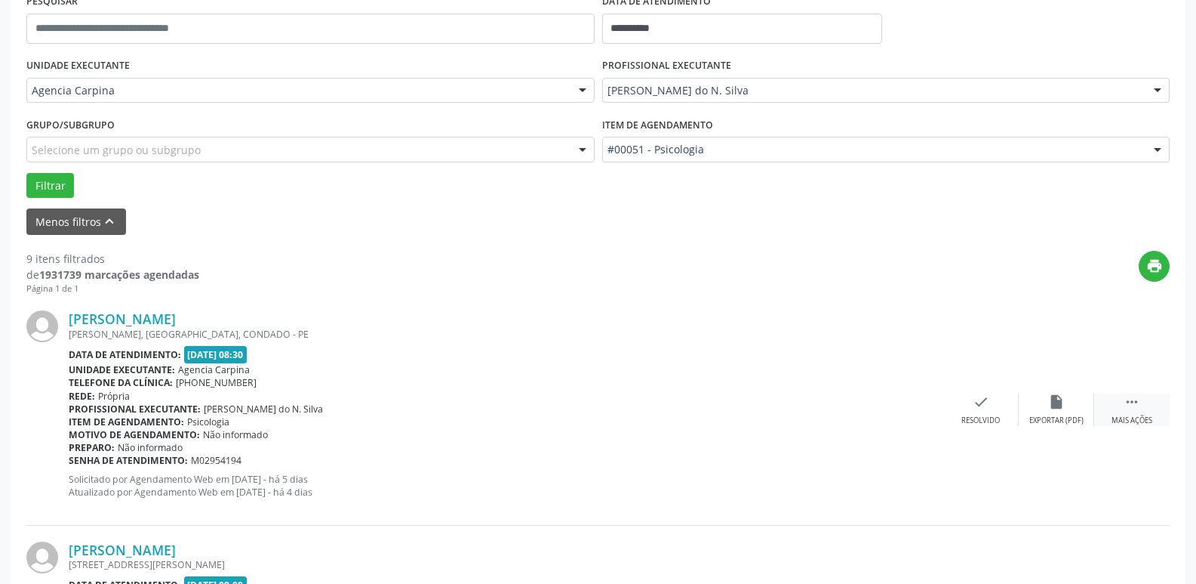
click at [1136, 408] on icon "" at bounding box center [1132, 401] width 17 height 17
click at [1061, 414] on div "alarm_off Não compareceu" at bounding box center [1056, 409] width 75 height 32
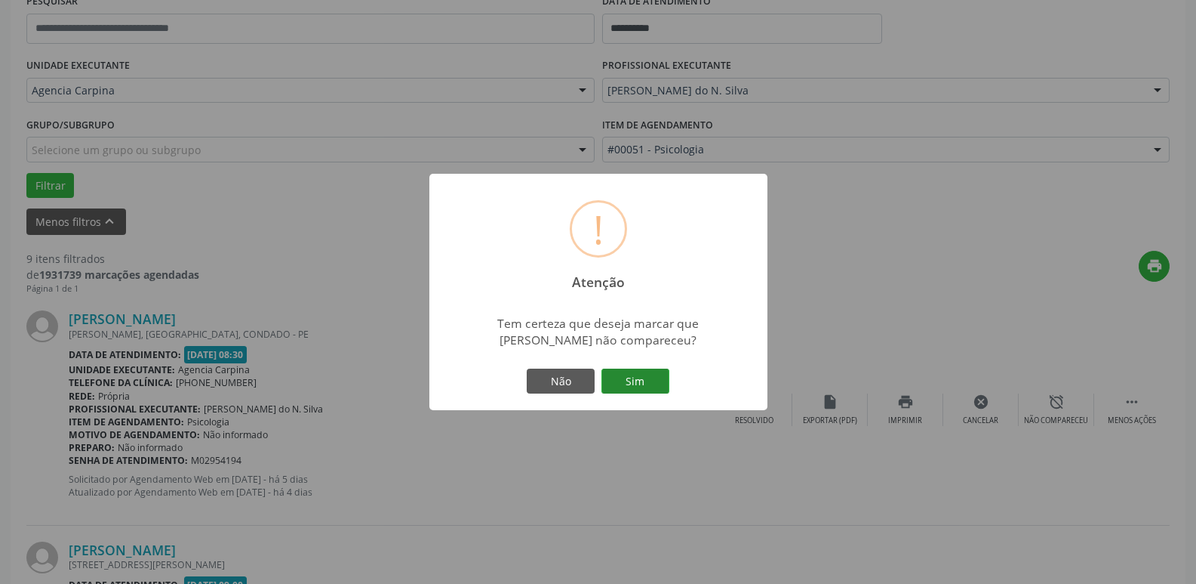
click at [639, 386] on button "Sim" at bounding box center [636, 381] width 68 height 26
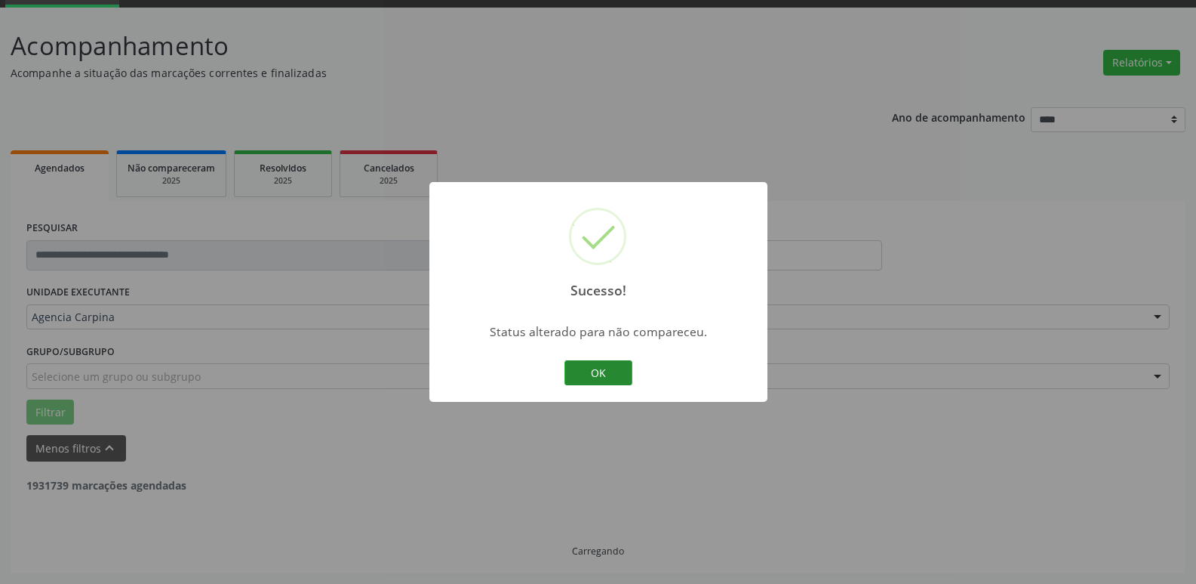
click at [603, 375] on button "OK" at bounding box center [599, 373] width 68 height 26
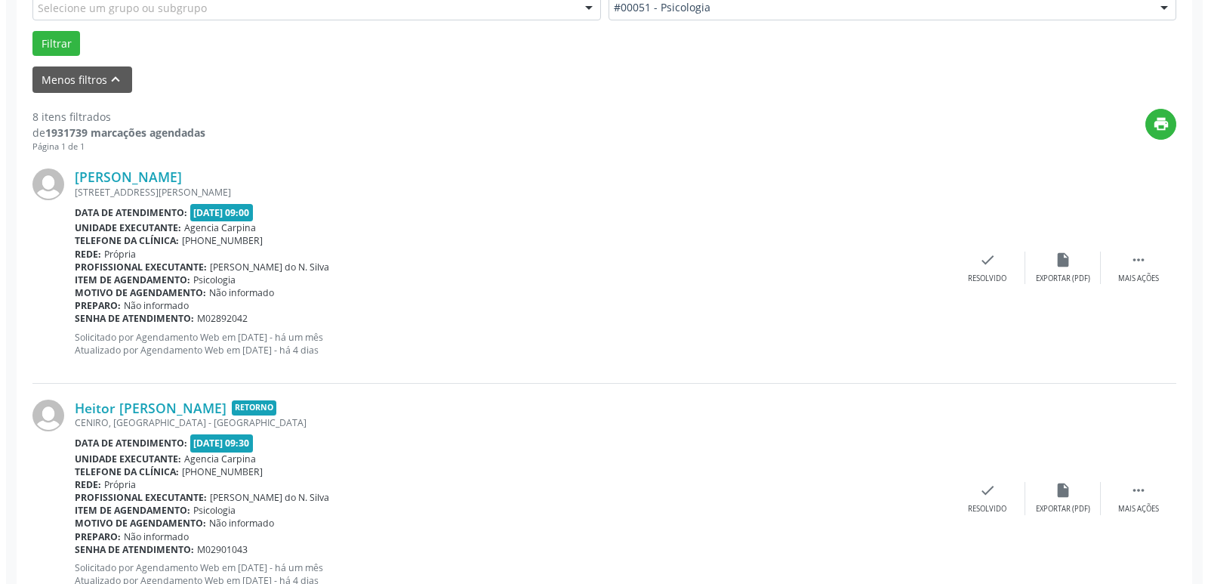
scroll to position [453, 0]
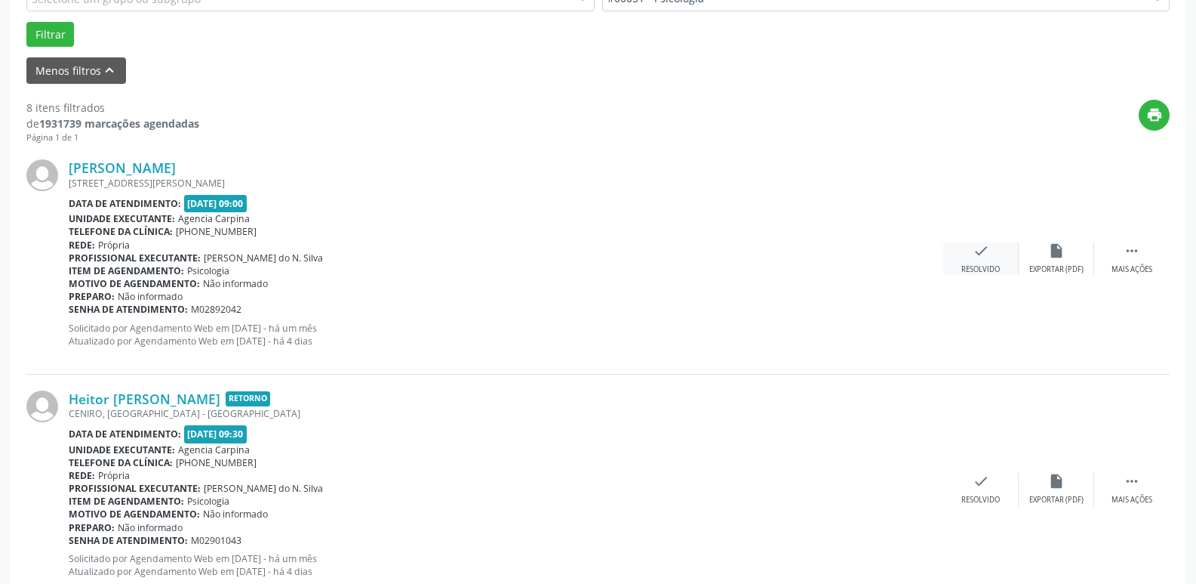
click at [987, 258] on icon "check" at bounding box center [981, 250] width 17 height 17
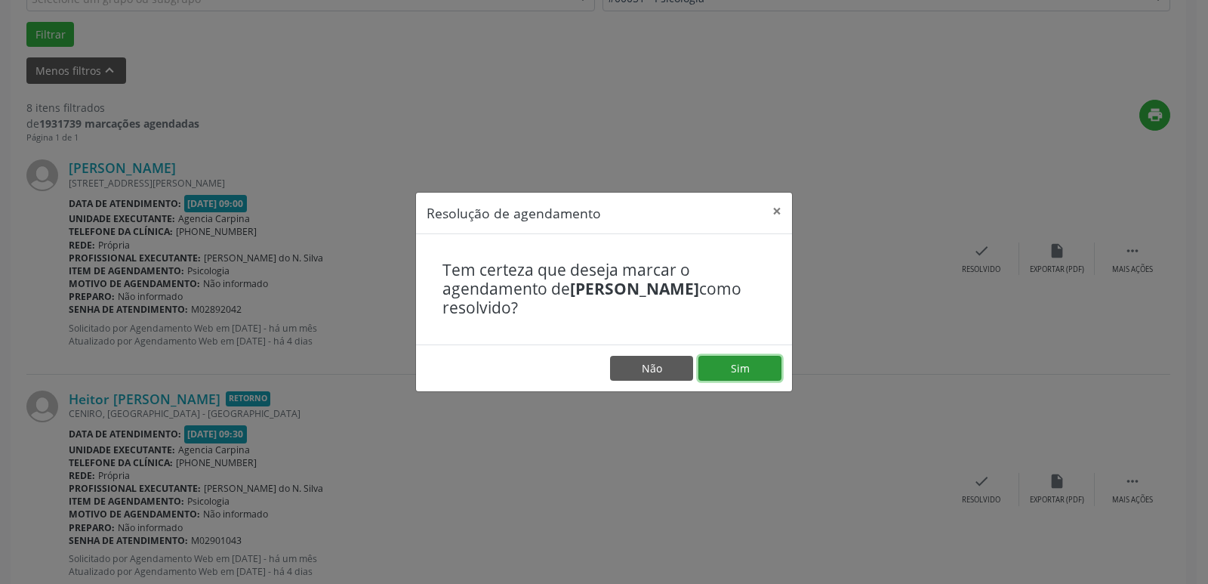
click at [738, 371] on button "Sim" at bounding box center [739, 369] width 83 height 26
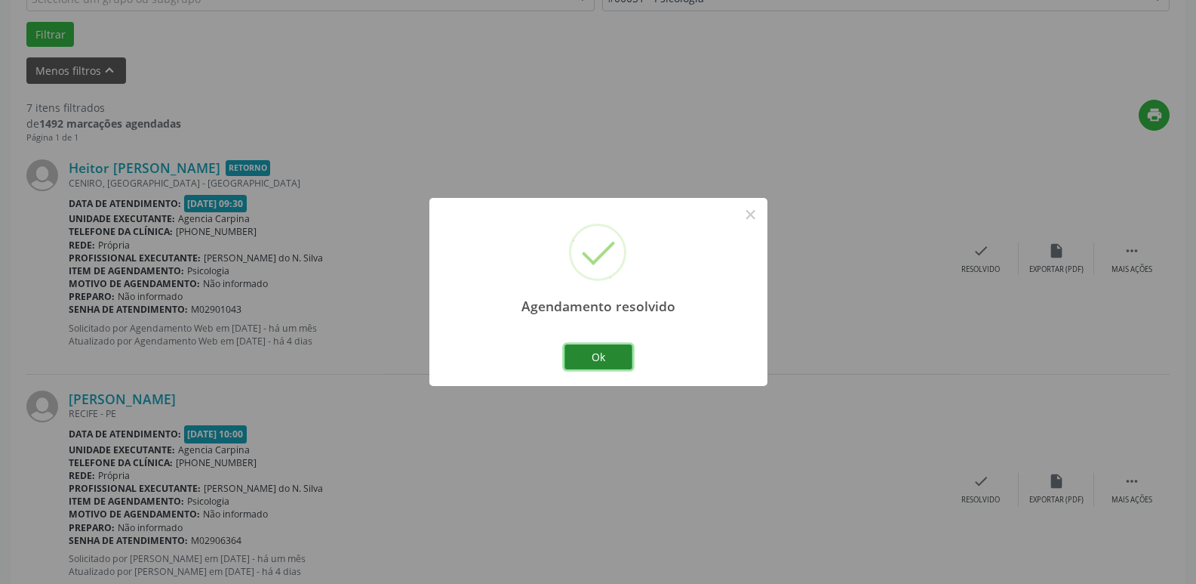
click at [614, 353] on button "Ok" at bounding box center [599, 357] width 68 height 26
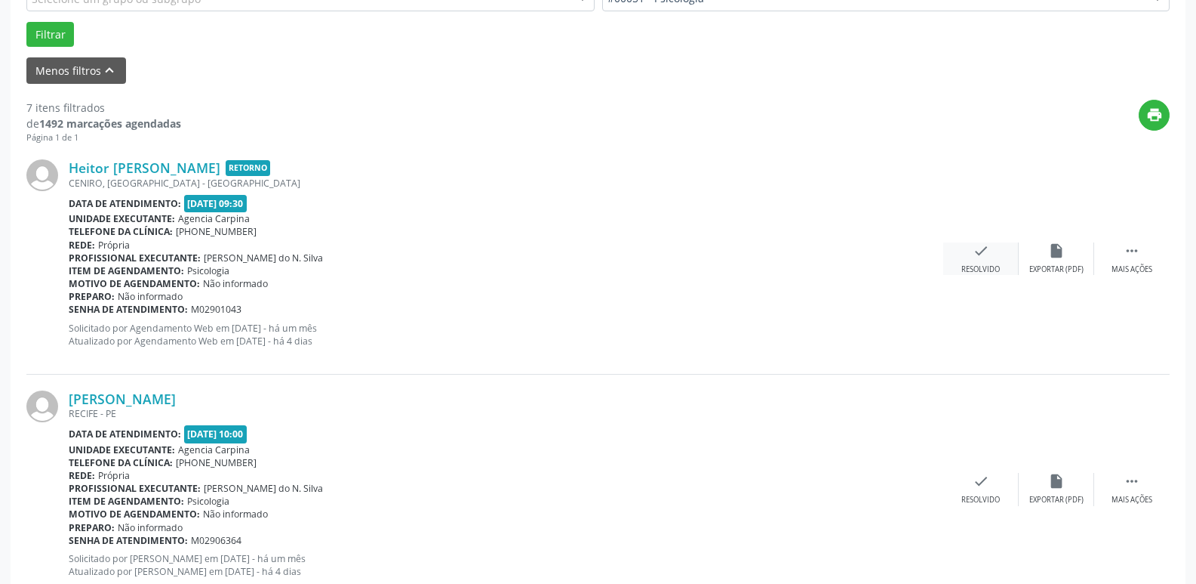
click at [981, 255] on icon "check" at bounding box center [981, 250] width 17 height 17
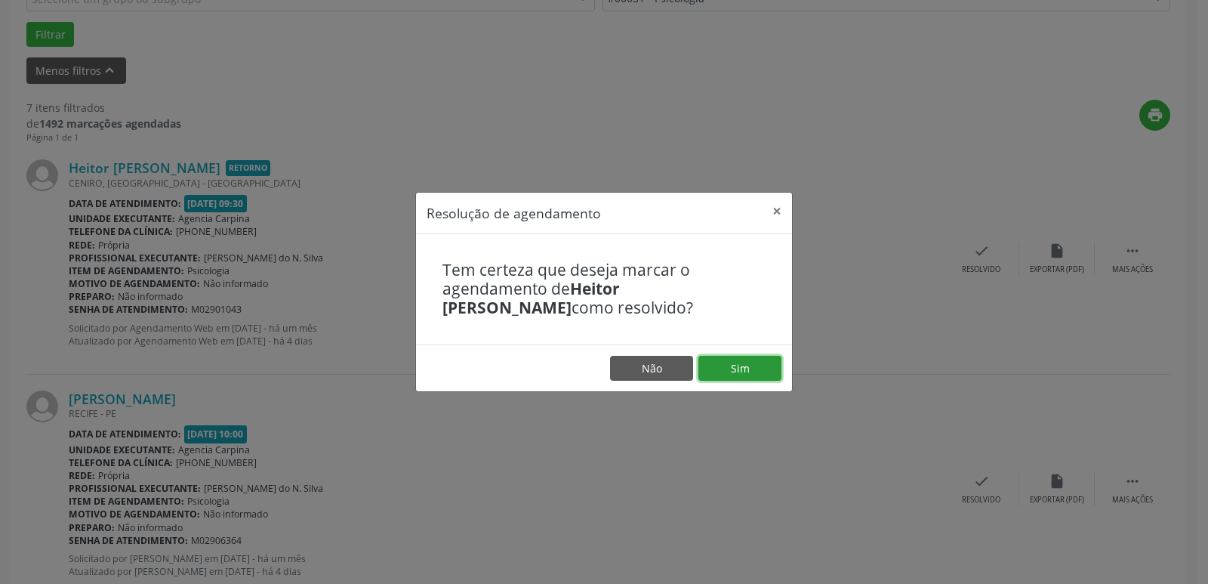
click at [773, 365] on button "Sim" at bounding box center [739, 369] width 83 height 26
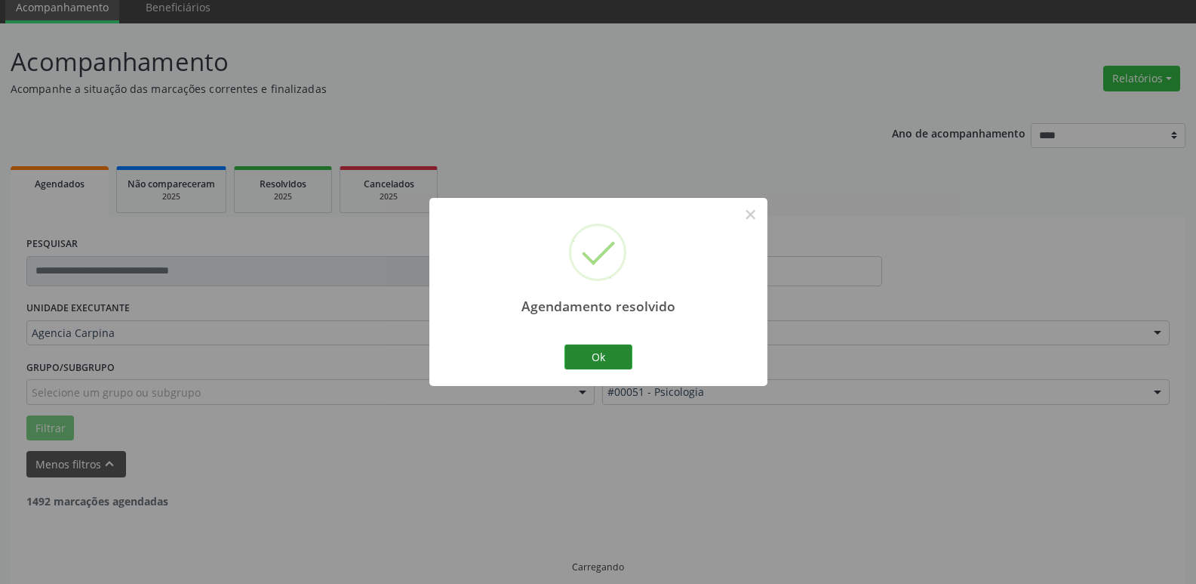
scroll to position [75, 0]
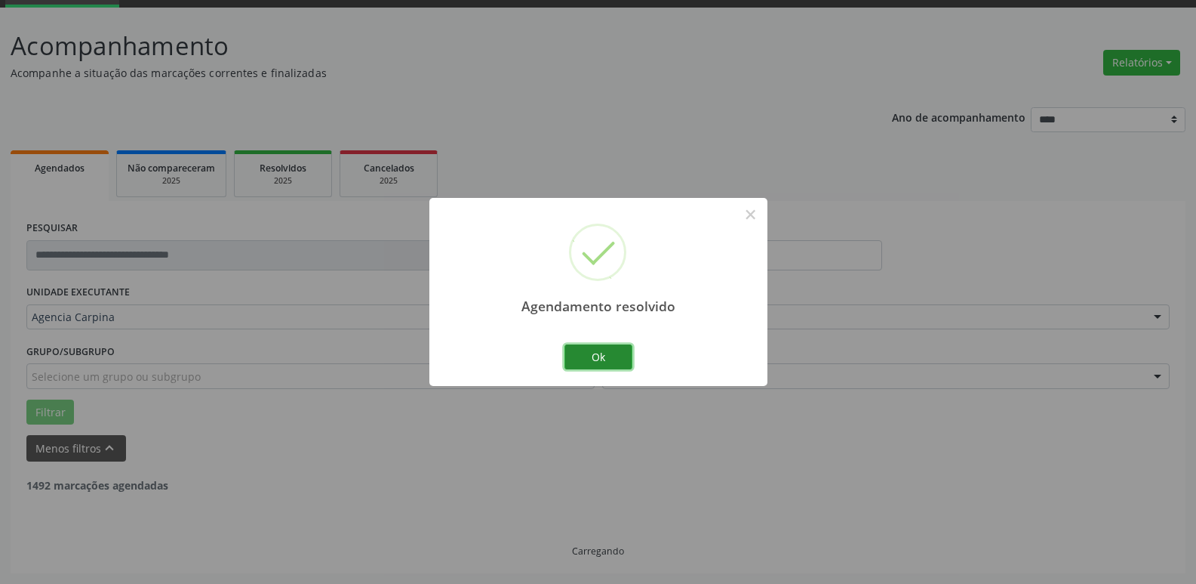
click at [621, 365] on button "Ok" at bounding box center [599, 357] width 68 height 26
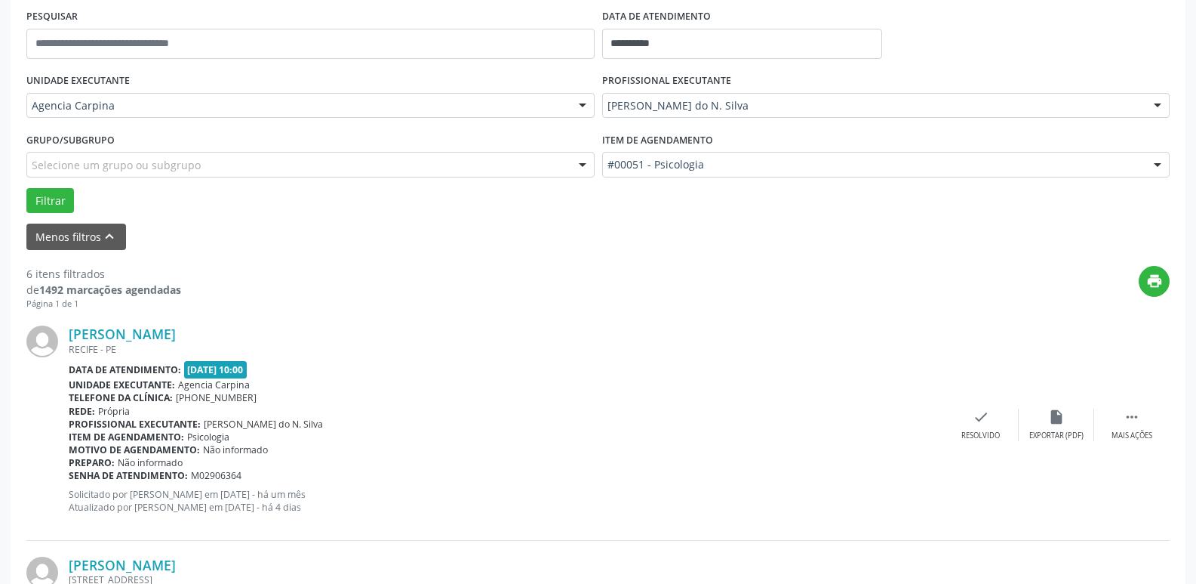
scroll to position [377, 0]
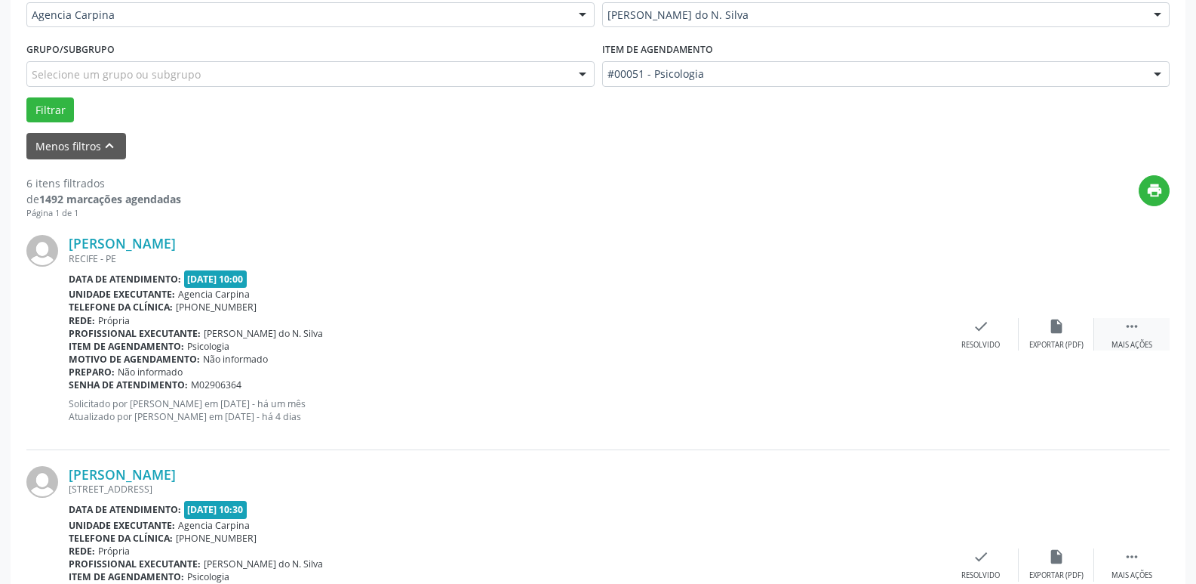
click at [1133, 323] on icon "" at bounding box center [1132, 326] width 17 height 17
click at [1052, 333] on icon "alarm_off" at bounding box center [1057, 326] width 17 height 17
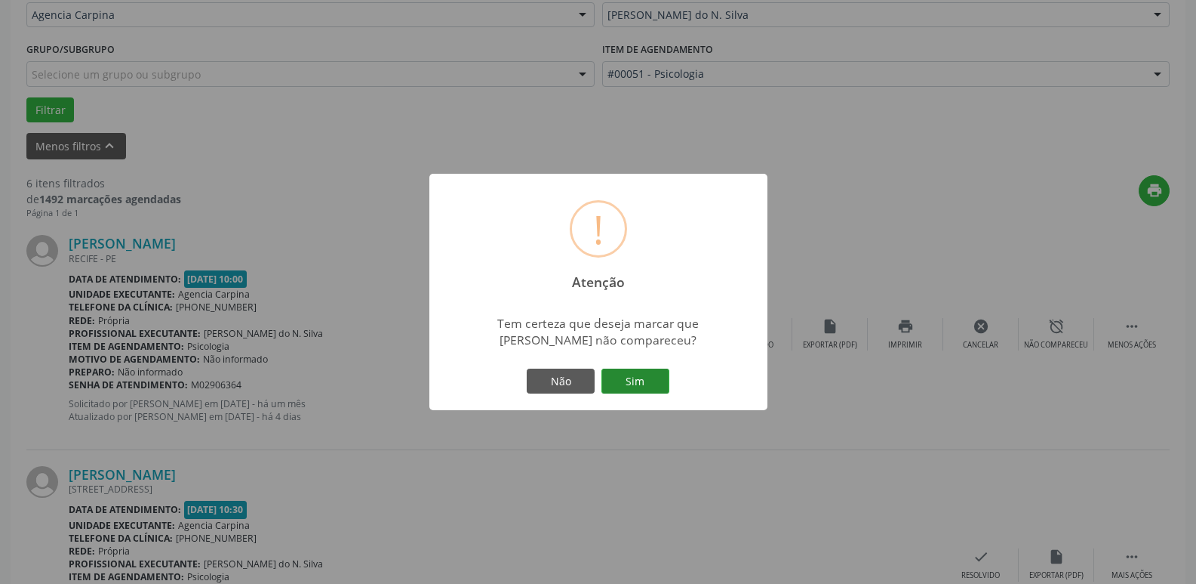
click at [643, 383] on button "Sim" at bounding box center [636, 381] width 68 height 26
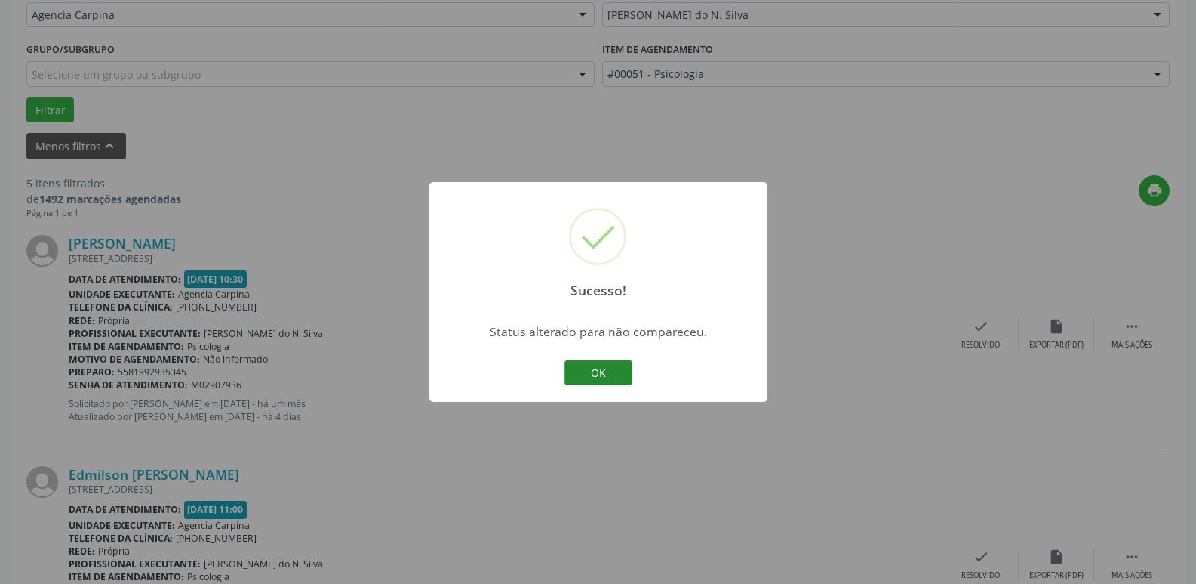
click at [602, 365] on button "OK" at bounding box center [599, 373] width 68 height 26
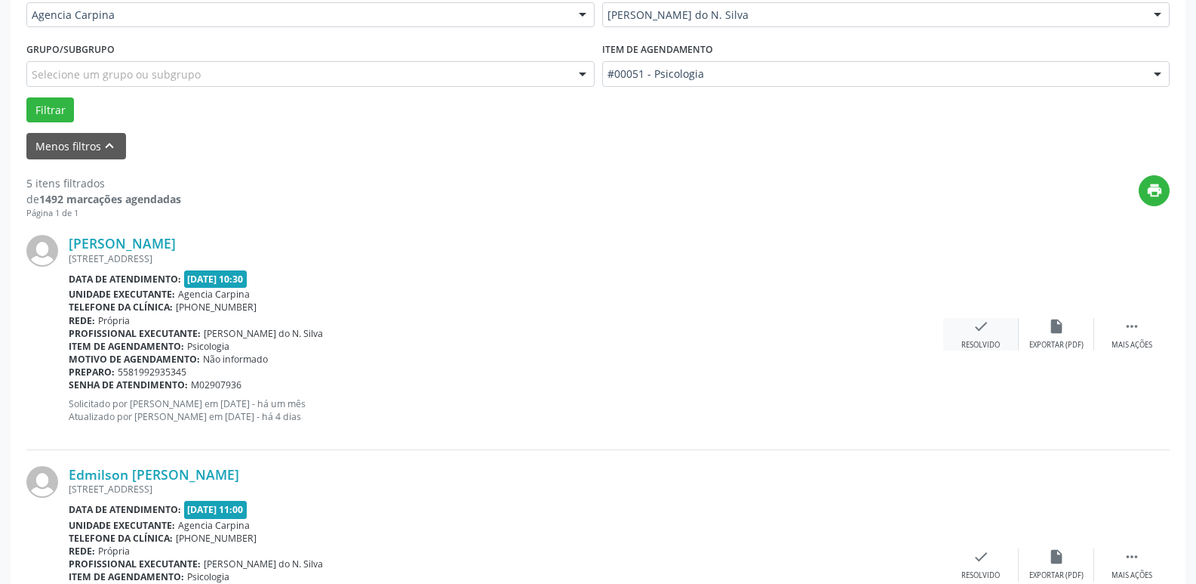
click at [976, 326] on icon "check" at bounding box center [981, 326] width 17 height 17
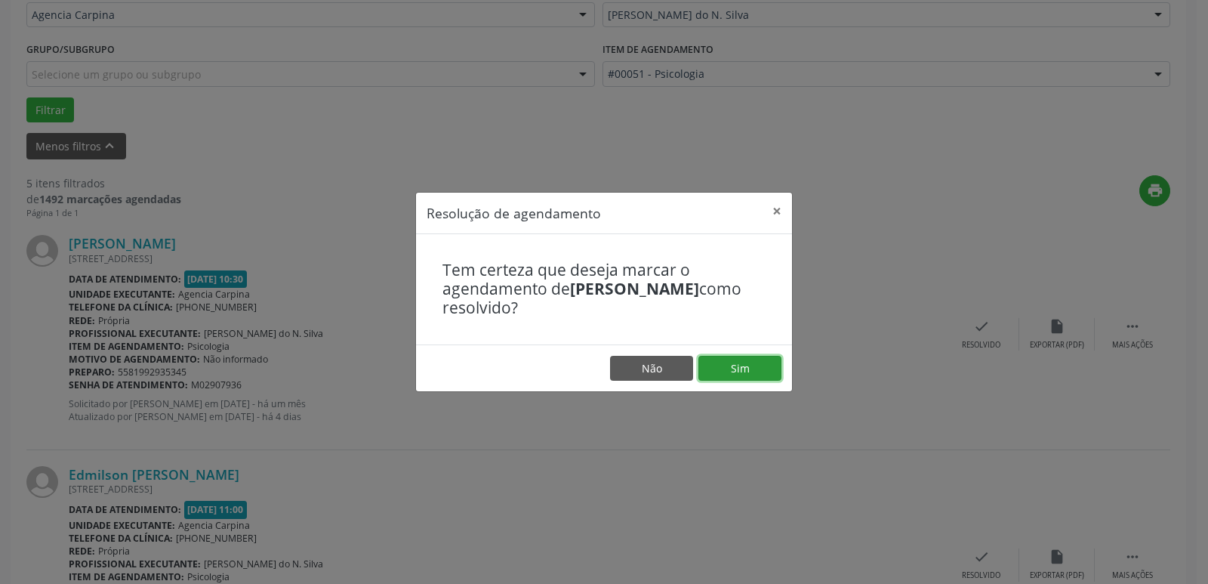
click at [746, 371] on button "Sim" at bounding box center [739, 369] width 83 height 26
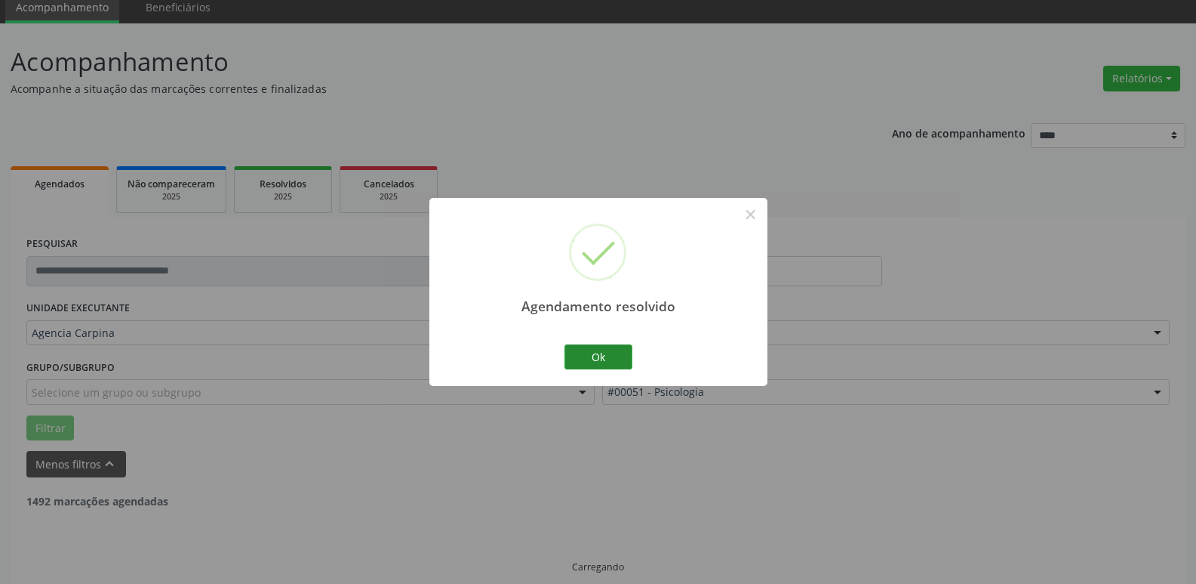
scroll to position [75, 0]
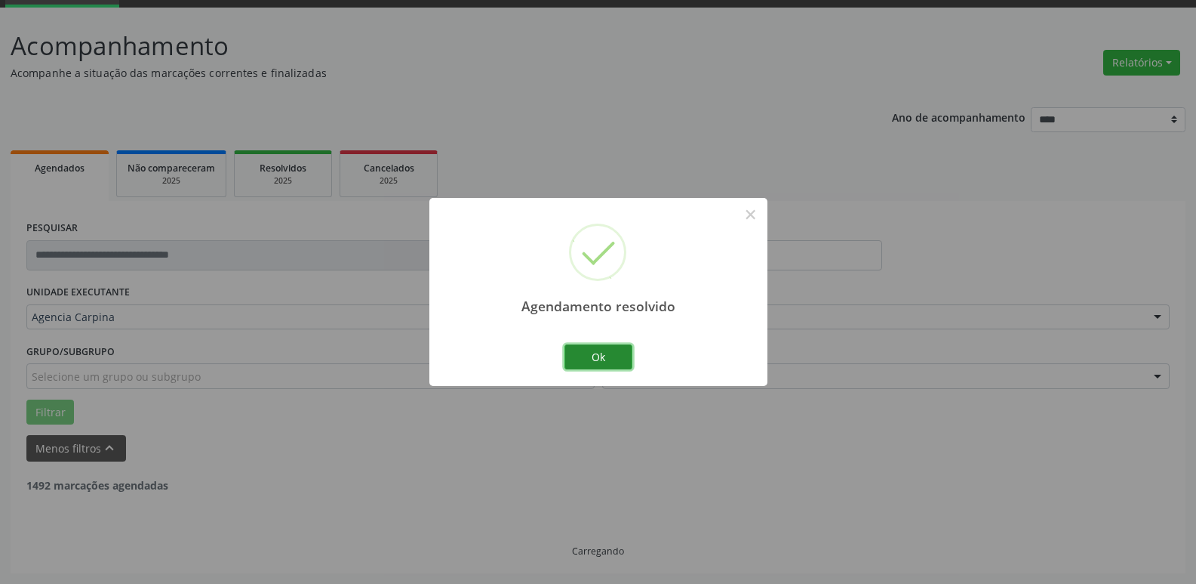
click at [608, 353] on button "Ok" at bounding box center [599, 357] width 68 height 26
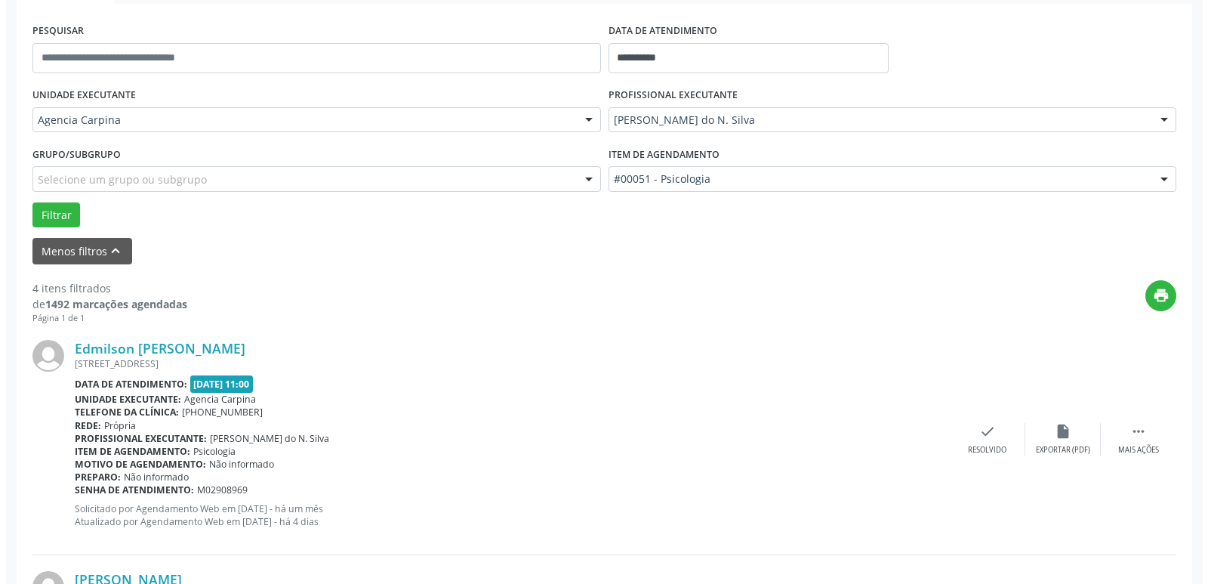
scroll to position [302, 0]
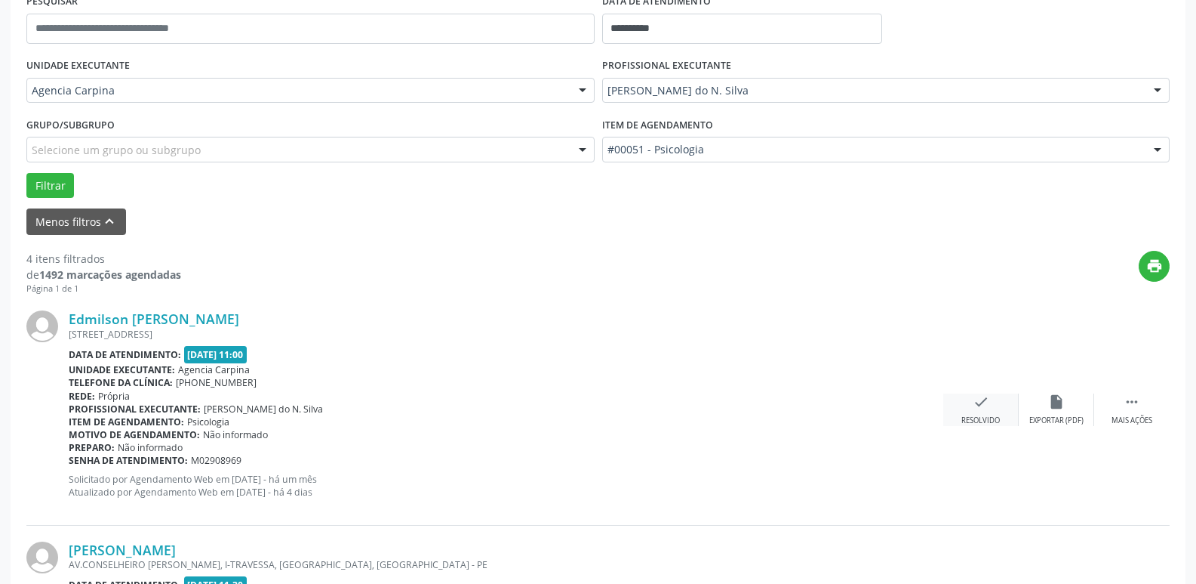
click at [975, 408] on icon "check" at bounding box center [981, 401] width 17 height 17
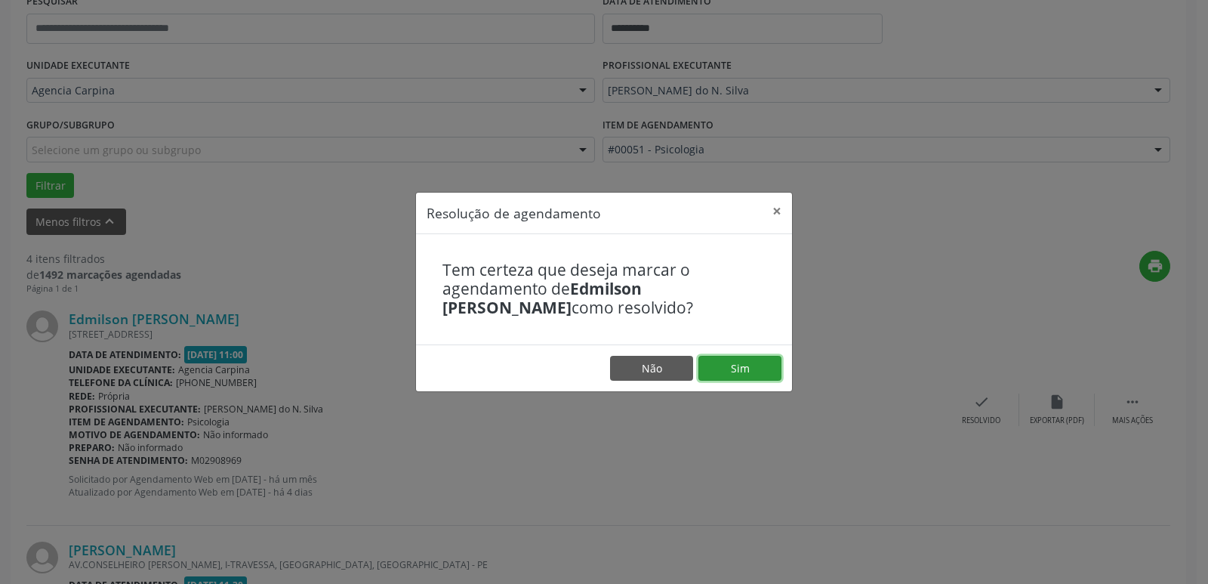
click at [722, 370] on button "Sim" at bounding box center [739, 369] width 83 height 26
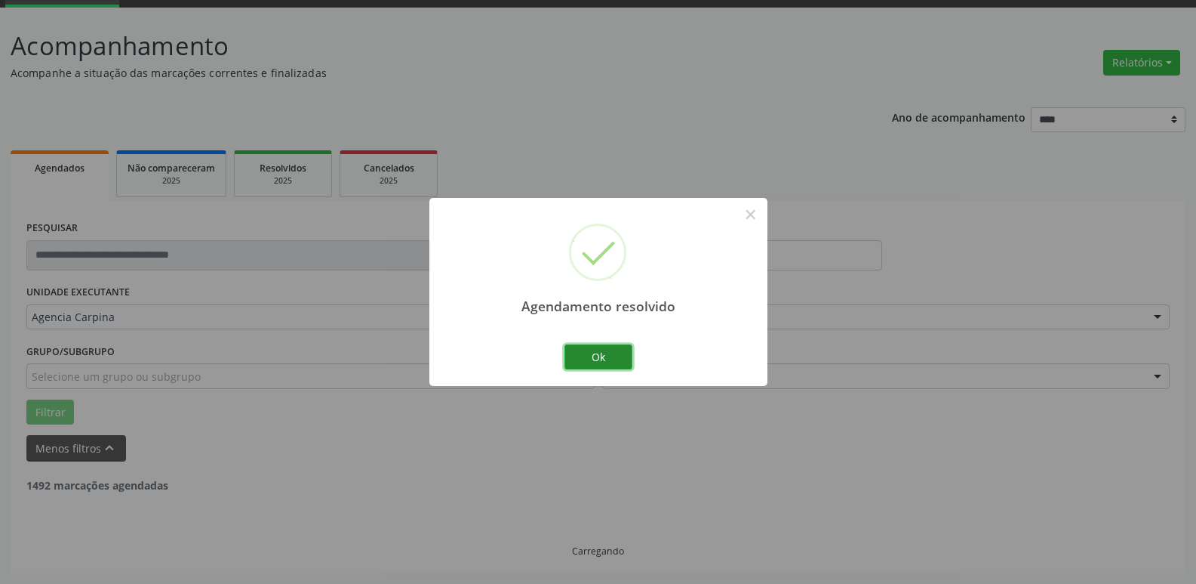
click at [596, 355] on button "Ok" at bounding box center [599, 357] width 68 height 26
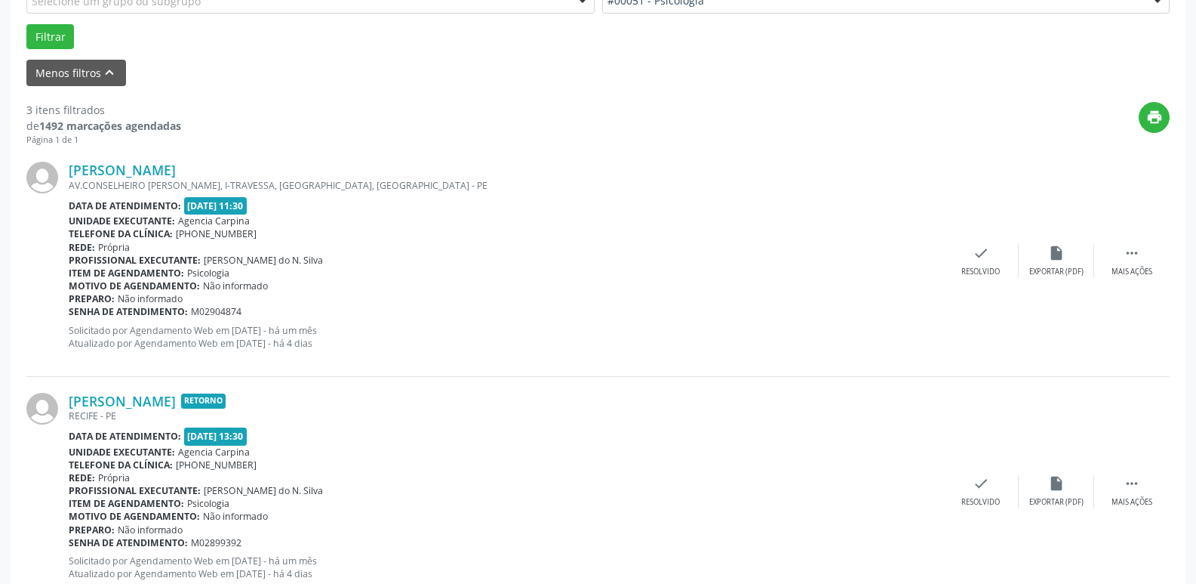
scroll to position [453, 0]
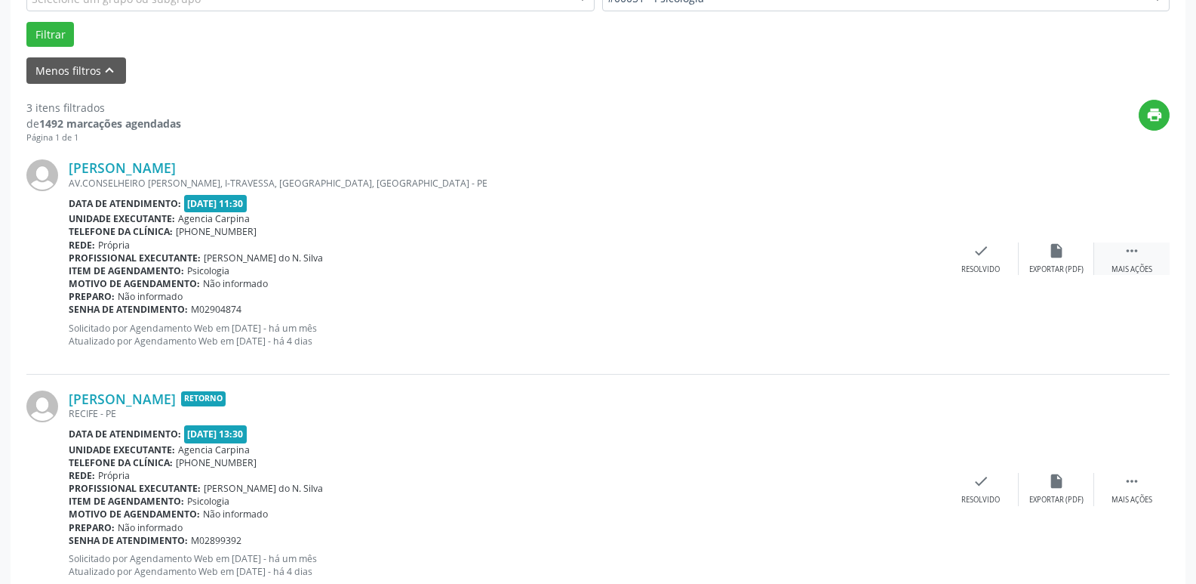
click at [1139, 254] on icon "" at bounding box center [1132, 250] width 17 height 17
click at [1051, 269] on div "Não compareceu" at bounding box center [1056, 269] width 64 height 11
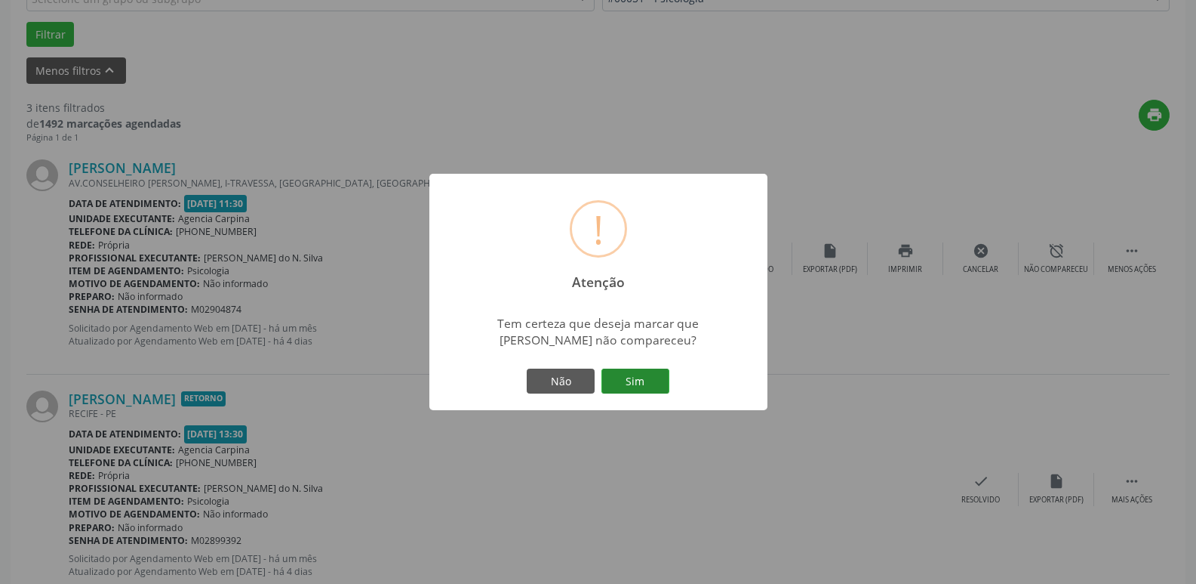
click at [620, 383] on button "Sim" at bounding box center [636, 381] width 68 height 26
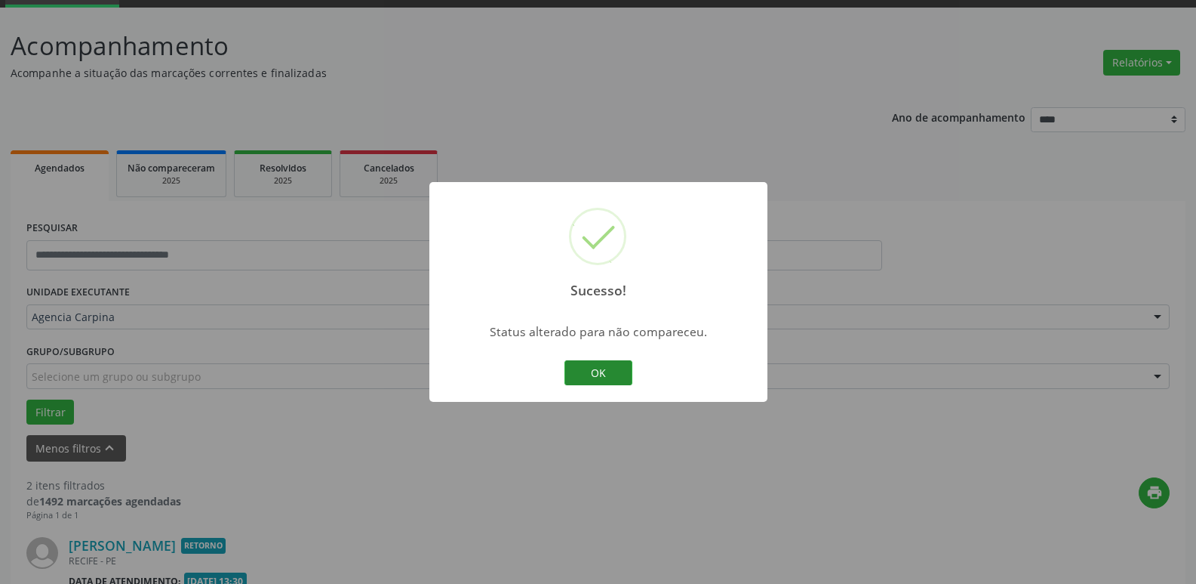
click at [599, 363] on button "OK" at bounding box center [599, 373] width 68 height 26
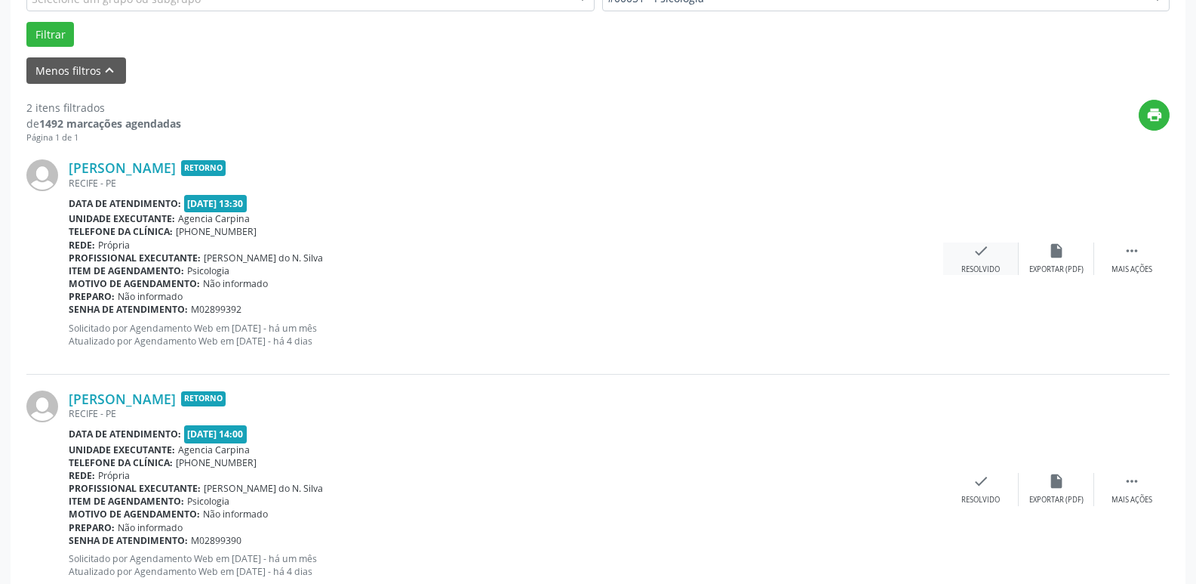
click at [975, 258] on icon "check" at bounding box center [981, 250] width 17 height 17
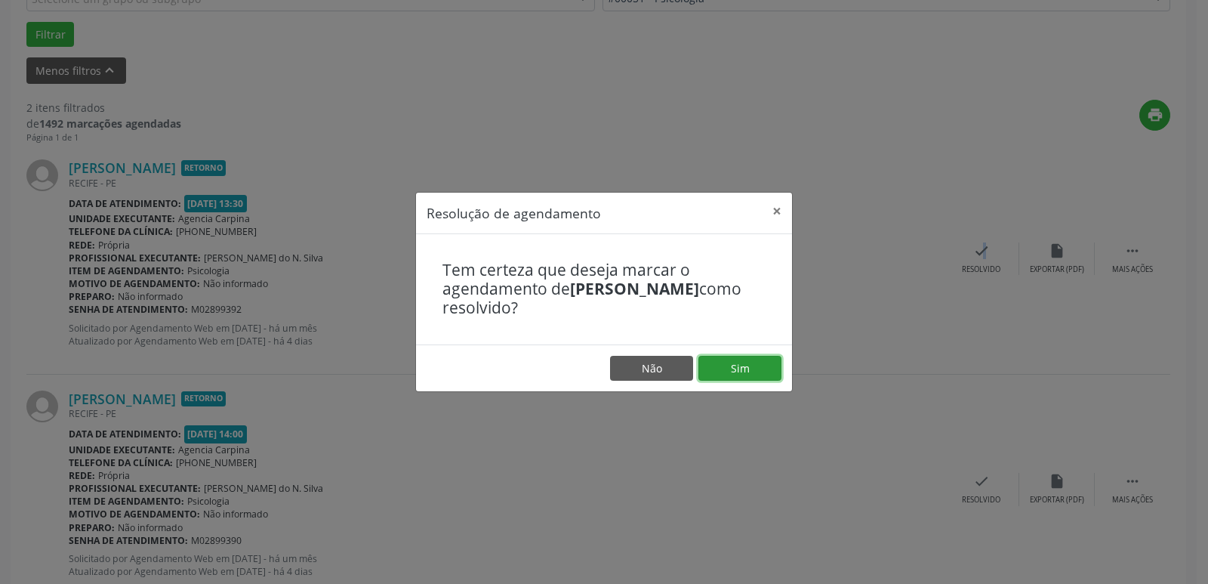
click at [741, 374] on button "Sim" at bounding box center [739, 369] width 83 height 26
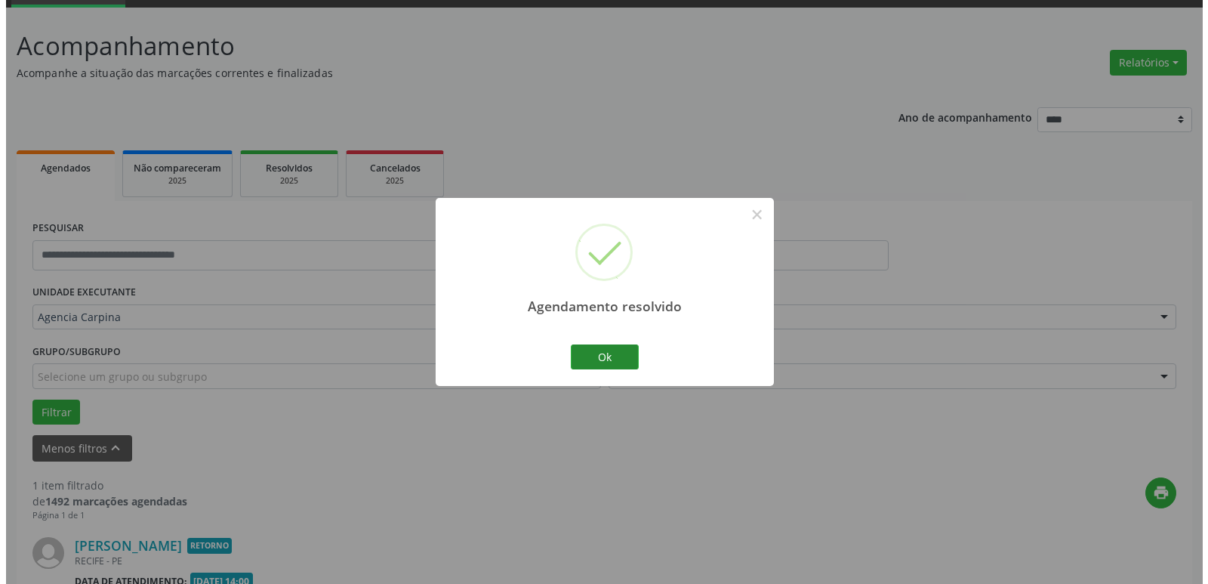
scroll to position [269, 0]
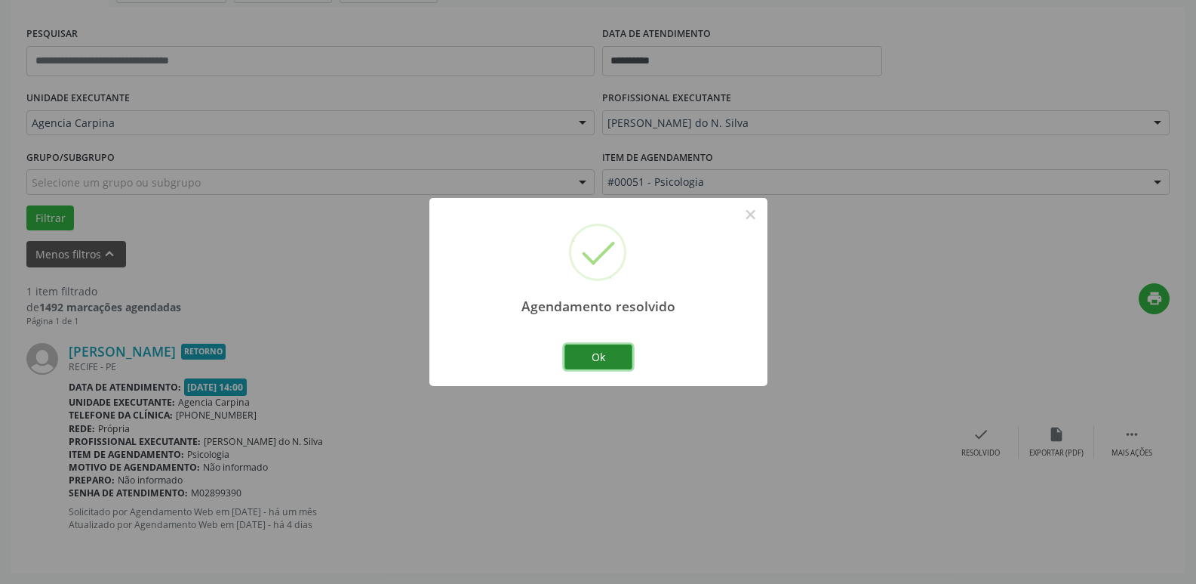
click at [621, 359] on button "Ok" at bounding box center [599, 357] width 68 height 26
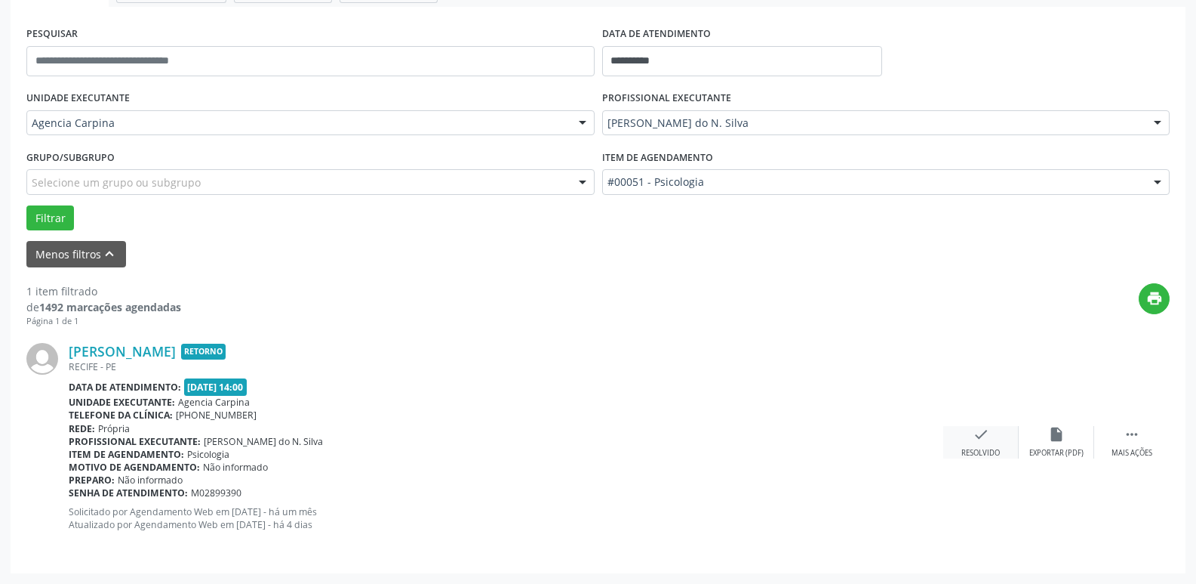
click at [968, 436] on div "check Resolvido" at bounding box center [981, 442] width 75 height 32
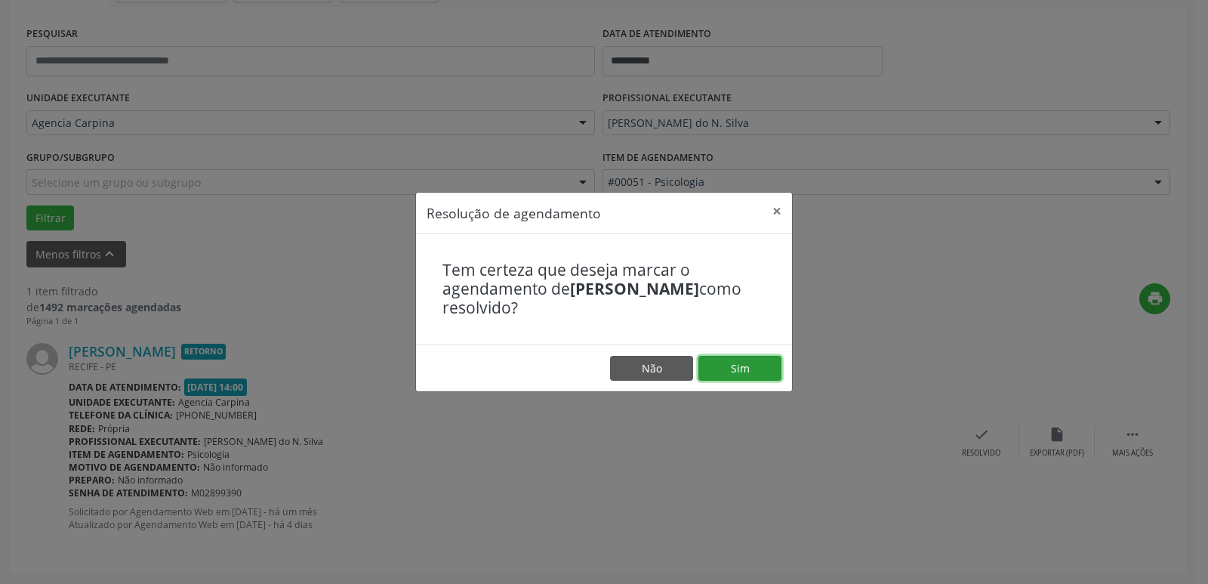
click at [745, 371] on button "Sim" at bounding box center [739, 369] width 83 height 26
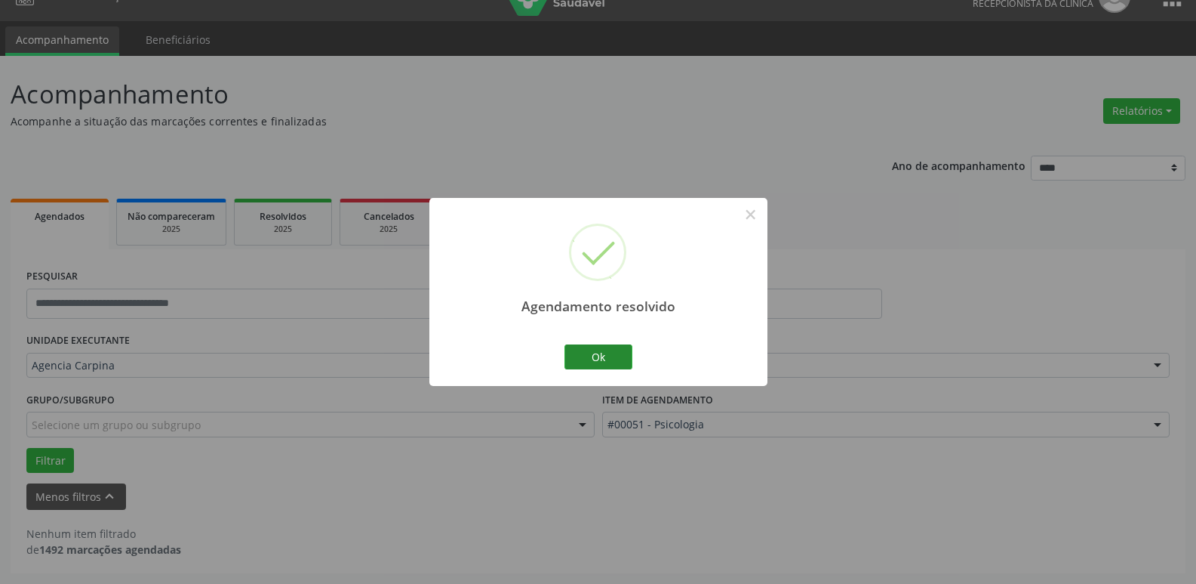
scroll to position [27, 0]
click at [579, 356] on button "Ok" at bounding box center [599, 357] width 68 height 26
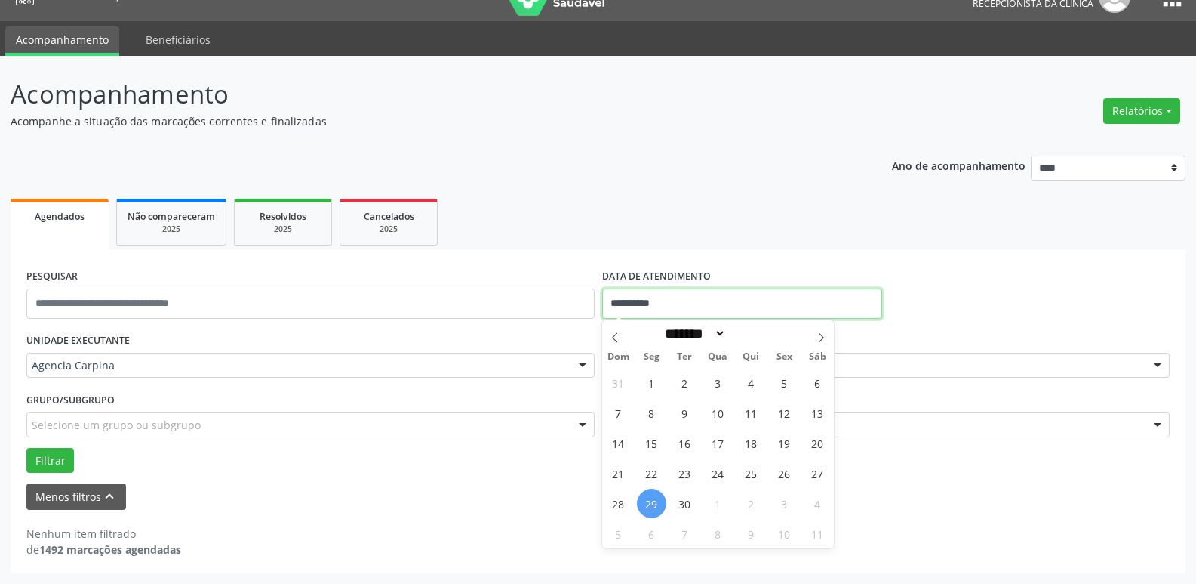
click at [689, 303] on input "**********" at bounding box center [742, 303] width 280 height 30
click at [719, 479] on span "24" at bounding box center [718, 472] width 29 height 29
type input "**********"
click at [719, 479] on span "24" at bounding box center [718, 472] width 29 height 29
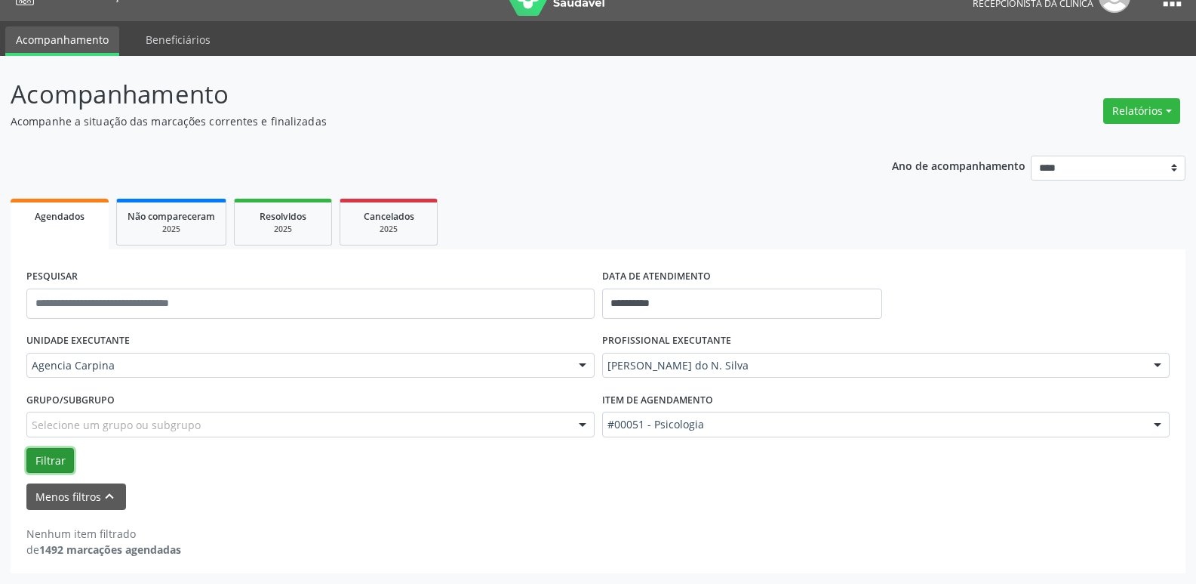
click at [36, 461] on button "Filtrar" at bounding box center [50, 461] width 48 height 26
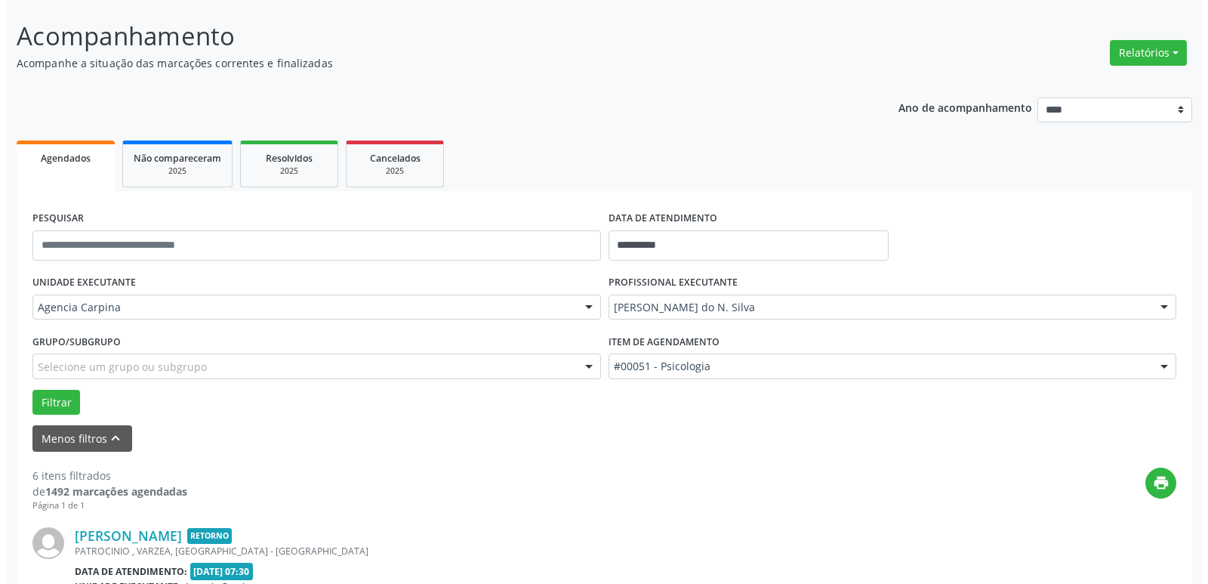
scroll to position [178, 0]
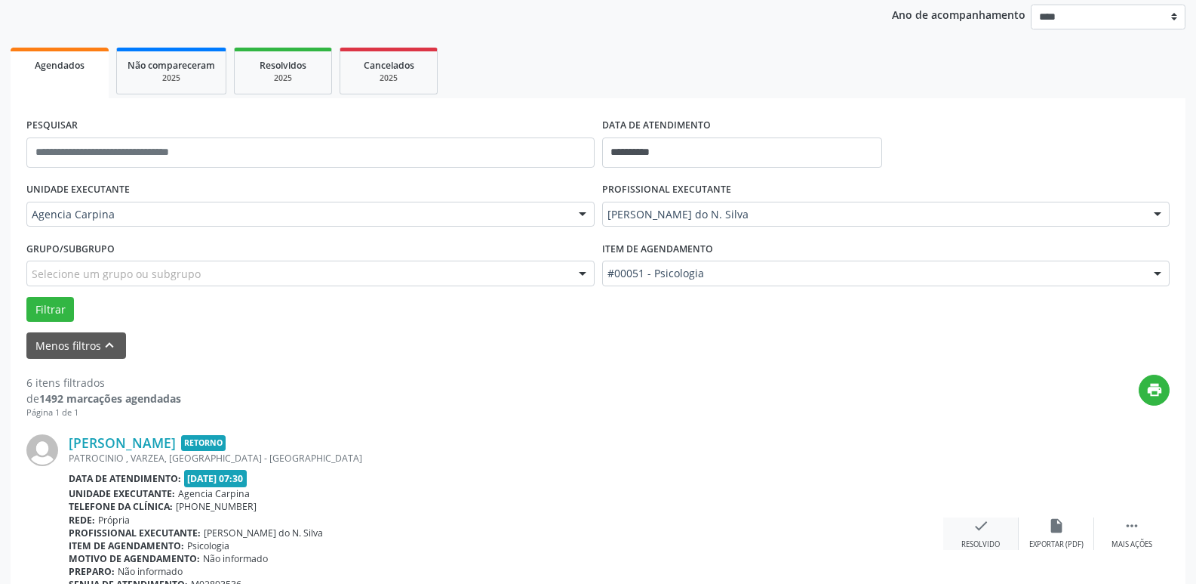
click at [974, 534] on div "check Resolvido" at bounding box center [981, 533] width 75 height 32
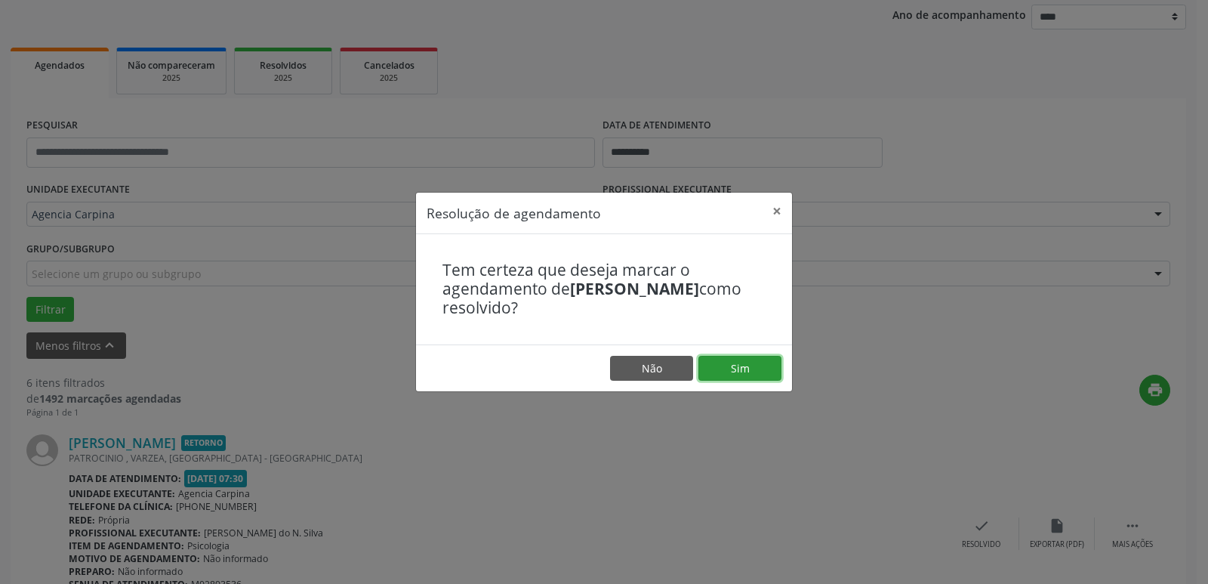
click at [756, 371] on button "Sim" at bounding box center [739, 369] width 83 height 26
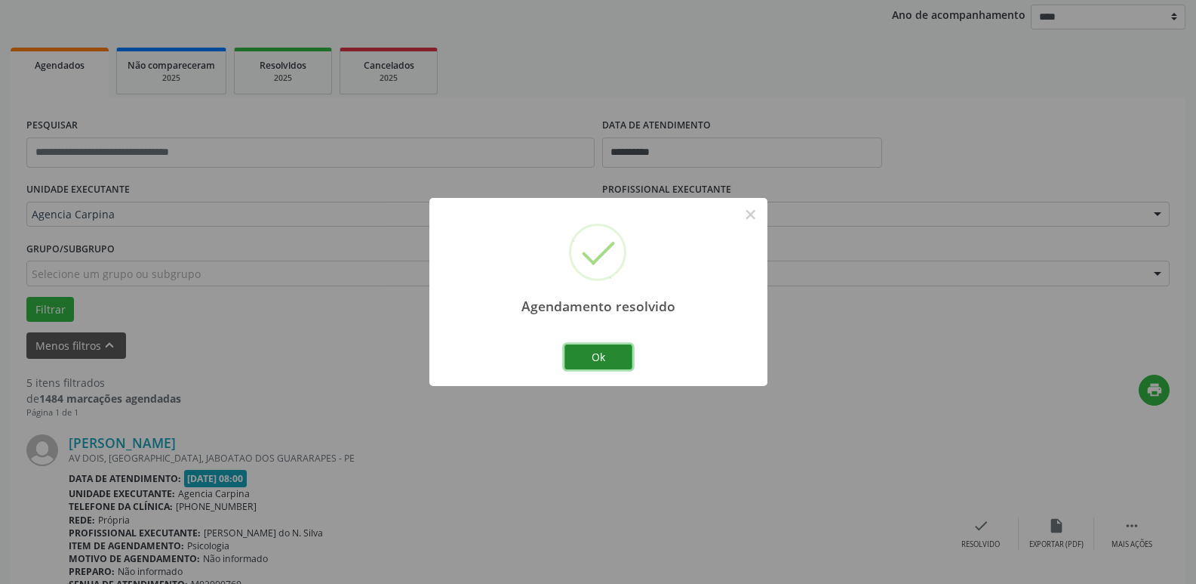
click at [622, 356] on button "Ok" at bounding box center [599, 357] width 68 height 26
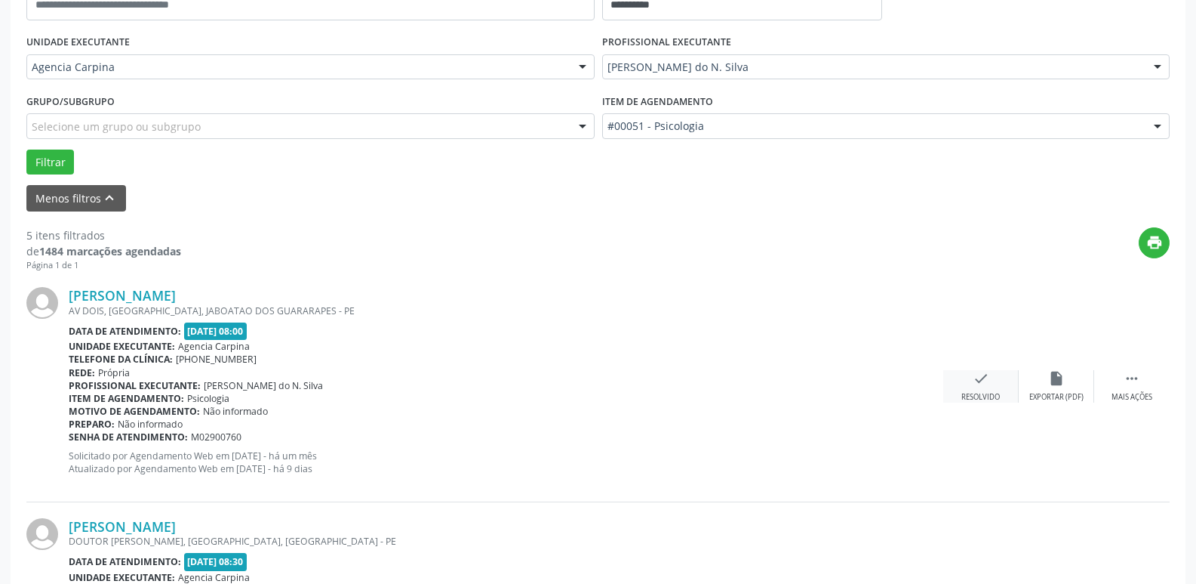
scroll to position [329, 0]
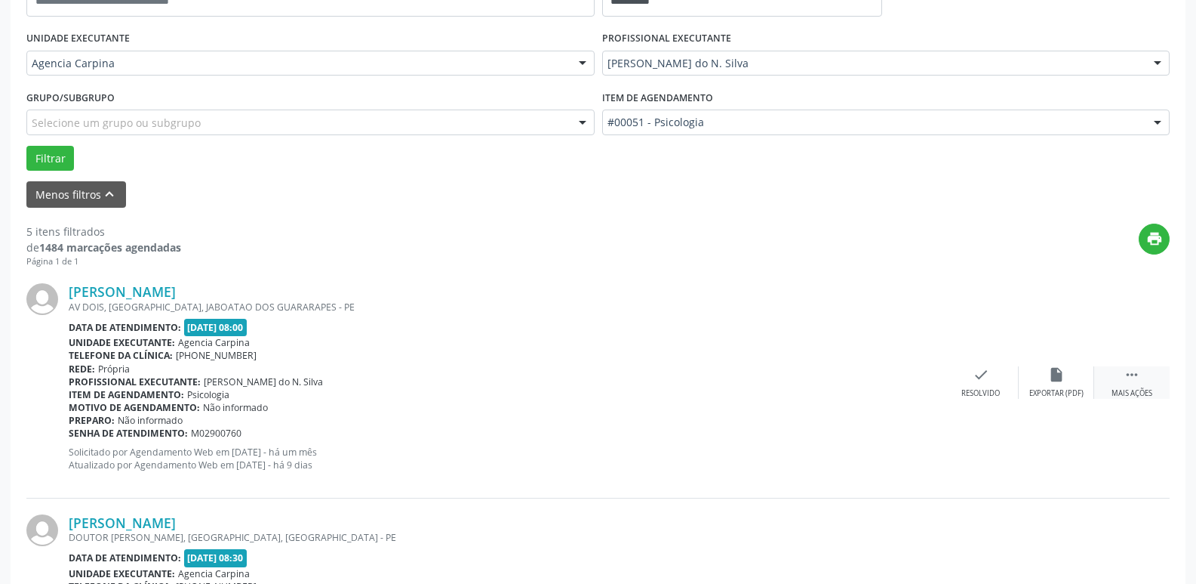
click at [1130, 383] on div " Mais ações" at bounding box center [1132, 382] width 75 height 32
click at [1057, 391] on div "Não compareceu" at bounding box center [1056, 393] width 64 height 11
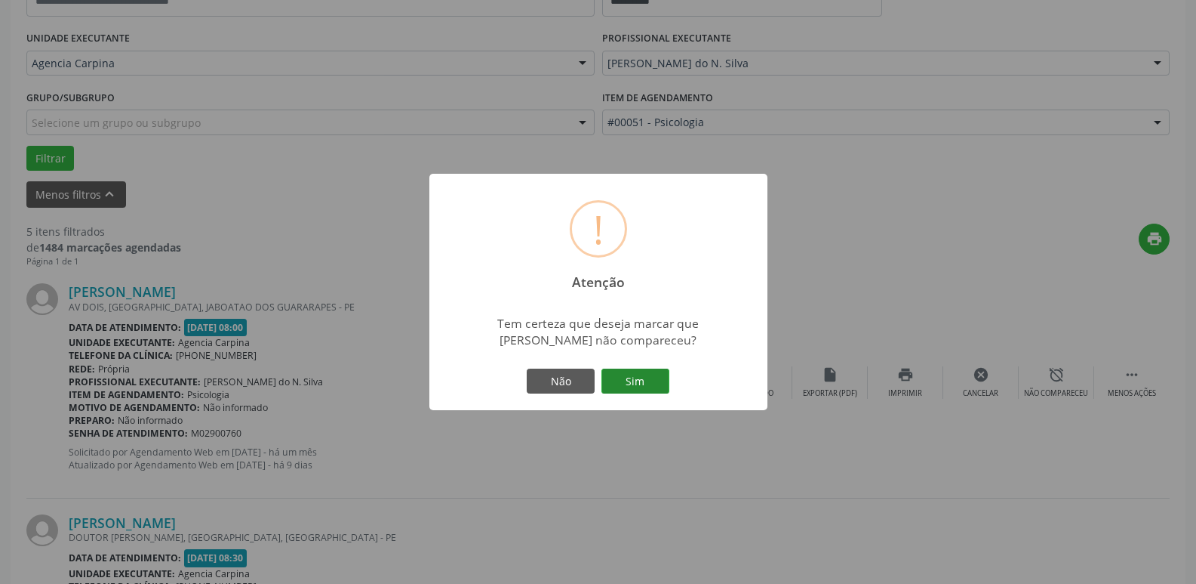
click at [660, 376] on button "Sim" at bounding box center [636, 381] width 68 height 26
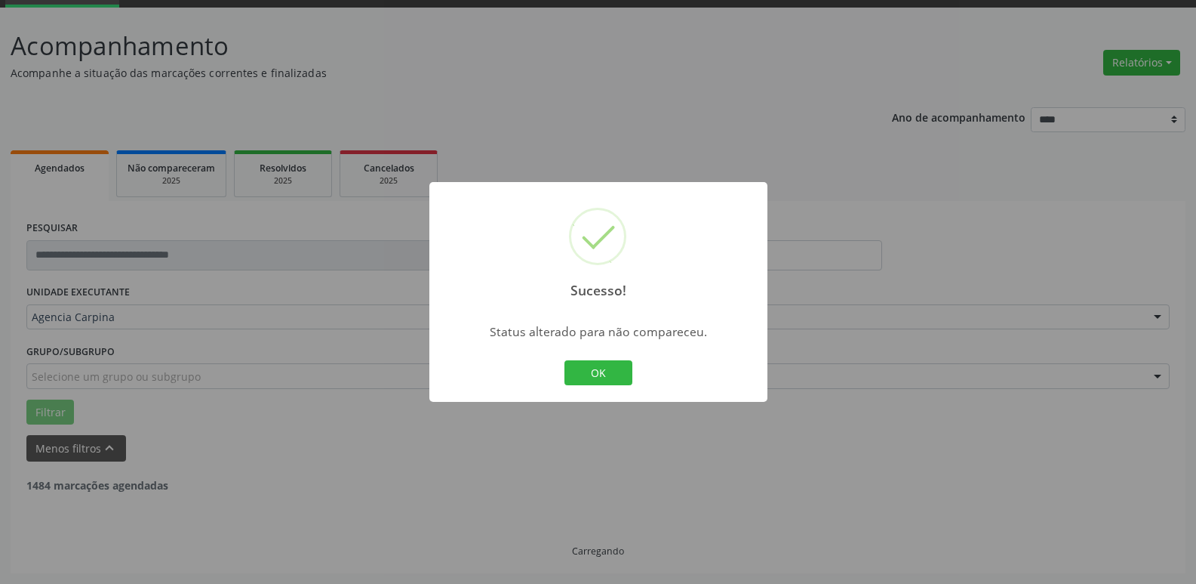
click at [622, 377] on button "OK" at bounding box center [599, 373] width 68 height 26
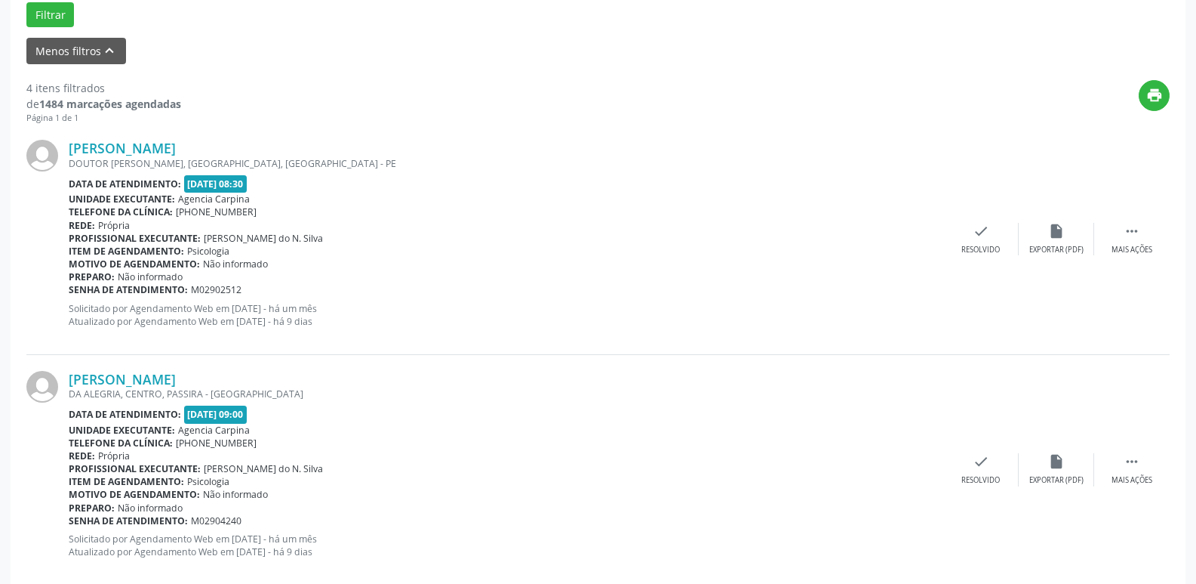
scroll to position [480, 0]
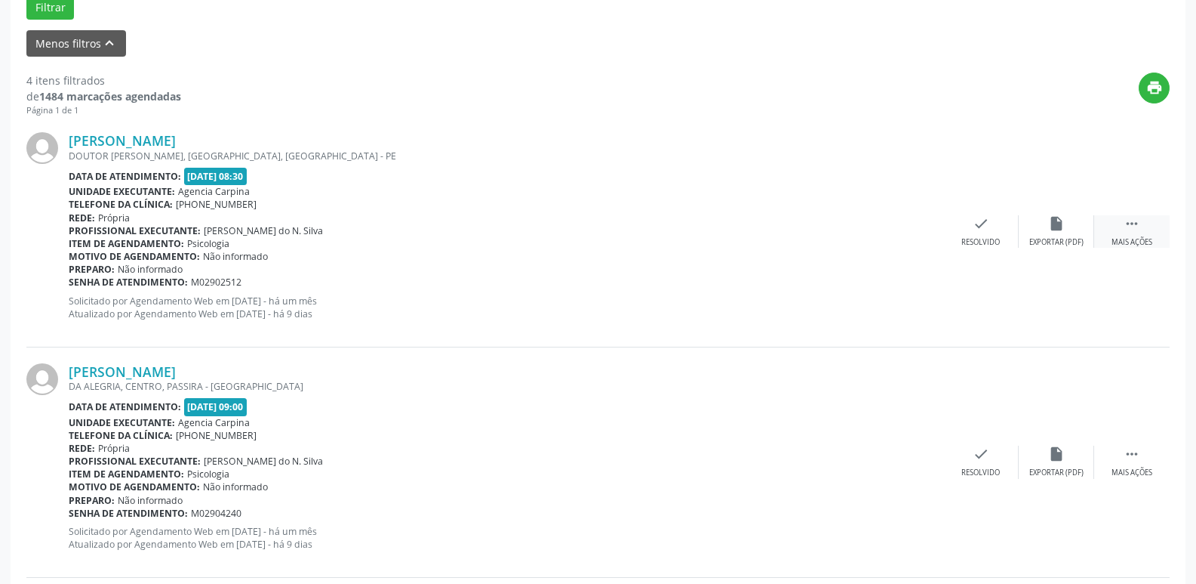
click at [1127, 220] on icon "" at bounding box center [1132, 223] width 17 height 17
click at [1061, 230] on icon "alarm_off" at bounding box center [1057, 223] width 17 height 17
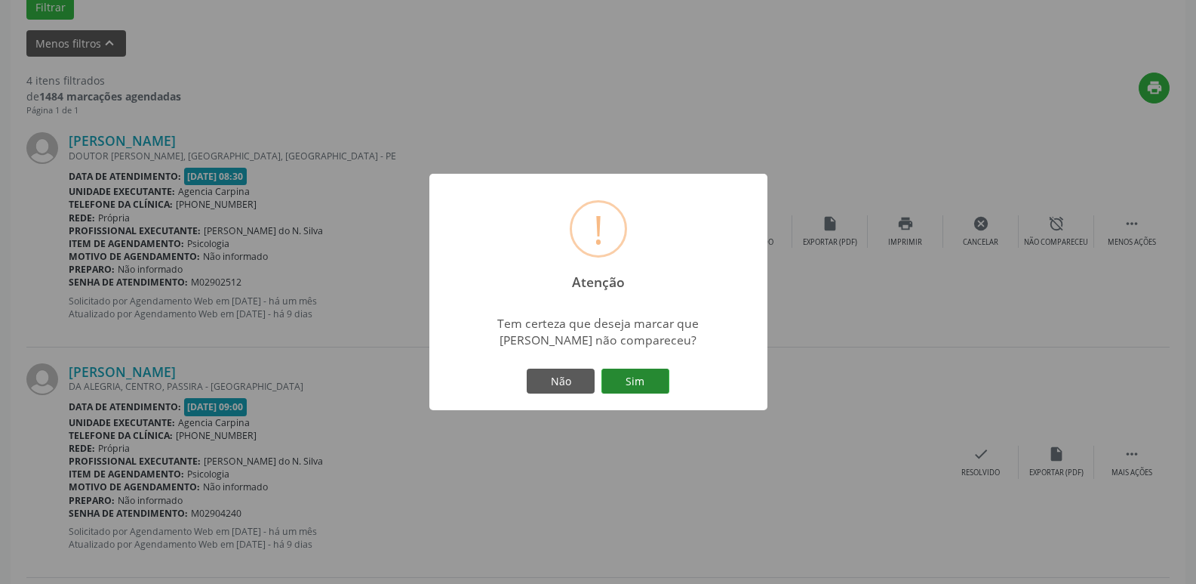
click at [635, 382] on button "Sim" at bounding box center [636, 381] width 68 height 26
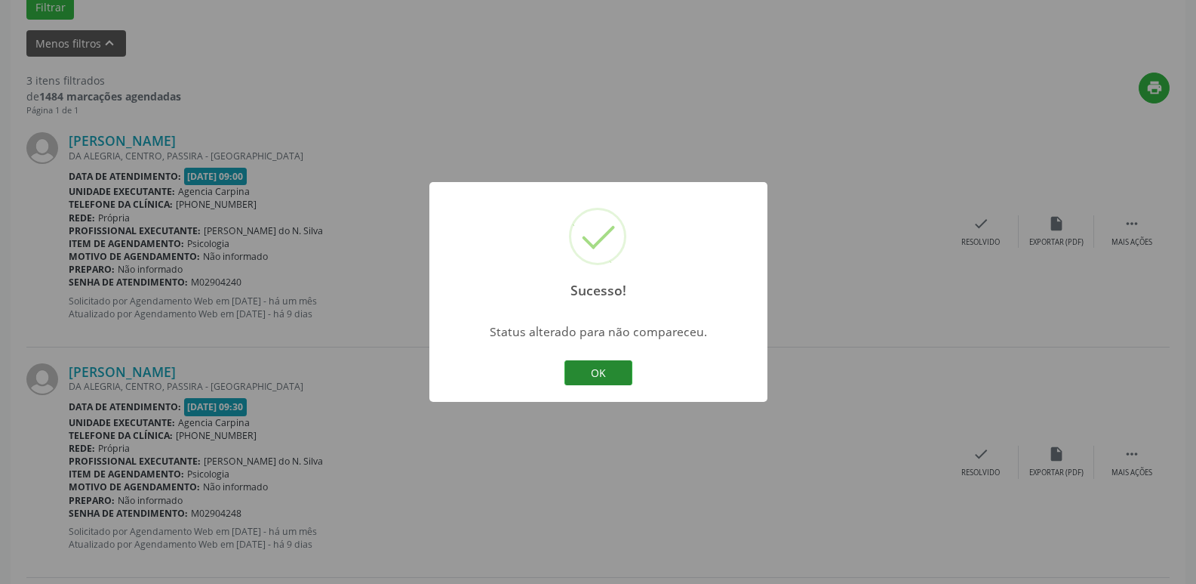
click at [604, 369] on button "OK" at bounding box center [599, 373] width 68 height 26
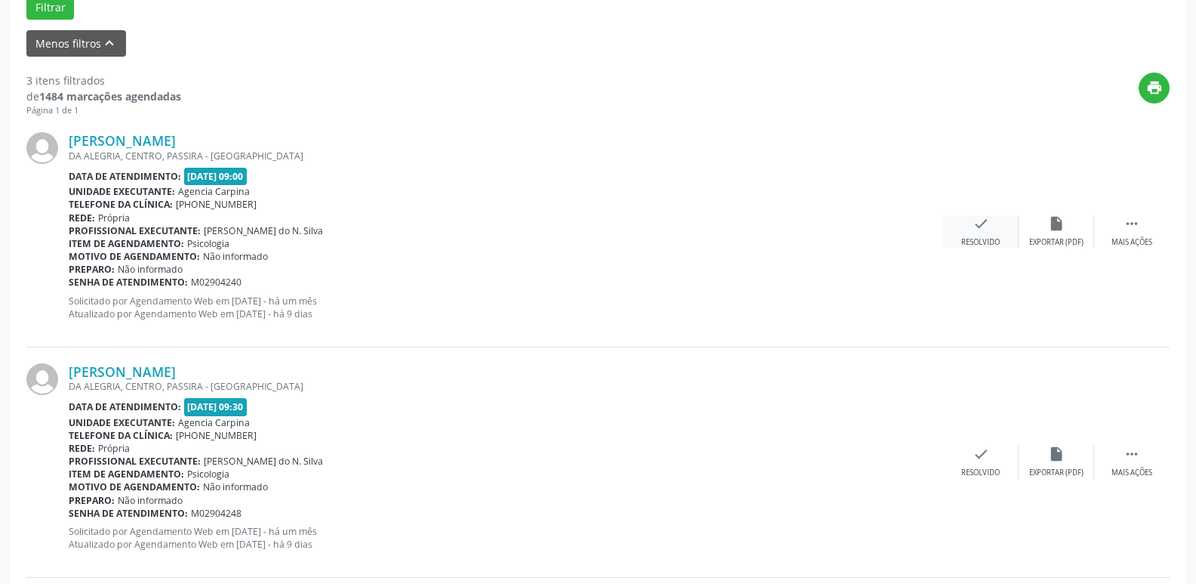
click at [975, 226] on icon "check" at bounding box center [981, 223] width 17 height 17
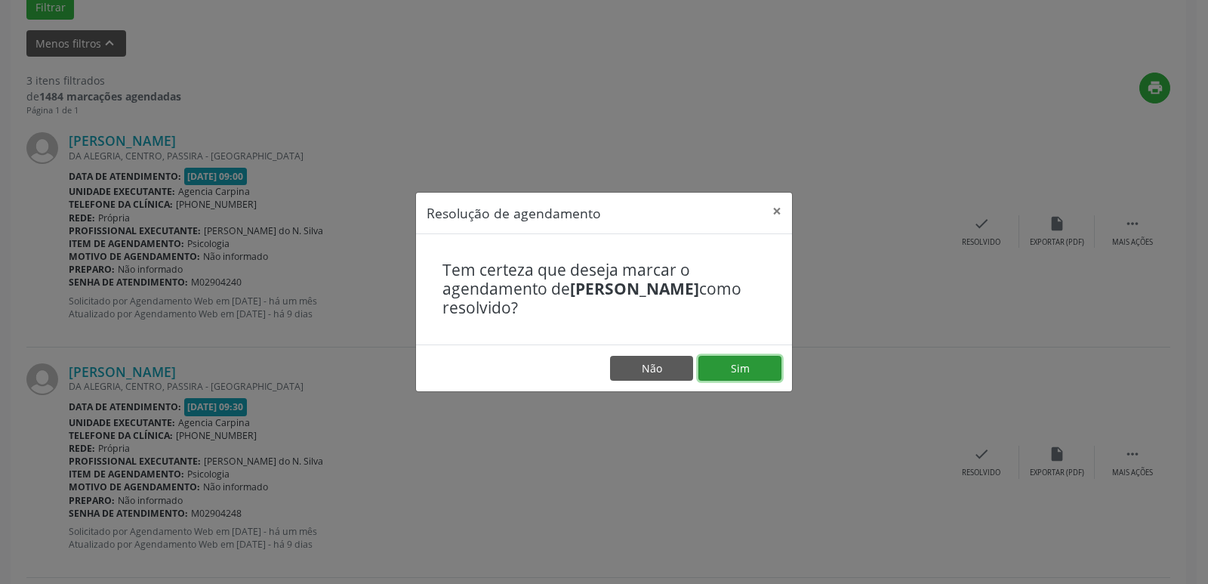
click at [748, 363] on button "Sim" at bounding box center [739, 369] width 83 height 26
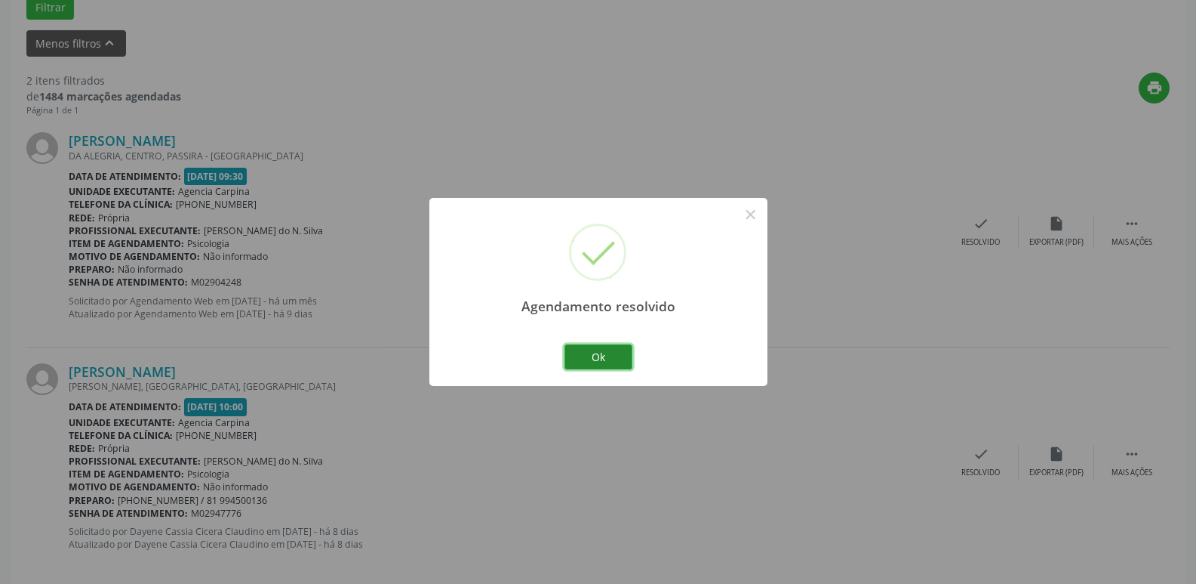
click at [601, 362] on button "Ok" at bounding box center [599, 357] width 68 height 26
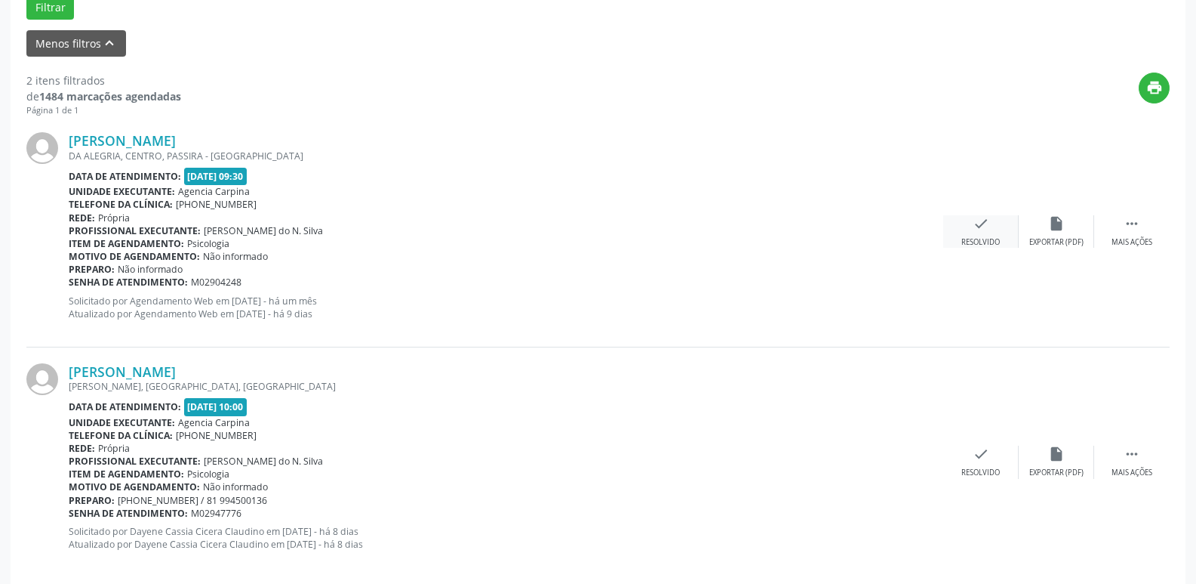
click at [973, 226] on icon "check" at bounding box center [981, 223] width 17 height 17
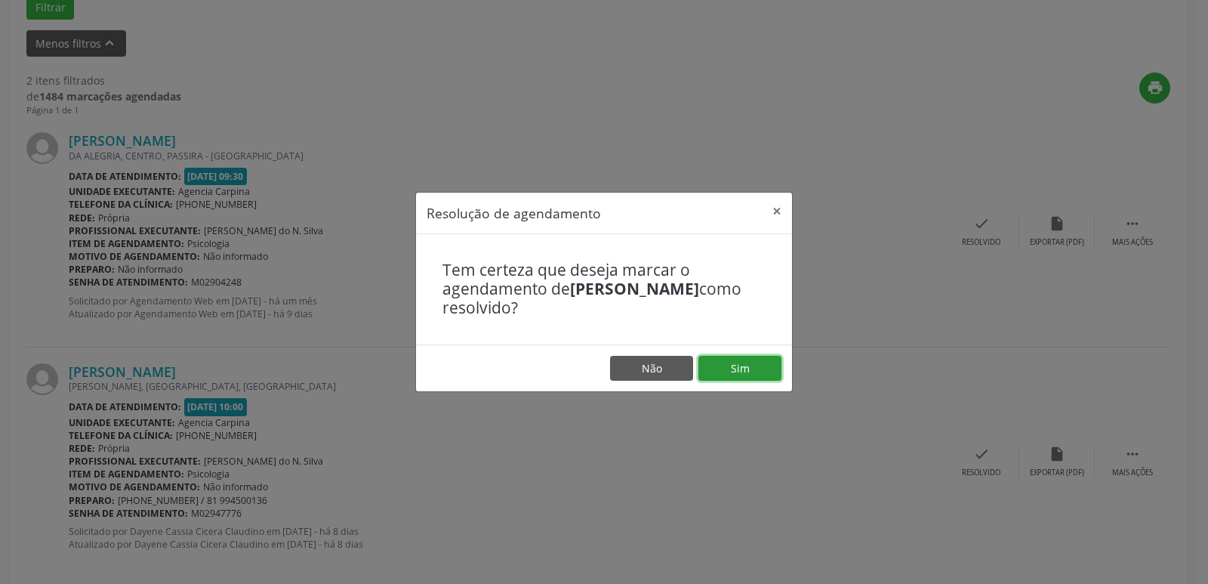
click at [759, 359] on button "Sim" at bounding box center [739, 369] width 83 height 26
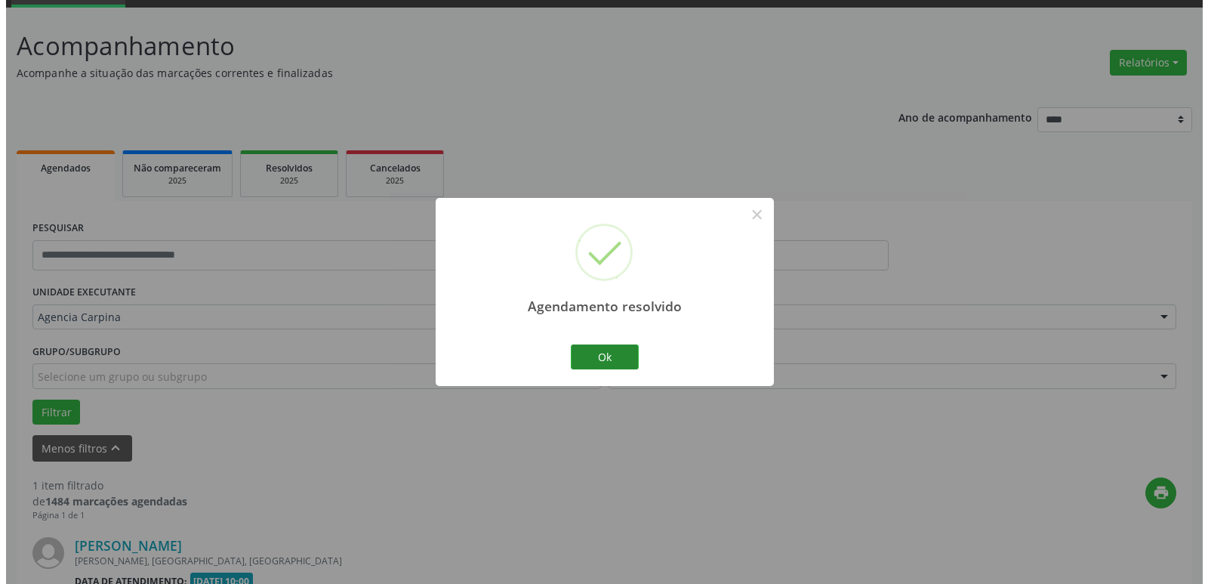
scroll to position [269, 0]
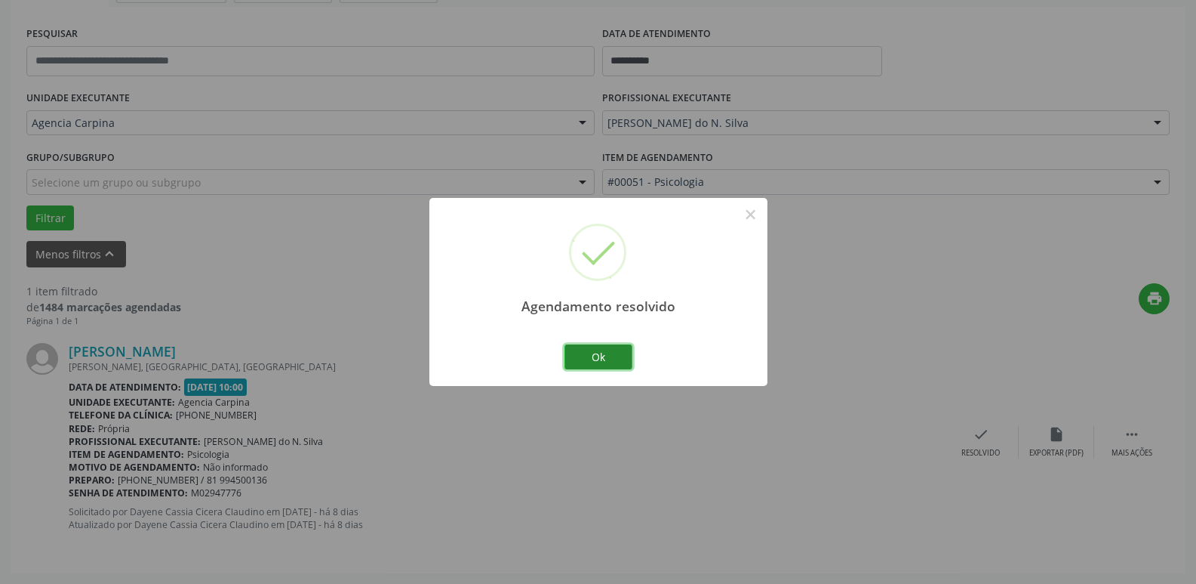
click at [599, 348] on button "Ok" at bounding box center [599, 357] width 68 height 26
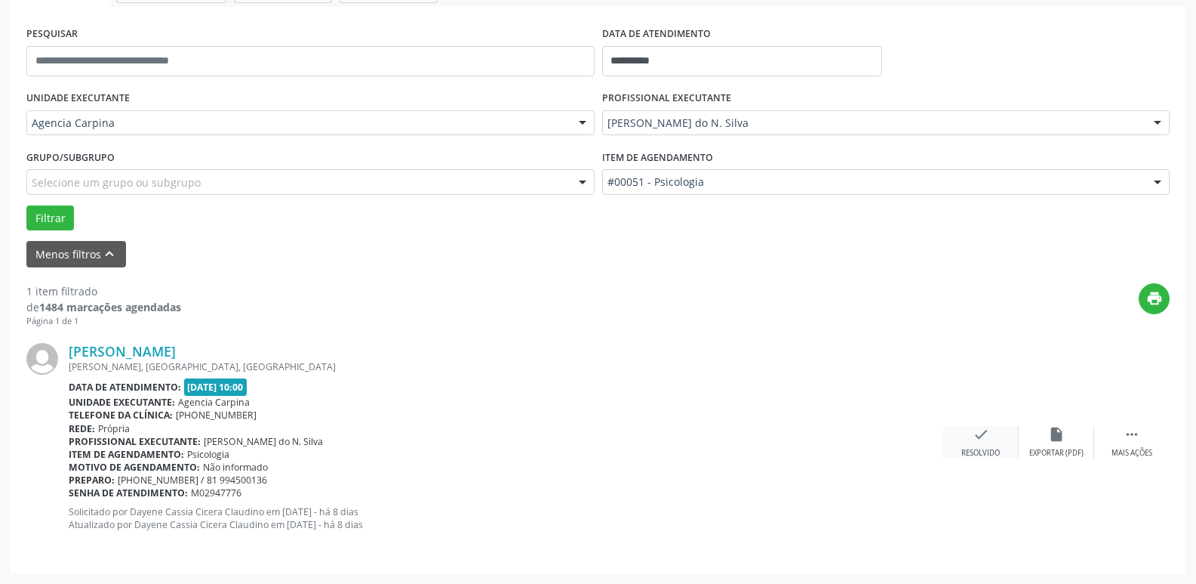
click at [984, 440] on icon "check" at bounding box center [981, 434] width 17 height 17
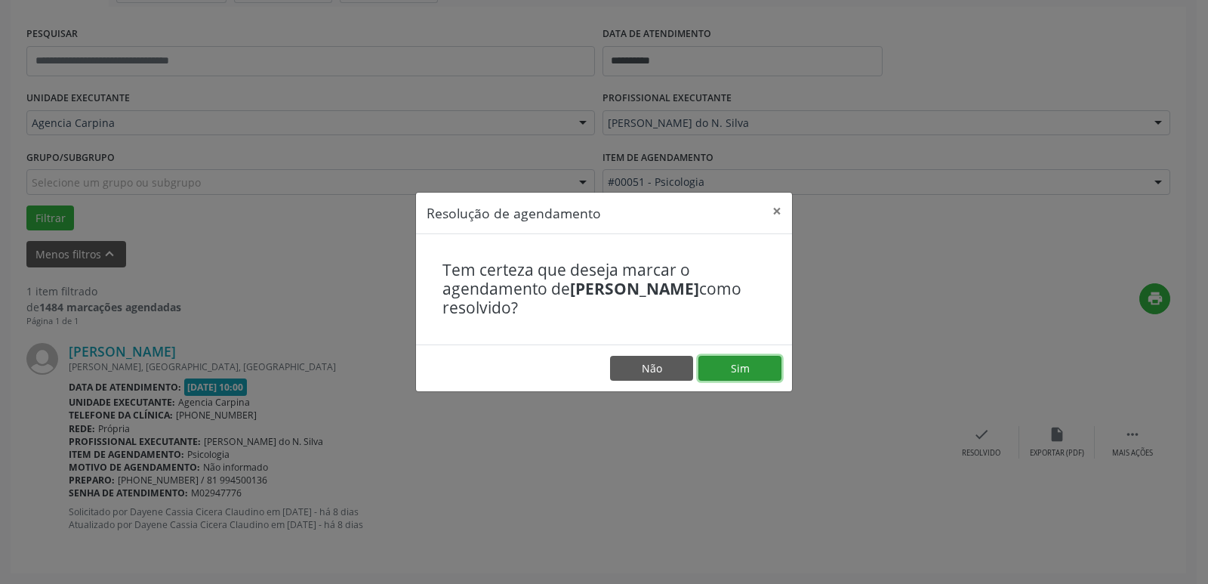
click at [746, 371] on button "Sim" at bounding box center [739, 369] width 83 height 26
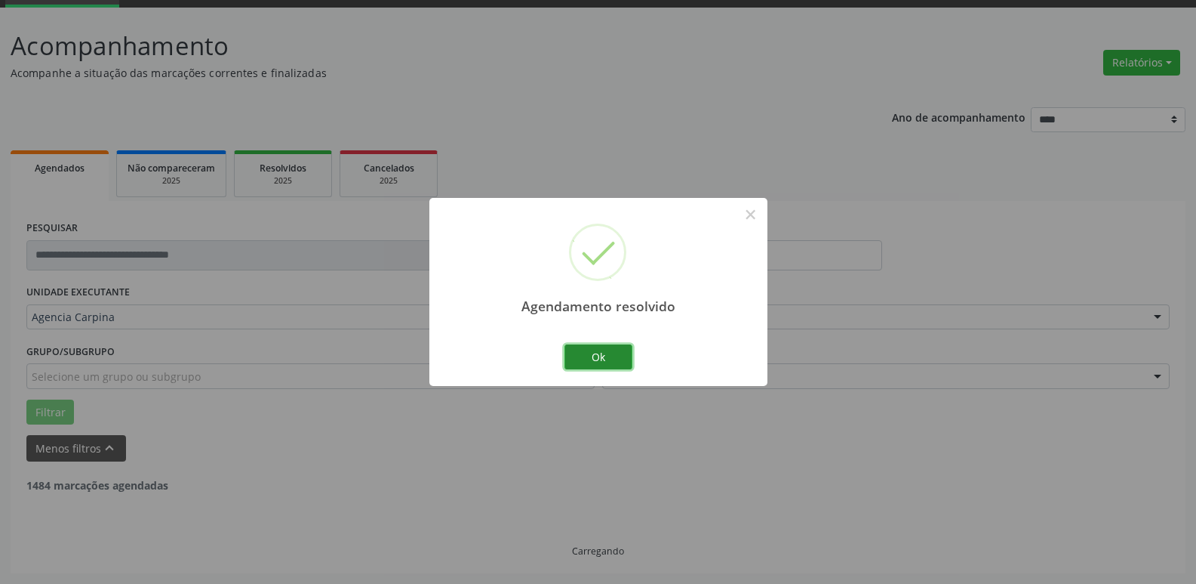
scroll to position [27, 0]
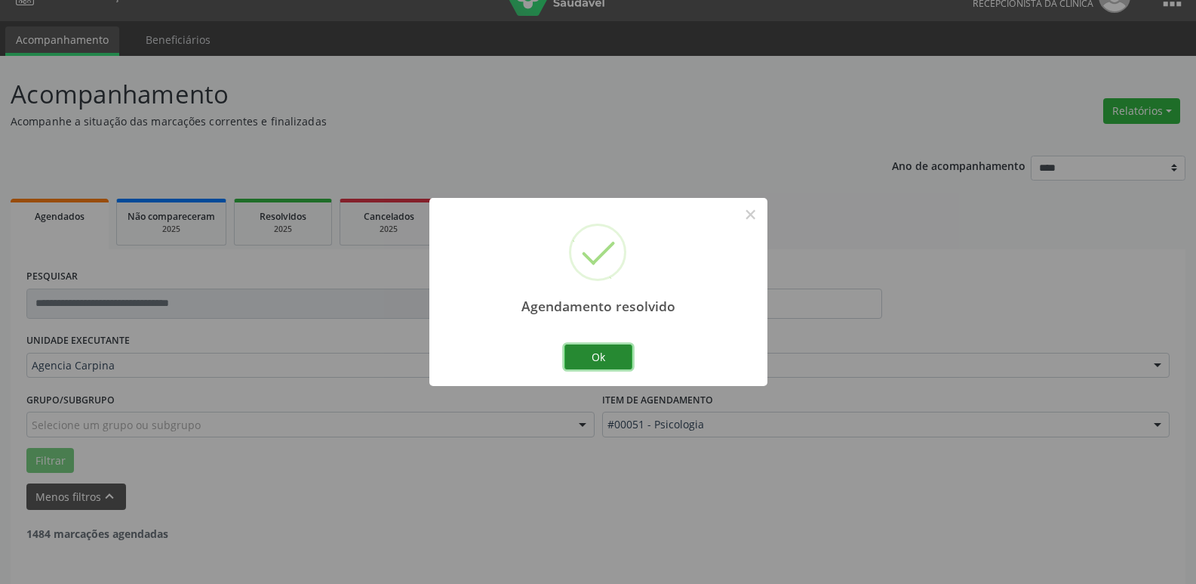
click at [597, 355] on button "Ok" at bounding box center [599, 357] width 68 height 26
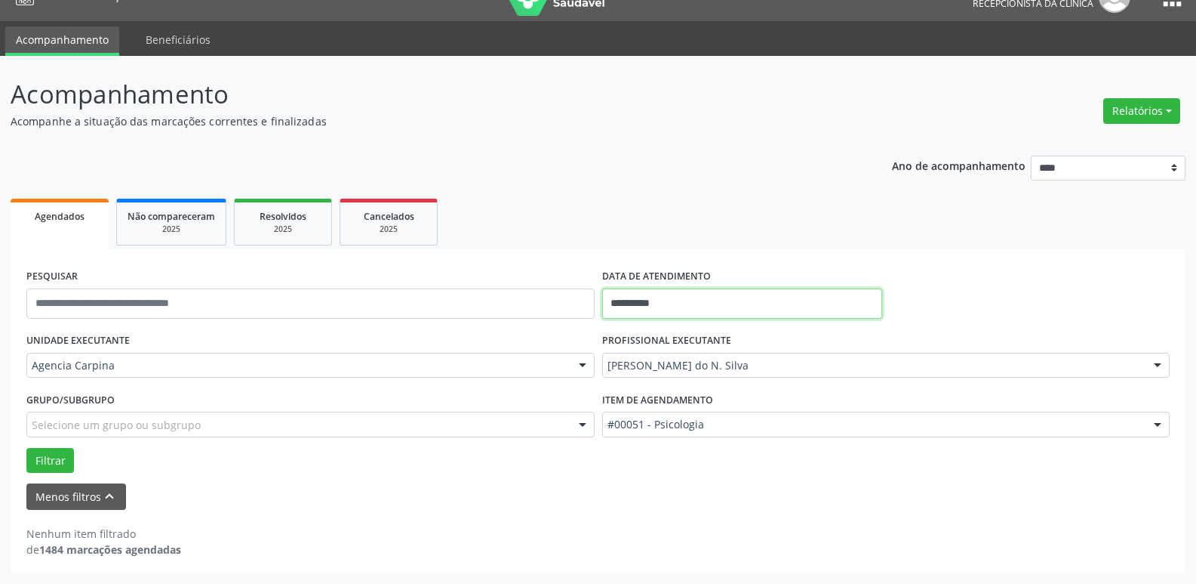
click at [657, 302] on input "**********" at bounding box center [742, 303] width 280 height 30
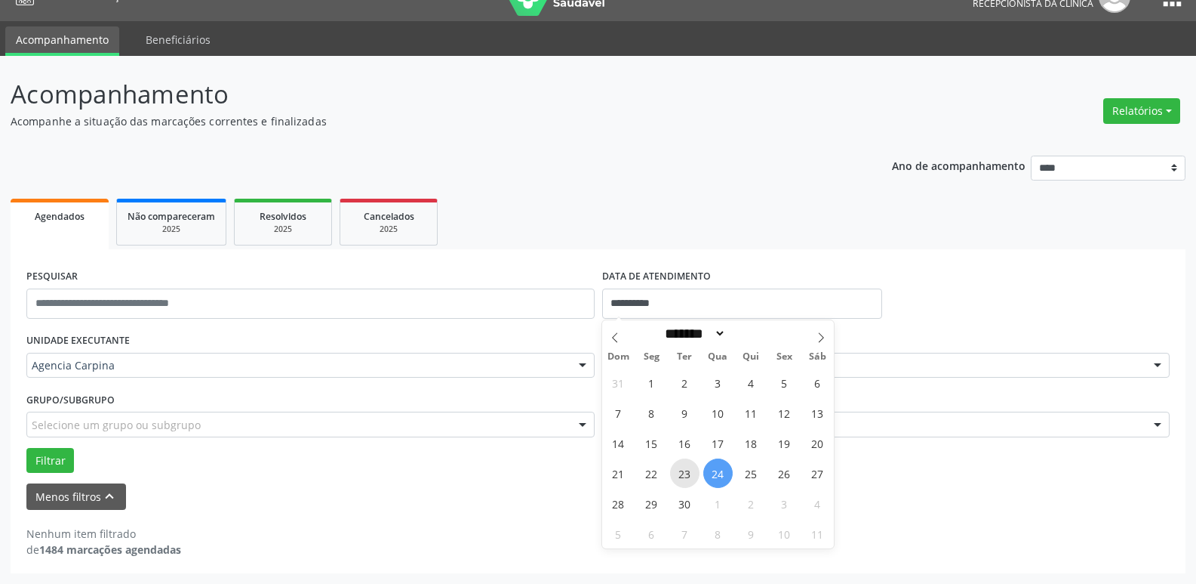
click at [688, 472] on span "23" at bounding box center [684, 472] width 29 height 29
type input "**********"
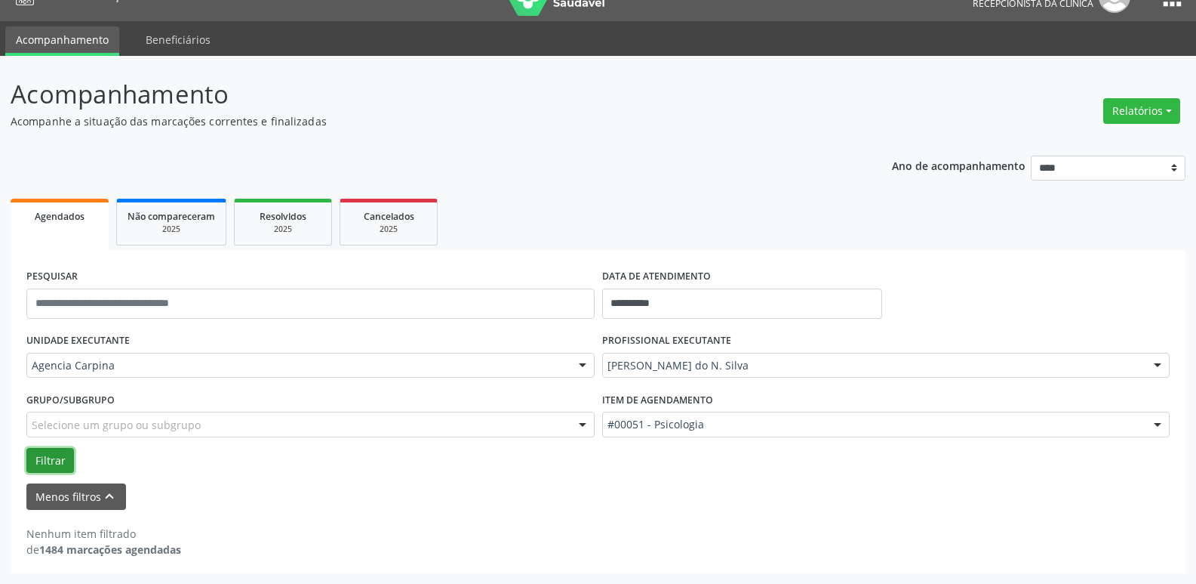
click at [42, 465] on button "Filtrar" at bounding box center [50, 461] width 48 height 26
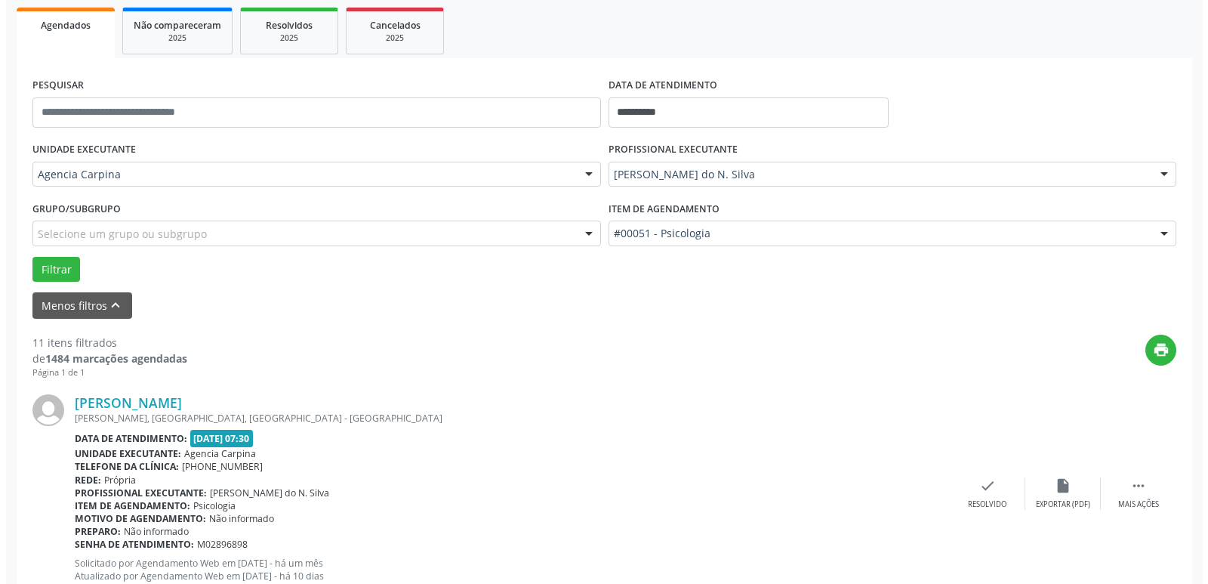
scroll to position [254, 0]
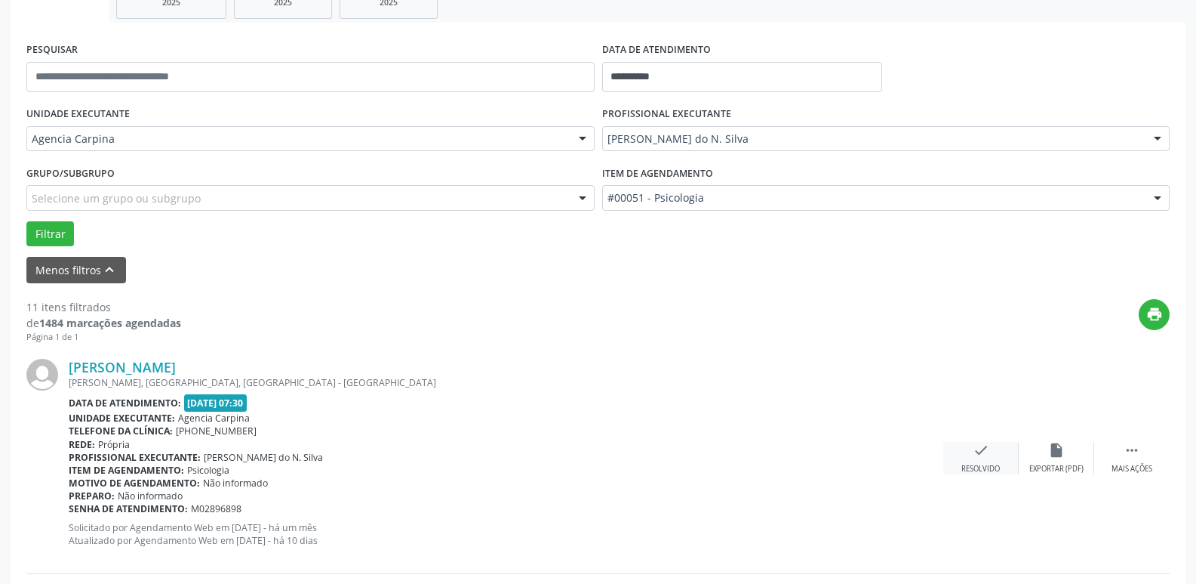
click at [974, 457] on icon "check" at bounding box center [981, 450] width 17 height 17
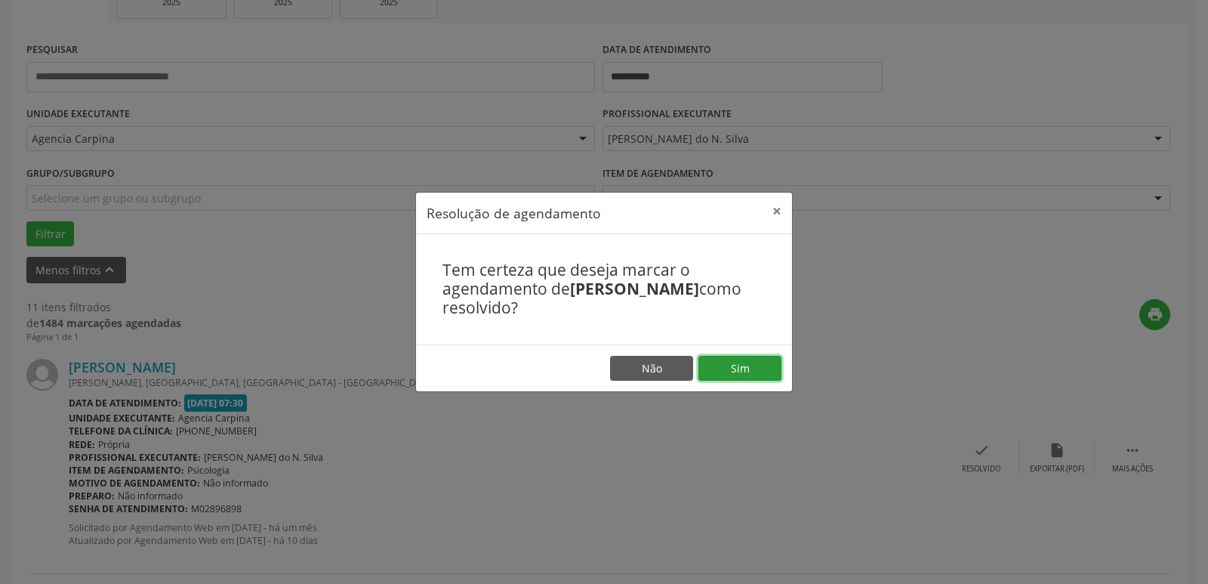
click at [731, 377] on button "Sim" at bounding box center [739, 369] width 83 height 26
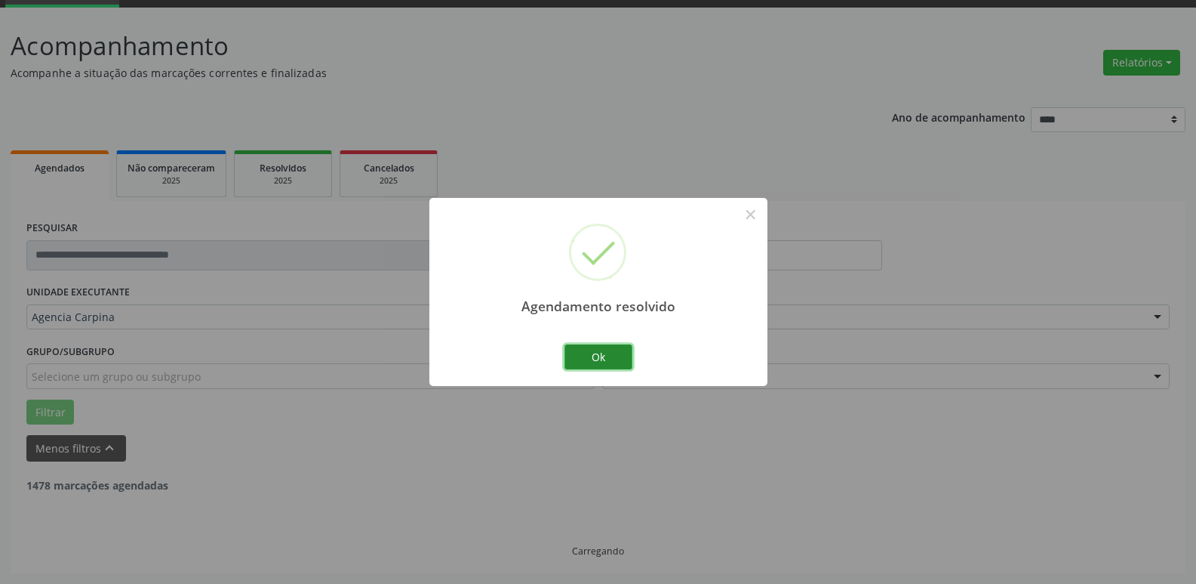
click at [585, 362] on button "Ok" at bounding box center [599, 357] width 68 height 26
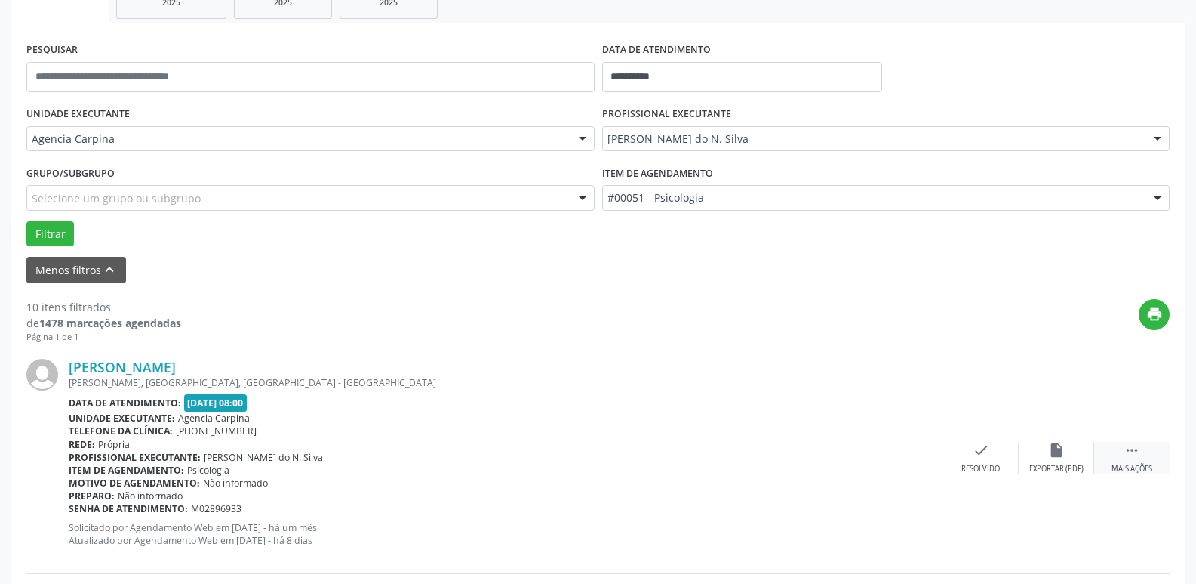
click at [1132, 454] on icon "" at bounding box center [1132, 450] width 17 height 17
click at [1061, 448] on icon "alarm_off" at bounding box center [1057, 450] width 17 height 17
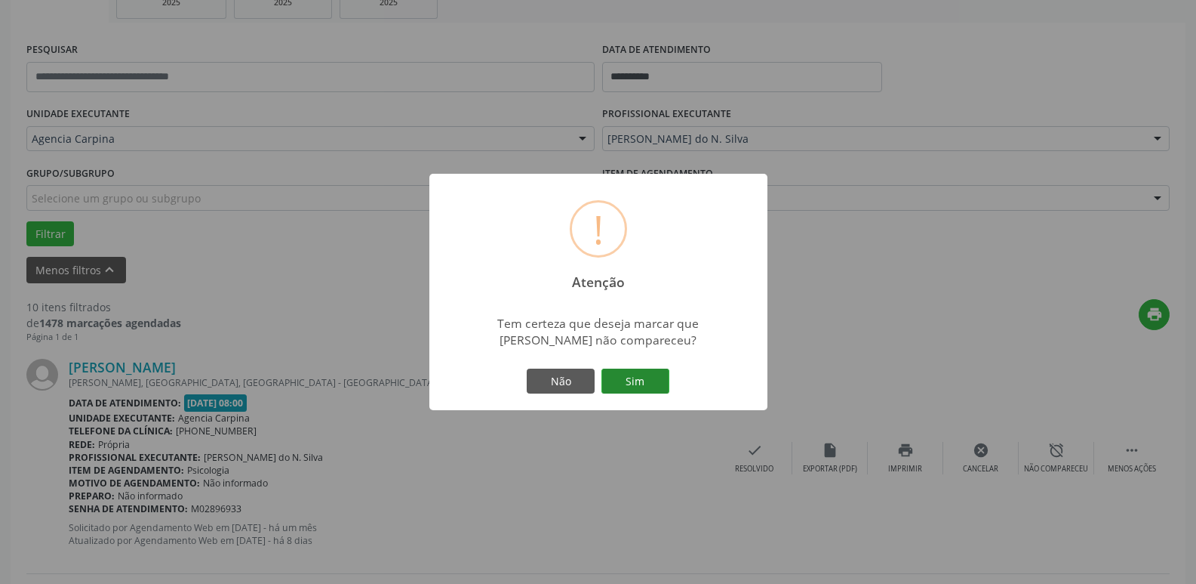
click at [620, 383] on button "Sim" at bounding box center [636, 381] width 68 height 26
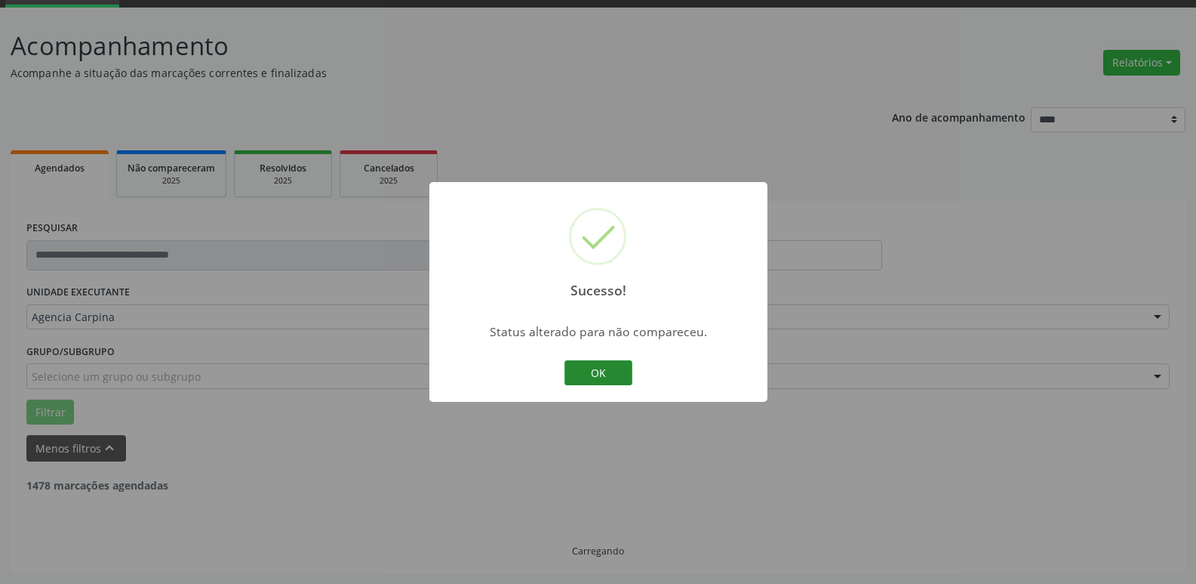
scroll to position [75, 0]
click at [598, 378] on button "OK" at bounding box center [599, 373] width 68 height 26
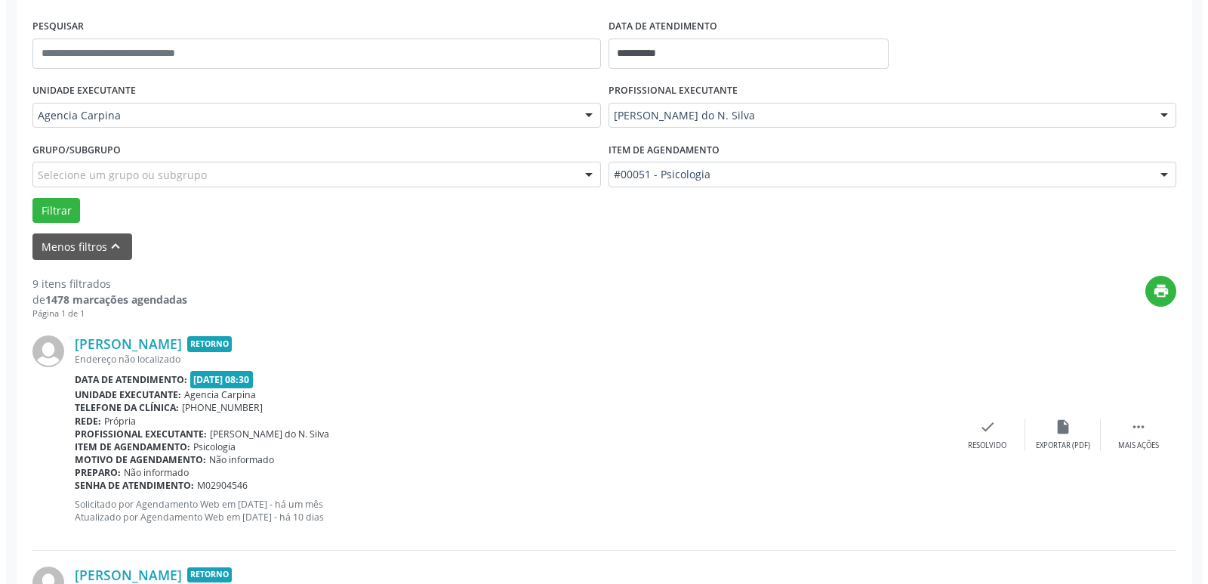
scroll to position [302, 0]
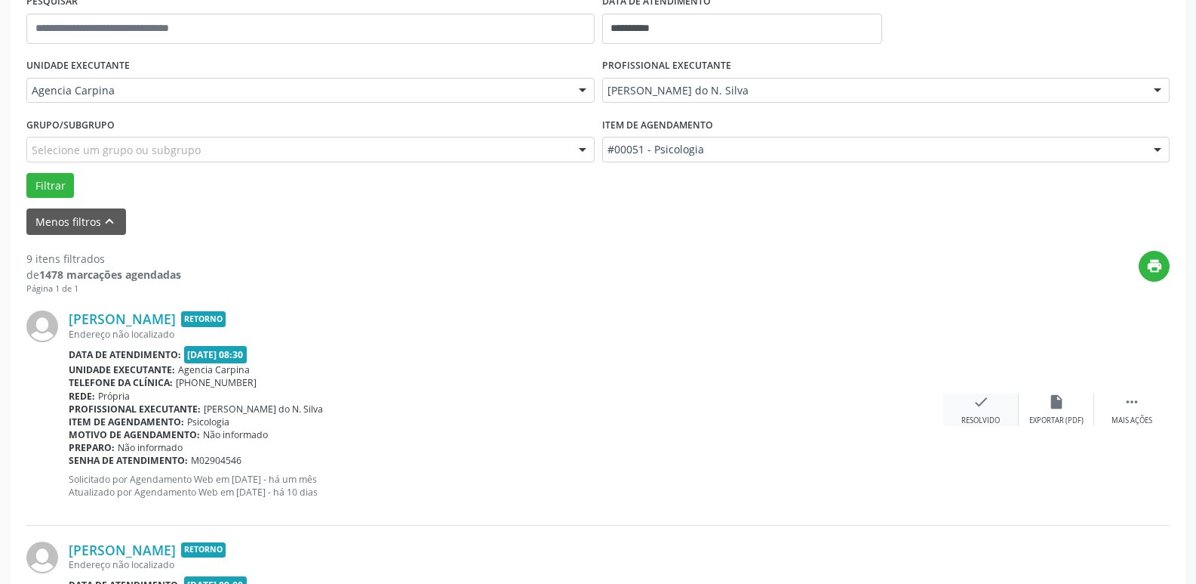
click at [978, 419] on div "Resolvido" at bounding box center [981, 420] width 38 height 11
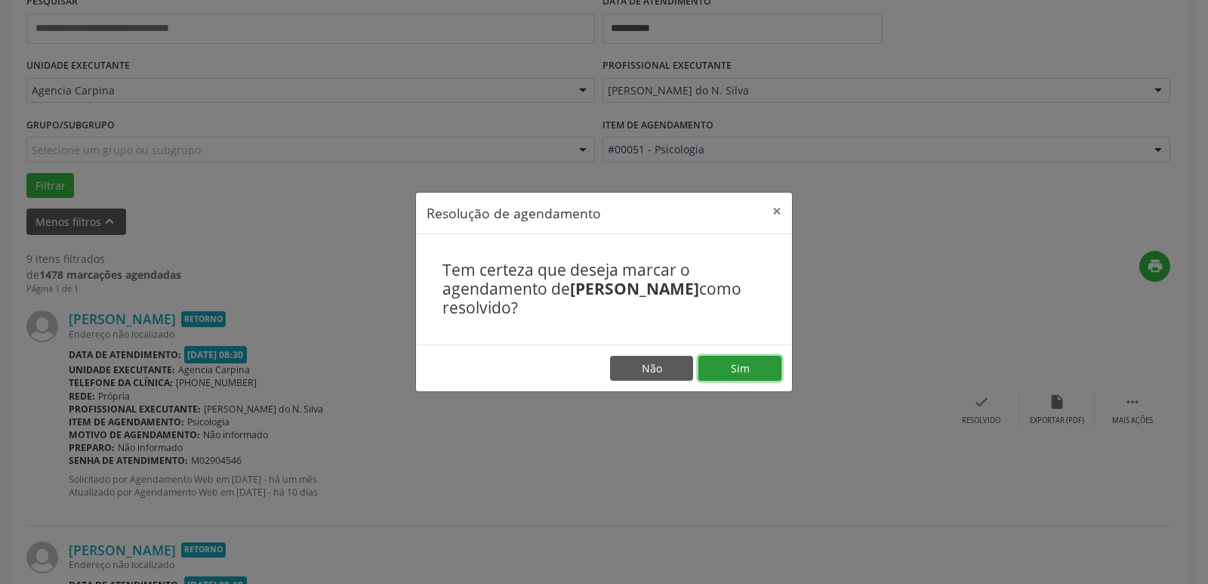
click at [767, 361] on button "Sim" at bounding box center [739, 369] width 83 height 26
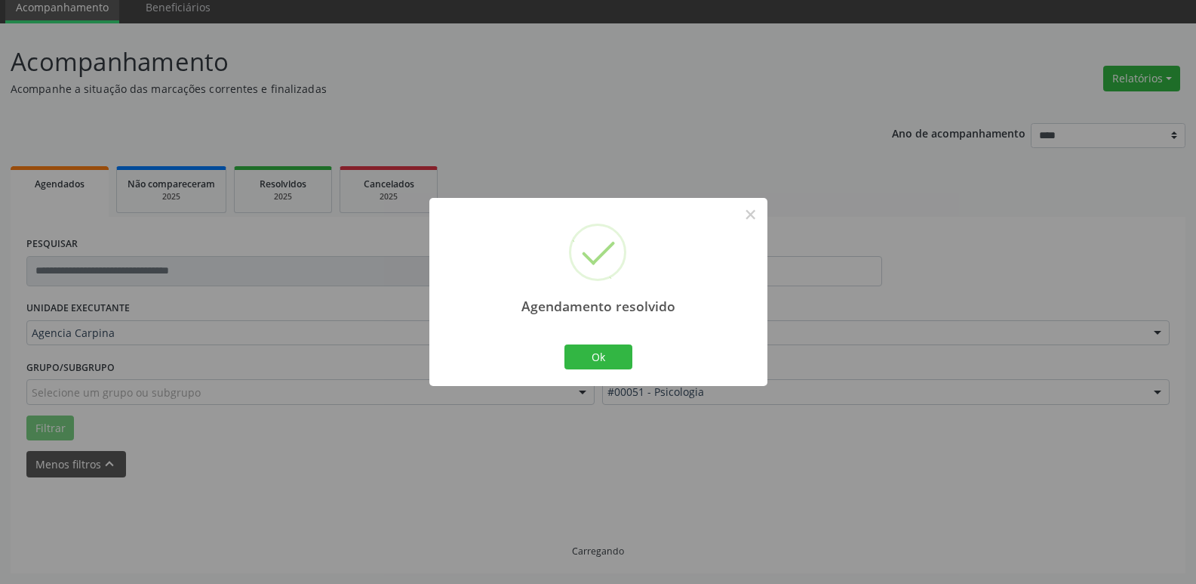
scroll to position [75, 0]
click at [611, 356] on button "Ok" at bounding box center [599, 357] width 68 height 26
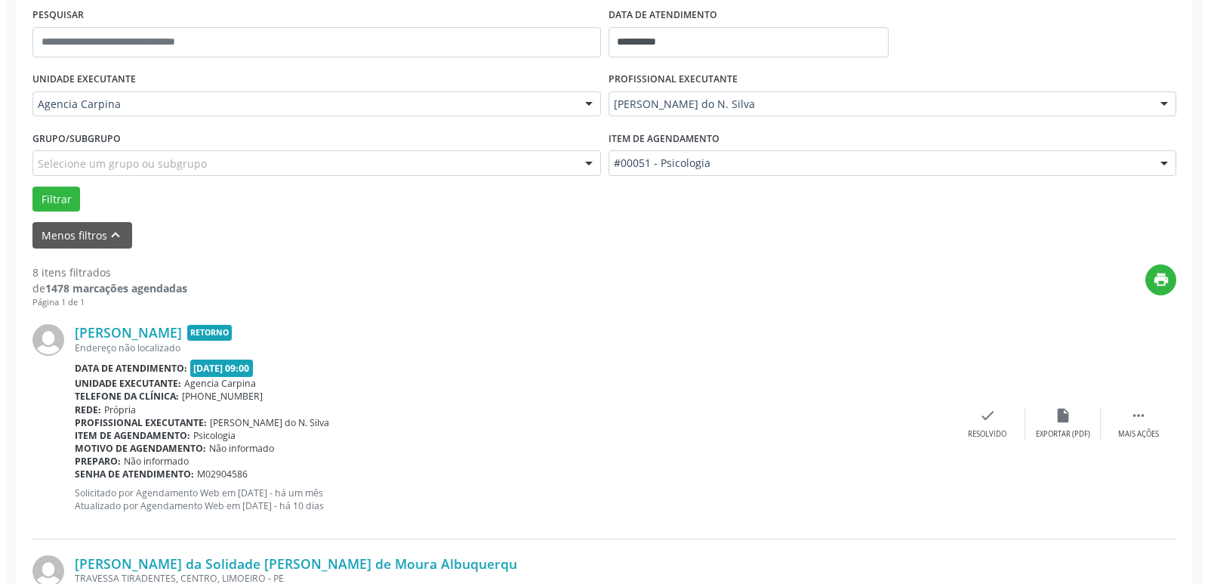
scroll to position [302, 0]
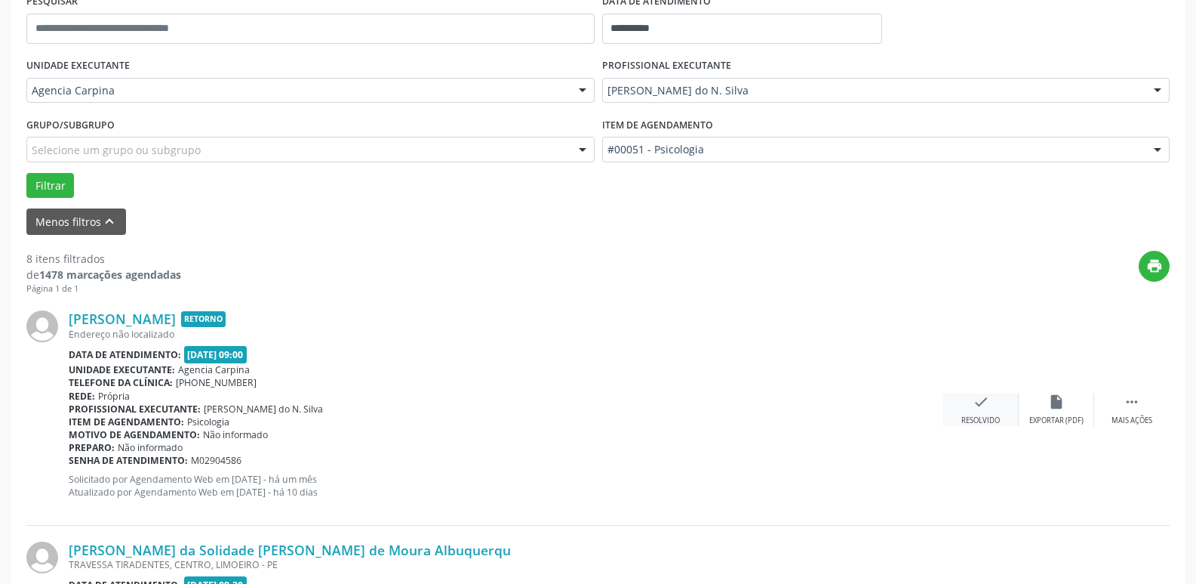
click at [979, 408] on icon "check" at bounding box center [981, 401] width 17 height 17
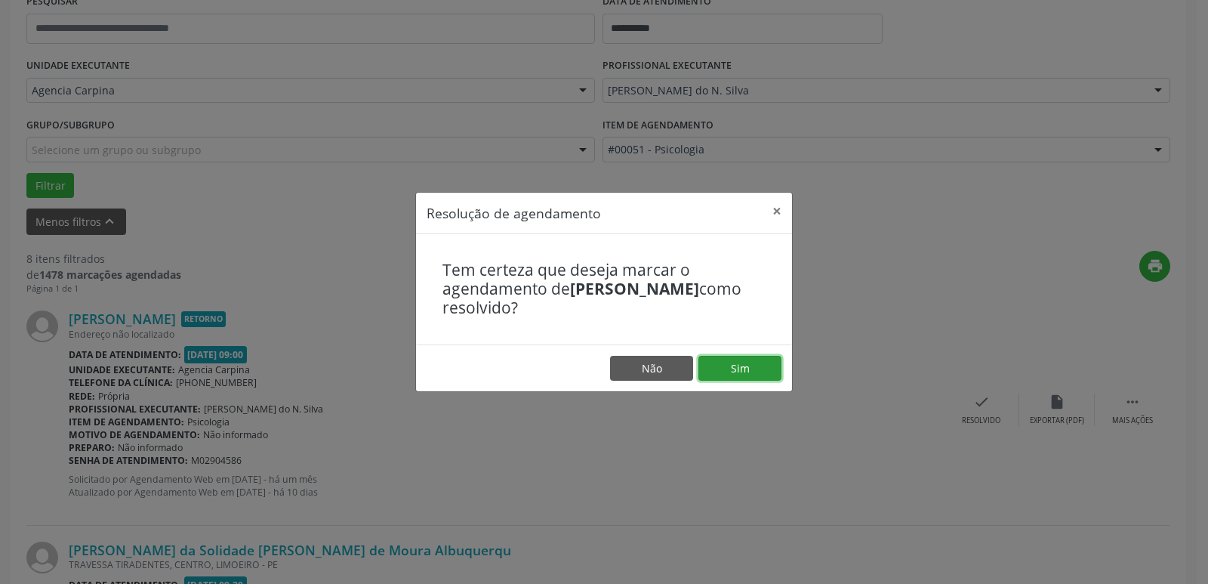
click at [738, 367] on button "Sim" at bounding box center [739, 369] width 83 height 26
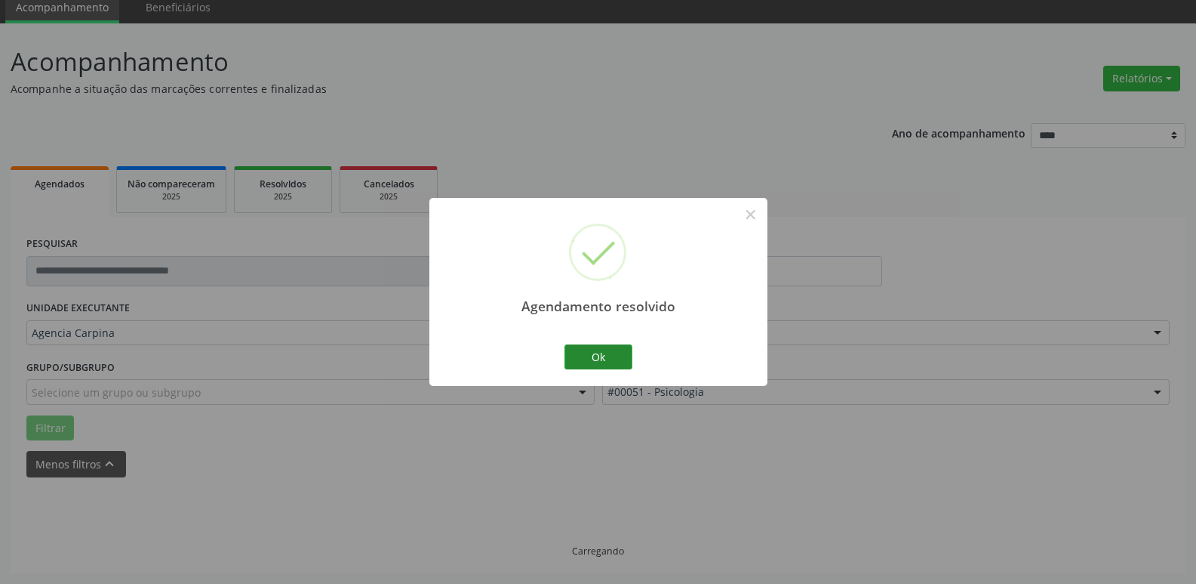
scroll to position [75, 0]
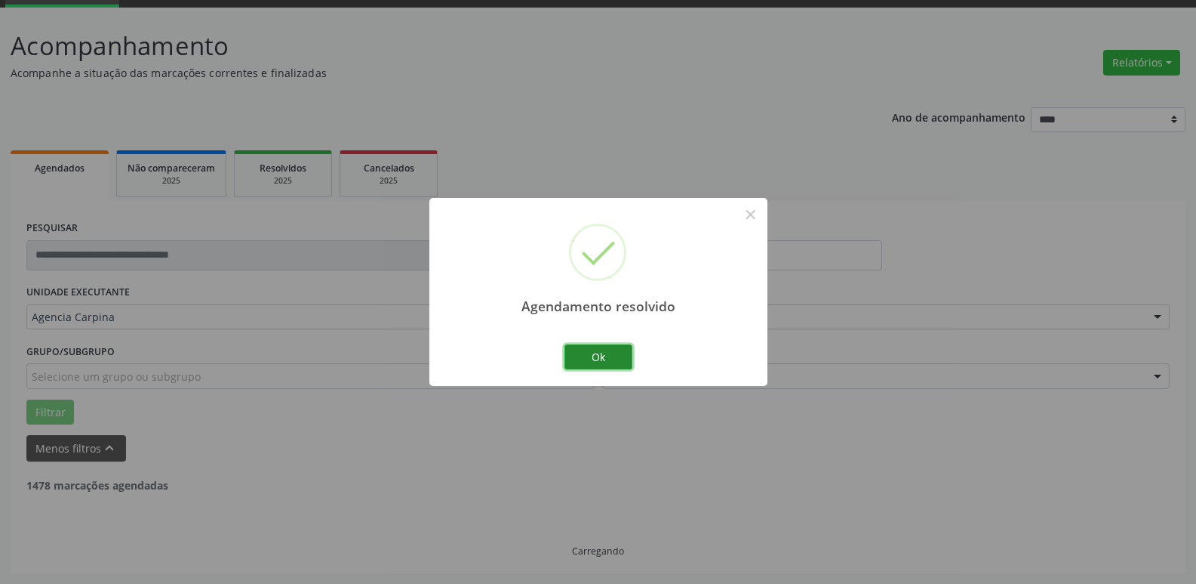
click at [605, 362] on button "Ok" at bounding box center [599, 357] width 68 height 26
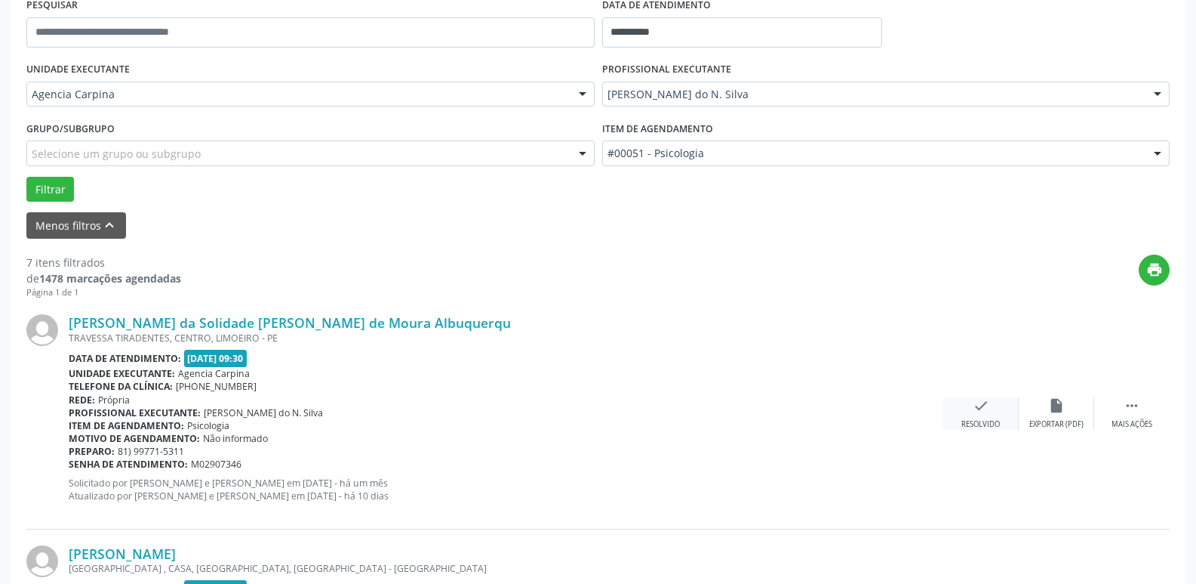
scroll to position [302, 0]
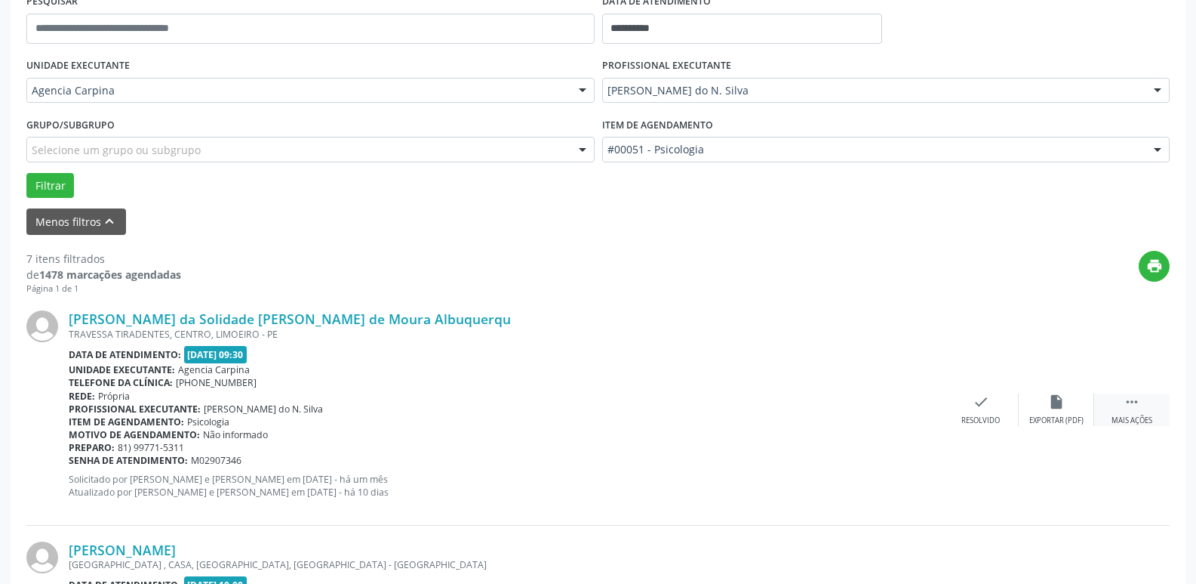
click at [1128, 399] on icon "" at bounding box center [1132, 401] width 17 height 17
click at [1056, 398] on icon "alarm_off" at bounding box center [1057, 401] width 17 height 17
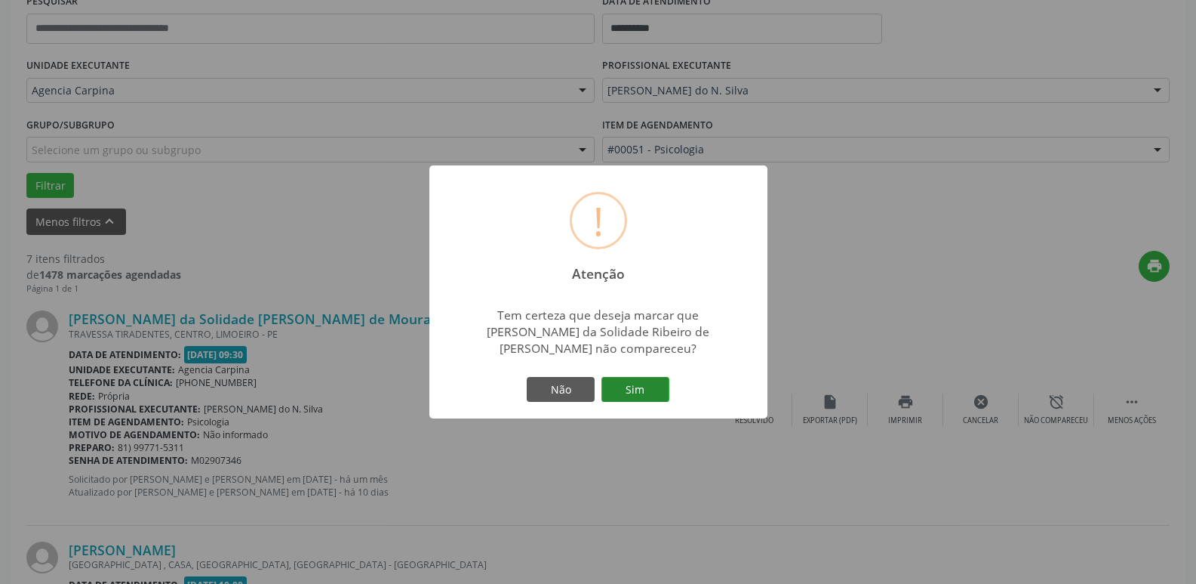
click at [641, 384] on button "Sim" at bounding box center [636, 390] width 68 height 26
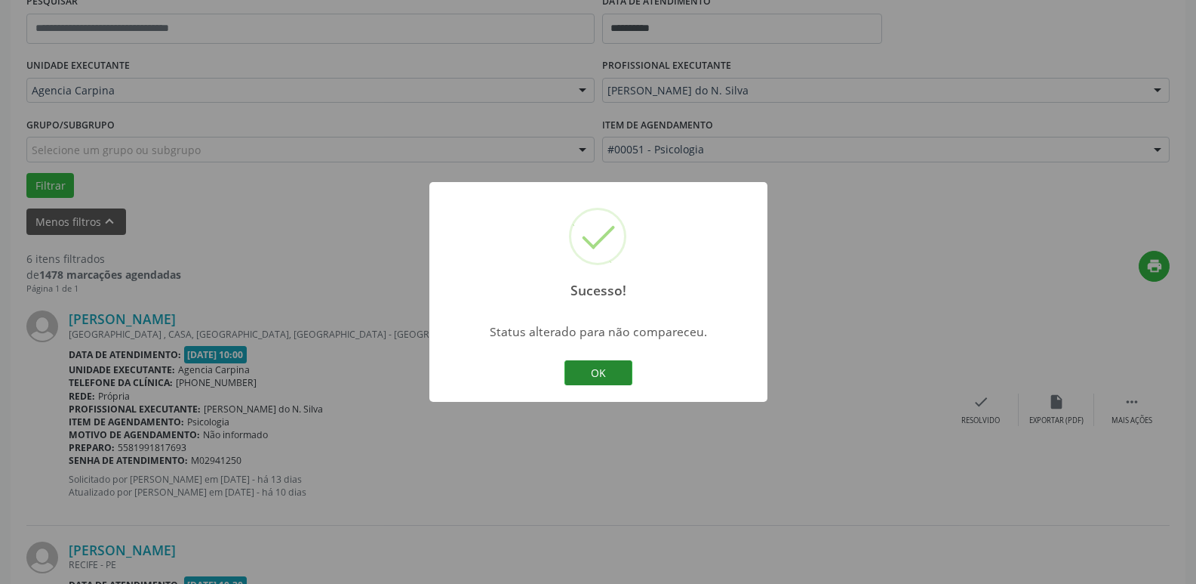
click at [580, 376] on button "OK" at bounding box center [599, 373] width 68 height 26
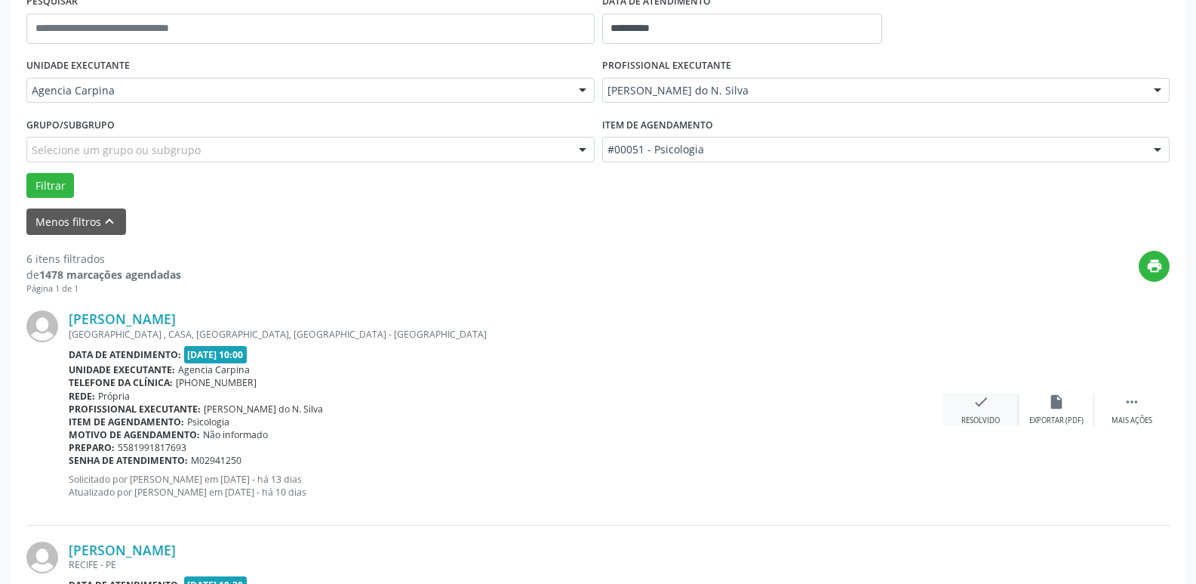
click at [974, 403] on icon "check" at bounding box center [981, 401] width 17 height 17
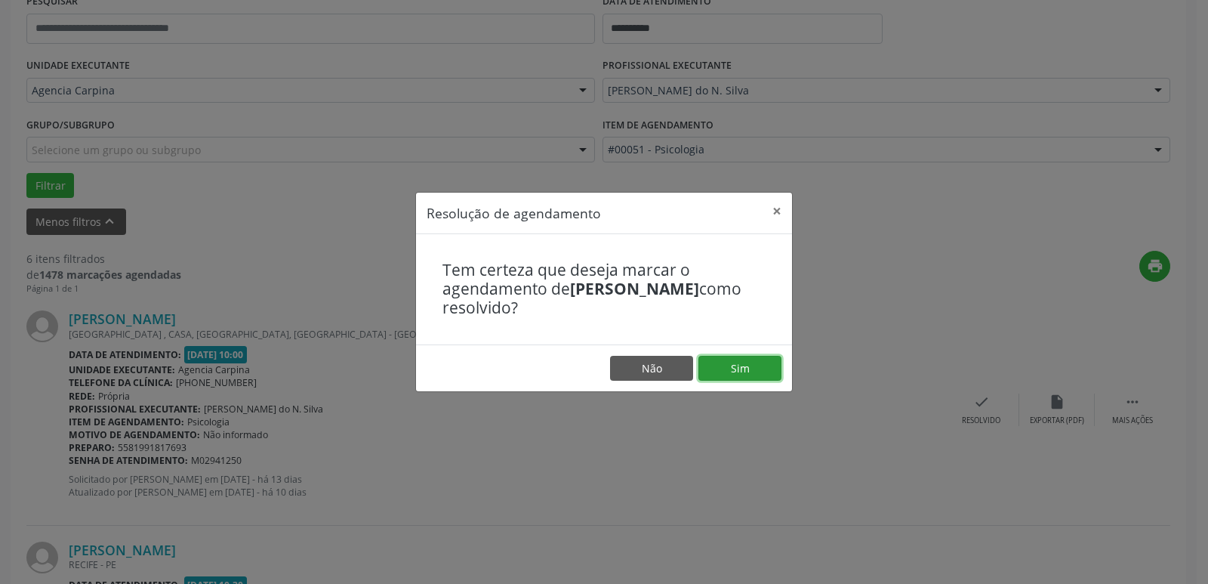
click at [770, 368] on button "Sim" at bounding box center [739, 369] width 83 height 26
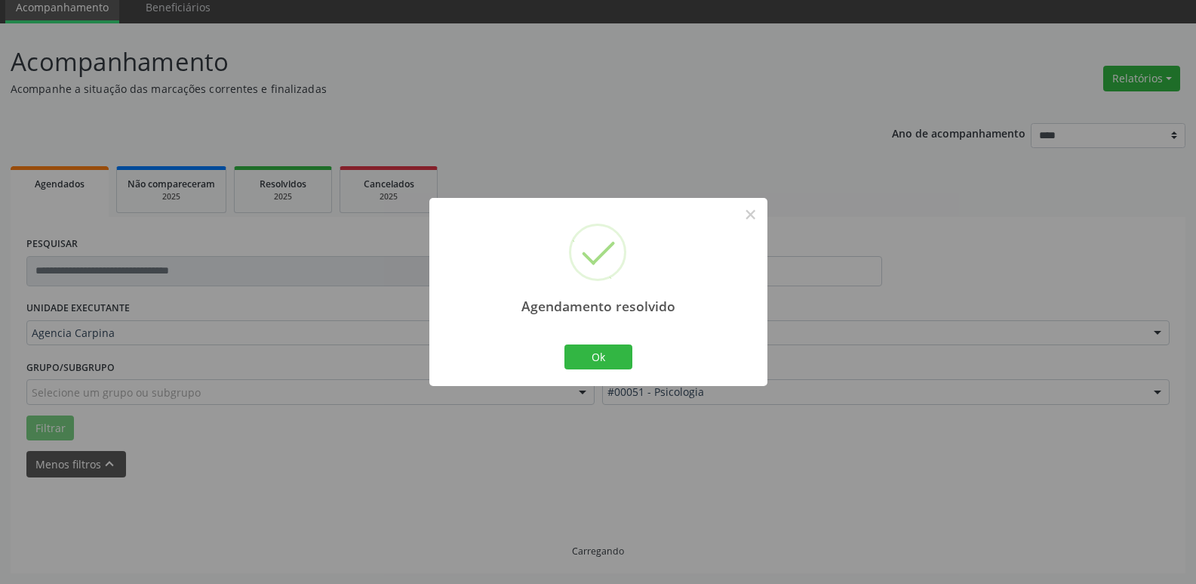
scroll to position [75, 0]
click at [603, 358] on button "Ok" at bounding box center [599, 357] width 68 height 26
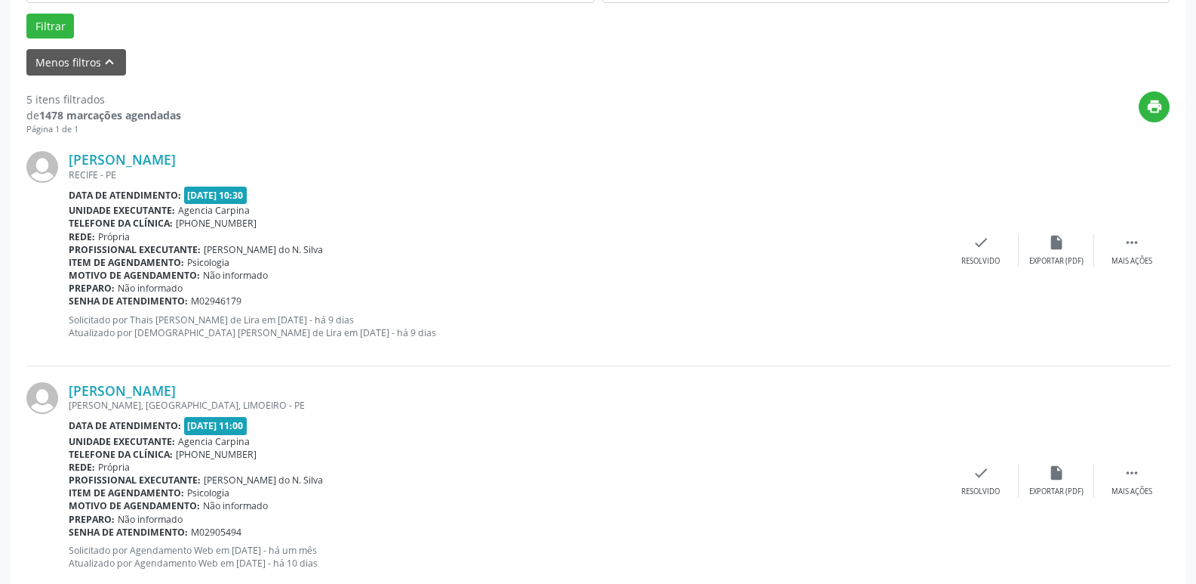
scroll to position [528, 0]
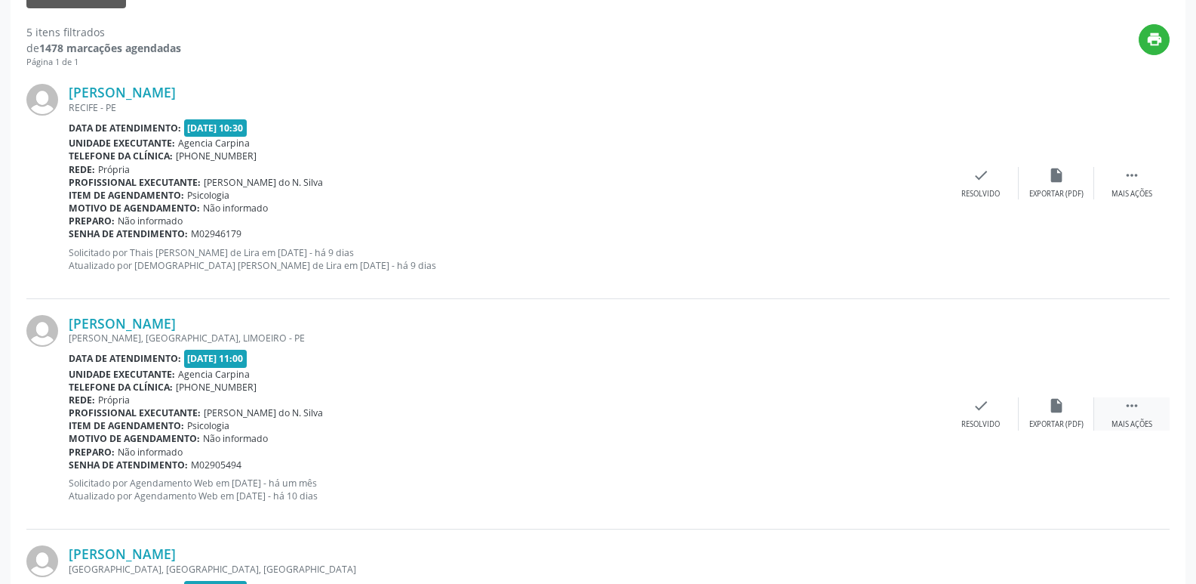
click at [1130, 408] on icon "" at bounding box center [1132, 405] width 17 height 17
click at [1058, 417] on div "alarm_off Não compareceu" at bounding box center [1056, 413] width 75 height 32
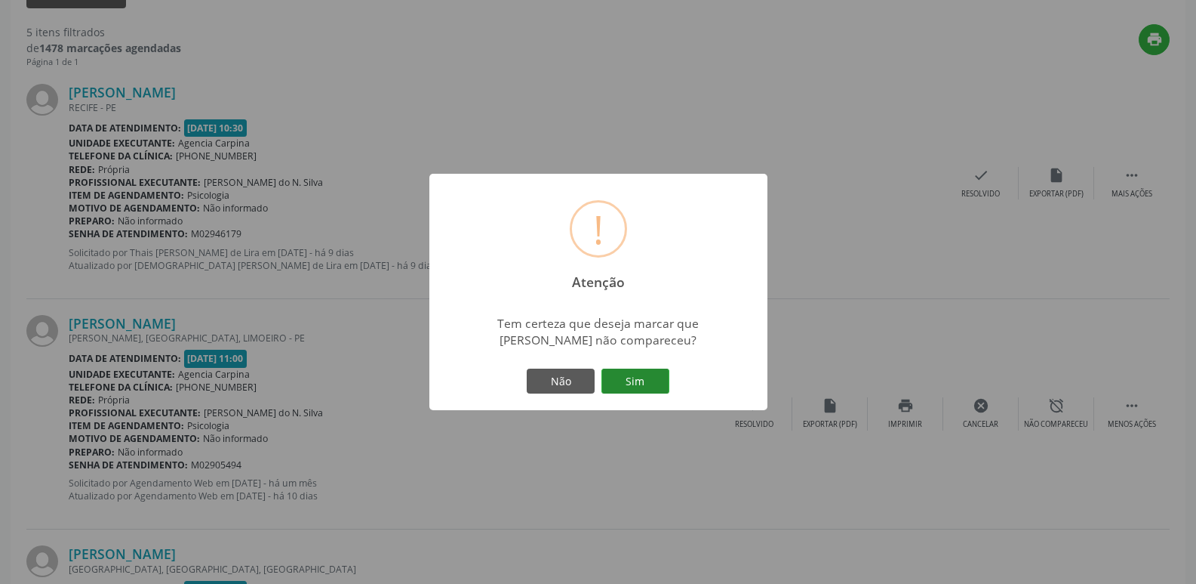
click at [642, 384] on button "Sim" at bounding box center [636, 381] width 68 height 26
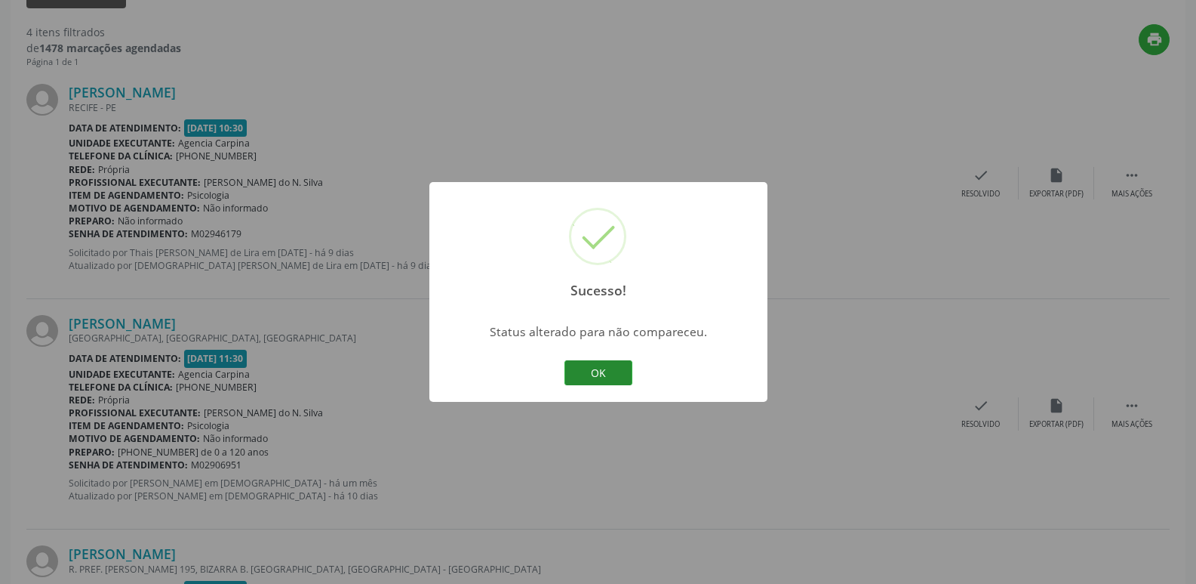
click at [619, 375] on button "OK" at bounding box center [599, 373] width 68 height 26
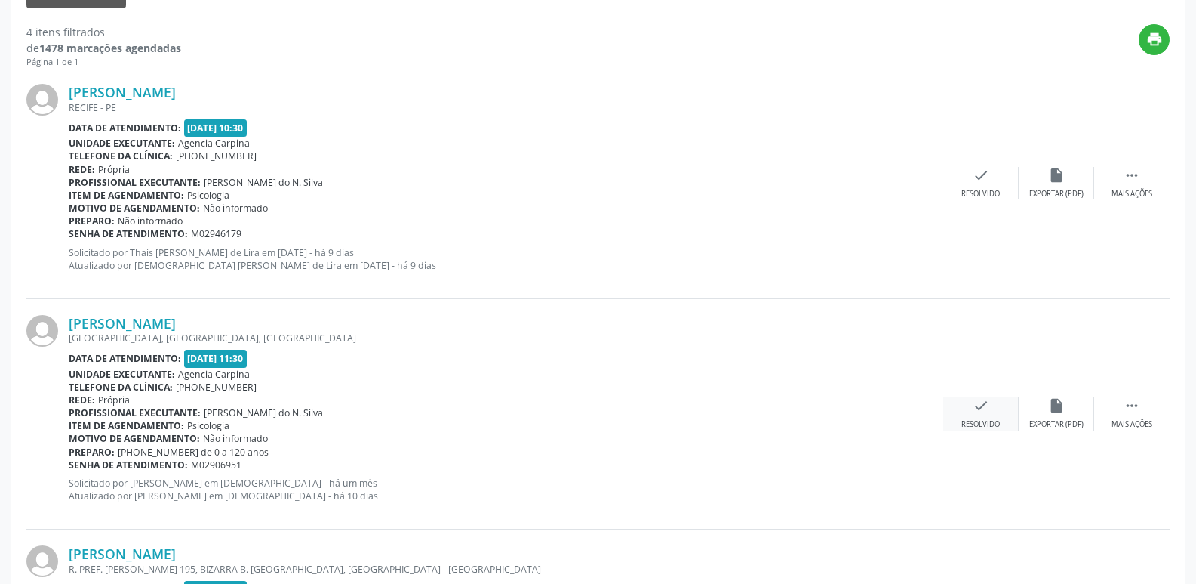
click at [981, 419] on div "Resolvido" at bounding box center [981, 424] width 38 height 11
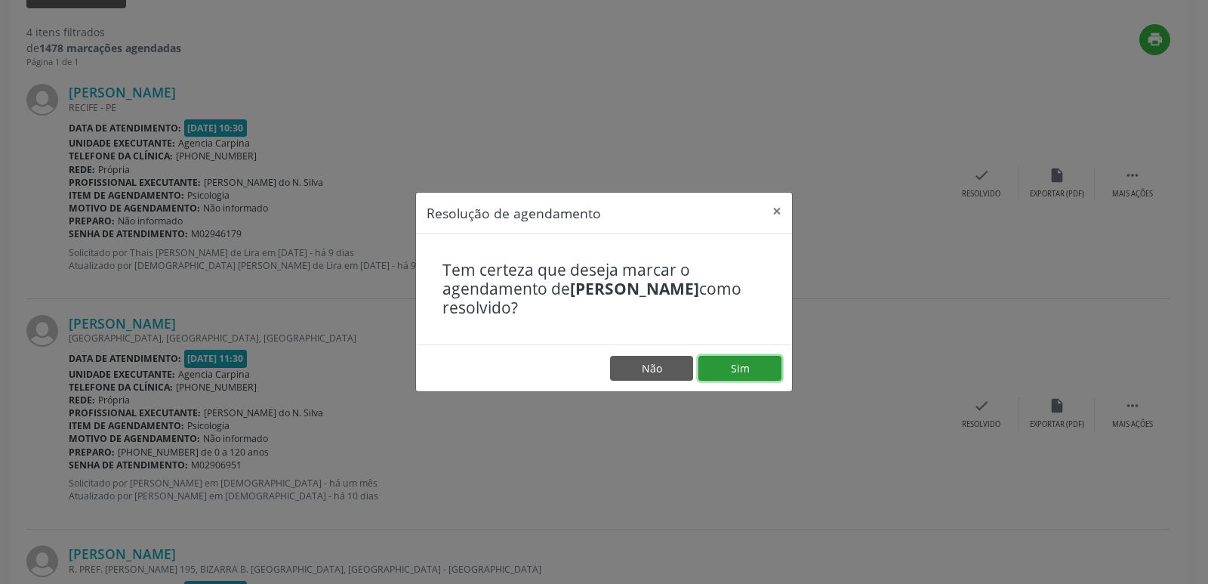
click at [759, 362] on button "Sim" at bounding box center [739, 369] width 83 height 26
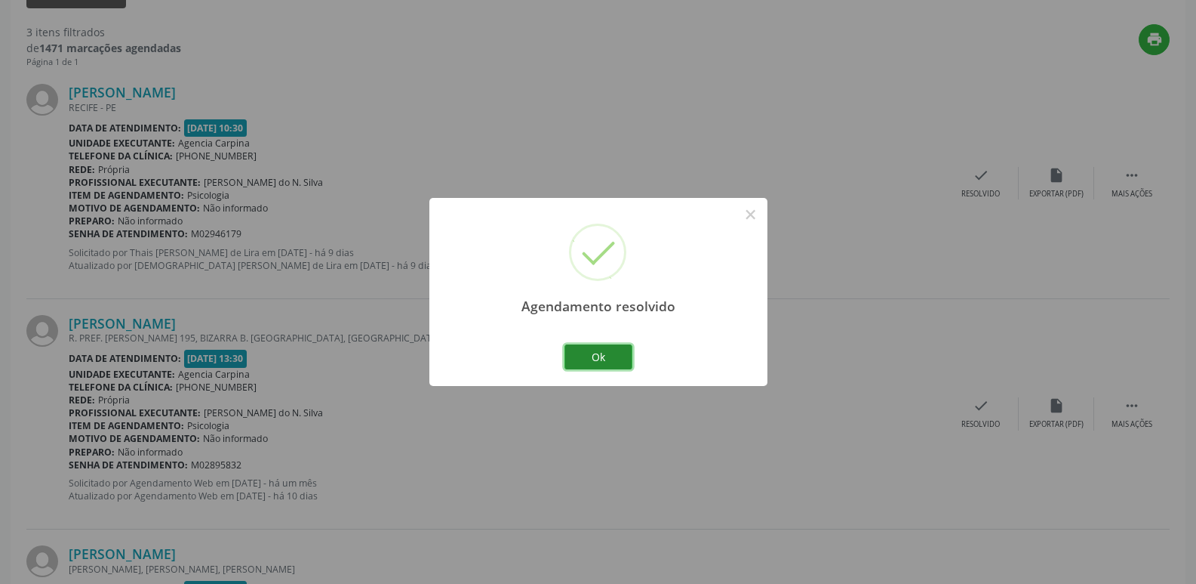
click at [617, 358] on button "Ok" at bounding box center [599, 357] width 68 height 26
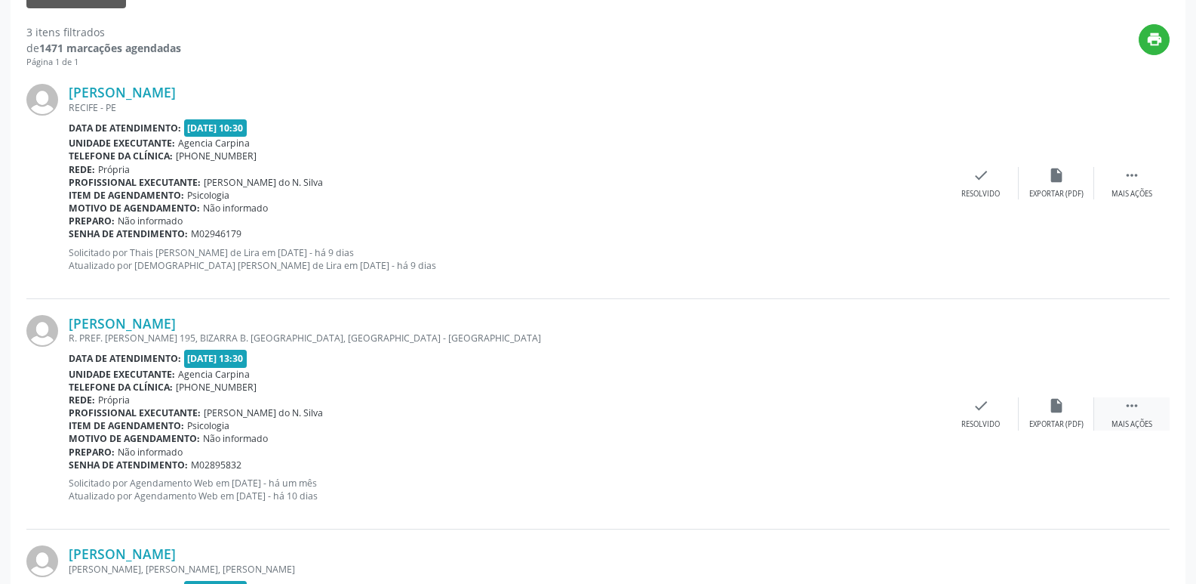
click at [1132, 414] on div " Mais ações" at bounding box center [1132, 413] width 75 height 32
click at [1057, 420] on div "Não compareceu" at bounding box center [1056, 424] width 64 height 11
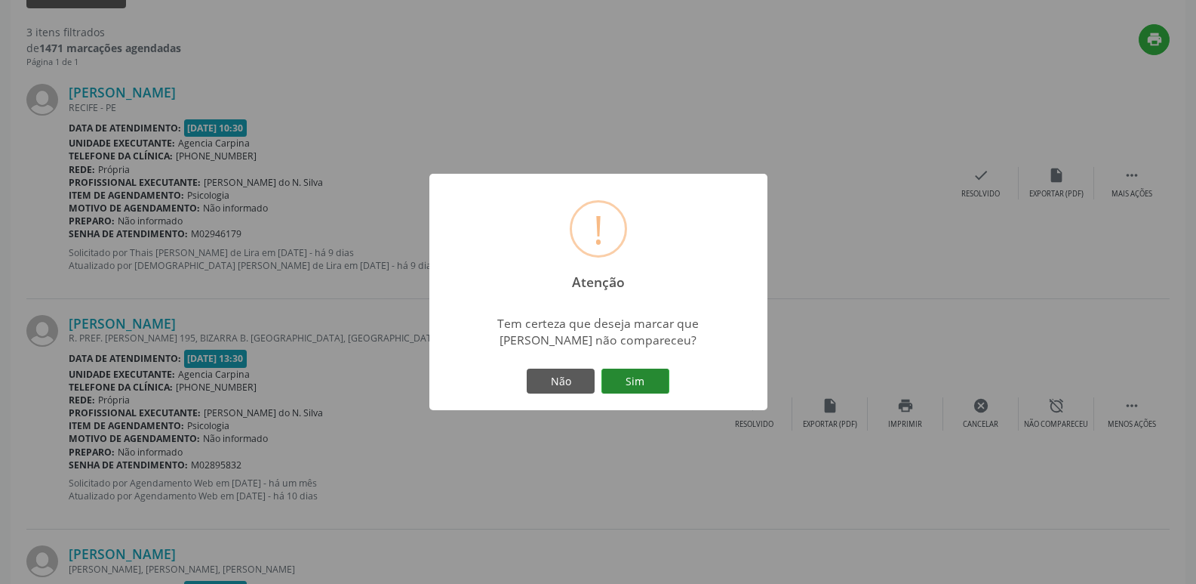
click at [640, 381] on button "Sim" at bounding box center [636, 381] width 68 height 26
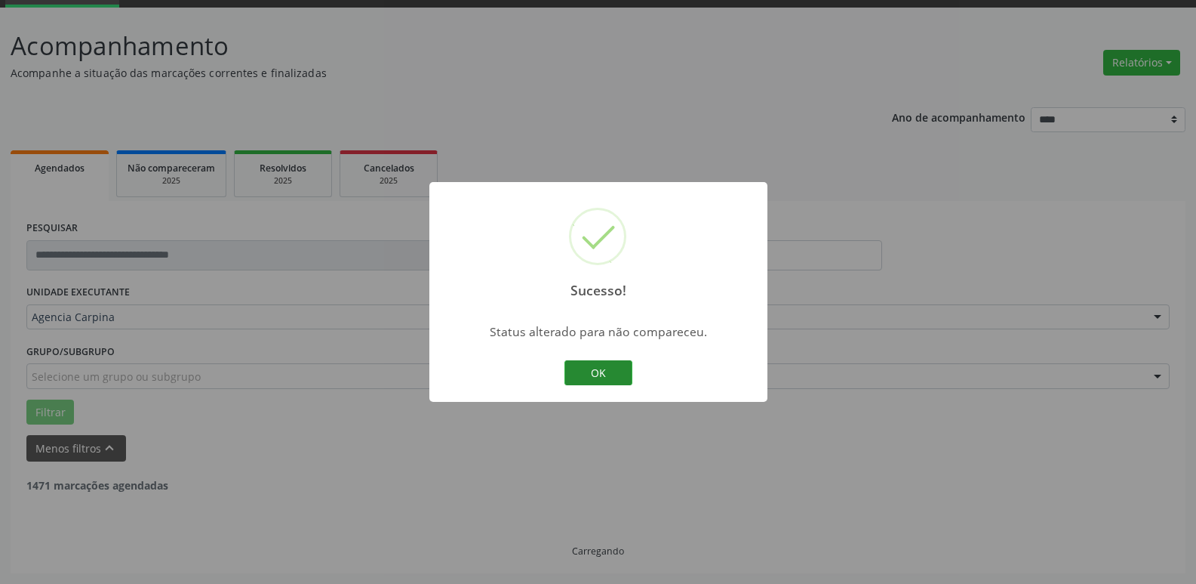
scroll to position [500, 0]
click at [619, 371] on button "OK" at bounding box center [599, 373] width 68 height 26
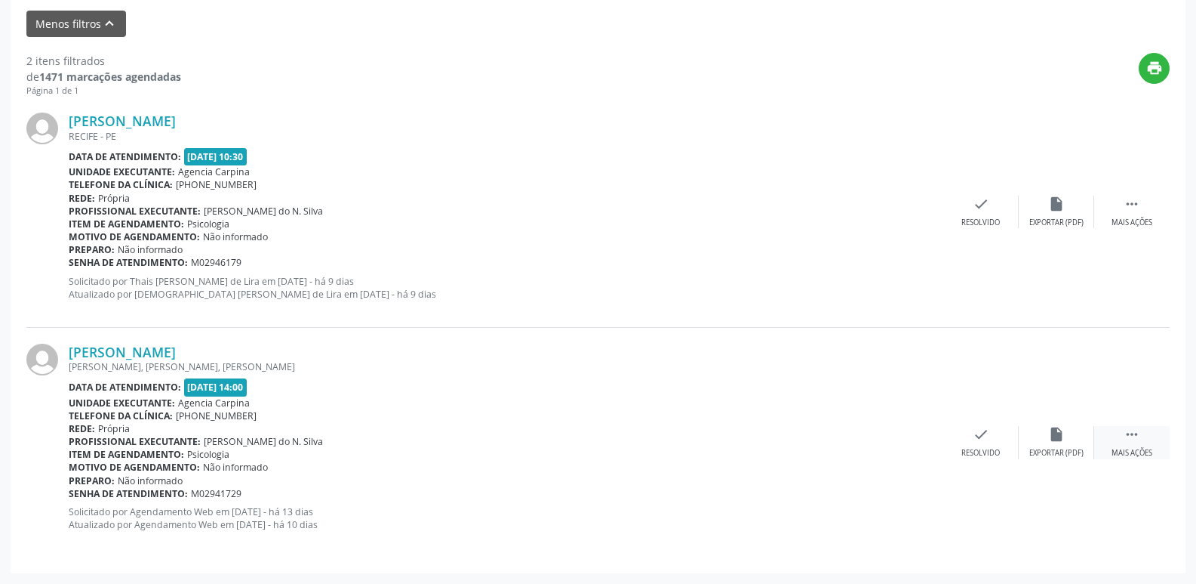
click at [1126, 440] on icon "" at bounding box center [1132, 434] width 17 height 17
click at [1064, 437] on icon "alarm_off" at bounding box center [1057, 434] width 17 height 17
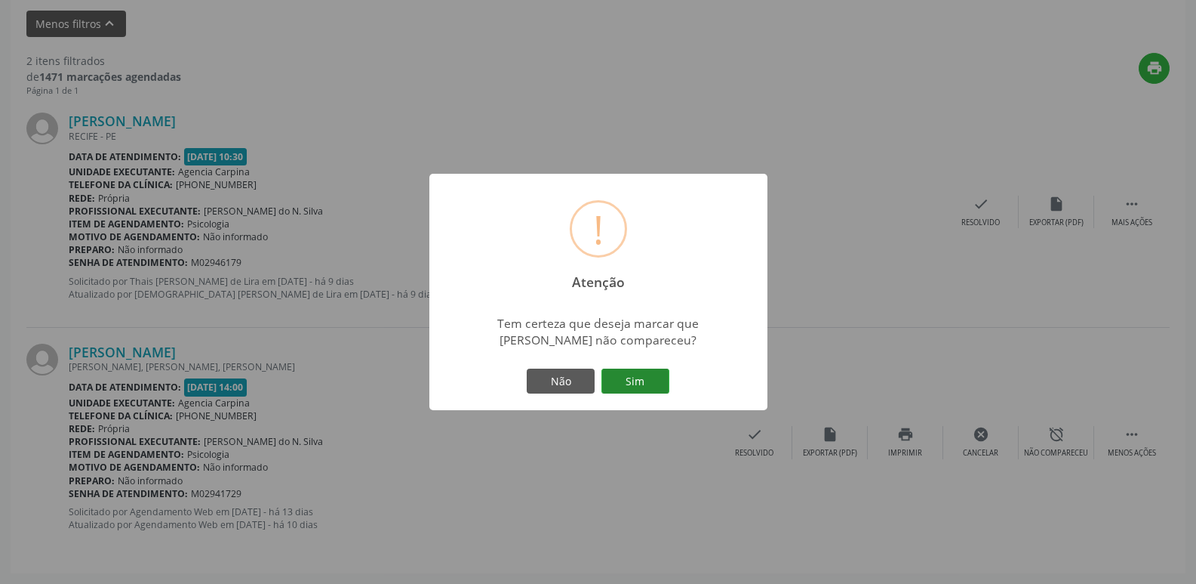
click at [651, 386] on button "Sim" at bounding box center [636, 381] width 68 height 26
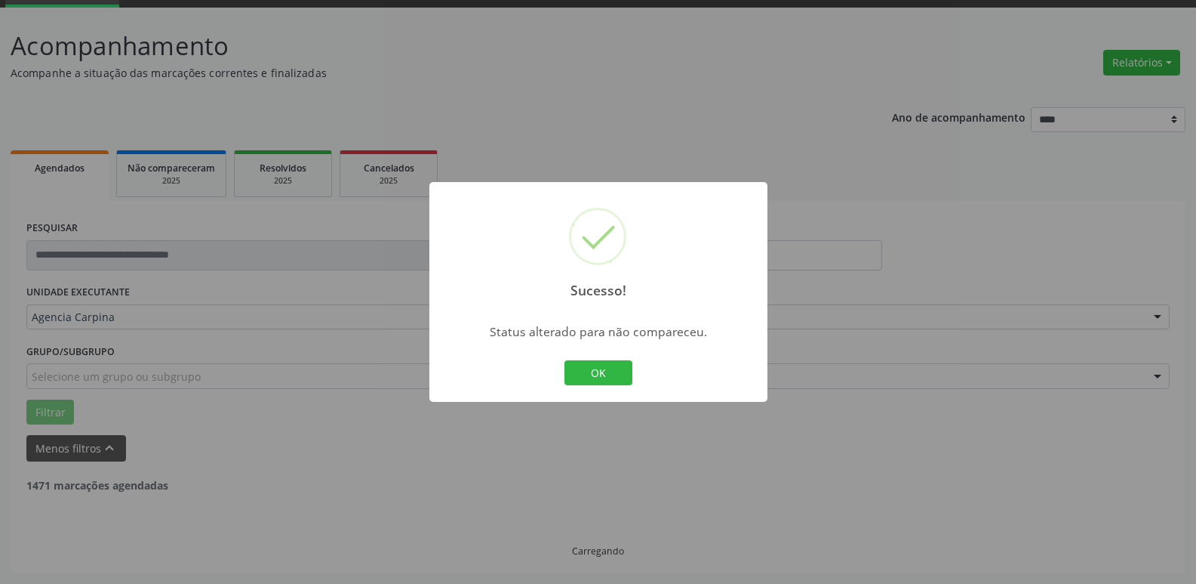
click at [606, 373] on button "OK" at bounding box center [599, 373] width 68 height 26
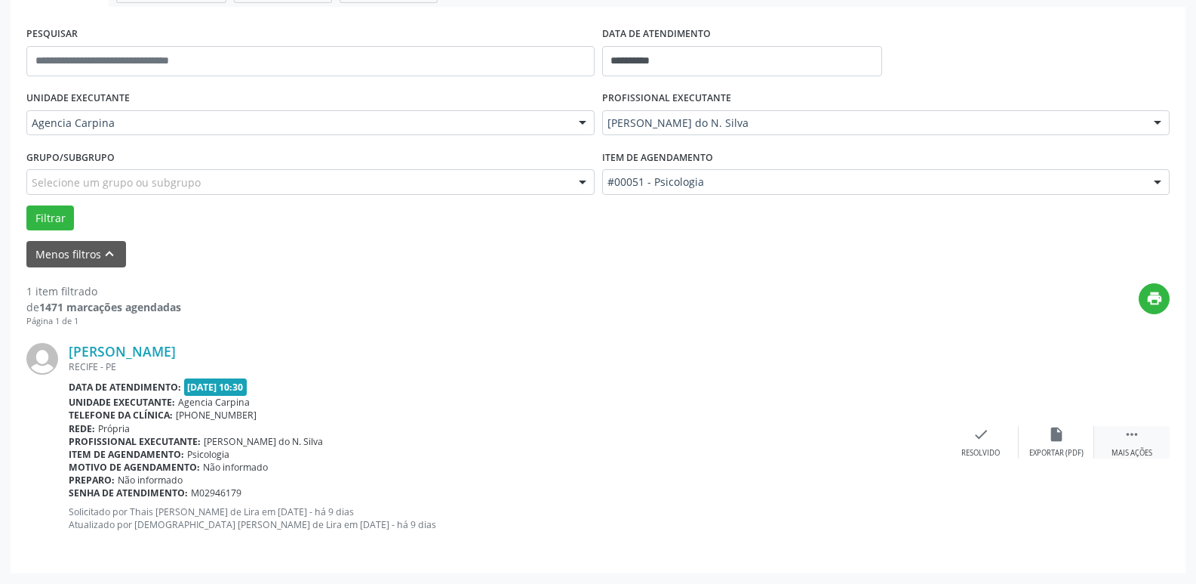
click at [1123, 442] on div " Mais ações" at bounding box center [1132, 442] width 75 height 32
click at [1058, 445] on div "alarm_off Não compareceu" at bounding box center [1056, 442] width 75 height 32
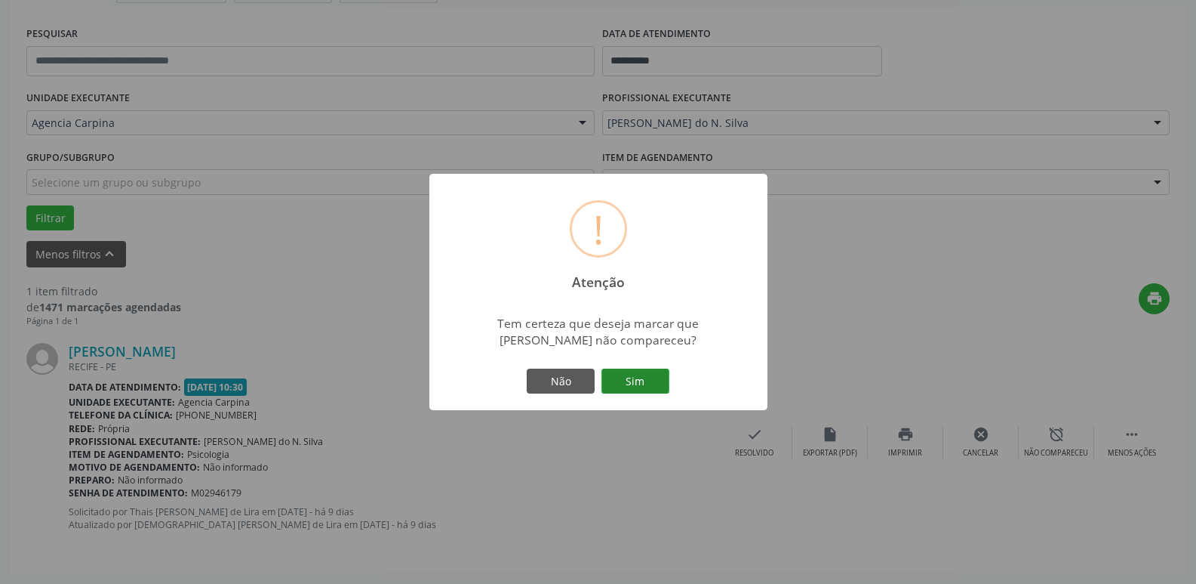
click at [662, 379] on button "Sim" at bounding box center [636, 381] width 68 height 26
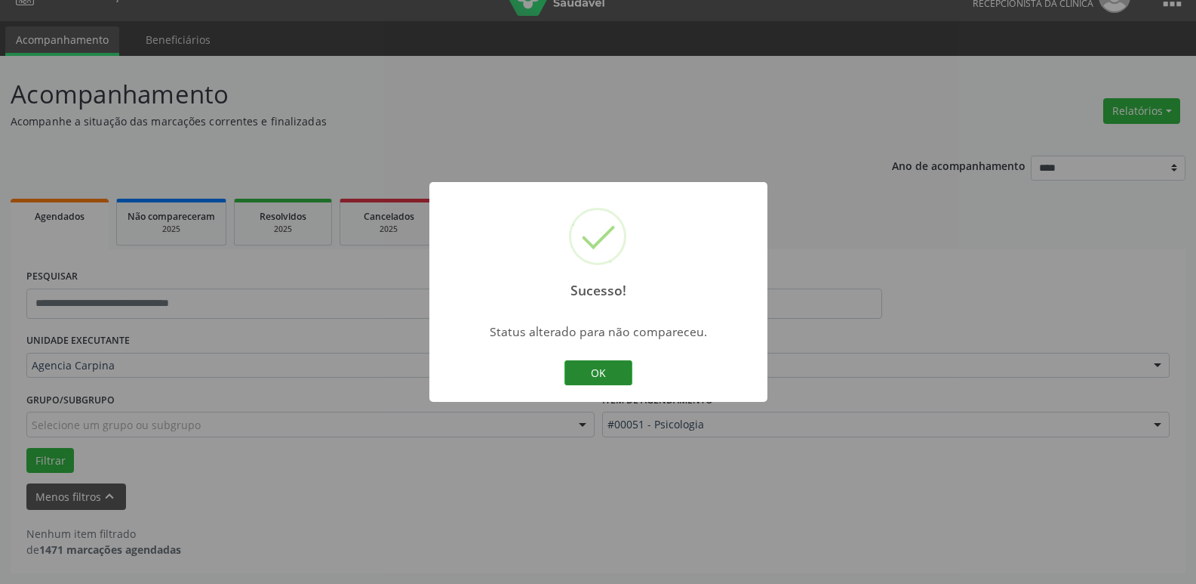
scroll to position [27, 0]
click at [605, 372] on button "OK" at bounding box center [599, 373] width 68 height 26
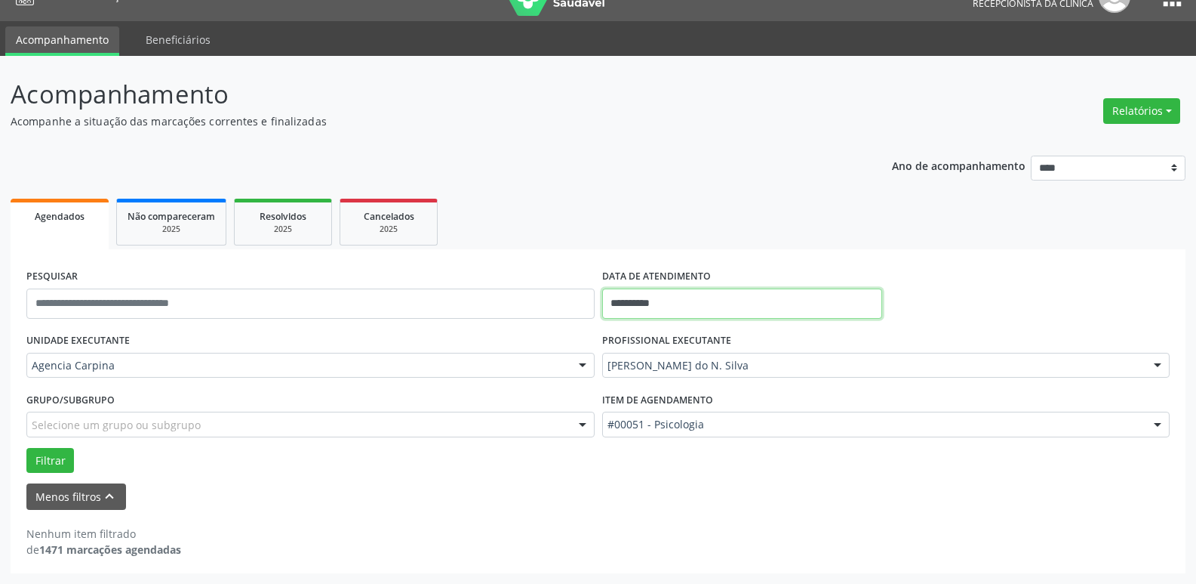
click at [682, 294] on input "**********" at bounding box center [742, 303] width 280 height 30
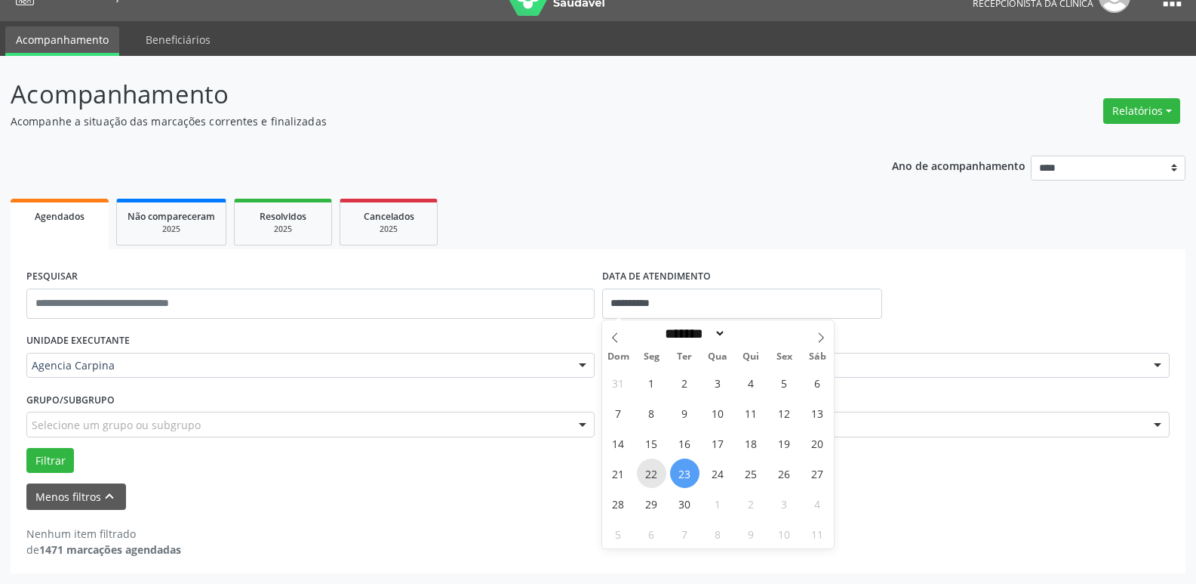
click at [657, 475] on span "22" at bounding box center [651, 472] width 29 height 29
type input "**********"
click at [657, 475] on span "22" at bounding box center [651, 472] width 29 height 29
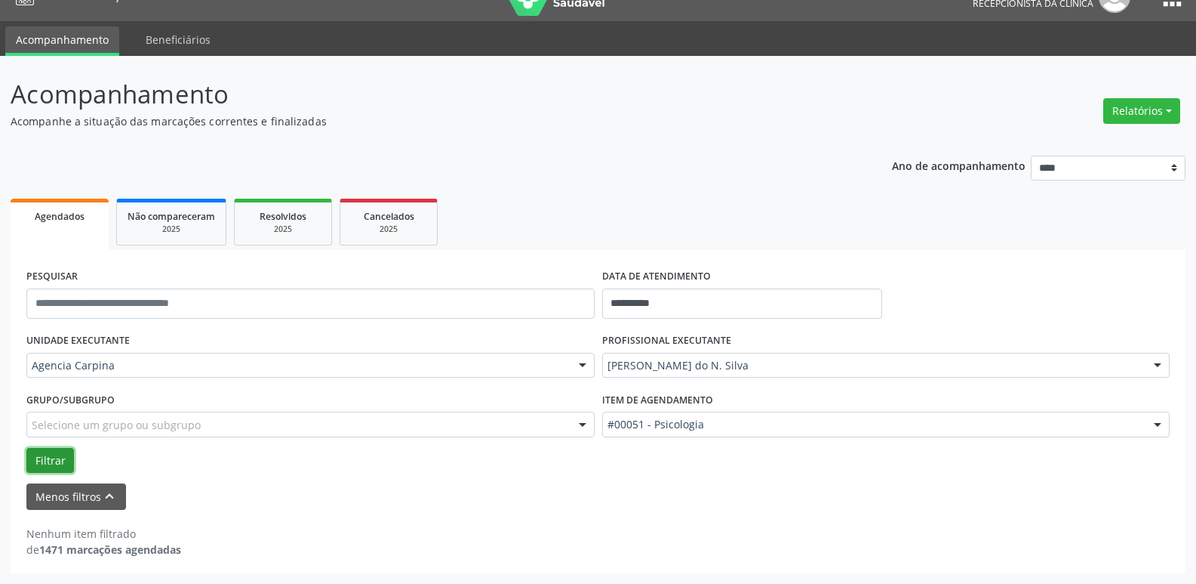
click at [56, 465] on button "Filtrar" at bounding box center [50, 461] width 48 height 26
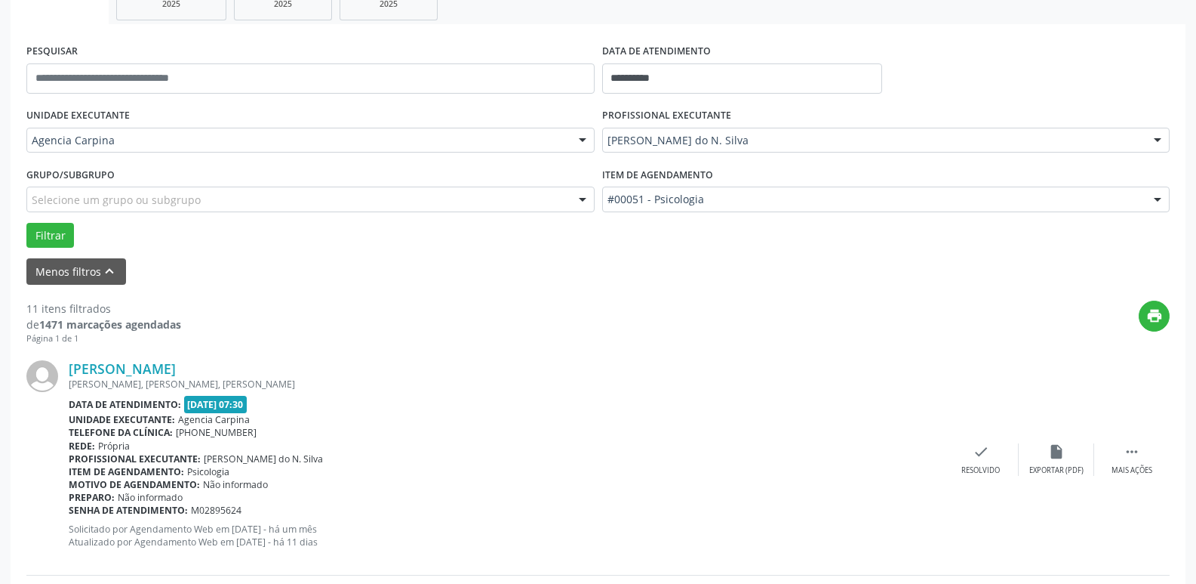
scroll to position [254, 0]
click at [1132, 458] on icon "" at bounding box center [1132, 450] width 17 height 17
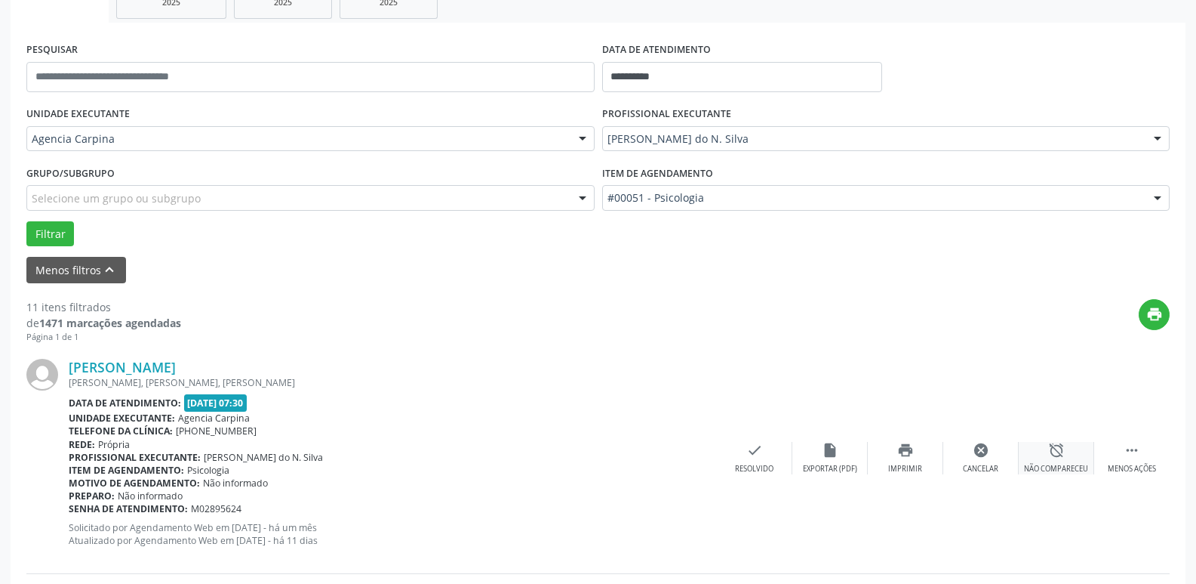
click at [1070, 459] on div "alarm_off Não compareceu" at bounding box center [1056, 458] width 75 height 32
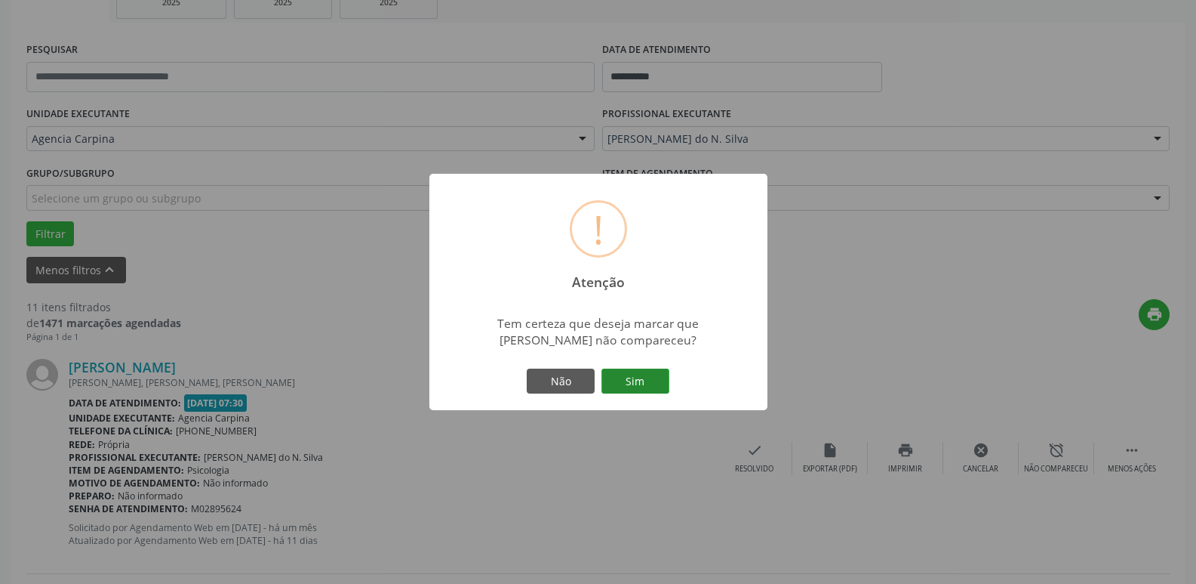
click at [648, 381] on button "Sim" at bounding box center [636, 381] width 68 height 26
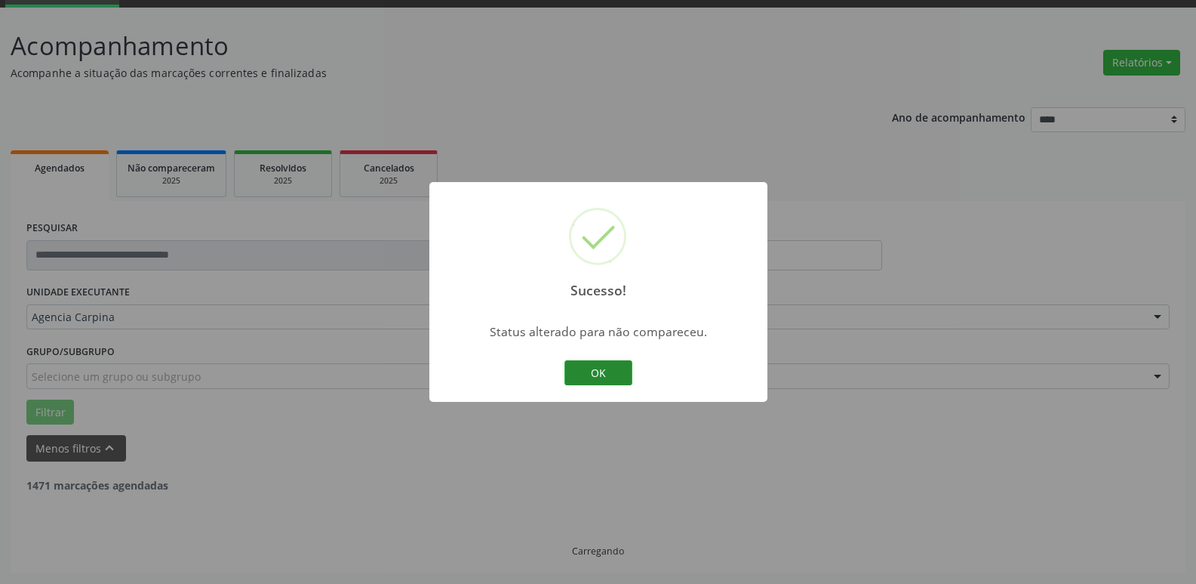
click at [621, 379] on button "OK" at bounding box center [599, 373] width 68 height 26
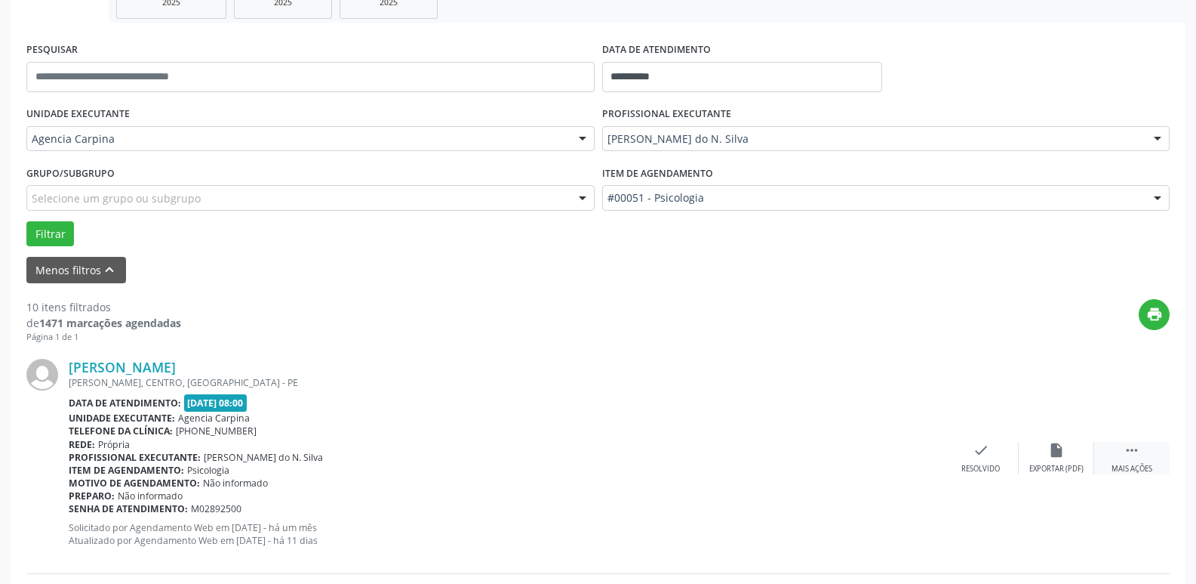
click at [1141, 454] on div " Mais ações" at bounding box center [1132, 458] width 75 height 32
click at [1060, 455] on icon "alarm_off" at bounding box center [1057, 450] width 17 height 17
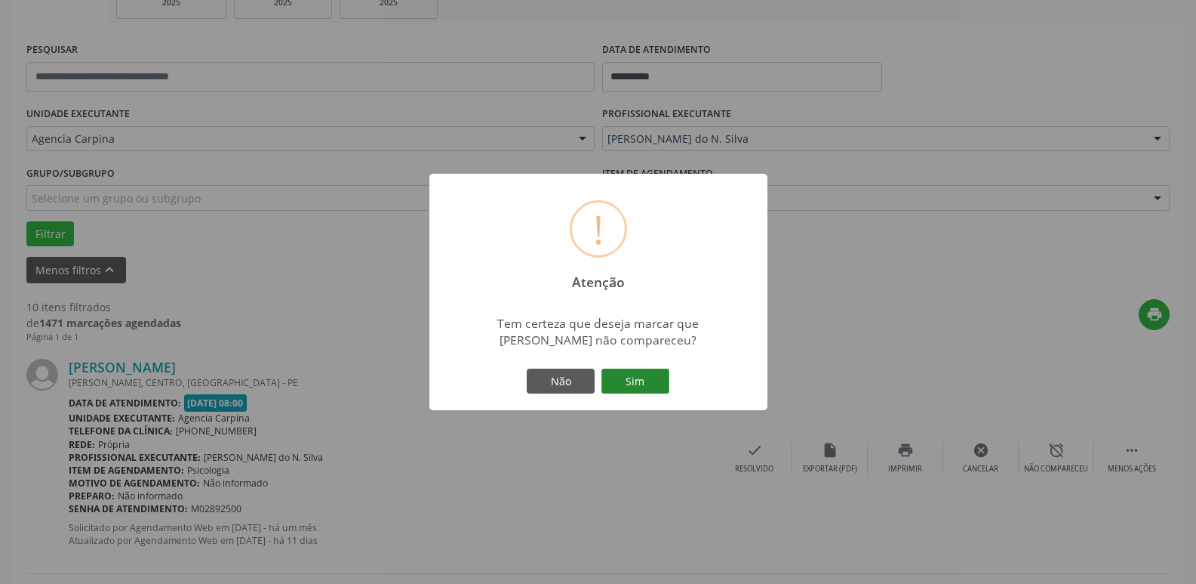
click at [644, 378] on button "Sim" at bounding box center [636, 381] width 68 height 26
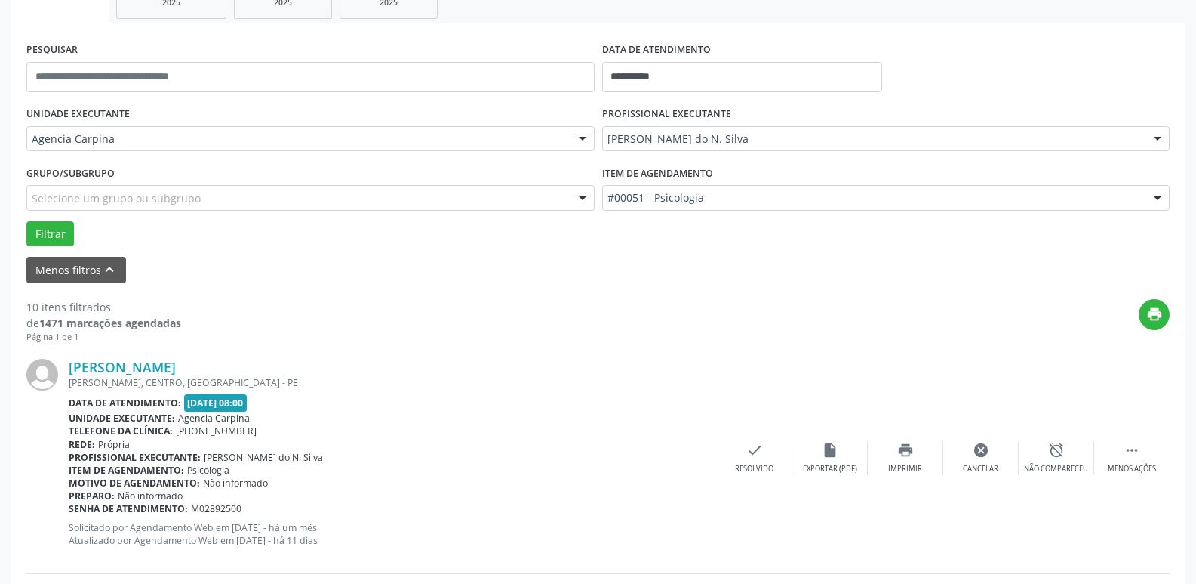
scroll to position [75, 0]
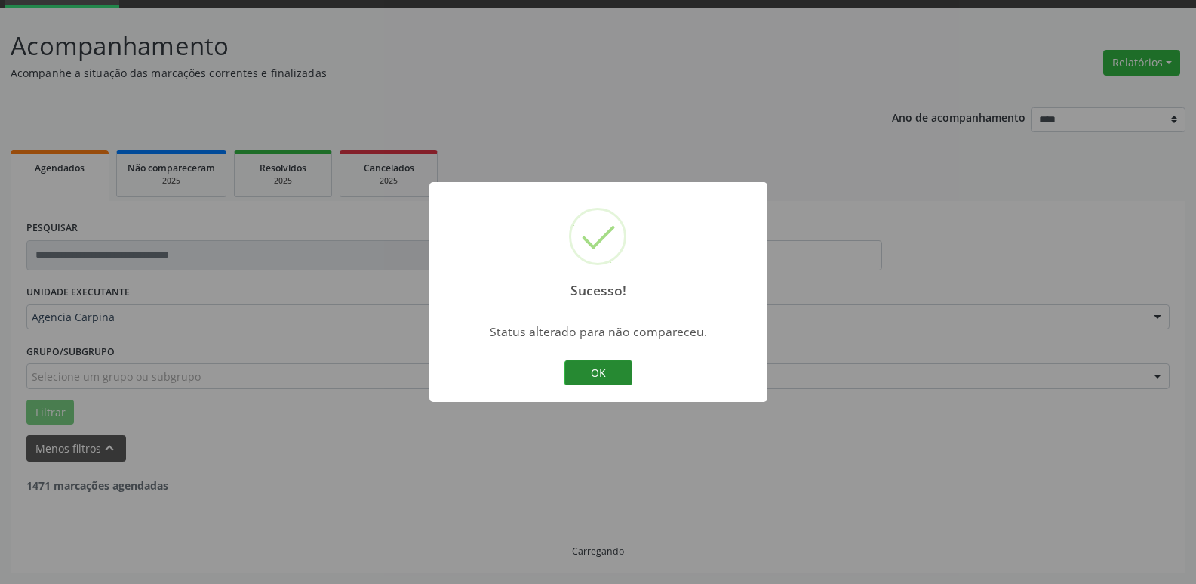
click at [596, 368] on button "OK" at bounding box center [599, 373] width 68 height 26
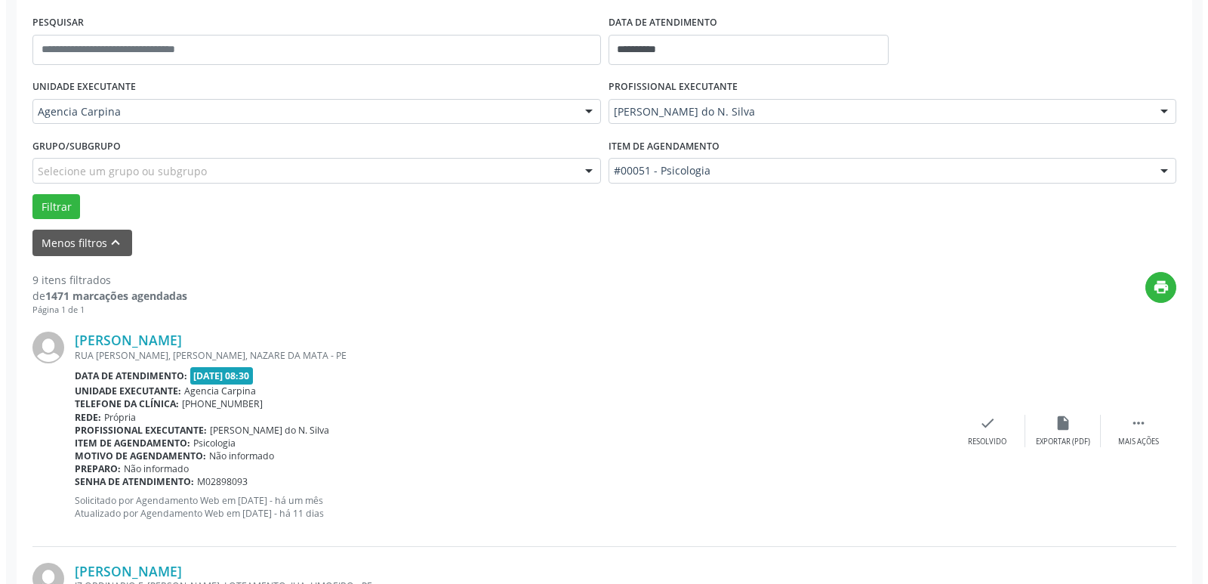
scroll to position [302, 0]
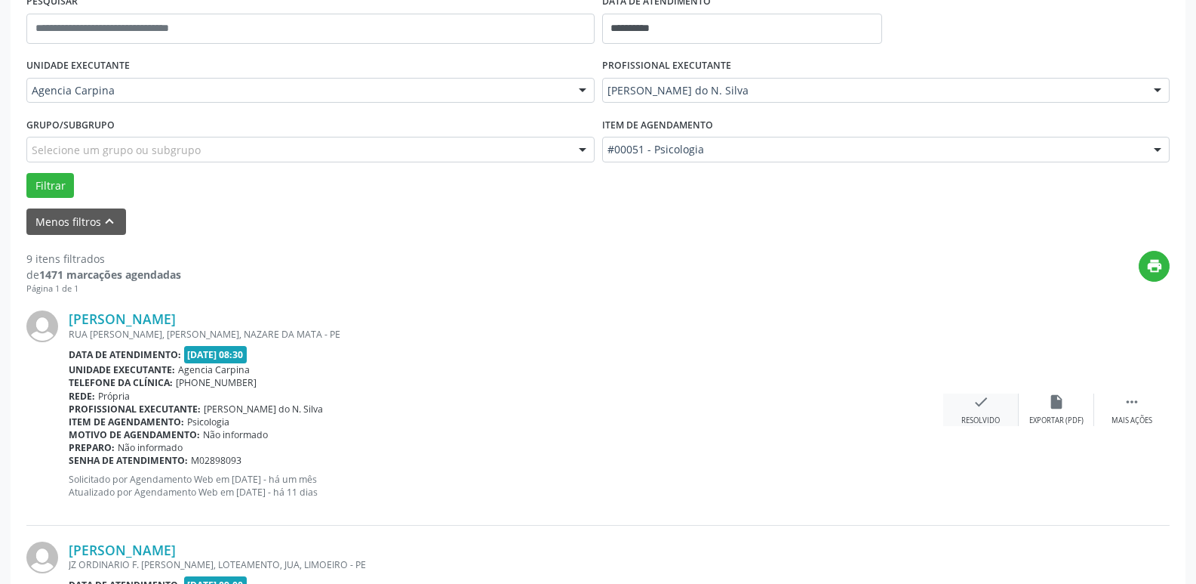
click at [976, 414] on div "check Resolvido" at bounding box center [981, 409] width 75 height 32
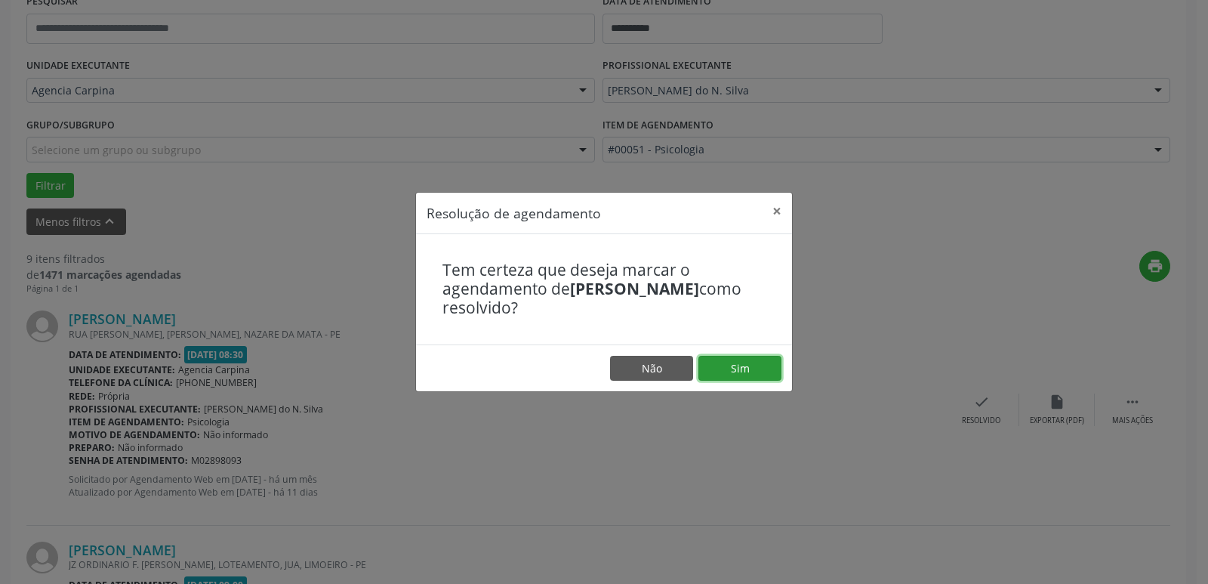
click at [728, 370] on button "Sim" at bounding box center [739, 369] width 83 height 26
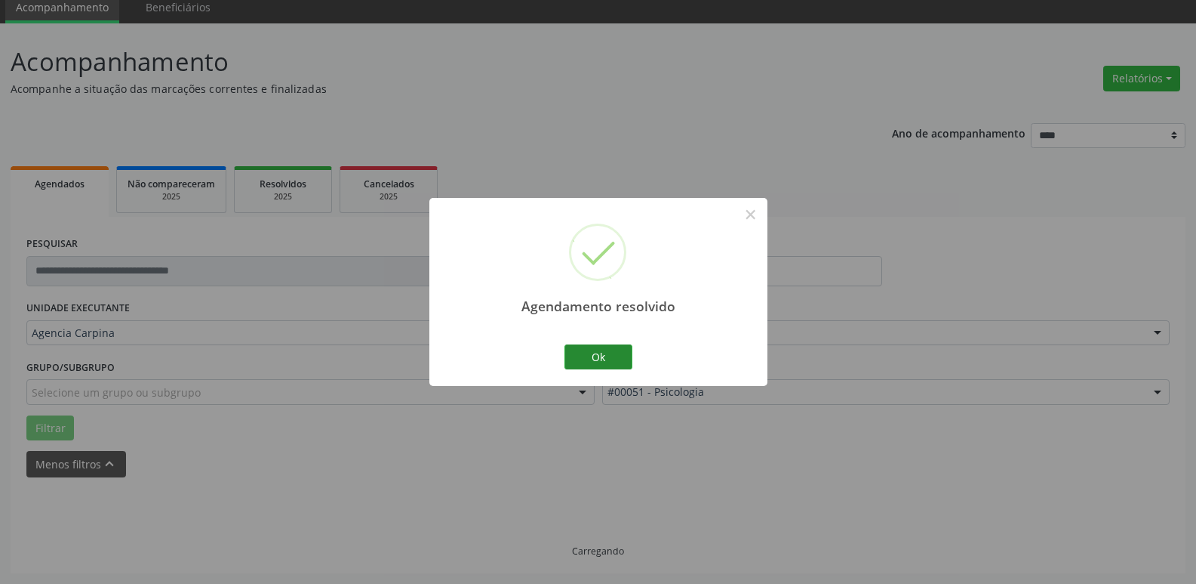
scroll to position [75, 0]
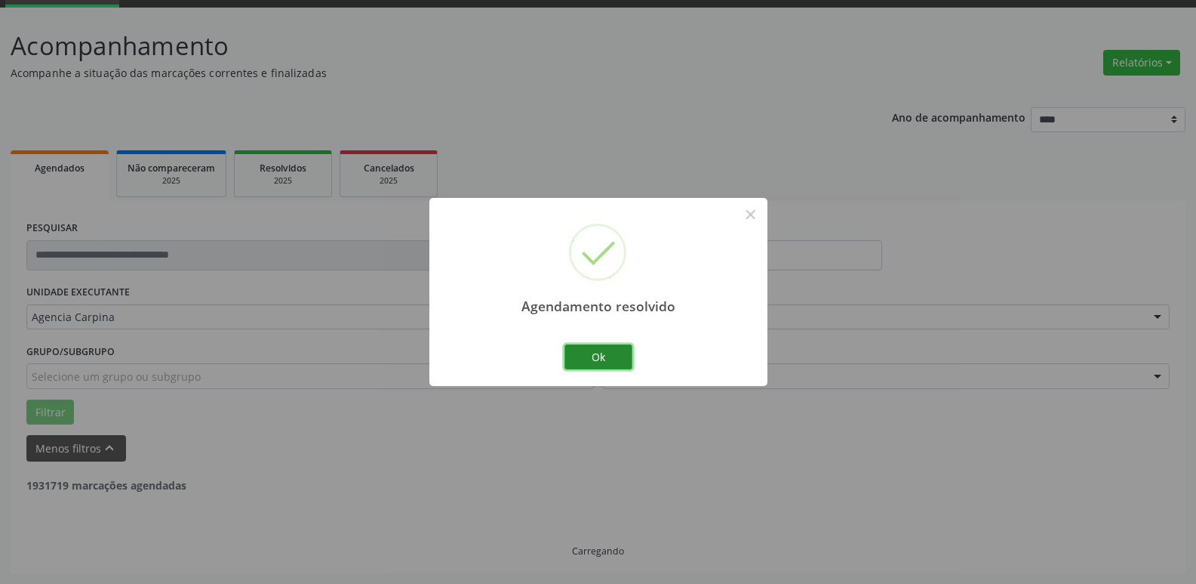
click at [583, 346] on button "Ok" at bounding box center [599, 357] width 68 height 26
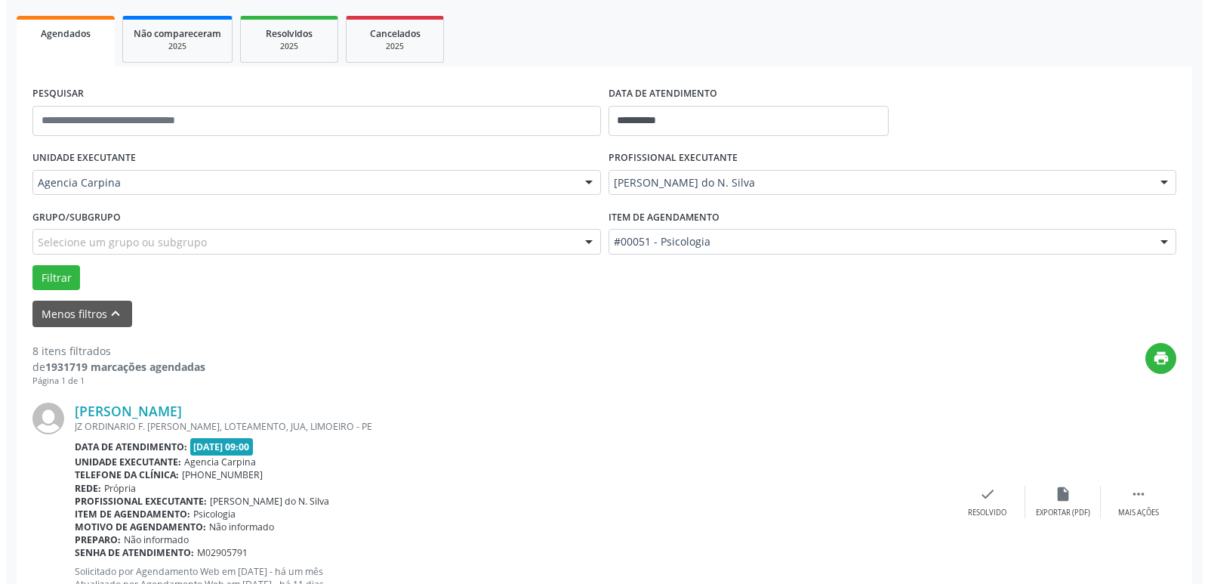
scroll to position [226, 0]
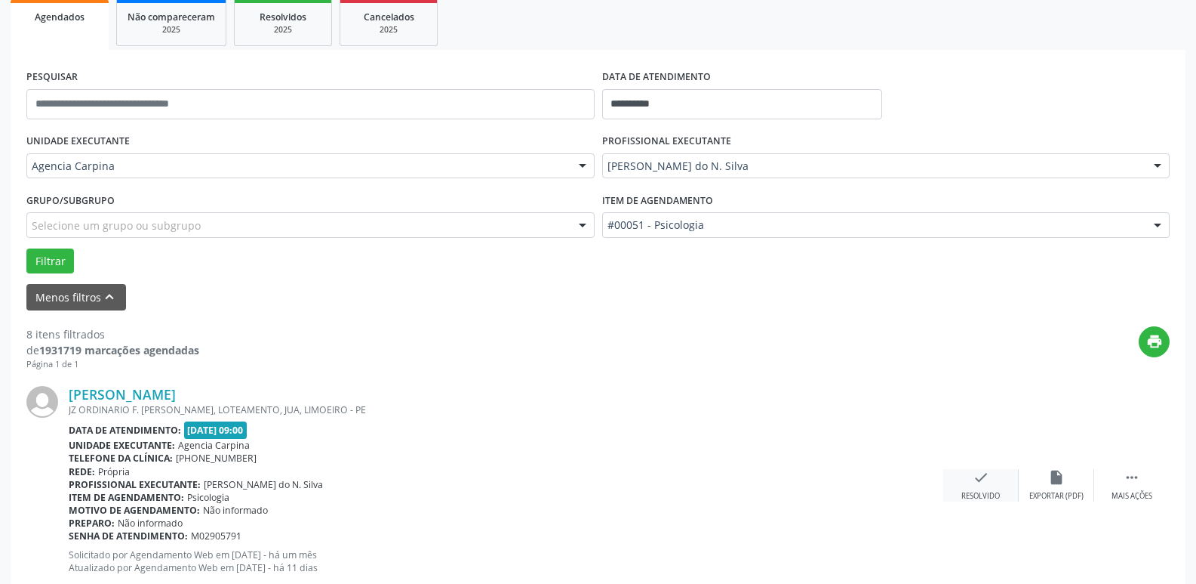
click at [979, 491] on div "Resolvido" at bounding box center [981, 496] width 38 height 11
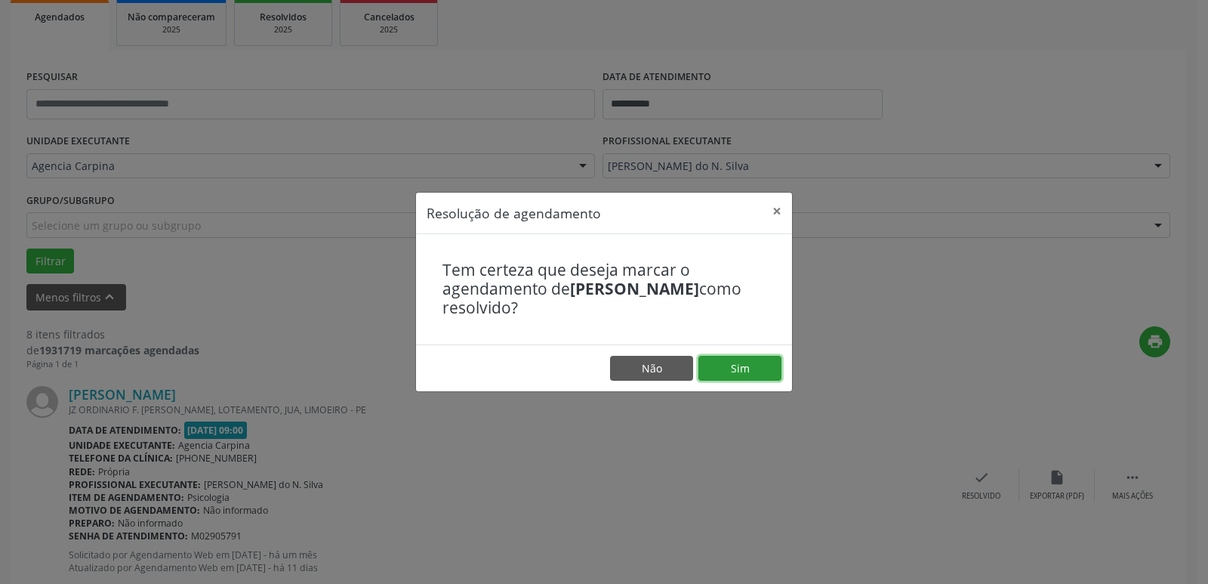
click at [731, 374] on button "Sim" at bounding box center [739, 369] width 83 height 26
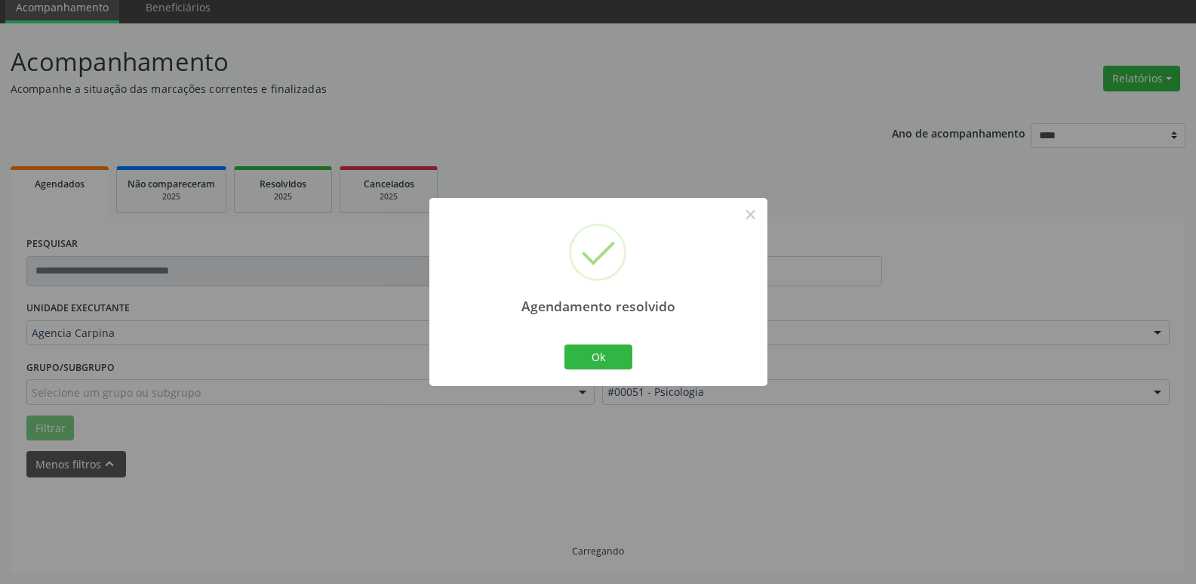
scroll to position [75, 0]
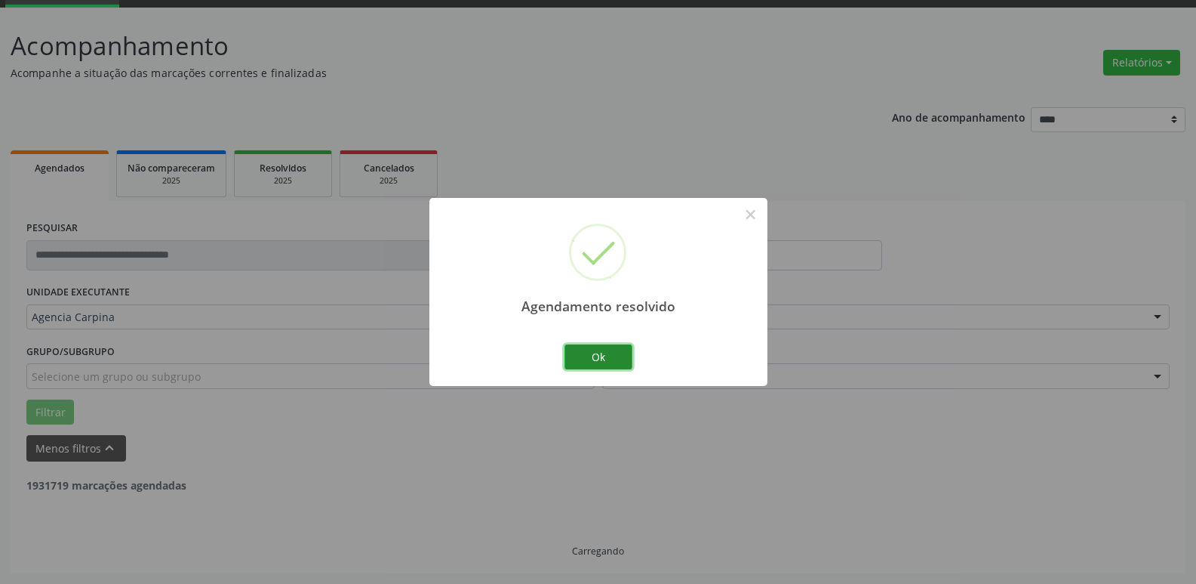
click at [621, 355] on button "Ok" at bounding box center [599, 357] width 68 height 26
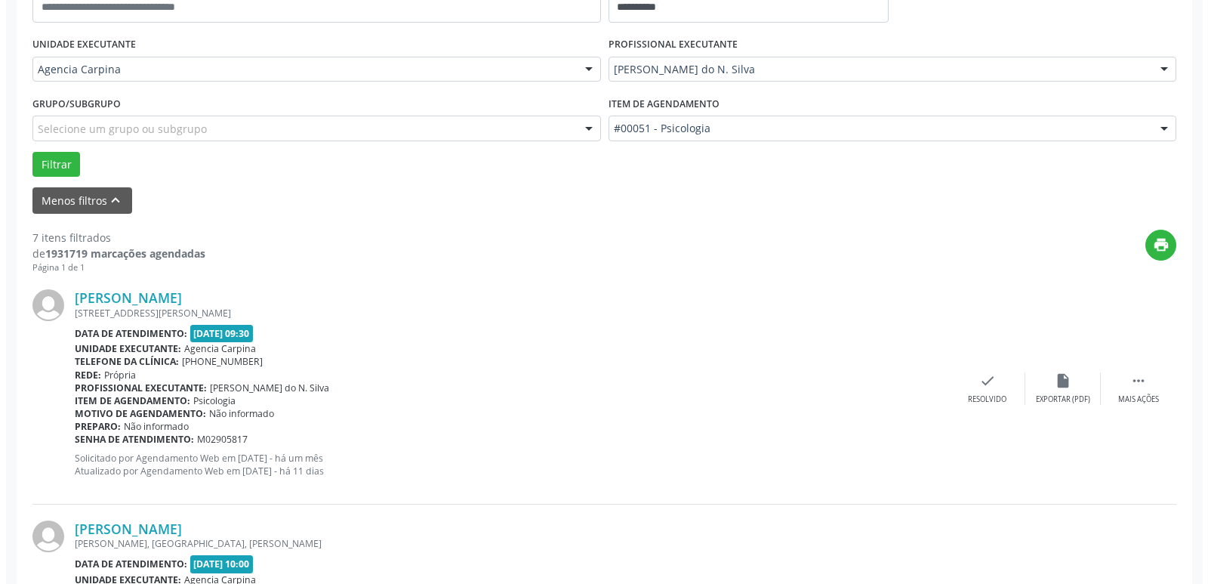
scroll to position [377, 0]
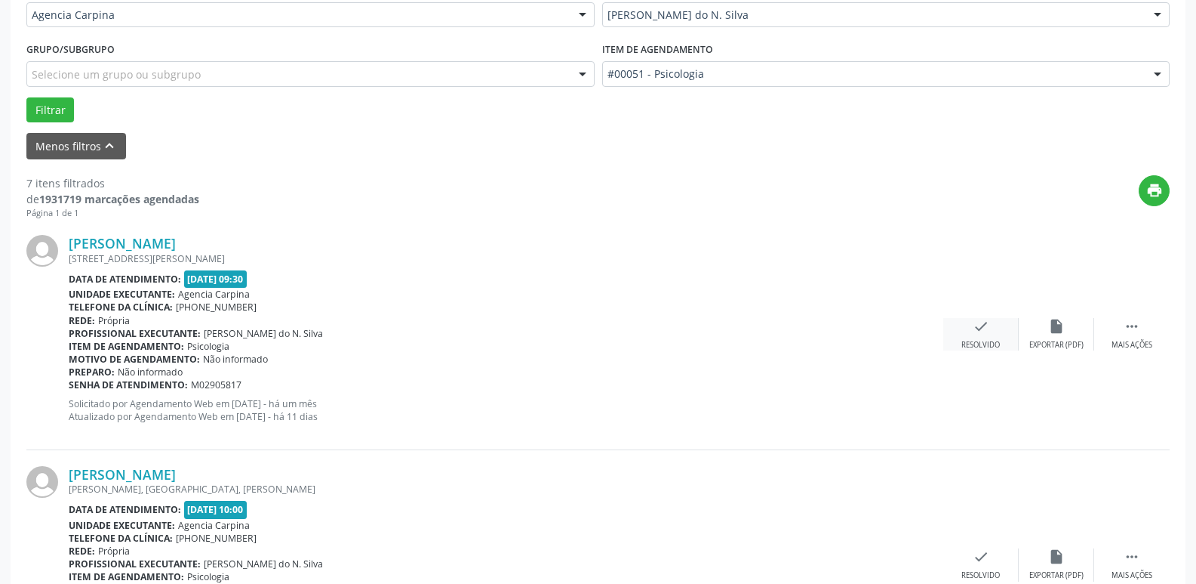
click at [973, 328] on icon "check" at bounding box center [981, 326] width 17 height 17
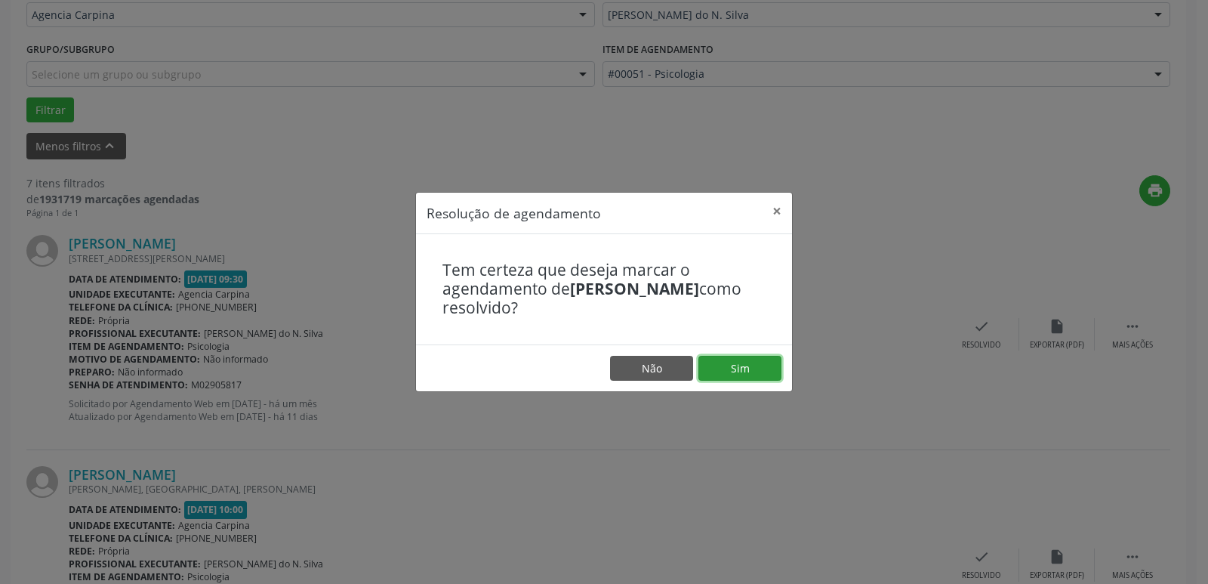
click at [743, 368] on button "Sim" at bounding box center [739, 369] width 83 height 26
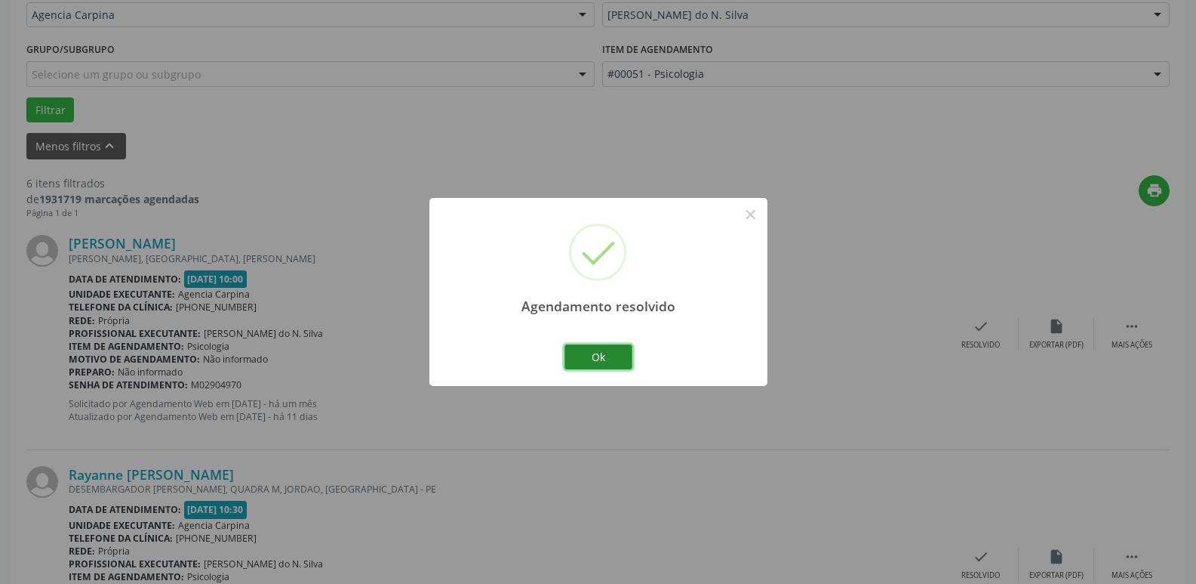
click at [600, 351] on button "Ok" at bounding box center [599, 357] width 68 height 26
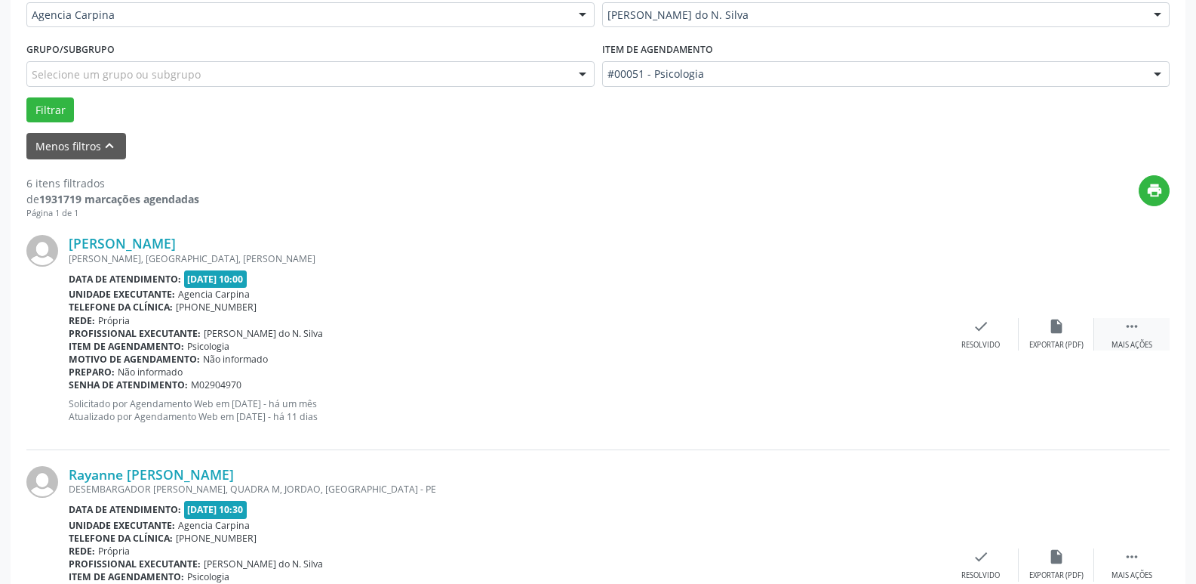
click at [1132, 331] on icon "" at bounding box center [1132, 326] width 17 height 17
click at [1052, 334] on icon "alarm_off" at bounding box center [1057, 326] width 17 height 17
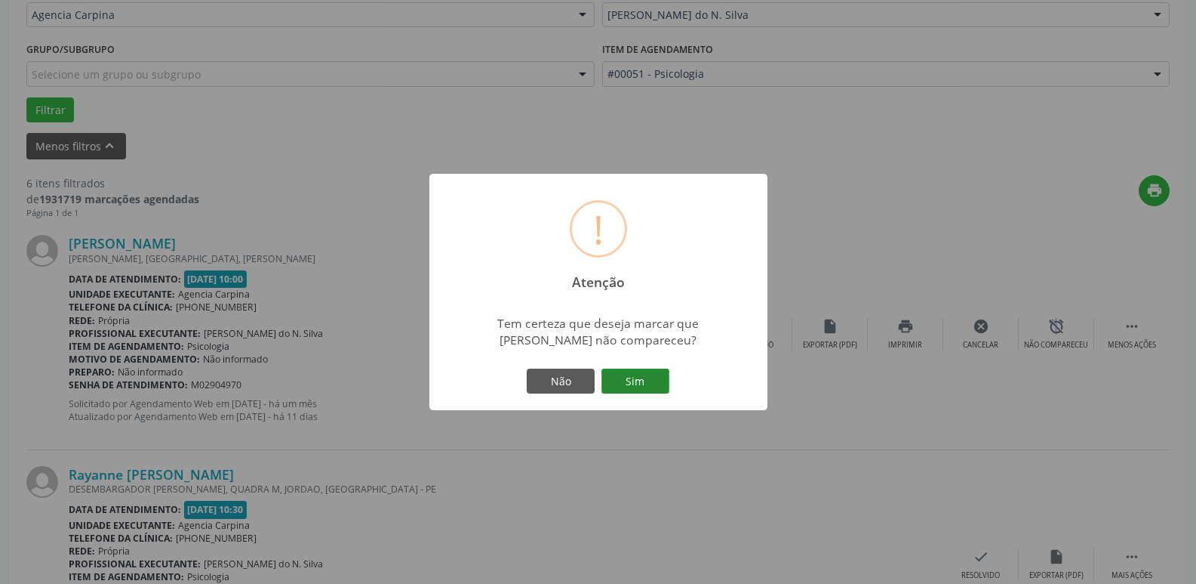
click at [649, 381] on button "Sim" at bounding box center [636, 381] width 68 height 26
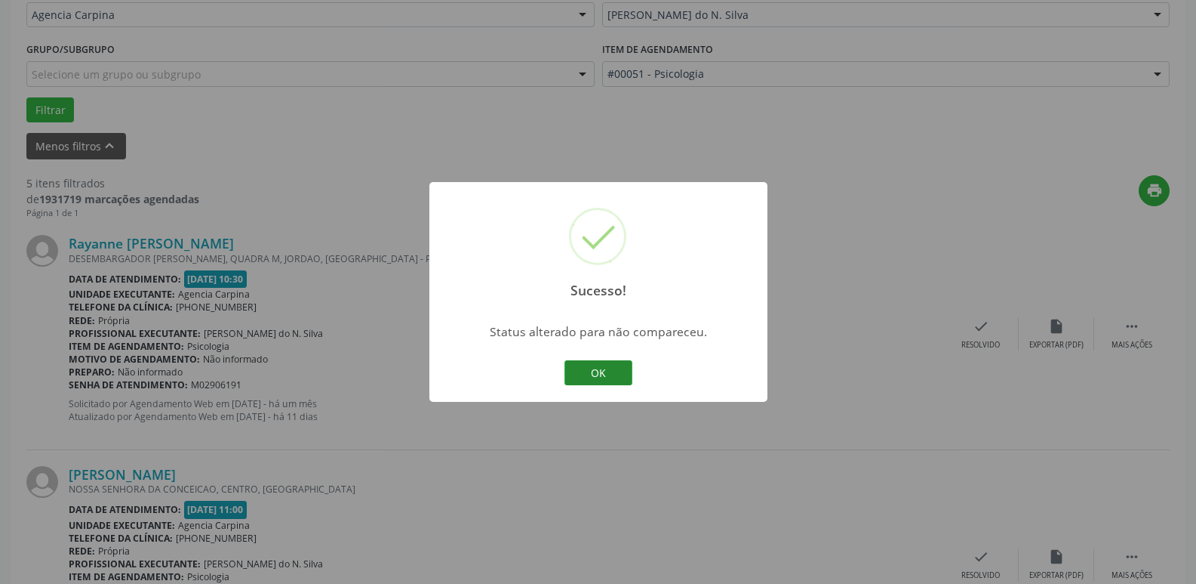
click at [587, 365] on button "OK" at bounding box center [599, 373] width 68 height 26
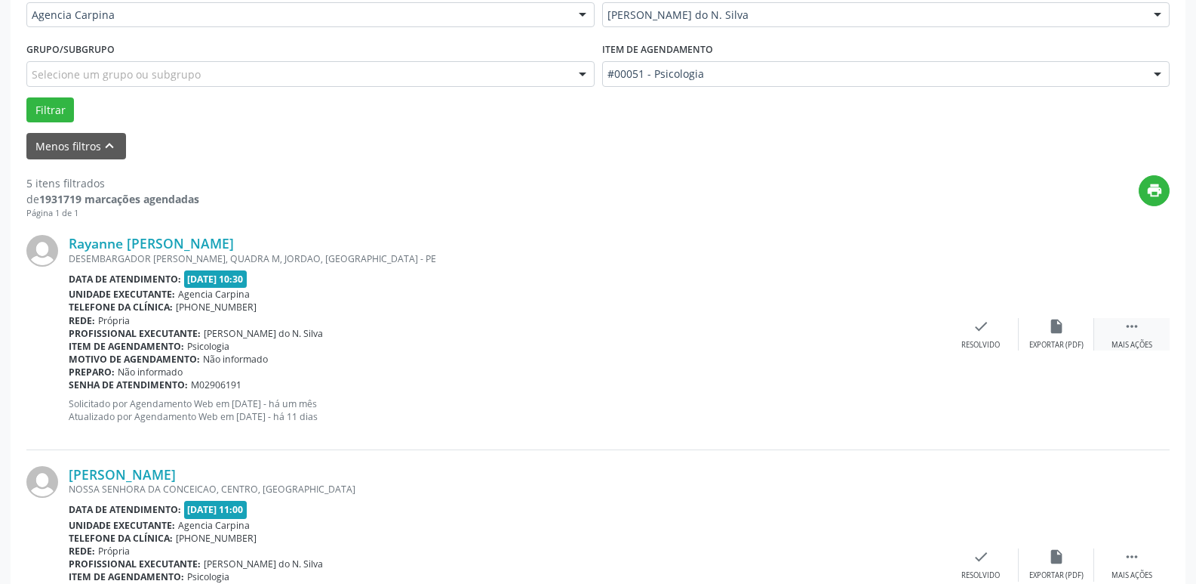
click at [1138, 329] on icon "" at bounding box center [1132, 326] width 17 height 17
click at [1059, 337] on div "alarm_off Não compareceu" at bounding box center [1056, 334] width 75 height 32
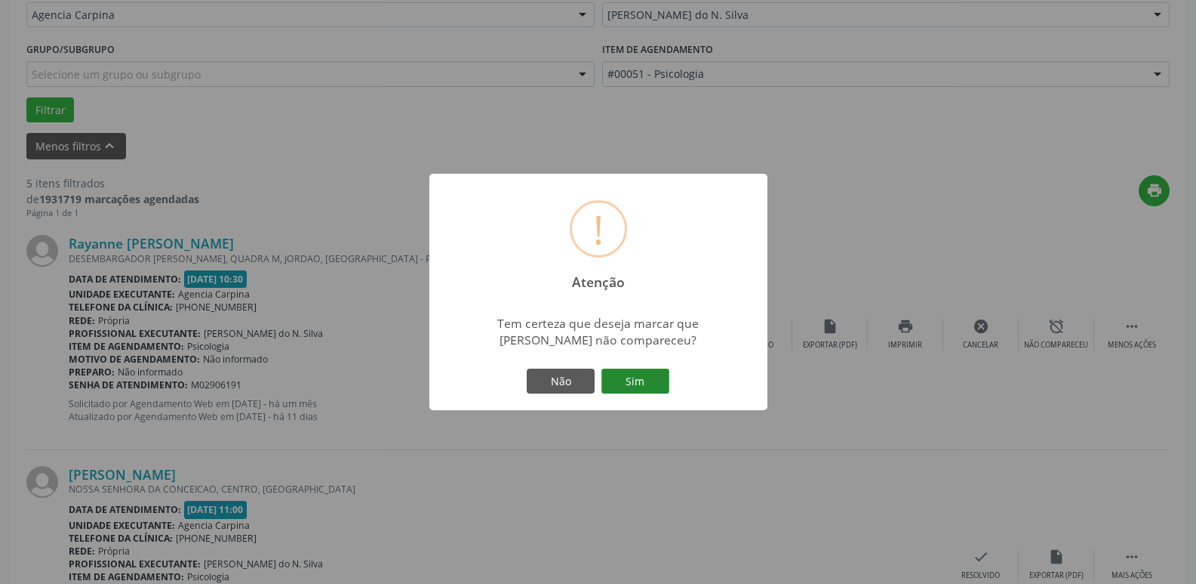
click at [648, 376] on button "Sim" at bounding box center [636, 381] width 68 height 26
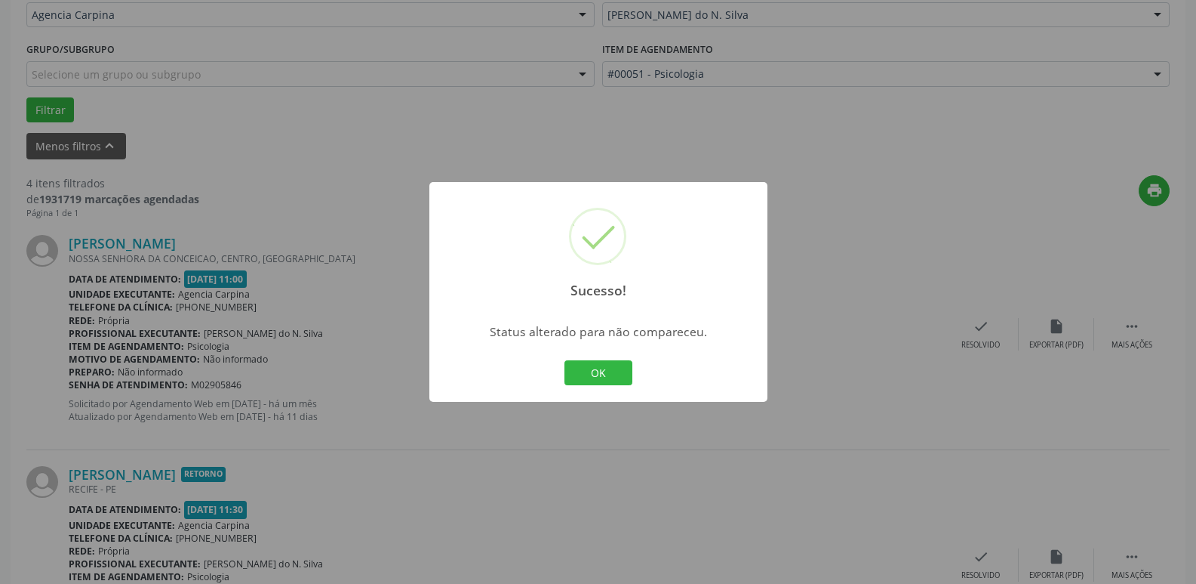
click at [617, 371] on button "OK" at bounding box center [599, 373] width 68 height 26
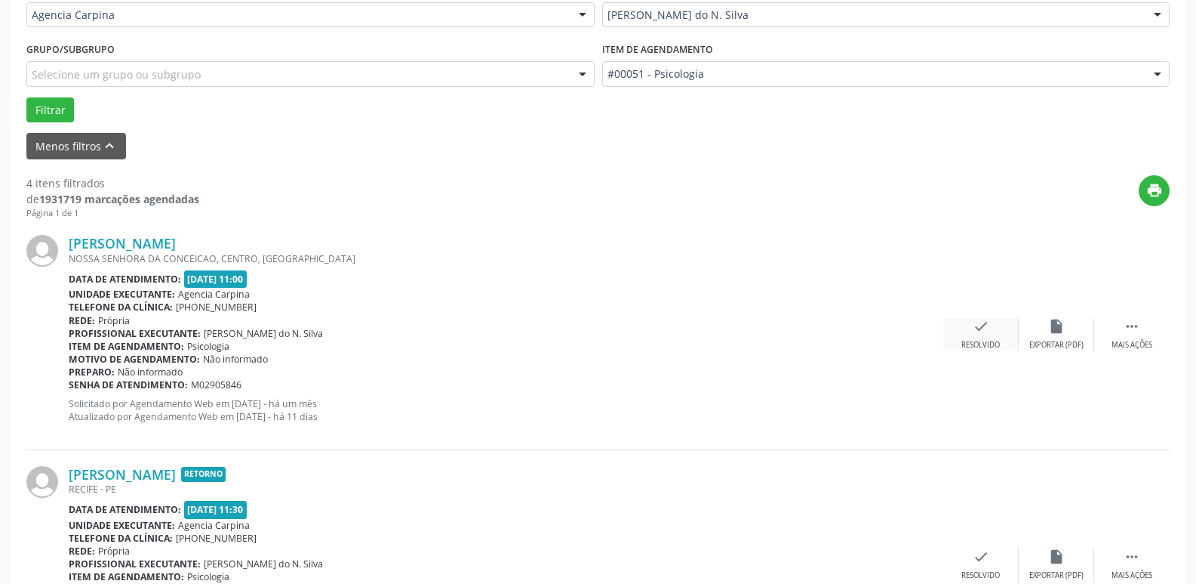
click at [977, 328] on icon "check" at bounding box center [981, 326] width 17 height 17
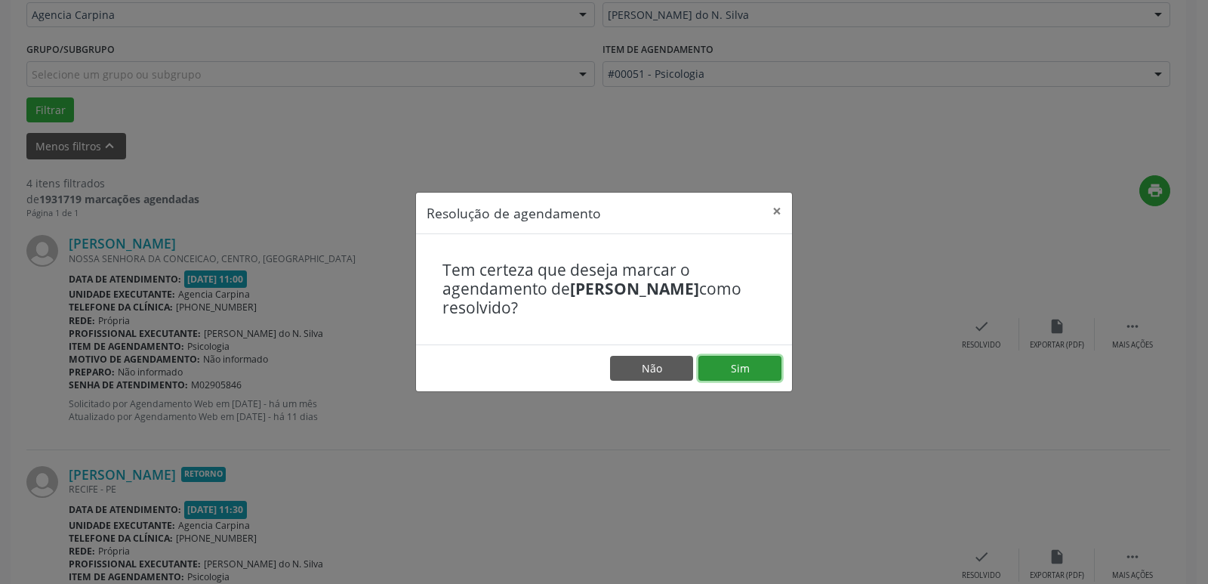
click at [760, 371] on button "Sim" at bounding box center [739, 369] width 83 height 26
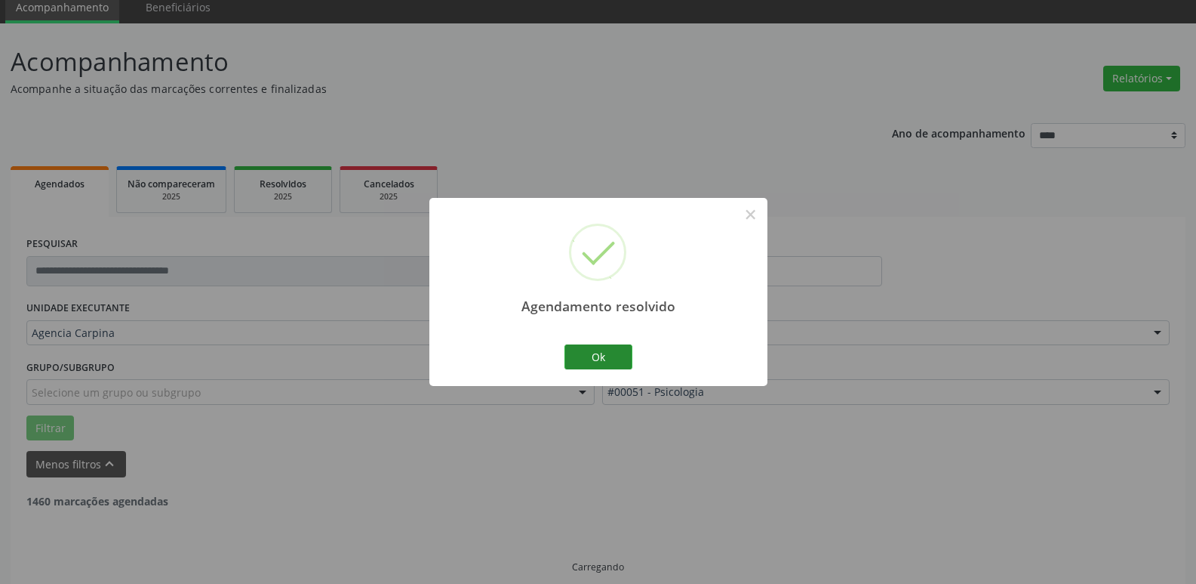
scroll to position [75, 0]
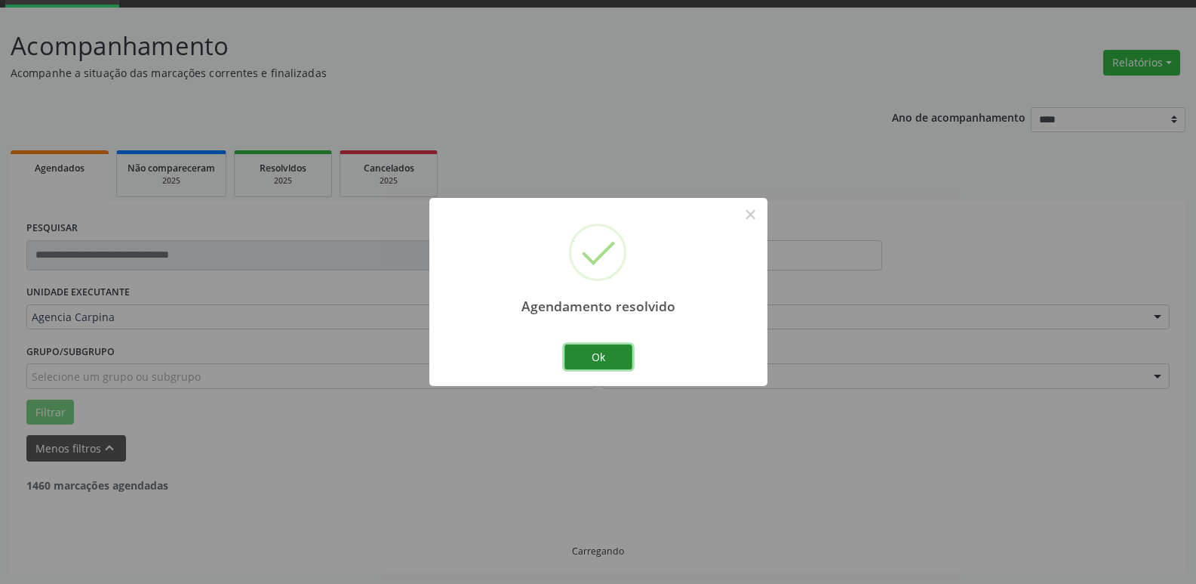
click at [587, 362] on button "Ok" at bounding box center [599, 357] width 68 height 26
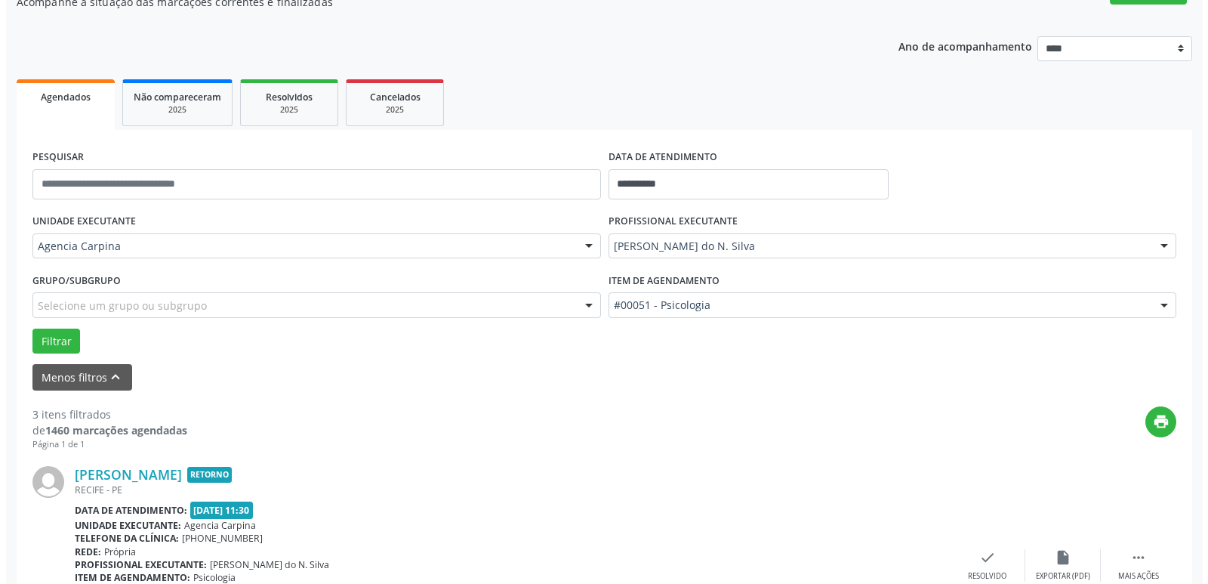
scroll to position [302, 0]
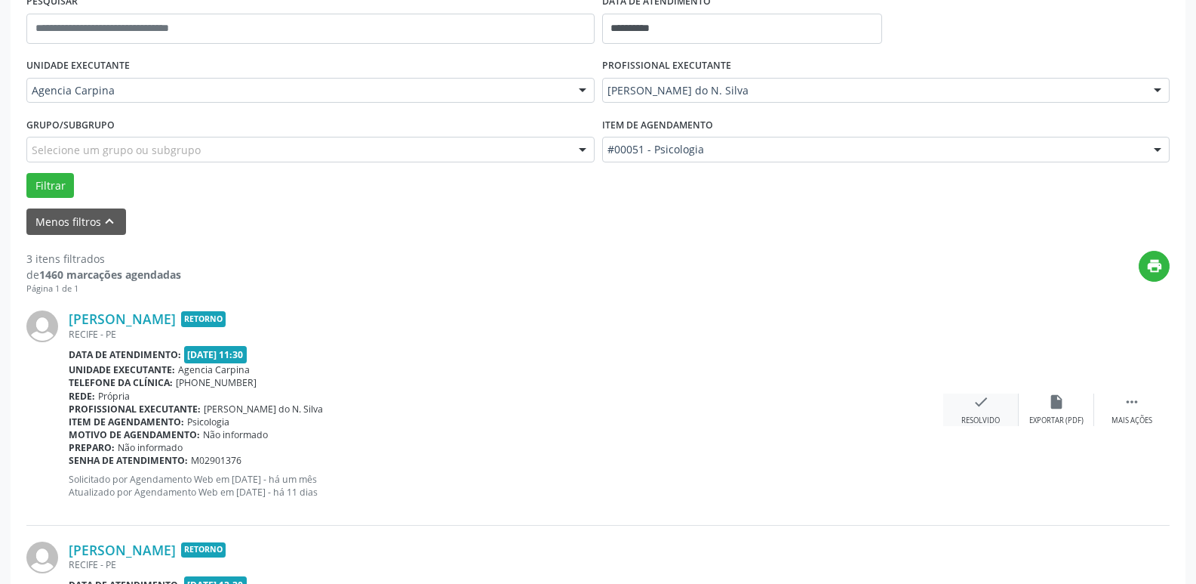
click at [962, 413] on div "check Resolvido" at bounding box center [981, 409] width 75 height 32
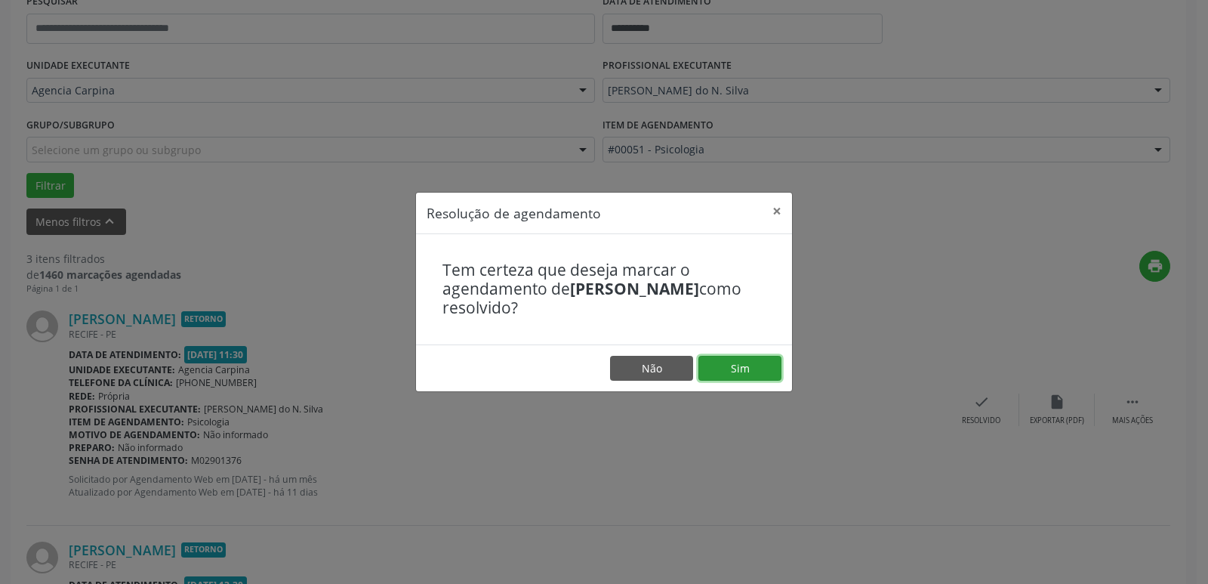
click at [761, 365] on button "Sim" at bounding box center [739, 369] width 83 height 26
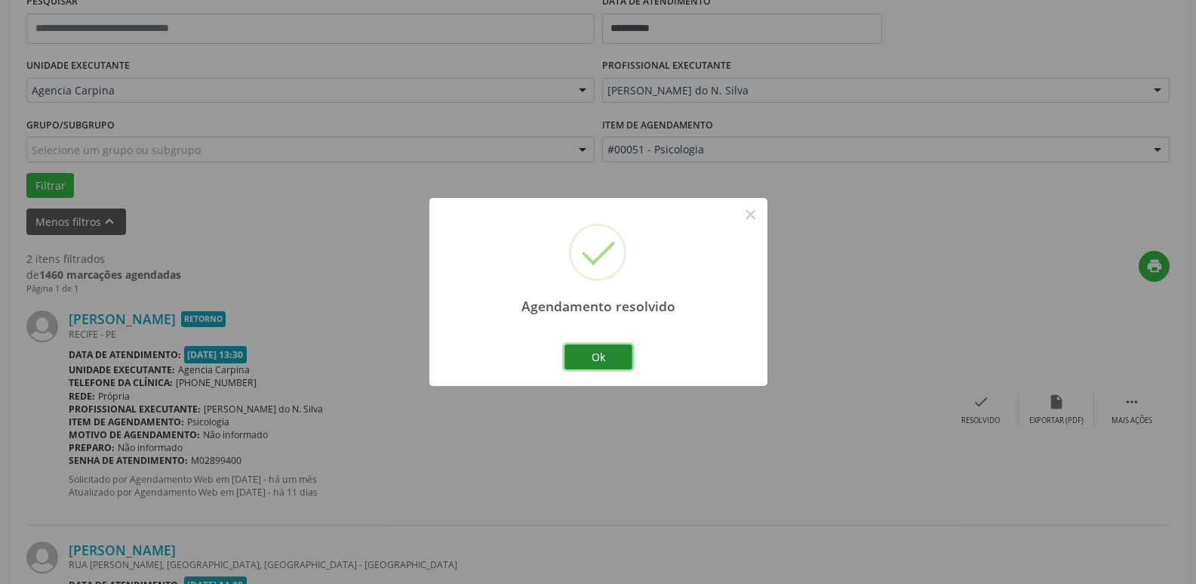
click at [597, 353] on button "Ok" at bounding box center [599, 357] width 68 height 26
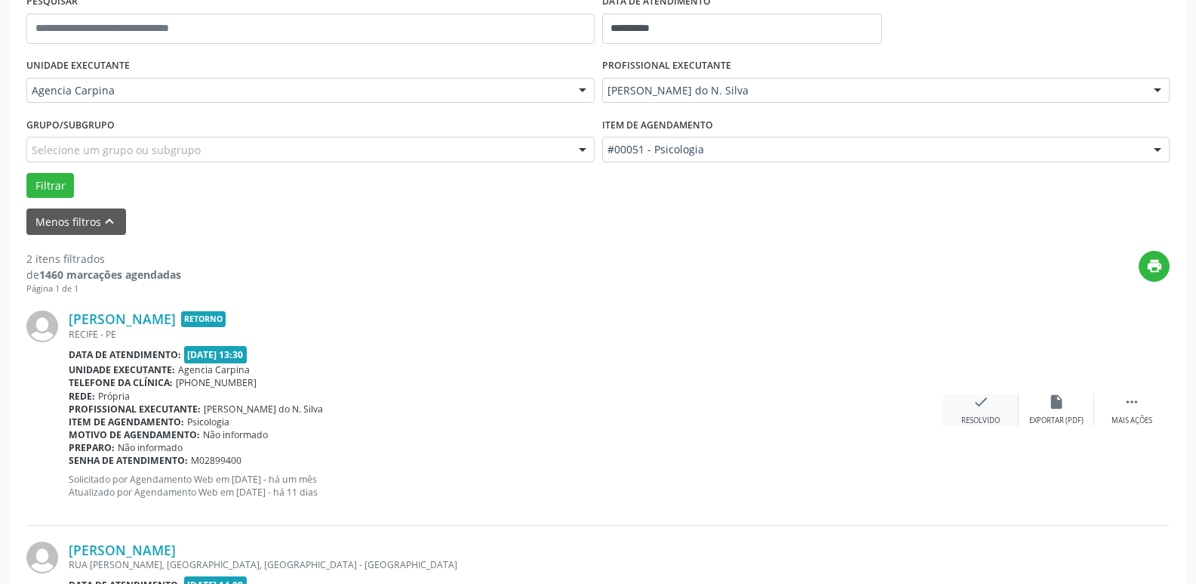
click at [984, 408] on icon "check" at bounding box center [981, 401] width 17 height 17
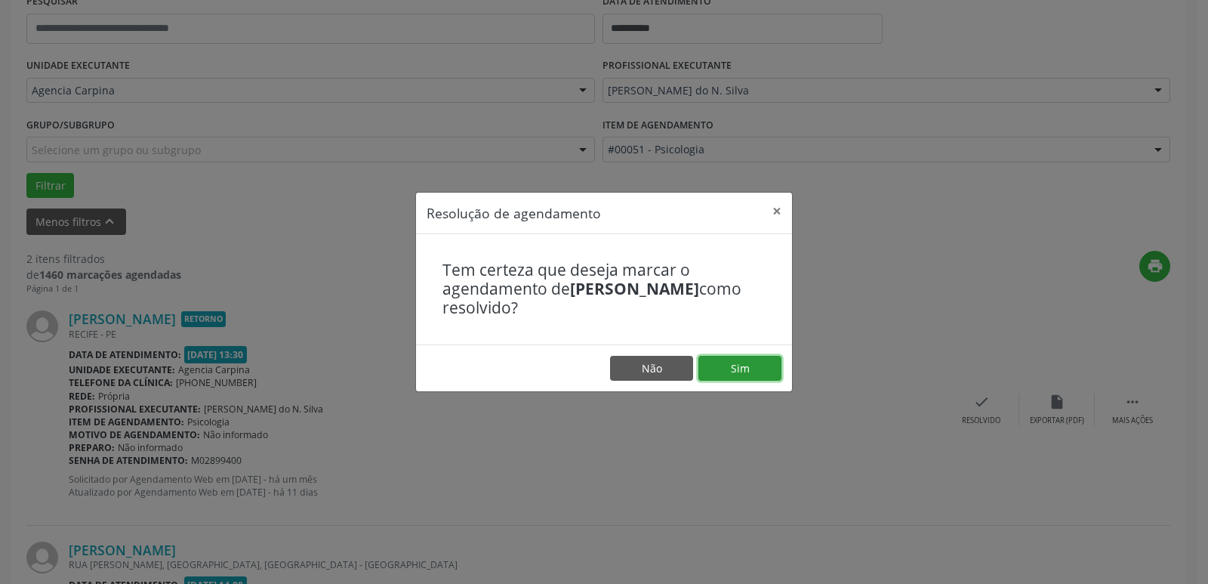
click at [744, 367] on button "Sim" at bounding box center [739, 369] width 83 height 26
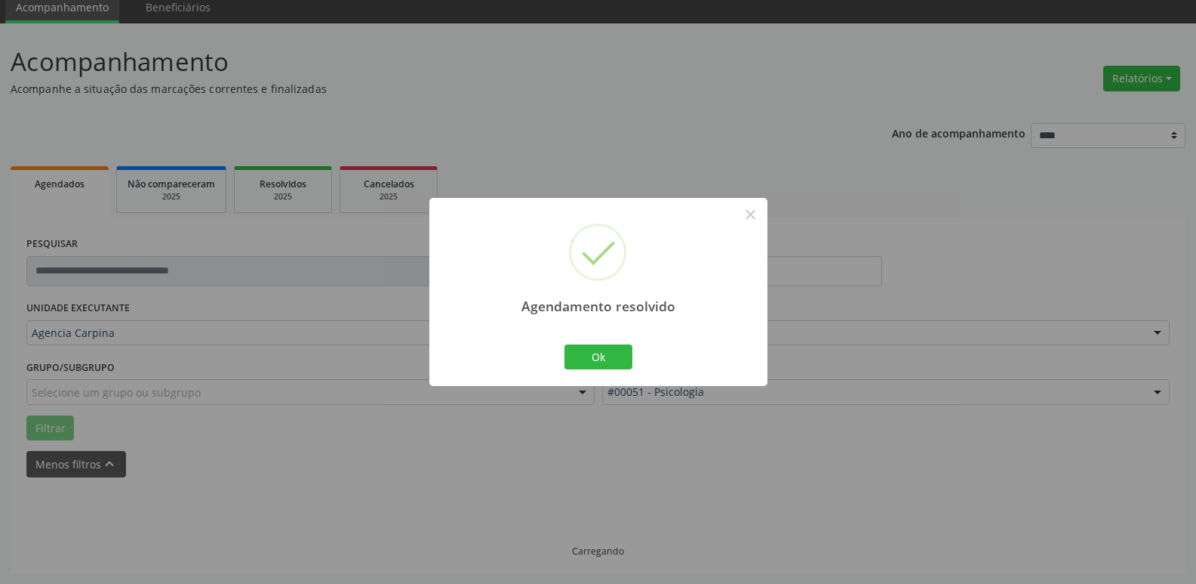
scroll to position [269, 0]
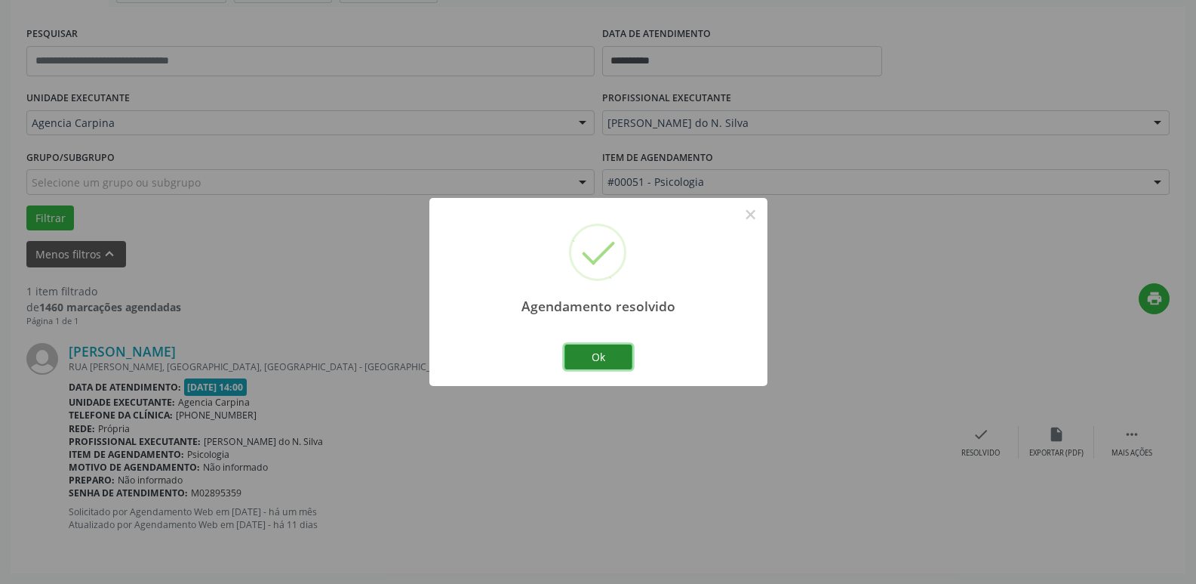
click at [602, 354] on button "Ok" at bounding box center [599, 357] width 68 height 26
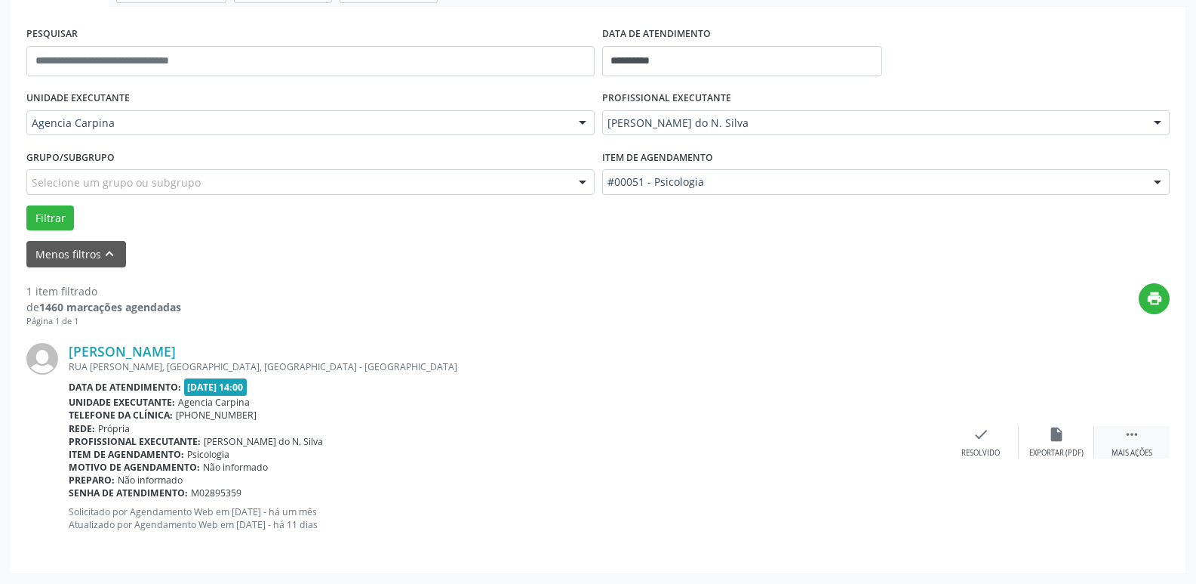
click at [1132, 438] on icon "" at bounding box center [1132, 434] width 17 height 17
click at [1059, 434] on icon "alarm_off" at bounding box center [1057, 434] width 17 height 17
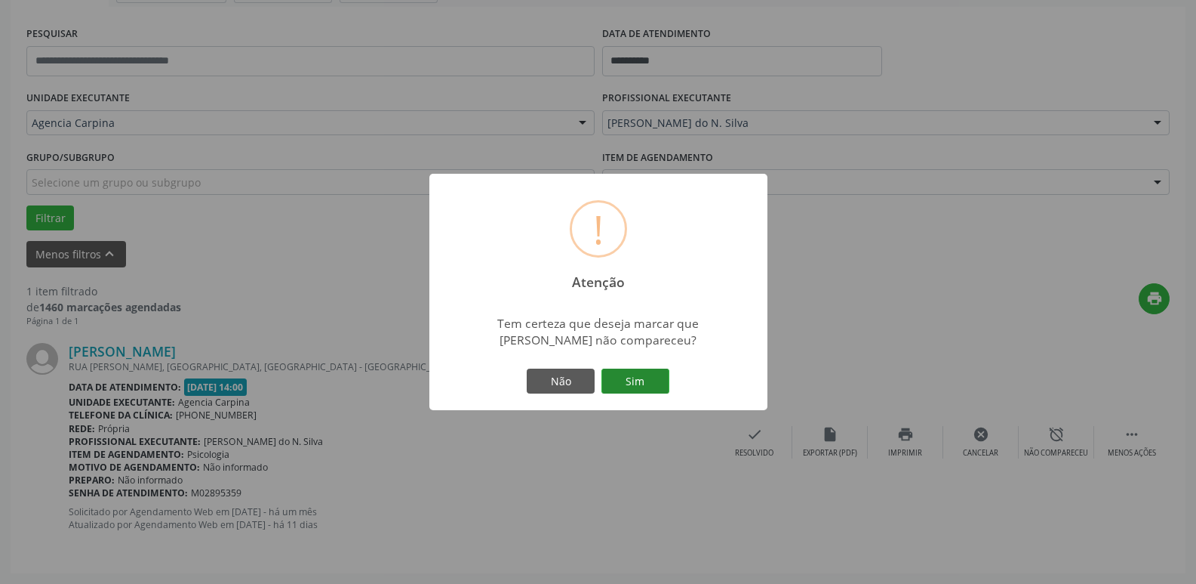
click at [651, 387] on button "Sim" at bounding box center [636, 381] width 68 height 26
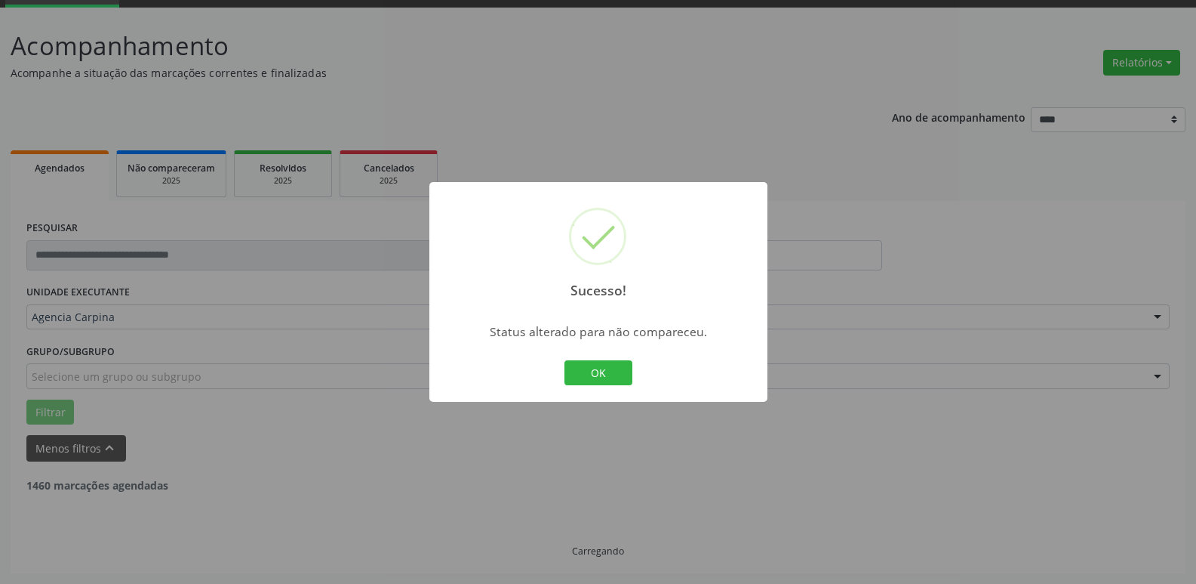
scroll to position [27, 0]
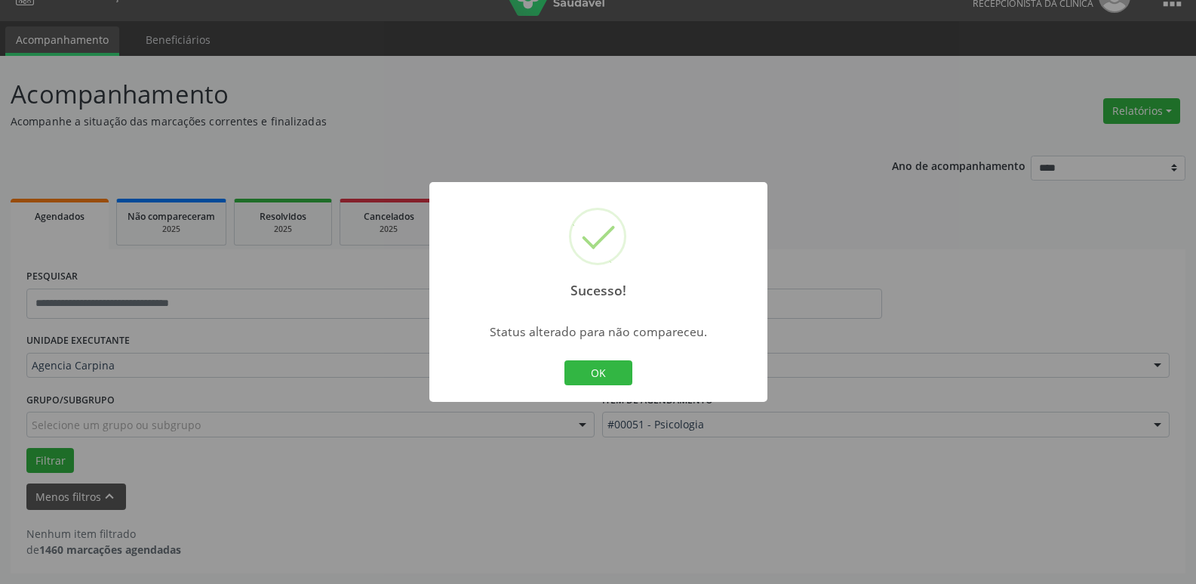
click at [612, 368] on button "OK" at bounding box center [599, 373] width 68 height 26
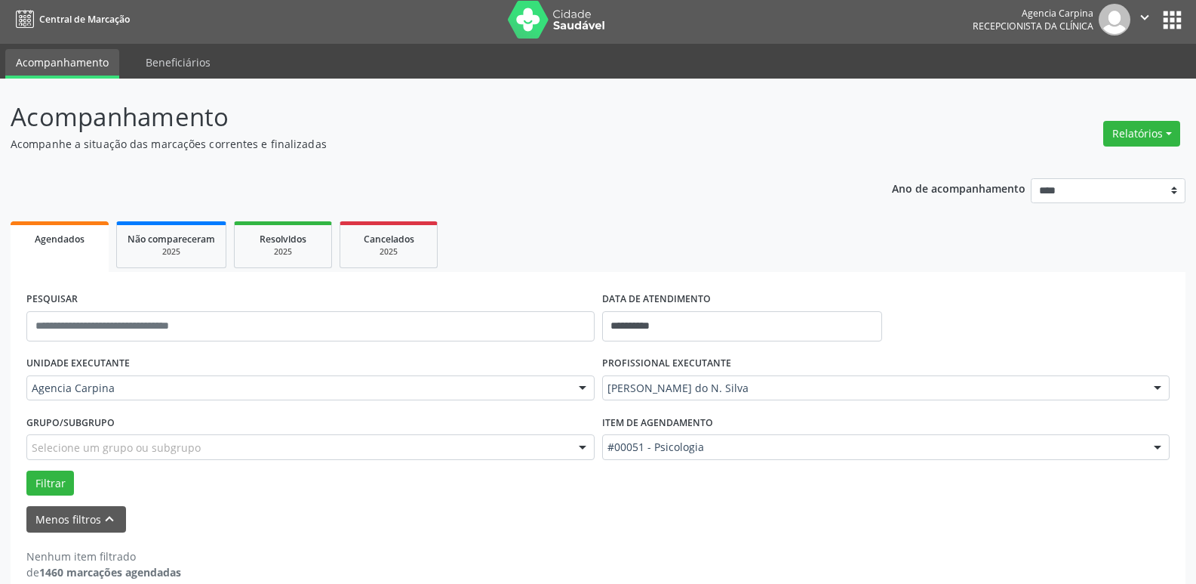
scroll to position [0, 0]
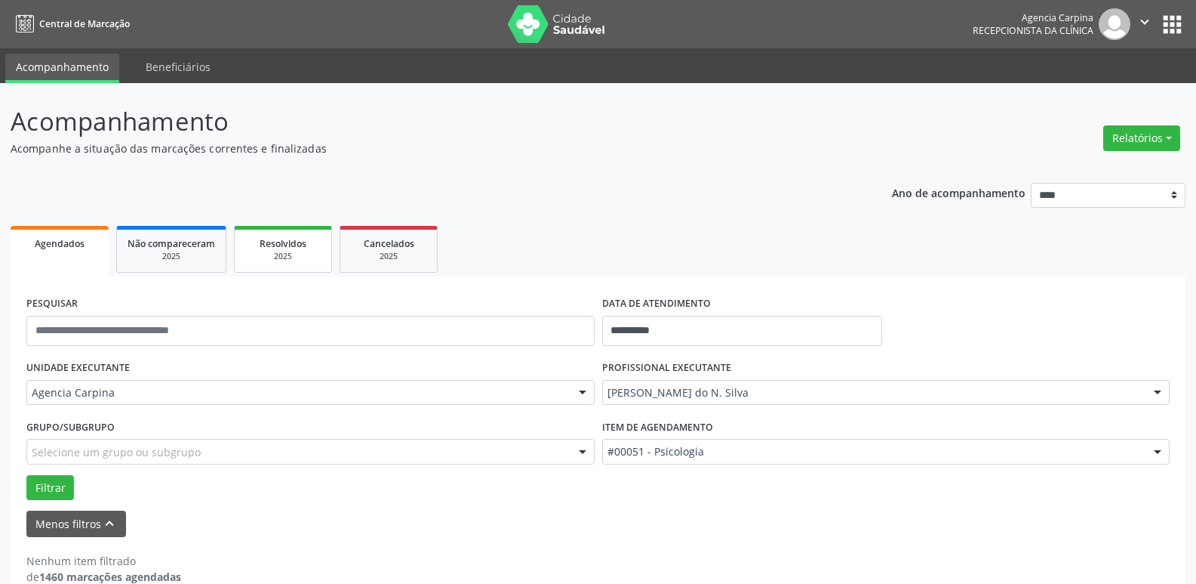
click at [300, 244] on span "Resolvidos" at bounding box center [283, 243] width 47 height 13
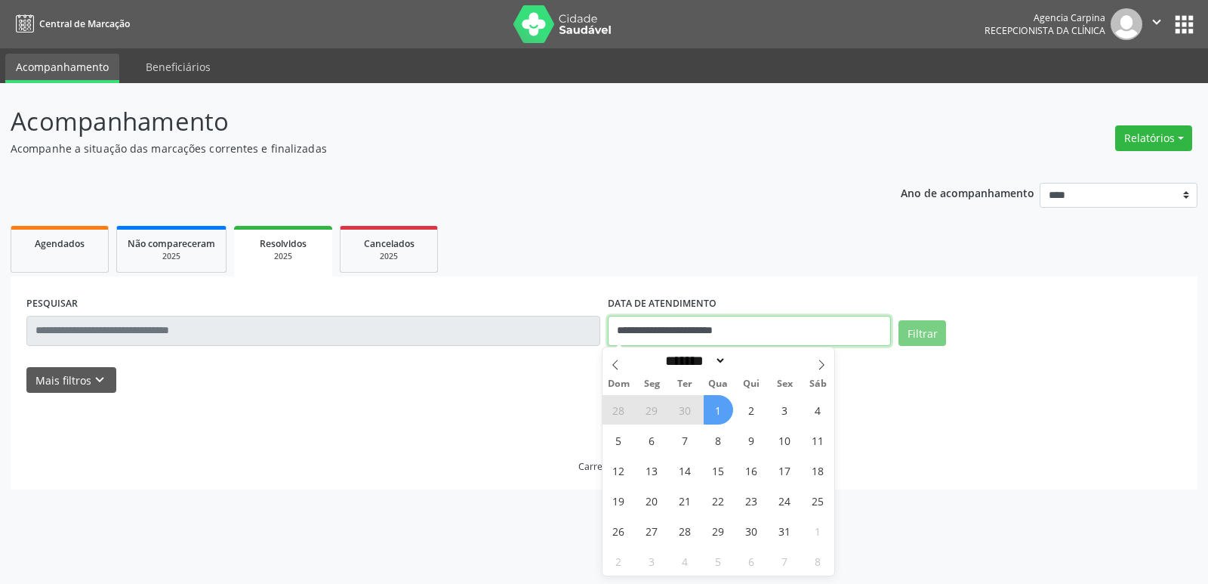
click at [633, 329] on input "**********" at bounding box center [749, 331] width 283 height 30
click at [611, 370] on icon at bounding box center [615, 364] width 11 height 11
select select "*"
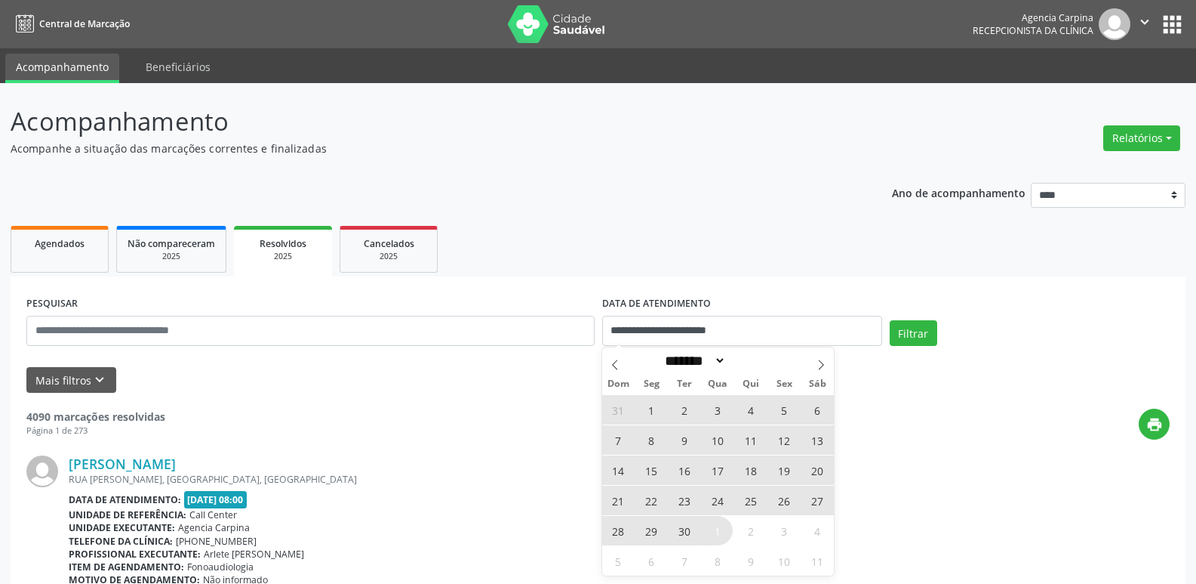
click at [651, 411] on span "1" at bounding box center [651, 409] width 29 height 29
type input "**********"
click at [686, 529] on span "30" at bounding box center [684, 530] width 29 height 29
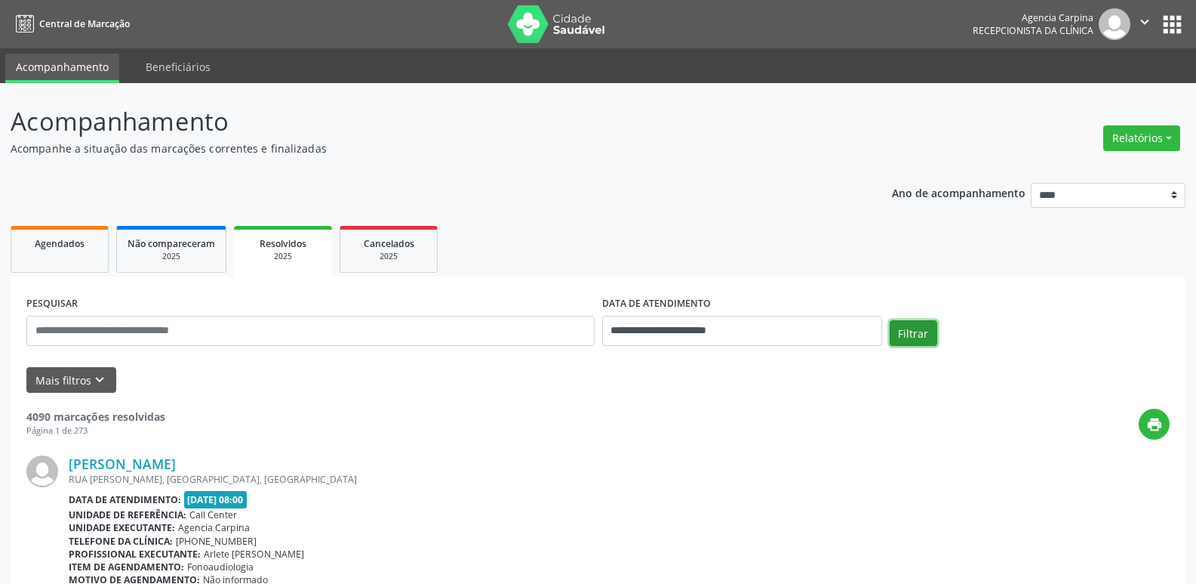
click at [906, 328] on button "Filtrar" at bounding box center [914, 333] width 48 height 26
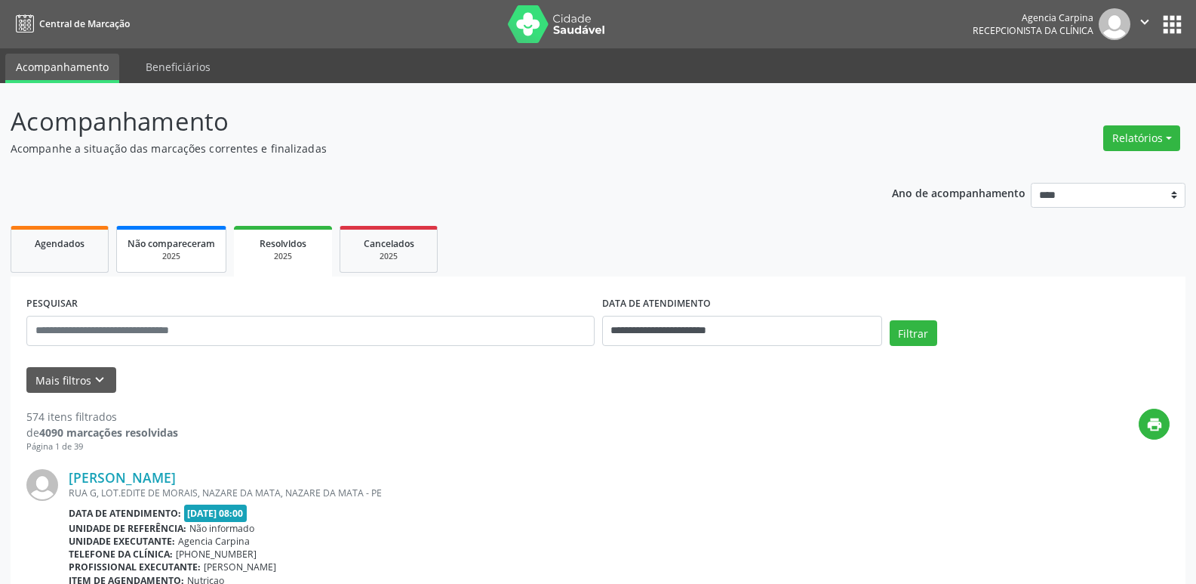
click at [187, 241] on span "Não compareceram" at bounding box center [172, 243] width 88 height 13
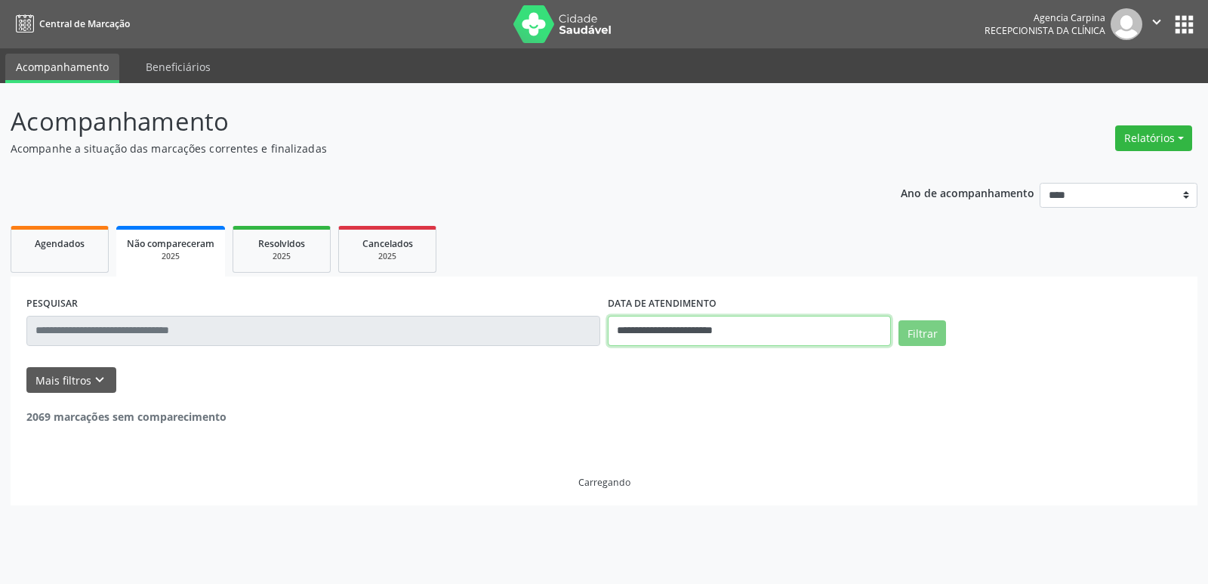
click at [659, 330] on input "**********" at bounding box center [749, 331] width 283 height 30
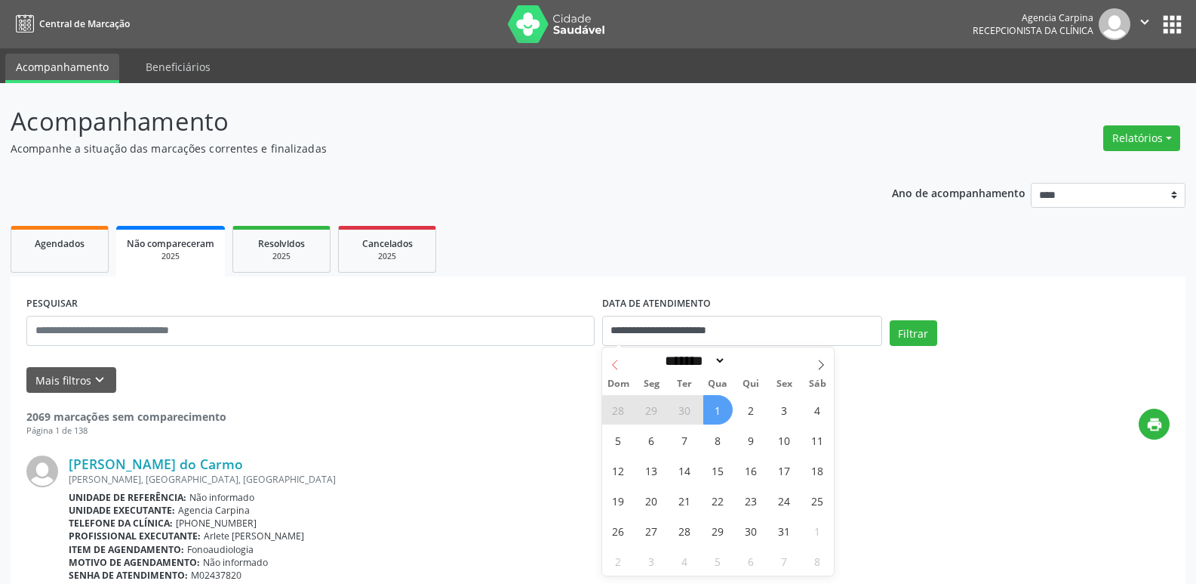
click at [620, 368] on icon at bounding box center [615, 364] width 11 height 11
select select "*"
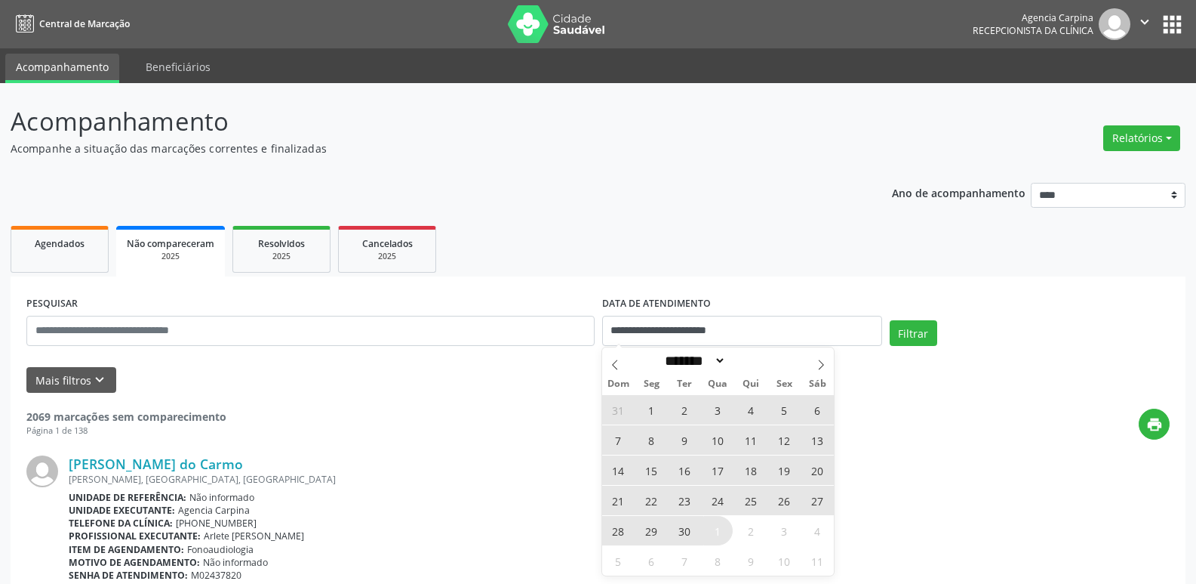
click at [653, 407] on span "1" at bounding box center [651, 409] width 29 height 29
type input "**********"
click at [688, 534] on span "30" at bounding box center [684, 530] width 29 height 29
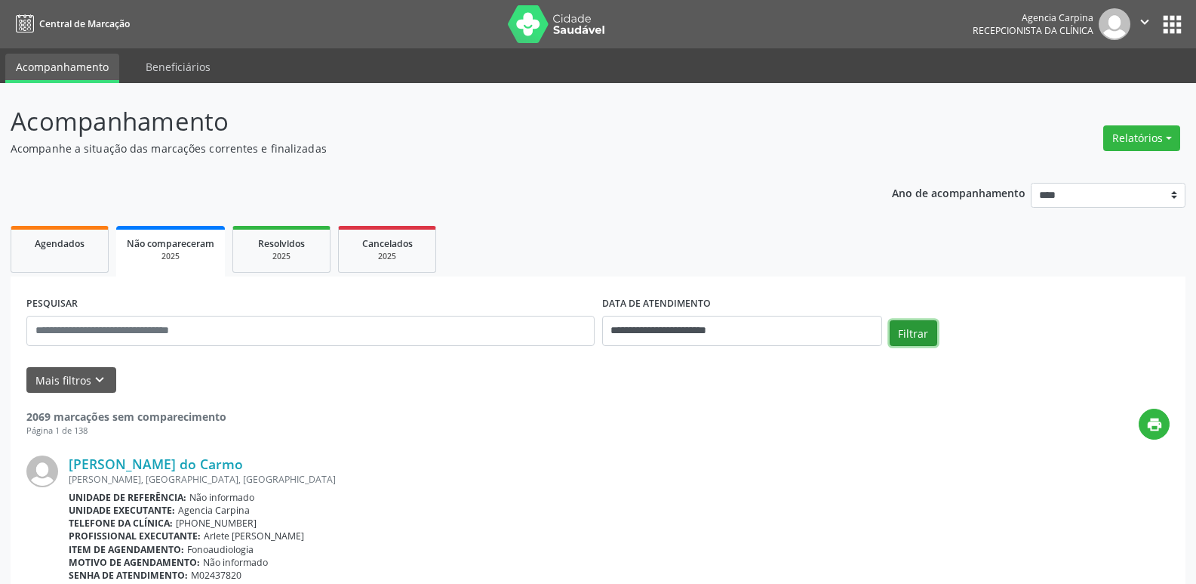
click at [920, 333] on button "Filtrar" at bounding box center [914, 333] width 48 height 26
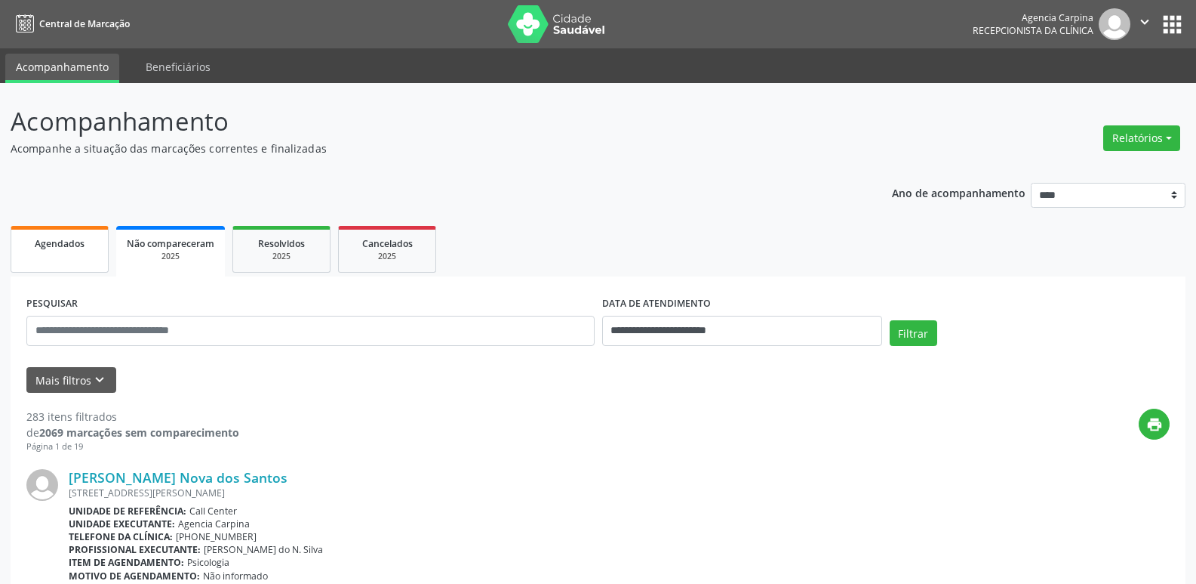
click at [80, 242] on span "Agendados" at bounding box center [60, 243] width 50 height 13
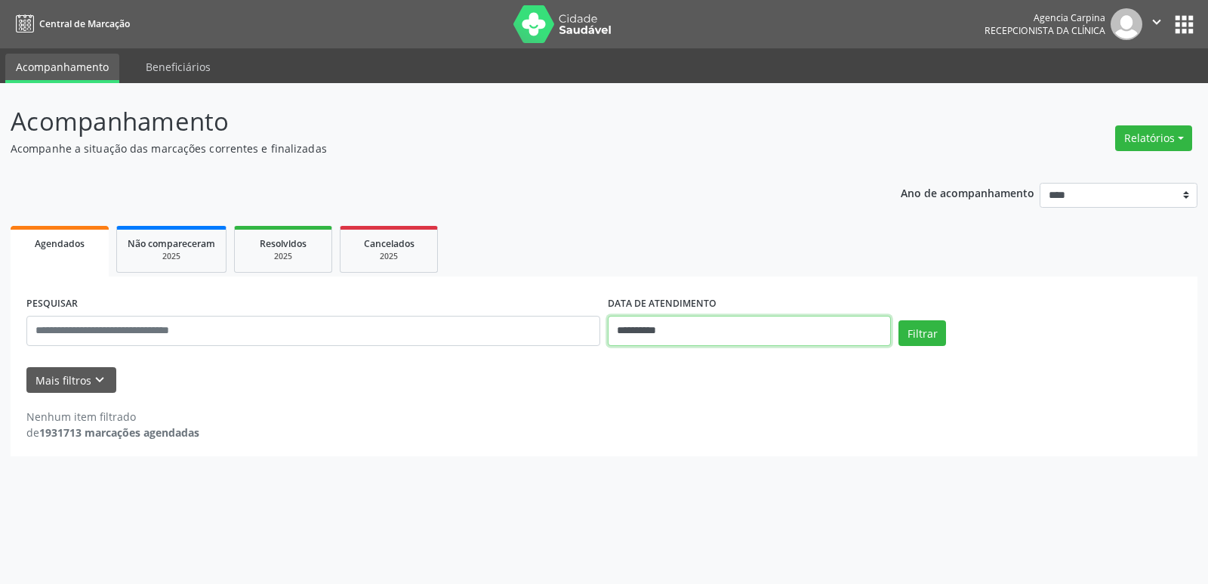
click at [682, 328] on input "**********" at bounding box center [749, 331] width 283 height 30
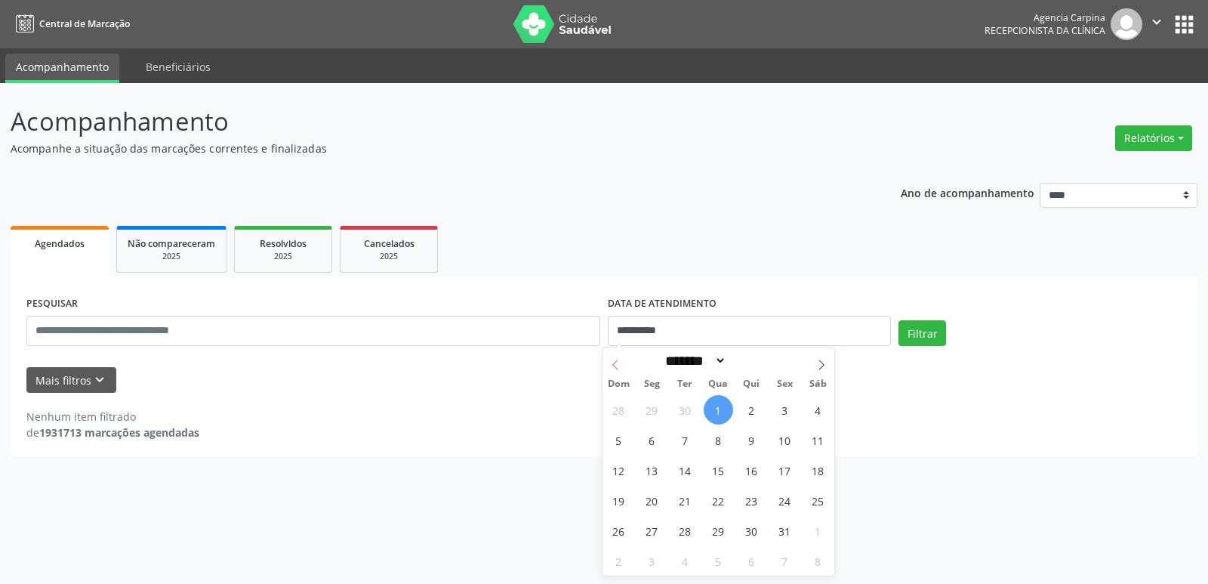
click at [617, 361] on icon at bounding box center [615, 364] width 11 height 11
select select "*"
click at [651, 411] on span "1" at bounding box center [651, 409] width 29 height 29
type input "**********"
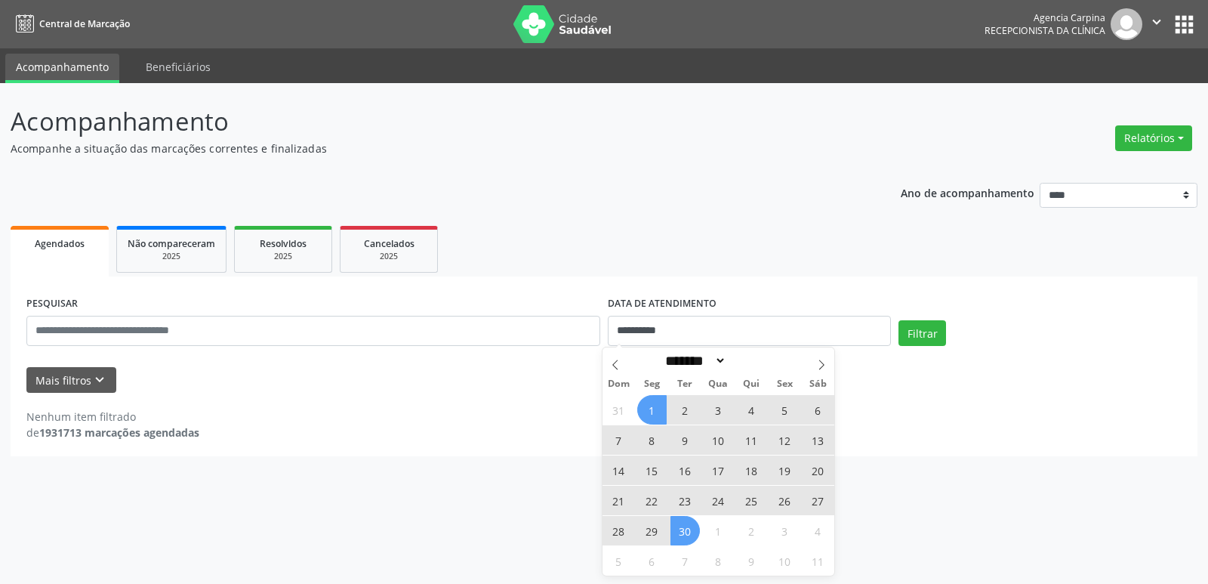
click at [688, 532] on span "30" at bounding box center [684, 530] width 29 height 29
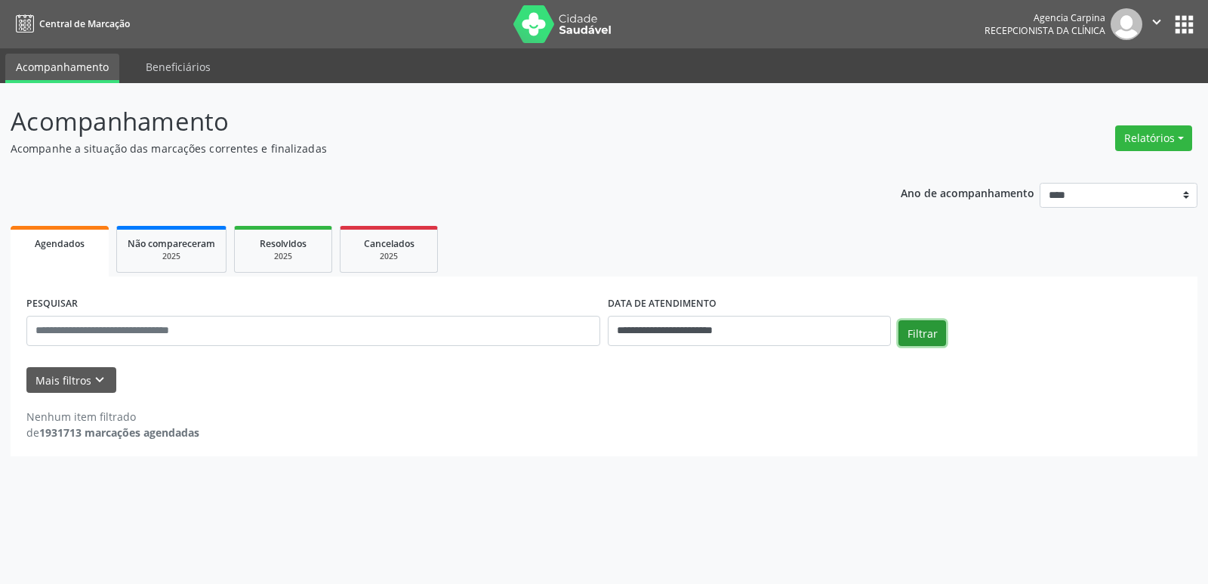
click at [917, 323] on button "Filtrar" at bounding box center [922, 333] width 48 height 26
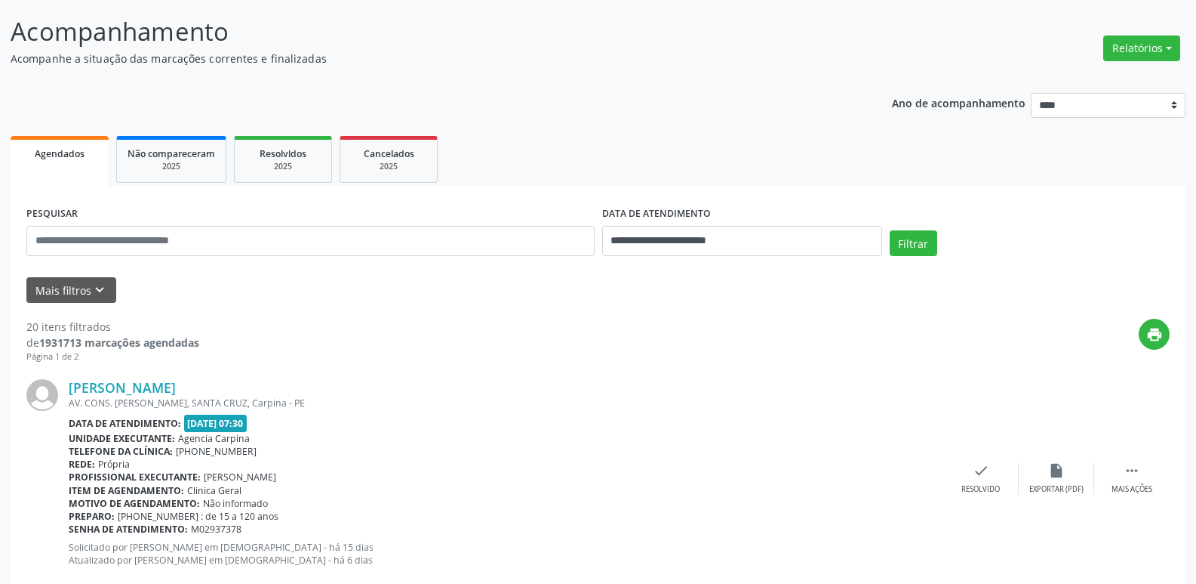
scroll to position [75, 0]
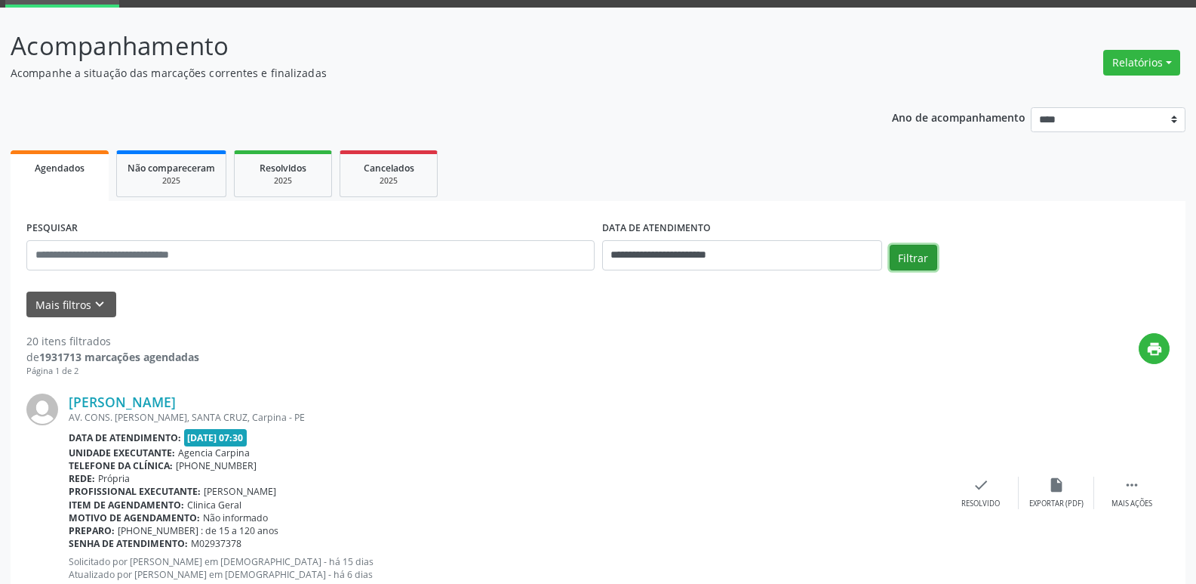
click at [913, 254] on button "Filtrar" at bounding box center [914, 258] width 48 height 26
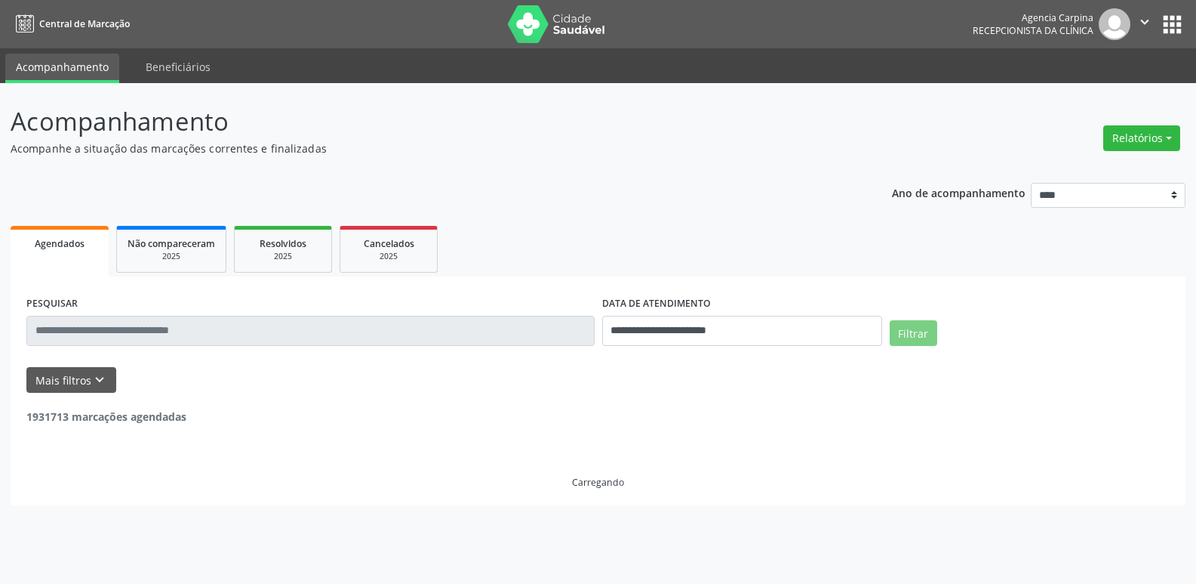
scroll to position [0, 0]
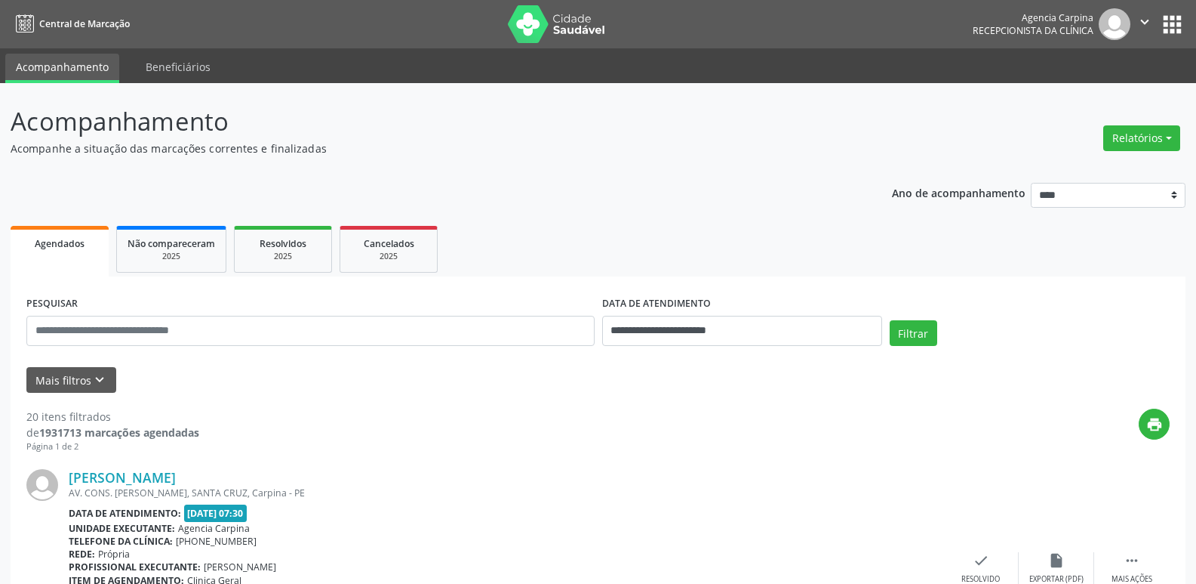
click at [82, 263] on link "Agendados" at bounding box center [60, 251] width 98 height 51
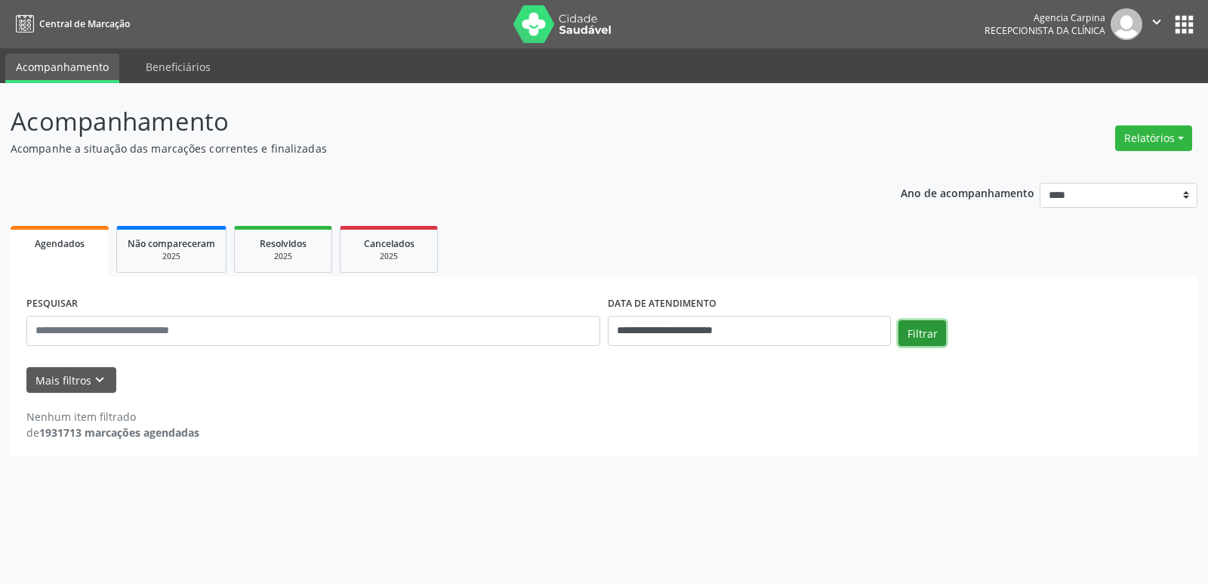
click at [928, 334] on button "Filtrar" at bounding box center [922, 333] width 48 height 26
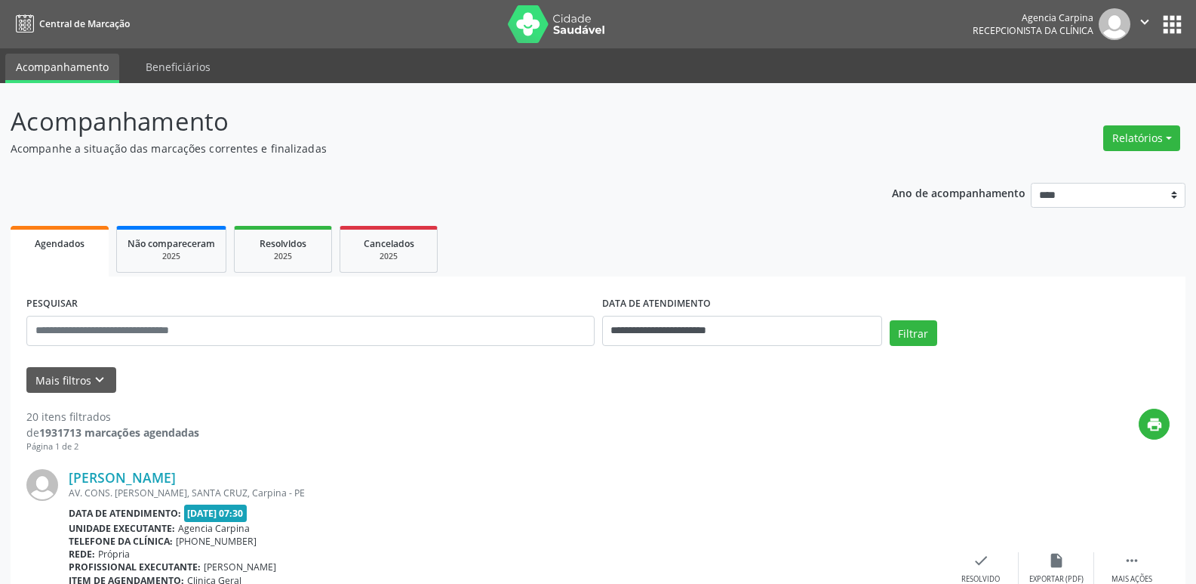
click at [1152, 16] on icon "" at bounding box center [1145, 22] width 17 height 17
click at [1089, 90] on link "Sair" at bounding box center [1107, 92] width 104 height 21
